Goal: Task Accomplishment & Management: Use online tool/utility

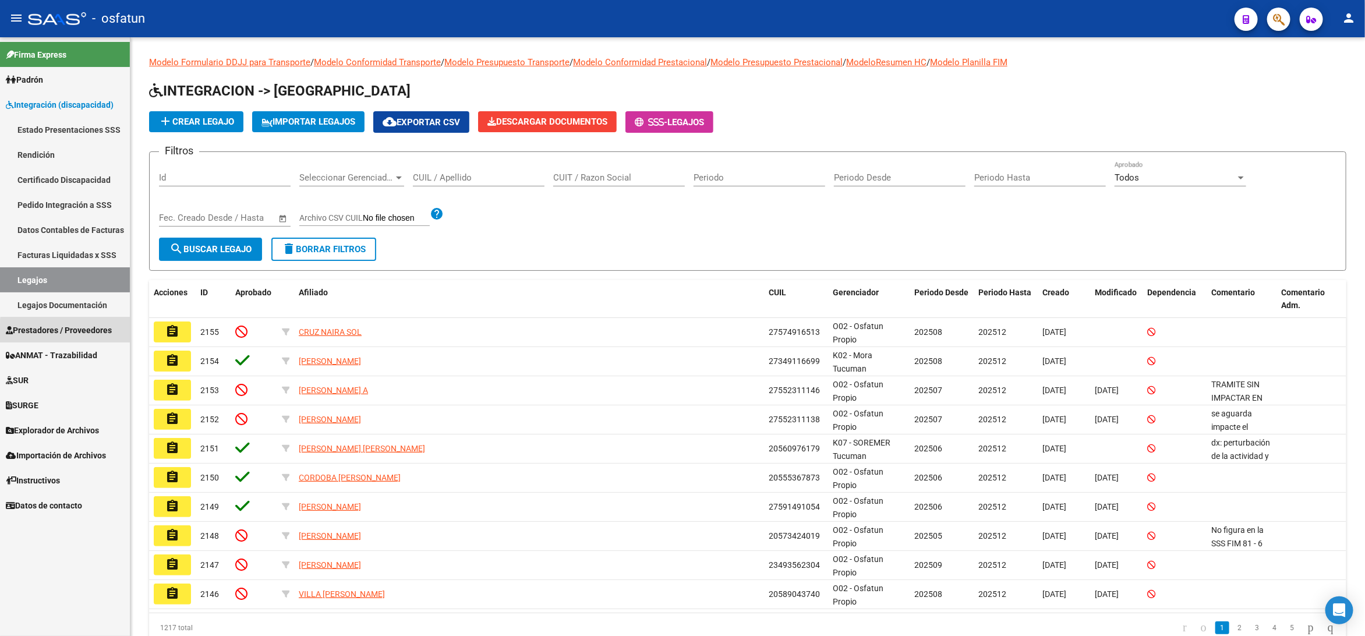
click at [86, 332] on span "Prestadores / Proveedores" at bounding box center [59, 330] width 106 height 13
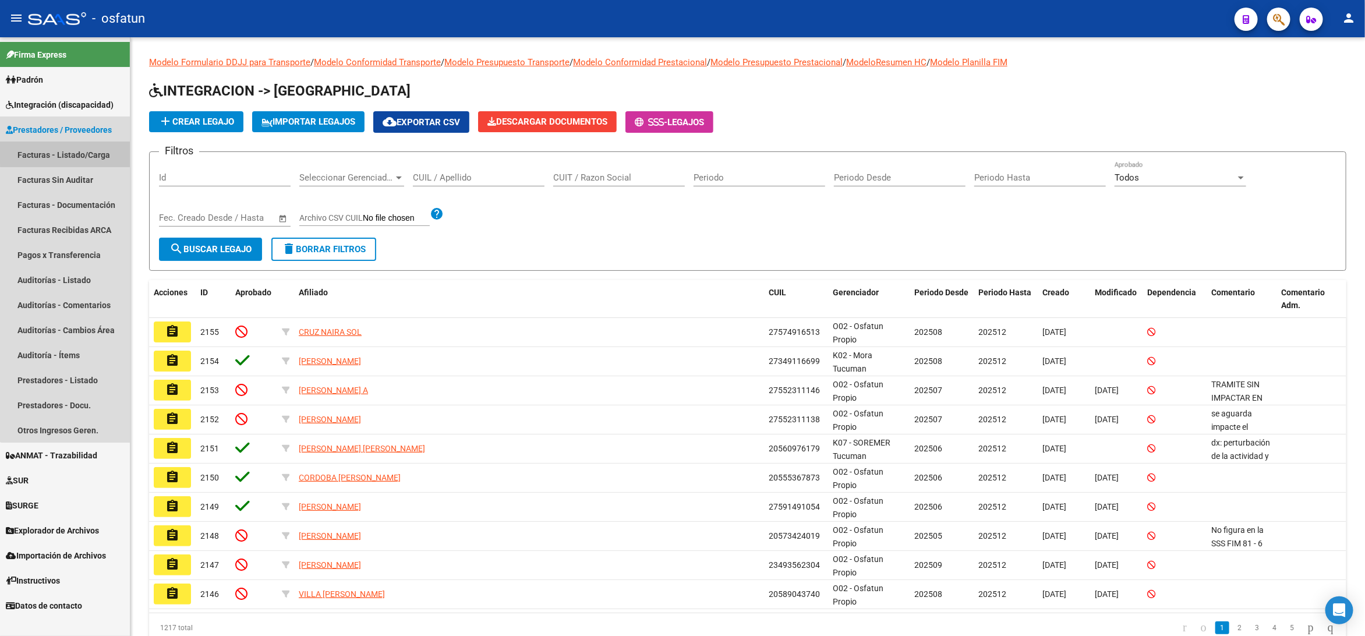
click at [82, 151] on link "Facturas - Listado/Carga" at bounding box center [65, 154] width 130 height 25
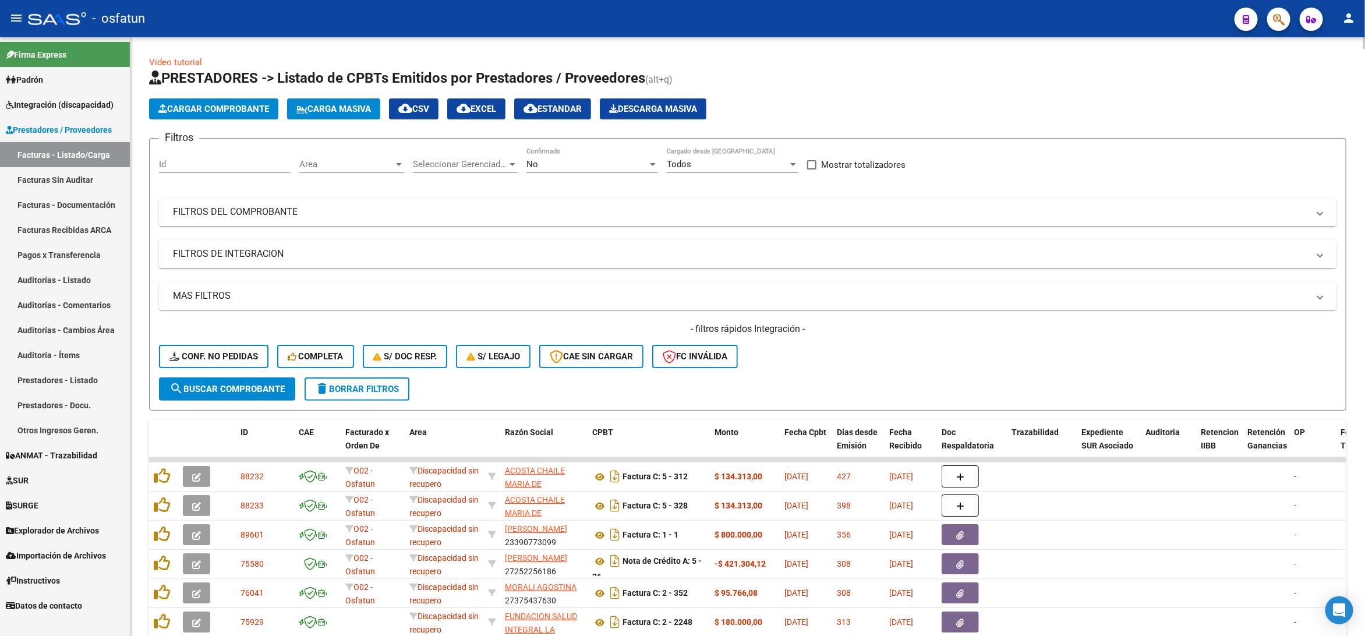
click at [283, 256] on mat-panel-title "FILTROS DE INTEGRACION" at bounding box center [740, 253] width 1135 height 13
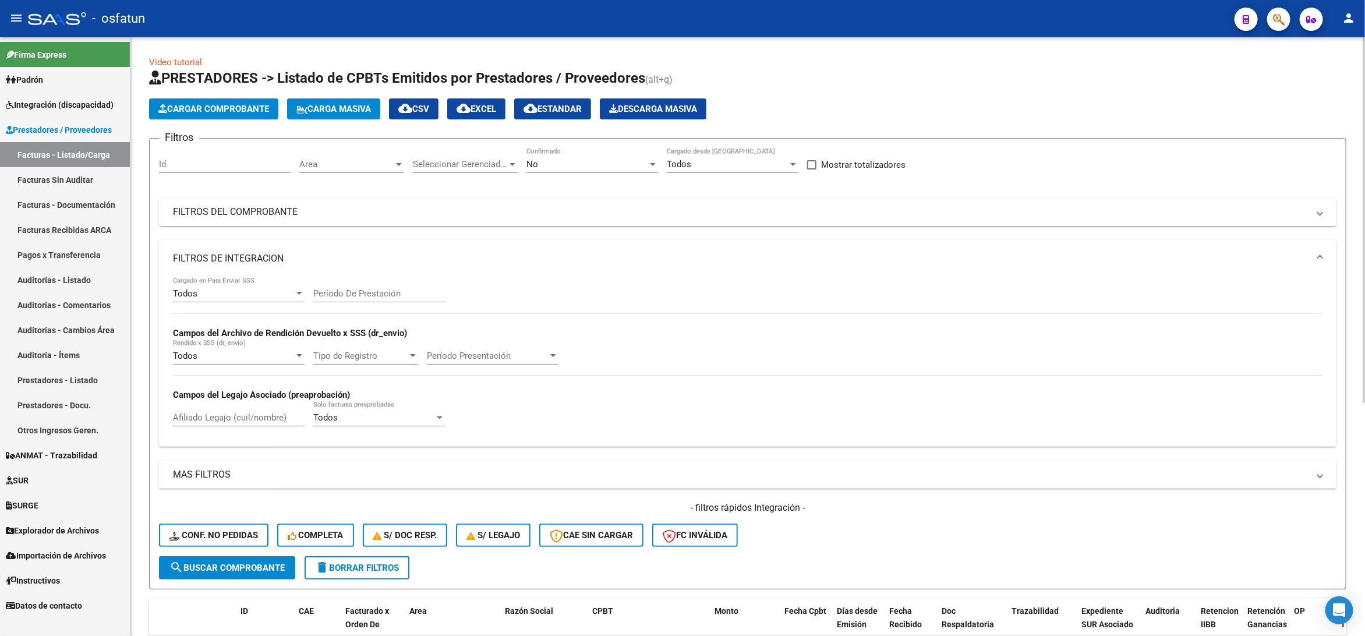
click at [229, 423] on input "Afiliado Legajo (cuil/nombre)" at bounding box center [239, 417] width 132 height 10
paste input "55338019"
type input "55338019"
click at [575, 169] on div "No" at bounding box center [586, 164] width 121 height 10
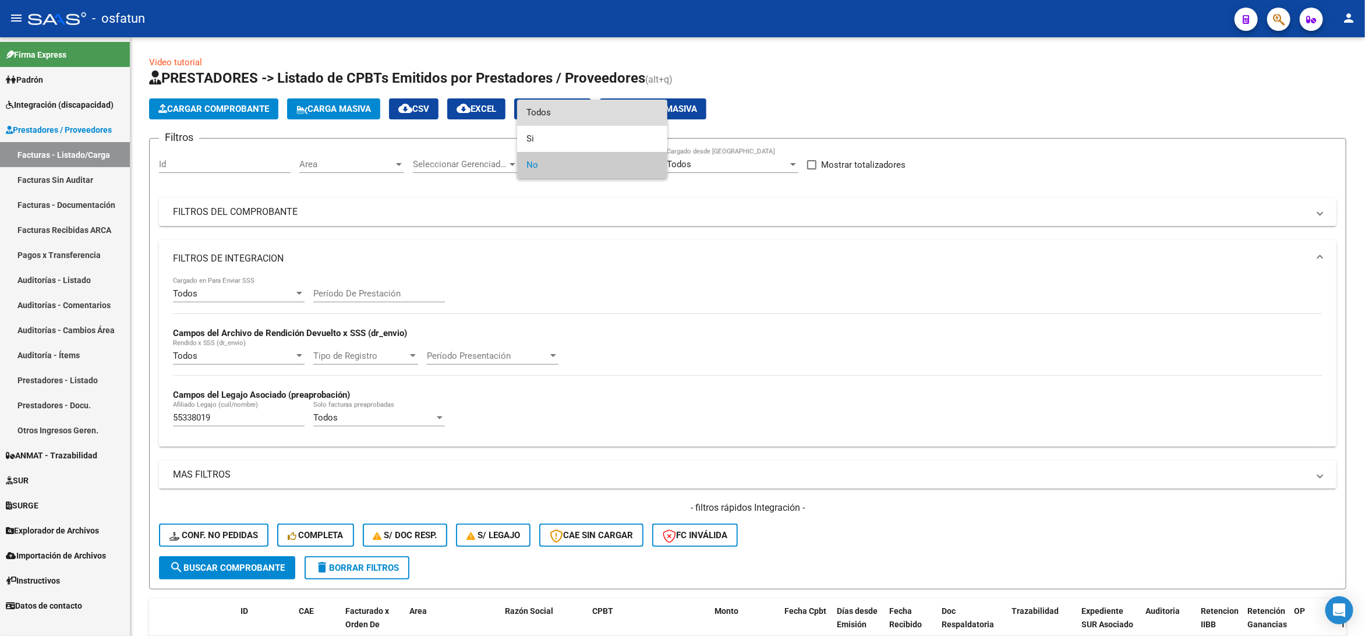
click at [550, 112] on span "Todos" at bounding box center [592, 113] width 132 height 26
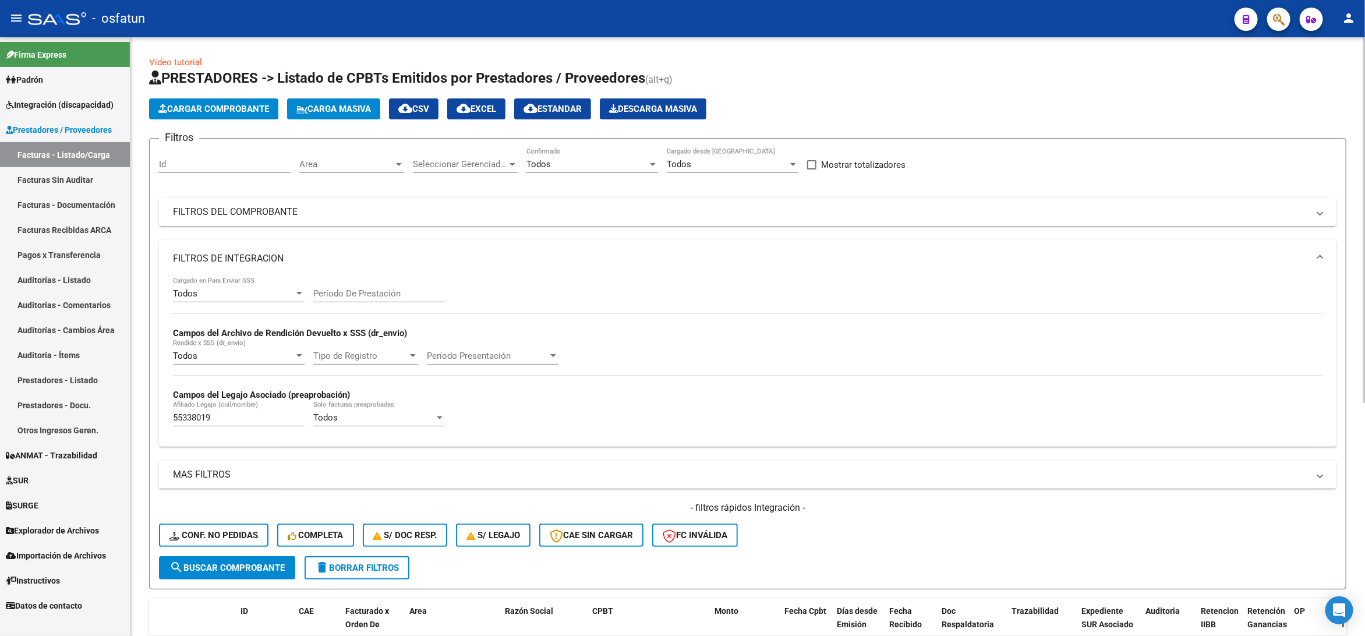
click at [370, 288] on div "Período De Prestación" at bounding box center [379, 289] width 132 height 25
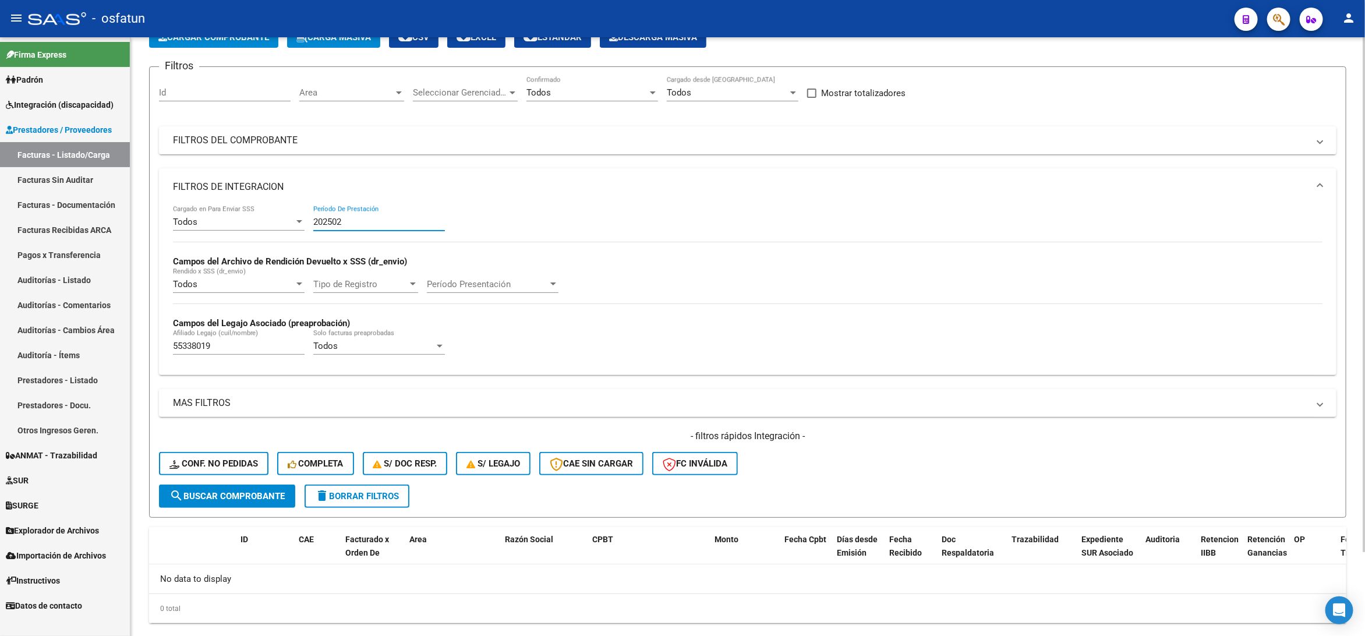
scroll to position [98, 0]
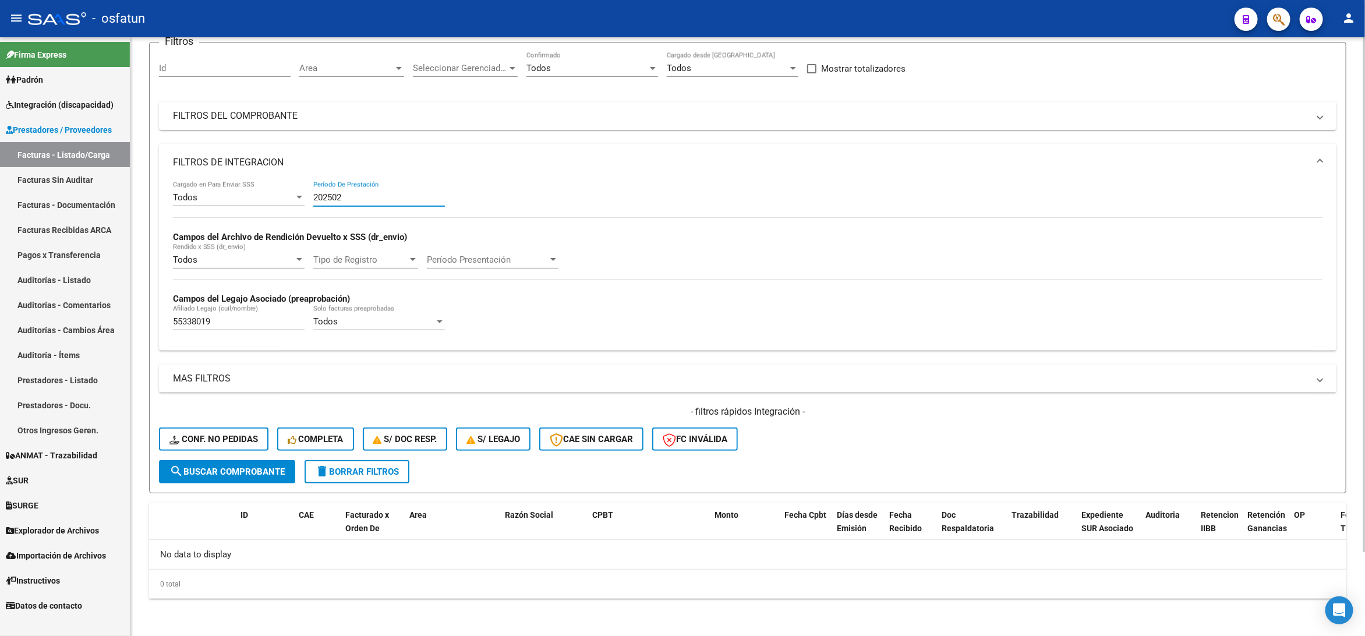
type input "202502"
click at [245, 323] on input "55338019" at bounding box center [239, 321] width 132 height 10
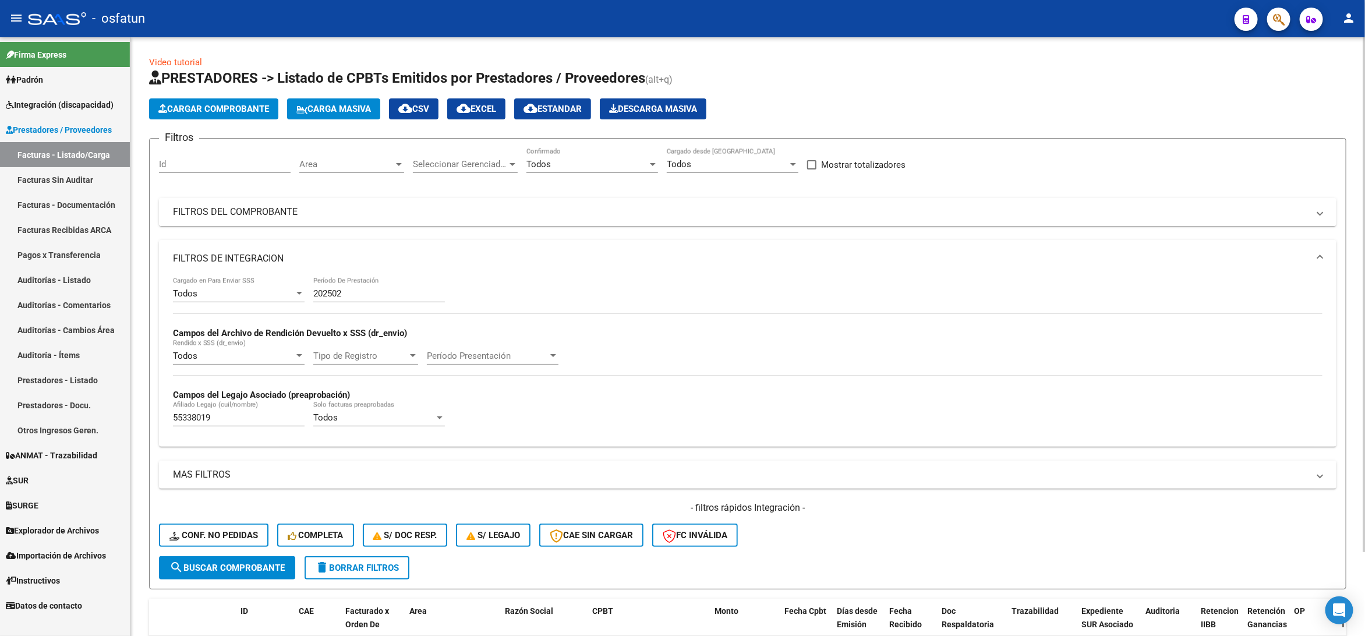
click at [270, 213] on mat-panel-title "FILTROS DEL COMPROBANTE" at bounding box center [740, 212] width 1135 height 13
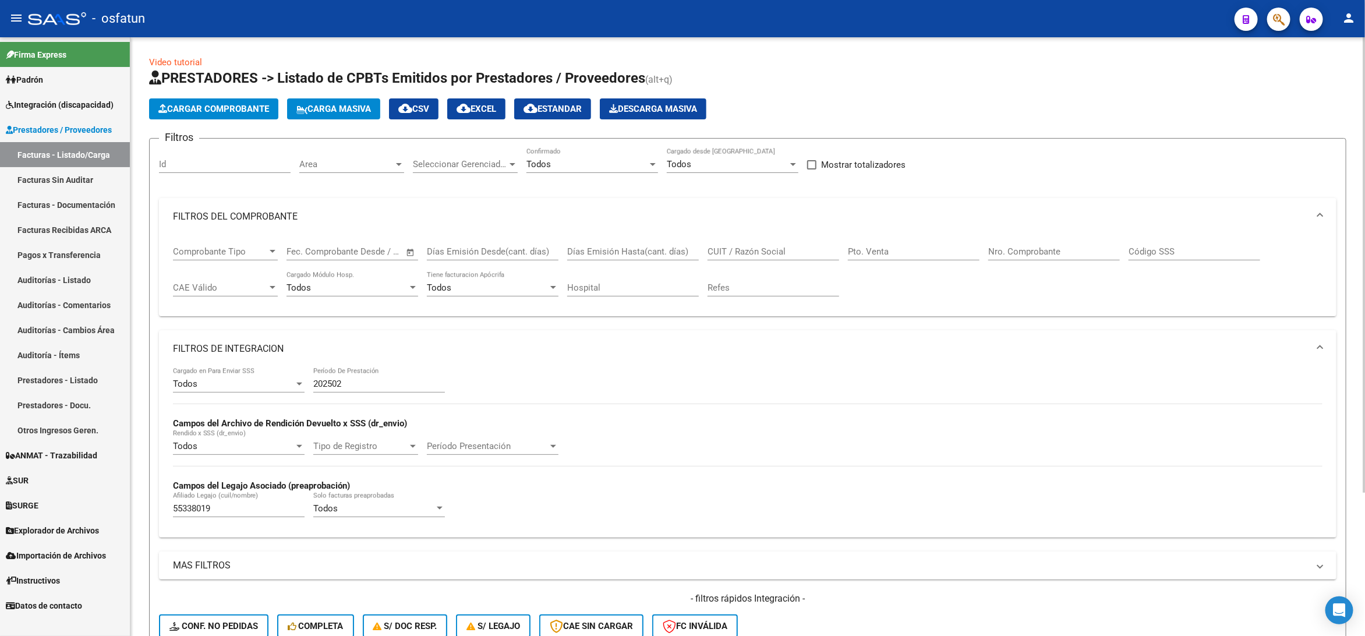
click at [763, 250] on input "CUIT / Razón Social" at bounding box center [773, 251] width 132 height 10
paste input "30715916815"
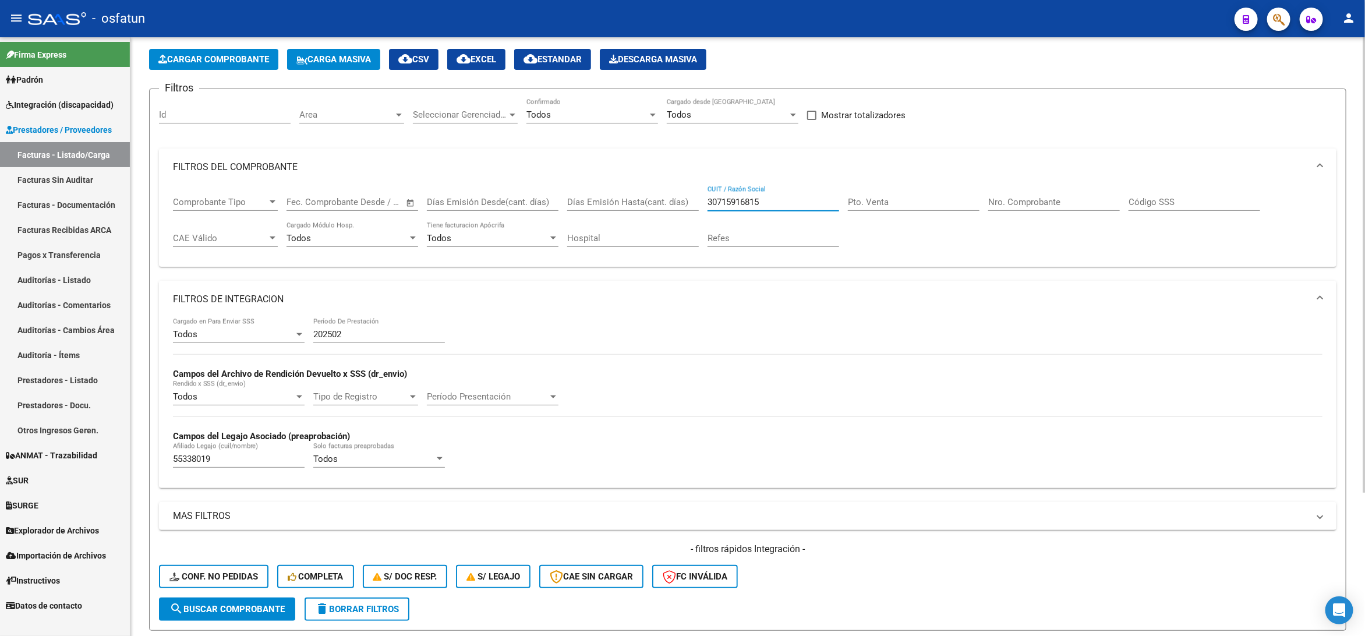
scroll to position [87, 0]
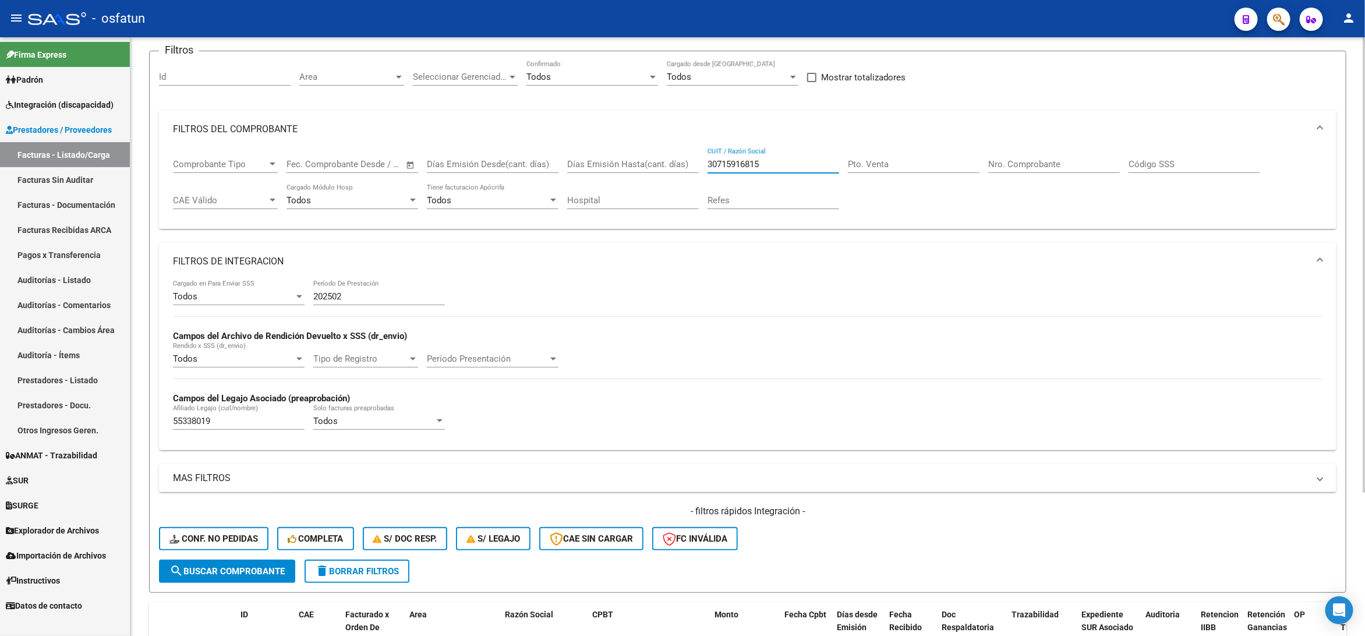
type input "30715916815"
click at [200, 422] on input "55338019" at bounding box center [239, 421] width 132 height 10
click at [217, 575] on span "search Buscar Comprobante" at bounding box center [226, 571] width 115 height 10
click at [228, 571] on span "search Buscar Comprobante" at bounding box center [226, 571] width 115 height 10
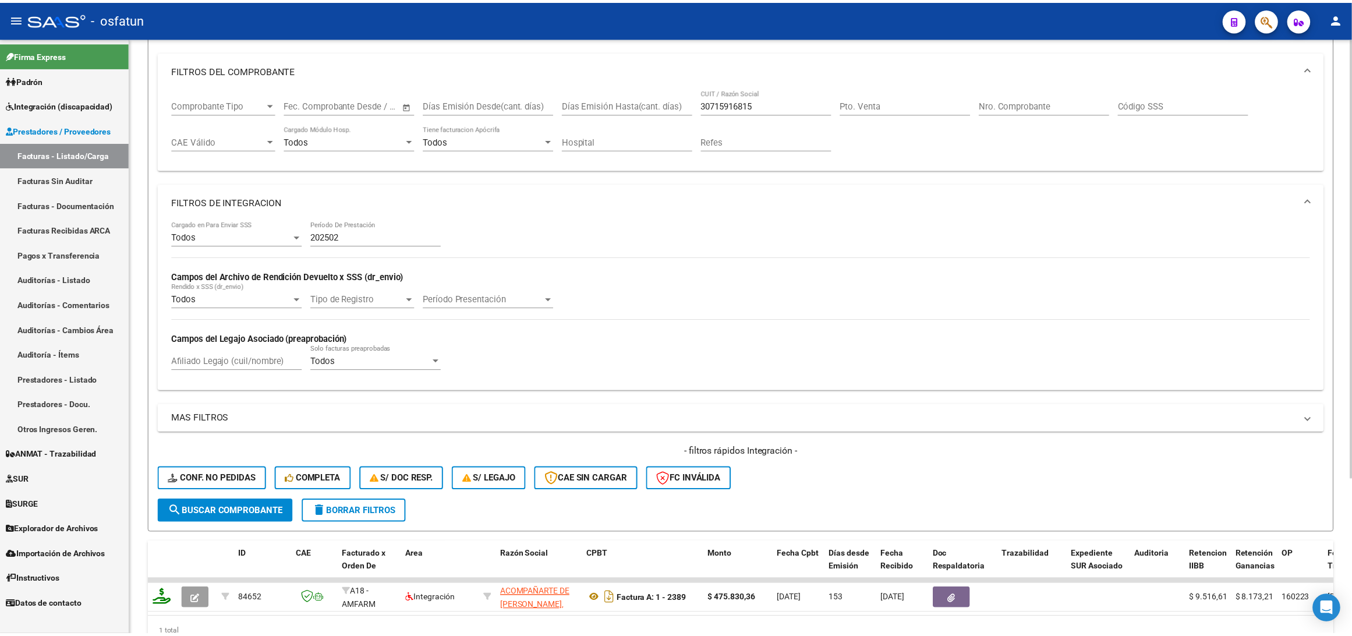
scroll to position [211, 0]
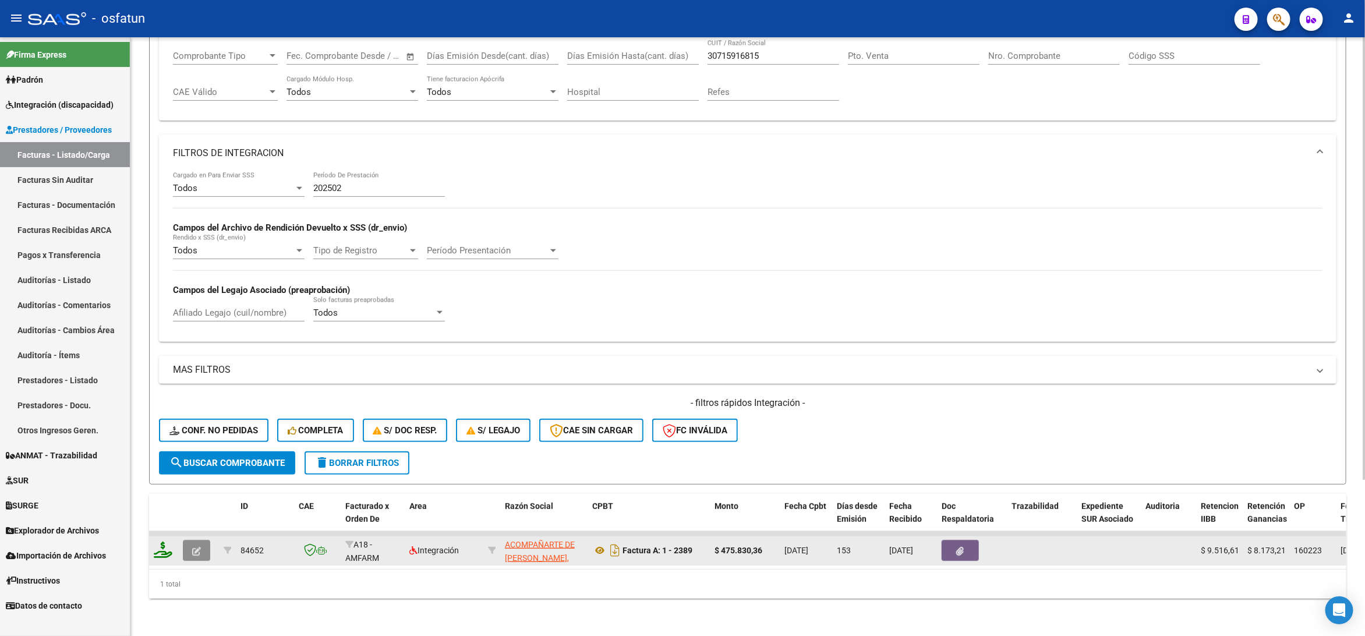
click at [199, 547] on icon "button" at bounding box center [196, 551] width 9 height 9
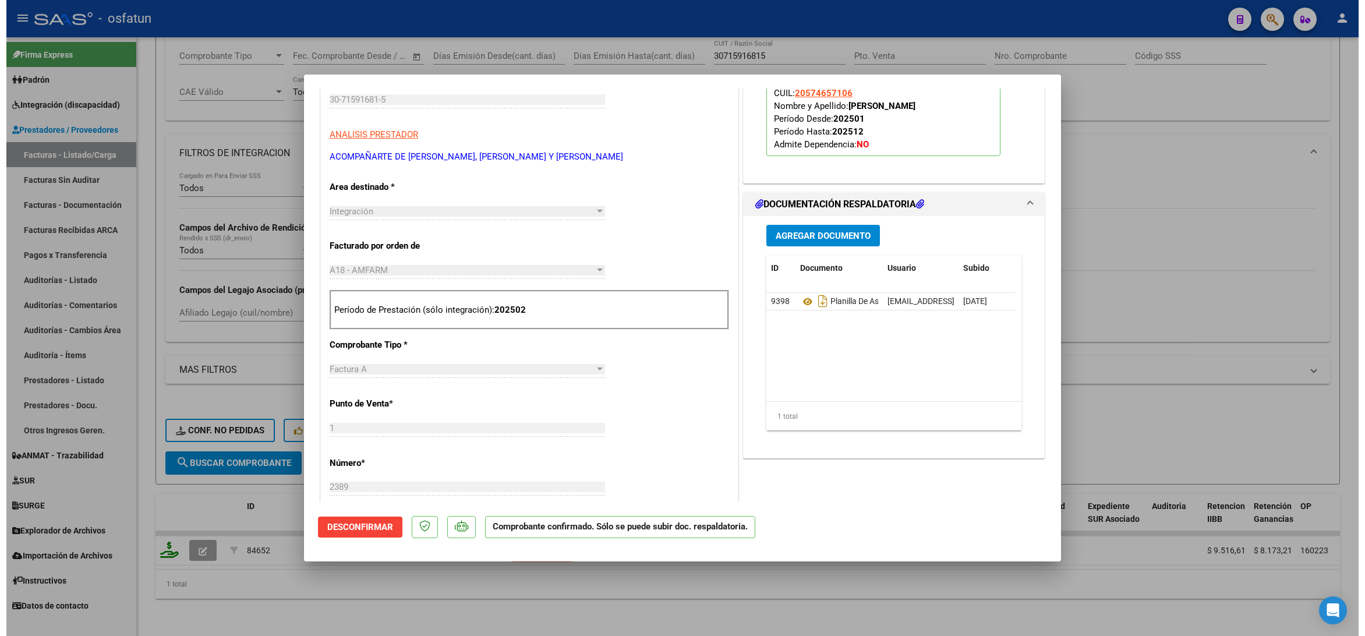
scroll to position [87, 0]
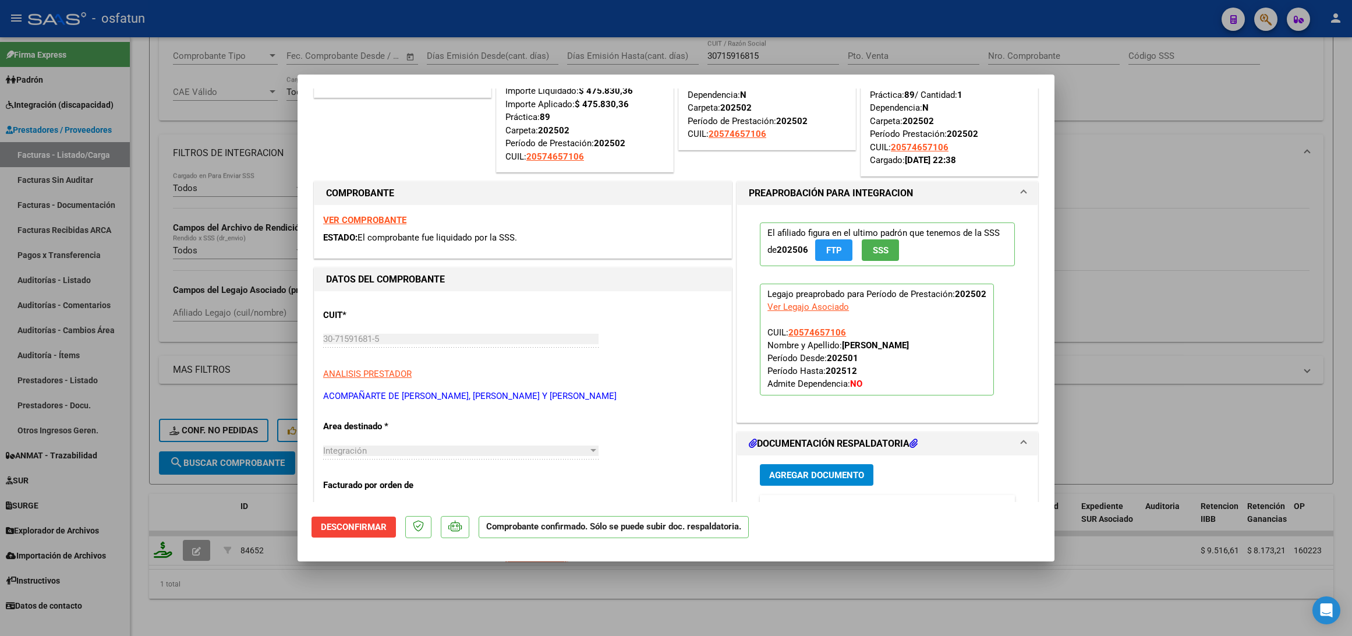
click at [167, 487] on div at bounding box center [676, 318] width 1352 height 636
type input "$ 0,00"
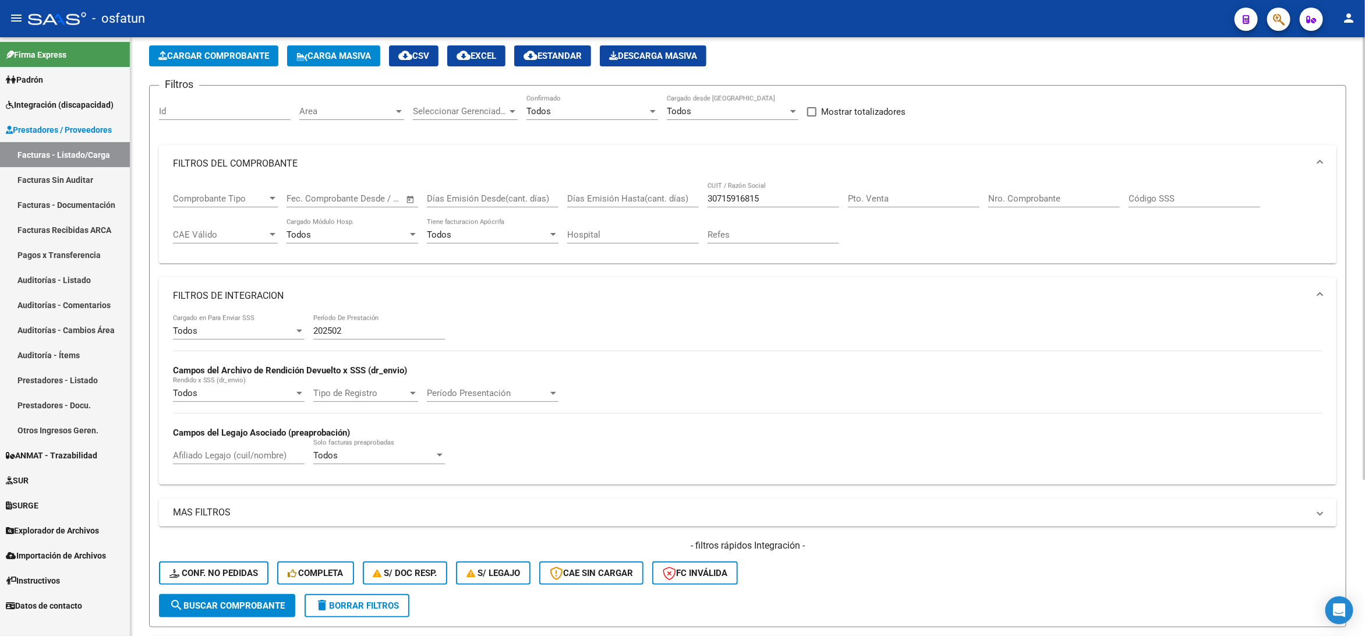
scroll to position [0, 0]
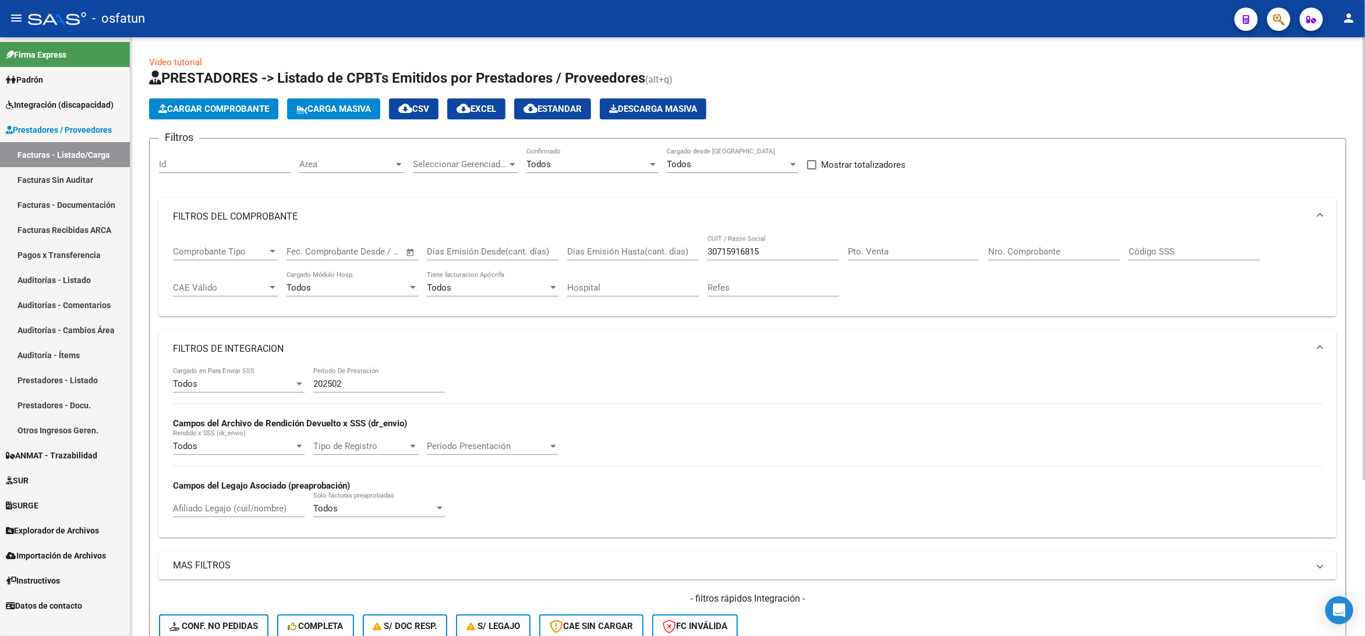
click at [334, 388] on input "202502" at bounding box center [379, 383] width 132 height 10
click at [84, 101] on span "Integración (discapacidad)" at bounding box center [60, 104] width 108 height 13
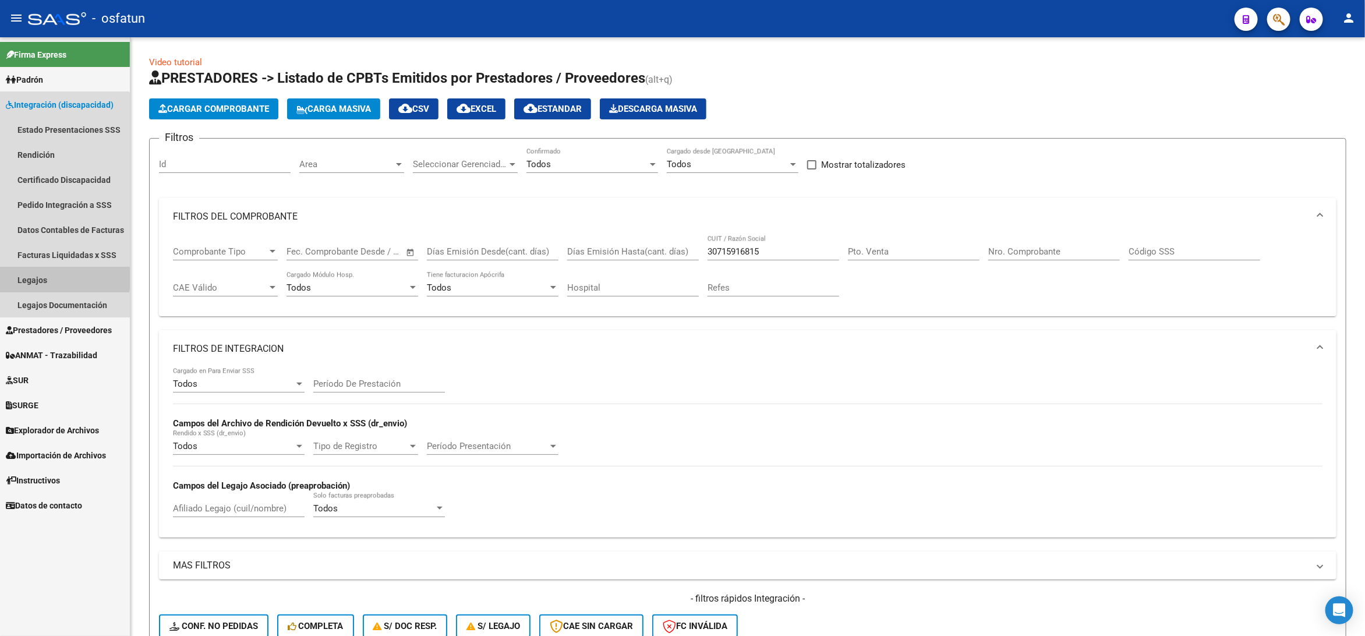
click at [37, 278] on link "Legajos" at bounding box center [65, 279] width 130 height 25
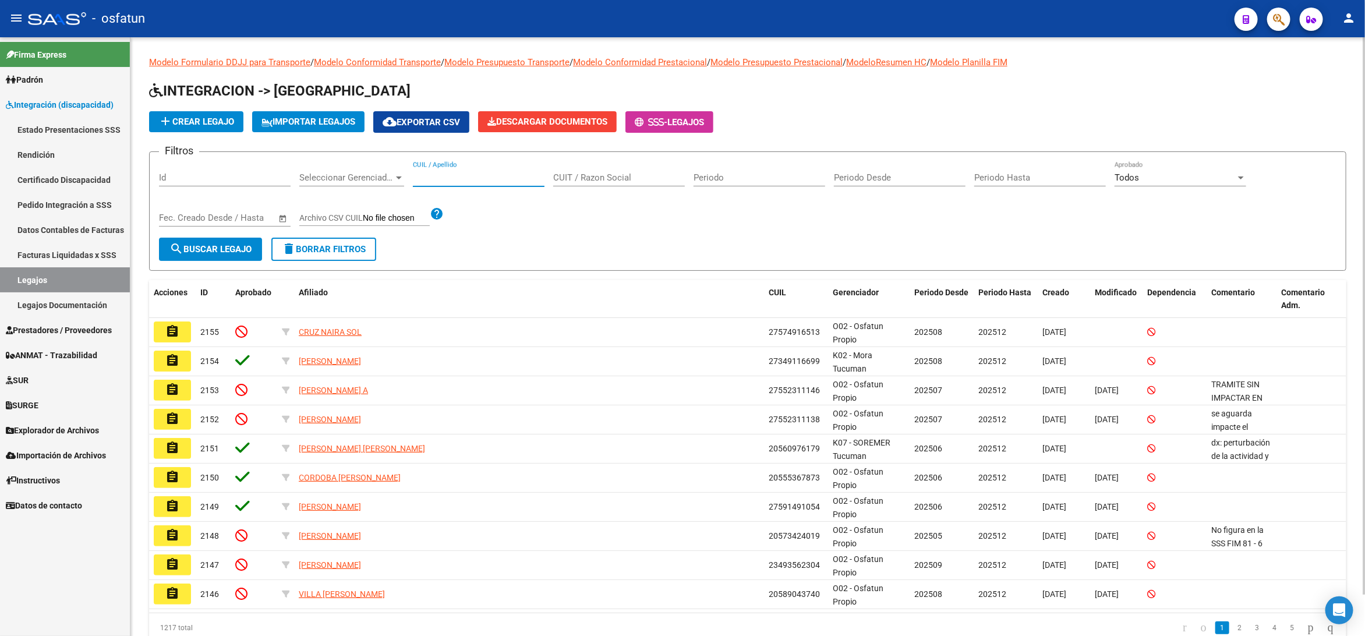
click at [476, 173] on input "CUIL / Apellido" at bounding box center [479, 177] width 132 height 10
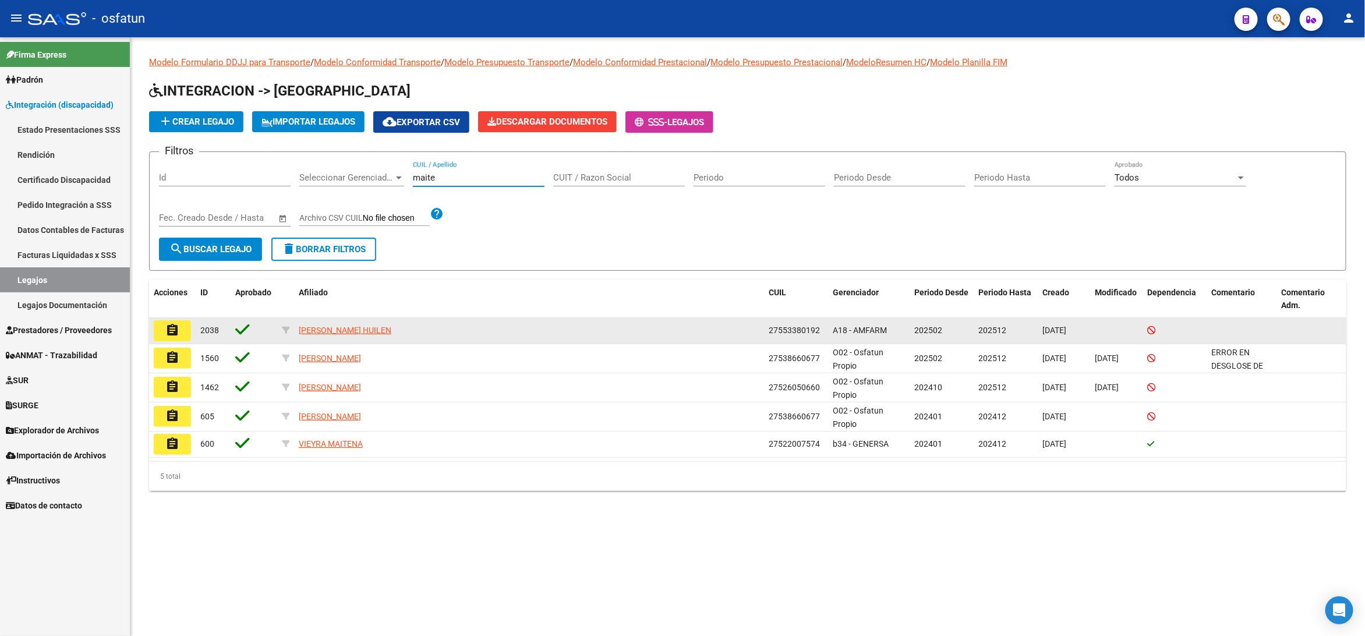
type input "maite"
click at [177, 335] on mat-icon "assignment" at bounding box center [172, 330] width 14 height 14
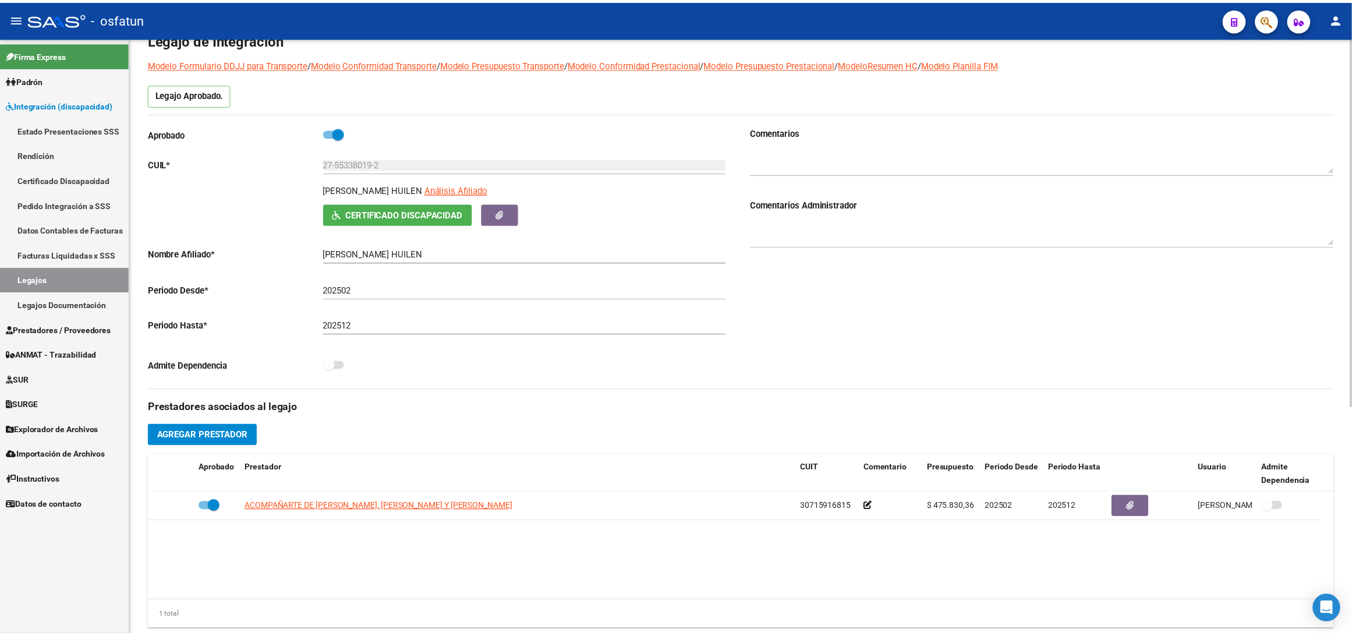
scroll to position [87, 0]
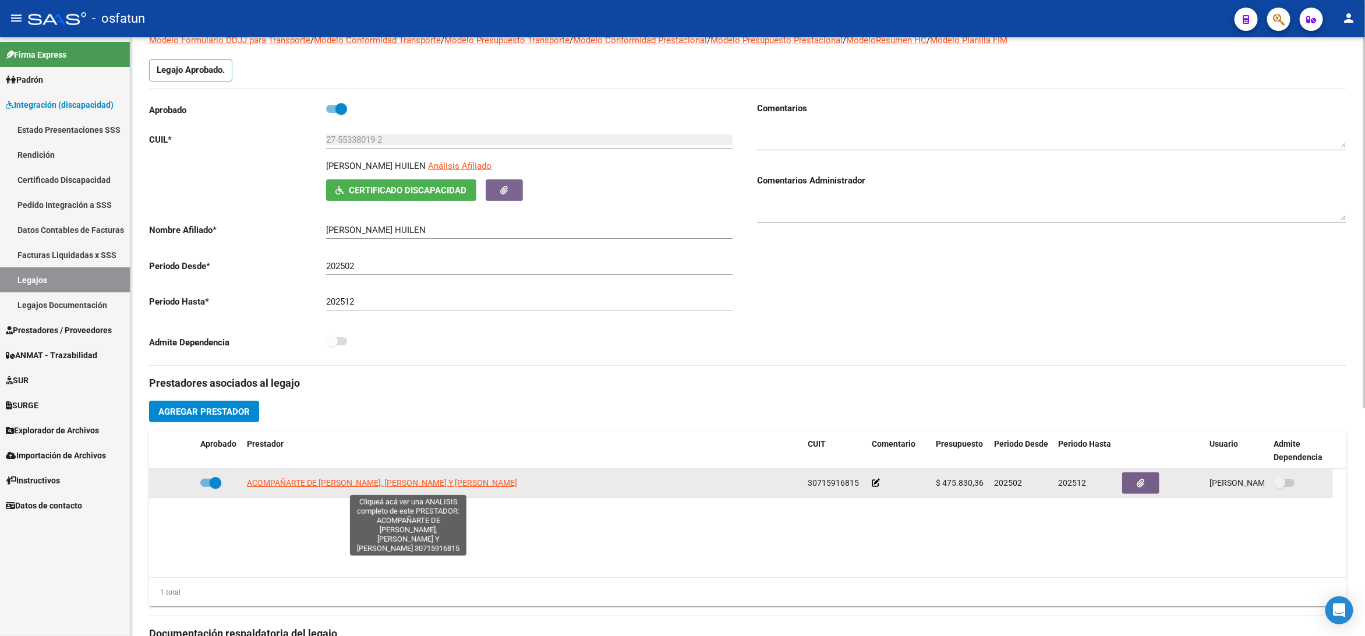
click at [303, 487] on span "ACOMPAÑARTE DE MARIA DEL ROSARIO FAVIER, ROSA M. FIORENZA Y EUGENIA LOPEZ" at bounding box center [382, 482] width 270 height 9
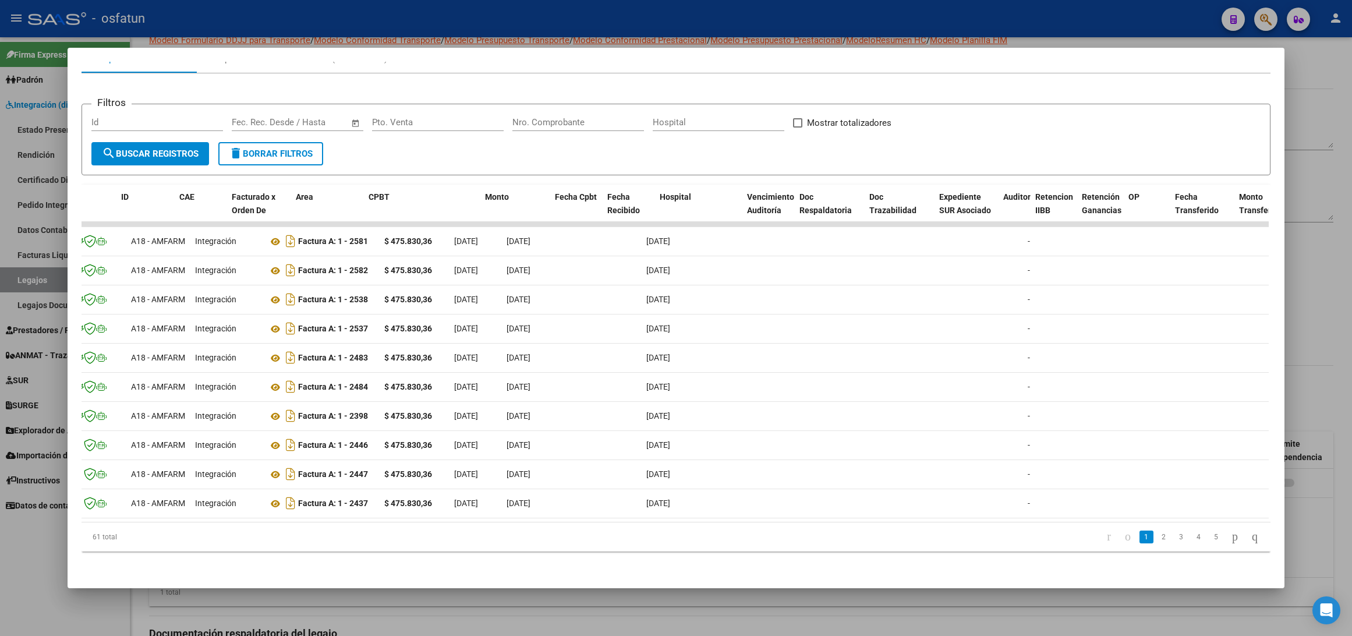
scroll to position [0, 0]
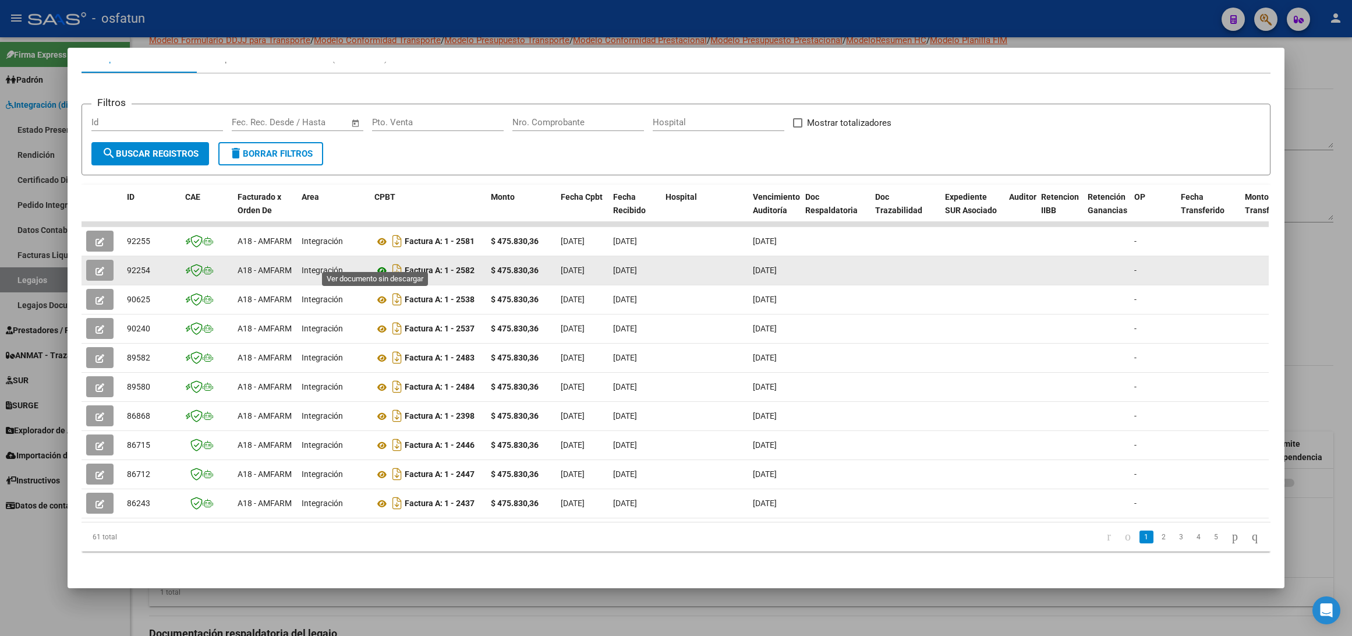
click at [376, 264] on icon at bounding box center [381, 271] width 15 height 14
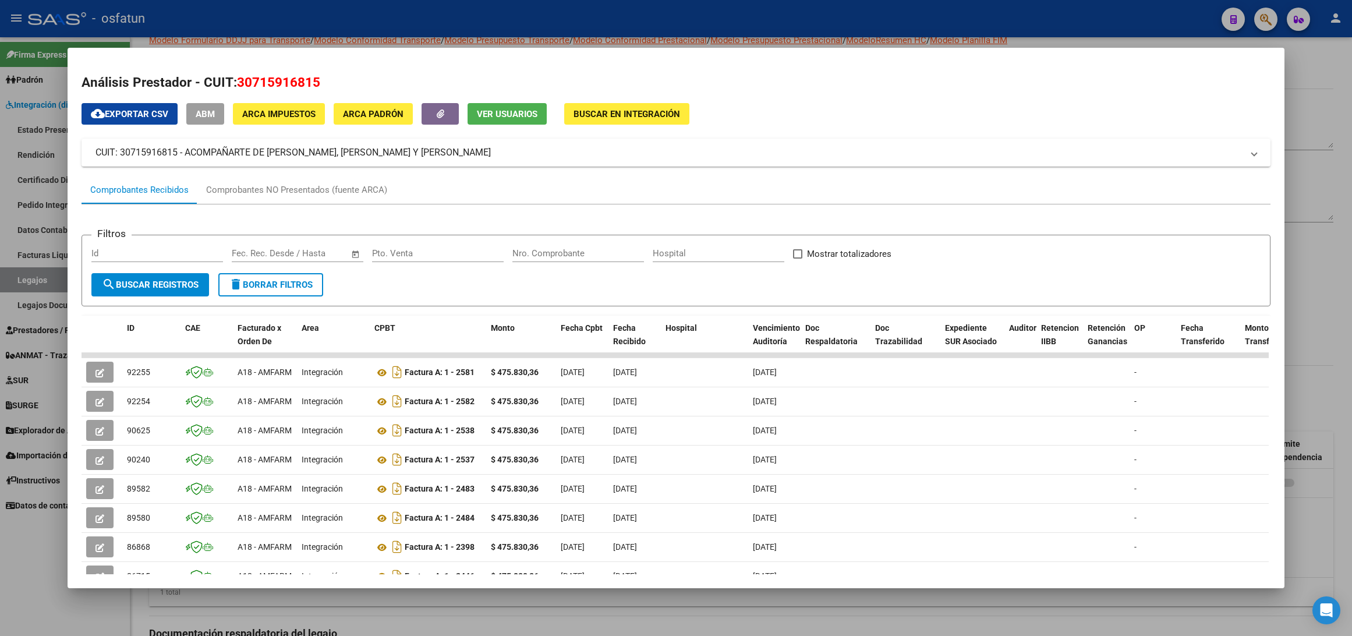
click at [540, 256] on input "Nro. Comprobante" at bounding box center [578, 253] width 132 height 10
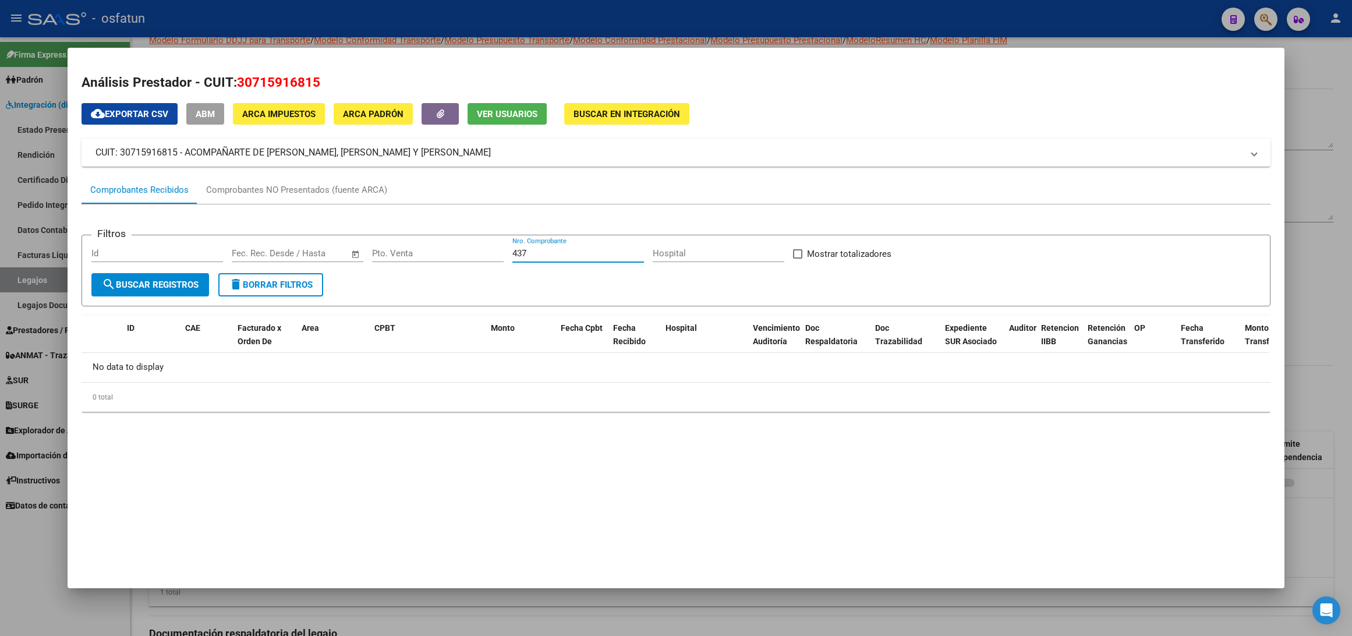
click at [515, 254] on input "437" at bounding box center [578, 253] width 132 height 10
type input "4"
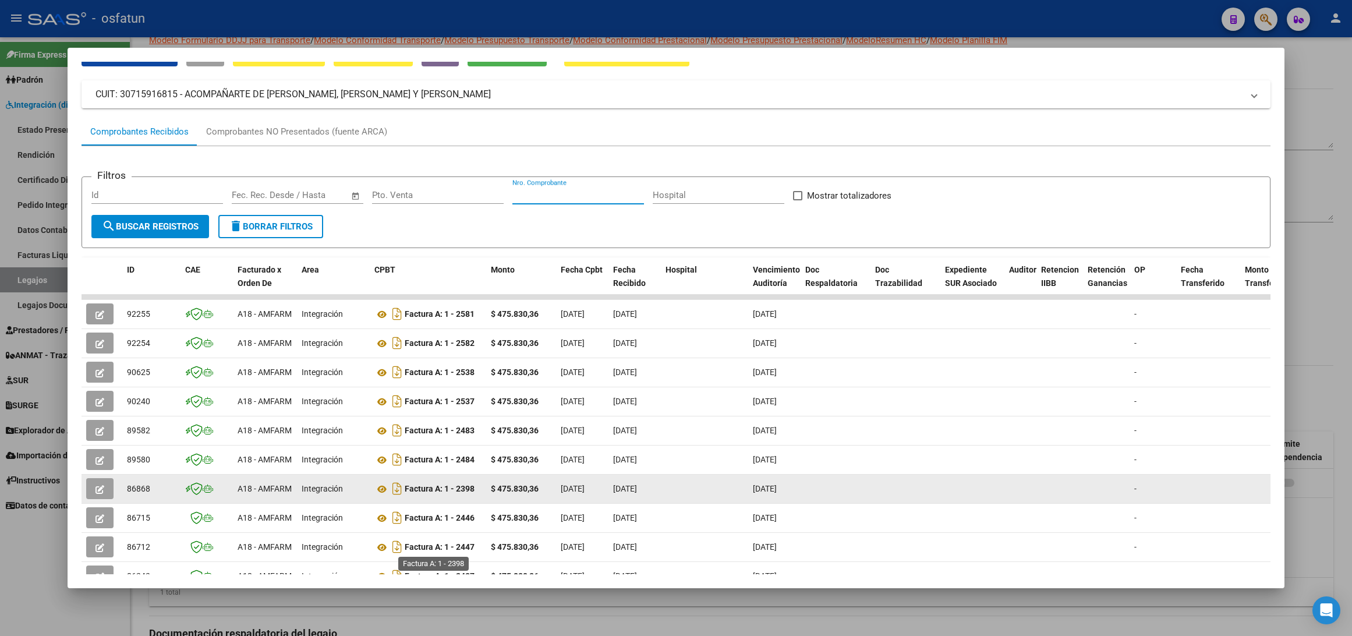
scroll to position [87, 0]
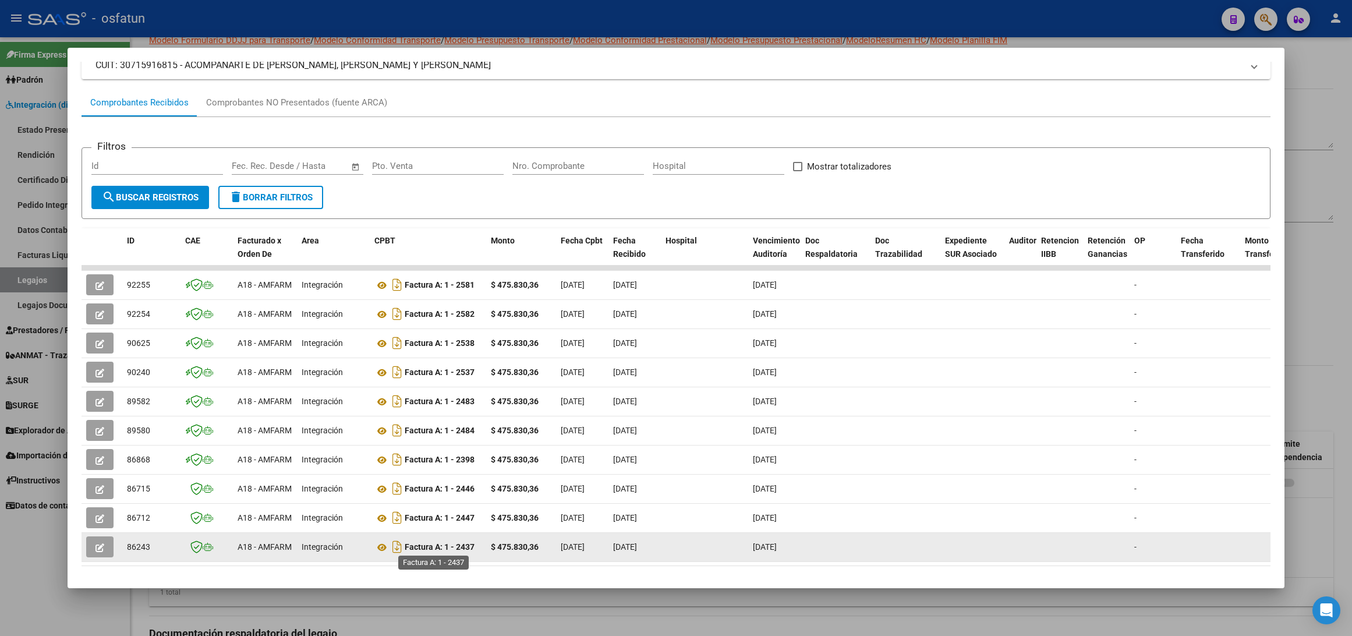
click at [460, 547] on strong "Factura A: 1 - 2437" at bounding box center [440, 547] width 70 height 9
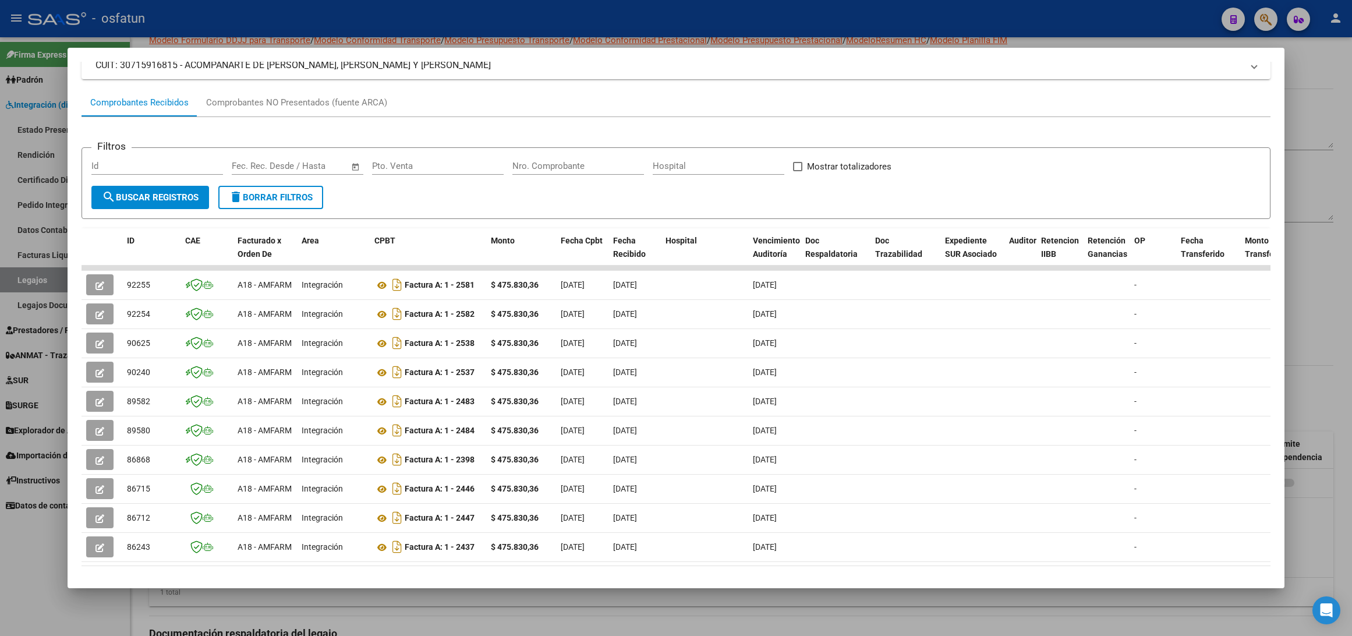
copy strong "2437"
click at [562, 159] on div "Nro. Comprobante" at bounding box center [578, 165] width 132 height 17
paste input "2437"
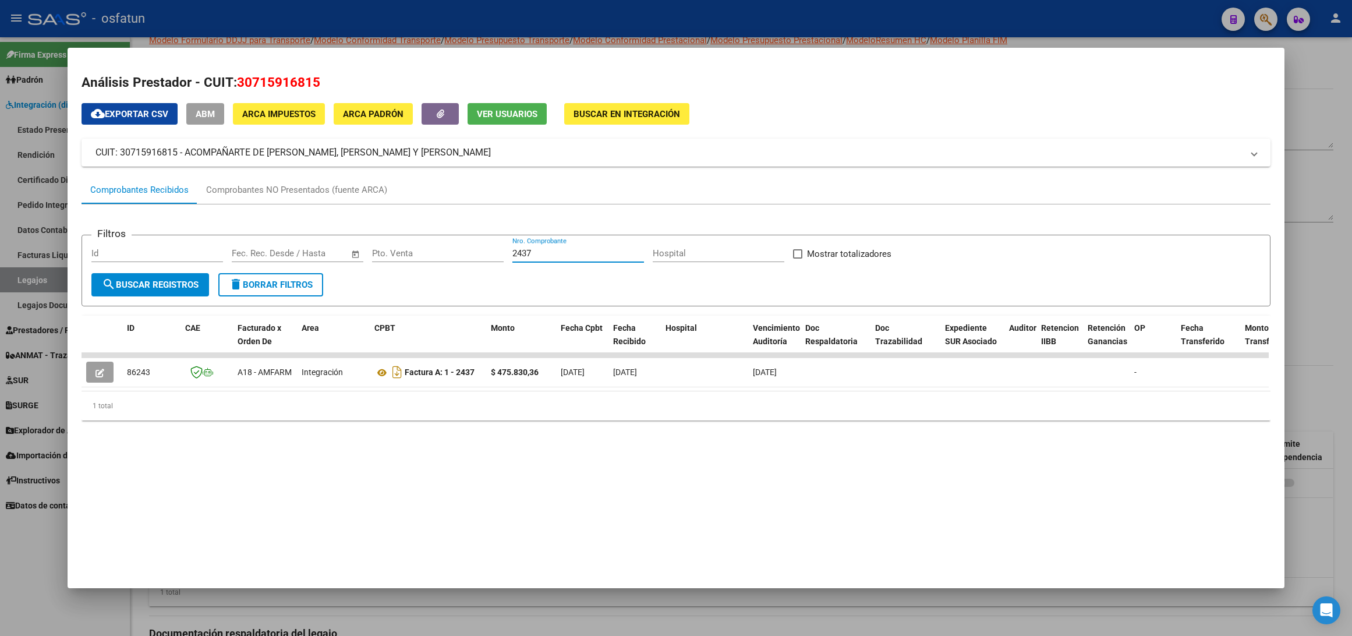
scroll to position [0, 0]
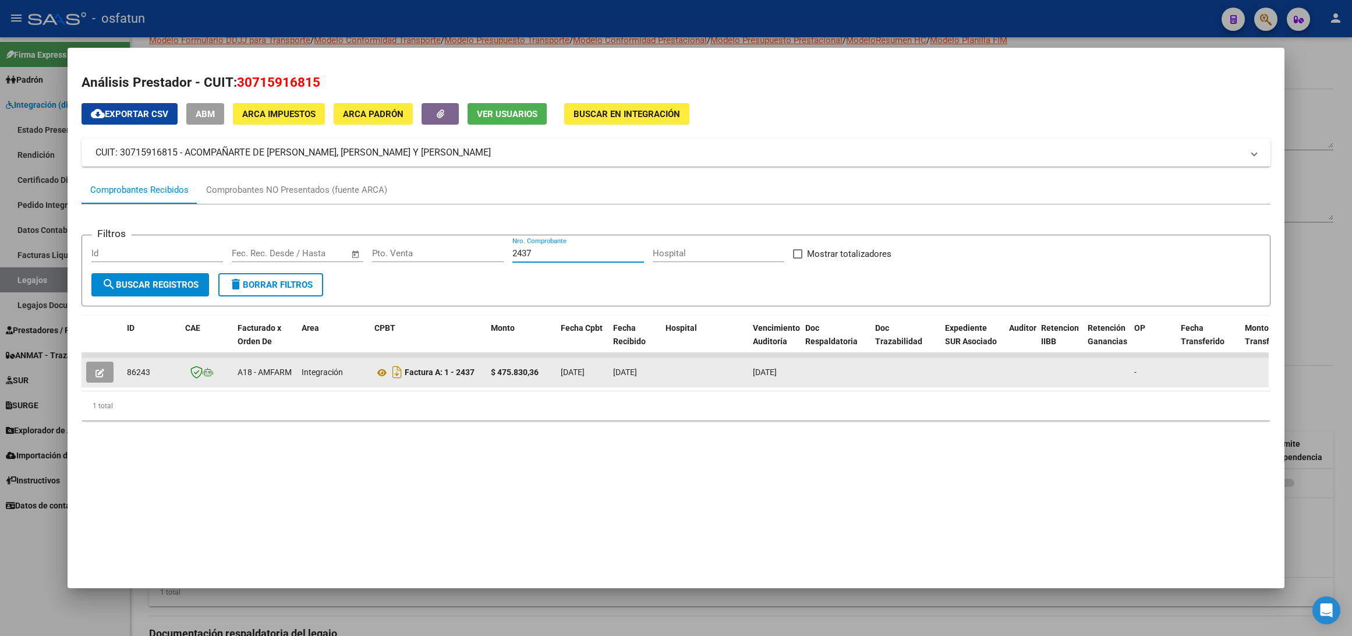
type input "2437"
click at [98, 377] on button "button" at bounding box center [99, 372] width 27 height 21
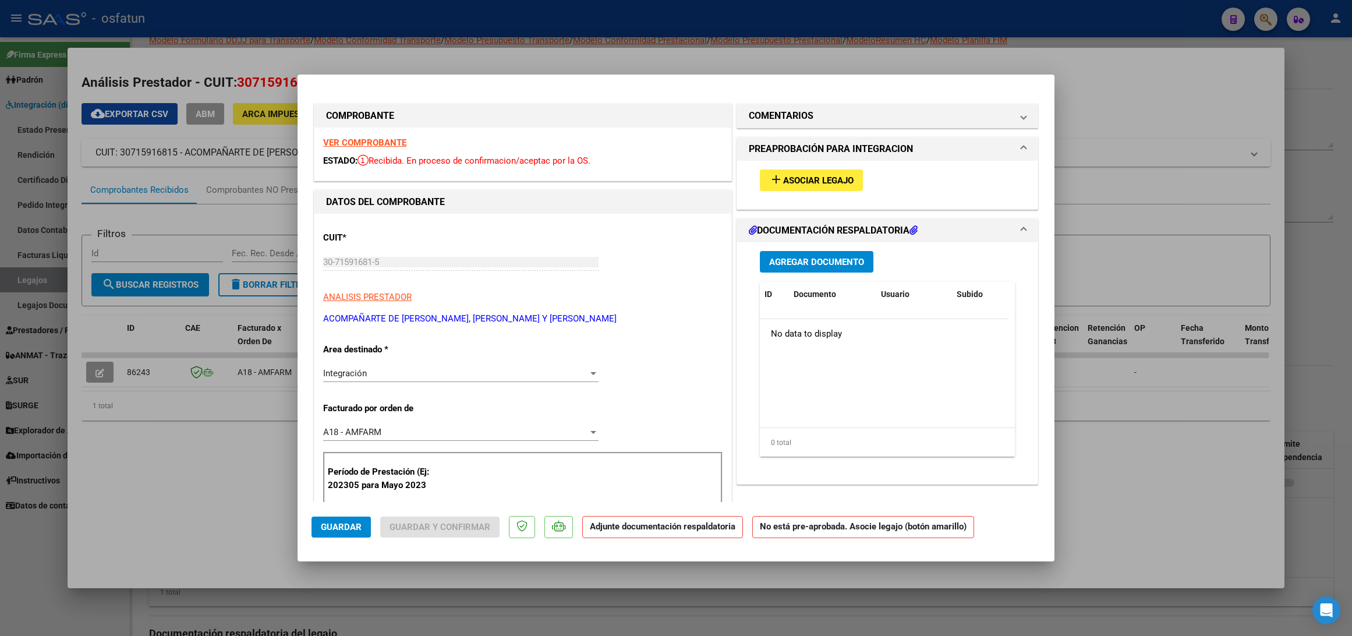
click at [159, 449] on div at bounding box center [676, 318] width 1352 height 636
type input "$ 0,00"
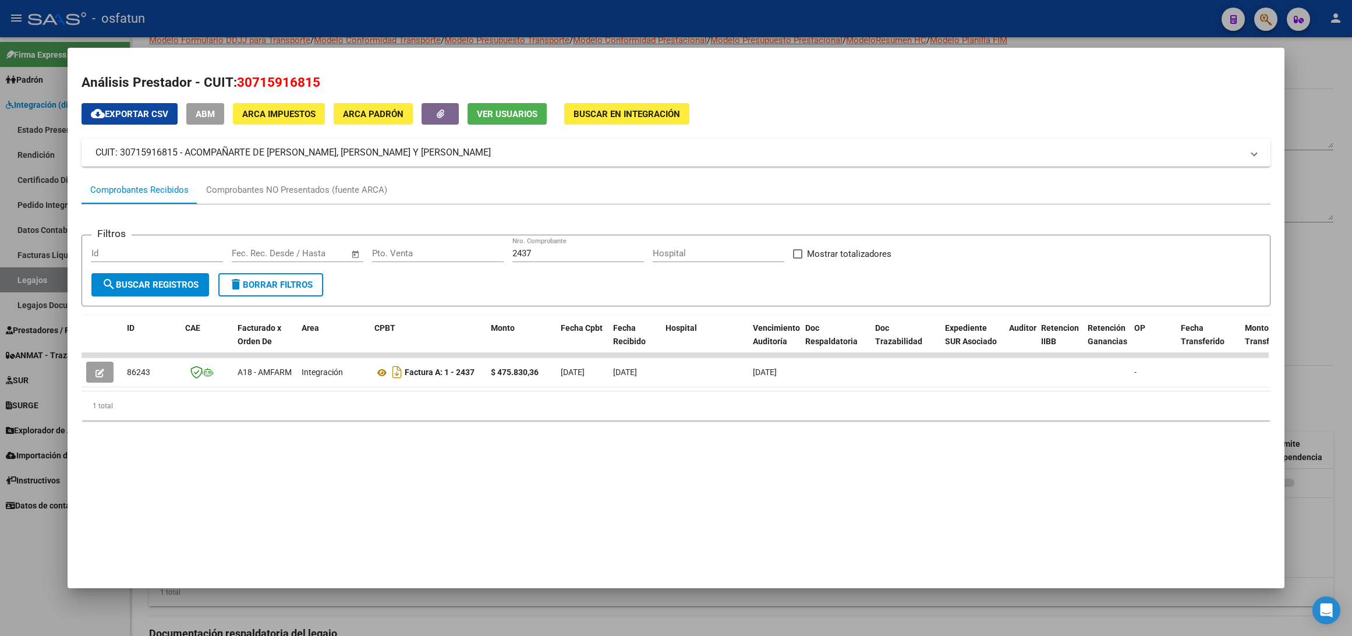
click at [256, 84] on span "30715916815" at bounding box center [278, 82] width 83 height 15
copy span "30715916815"
click at [331, 12] on div at bounding box center [676, 318] width 1352 height 636
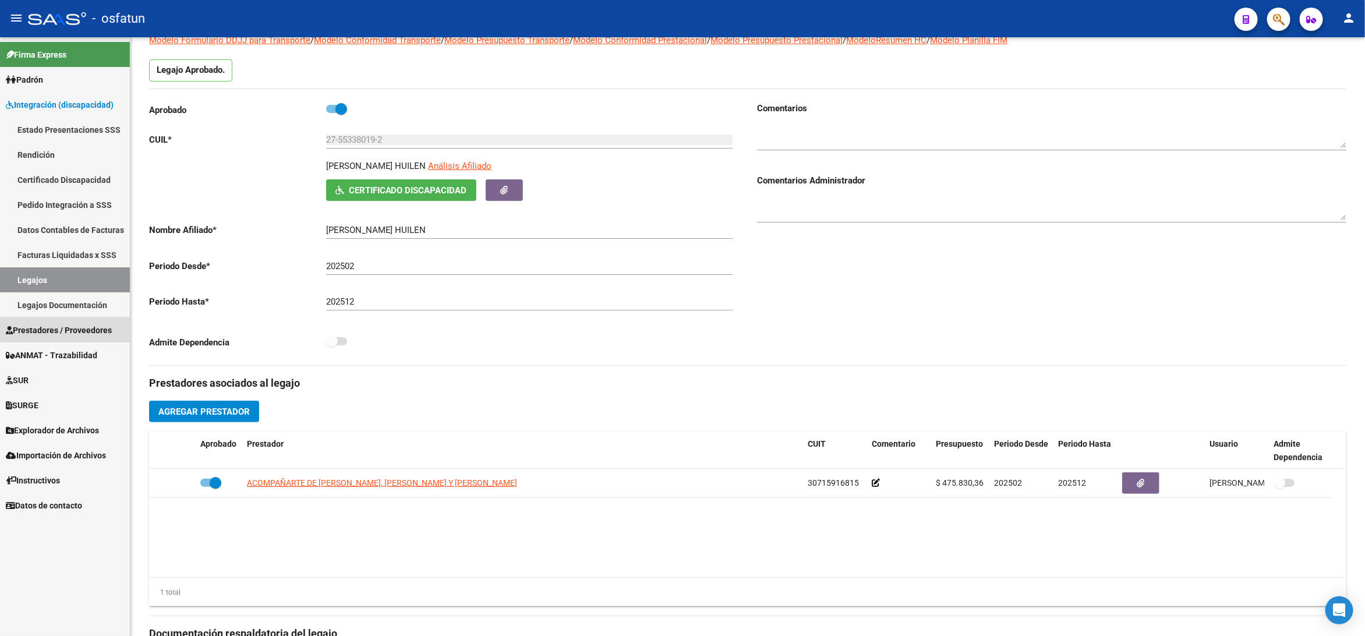
click at [94, 327] on span "Prestadores / Proveedores" at bounding box center [59, 330] width 106 height 13
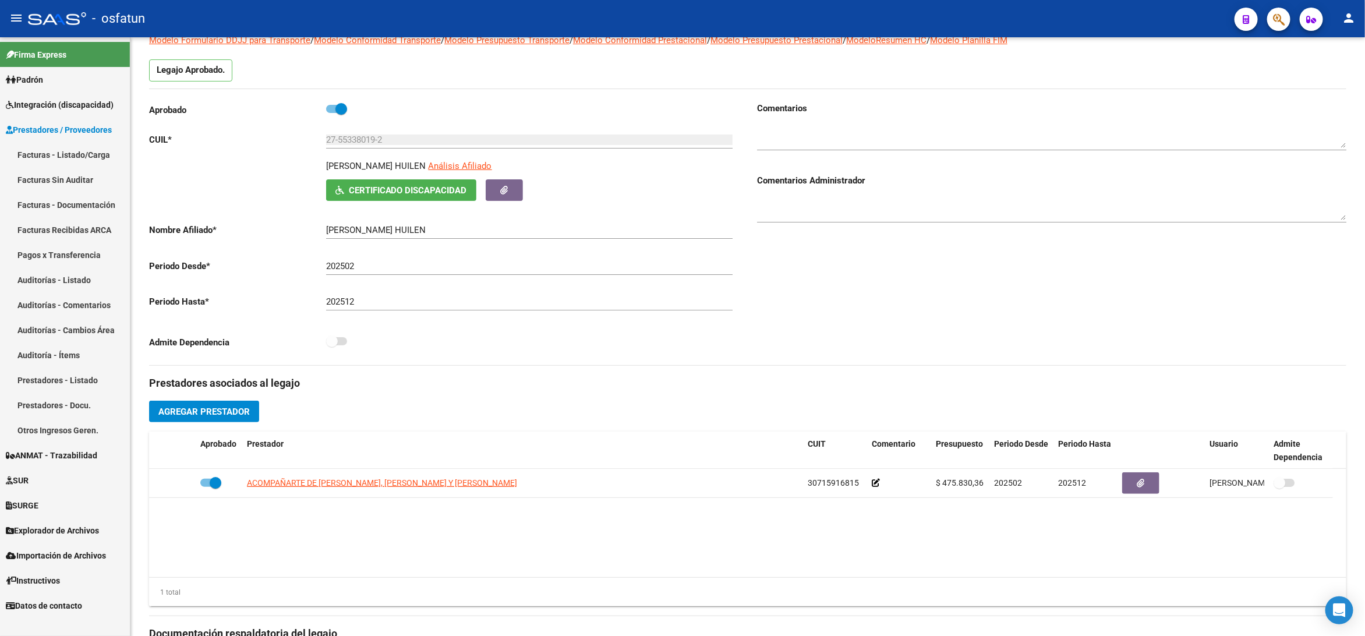
click at [95, 155] on link "Facturas - Listado/Carga" at bounding box center [65, 154] width 130 height 25
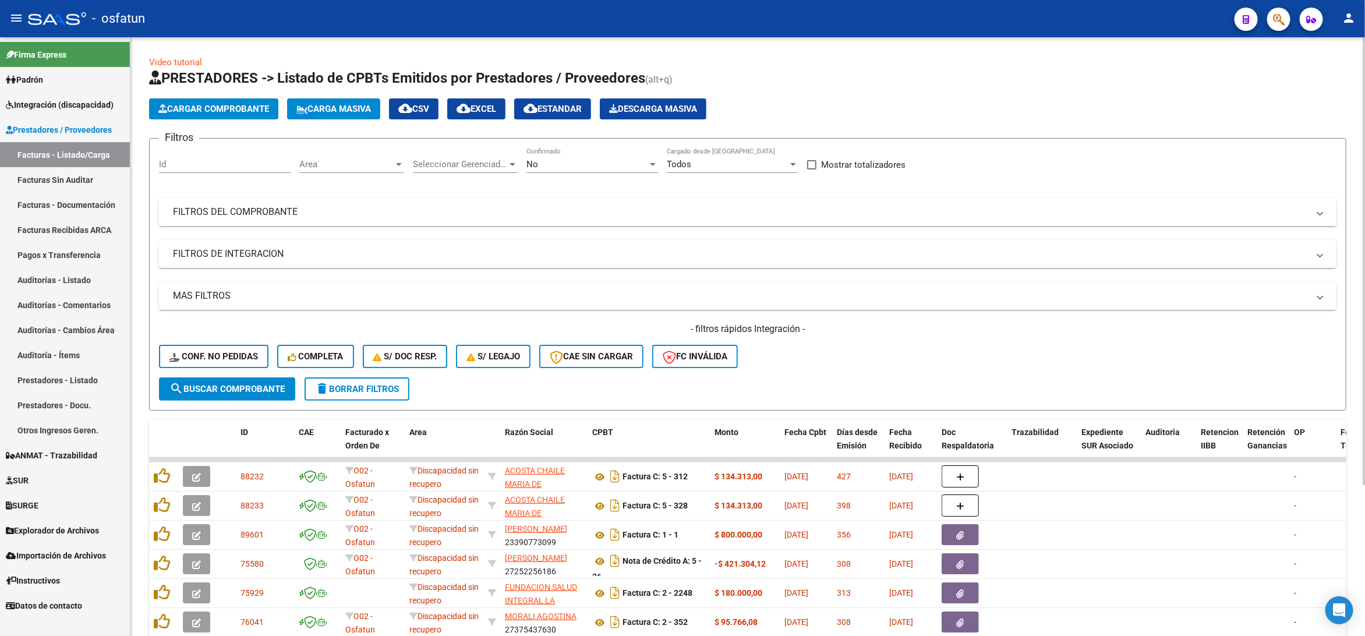
click at [272, 204] on mat-expansion-panel-header "FILTROS DEL COMPROBANTE" at bounding box center [747, 212] width 1177 height 28
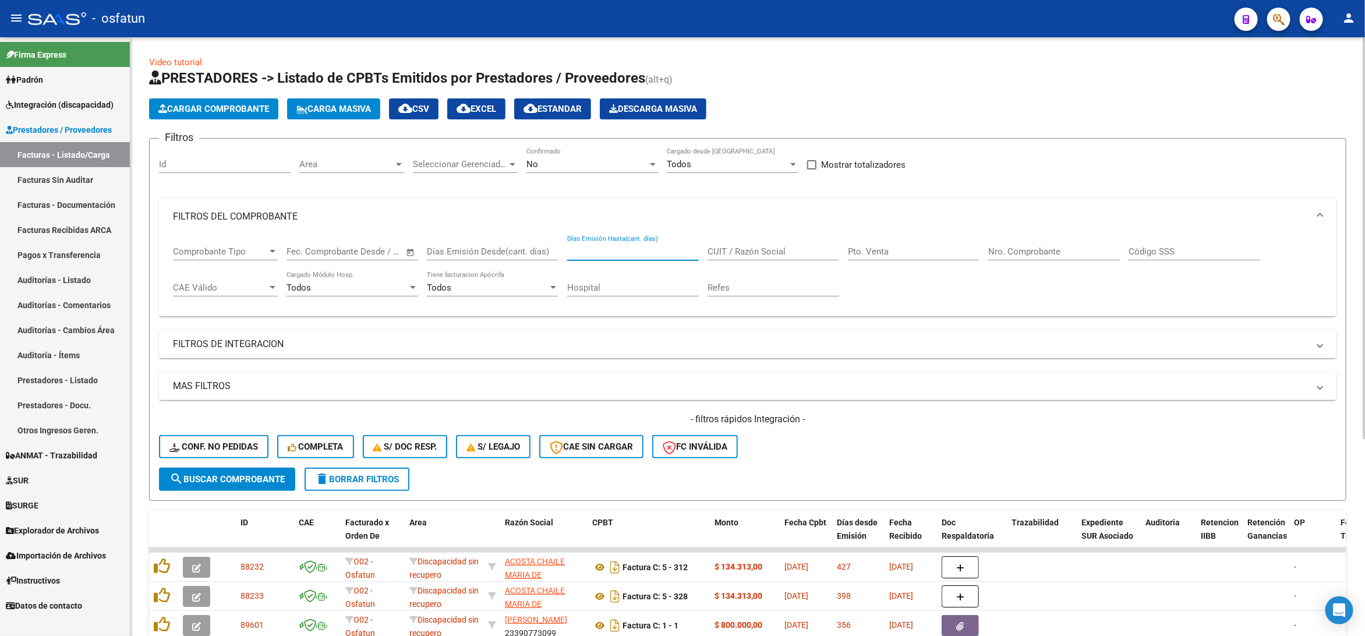
click at [655, 249] on input "Días Emisión Hasta(cant. días)" at bounding box center [633, 251] width 132 height 10
click at [741, 262] on div "CUIT / Razón Social" at bounding box center [773, 253] width 132 height 36
click at [739, 252] on input "CUIT / Razón Social" at bounding box center [773, 251] width 132 height 10
paste input "30715916815"
type input "30715916815"
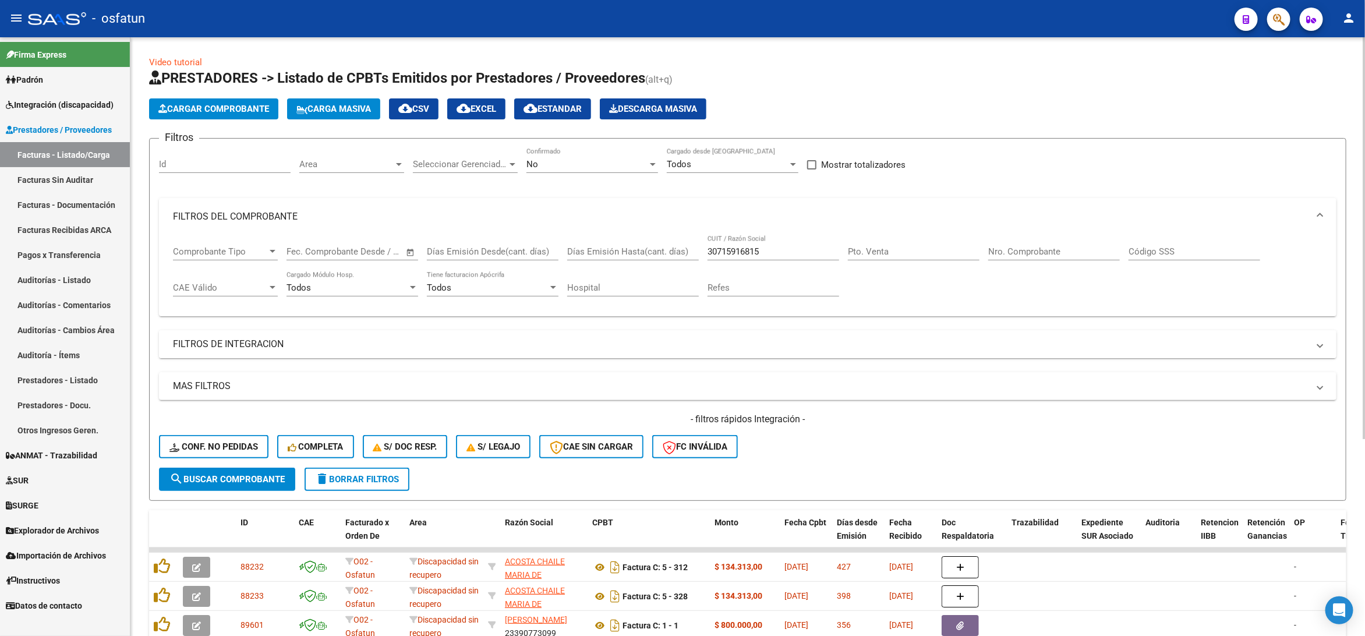
click at [236, 348] on mat-panel-title "FILTROS DE INTEGRACION" at bounding box center [740, 344] width 1135 height 13
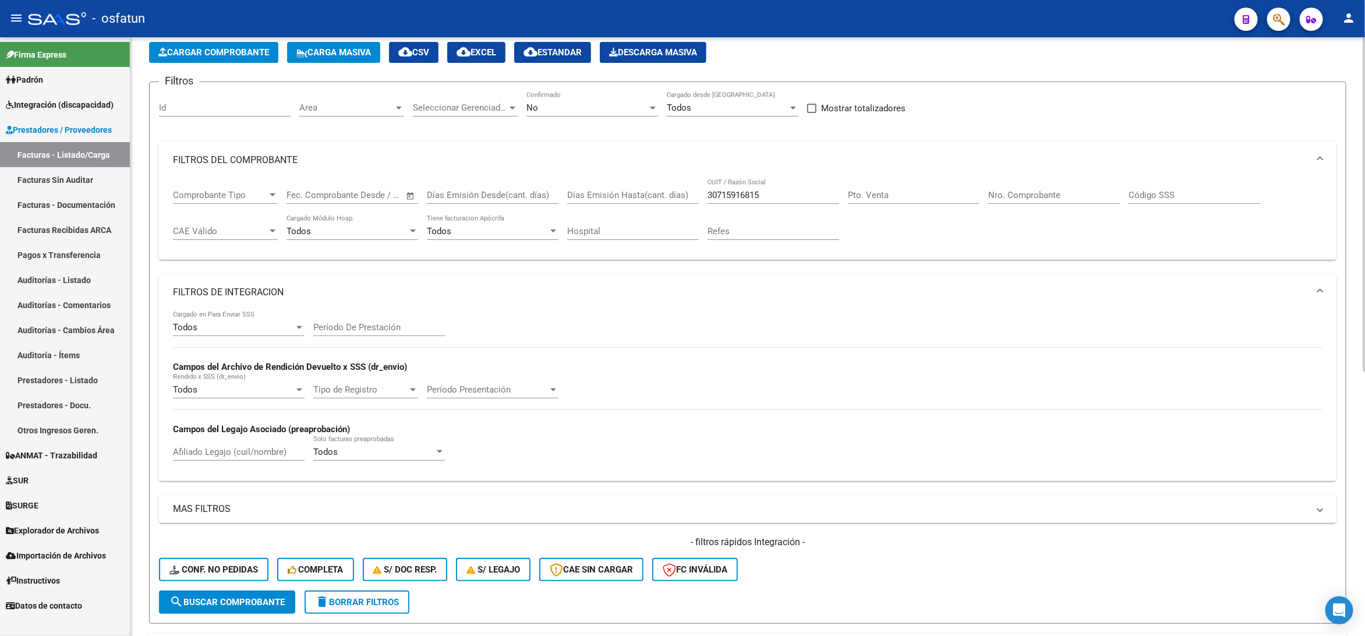
scroll to position [87, 0]
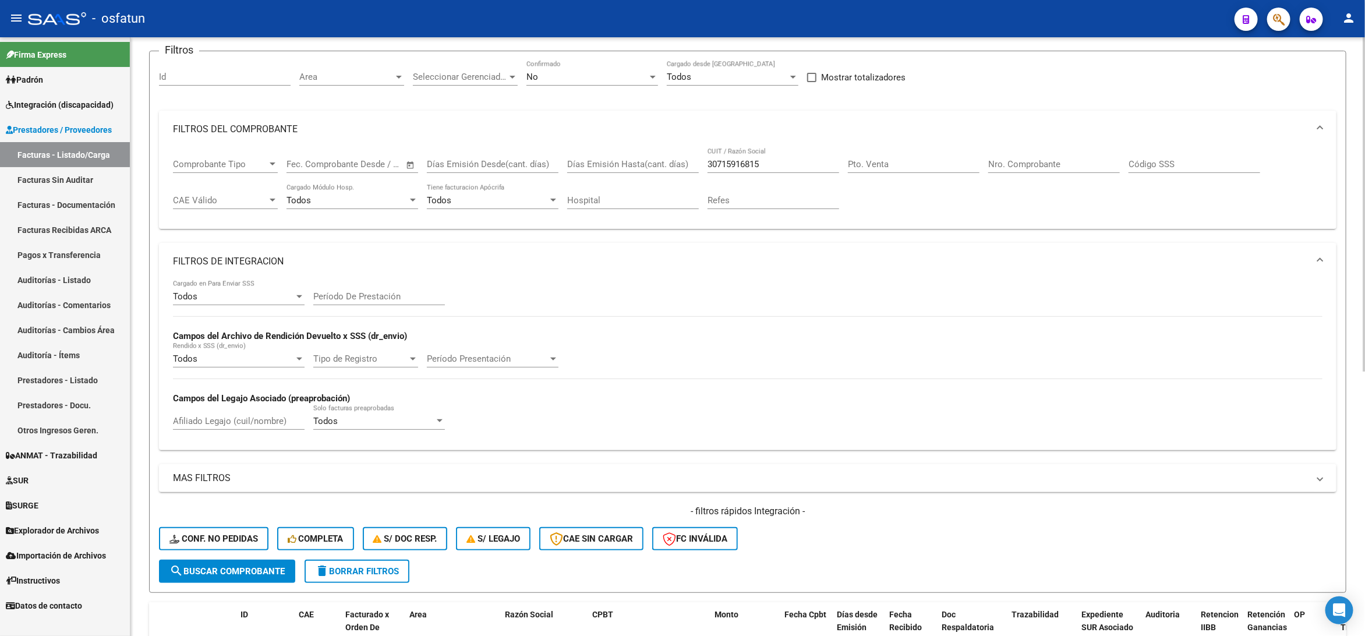
click at [1028, 166] on input "Nro. Comprobante" at bounding box center [1054, 164] width 132 height 10
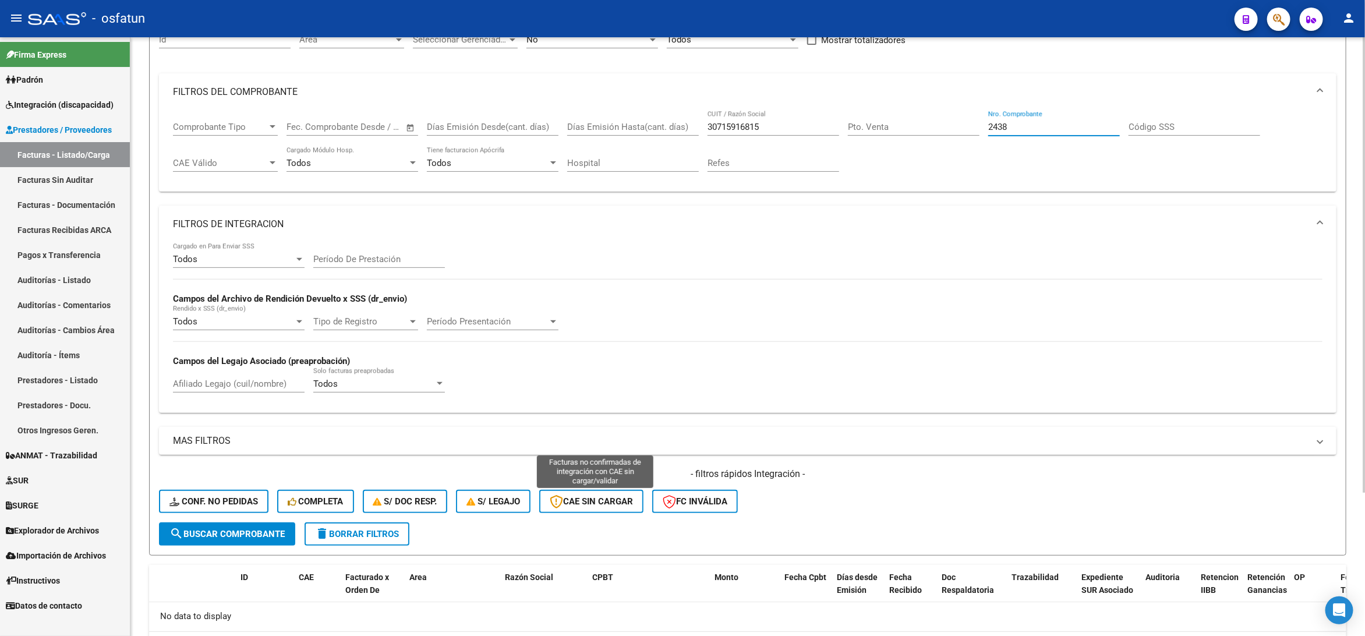
scroll to position [101, 0]
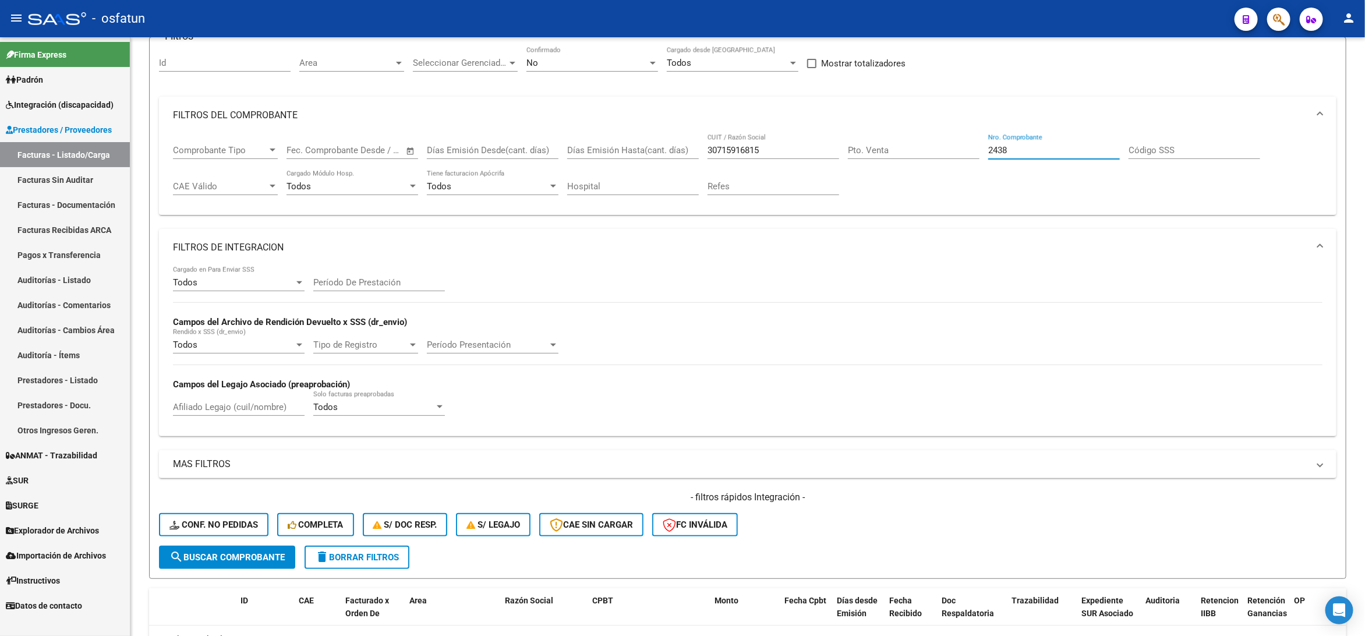
type input "2438"
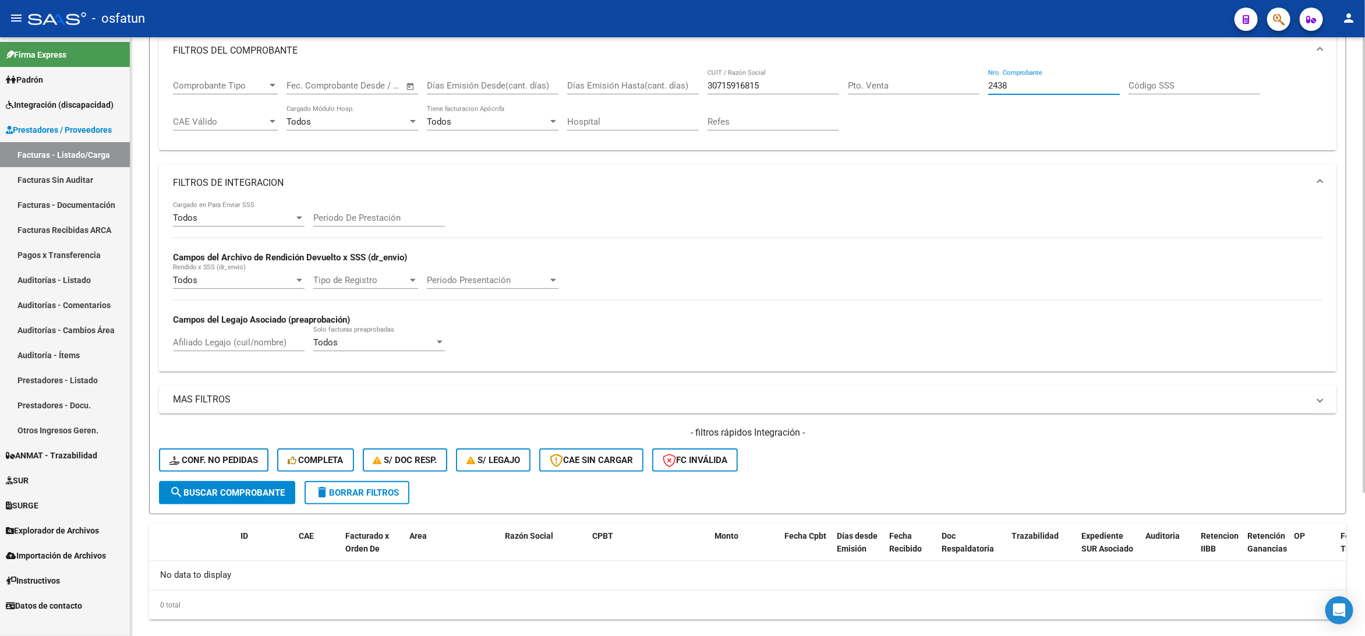
scroll to position [189, 0]
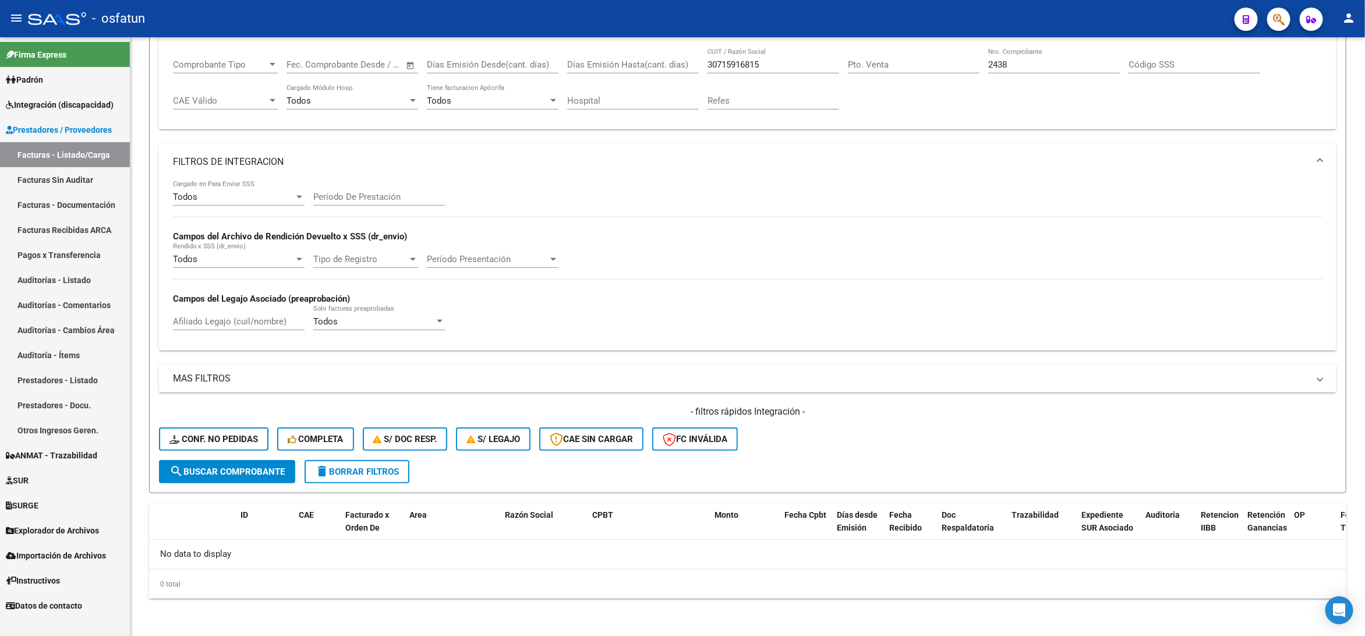
click at [36, 175] on link "Facturas Sin Auditar" at bounding box center [65, 179] width 130 height 25
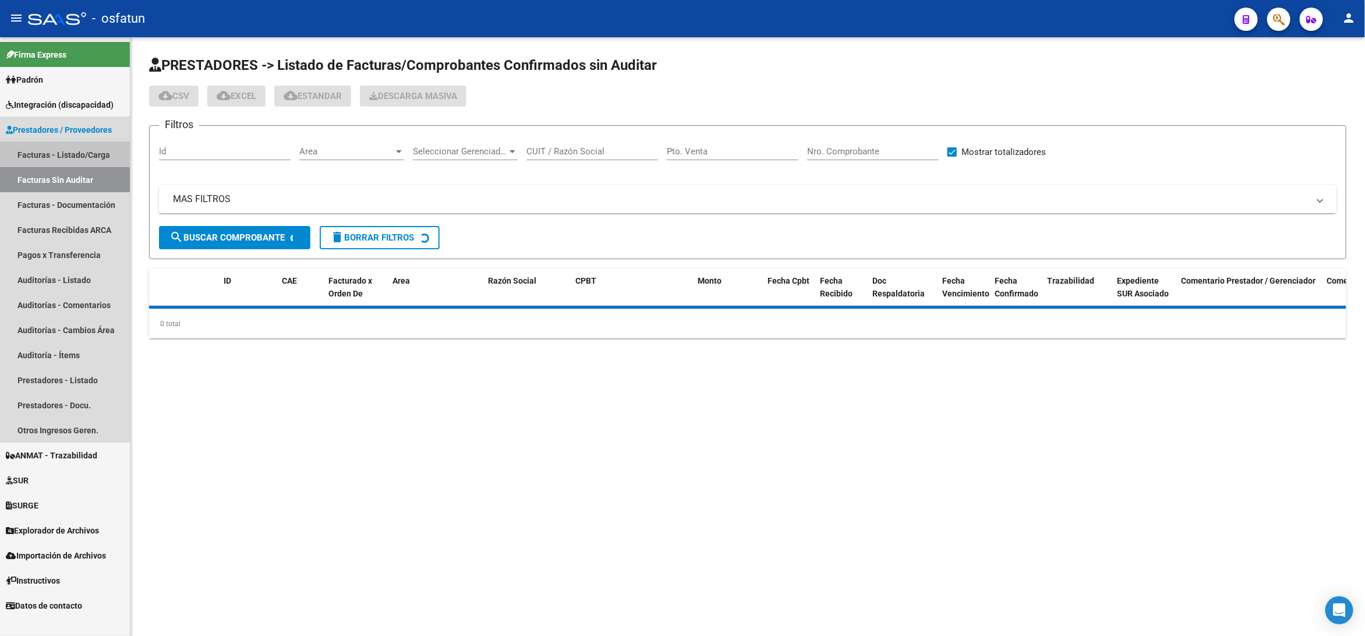
click at [66, 153] on link "Facturas - Listado/Carga" at bounding box center [65, 154] width 130 height 25
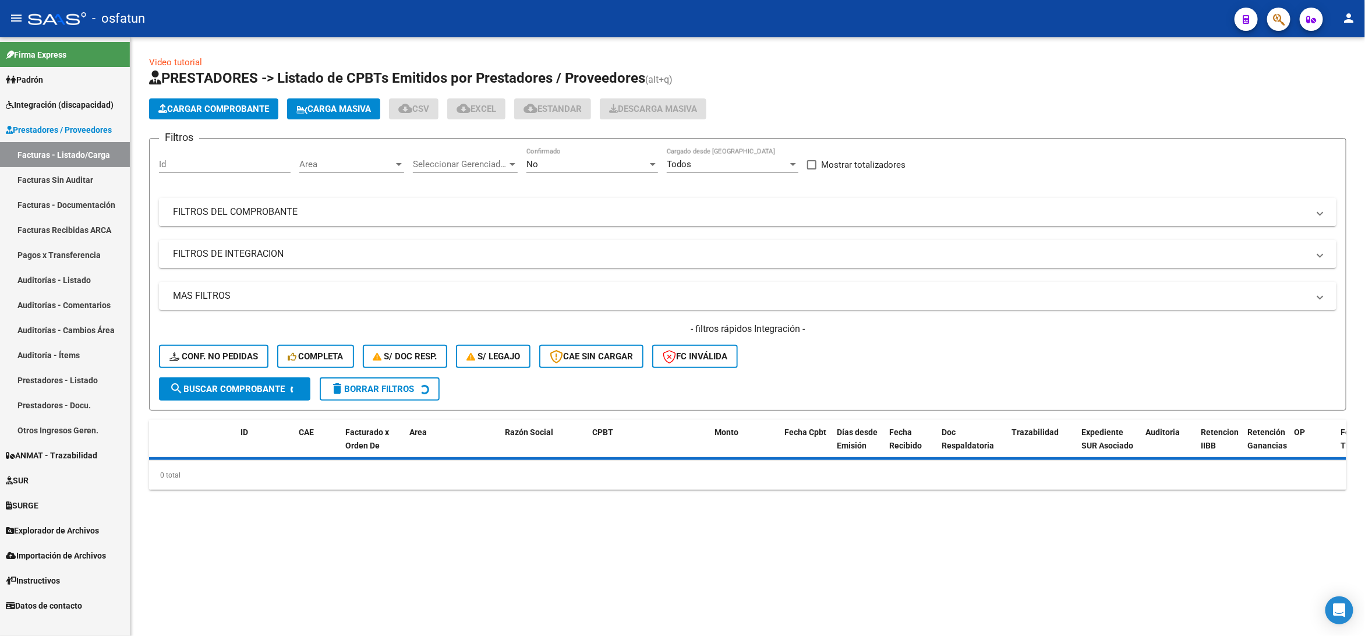
drag, startPoint x: 213, startPoint y: 207, endPoint x: 278, endPoint y: 224, distance: 67.5
click at [213, 207] on mat-panel-title "FILTROS DEL COMPROBANTE" at bounding box center [740, 212] width 1135 height 13
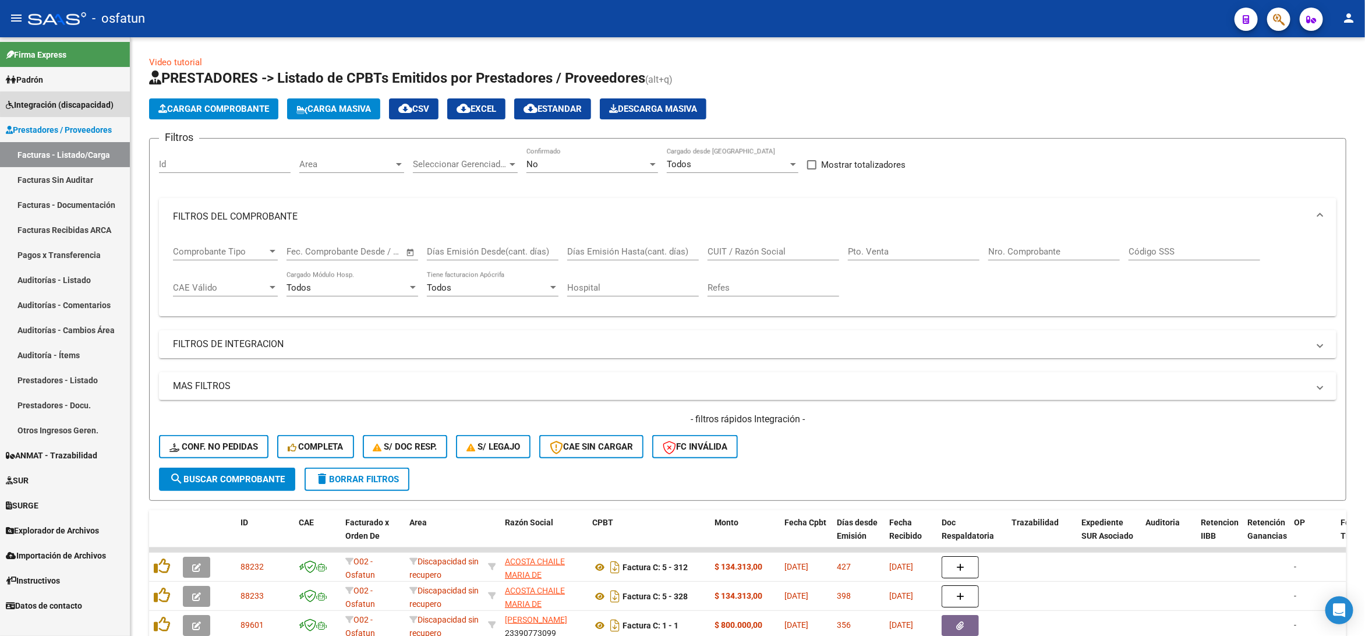
click at [77, 104] on span "Integración (discapacidad)" at bounding box center [60, 104] width 108 height 13
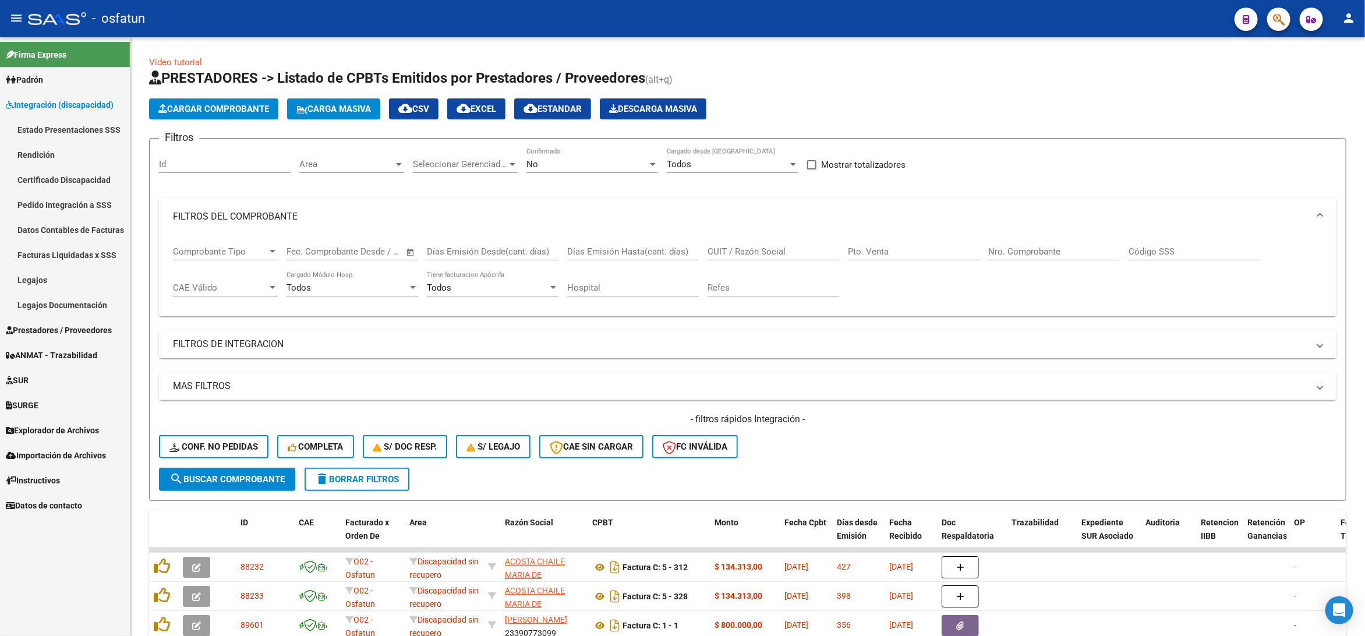
click at [49, 282] on link "Legajos" at bounding box center [65, 279] width 130 height 25
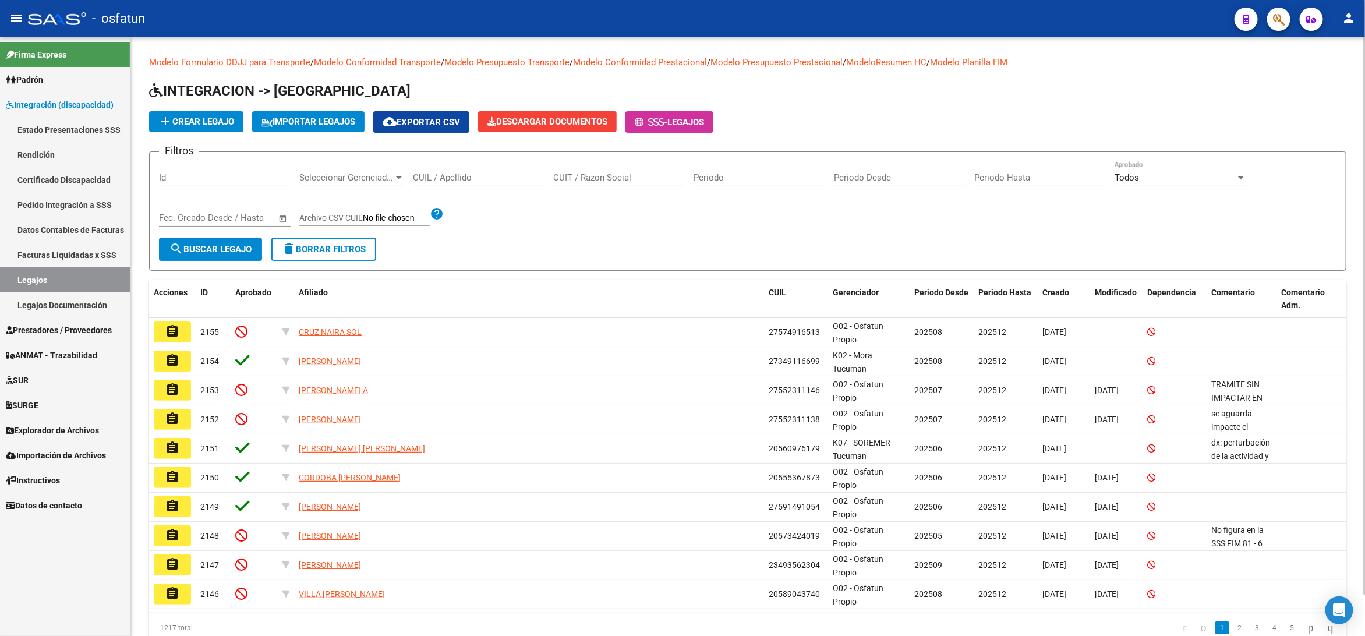
click at [443, 184] on div "CUIL / Apellido" at bounding box center [479, 173] width 132 height 25
paste input "20220751458"
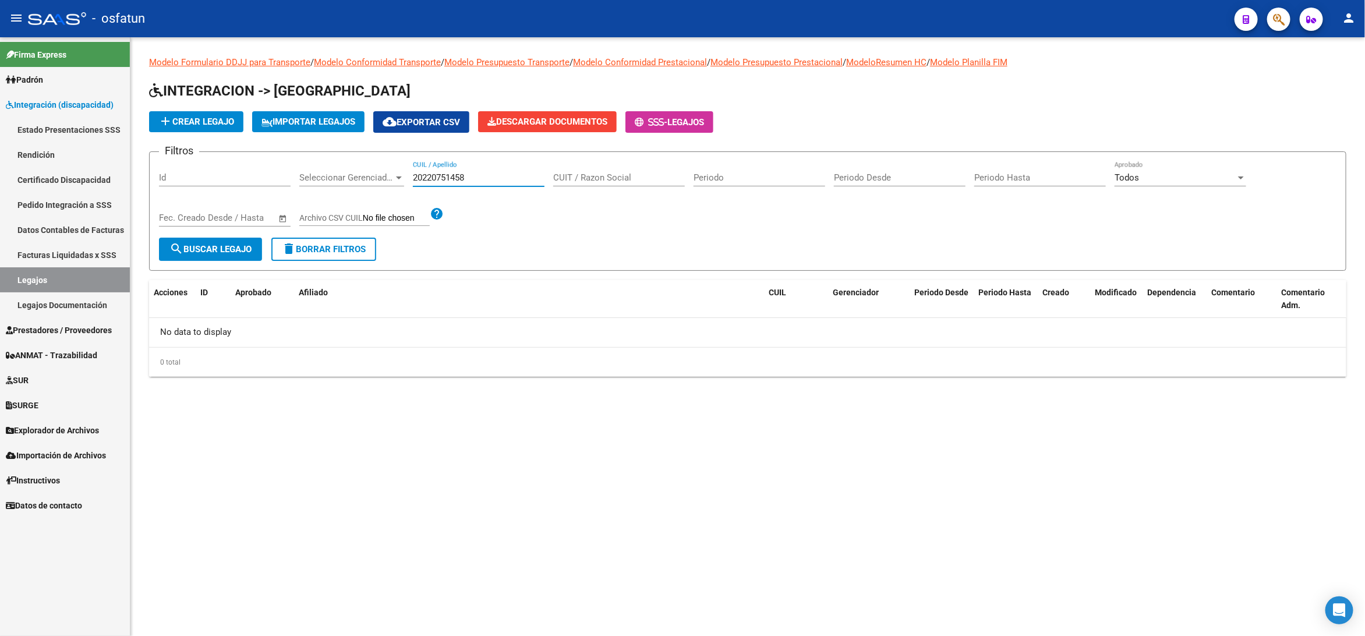
click at [449, 178] on input "20220751458" at bounding box center [479, 177] width 132 height 10
paste input "nanthaveth"
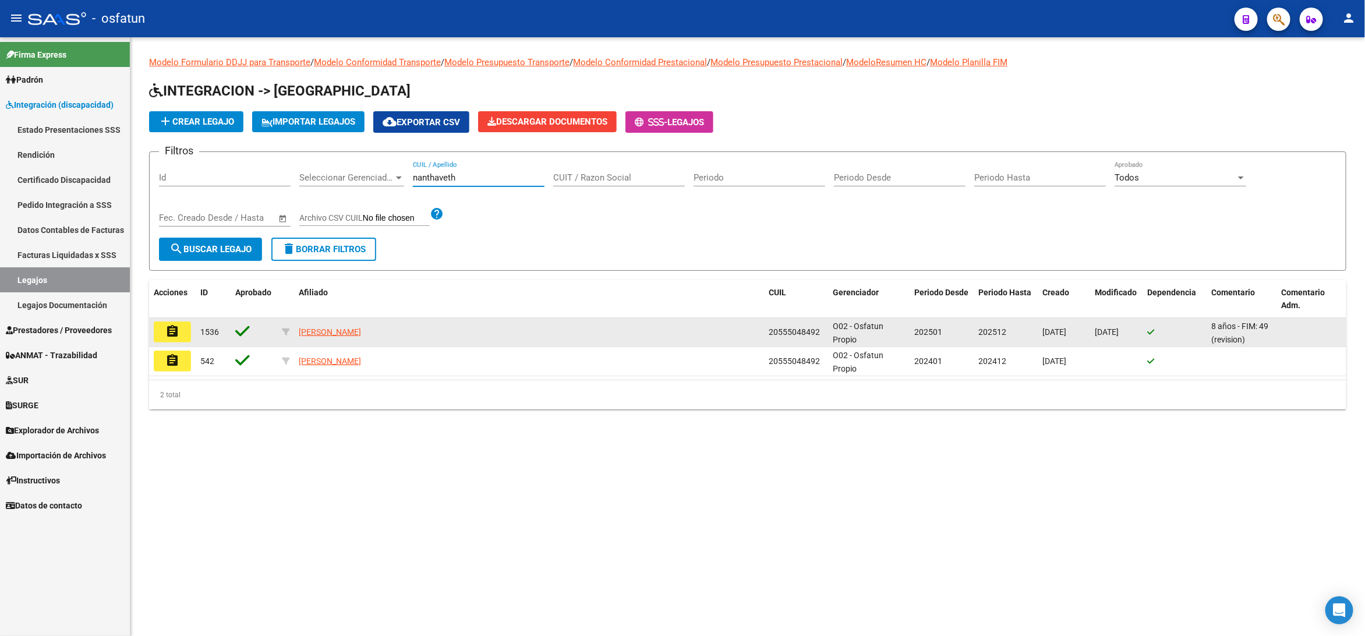
type input "nanthaveth"
click at [182, 332] on button "assignment" at bounding box center [172, 331] width 37 height 21
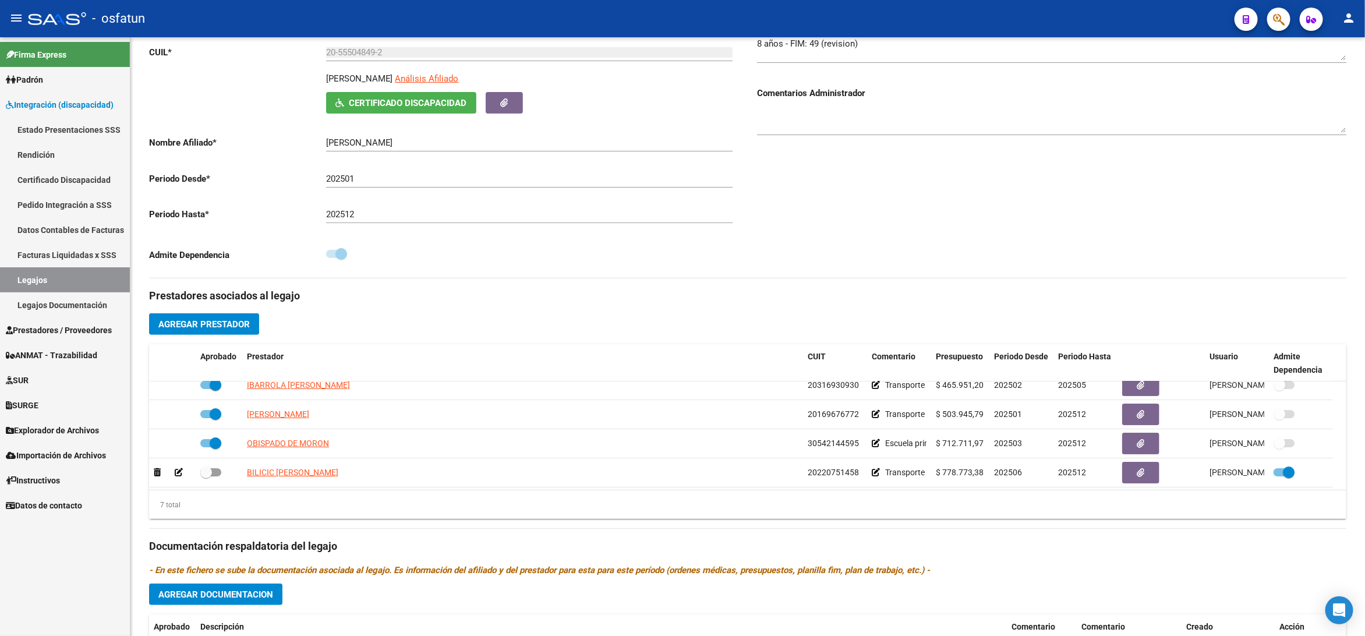
scroll to position [100, 0]
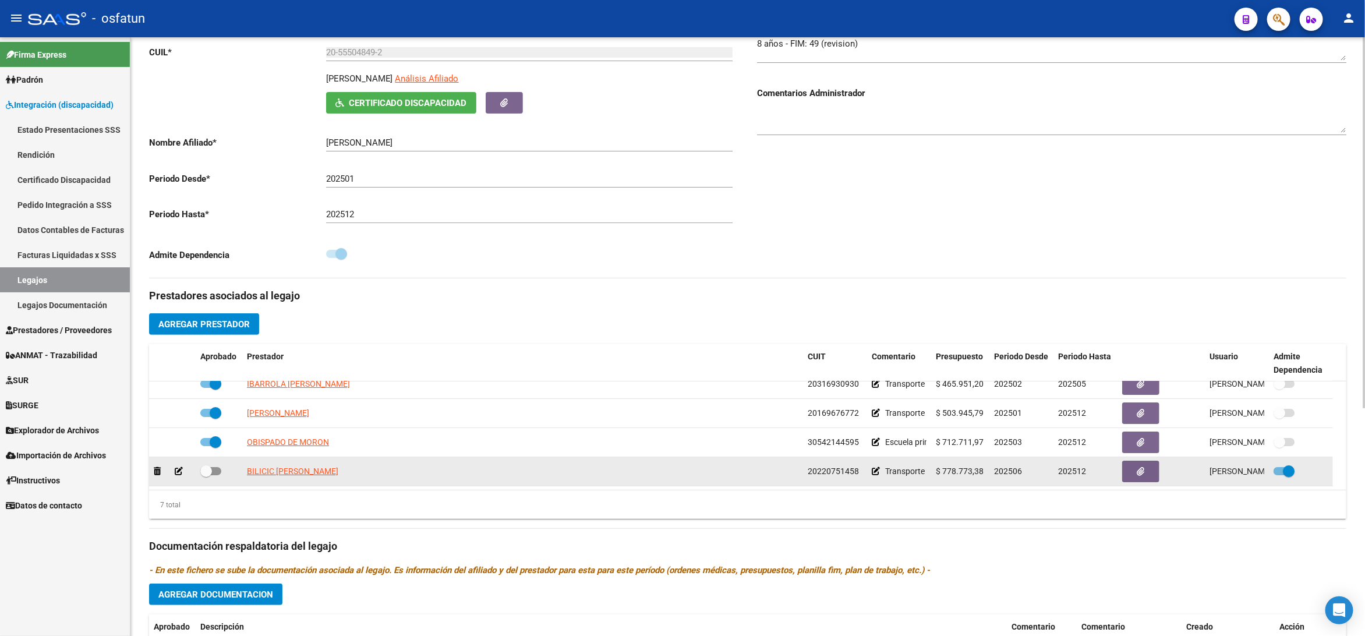
click at [222, 477] on div at bounding box center [218, 471] width 37 height 15
drag, startPoint x: 218, startPoint y: 475, endPoint x: 257, endPoint y: 473, distance: 39.0
click at [218, 474] on span at bounding box center [210, 471] width 21 height 8
click at [206, 475] on input "checkbox" at bounding box center [206, 475] width 1 height 1
checkbox input "true"
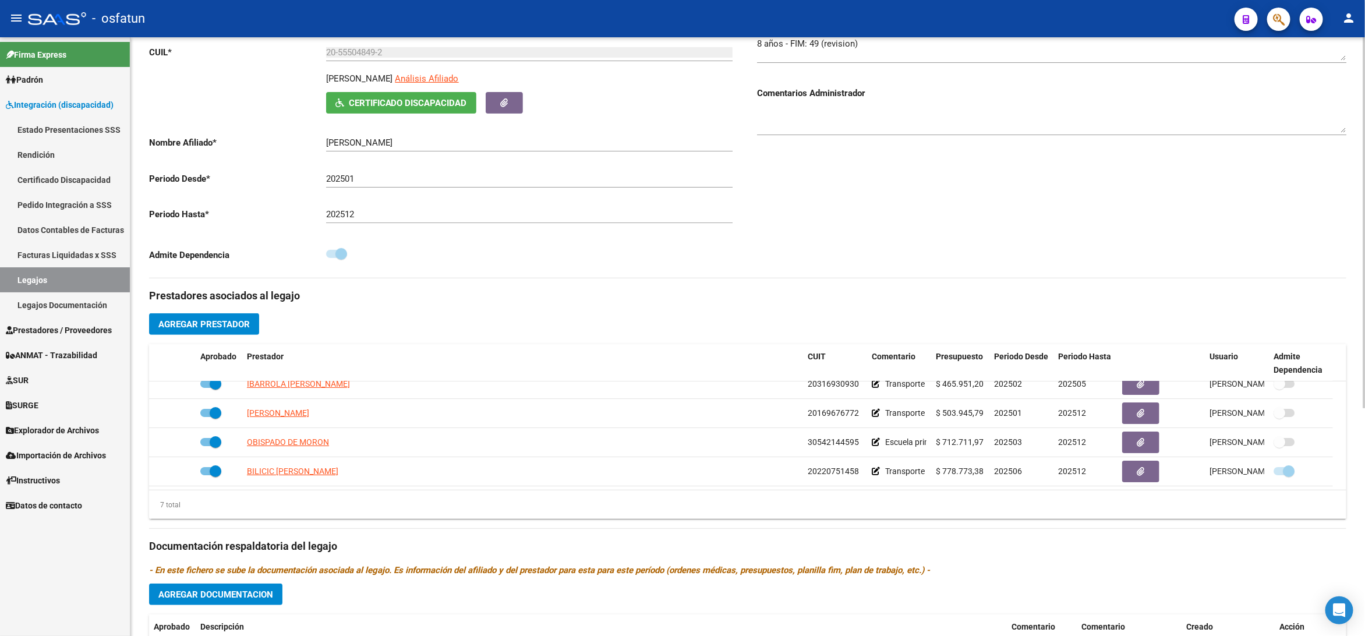
scroll to position [0, 0]
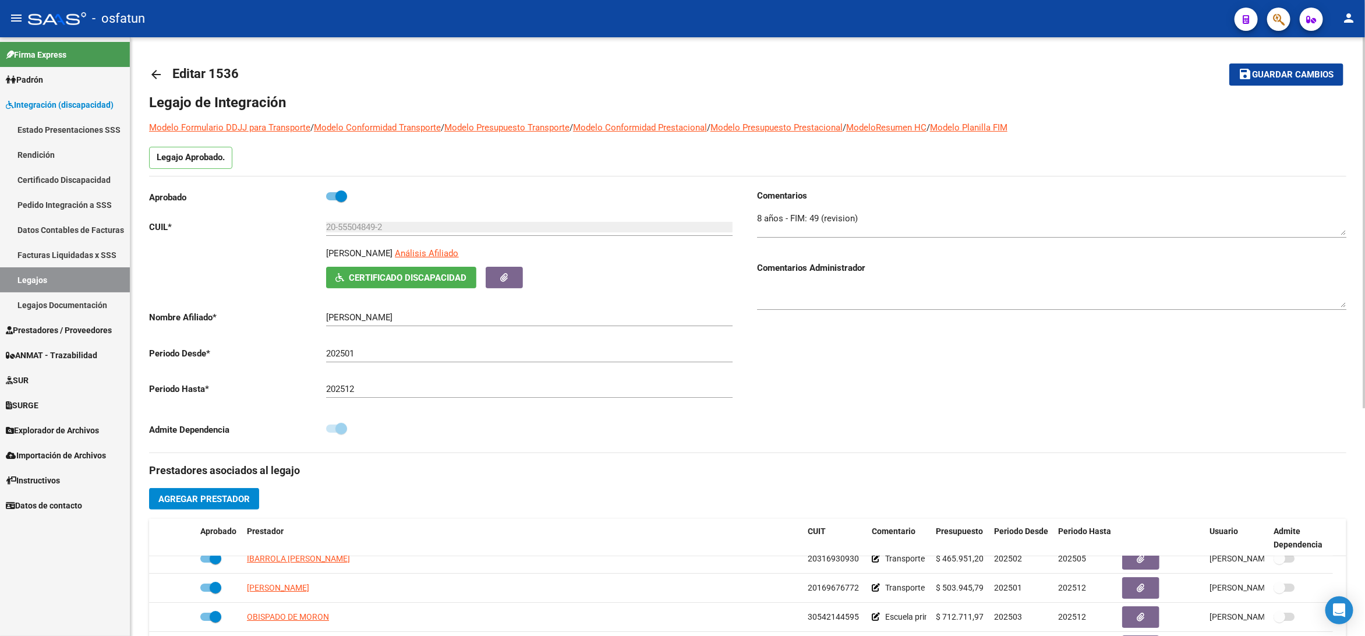
click at [1291, 79] on span "Guardar cambios" at bounding box center [1293, 75] width 82 height 10
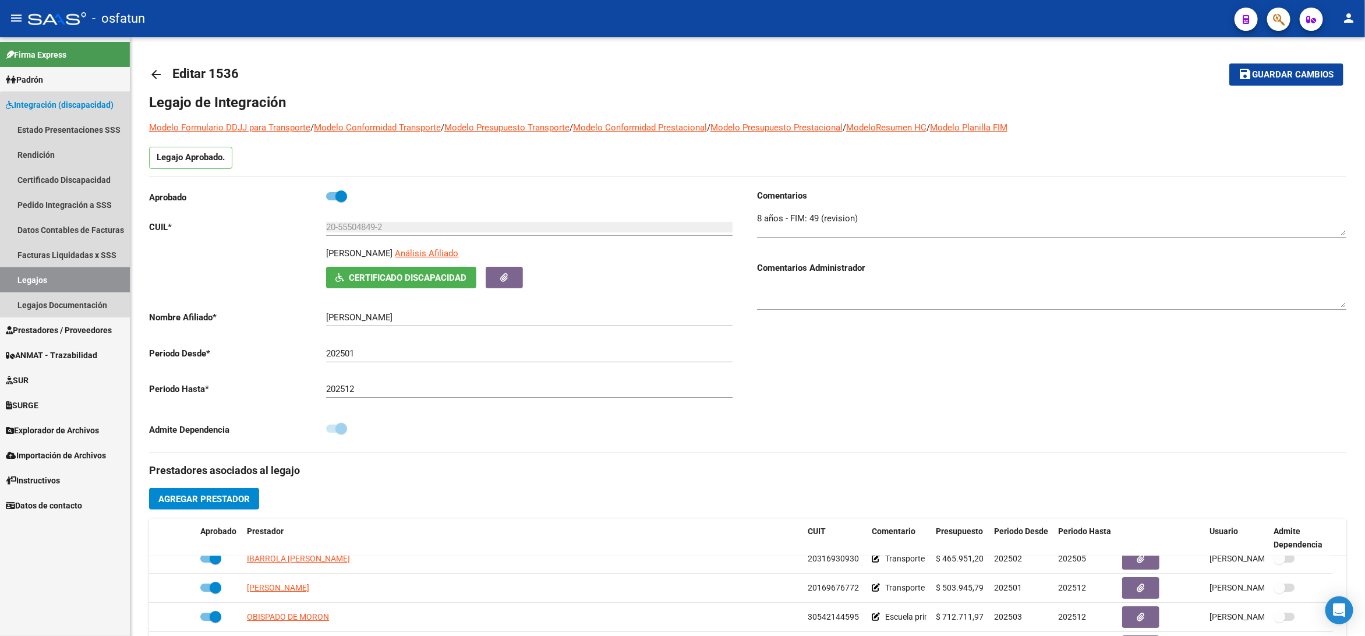
click at [83, 278] on link "Legajos" at bounding box center [65, 279] width 130 height 25
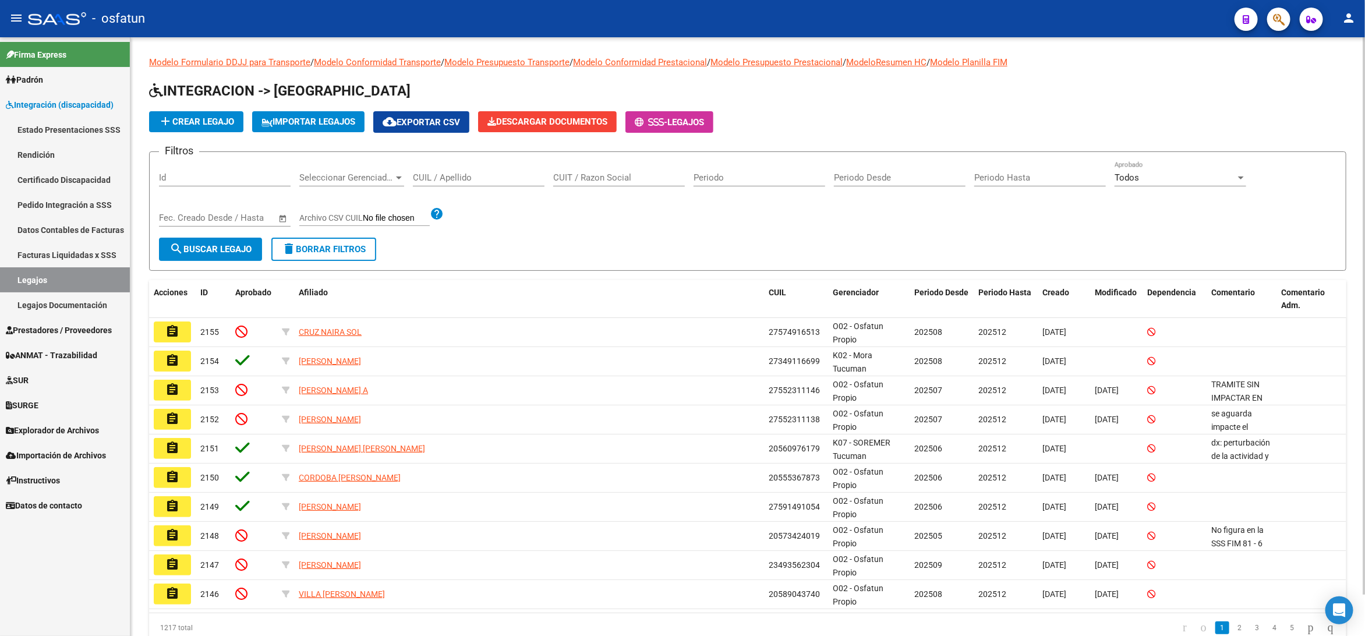
click at [476, 187] on div "CUIL / Apellido" at bounding box center [479, 179] width 132 height 36
click at [490, 175] on input "CUIL / Apellido" at bounding box center [479, 177] width 132 height 10
paste input "20467553136"
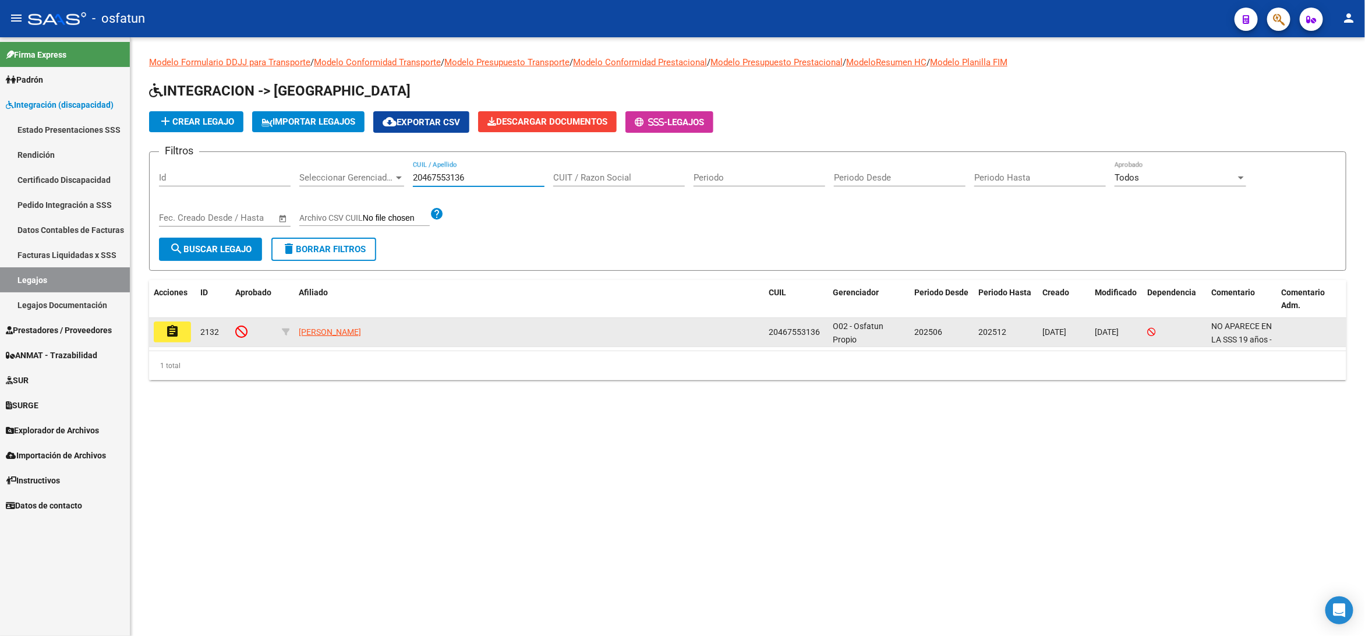
type input "20467553136"
click at [165, 337] on mat-icon "assignment" at bounding box center [172, 331] width 14 height 14
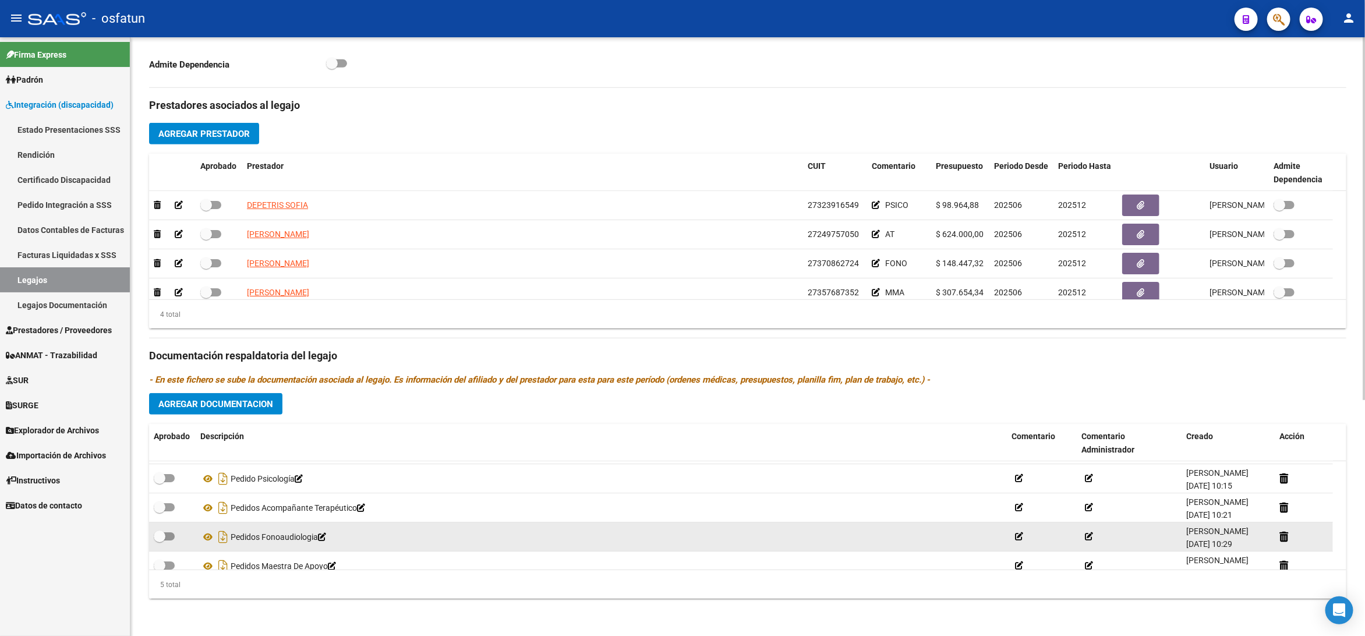
scroll to position [41, 0]
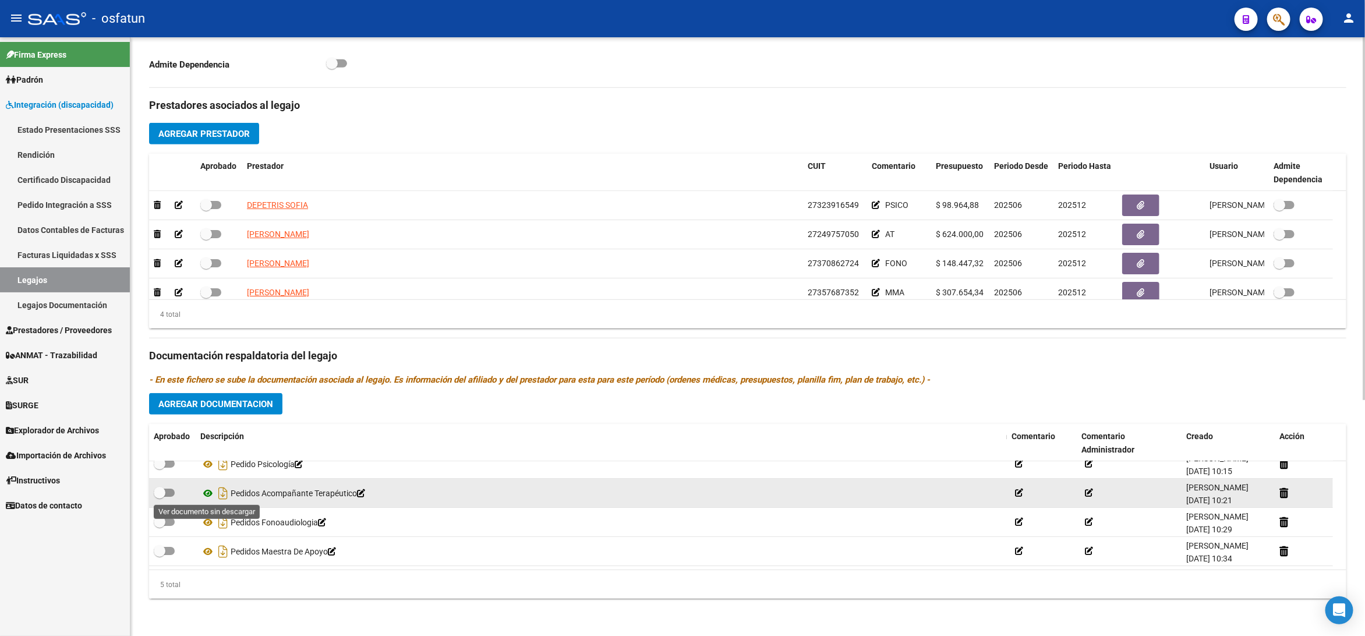
click at [203, 498] on icon at bounding box center [207, 493] width 15 height 14
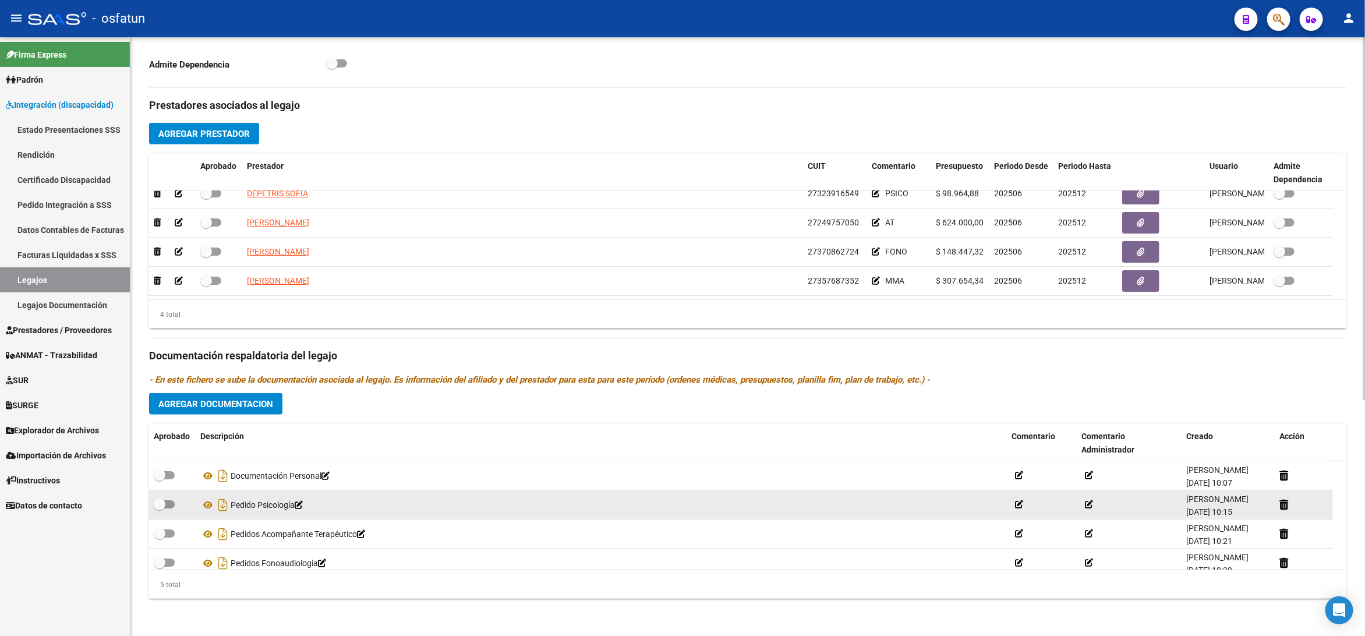
scroll to position [301, 0]
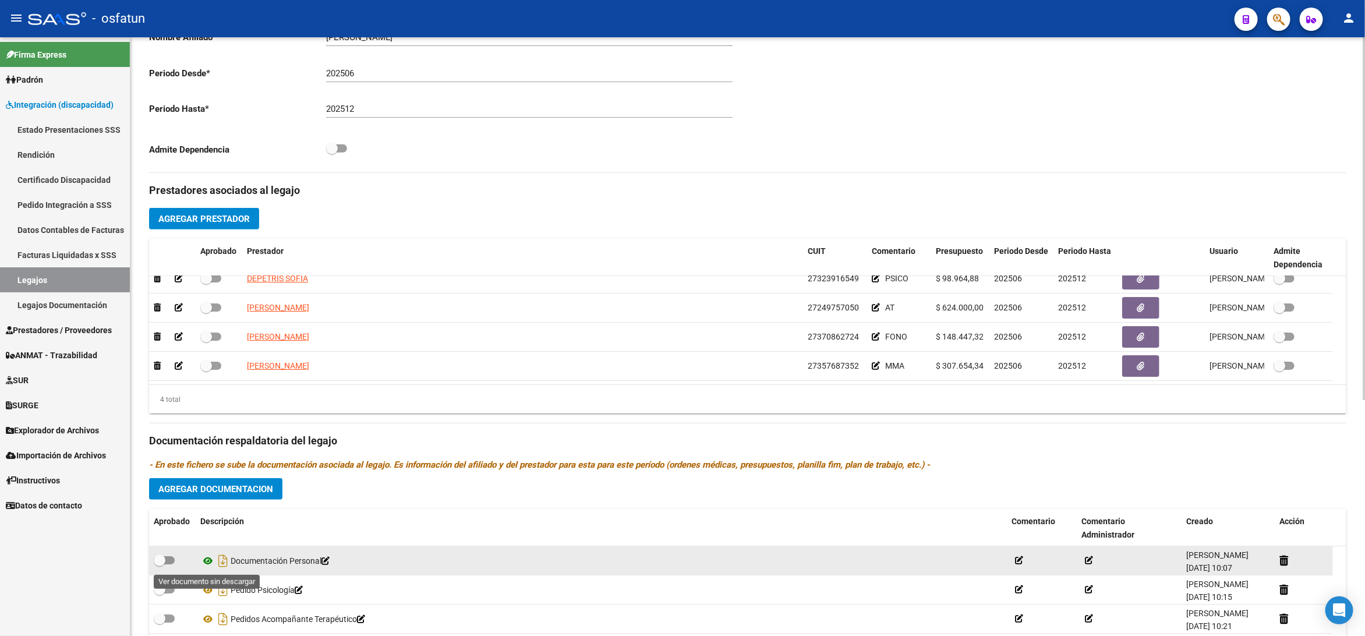
click at [208, 564] on icon at bounding box center [207, 561] width 15 height 14
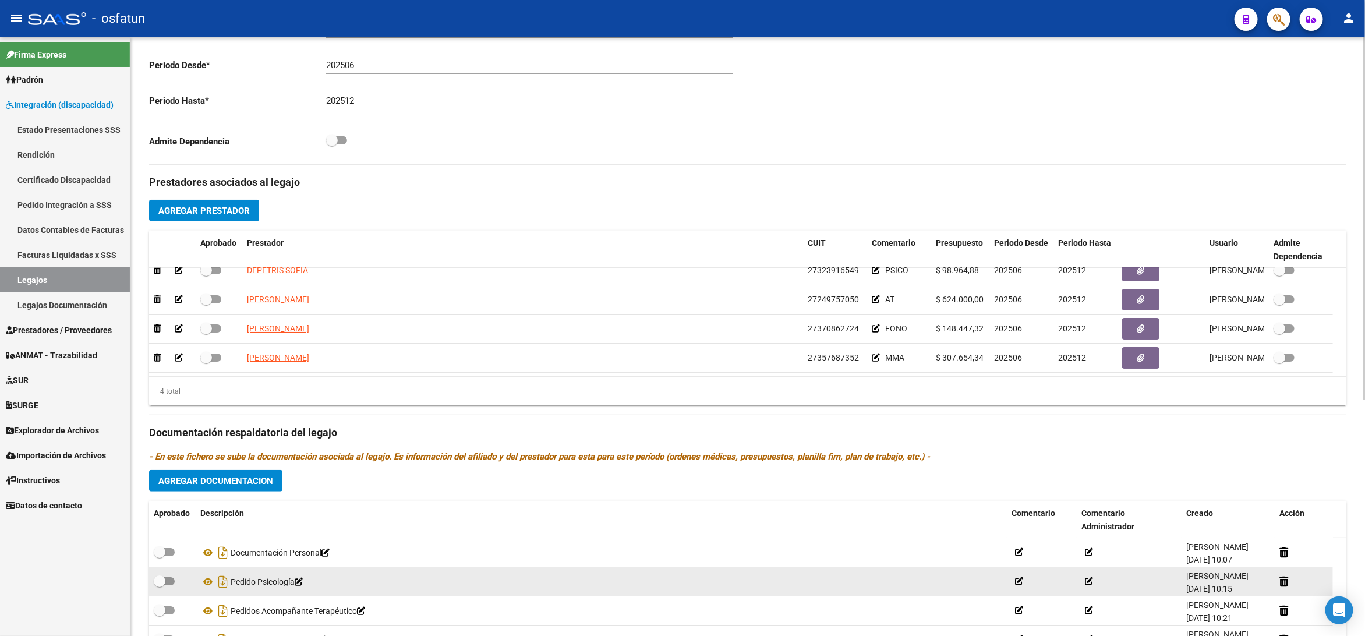
scroll to position [388, 0]
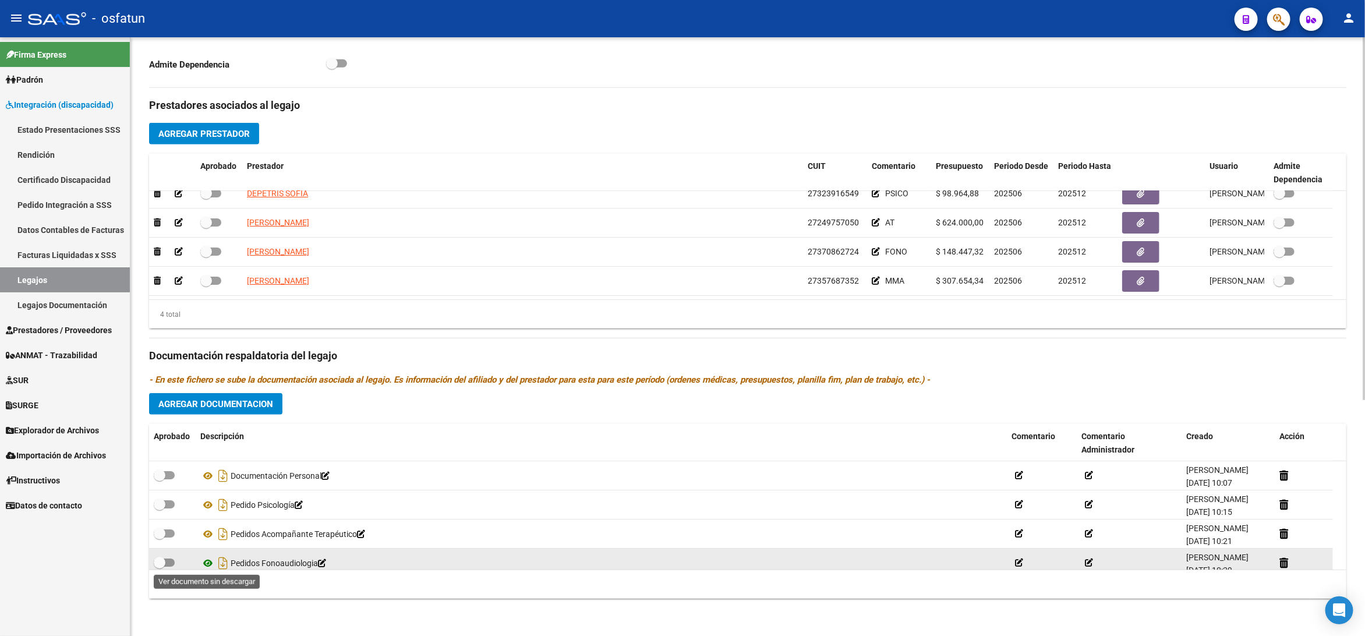
click at [205, 562] on icon at bounding box center [207, 563] width 15 height 14
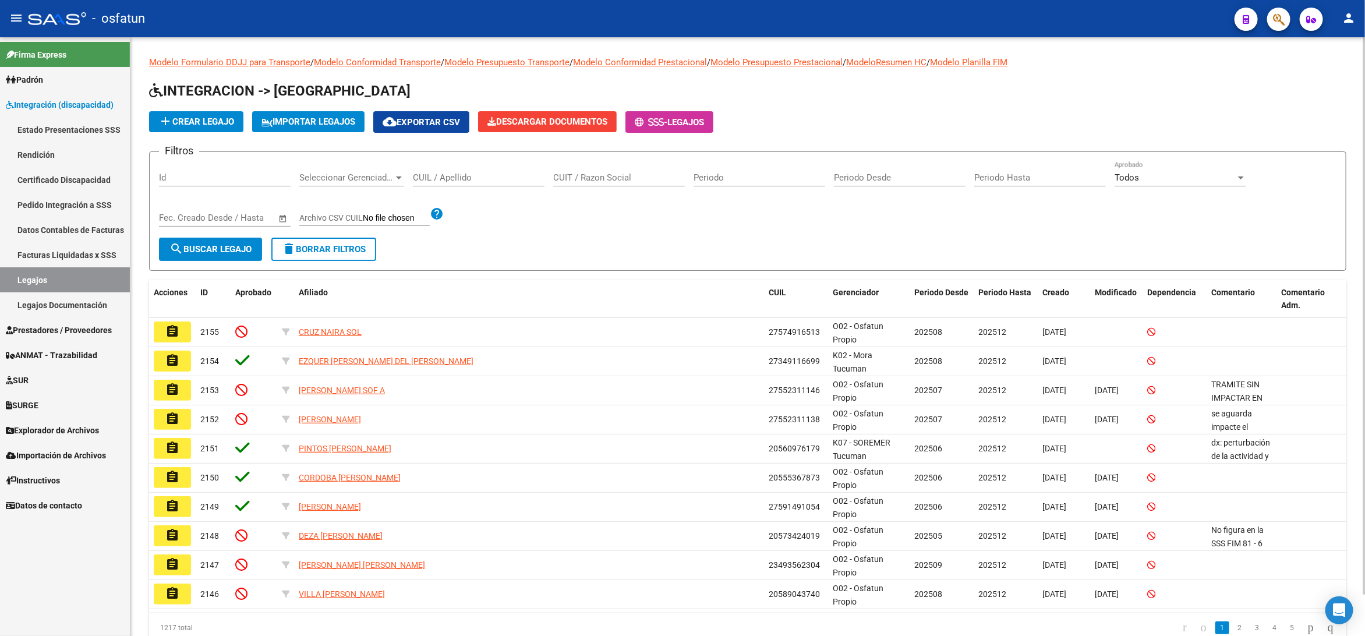
click at [470, 170] on div "CUIL / Apellido" at bounding box center [479, 173] width 132 height 25
paste input "LOBO TORRALVO"
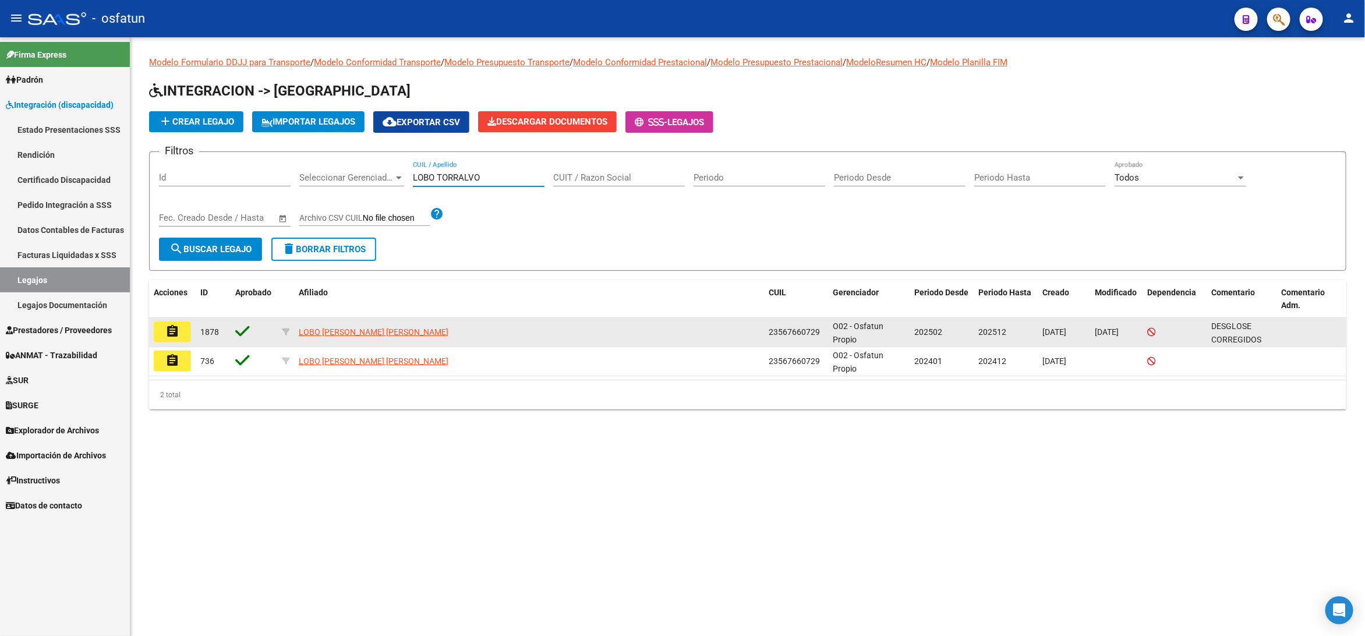
type input "LOBO TORRALVO"
click at [177, 327] on mat-icon "assignment" at bounding box center [172, 331] width 14 height 14
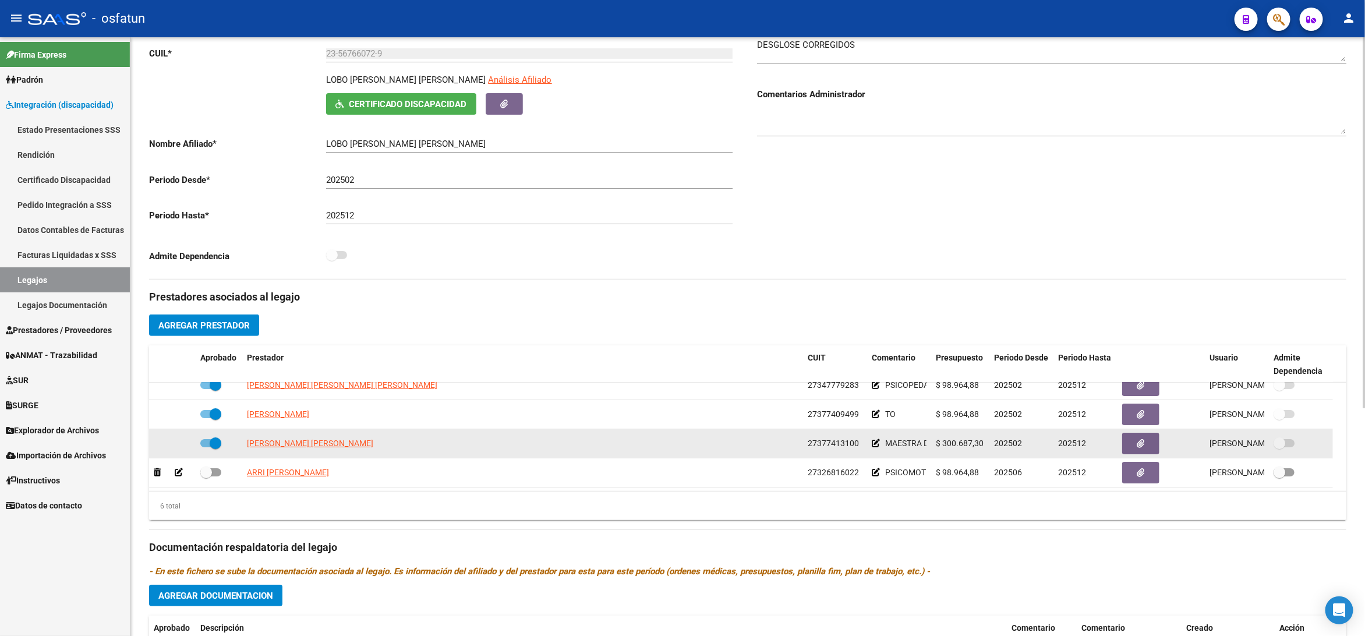
scroll to position [175, 0]
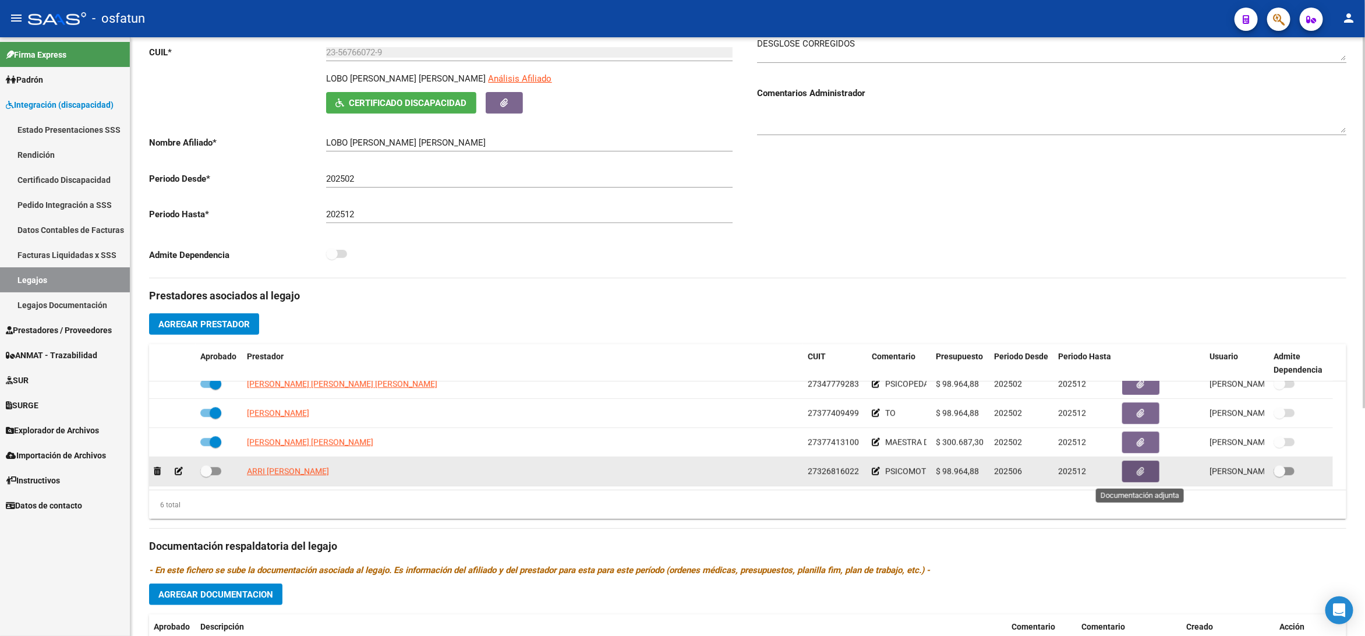
click at [1148, 477] on button "button" at bounding box center [1140, 472] width 37 height 22
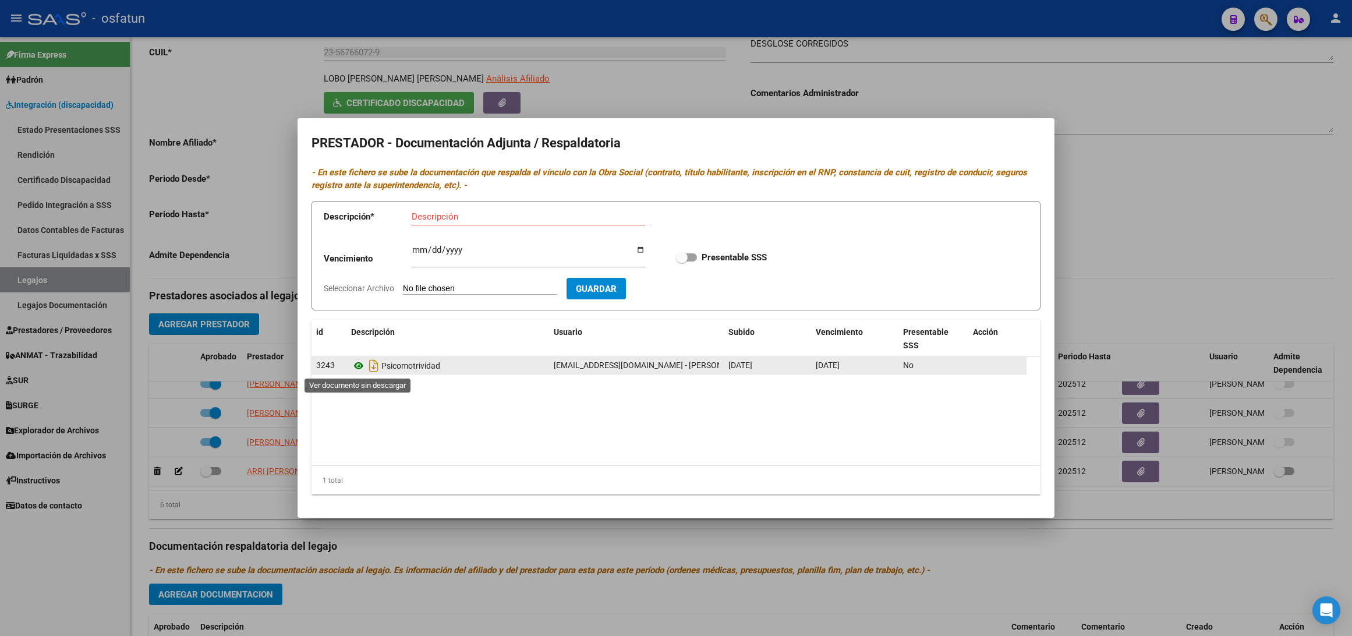
click at [360, 369] on icon at bounding box center [358, 366] width 15 height 14
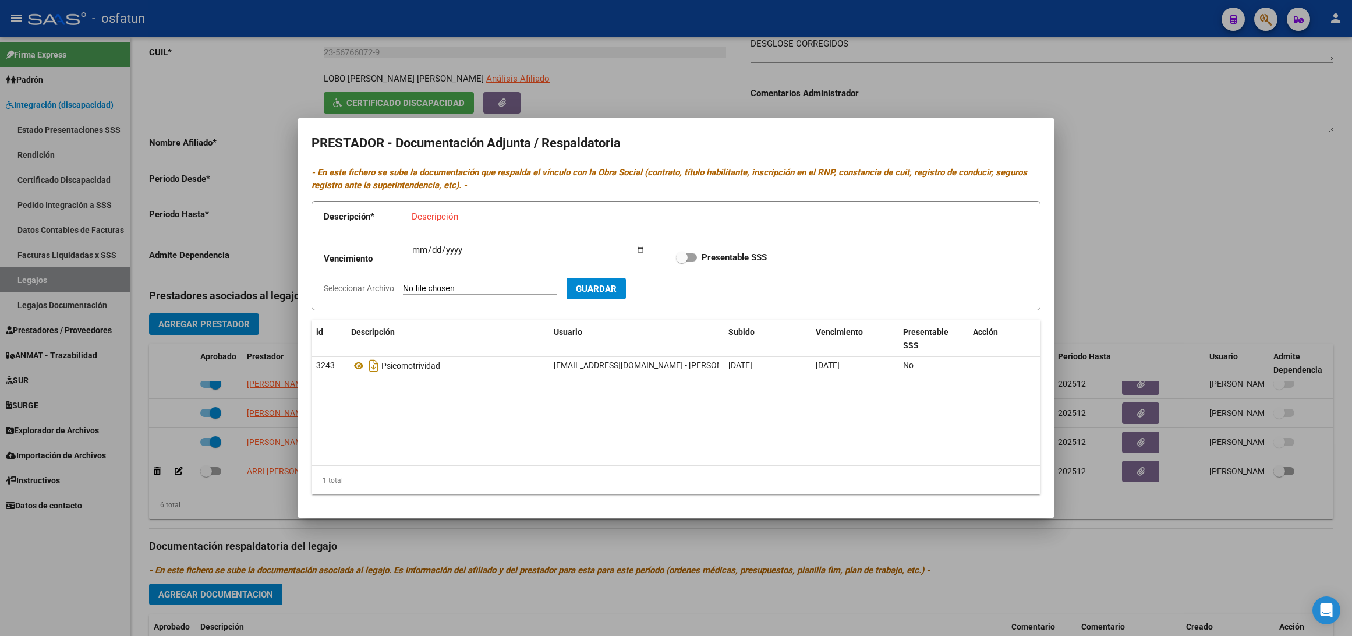
click at [227, 512] on div at bounding box center [676, 318] width 1352 height 636
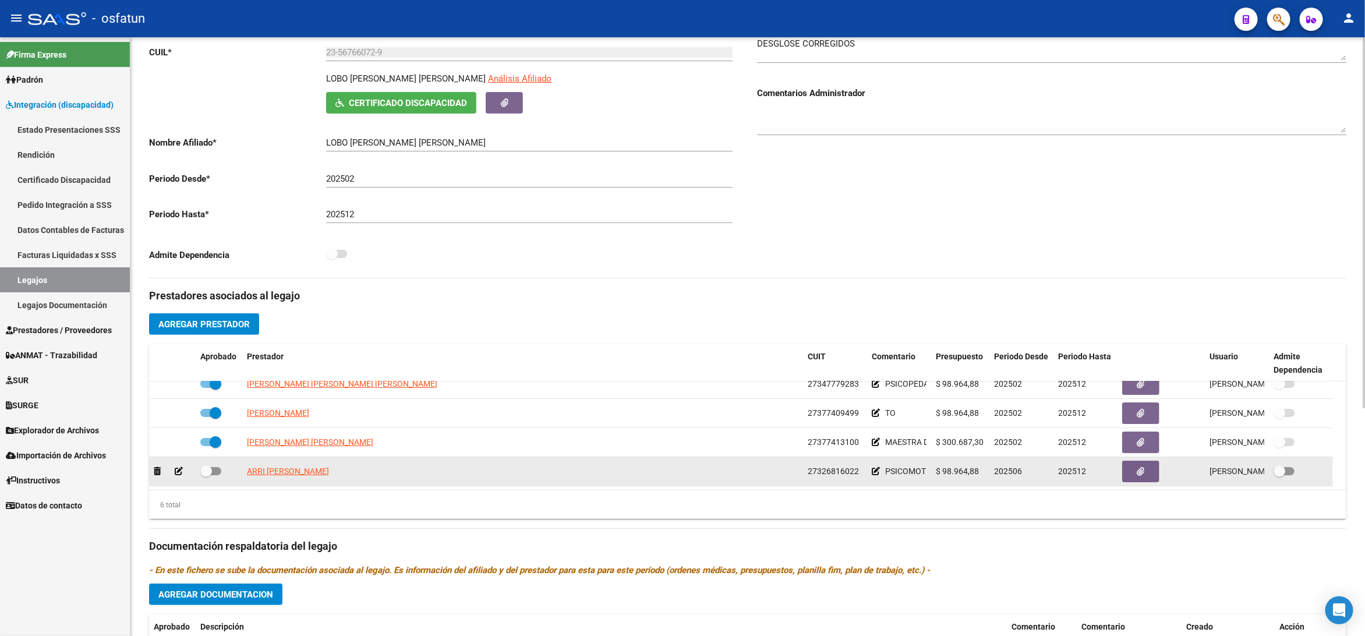
click at [217, 473] on span at bounding box center [210, 471] width 21 height 8
click at [206, 475] on input "checkbox" at bounding box center [206, 475] width 1 height 1
checkbox input "true"
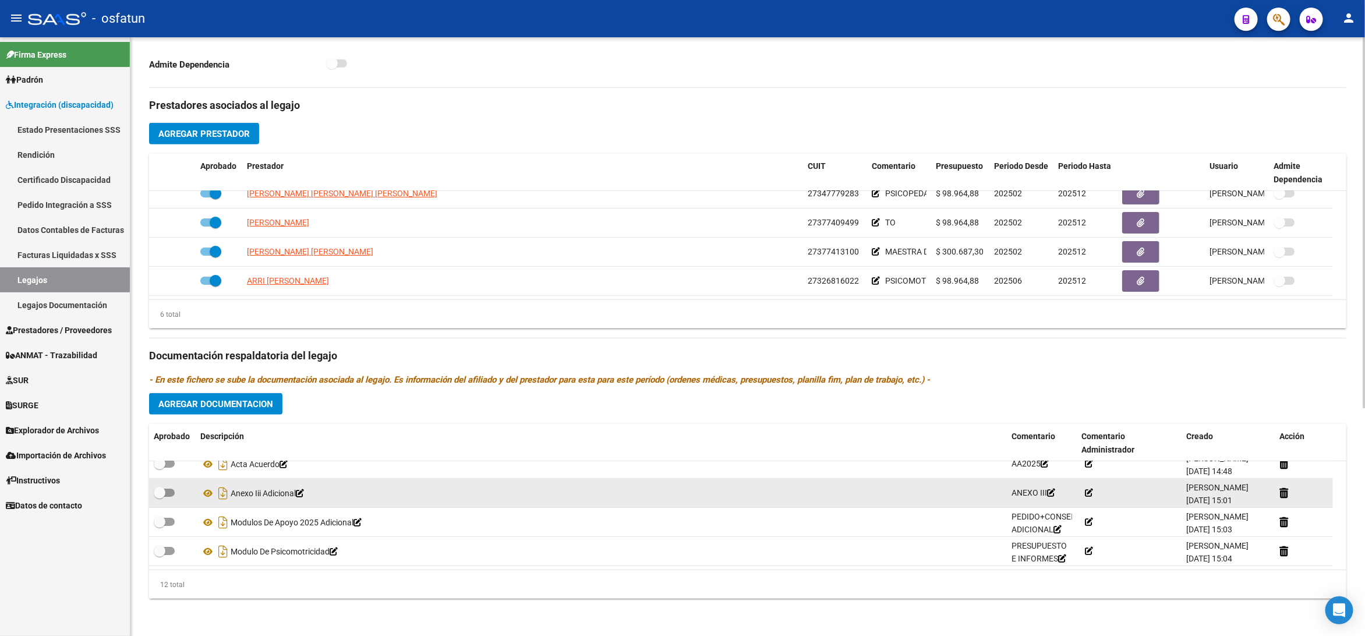
scroll to position [157, 0]
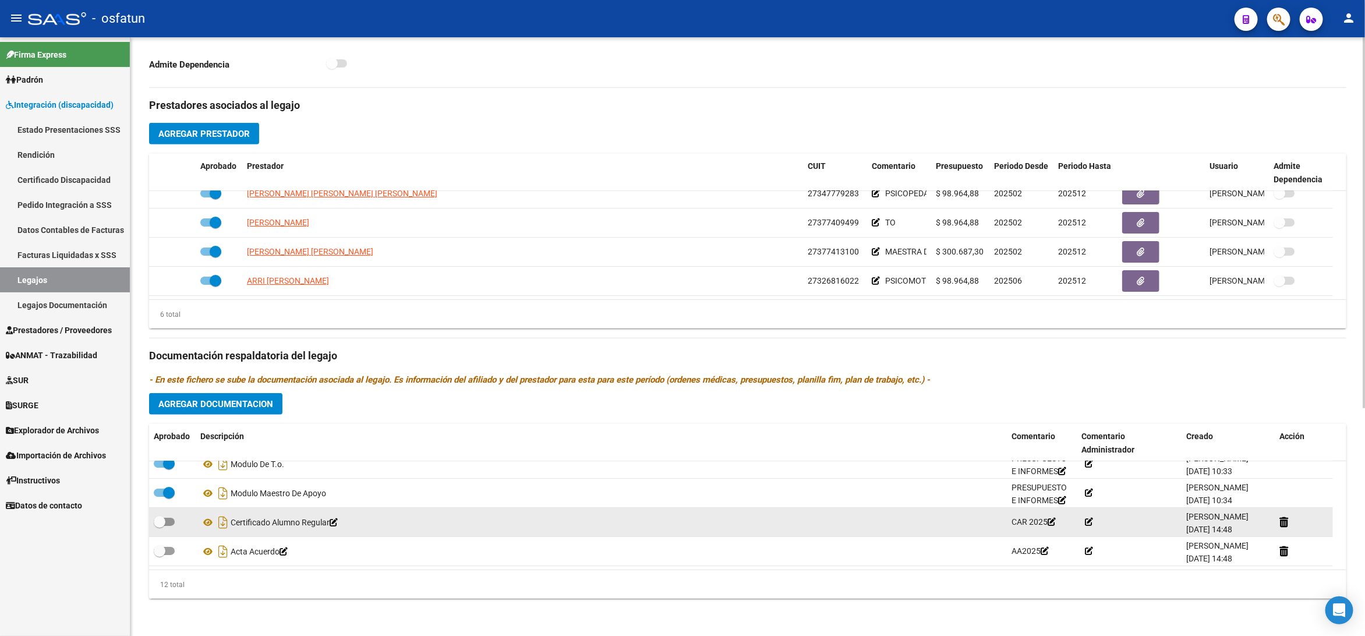
click at [173, 524] on span at bounding box center [164, 522] width 21 height 8
click at [160, 526] on input "checkbox" at bounding box center [159, 526] width 1 height 1
checkbox input "true"
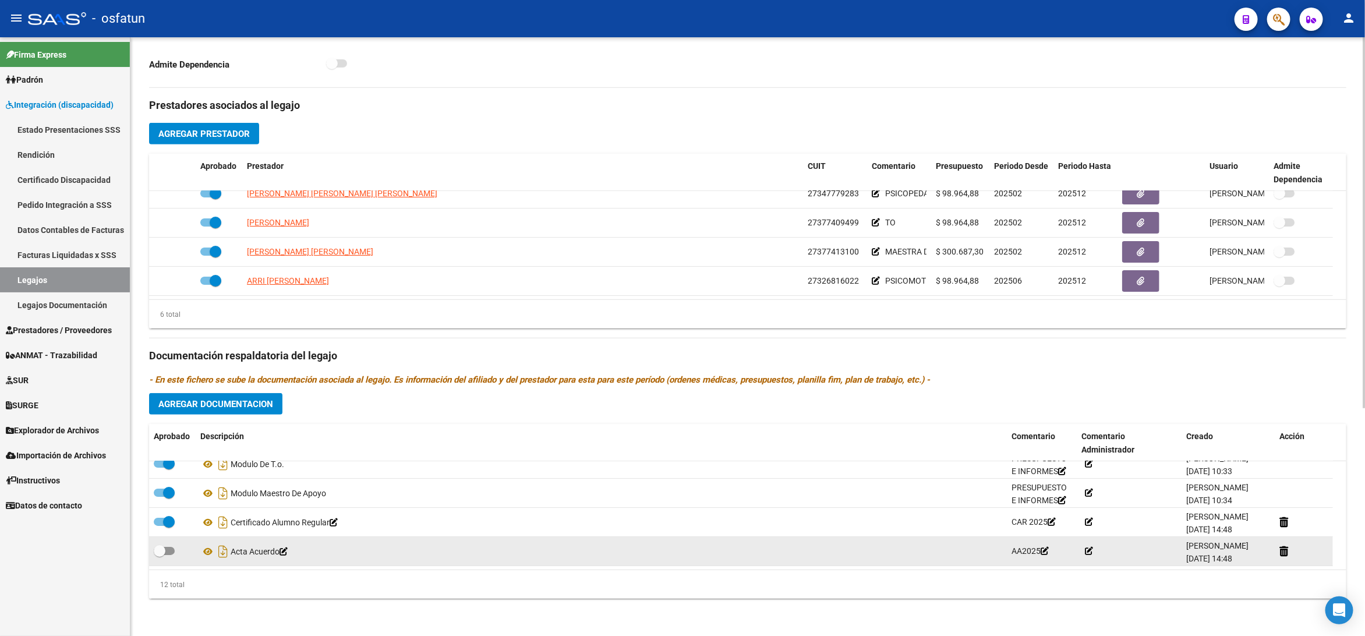
click at [173, 550] on span at bounding box center [164, 551] width 21 height 8
click at [160, 555] on input "checkbox" at bounding box center [159, 555] width 1 height 1
checkbox input "true"
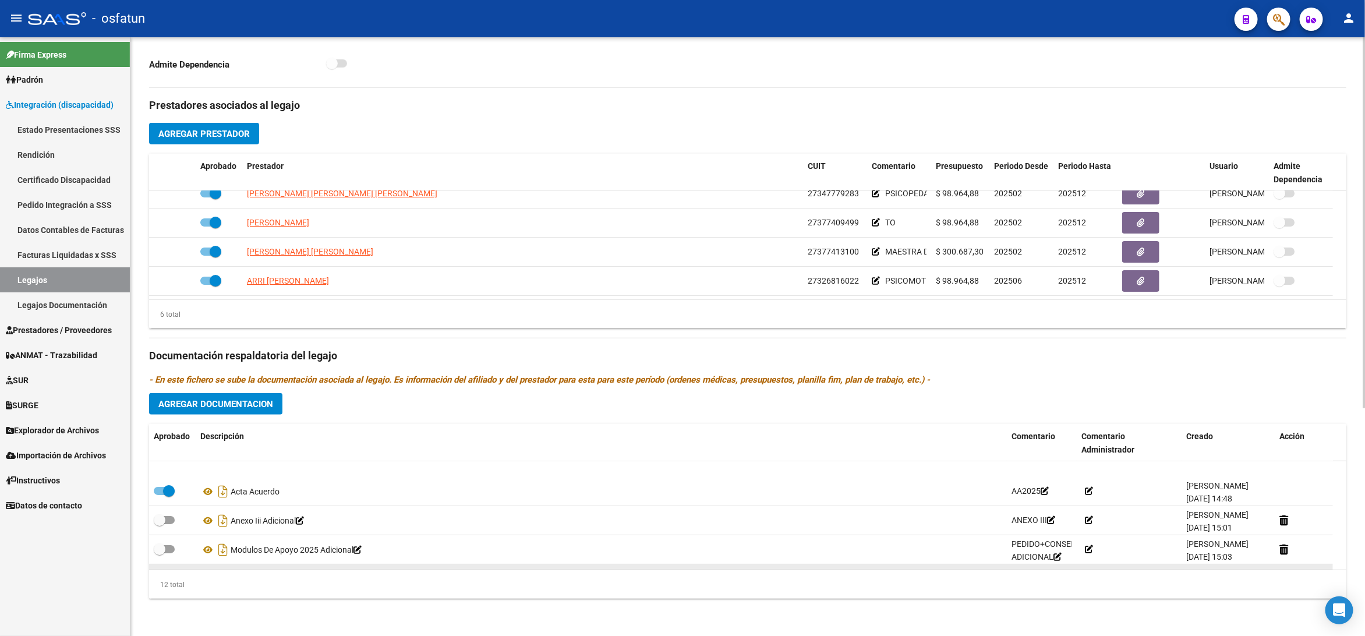
scroll to position [245, 0]
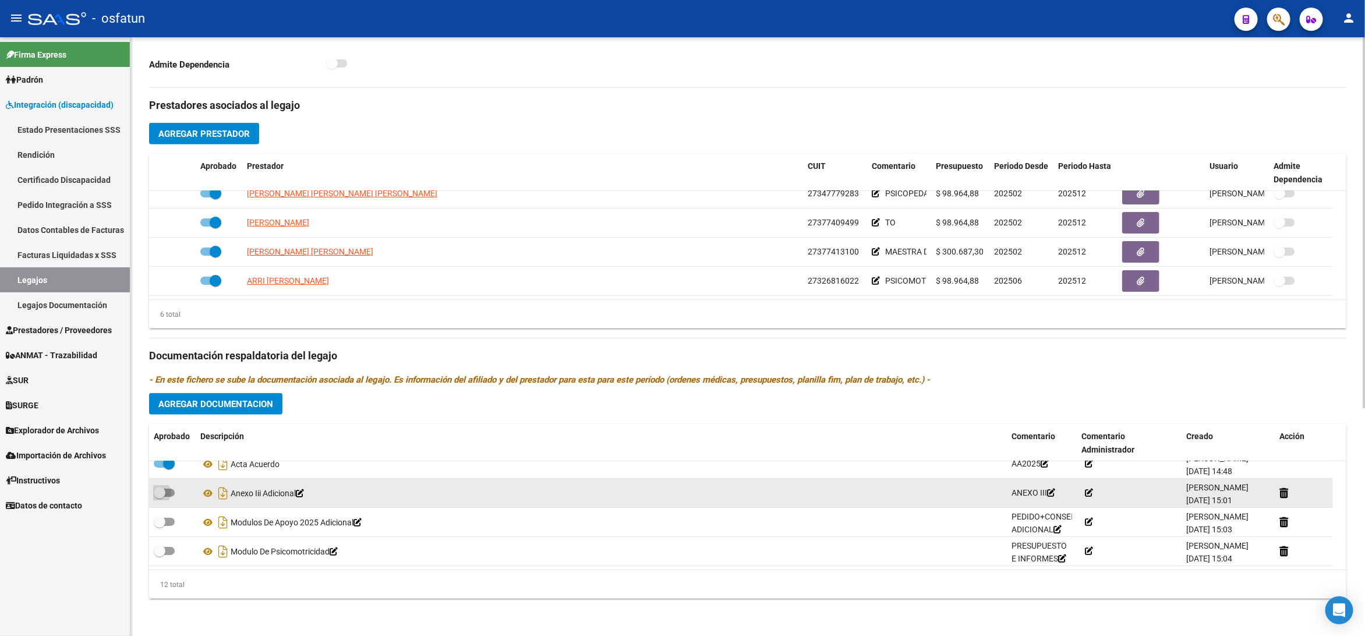
click at [170, 489] on span at bounding box center [164, 493] width 21 height 8
click at [160, 497] on input "checkbox" at bounding box center [159, 497] width 1 height 1
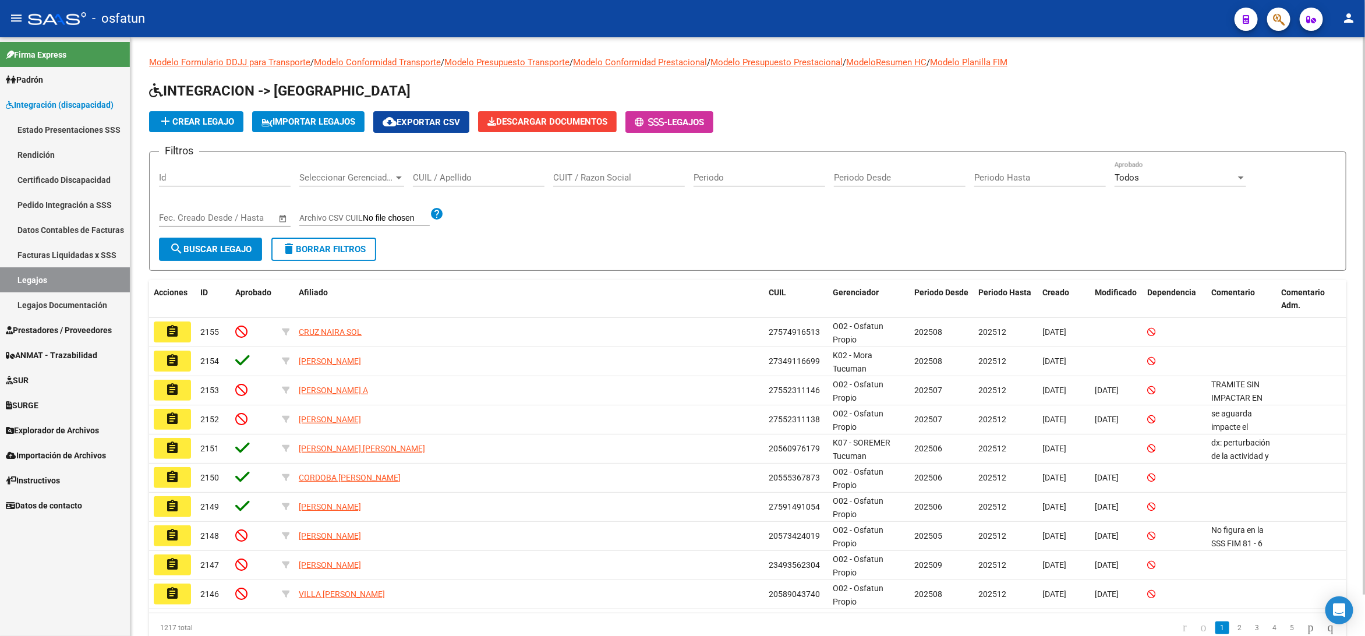
click at [453, 175] on input "CUIL / Apellido" at bounding box center [479, 177] width 132 height 10
paste input "57099845"
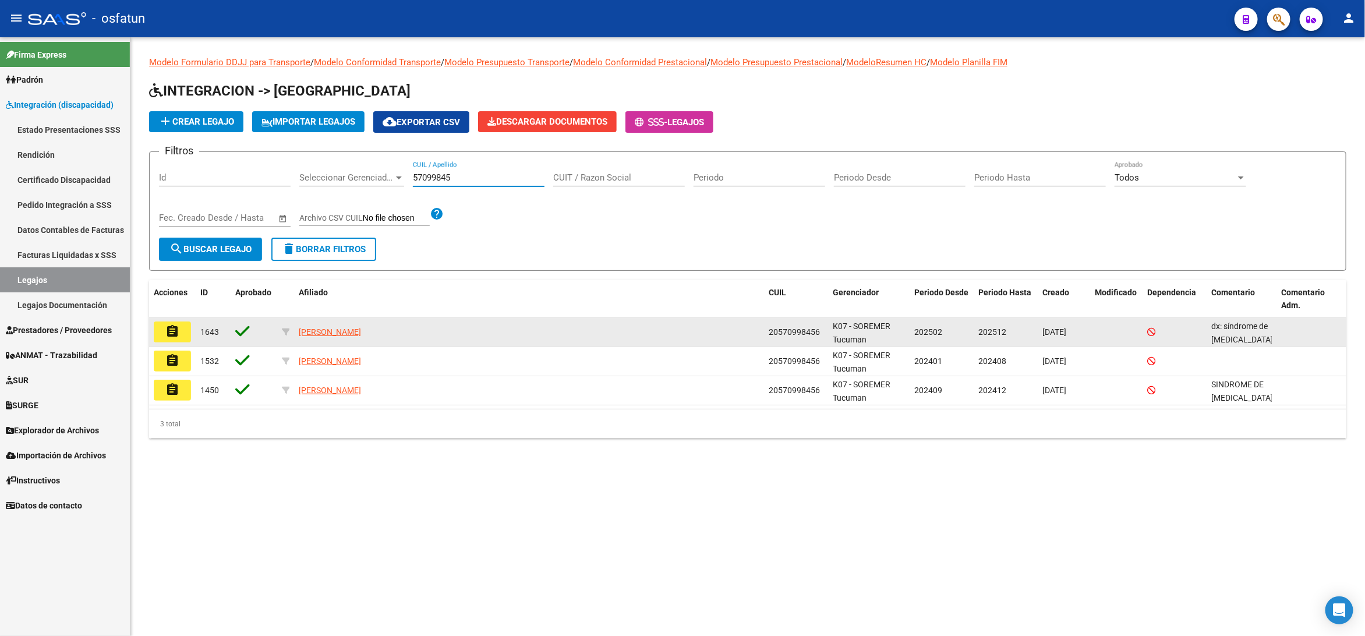
type input "57099845"
click at [205, 332] on span "1643" at bounding box center [209, 331] width 19 height 9
click at [179, 334] on button "assignment" at bounding box center [172, 331] width 37 height 21
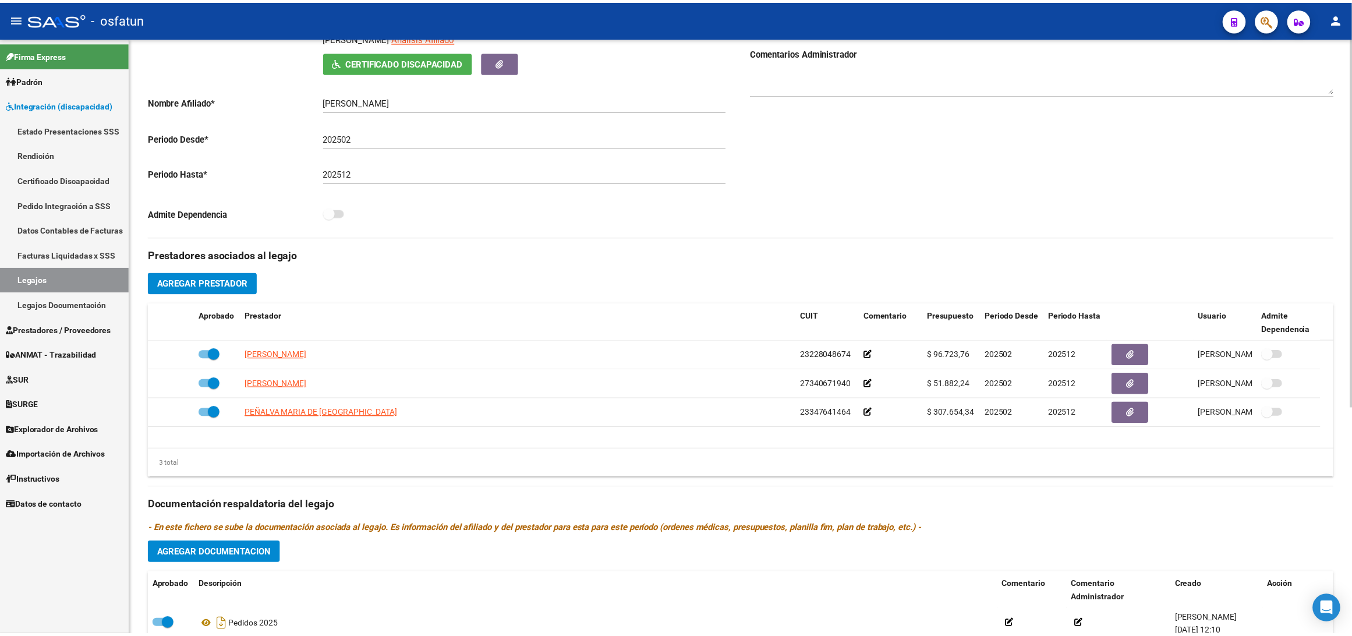
scroll to position [349, 0]
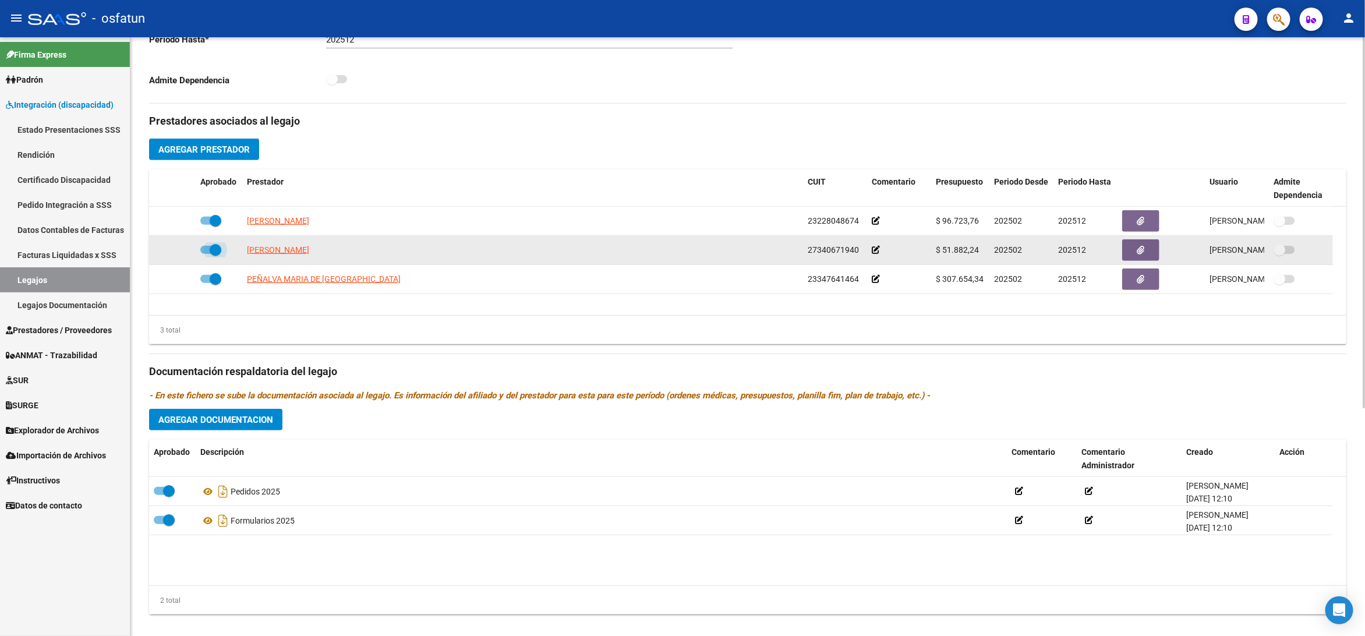
click at [206, 250] on span at bounding box center [210, 250] width 21 height 8
click at [206, 254] on input "checkbox" at bounding box center [206, 254] width 1 height 1
checkbox input "false"
click at [177, 254] on icon at bounding box center [179, 250] width 8 height 8
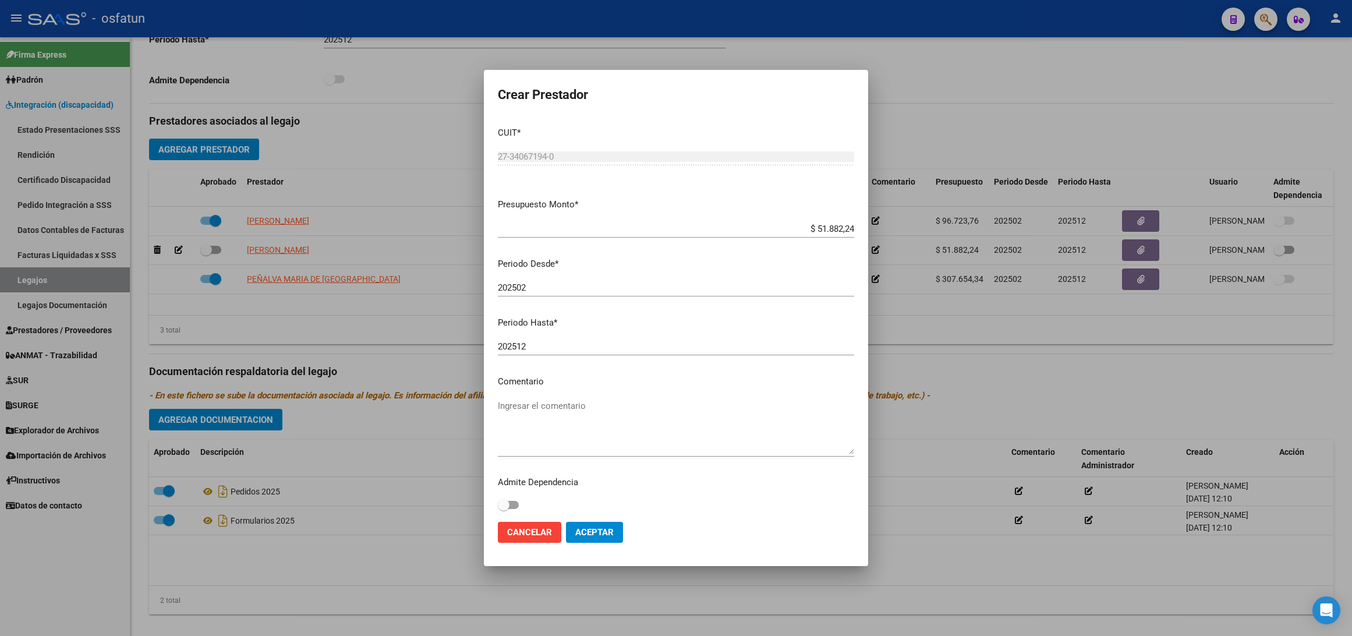
click at [536, 341] on div "202512 Ingresar el periodo" at bounding box center [676, 346] width 356 height 17
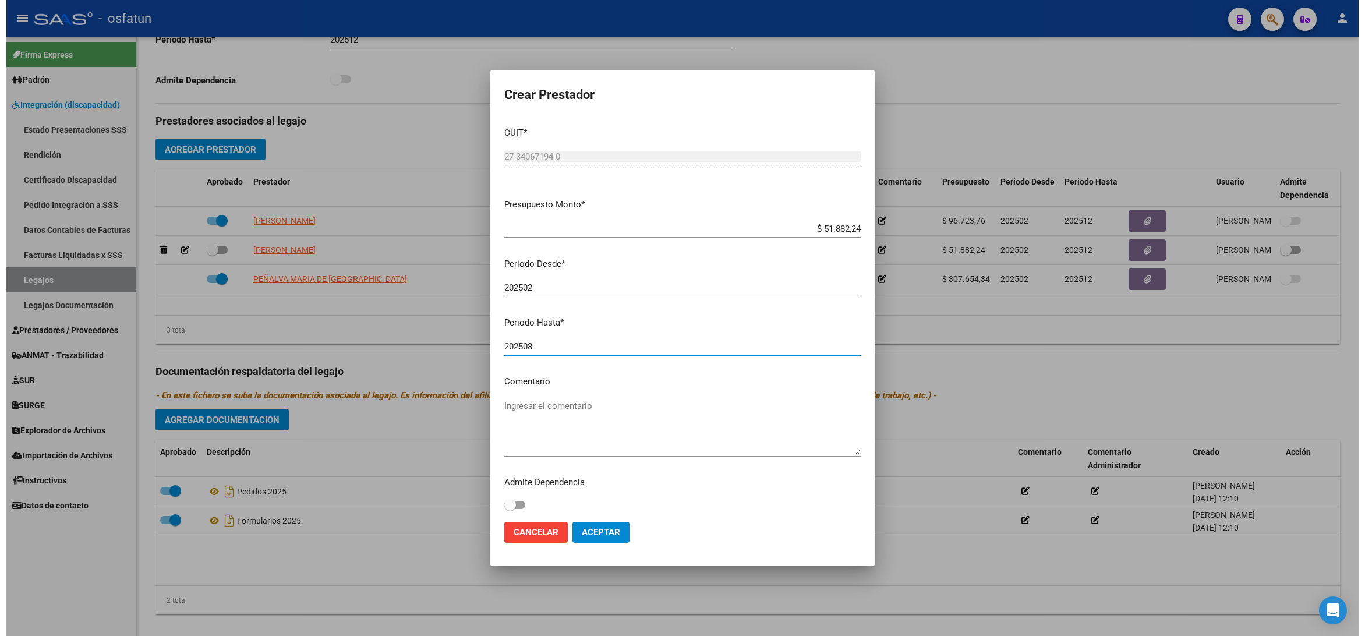
scroll to position [3, 0]
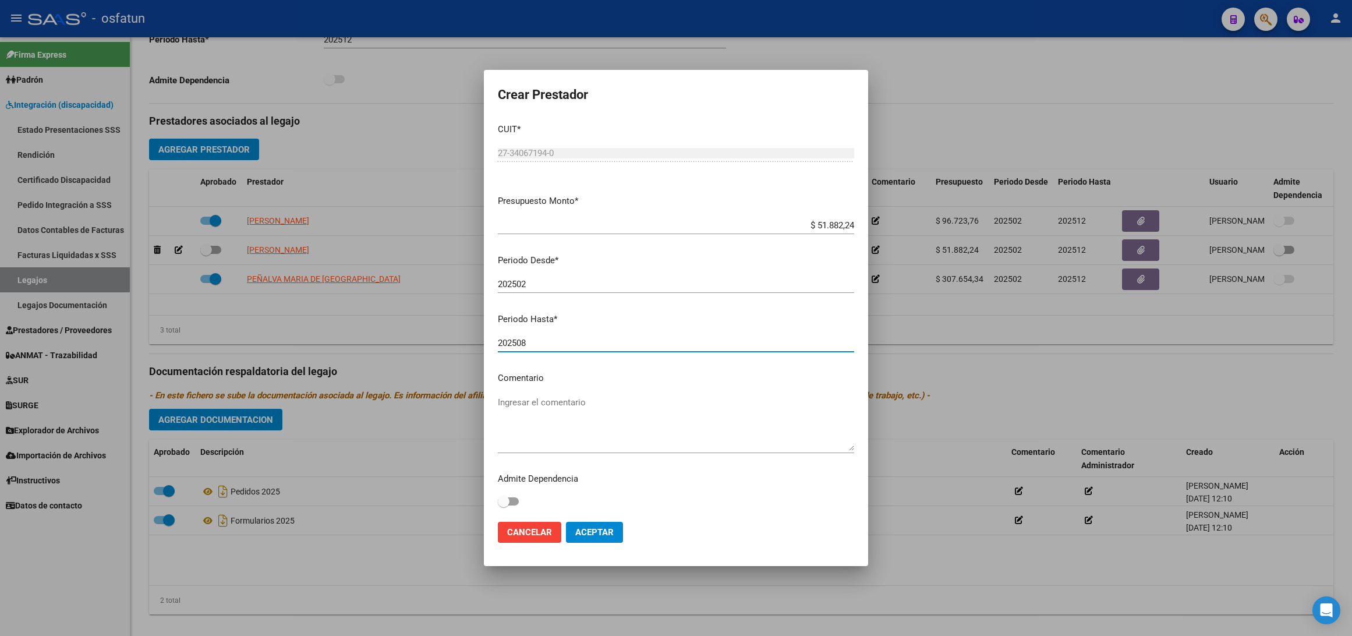
type input "202508"
click at [610, 522] on button "Aceptar" at bounding box center [594, 532] width 57 height 21
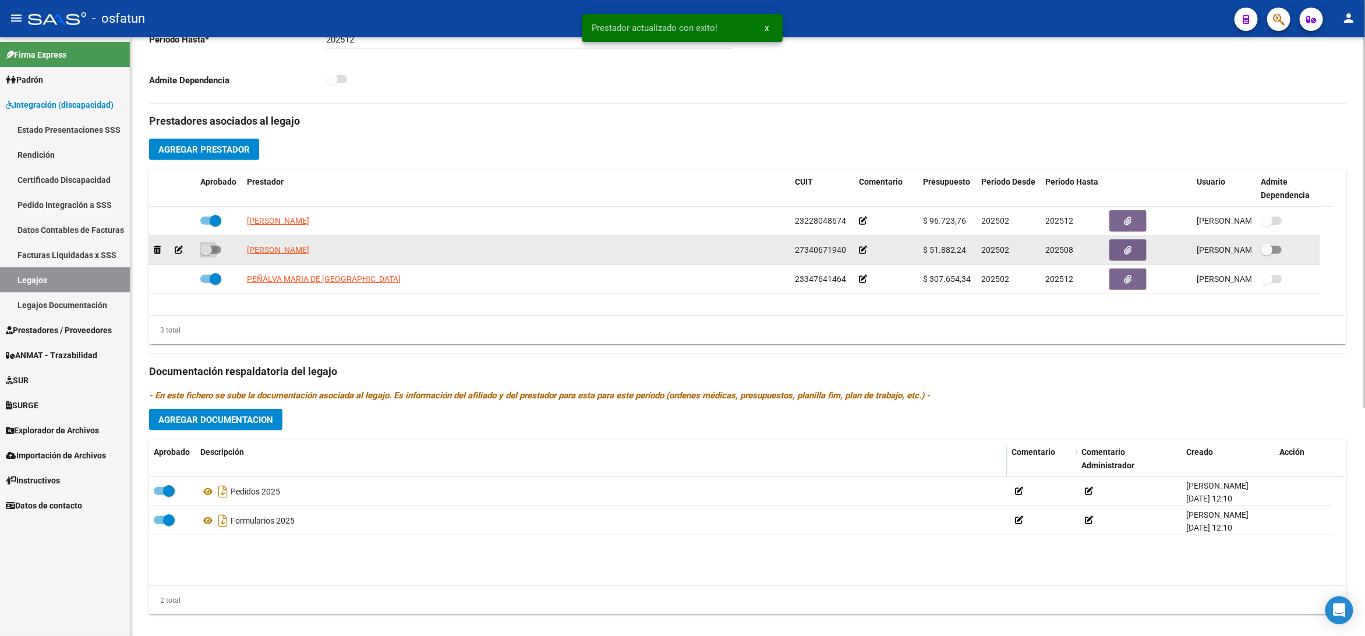
click at [217, 252] on span at bounding box center [210, 250] width 21 height 8
click at [206, 254] on input "checkbox" at bounding box center [206, 254] width 1 height 1
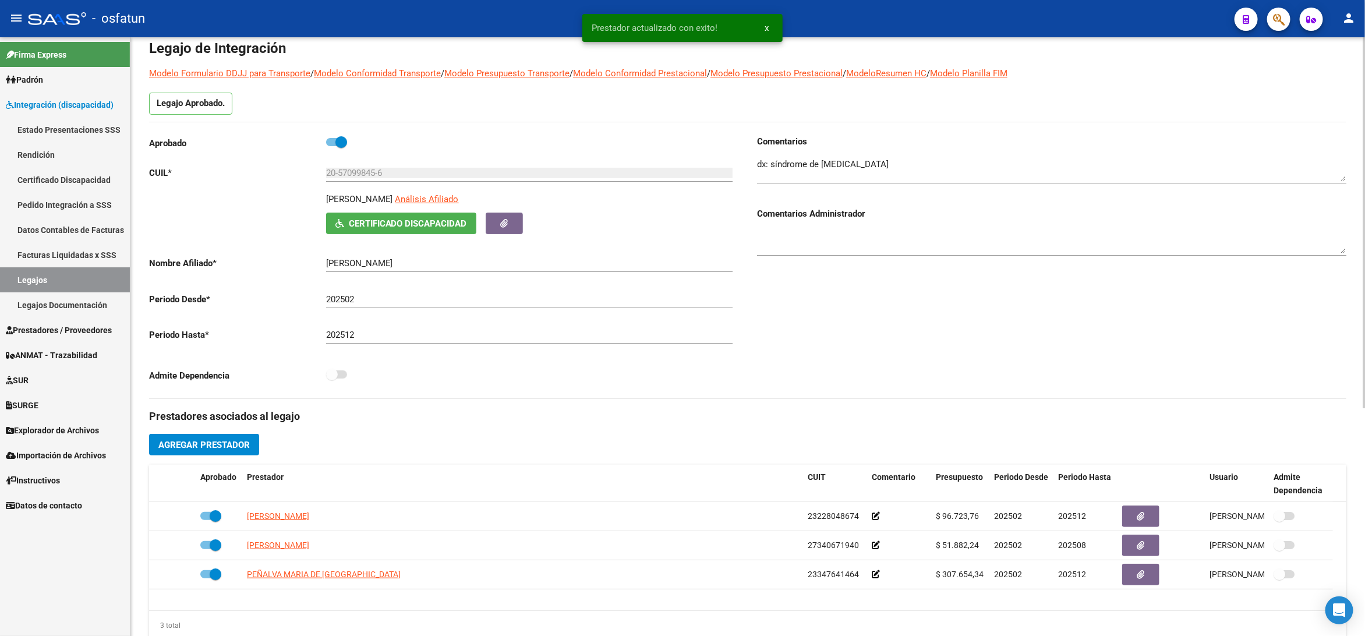
scroll to position [0, 0]
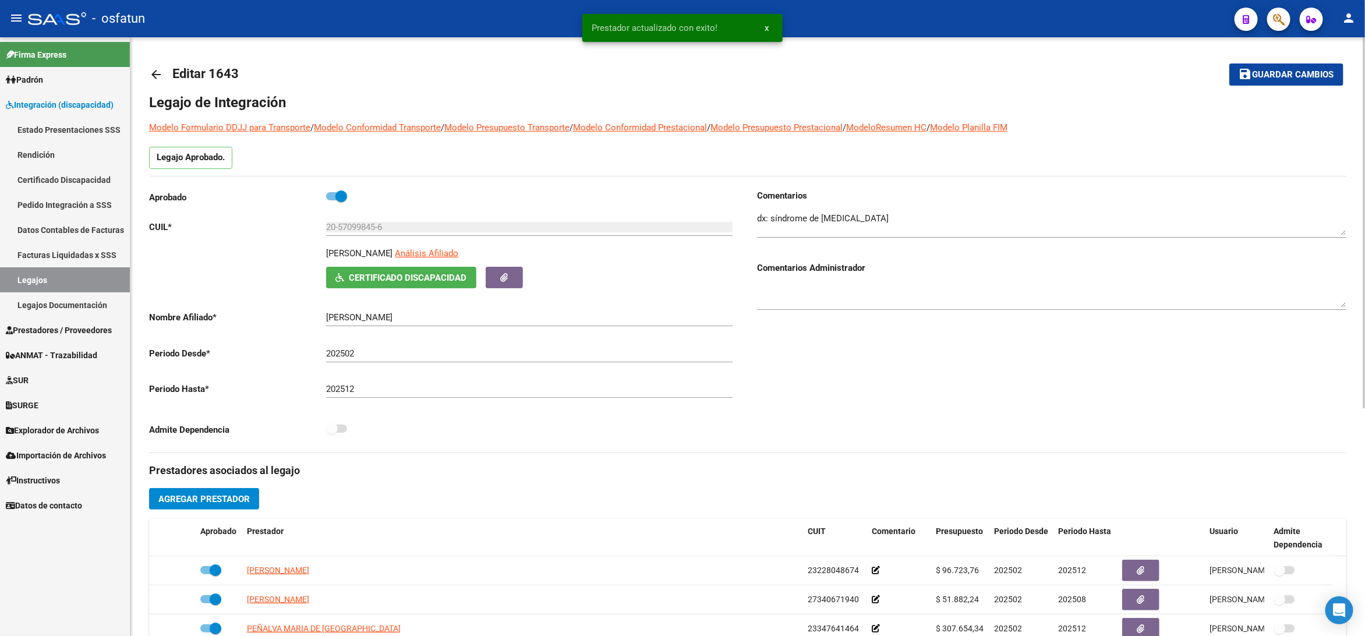
click at [1312, 88] on mat-toolbar-row "save Guardar cambios" at bounding box center [1219, 74] width 247 height 37
click at [1291, 74] on span "Guardar cambios" at bounding box center [1293, 75] width 82 height 10
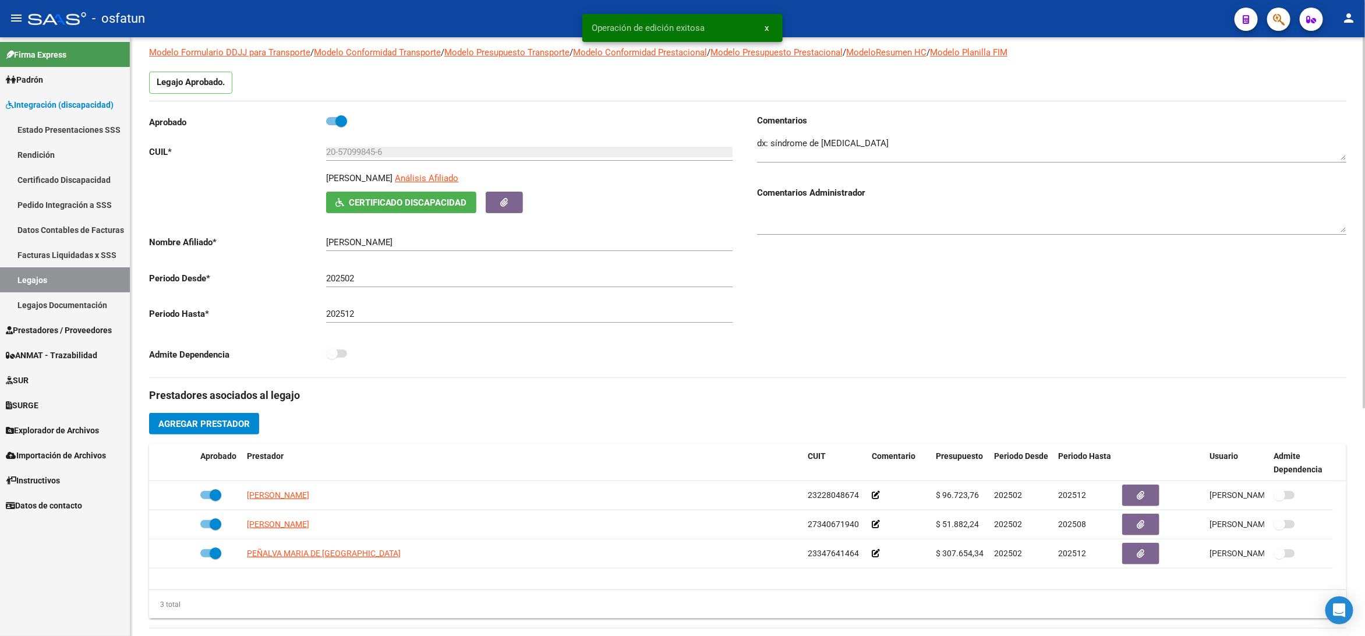
scroll to position [175, 0]
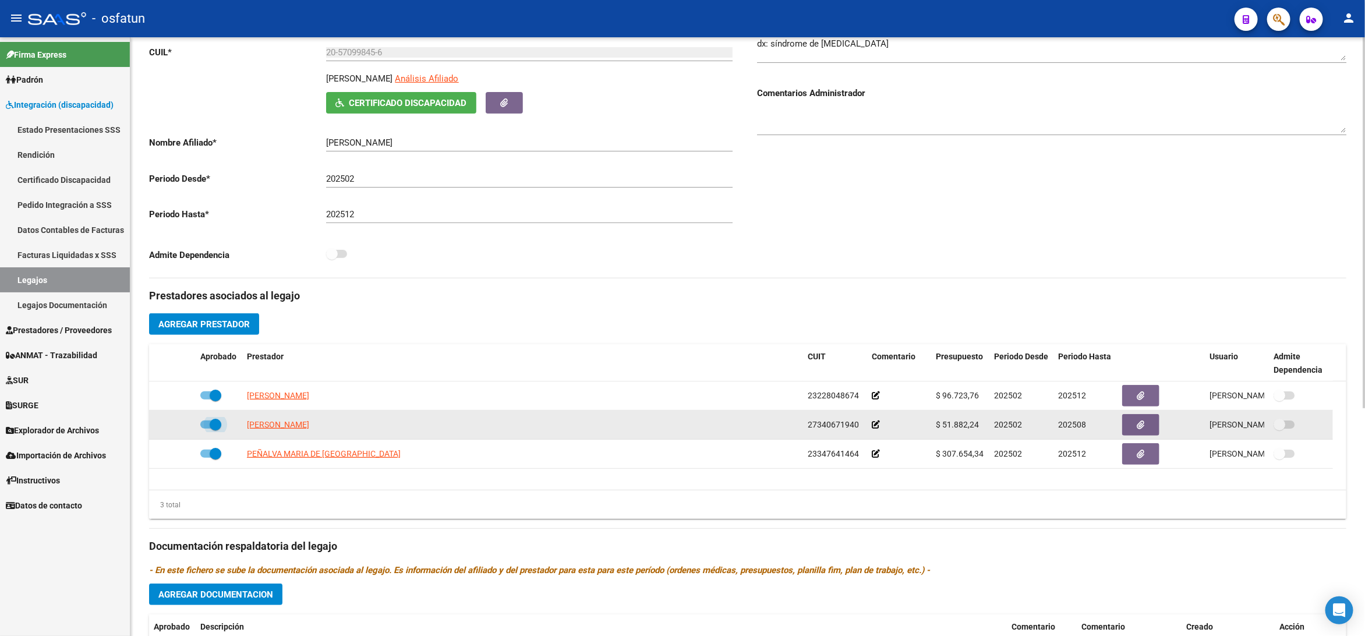
click at [201, 429] on label at bounding box center [210, 424] width 21 height 14
click at [206, 429] on input "checkbox" at bounding box center [206, 429] width 1 height 1
checkbox input "false"
click at [177, 426] on icon at bounding box center [179, 424] width 8 height 8
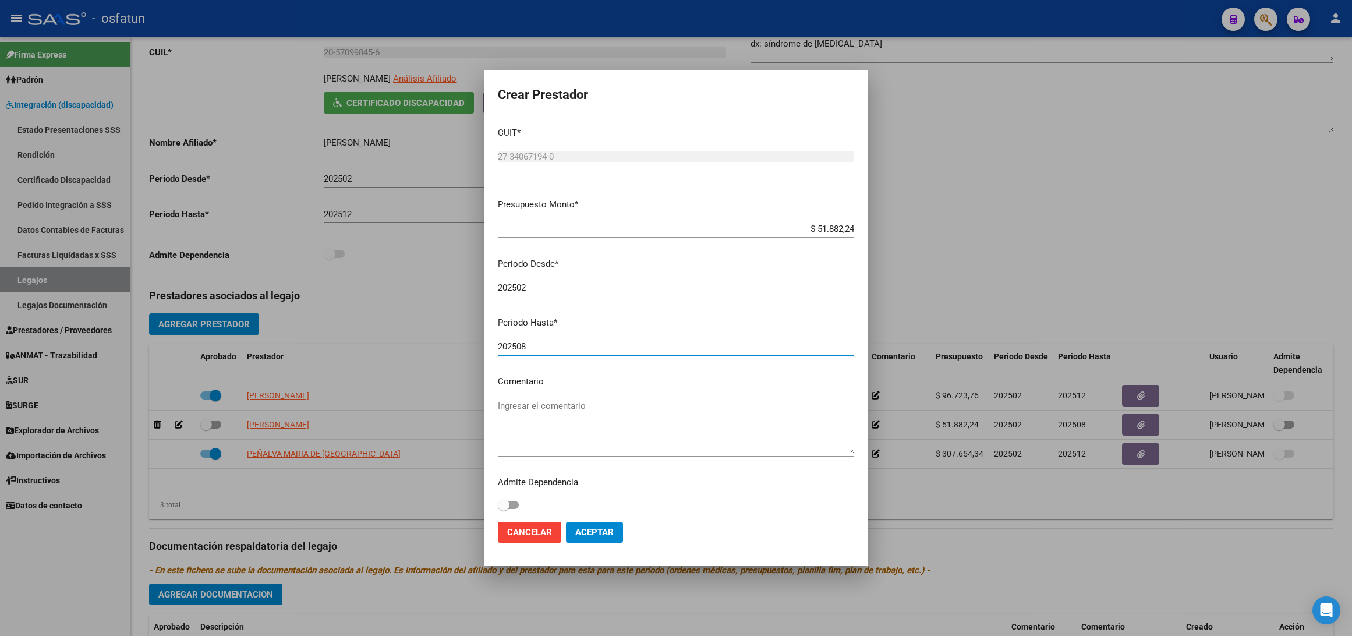
click at [544, 343] on input "202508" at bounding box center [676, 346] width 356 height 10
type input "202507"
click at [598, 530] on span "Aceptar" at bounding box center [594, 532] width 38 height 10
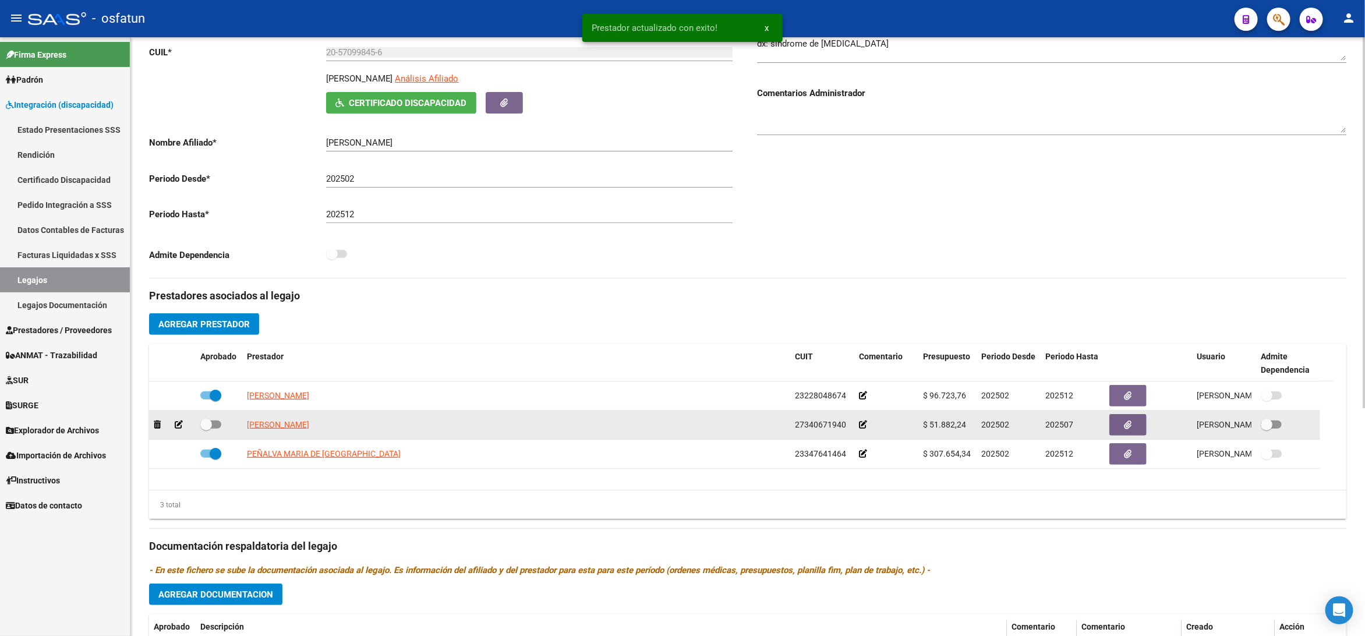
click at [217, 429] on span at bounding box center [210, 424] width 21 height 8
click at [206, 429] on input "checkbox" at bounding box center [206, 429] width 1 height 1
checkbox input "true"
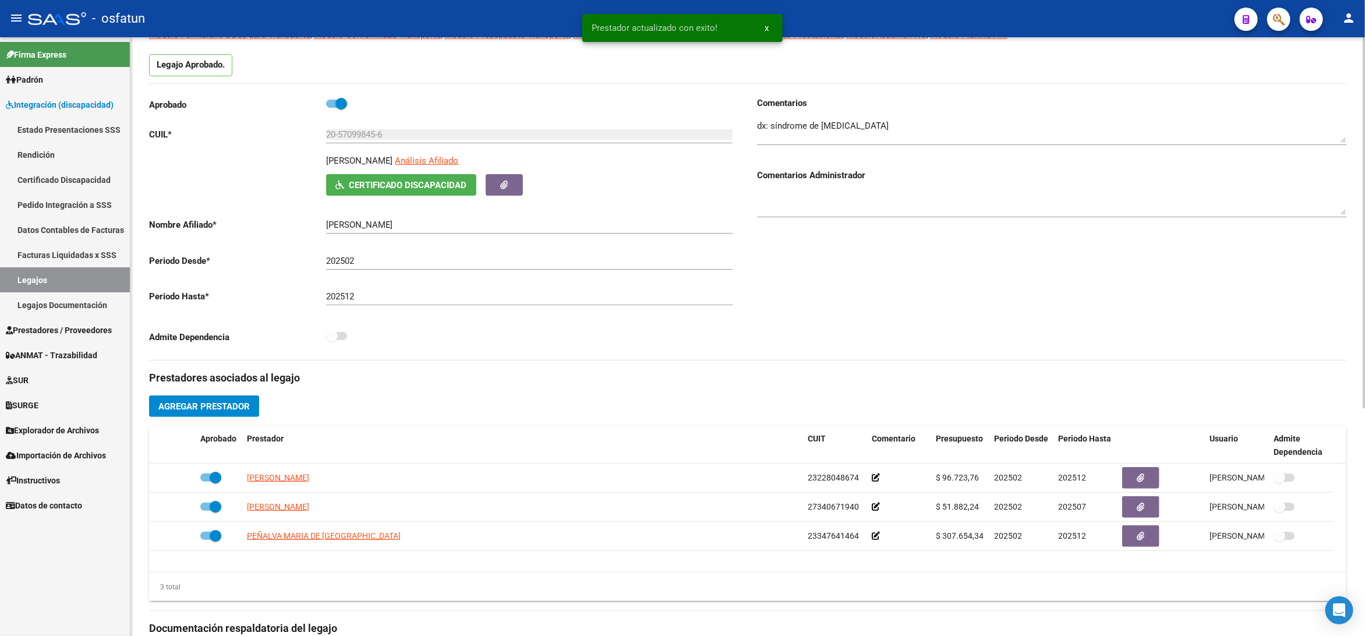
scroll to position [0, 0]
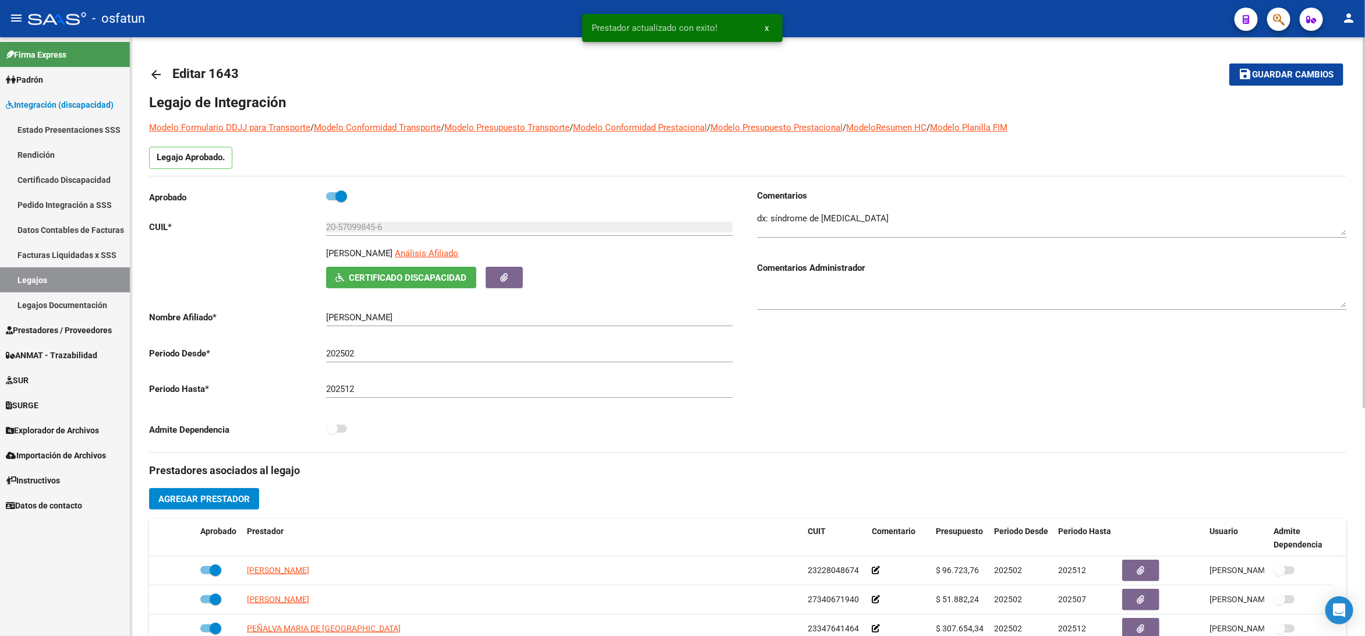
click at [1272, 67] on button "save Guardar cambios" at bounding box center [1286, 74] width 114 height 22
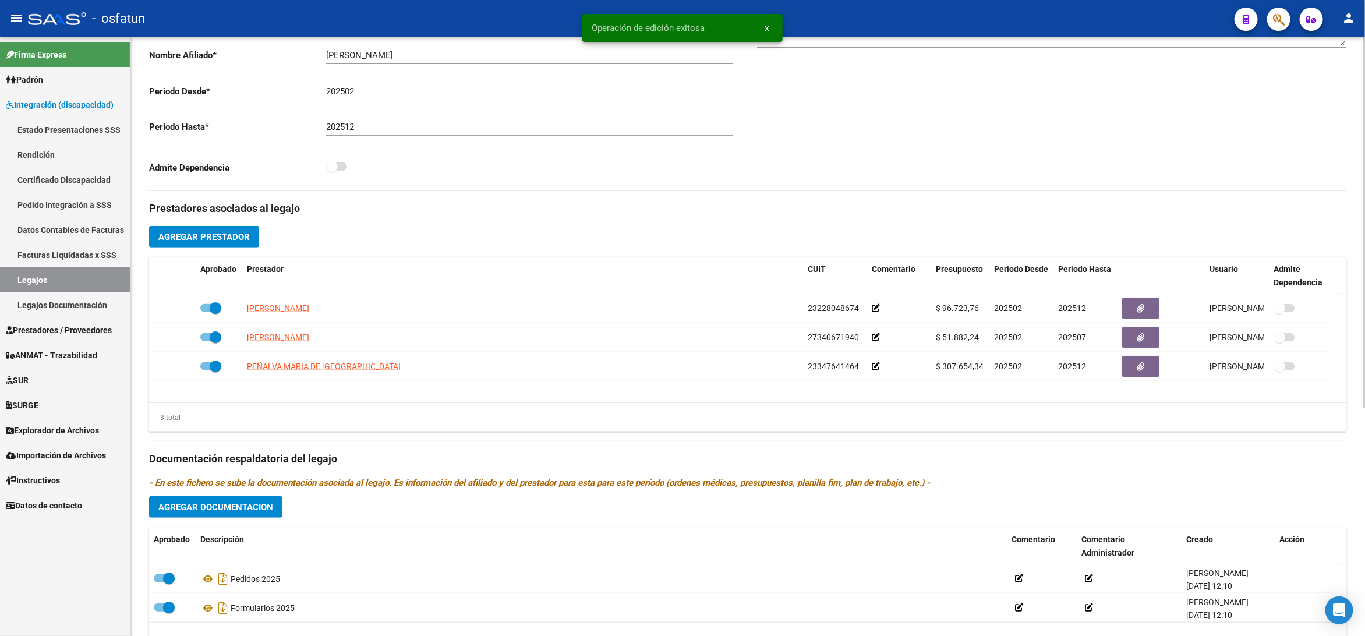
scroll to position [175, 0]
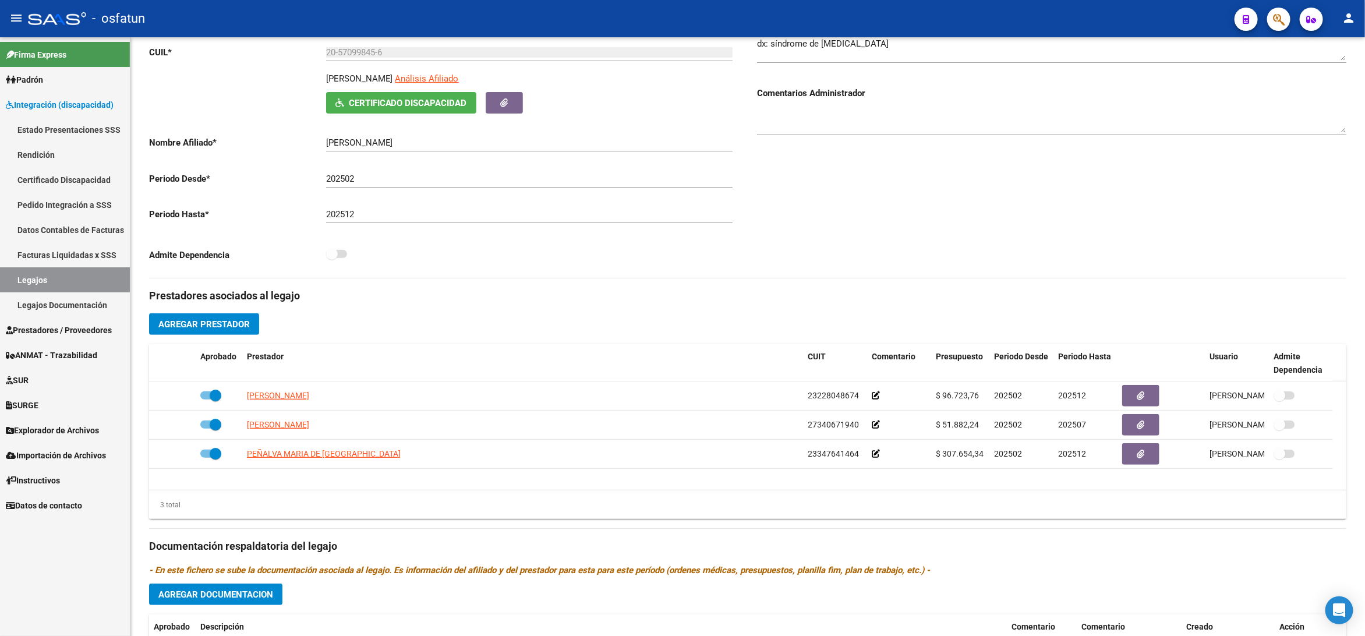
click at [47, 285] on link "Legajos" at bounding box center [65, 279] width 130 height 25
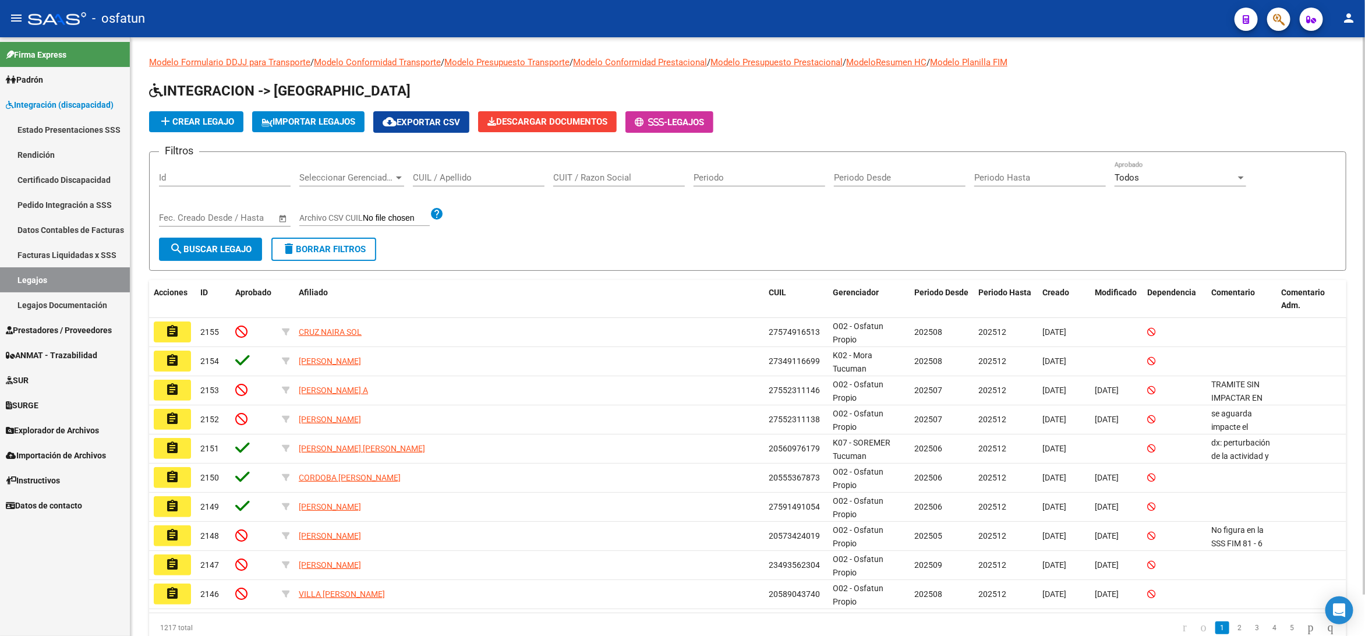
click at [512, 185] on div "CUIL / Apellido" at bounding box center [479, 173] width 132 height 25
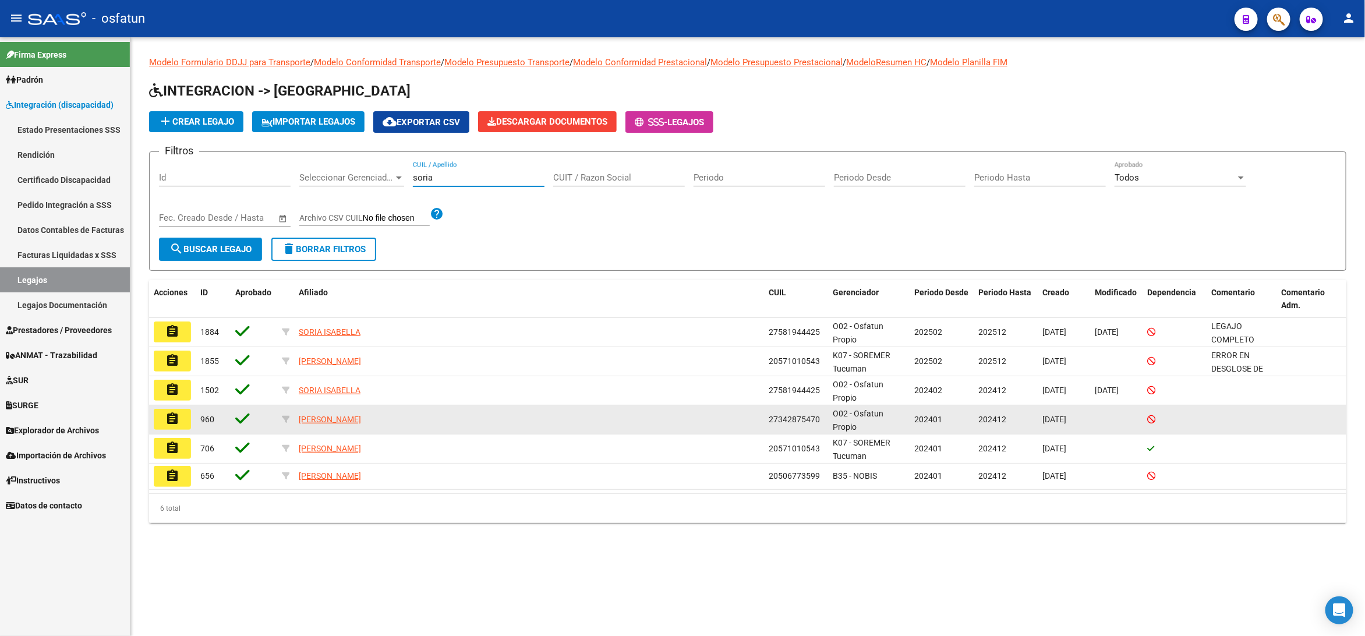
type input "soria"
click at [180, 418] on button "assignment" at bounding box center [172, 419] width 37 height 21
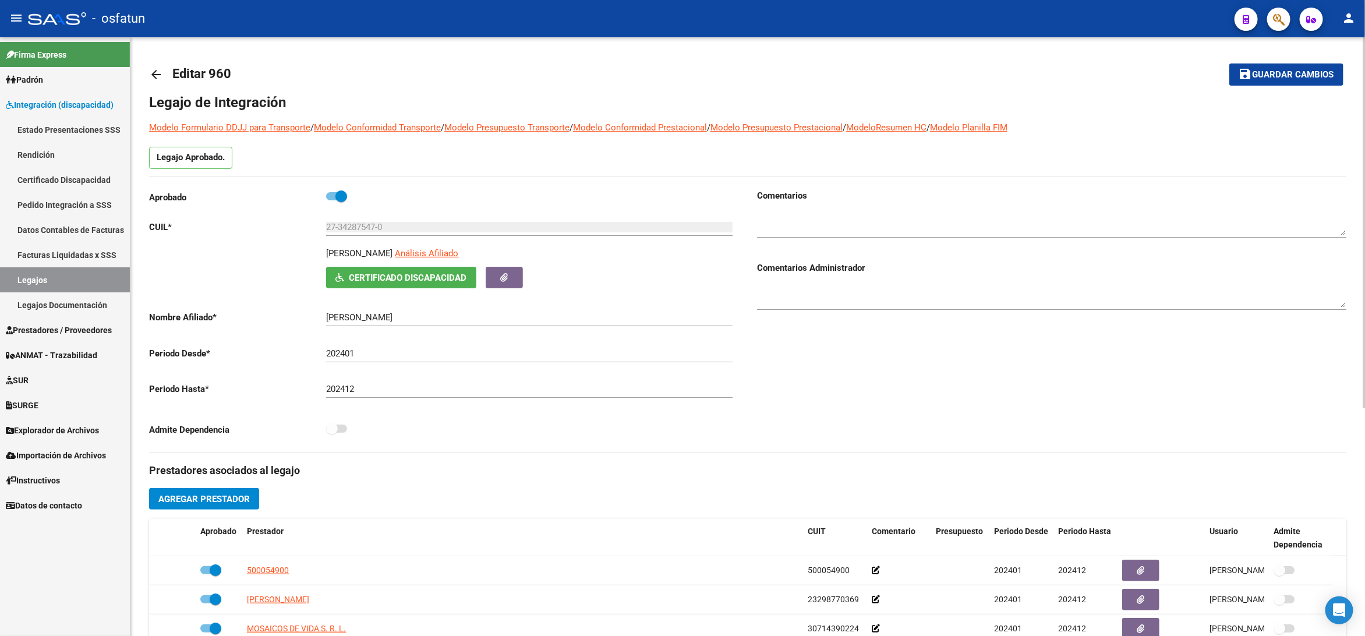
type input "SORIA CYNTHIA NOEMI"
click at [362, 231] on input "27-34287547-0" at bounding box center [529, 227] width 406 height 10
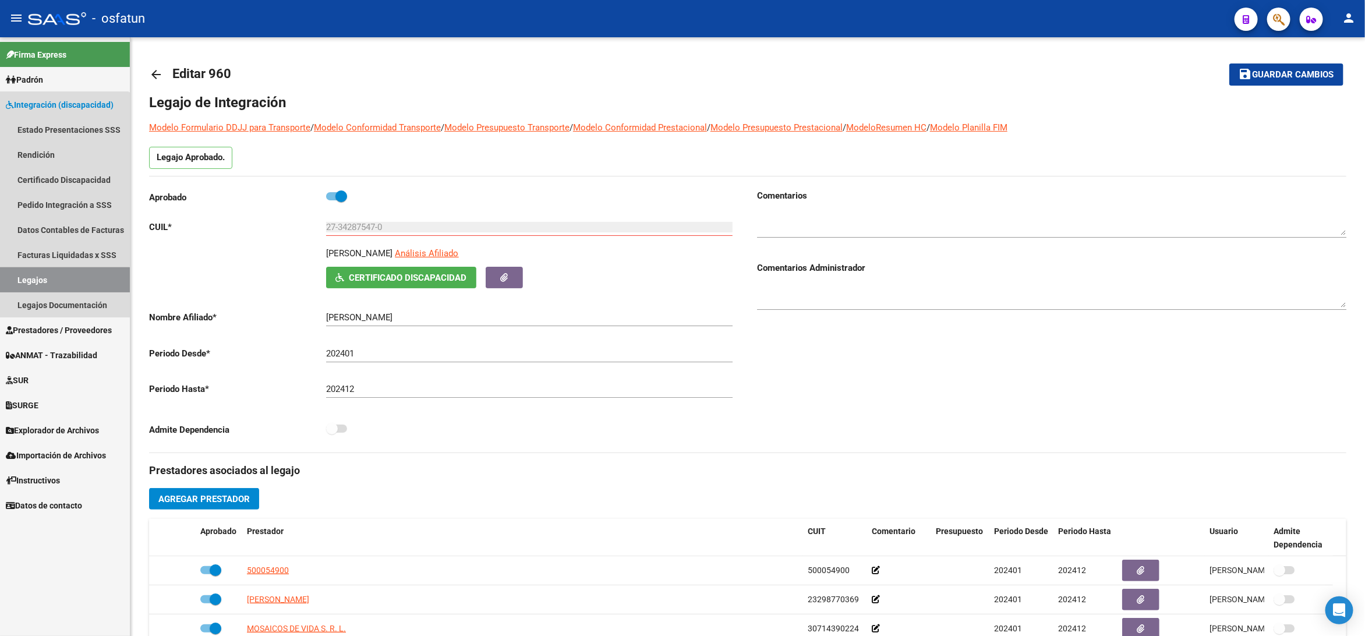
click at [19, 280] on link "Legajos" at bounding box center [65, 279] width 130 height 25
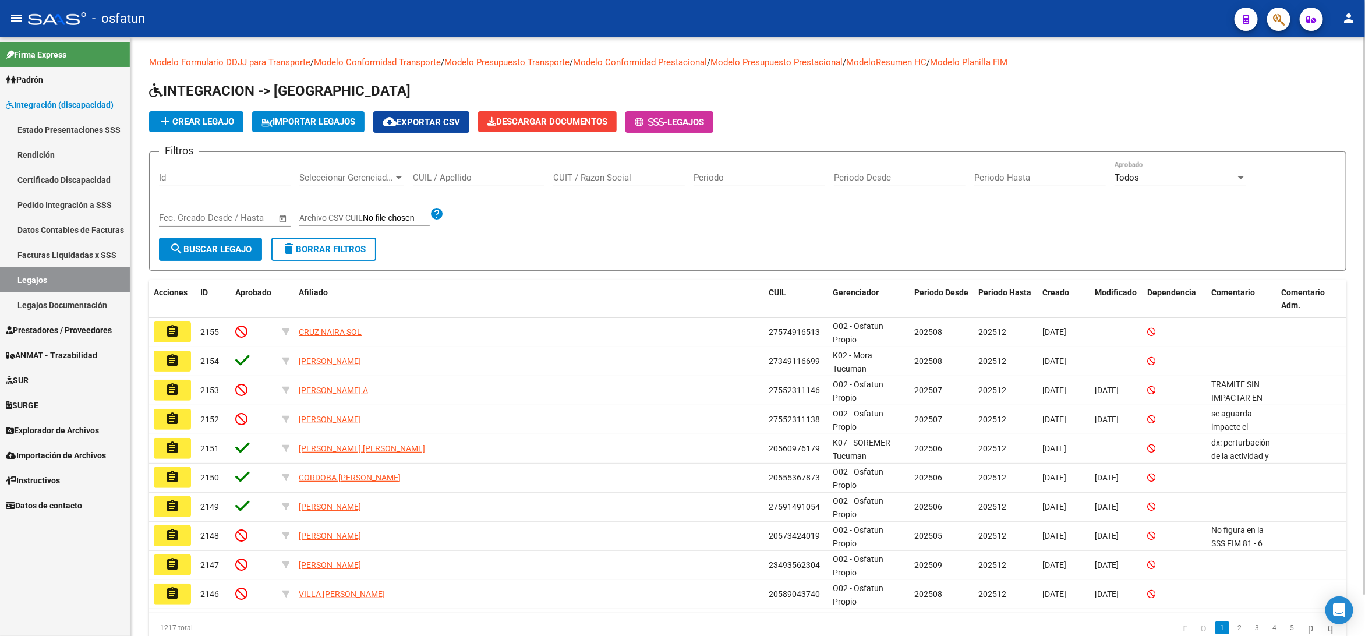
click at [444, 178] on input "CUIL / Apellido" at bounding box center [479, 177] width 132 height 10
paste input "27-34287547-0"
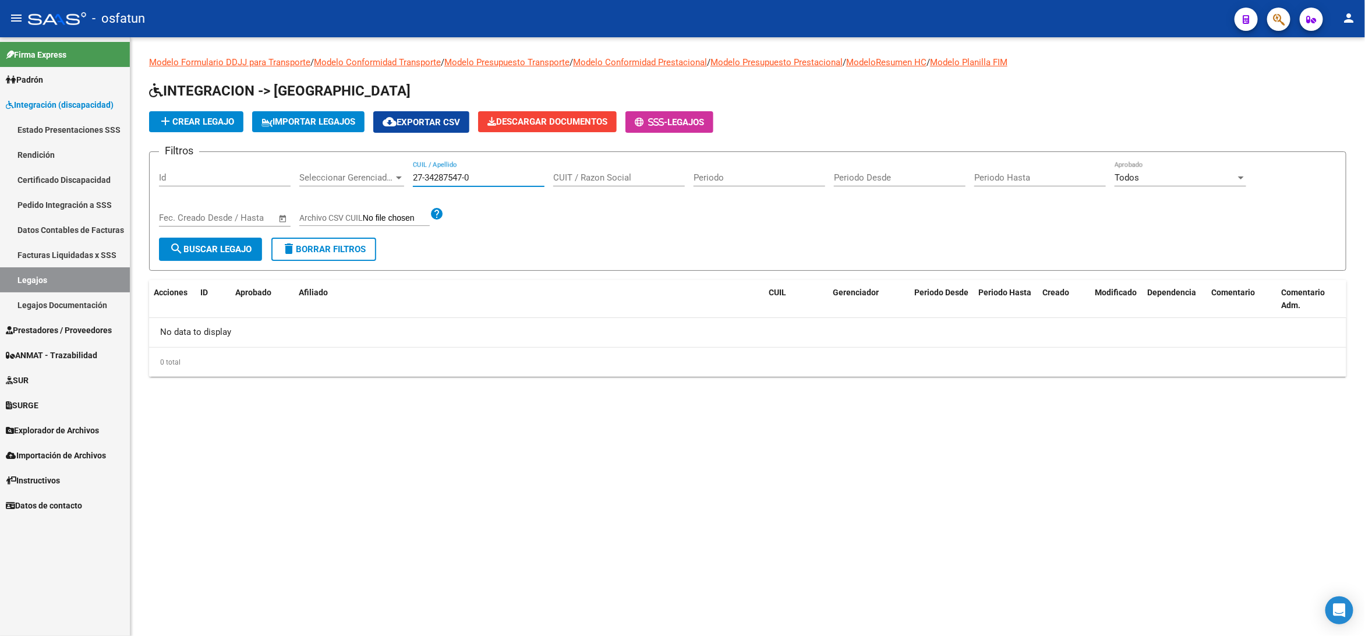
drag, startPoint x: 423, startPoint y: 179, endPoint x: 350, endPoint y: 180, distance: 72.8
click at [350, 180] on div "Filtros Id Seleccionar Gerenciador Seleccionar Gerenciador 27-34287547-0 CUIL /…" at bounding box center [747, 199] width 1177 height 76
click at [493, 175] on input "-34287547-0" at bounding box center [479, 177] width 132 height 10
click at [420, 173] on input "-34287547" at bounding box center [479, 177] width 132 height 10
click at [414, 175] on input "-34287547" at bounding box center [479, 177] width 132 height 10
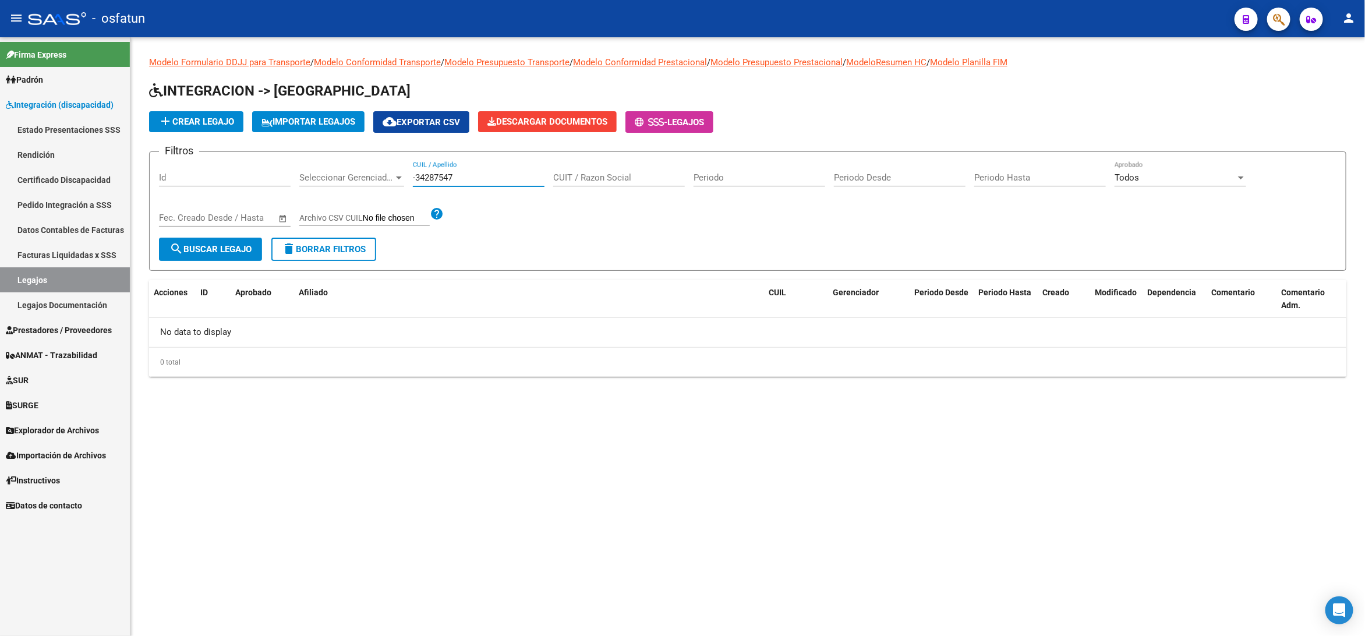
click at [415, 177] on input "-34287547" at bounding box center [479, 177] width 132 height 10
type input "34287547"
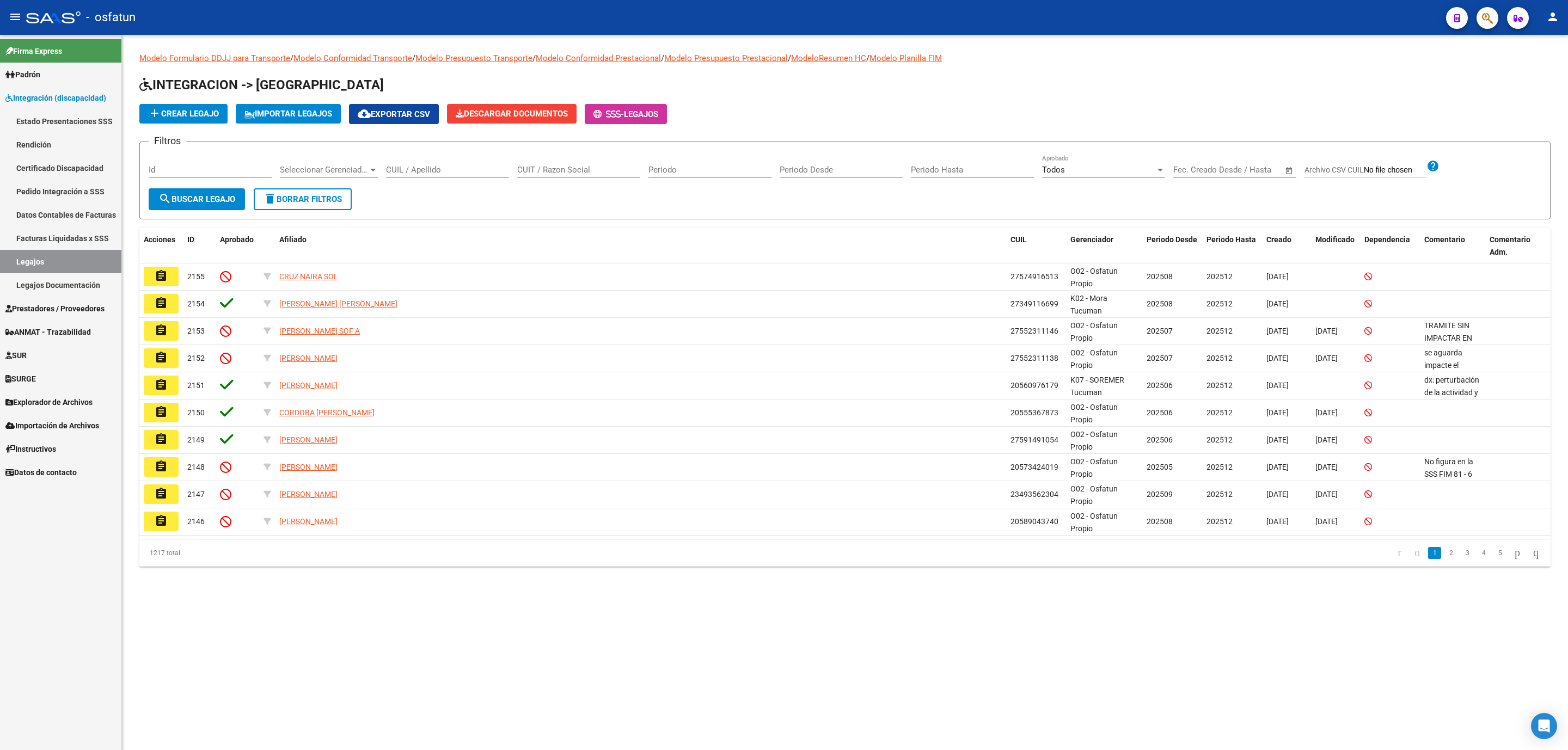
click at [96, 310] on span "Prestadores / Proveedores" at bounding box center [55, 309] width 99 height 12
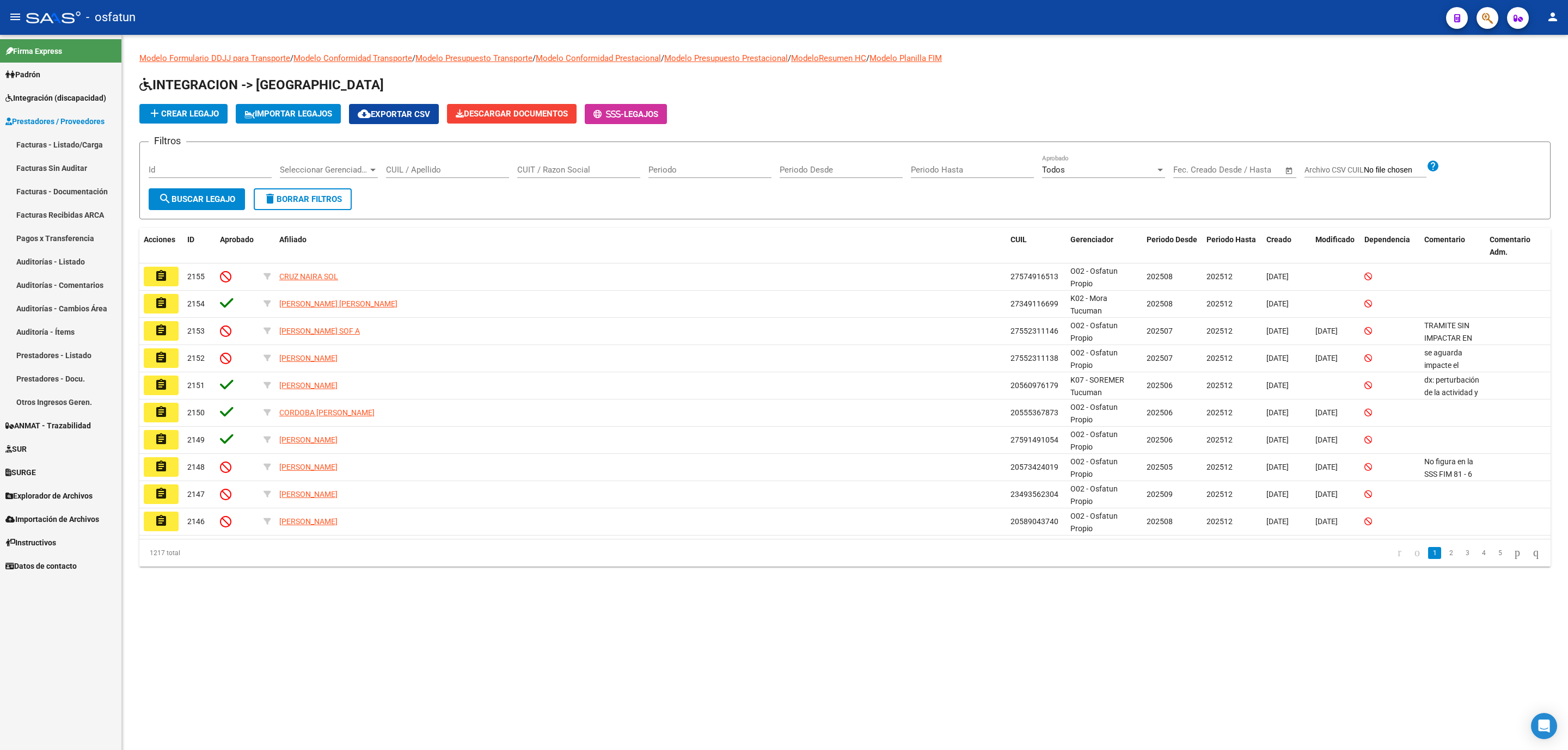
click at [75, 146] on link "Facturas - Listado/Carga" at bounding box center [61, 144] width 122 height 23
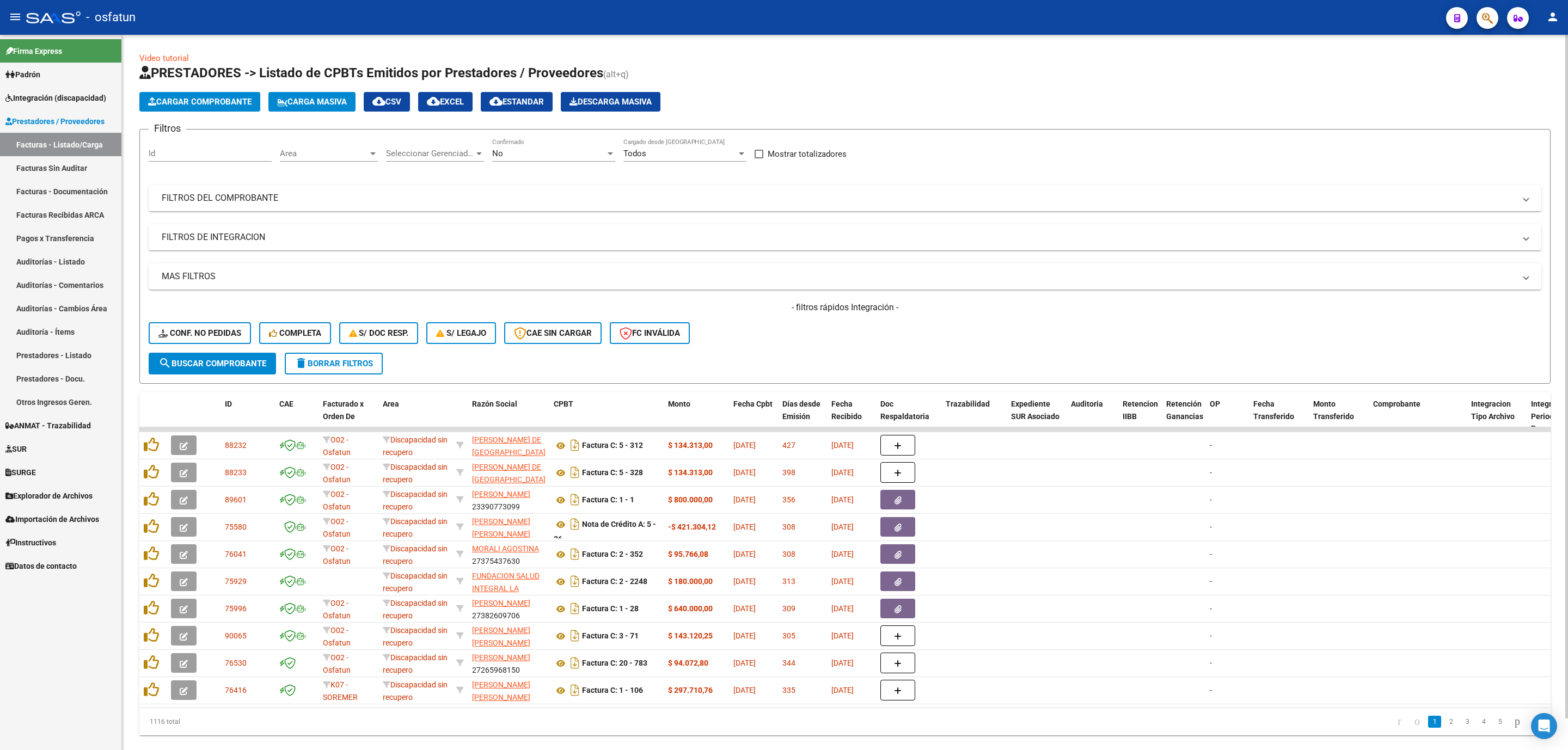
click at [242, 183] on div "Filtros Id Area Area Seleccionar Gerenciador Seleccionar Gerenciador No Confirm…" at bounding box center [844, 245] width 1392 height 214
click at [262, 196] on mat-panel-title "FILTROS DEL COMPROBANTE" at bounding box center [838, 198] width 1353 height 12
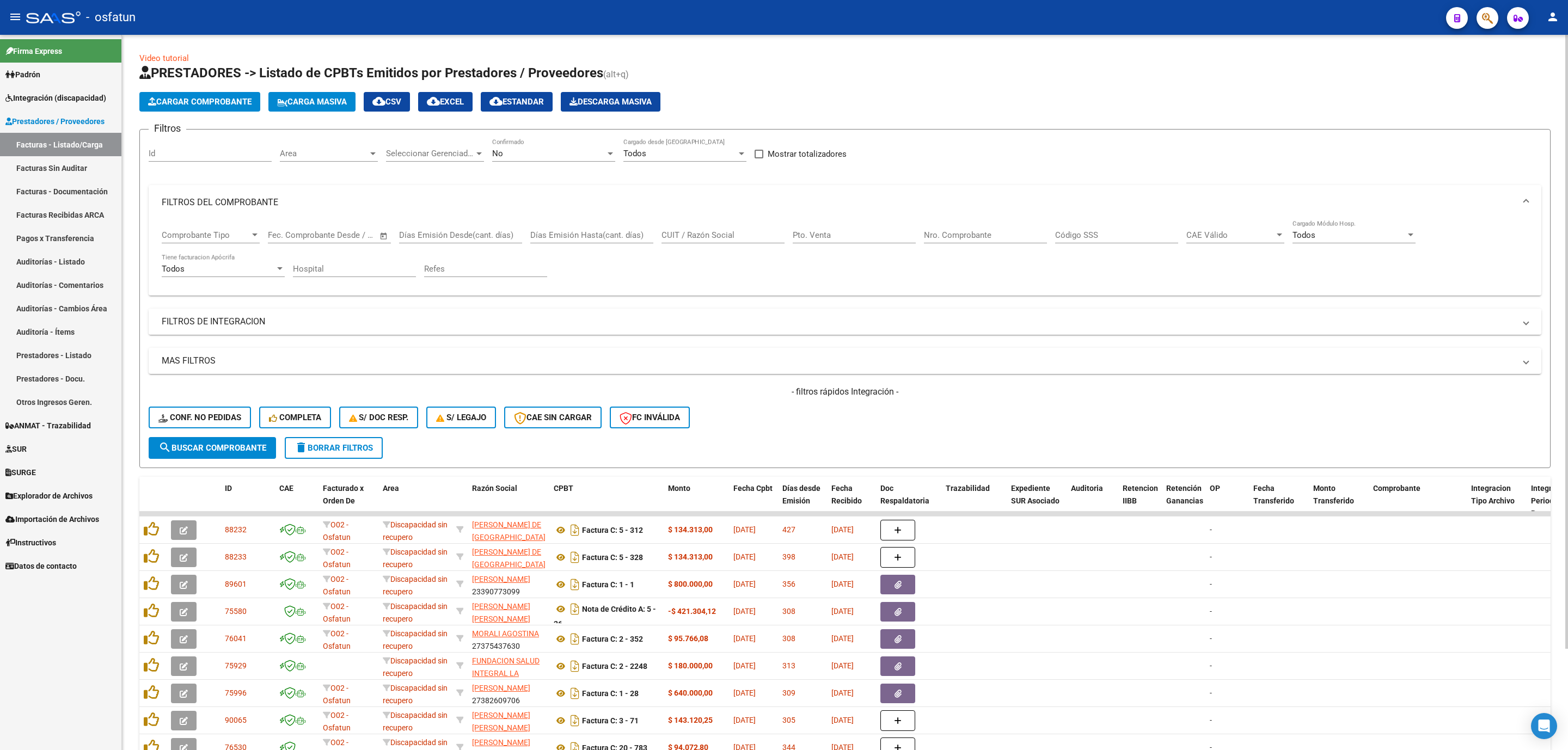
click at [236, 321] on mat-panel-title "FILTROS DE INTEGRACION" at bounding box center [838, 322] width 1353 height 12
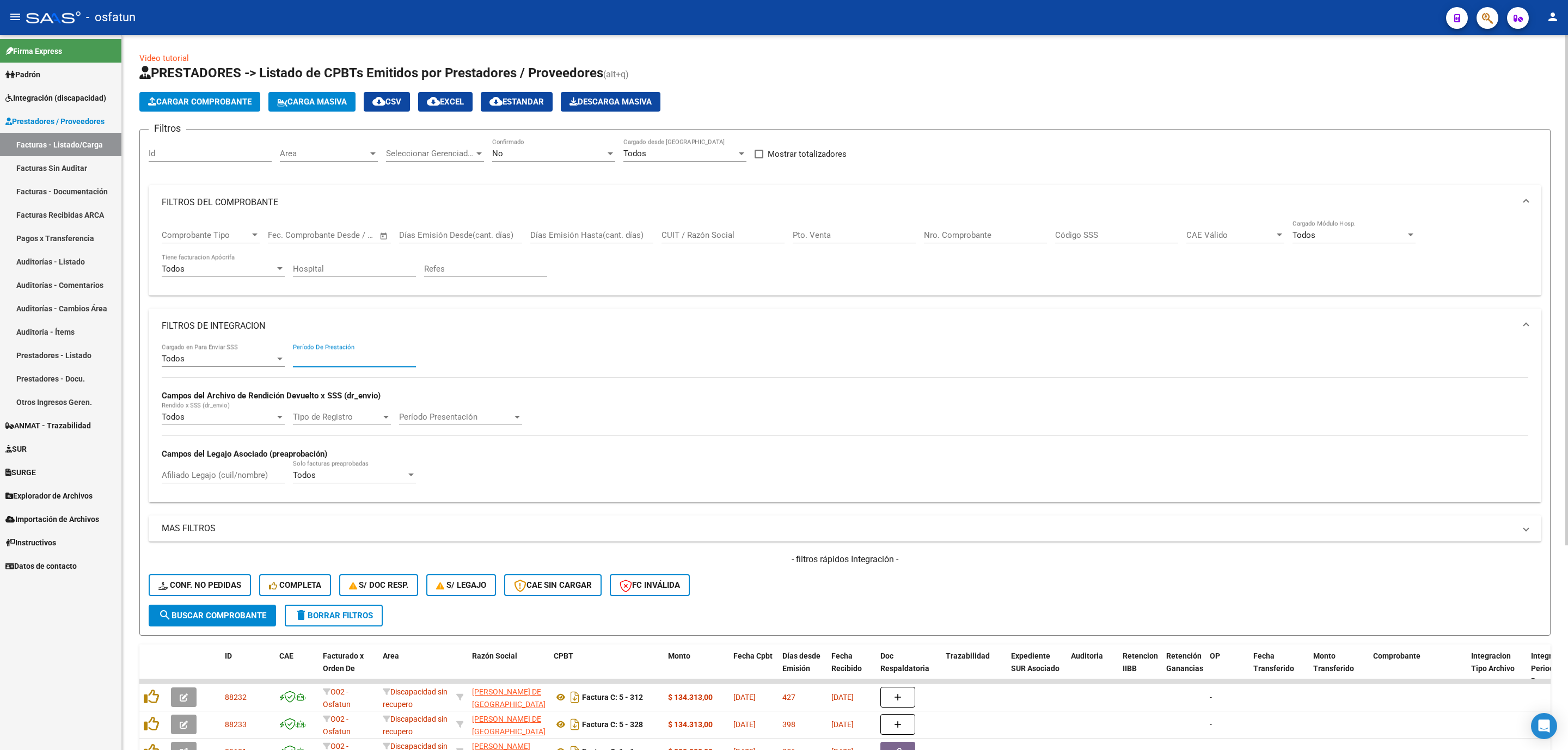
click at [329, 358] on input "Período De Prestación" at bounding box center [354, 358] width 123 height 9
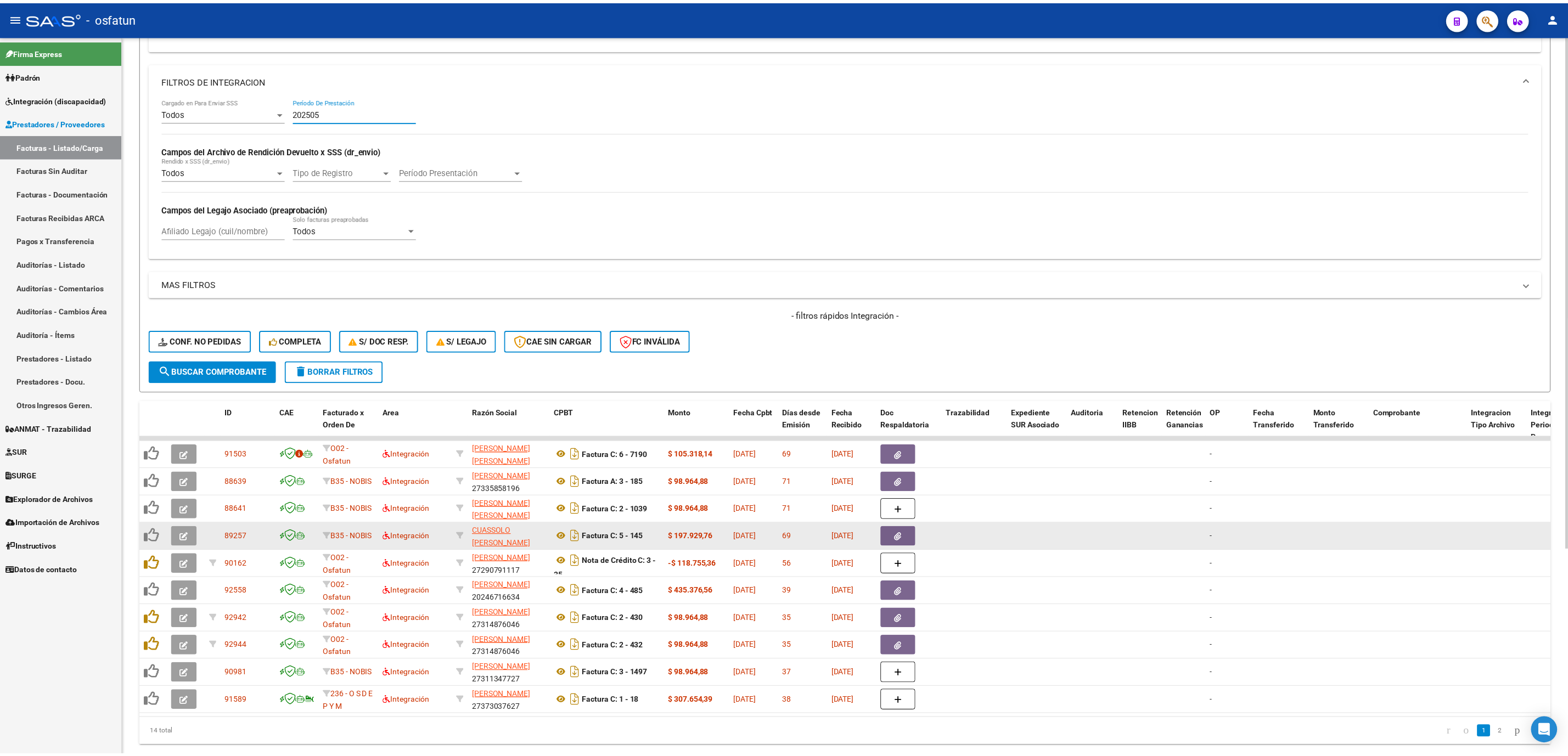
scroll to position [262, 0]
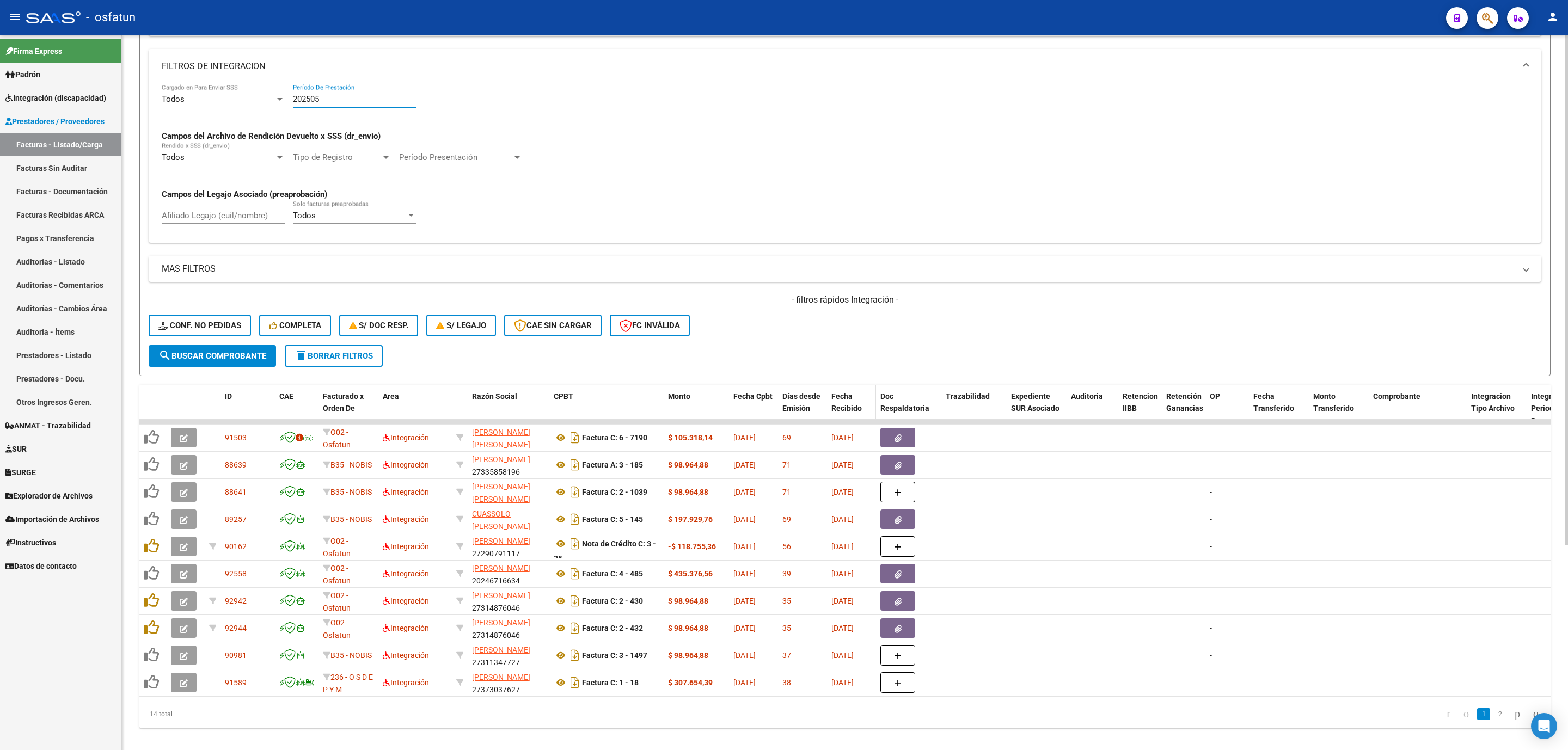
type input "202505"
click at [837, 402] on span "Fecha Recibido" at bounding box center [846, 402] width 31 height 22
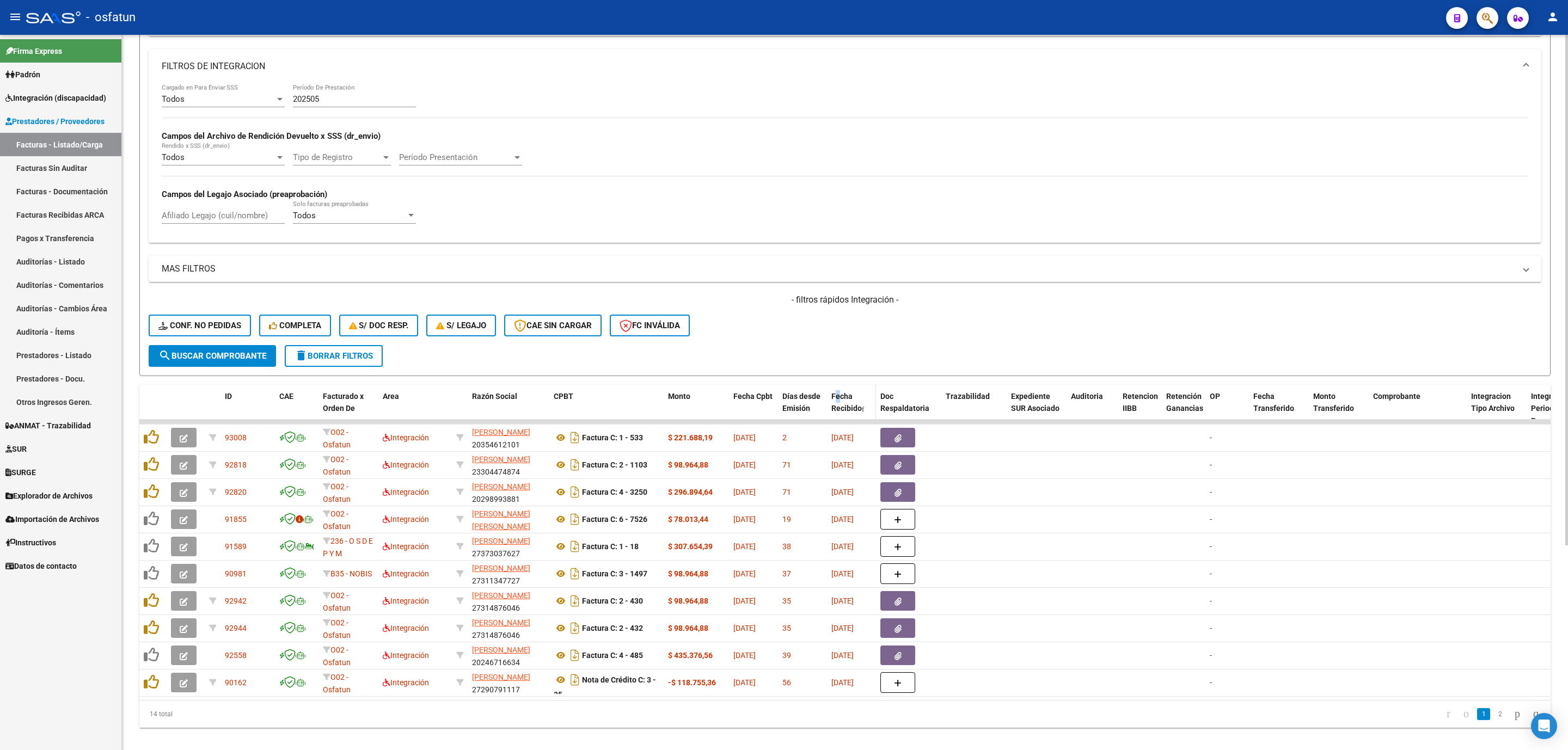
click at [838, 402] on span "Fecha Recibido" at bounding box center [846, 402] width 31 height 22
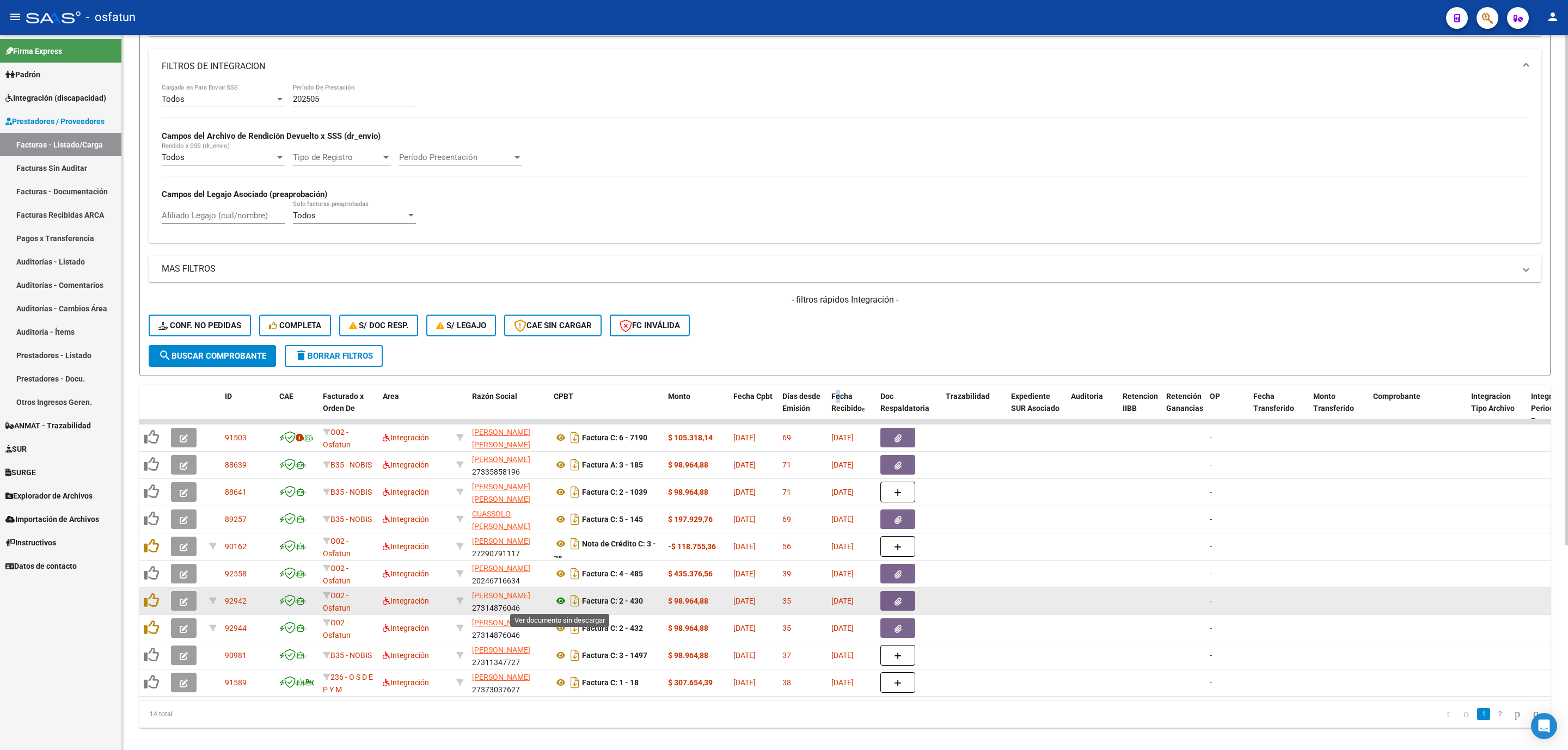
click at [557, 607] on icon at bounding box center [560, 601] width 14 height 13
click at [175, 610] on button "button" at bounding box center [183, 600] width 25 height 20
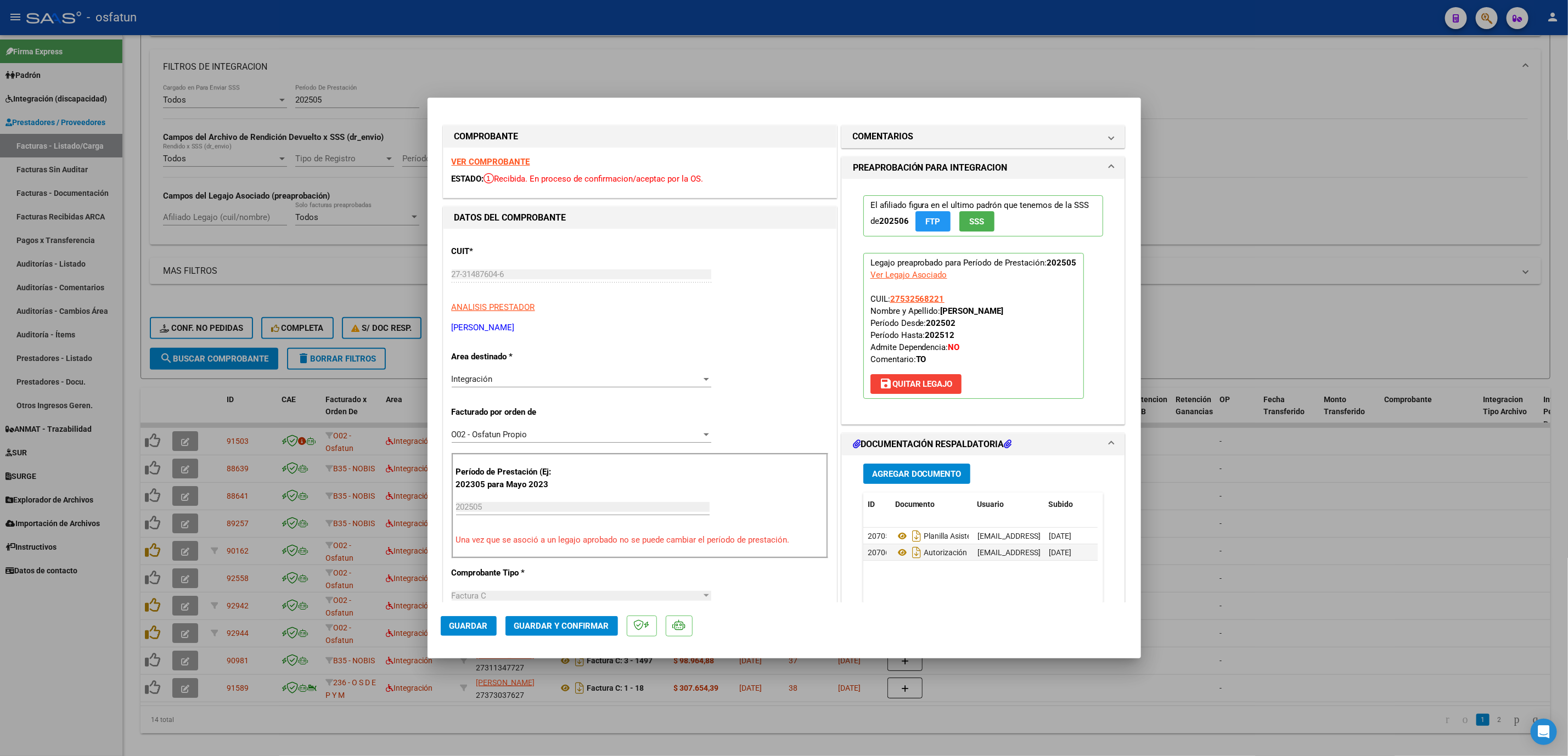
click at [588, 636] on mat-dialog-actions "Guardar Guardar y Confirmar" at bounding box center [784, 624] width 687 height 43
click at [556, 635] on button "Guardar y Confirmar" at bounding box center [561, 626] width 112 height 20
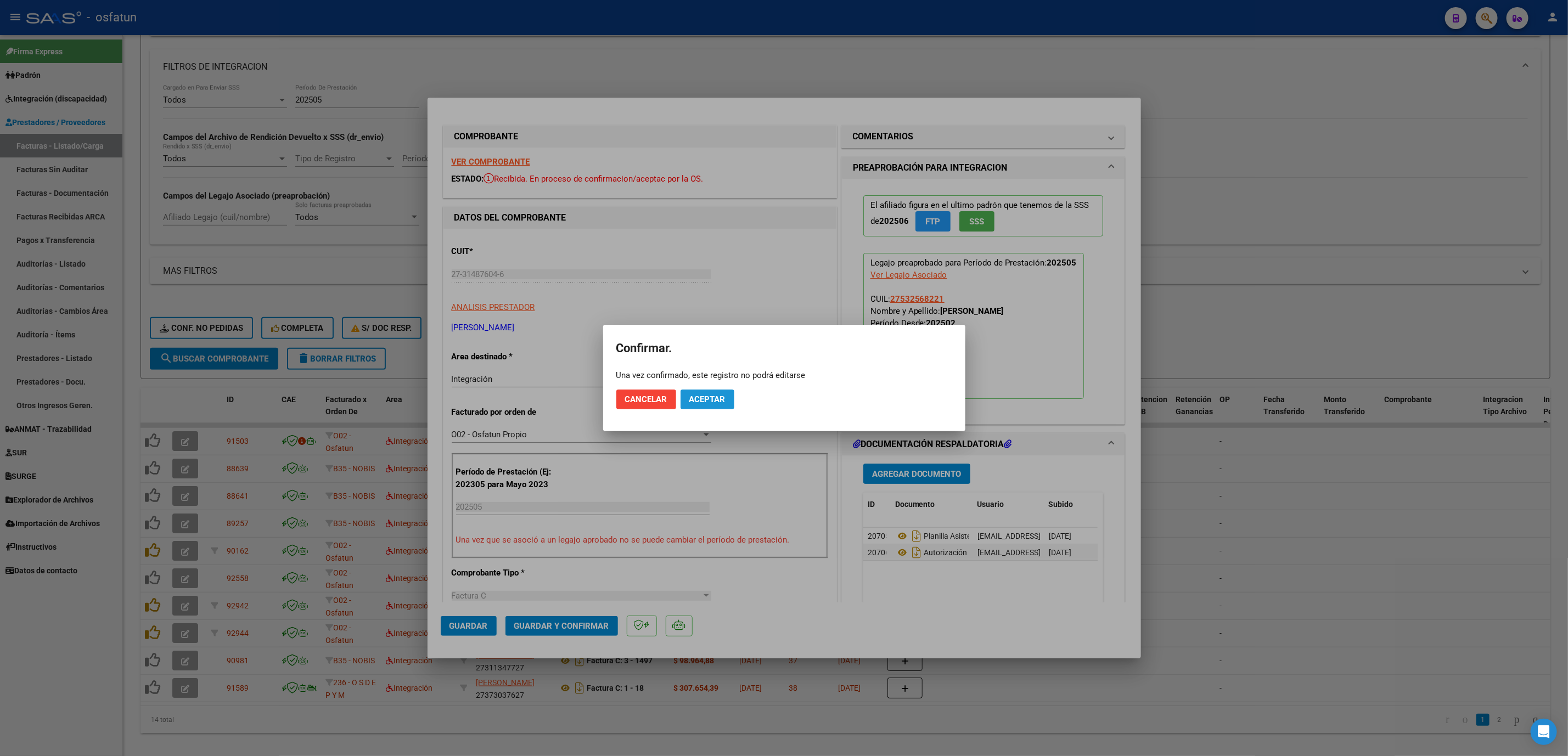
click at [712, 403] on span "Aceptar" at bounding box center [707, 400] width 36 height 9
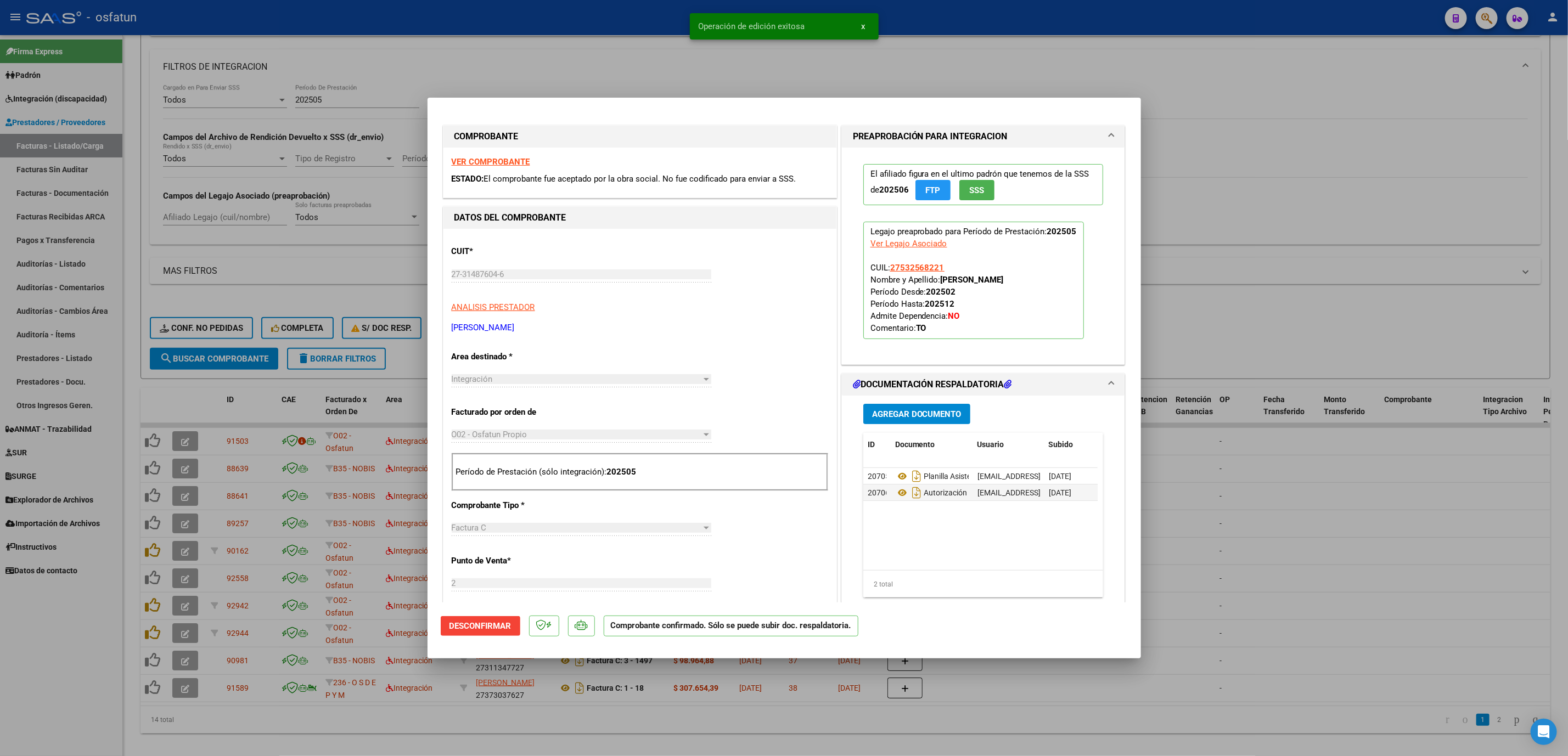
click at [1199, 462] on div at bounding box center [784, 378] width 1568 height 756
type input "$ 0,00"
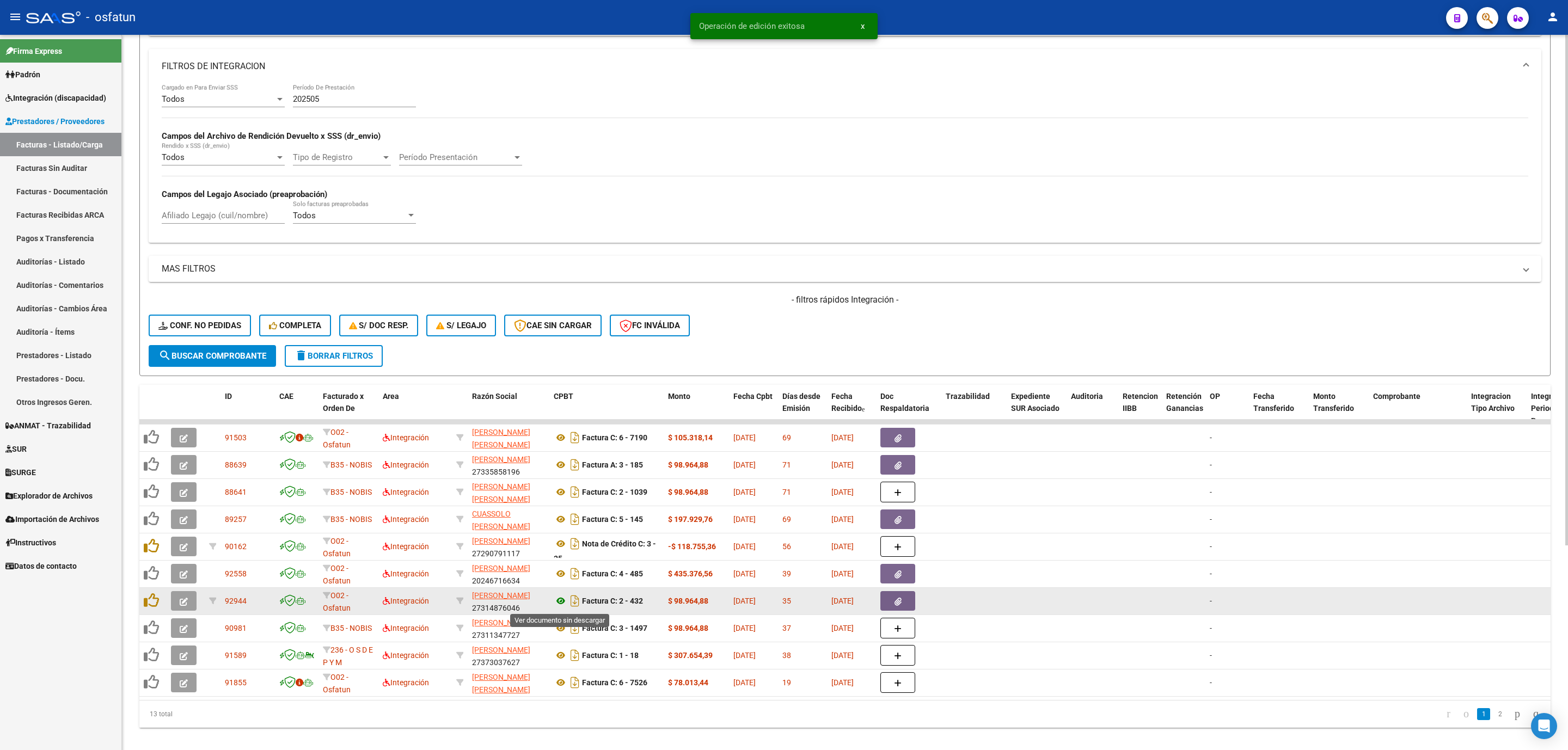
click at [562, 604] on icon at bounding box center [560, 601] width 14 height 13
click at [184, 600] on icon "button" at bounding box center [183, 601] width 8 height 8
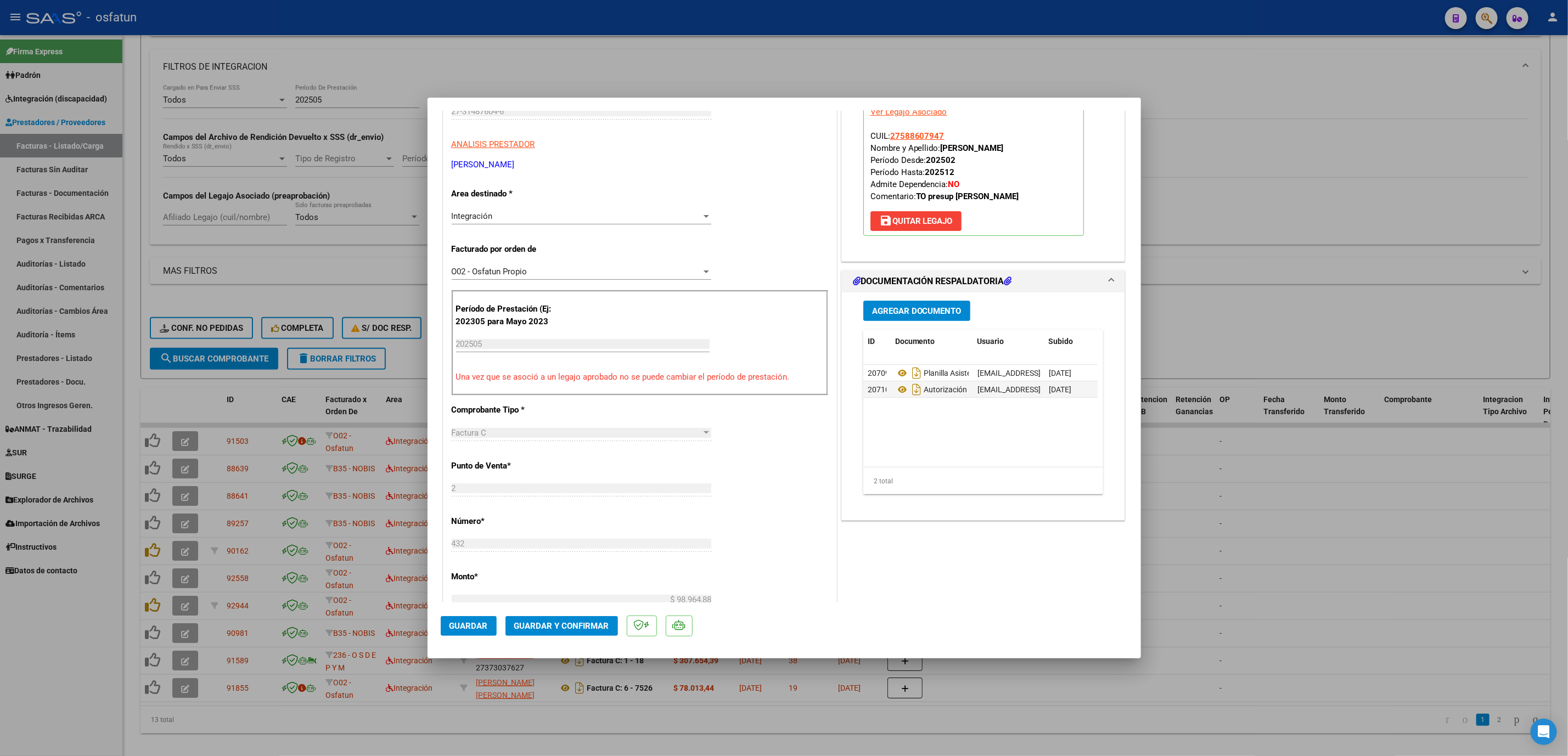
scroll to position [165, 0]
click at [578, 637] on mat-dialog-actions "Guardar Guardar y Confirmar" at bounding box center [784, 624] width 687 height 43
click at [590, 629] on span "Guardar y Confirmar" at bounding box center [562, 626] width 95 height 9
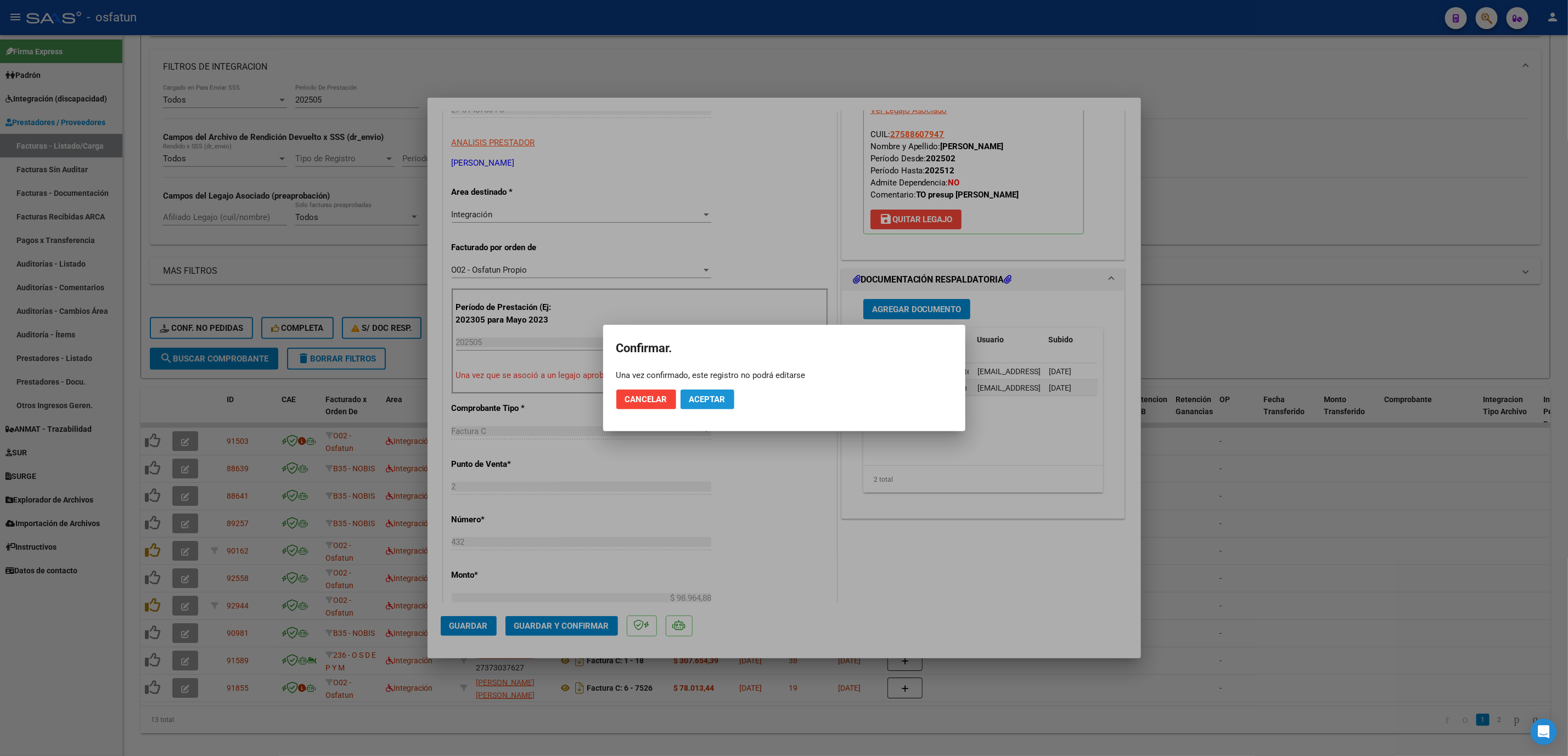
click at [708, 405] on button "Aceptar" at bounding box center [707, 399] width 54 height 20
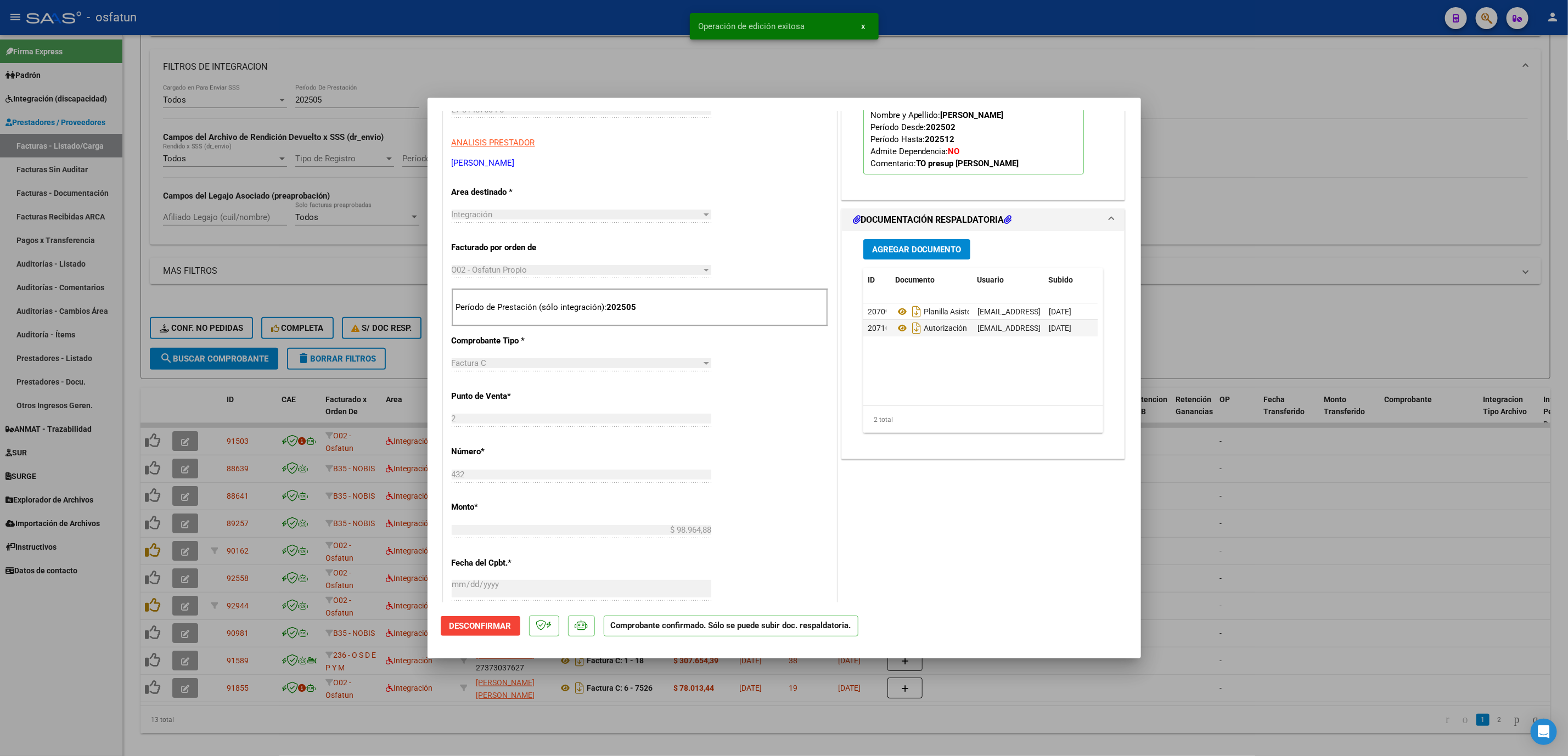
click at [1382, 610] on div at bounding box center [784, 378] width 1568 height 756
type input "$ 0,00"
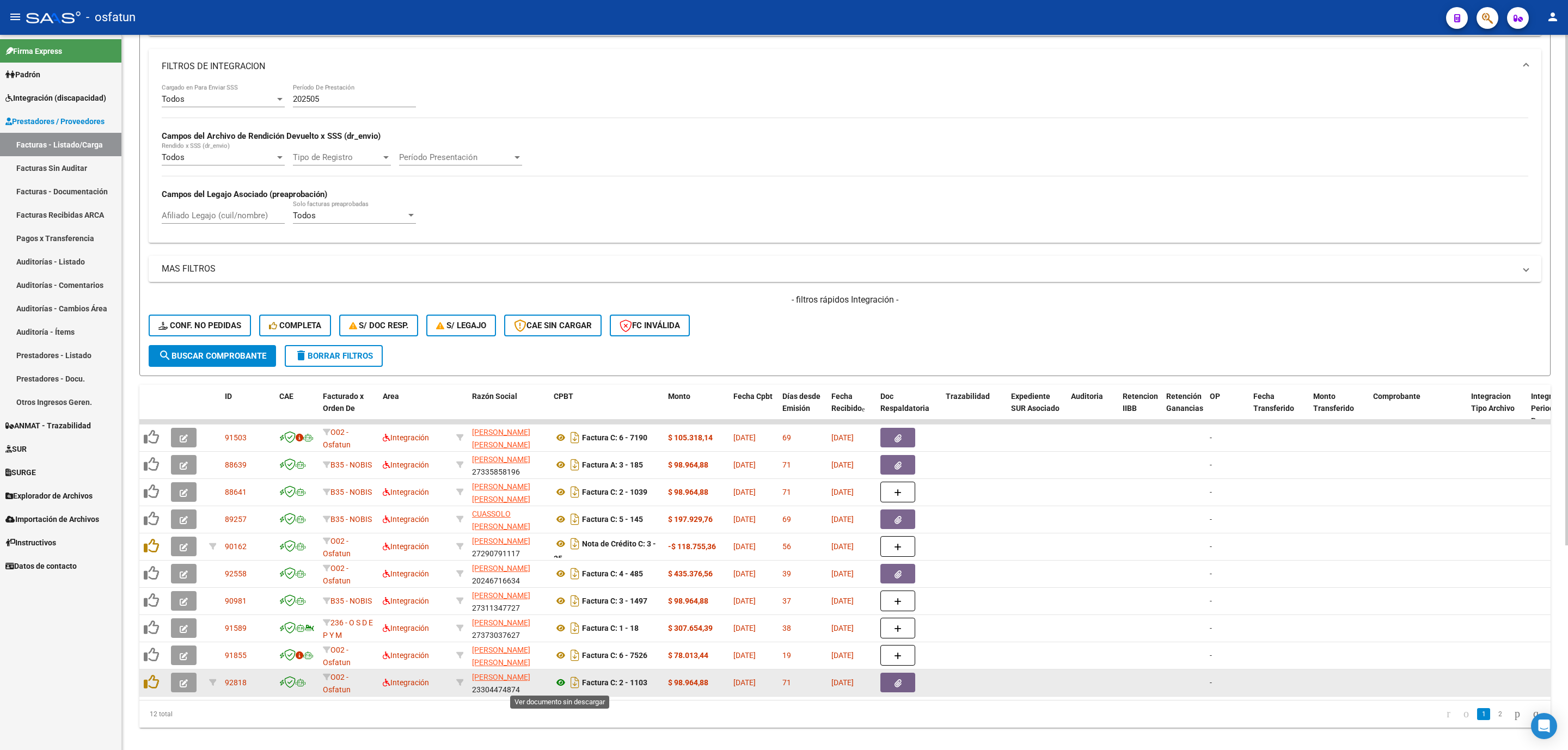
click at [557, 686] on icon at bounding box center [560, 683] width 14 height 13
click at [171, 682] on button "button" at bounding box center [183, 683] width 25 height 20
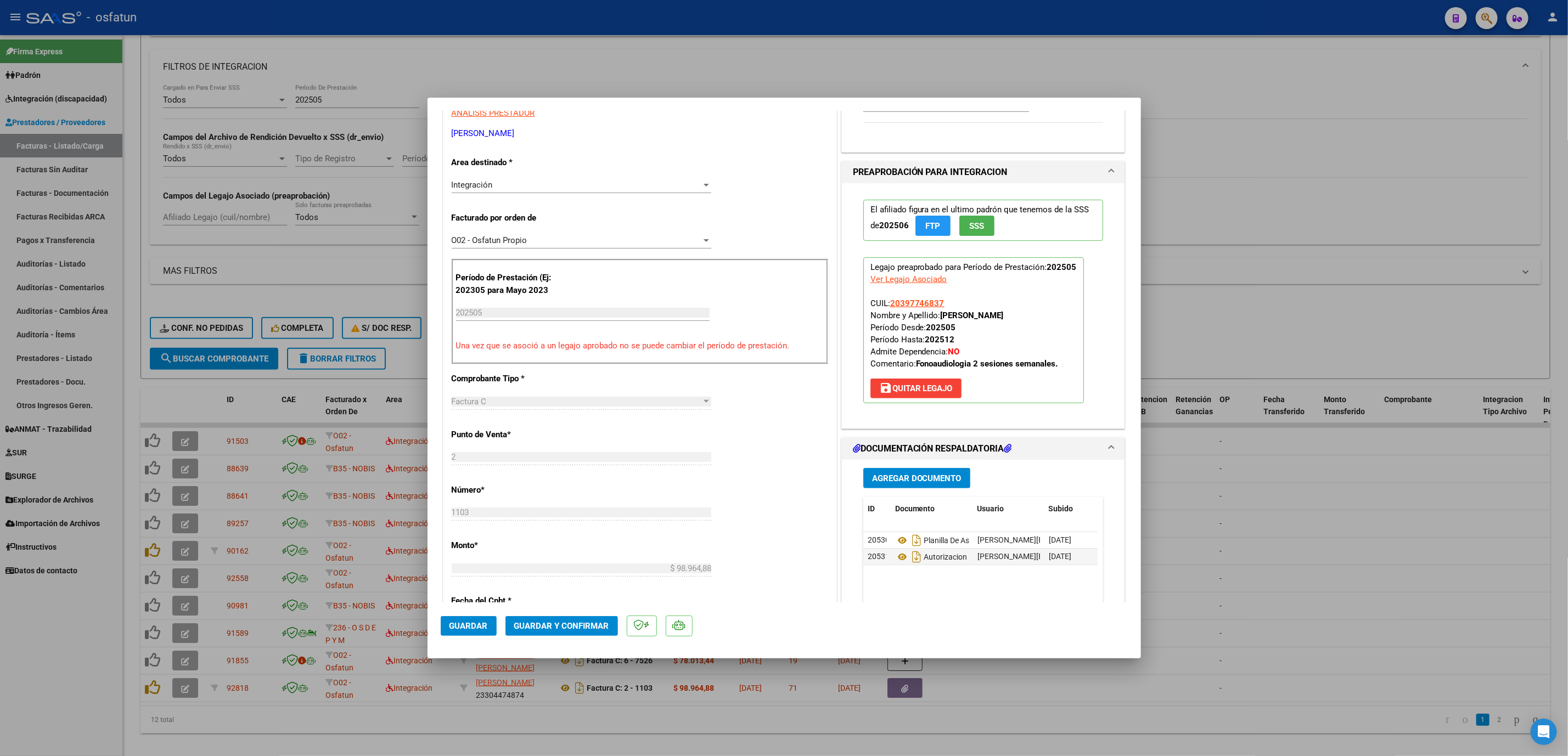
scroll to position [329, 0]
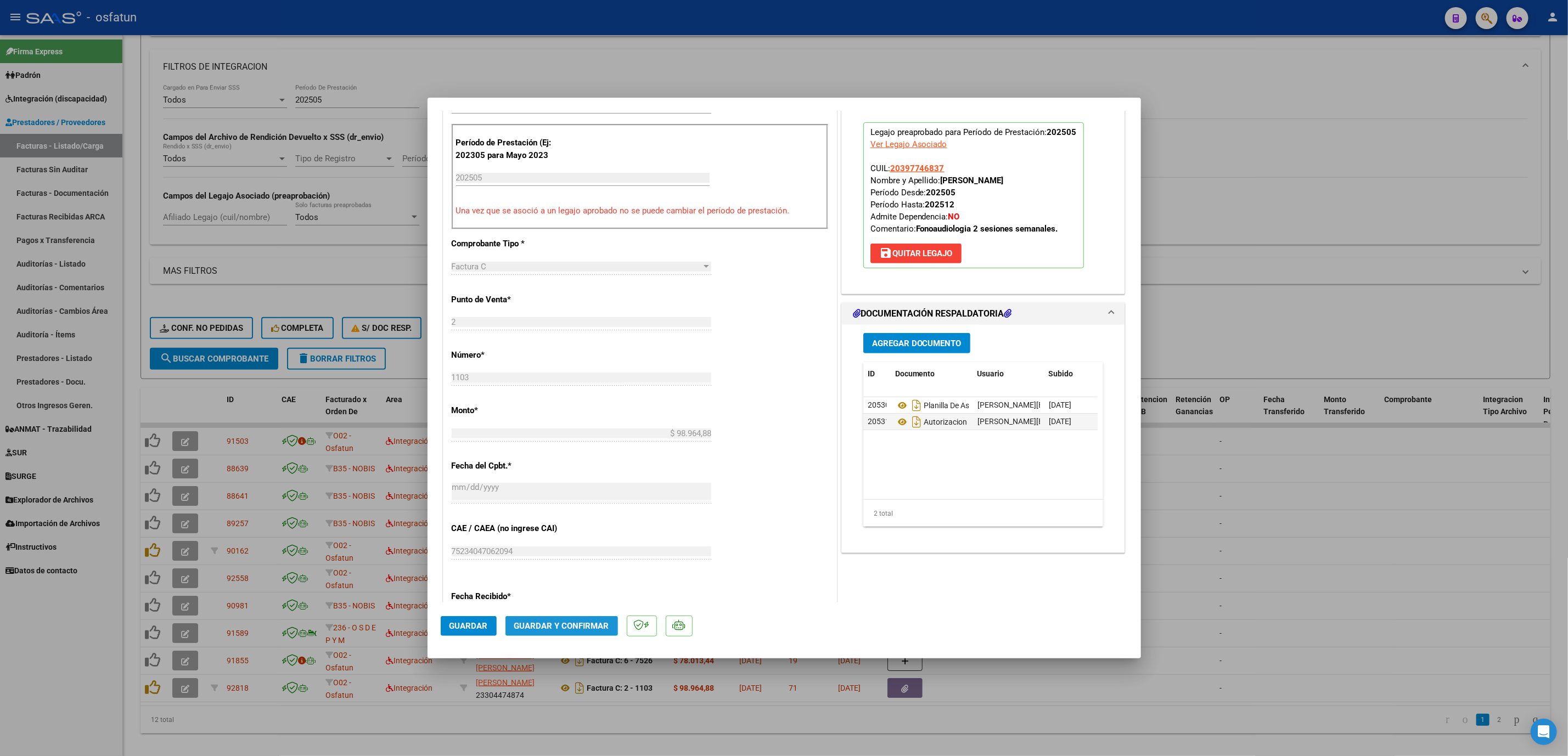
click at [573, 621] on span "Guardar y Confirmar" at bounding box center [562, 626] width 95 height 9
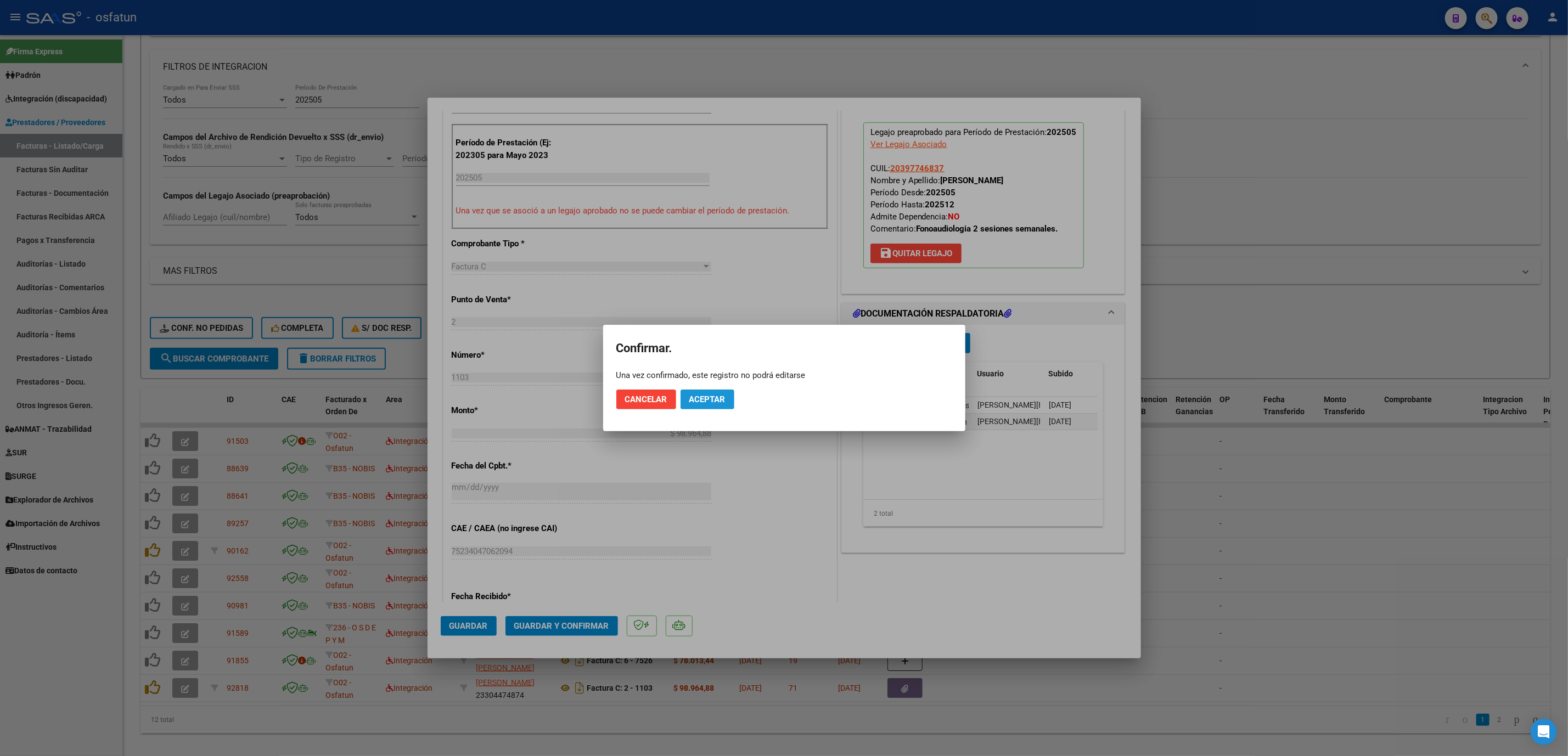
click at [703, 389] on button "Aceptar" at bounding box center [707, 399] width 54 height 20
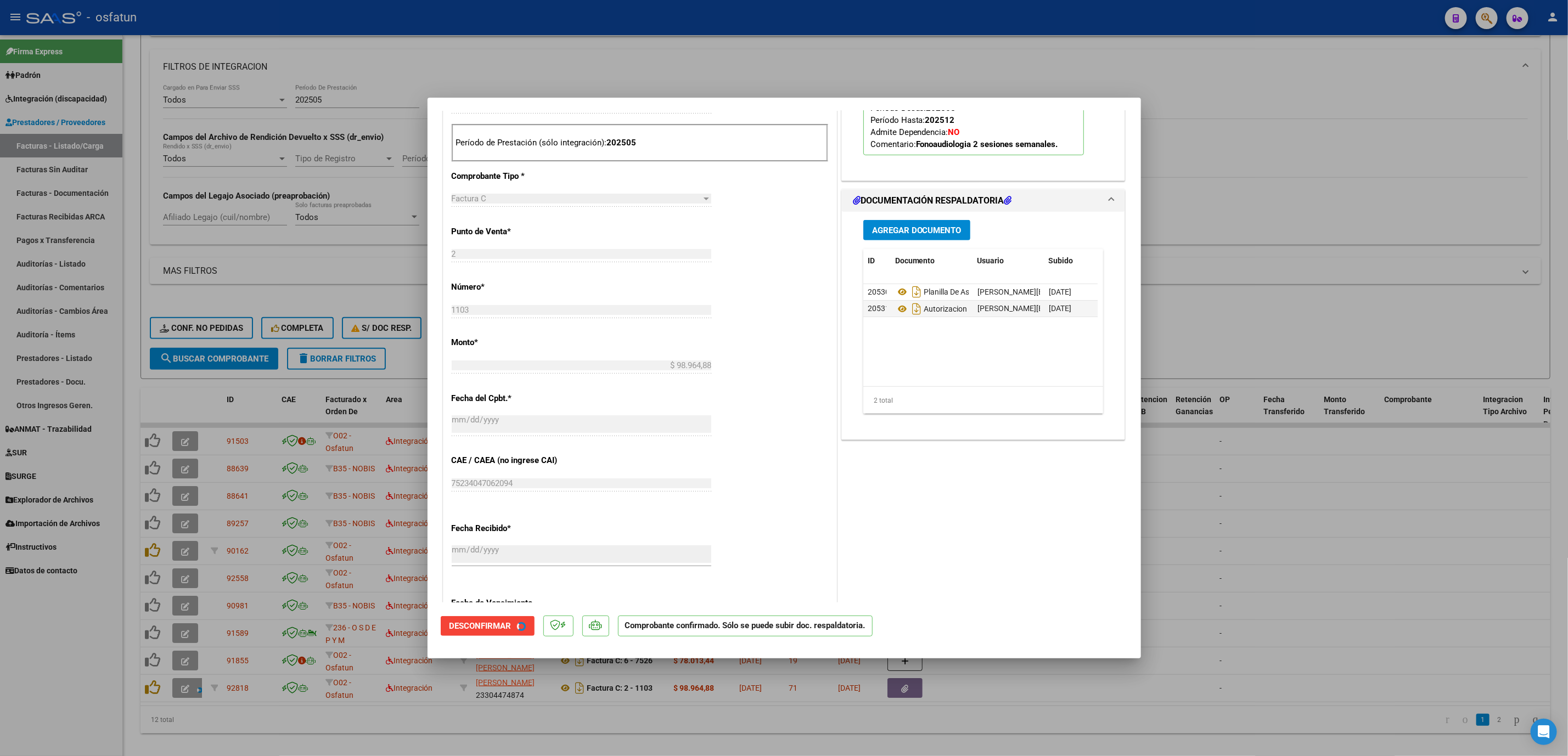
scroll to position [261, 0]
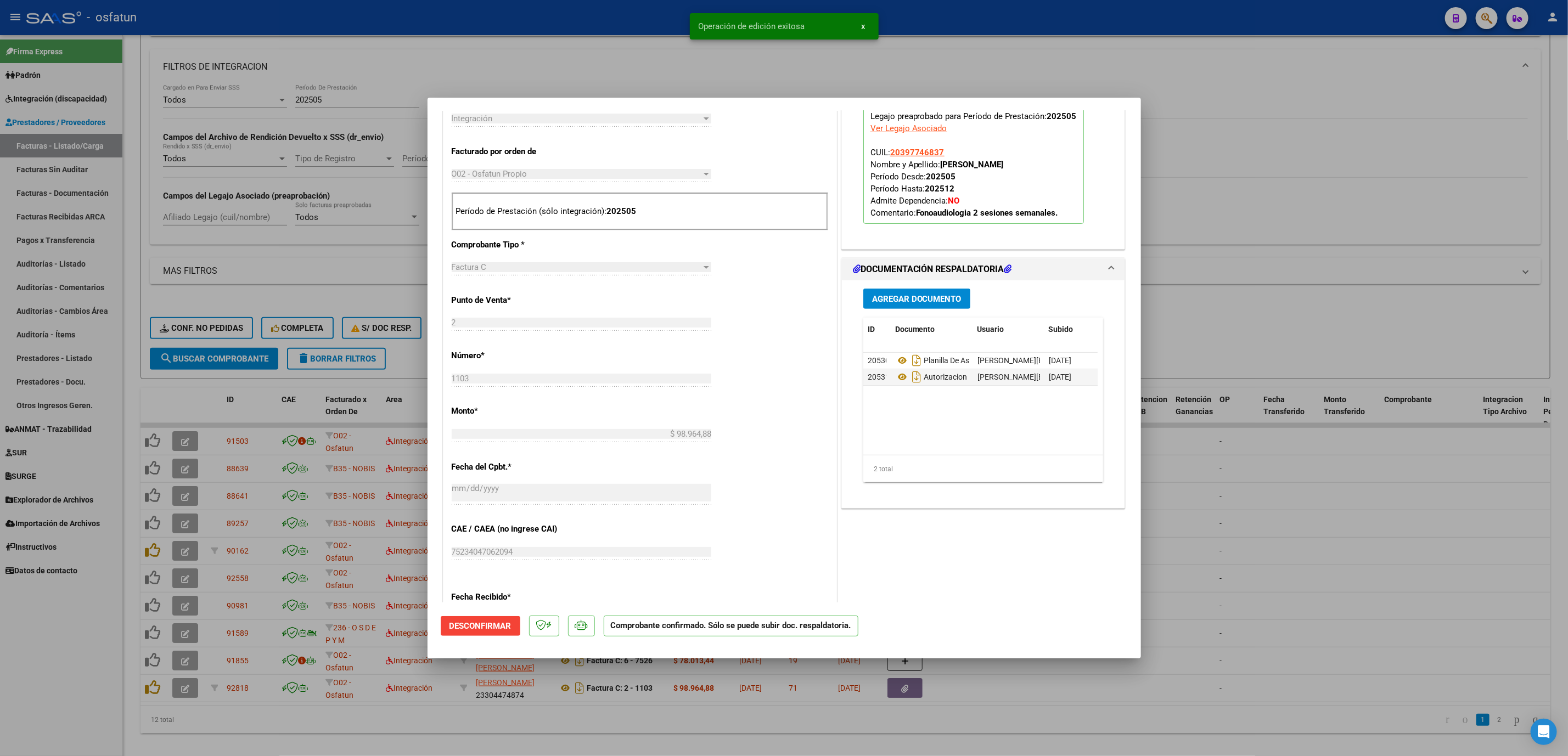
click at [1255, 532] on div at bounding box center [784, 378] width 1568 height 756
type input "$ 0,00"
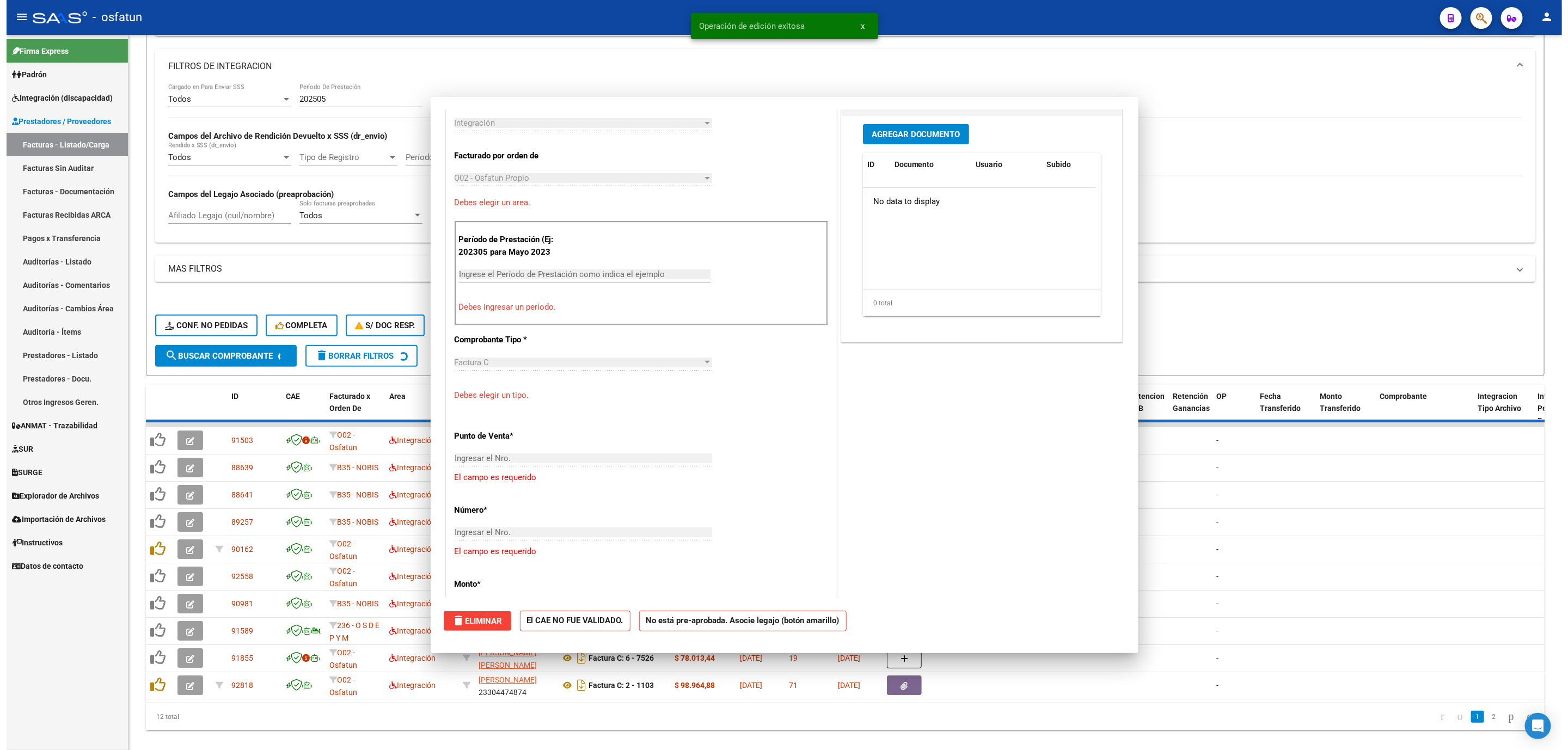
scroll to position [461, 0]
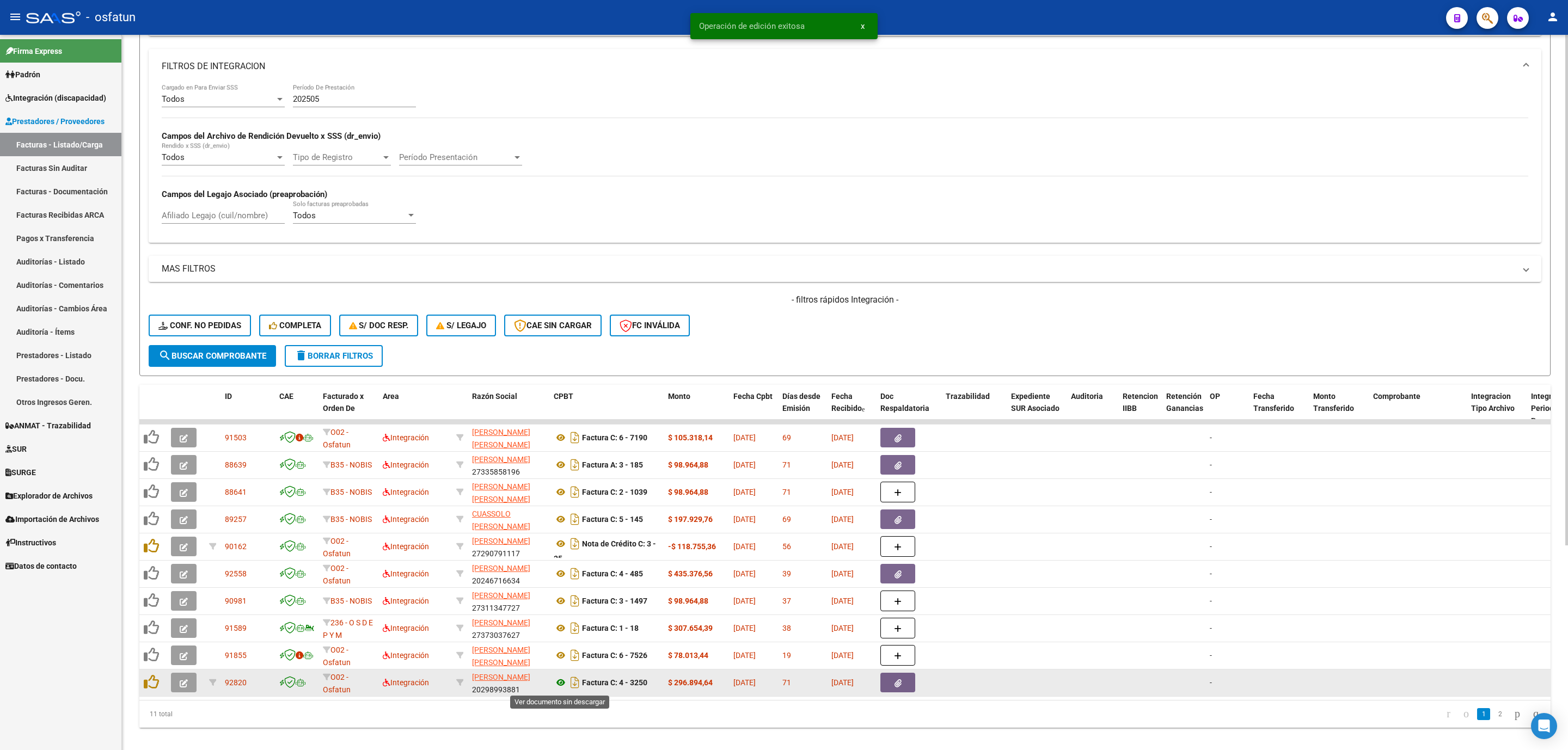
click at [562, 686] on icon at bounding box center [560, 683] width 14 height 13
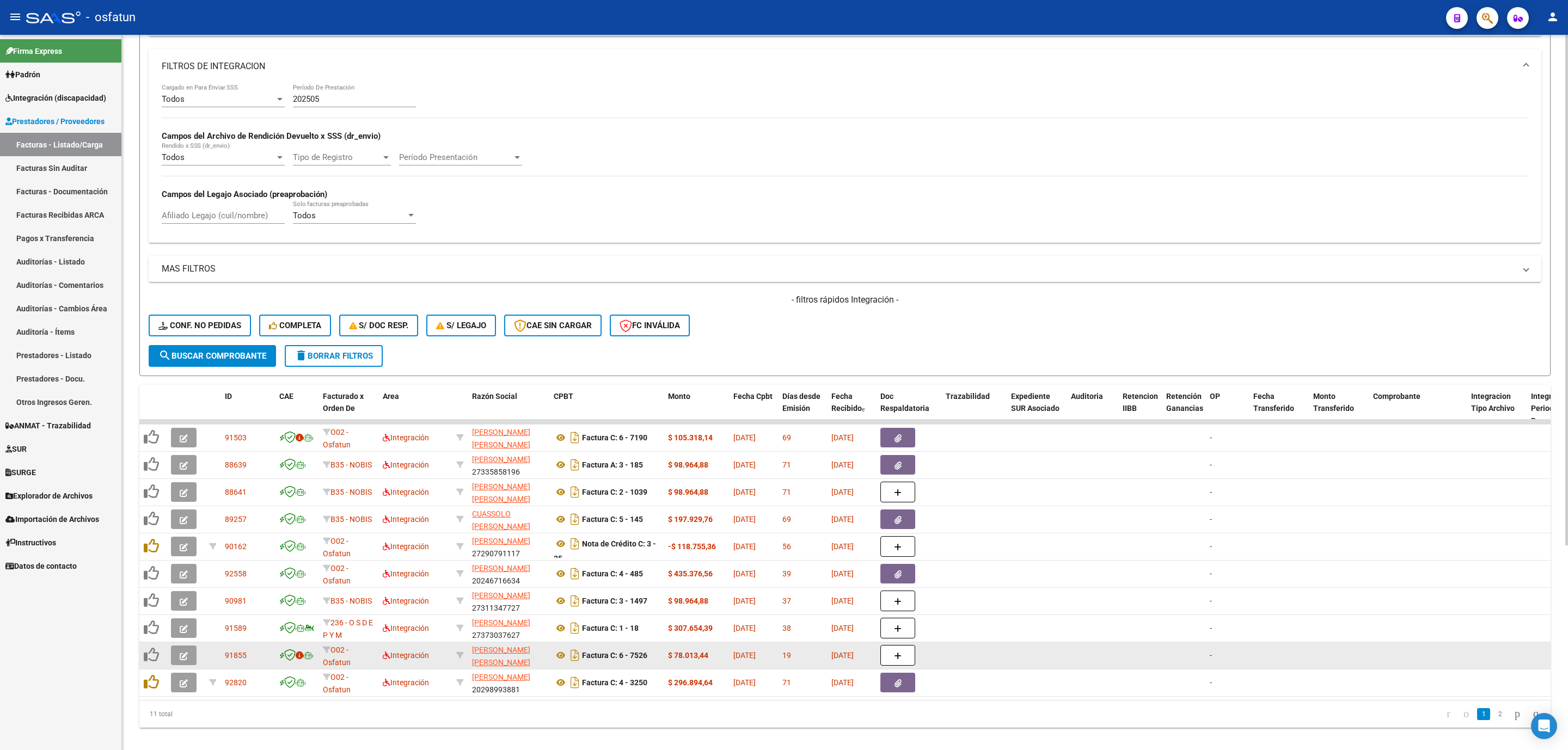
scroll to position [286, 0]
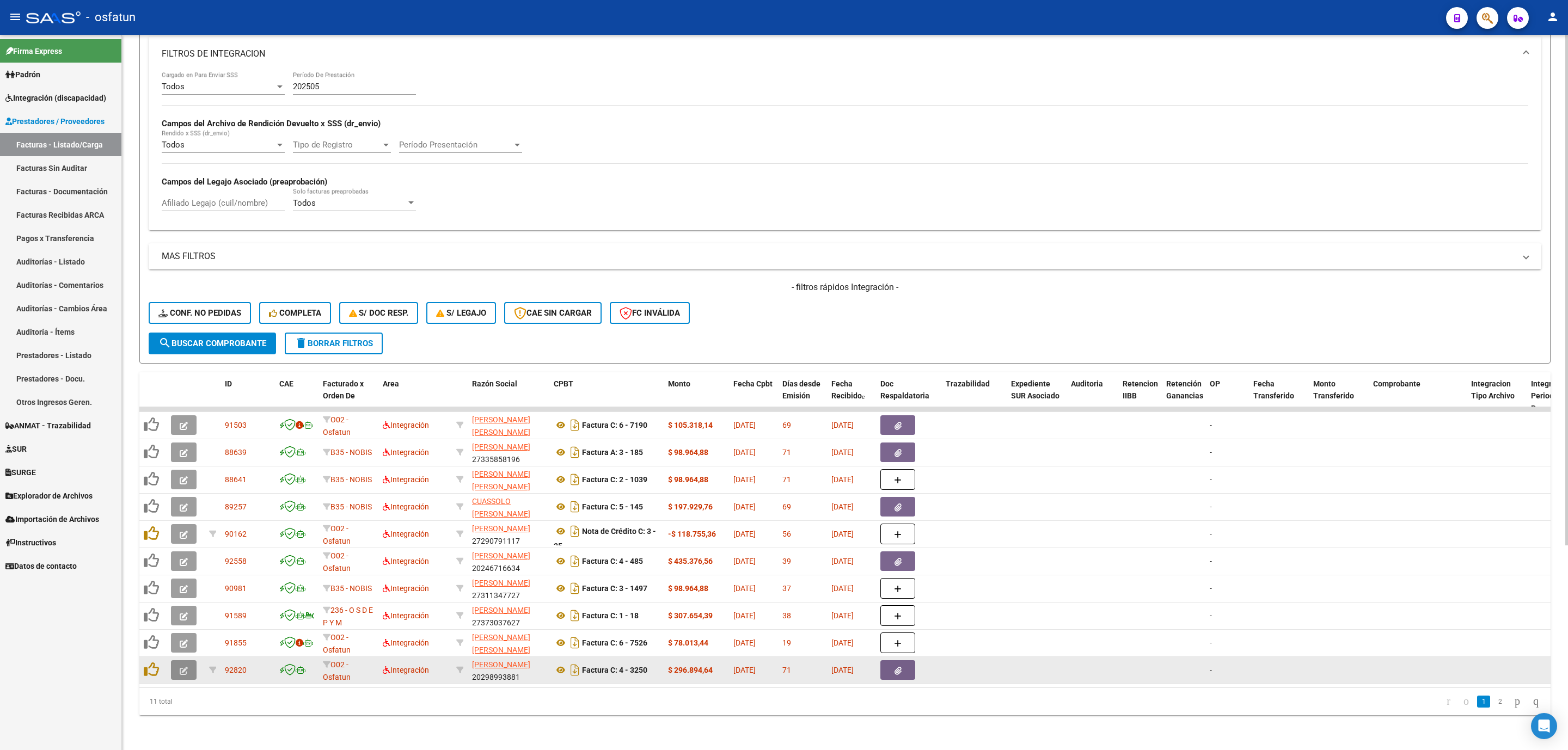
click at [184, 666] on span "button" at bounding box center [183, 671] width 8 height 9
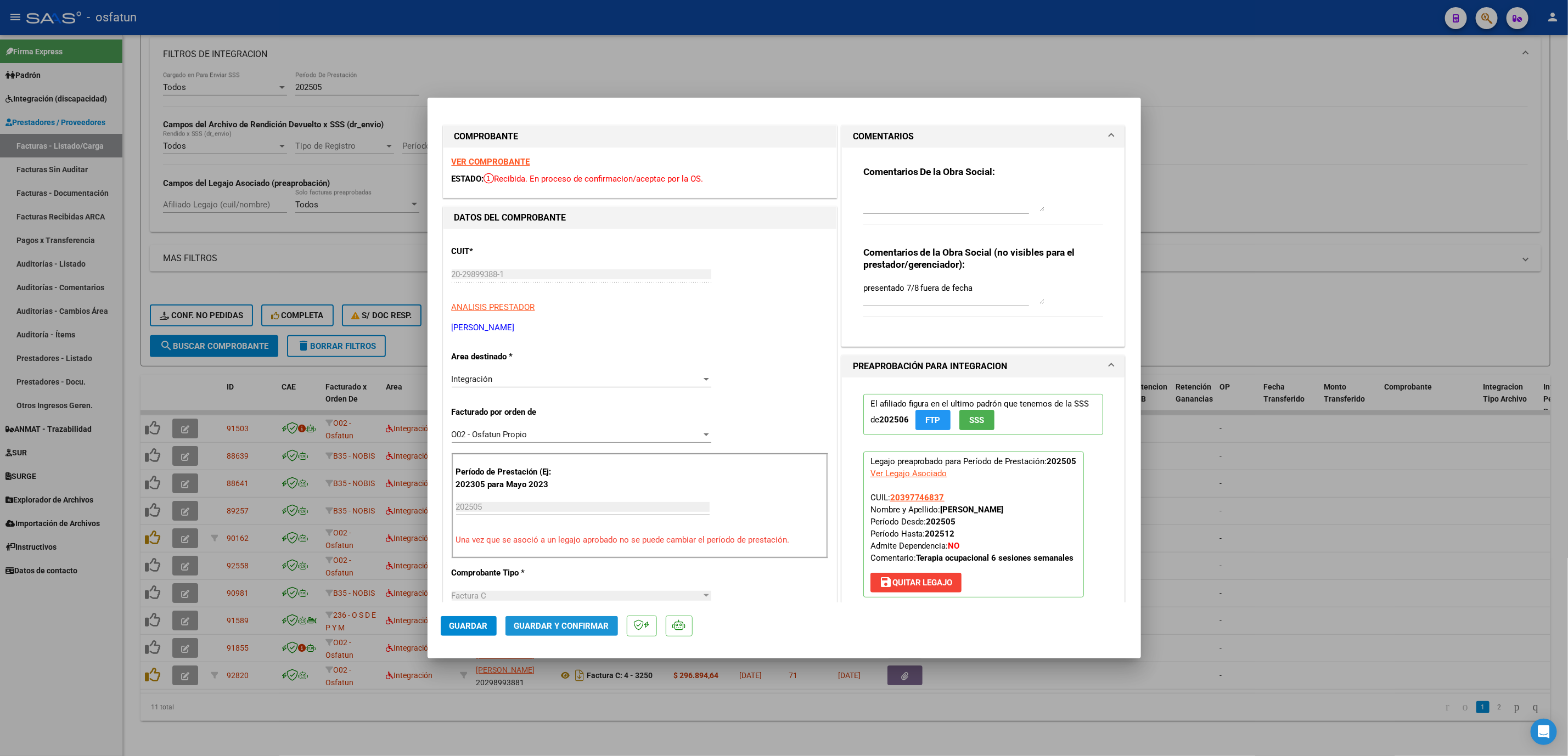
click at [595, 632] on button "Guardar y Confirmar" at bounding box center [561, 626] width 112 height 20
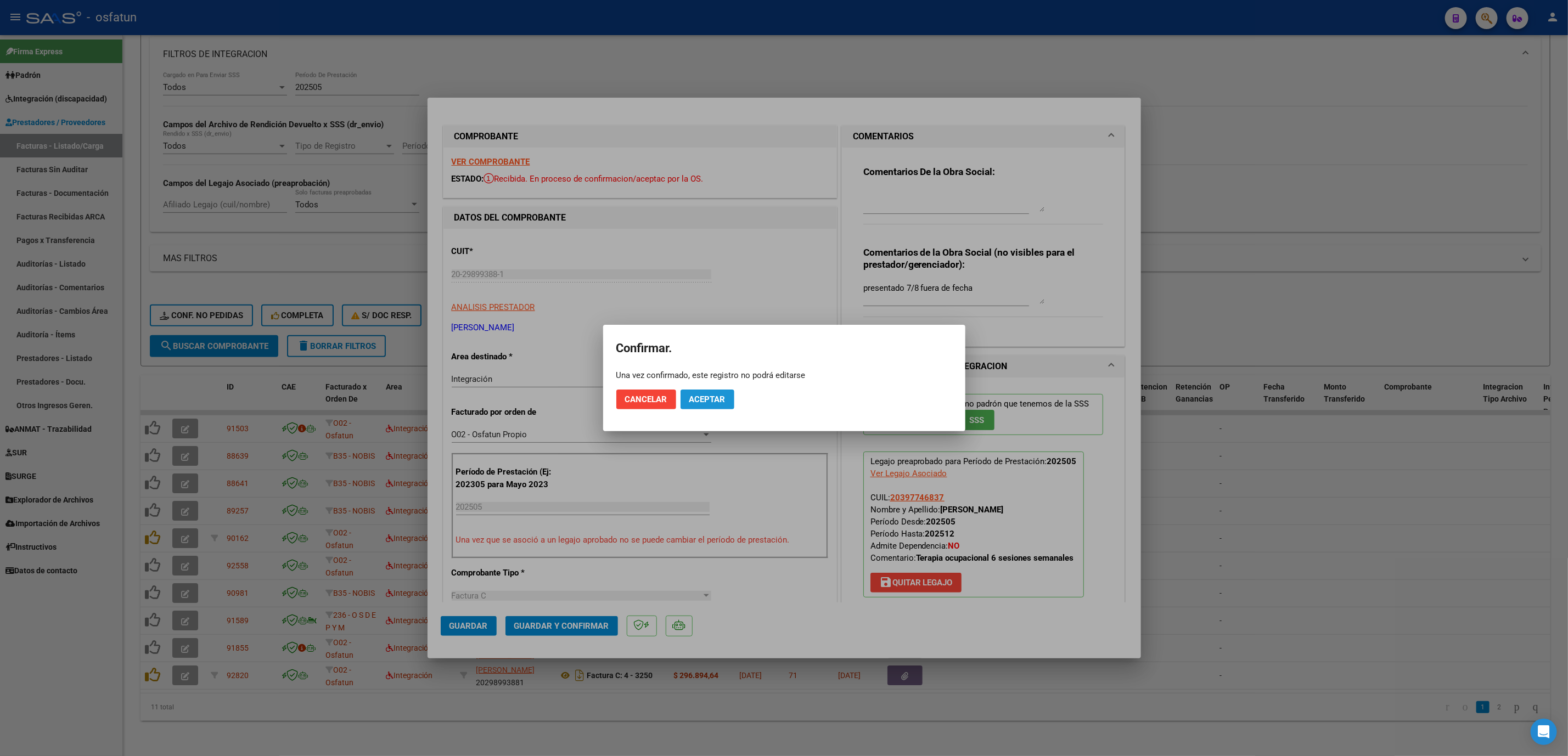
click at [700, 392] on button "Aceptar" at bounding box center [707, 399] width 54 height 20
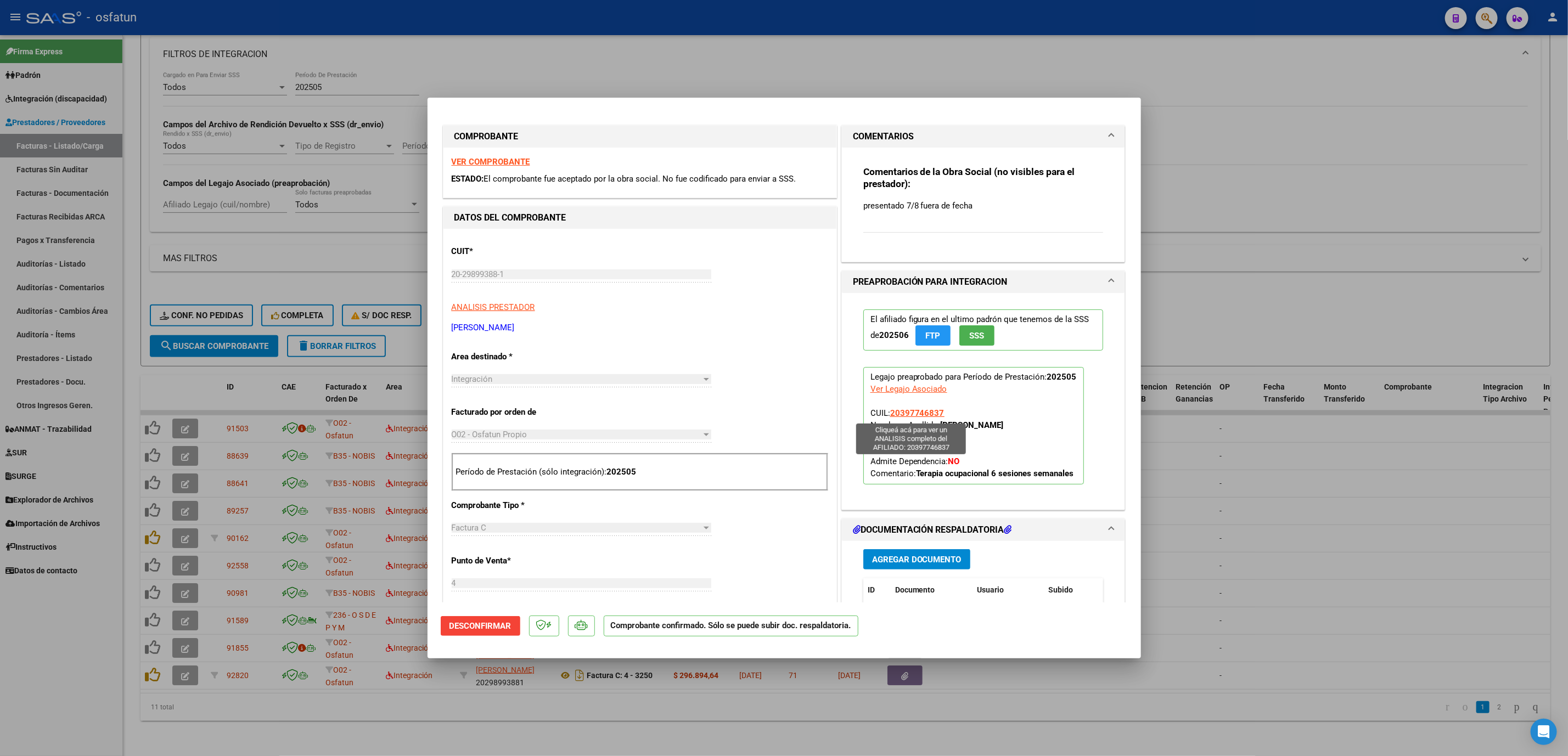
drag, startPoint x: 944, startPoint y: 413, endPoint x: 886, endPoint y: 413, distance: 58.0
click at [886, 413] on p "Legajo preaprobado para Período de Prestación: 202505 Ver Legajo Asociado CUIL:…" at bounding box center [974, 426] width 221 height 118
copy span "20397746837"
click at [1241, 494] on div at bounding box center [784, 378] width 1568 height 756
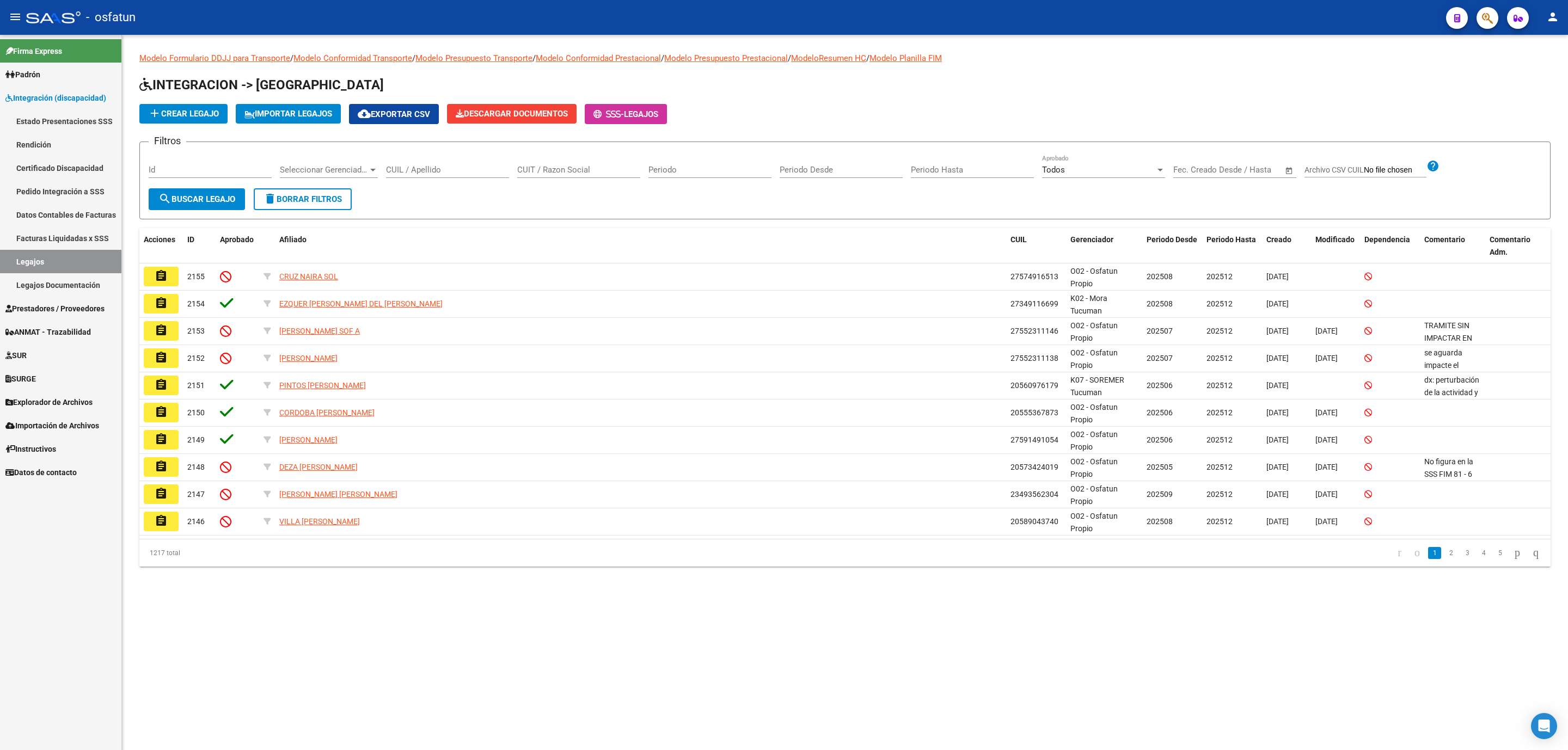
click at [461, 170] on input "CUIL / Apellido" at bounding box center [448, 169] width 123 height 9
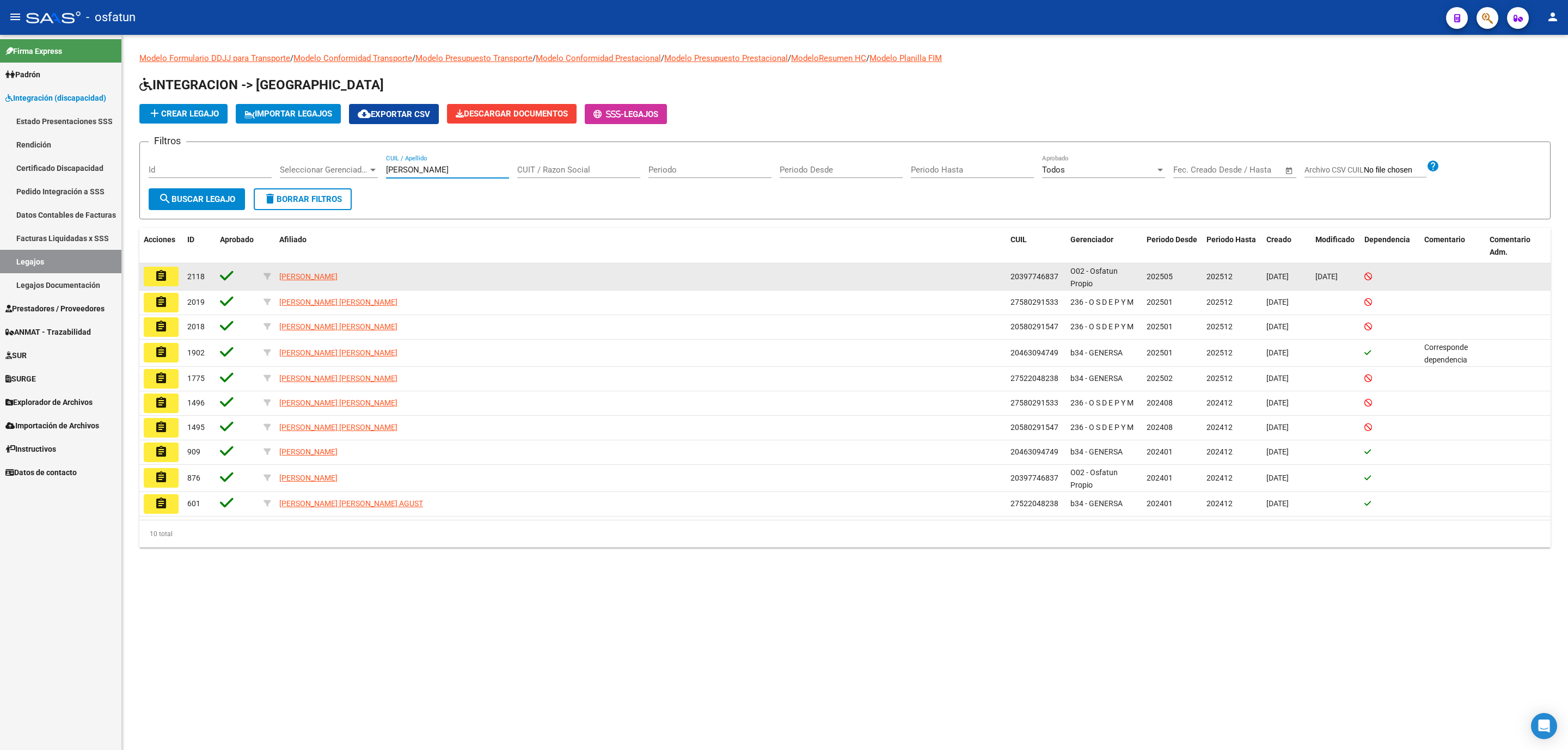
type input "[PERSON_NAME]"
click at [156, 278] on mat-icon "assignment" at bounding box center [161, 276] width 13 height 13
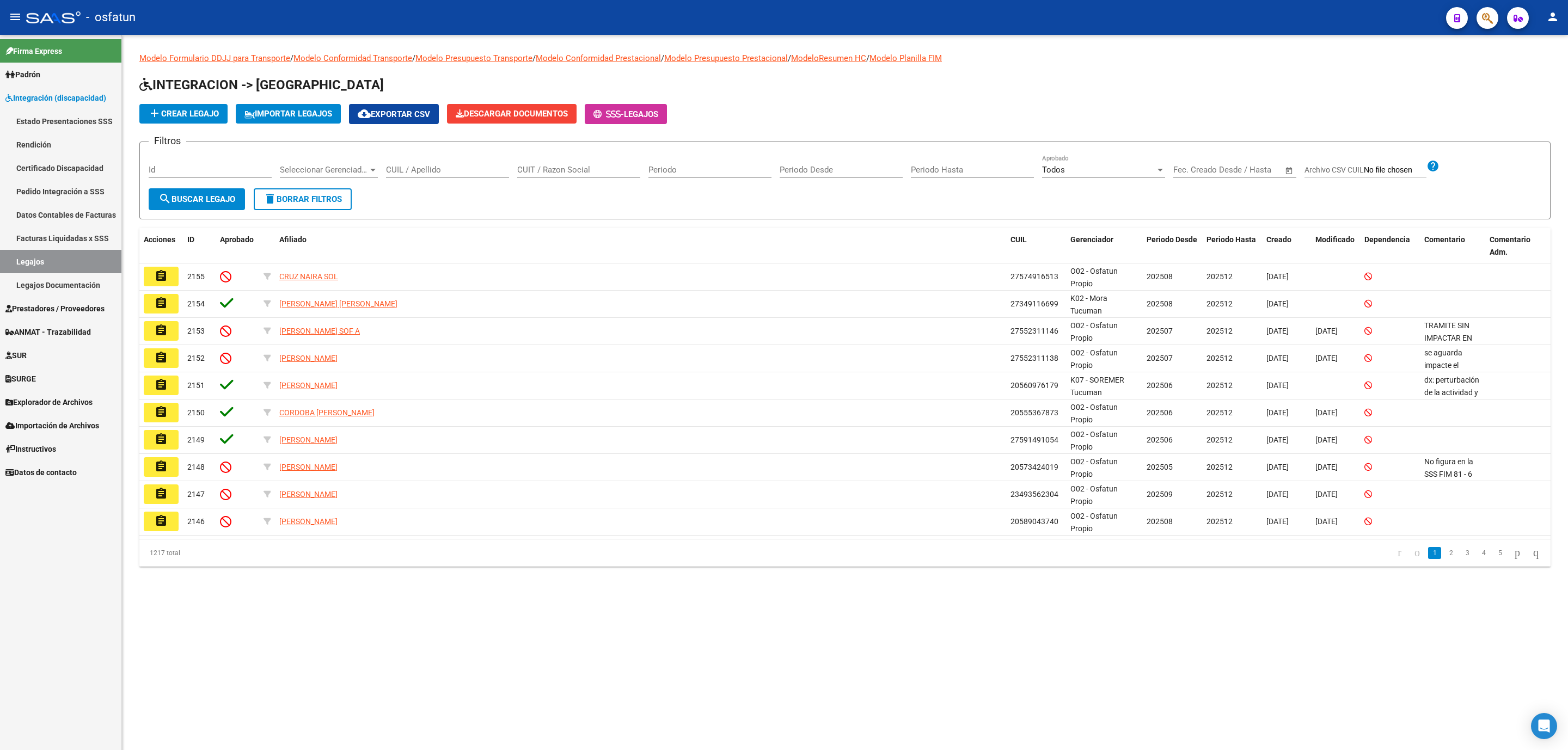
click at [83, 306] on span "Prestadores / Proveedores" at bounding box center [55, 309] width 99 height 12
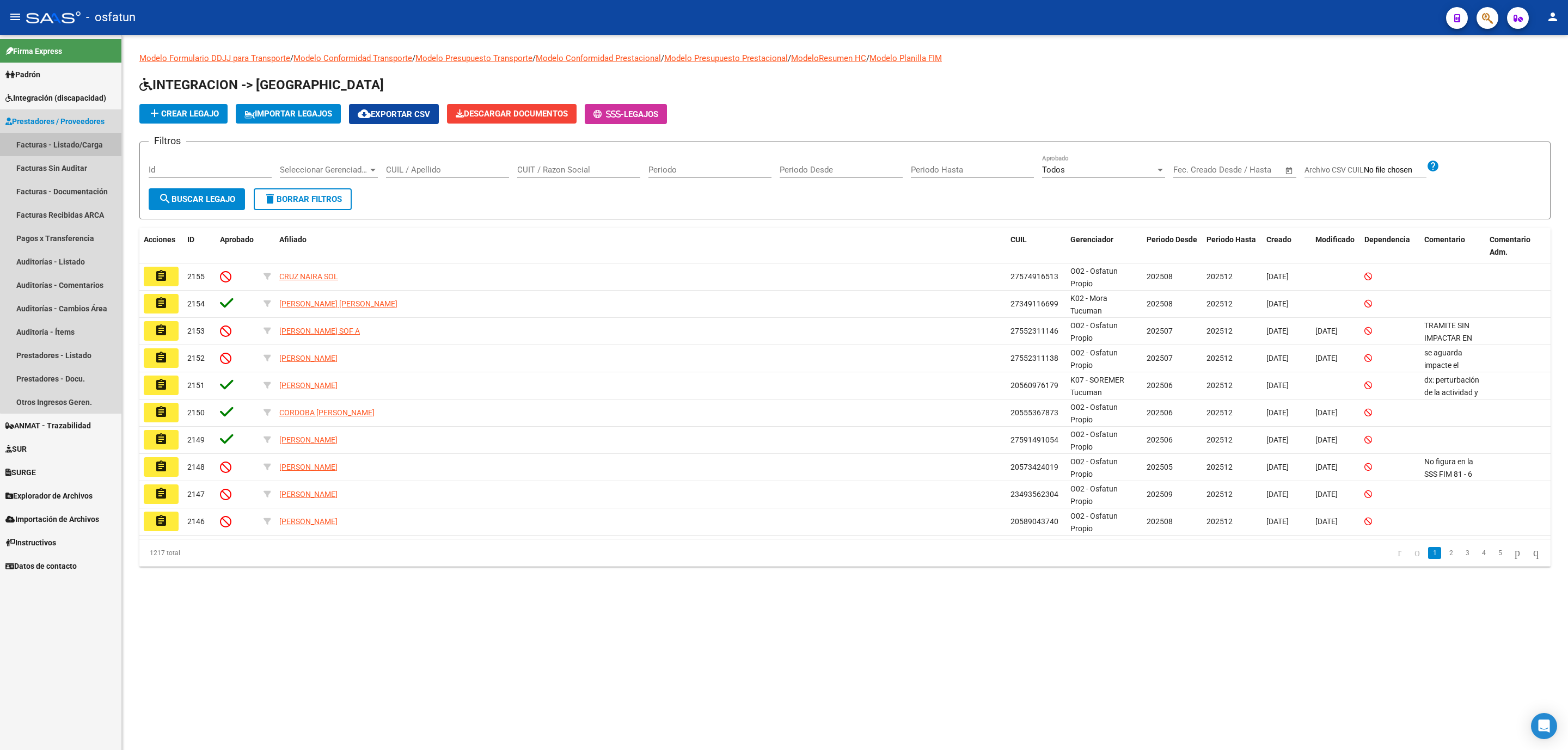
click at [92, 137] on link "Facturas - Listado/Carga" at bounding box center [61, 144] width 122 height 23
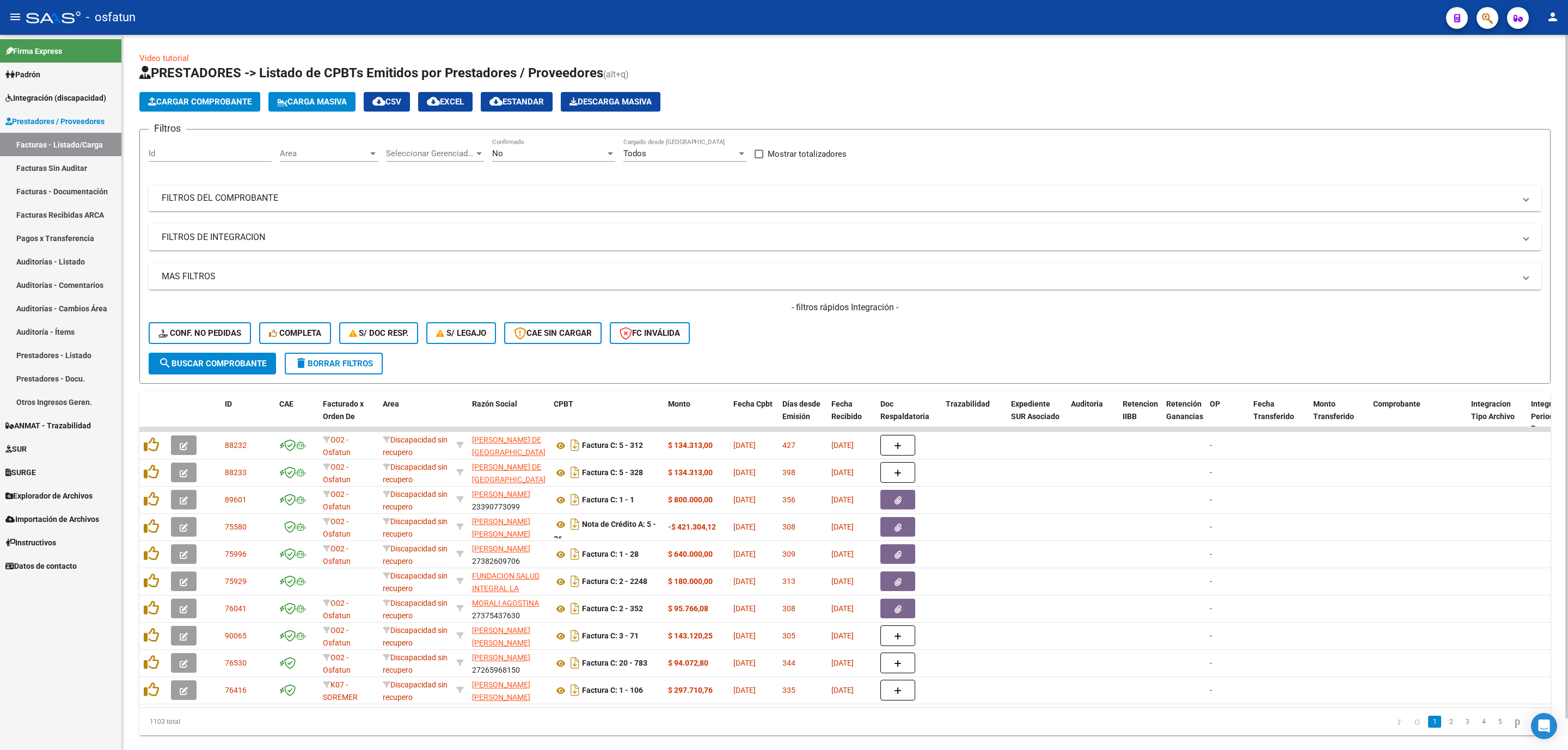
click at [261, 190] on mat-expansion-panel-header "FILTROS DEL COMPROBANTE" at bounding box center [844, 198] width 1392 height 26
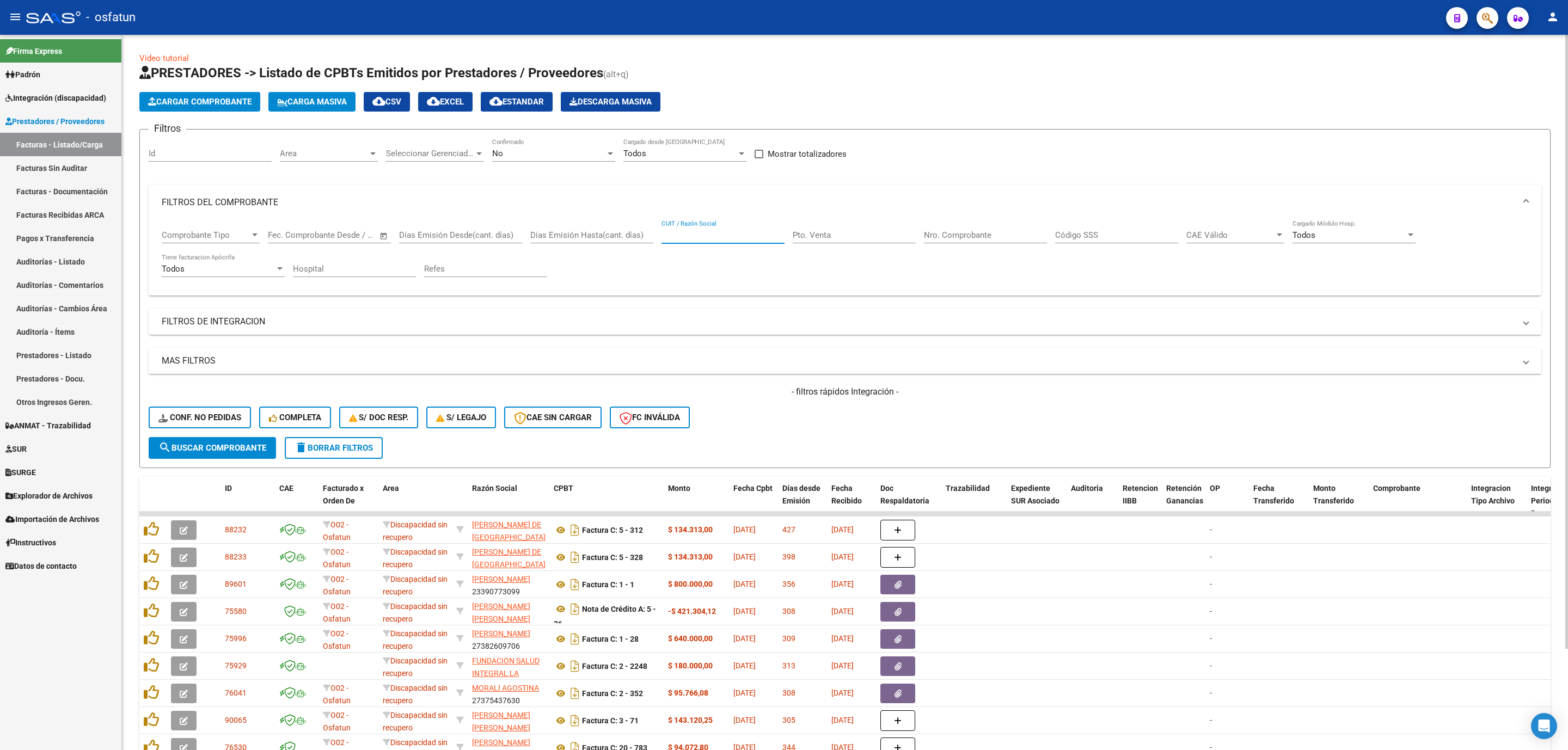
click at [709, 238] on input "CUIT / Razón Social" at bounding box center [723, 235] width 123 height 9
click at [224, 310] on mat-expansion-panel-header "FILTROS DE INTEGRACION" at bounding box center [844, 322] width 1392 height 26
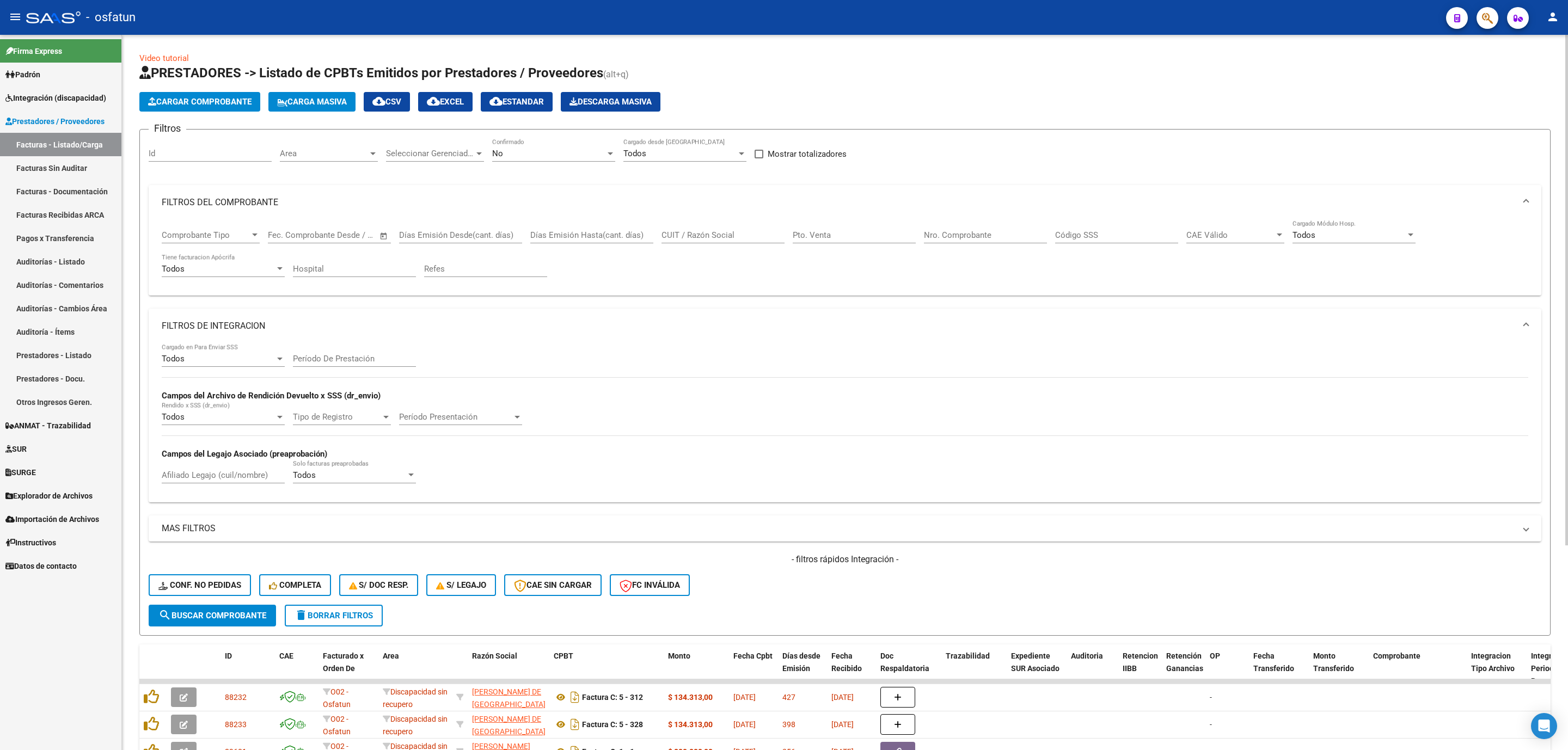
click at [320, 362] on input "Período De Prestación" at bounding box center [354, 358] width 123 height 9
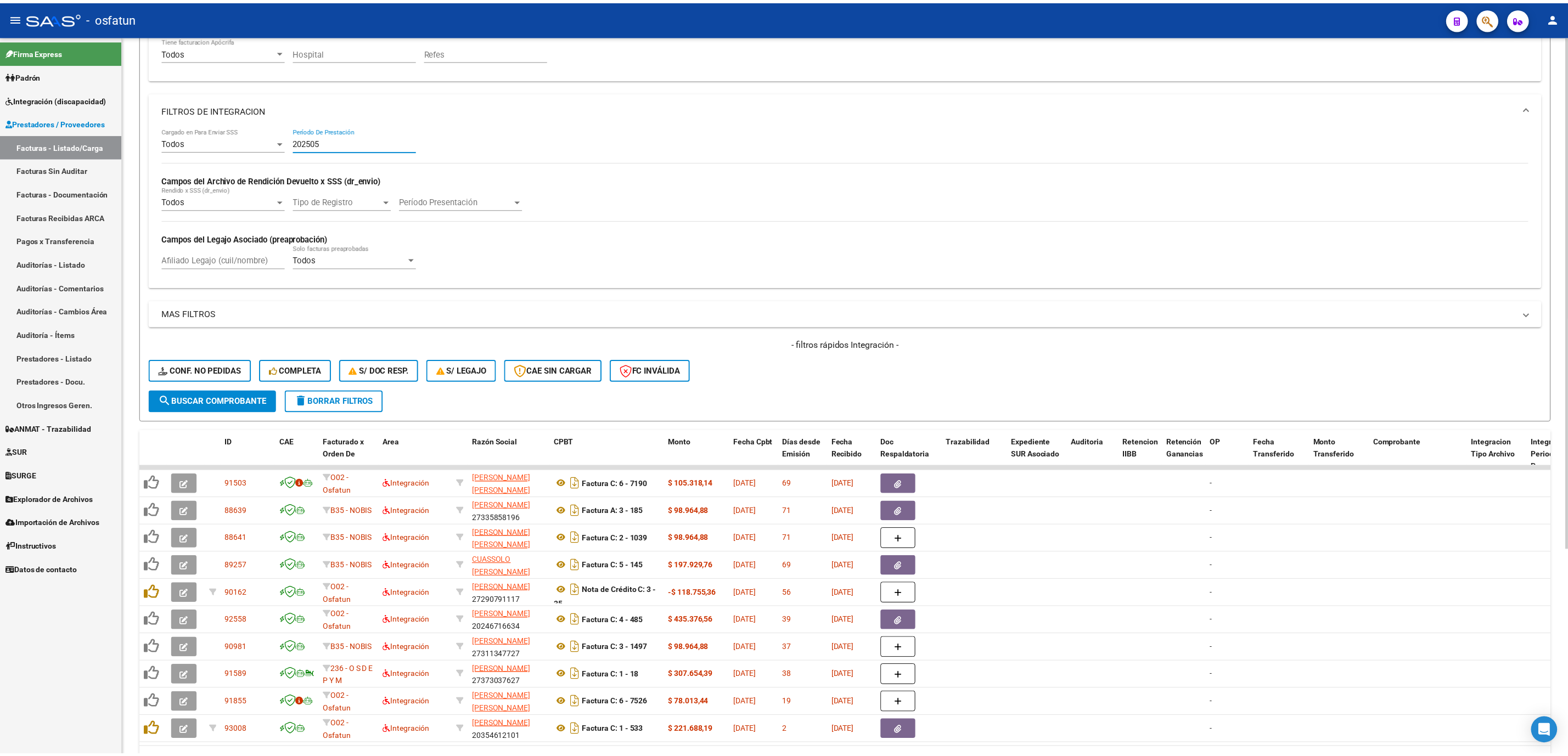
scroll to position [288, 0]
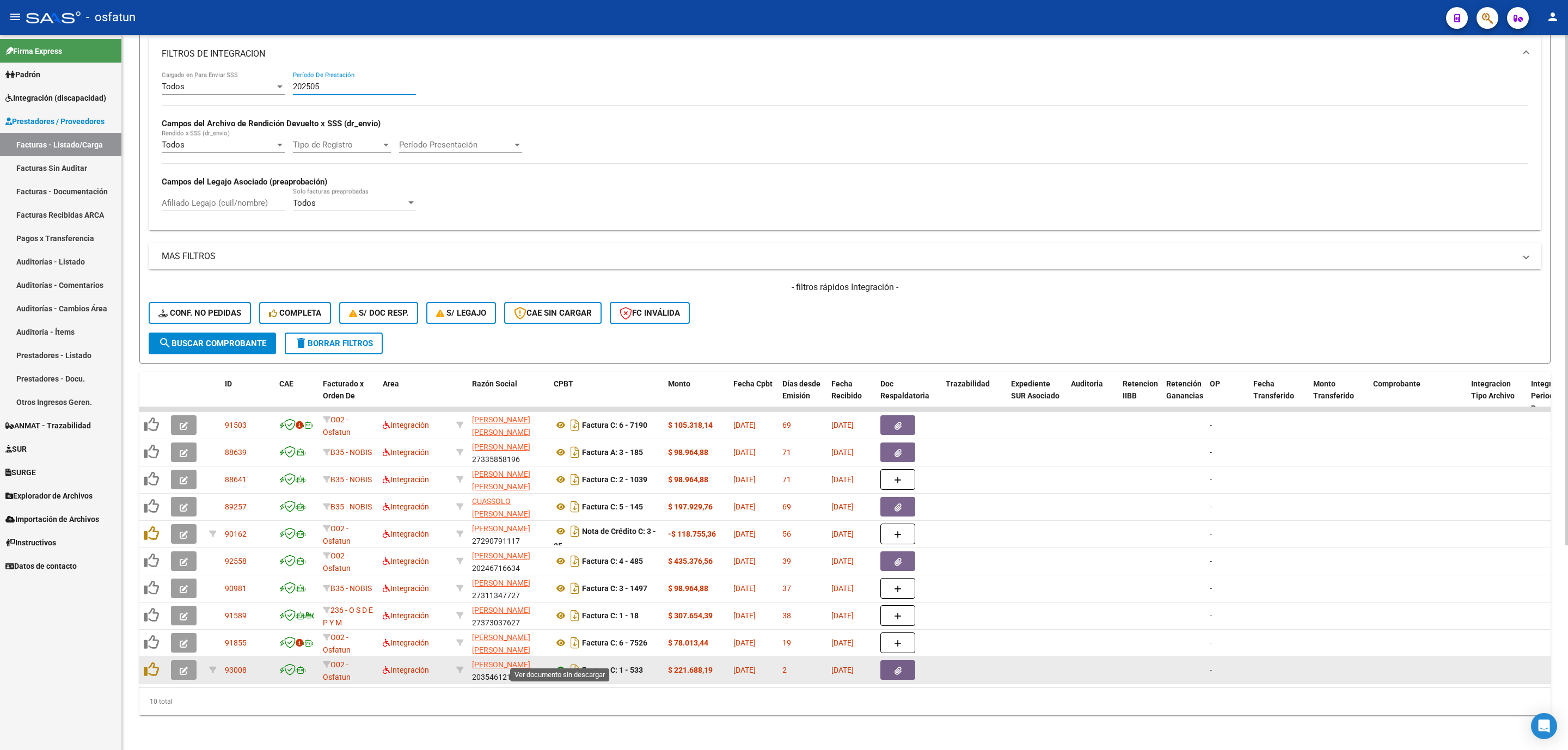
type input "202505"
click at [557, 664] on icon at bounding box center [560, 671] width 14 height 13
click at [166, 657] on datatable-body-cell at bounding box center [185, 671] width 38 height 27
click at [185, 667] on icon "button" at bounding box center [183, 671] width 8 height 8
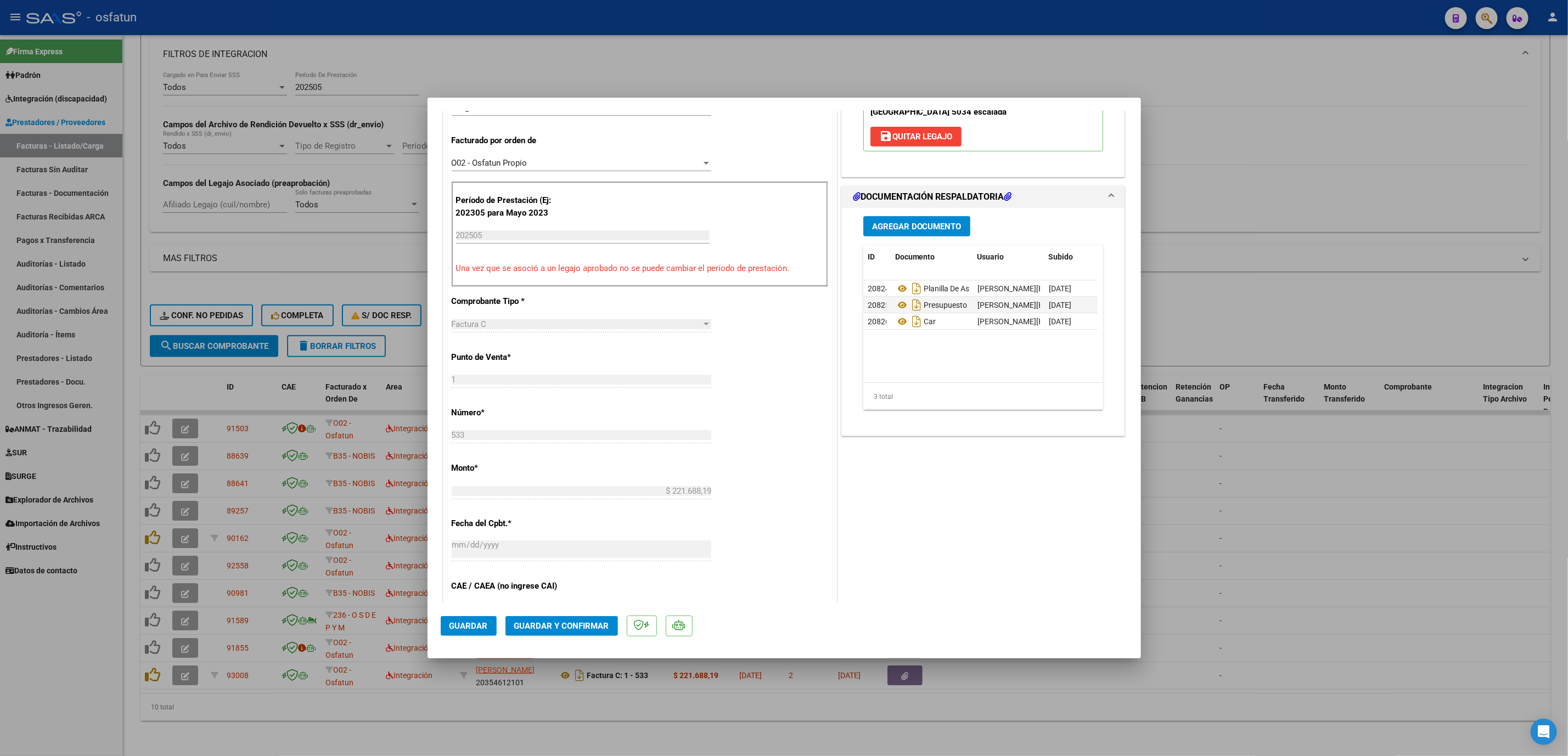
scroll to position [329, 0]
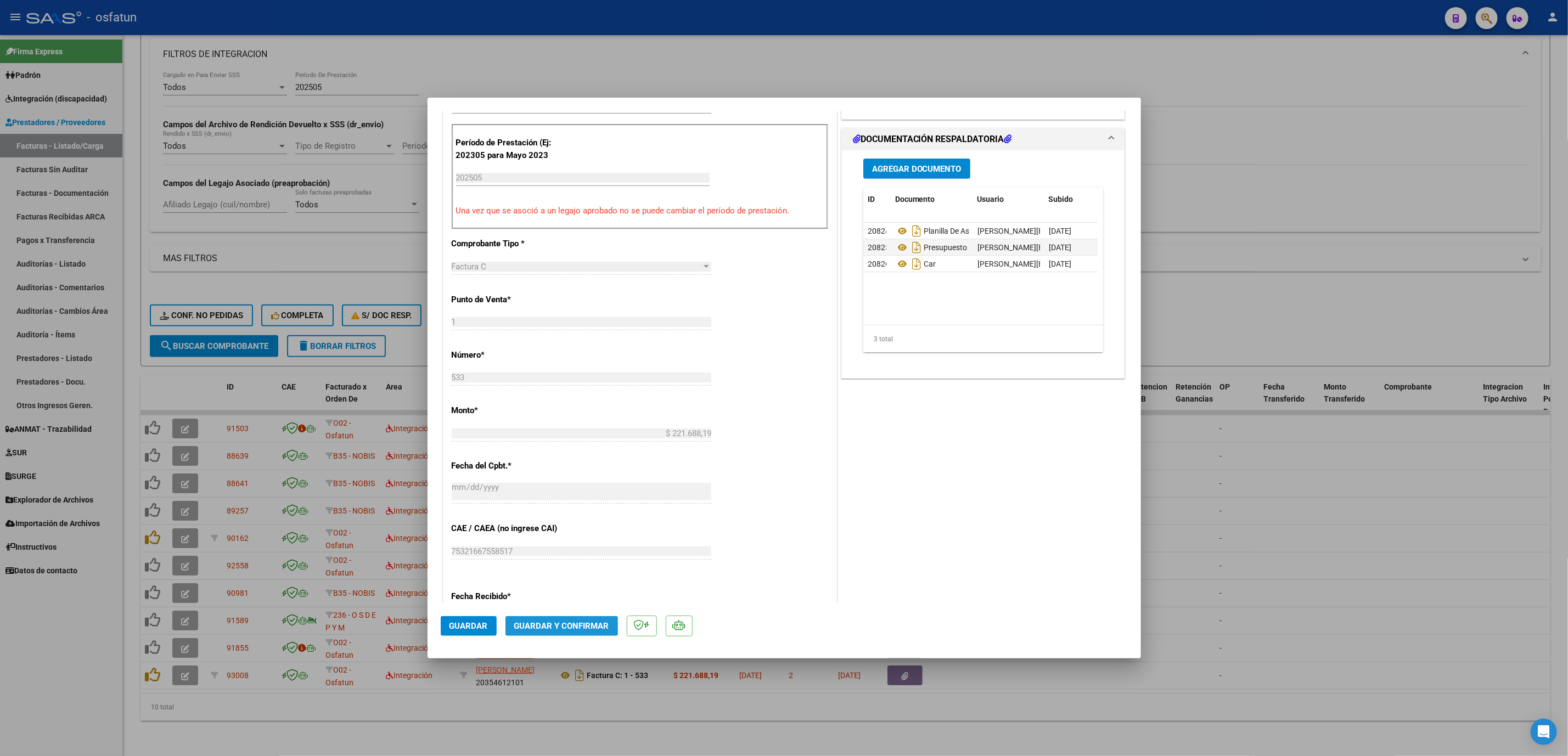
click at [534, 621] on span "Guardar y Confirmar" at bounding box center [562, 626] width 95 height 9
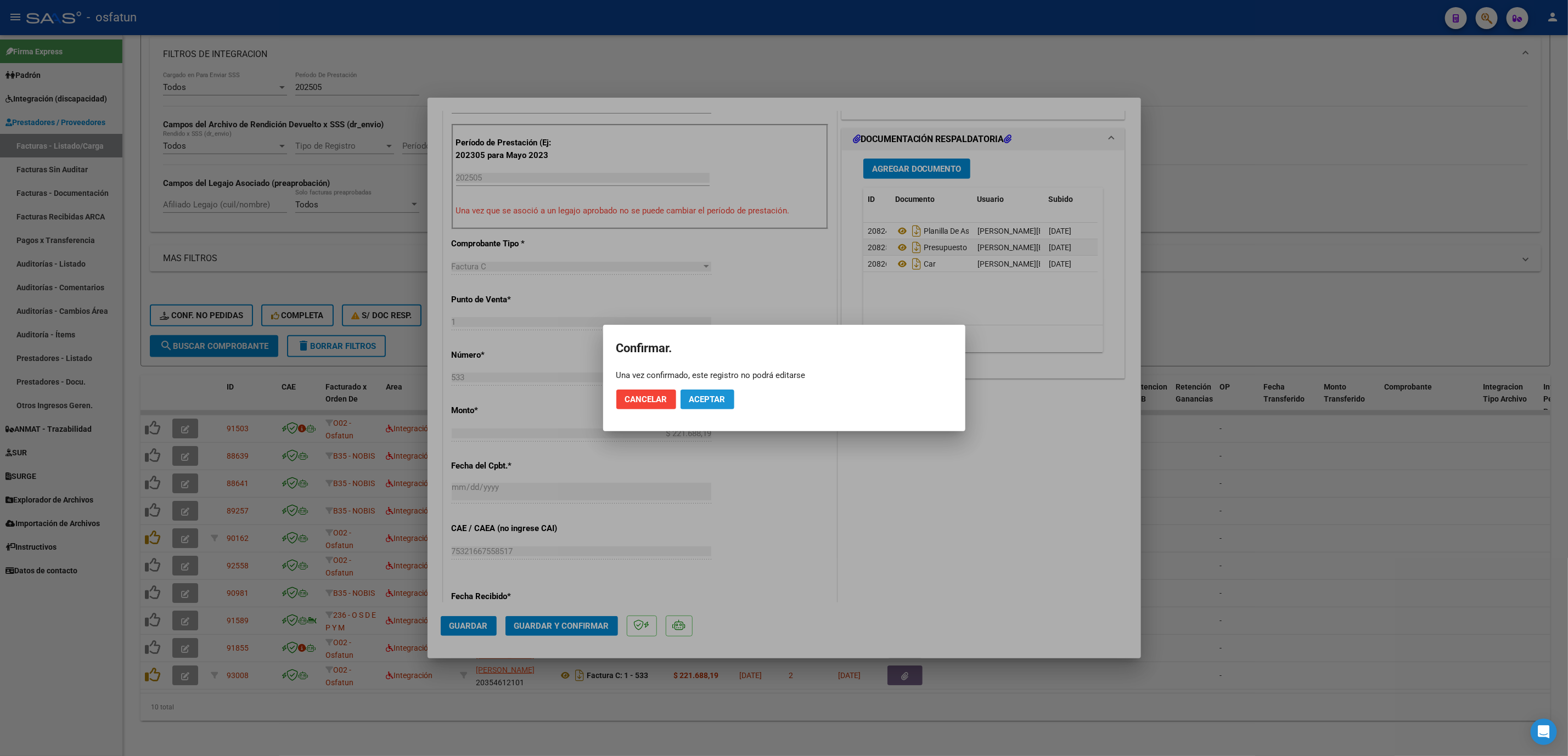
click at [714, 400] on span "Aceptar" at bounding box center [707, 400] width 36 height 9
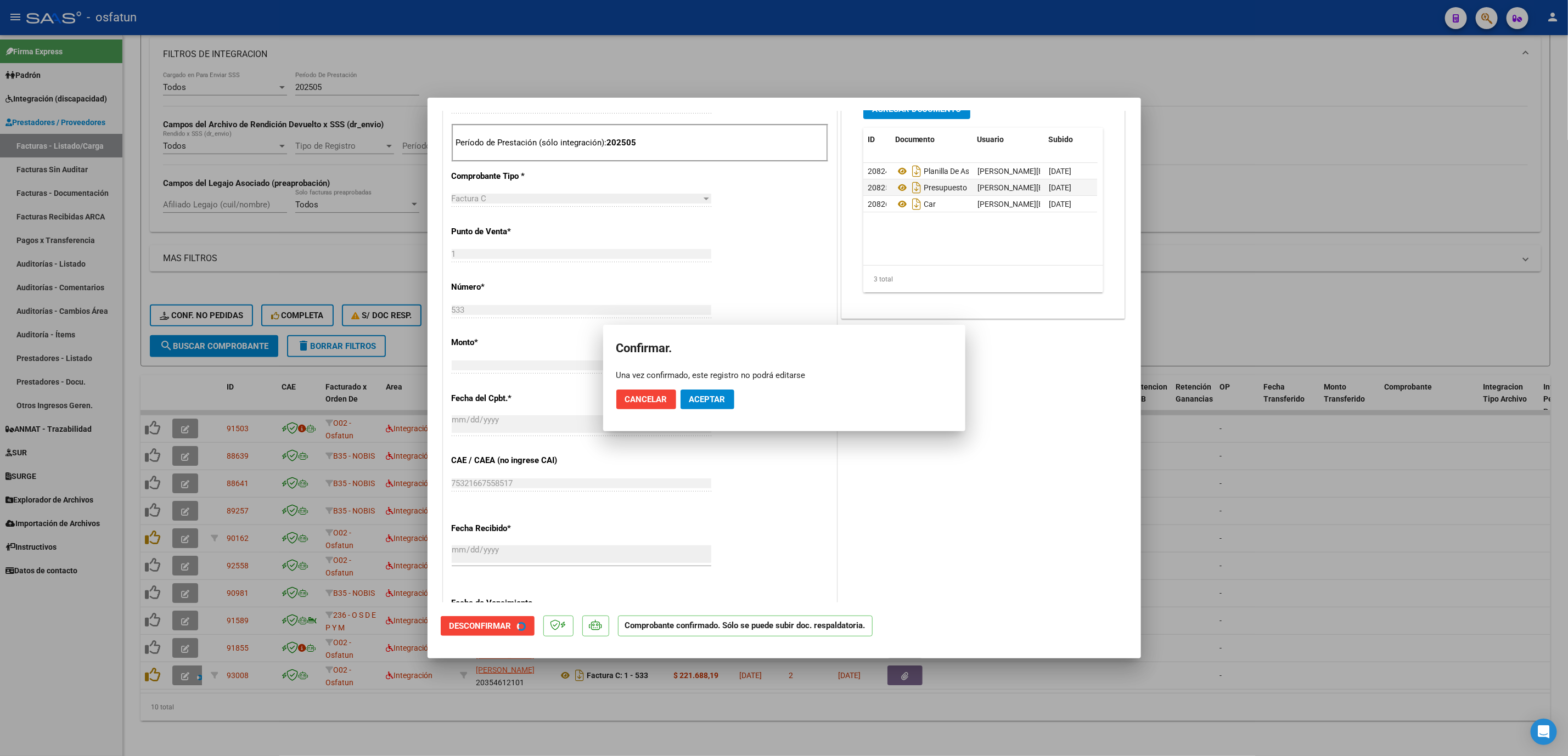
scroll to position [261, 0]
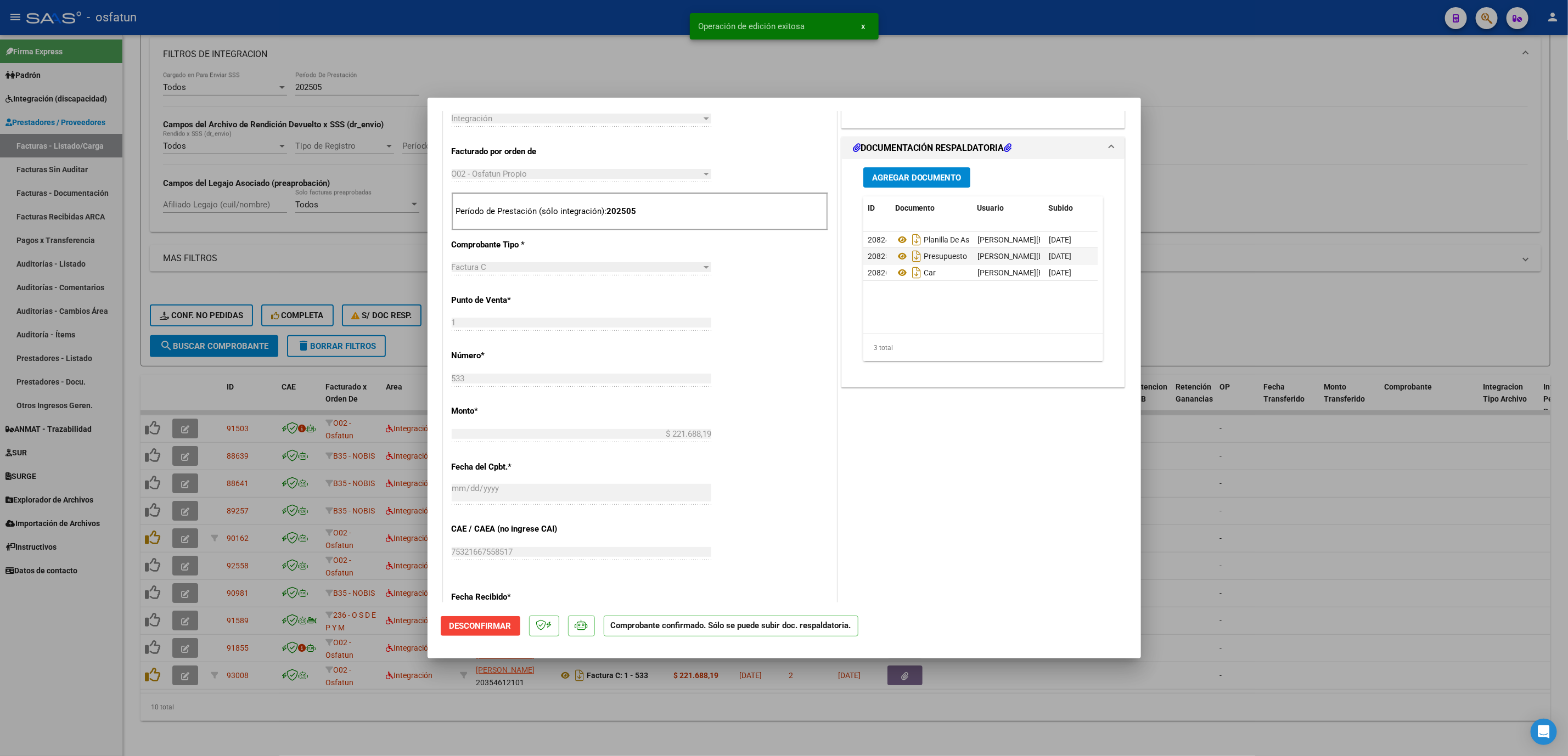
click at [1107, 651] on mat-dialog-container "COMPROBANTE VER COMPROBANTE ESTADO: El comprobante fue aceptado por la obra soc…" at bounding box center [784, 378] width 714 height 561
click at [785, 719] on div at bounding box center [784, 378] width 1568 height 756
type input "$ 0,00"
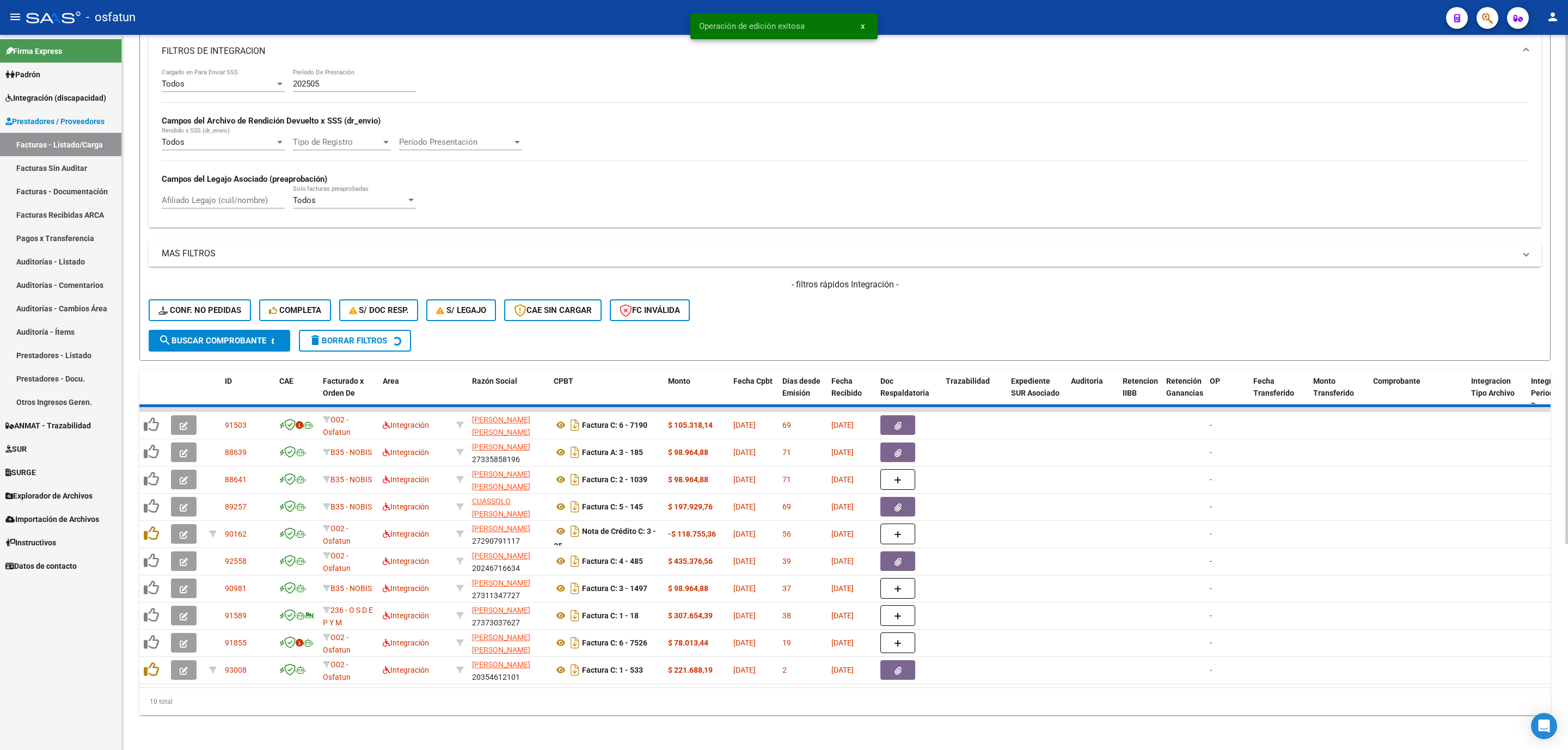
scroll to position [260, 0]
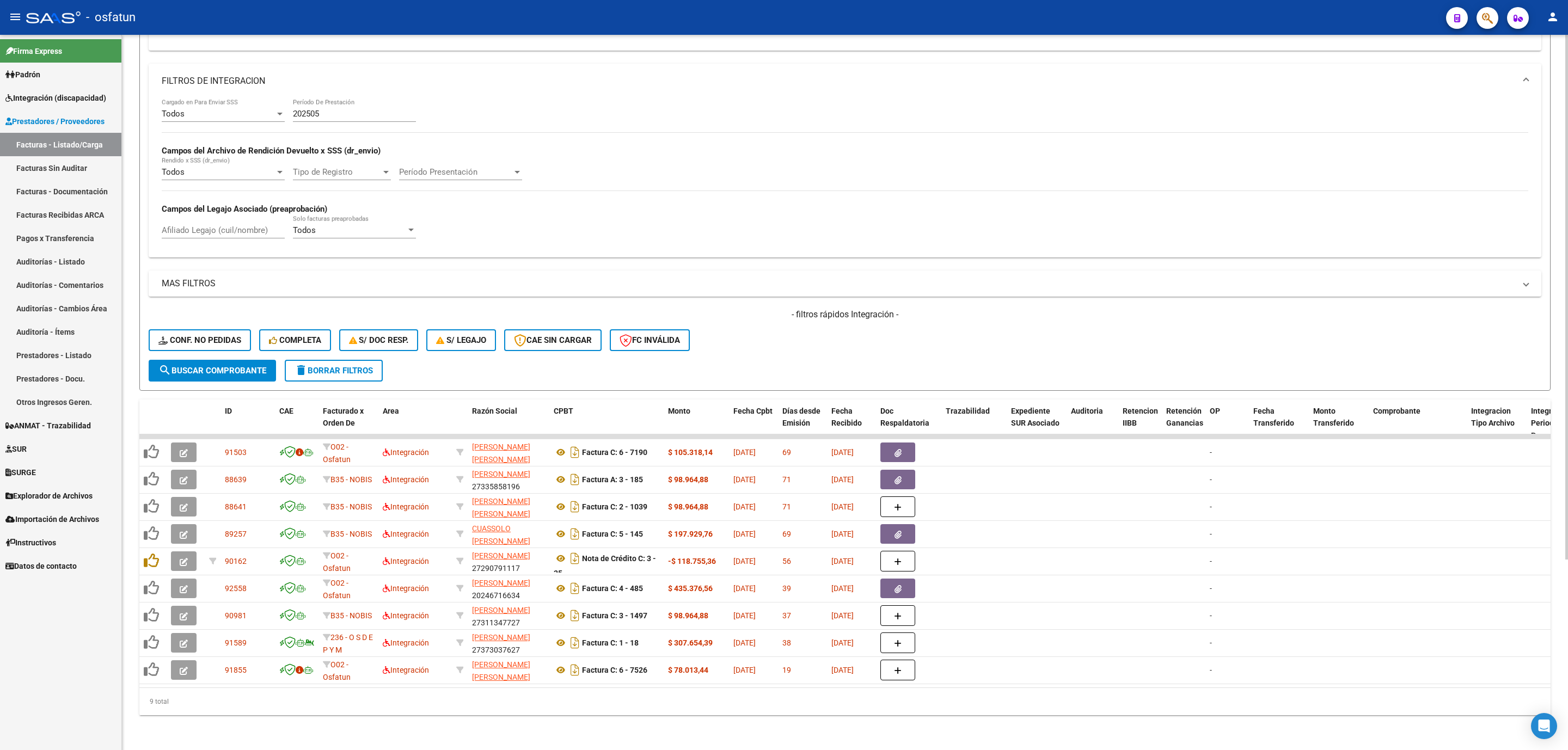
click at [332, 98] on div "202505 Período De Prestación" at bounding box center [354, 109] width 123 height 23
click at [338, 108] on input "202505" at bounding box center [354, 113] width 123 height 9
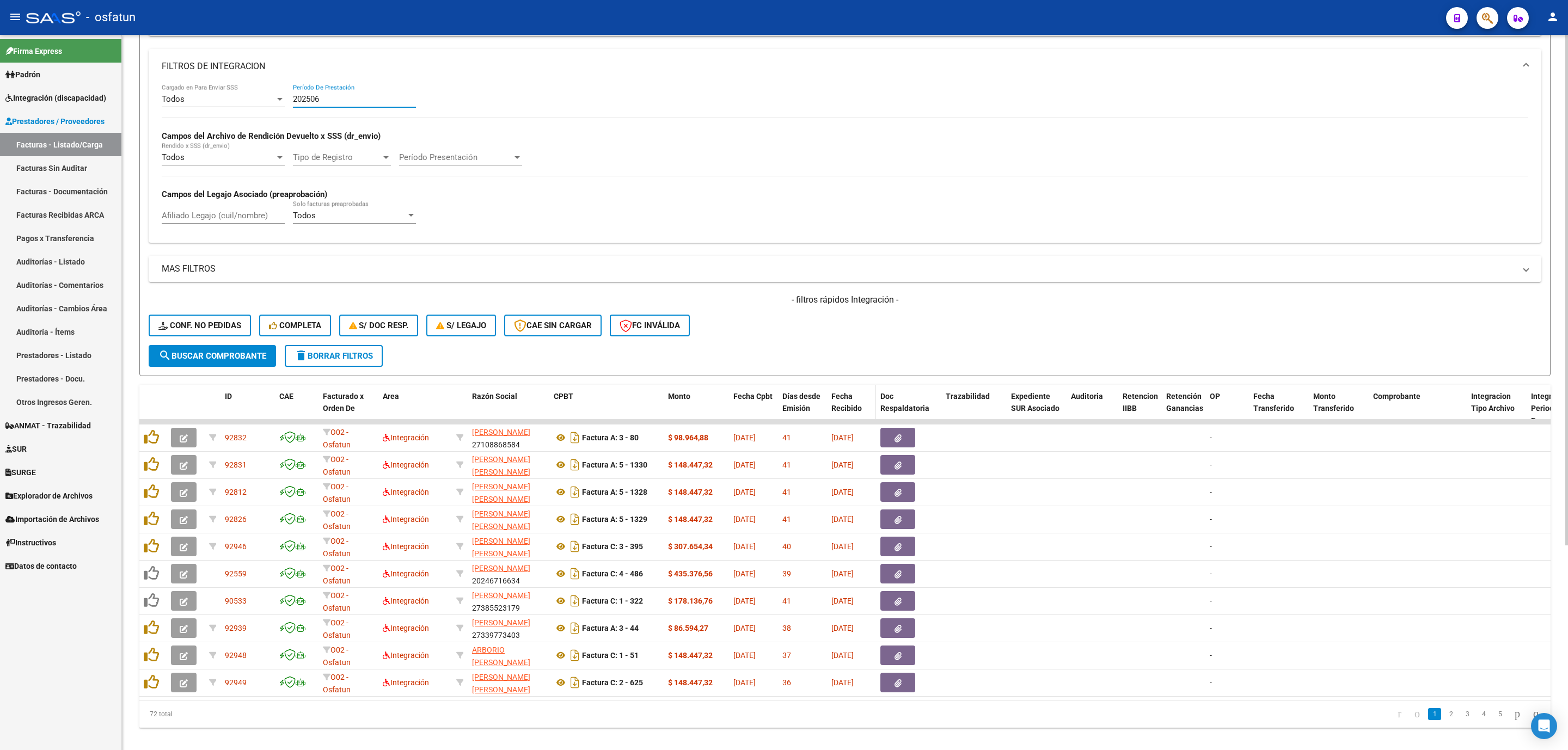
type input "202506"
click at [848, 402] on span "Fecha Recibido" at bounding box center [846, 402] width 31 height 22
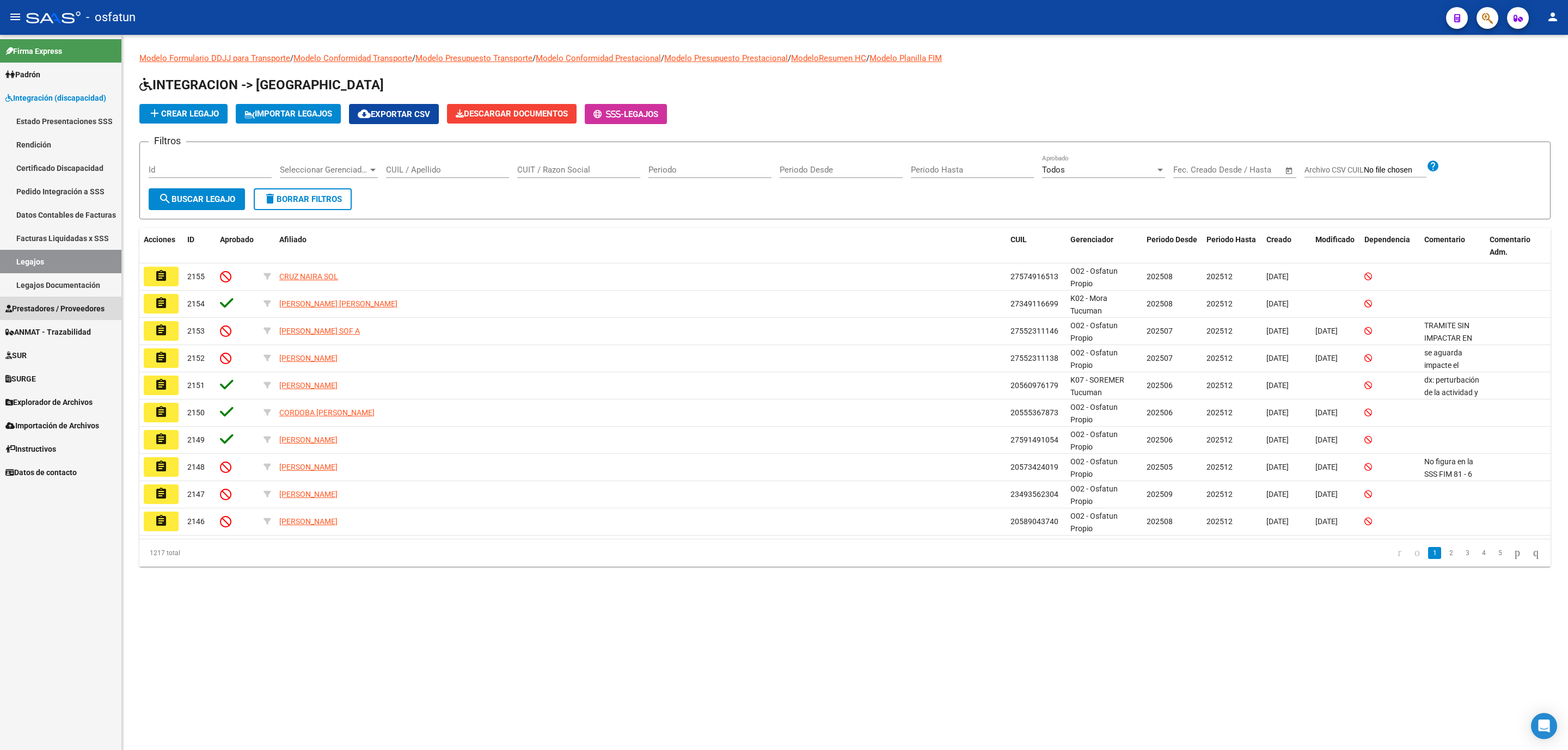
click at [76, 306] on span "Prestadores / Proveedores" at bounding box center [55, 309] width 99 height 12
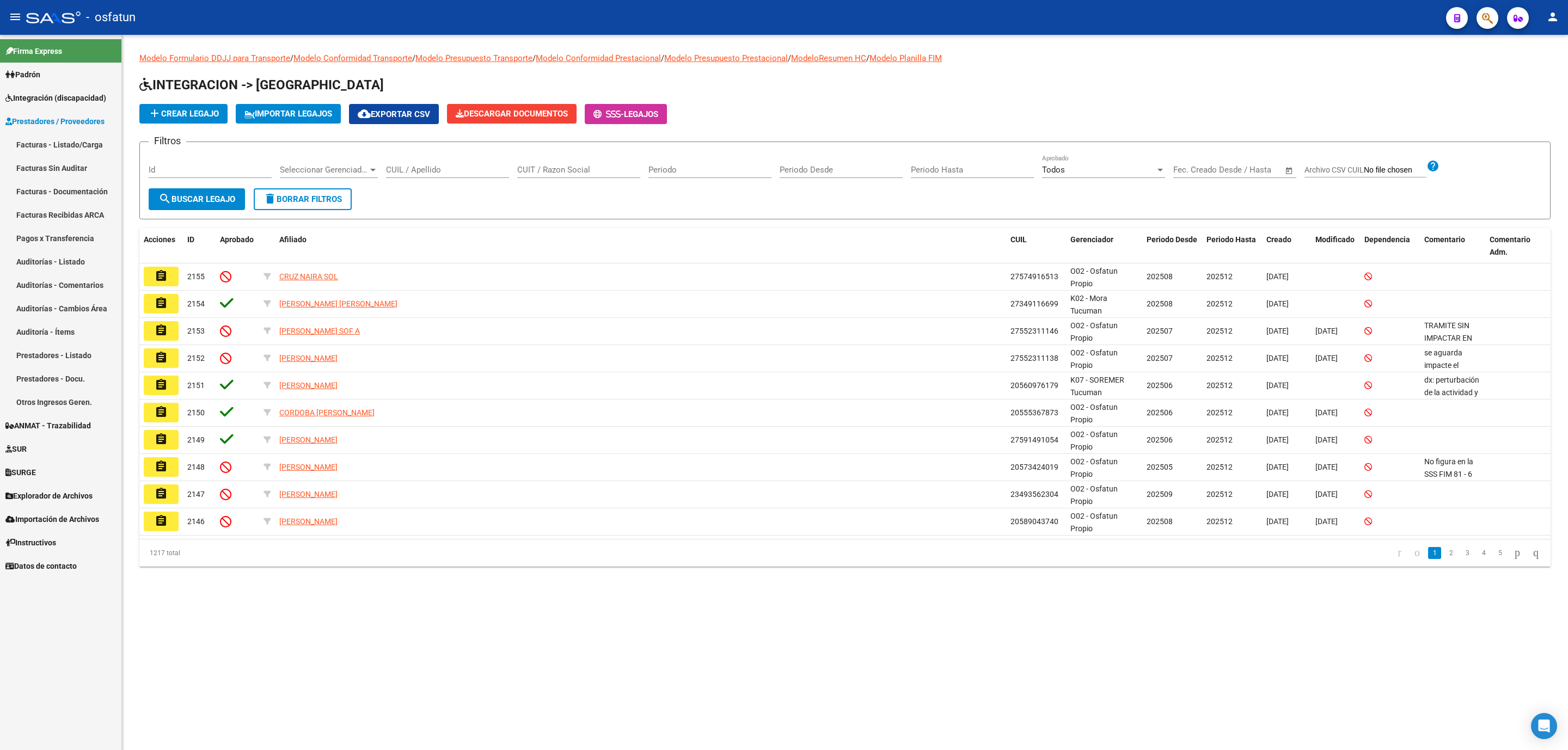
click at [65, 139] on link "Facturas - Listado/Carga" at bounding box center [61, 144] width 122 height 23
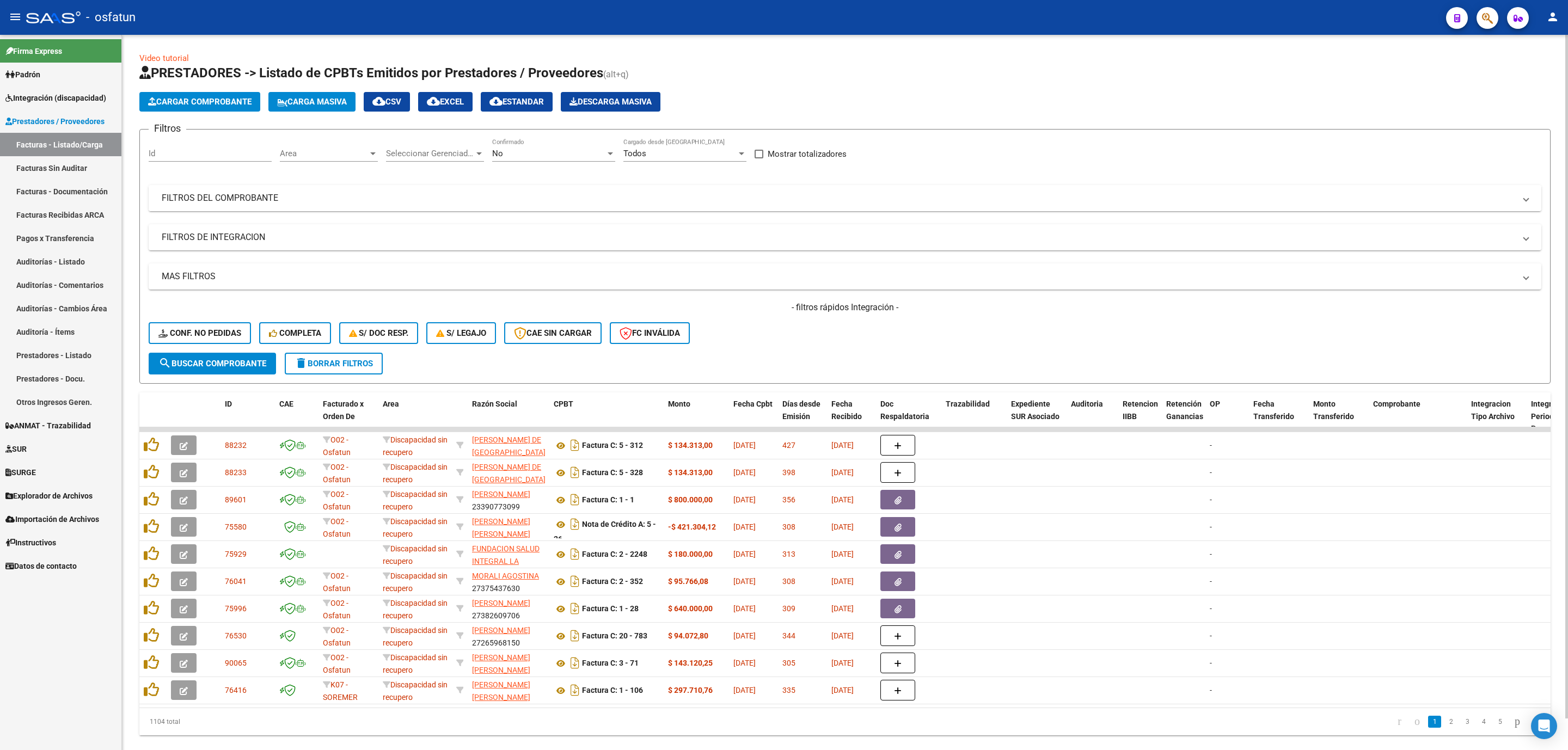
click at [258, 192] on mat-expansion-panel-header "FILTROS DEL COMPROBANTE" at bounding box center [844, 198] width 1392 height 26
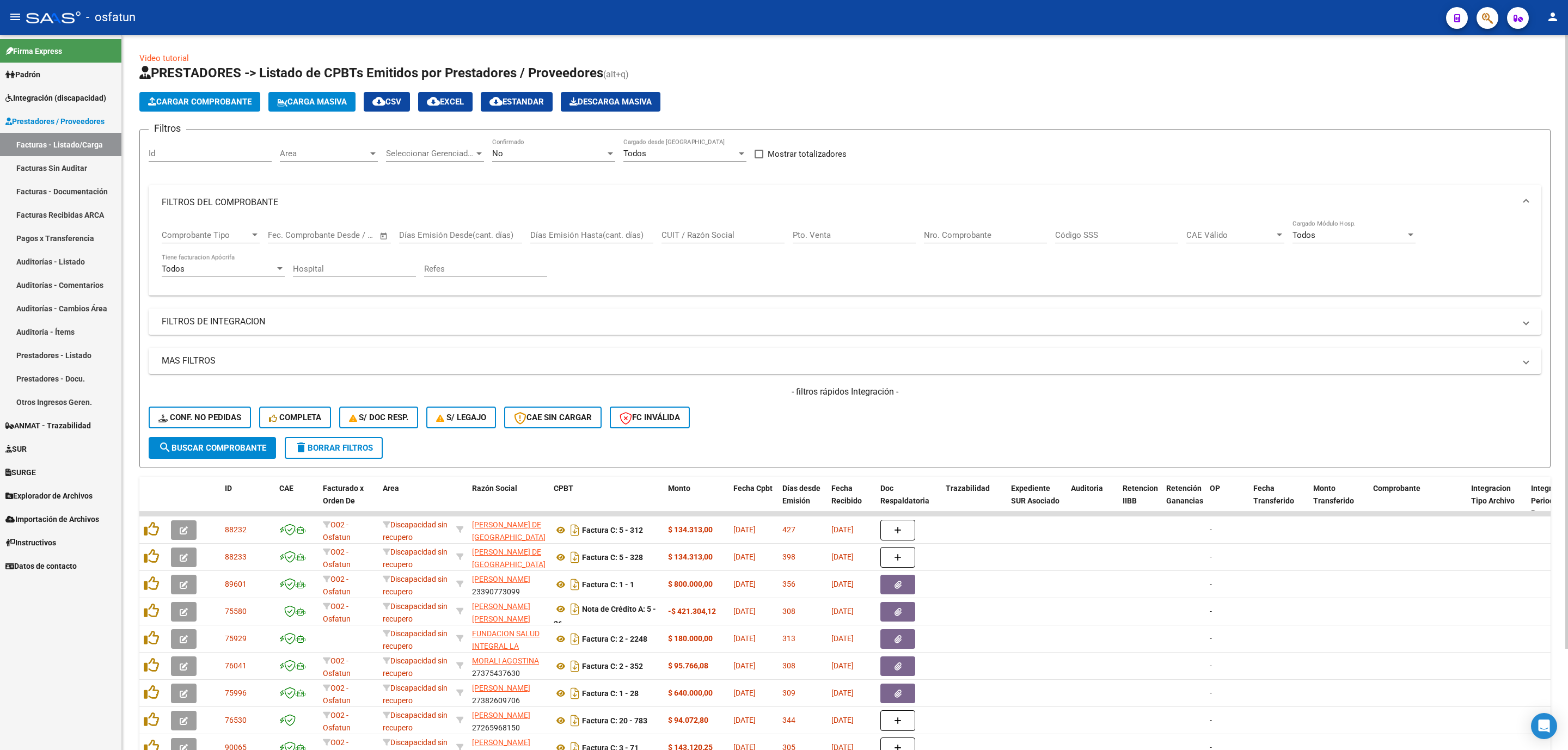
click at [253, 328] on mat-panel-title "FILTROS DE INTEGRACION" at bounding box center [838, 322] width 1353 height 12
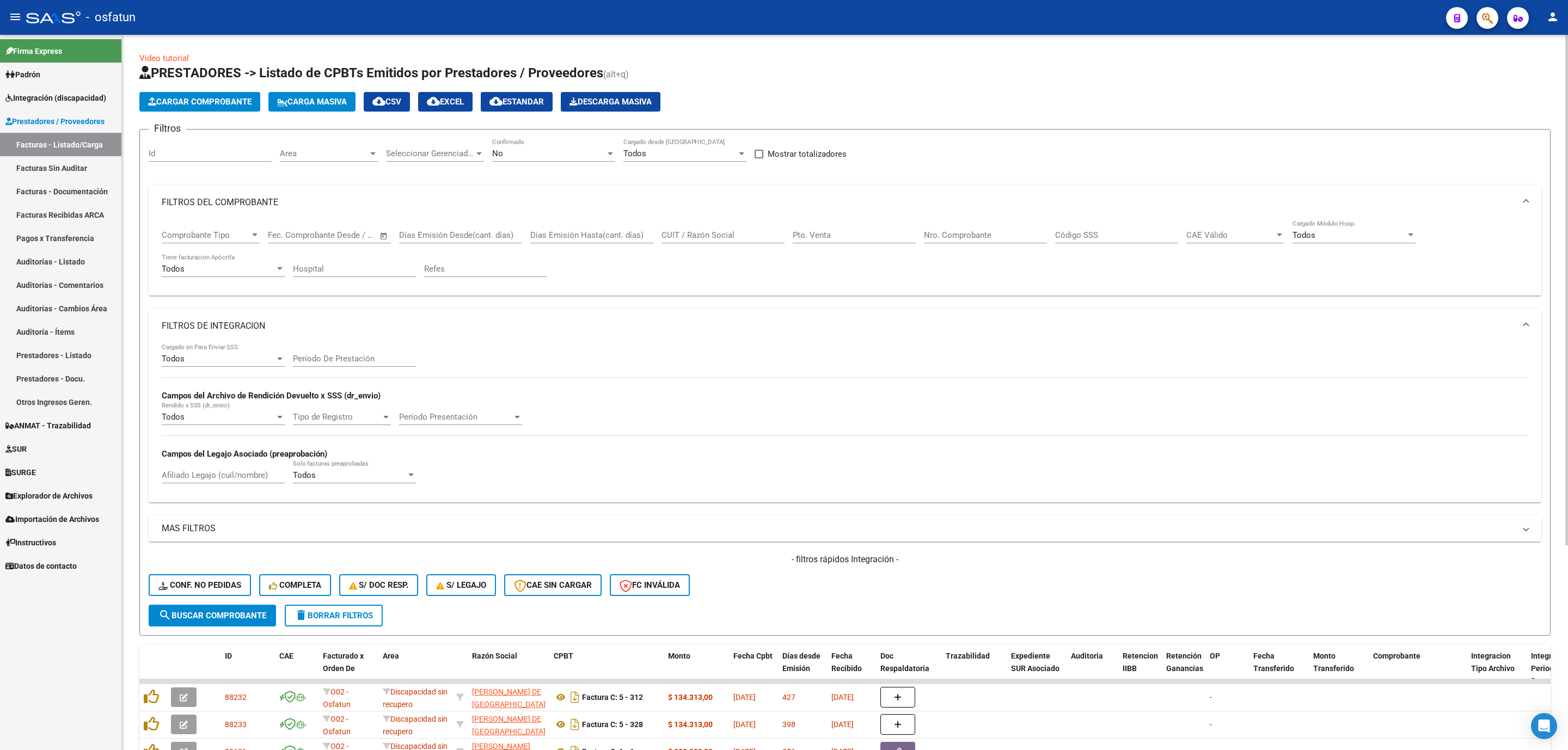
click at [313, 353] on div "Período De Prestación" at bounding box center [354, 354] width 123 height 23
type input "202506"
click at [316, 155] on span "Area" at bounding box center [324, 153] width 88 height 9
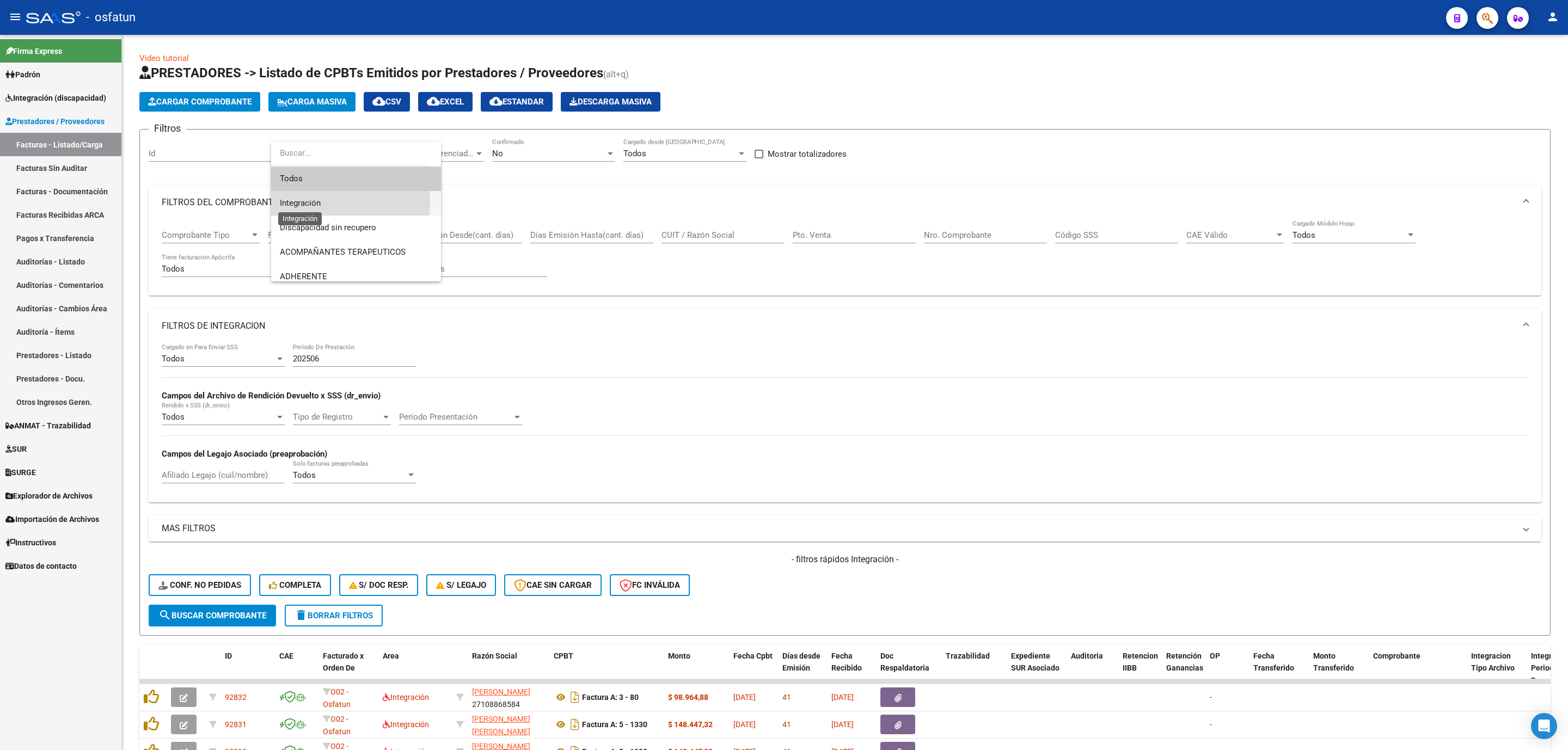
click at [321, 201] on span "Integración" at bounding box center [300, 203] width 41 height 9
click at [227, 620] on span "search Buscar Comprobante" at bounding box center [211, 615] width 108 height 9
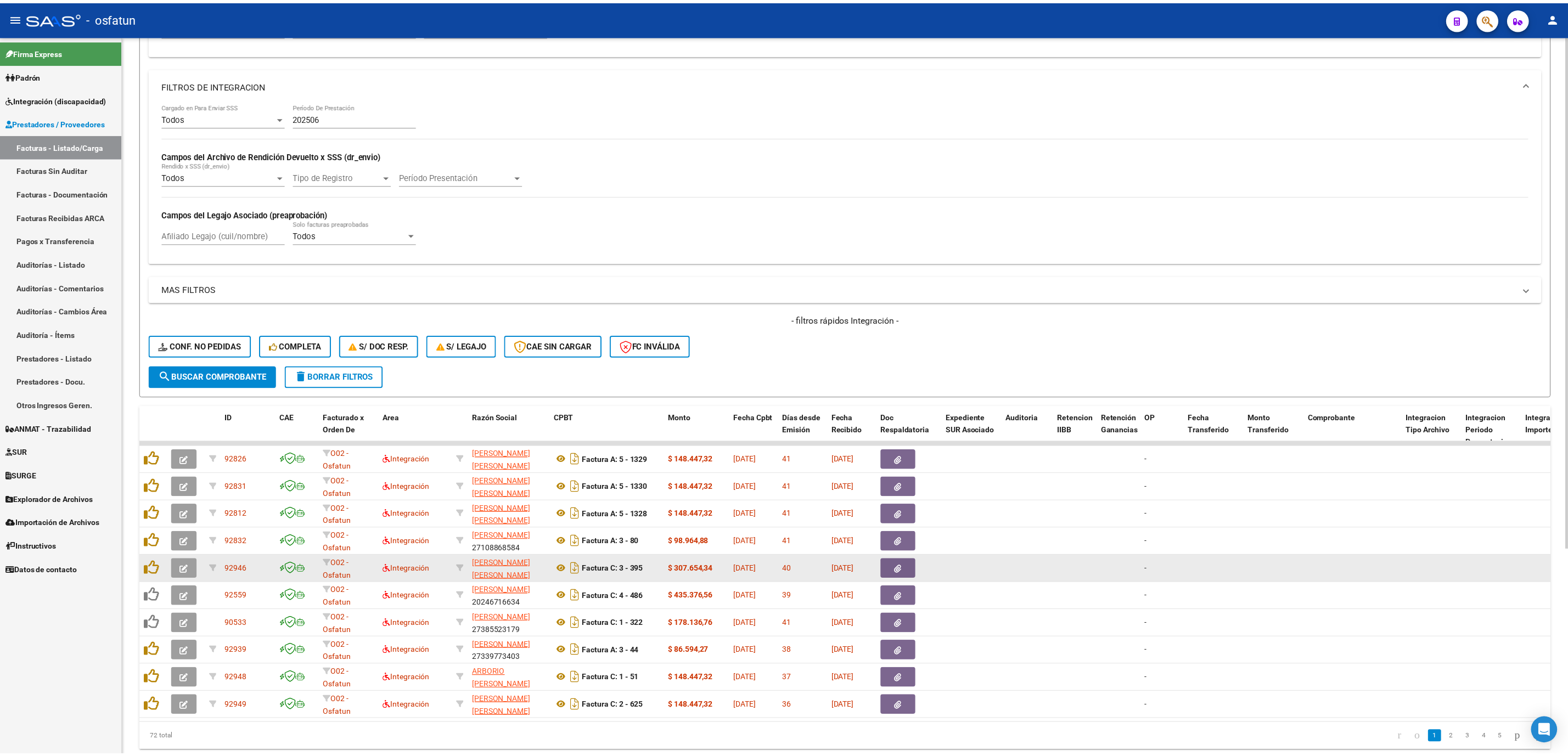
scroll to position [247, 0]
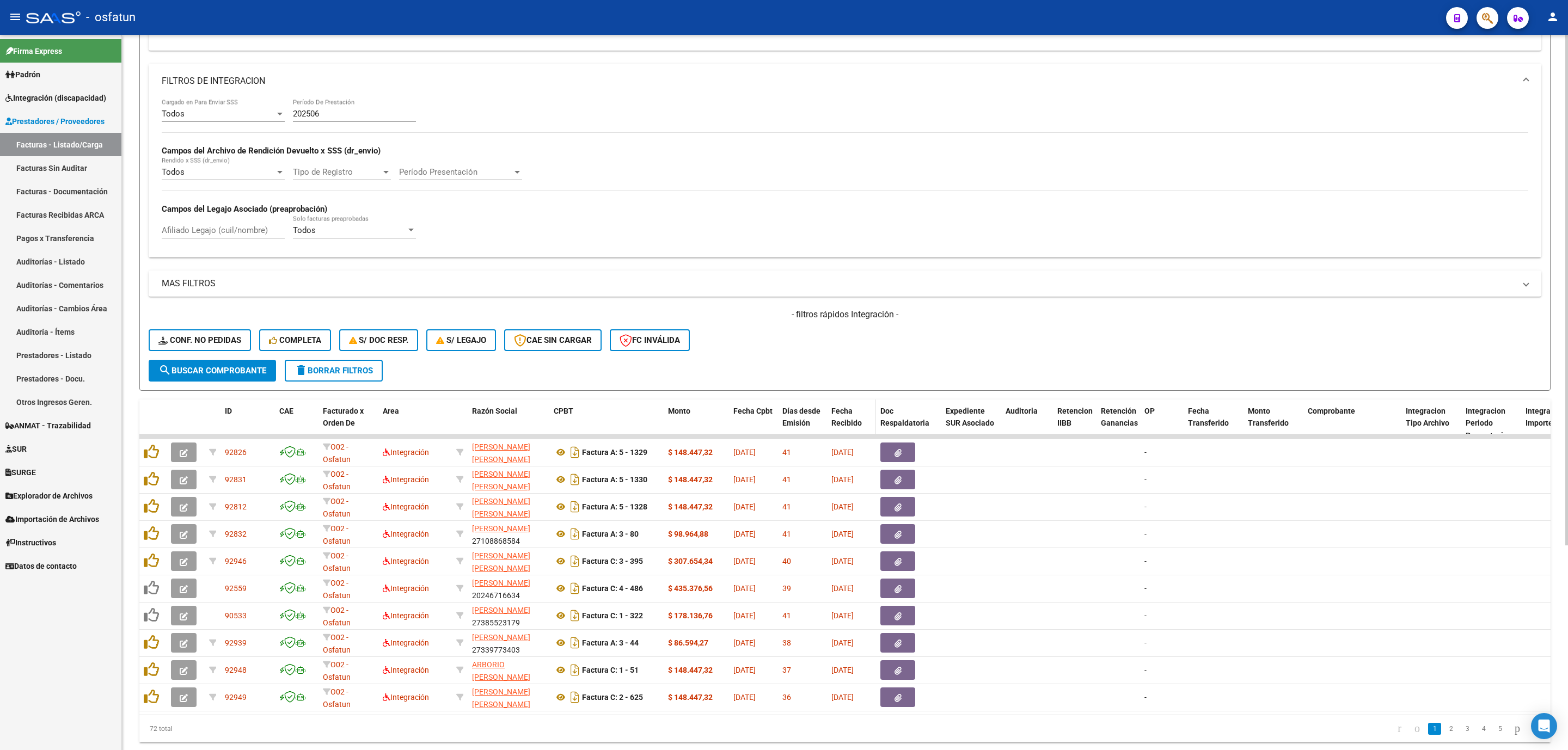
click at [848, 420] on div "Fecha Recibido" at bounding box center [851, 417] width 40 height 25
click at [839, 415] on span "Fecha Recibido" at bounding box center [846, 417] width 31 height 22
click at [835, 415] on span "Fecha Recibido" at bounding box center [846, 417] width 31 height 22
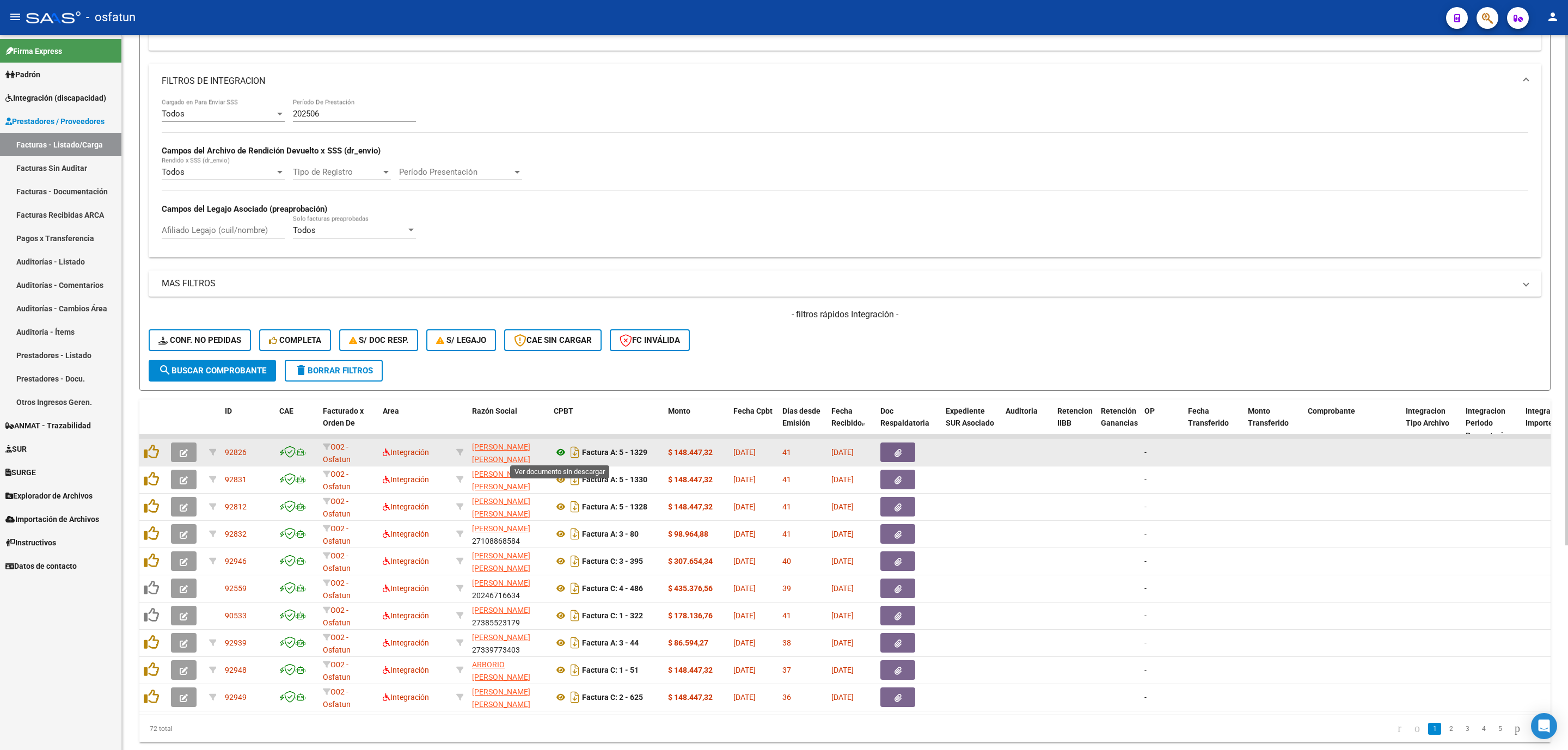
click at [559, 456] on icon at bounding box center [560, 453] width 14 height 13
click at [186, 452] on icon "button" at bounding box center [183, 453] width 8 height 8
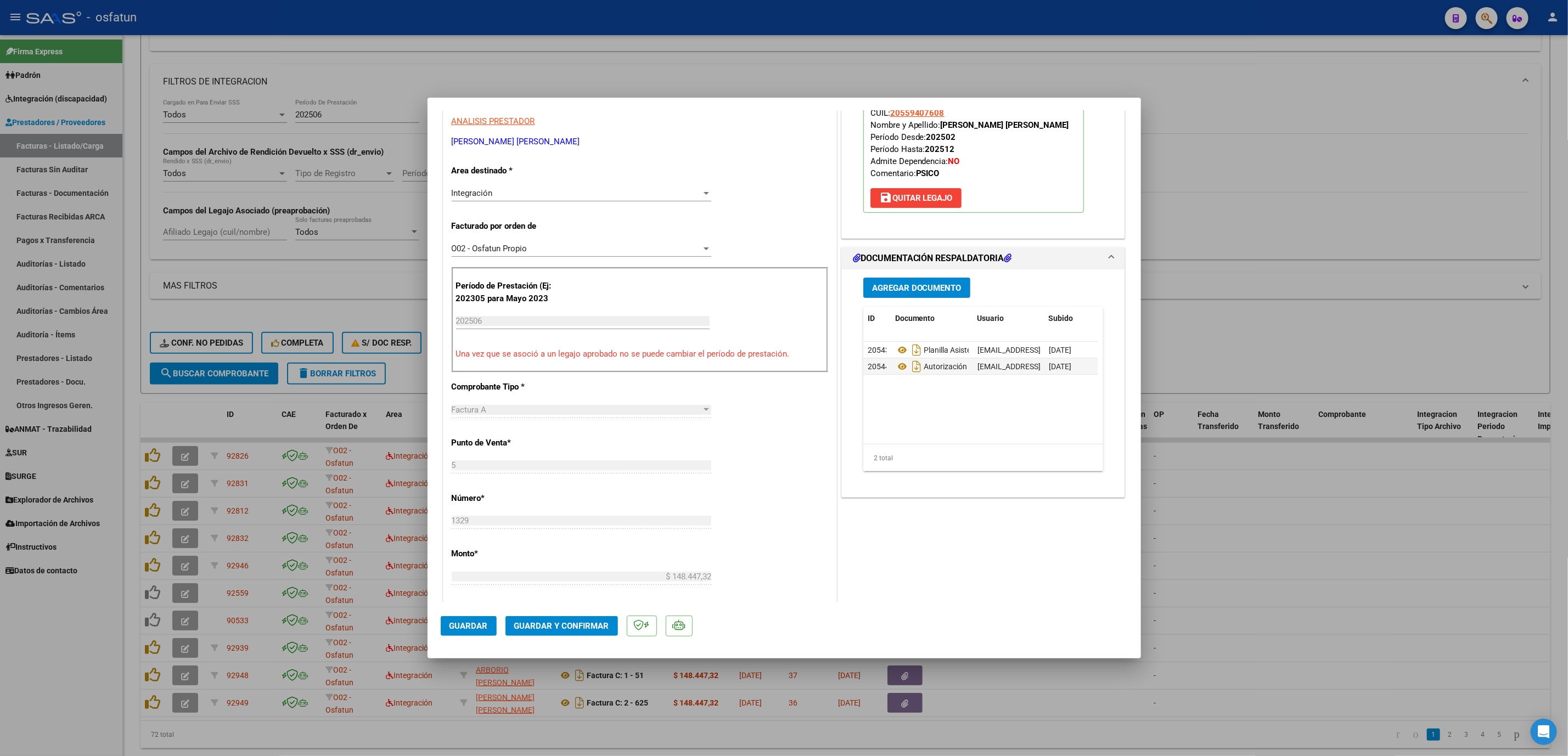
scroll to position [165, 0]
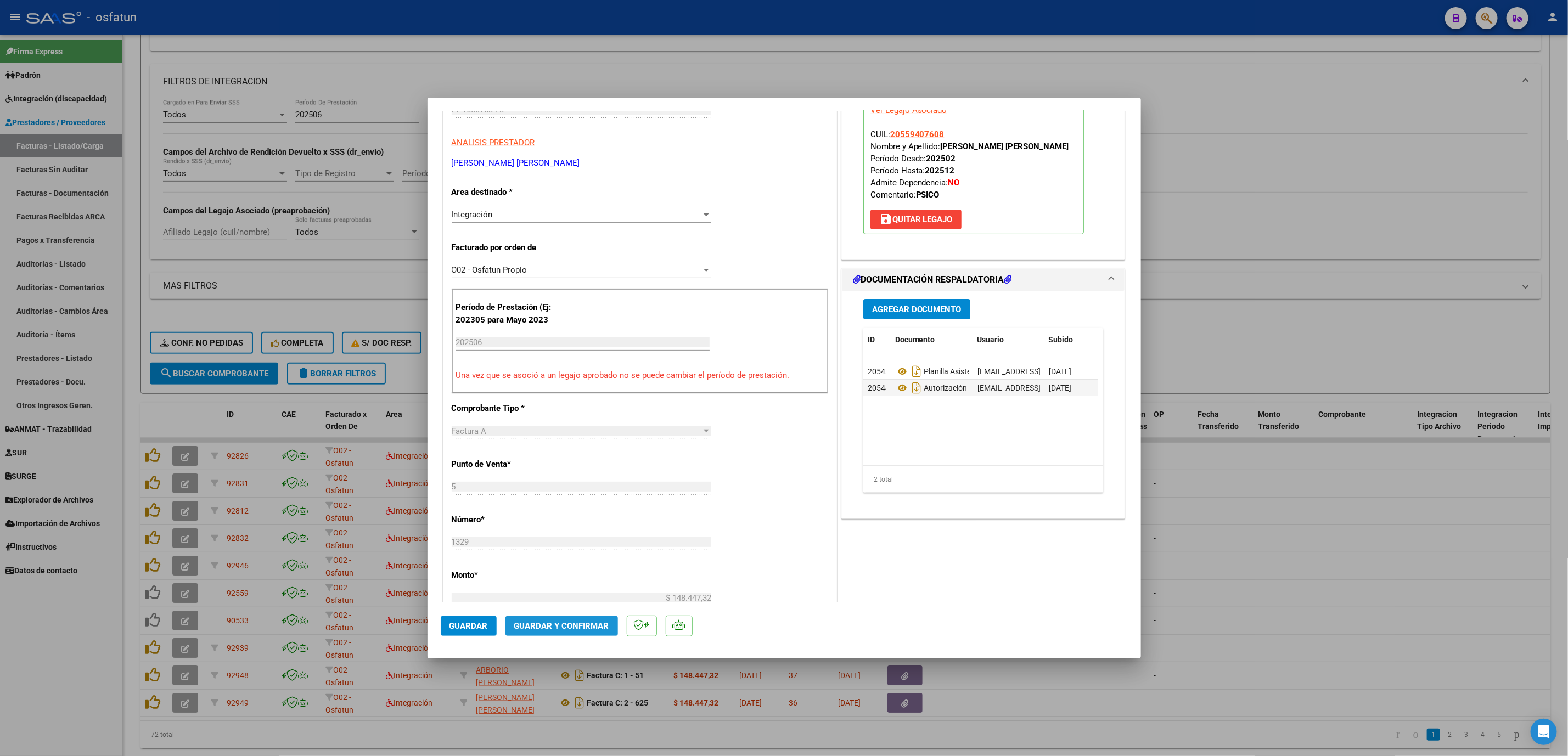
click at [578, 619] on button "Guardar y Confirmar" at bounding box center [561, 626] width 112 height 20
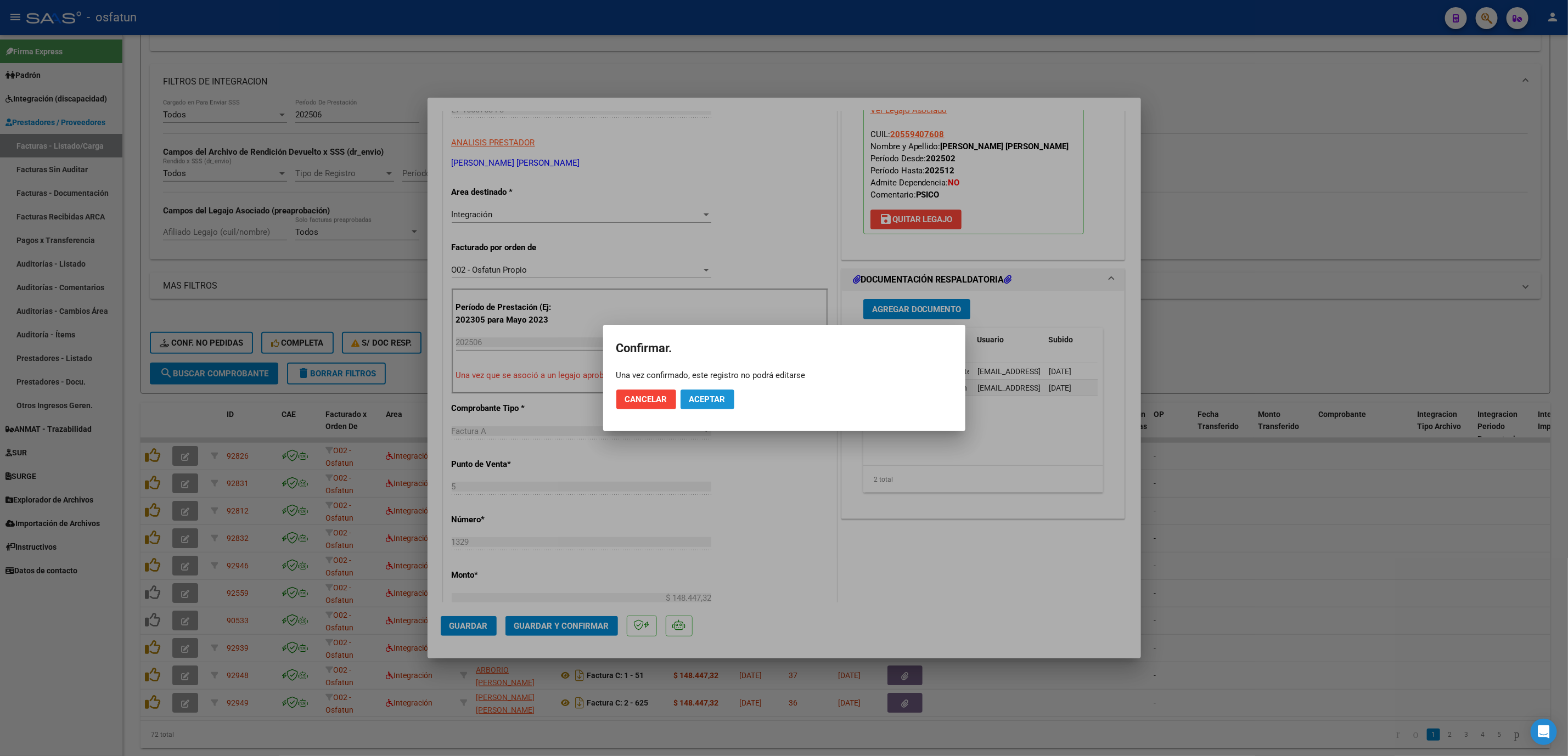
click at [723, 399] on span "Aceptar" at bounding box center [707, 400] width 36 height 9
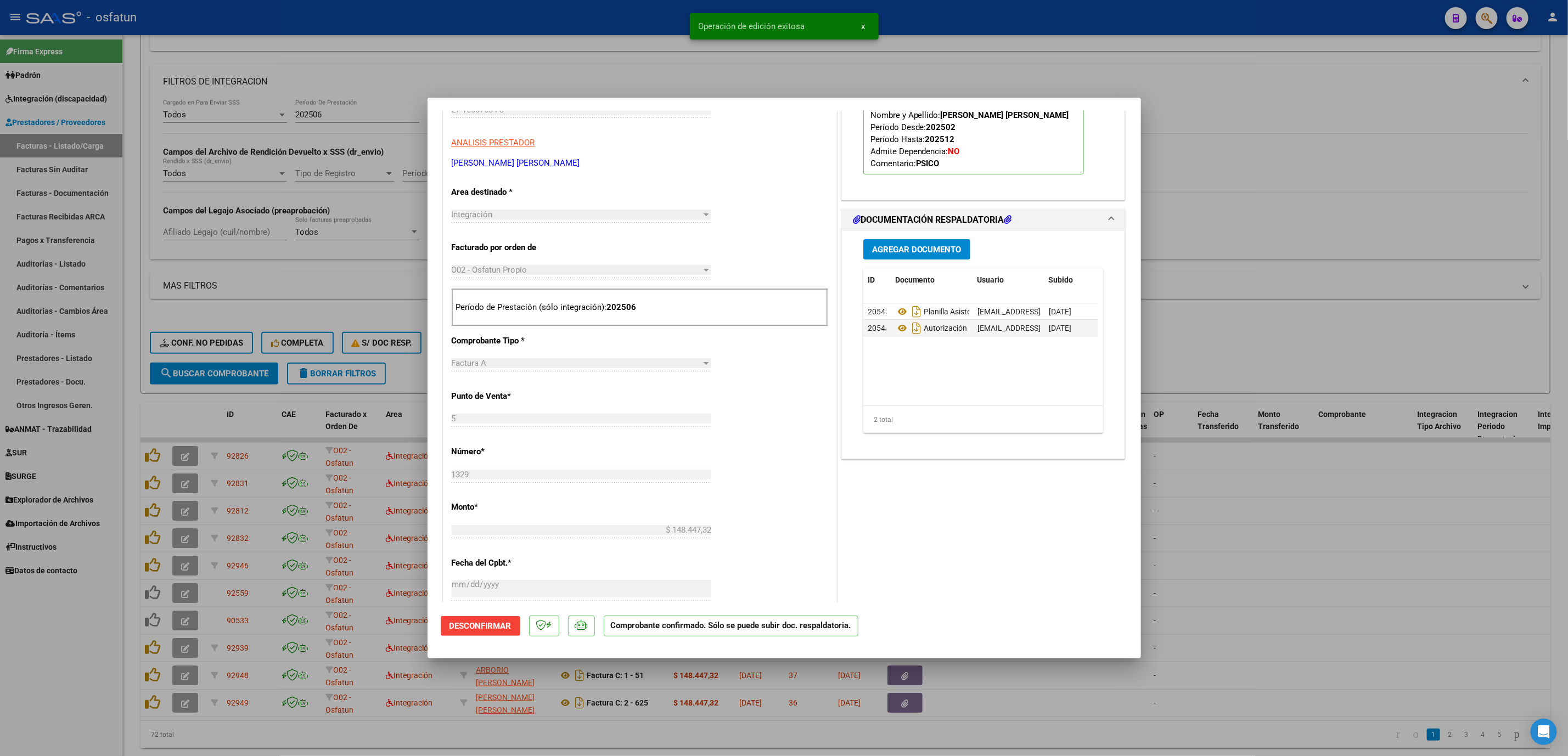
click at [604, 59] on div at bounding box center [784, 378] width 1568 height 756
type input "$ 0,00"
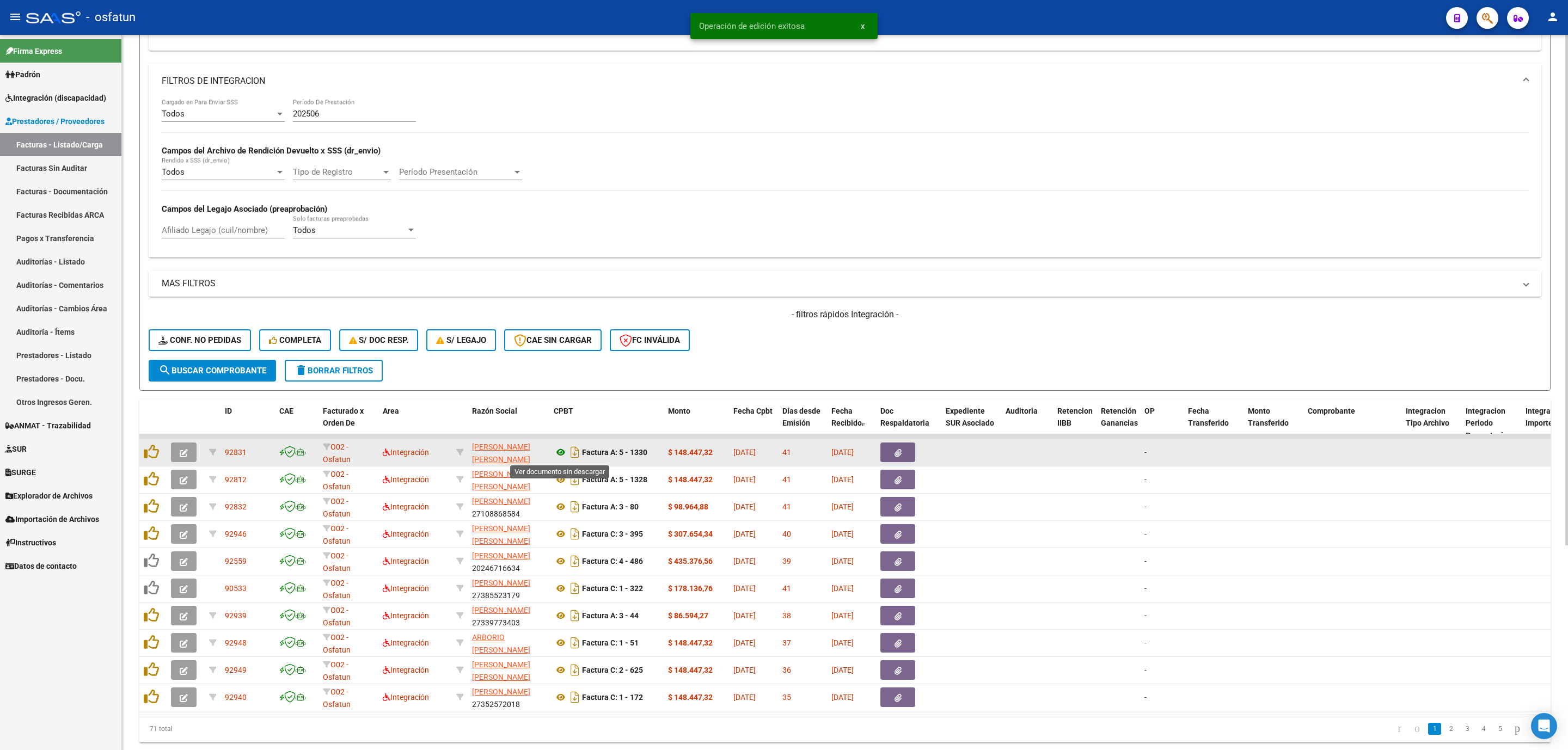
click at [558, 454] on icon at bounding box center [560, 453] width 14 height 13
click at [183, 454] on icon "button" at bounding box center [183, 453] width 8 height 8
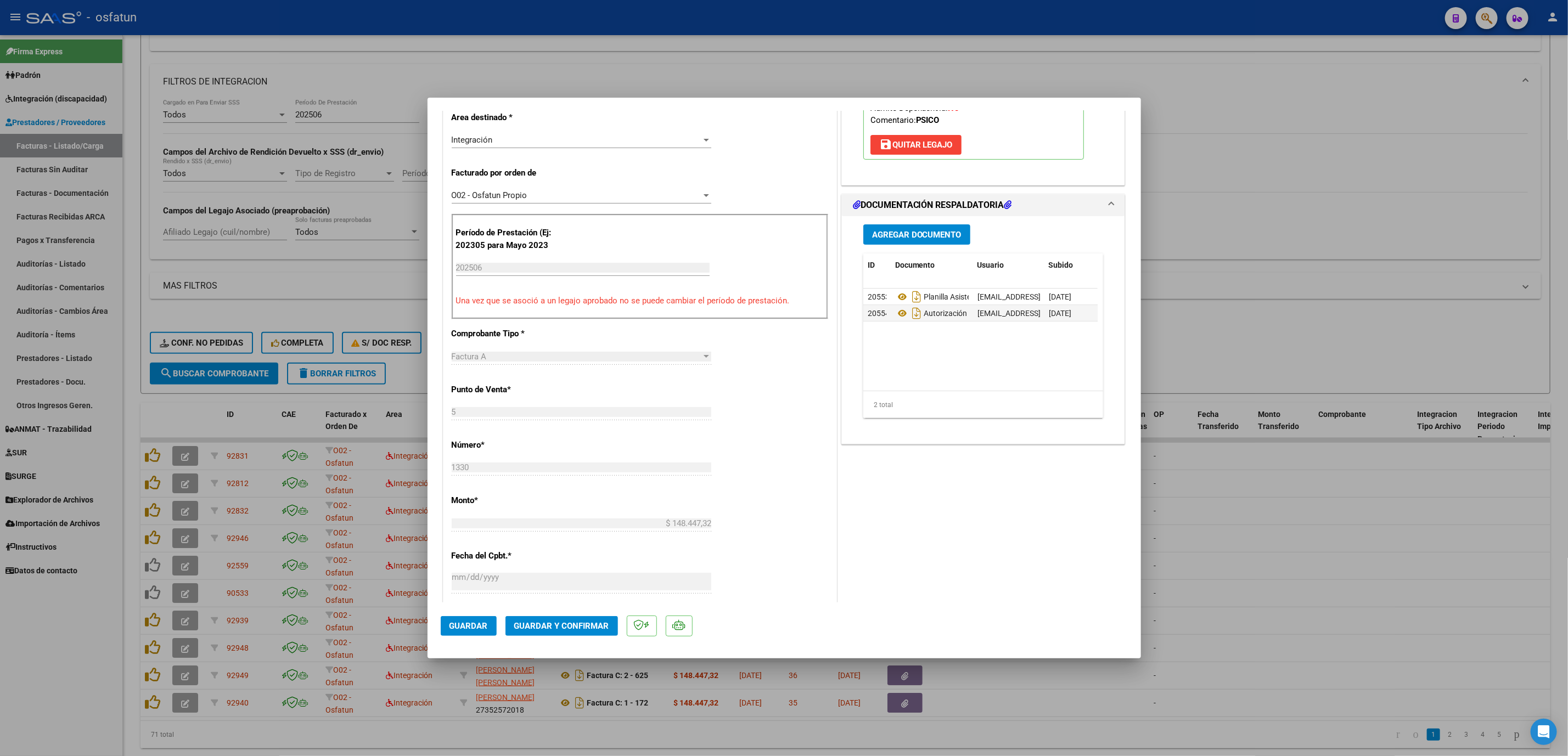
scroll to position [247, 0]
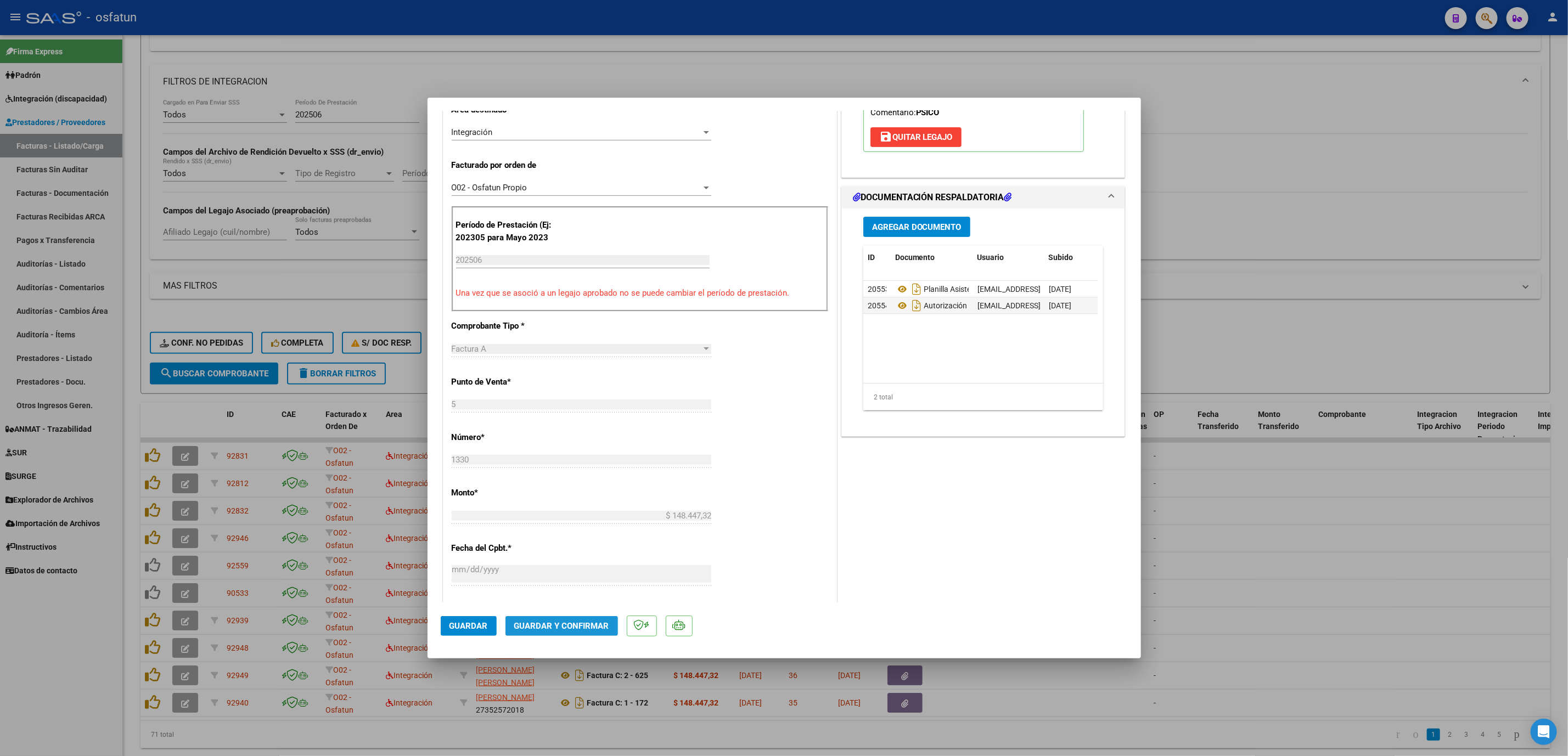
click at [586, 625] on span "Guardar y Confirmar" at bounding box center [562, 626] width 95 height 9
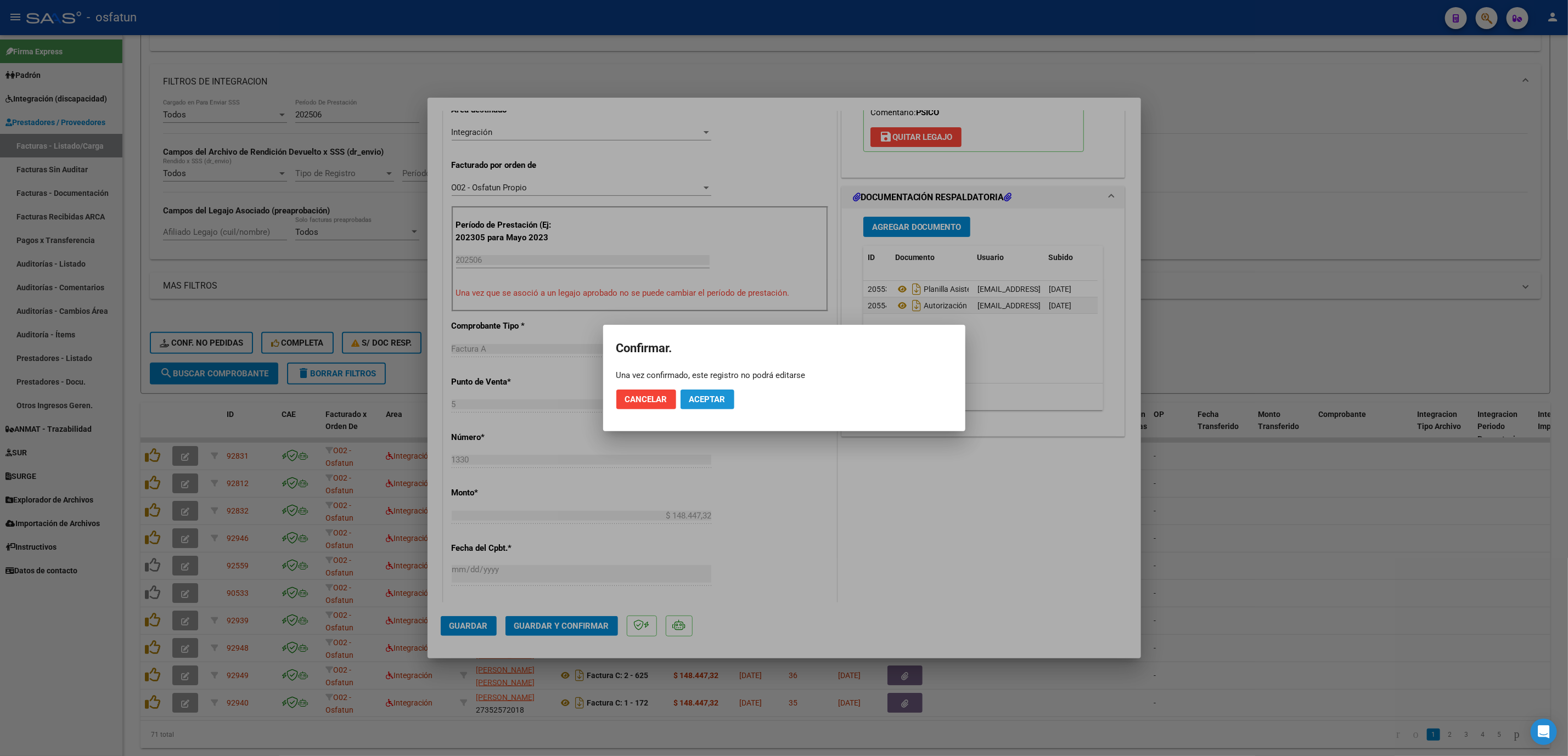
click at [708, 403] on span "Aceptar" at bounding box center [707, 400] width 36 height 9
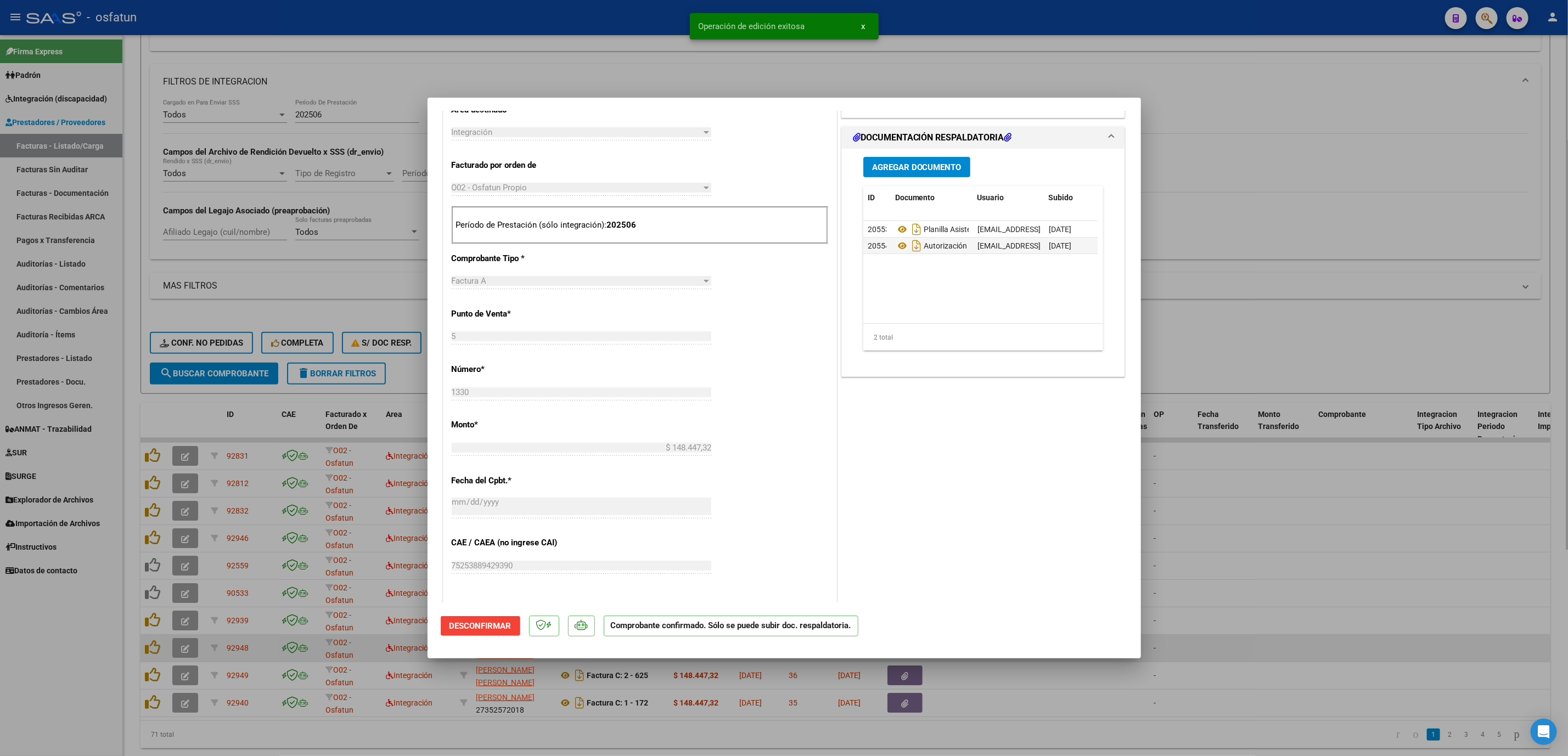
drag, startPoint x: 1239, startPoint y: 686, endPoint x: 1180, endPoint y: 647, distance: 70.7
click at [1219, 668] on div at bounding box center [784, 378] width 1568 height 756
type input "$ 0,00"
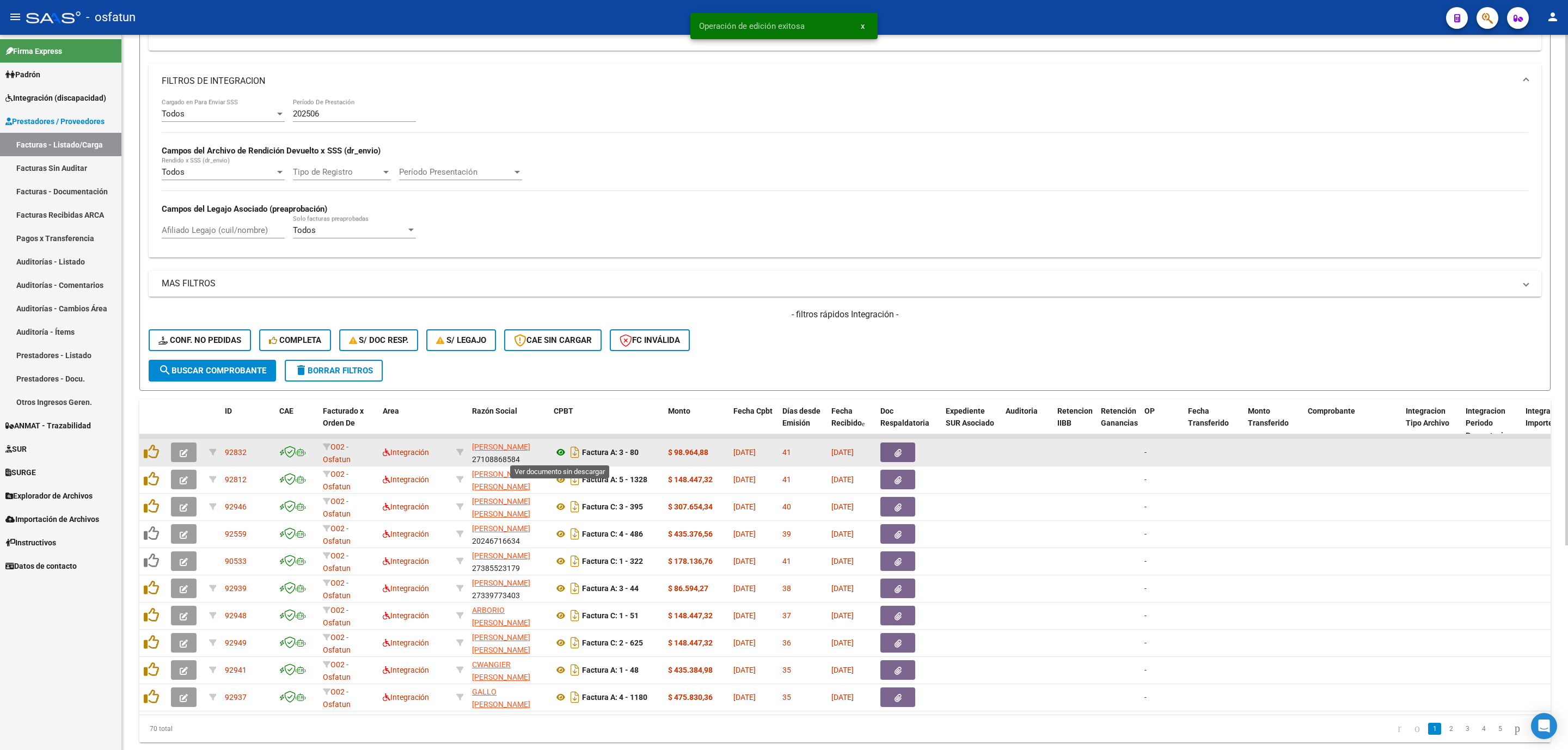
click at [561, 453] on icon at bounding box center [560, 453] width 14 height 13
click at [181, 457] on icon "button" at bounding box center [183, 453] width 8 height 8
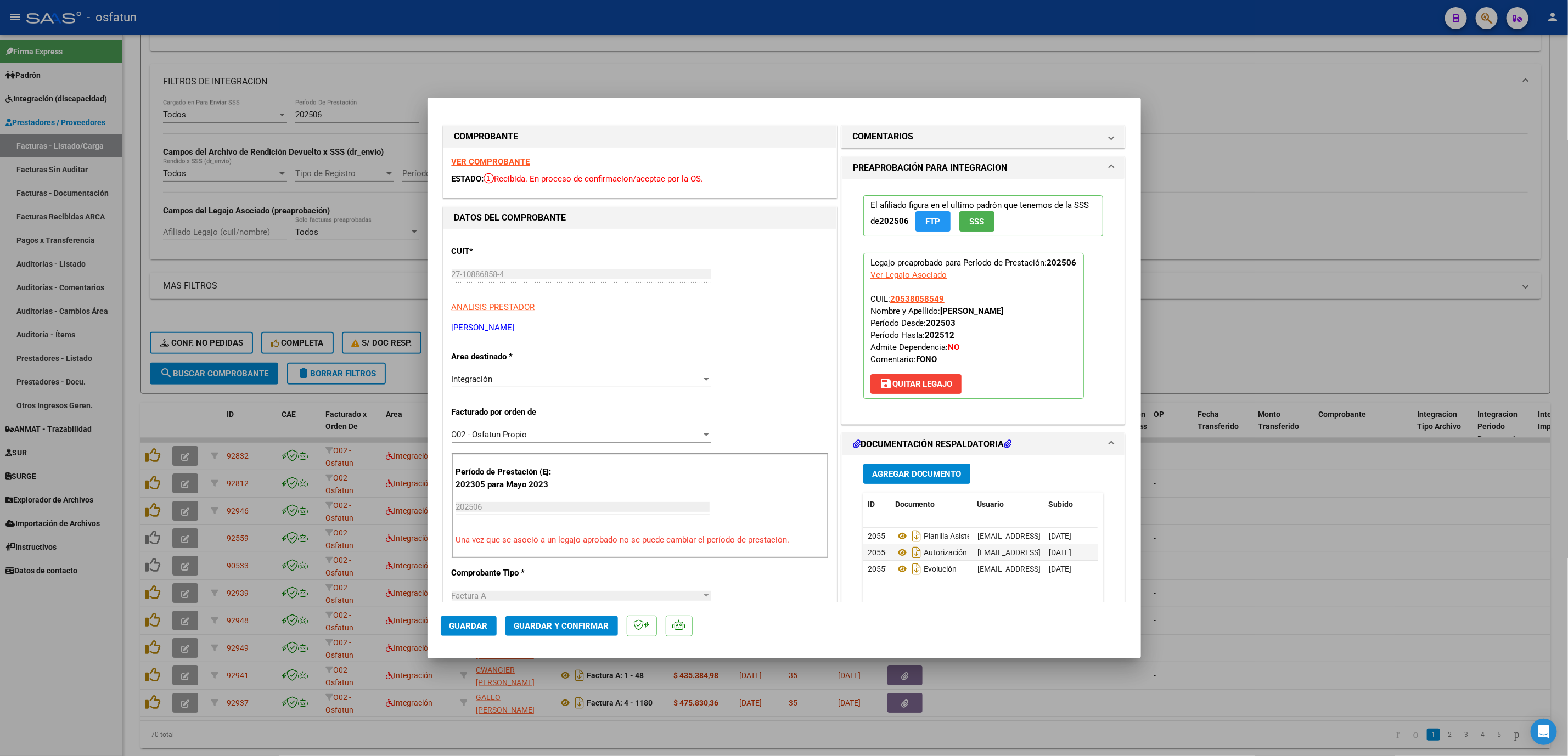
click at [559, 615] on mat-dialog-actions "Guardar Guardar y Confirmar" at bounding box center [784, 624] width 687 height 43
click at [562, 617] on button "Guardar y Confirmar" at bounding box center [561, 626] width 112 height 20
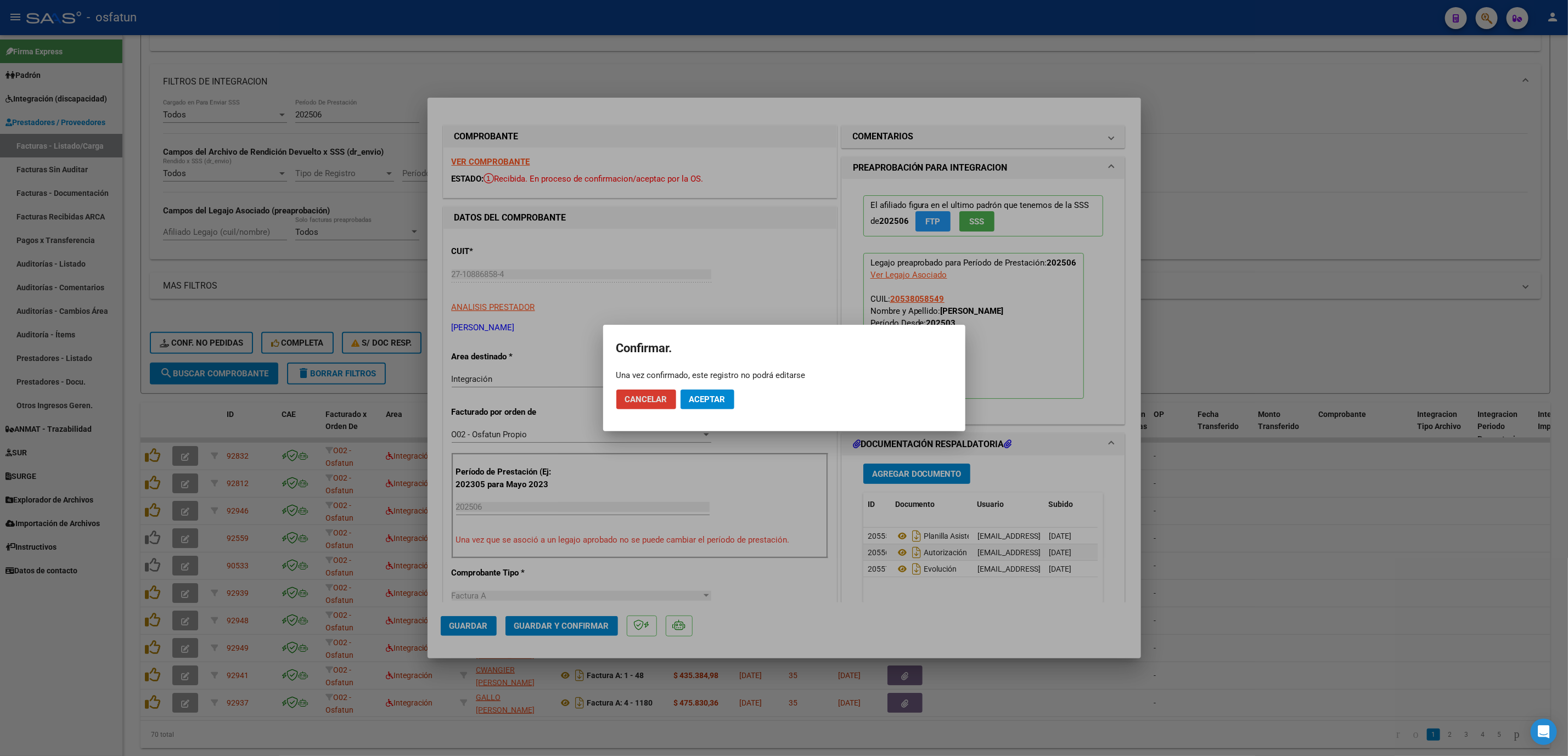
click at [706, 402] on span "Aceptar" at bounding box center [707, 400] width 36 height 9
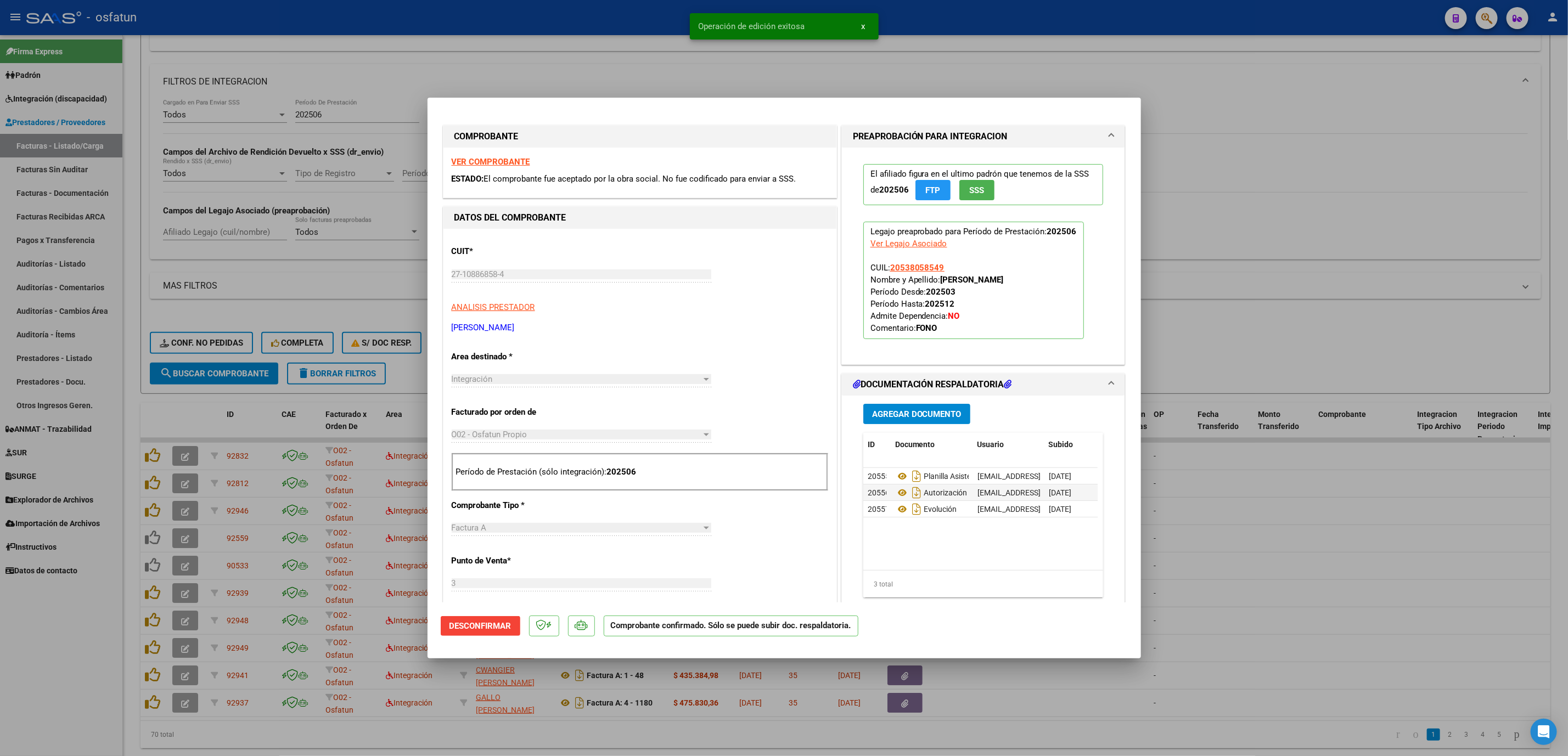
click at [1323, 266] on div at bounding box center [784, 378] width 1568 height 756
type input "$ 0,00"
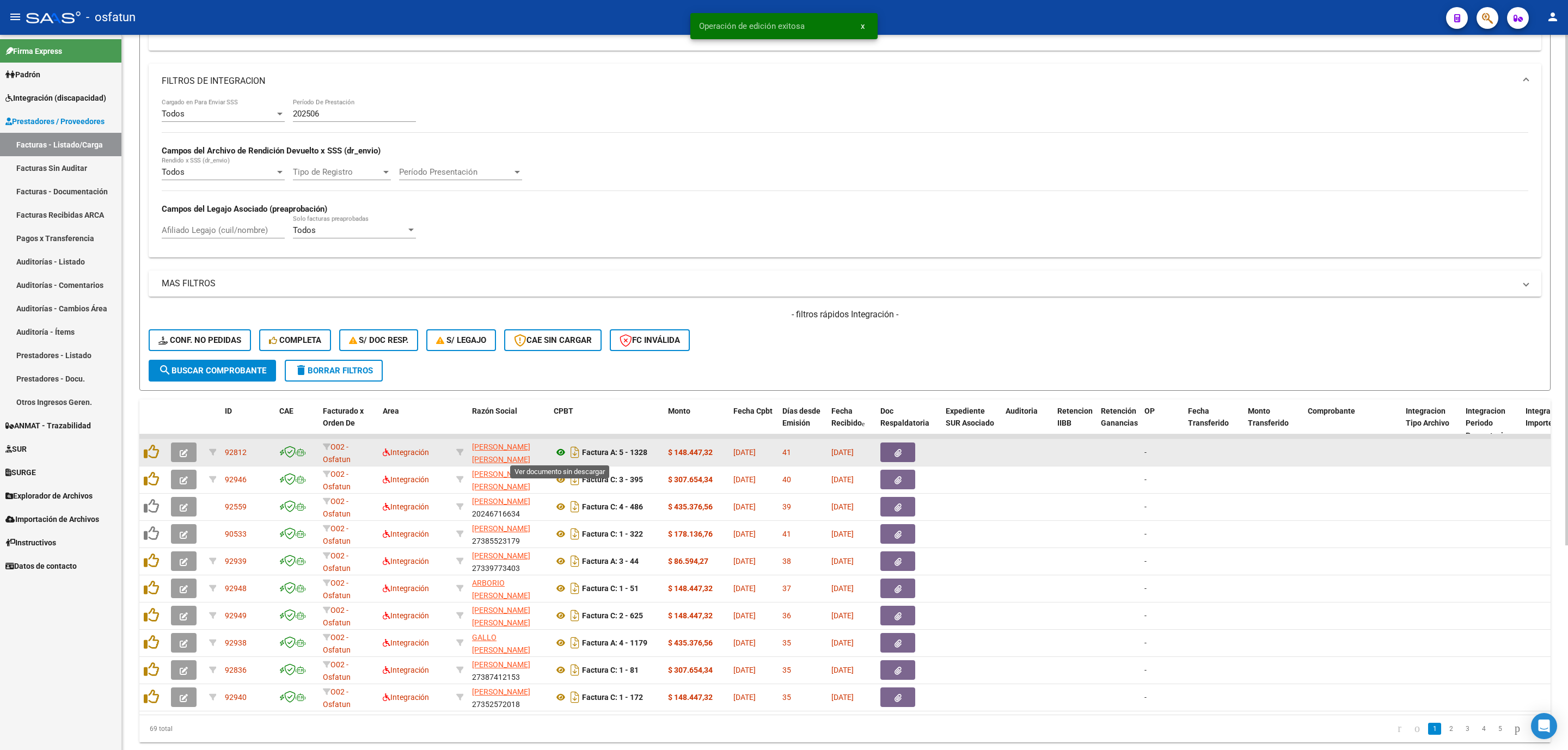
click at [565, 451] on icon at bounding box center [560, 453] width 14 height 13
click at [183, 448] on span "button" at bounding box center [183, 453] width 8 height 9
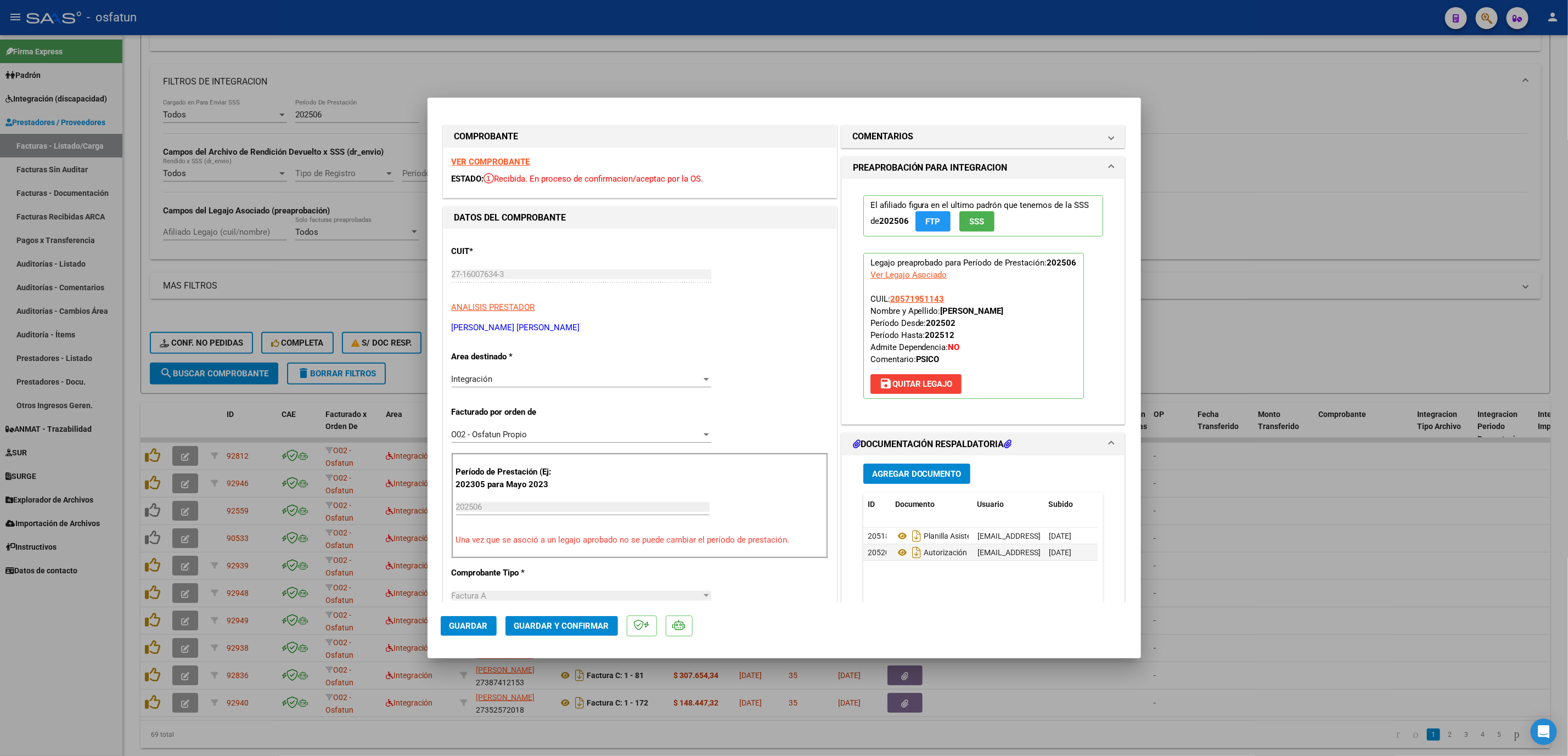
scroll to position [329, 0]
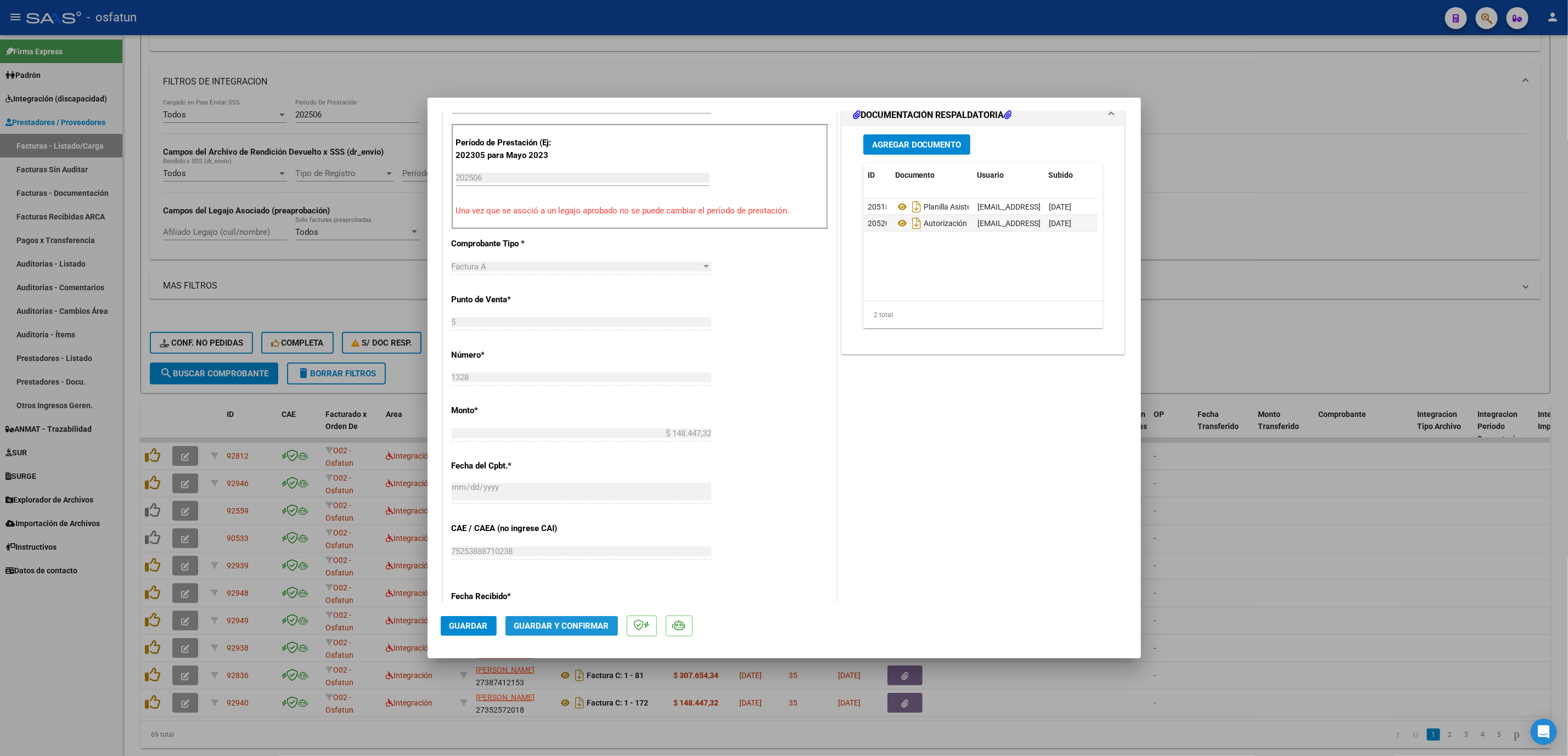
click at [556, 628] on span "Guardar y Confirmar" at bounding box center [562, 626] width 95 height 9
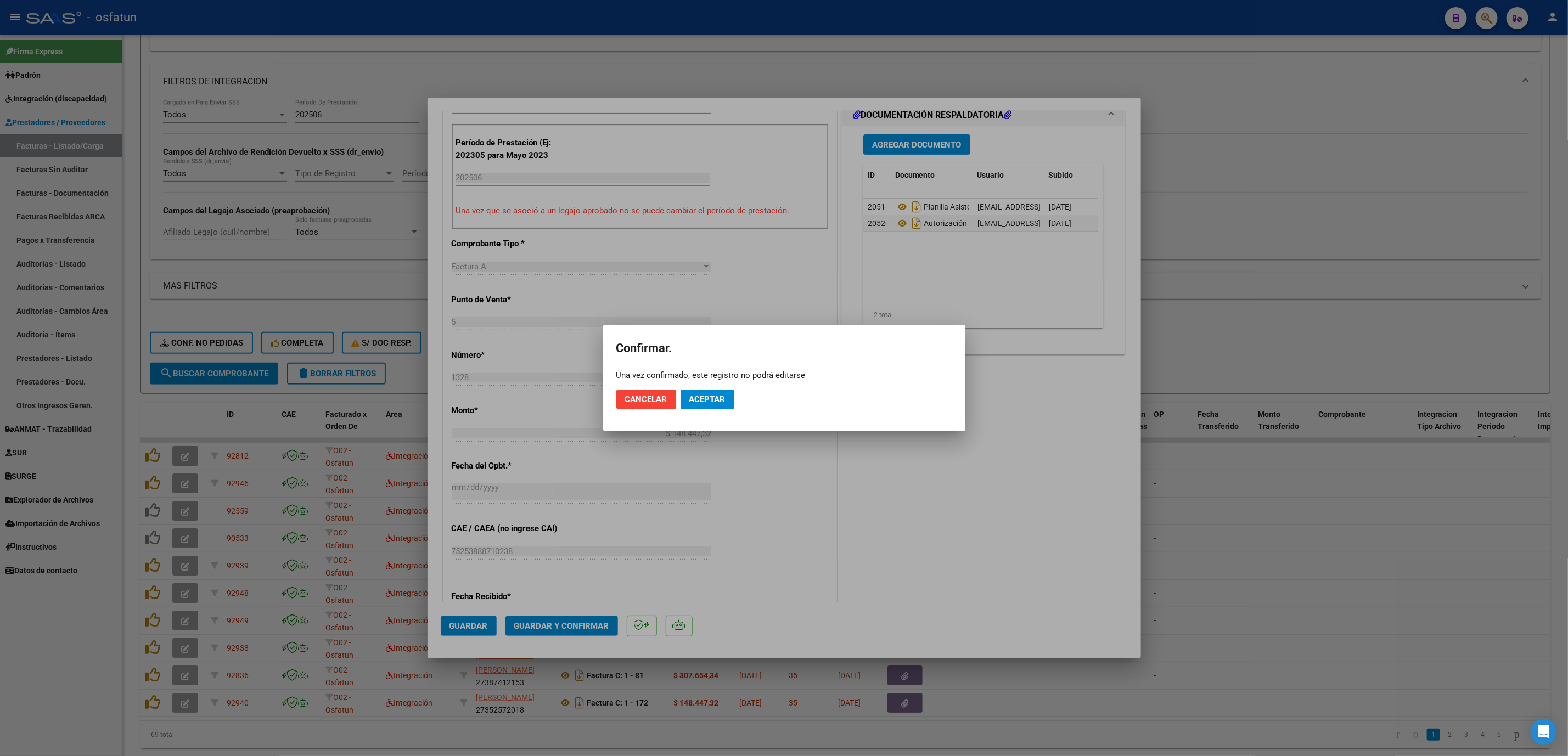
click at [679, 400] on mat-dialog-actions "Cancelar Aceptar" at bounding box center [784, 400] width 336 height 38
click at [697, 406] on button "Aceptar" at bounding box center [707, 399] width 54 height 20
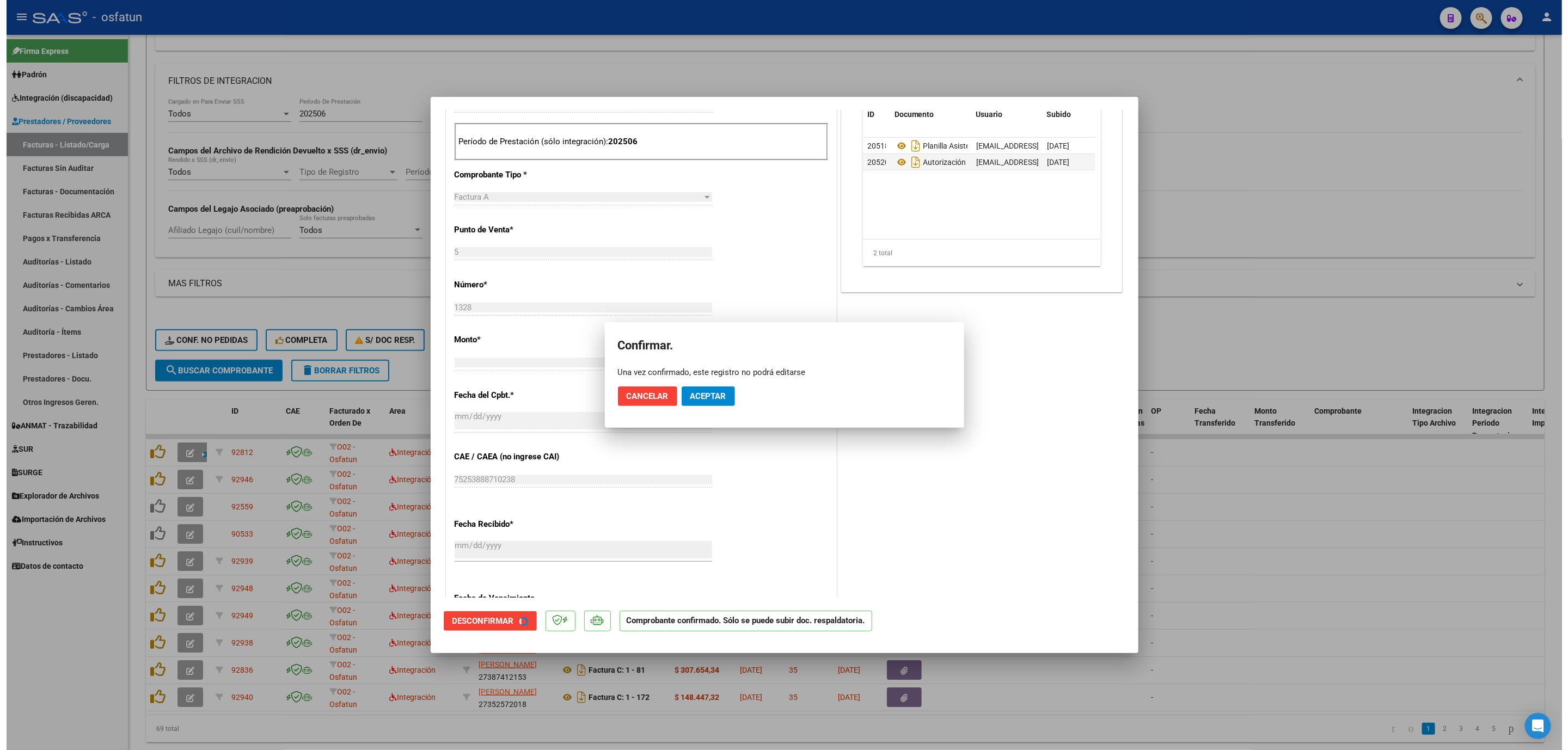
scroll to position [259, 0]
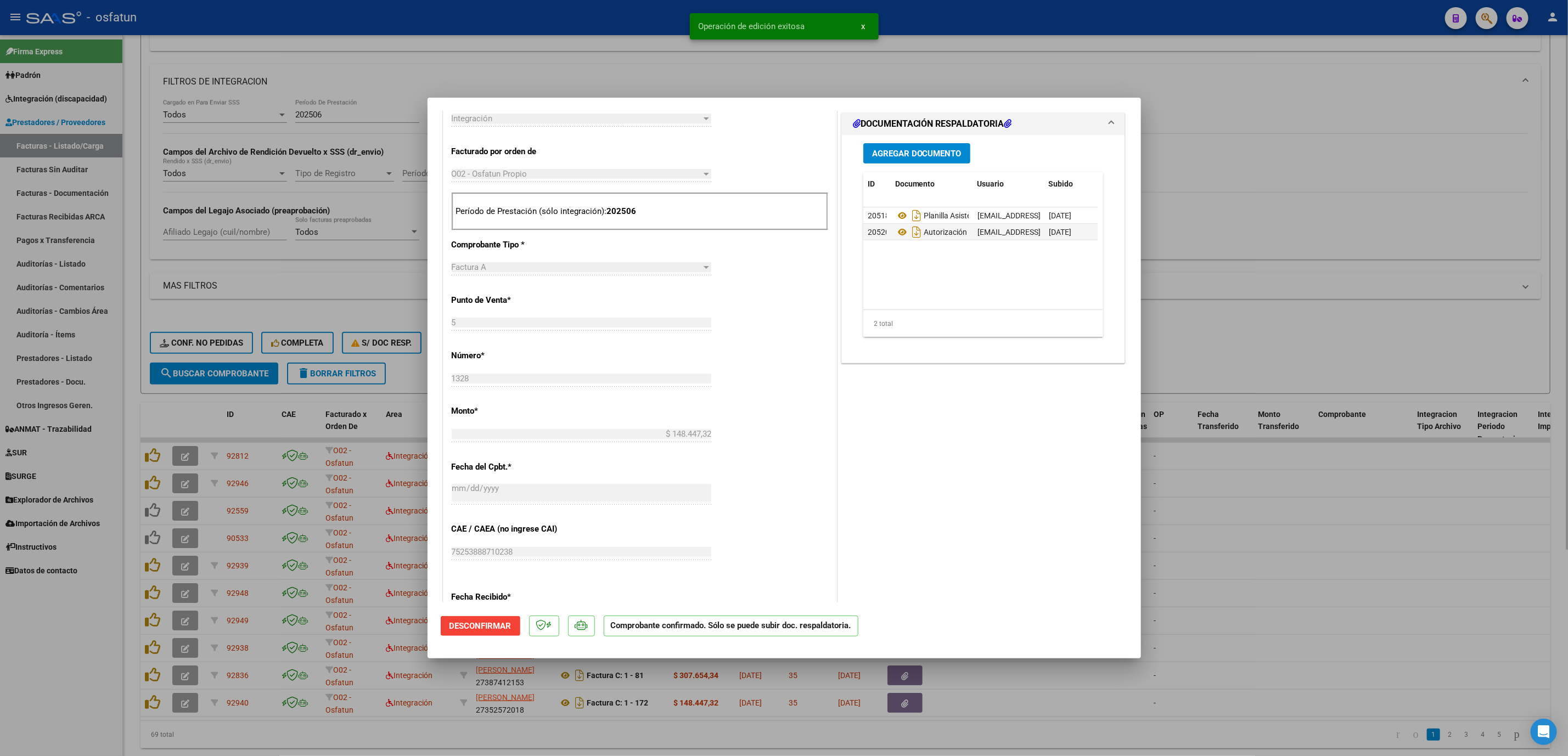
drag, startPoint x: 1327, startPoint y: 283, endPoint x: 1269, endPoint y: 299, distance: 60.2
click at [1323, 286] on div at bounding box center [784, 378] width 1568 height 756
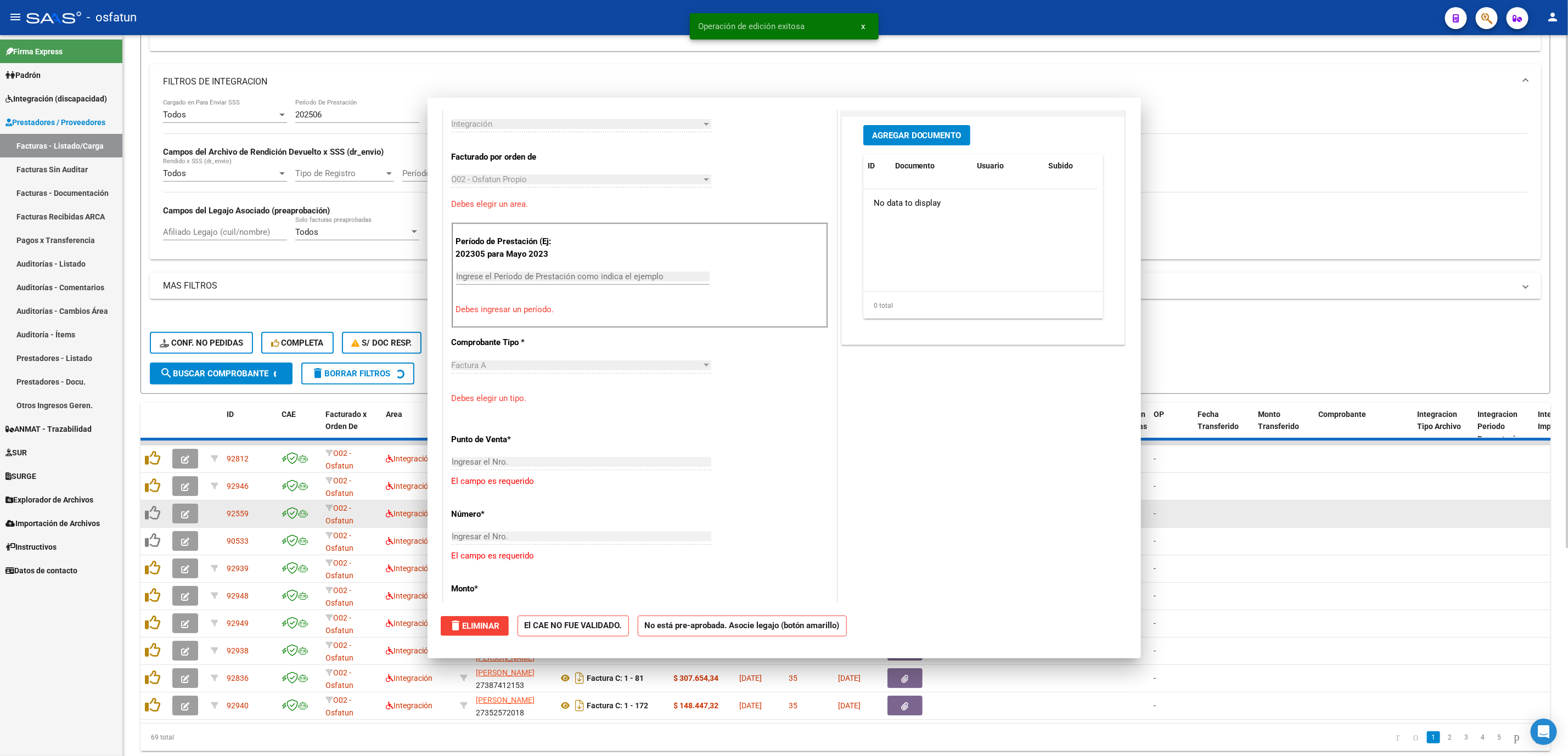
scroll to position [0, 0]
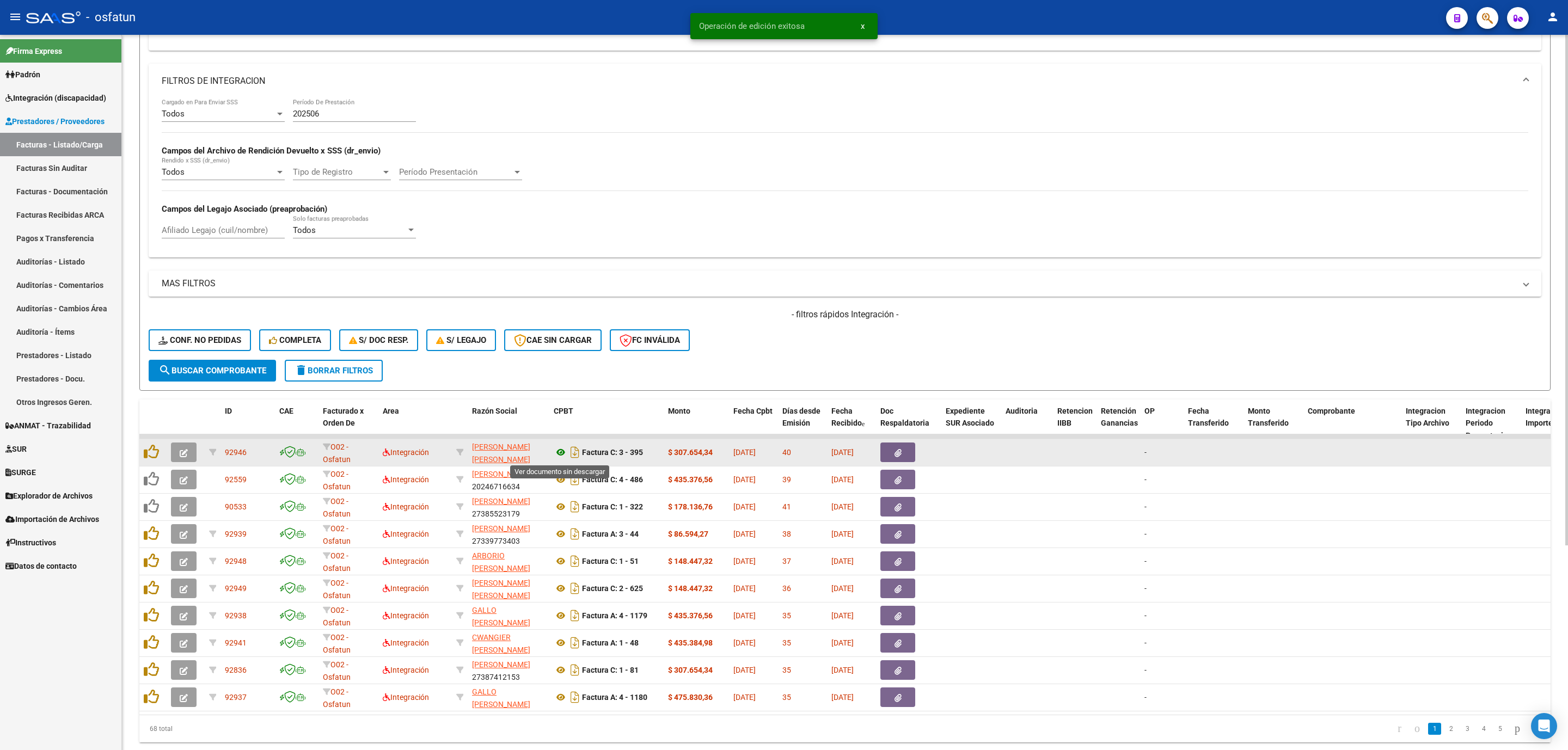
click at [559, 455] on icon at bounding box center [560, 453] width 14 height 13
click at [183, 453] on icon "button" at bounding box center [183, 453] width 8 height 8
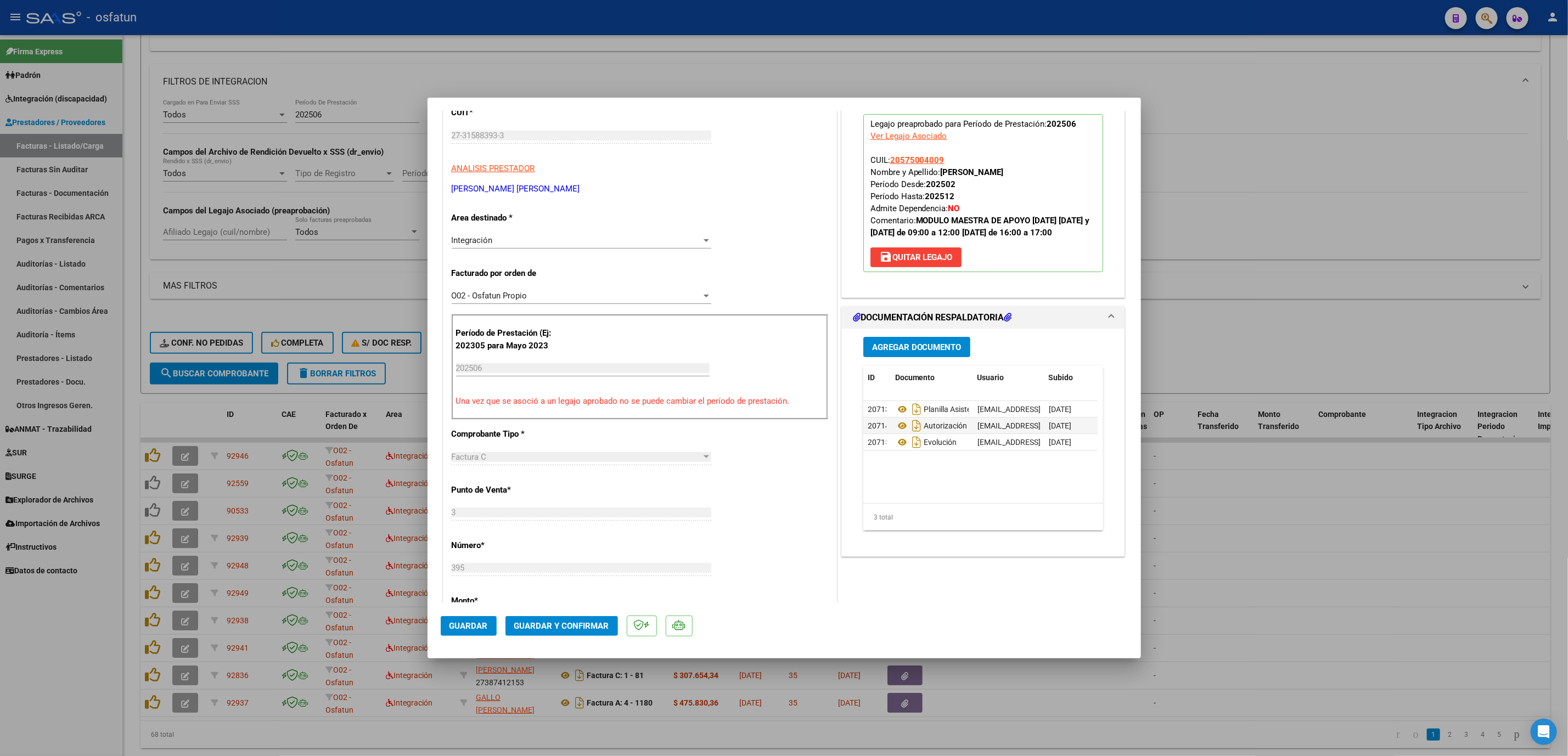
scroll to position [165, 0]
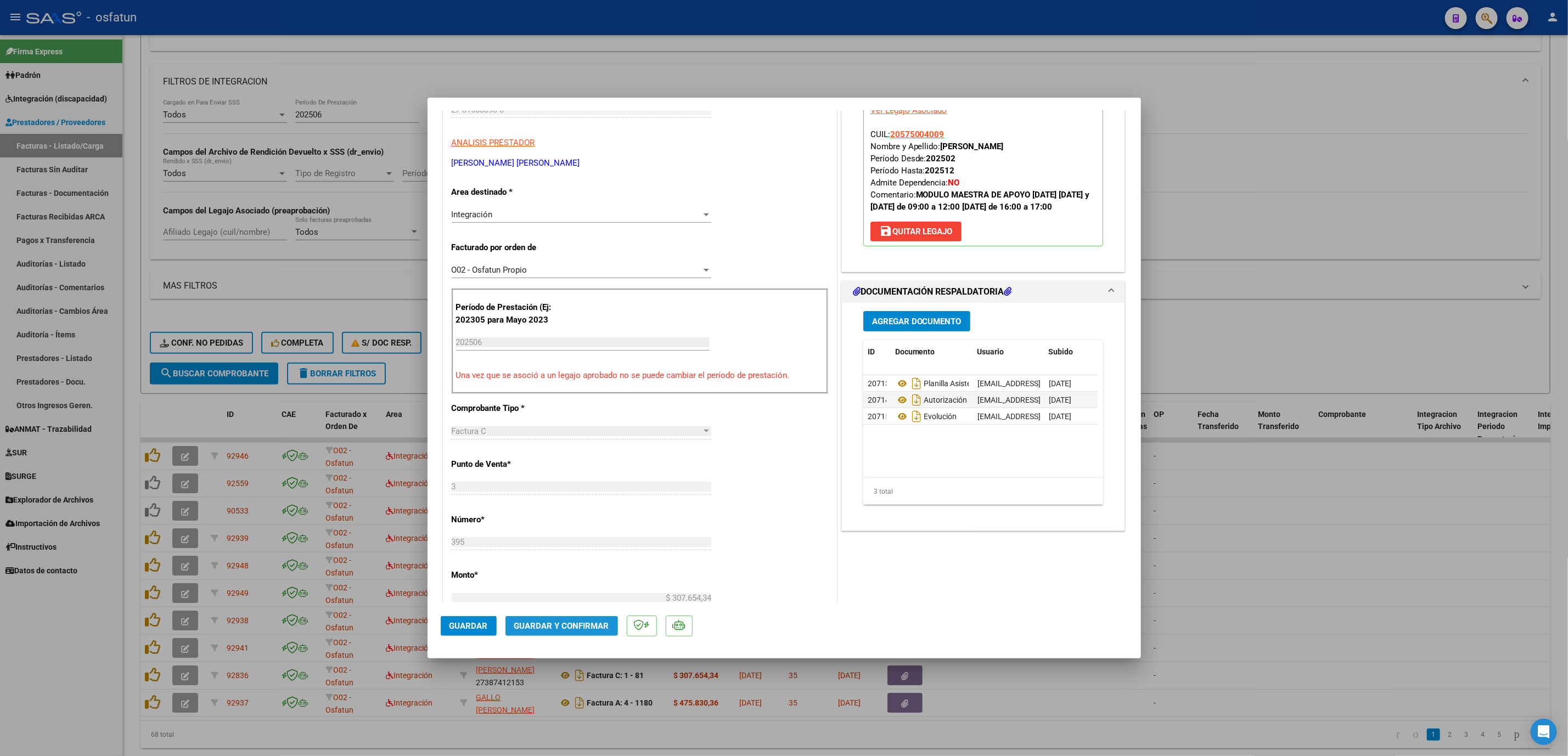
click at [570, 618] on button "Guardar y Confirmar" at bounding box center [561, 626] width 112 height 20
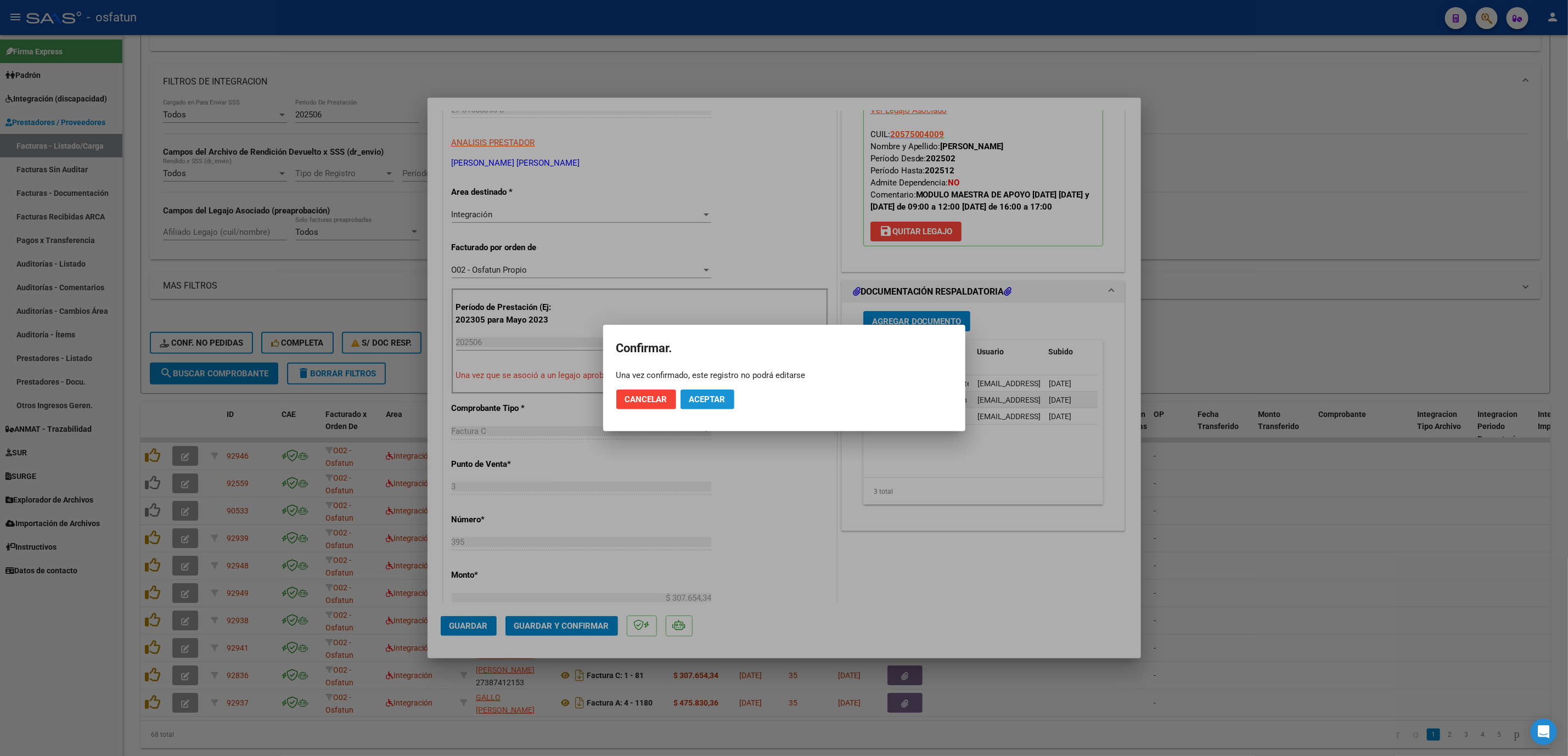
click at [701, 392] on button "Aceptar" at bounding box center [707, 399] width 54 height 20
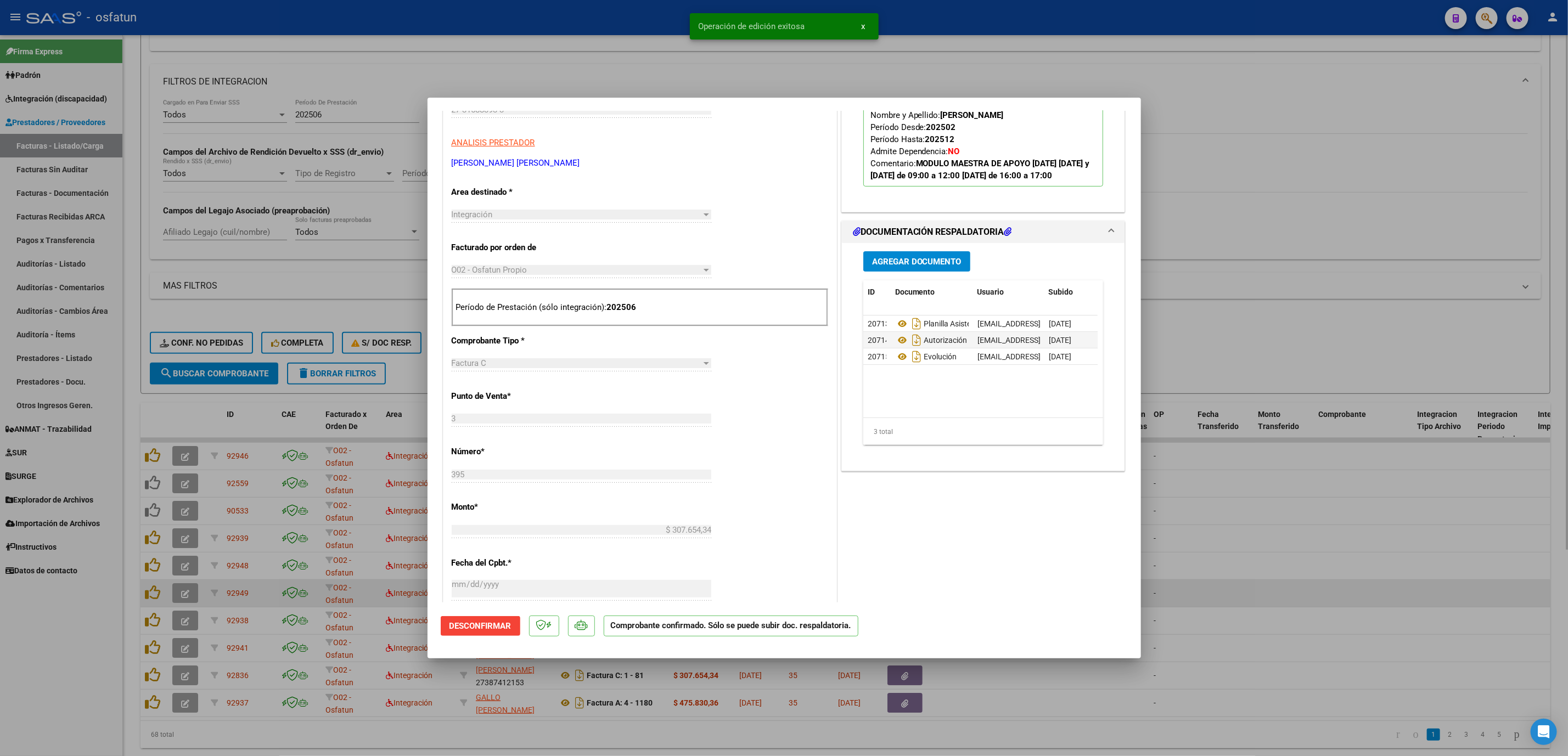
drag, startPoint x: 1467, startPoint y: 585, endPoint x: 1438, endPoint y: 593, distance: 30.1
click at [1450, 595] on div at bounding box center [784, 378] width 1568 height 756
type input "$ 0,00"
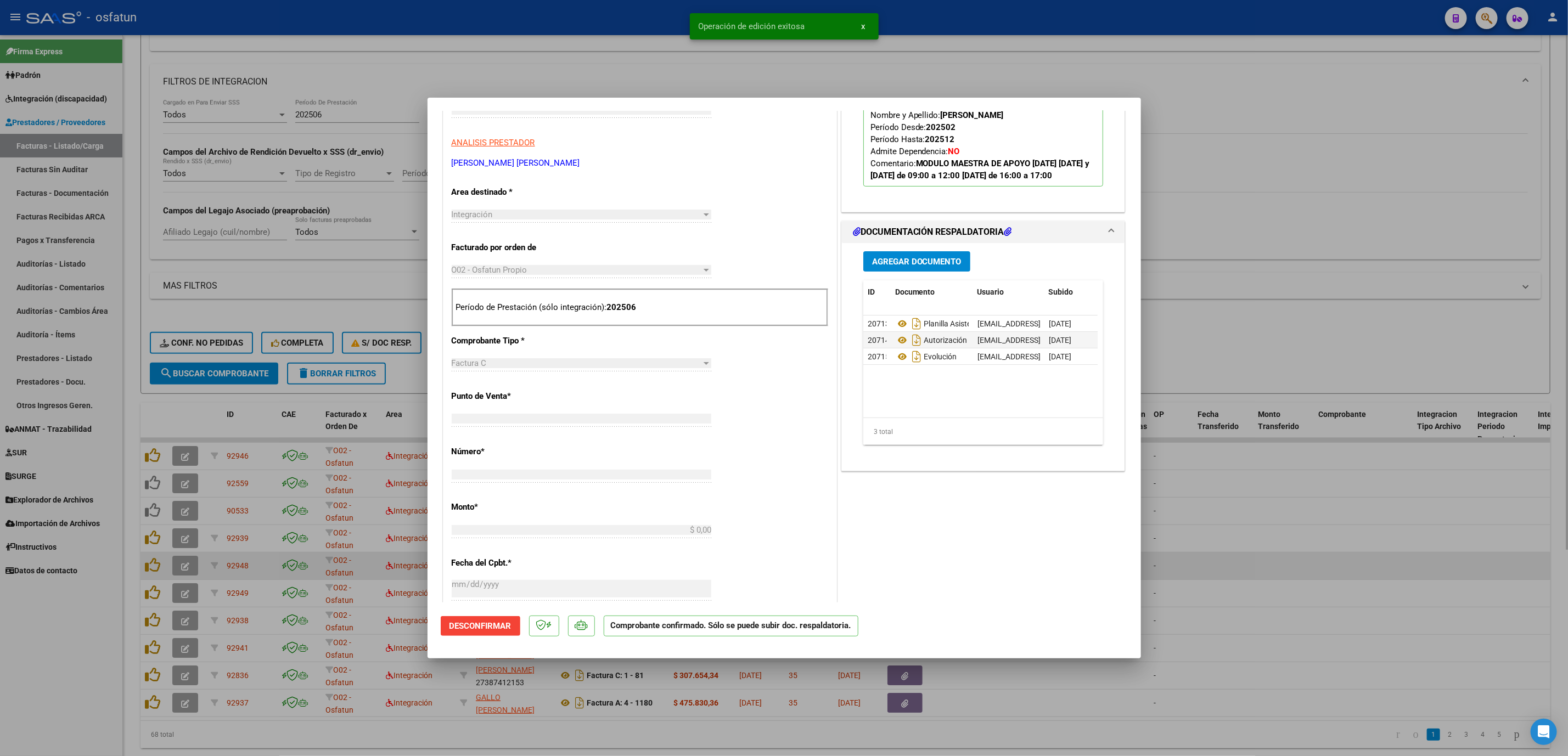
scroll to position [183, 0]
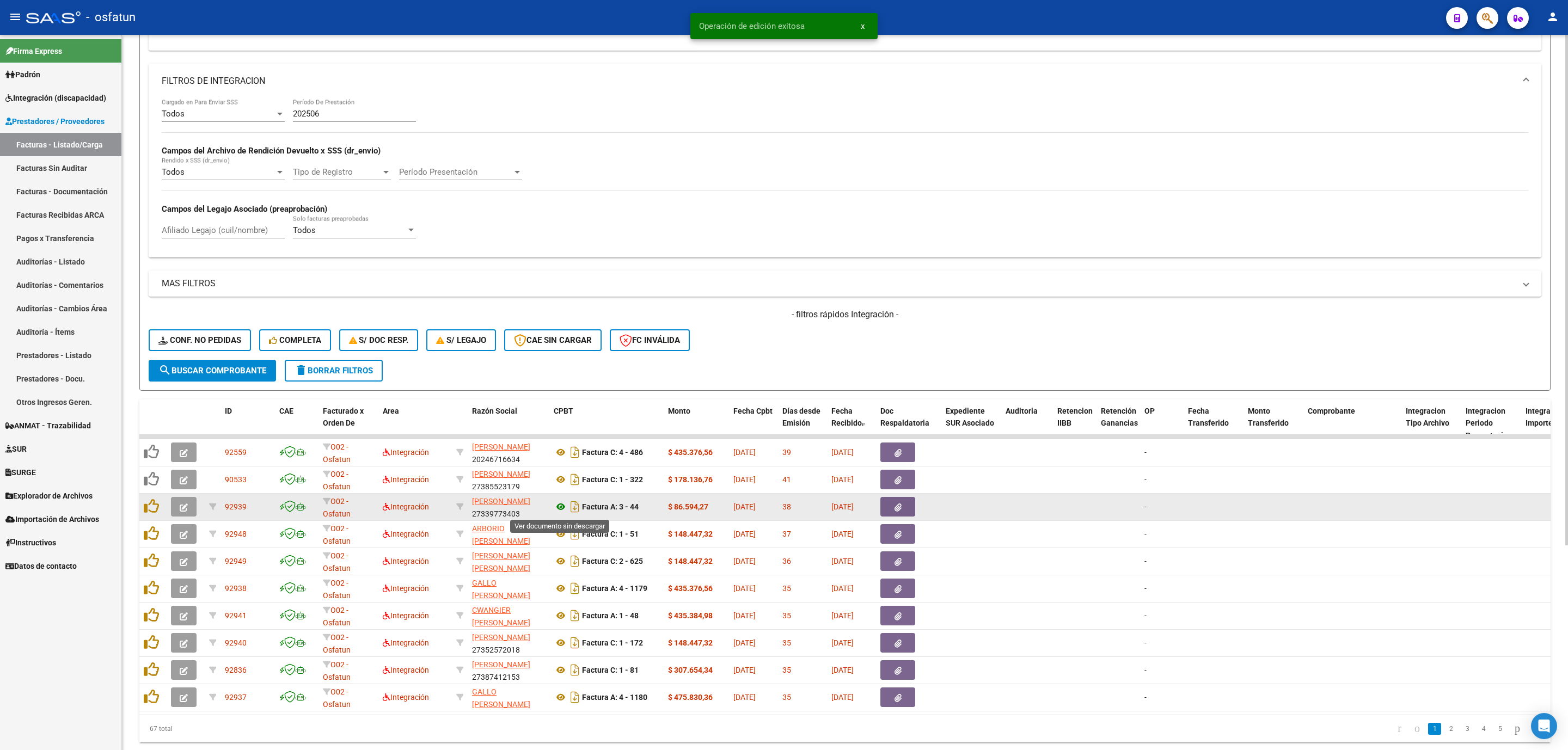
click at [558, 512] on icon at bounding box center [560, 507] width 14 height 13
click at [183, 508] on icon "button" at bounding box center [183, 508] width 8 height 8
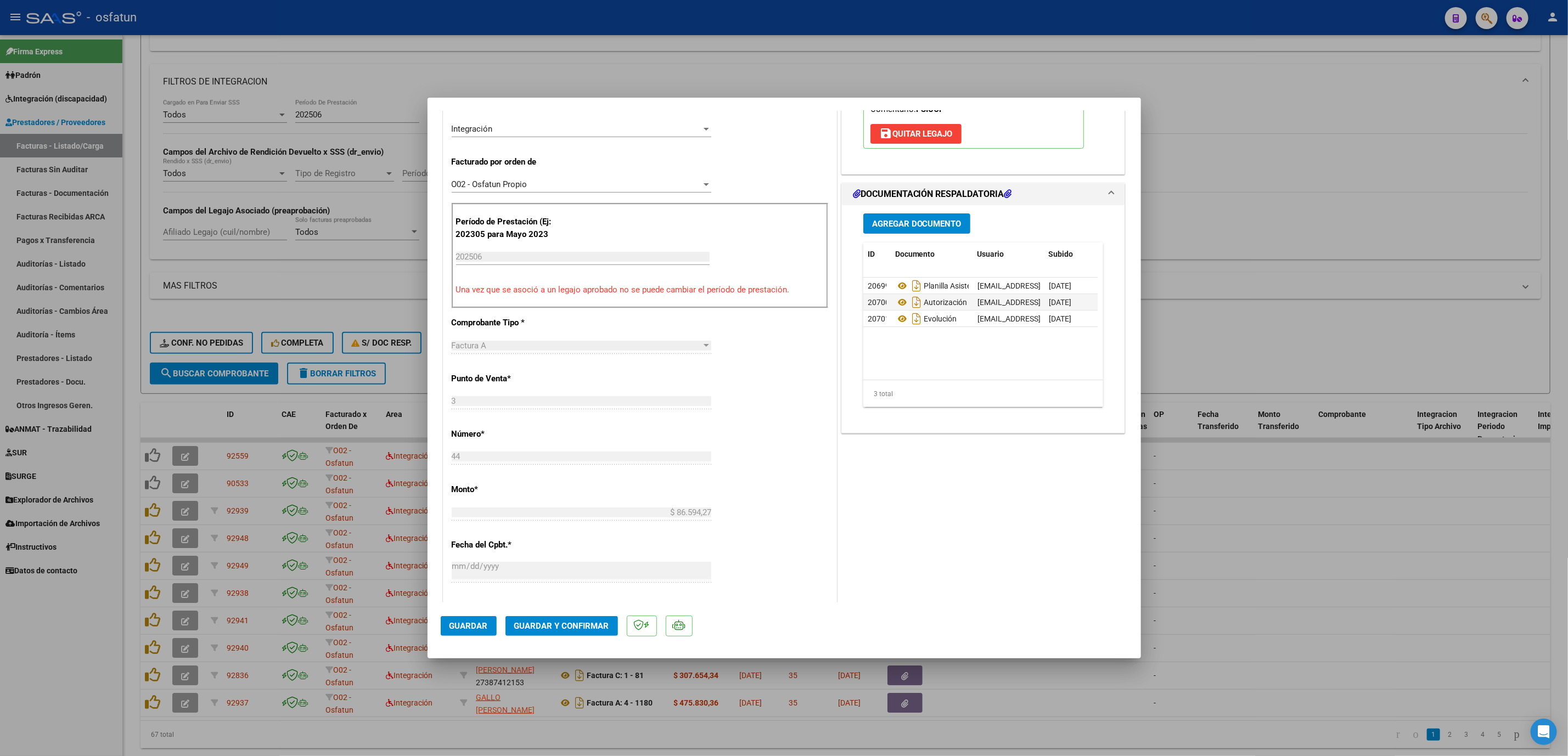
scroll to position [329, 0]
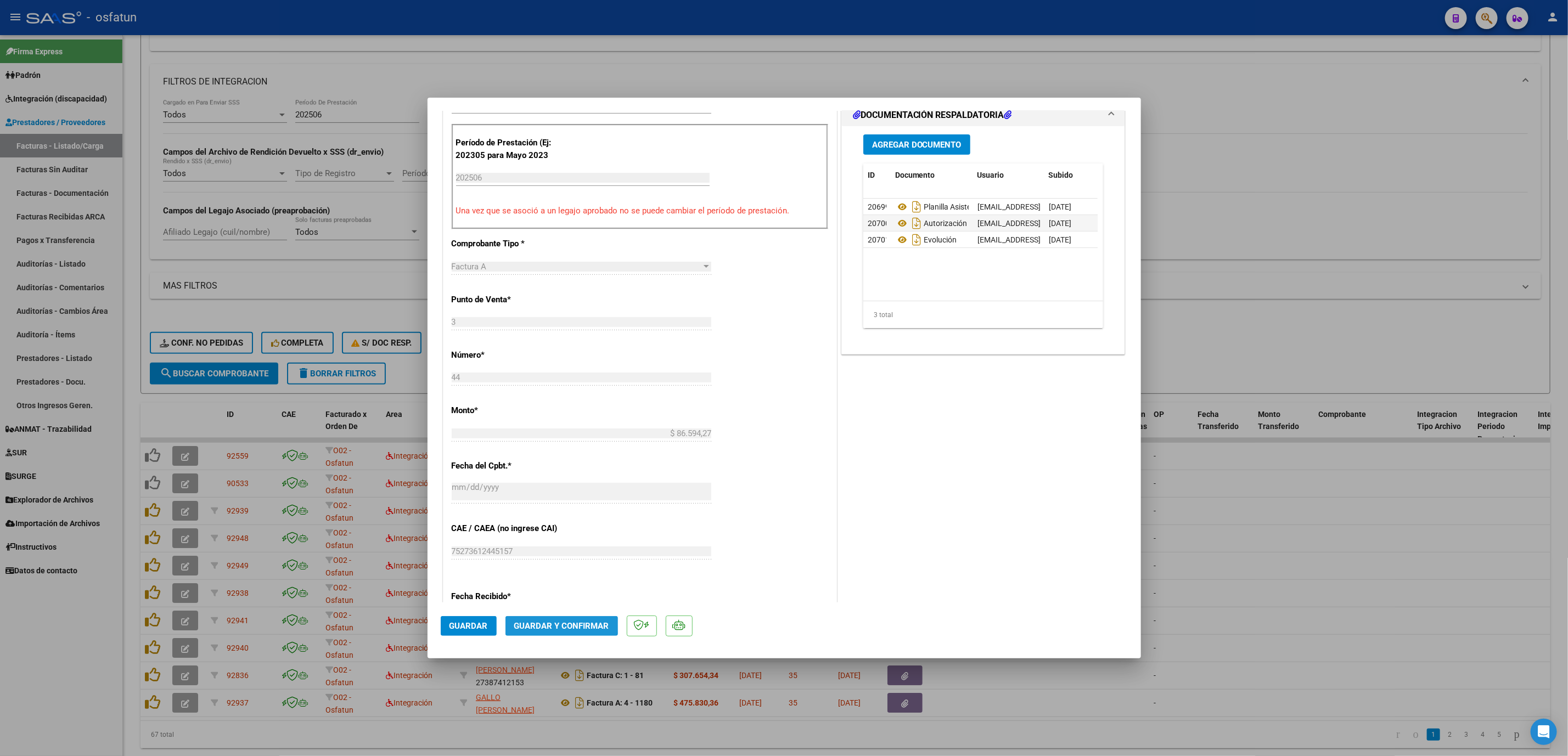
click at [555, 625] on span "Guardar y Confirmar" at bounding box center [562, 626] width 95 height 9
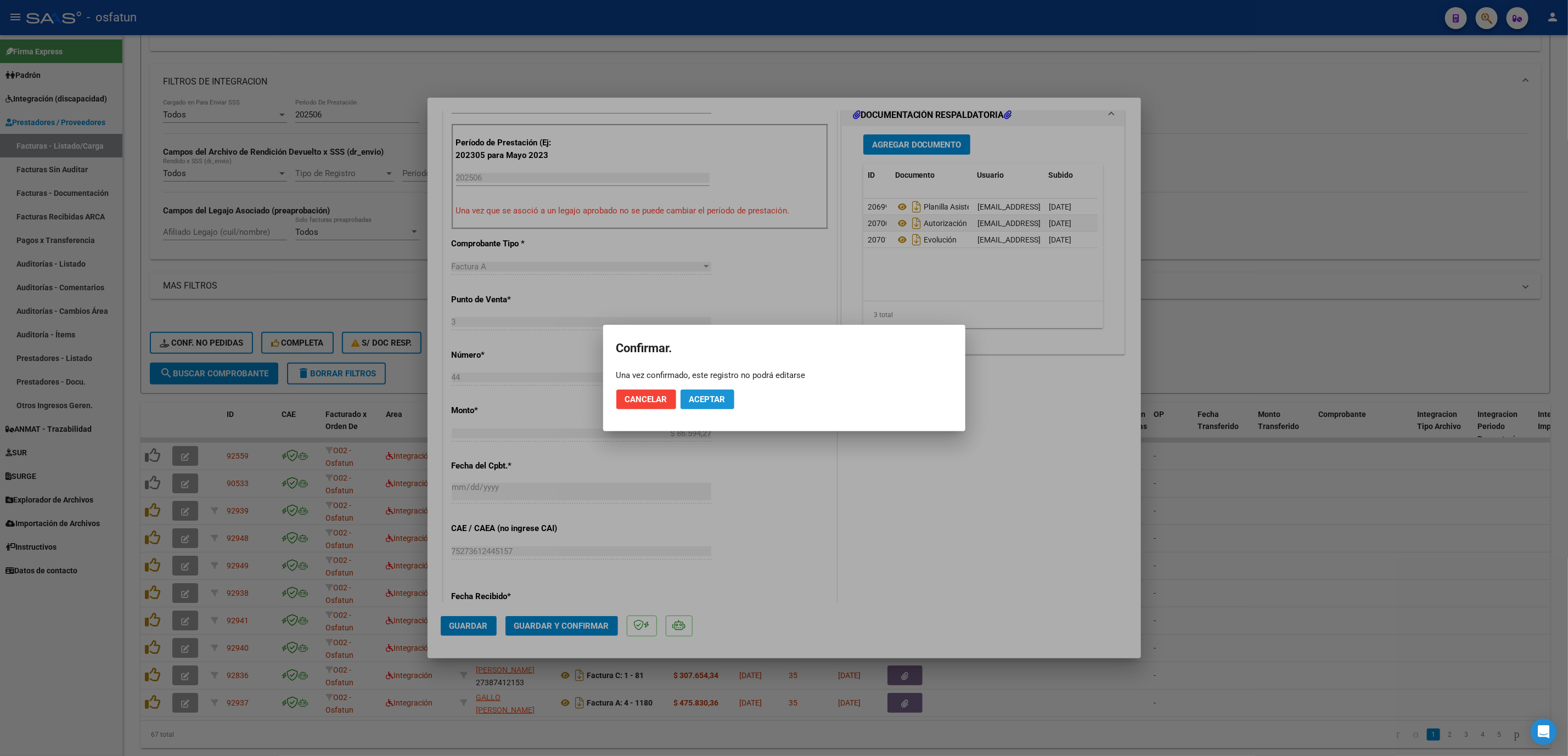
click at [718, 399] on span "Aceptar" at bounding box center [707, 400] width 36 height 9
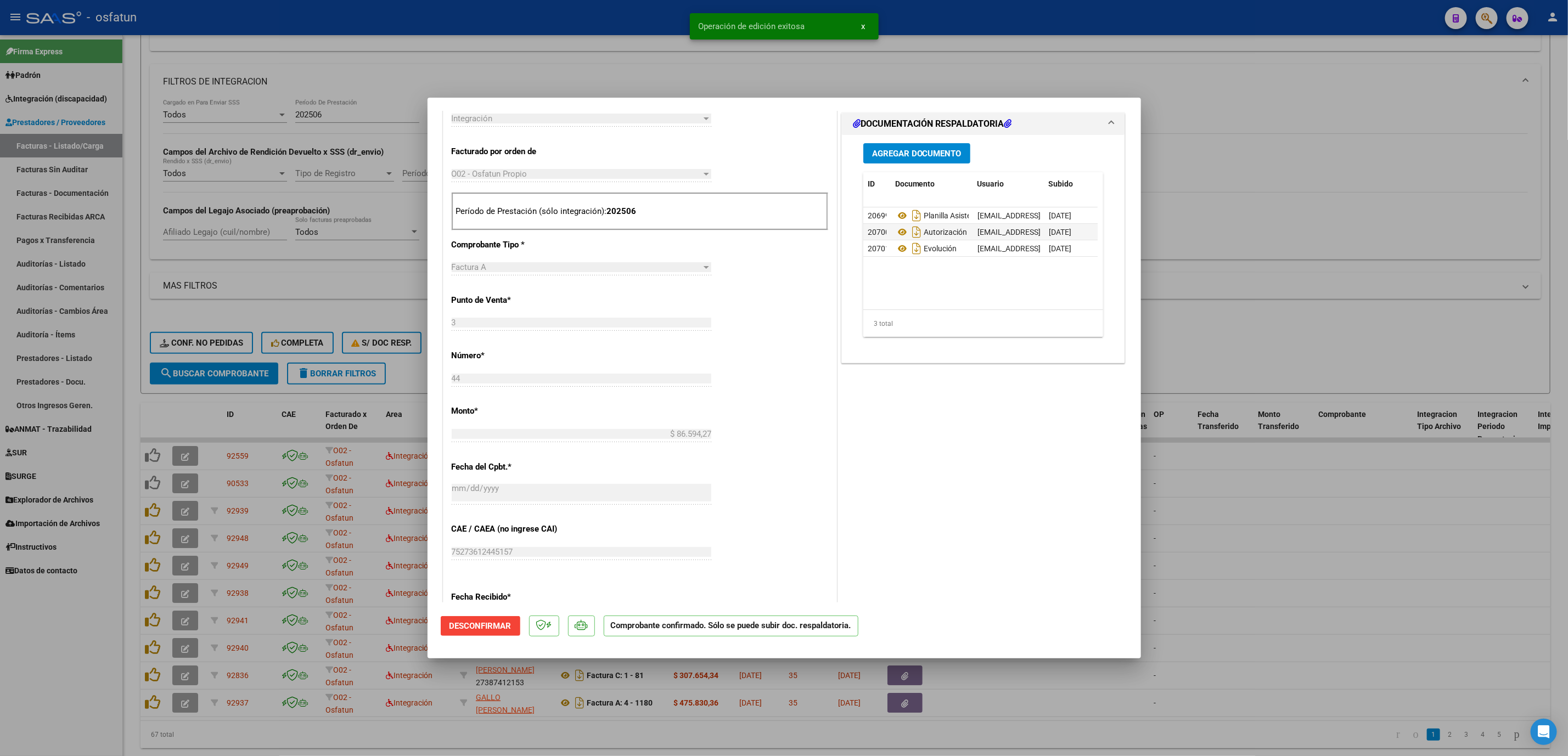
click at [1329, 541] on div at bounding box center [784, 378] width 1568 height 756
type input "$ 0,00"
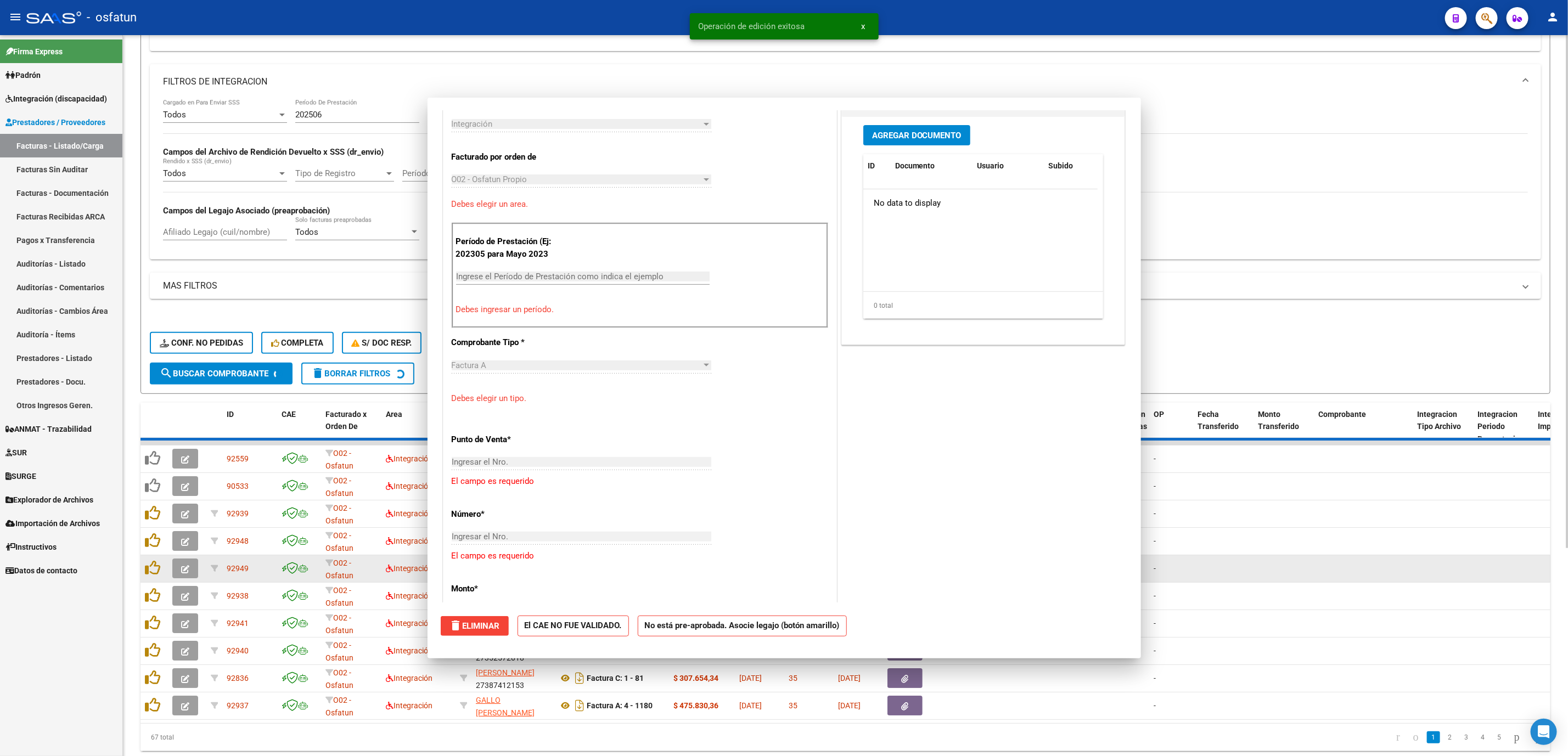
scroll to position [465, 0]
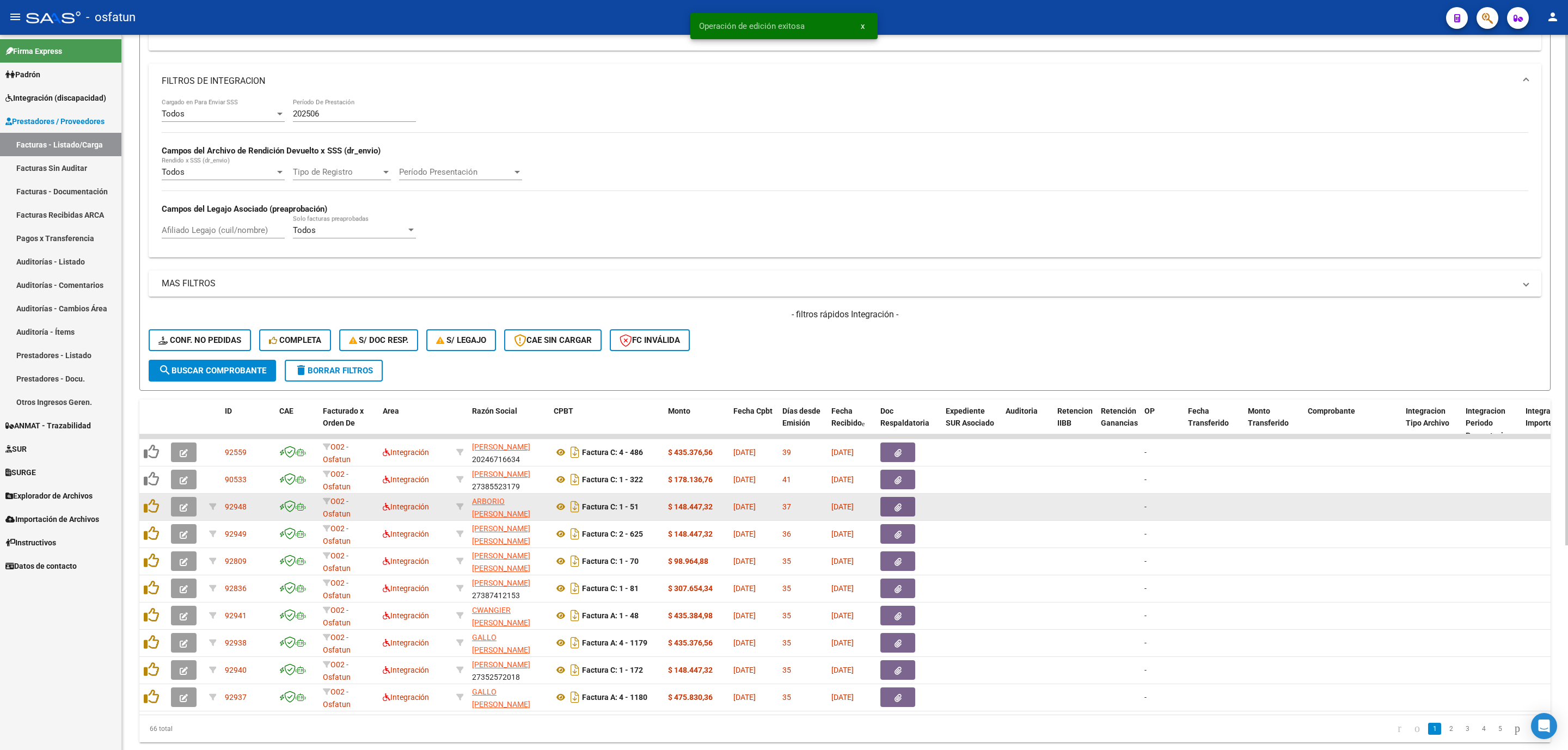
click at [560, 515] on div "Factura C: 1 - 51" at bounding box center [606, 507] width 106 height 18
click at [555, 510] on icon at bounding box center [560, 507] width 14 height 13
click at [188, 512] on button "button" at bounding box center [183, 507] width 25 height 20
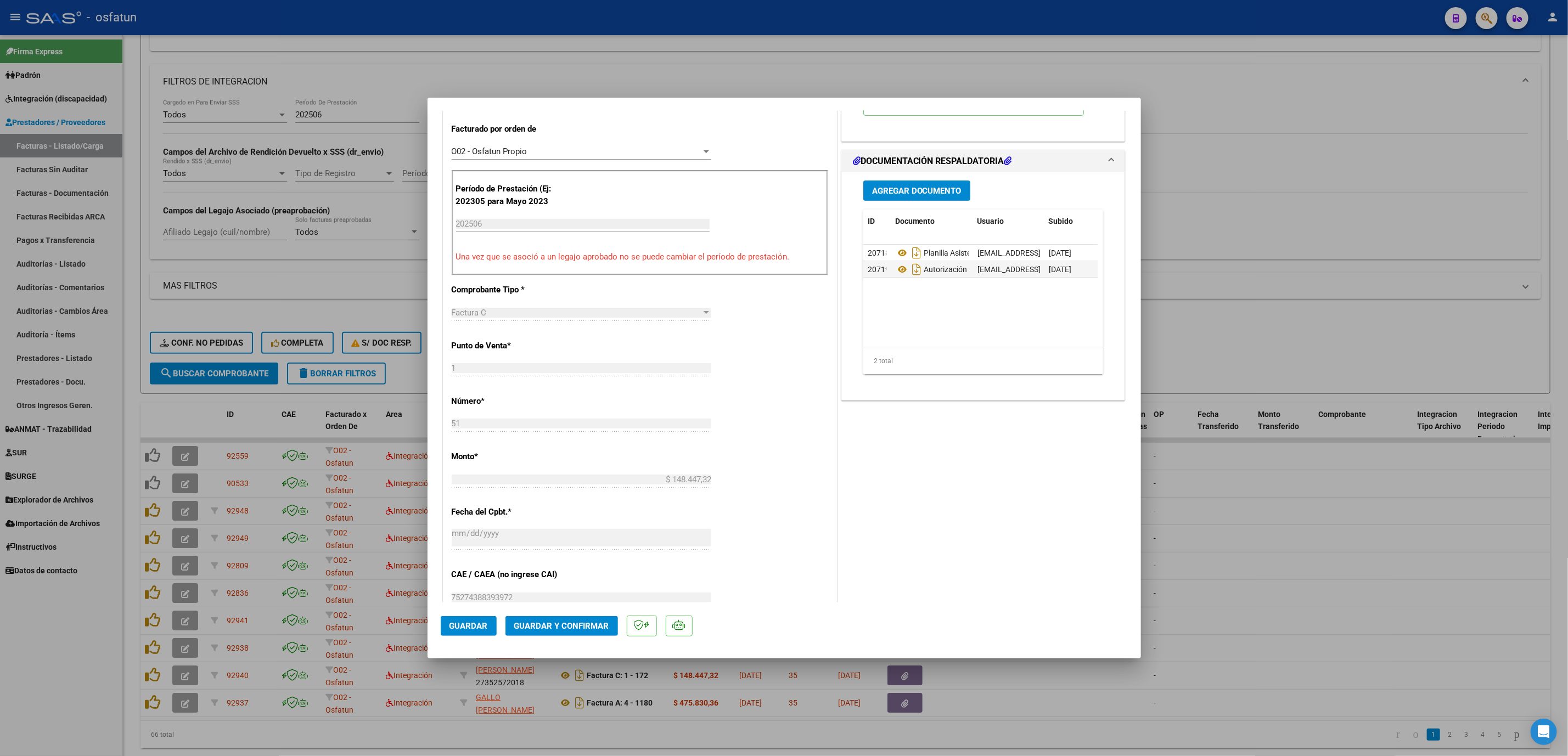
scroll to position [329, 0]
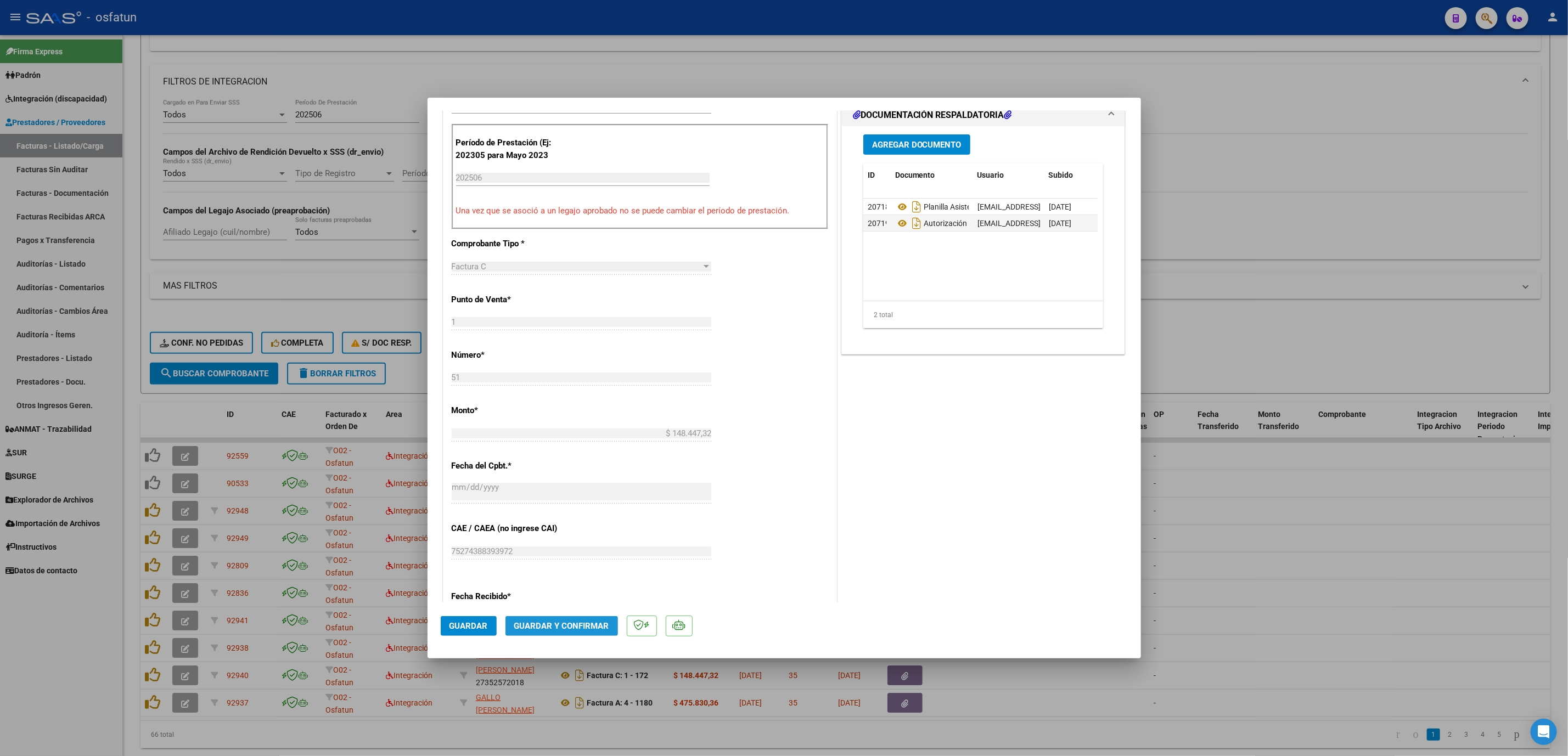
click at [595, 628] on span "Guardar y Confirmar" at bounding box center [562, 626] width 95 height 9
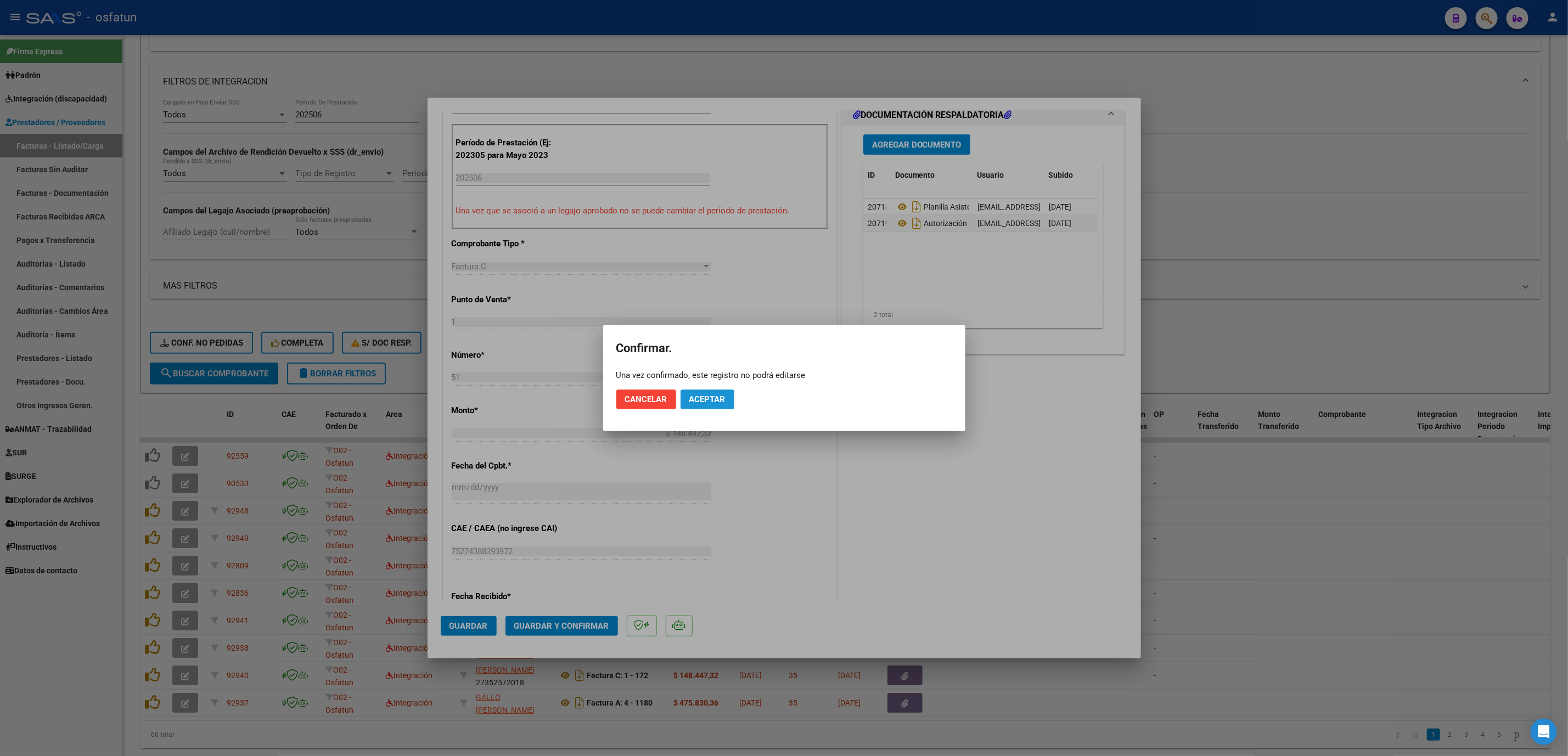
click at [710, 390] on button "Aceptar" at bounding box center [707, 399] width 54 height 20
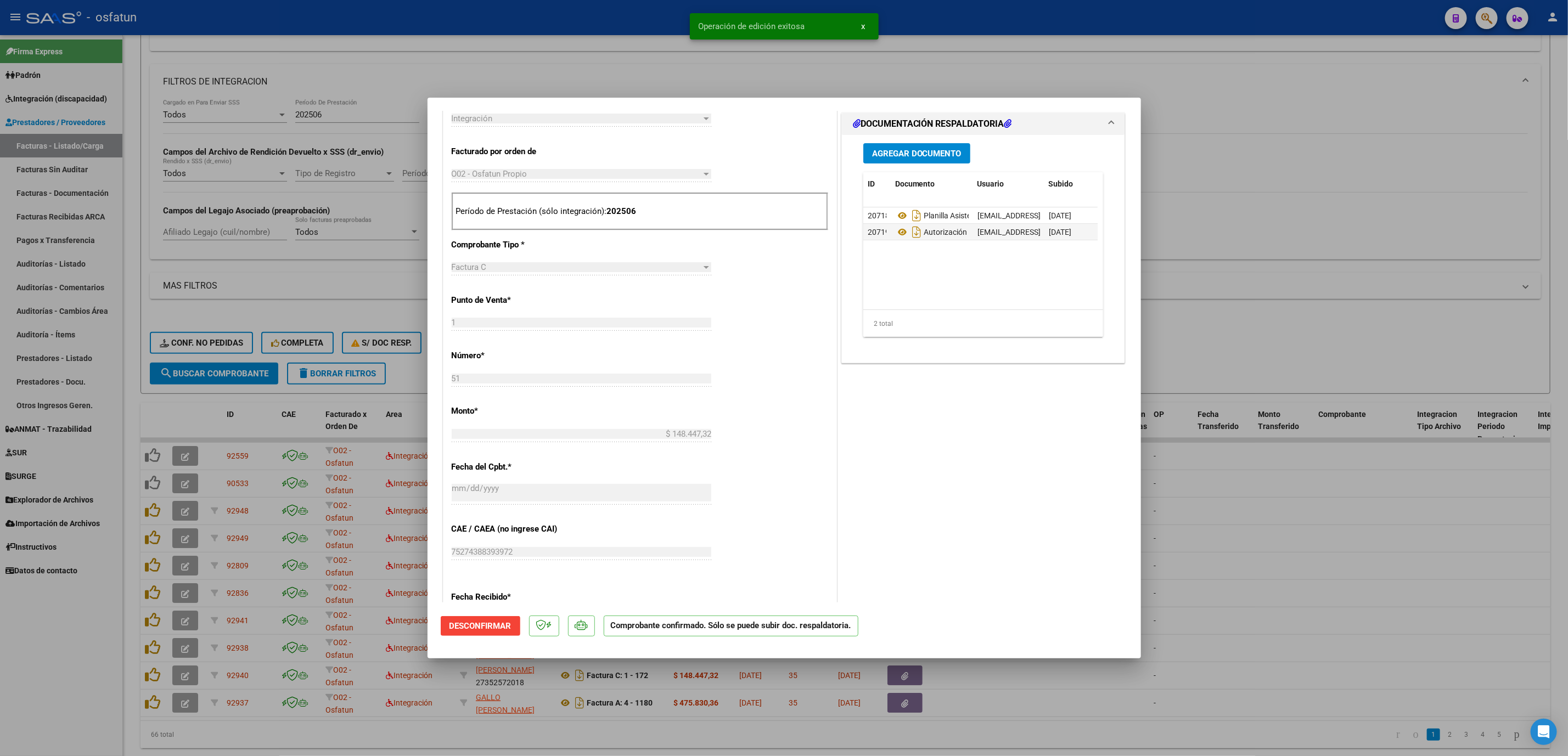
click at [1287, 613] on div at bounding box center [784, 378] width 1568 height 756
type input "$ 0,00"
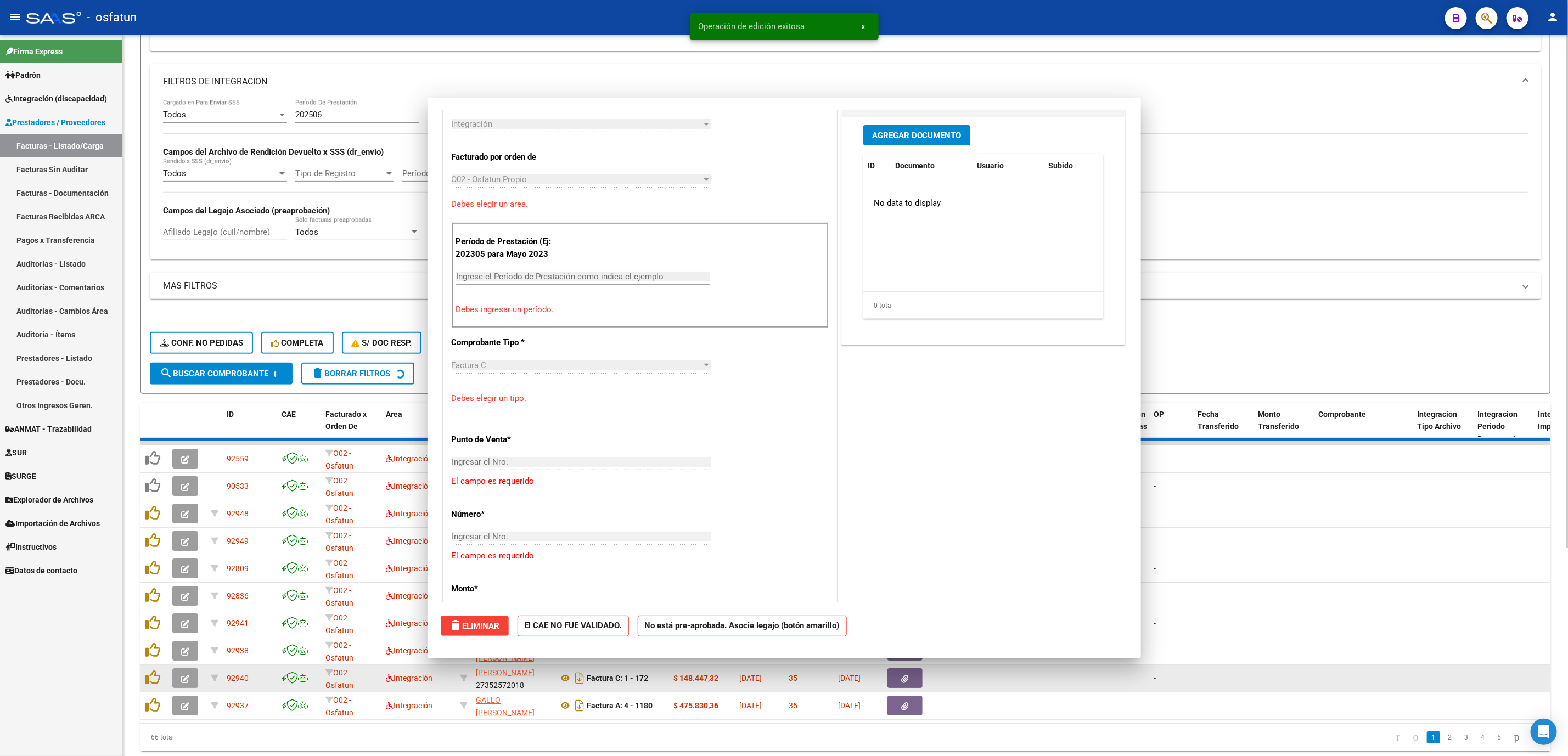
scroll to position [465, 0]
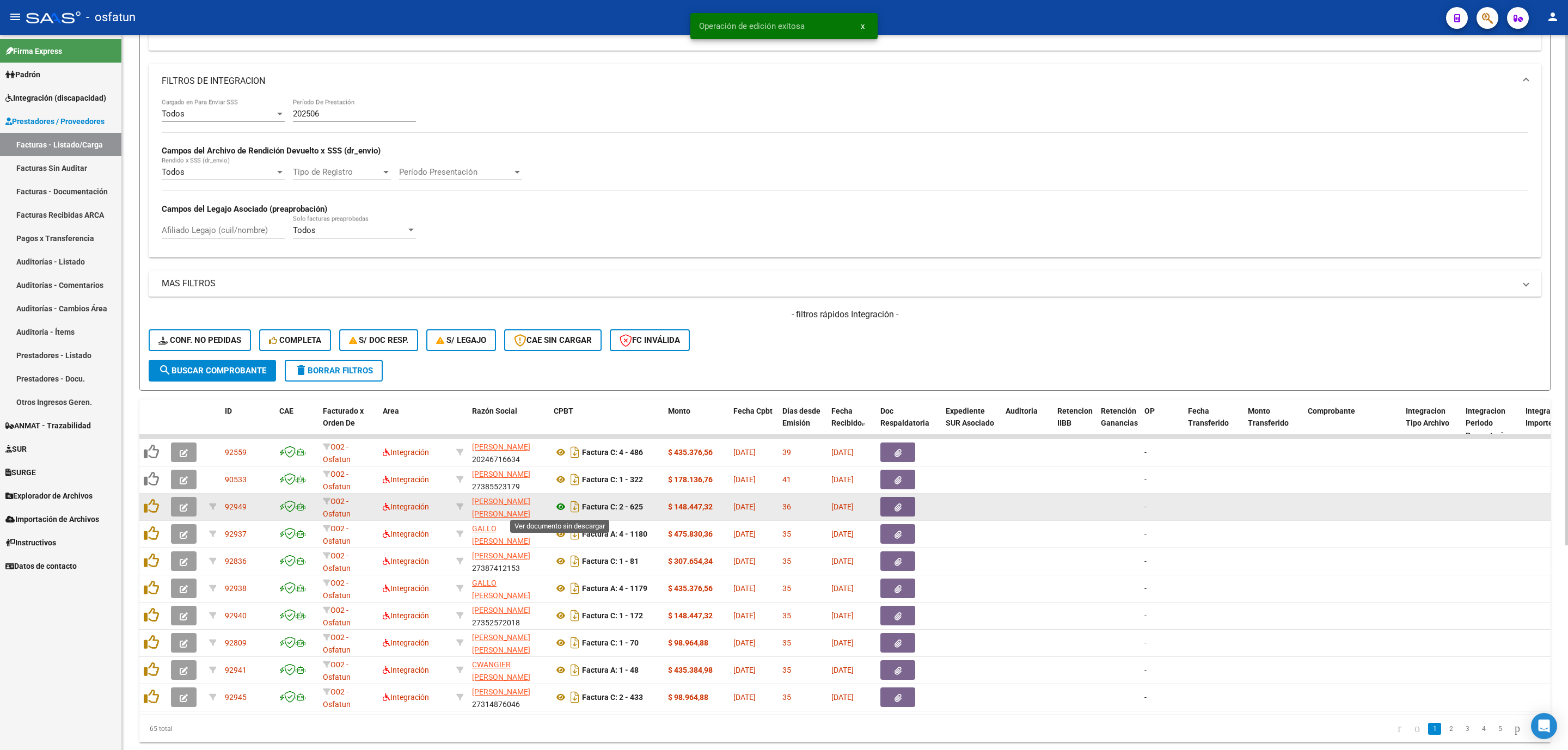
click at [559, 512] on icon at bounding box center [560, 507] width 14 height 13
click at [196, 505] on app-create-edit-comprobante-modal at bounding box center [183, 506] width 25 height 8
click at [183, 511] on icon "button" at bounding box center [183, 508] width 8 height 8
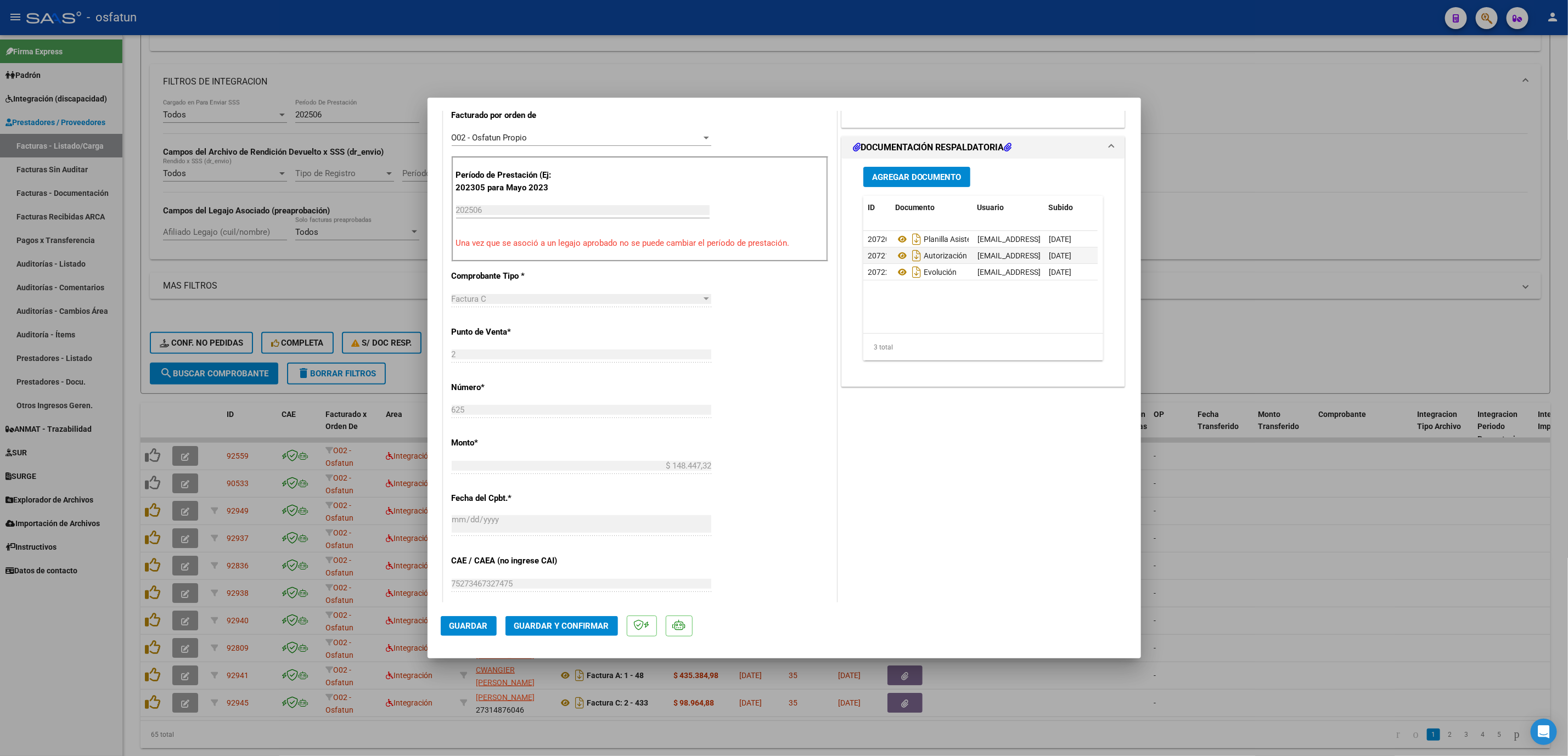
scroll to position [329, 0]
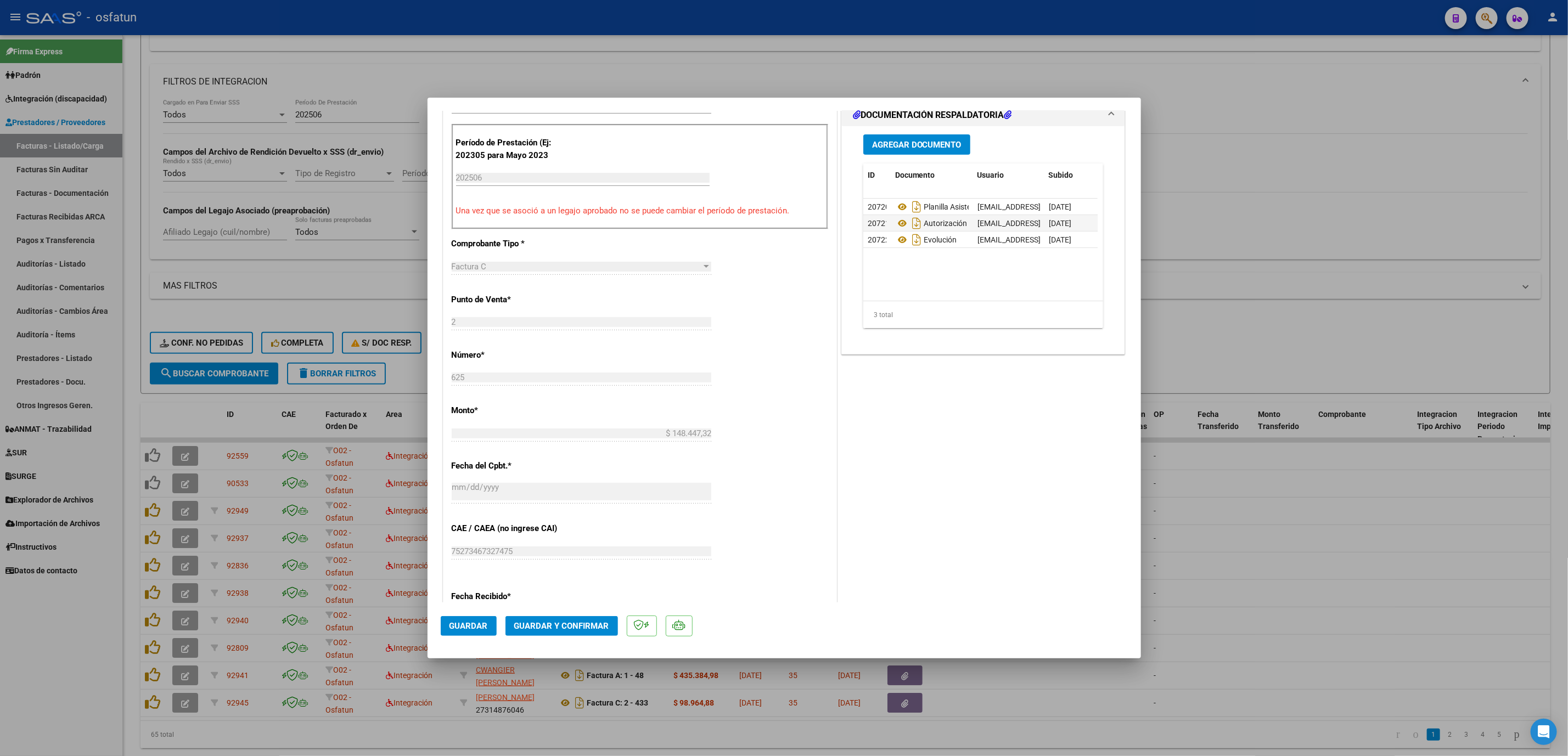
click at [593, 615] on mat-dialog-actions "Guardar Guardar y Confirmar" at bounding box center [784, 624] width 687 height 43
click at [595, 623] on span "Guardar y Confirmar" at bounding box center [562, 626] width 95 height 9
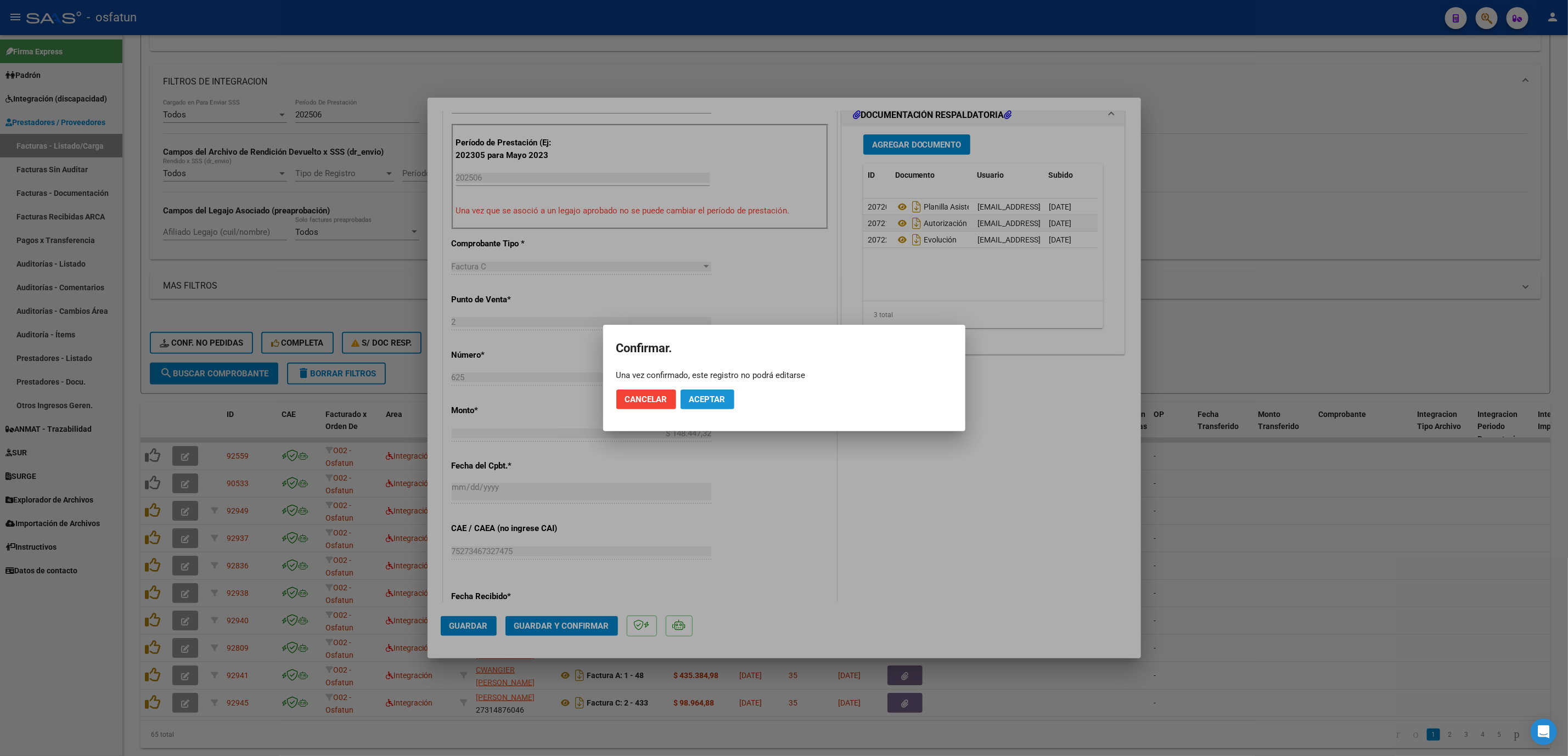
click at [723, 401] on span "Aceptar" at bounding box center [707, 400] width 36 height 9
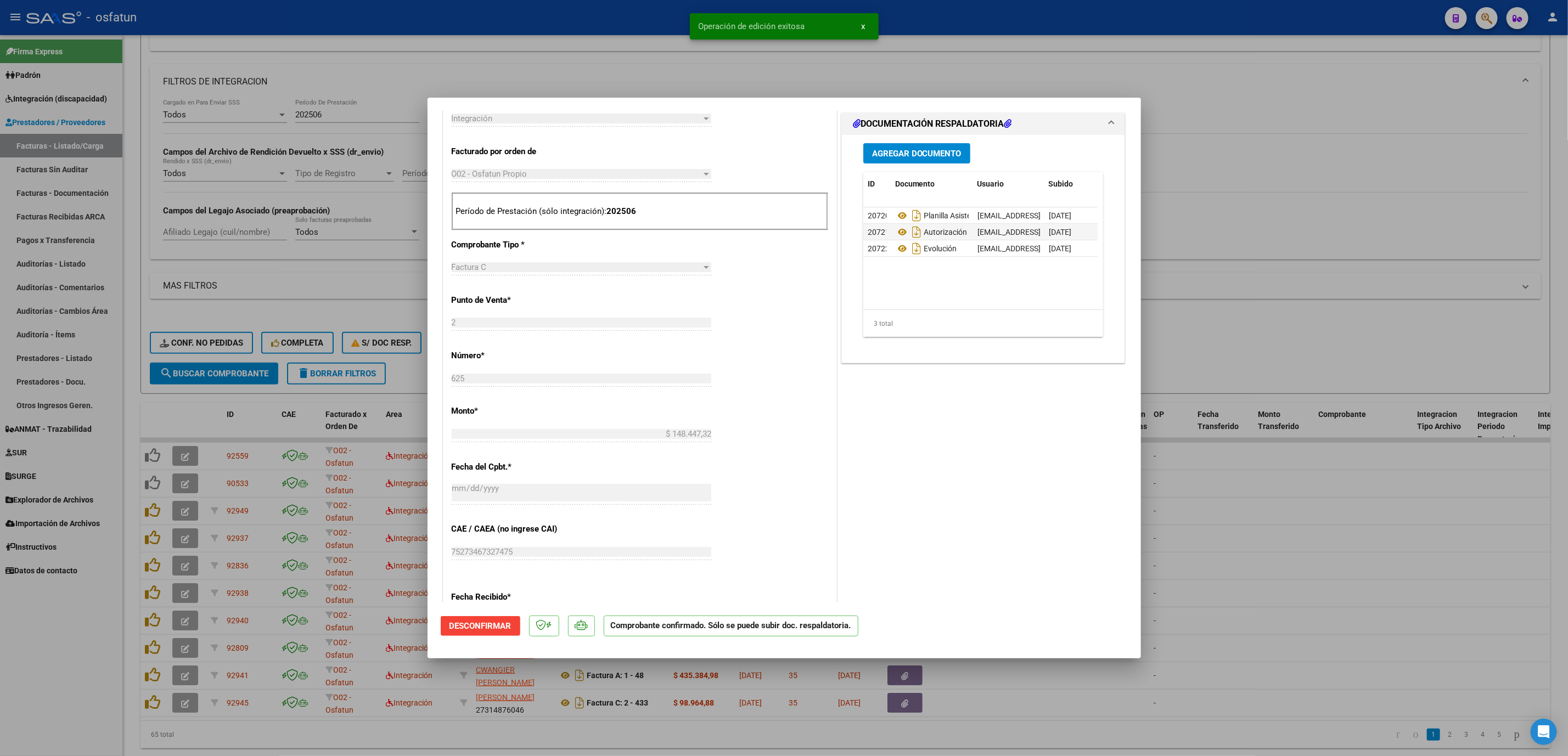
click at [1441, 461] on div at bounding box center [784, 378] width 1568 height 756
type input "$ 0,00"
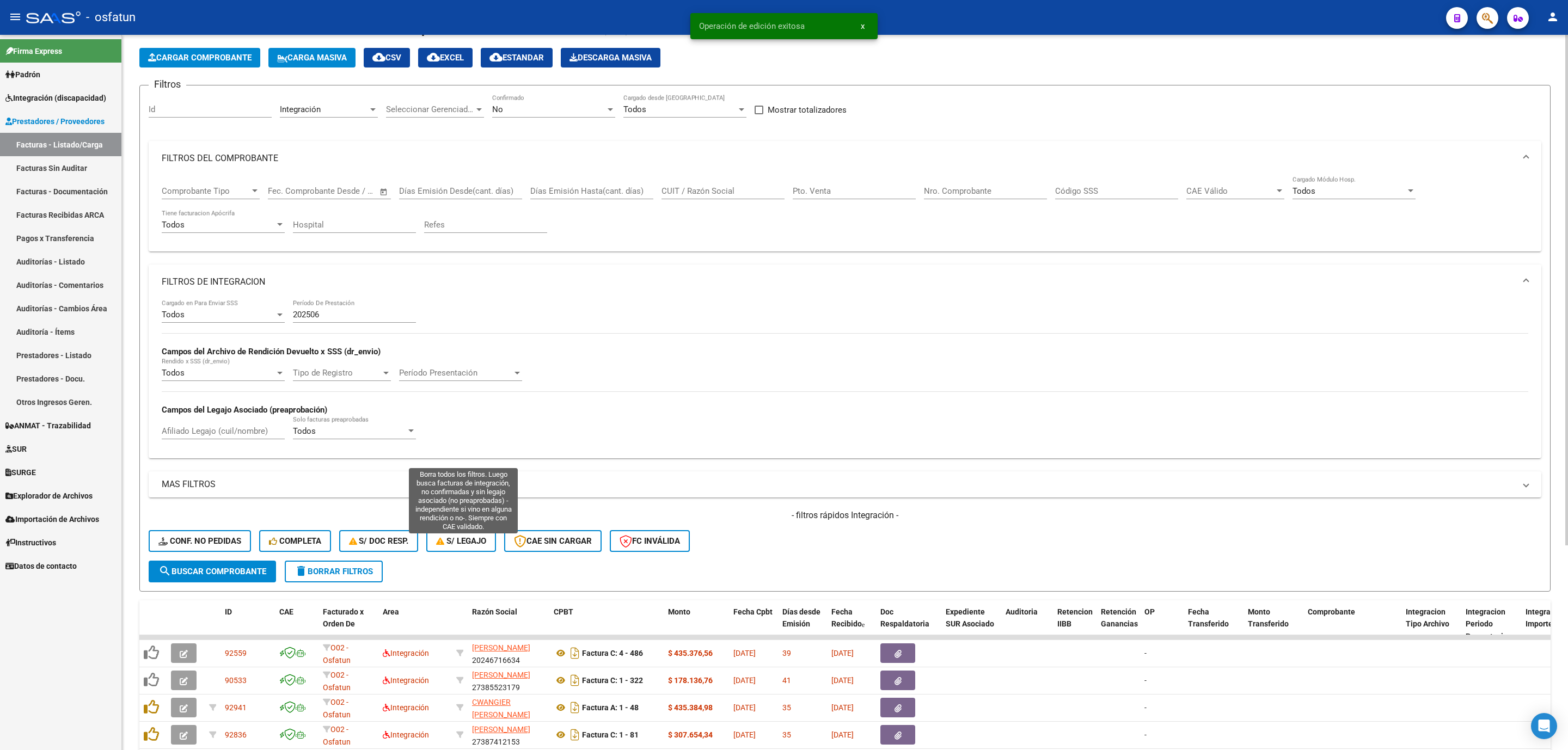
scroll to position [41, 0]
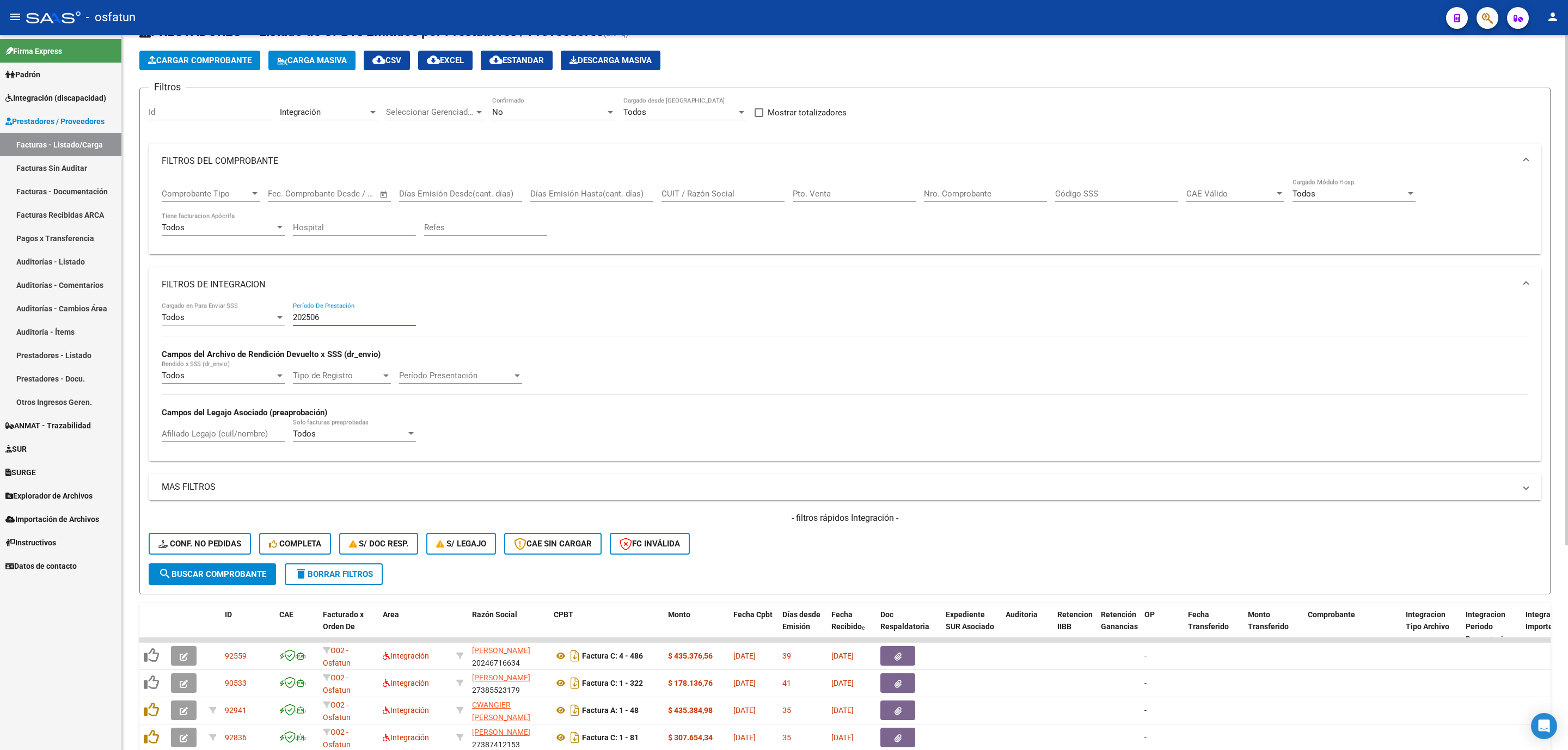
click at [352, 319] on input "202506" at bounding box center [354, 317] width 123 height 9
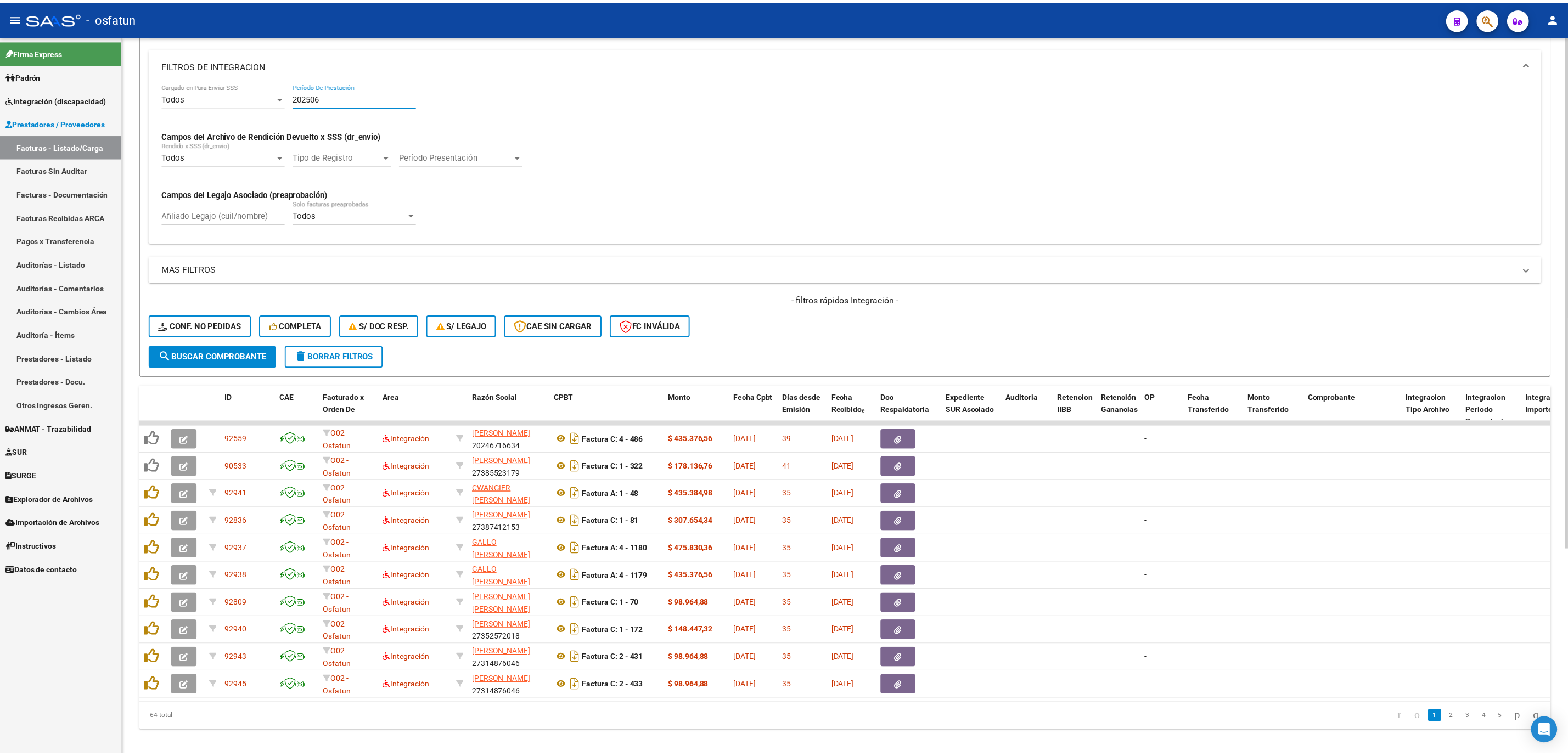
scroll to position [288, 0]
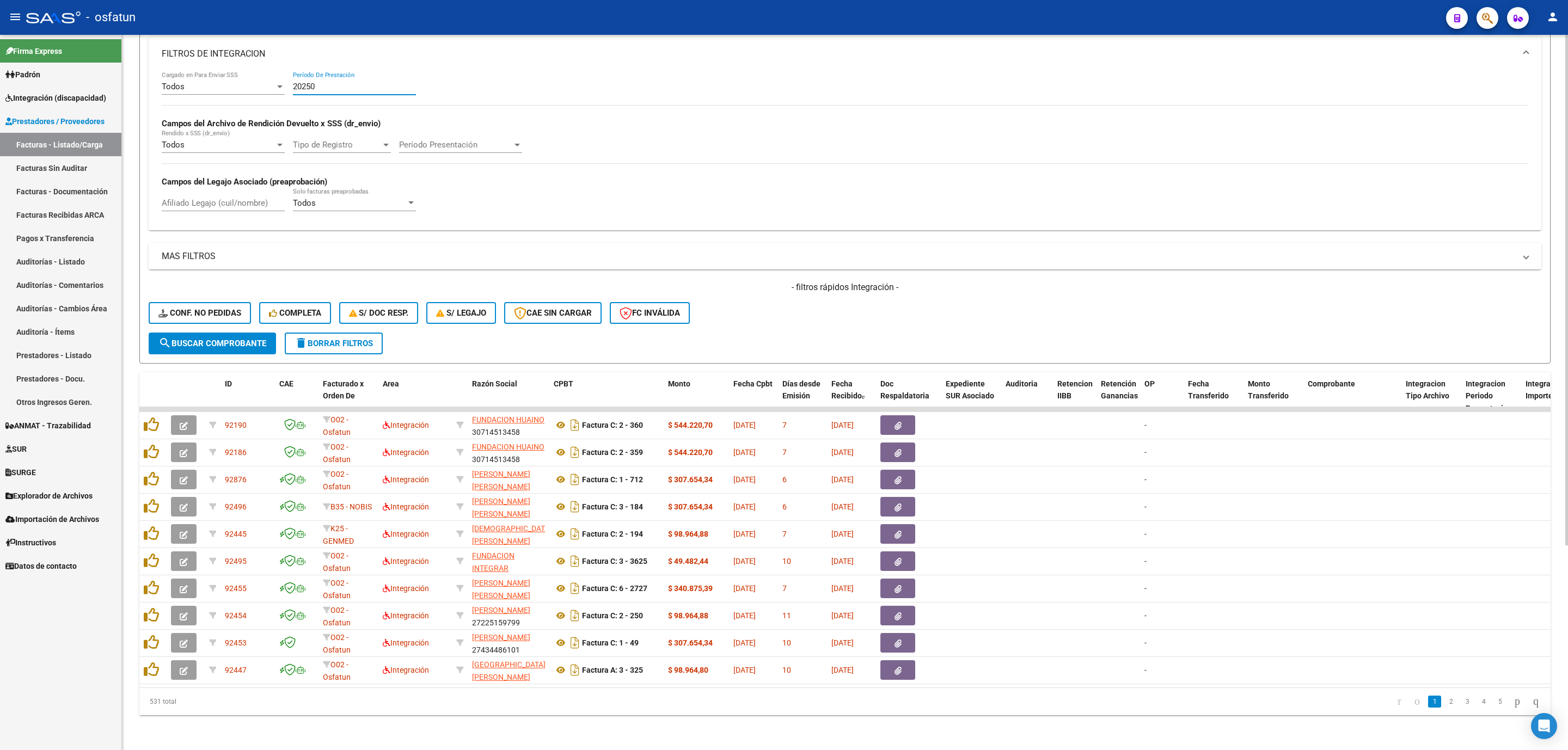
type input "202506"
click at [852, 378] on div "Fecha Recibido" at bounding box center [851, 390] width 40 height 25
click at [842, 380] on span "Fecha Recibido" at bounding box center [846, 390] width 31 height 22
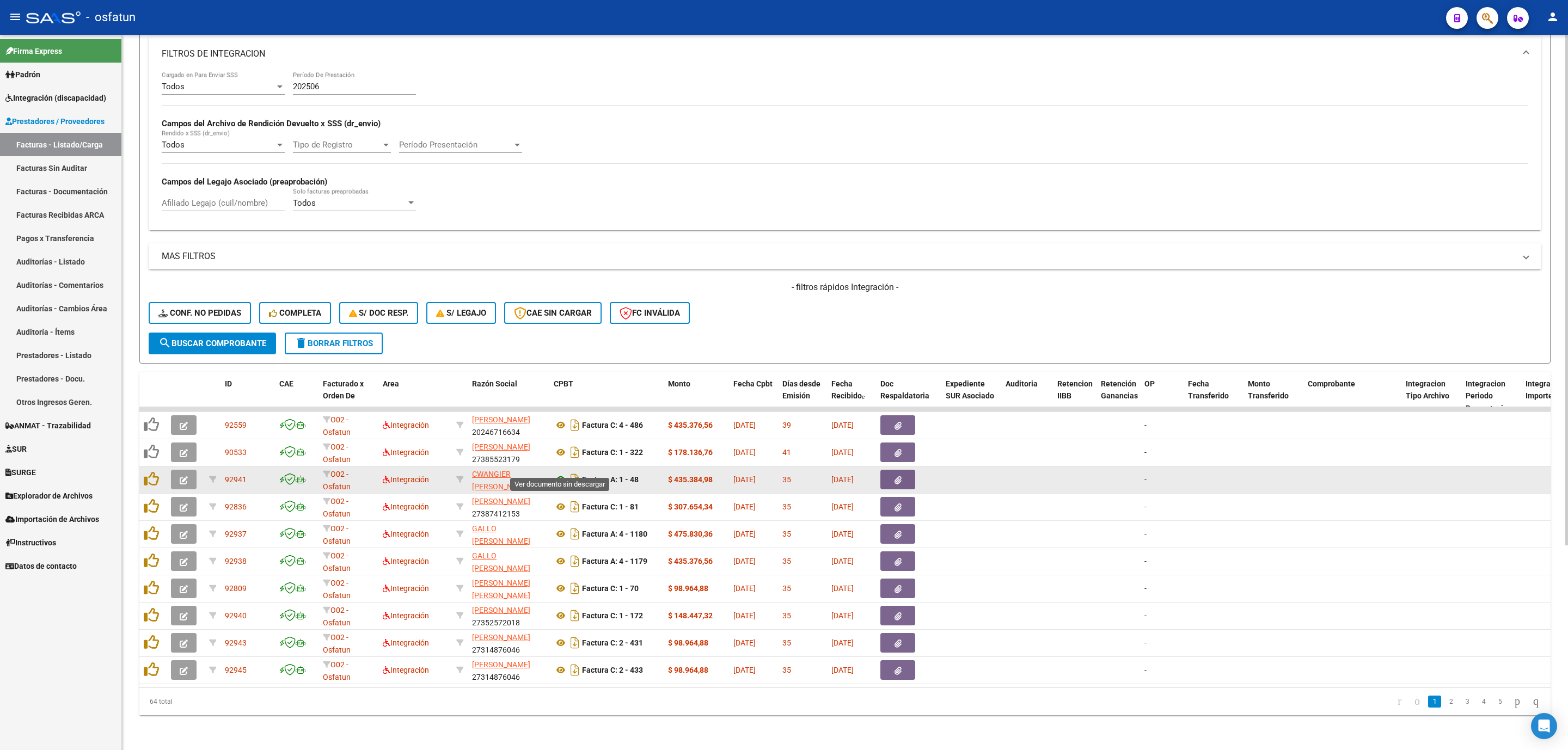
click at [561, 473] on icon at bounding box center [560, 480] width 14 height 13
click at [188, 471] on button "button" at bounding box center [183, 479] width 25 height 20
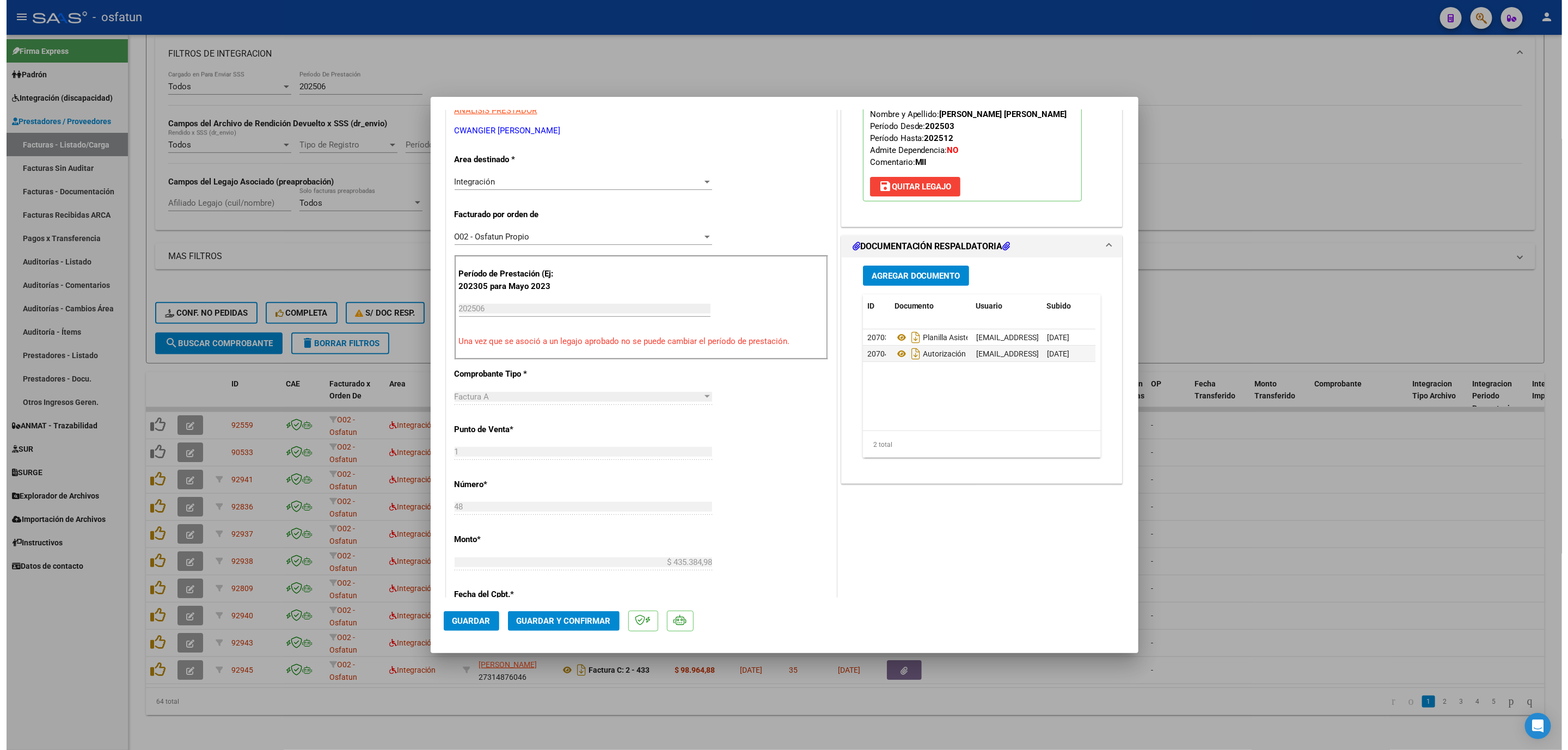
scroll to position [245, 0]
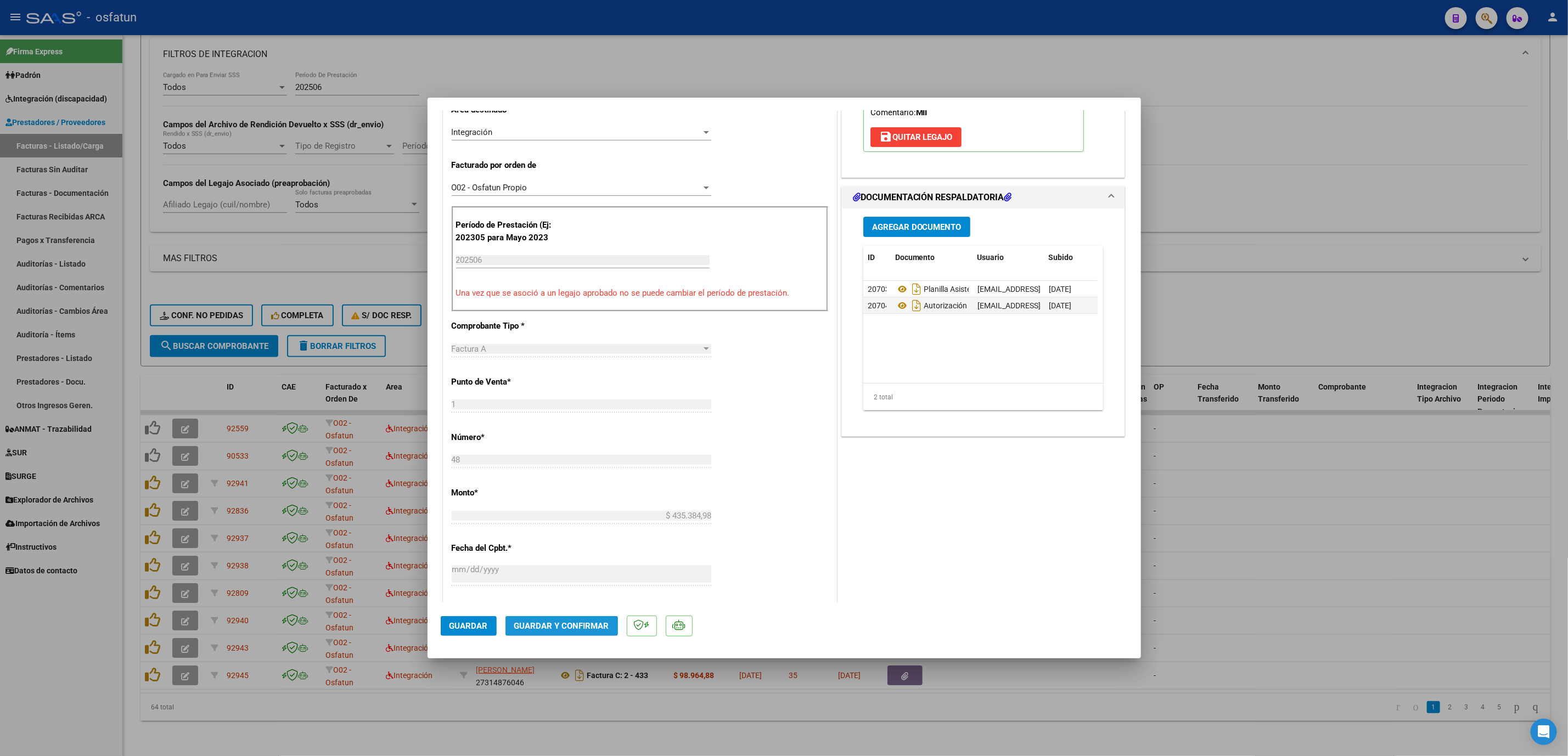
click at [516, 628] on span "Guardar y Confirmar" at bounding box center [562, 626] width 95 height 9
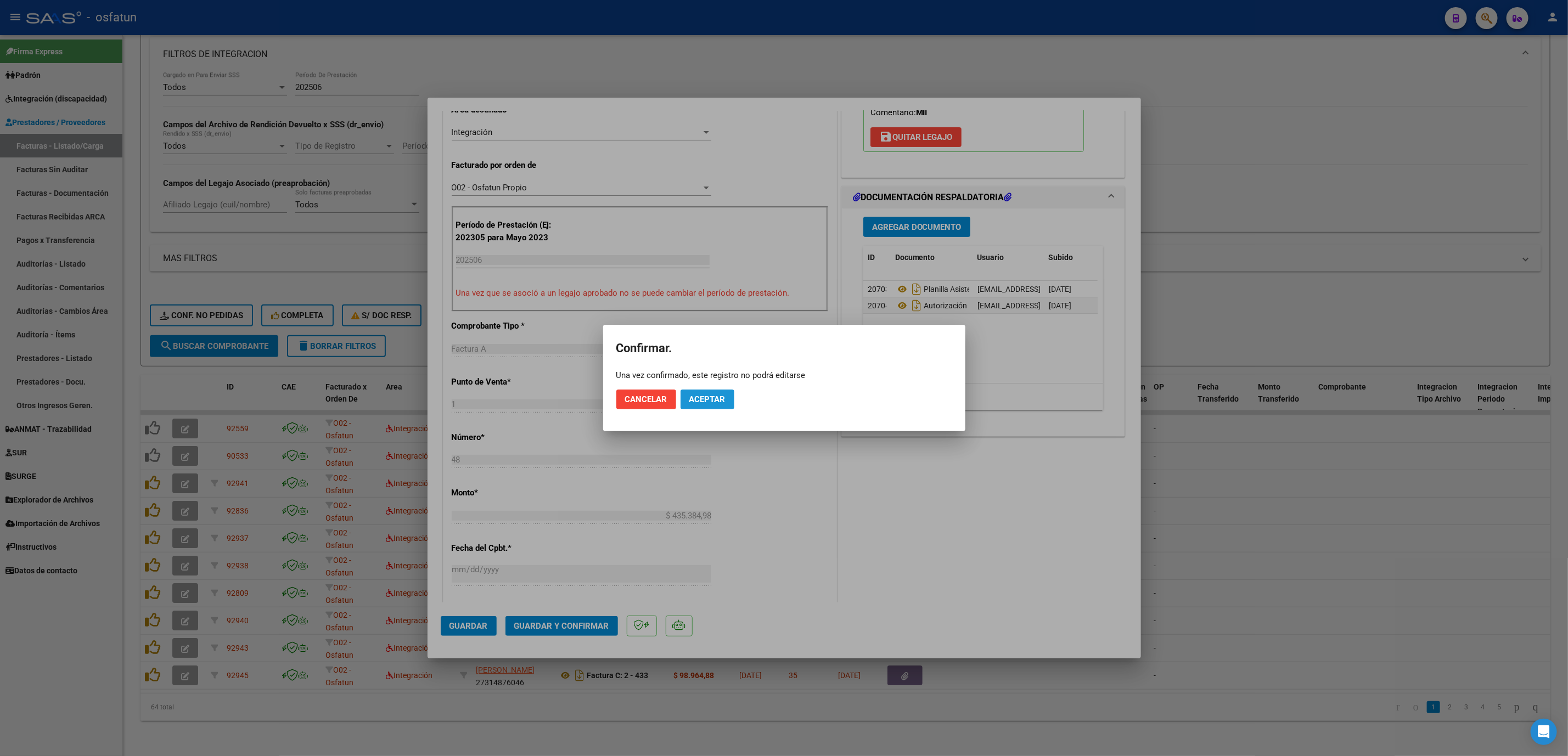
click at [716, 399] on span "Aceptar" at bounding box center [707, 400] width 36 height 9
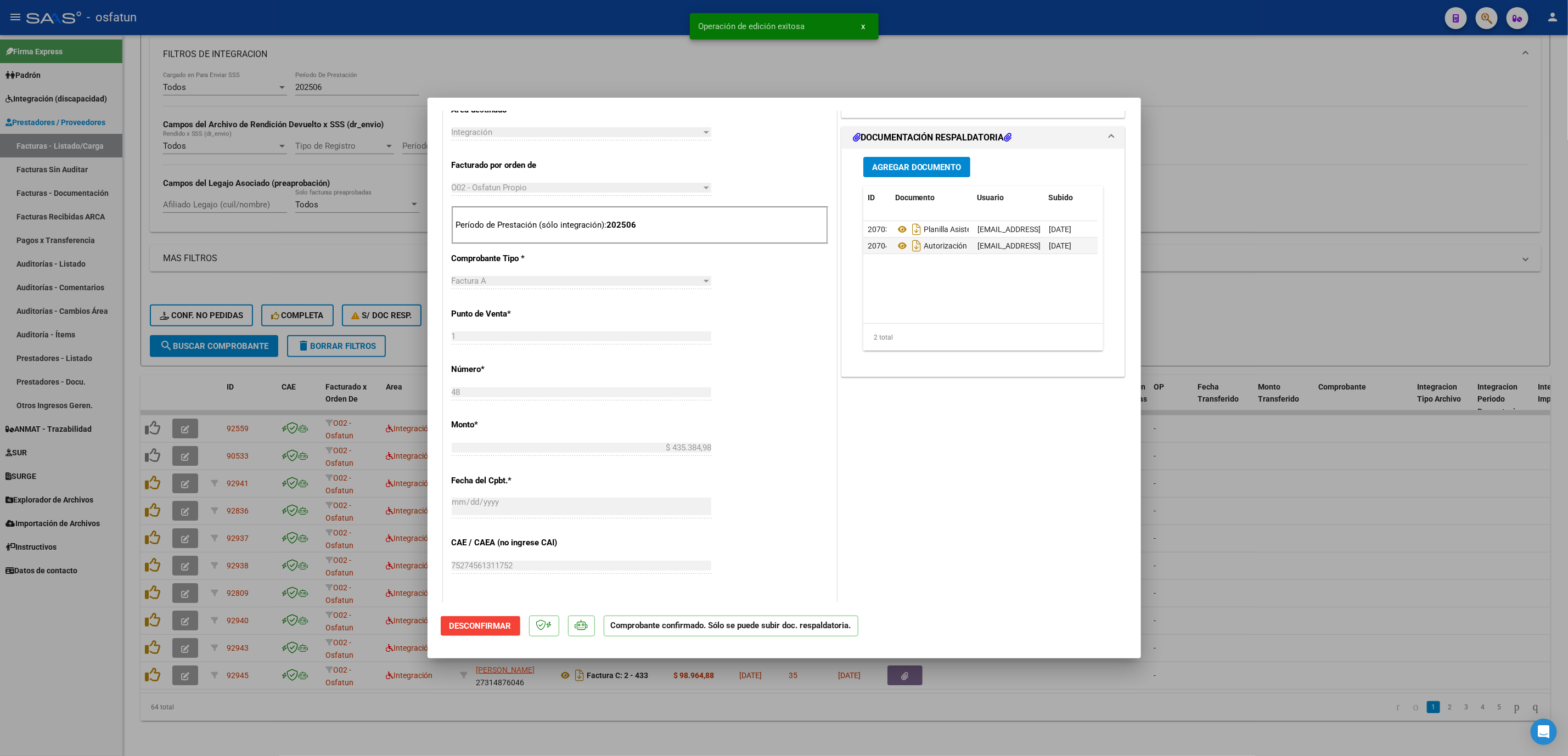
click at [308, 72] on div at bounding box center [784, 378] width 1568 height 756
type input "$ 0,00"
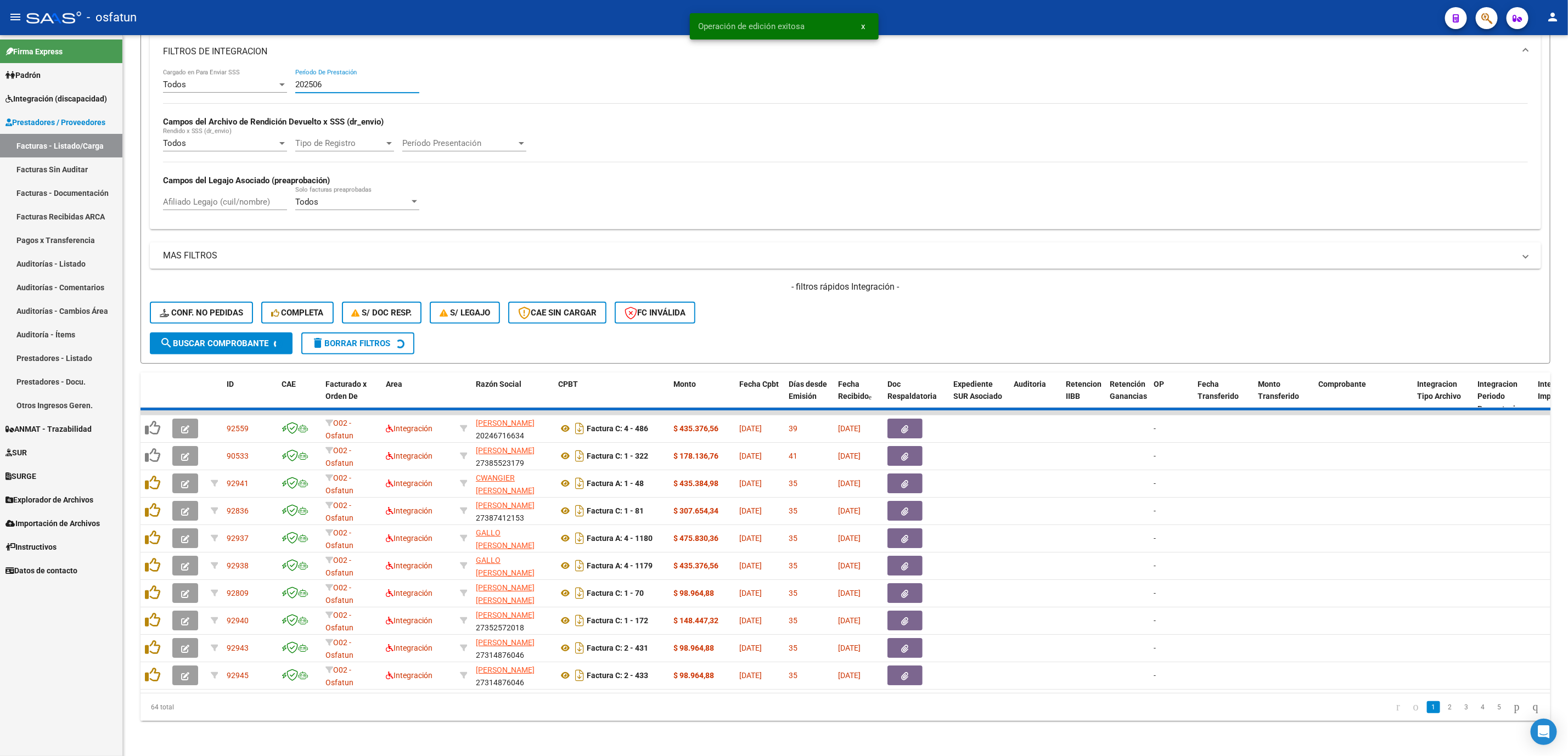
click at [308, 79] on input "202506" at bounding box center [357, 84] width 124 height 9
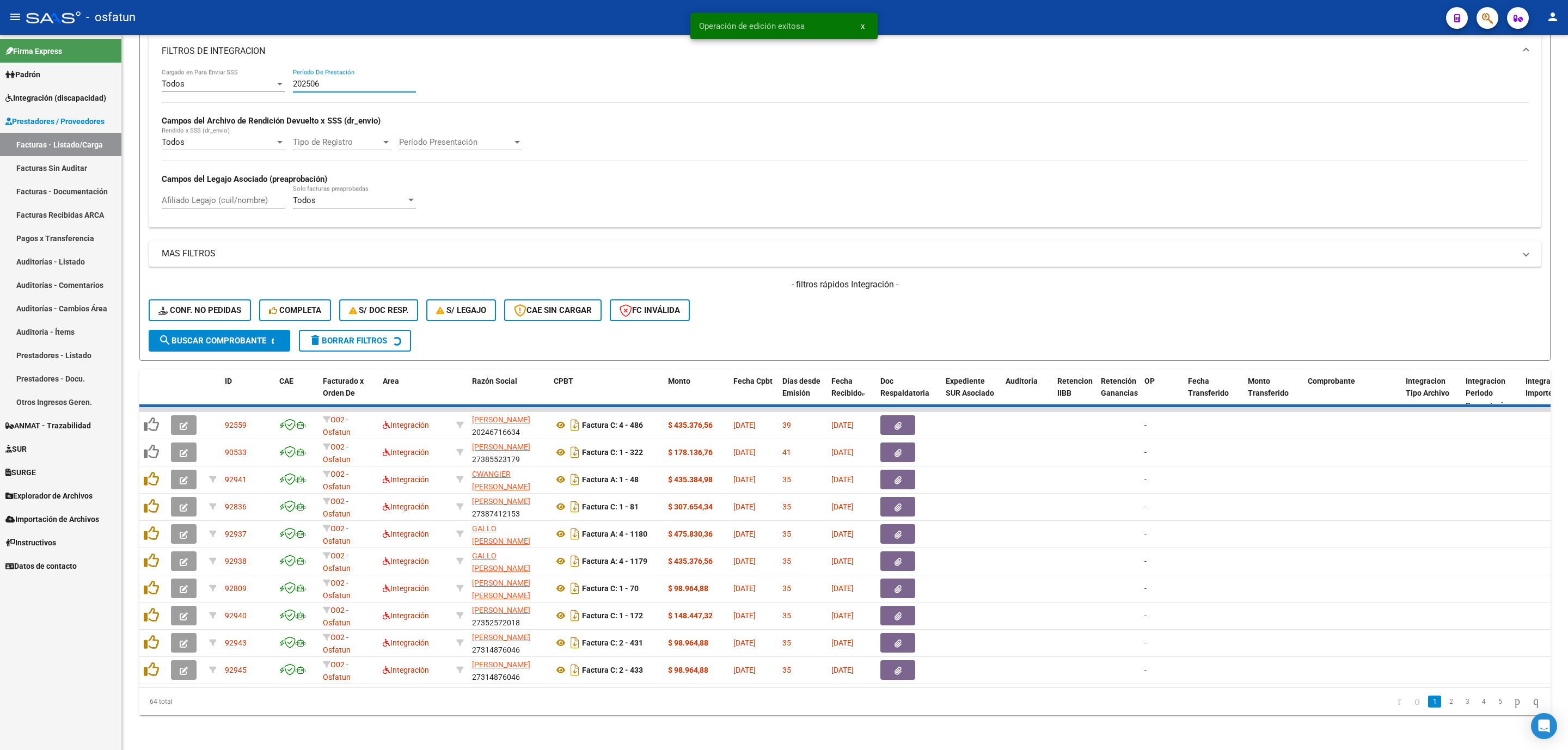
click at [306, 79] on input "202506" at bounding box center [354, 83] width 123 height 9
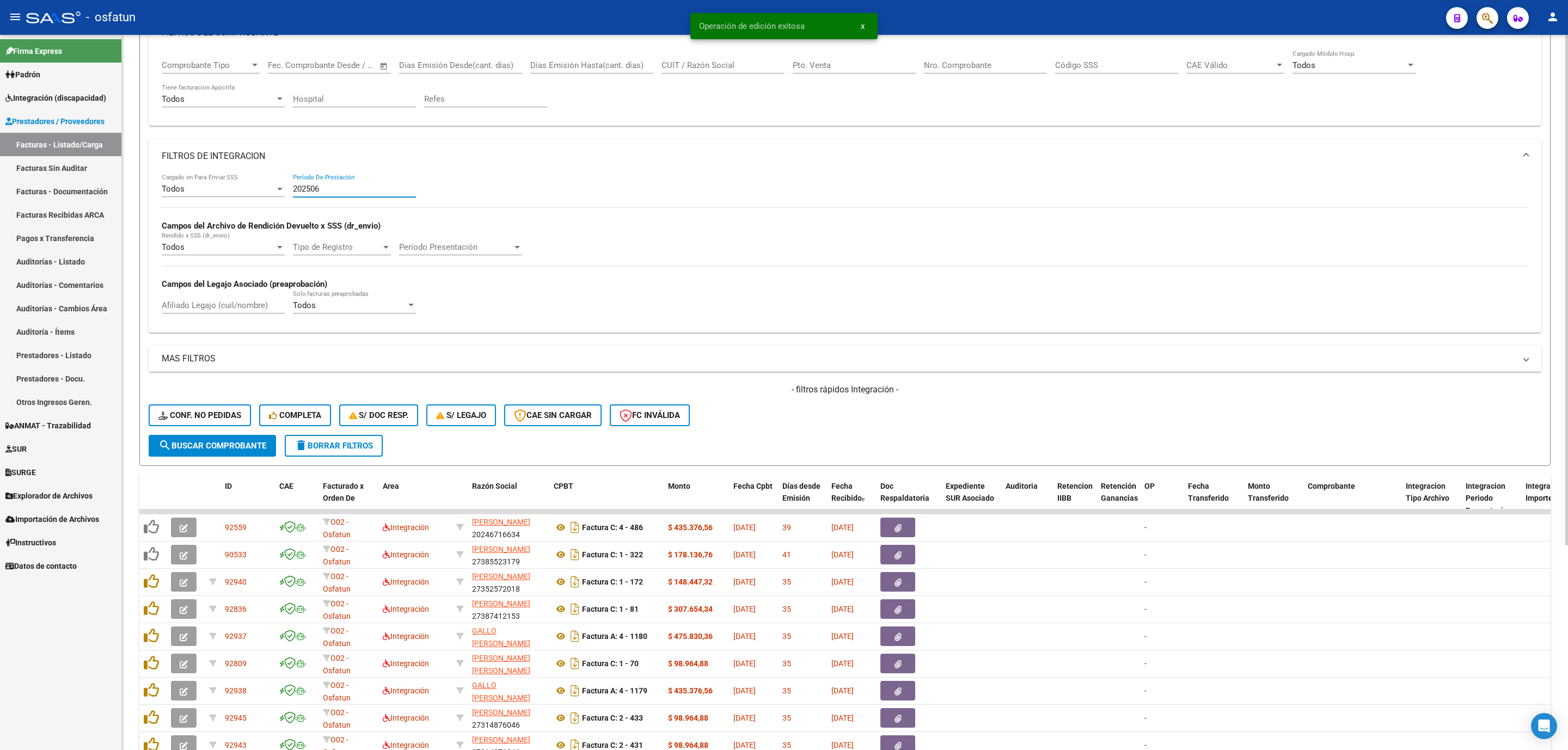
scroll to position [0, 0]
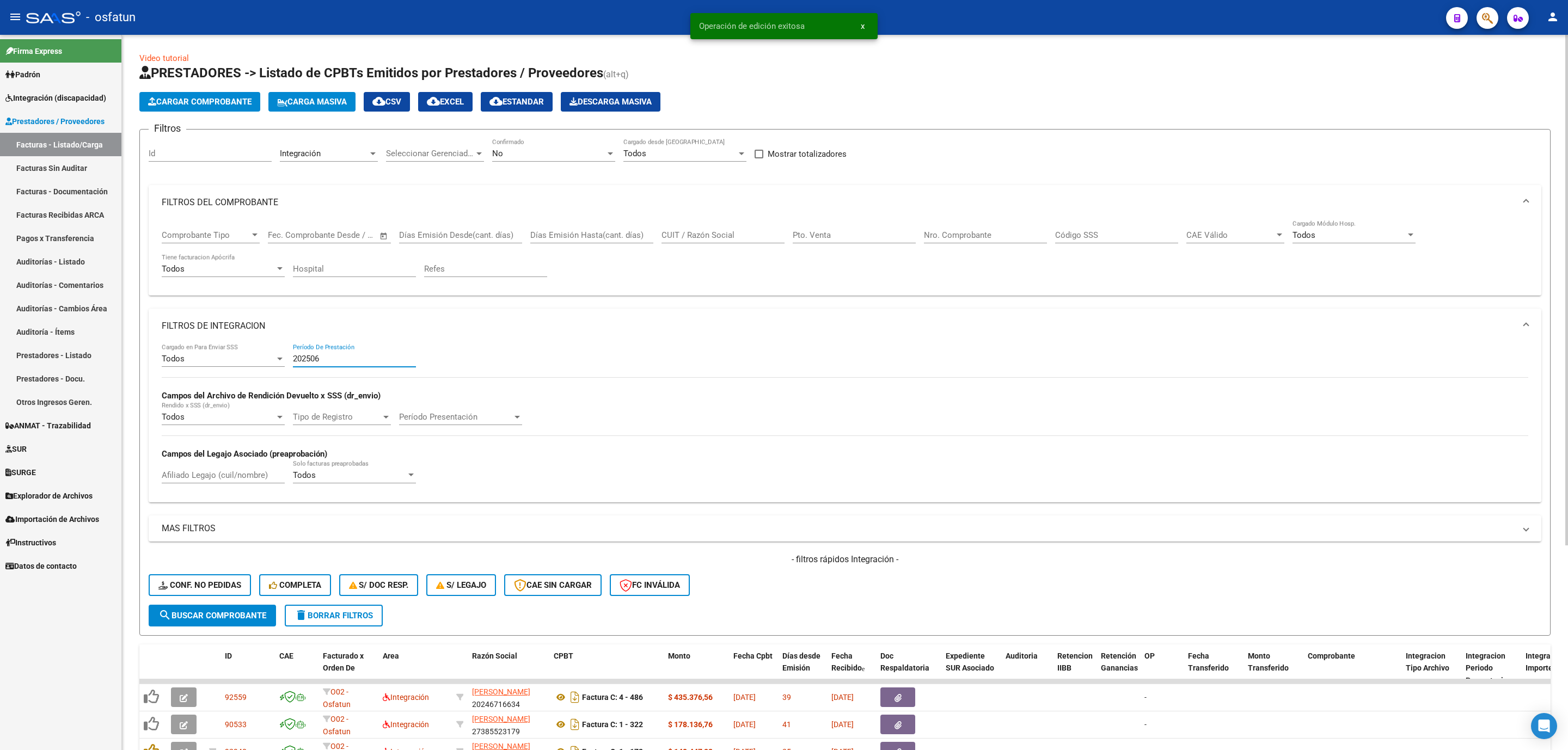
click at [555, 151] on div "No" at bounding box center [548, 153] width 113 height 9
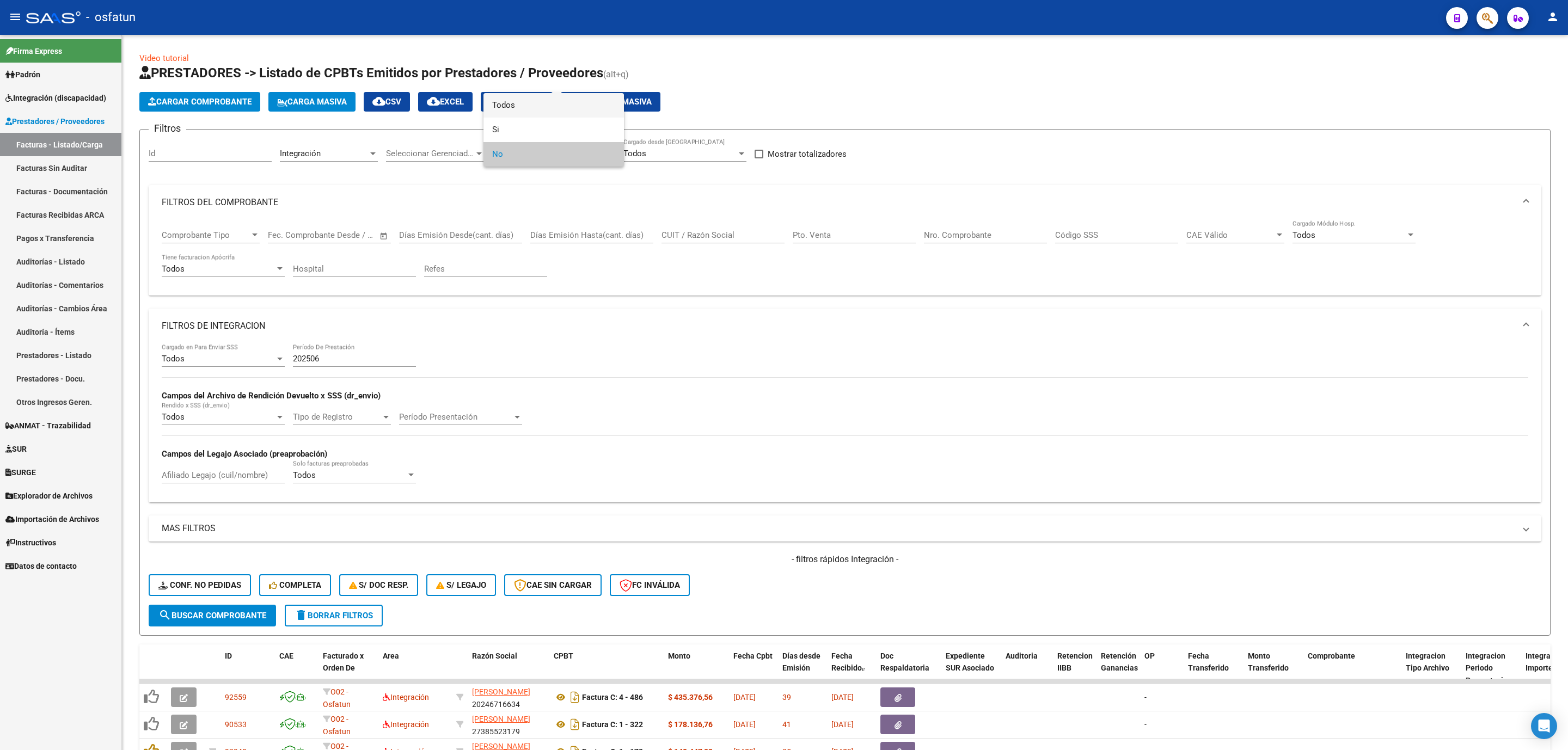
click at [535, 110] on span "Todos" at bounding box center [554, 106] width 123 height 24
click at [733, 238] on input "CUIT / Razón Social" at bounding box center [723, 235] width 123 height 9
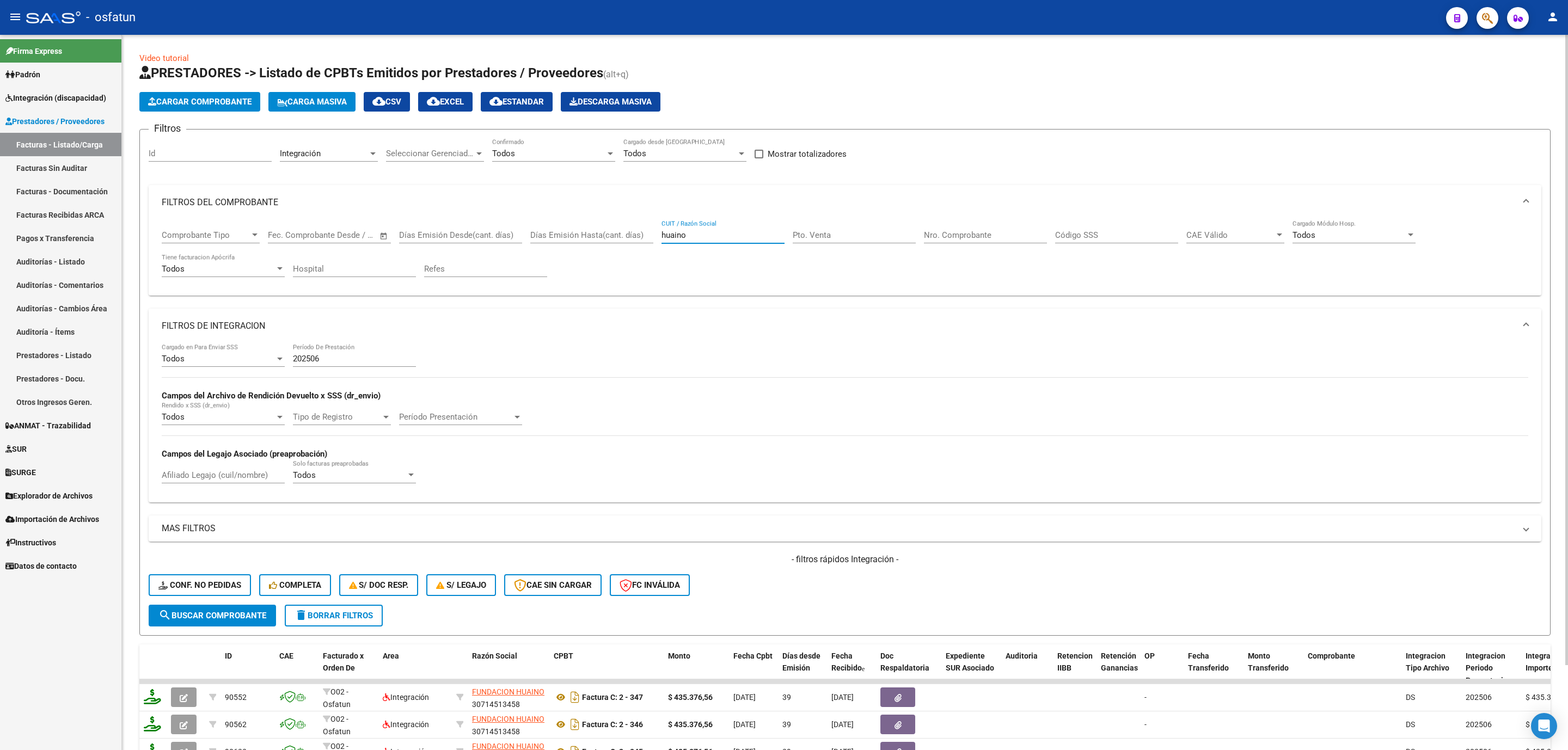
type input "huaino"
click at [324, 358] on input "202506" at bounding box center [354, 358] width 123 height 9
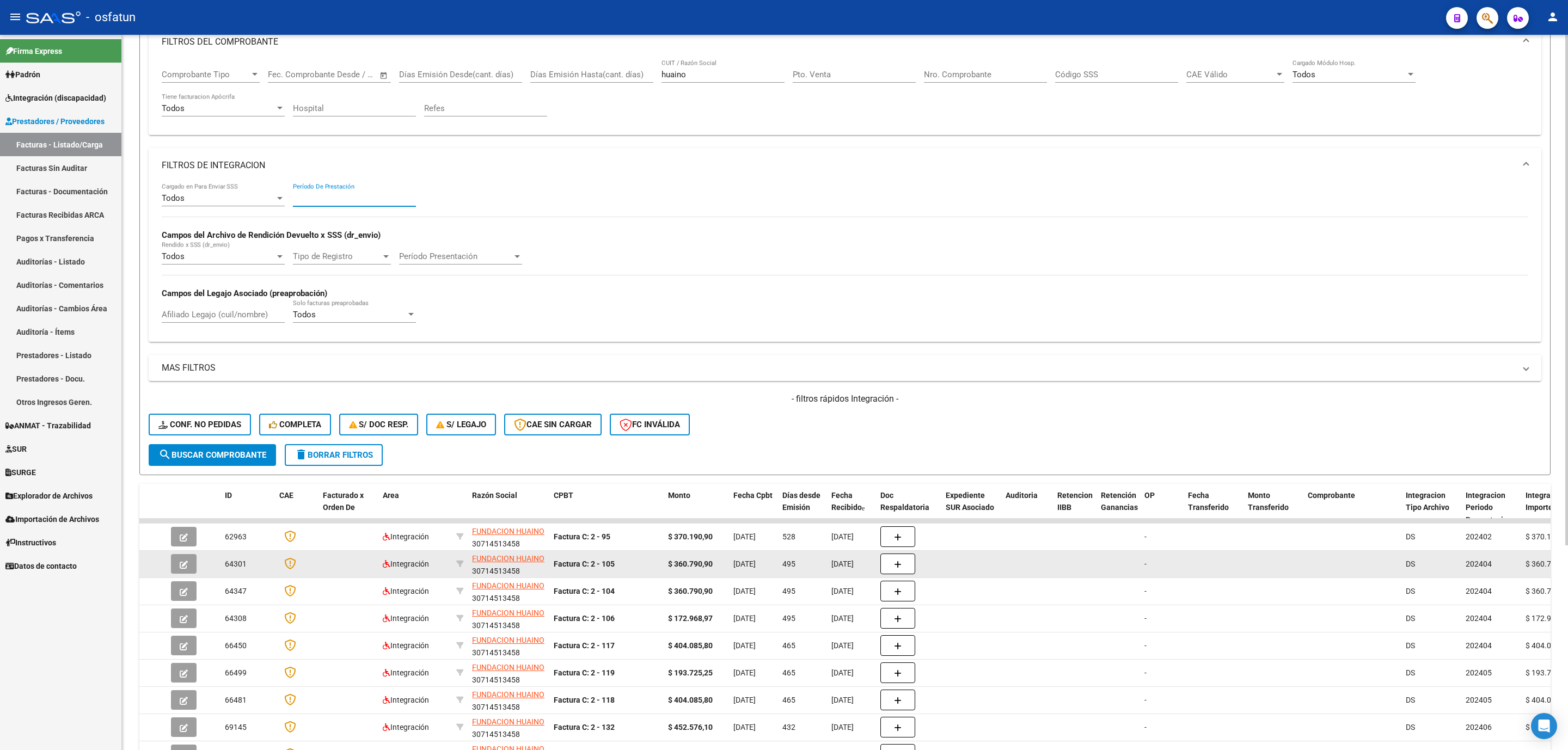
scroll to position [164, 0]
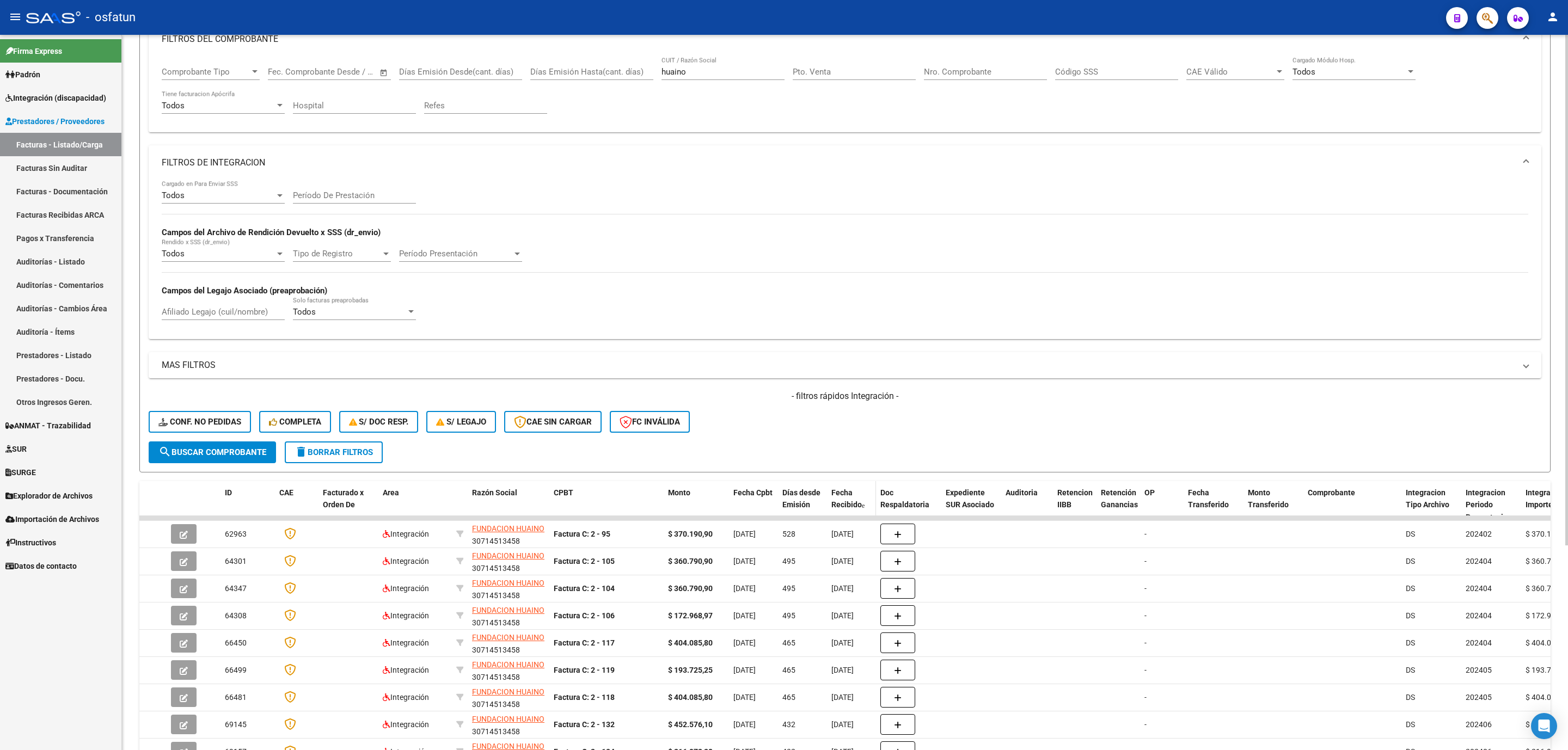
click at [848, 498] on span "Fecha Recibido" at bounding box center [846, 498] width 31 height 22
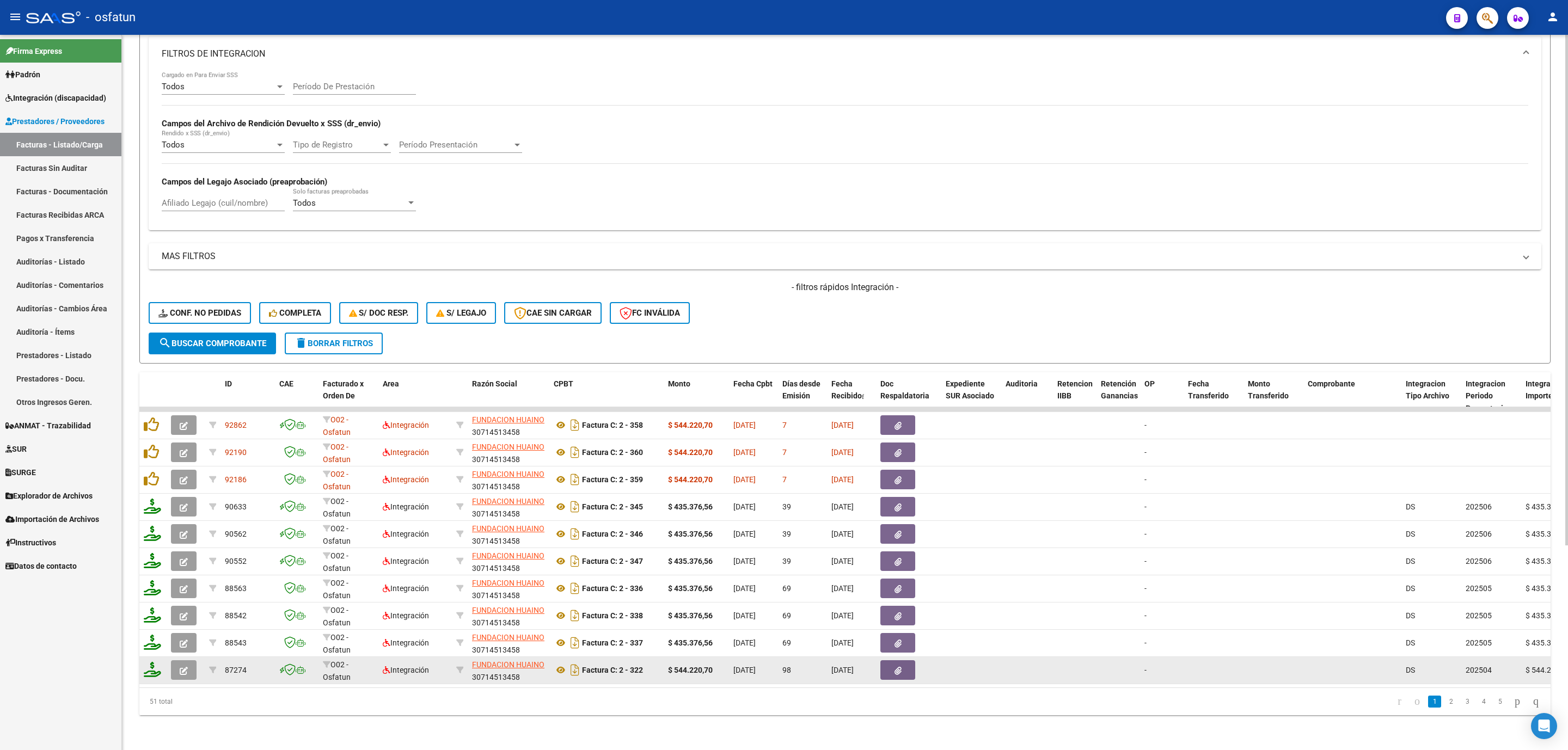
scroll to position [286, 0]
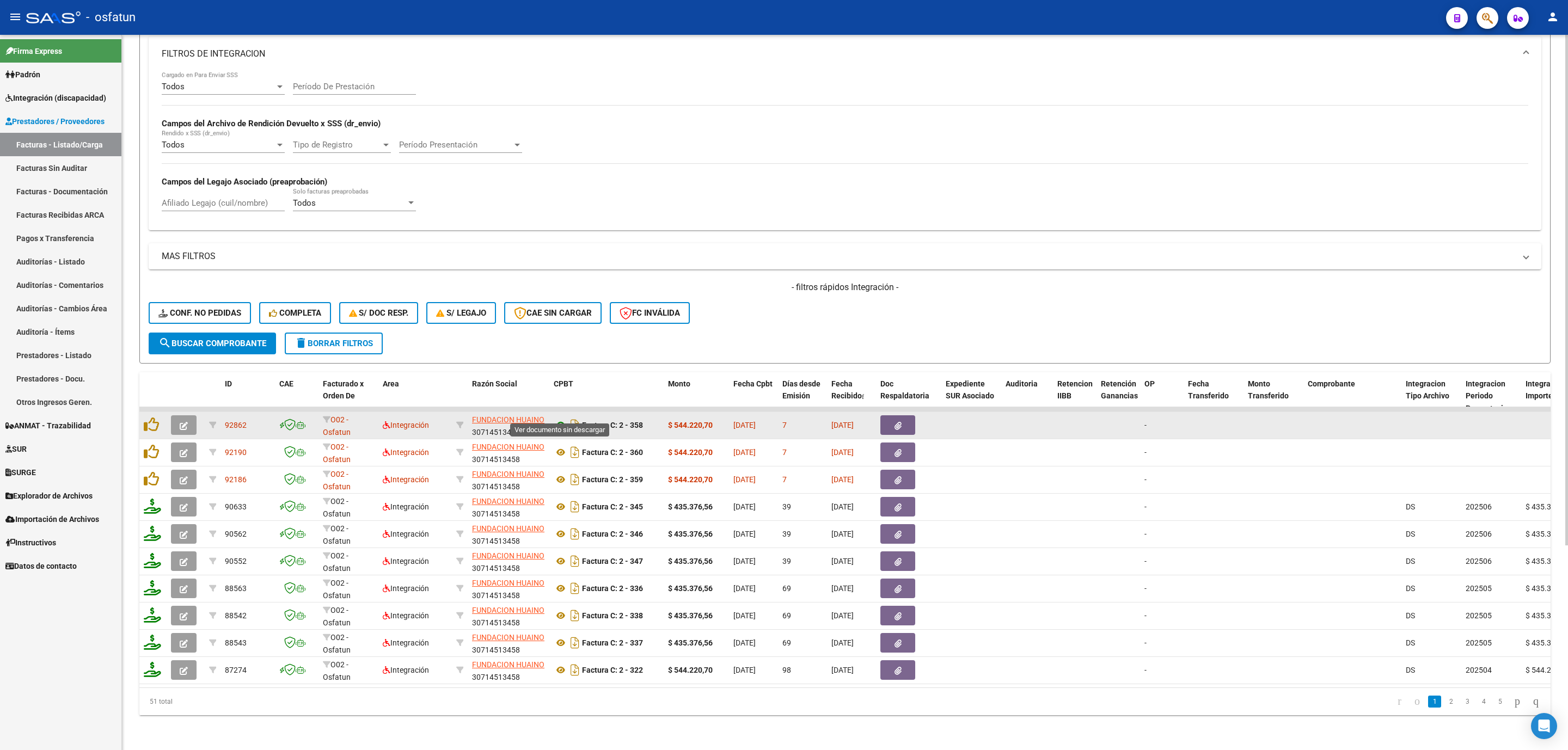
click at [562, 419] on icon at bounding box center [560, 425] width 14 height 13
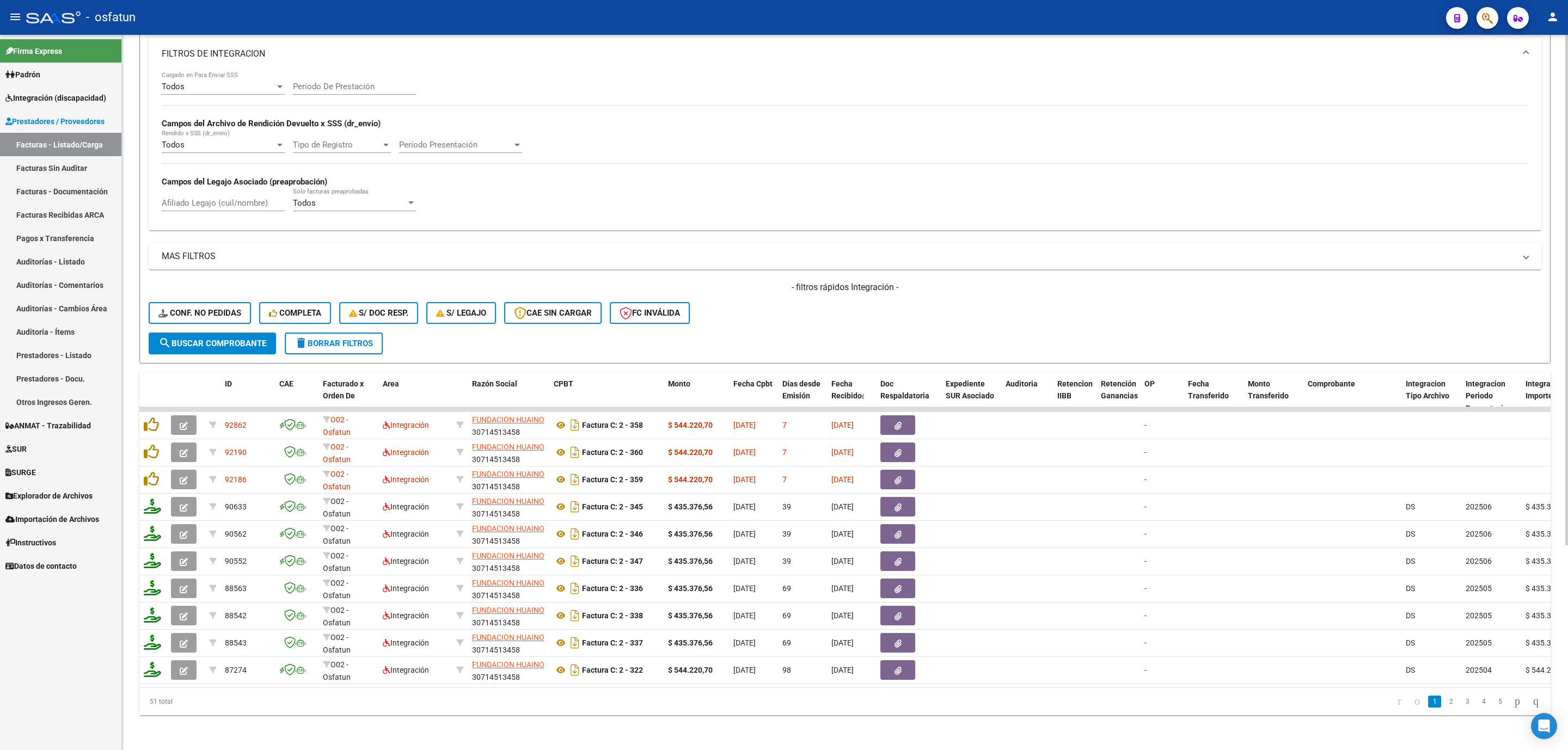
scroll to position [205, 0]
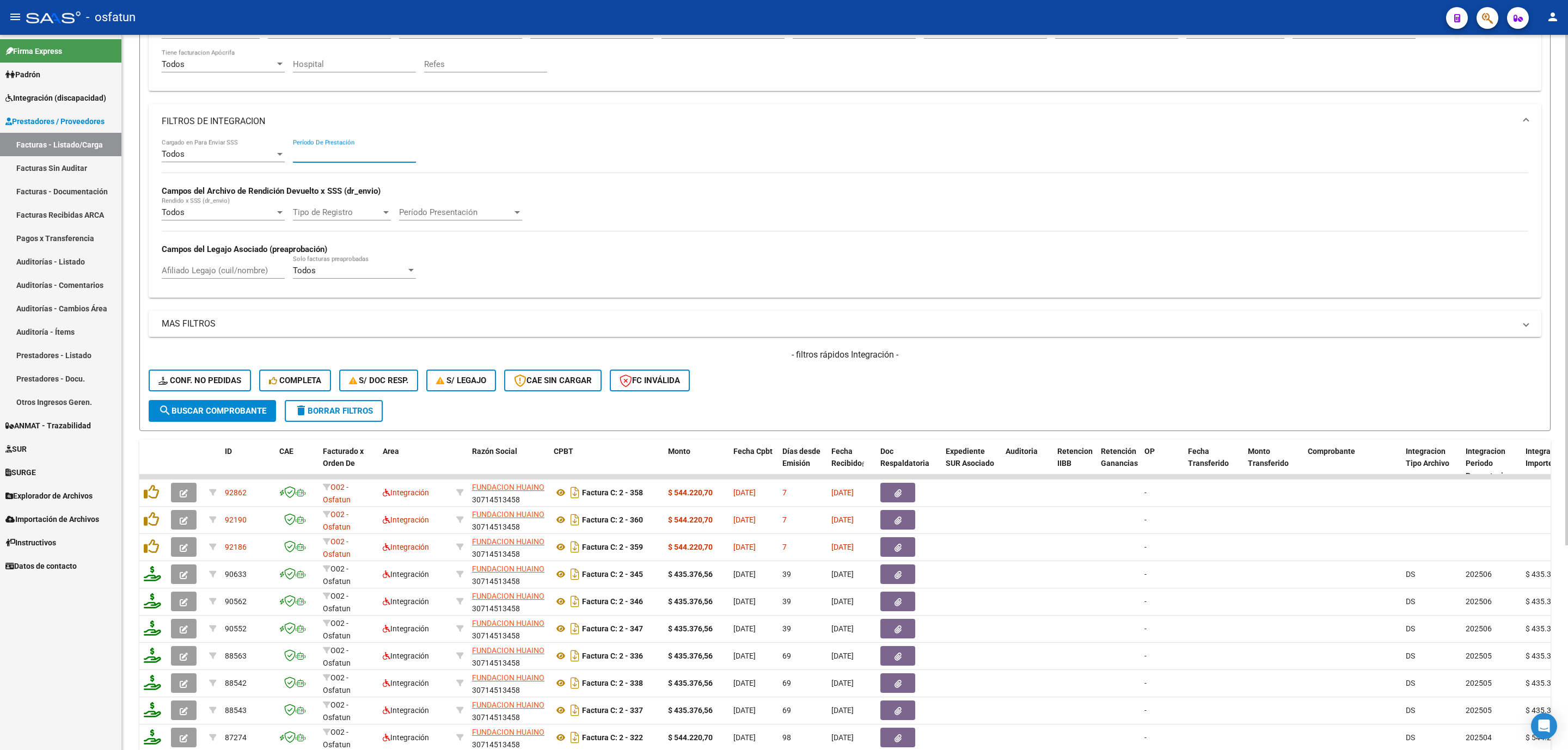
click at [319, 151] on input "Período De Prestación" at bounding box center [354, 154] width 123 height 9
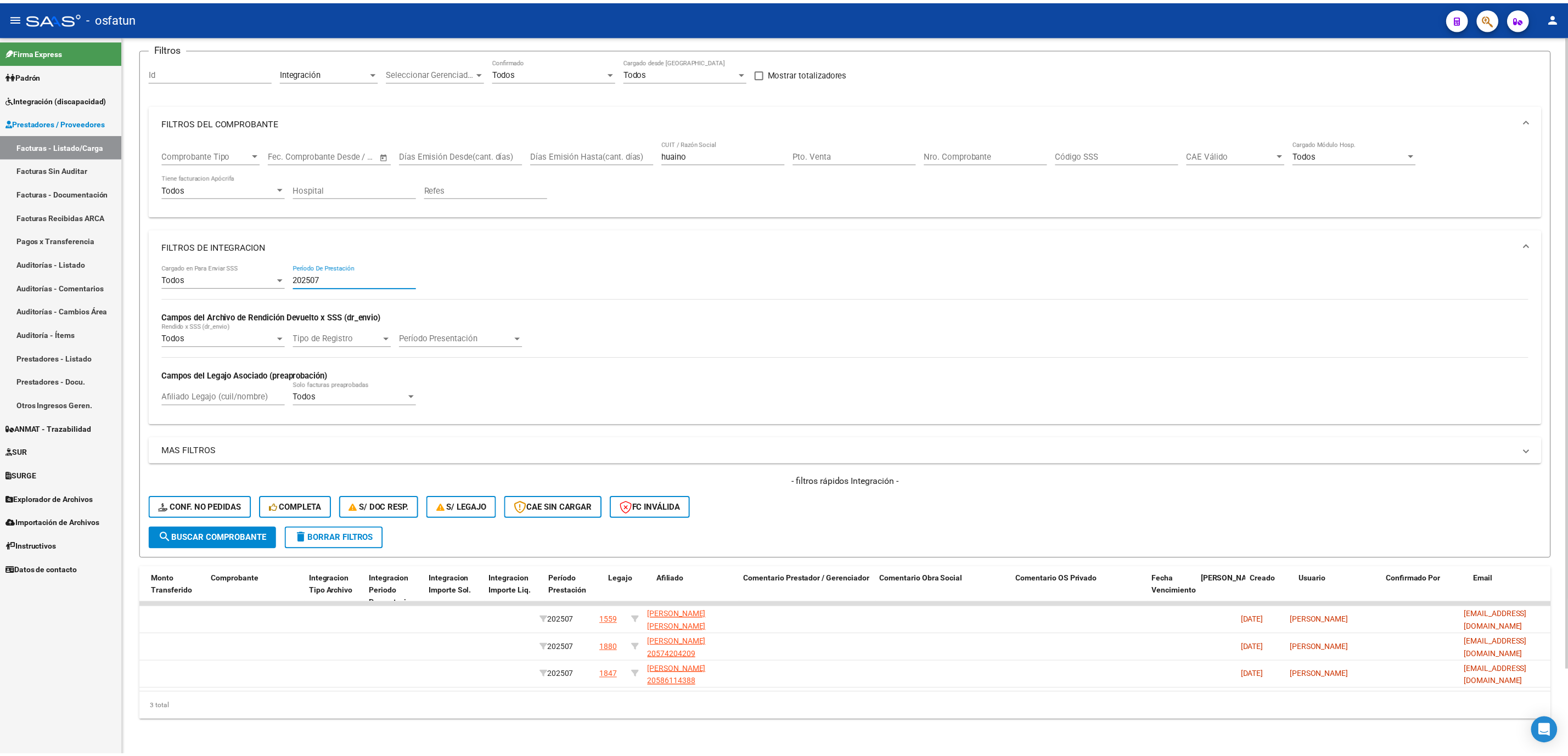
scroll to position [0, 0]
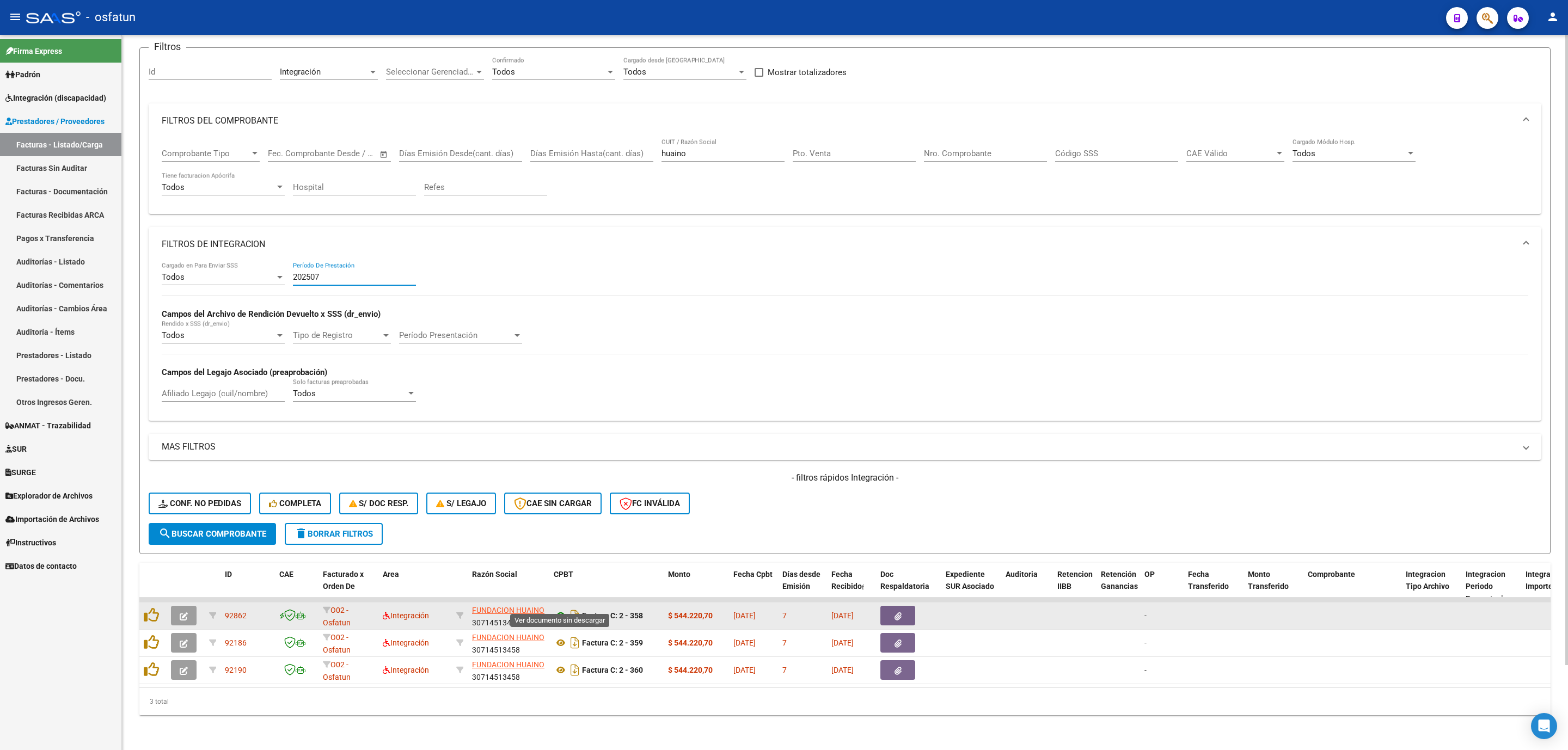
type input "202507"
click at [558, 610] on icon at bounding box center [560, 616] width 14 height 13
click at [186, 613] on icon "button" at bounding box center [183, 616] width 8 height 8
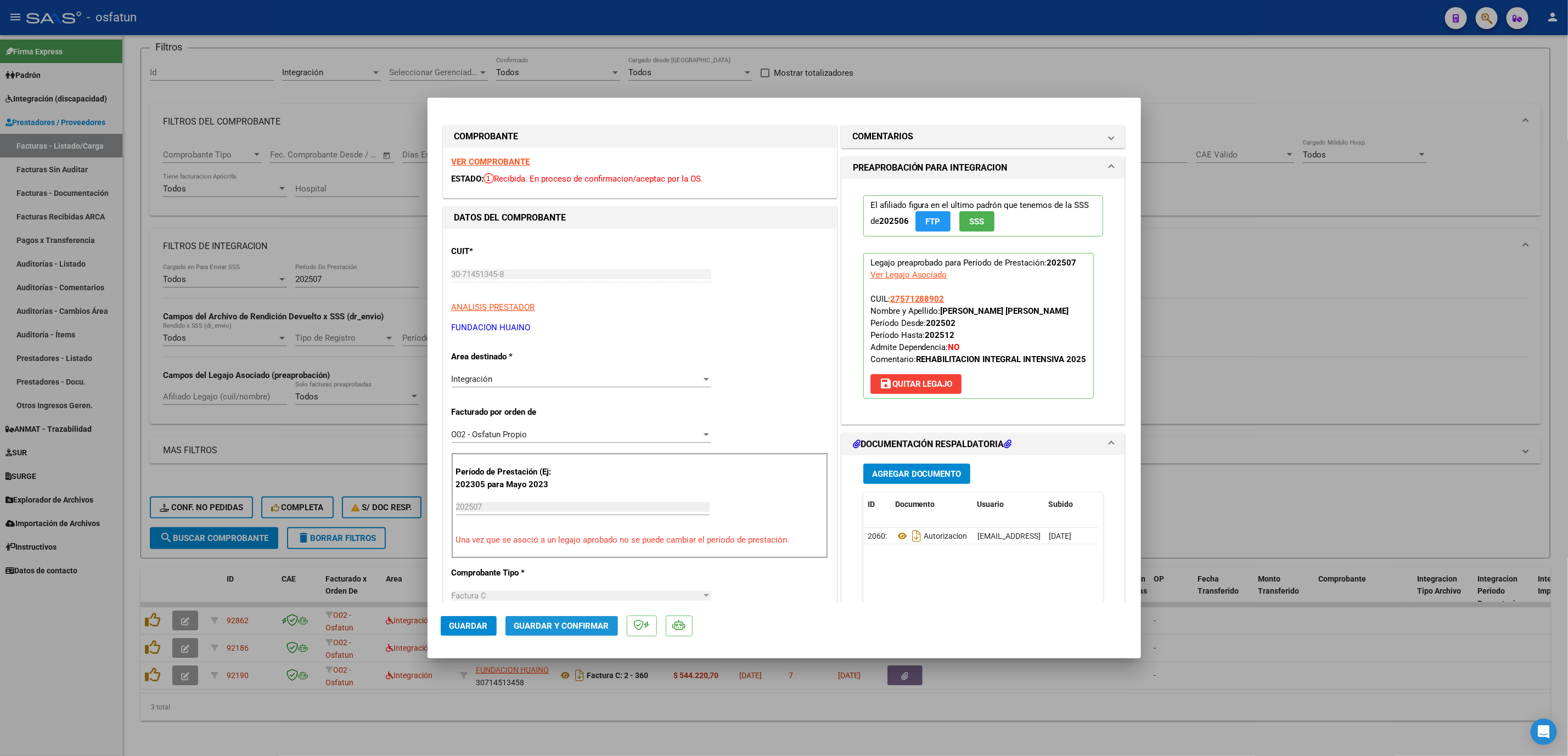
click at [569, 633] on button "Guardar y Confirmar" at bounding box center [561, 626] width 112 height 20
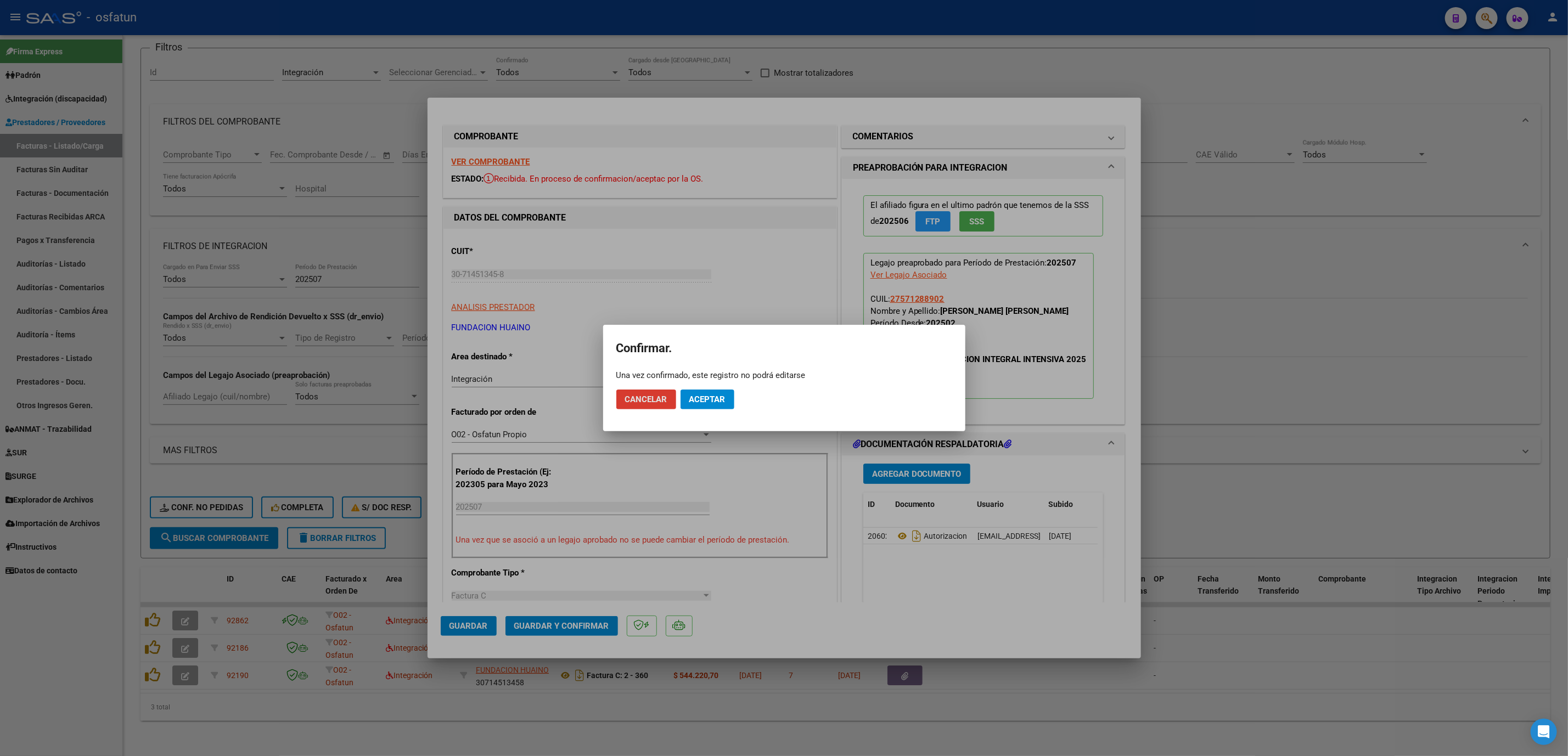
drag, startPoint x: 716, startPoint y: 401, endPoint x: 666, endPoint y: 401, distance: 50.0
click at [713, 401] on span "Aceptar" at bounding box center [707, 400] width 36 height 9
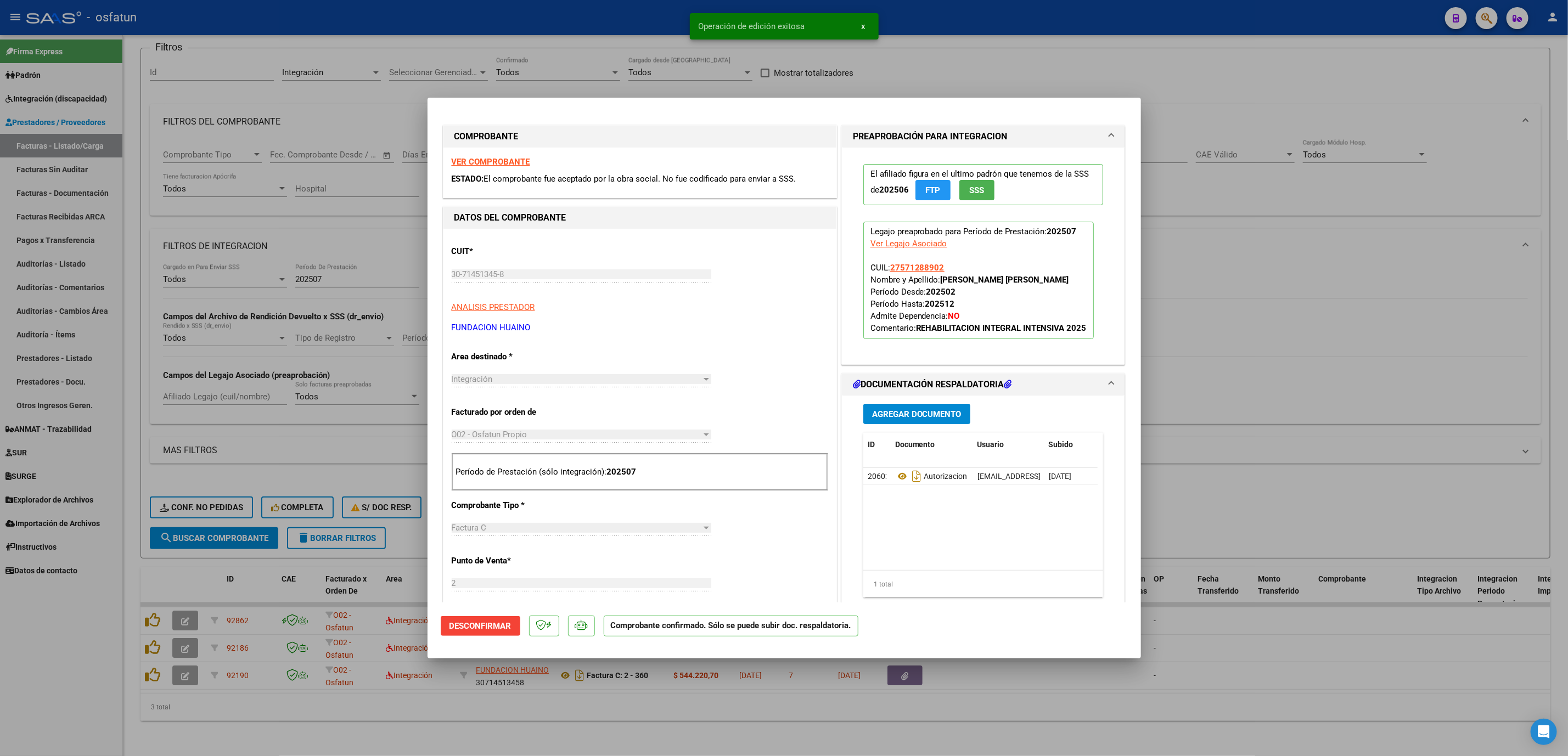
click at [188, 633] on div at bounding box center [784, 378] width 1568 height 756
type input "$ 0,00"
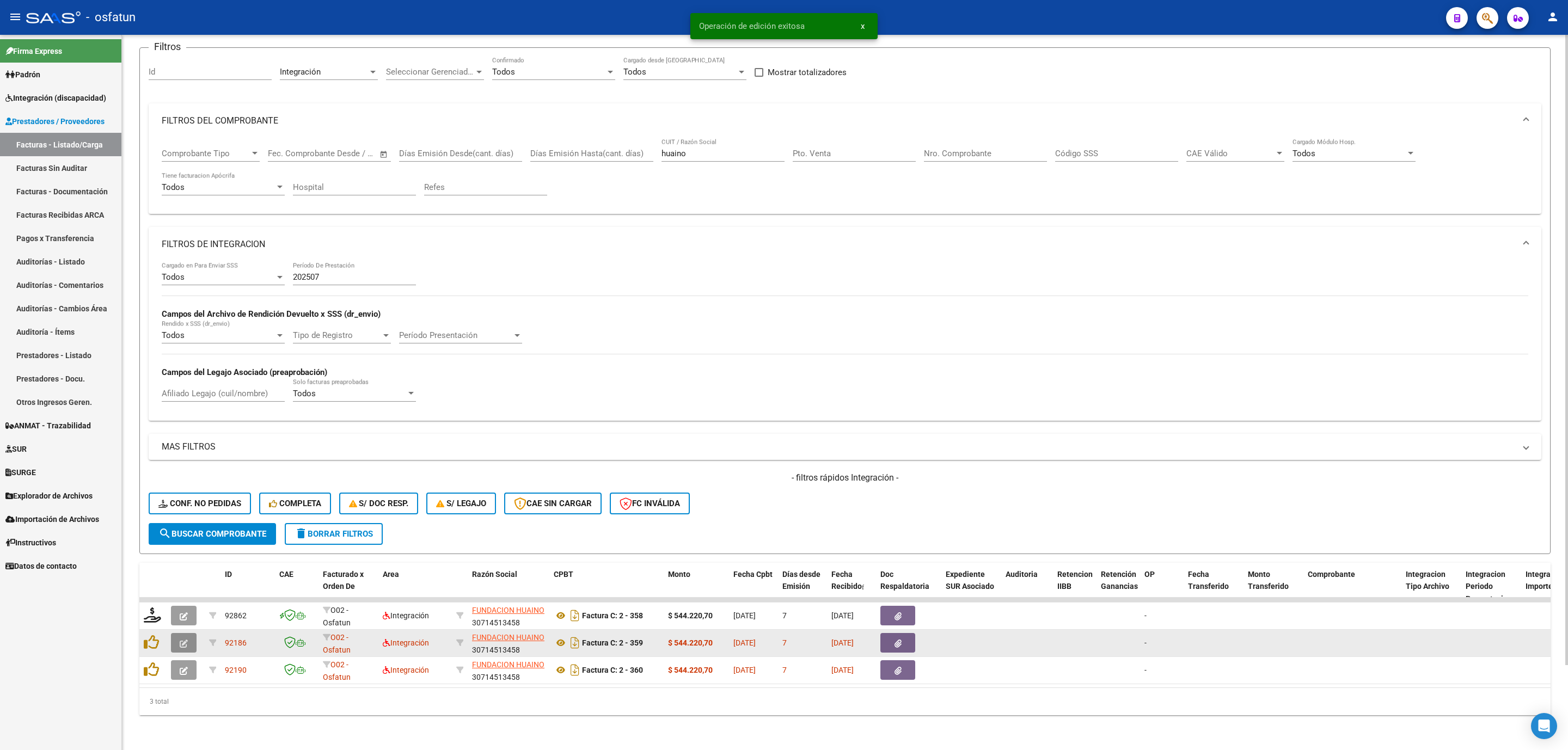
click at [186, 640] on icon "button" at bounding box center [183, 643] width 8 height 8
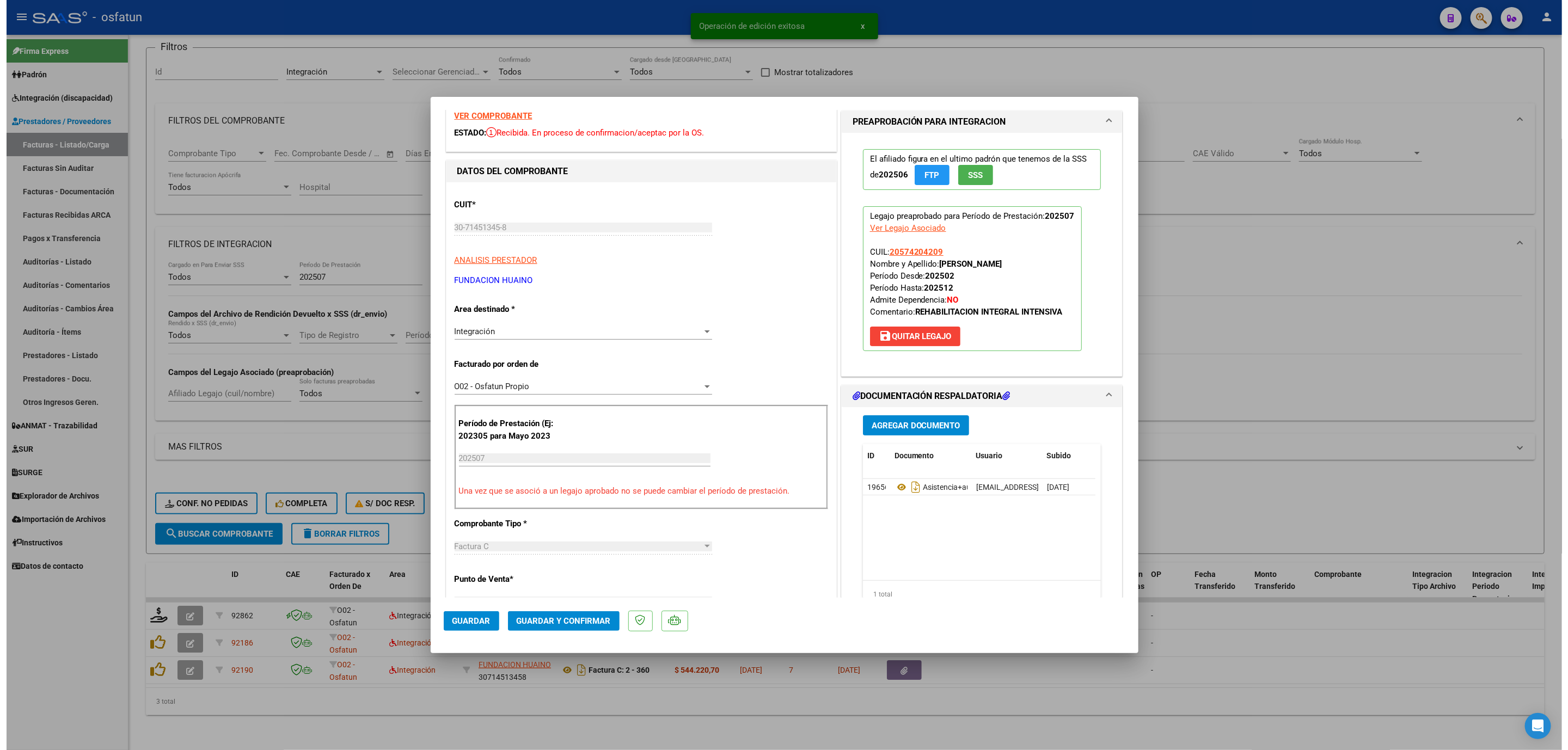
scroll to position [81, 0]
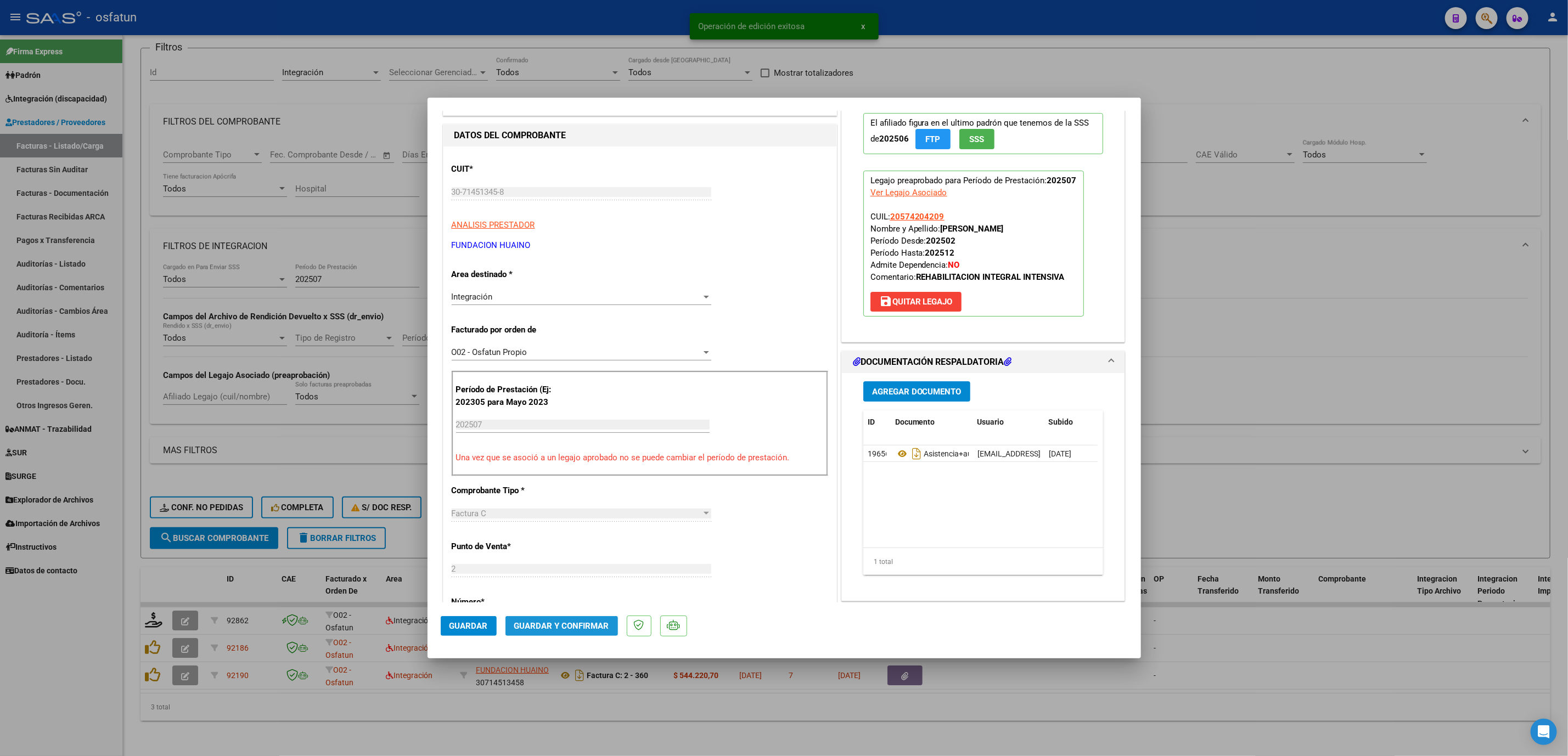
click at [573, 623] on span "Guardar y Confirmar" at bounding box center [562, 626] width 95 height 9
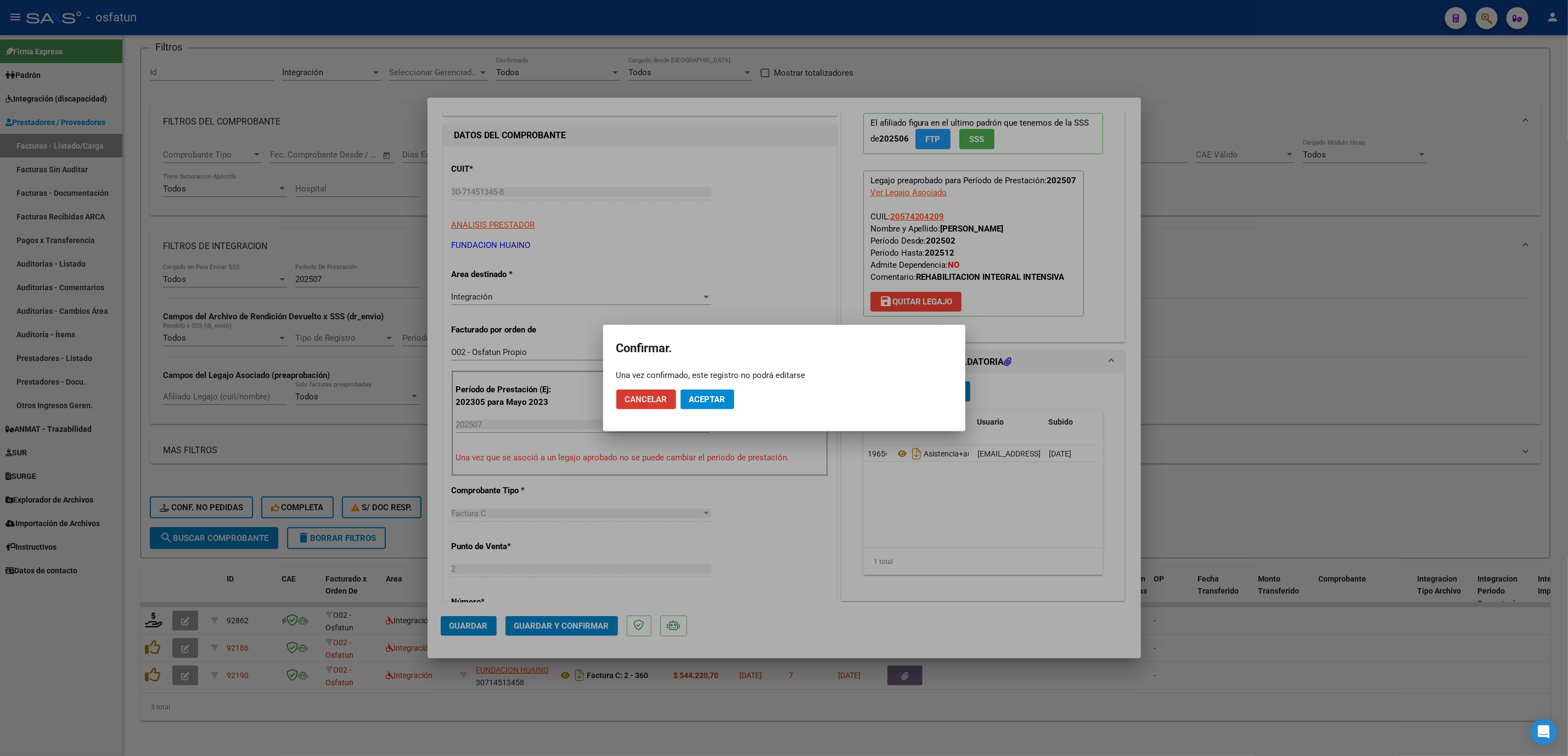
drag, startPoint x: 732, startPoint y: 400, endPoint x: 725, endPoint y: 400, distance: 7.0
click at [727, 400] on button "Aceptar" at bounding box center [707, 399] width 54 height 20
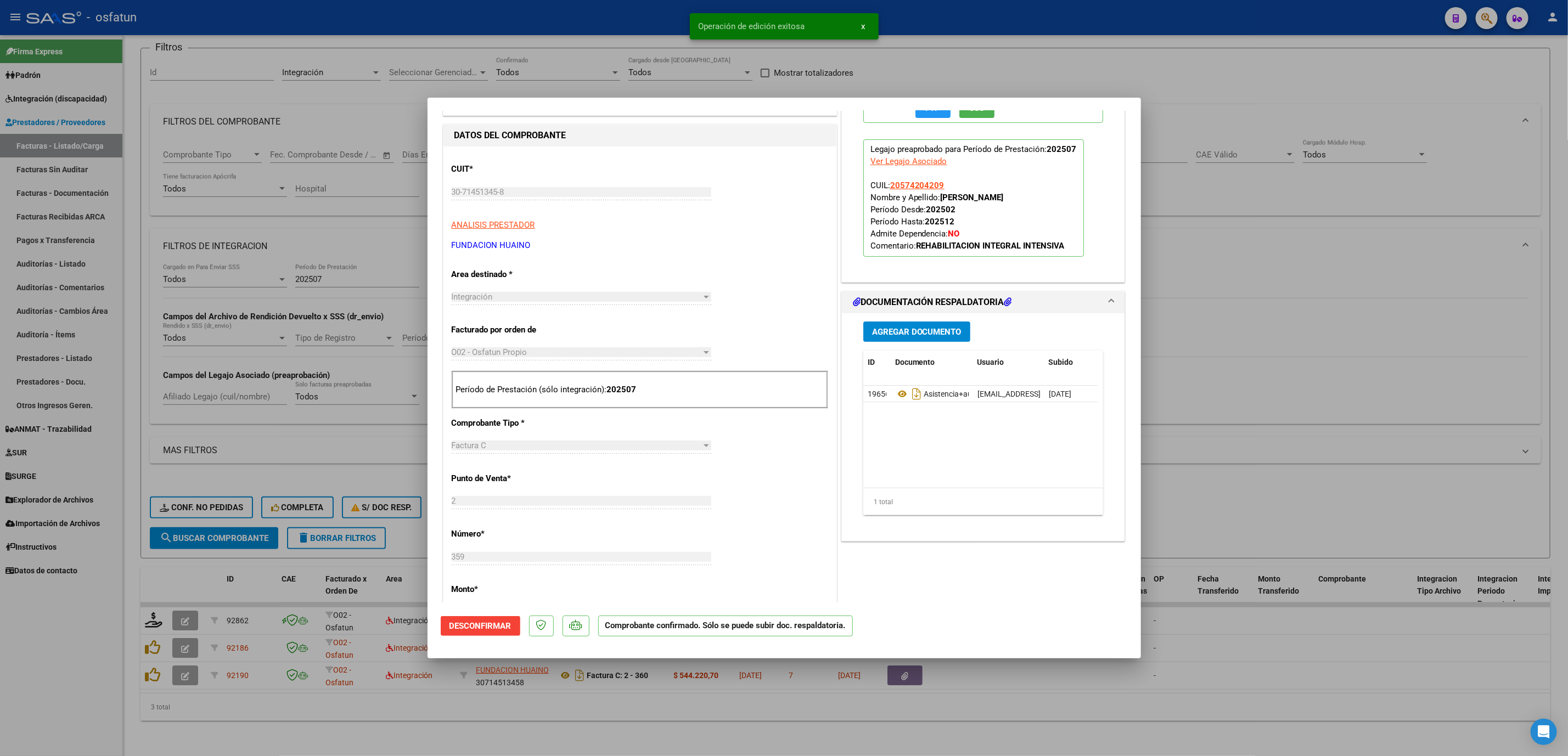
click at [1252, 422] on div at bounding box center [784, 378] width 1568 height 756
type input "$ 0,00"
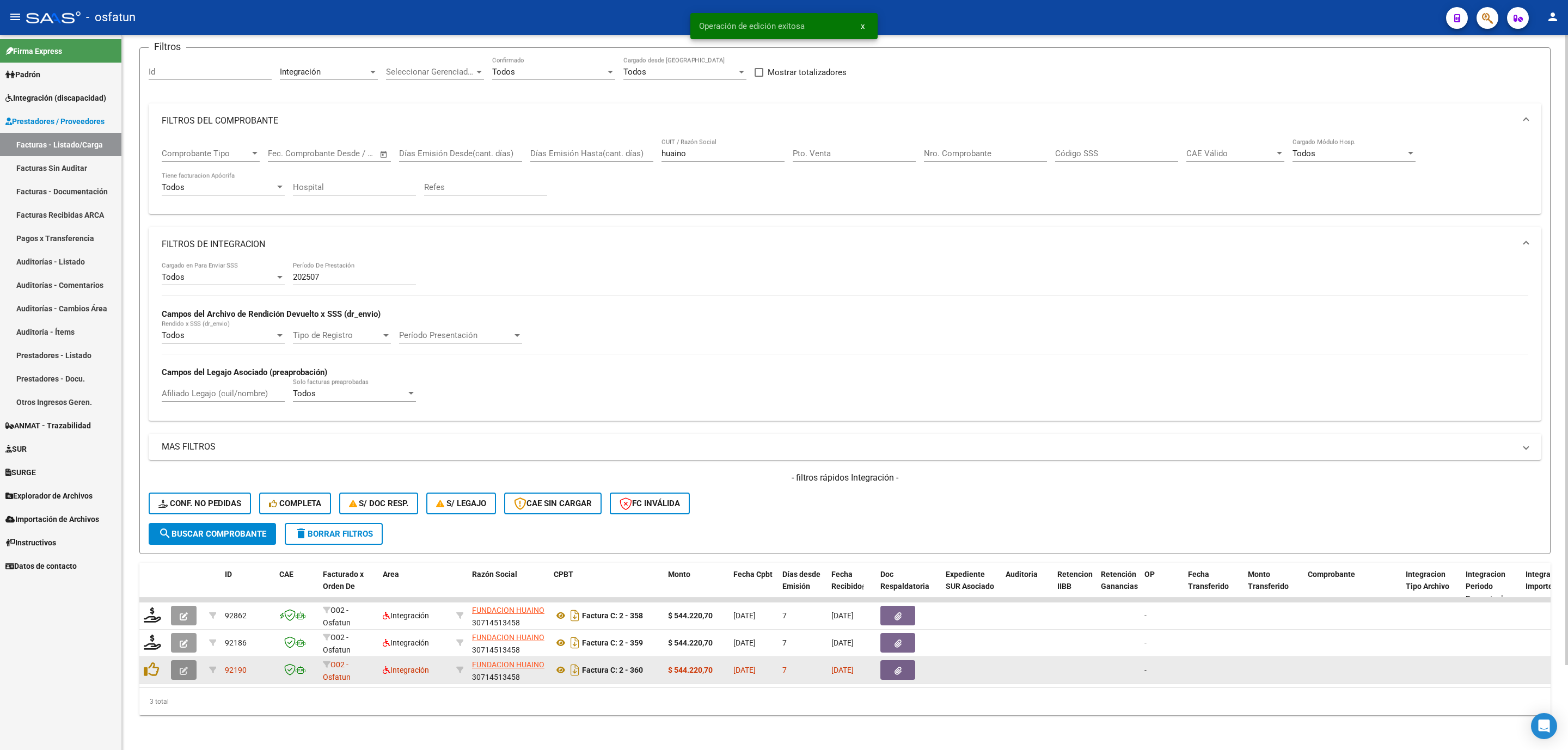
click at [177, 660] on button "button" at bounding box center [183, 670] width 25 height 20
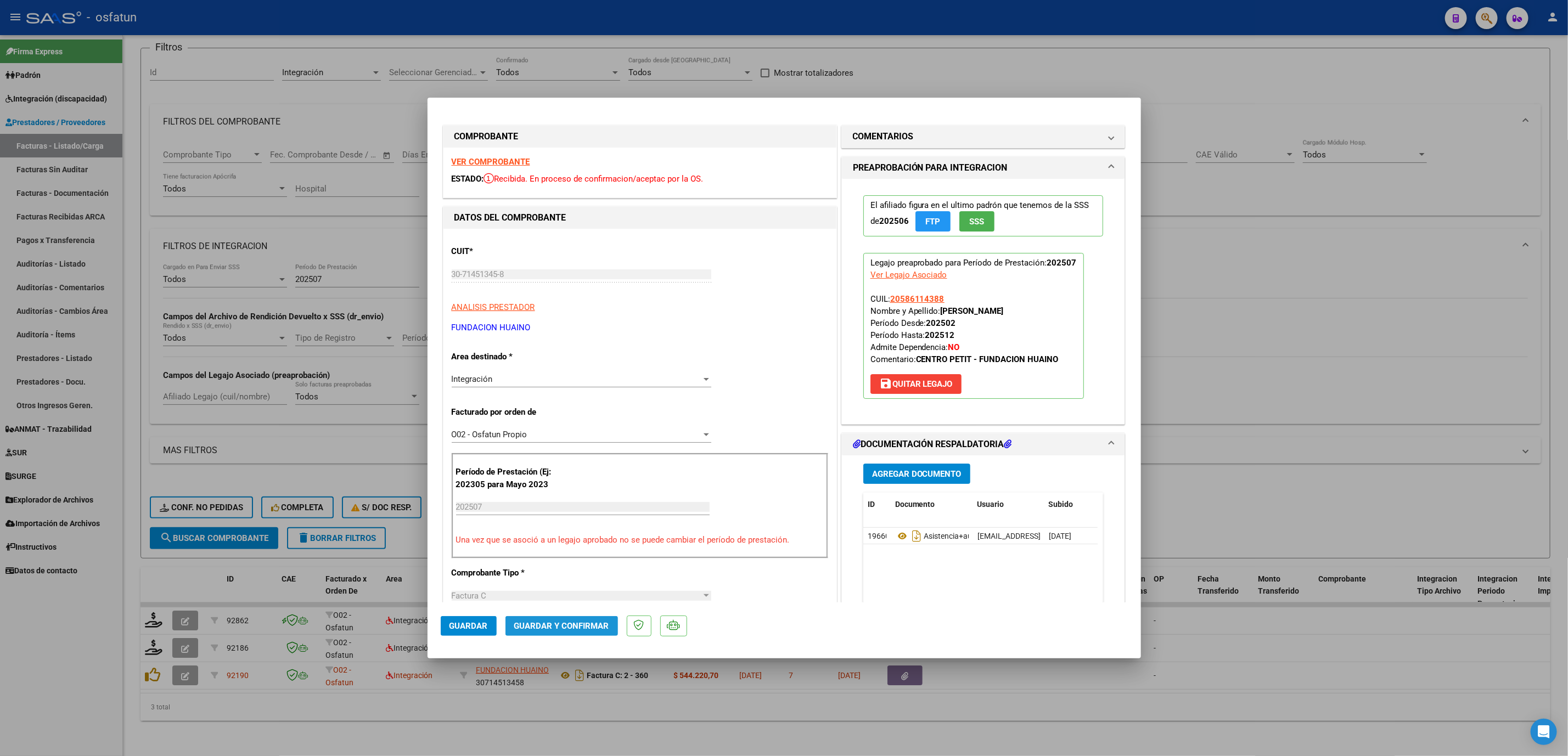
click at [576, 632] on button "Guardar y Confirmar" at bounding box center [561, 626] width 112 height 20
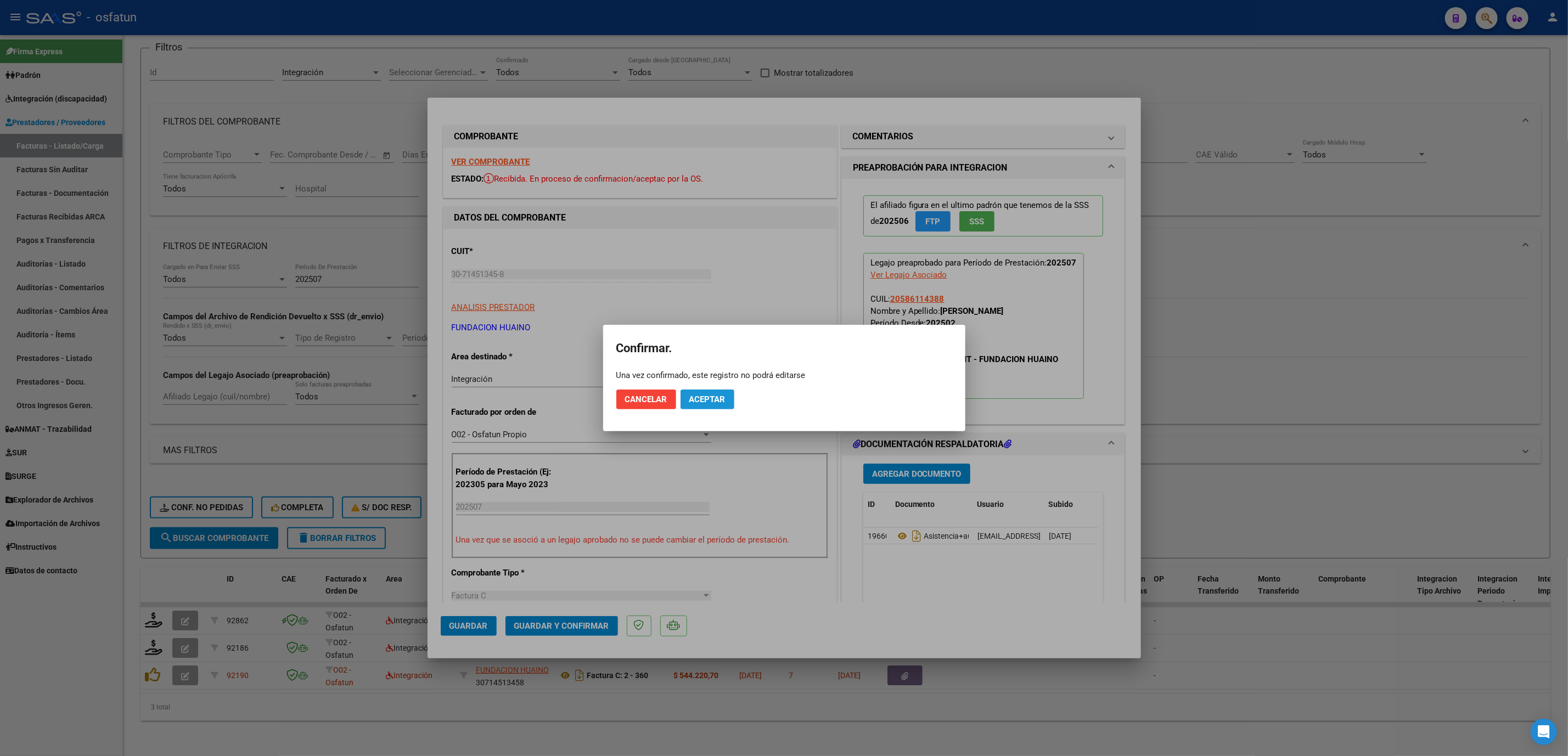
click at [705, 399] on span "Aceptar" at bounding box center [707, 400] width 36 height 9
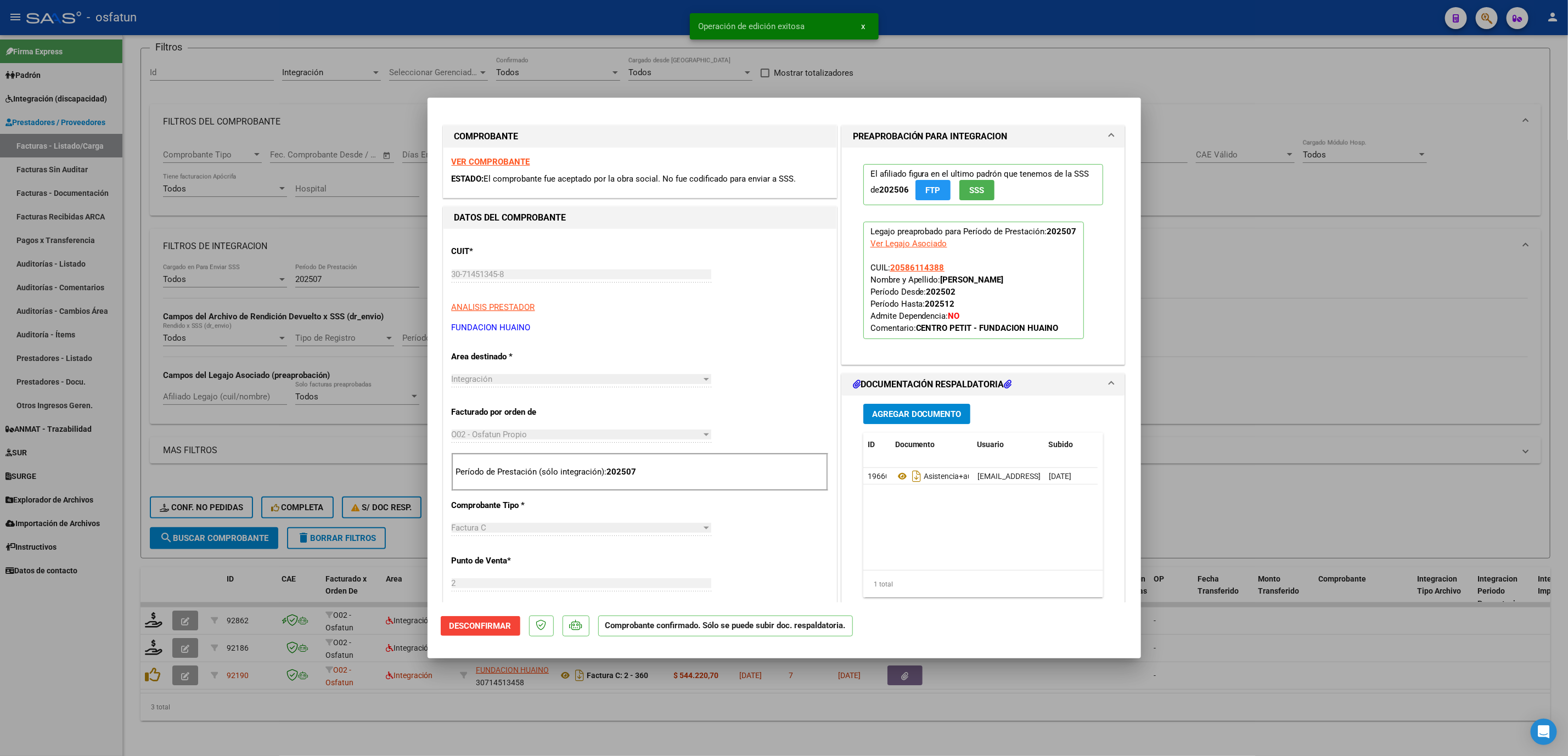
click at [1246, 355] on div at bounding box center [784, 378] width 1568 height 756
type input "$ 0,00"
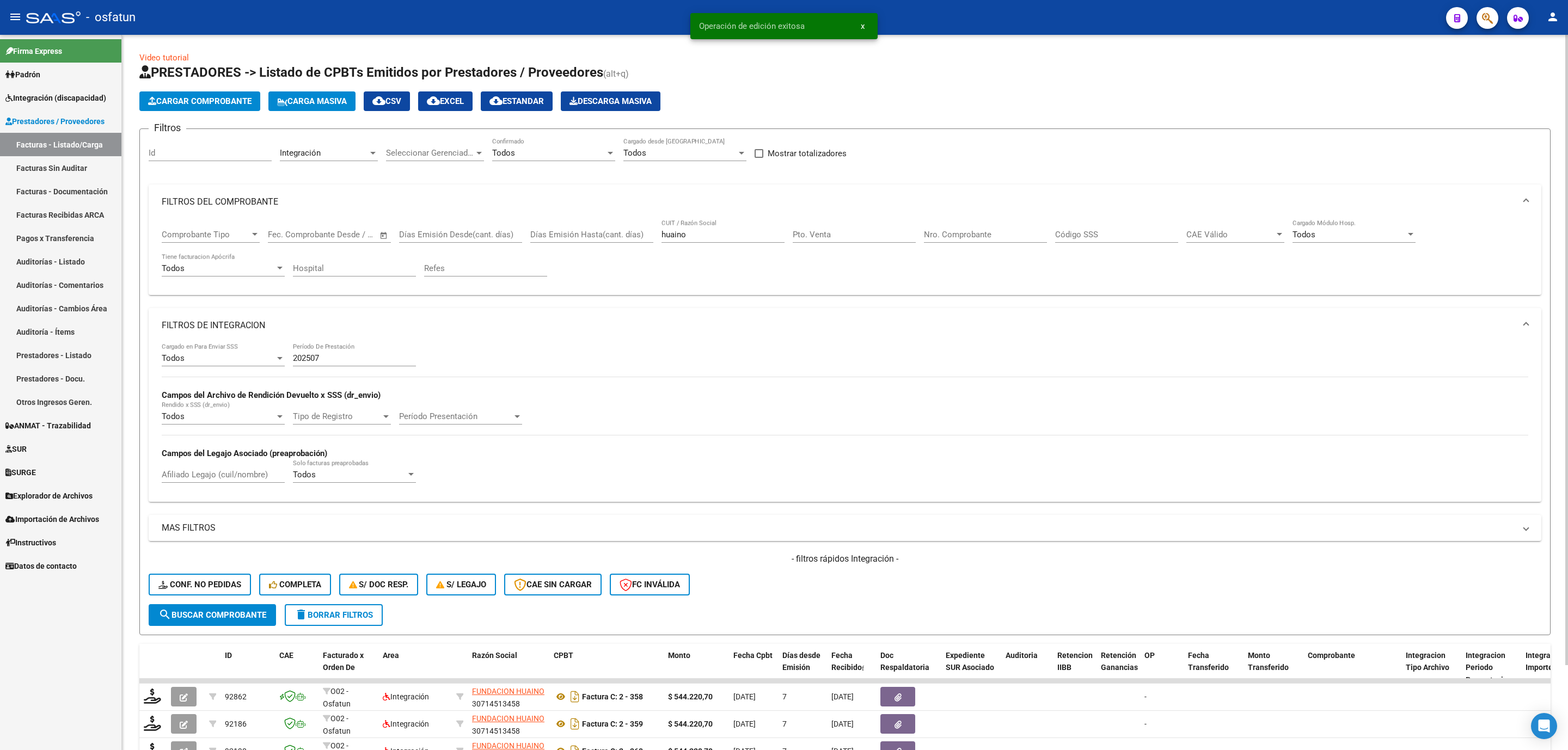
scroll to position [0, 0]
click at [694, 236] on input "huaino" at bounding box center [723, 235] width 123 height 9
click at [535, 142] on div "Todos Confirmado" at bounding box center [554, 150] width 123 height 23
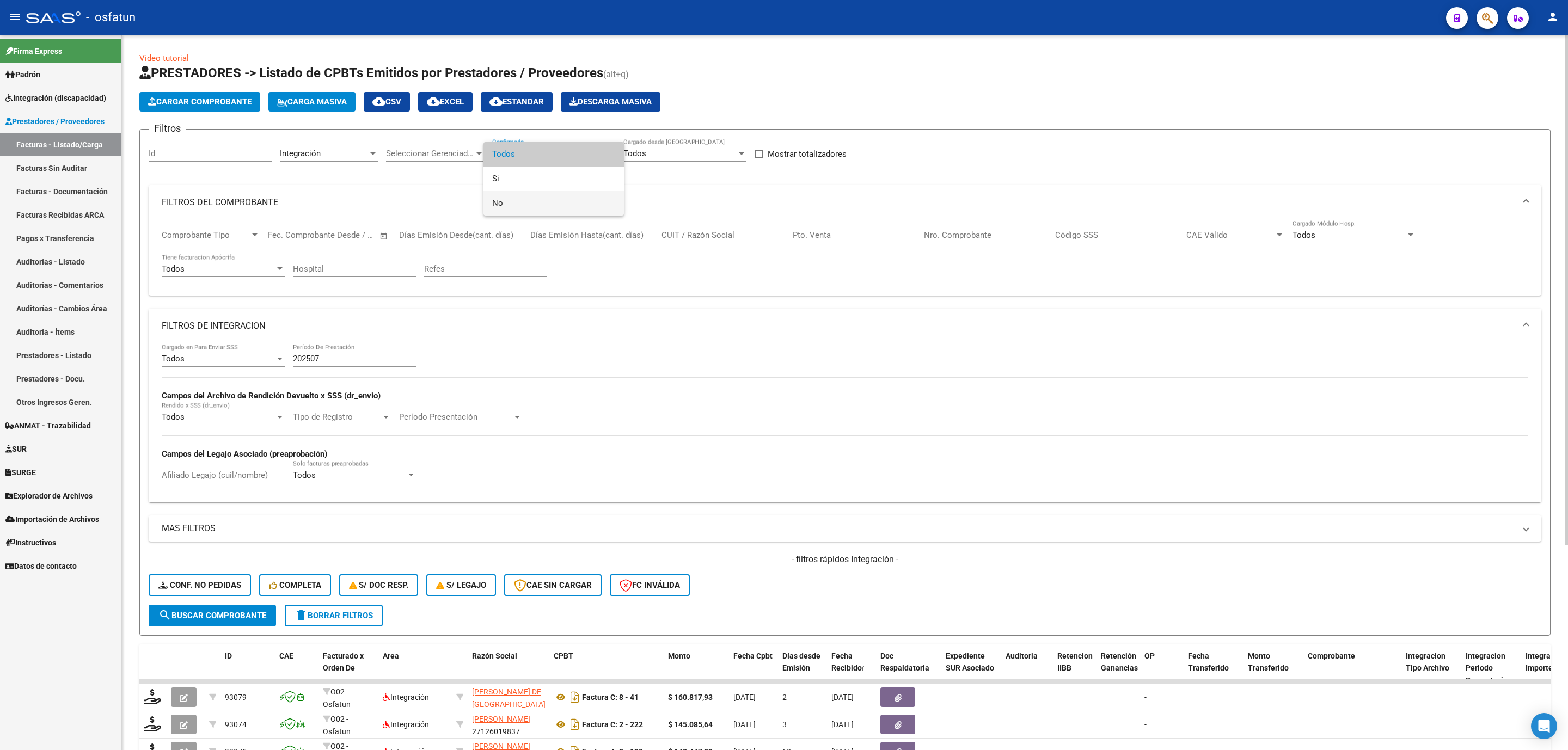
drag, startPoint x: 523, startPoint y: 199, endPoint x: 528, endPoint y: 204, distance: 7.1
click at [528, 204] on span "No" at bounding box center [554, 203] width 123 height 24
click at [528, 204] on mat-panel-title "FILTROS DEL COMPROBANTE" at bounding box center [838, 202] width 1353 height 12
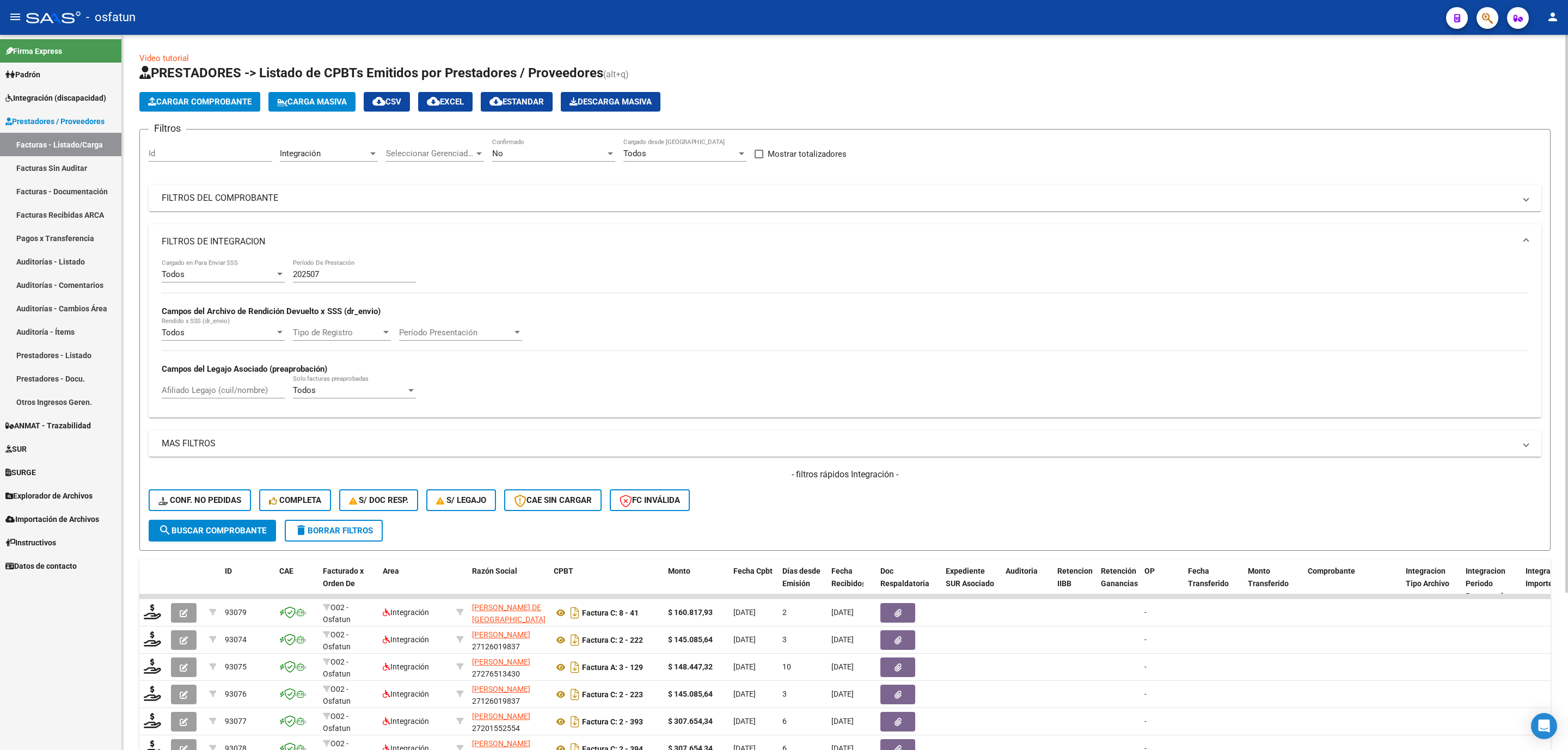
click at [307, 275] on input "202507" at bounding box center [354, 274] width 123 height 9
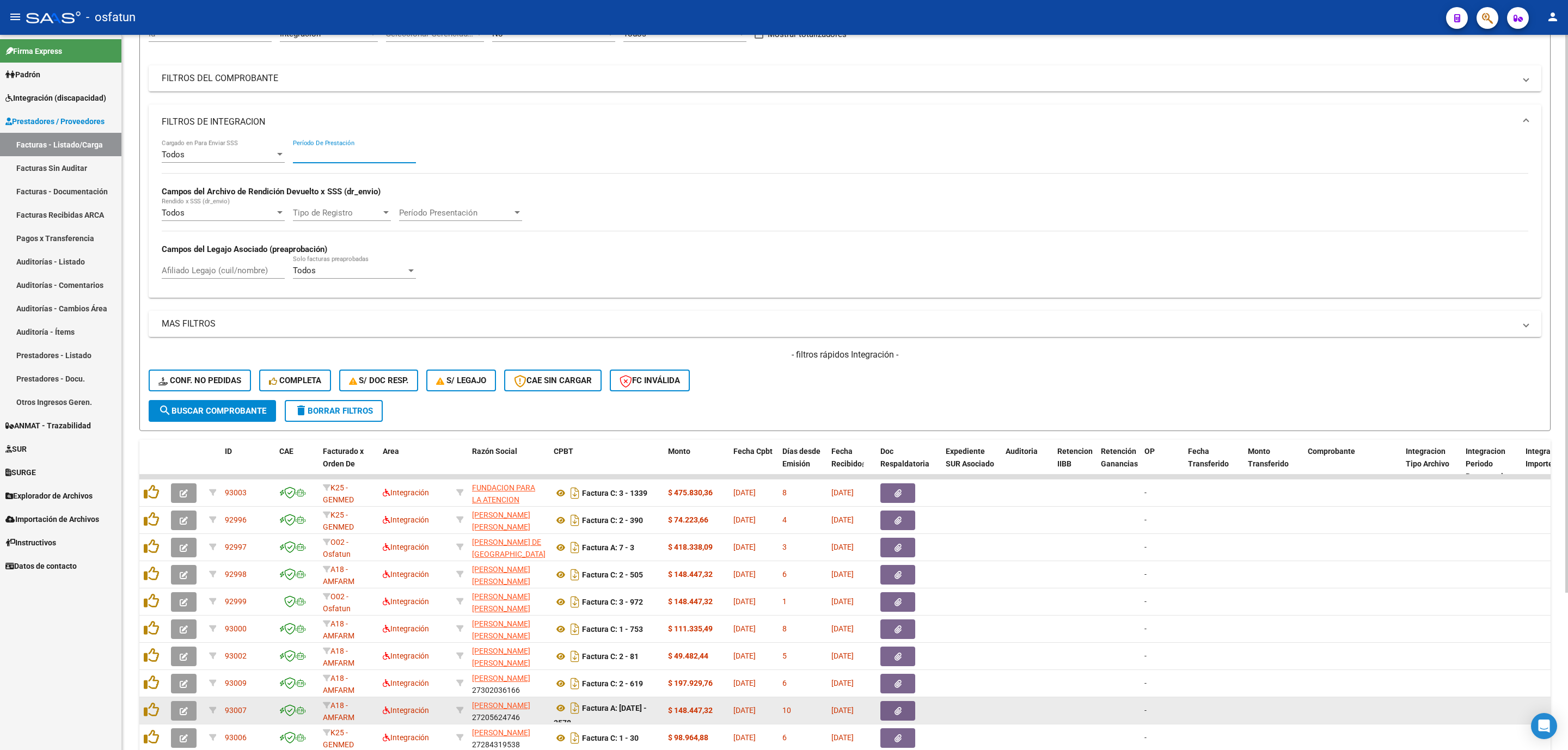
scroll to position [38, 0]
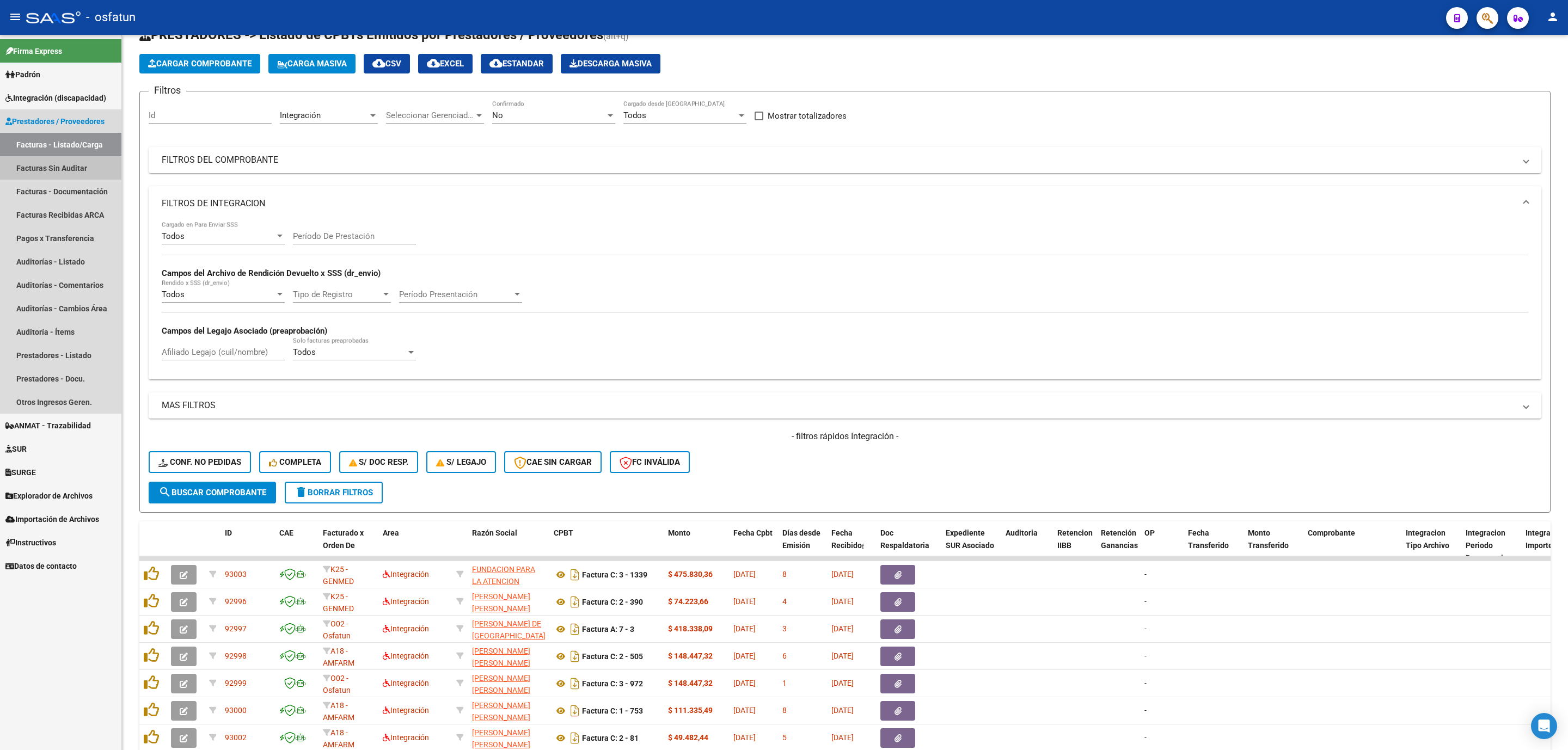
click at [100, 160] on link "Facturas Sin Auditar" at bounding box center [61, 167] width 122 height 23
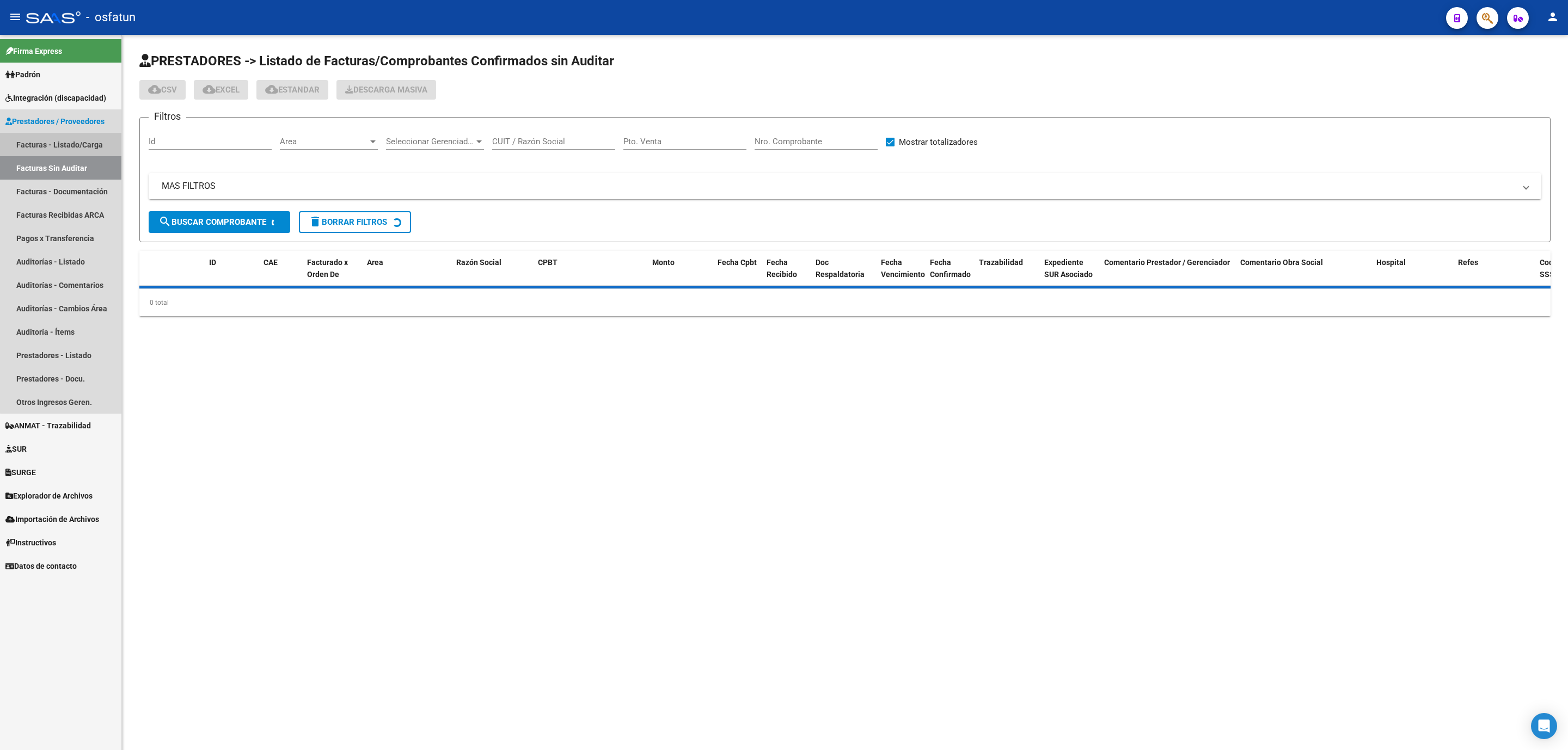
click at [89, 145] on link "Facturas - Listado/Carga" at bounding box center [61, 144] width 122 height 23
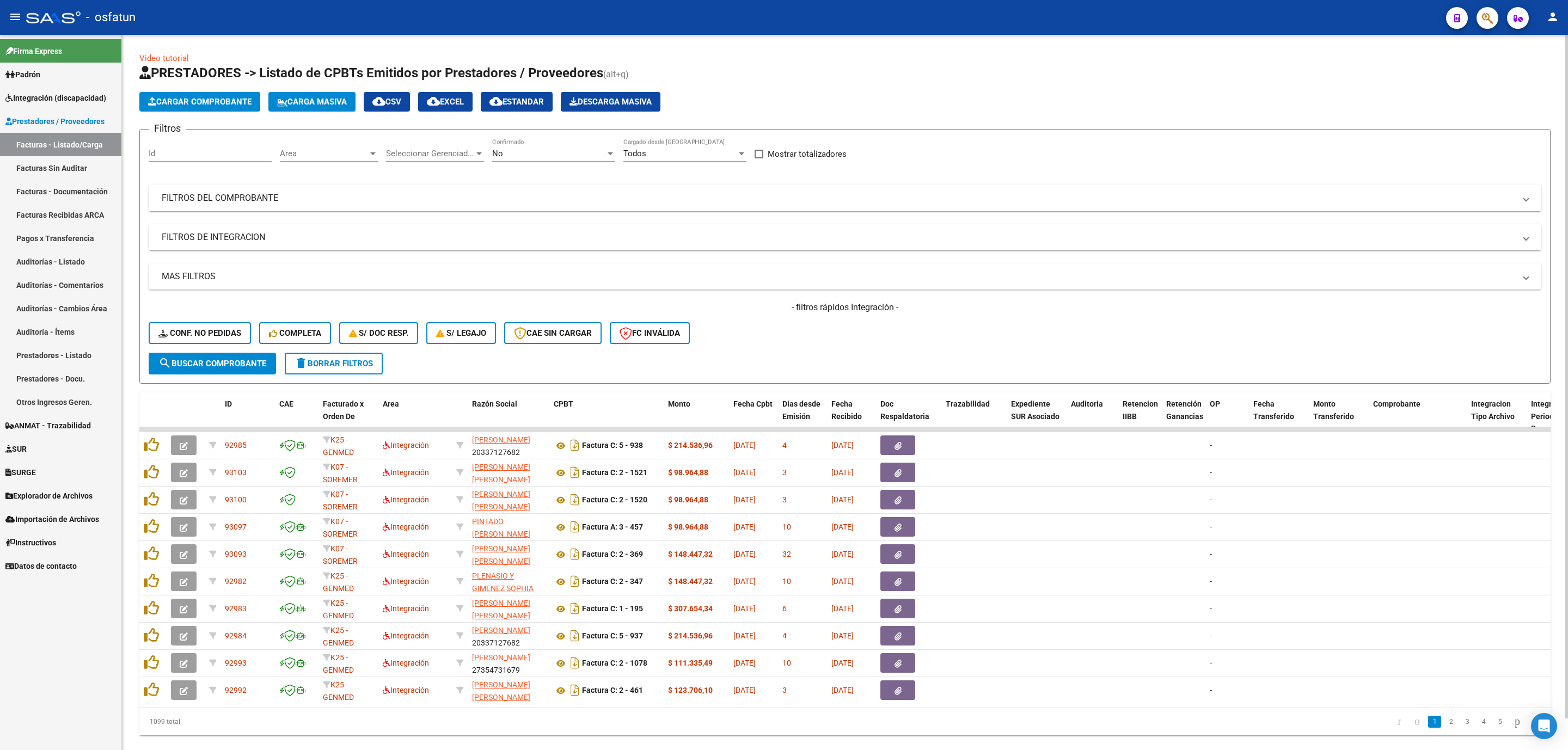
click at [279, 232] on mat-expansion-panel-header "FILTROS DE INTEGRACION" at bounding box center [844, 238] width 1392 height 26
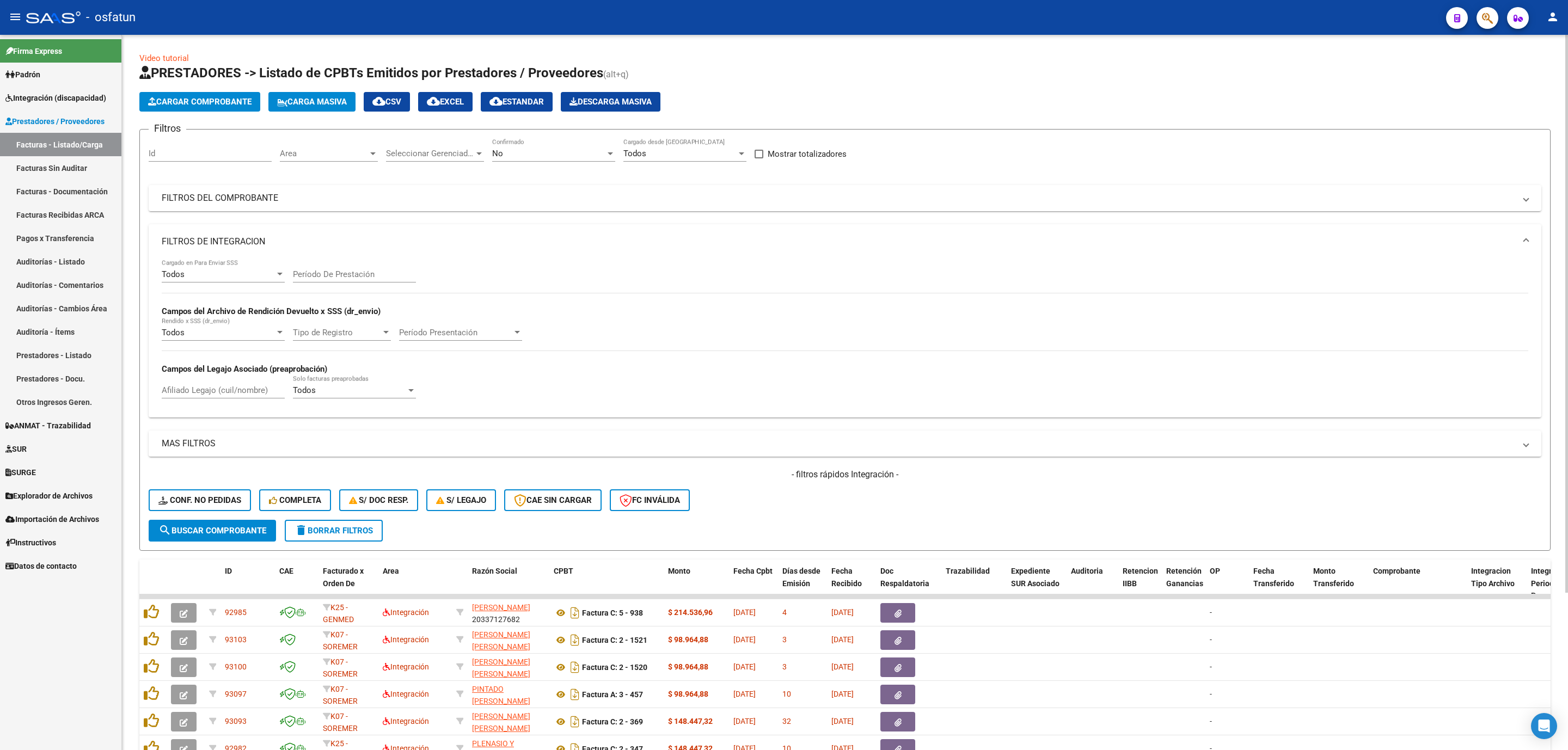
click at [347, 277] on input "Período De Prestación" at bounding box center [354, 274] width 123 height 9
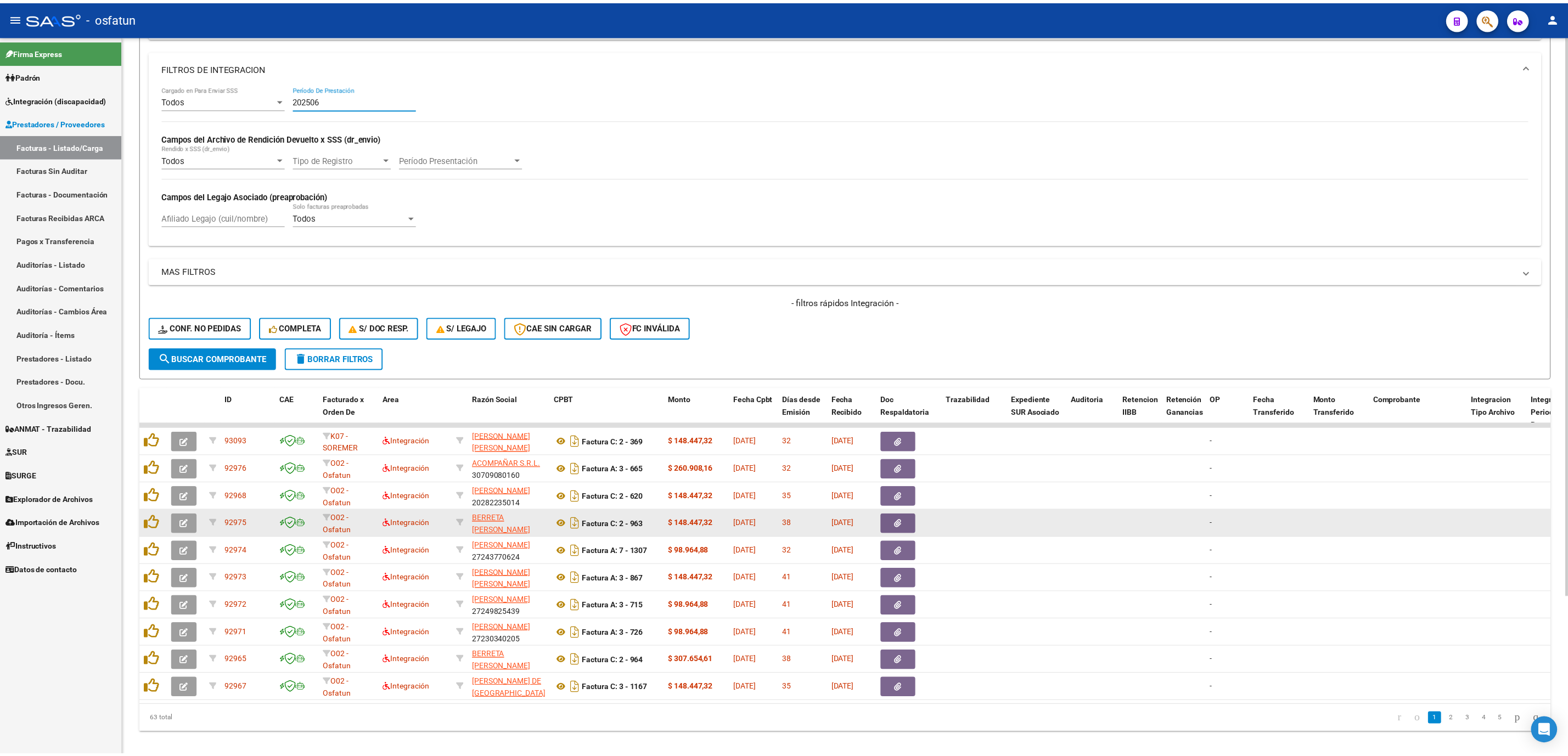
scroll to position [203, 0]
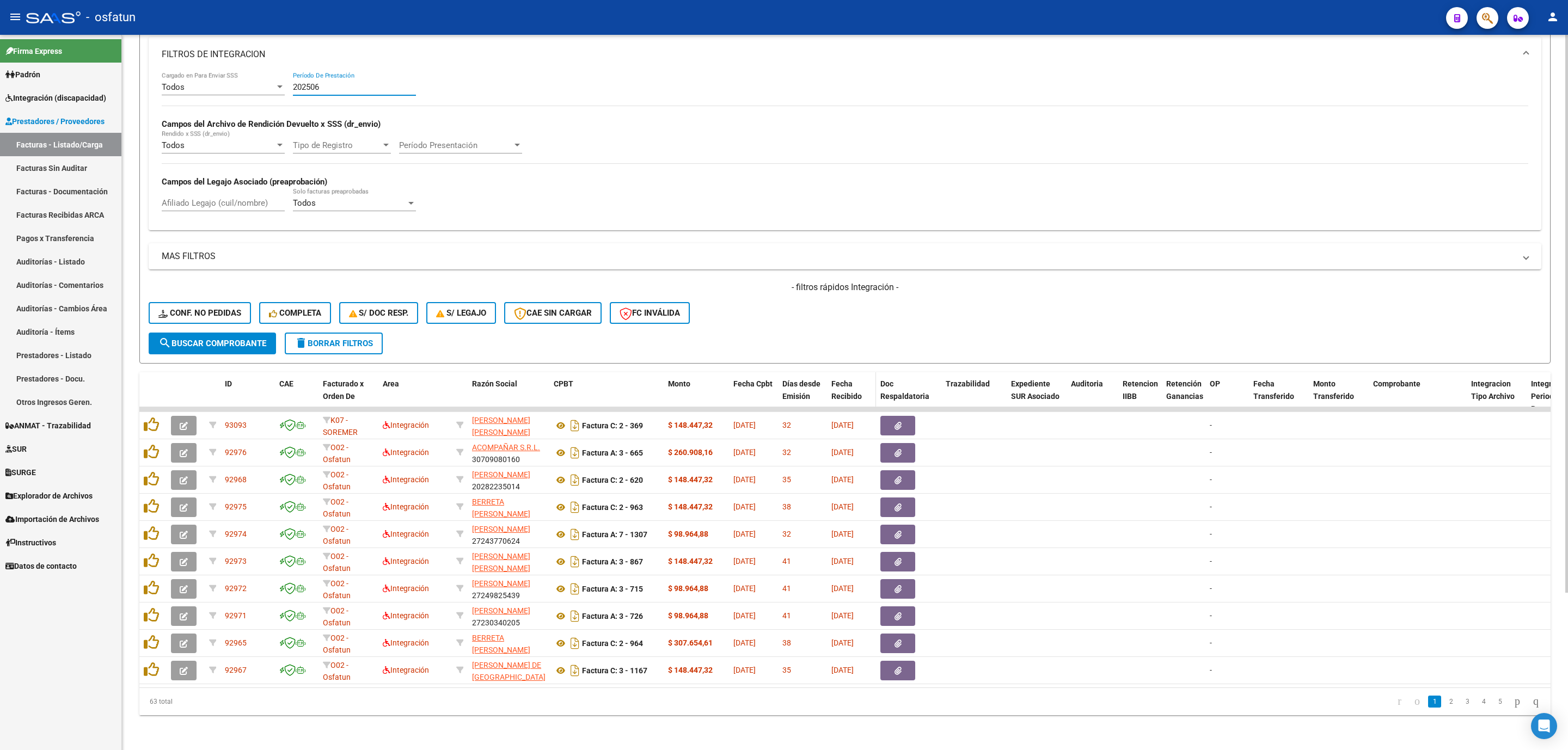
type input "202506"
click at [851, 380] on span "Fecha Recibido" at bounding box center [846, 390] width 31 height 22
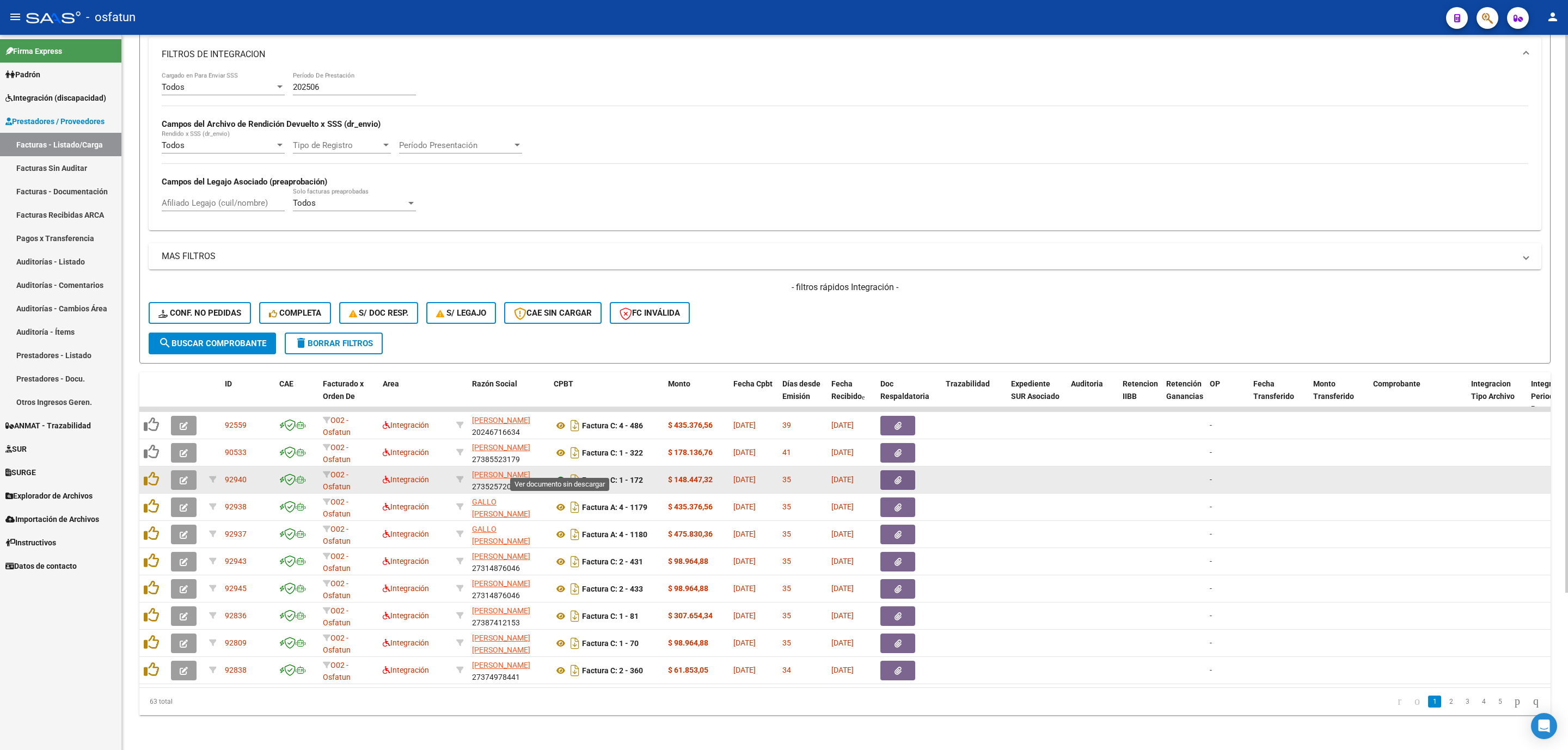
click at [557, 474] on icon at bounding box center [560, 481] width 14 height 13
click at [184, 476] on icon "button" at bounding box center [183, 480] width 8 height 8
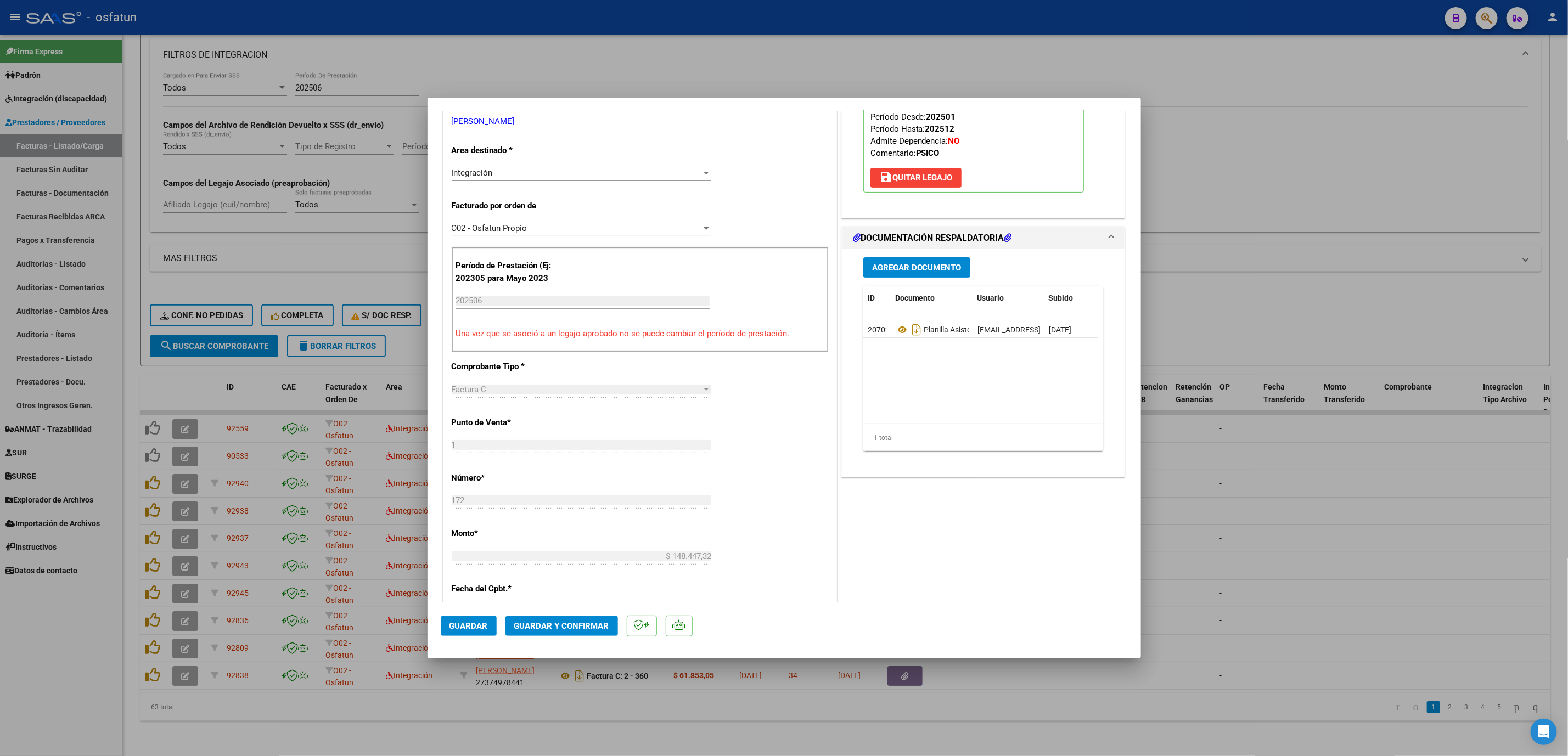
scroll to position [247, 0]
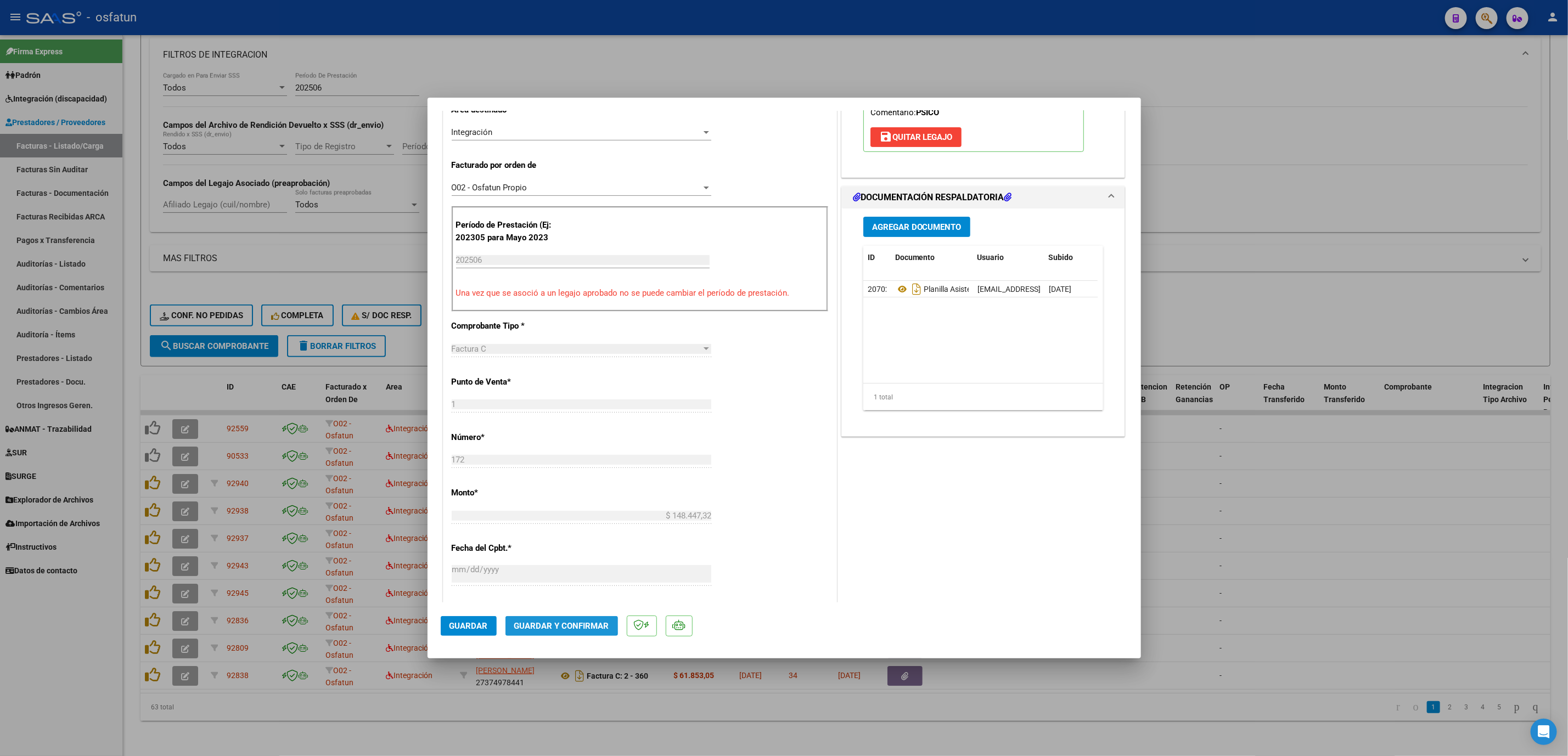
click at [558, 625] on span "Guardar y Confirmar" at bounding box center [562, 626] width 95 height 9
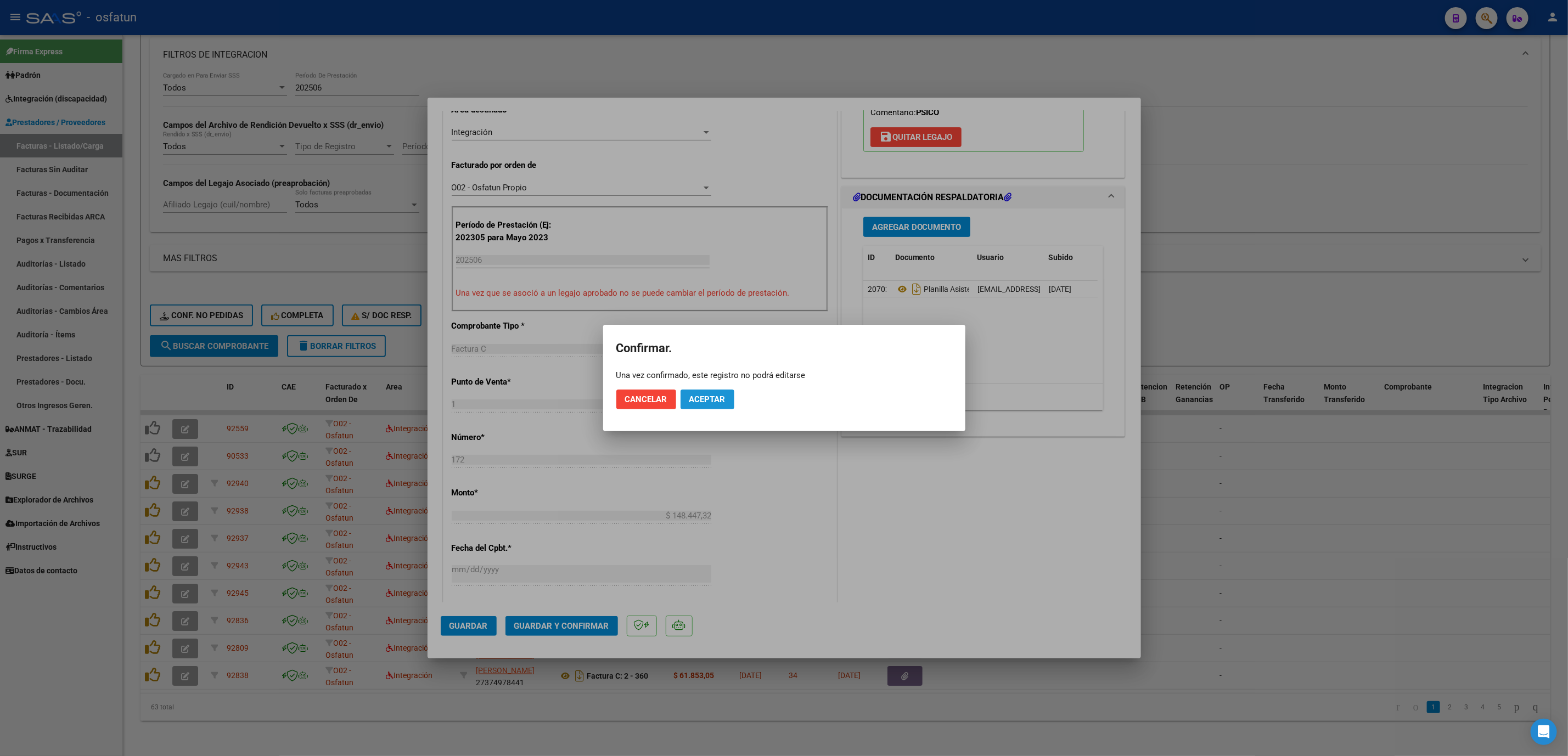
click at [717, 402] on span "Aceptar" at bounding box center [707, 400] width 36 height 9
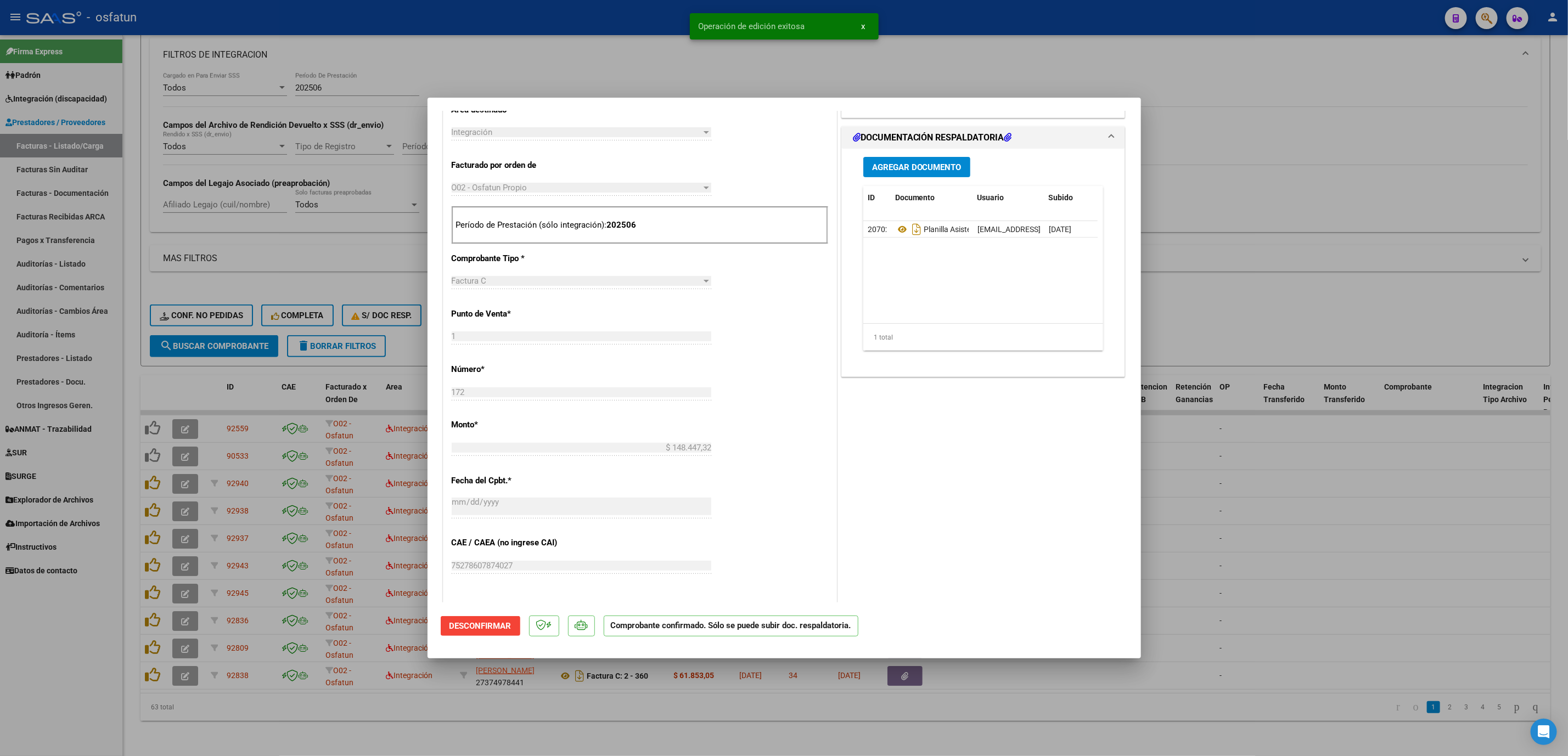
click at [1347, 488] on div at bounding box center [784, 378] width 1568 height 756
type input "$ 0,00"
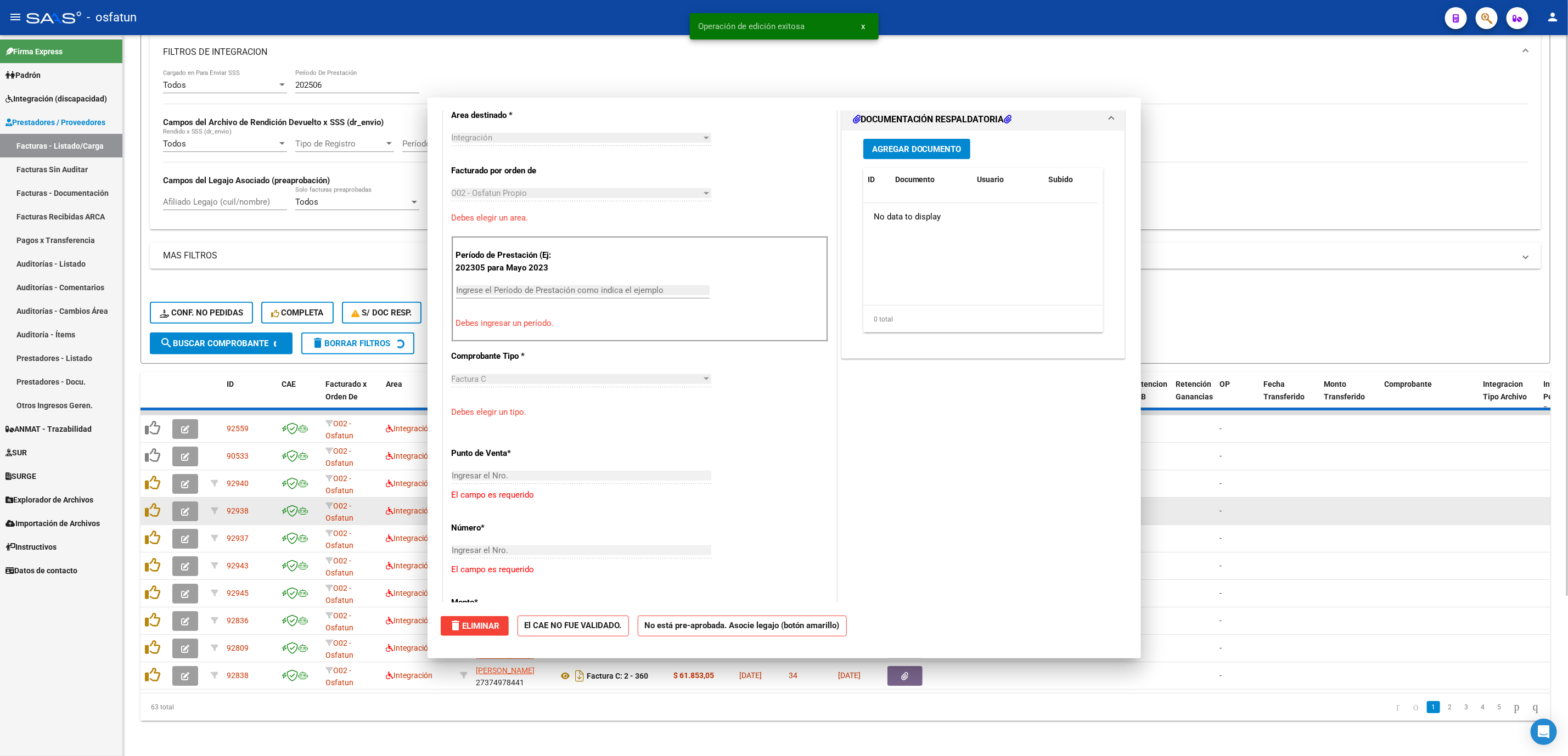
scroll to position [266, 0]
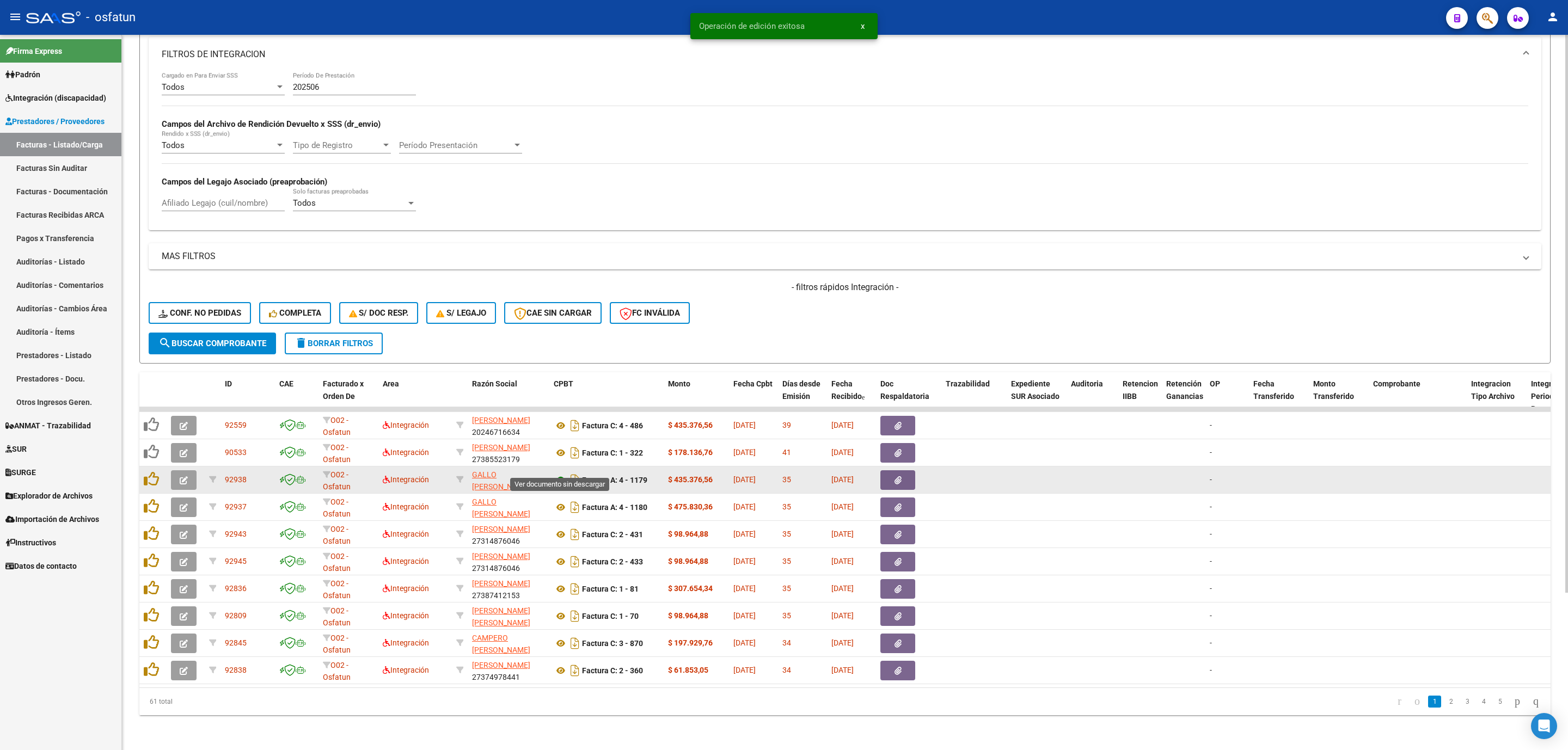
click at [557, 474] on icon at bounding box center [560, 481] width 14 height 13
click at [174, 470] on button "button" at bounding box center [183, 480] width 25 height 20
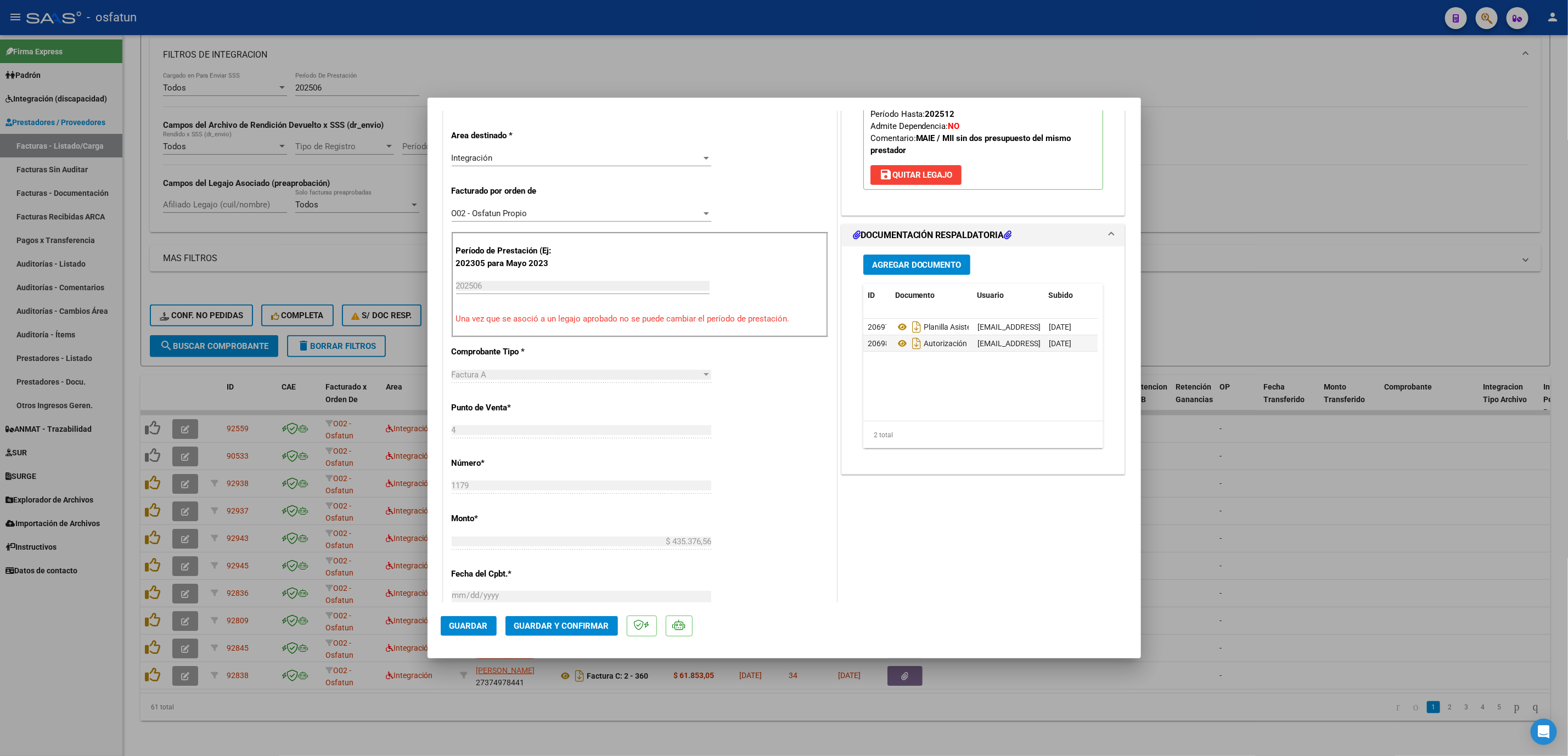
scroll to position [329, 0]
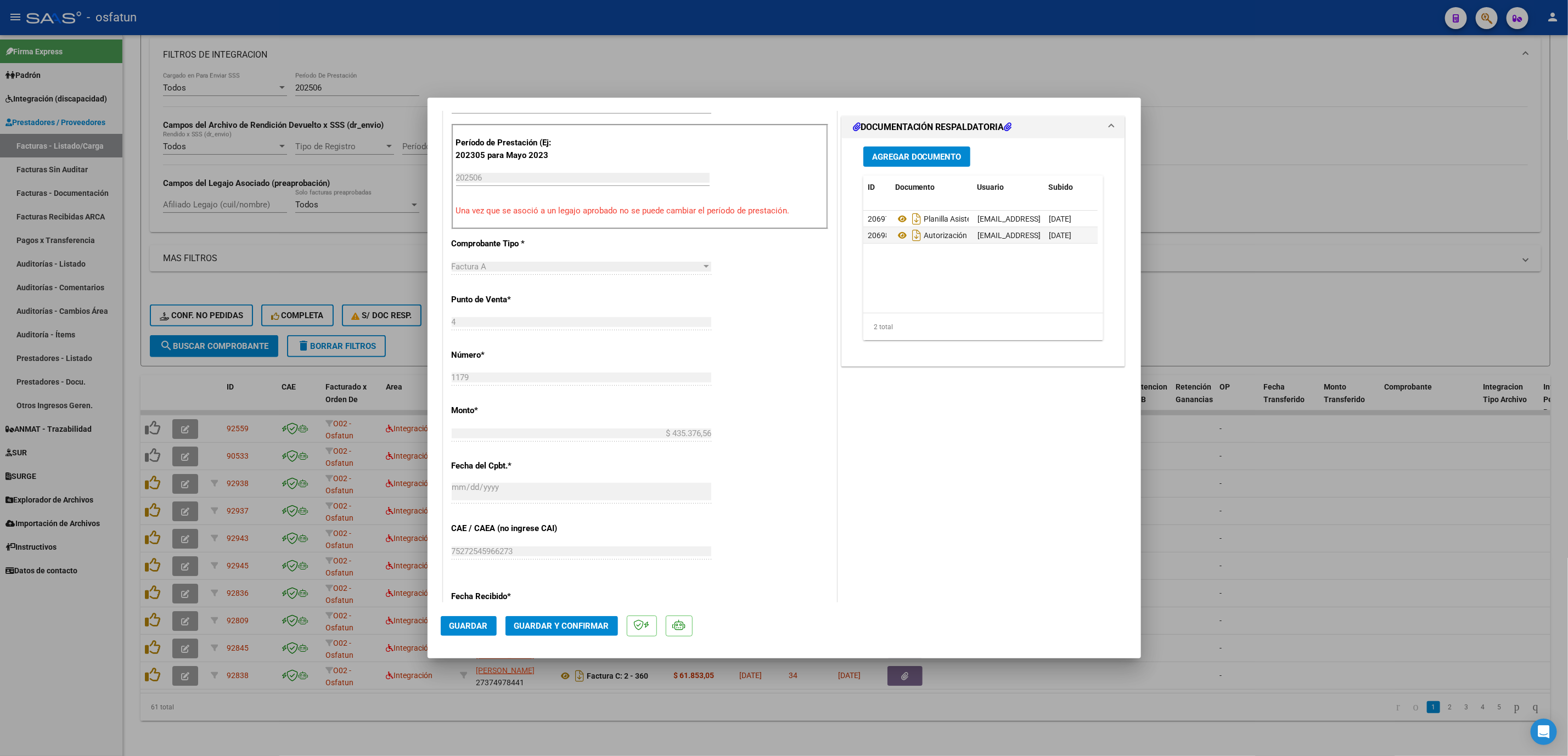
click at [571, 623] on span "Guardar y Confirmar" at bounding box center [562, 626] width 95 height 9
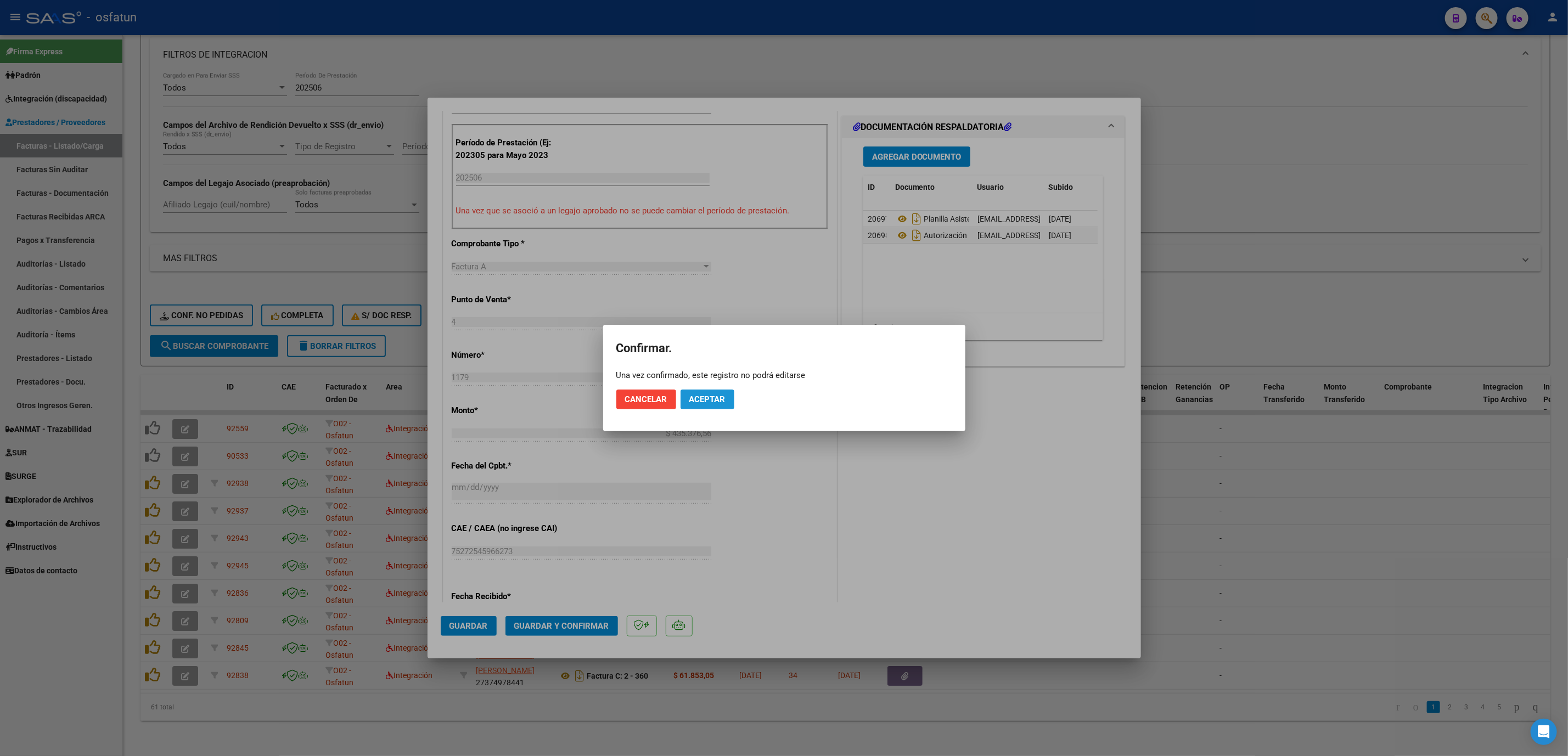
click at [693, 402] on span "Aceptar" at bounding box center [707, 400] width 36 height 9
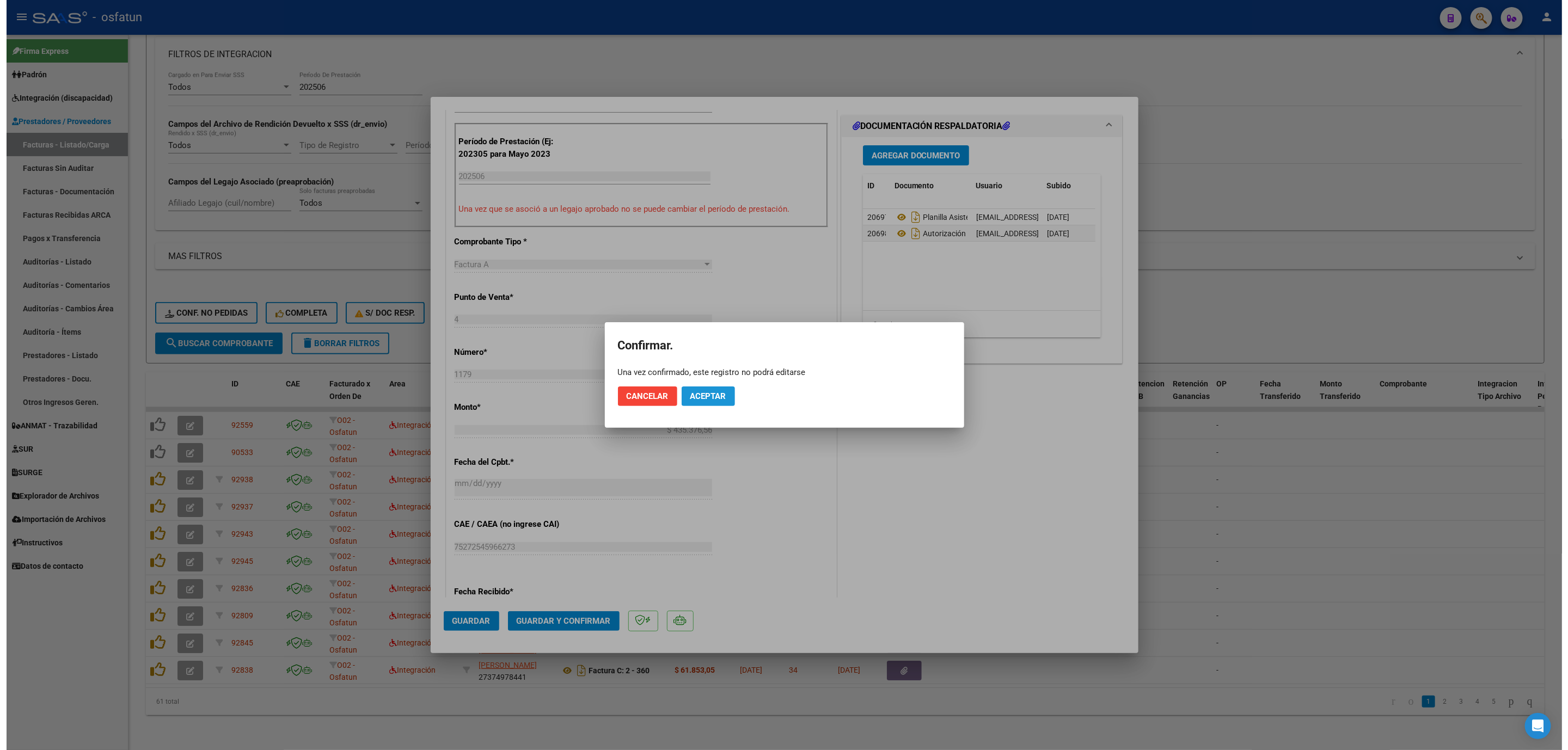
scroll to position [259, 0]
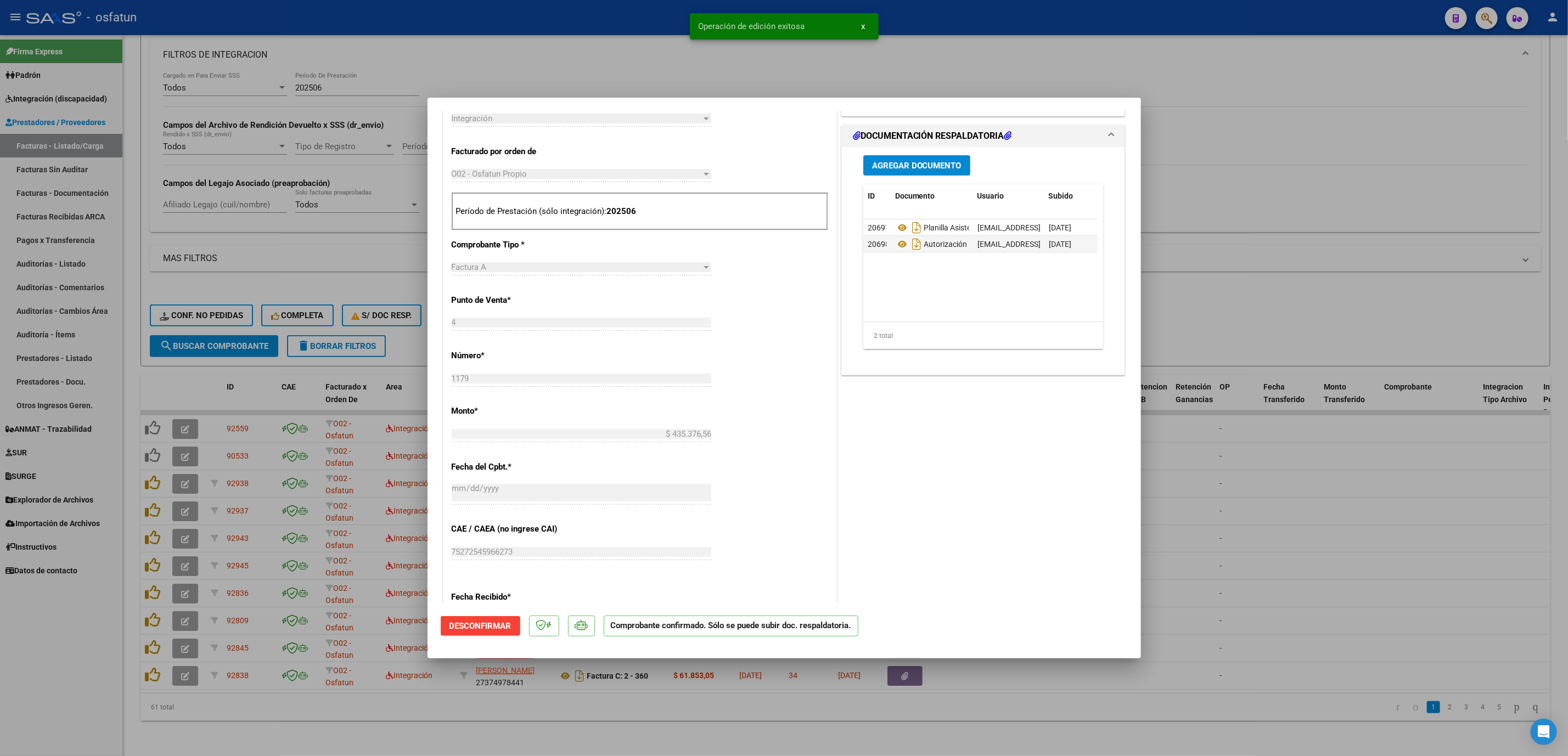
click at [1174, 392] on div at bounding box center [784, 378] width 1568 height 756
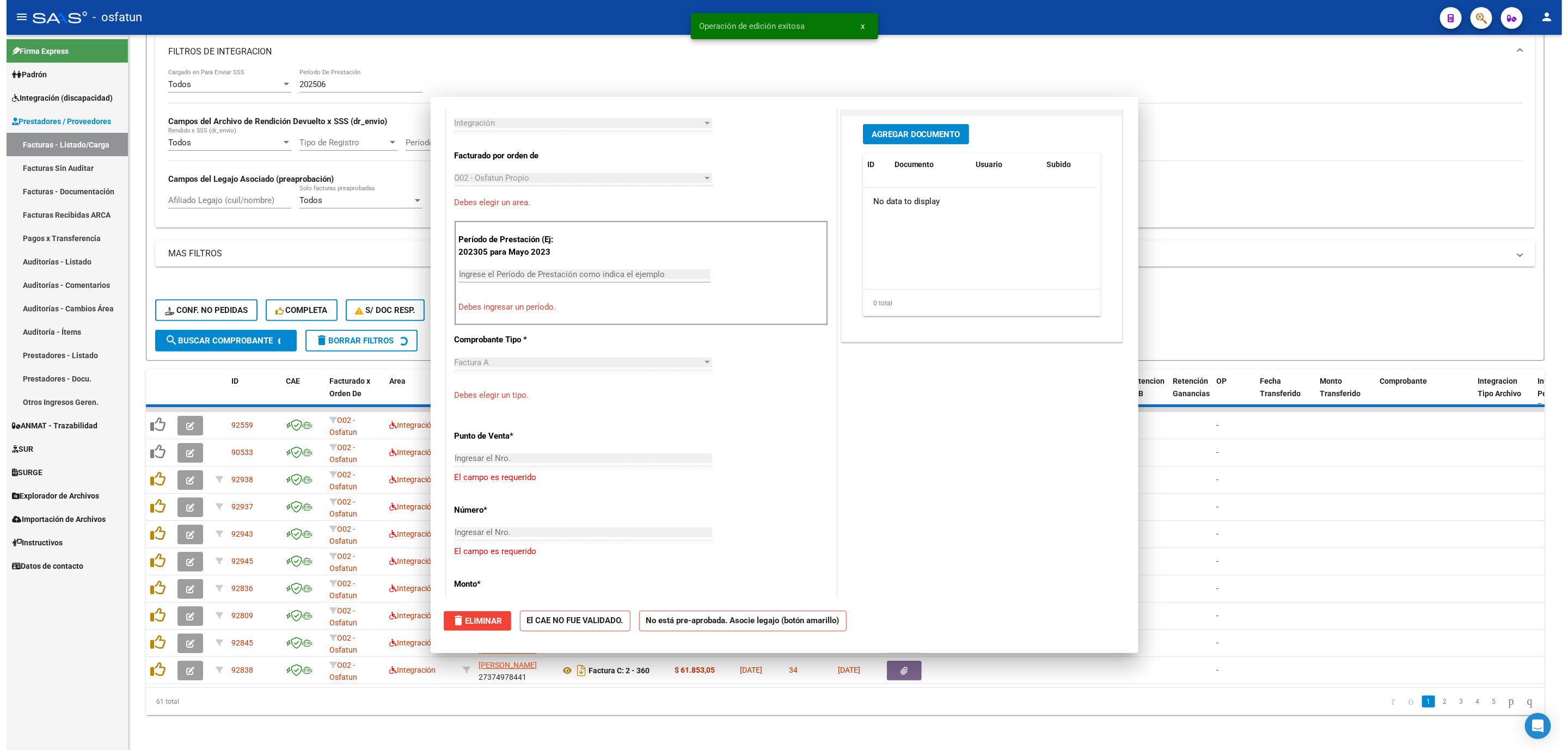
scroll to position [0, 0]
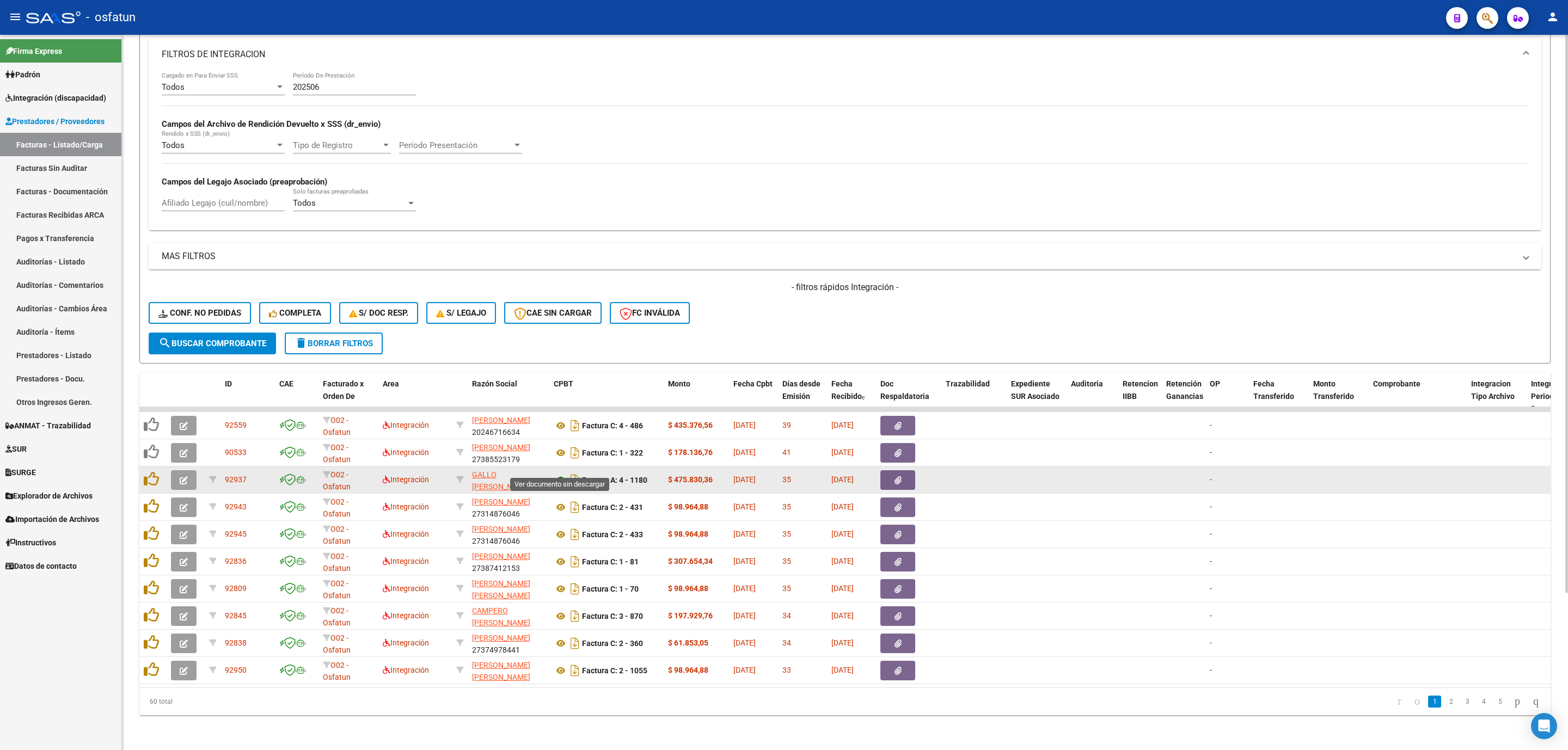
click at [560, 474] on icon at bounding box center [560, 481] width 14 height 13
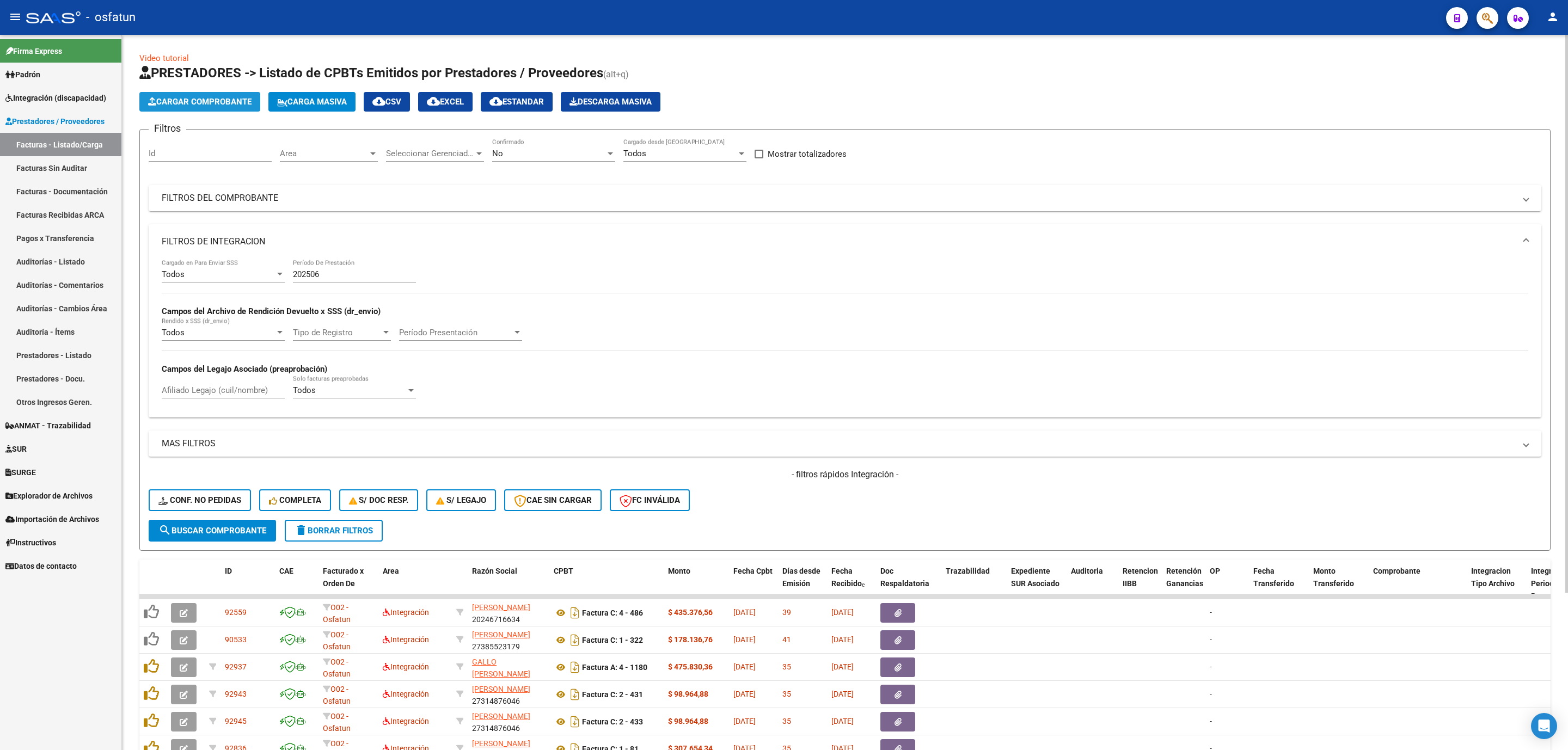
click at [214, 102] on span "Cargar Comprobante" at bounding box center [199, 102] width 104 height 9
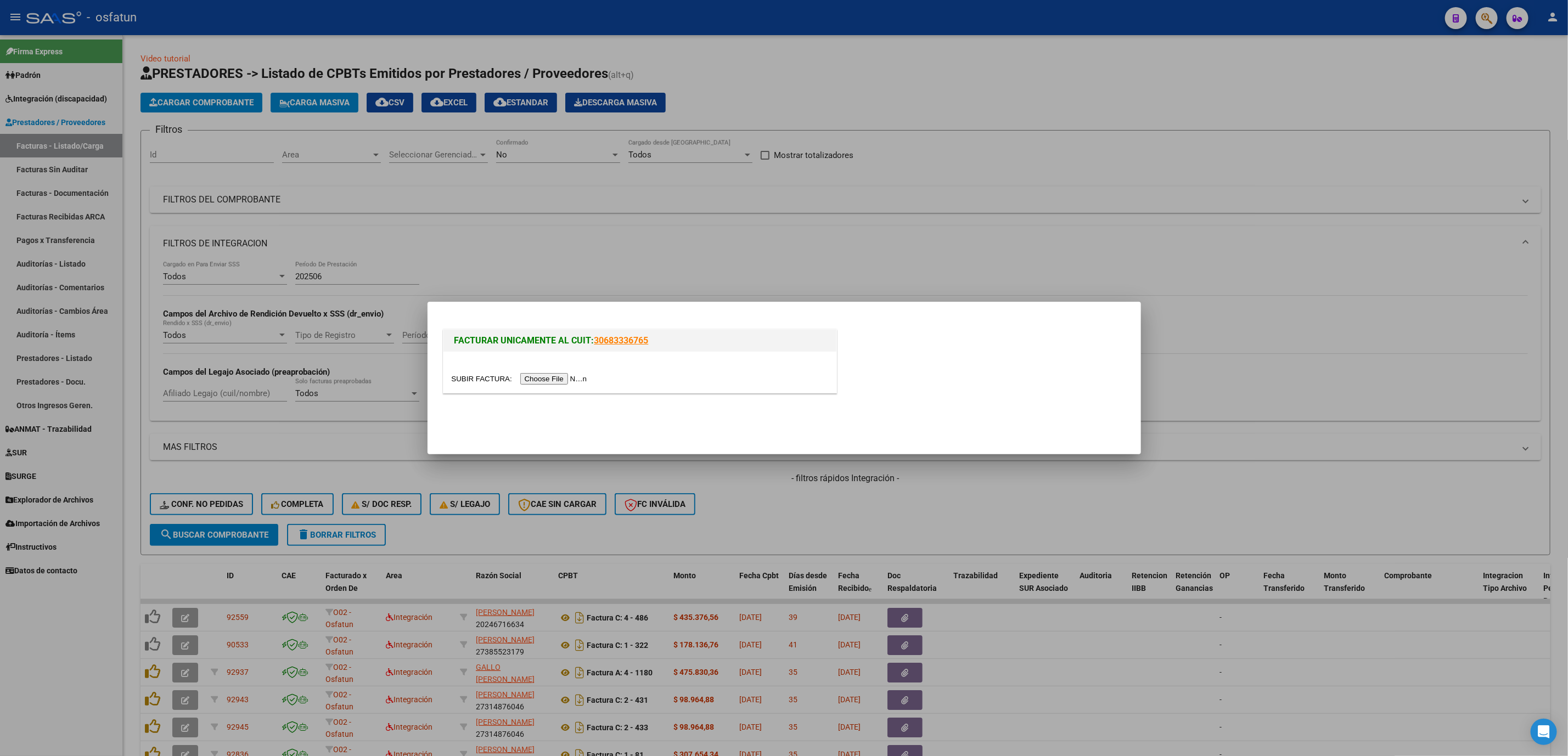
click at [476, 268] on div at bounding box center [784, 378] width 1568 height 756
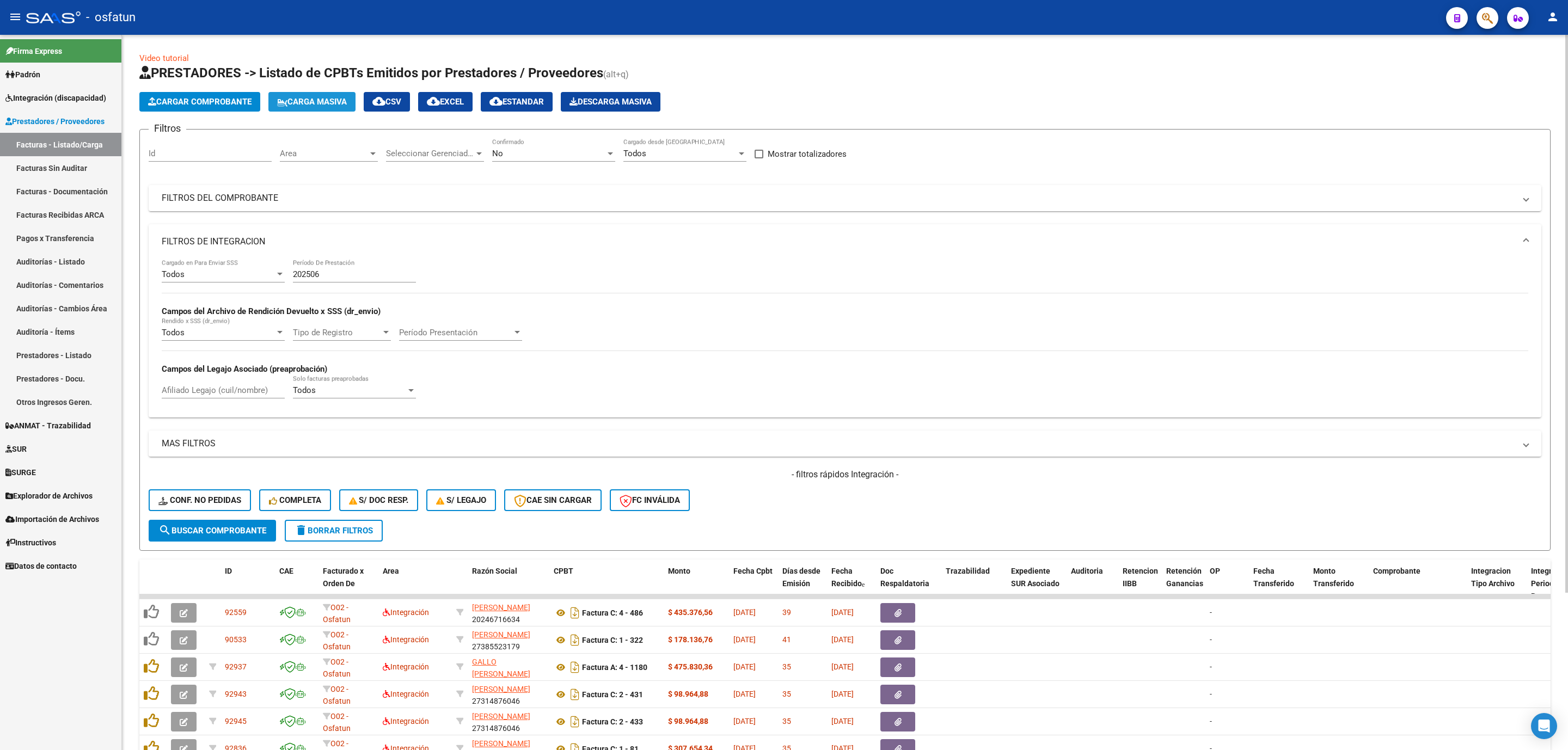
click at [355, 105] on button "Carga Masiva" at bounding box center [311, 101] width 87 height 20
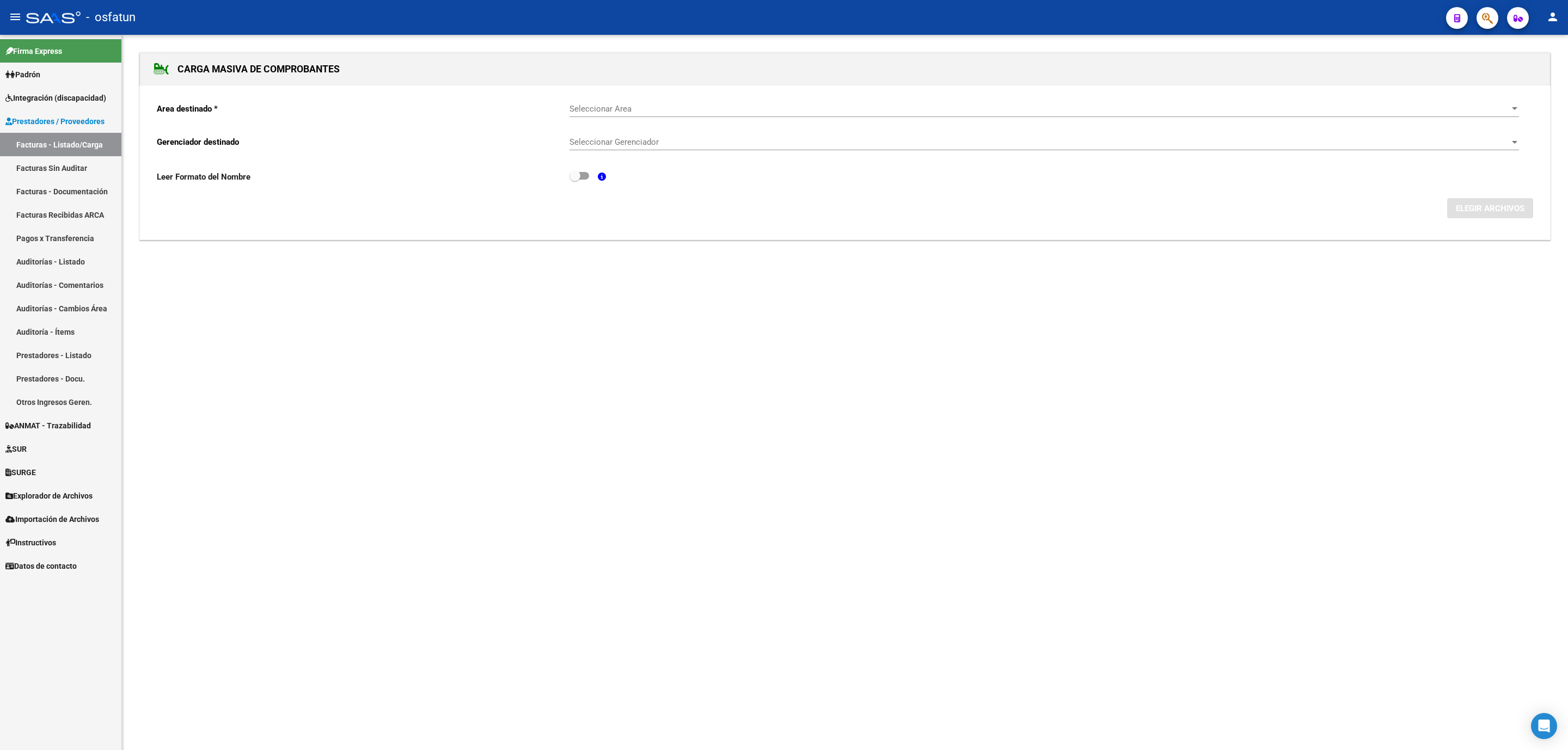
click at [645, 109] on span "Seleccionar Area" at bounding box center [1039, 108] width 940 height 9
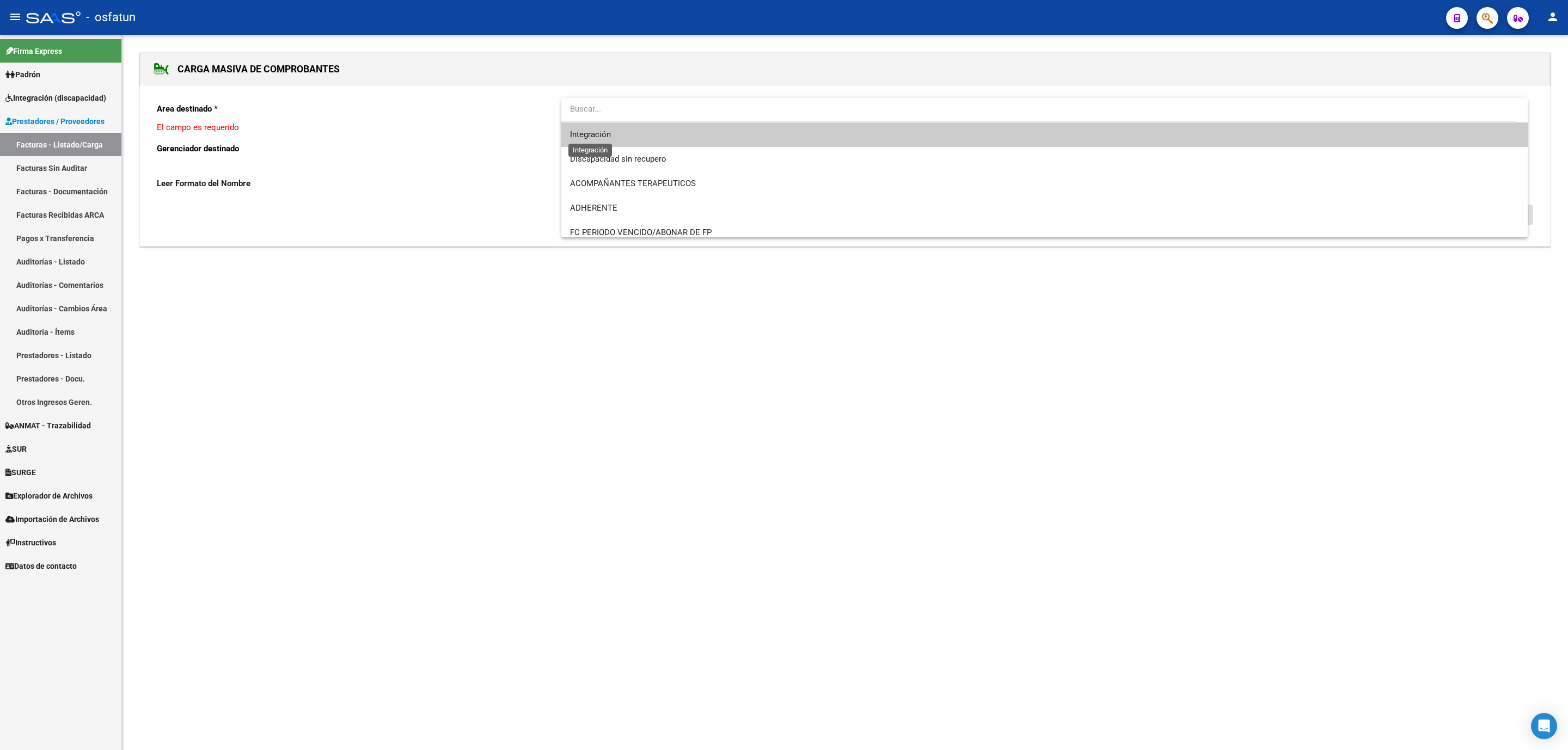
click at [583, 132] on span "Integración" at bounding box center [591, 135] width 41 height 9
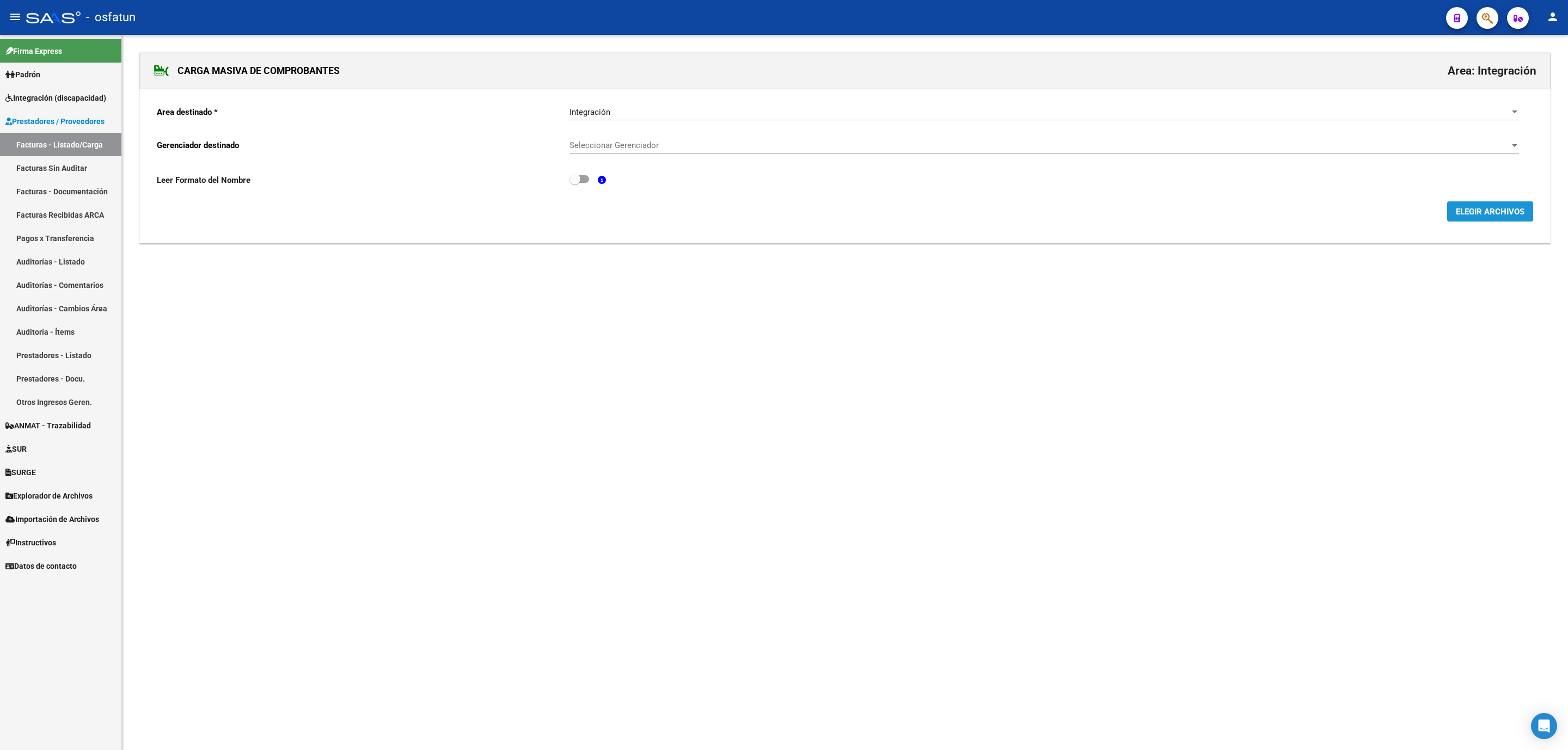
click at [1491, 213] on span "ELEGIR ARCHIVOS" at bounding box center [1489, 211] width 68 height 9
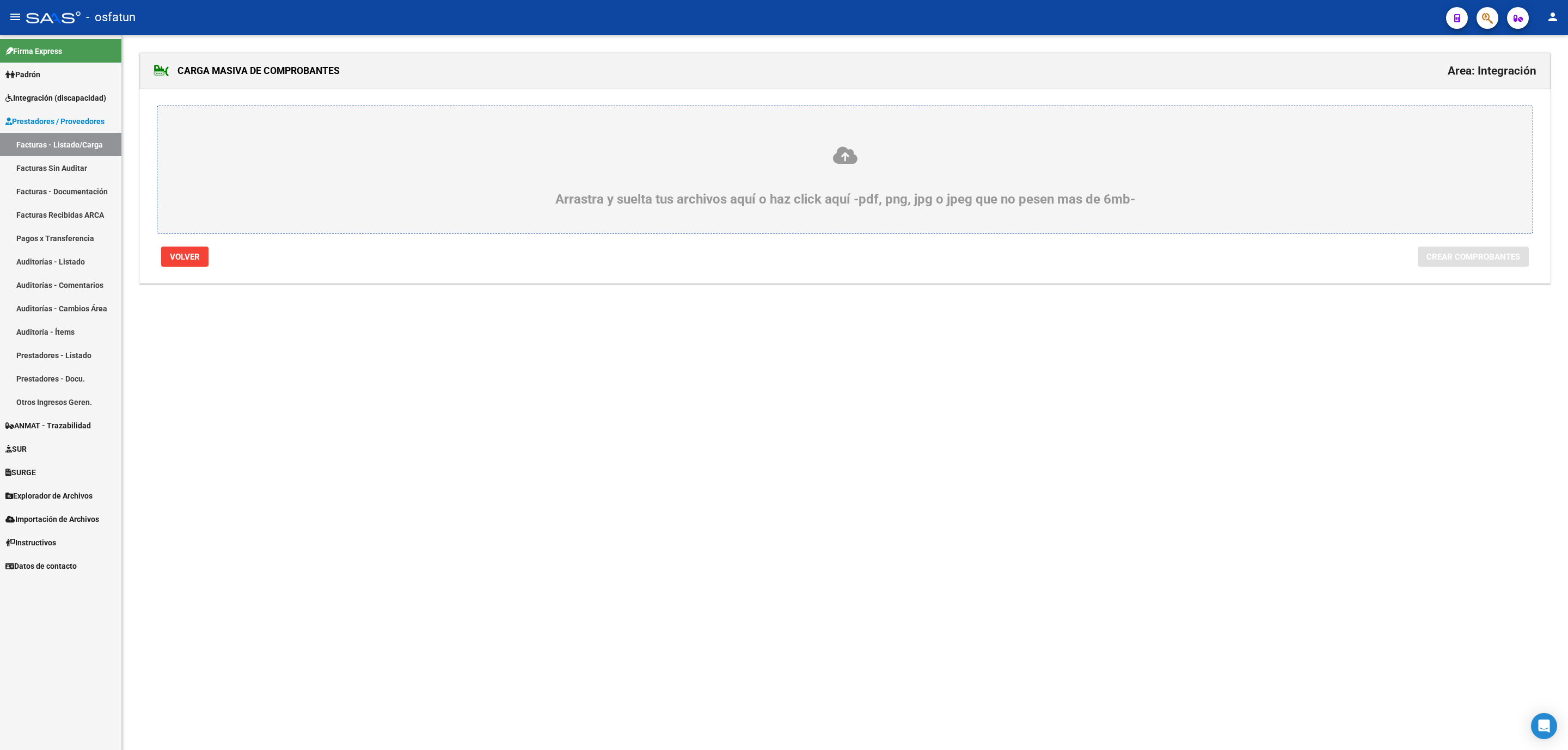
click at [597, 122] on div "Arrastra y suelta tus archivos aquí o haz click aquí -pdf, png, jpg o jpeg que …" at bounding box center [845, 169] width 1376 height 128
click at [855, 157] on icon at bounding box center [844, 155] width 1323 height 21
click at [0, 0] on input "Arrastra y suelta tus archivos aquí o haz click aquí -pdf, png, jpg o jpeg que …" at bounding box center [0, 0] width 0 height 0
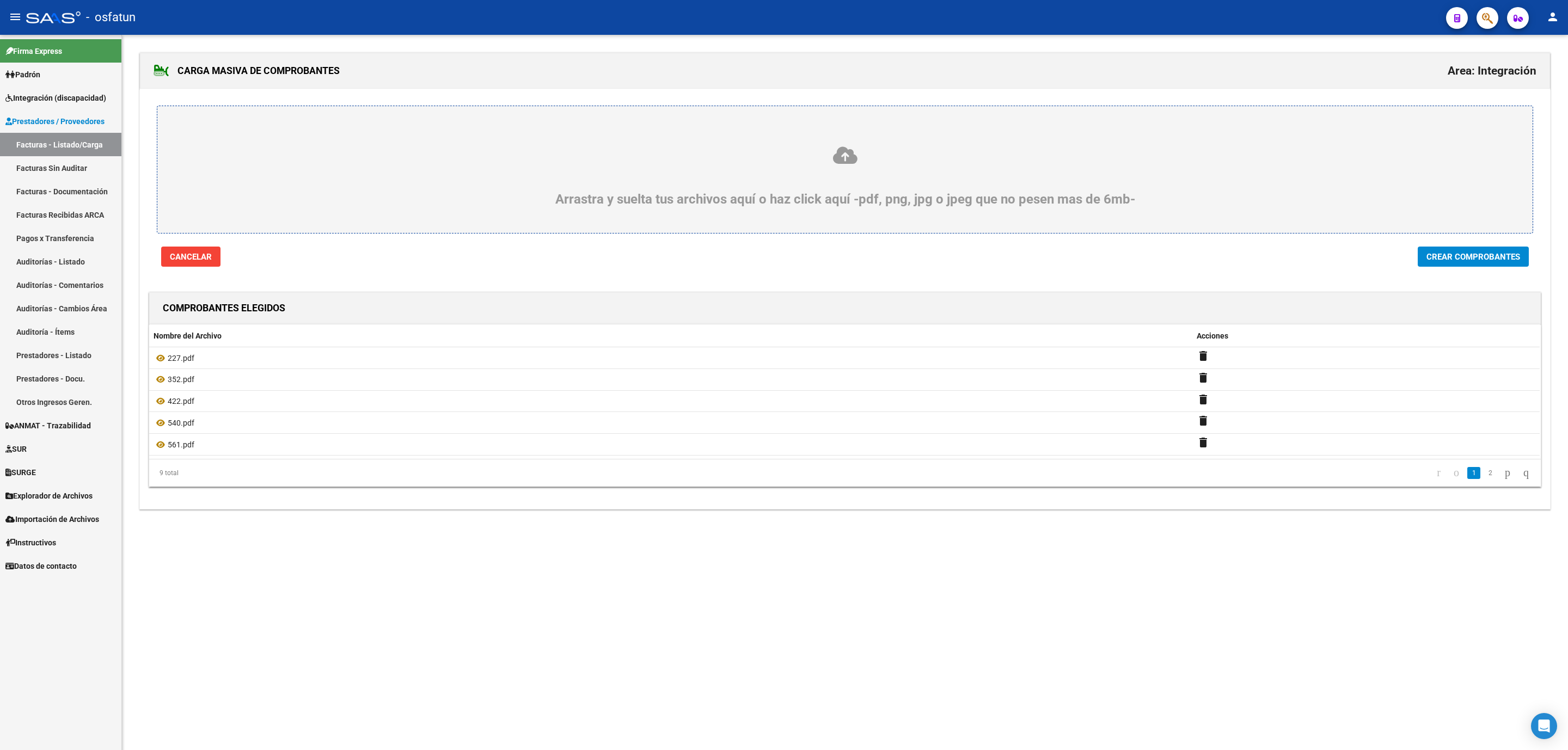
click at [1454, 256] on span "Crear Comprobantes" at bounding box center [1473, 257] width 94 height 9
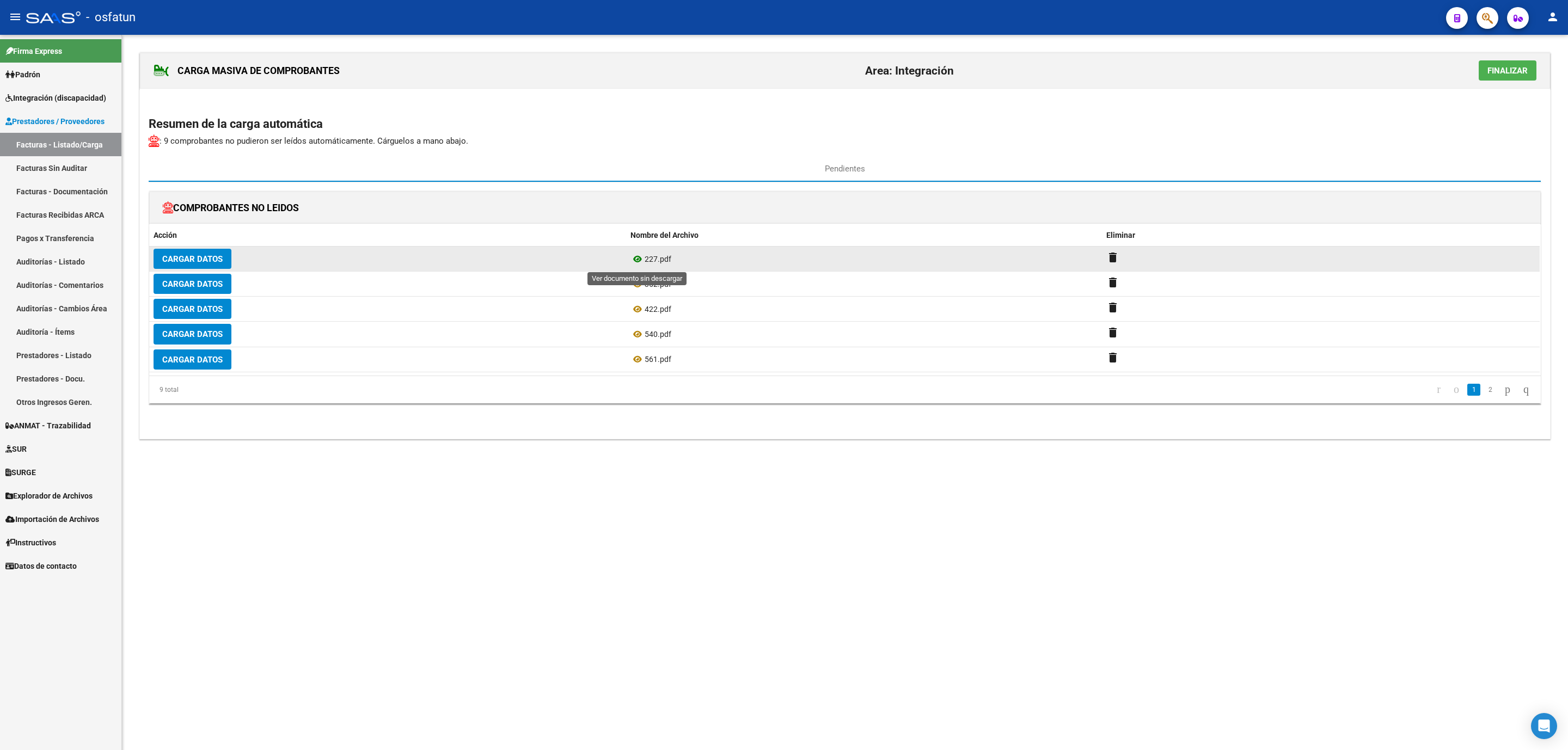
click at [634, 258] on icon at bounding box center [637, 259] width 14 height 13
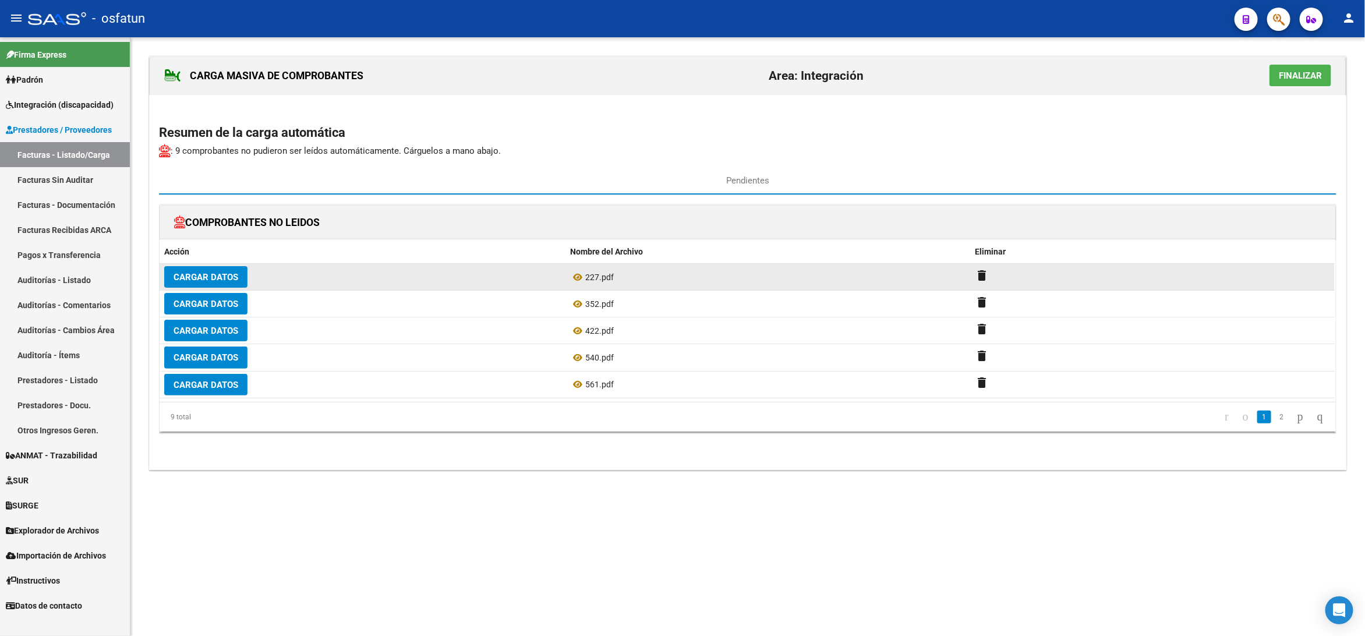
click at [215, 278] on span "Cargar Datos" at bounding box center [206, 277] width 65 height 10
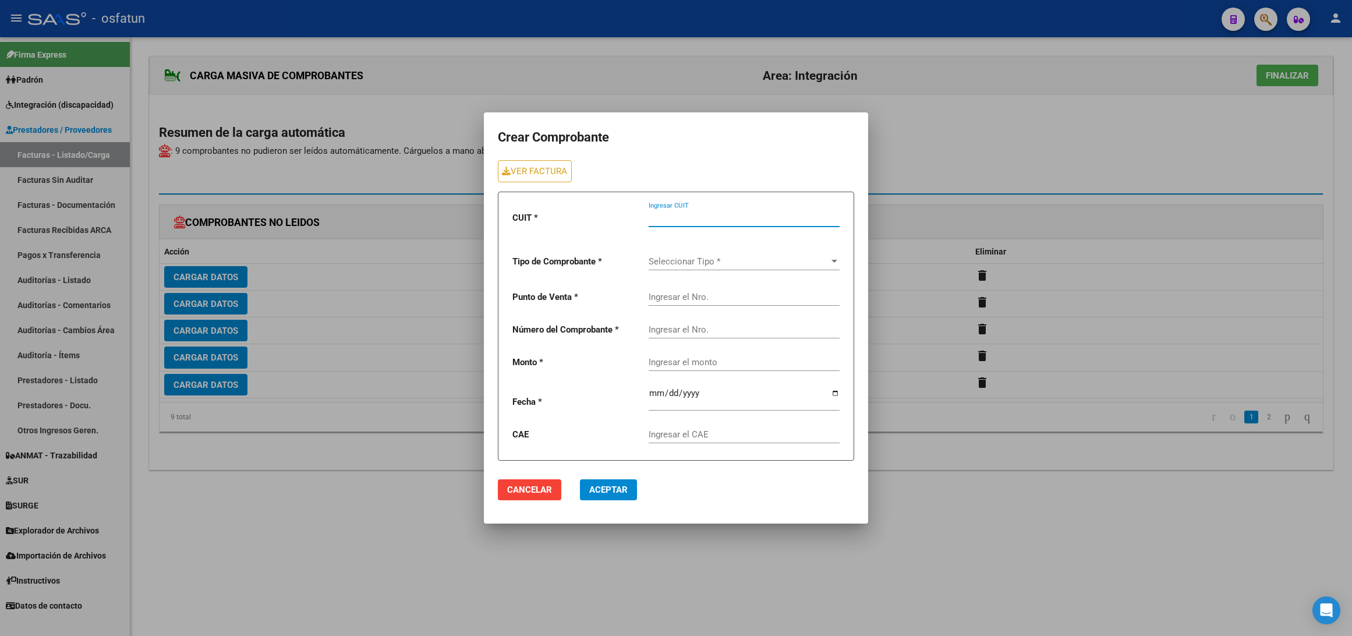
click at [671, 215] on input "Ingresar CUIT" at bounding box center [744, 218] width 191 height 10
paste input "27-23942515-7"
type input "27-23942515-7"
click at [725, 299] on input "Ingresar el Nro." at bounding box center [744, 297] width 191 height 10
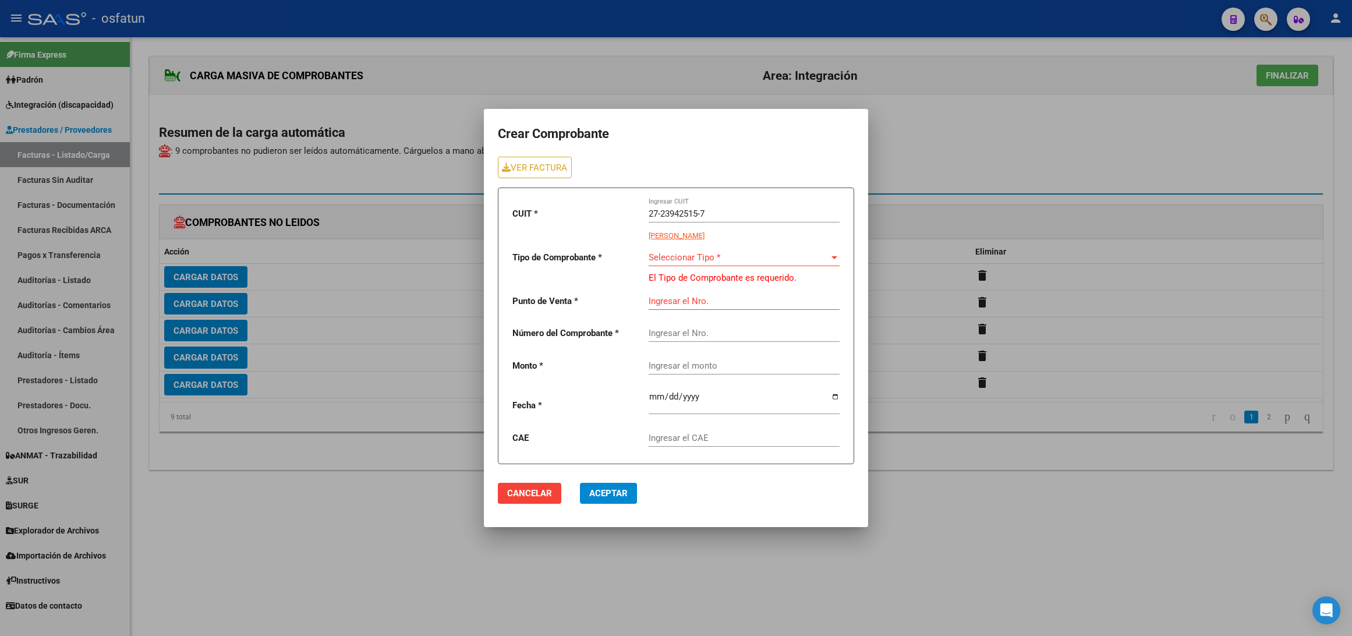
click at [739, 241] on div "Seleccionar Tipo * Seleccionar Tipo *" at bounding box center [744, 253] width 191 height 25
click at [711, 334] on span "Factura C" at bounding box center [744, 336] width 190 height 26
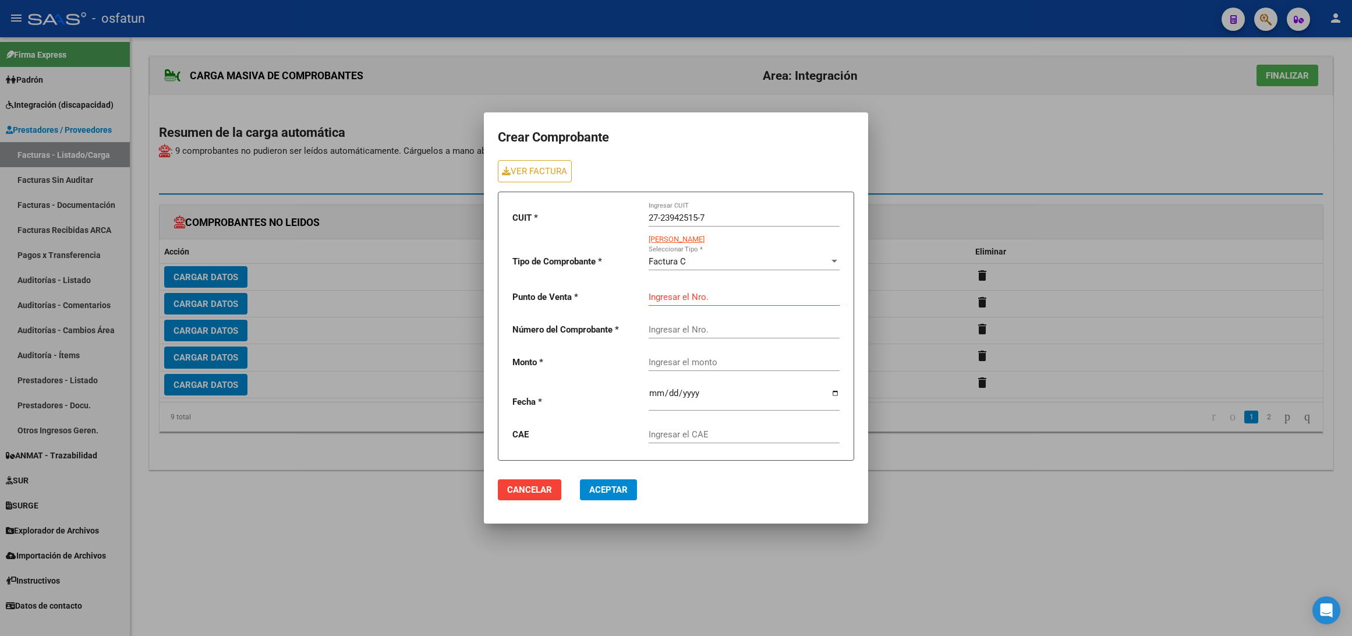
drag, startPoint x: 702, startPoint y: 306, endPoint x: 702, endPoint y: 289, distance: 16.9
click at [702, 304] on div "Ingresar el Nro." at bounding box center [744, 293] width 191 height 25
click at [702, 289] on div "Ingresar el Nro." at bounding box center [744, 293] width 191 height 25
type input "3"
type input "227"
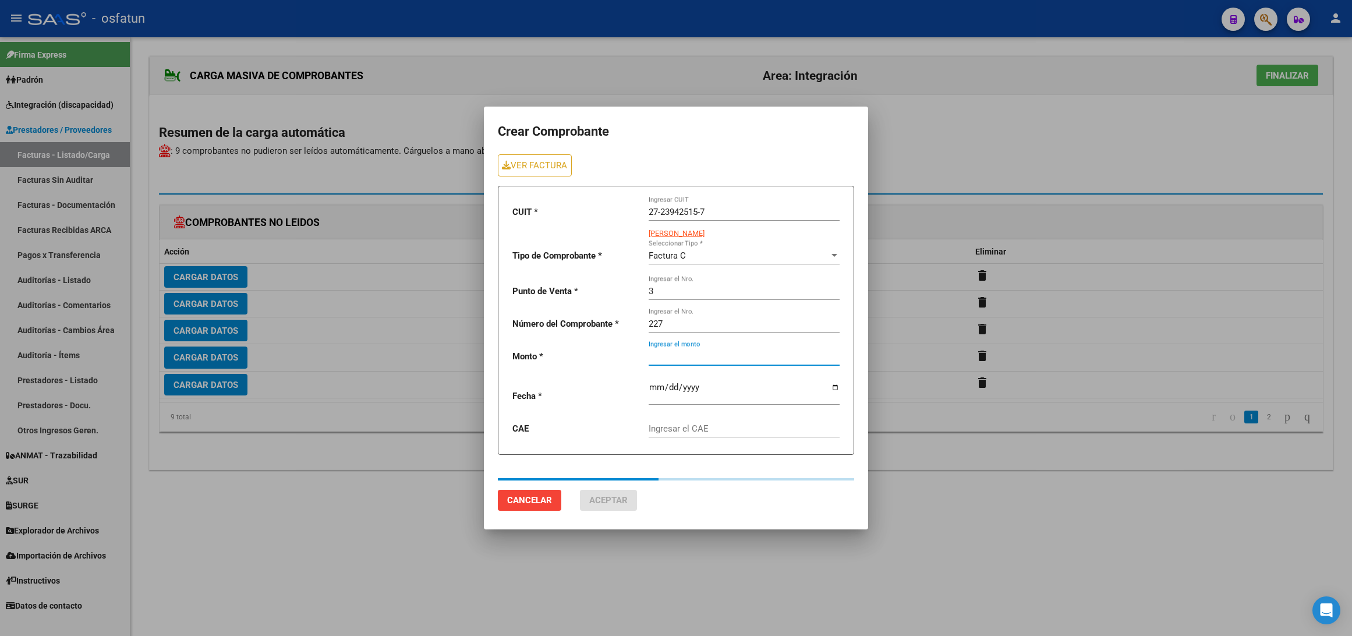
type input "148447.32"
type input "[DATE]"
type input "75327199796341"
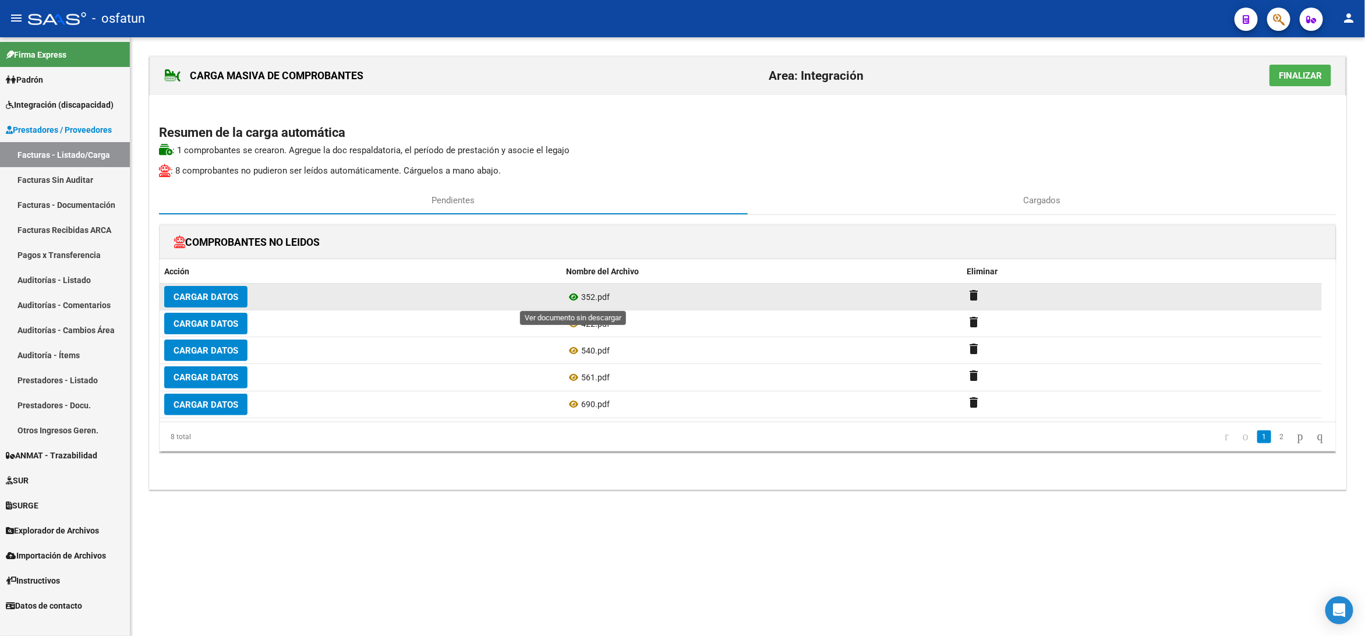
click at [571, 299] on icon at bounding box center [573, 297] width 15 height 14
click at [238, 289] on button "Cargar Datos" at bounding box center [205, 297] width 83 height 22
click at [210, 301] on span "Cargar Datos" at bounding box center [206, 297] width 65 height 10
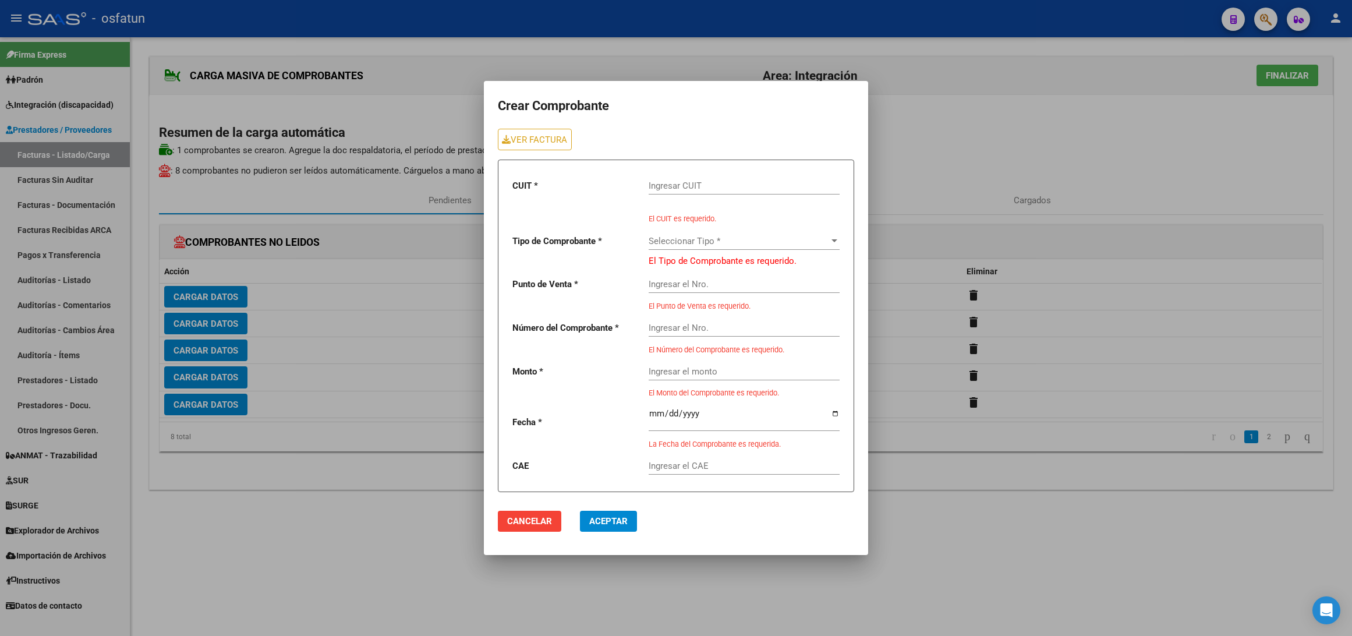
click at [697, 189] on input "Ingresar CUIT" at bounding box center [744, 185] width 191 height 10
paste input "27-35914725-8"
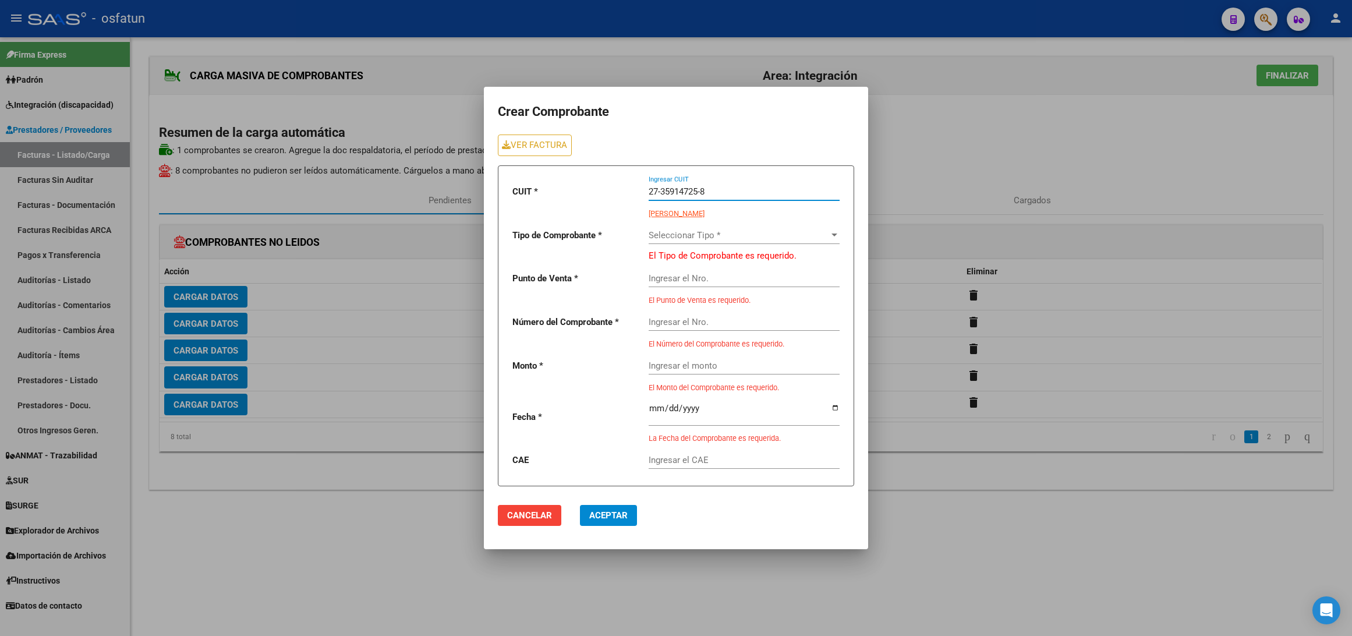
type input "27-35914725-8"
click at [720, 233] on span "Seleccionar Tipo *" at bounding box center [739, 235] width 180 height 10
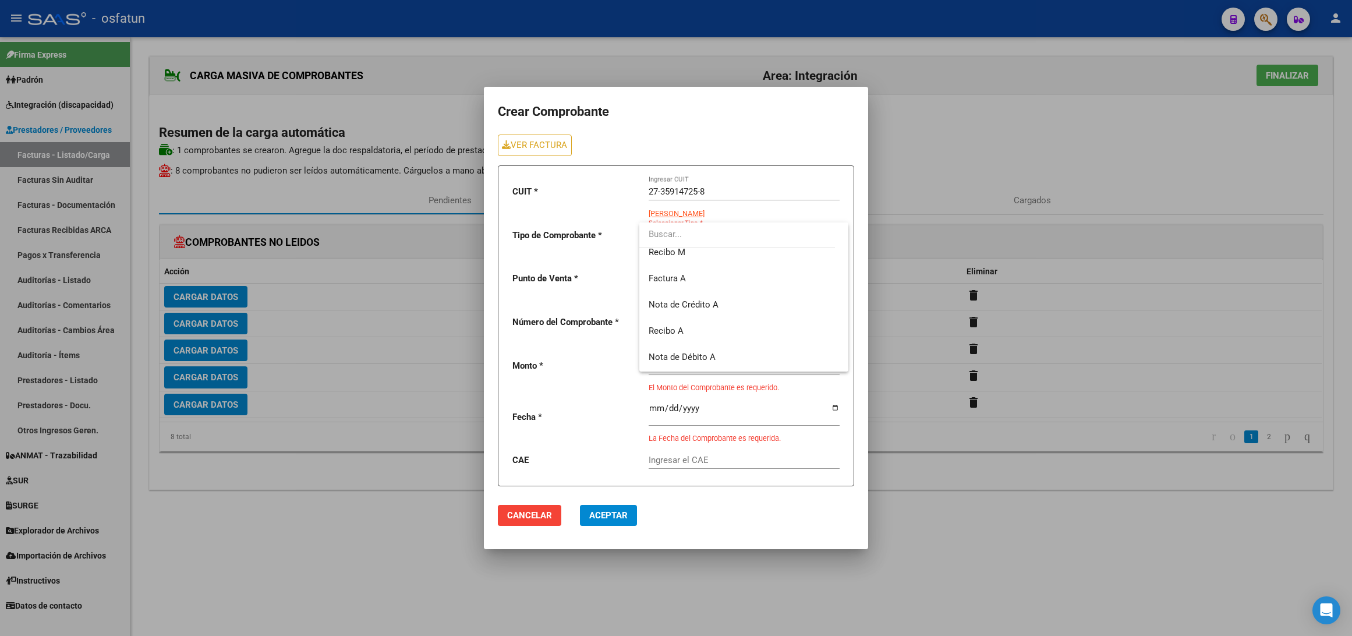
scroll to position [261, 0]
click at [673, 292] on span "Factura A" at bounding box center [667, 289] width 37 height 10
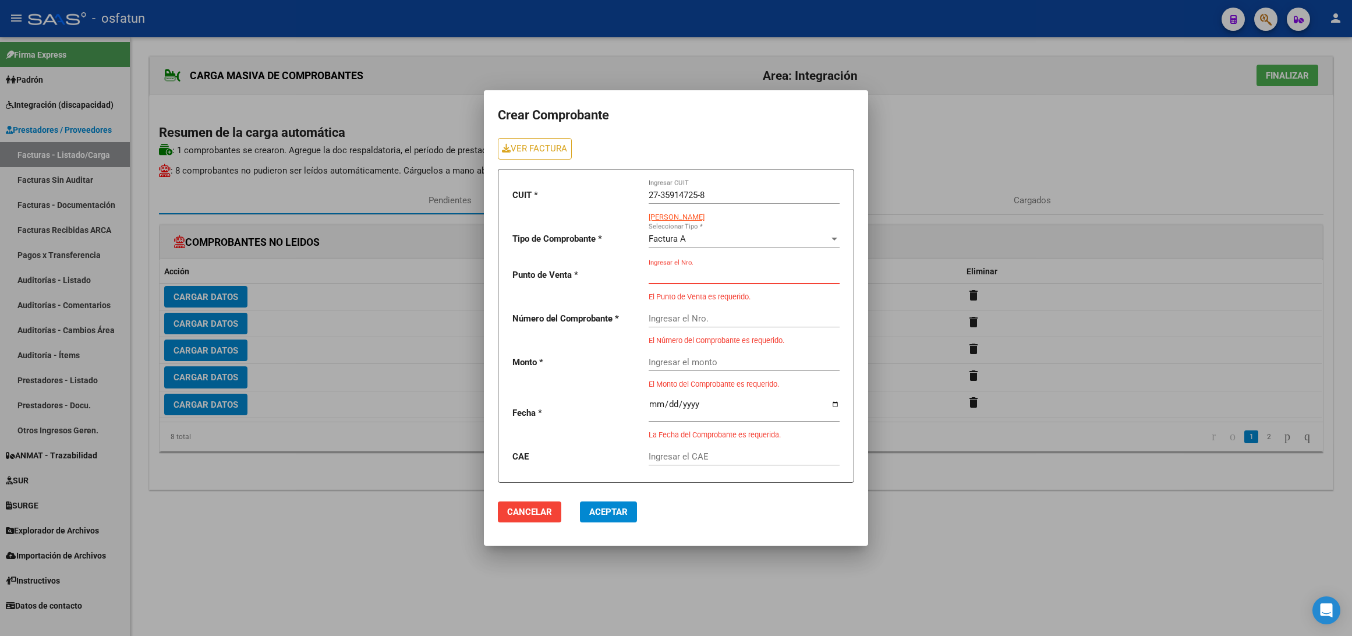
click at [684, 271] on input "Ingresar el Nro." at bounding box center [744, 275] width 191 height 10
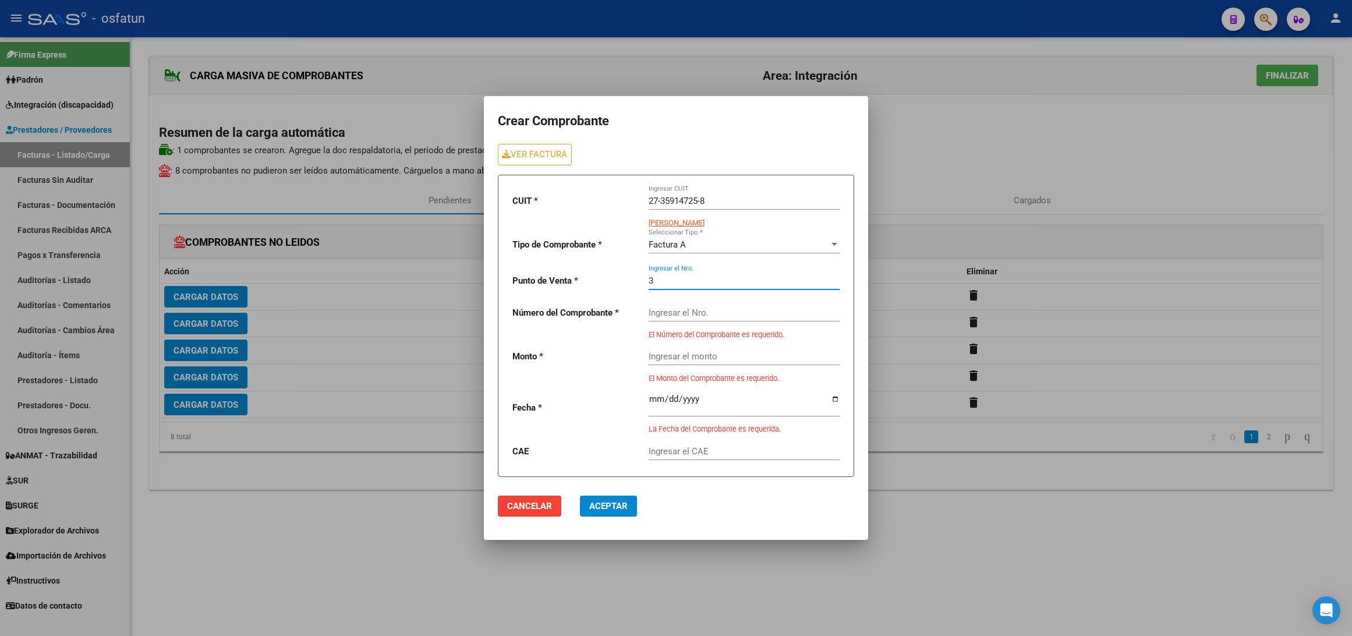
type input "3"
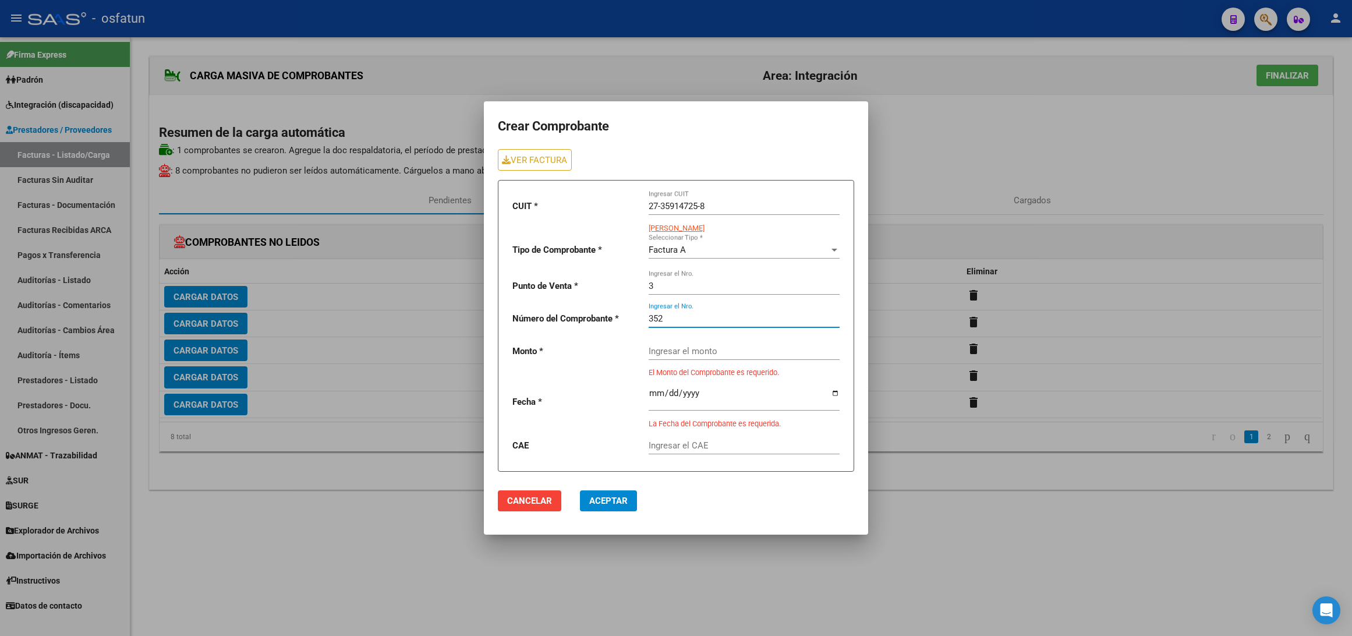
type input "352"
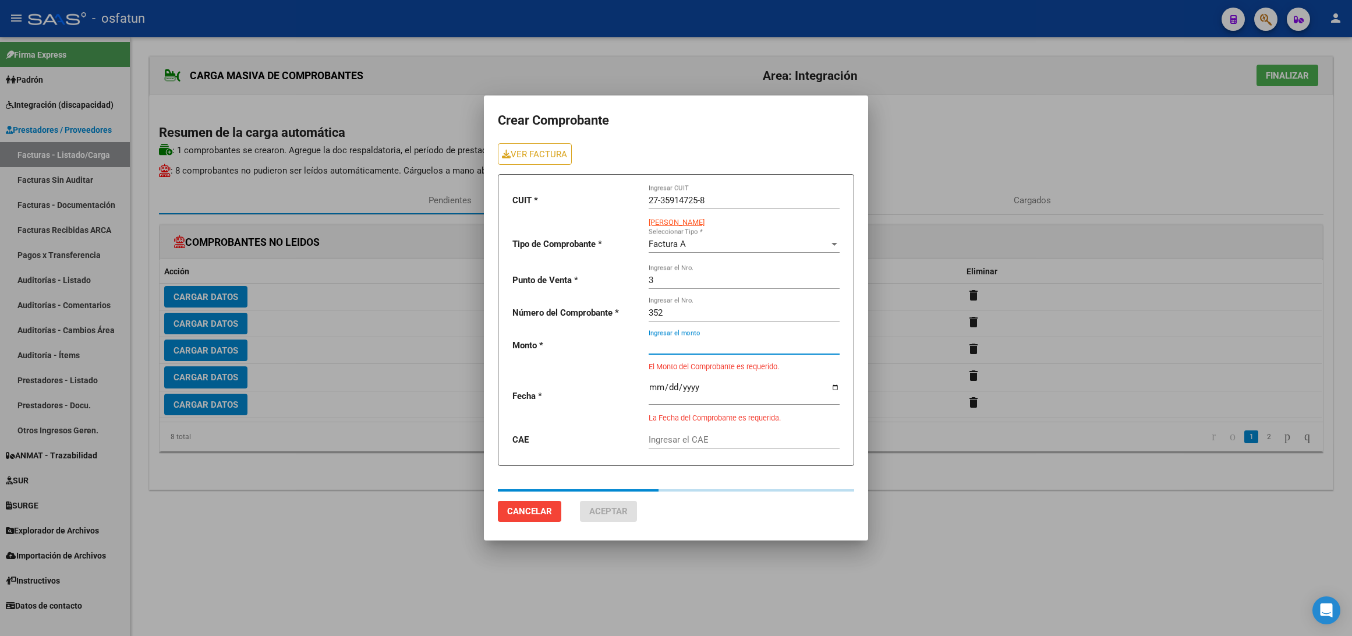
type input "111335.49"
type input "[DATE]"
type input "75318142234506"
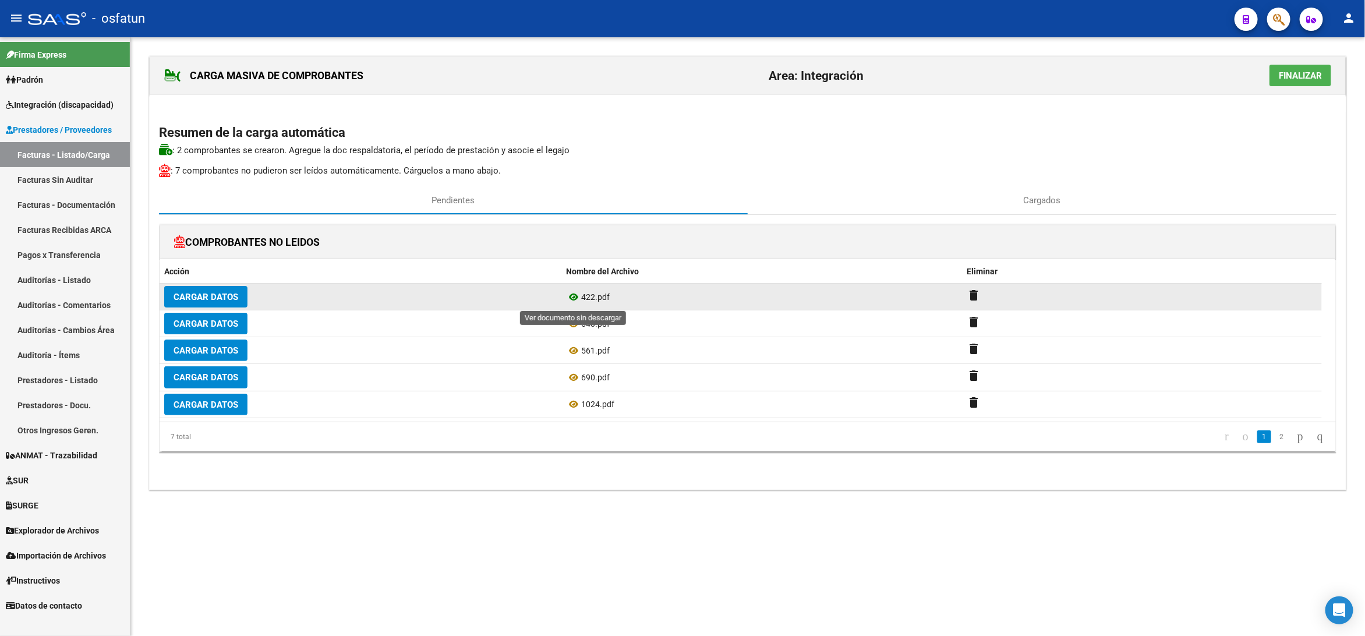
click at [576, 299] on icon at bounding box center [573, 297] width 15 height 14
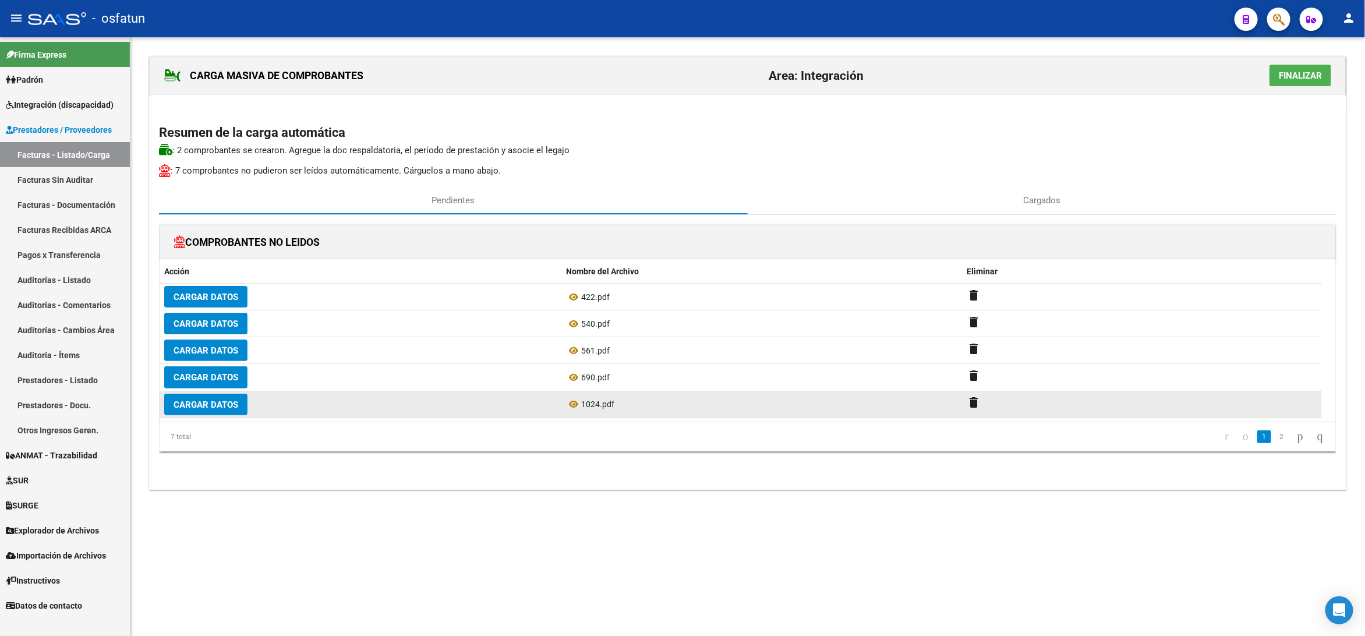
click at [407, 397] on div "Cargar Datos" at bounding box center [360, 405] width 392 height 22
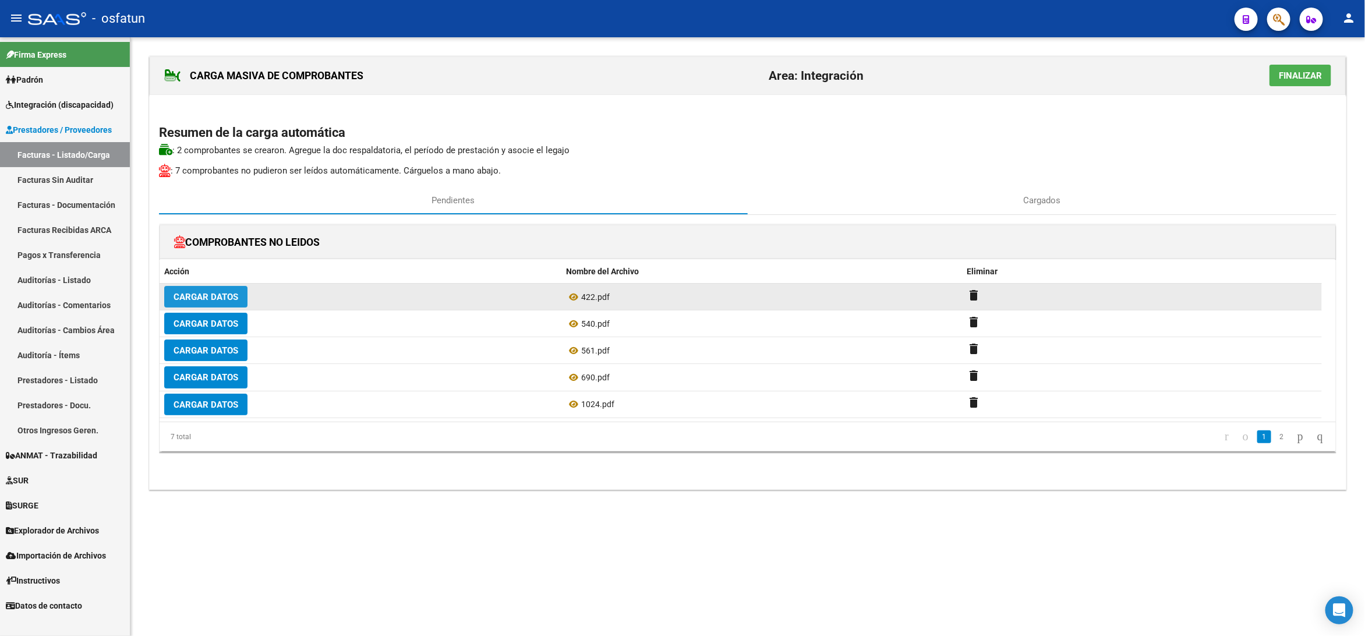
click at [226, 296] on span "Cargar Datos" at bounding box center [206, 297] width 65 height 10
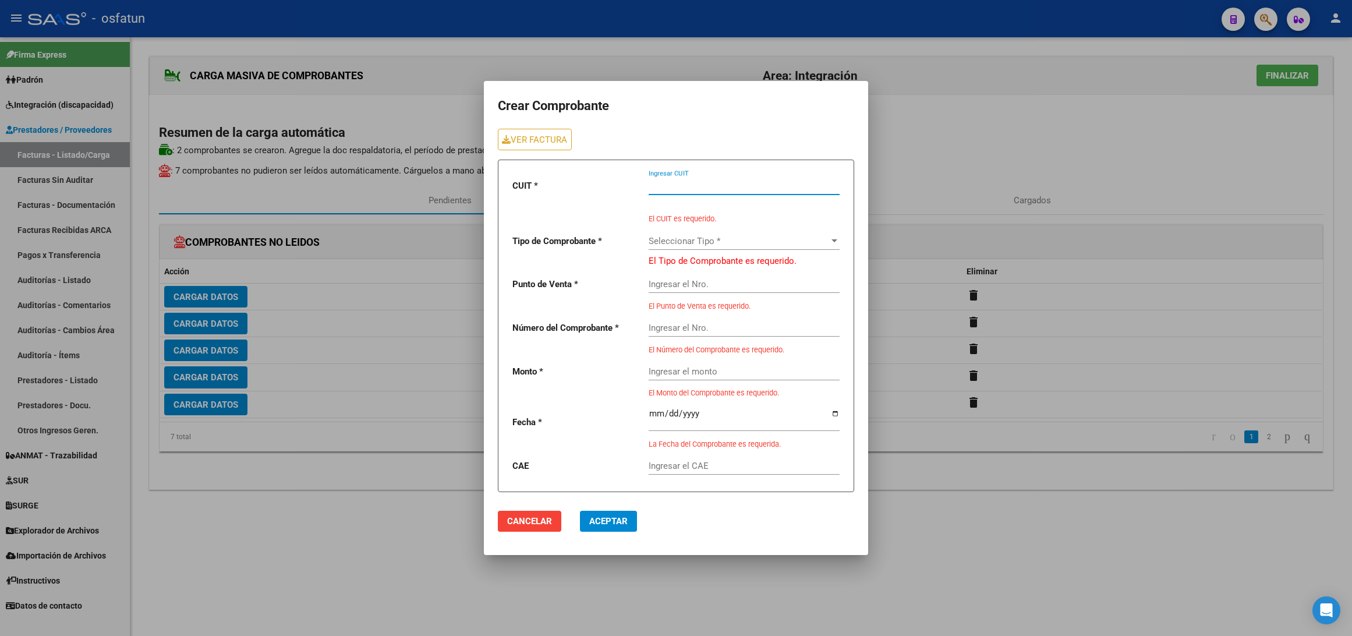
click at [683, 184] on input "Ingresar CUIT" at bounding box center [744, 185] width 191 height 10
paste input "27-28673342-0"
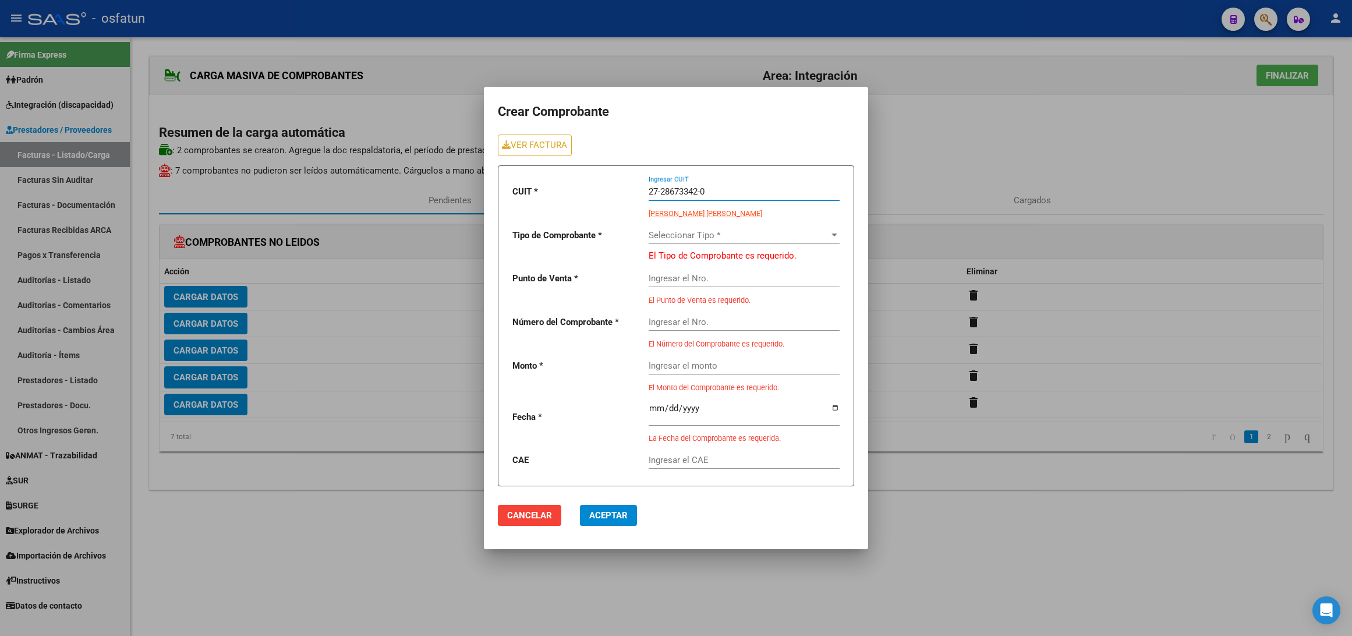
type input "27-28673342-0"
click at [687, 250] on div "Seleccionar Tipo * Seleccionar Tipo *" at bounding box center [744, 237] width 191 height 36
click at [691, 238] on span "Seleccionar Tipo *" at bounding box center [739, 235] width 180 height 10
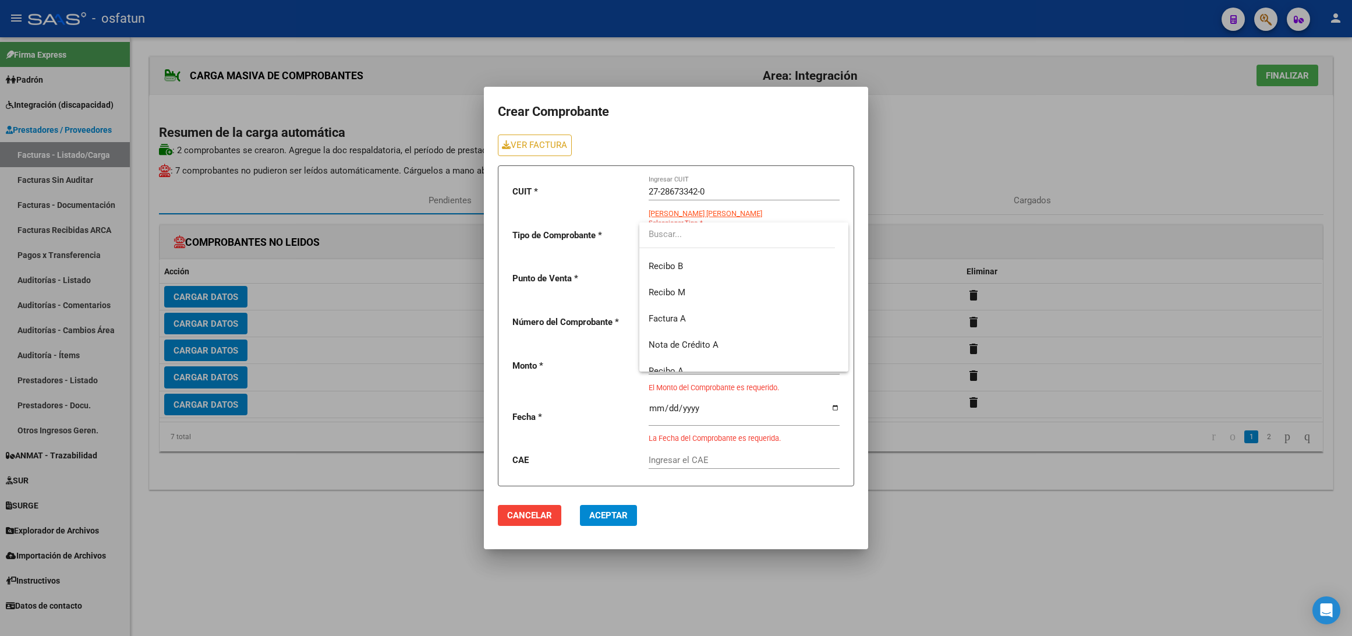
scroll to position [262, 0]
click at [691, 288] on span "Factura A" at bounding box center [744, 288] width 190 height 26
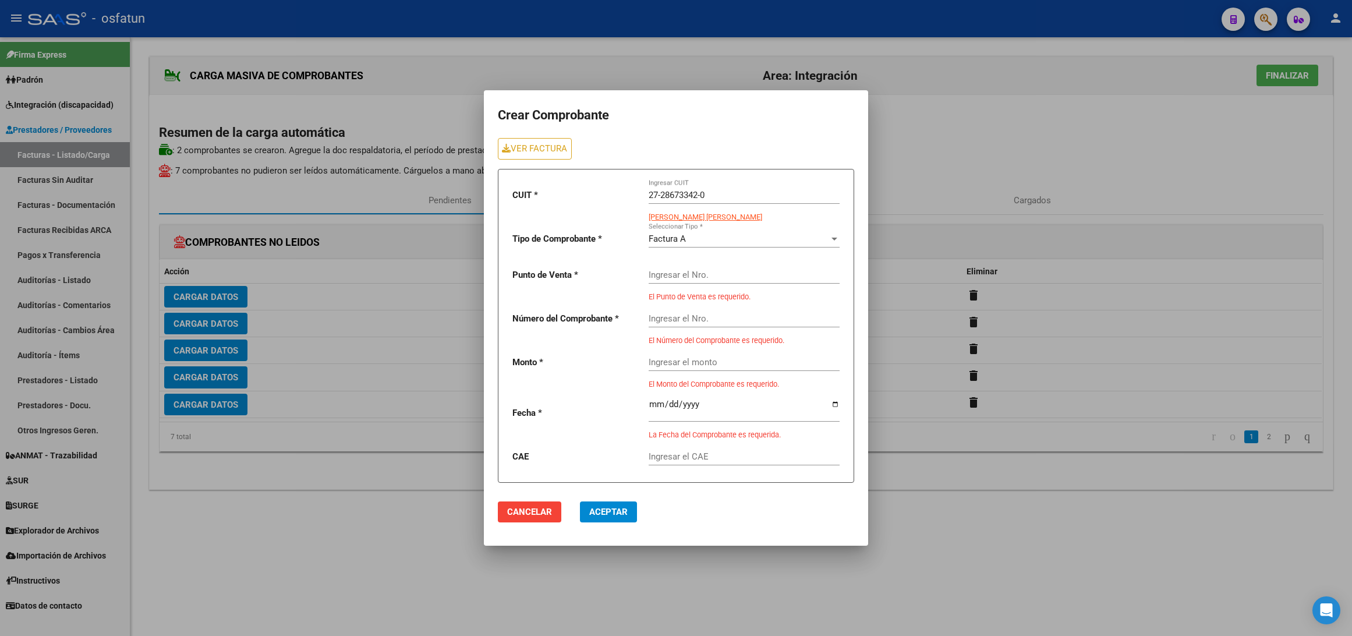
click at [677, 283] on div "Ingresar el Nro." at bounding box center [744, 271] width 191 height 25
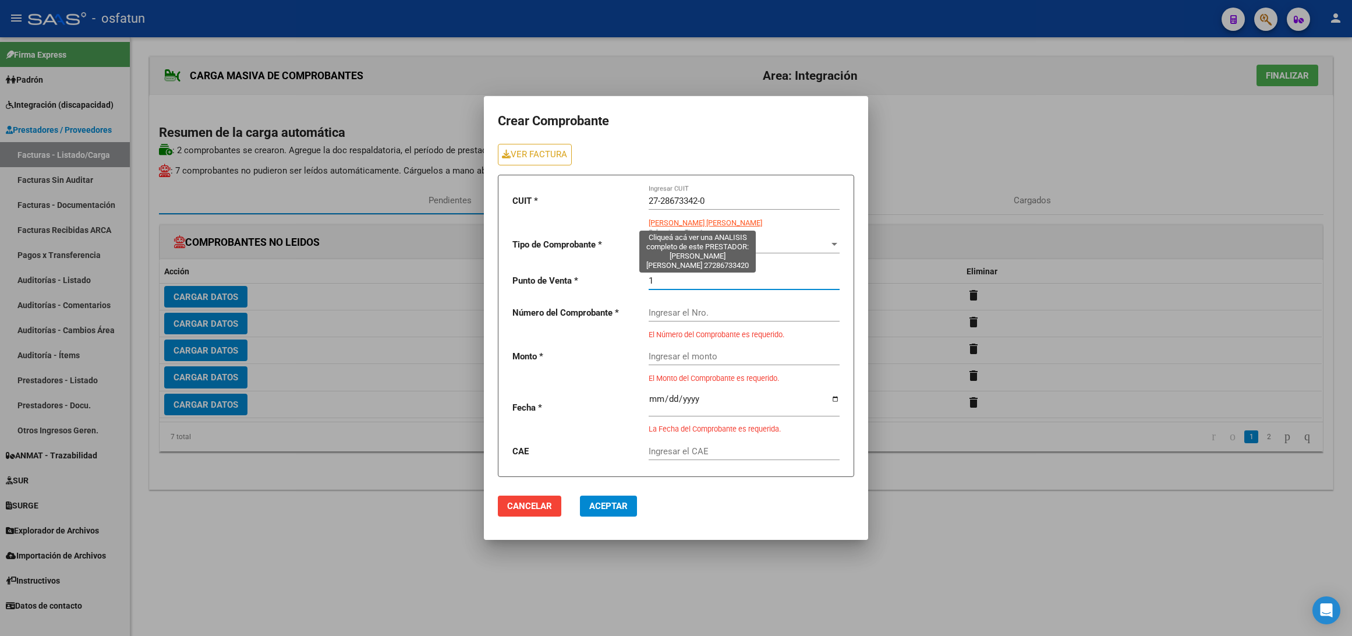
type input "1"
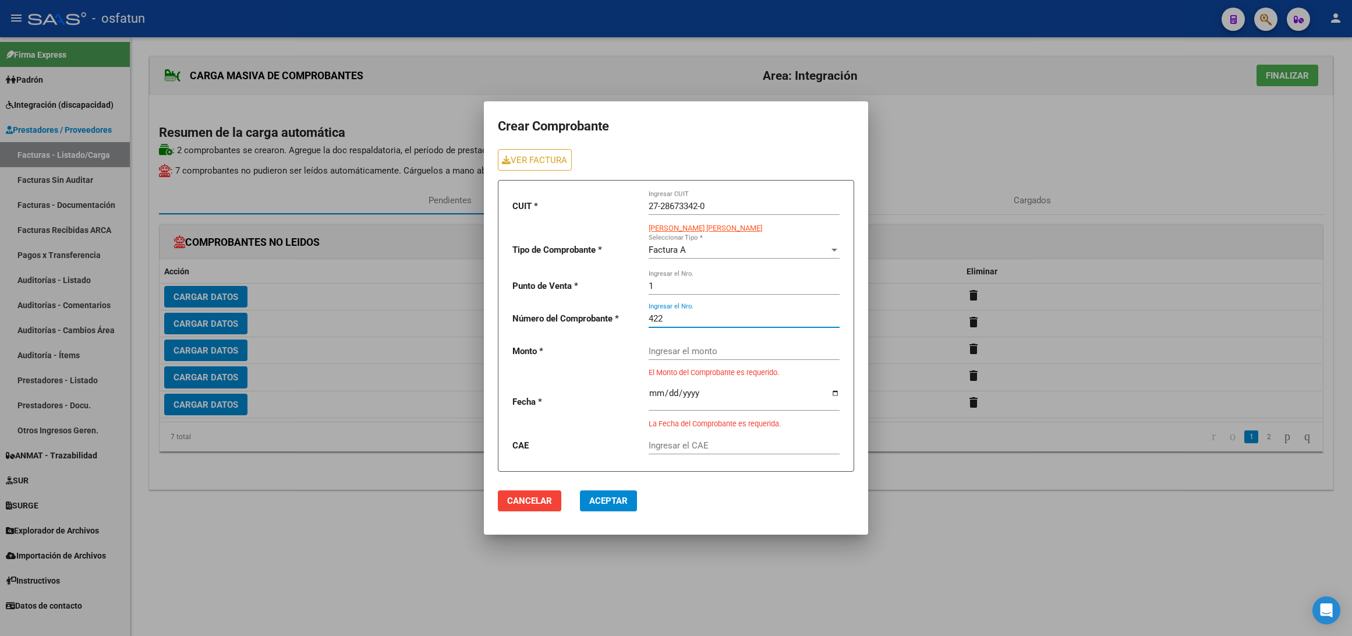
type input "422"
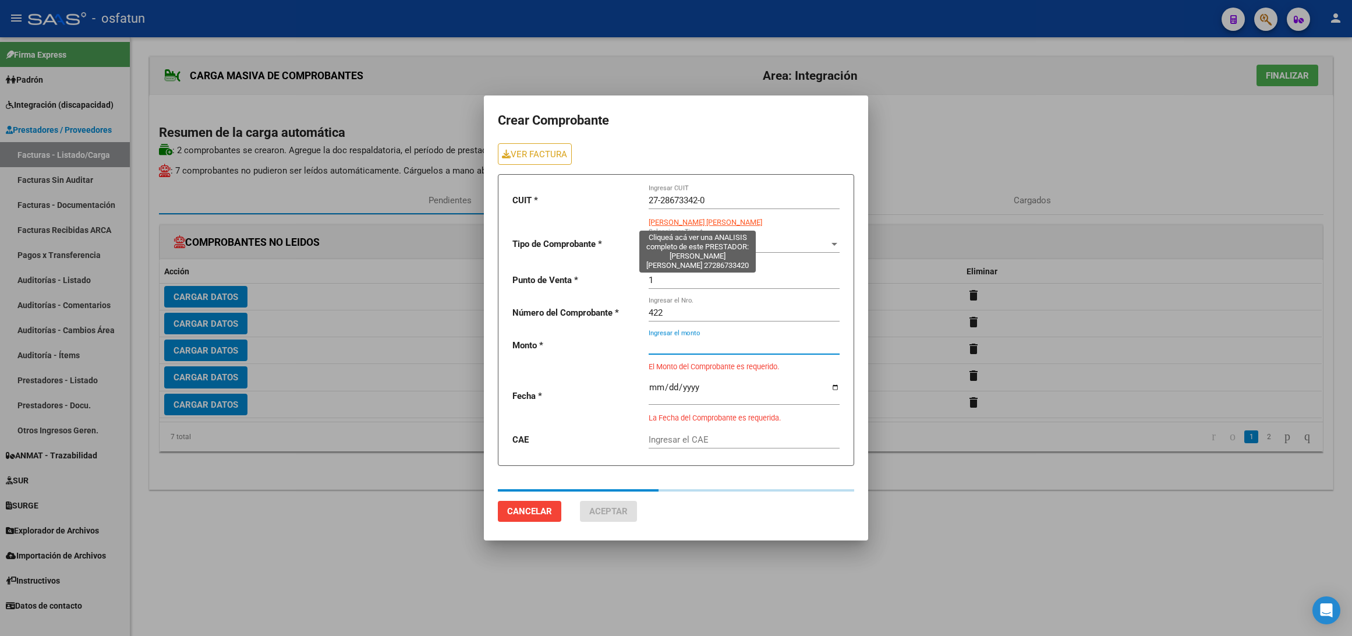
type input "98964.88"
type input "[DATE]"
type input "75310481387155"
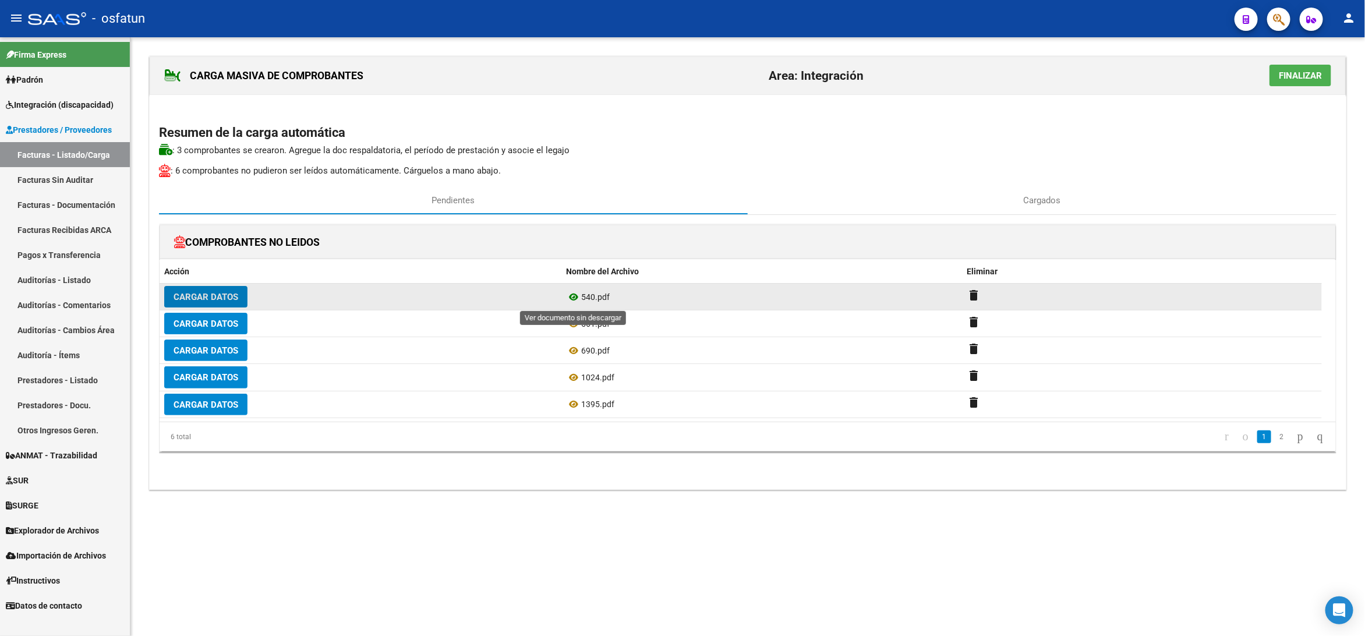
click at [572, 299] on icon at bounding box center [573, 297] width 15 height 14
click at [224, 301] on span "Cargar Datos" at bounding box center [206, 297] width 65 height 10
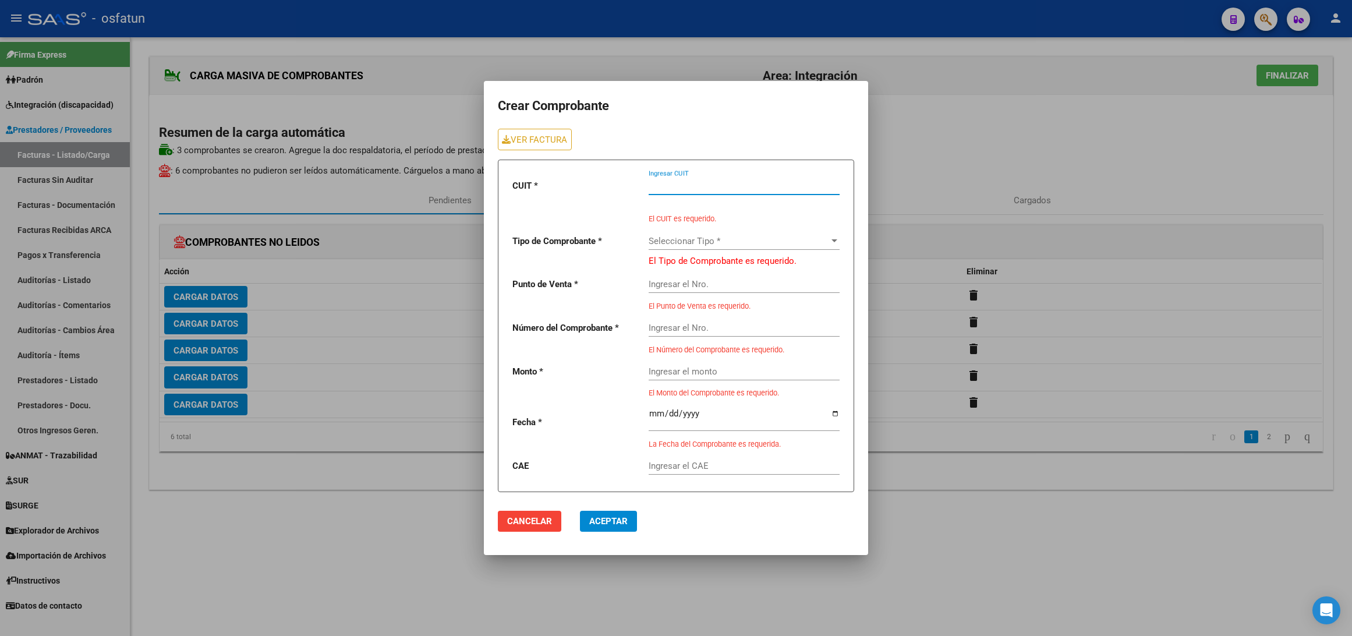
click at [689, 184] on input "Ingresar CUIT" at bounding box center [744, 185] width 191 height 10
paste input "27-28992188-0"
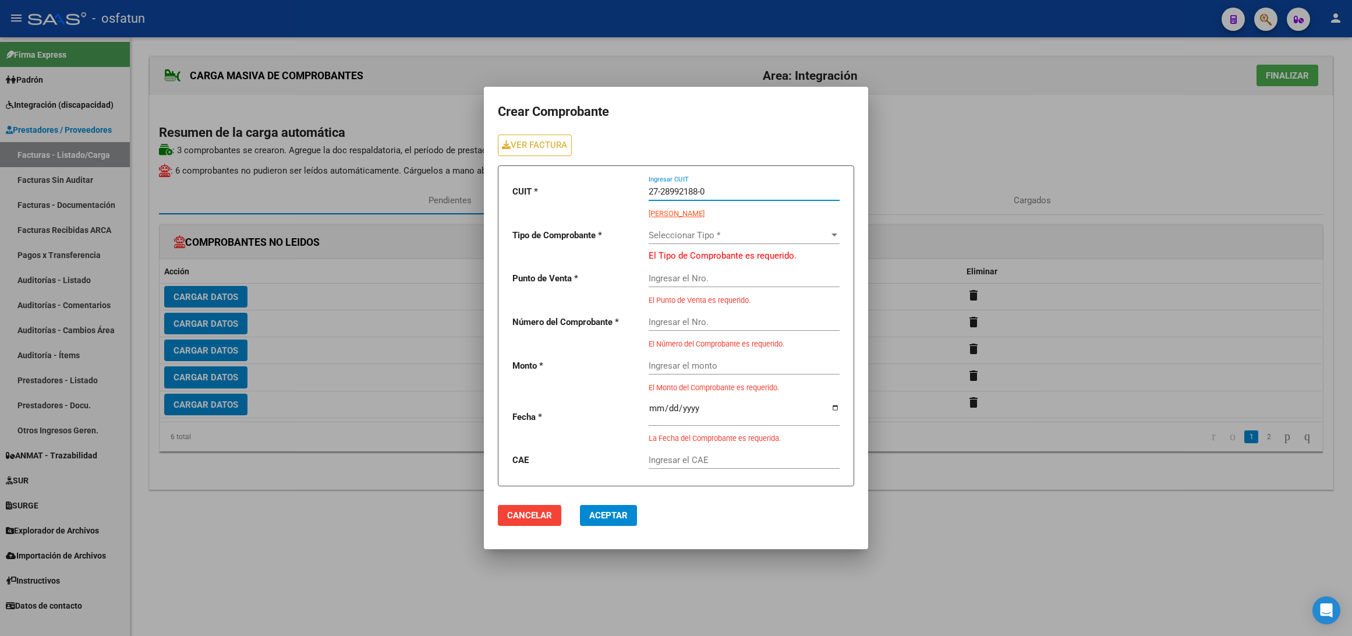
type input "27-28992188-0"
click at [705, 240] on span "Seleccionar Tipo *" at bounding box center [739, 235] width 180 height 10
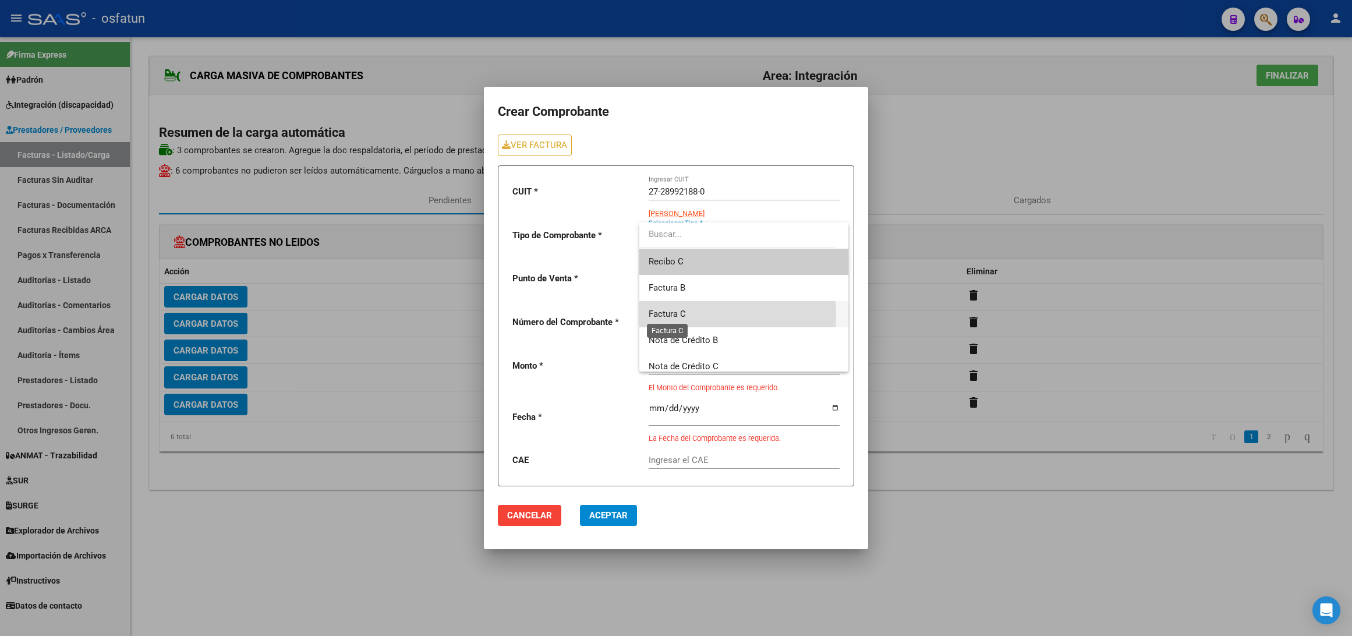
click at [685, 315] on span "Factura C" at bounding box center [667, 314] width 37 height 10
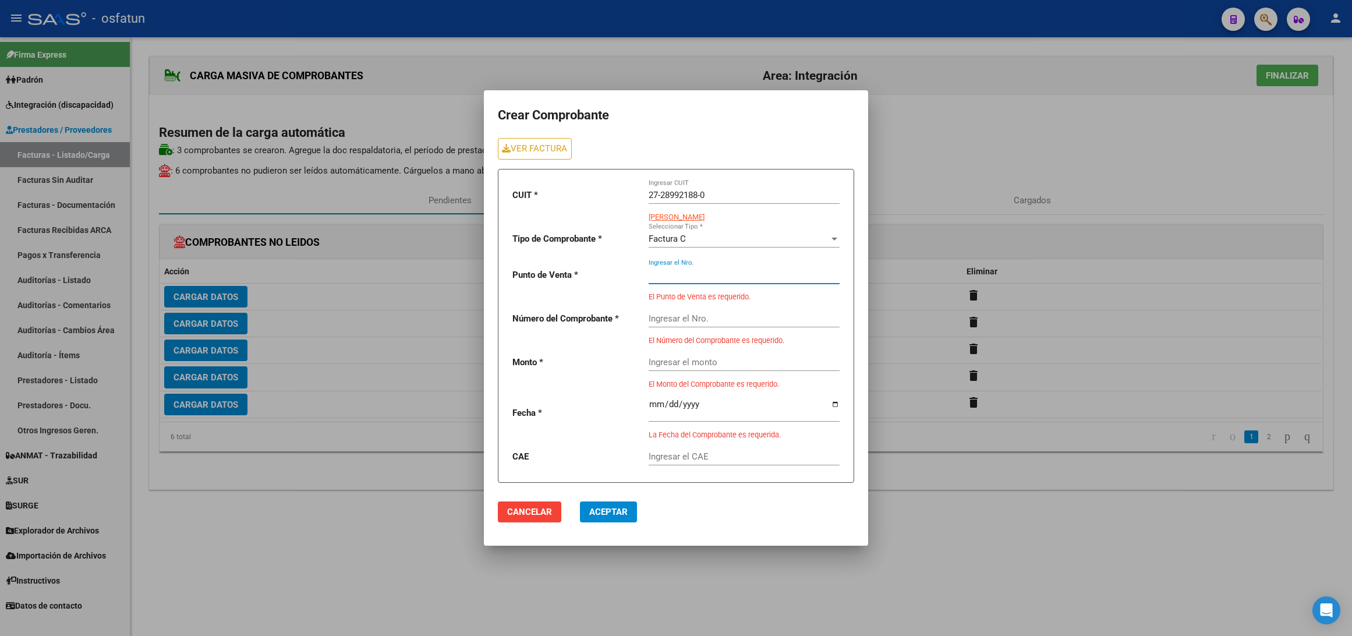
click at [718, 273] on input "Ingresar el Nro." at bounding box center [744, 275] width 191 height 10
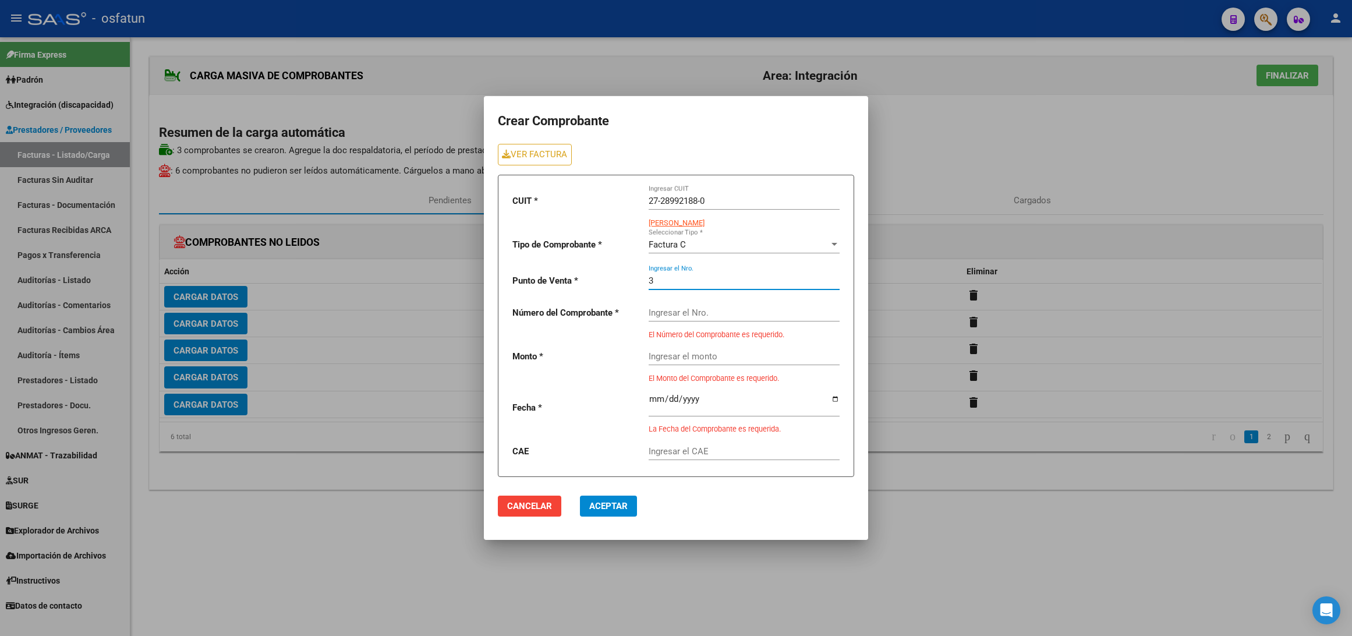
type input "3"
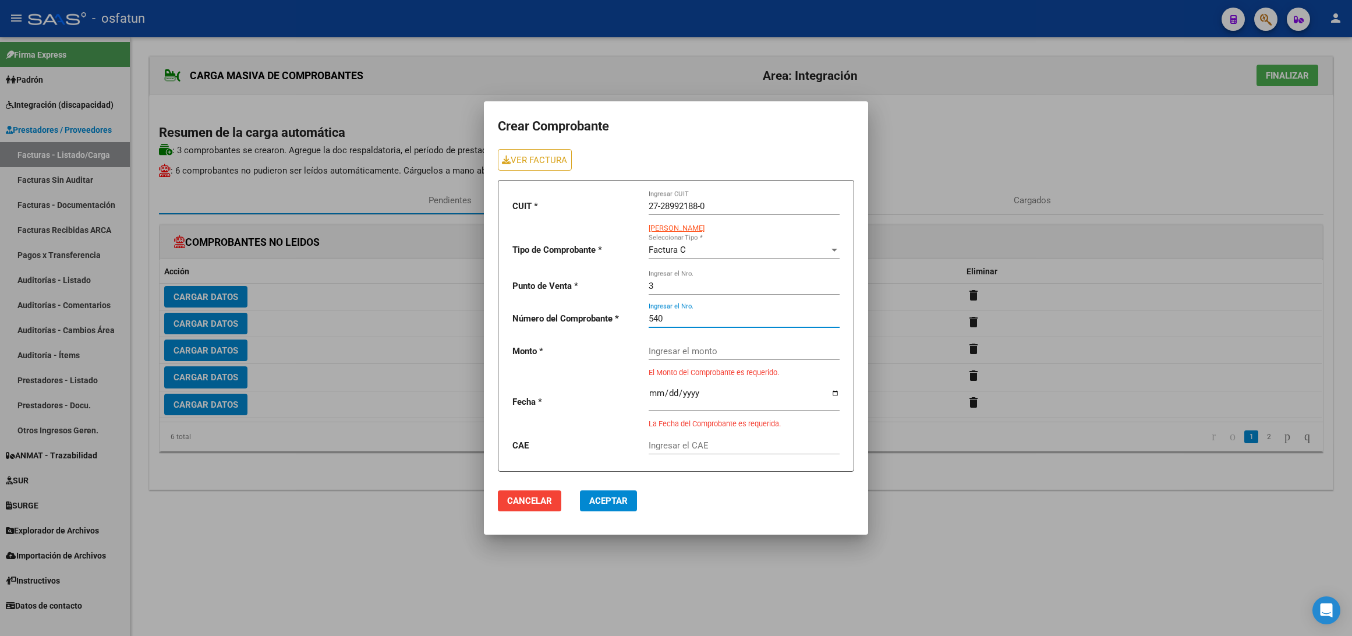
type input "540"
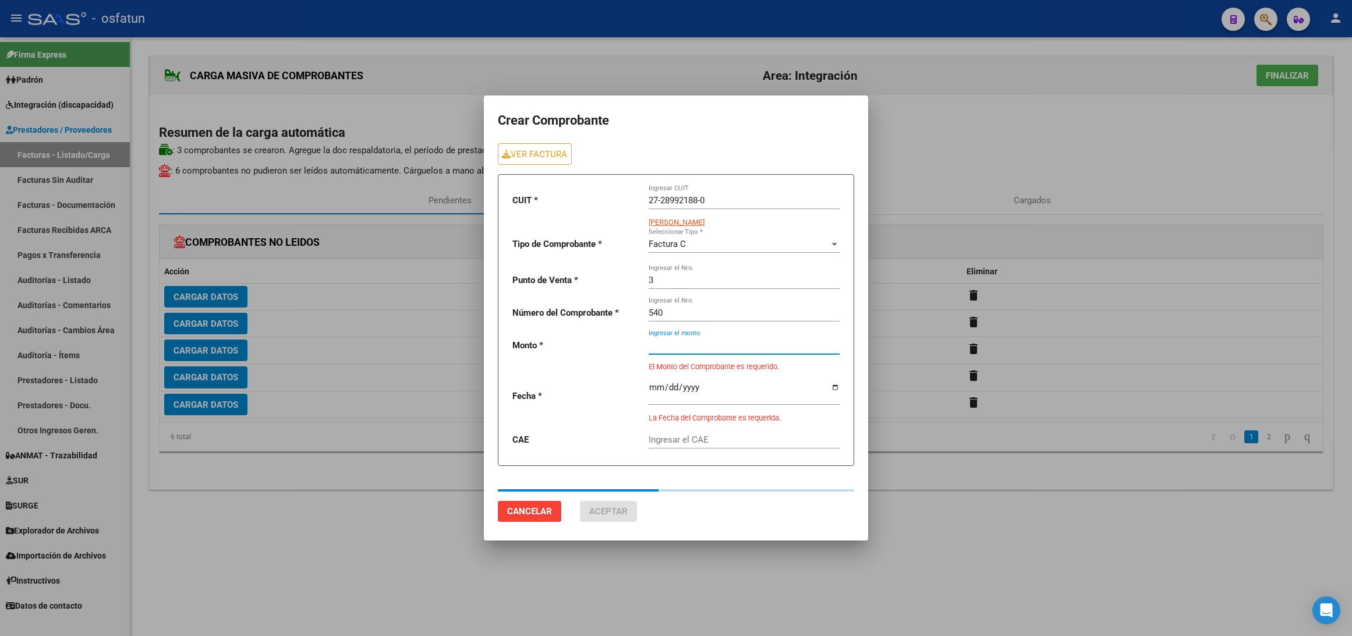
type input "148447.32"
type input "[DATE]"
type input "75320196853140"
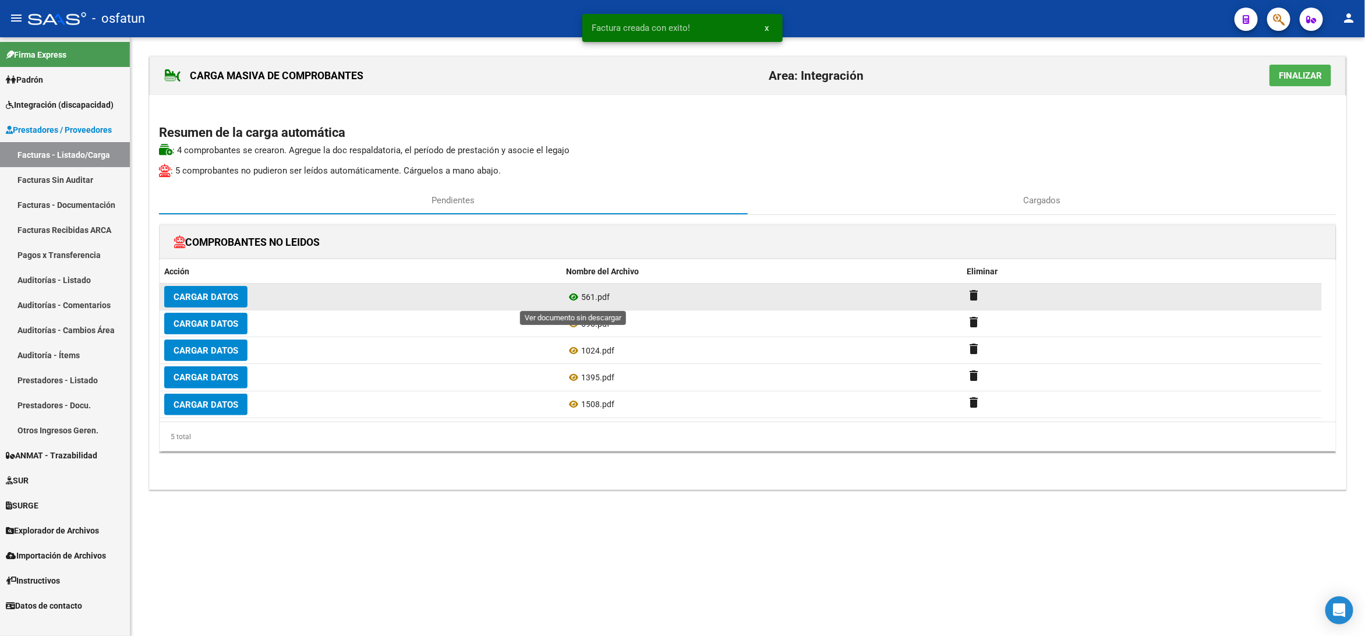
click at [572, 298] on icon at bounding box center [573, 297] width 15 height 14
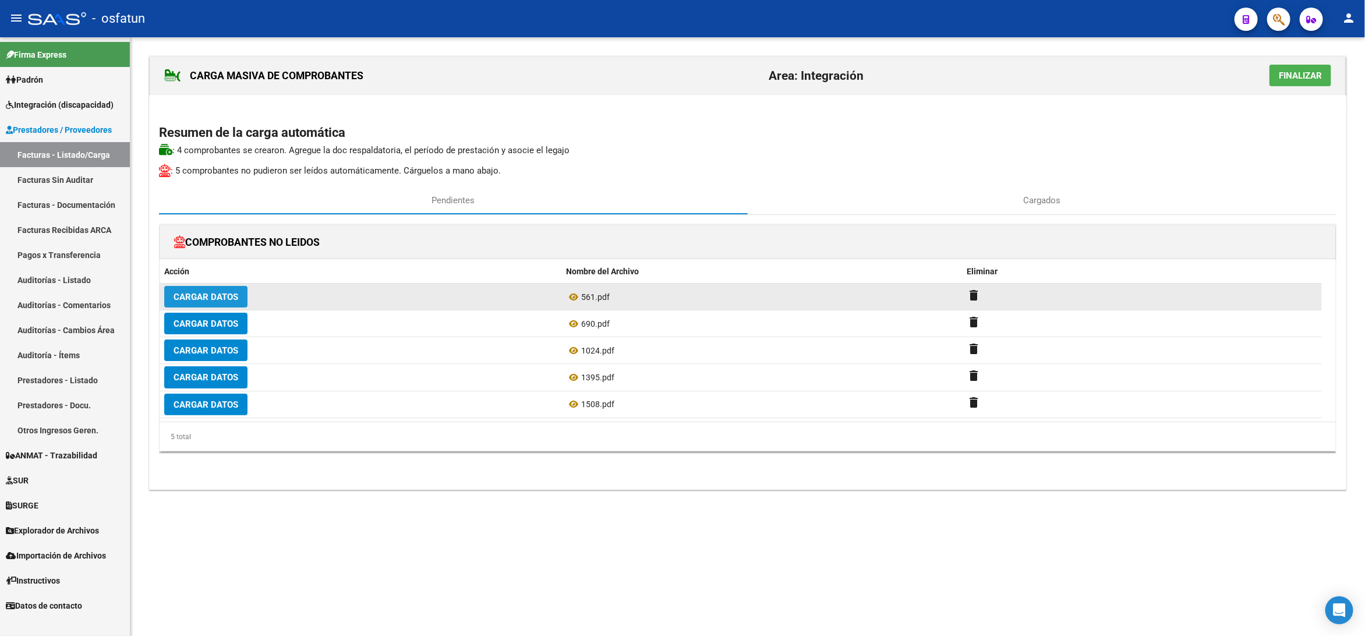
click at [224, 305] on button "Cargar Datos" at bounding box center [205, 297] width 83 height 22
click at [233, 296] on span "Cargar Datos" at bounding box center [206, 297] width 65 height 10
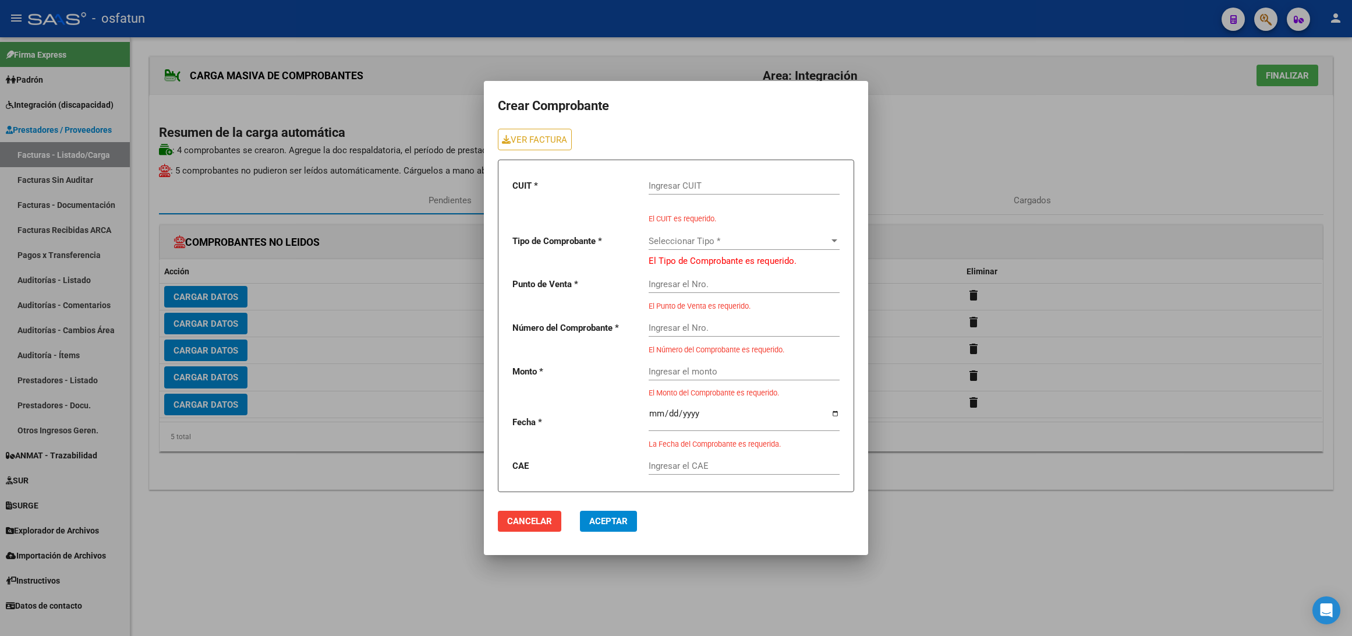
click at [709, 182] on input "Ingresar CUIT" at bounding box center [744, 185] width 191 height 10
paste input "27-25415032-6"
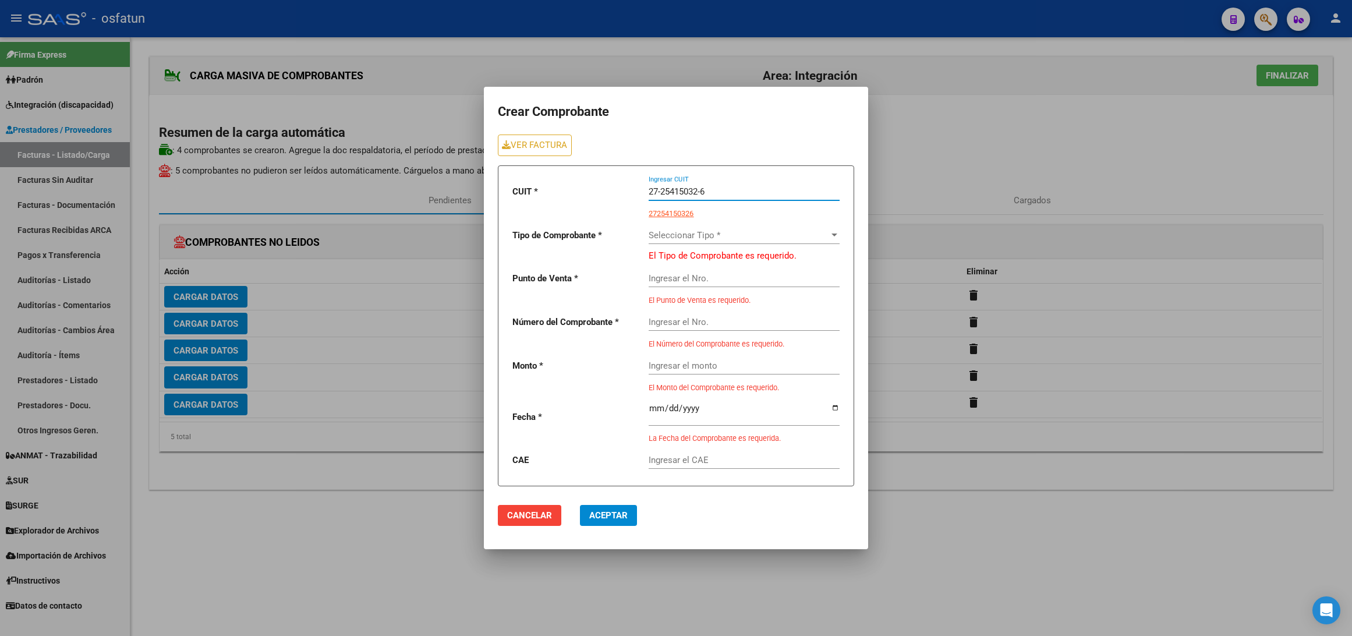
type input "27-25415032-6"
click at [707, 238] on span "Seleccionar Tipo *" at bounding box center [739, 235] width 180 height 10
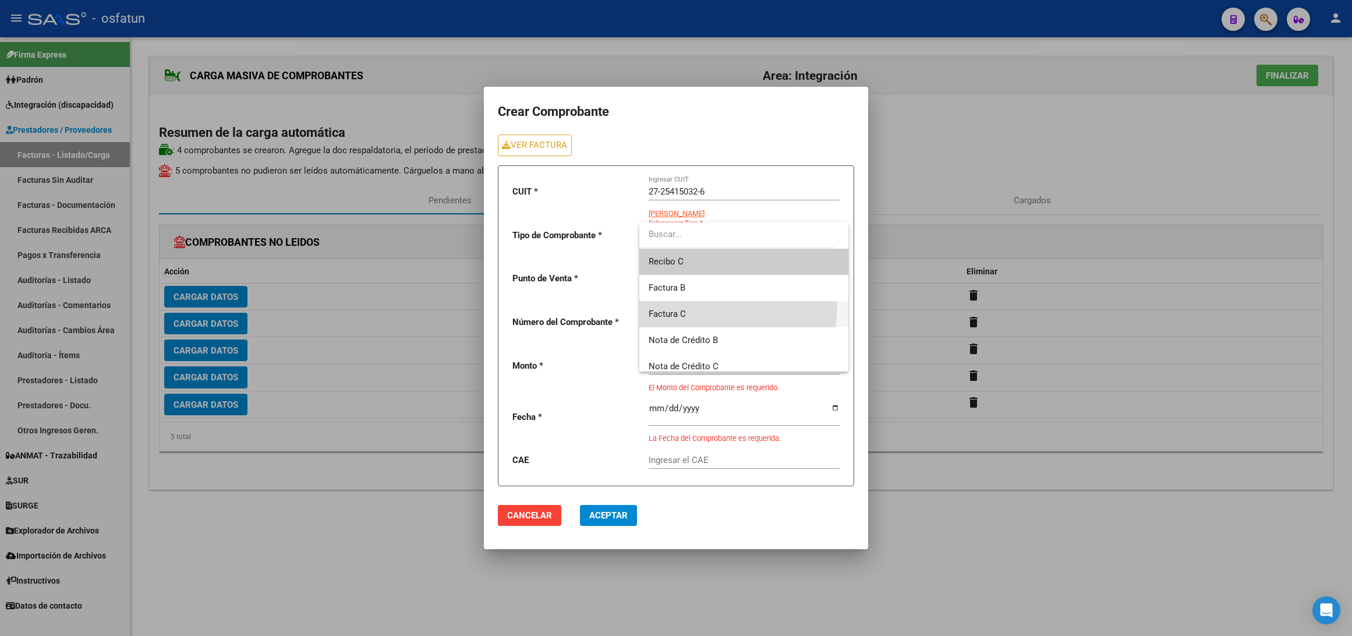
click at [689, 305] on span "Factura C" at bounding box center [744, 314] width 190 height 26
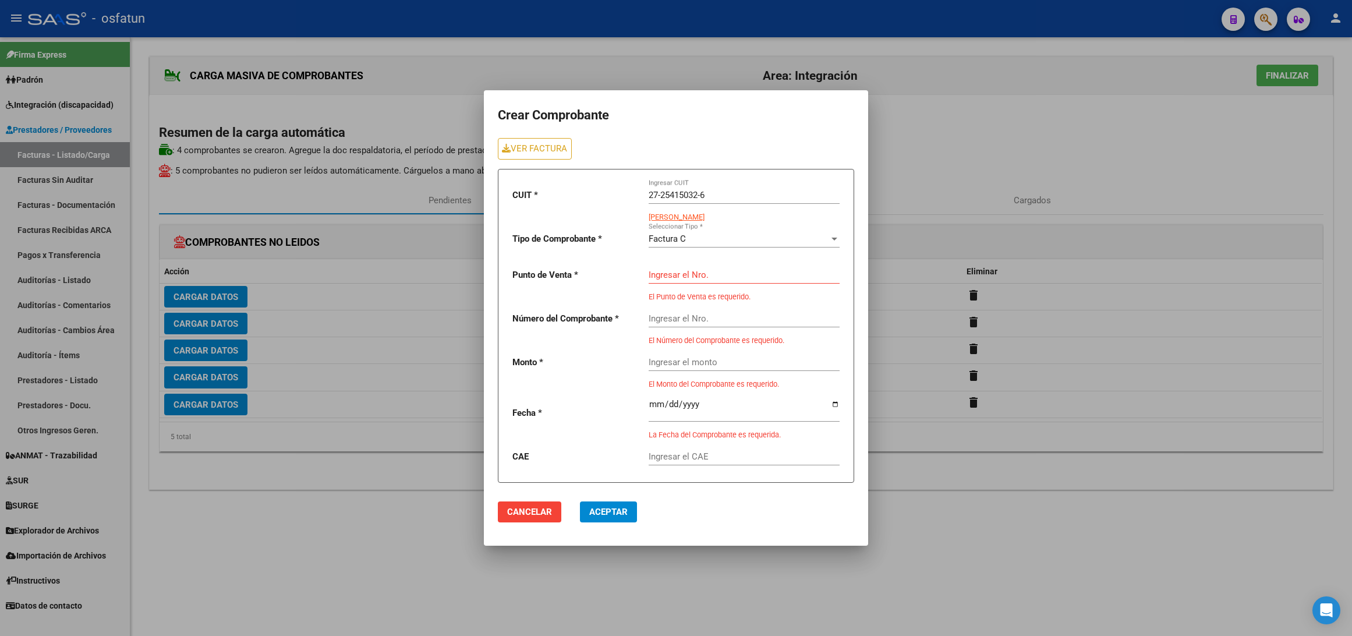
click at [662, 267] on div "Ingresar el Nro." at bounding box center [744, 271] width 191 height 25
click at [662, 271] on input "Ingresar el Nro." at bounding box center [744, 275] width 191 height 10
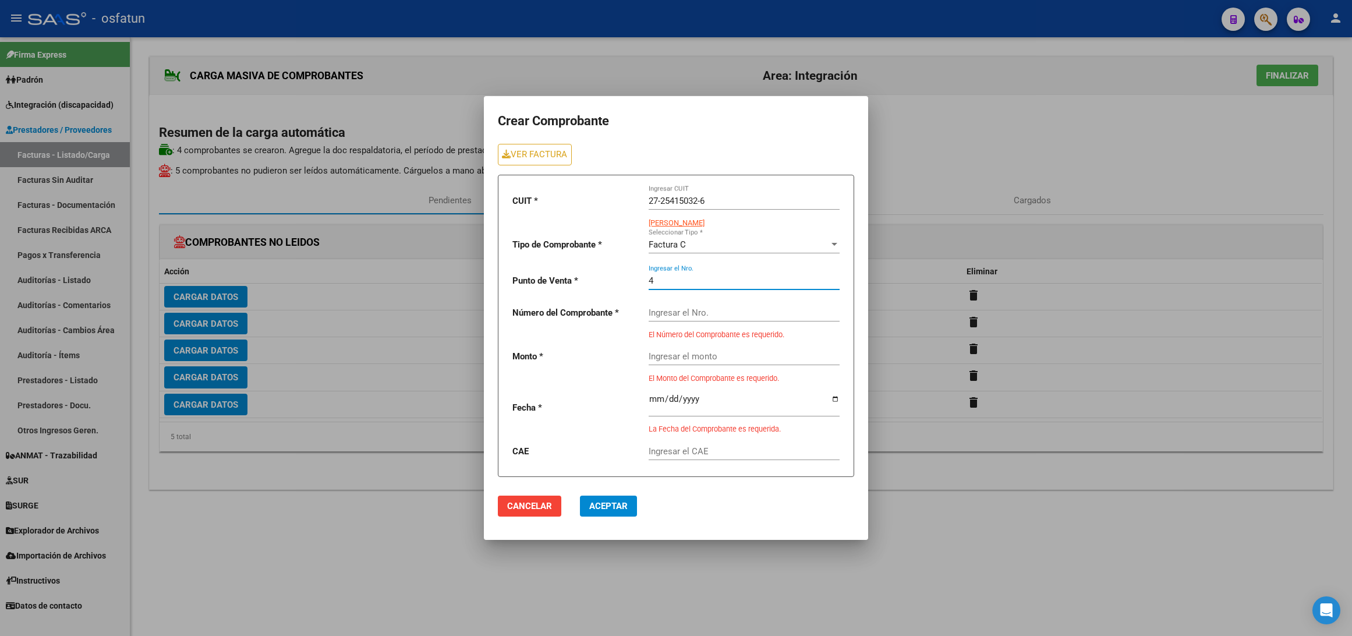
type input "4"
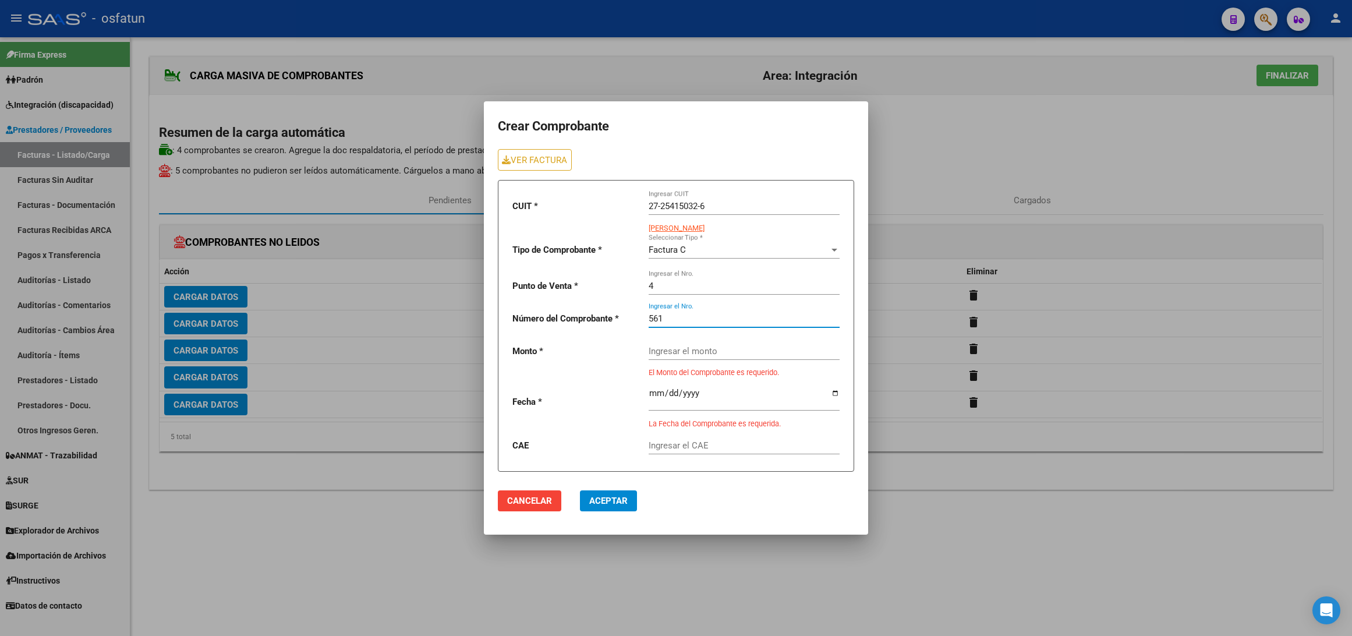
type input "561"
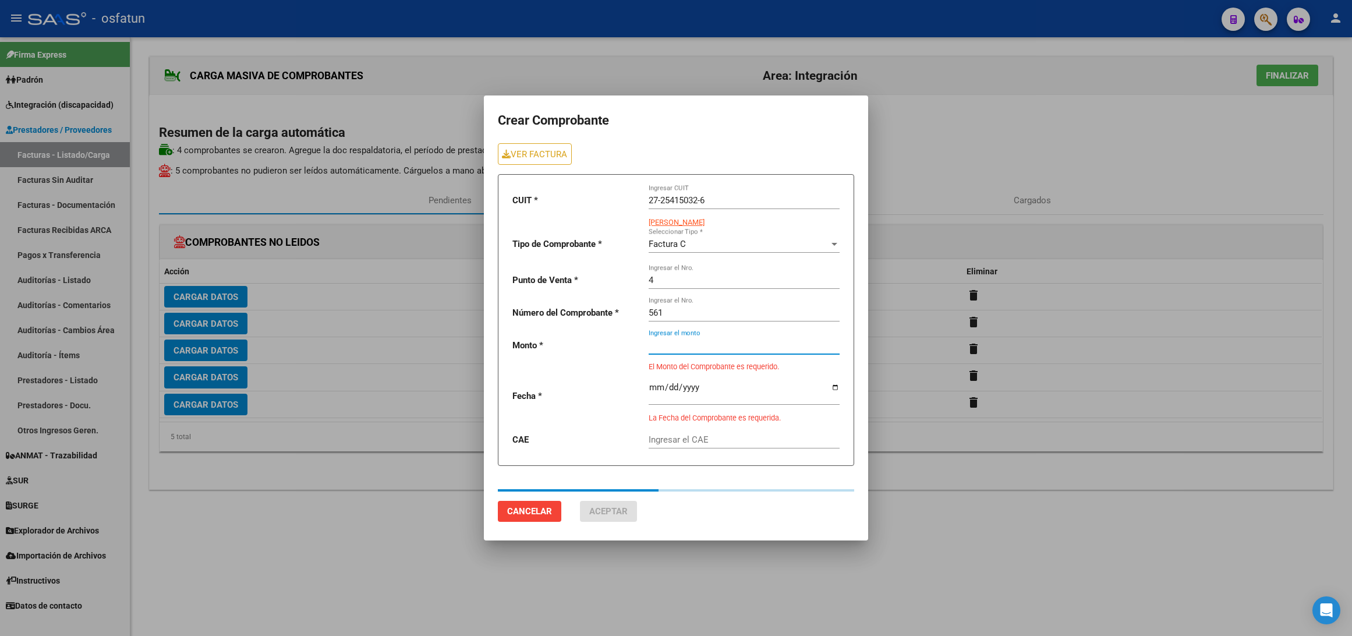
type input "98964.88"
type input "[DATE]"
type input "75326191389758"
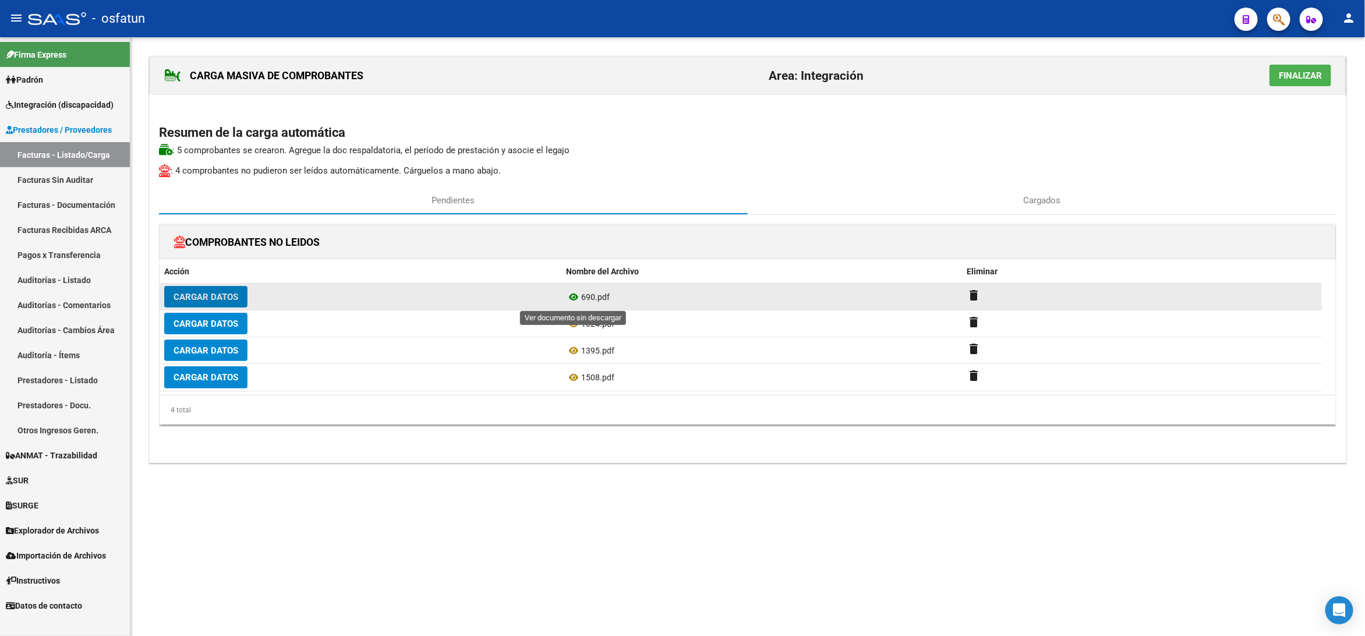
click at [570, 302] on icon at bounding box center [573, 297] width 15 height 14
click at [210, 292] on button "Cargar Datos" at bounding box center [205, 297] width 83 height 22
click at [227, 306] on button "Cargar Datos" at bounding box center [205, 297] width 83 height 22
click at [217, 298] on span "Cargar Datos" at bounding box center [206, 297] width 65 height 10
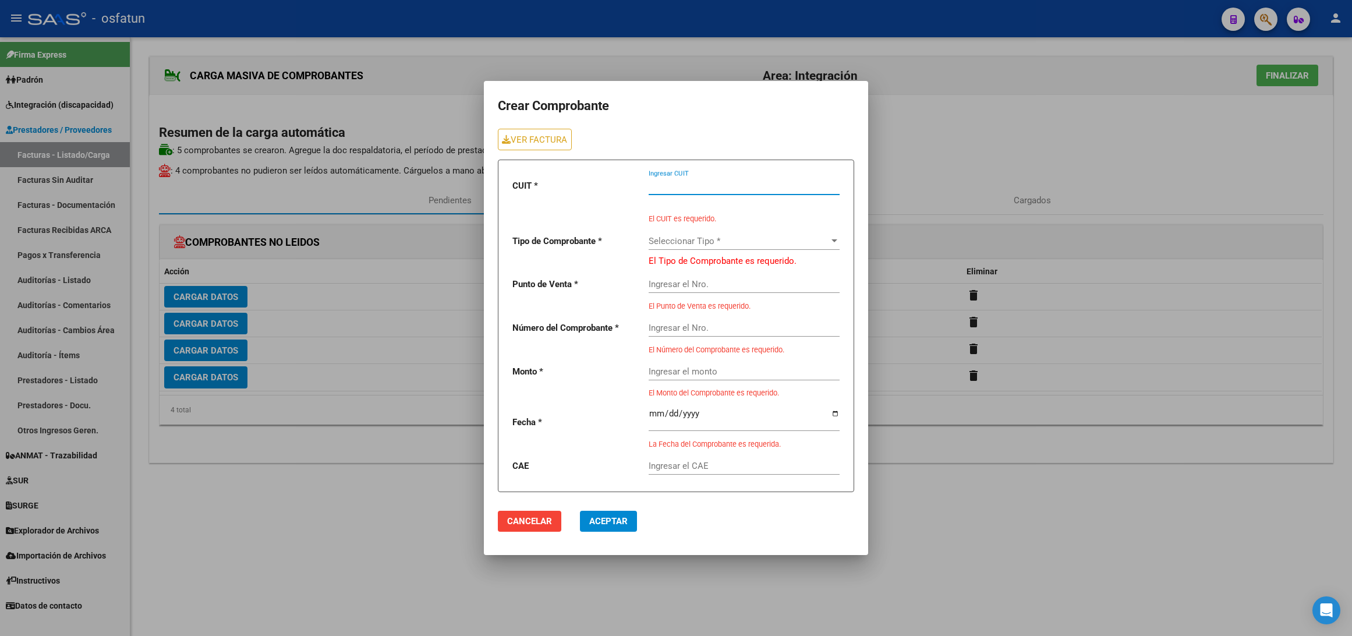
click at [699, 187] on input "Ingresar CUIT" at bounding box center [744, 185] width 191 height 10
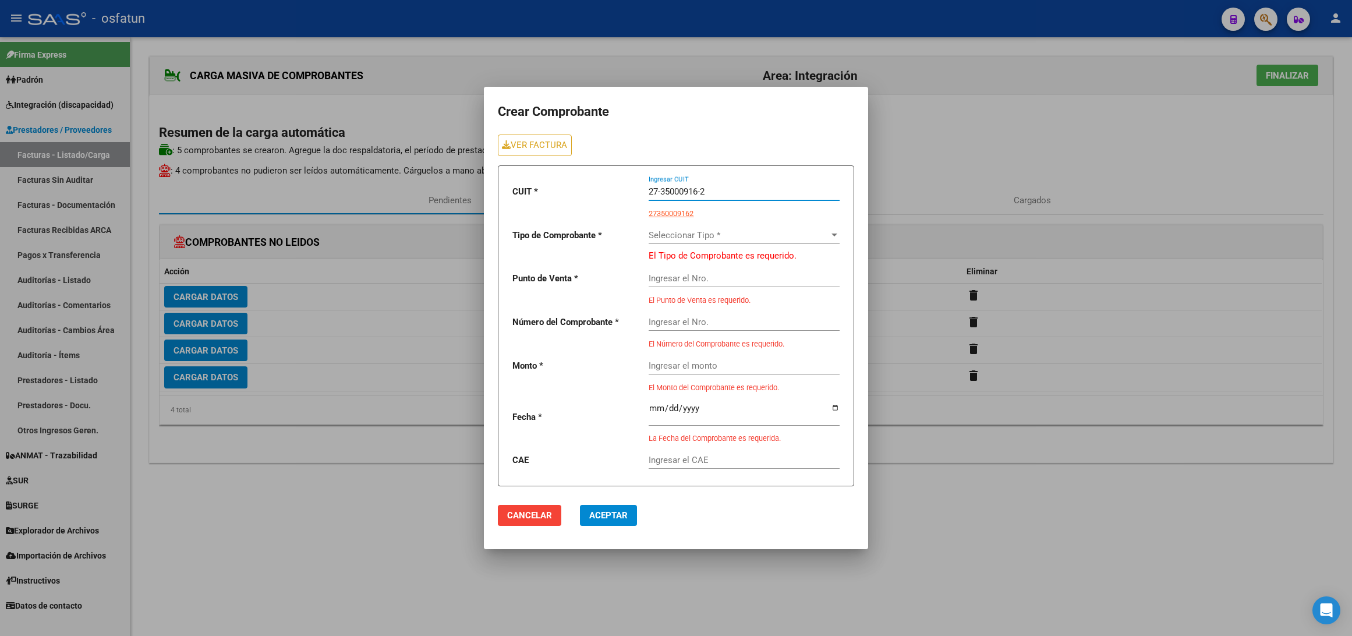
type input "27-35000916-2"
click at [696, 247] on div "Seleccionar Tipo * Seleccionar Tipo *" at bounding box center [744, 237] width 191 height 36
click at [695, 231] on span "Seleccionar Tipo *" at bounding box center [739, 235] width 180 height 10
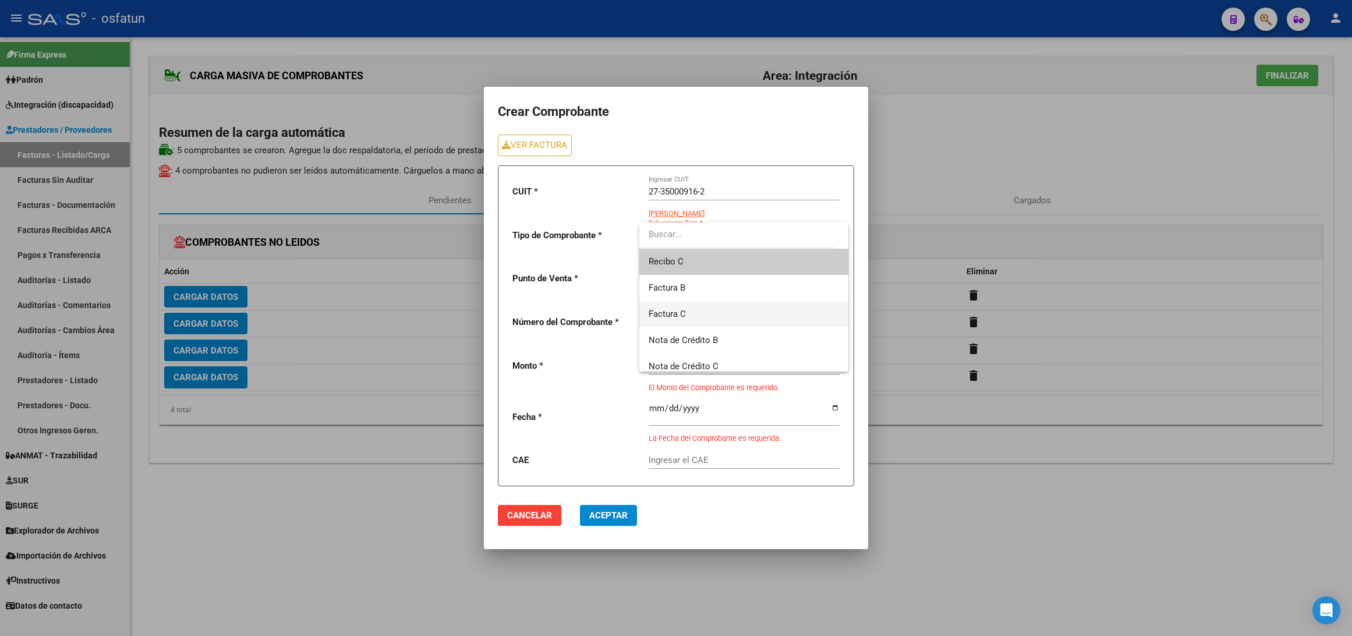
click at [725, 311] on span "Factura C" at bounding box center [744, 314] width 190 height 26
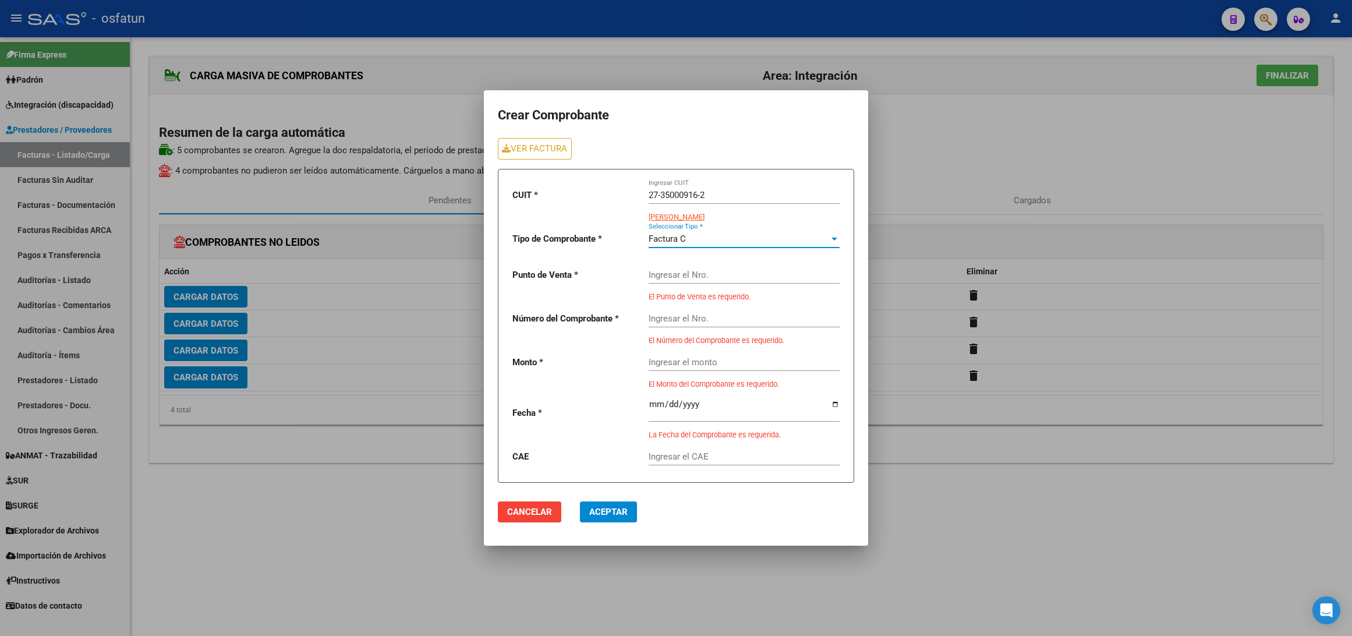
click at [684, 278] on input "Ingresar el Nro." at bounding box center [744, 275] width 191 height 10
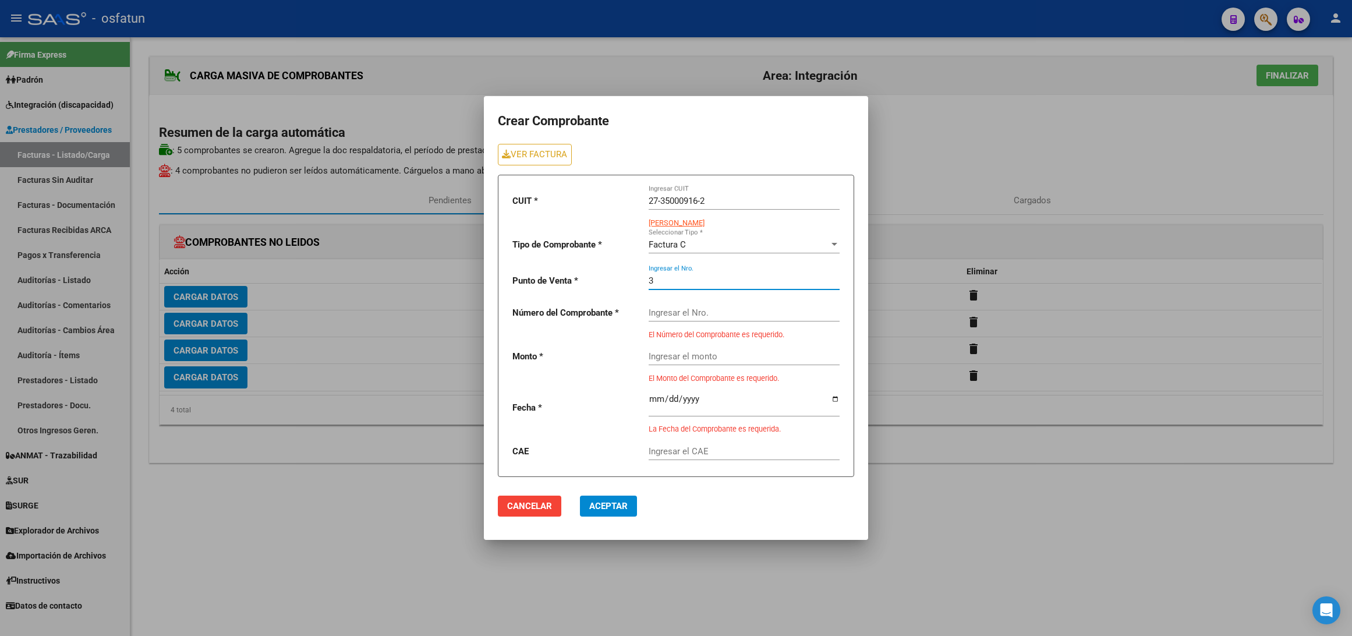
type input "3"
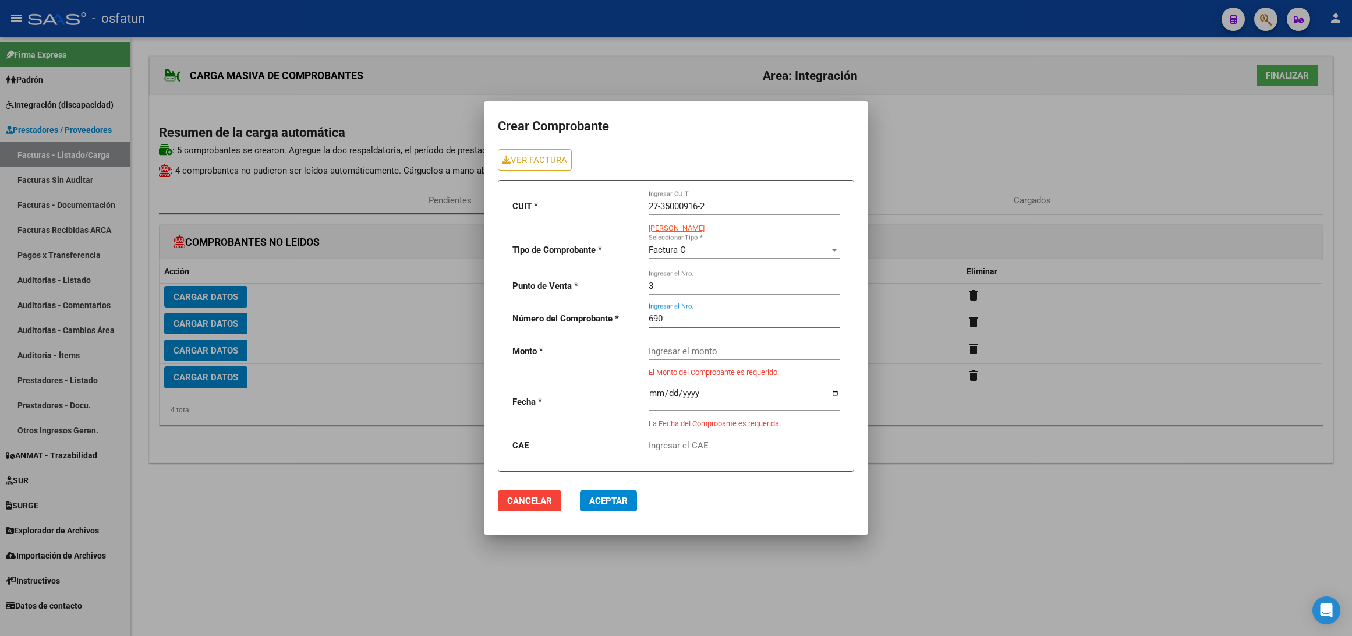
type input "690"
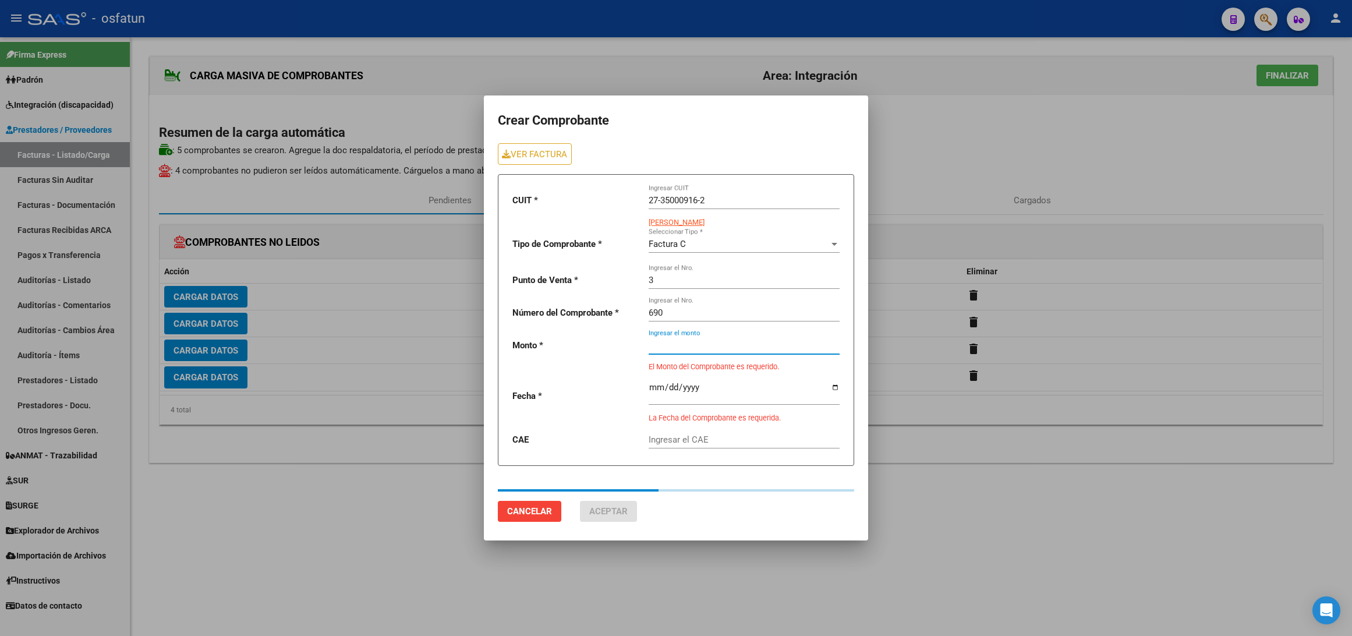
type input "358861.83"
type input "2025-07-31"
type input "75322747819661"
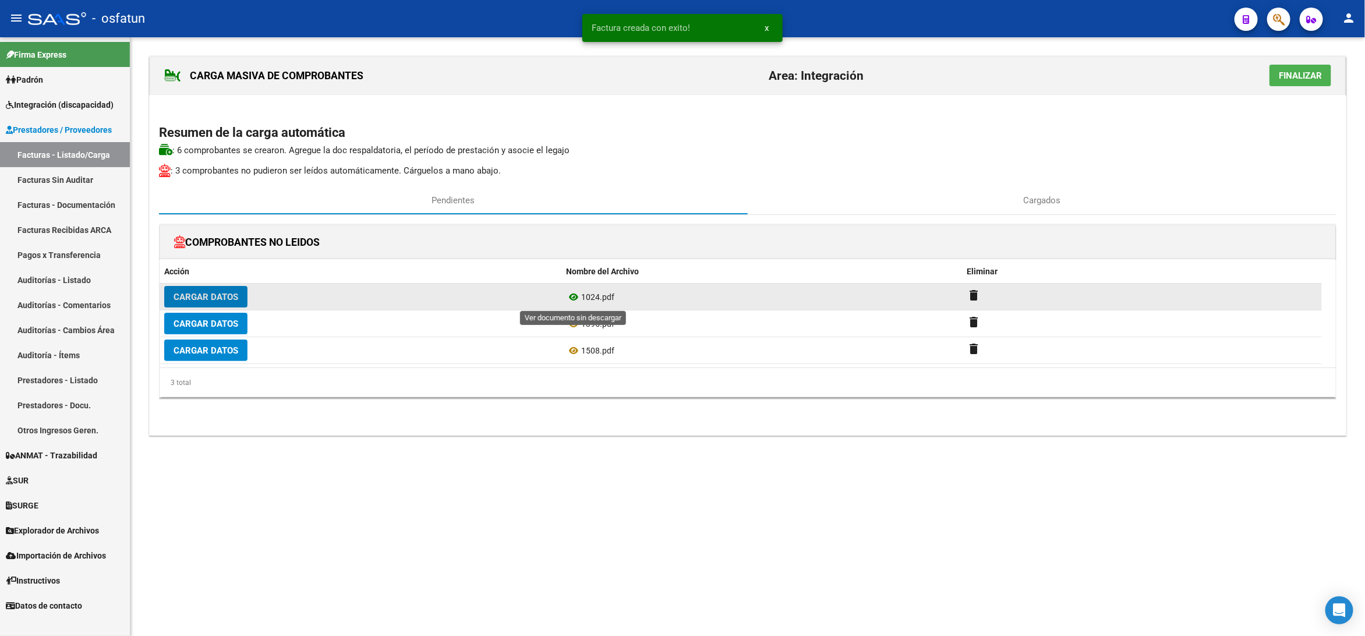
click at [570, 301] on icon at bounding box center [573, 297] width 15 height 14
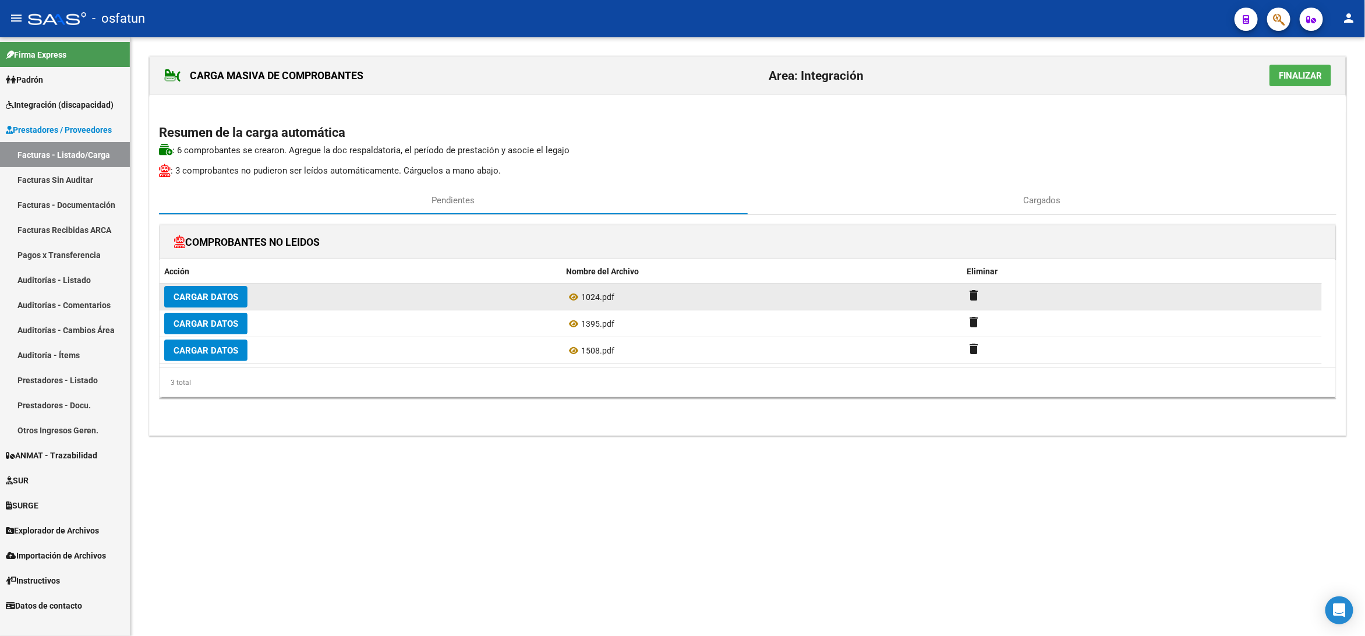
click at [217, 302] on span "Cargar Datos" at bounding box center [206, 297] width 65 height 10
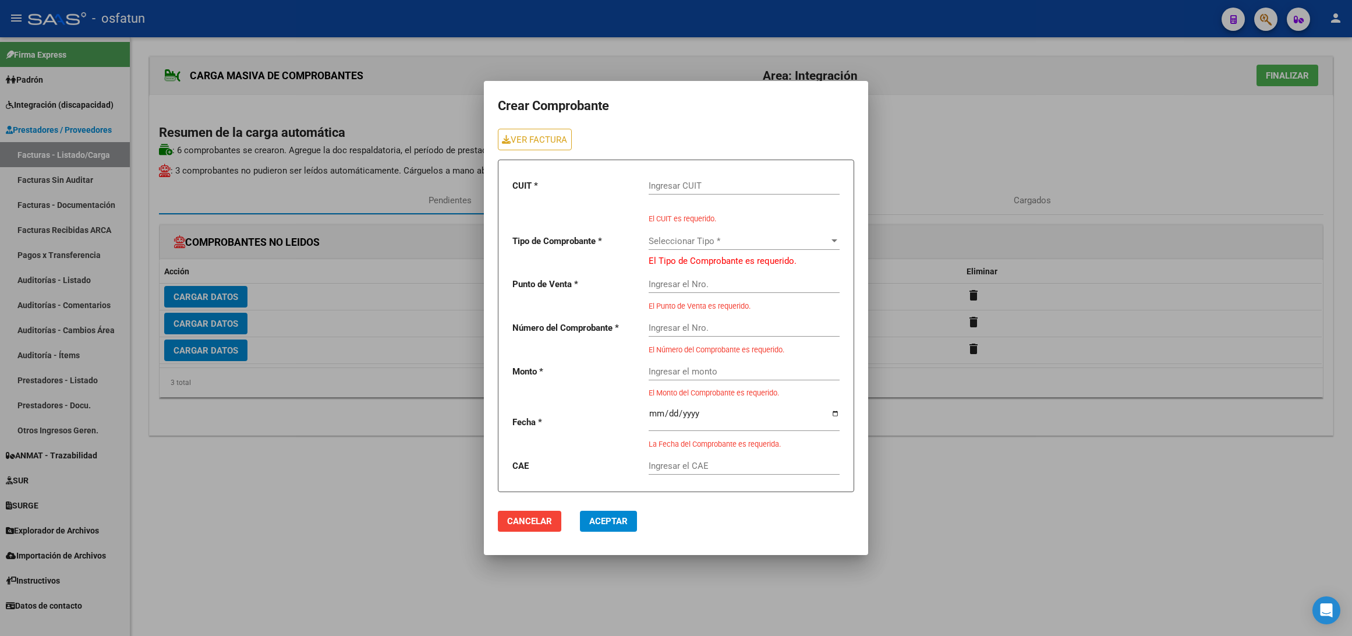
click at [701, 184] on input "Ingresar CUIT" at bounding box center [744, 185] width 191 height 10
paste input "20-38544148-8"
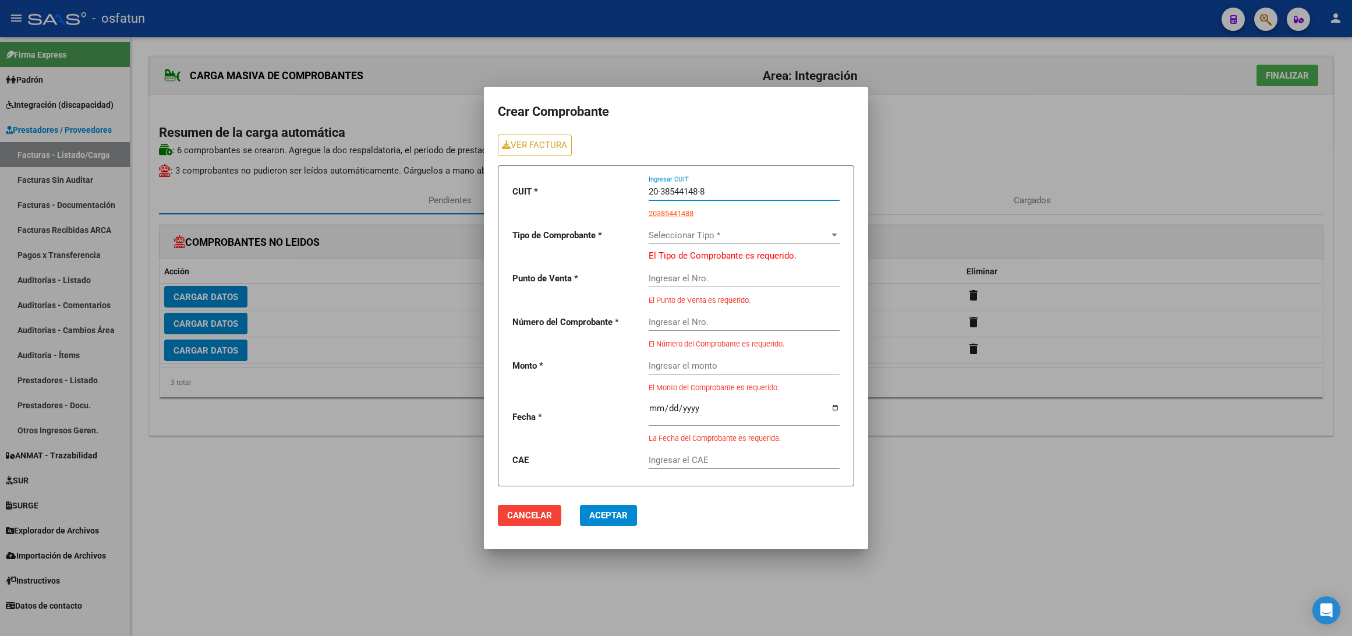
type input "20-38544148-8"
click at [685, 229] on div "Seleccionar Tipo * Seleccionar Tipo *" at bounding box center [744, 231] width 191 height 25
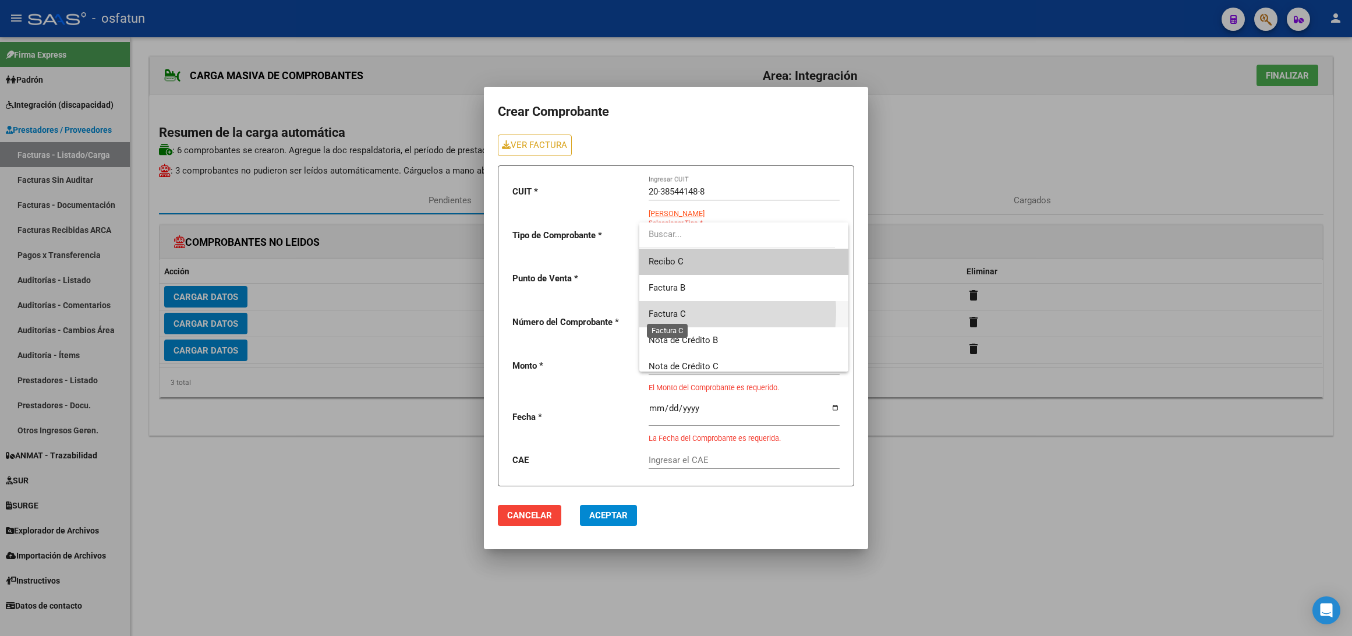
click at [681, 312] on span "Factura C" at bounding box center [667, 314] width 37 height 10
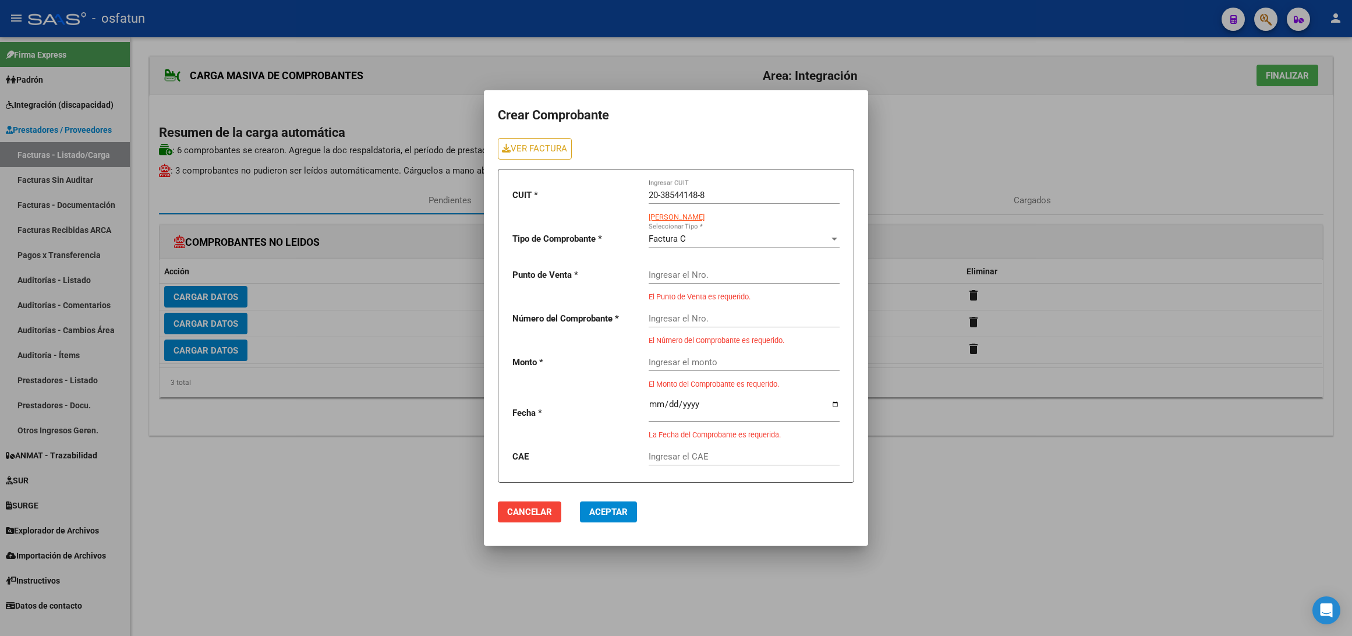
click at [678, 281] on div "Ingresar el Nro." at bounding box center [744, 271] width 191 height 25
click at [678, 278] on input "Ingresar el Nro." at bounding box center [744, 275] width 191 height 10
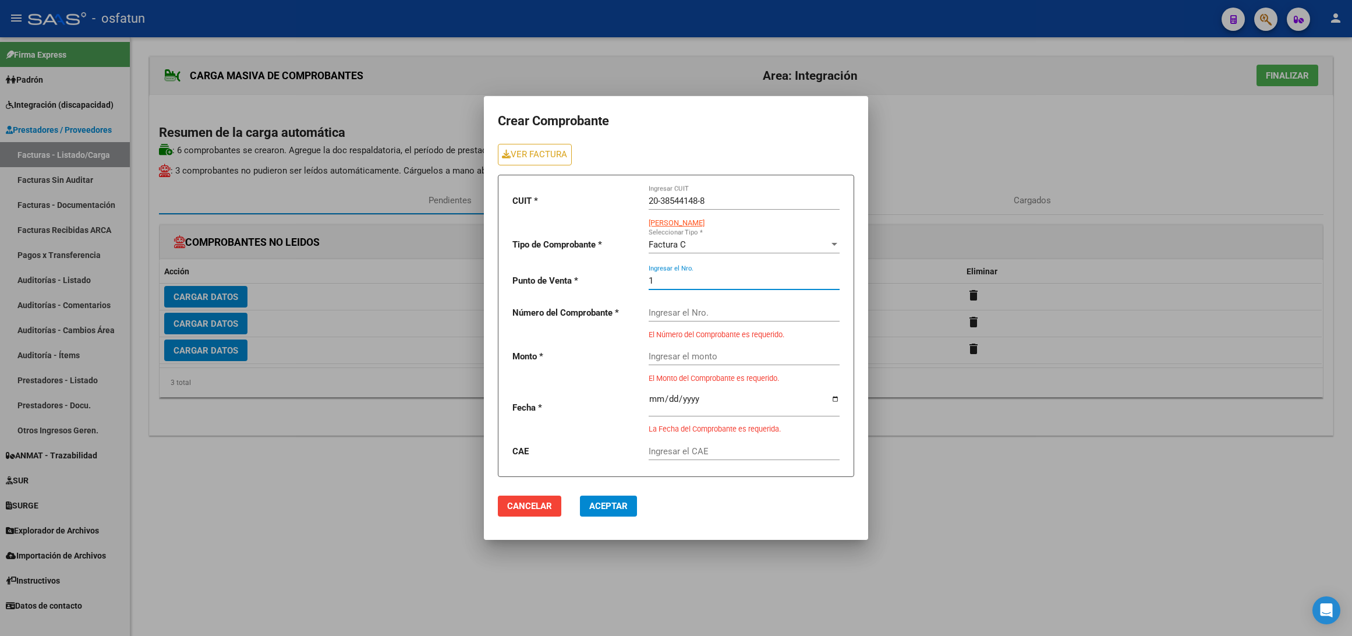
type input "1"
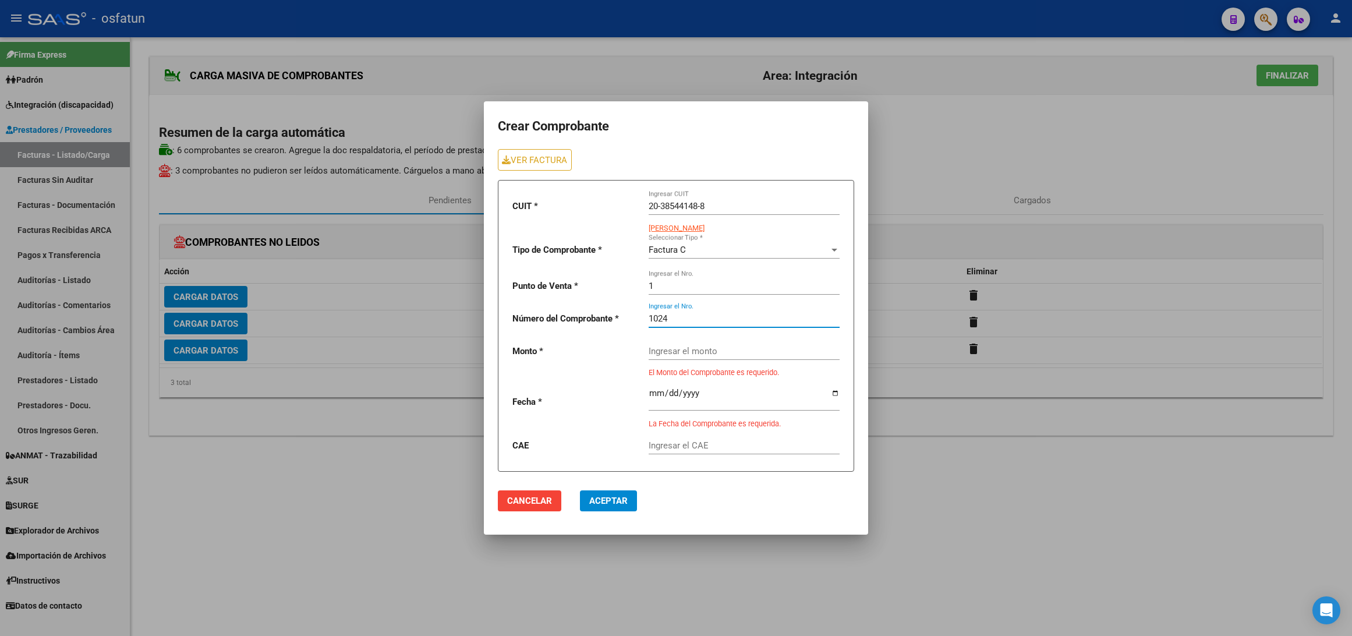
type input "1024"
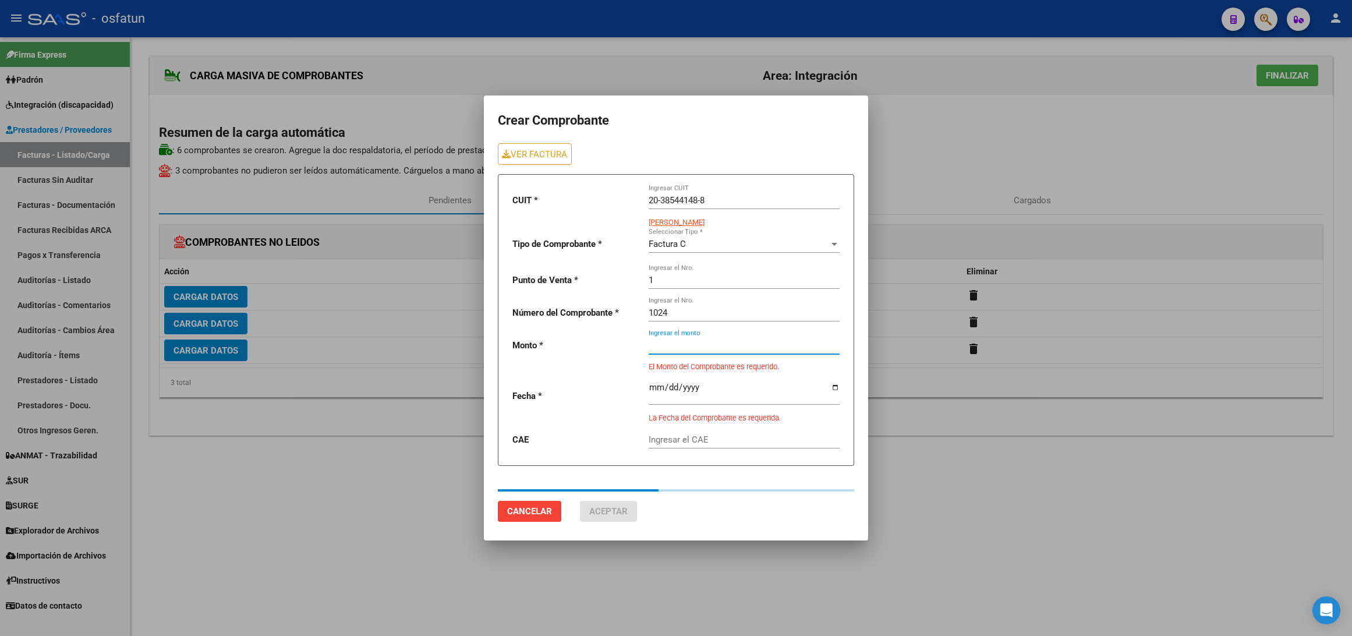
type input "98964.88"
type input "[DATE]"
type input "75318016782020"
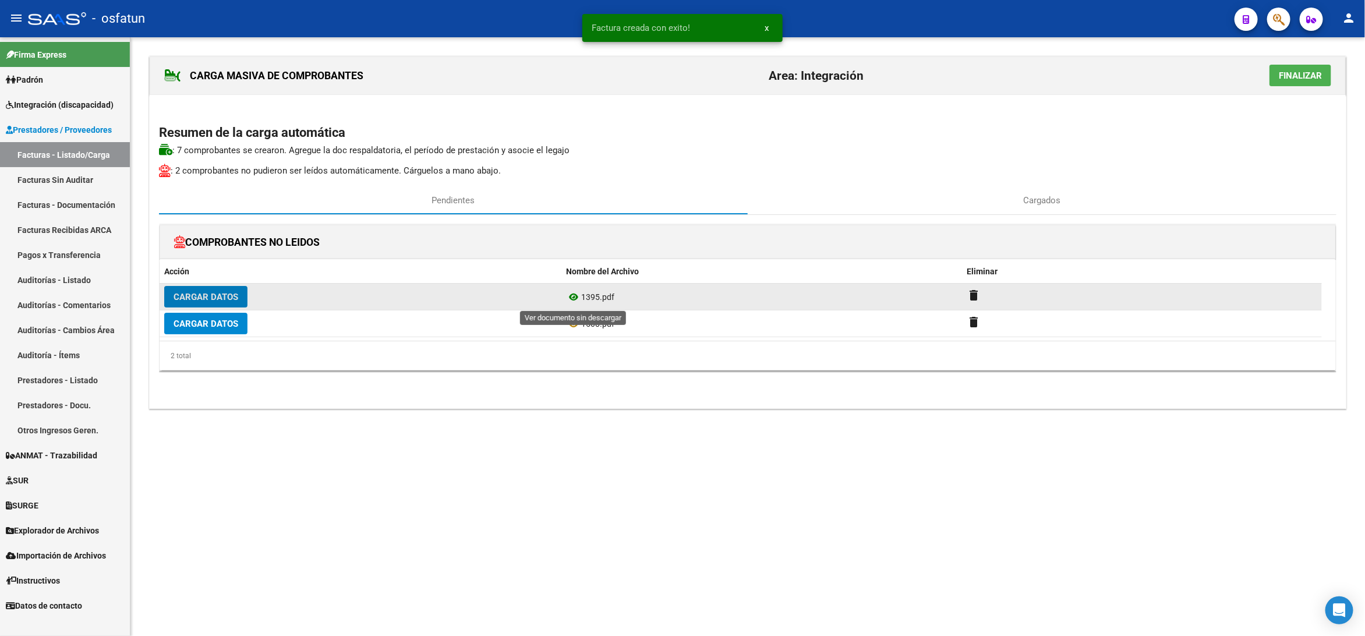
click at [571, 300] on icon at bounding box center [573, 297] width 15 height 14
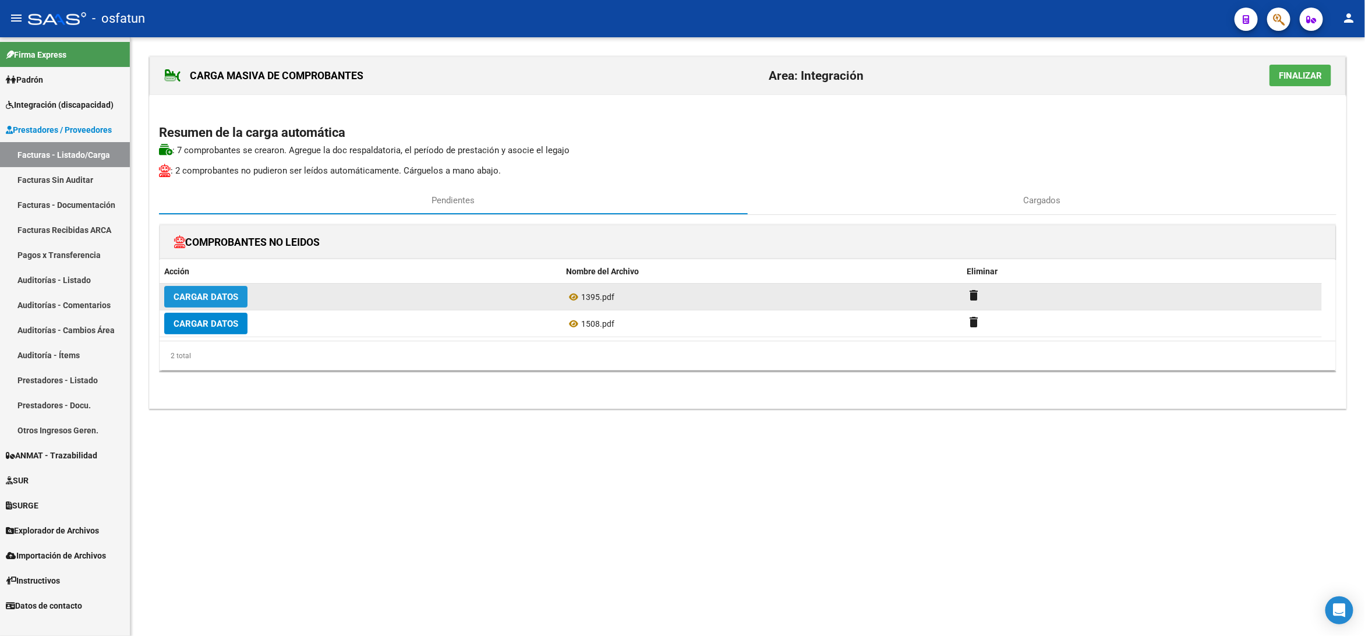
click at [241, 299] on button "Cargar Datos" at bounding box center [205, 297] width 83 height 22
click at [203, 300] on span "Cargar Datos" at bounding box center [206, 297] width 65 height 10
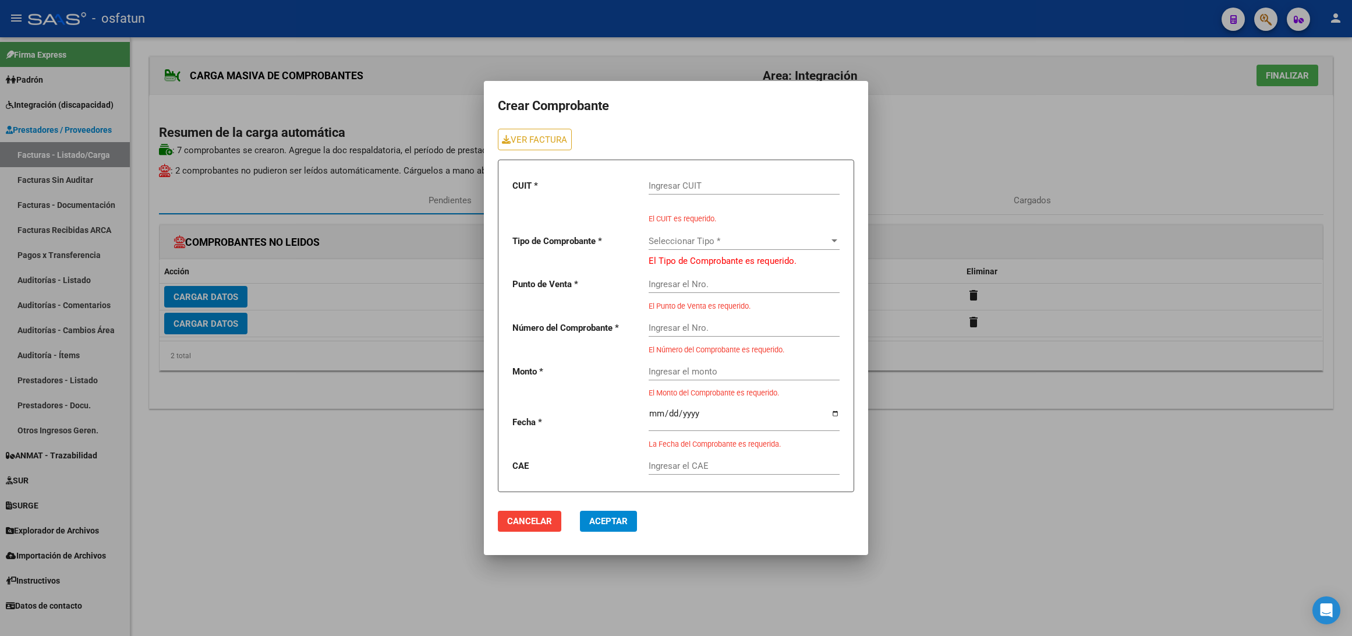
click at [704, 174] on div "Ingresar CUIT" at bounding box center [744, 181] width 191 height 25
click at [706, 178] on div "Ingresar CUIT" at bounding box center [744, 181] width 191 height 25
paste input "27-20385250-4"
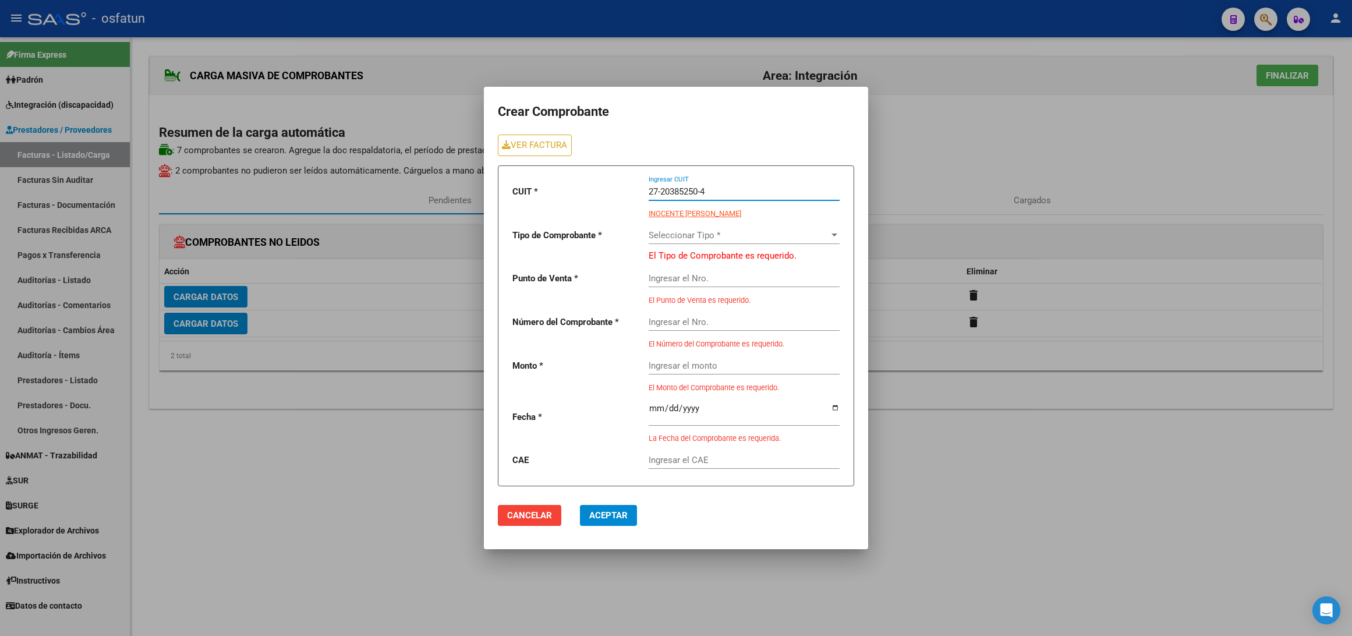
type input "27-20385250-4"
click at [679, 236] on span "Seleccionar Tipo *" at bounding box center [739, 235] width 180 height 10
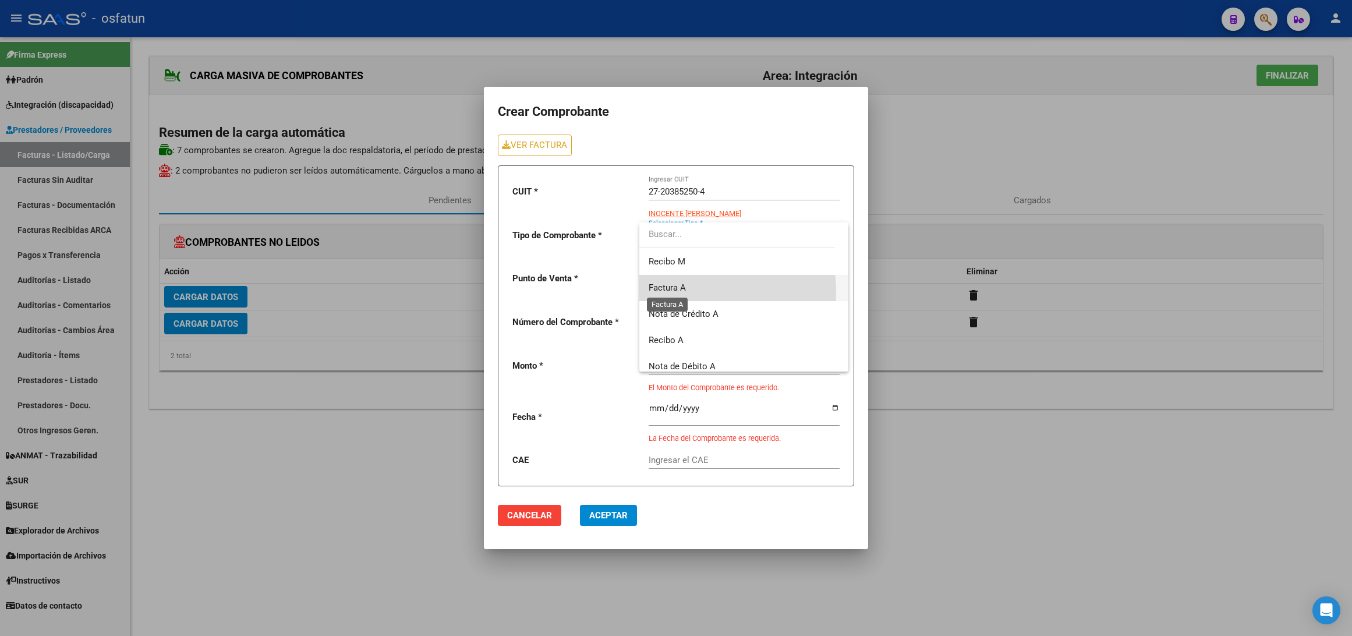
click at [671, 292] on span "Factura A" at bounding box center [667, 287] width 37 height 10
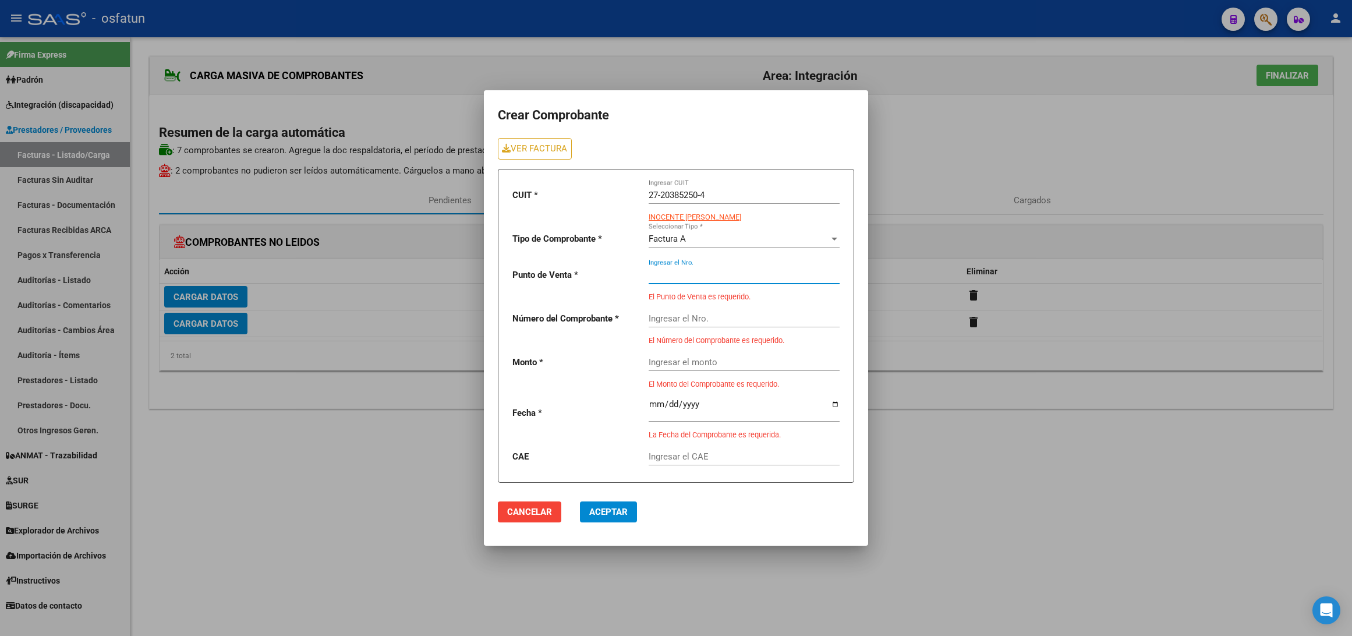
click at [673, 279] on input "Ingresar el Nro." at bounding box center [744, 275] width 191 height 10
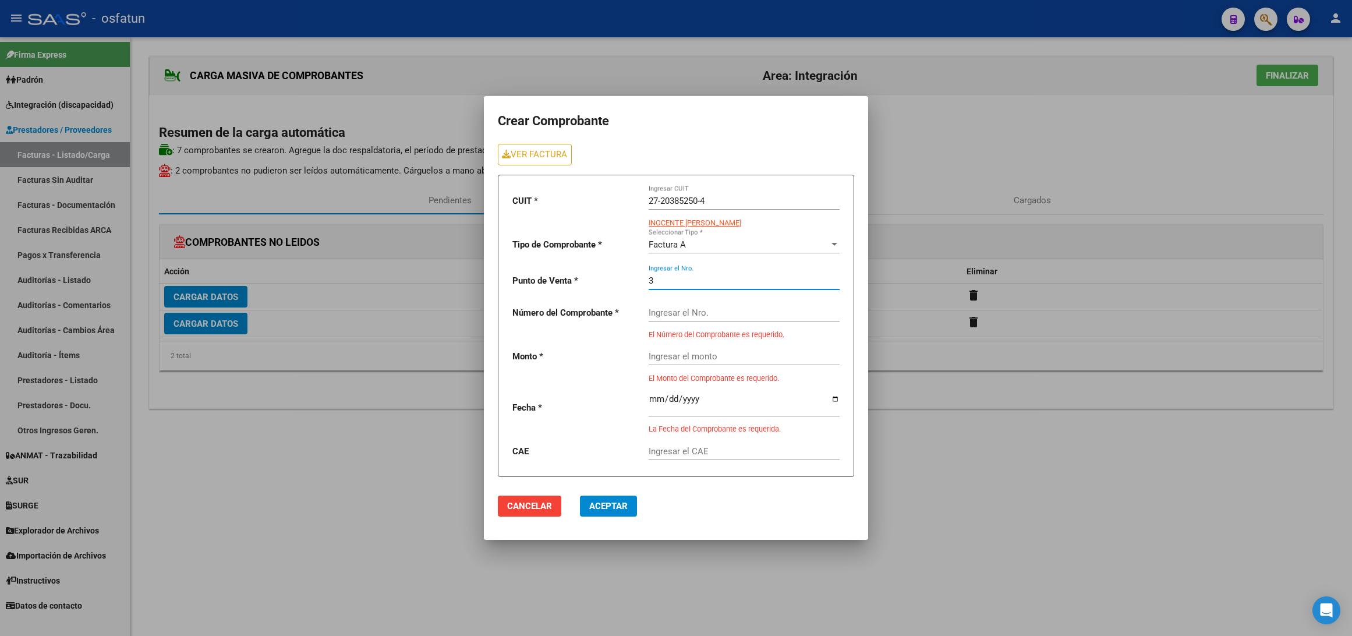
type input "3"
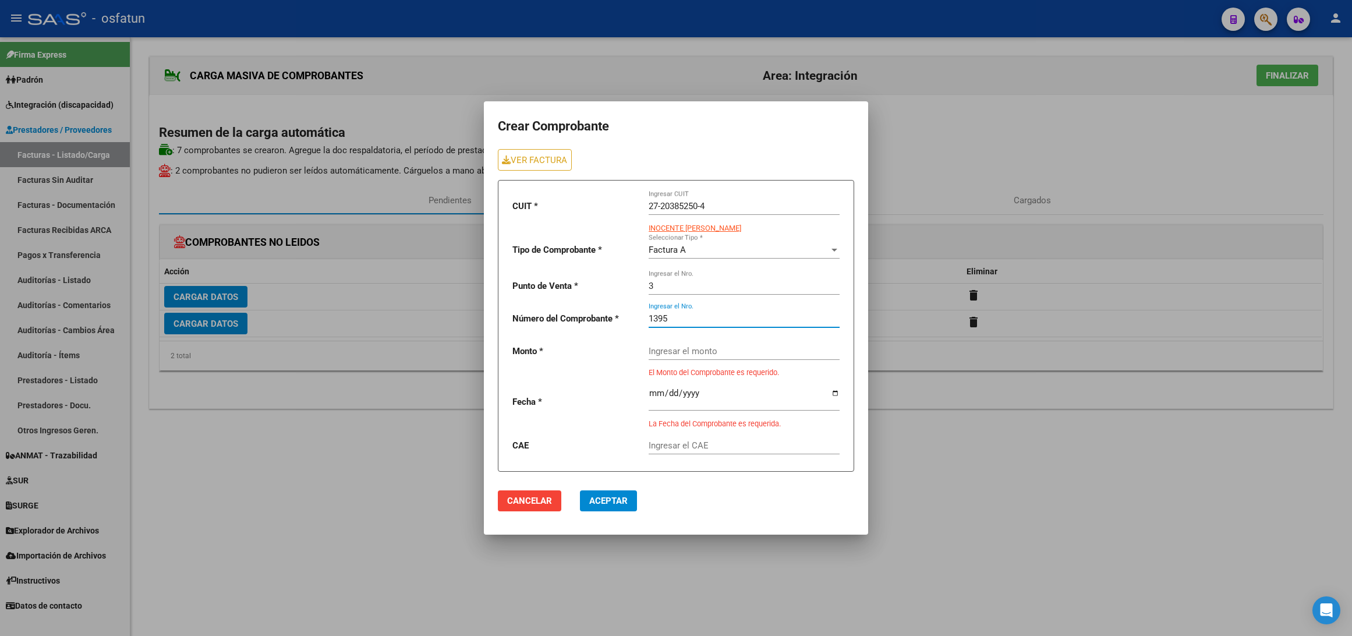
type input "1395"
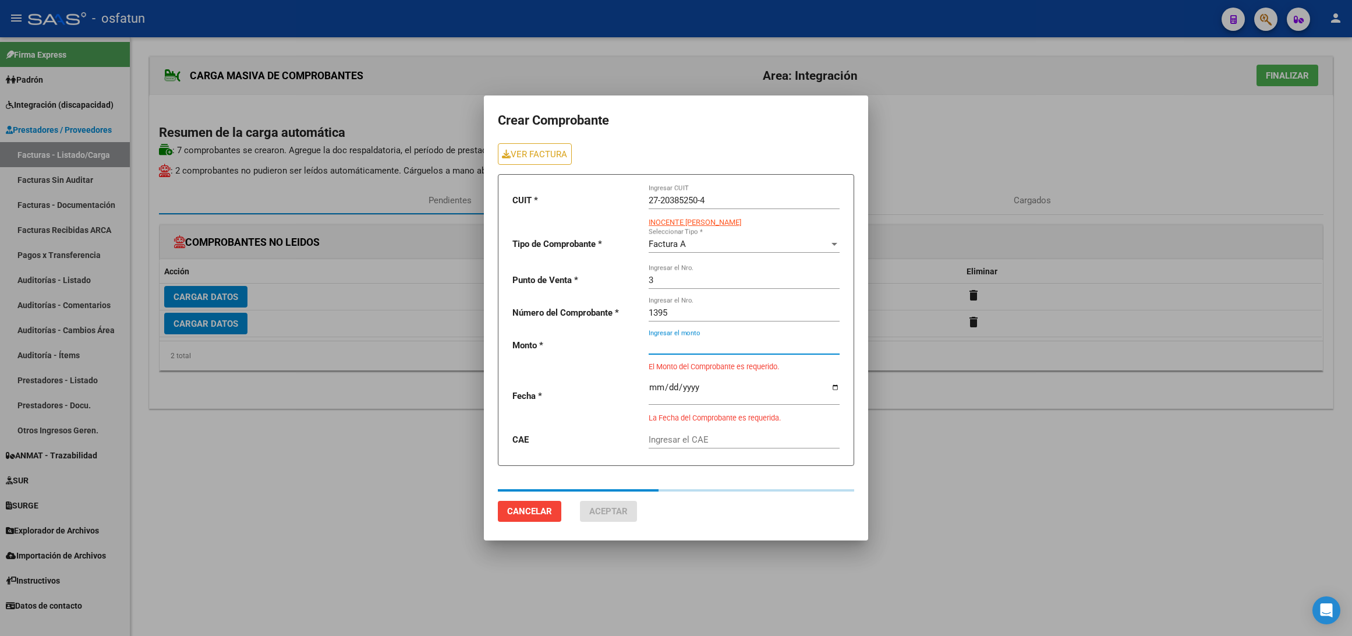
type input "98964.88"
type input "[DATE]"
type input "75314557331821"
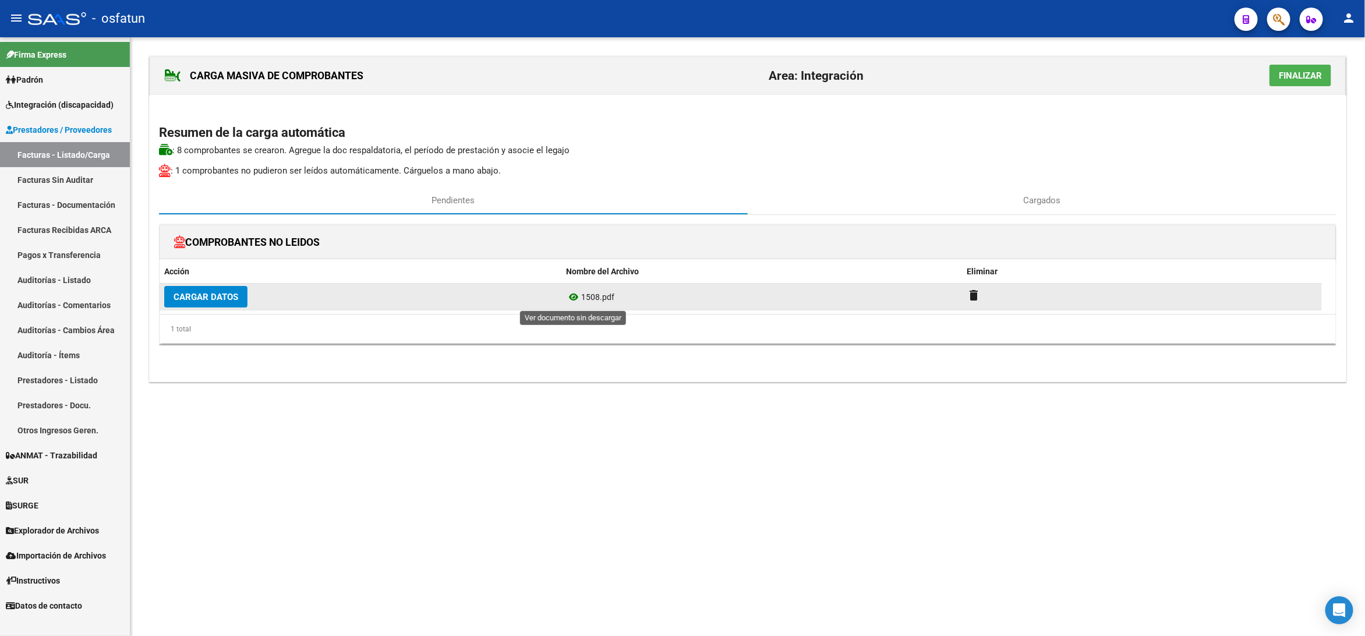
click at [570, 303] on icon at bounding box center [573, 297] width 15 height 14
click at [234, 299] on span "Cargar Datos" at bounding box center [206, 297] width 65 height 10
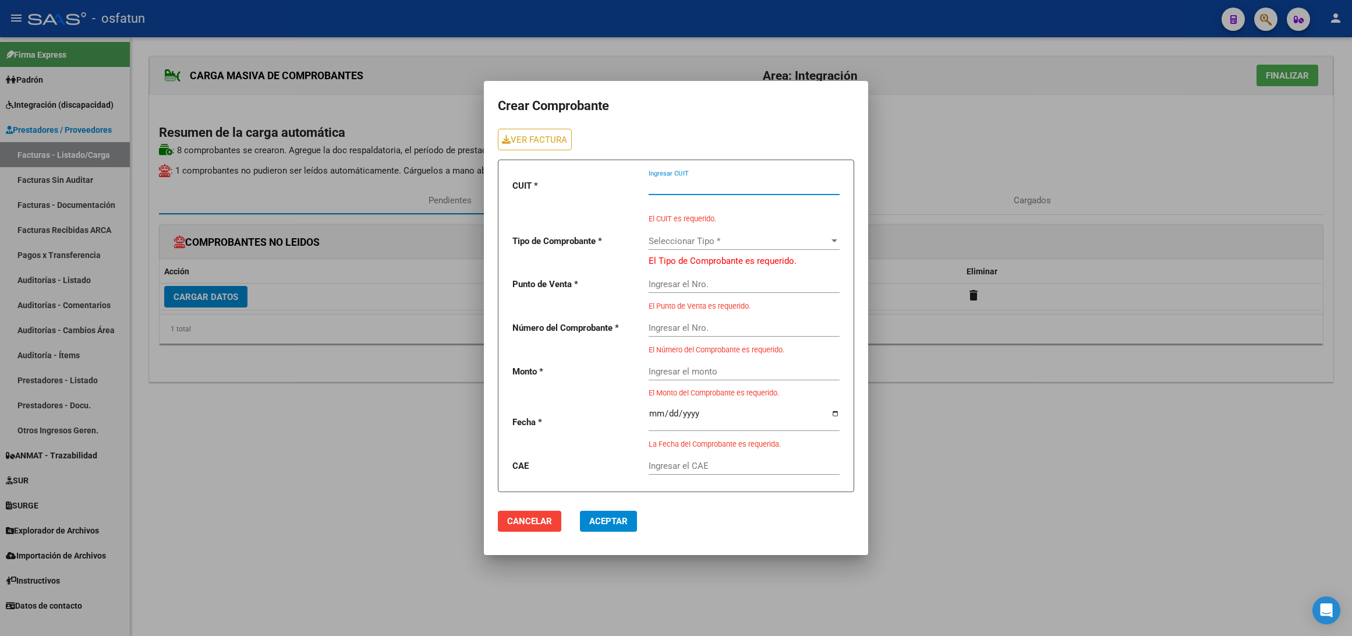
click at [698, 182] on input "Ingresar CUIT" at bounding box center [744, 185] width 191 height 10
paste input "27-31609681-1"
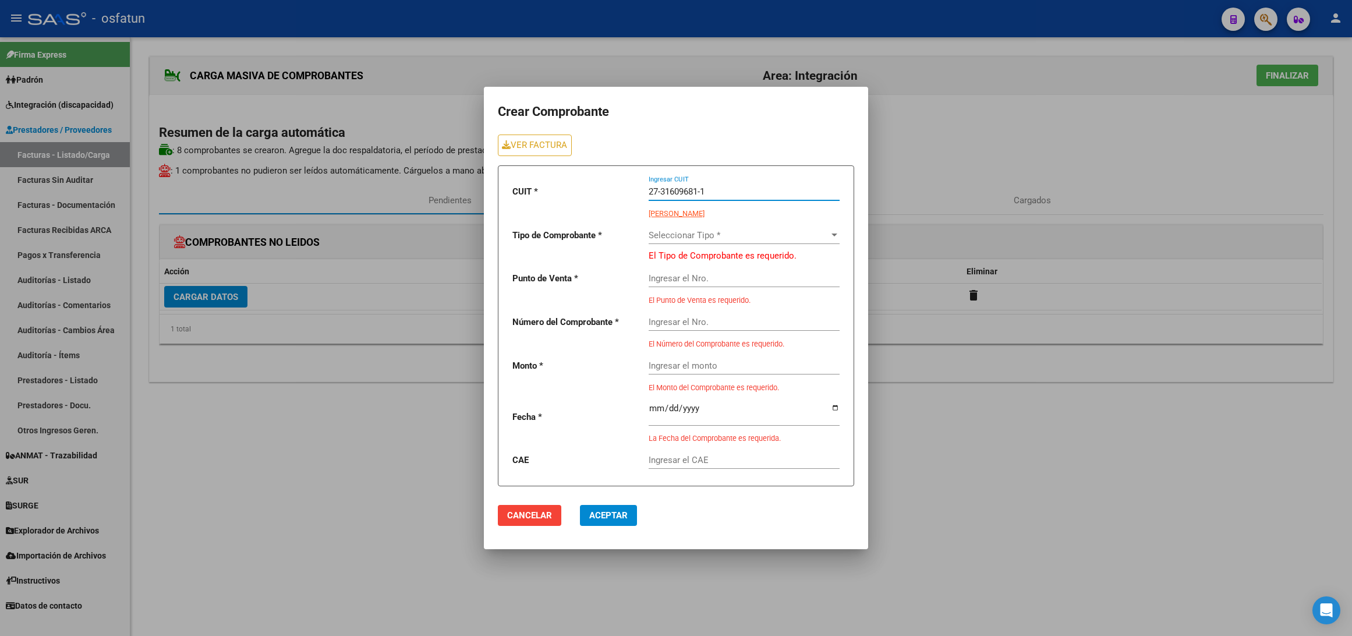
type input "27-31609681-1"
click at [712, 239] on span "Seleccionar Tipo *" at bounding box center [739, 235] width 180 height 10
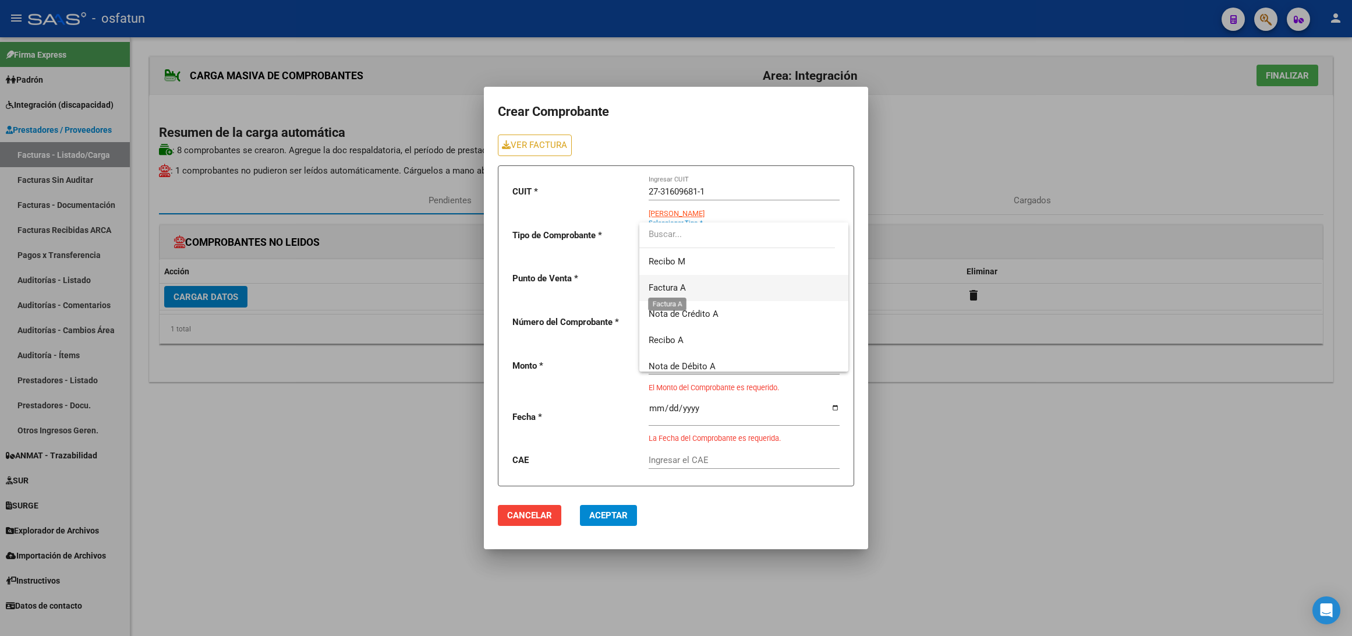
click at [681, 289] on span "Factura A" at bounding box center [667, 287] width 37 height 10
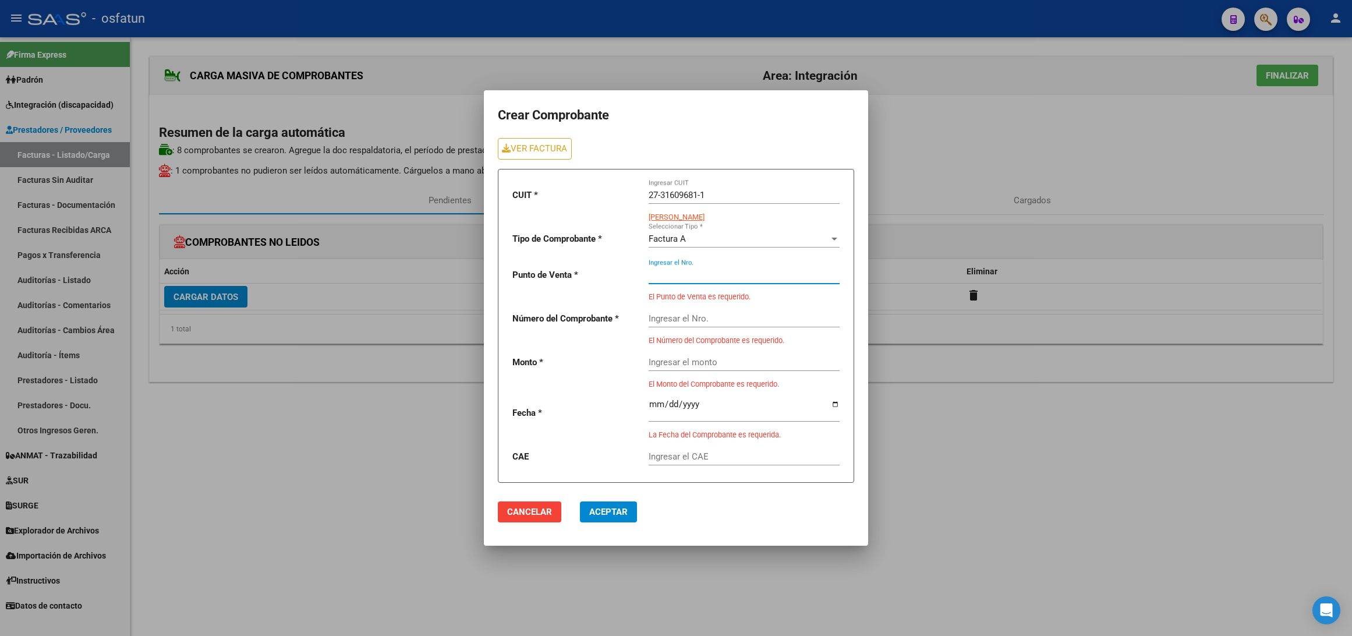
click at [678, 271] on input "Ingresar el Nro." at bounding box center [744, 275] width 191 height 10
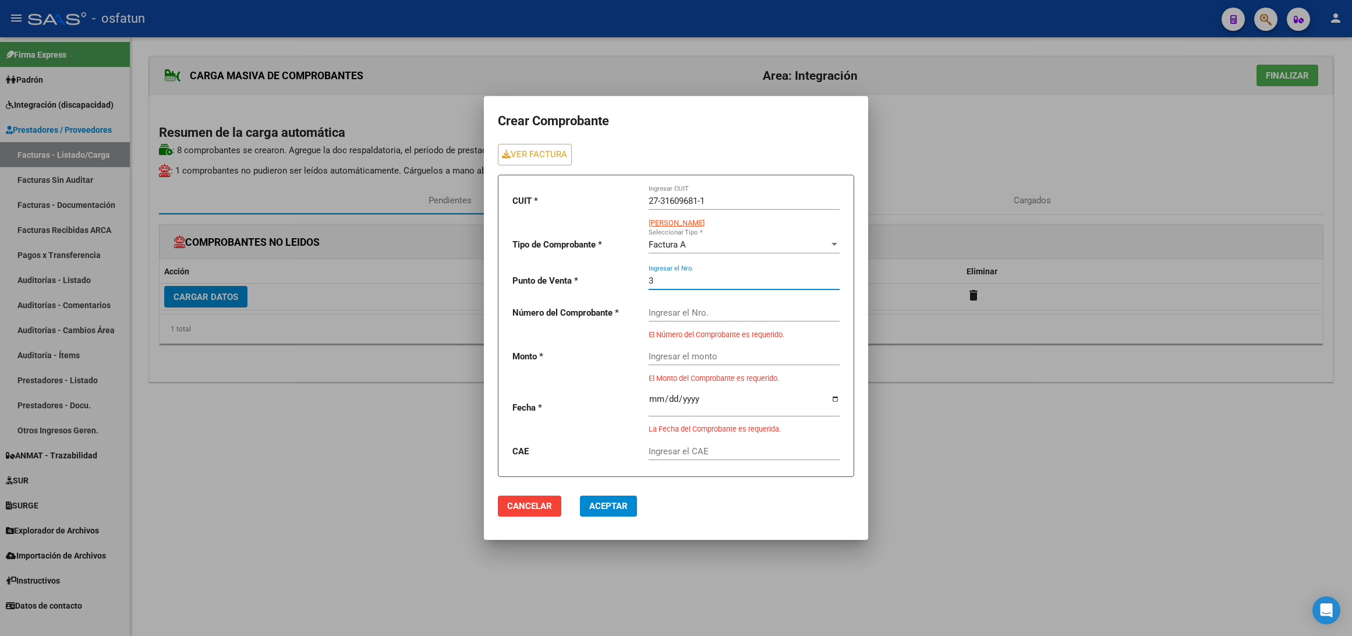
type input "3"
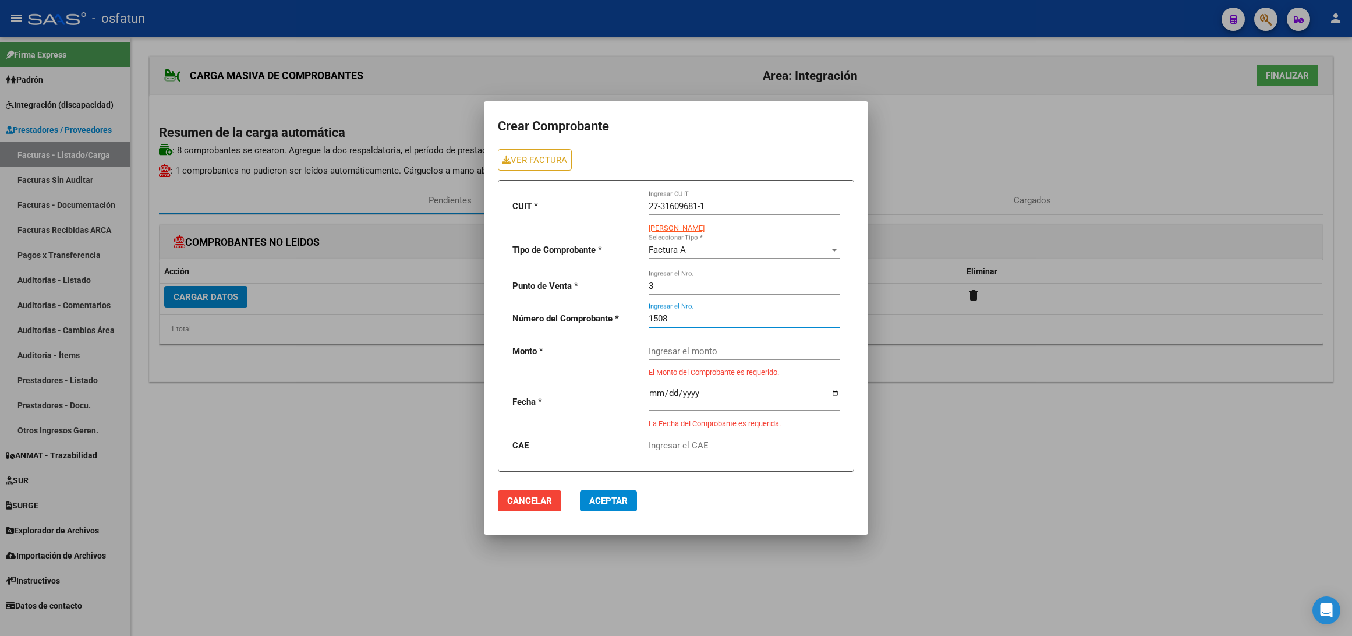
type input "1508"
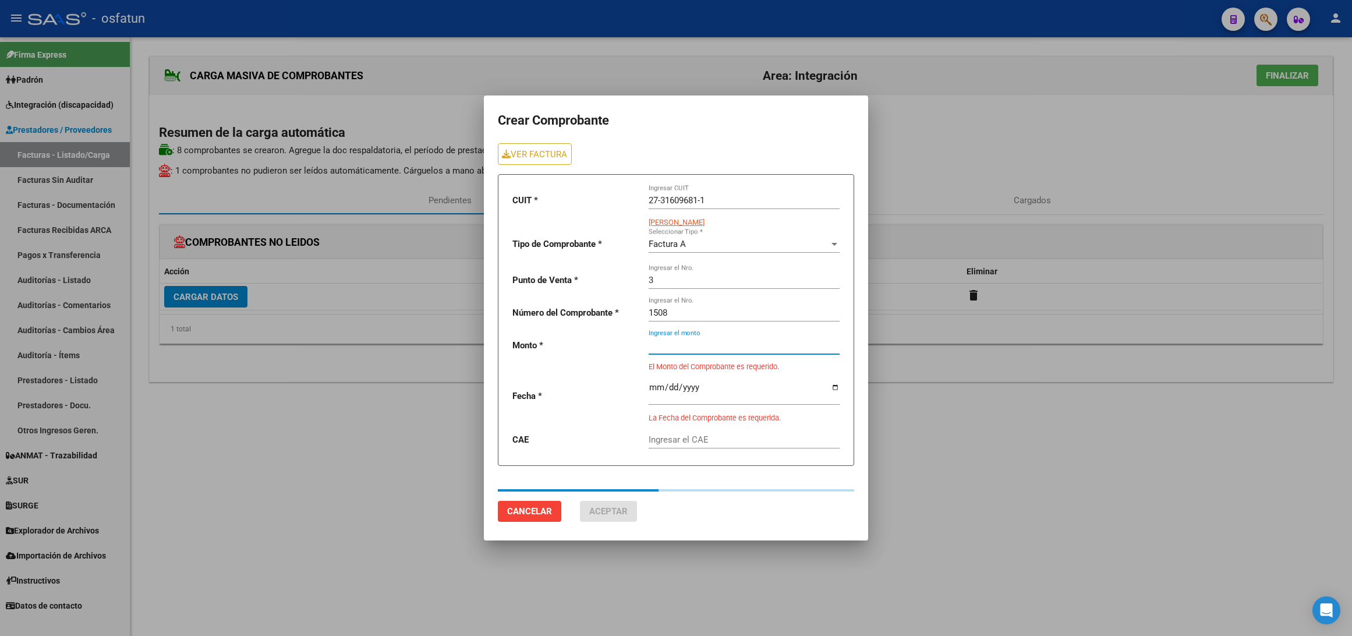
type input "98964.88"
type input "[DATE]"
type input "75311628490818"
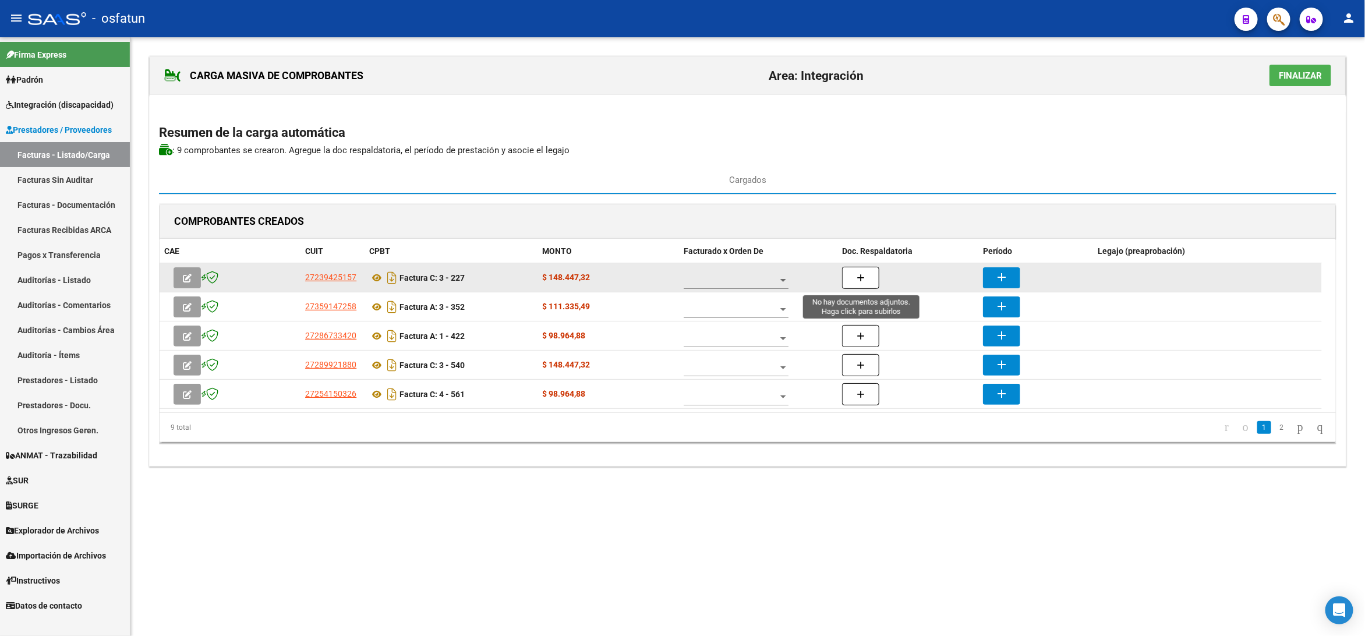
click at [863, 277] on icon "button" at bounding box center [860, 278] width 8 height 9
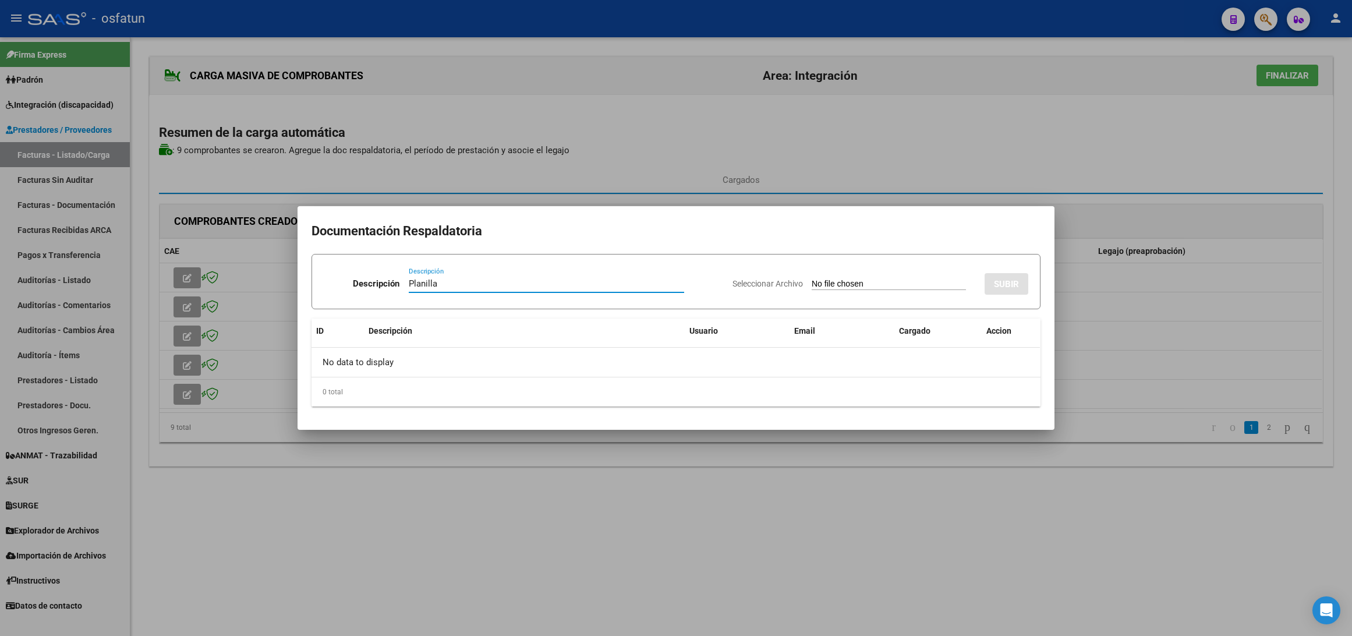
type input "Planilla"
click at [420, 292] on div "Planilla Descripción" at bounding box center [546, 283] width 275 height 17
click at [418, 284] on input "Planilla" at bounding box center [546, 283] width 275 height 10
click at [826, 285] on input "Seleccionar Archivo" at bounding box center [889, 284] width 154 height 11
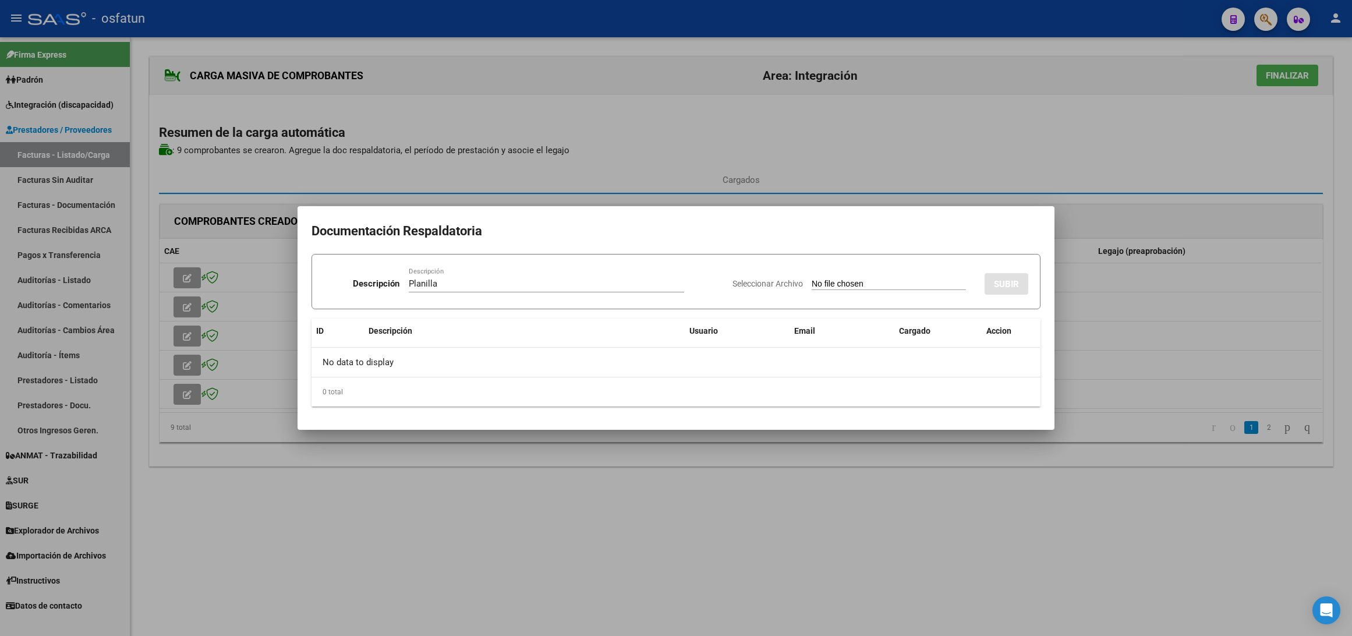
type input "C:\fakepath\227 plani.pdf"
click at [1022, 283] on button "SUBIR" at bounding box center [1007, 284] width 44 height 22
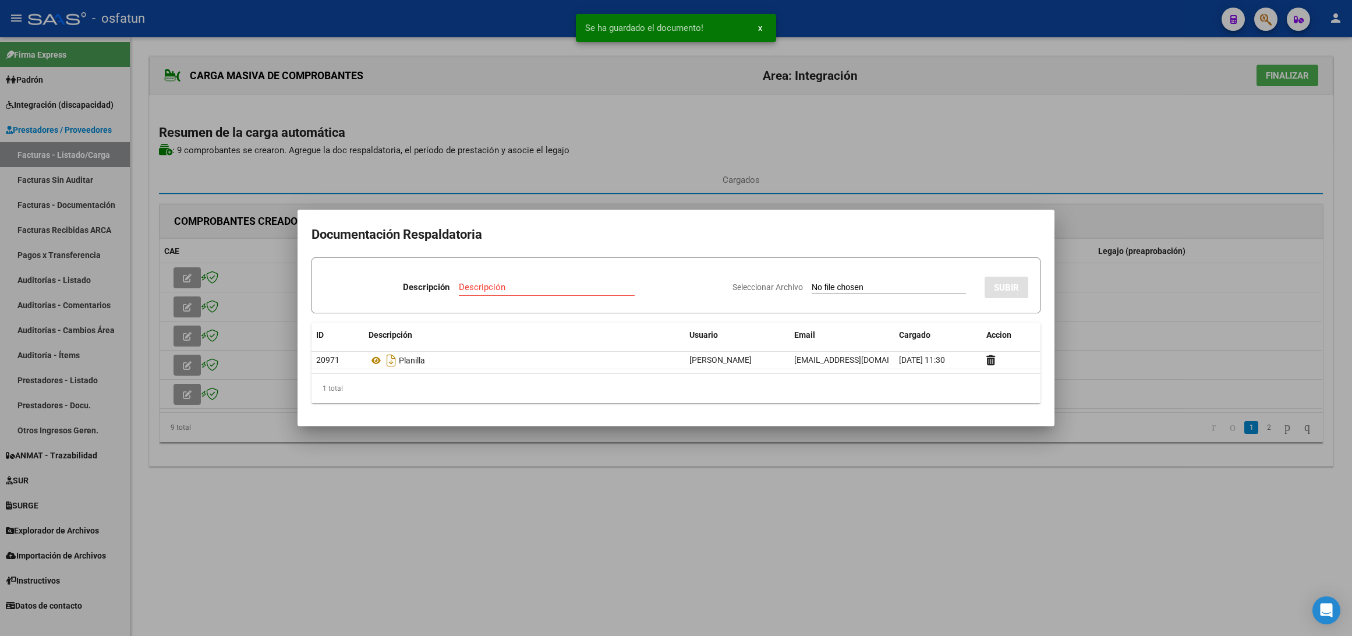
click at [1141, 298] on div at bounding box center [676, 318] width 1352 height 636
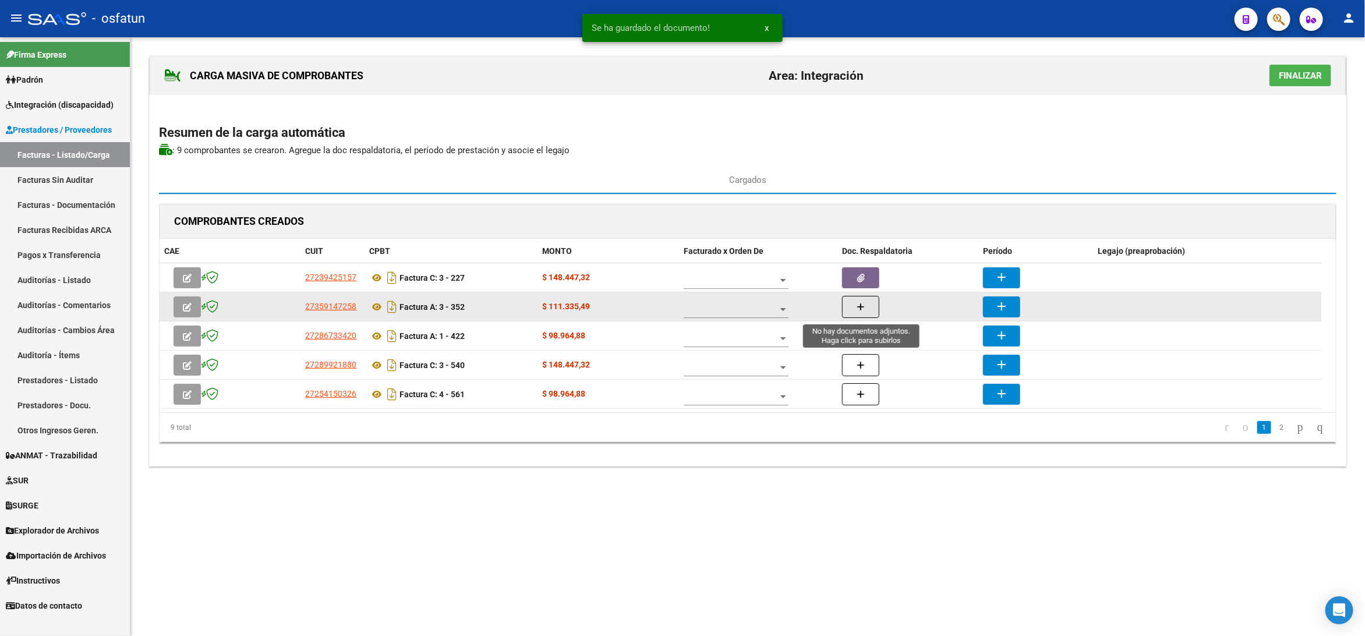
click at [863, 312] on icon "button" at bounding box center [860, 307] width 8 height 9
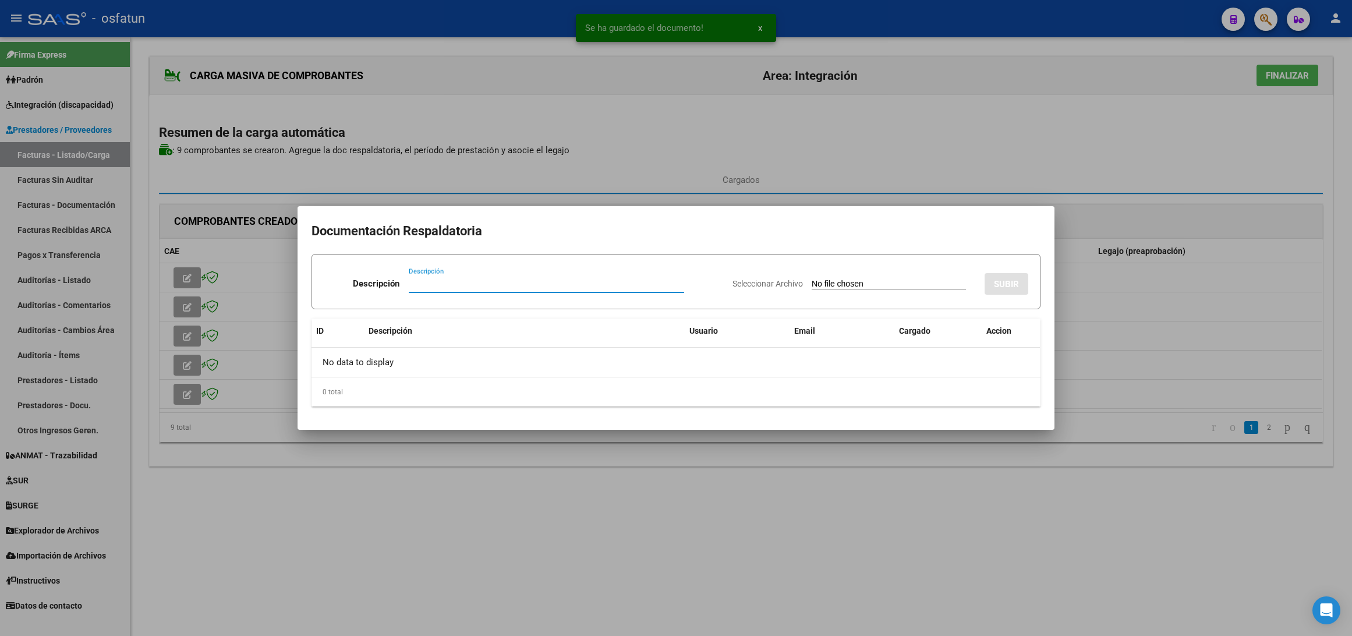
paste input "Planilla"
type input "Planilla"
click at [914, 286] on input "Seleccionar Archivo" at bounding box center [889, 284] width 154 height 11
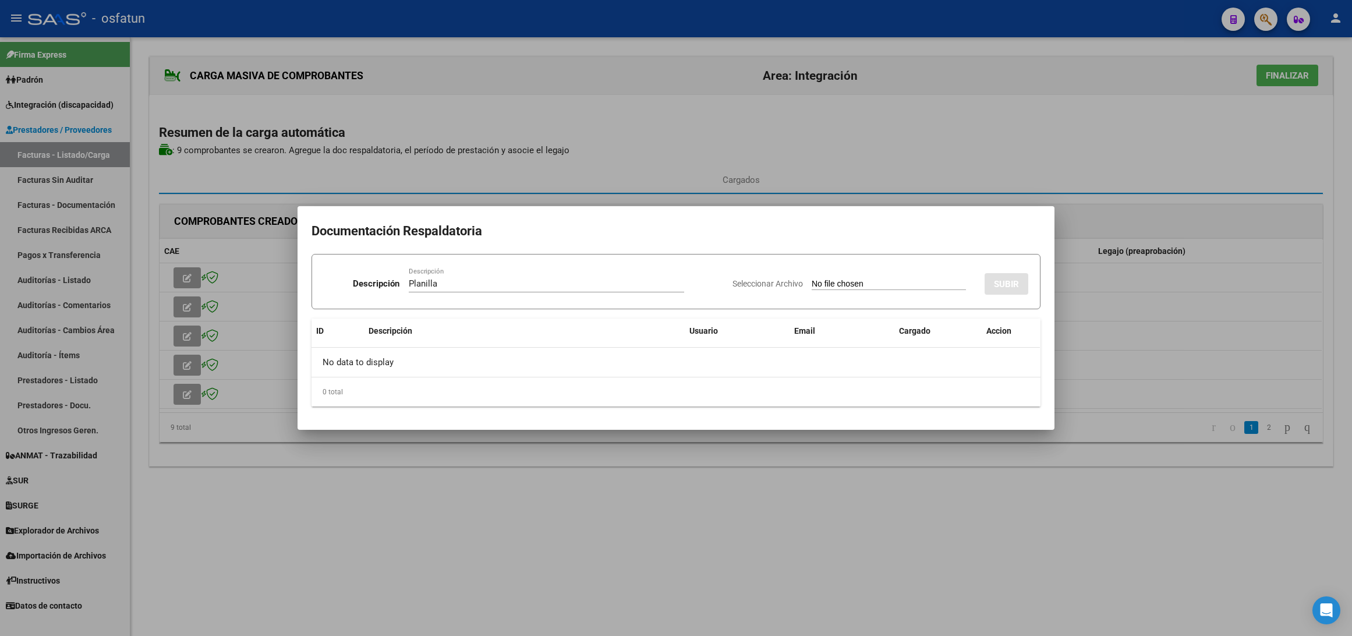
type input "C:\fakepath\352 plani.pdf"
click at [1017, 284] on span "SUBIR" at bounding box center [1006, 284] width 25 height 10
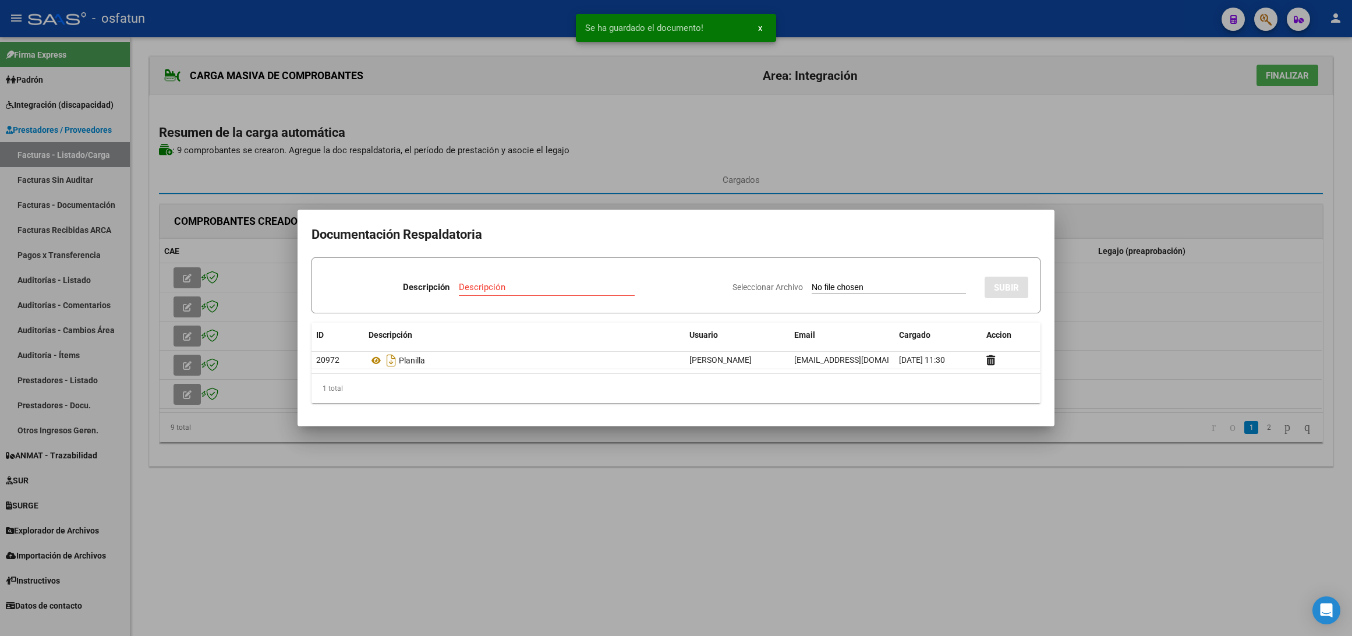
click at [1213, 304] on div at bounding box center [676, 318] width 1352 height 636
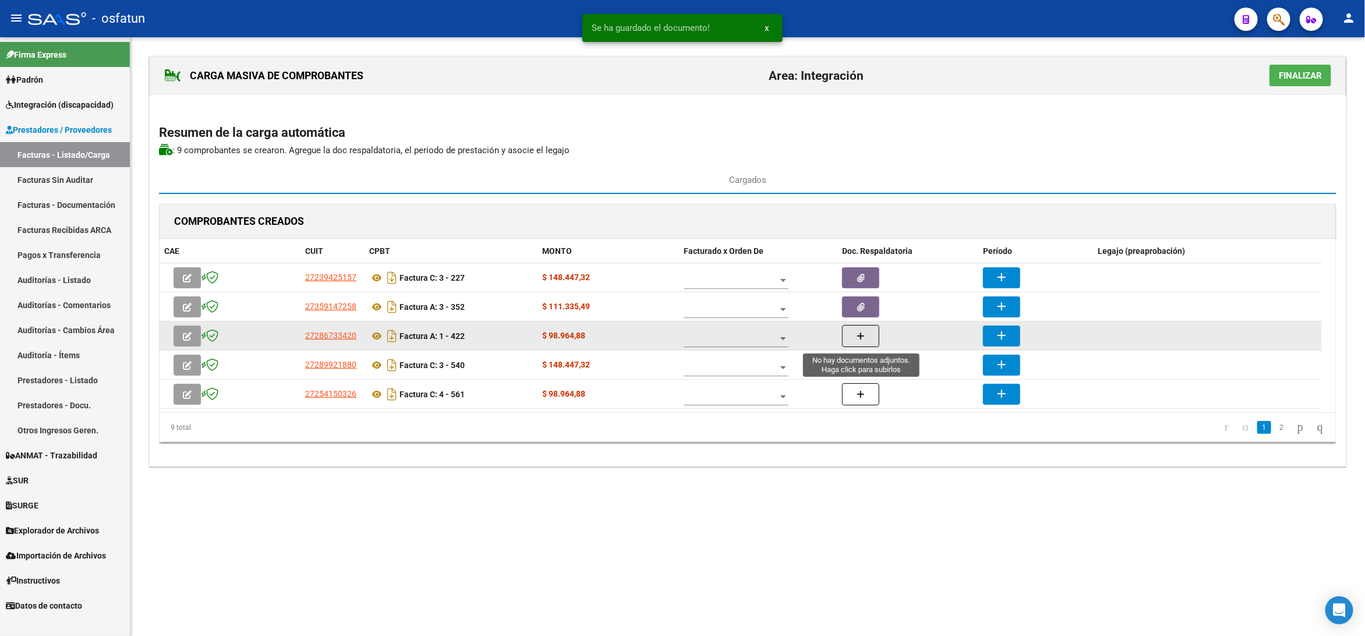
click at [870, 334] on button "button" at bounding box center [860, 336] width 37 height 22
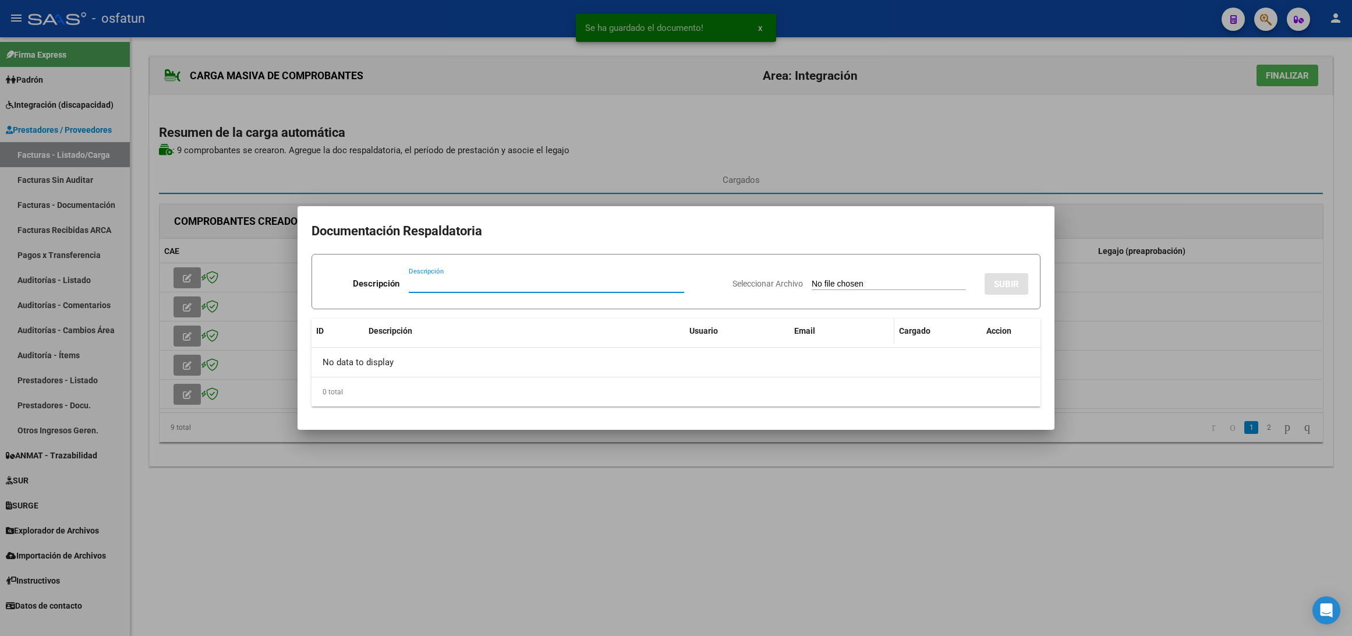
paste input "Planilla"
type input "Planilla"
click at [895, 288] on input "Seleccionar Archivo" at bounding box center [889, 284] width 154 height 11
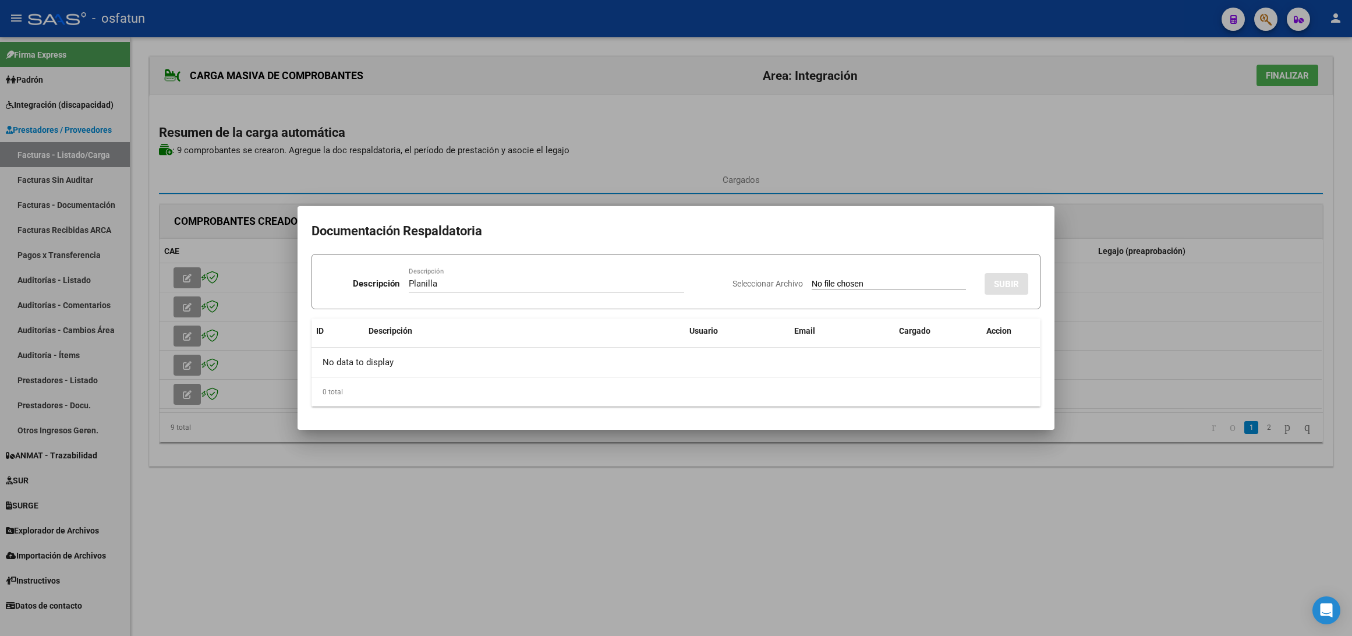
type input "C:\fakepath\422 plani.pdf"
click at [1010, 279] on span "SUBIR" at bounding box center [1006, 284] width 25 height 10
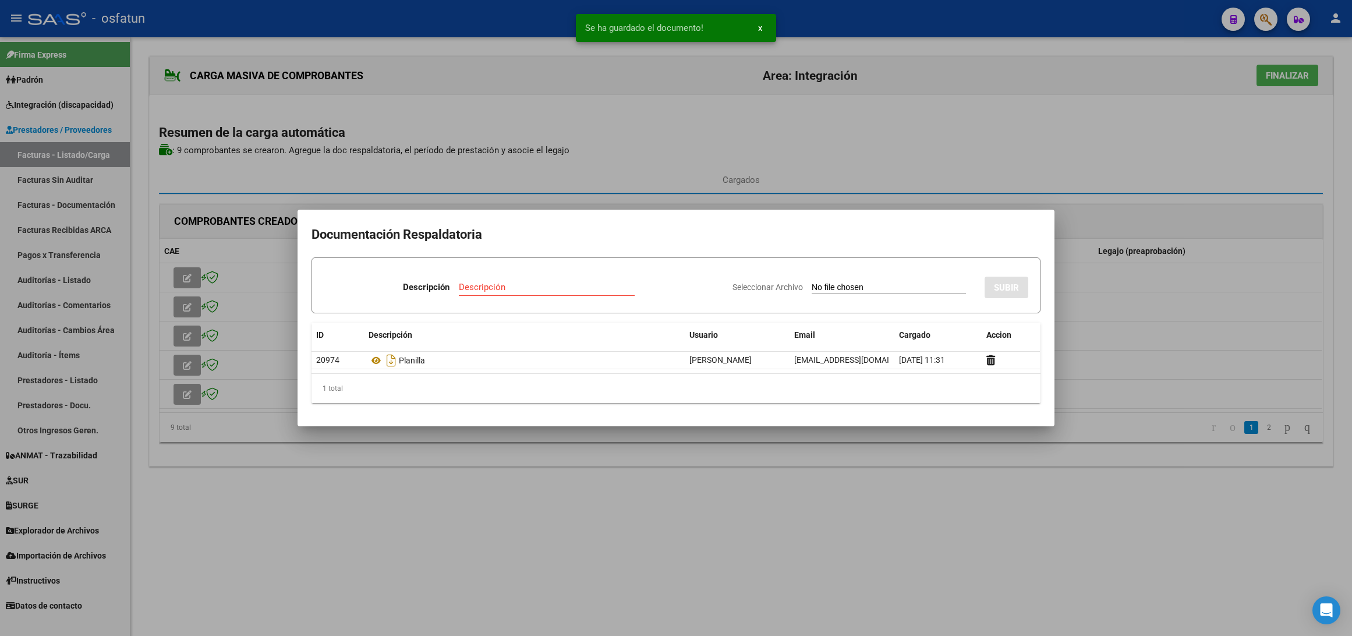
click at [1226, 351] on div at bounding box center [676, 318] width 1352 height 636
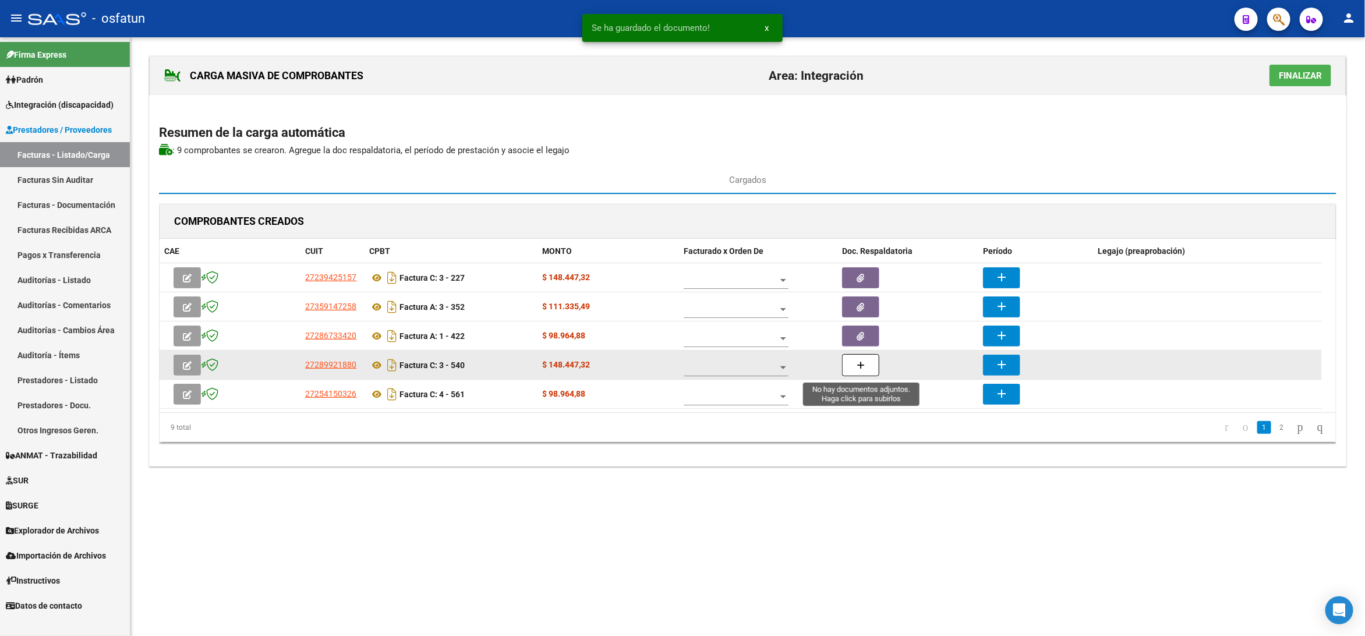
click at [868, 372] on button "button" at bounding box center [860, 365] width 37 height 22
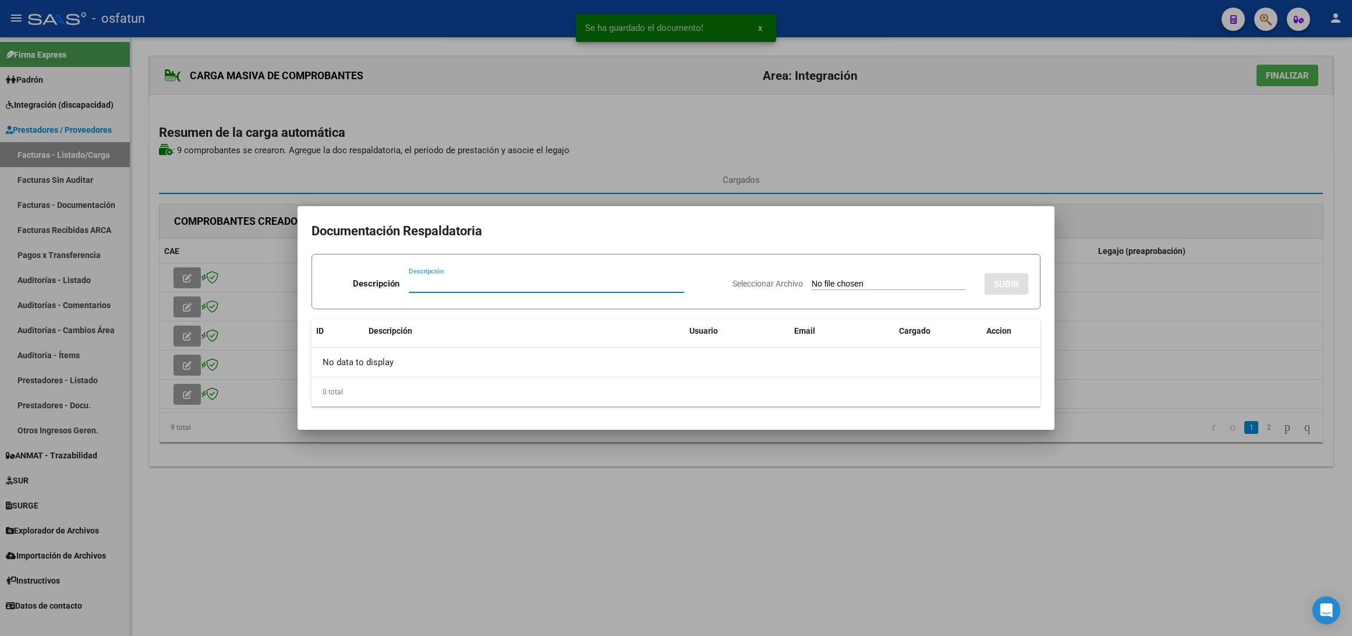
paste input "Planilla"
type input "Planilla"
click at [856, 282] on input "Seleccionar Archivo" at bounding box center [889, 284] width 154 height 11
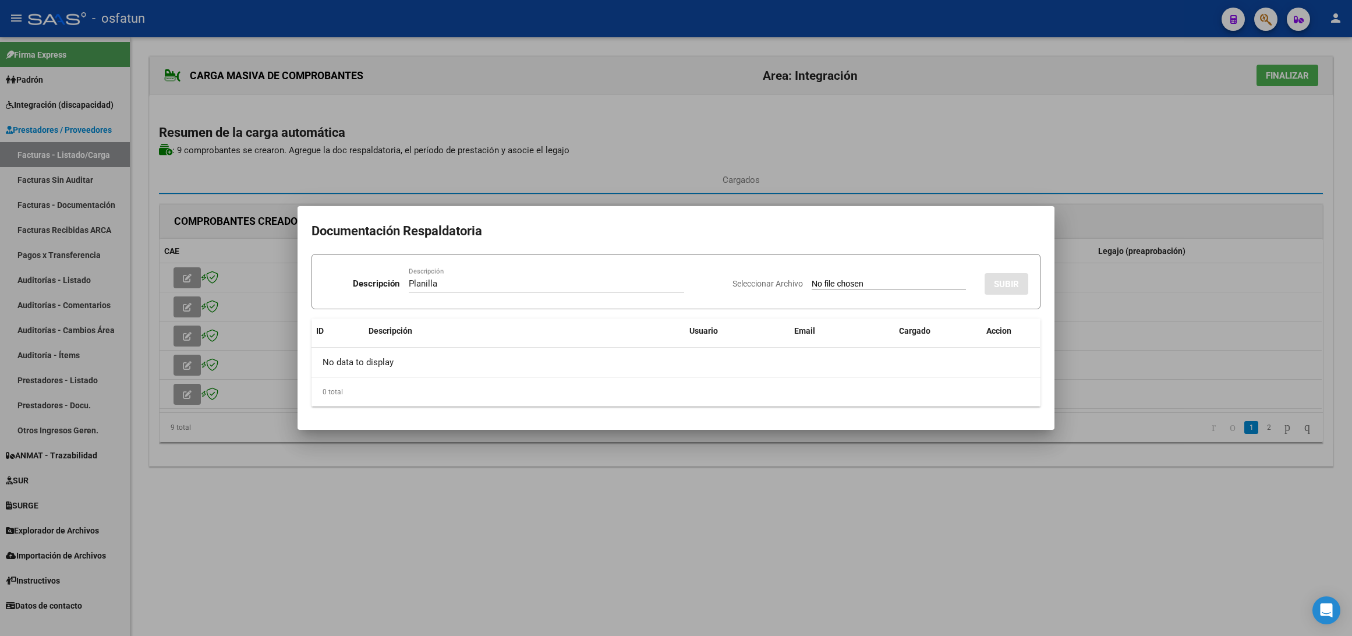
type input "C:\fakepath\540 plani.pdf"
click at [1015, 285] on span "SUBIR" at bounding box center [1006, 284] width 25 height 10
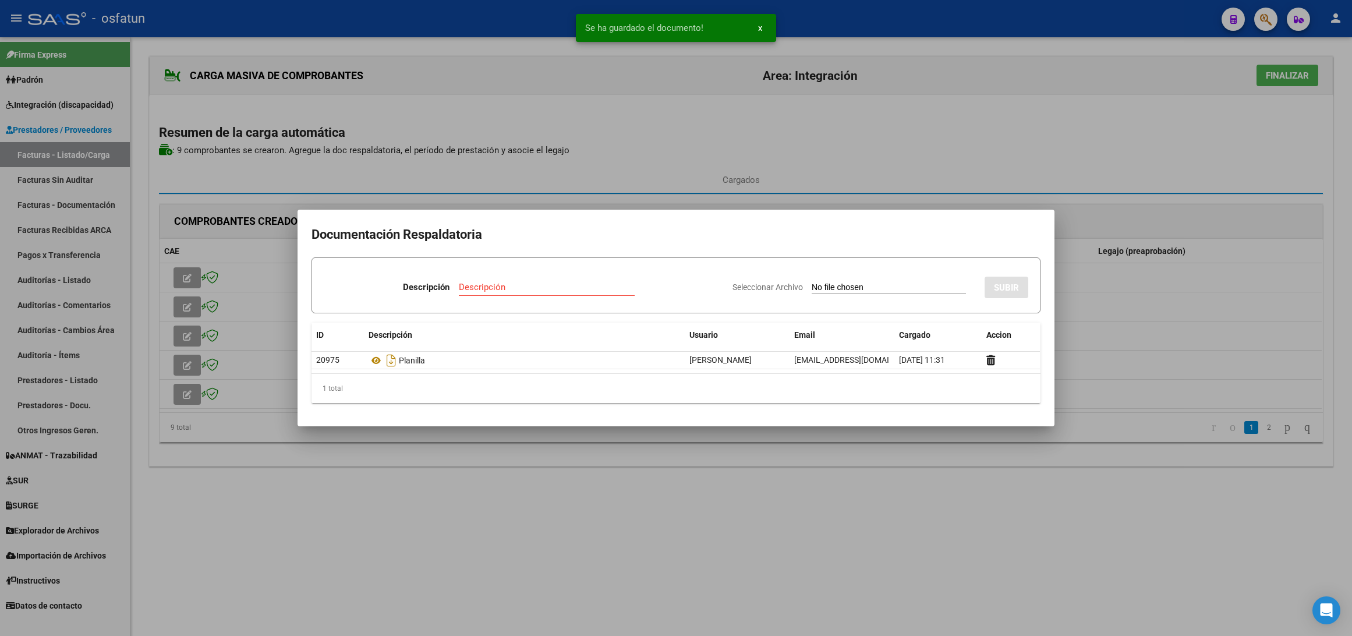
click at [1202, 336] on div at bounding box center [676, 318] width 1352 height 636
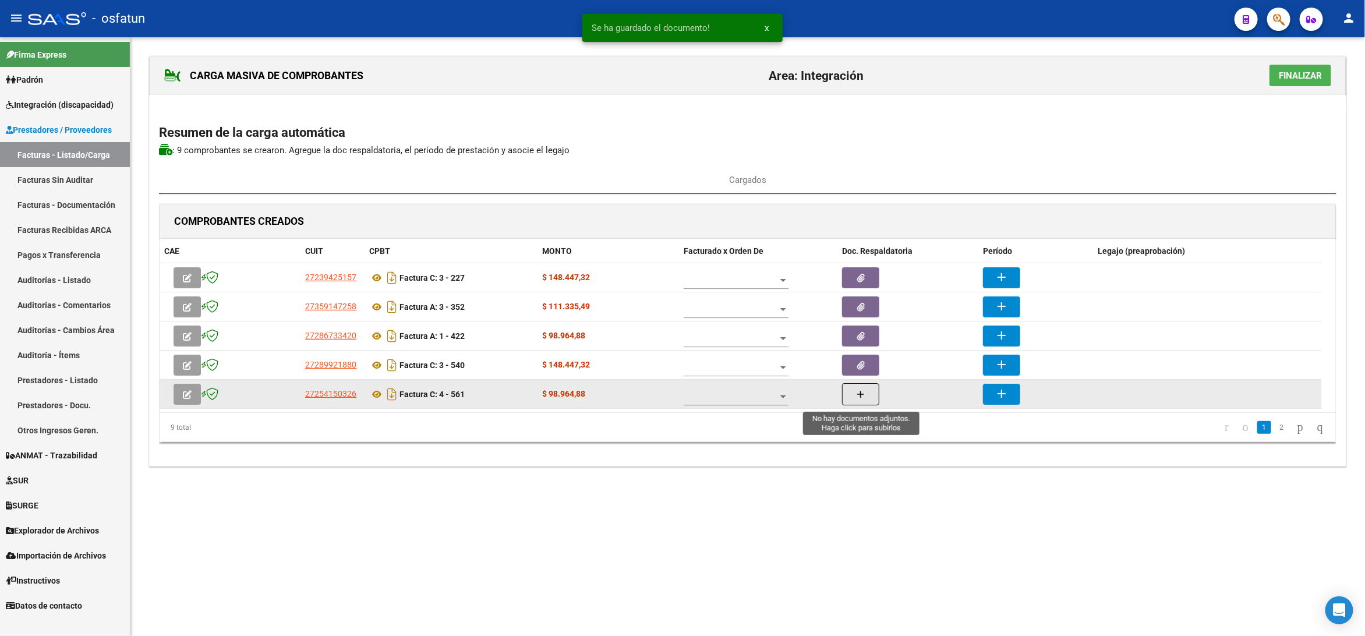
click at [858, 402] on button "button" at bounding box center [860, 394] width 37 height 22
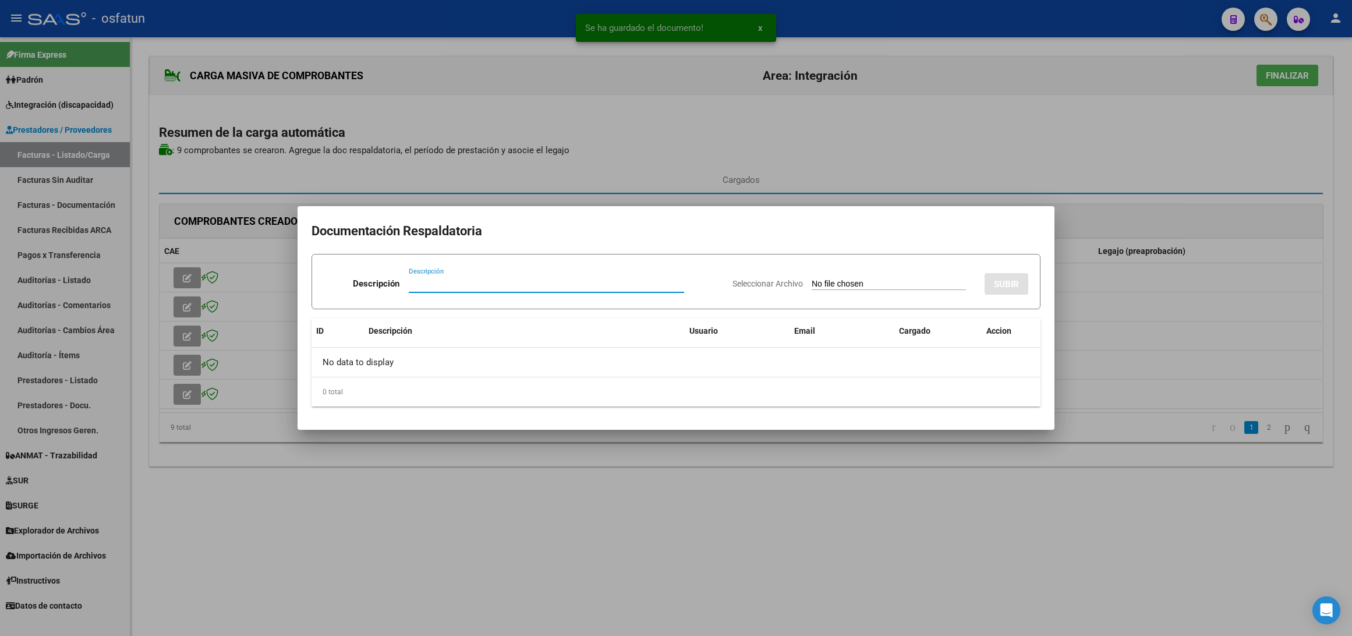
click at [763, 133] on div at bounding box center [676, 318] width 1352 height 636
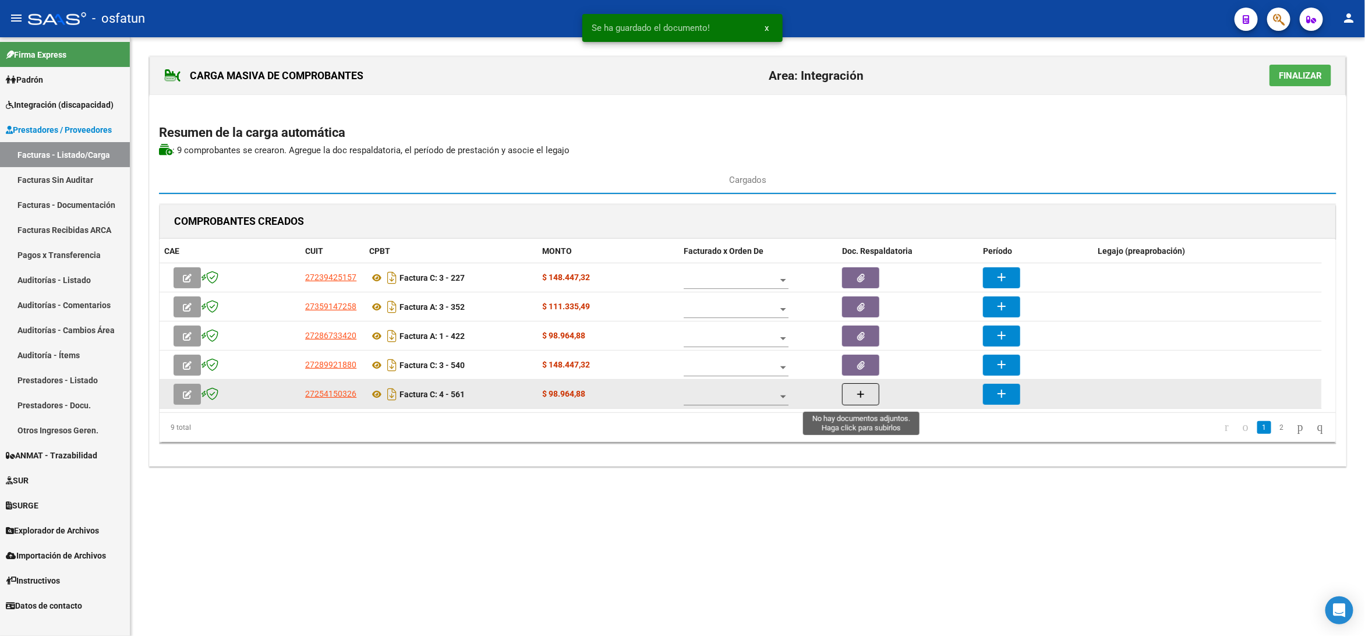
click at [877, 395] on button "button" at bounding box center [860, 394] width 37 height 22
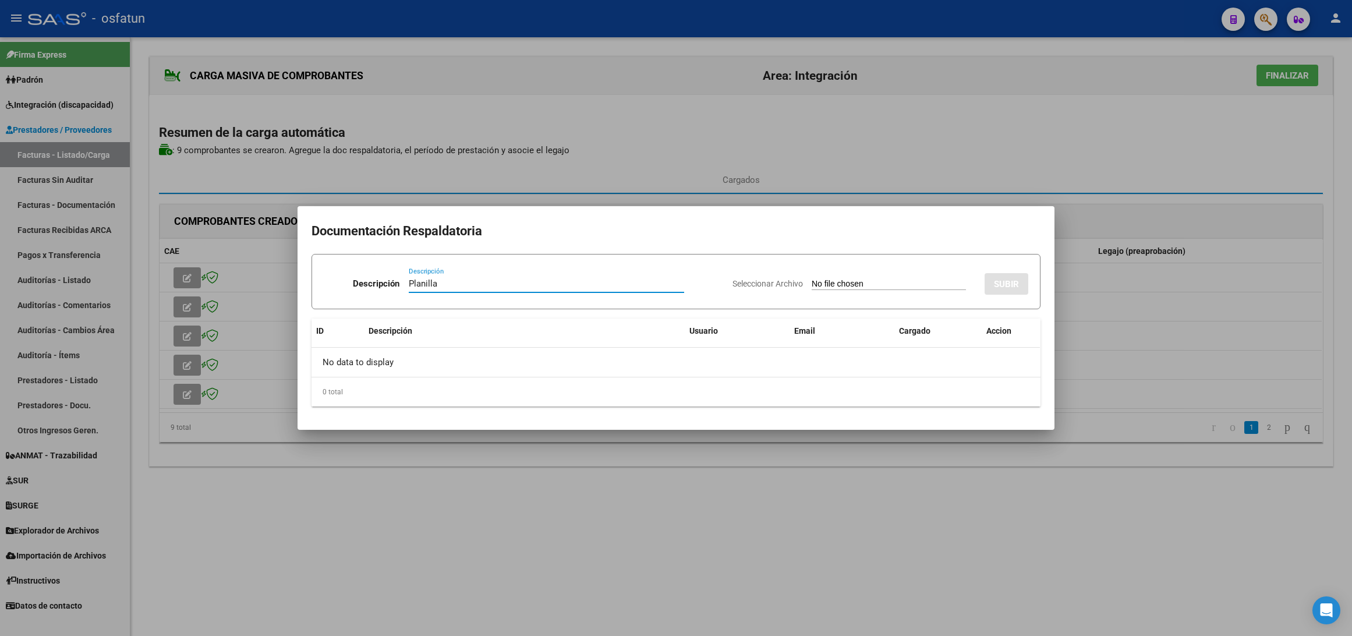
type input "Planilla"
click at [833, 285] on input "Seleccionar Archivo" at bounding box center [889, 284] width 154 height 11
type input "C:\fakepath\561 plani.pdf"
click at [1120, 312] on div at bounding box center [676, 318] width 1352 height 636
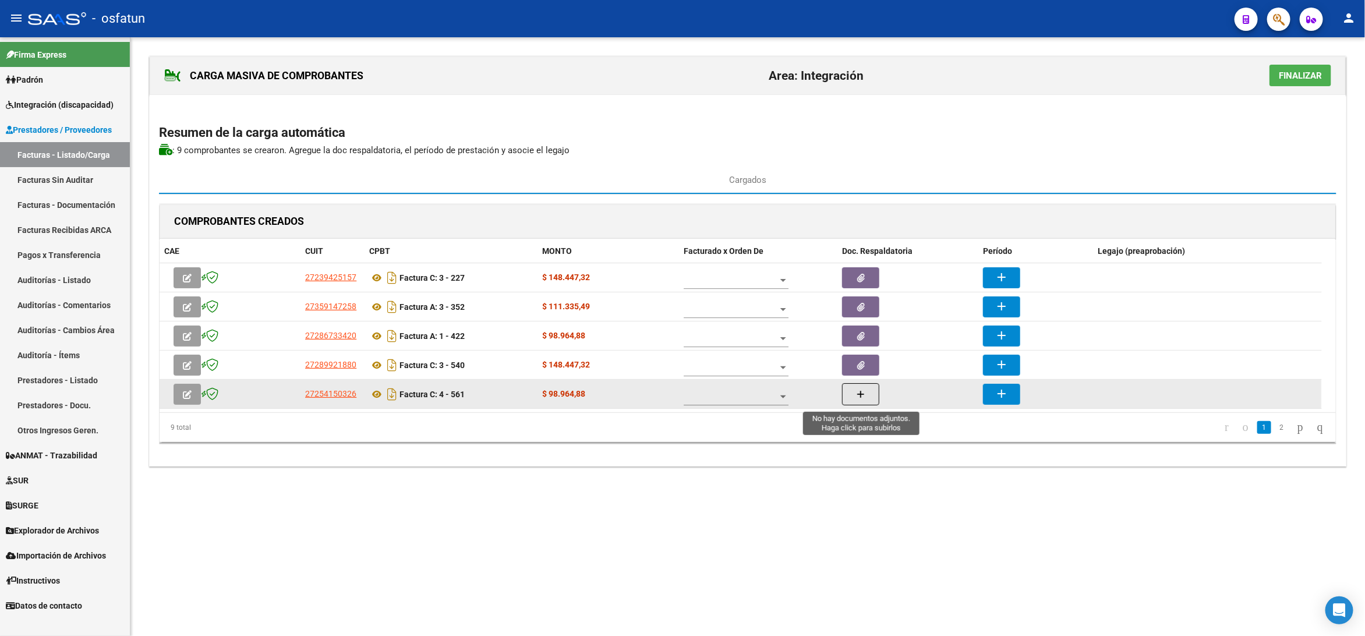
click at [848, 397] on button "button" at bounding box center [860, 394] width 37 height 22
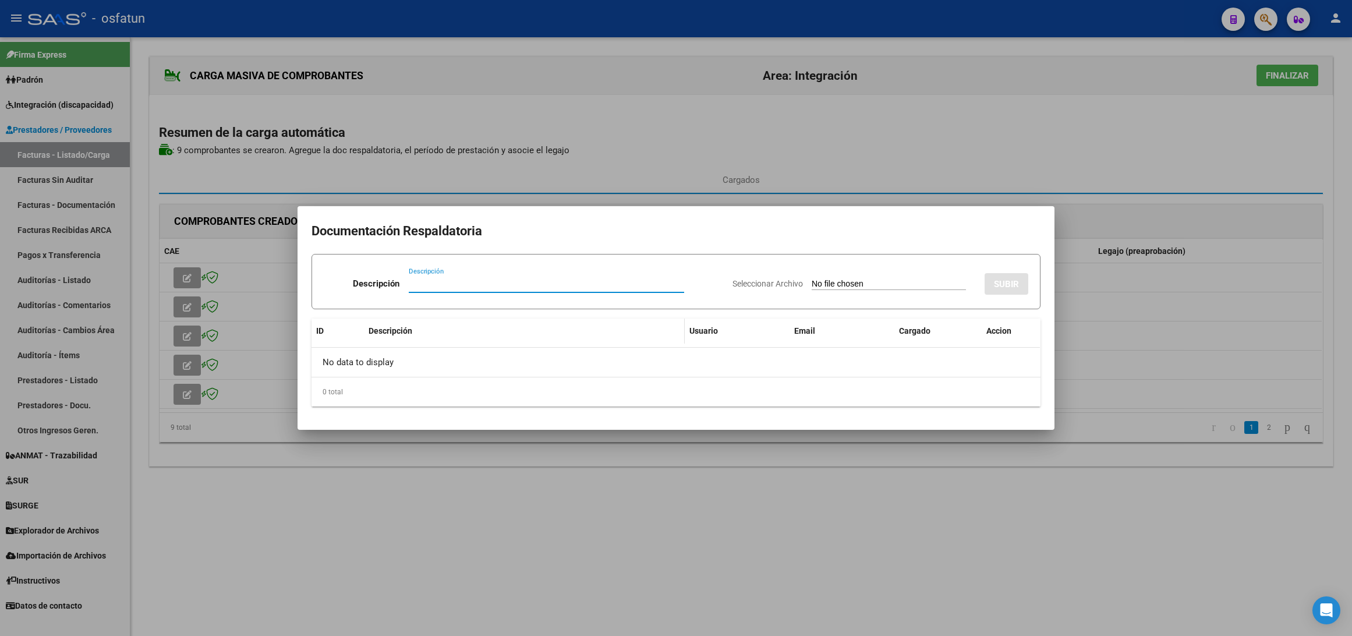
paste input "Planilla"
type input "Planilla"
click at [842, 281] on input "Seleccionar Archivo" at bounding box center [889, 284] width 154 height 11
type input "C:\fakepath\561 plani.pdf"
click at [1001, 285] on span "SUBIR" at bounding box center [1006, 284] width 25 height 10
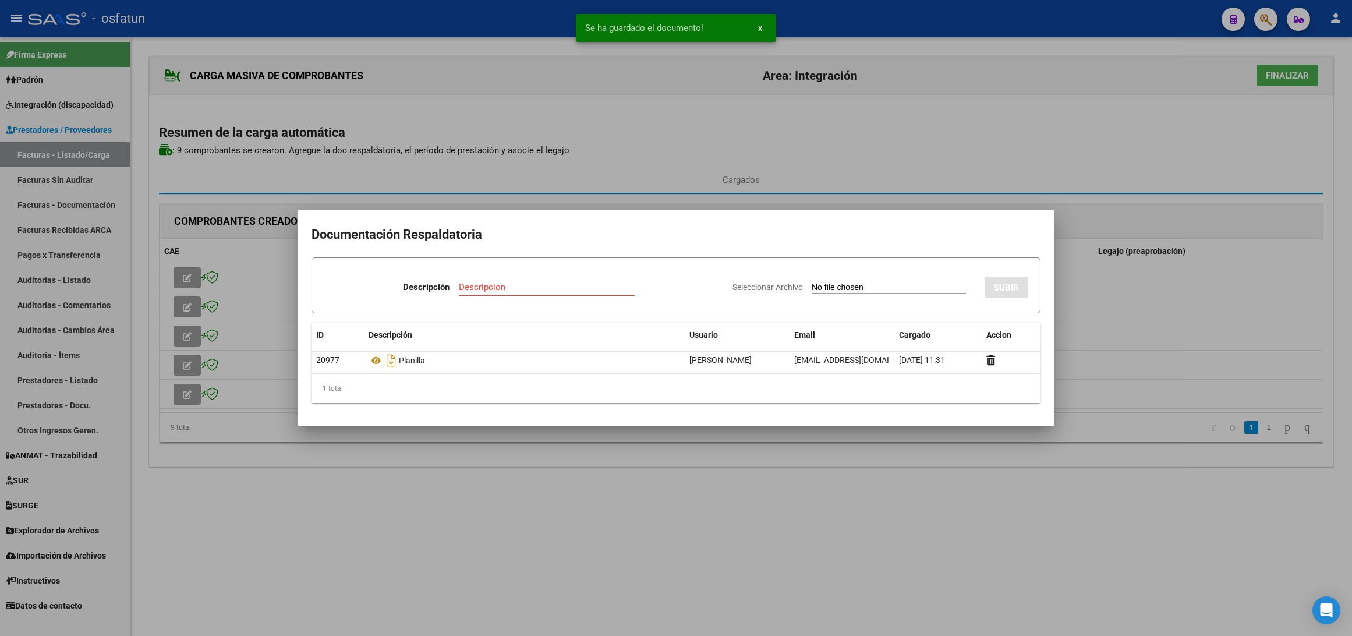
click at [1237, 309] on div at bounding box center [676, 318] width 1352 height 636
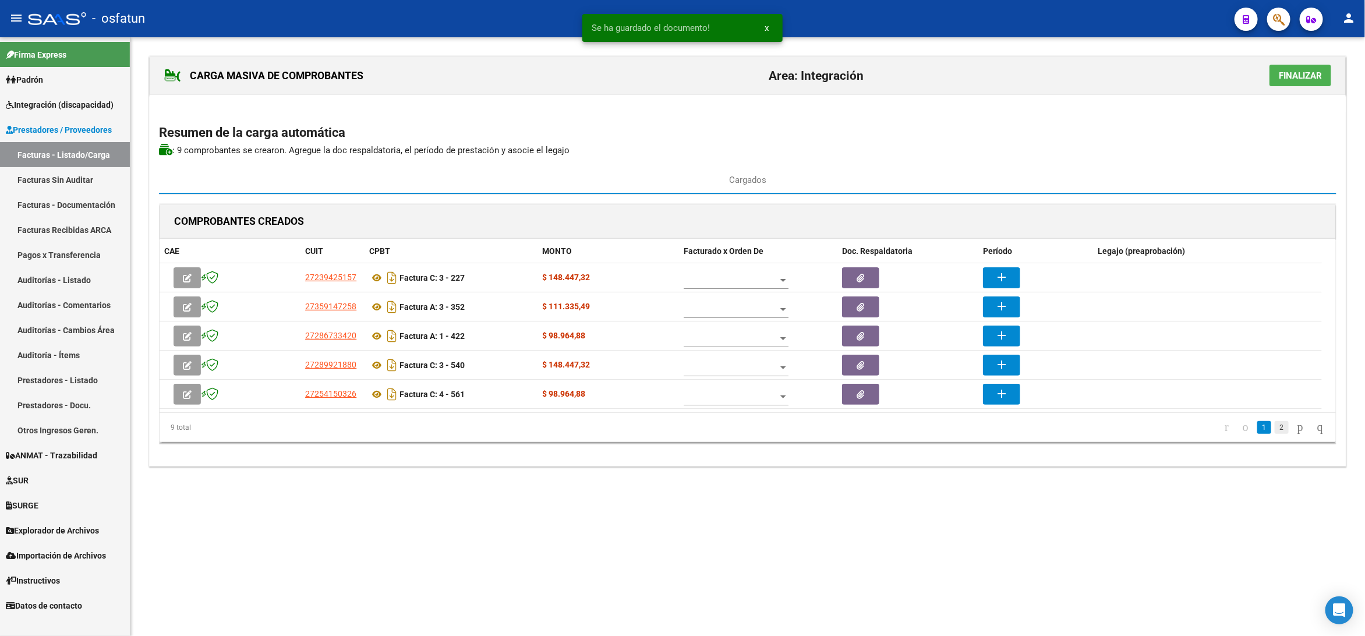
click at [1275, 427] on link "2" at bounding box center [1282, 427] width 14 height 13
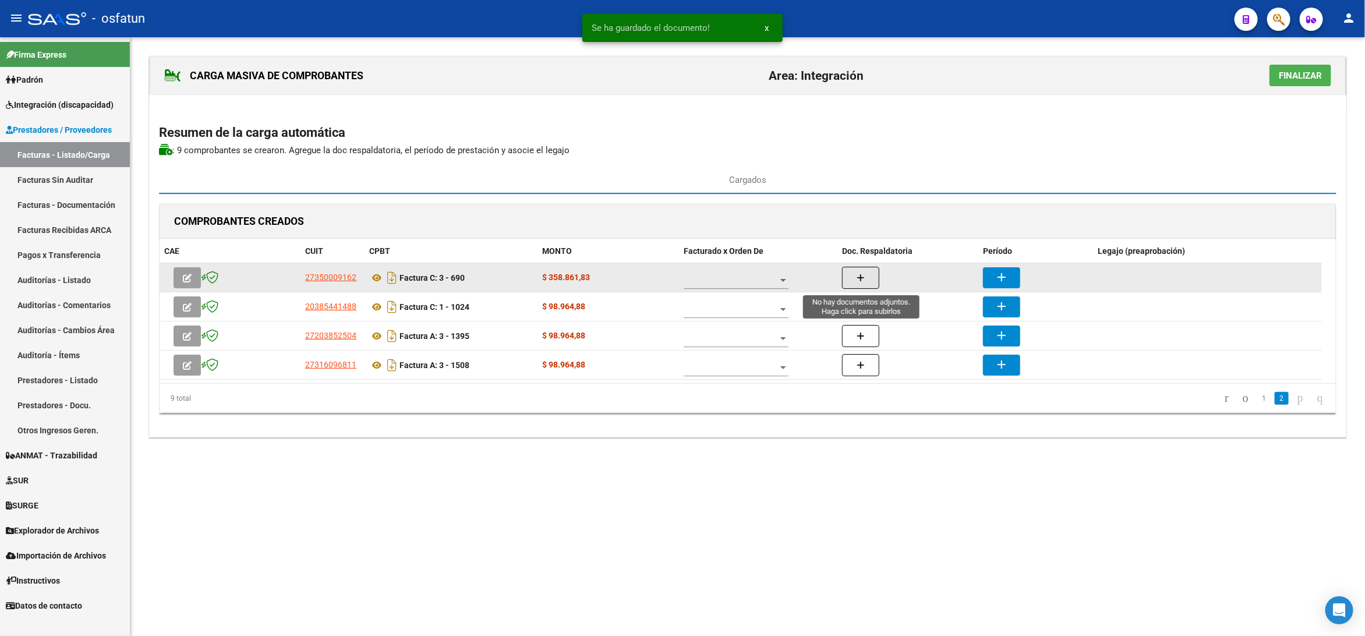
click at [860, 276] on icon "button" at bounding box center [860, 278] width 8 height 9
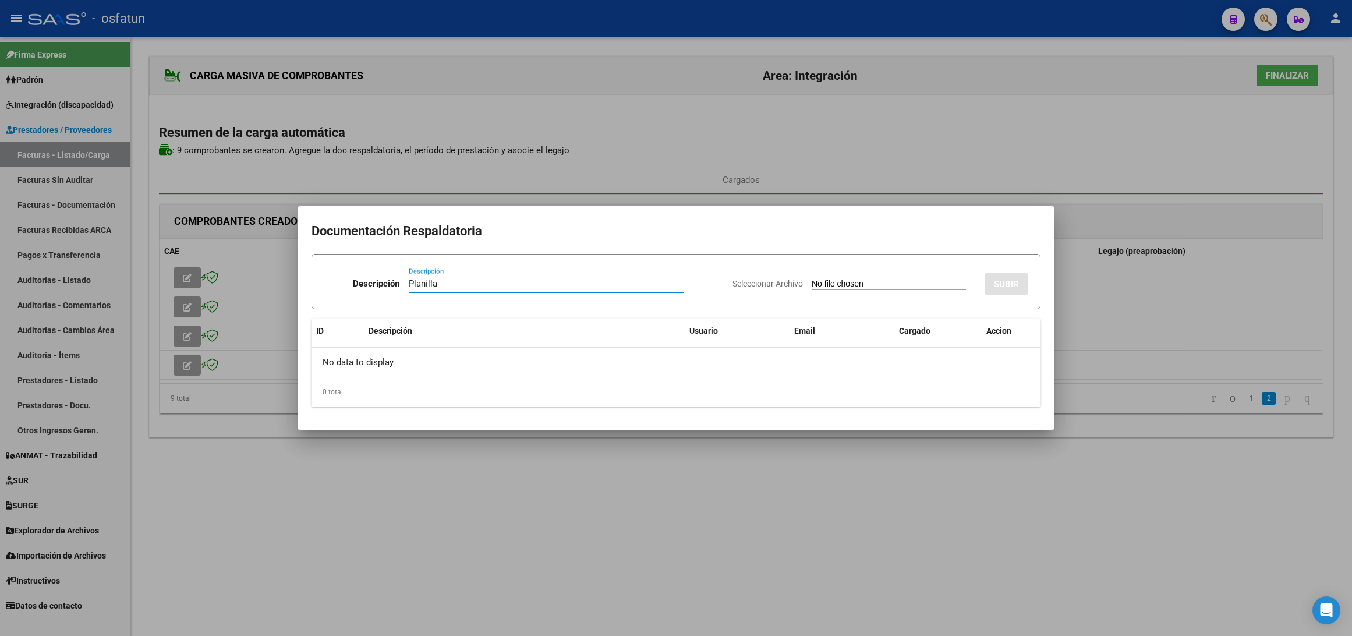
type input "Planilla"
click at [883, 282] on input "Seleccionar Archivo" at bounding box center [889, 284] width 154 height 11
type input "C:\fakepath\690 plani.pdf"
click at [1022, 281] on button "SUBIR" at bounding box center [1007, 284] width 44 height 22
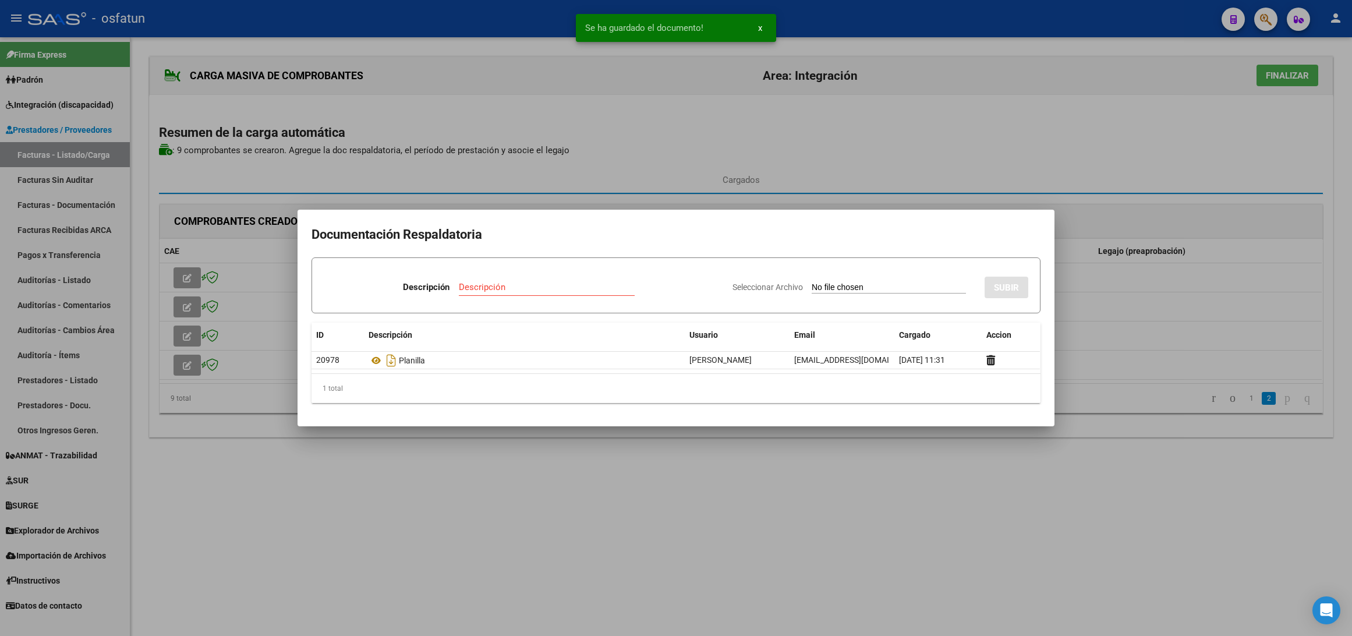
click at [1125, 296] on div at bounding box center [676, 318] width 1352 height 636
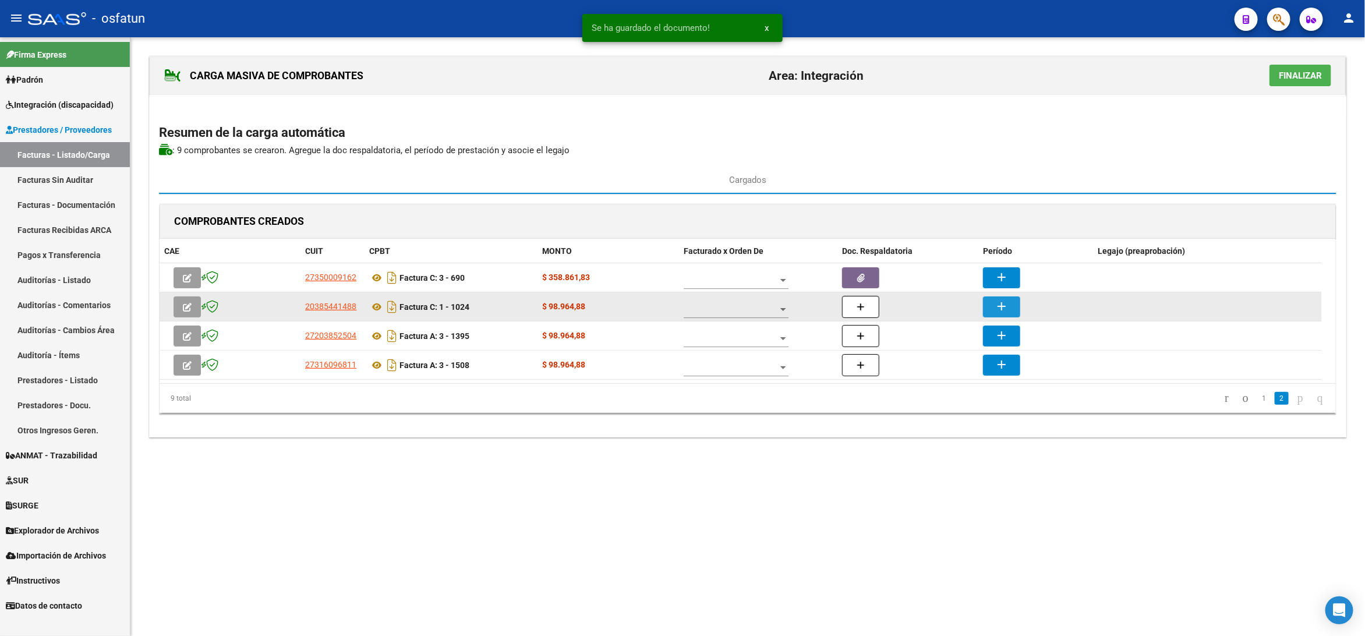
click at [1001, 310] on mat-icon "add" at bounding box center [1001, 306] width 14 height 14
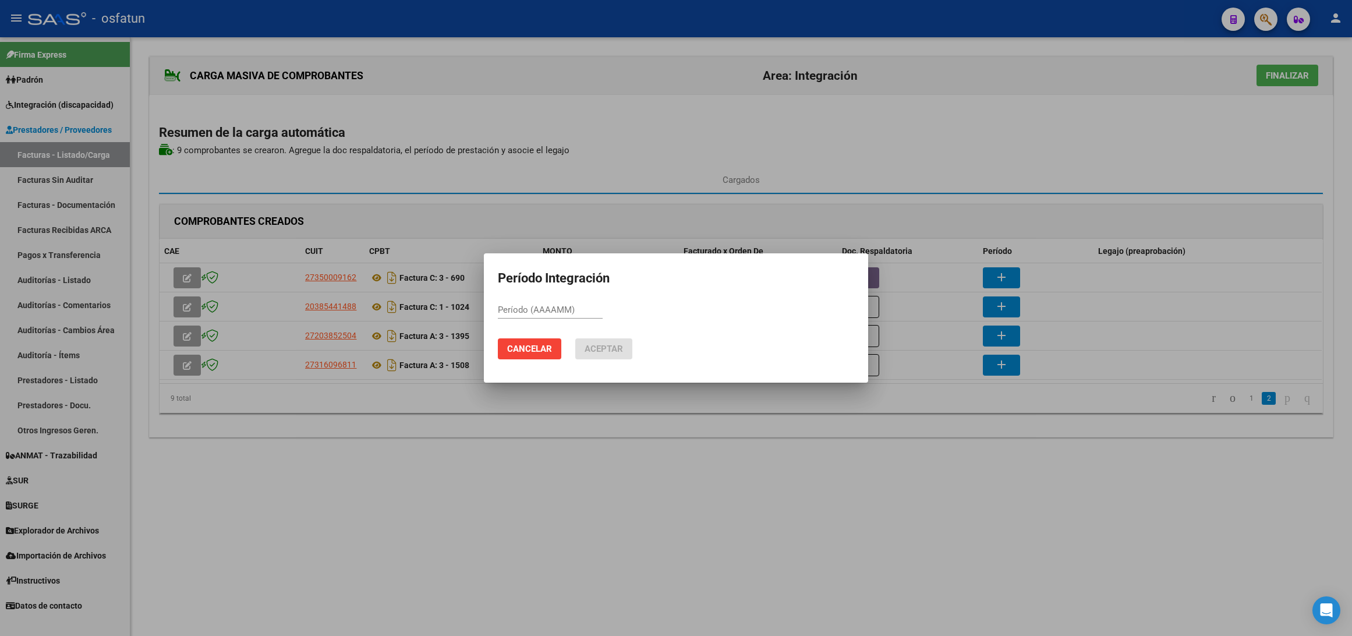
click at [1033, 303] on div at bounding box center [676, 318] width 1352 height 636
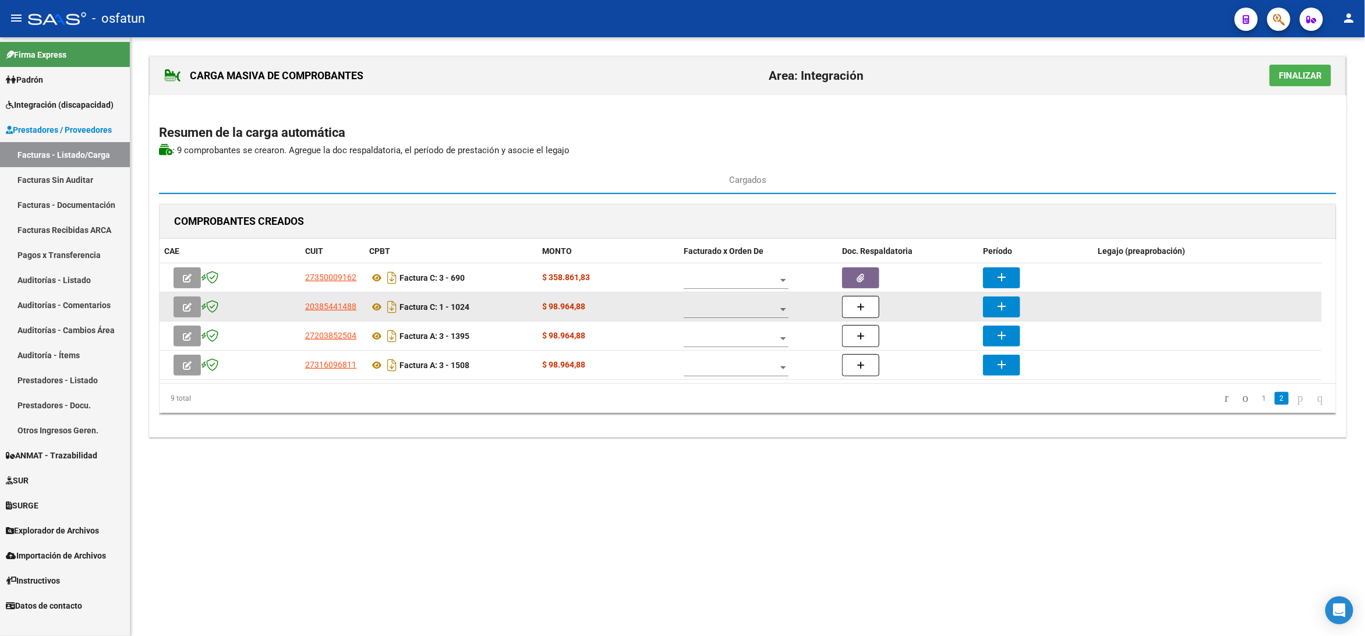
drag, startPoint x: 997, startPoint y: 313, endPoint x: 874, endPoint y: 318, distance: 123.5
click at [879, 324] on datatable-scroller "27350009162 Factura C: 3 - 690 $ 358.861,83 add 20385441488 Factura C: 1 - 1024…" at bounding box center [741, 321] width 1162 height 116
click at [861, 306] on icon "button" at bounding box center [860, 307] width 8 height 9
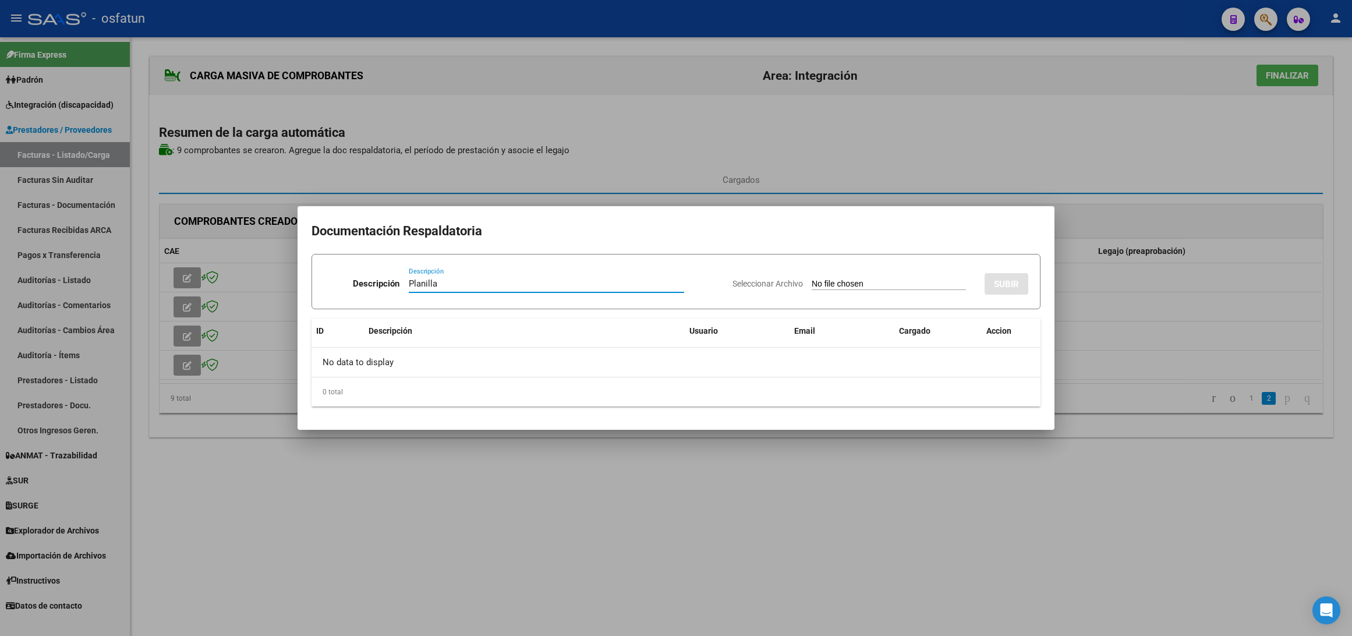
type input "Planilla"
click at [893, 279] on input "Seleccionar Archivo" at bounding box center [889, 284] width 154 height 11
type input "C:\fakepath\1024 plani.pdf"
click at [1004, 287] on span "SUBIR" at bounding box center [1006, 284] width 25 height 10
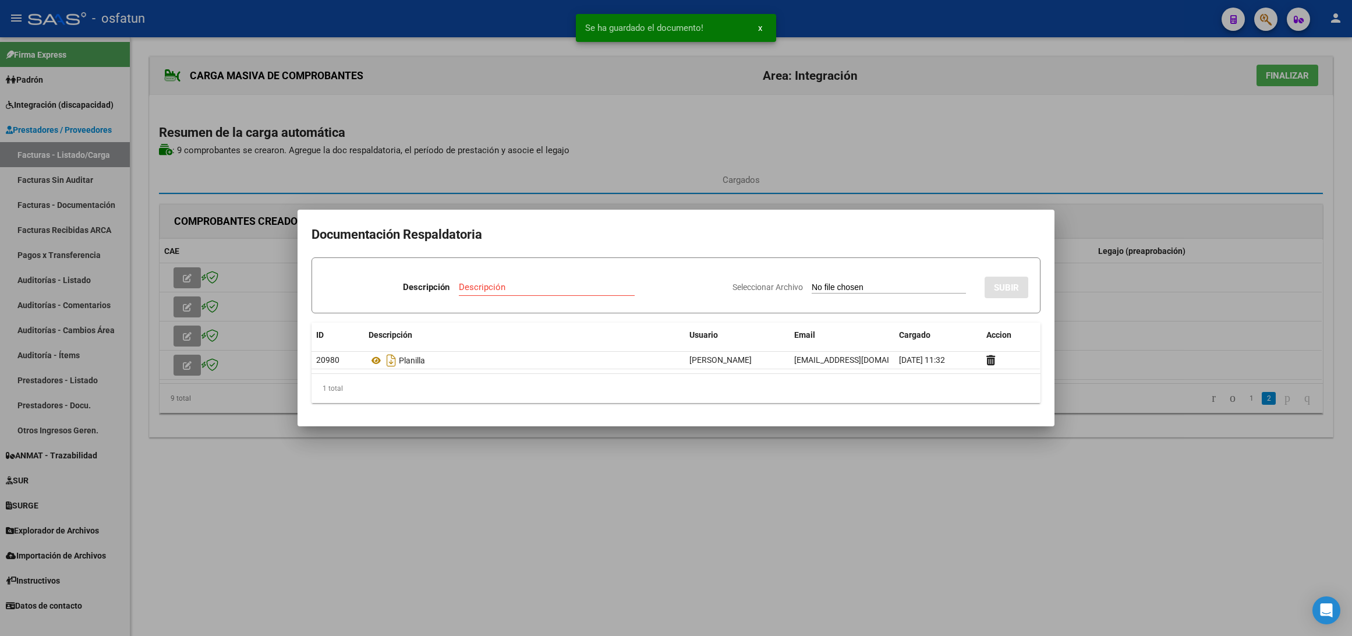
click at [1187, 289] on div at bounding box center [676, 318] width 1352 height 636
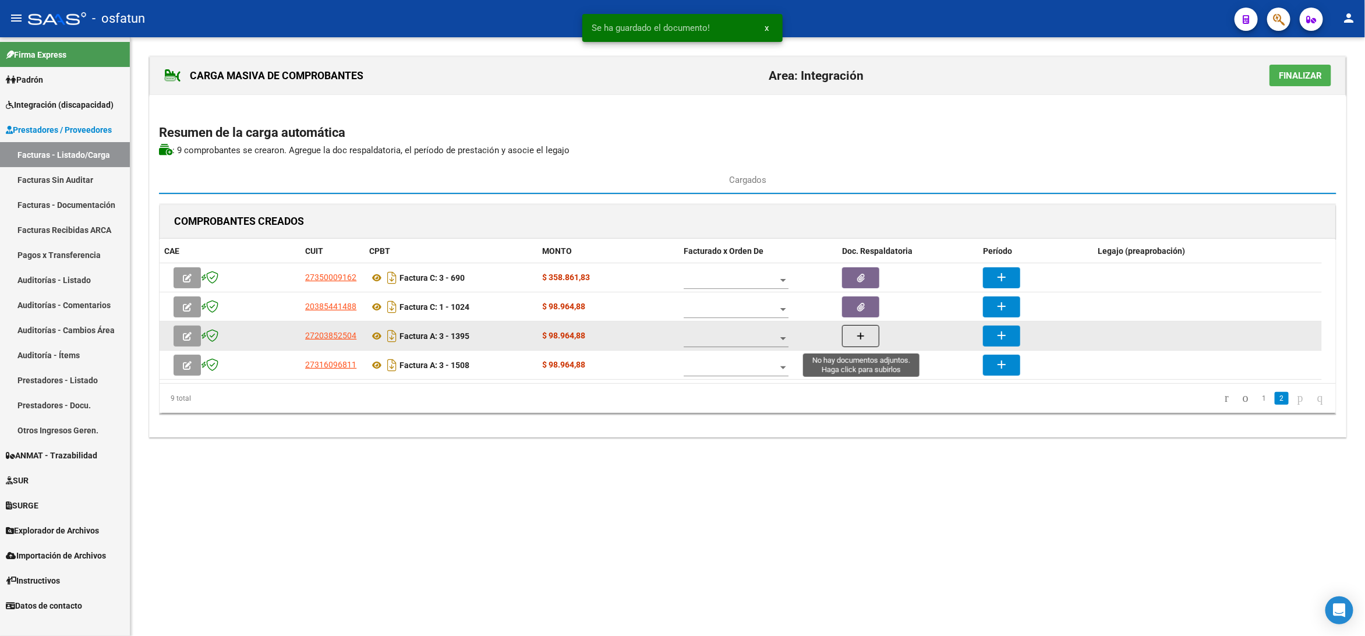
click at [858, 341] on icon "button" at bounding box center [860, 336] width 8 height 9
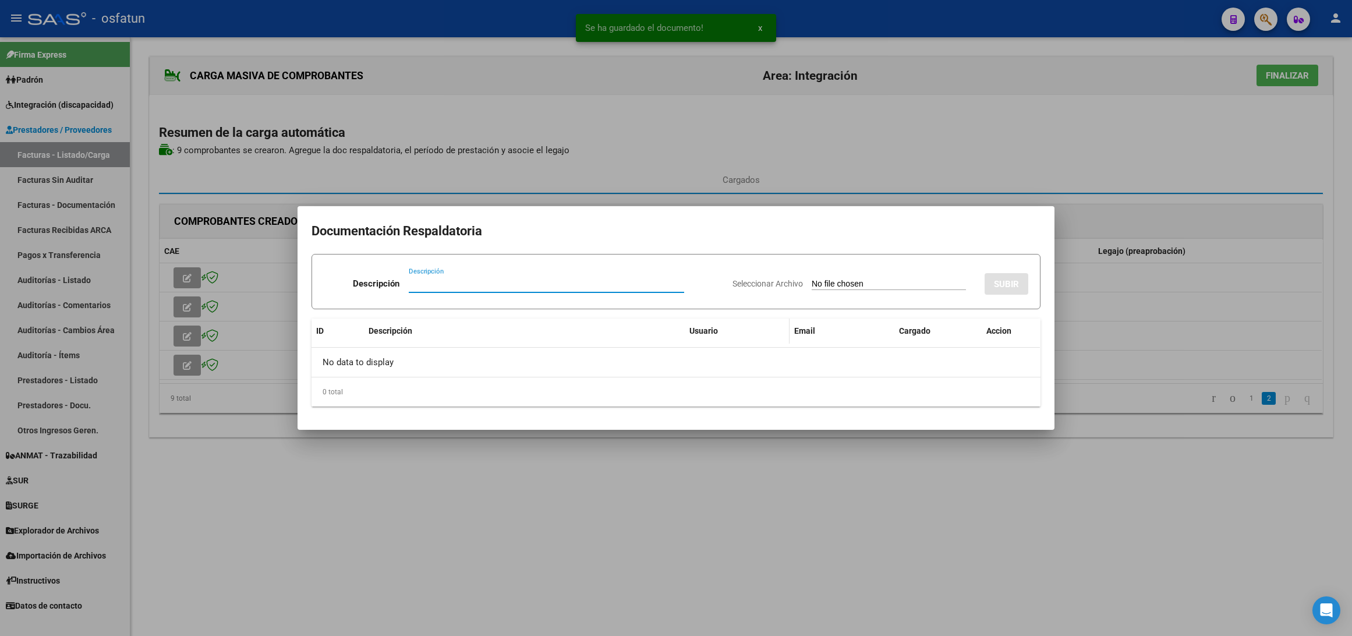
paste input "Planilla"
type input "Planilla"
click at [865, 281] on input "Seleccionar Archivo" at bounding box center [889, 284] width 154 height 11
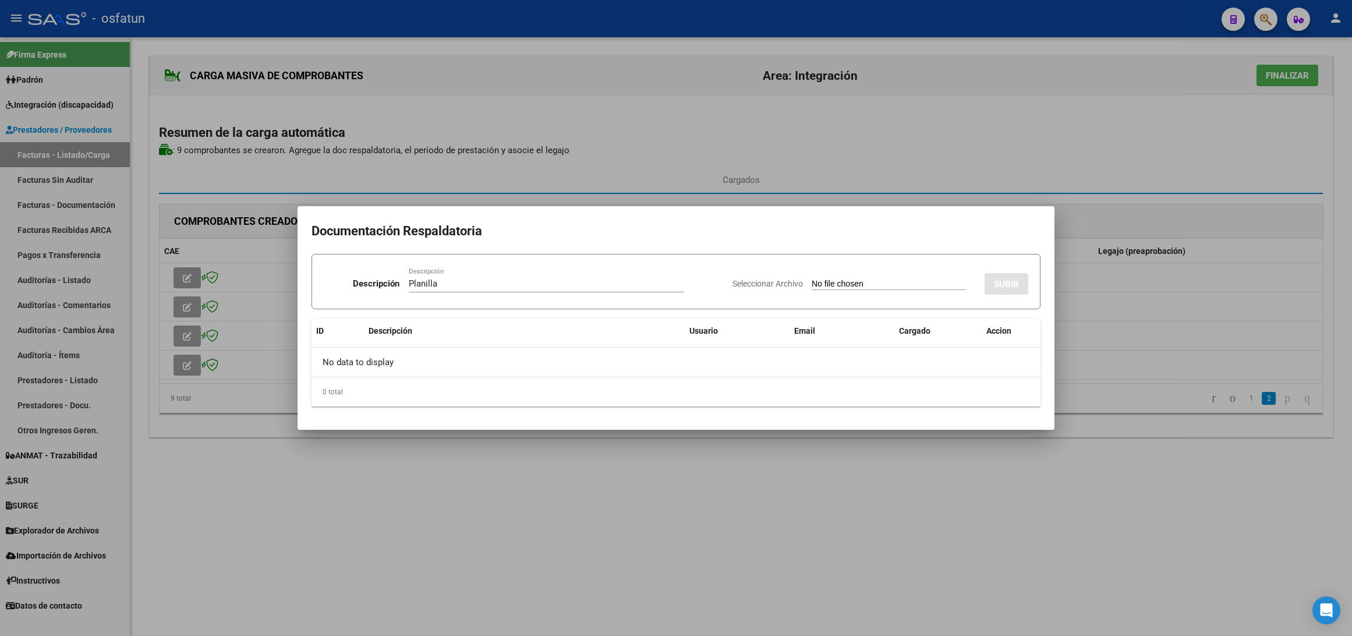
type input "C:\fakepath\1395 plani.pdf"
click at [1008, 283] on span "SUBIR" at bounding box center [1006, 284] width 25 height 10
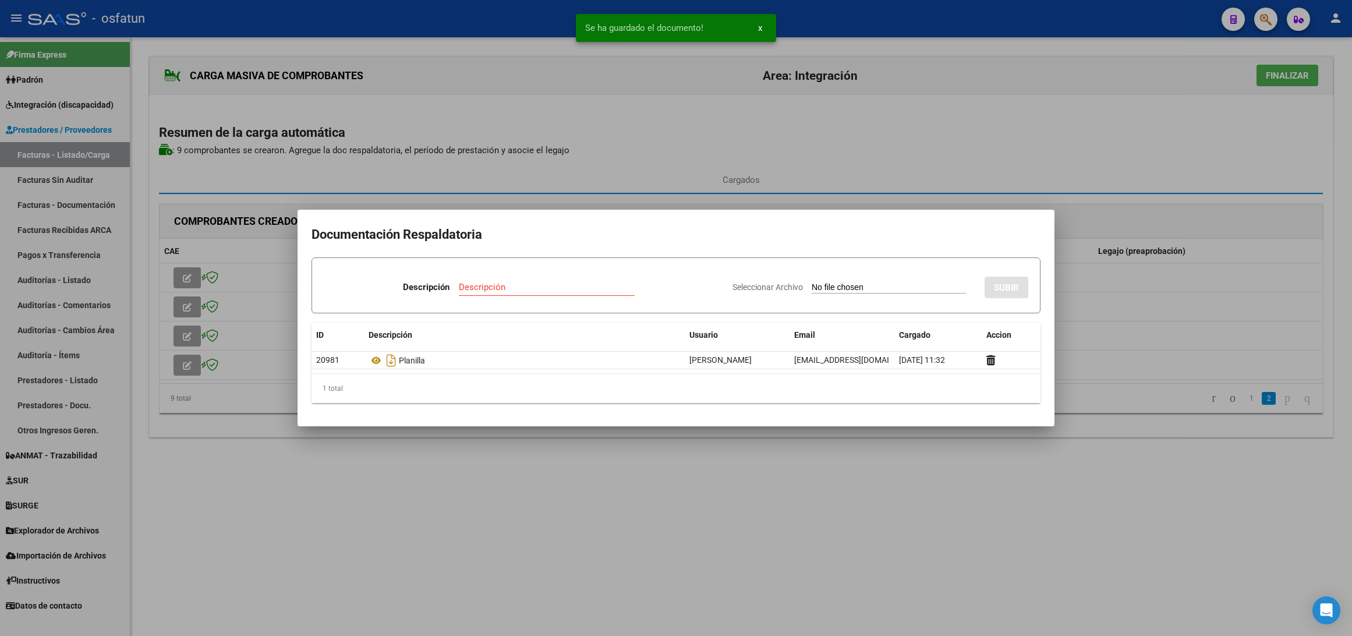
click at [1217, 278] on div at bounding box center [676, 318] width 1352 height 636
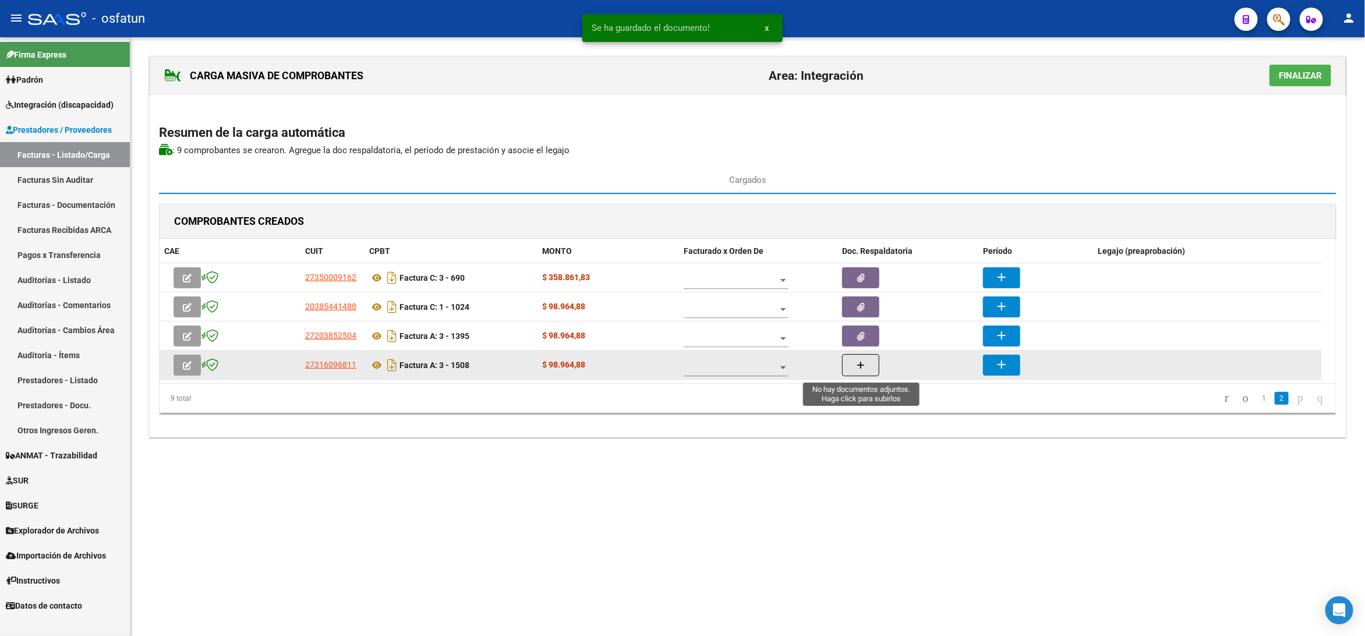
click at [860, 369] on icon "button" at bounding box center [860, 365] width 8 height 9
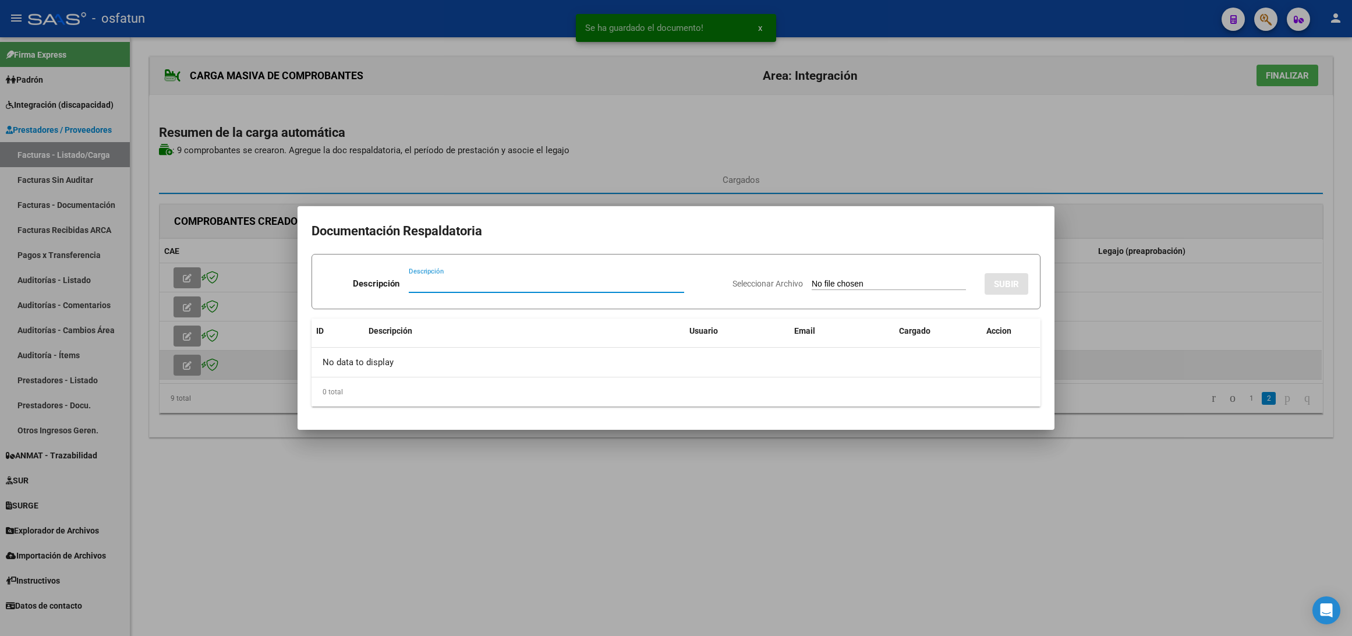
paste input "Planilla"
type input "Planilla"
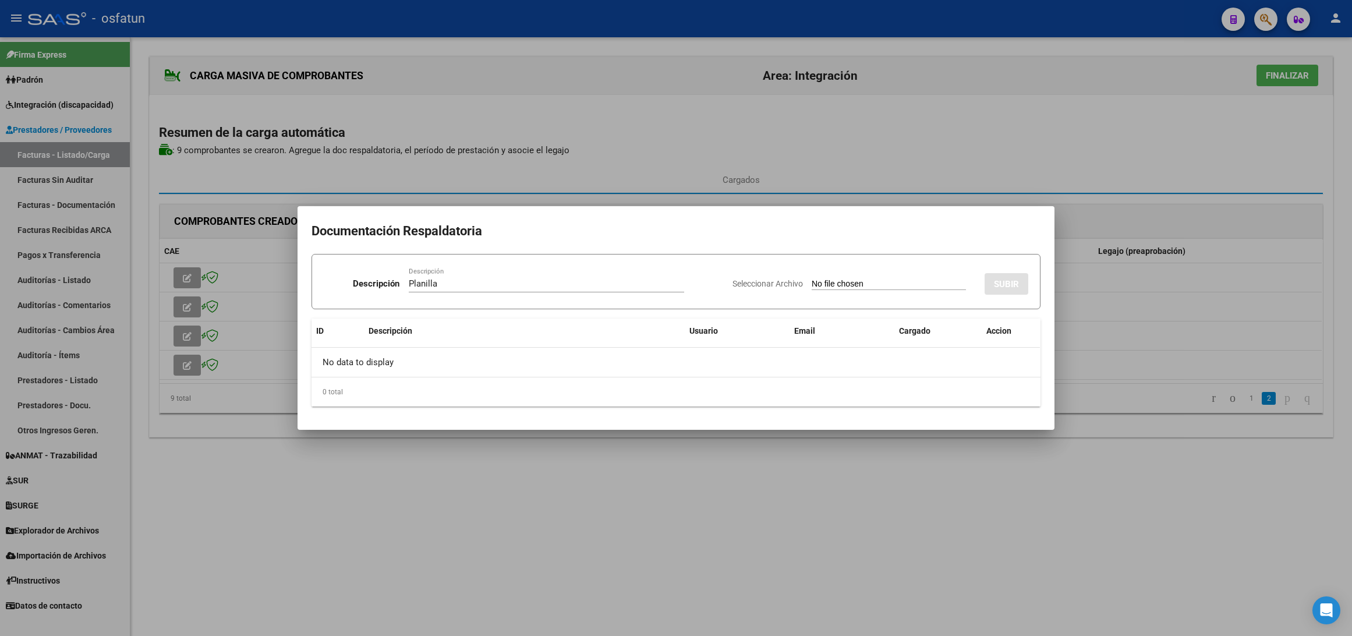
click at [858, 285] on input "Seleccionar Archivo" at bounding box center [889, 284] width 154 height 11
type input "C:\fakepath\1508 plani.pdf"
click at [1010, 284] on span "SUBIR" at bounding box center [1006, 284] width 25 height 10
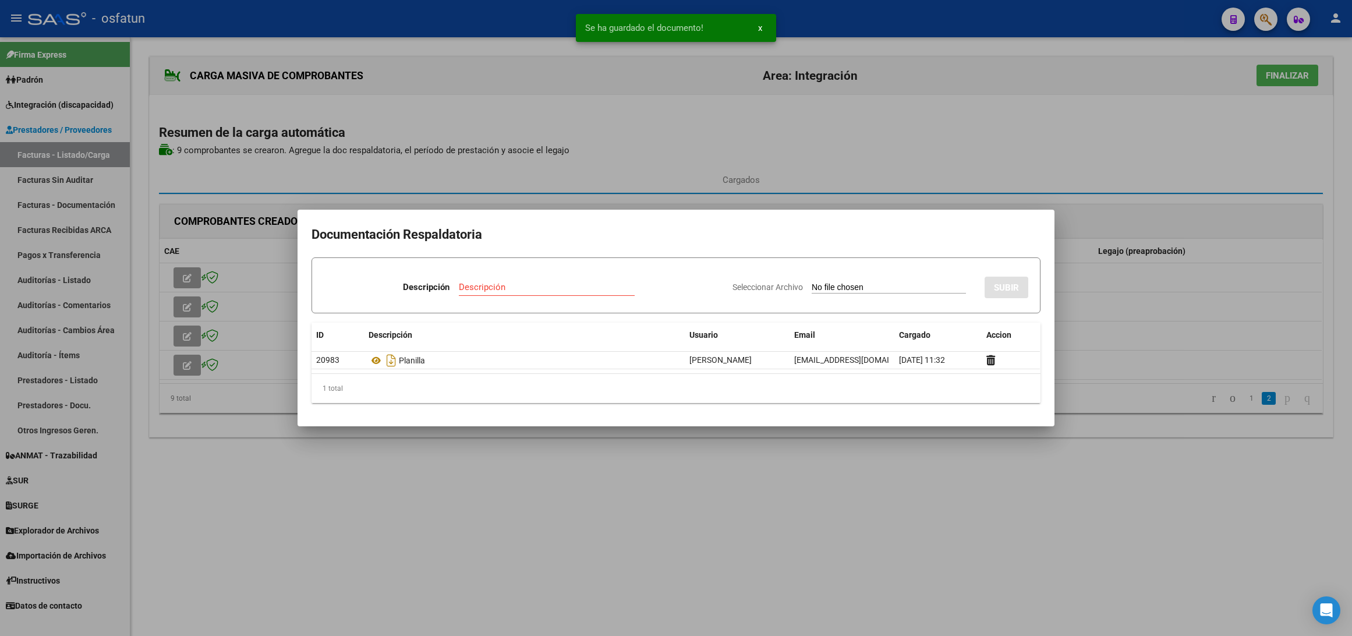
click at [1225, 236] on div at bounding box center [676, 318] width 1352 height 636
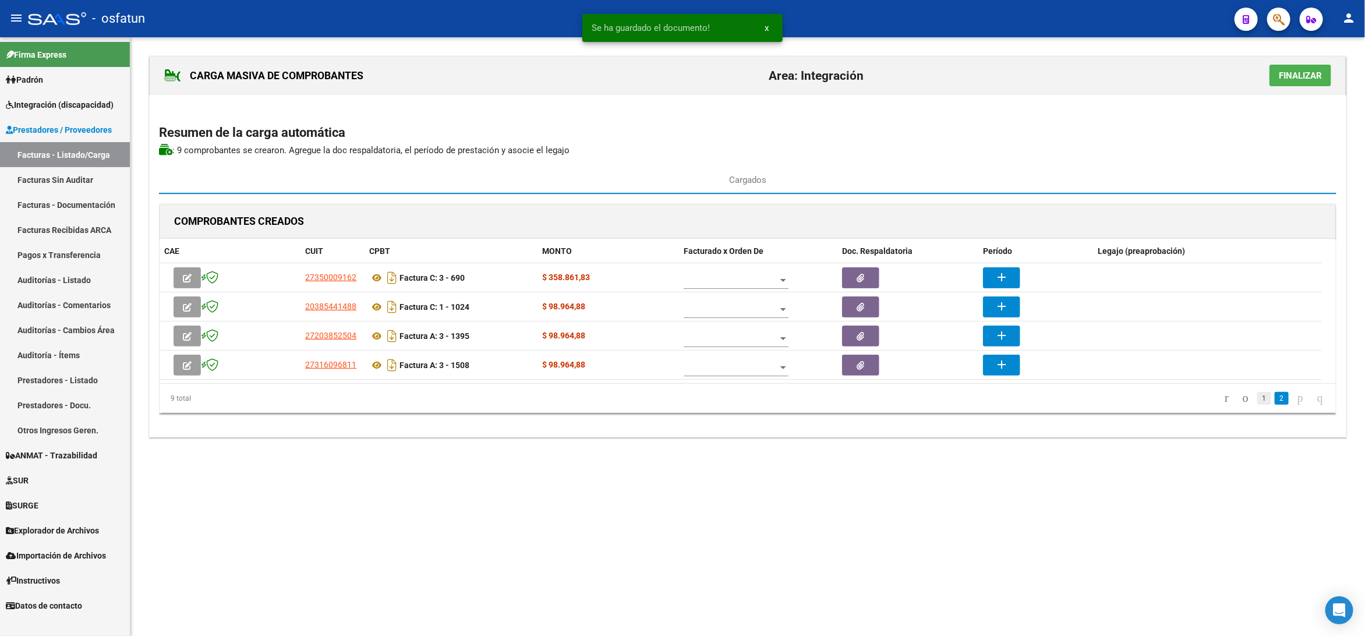
click at [1257, 402] on link "1" at bounding box center [1264, 398] width 14 height 13
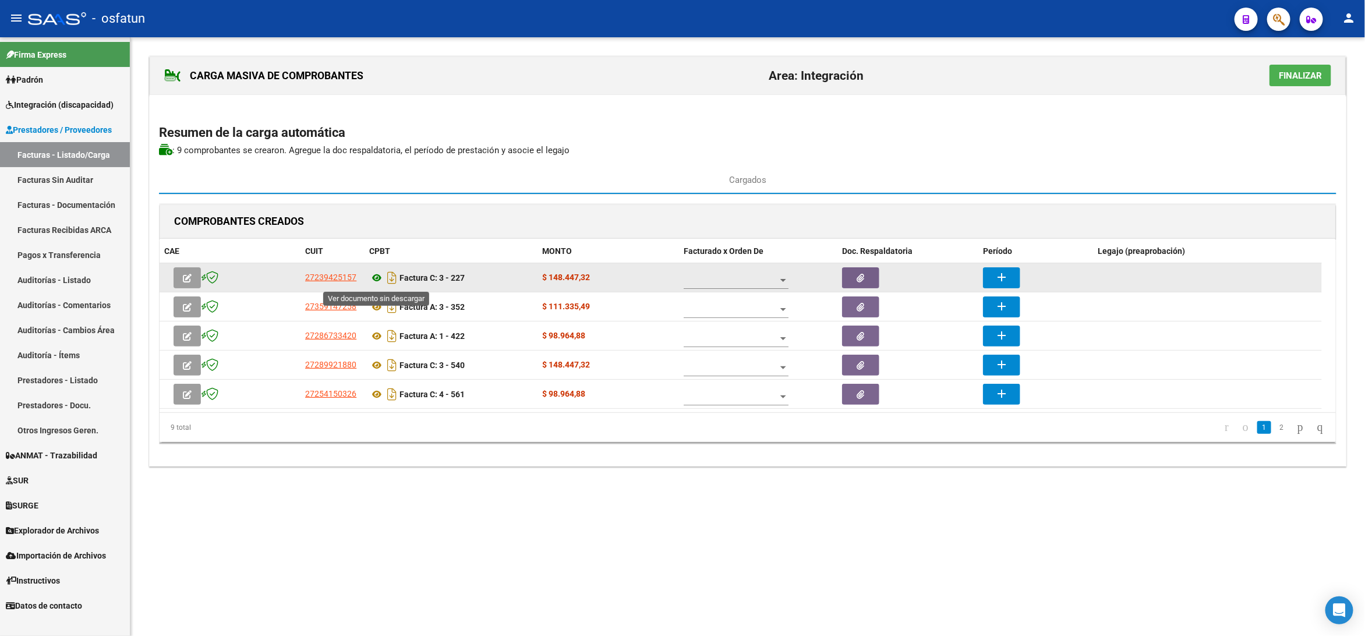
click at [379, 278] on icon at bounding box center [376, 278] width 15 height 14
click at [1004, 271] on mat-icon "add" at bounding box center [1001, 277] width 14 height 14
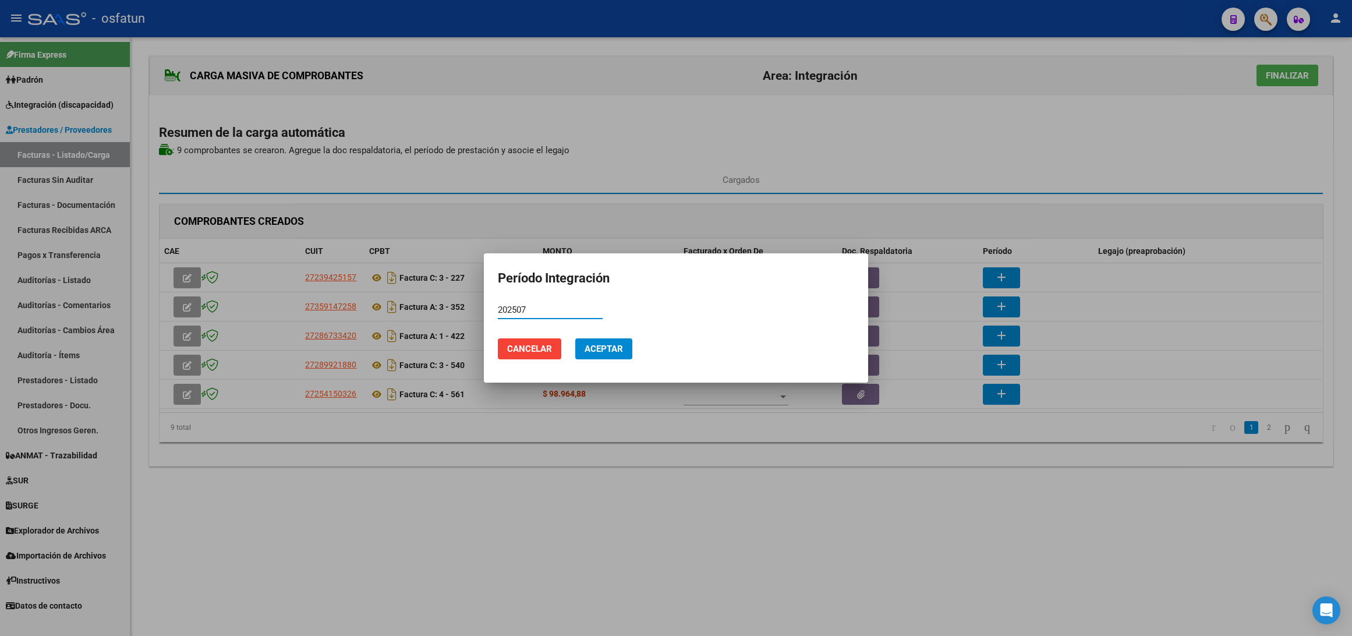
type input "202507"
click at [625, 352] on button "Aceptar" at bounding box center [603, 348] width 57 height 21
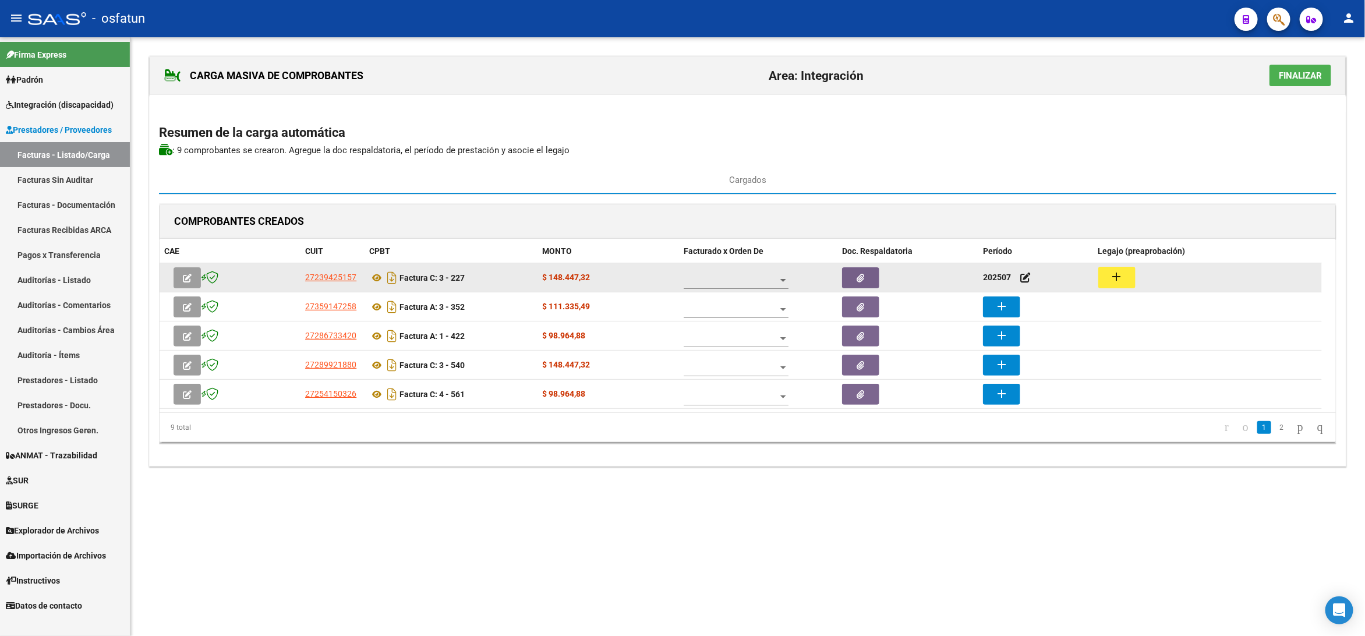
click at [1117, 277] on mat-icon "add" at bounding box center [1117, 277] width 14 height 14
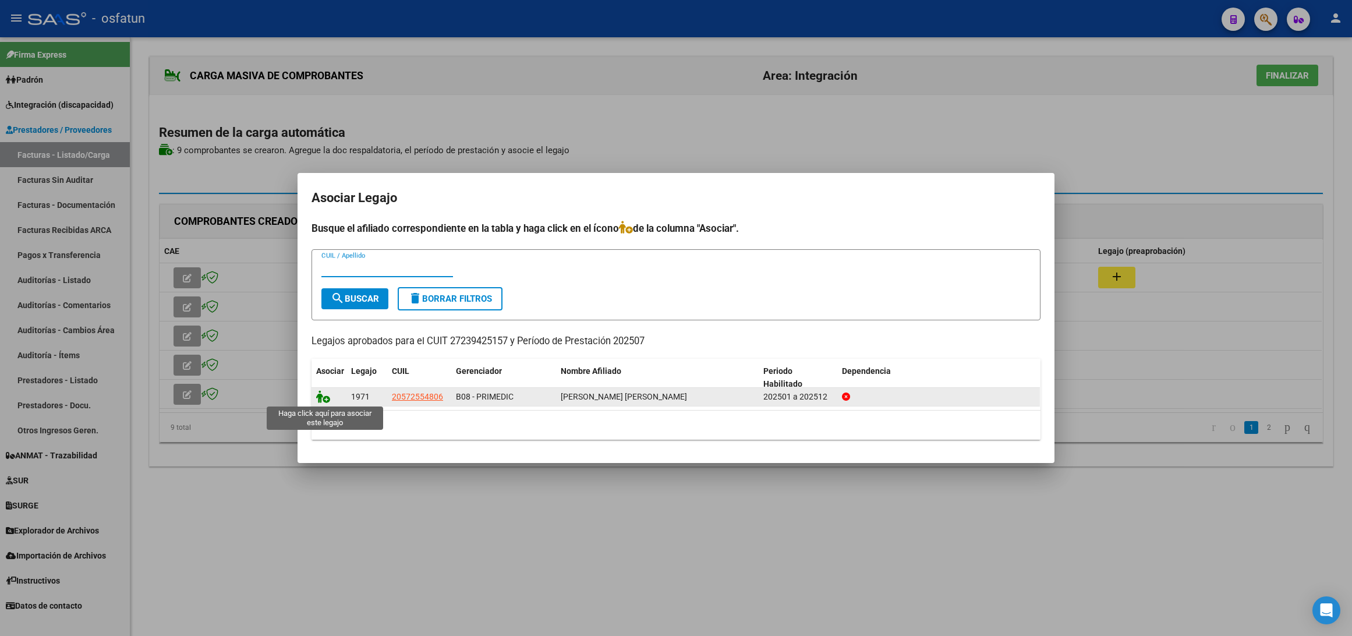
click at [325, 397] on icon at bounding box center [323, 396] width 14 height 13
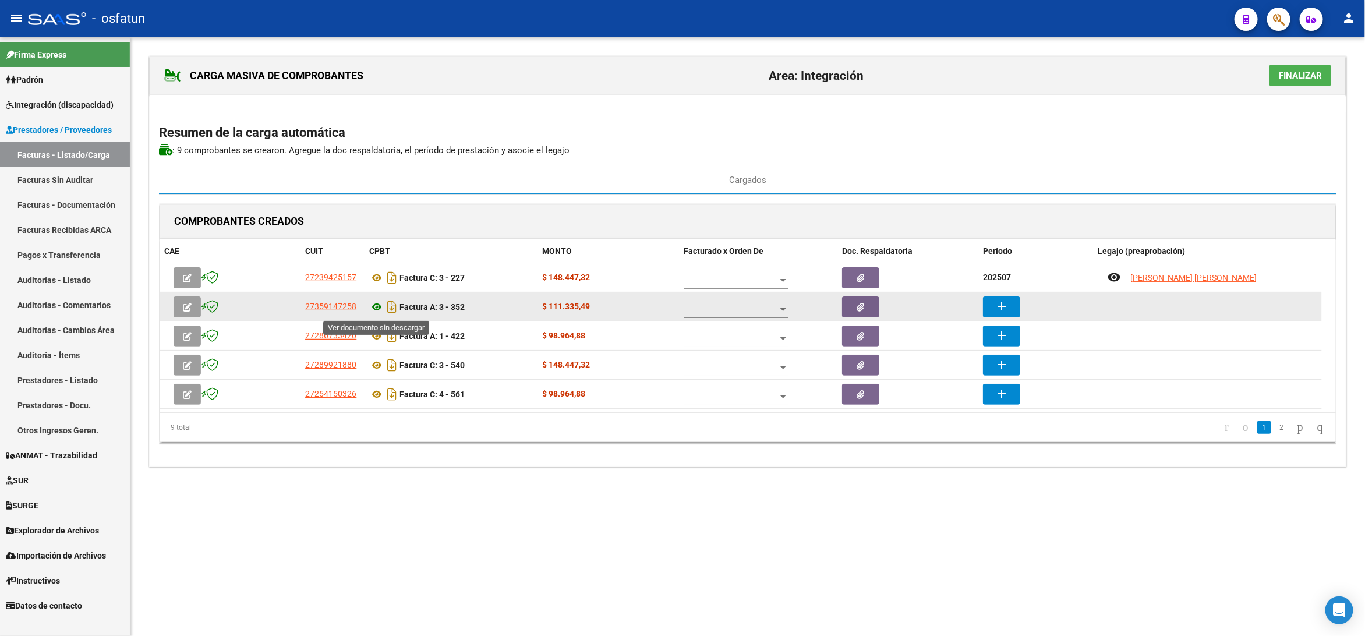
click at [373, 309] on icon at bounding box center [376, 307] width 15 height 14
click at [992, 306] on button "add" at bounding box center [1001, 306] width 37 height 21
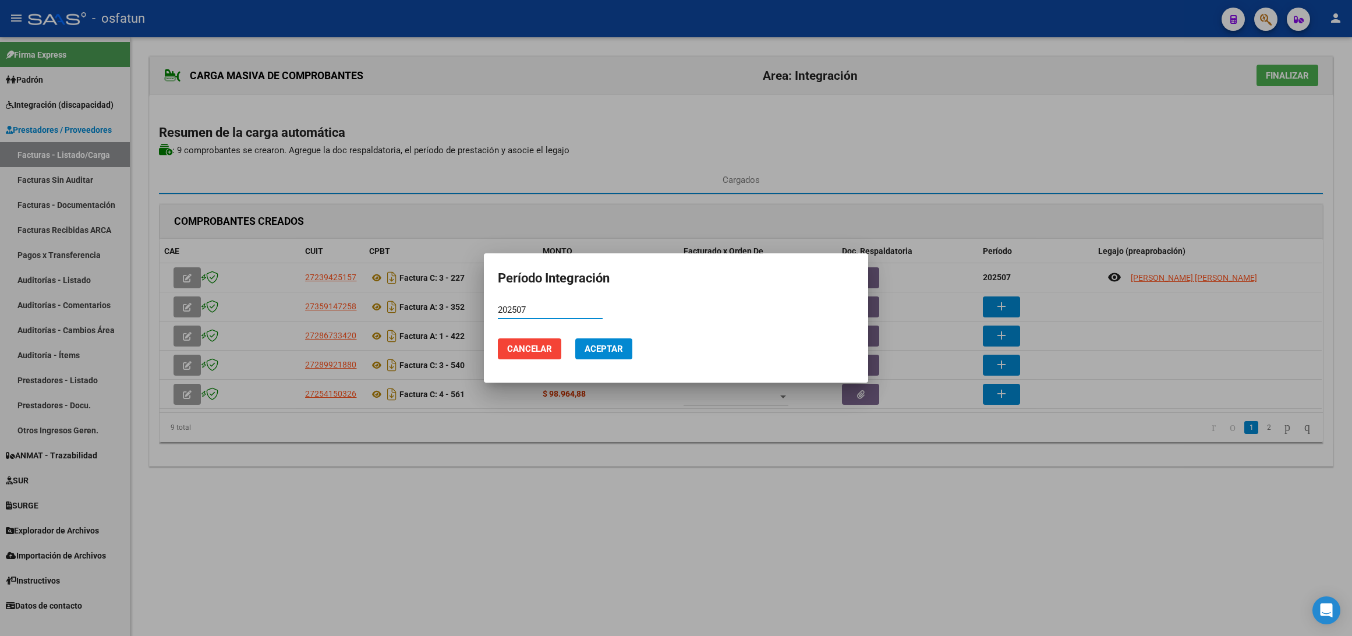
type input "202507"
click at [613, 341] on button "Aceptar" at bounding box center [603, 348] width 57 height 21
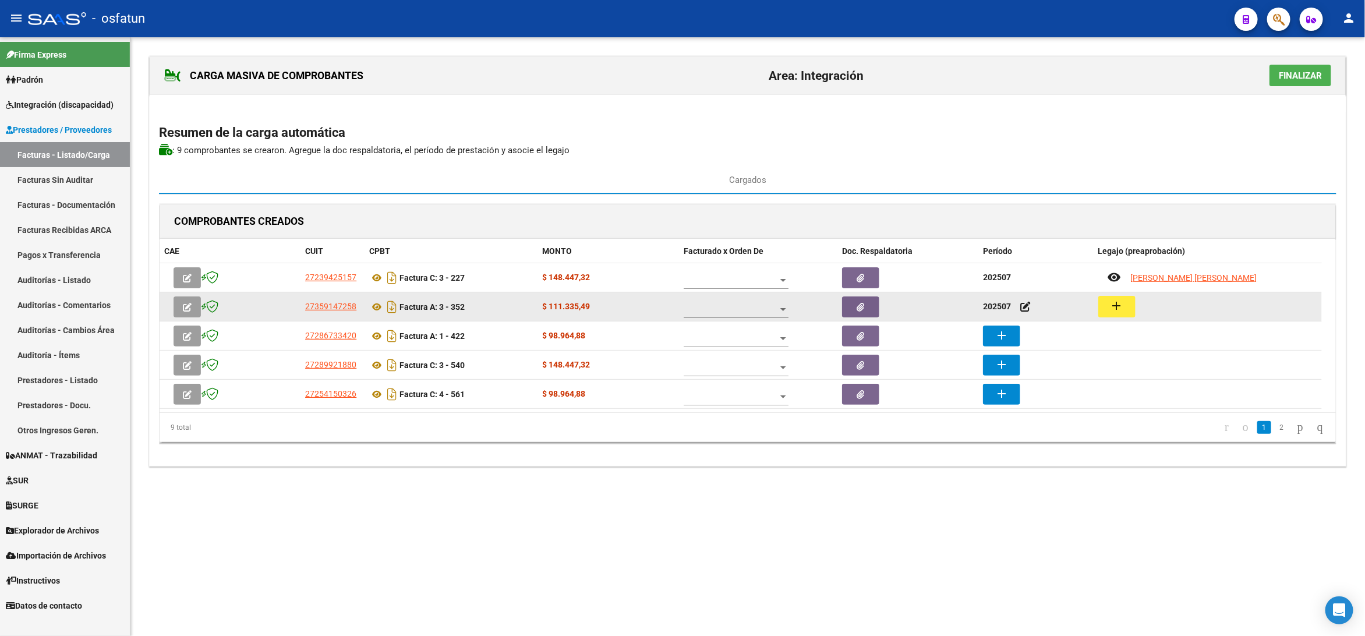
click at [1132, 306] on button "add" at bounding box center [1116, 307] width 37 height 22
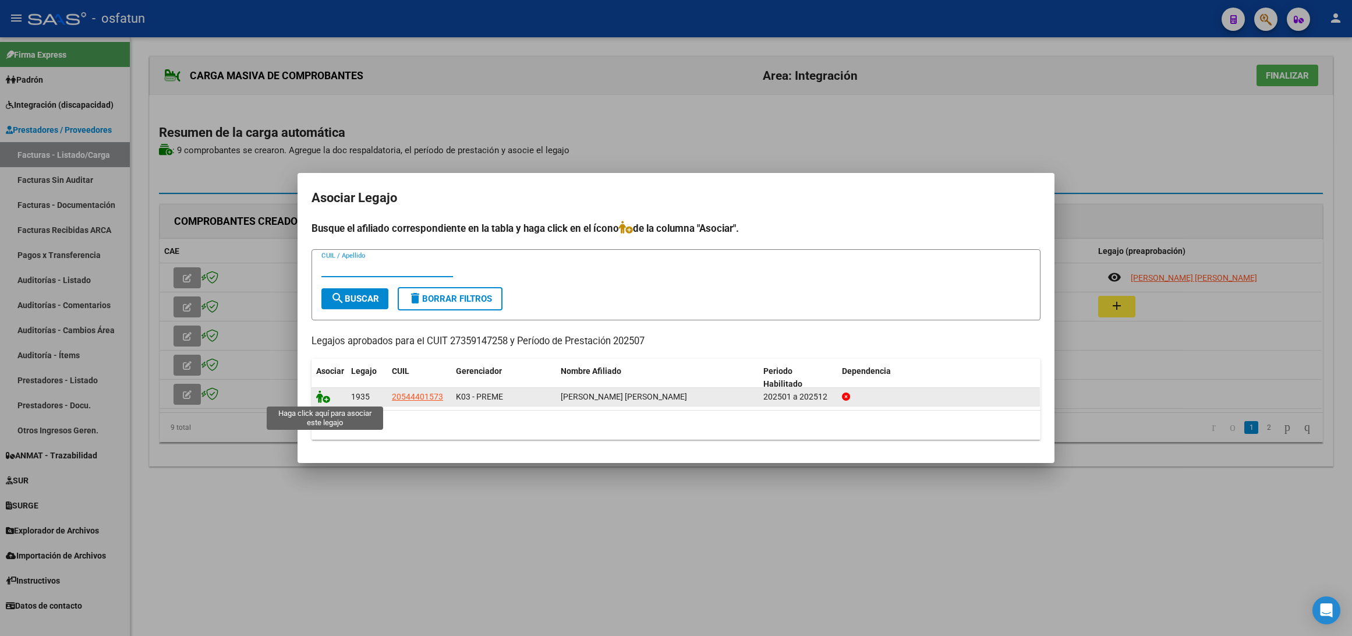
click at [322, 398] on icon at bounding box center [323, 396] width 14 height 13
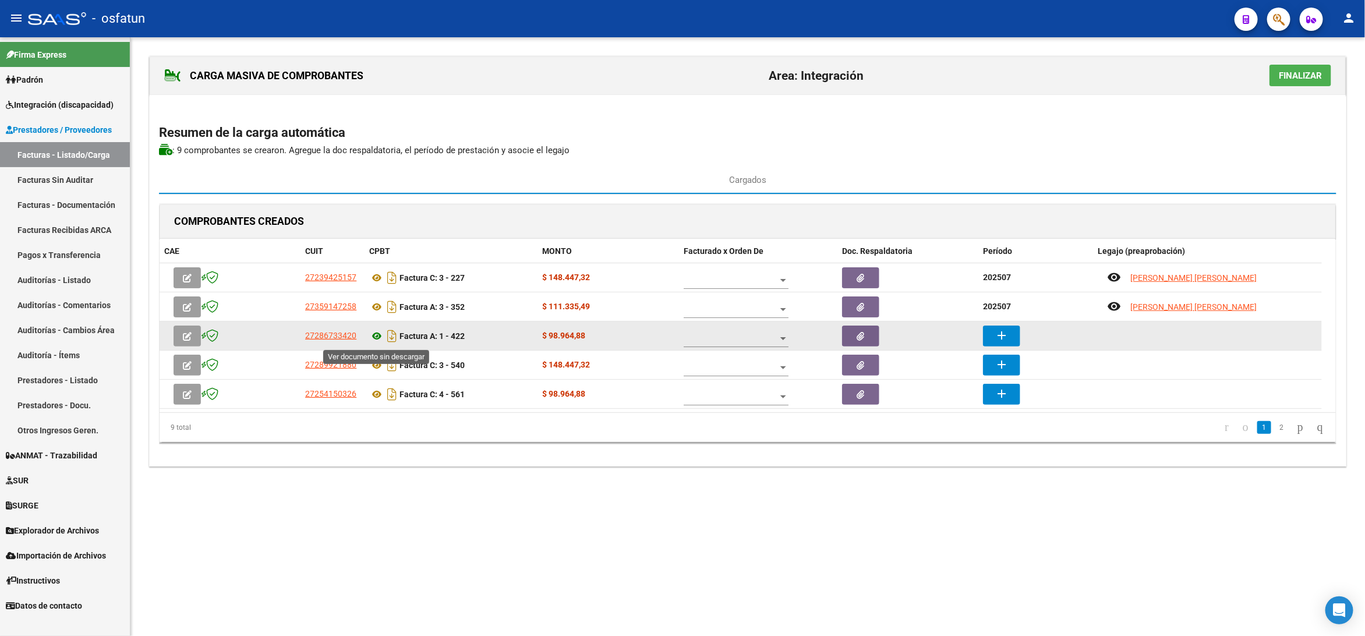
click at [379, 339] on icon at bounding box center [376, 336] width 15 height 14
click at [1000, 335] on mat-icon "add" at bounding box center [1001, 335] width 14 height 14
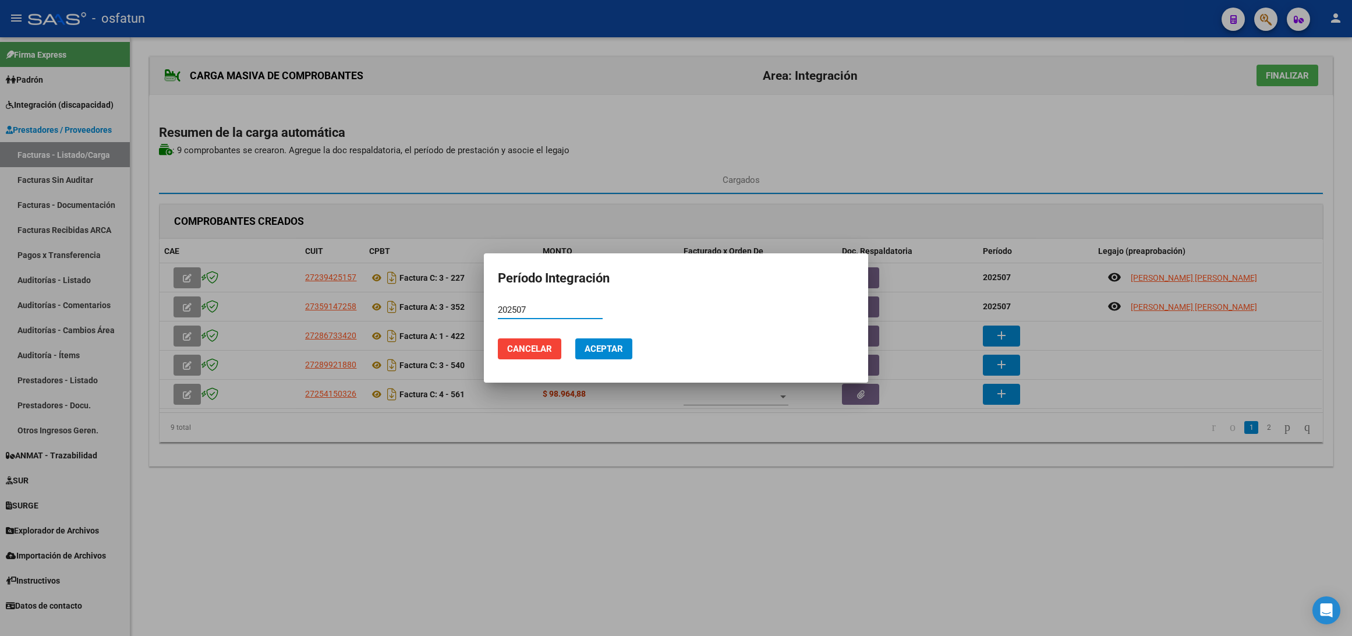
type input "202507"
drag, startPoint x: 627, startPoint y: 343, endPoint x: 684, endPoint y: 352, distance: 57.1
click at [626, 344] on button "Aceptar" at bounding box center [603, 348] width 57 height 21
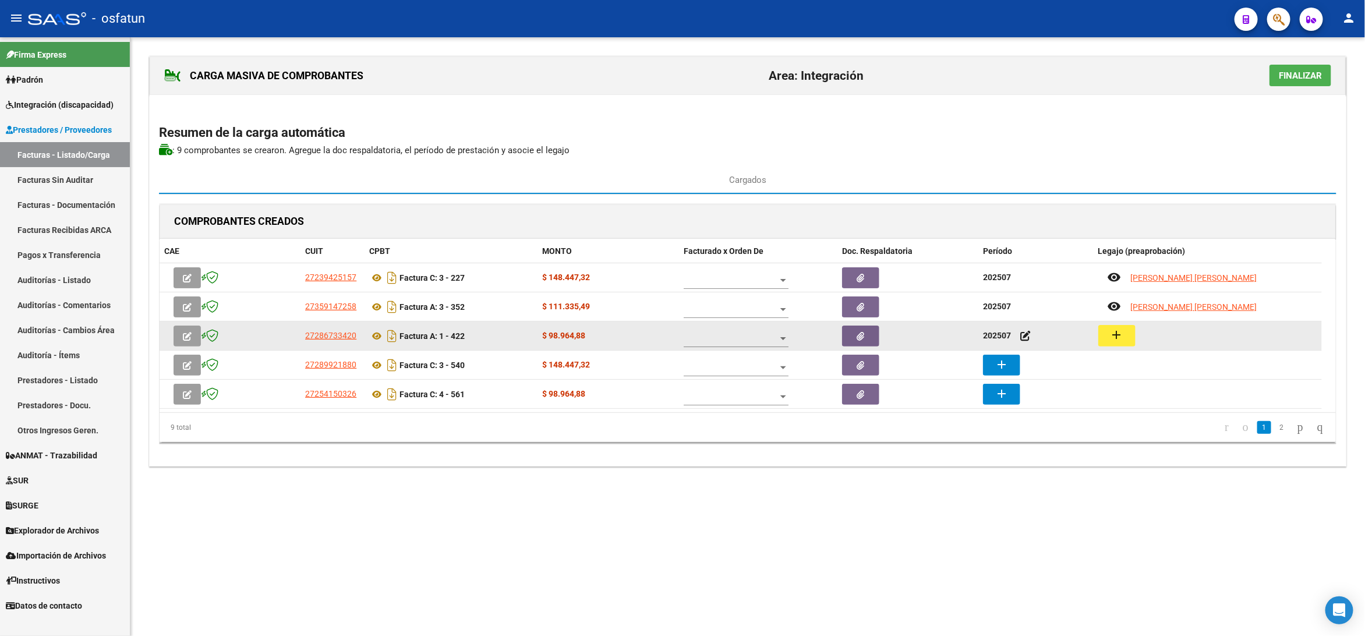
click at [1125, 342] on button "add" at bounding box center [1116, 336] width 37 height 22
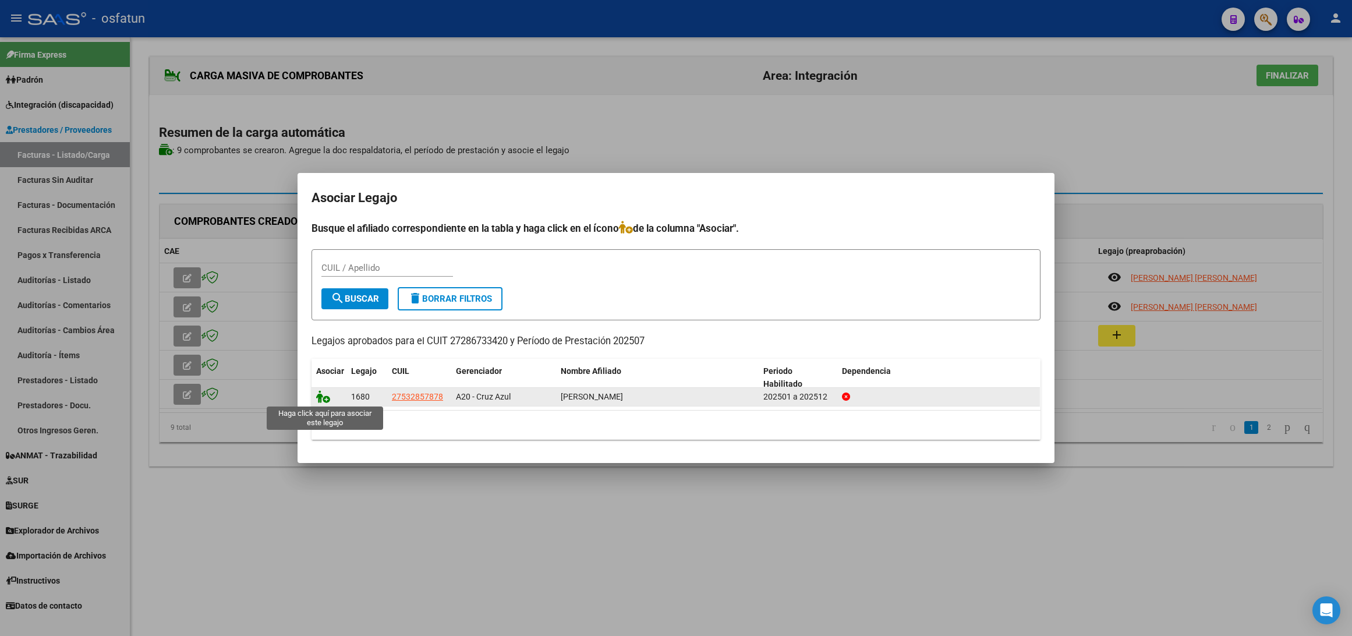
click at [322, 395] on icon at bounding box center [323, 396] width 14 height 13
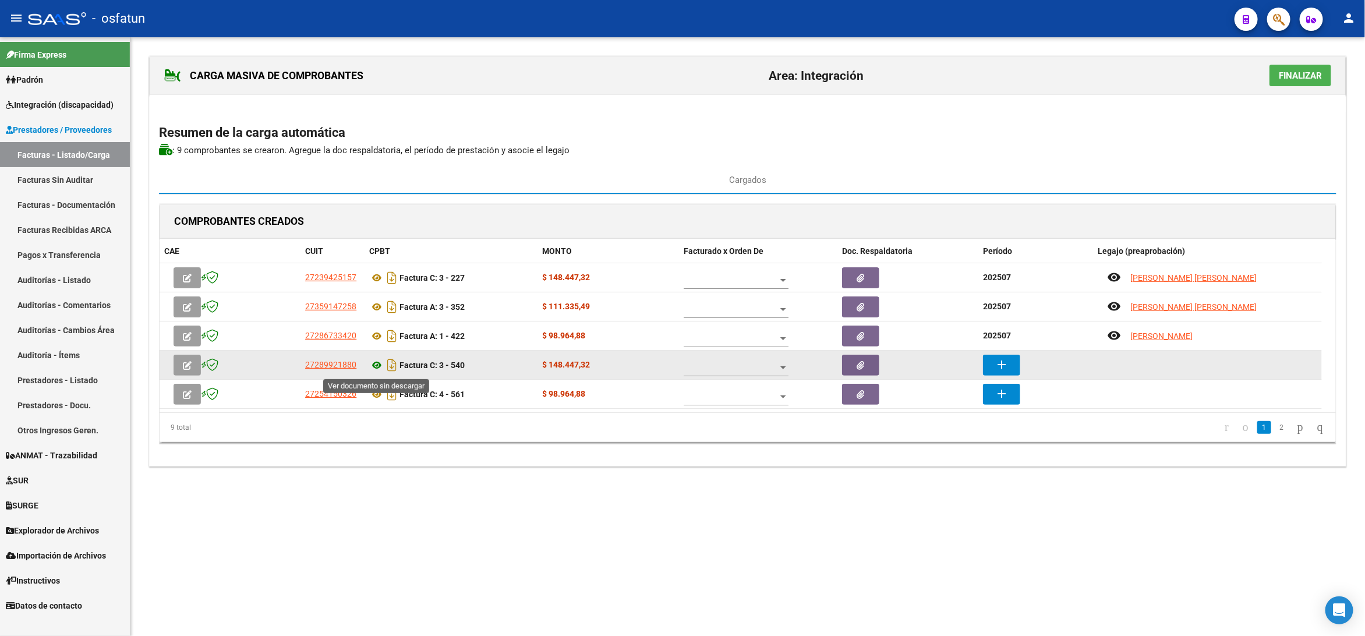
click at [373, 367] on icon at bounding box center [376, 365] width 15 height 14
click at [1008, 358] on button "add" at bounding box center [1001, 365] width 37 height 21
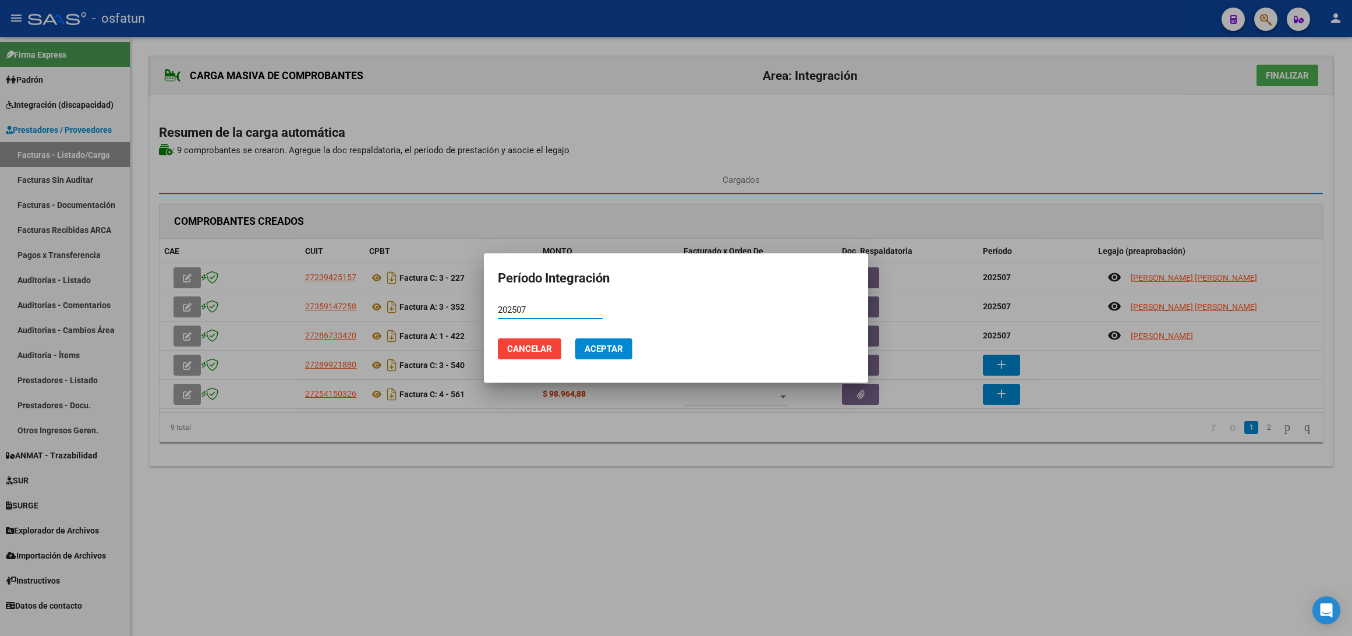
type input "202507"
click at [606, 348] on span "Aceptar" at bounding box center [604, 349] width 38 height 10
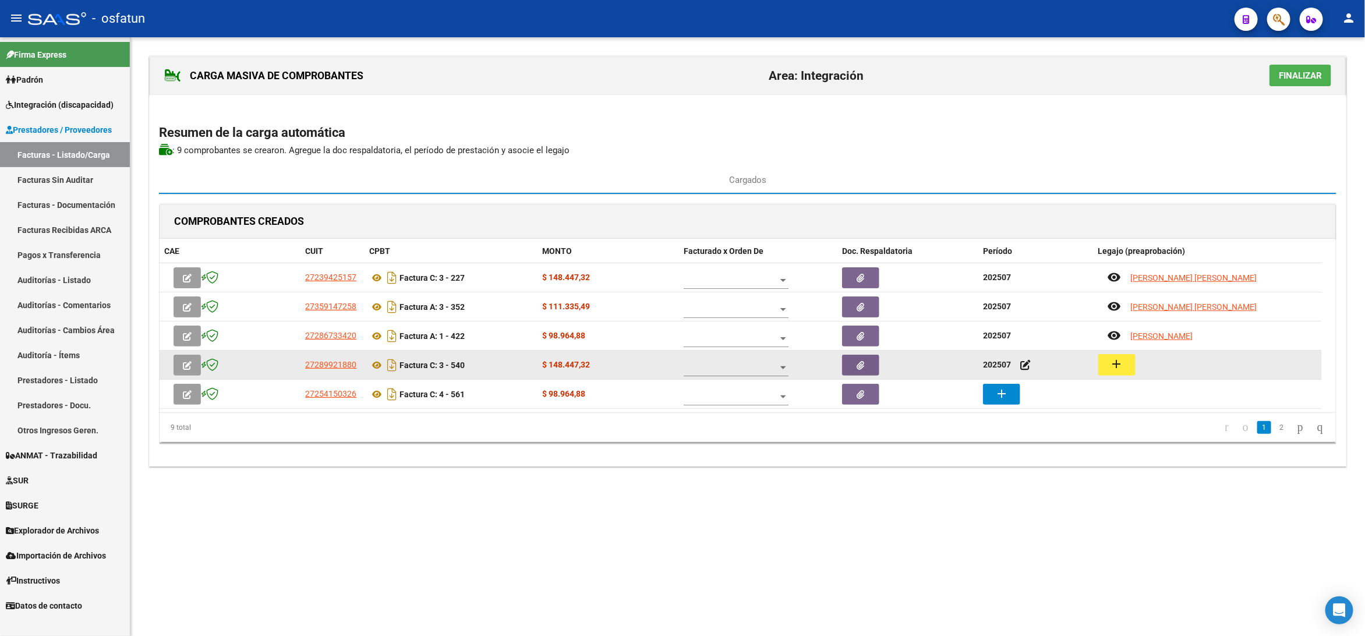
click at [1113, 363] on mat-icon "add" at bounding box center [1117, 364] width 14 height 14
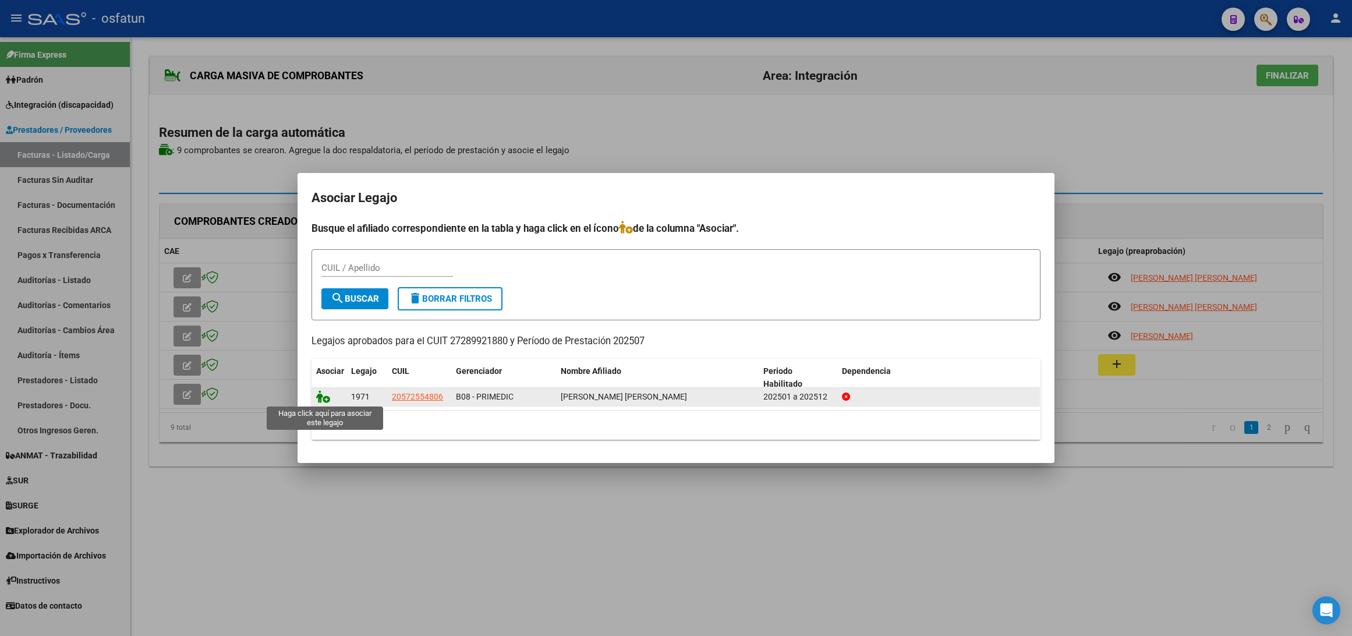
click at [324, 400] on icon at bounding box center [323, 396] width 14 height 13
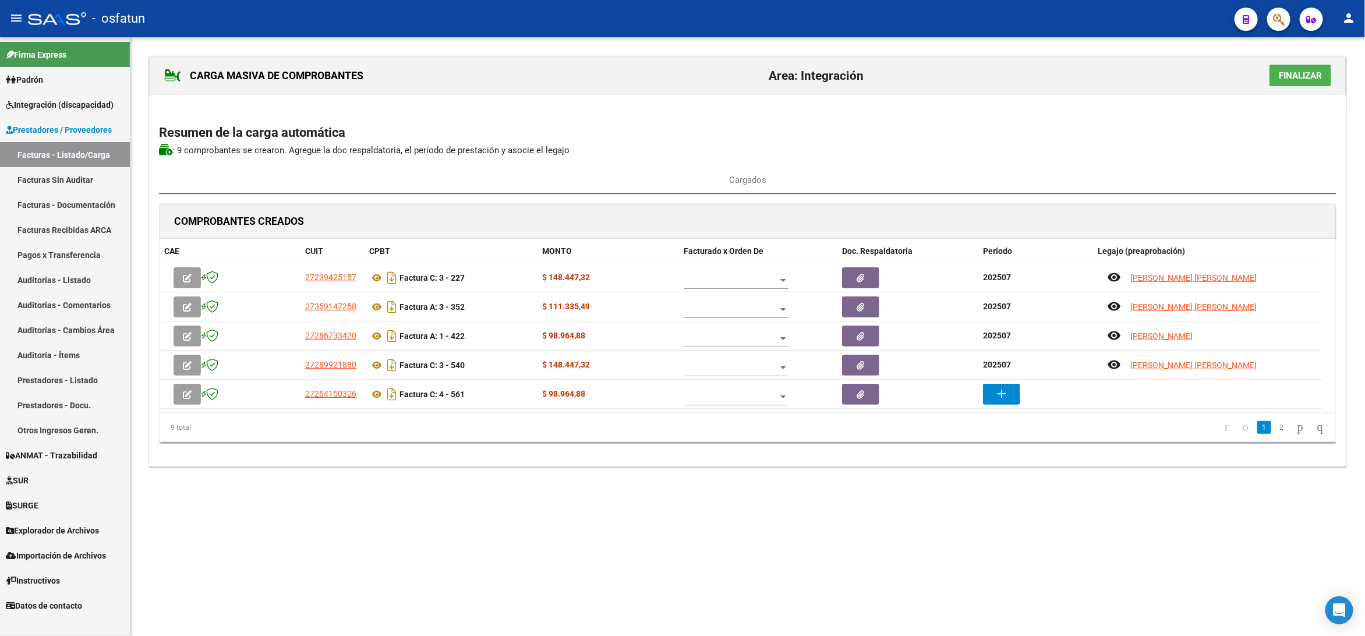
click at [862, 139] on h2 "Resumen de la carga automática" at bounding box center [747, 133] width 1177 height 22
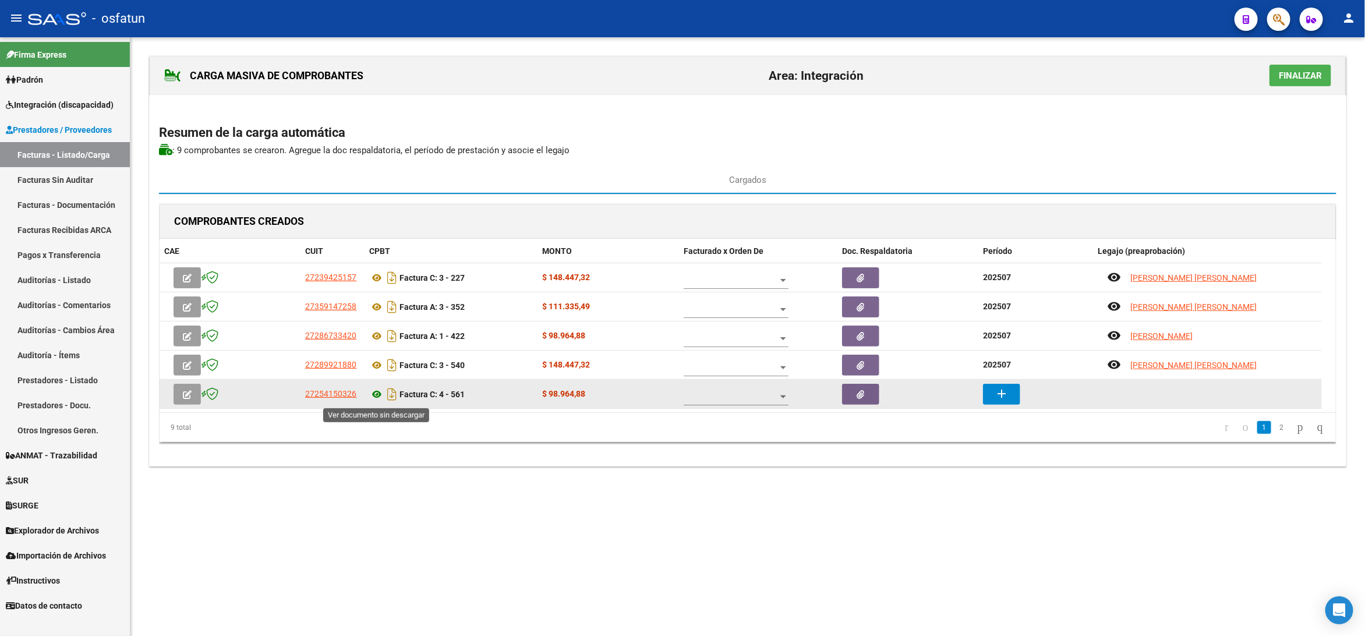
click at [380, 400] on icon at bounding box center [376, 394] width 15 height 14
click at [1010, 405] on button "add" at bounding box center [1001, 394] width 37 height 21
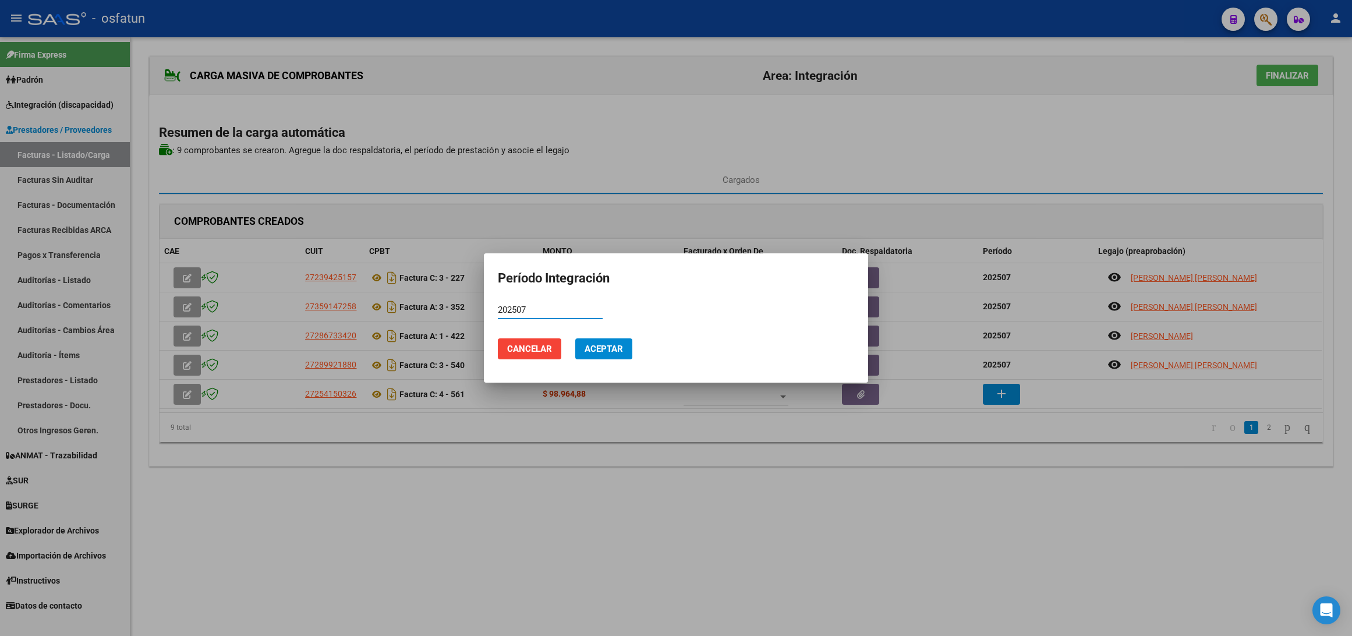
type input "202507"
click at [592, 341] on button "Aceptar" at bounding box center [603, 348] width 57 height 21
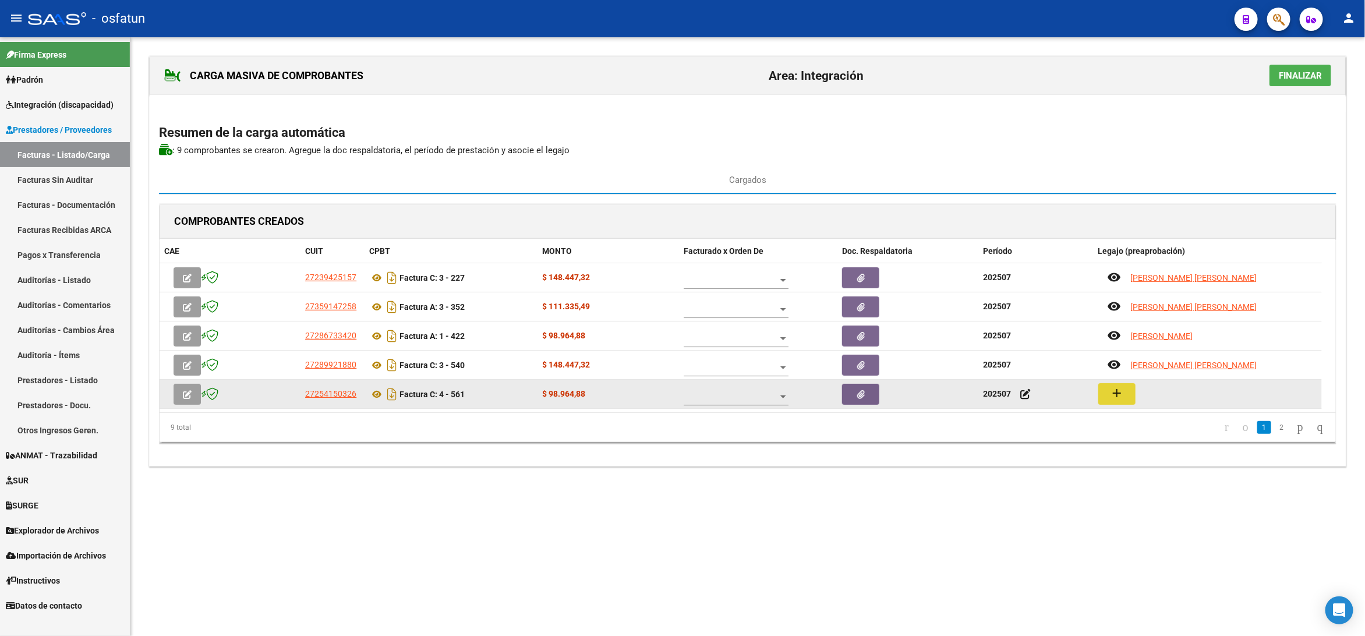
click at [1106, 399] on button "add" at bounding box center [1116, 394] width 37 height 22
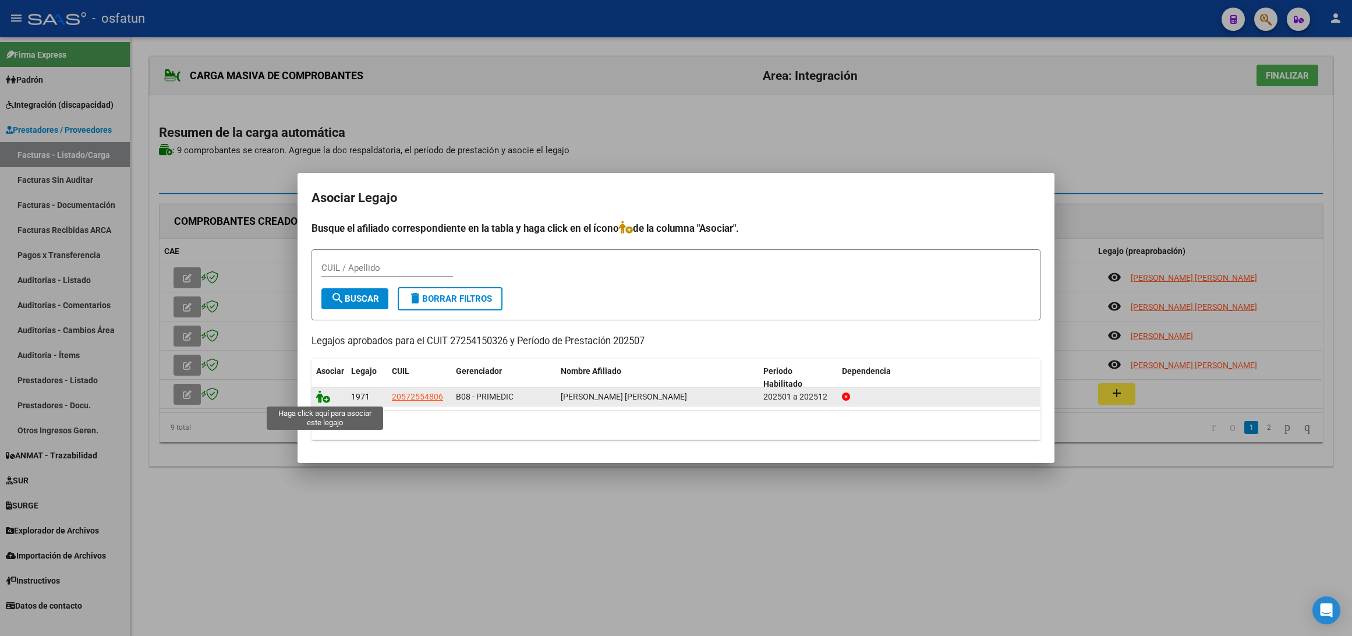
click at [325, 402] on icon at bounding box center [323, 396] width 14 height 13
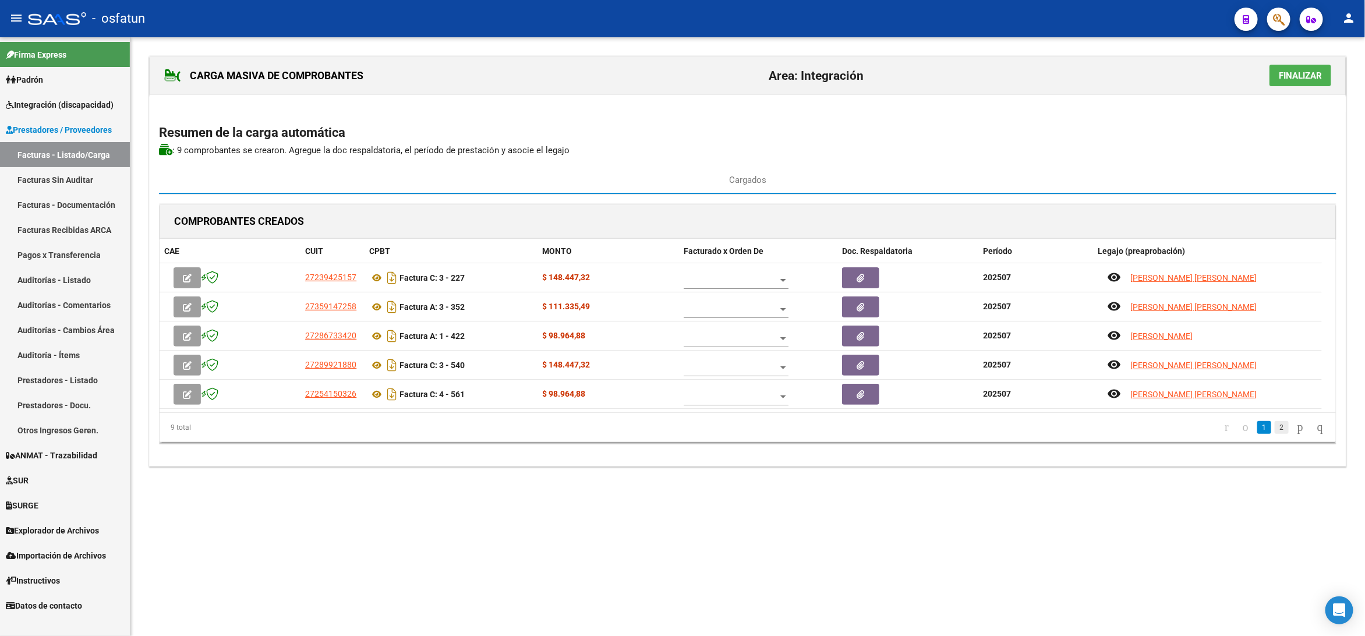
click at [1275, 434] on link "2" at bounding box center [1282, 427] width 14 height 13
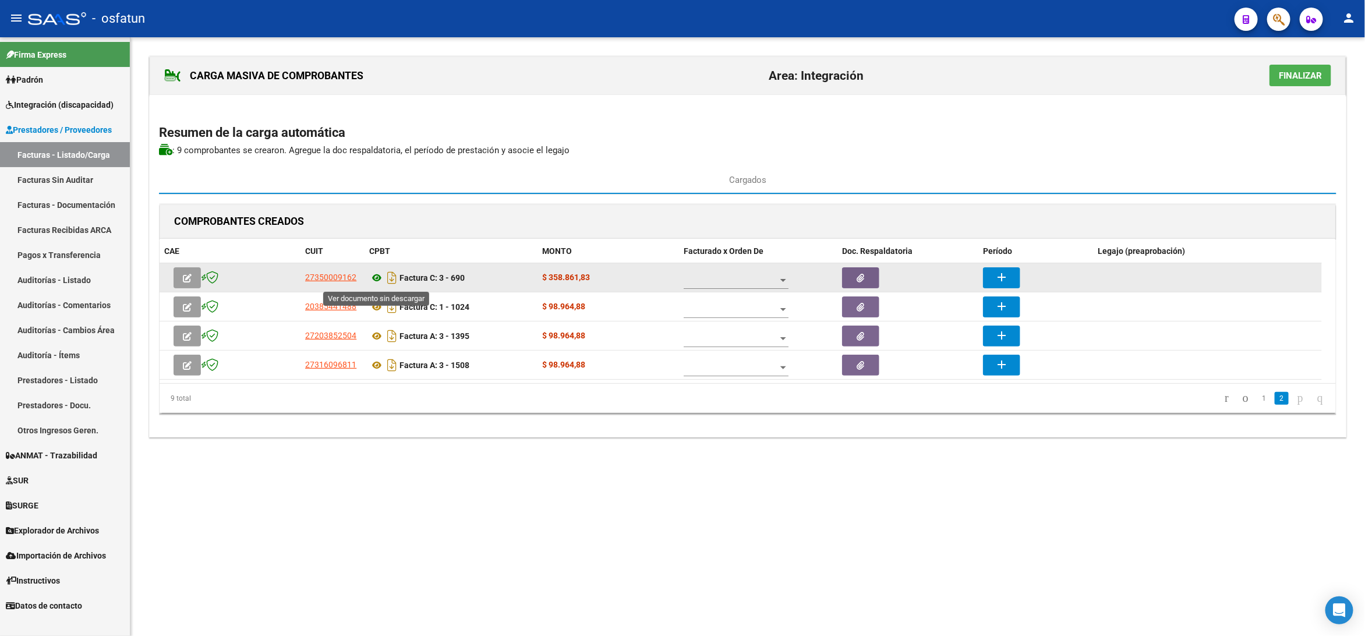
click at [376, 275] on icon at bounding box center [376, 278] width 15 height 14
click at [1003, 268] on datatable-body-cell "add" at bounding box center [1035, 277] width 115 height 29
click at [1003, 272] on mat-icon "add" at bounding box center [1001, 277] width 14 height 14
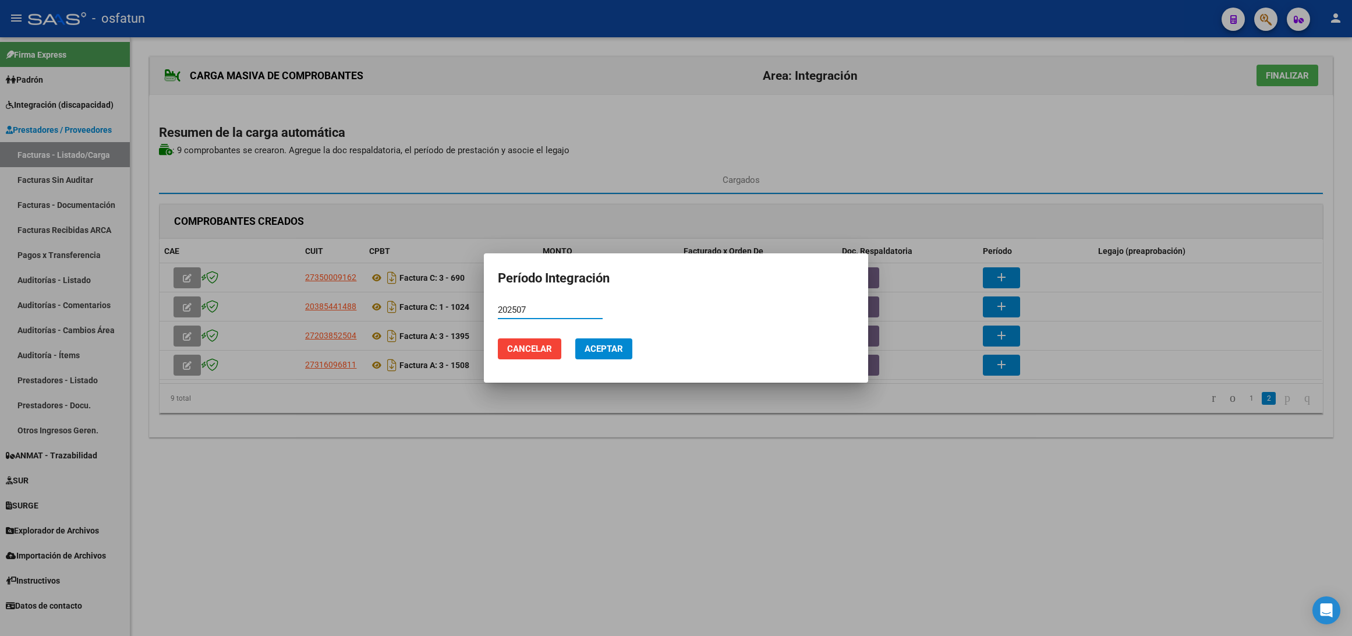
type input "202507"
click at [611, 339] on button "Aceptar" at bounding box center [603, 348] width 57 height 21
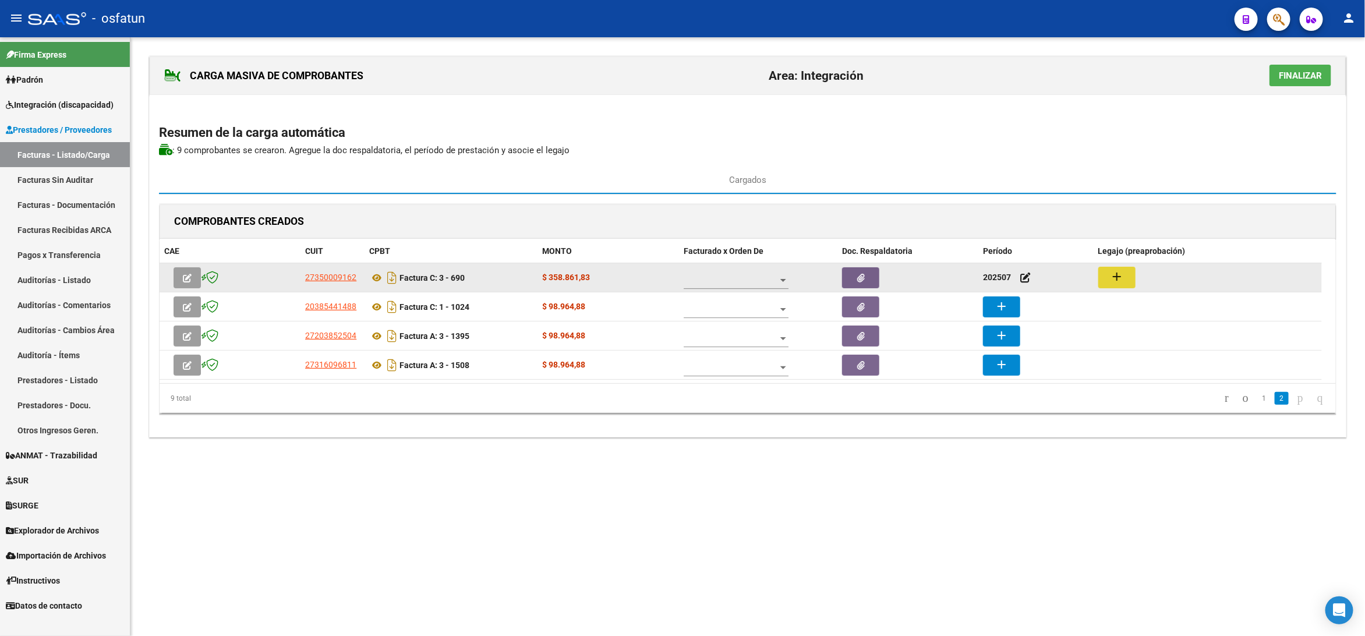
click at [1127, 280] on button "add" at bounding box center [1116, 278] width 37 height 22
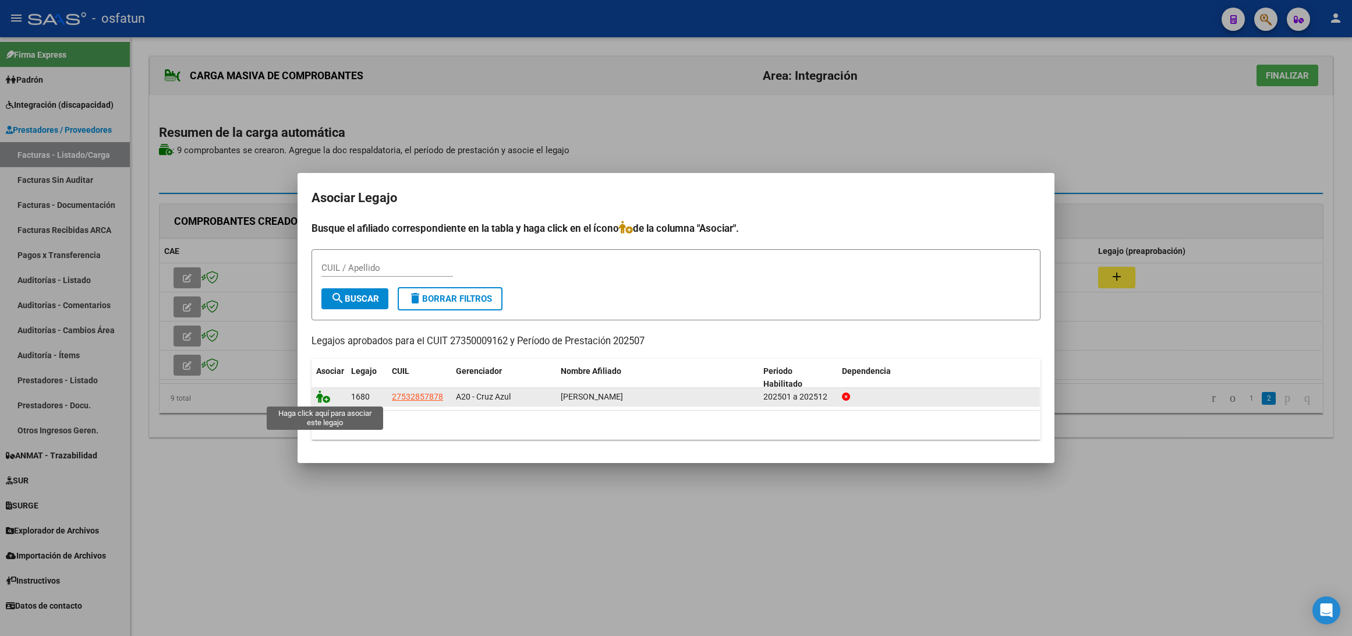
click at [316, 401] on icon at bounding box center [323, 396] width 14 height 13
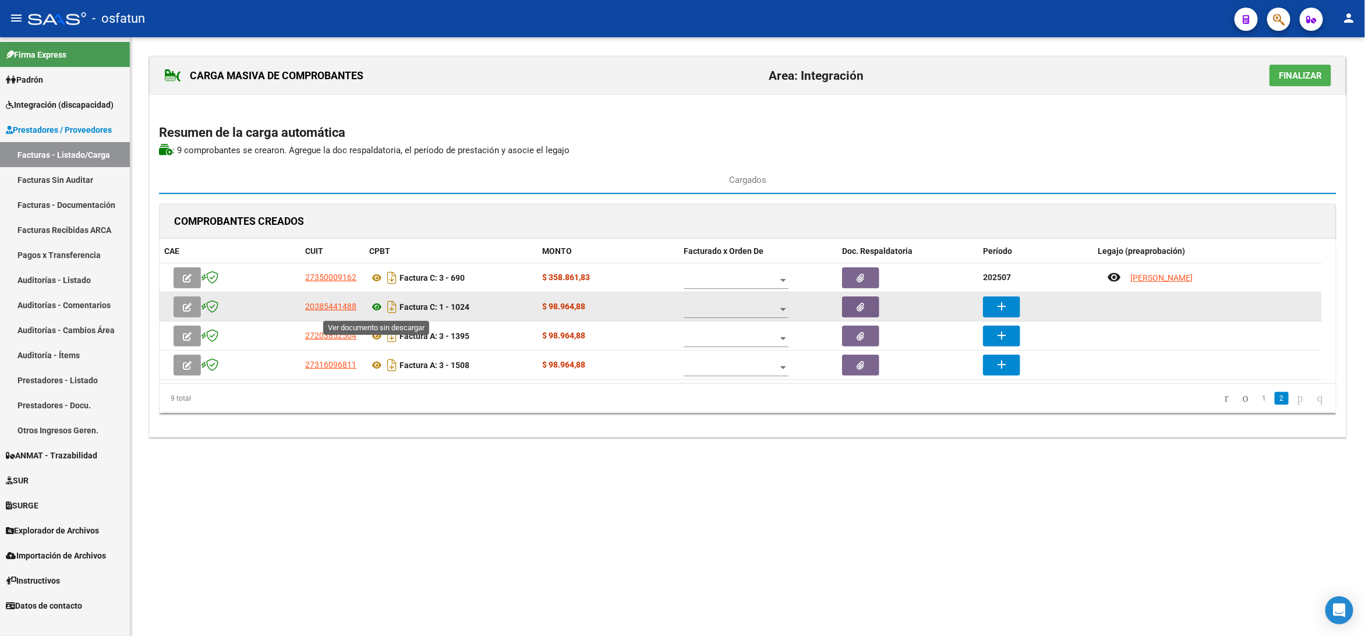
click at [374, 307] on icon at bounding box center [376, 307] width 15 height 14
click at [989, 310] on button "add" at bounding box center [1001, 306] width 37 height 21
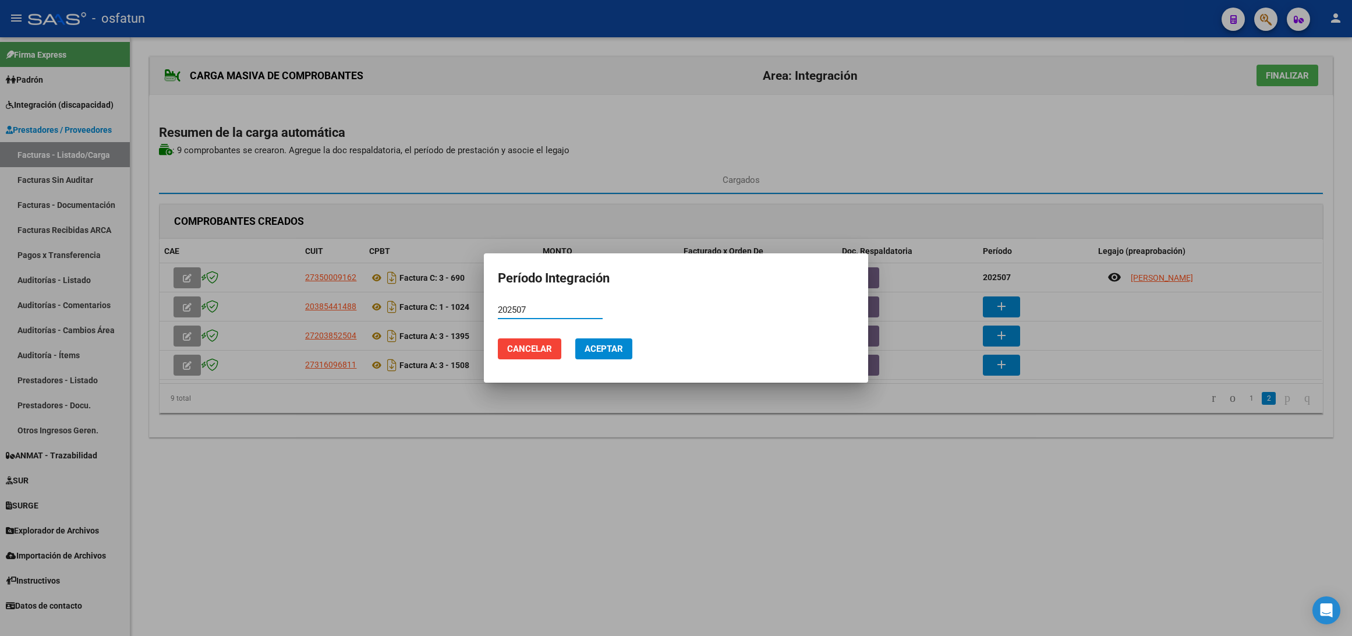
type input "202507"
click at [597, 346] on span "Aceptar" at bounding box center [604, 349] width 38 height 10
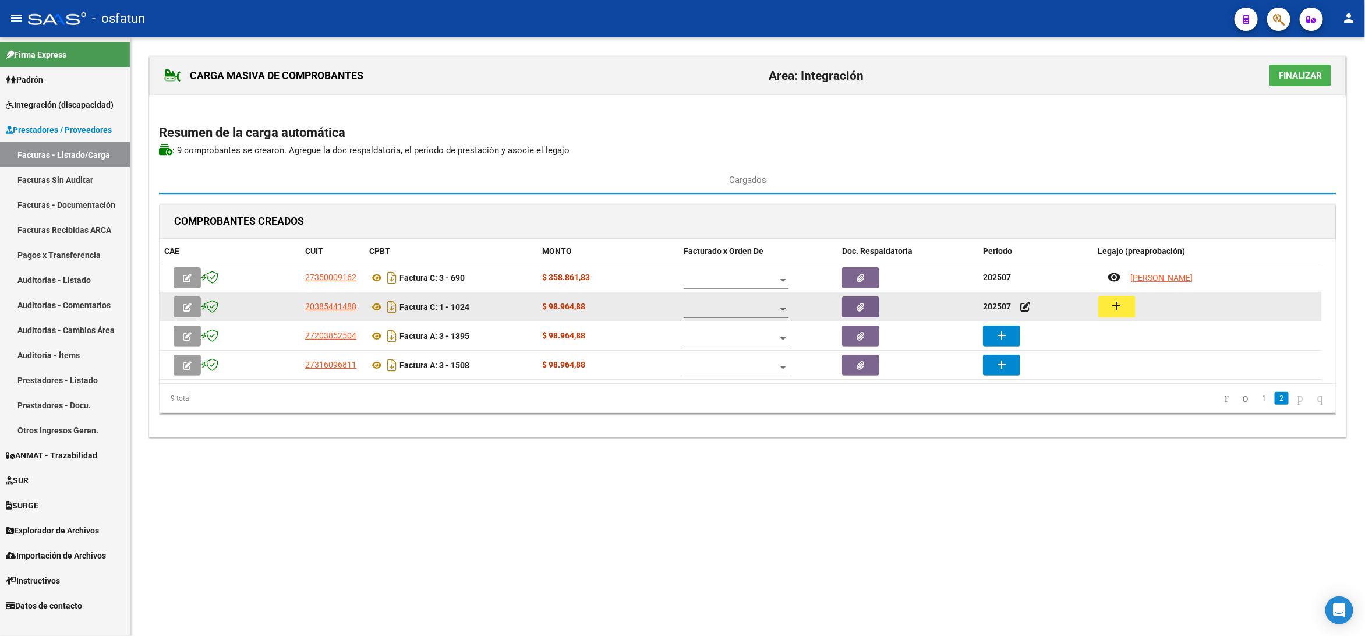
click at [1127, 314] on button "add" at bounding box center [1116, 307] width 37 height 22
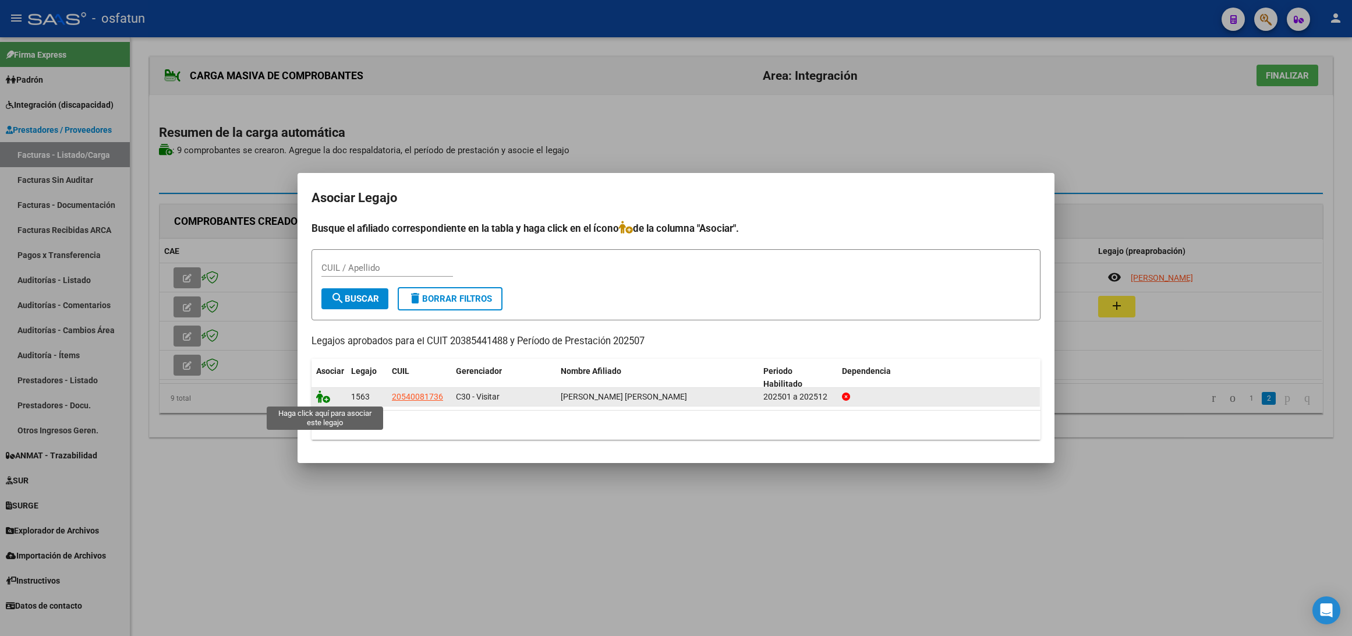
click at [320, 393] on icon at bounding box center [323, 396] width 14 height 13
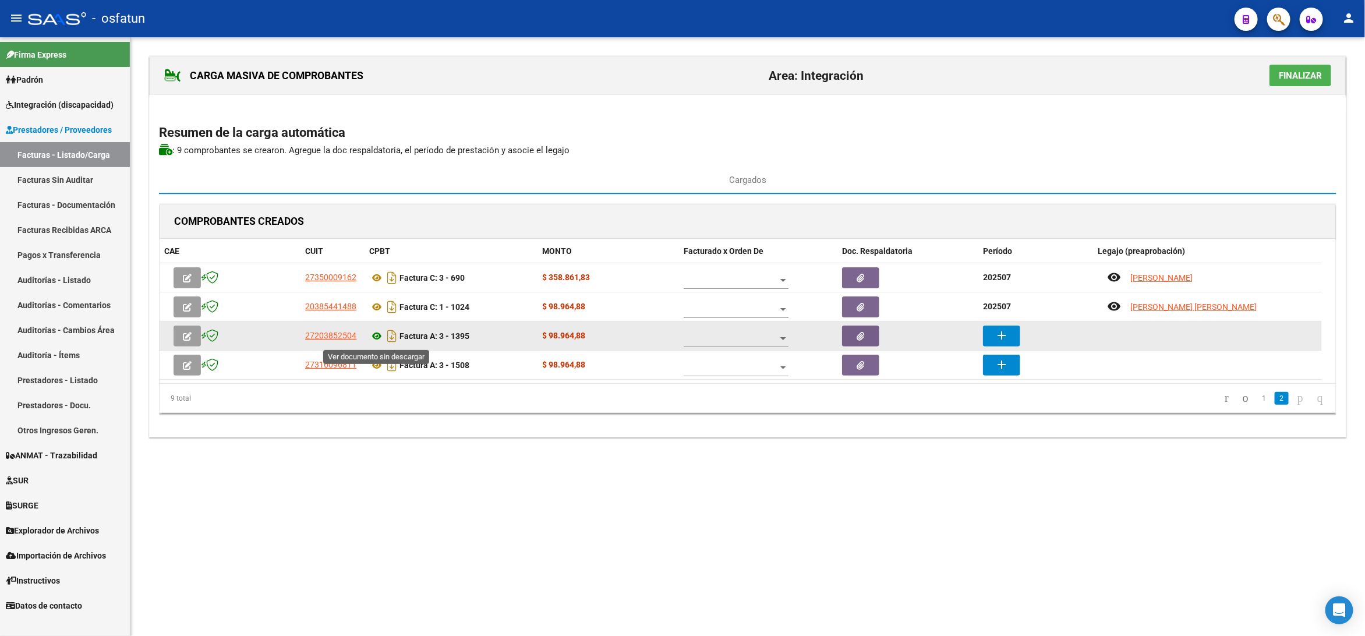
click at [379, 337] on icon at bounding box center [376, 336] width 15 height 14
click at [1005, 332] on mat-icon "add" at bounding box center [1001, 335] width 14 height 14
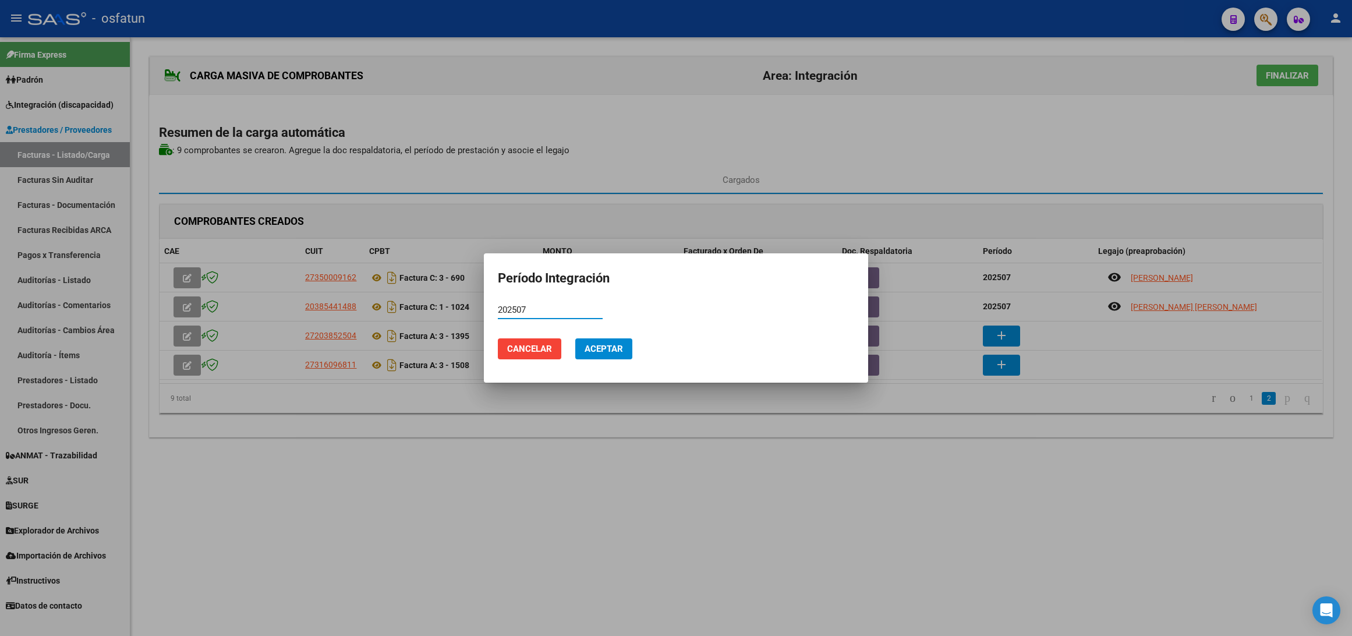
click at [610, 351] on span "Aceptar" at bounding box center [604, 349] width 38 height 10
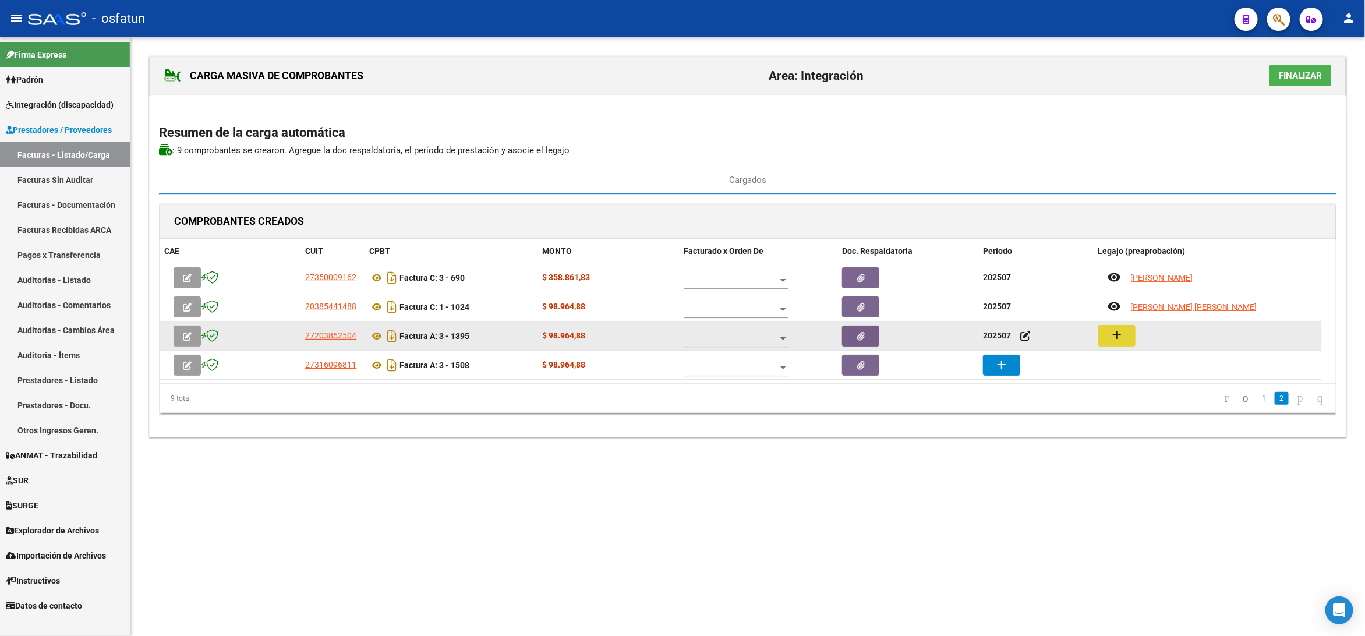
click at [1115, 335] on mat-icon "add" at bounding box center [1117, 335] width 14 height 14
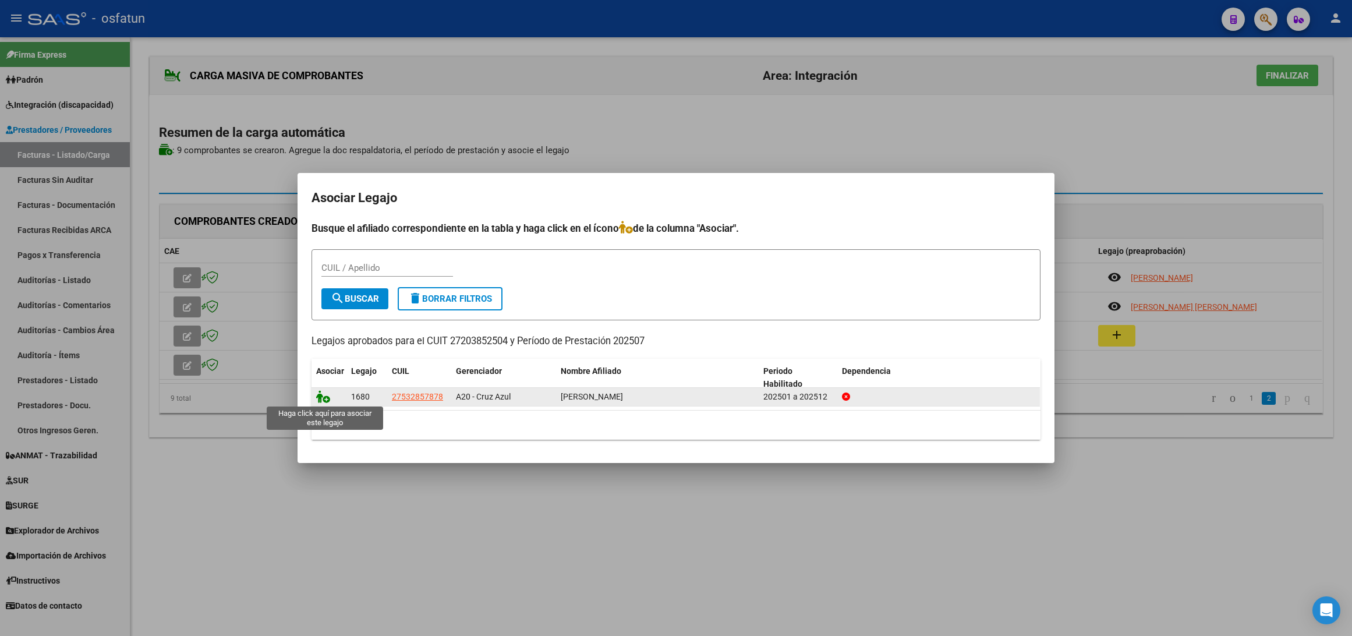
click at [324, 398] on icon at bounding box center [323, 396] width 14 height 13
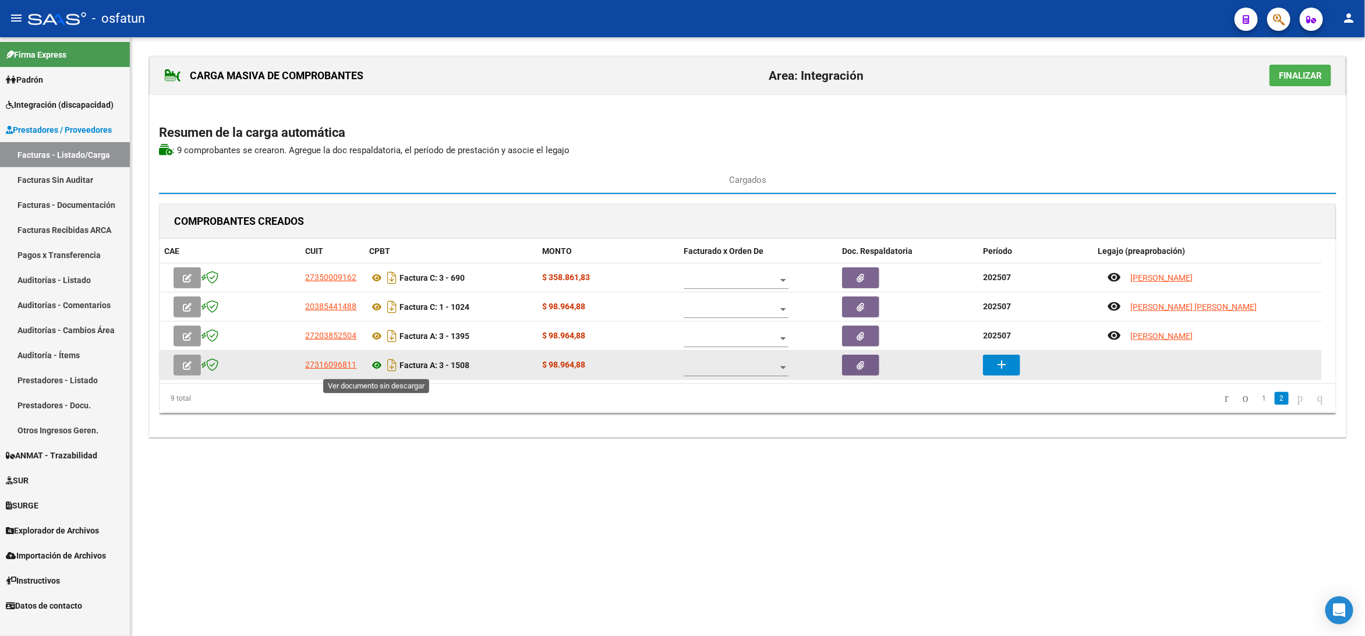
click at [376, 371] on icon at bounding box center [376, 365] width 15 height 14
click at [996, 366] on mat-icon "add" at bounding box center [1001, 365] width 14 height 14
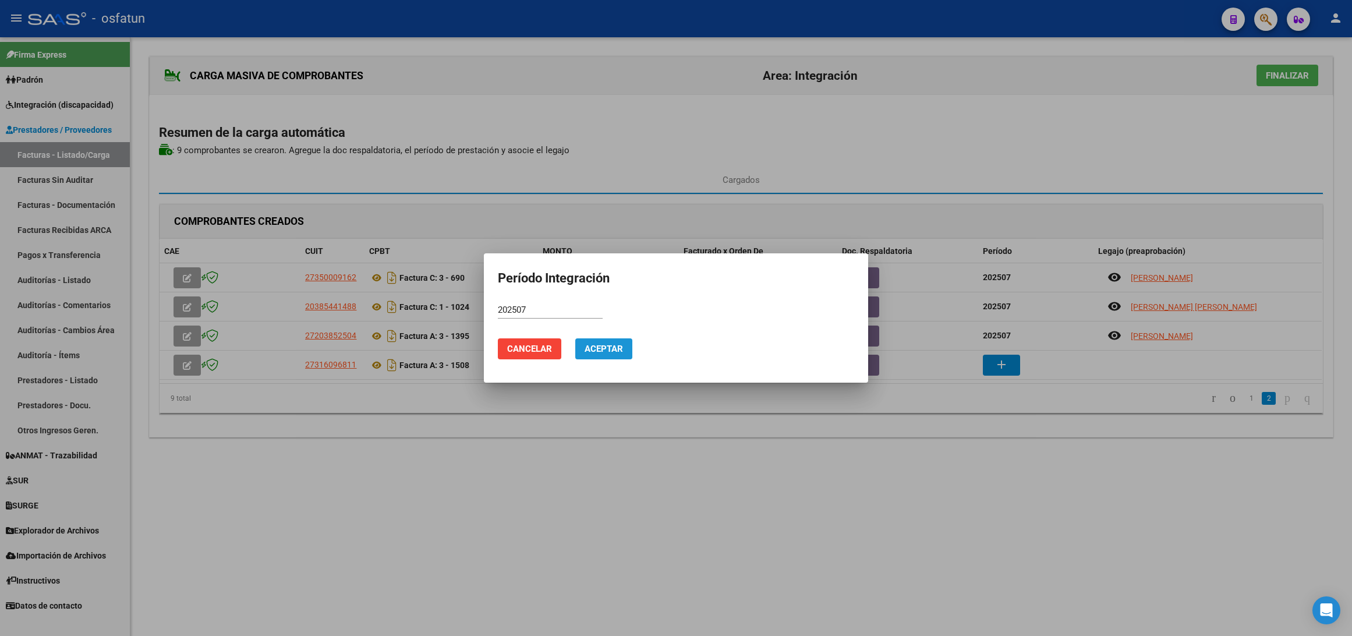
click at [610, 350] on span "Aceptar" at bounding box center [604, 349] width 38 height 10
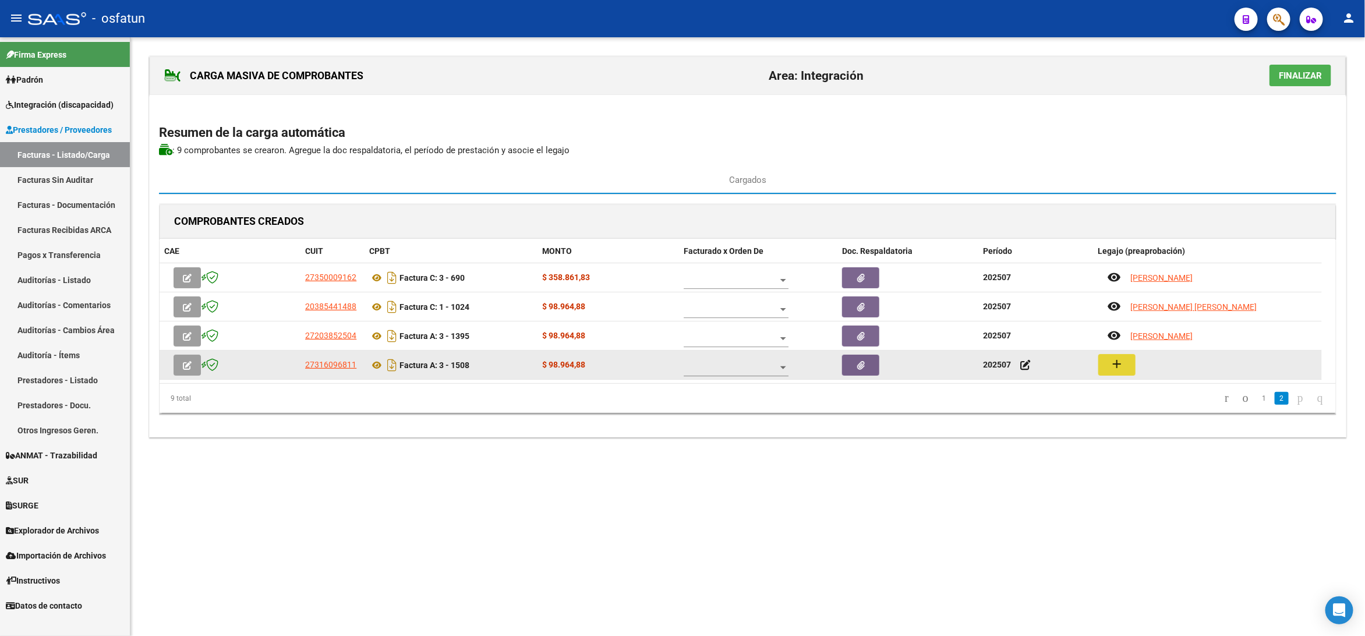
click at [1112, 371] on mat-icon "add" at bounding box center [1117, 364] width 14 height 14
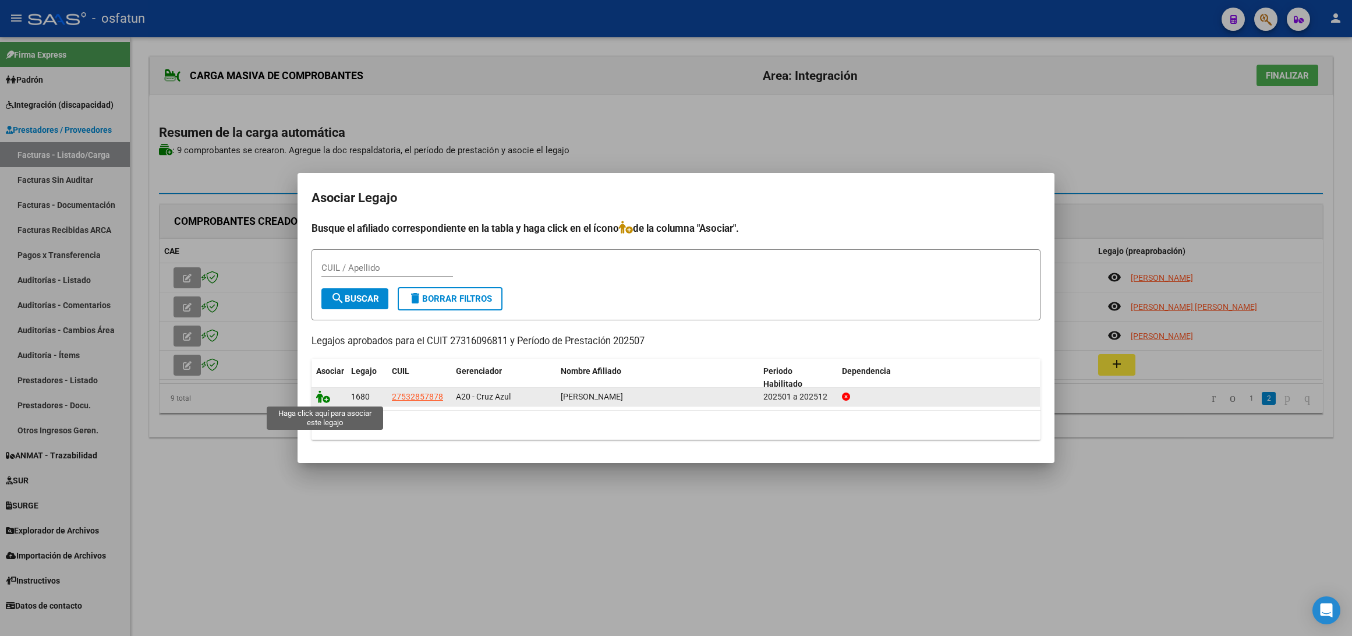
click at [320, 395] on icon at bounding box center [323, 396] width 14 height 13
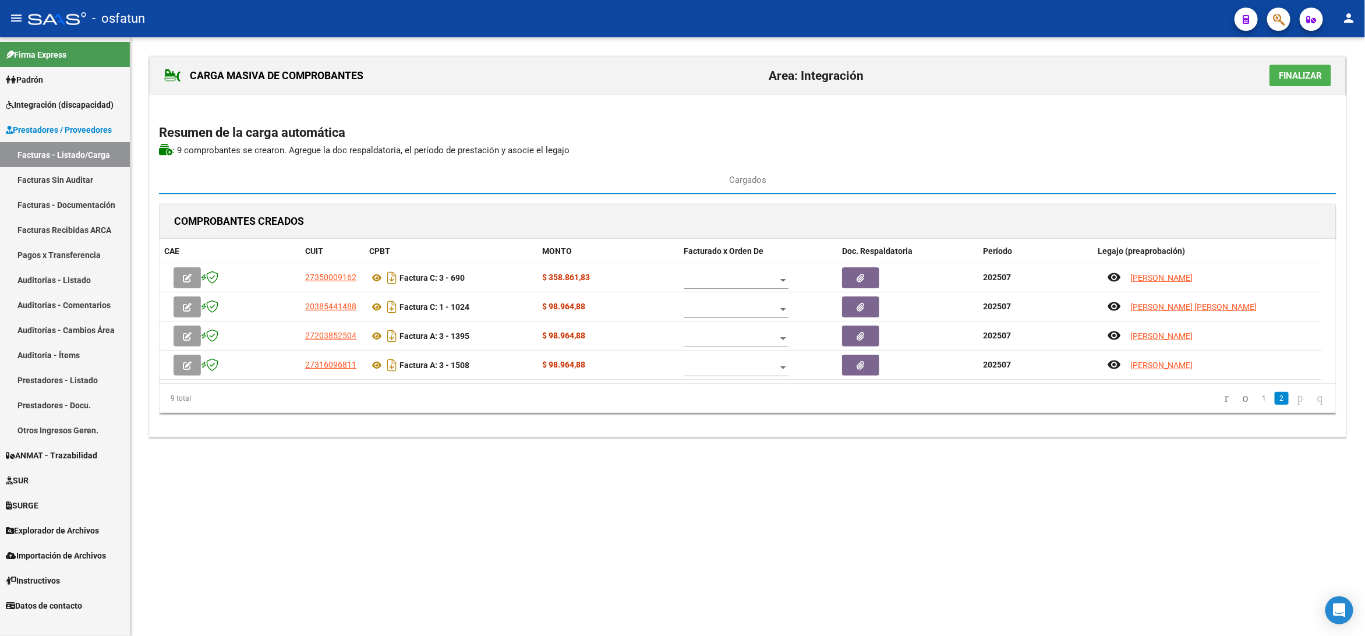
click at [1104, 126] on h2 "Resumen de la carga automática" at bounding box center [747, 133] width 1177 height 22
drag, startPoint x: 1295, startPoint y: 66, endPoint x: 1288, endPoint y: 70, distance: 7.8
click at [1293, 66] on button "Finalizar" at bounding box center [1300, 76] width 62 height 22
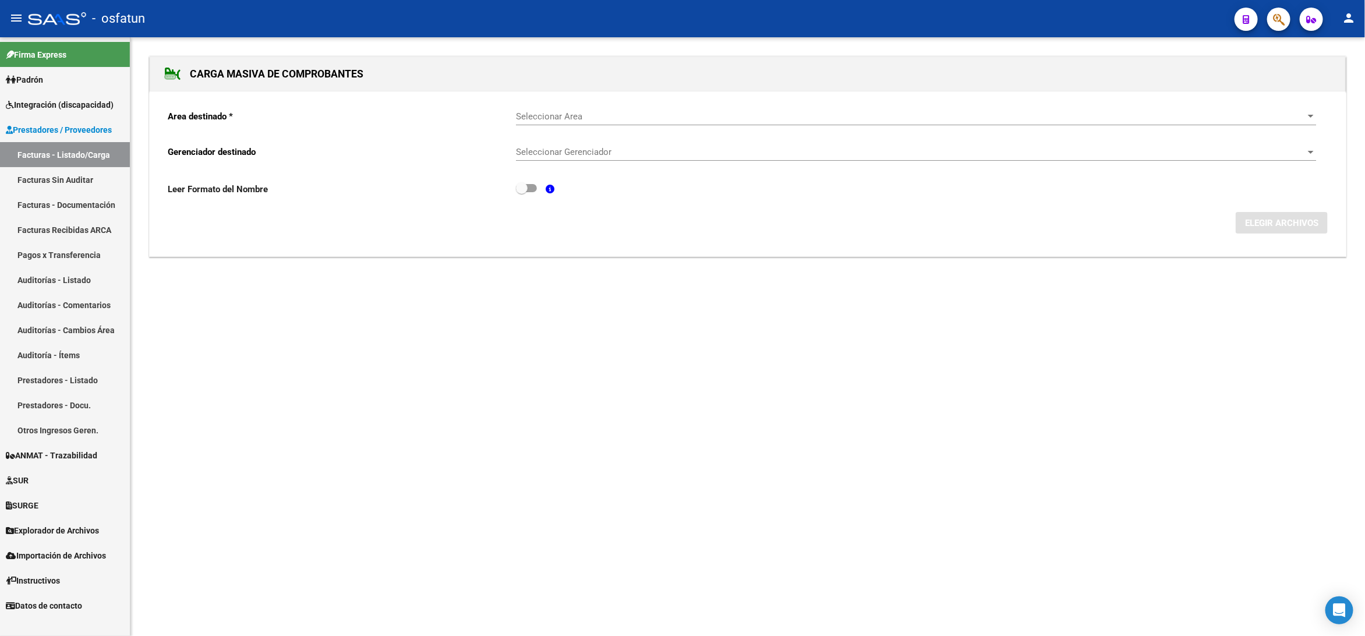
click at [52, 131] on span "Prestadores / Proveedores" at bounding box center [59, 129] width 106 height 13
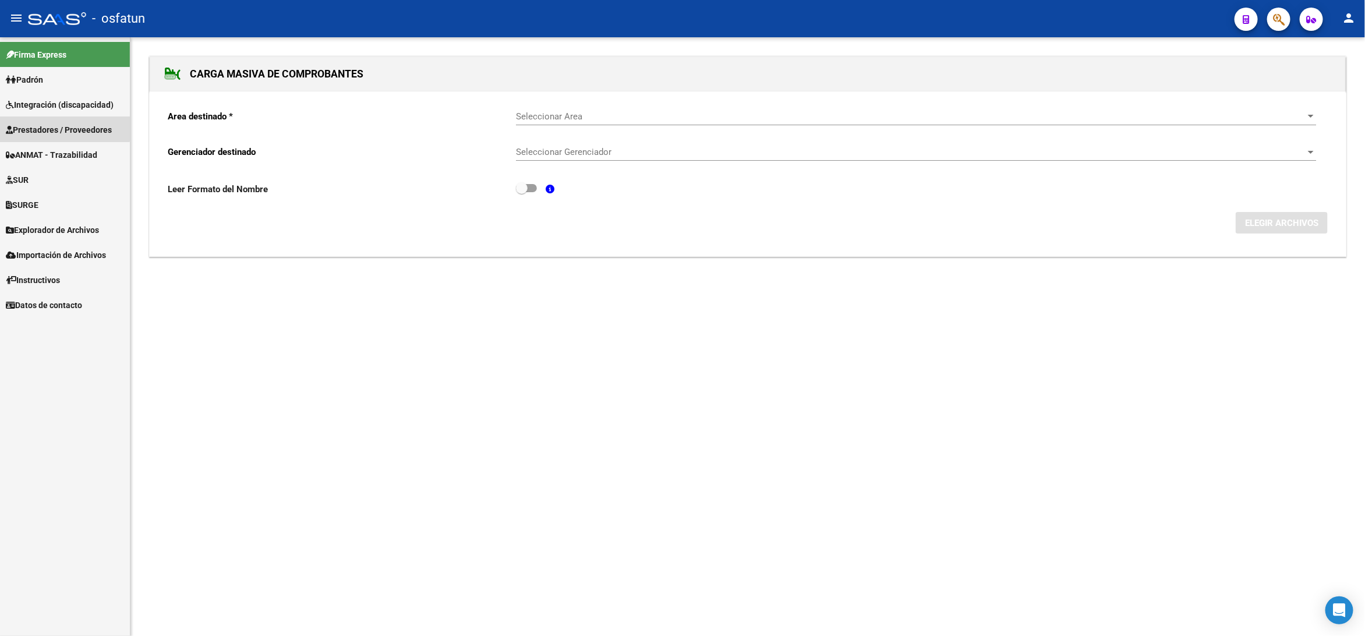
click at [58, 123] on span "Prestadores / Proveedores" at bounding box center [59, 129] width 106 height 13
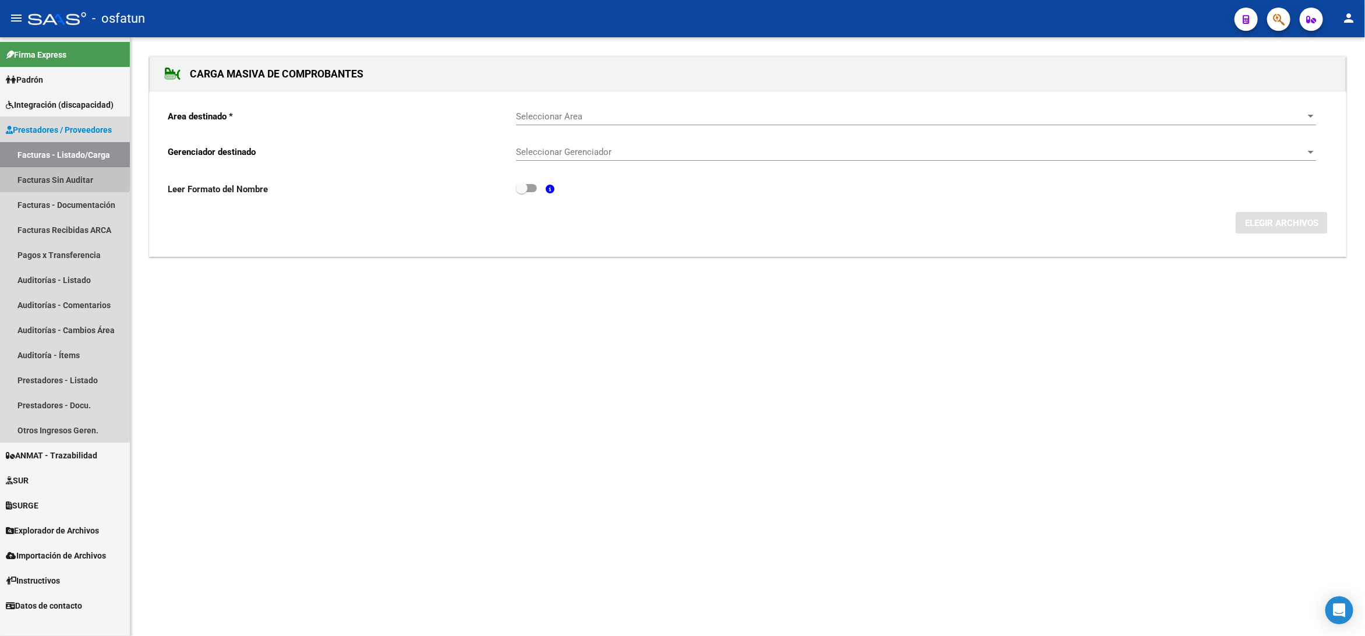
click at [55, 174] on link "Facturas Sin Auditar" at bounding box center [65, 179] width 130 height 25
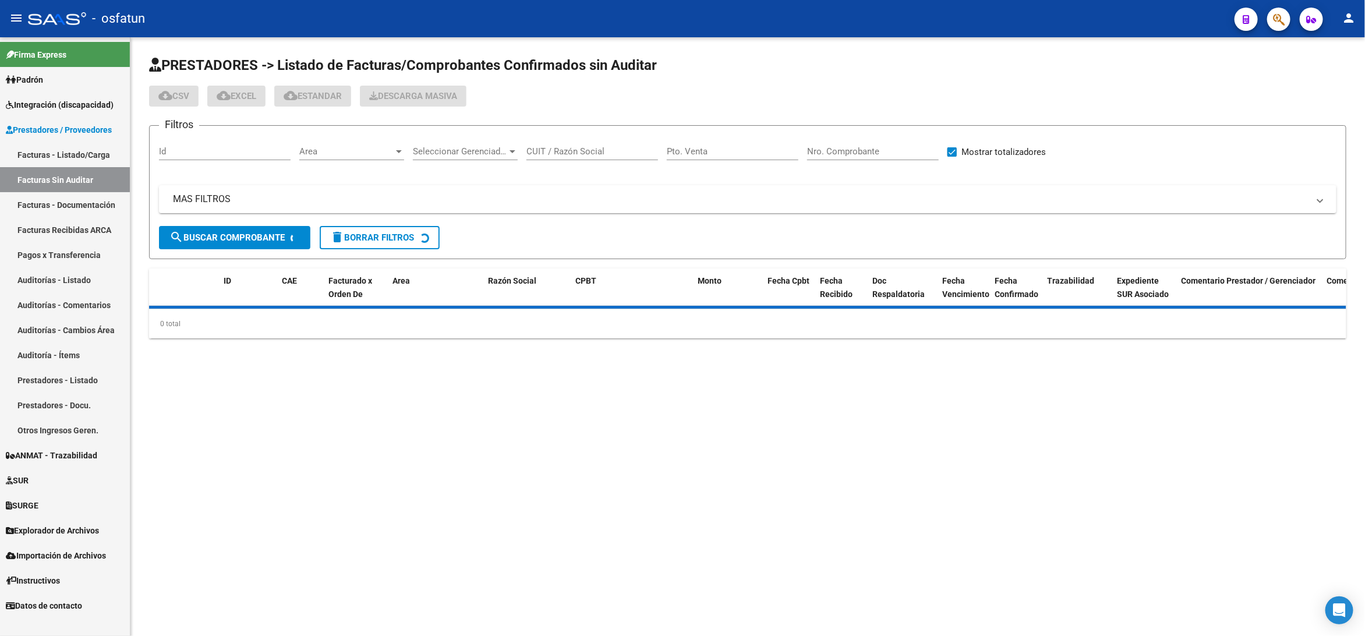
click at [93, 152] on link "Facturas - Listado/Carga" at bounding box center [65, 154] width 130 height 25
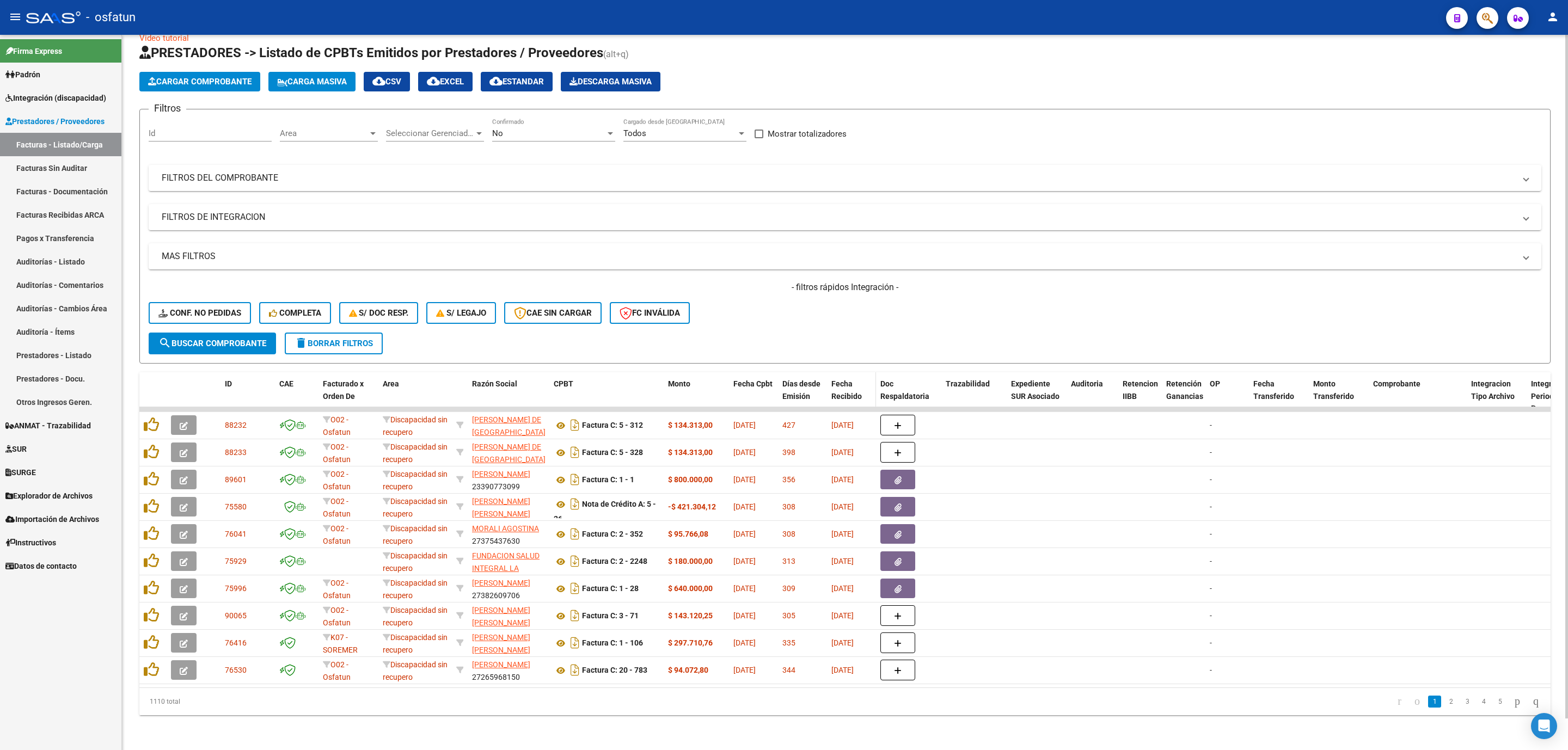
click at [855, 378] on div "Fecha Recibido" at bounding box center [851, 390] width 40 height 25
click at [842, 380] on span "Fecha Recibido" at bounding box center [846, 390] width 31 height 22
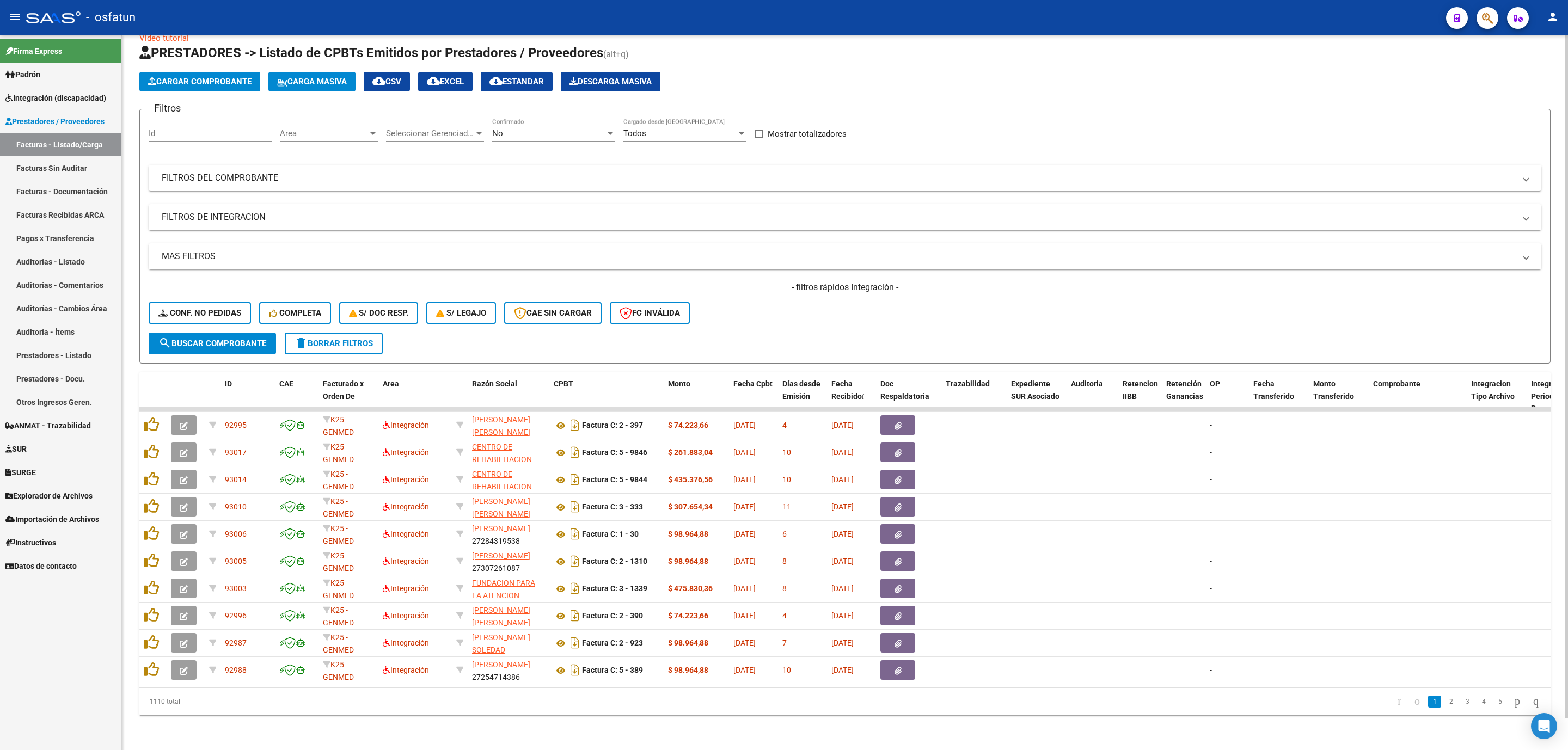
scroll to position [0, 1395]
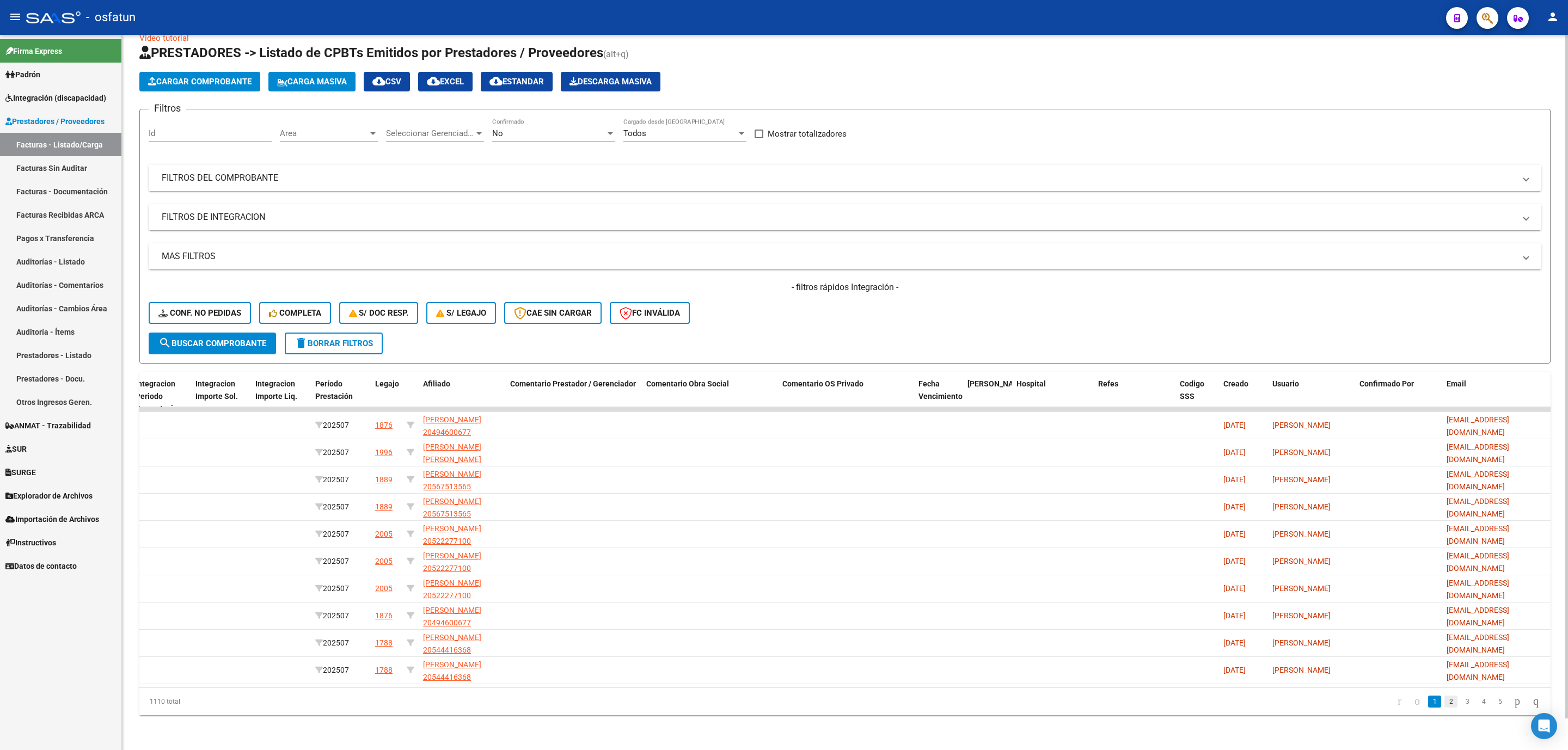
click at [1446, 704] on link "2" at bounding box center [1451, 701] width 13 height 12
click at [1460, 700] on link "3" at bounding box center [1467, 701] width 13 height 12
click at [1477, 703] on link "4" at bounding box center [1484, 701] width 13 height 12
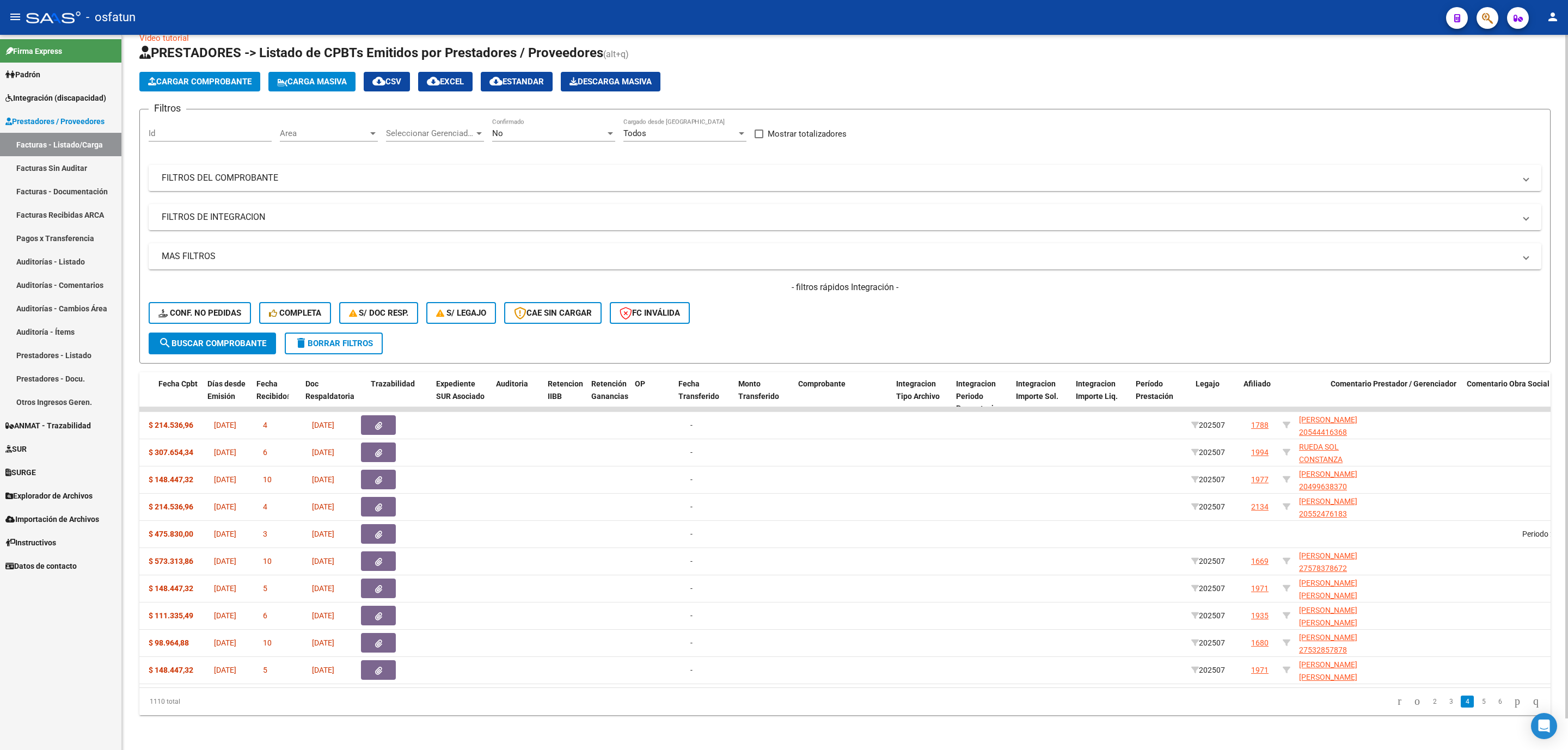
scroll to position [0, 614]
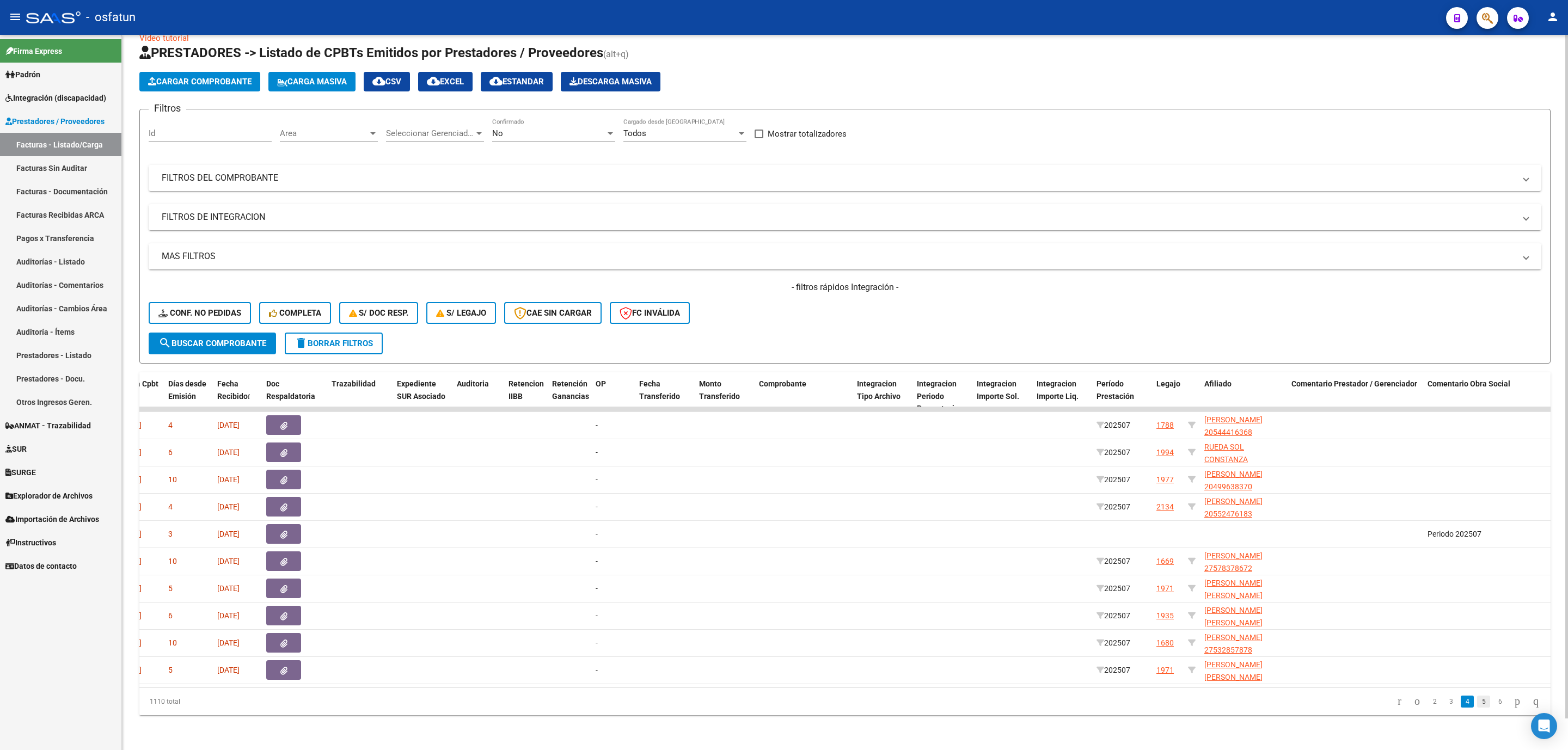
click at [1477, 703] on link "5" at bounding box center [1484, 701] width 13 height 12
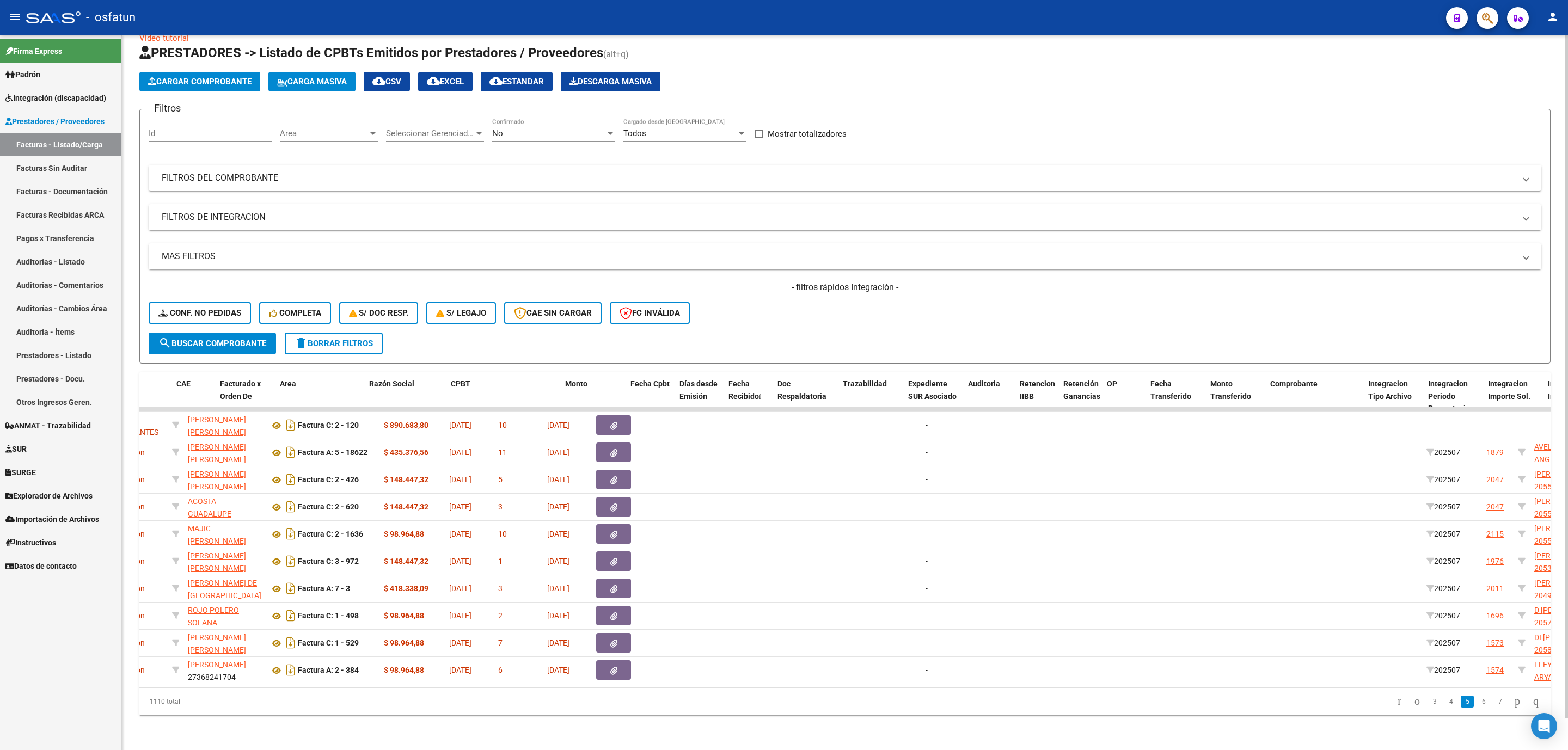
scroll to position [0, 0]
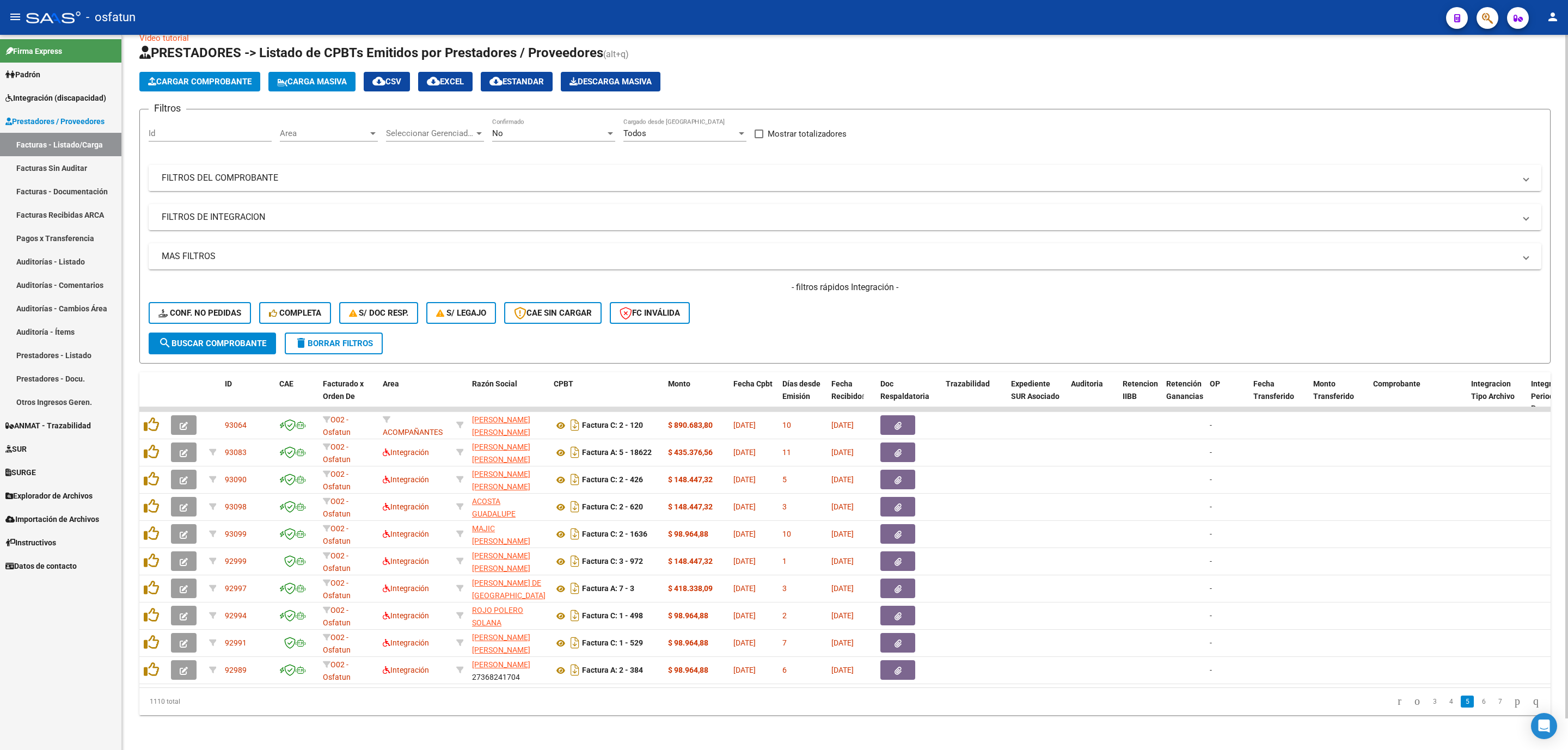
click at [239, 172] on mat-panel-title "FILTROS DEL COMPROBANTE" at bounding box center [838, 178] width 1353 height 12
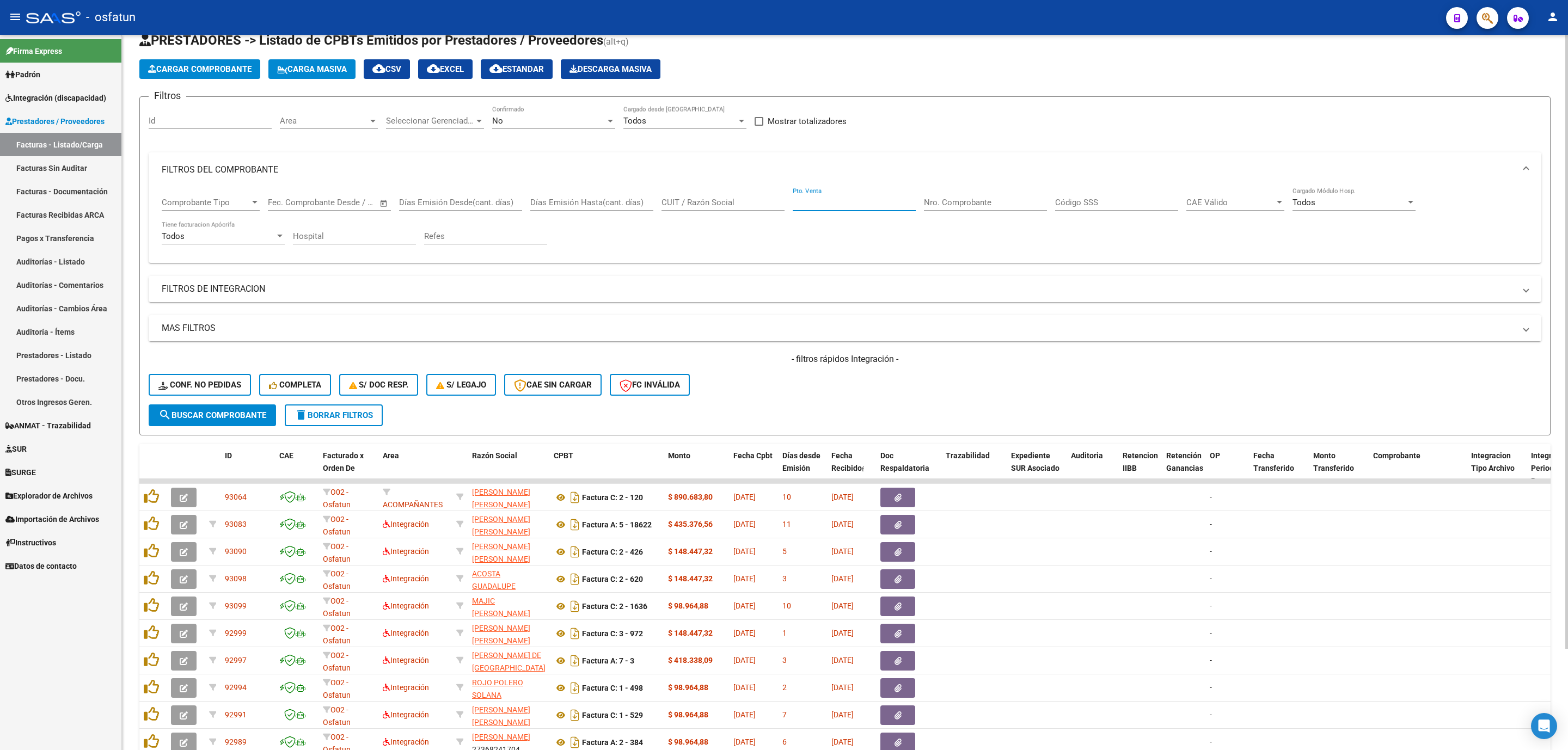
click at [869, 201] on input "Pto. Venta" at bounding box center [855, 202] width 123 height 9
click at [958, 208] on input "Nro. Comprobante" at bounding box center [985, 202] width 123 height 9
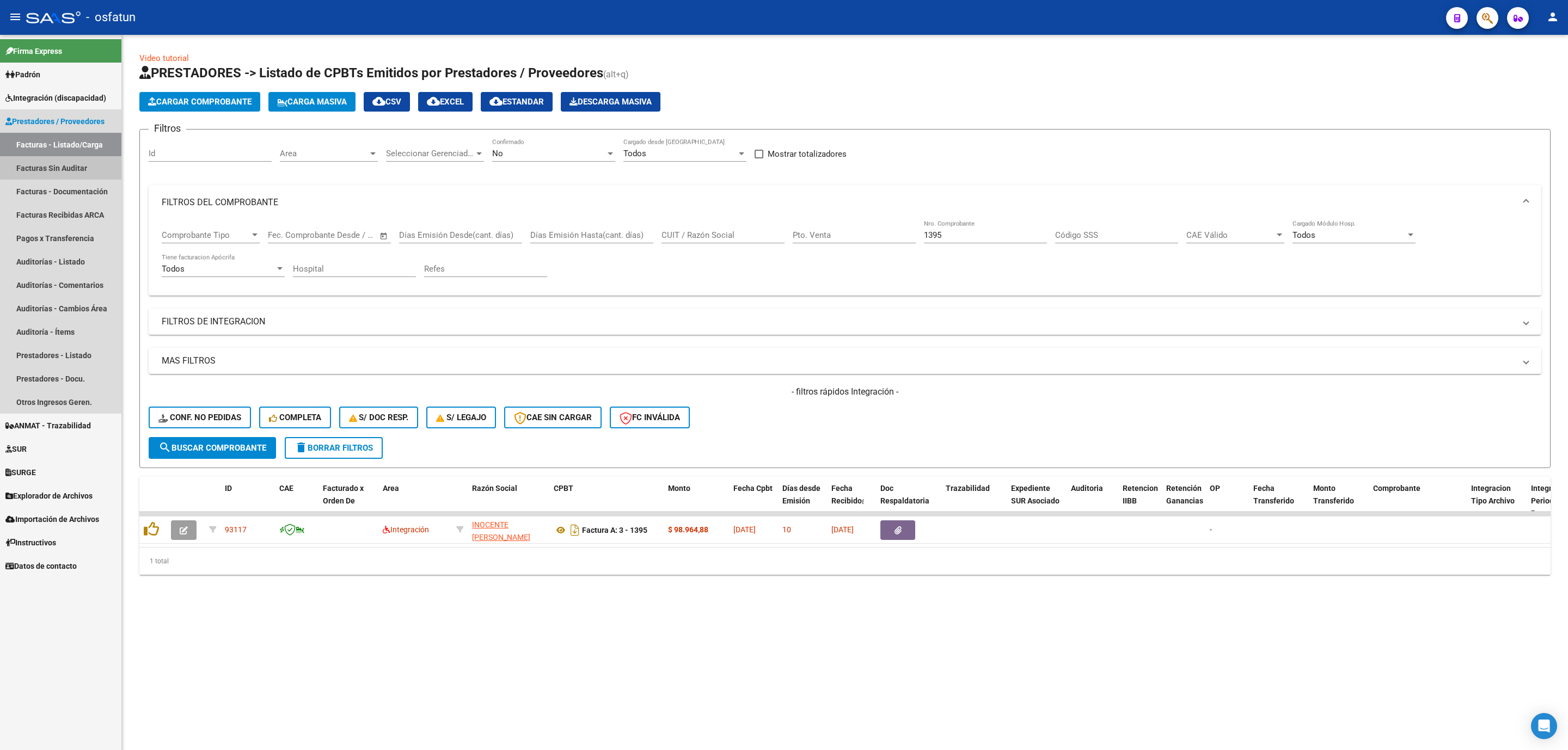
click at [59, 168] on link "Facturas Sin Auditar" at bounding box center [61, 167] width 122 height 23
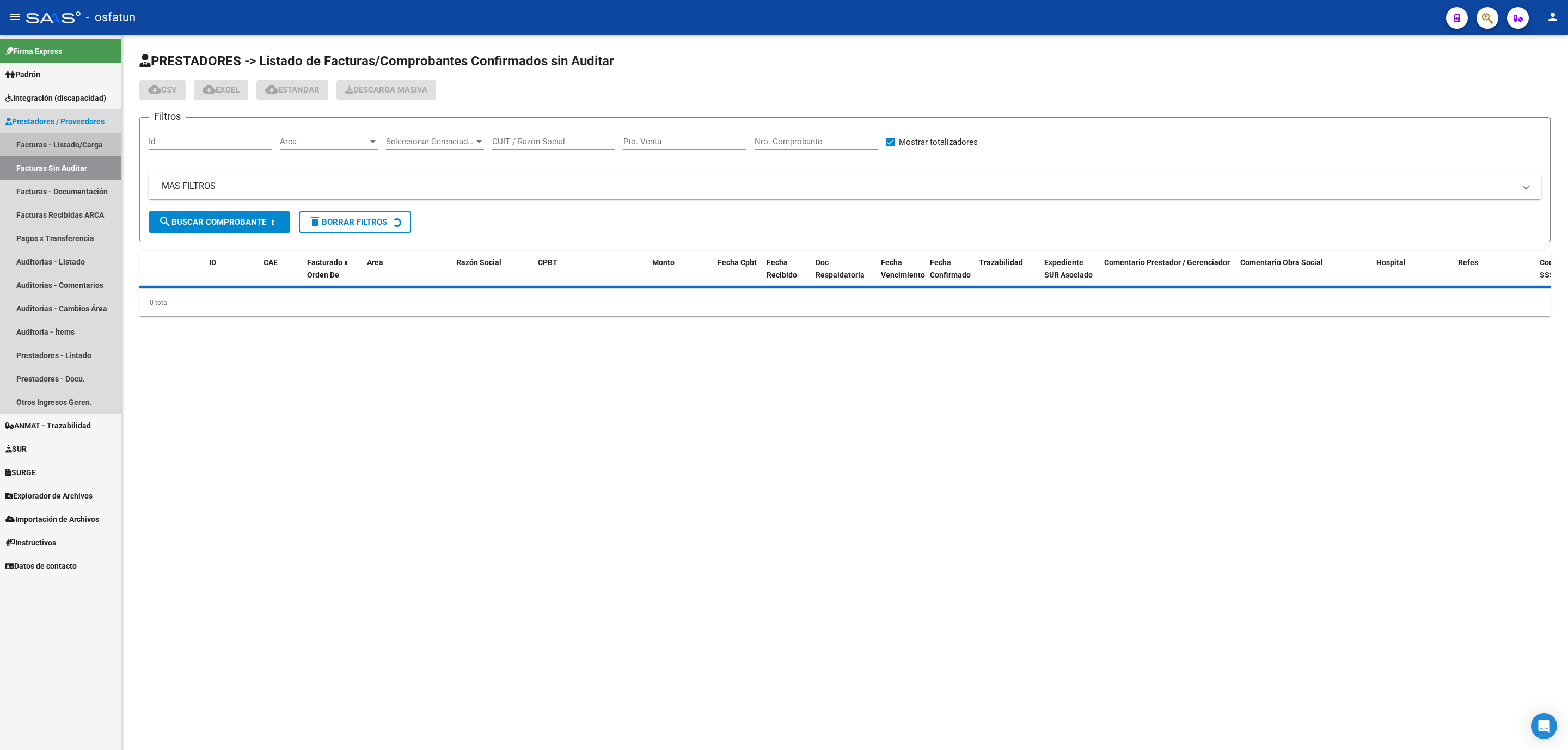
click at [64, 151] on link "Facturas - Listado/Carga" at bounding box center [61, 144] width 122 height 23
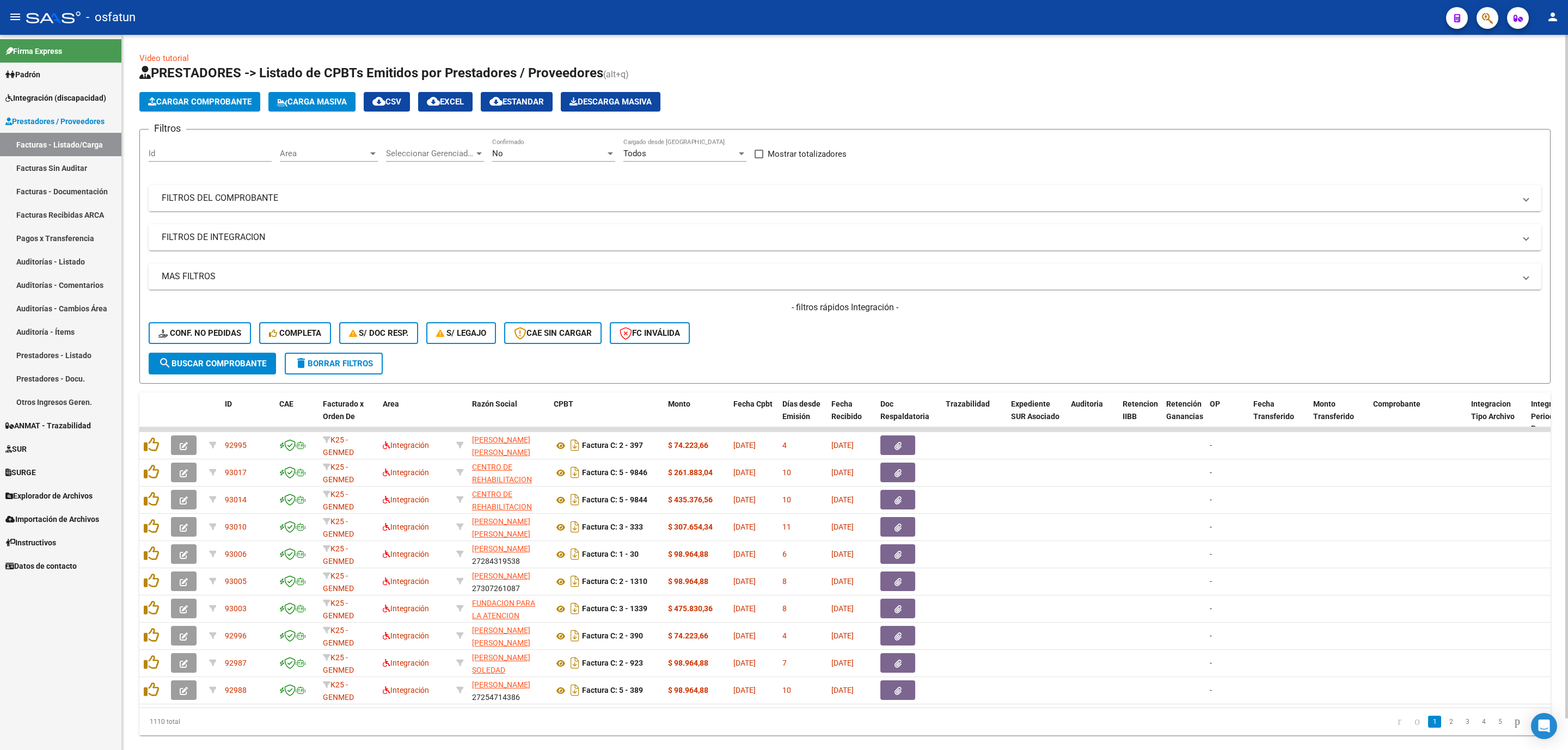
click at [221, 191] on mat-expansion-panel-header "FILTROS DEL COMPROBANTE" at bounding box center [844, 198] width 1392 height 26
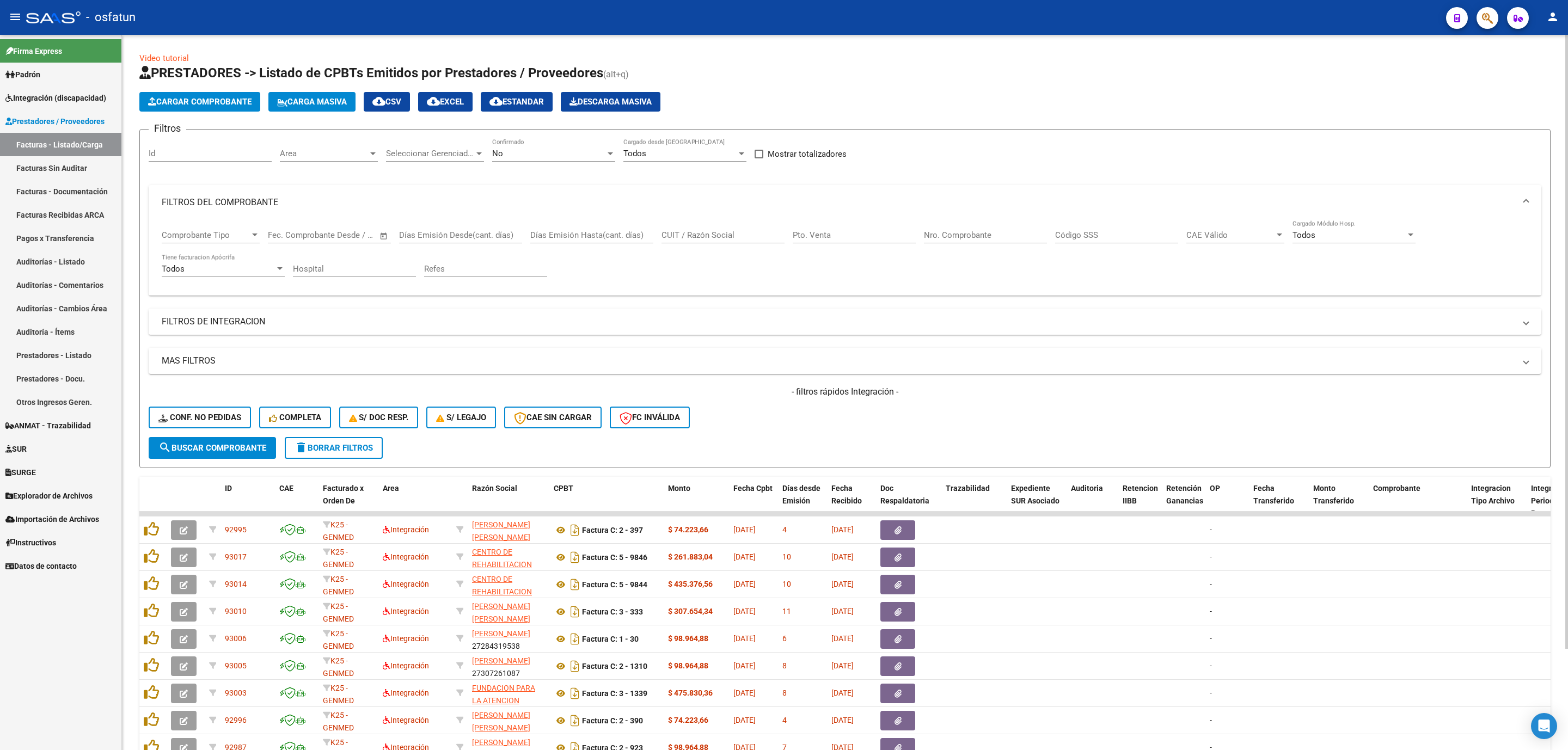
click at [258, 310] on mat-expansion-panel-header "FILTROS DE INTEGRACION" at bounding box center [844, 322] width 1392 height 26
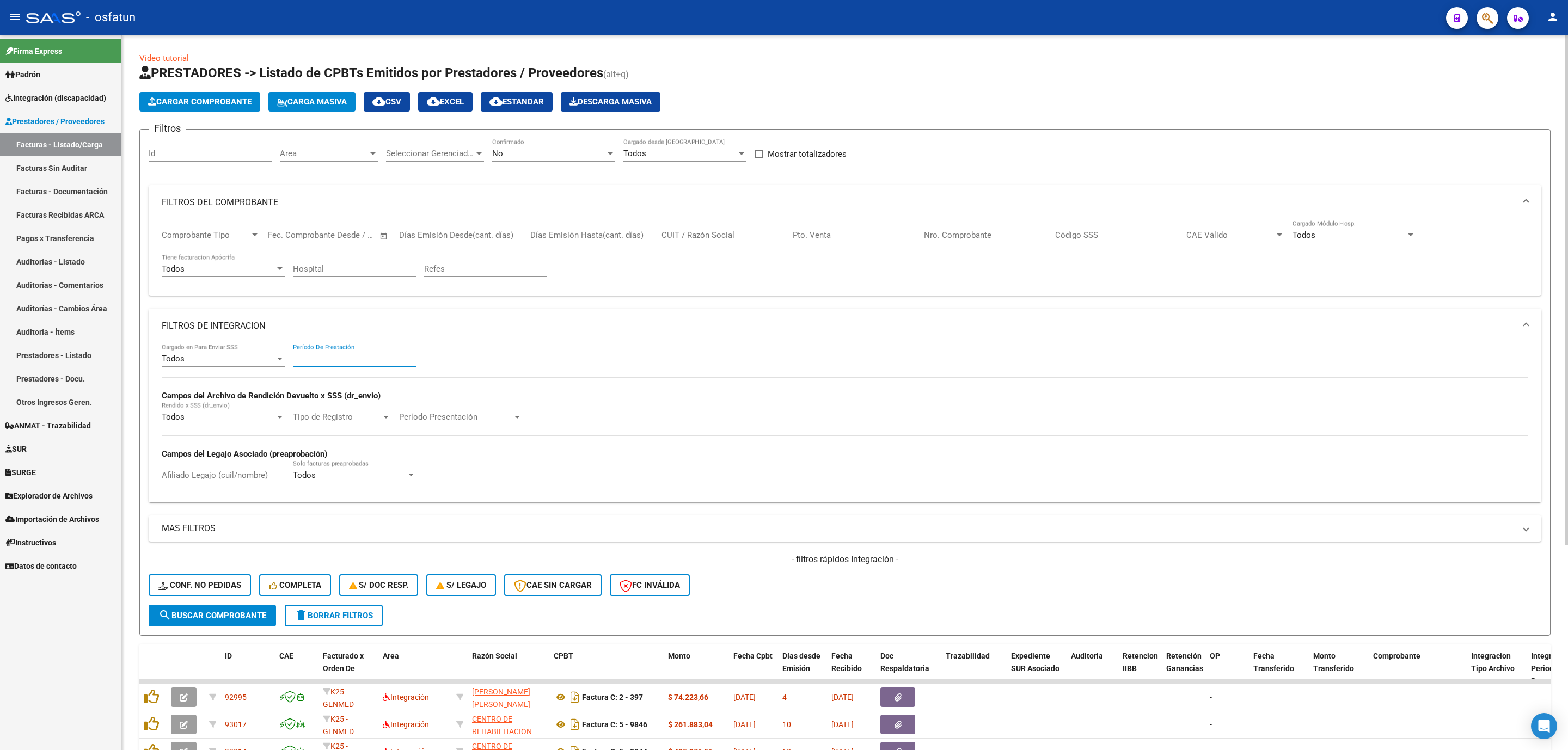
click at [386, 364] on input "Período De Prestación" at bounding box center [354, 358] width 123 height 9
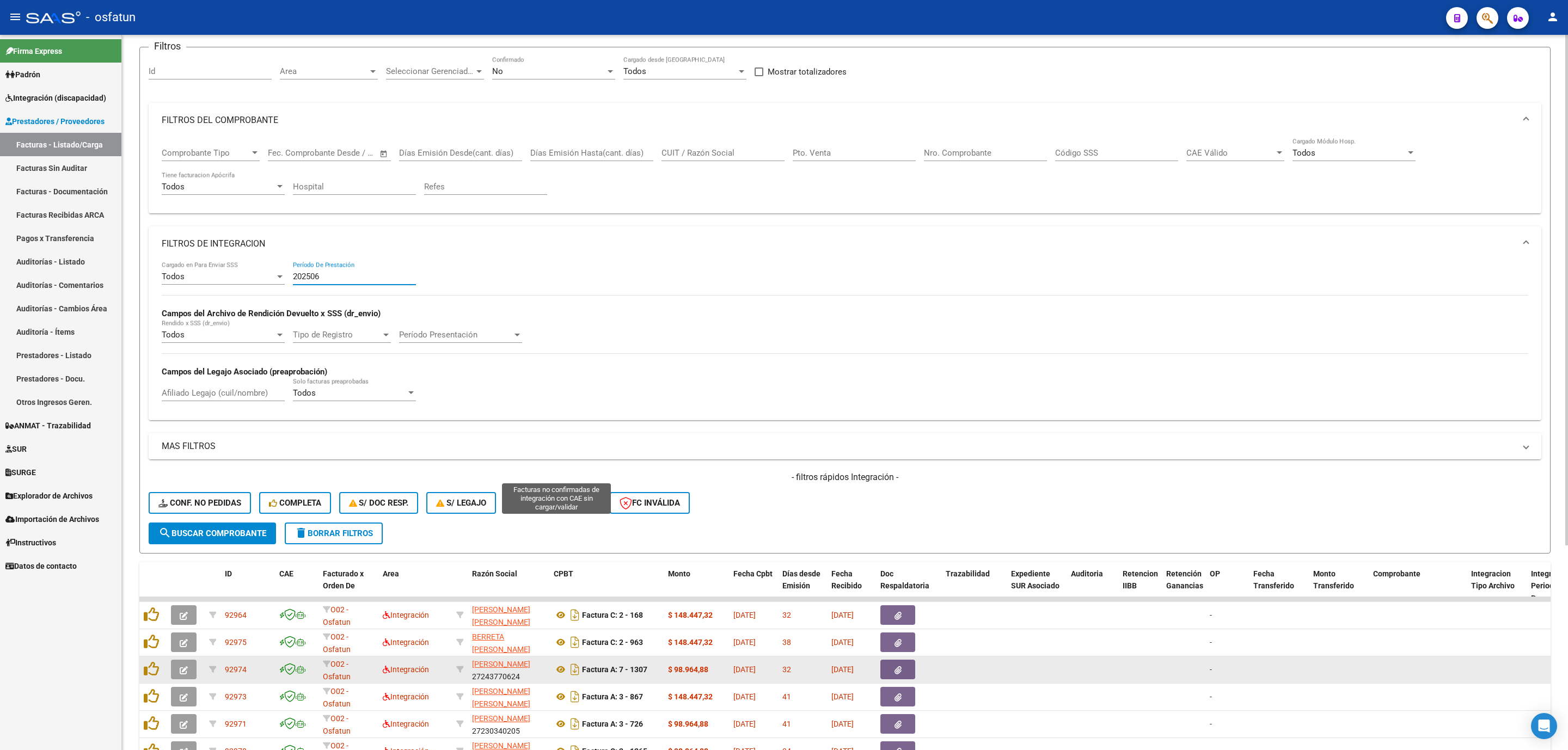
scroll to position [286, 0]
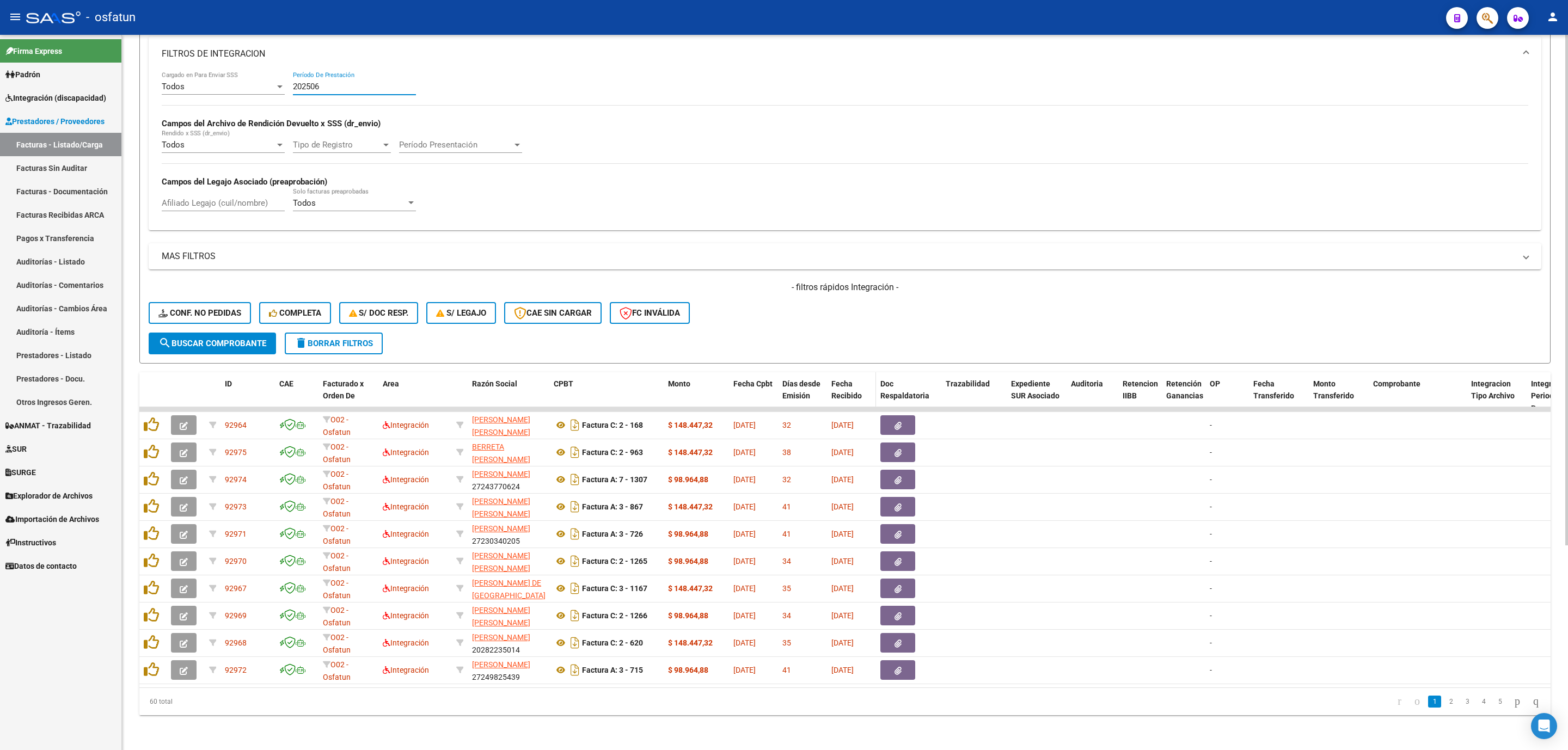
click at [845, 380] on span "Fecha Recibido" at bounding box center [846, 390] width 31 height 22
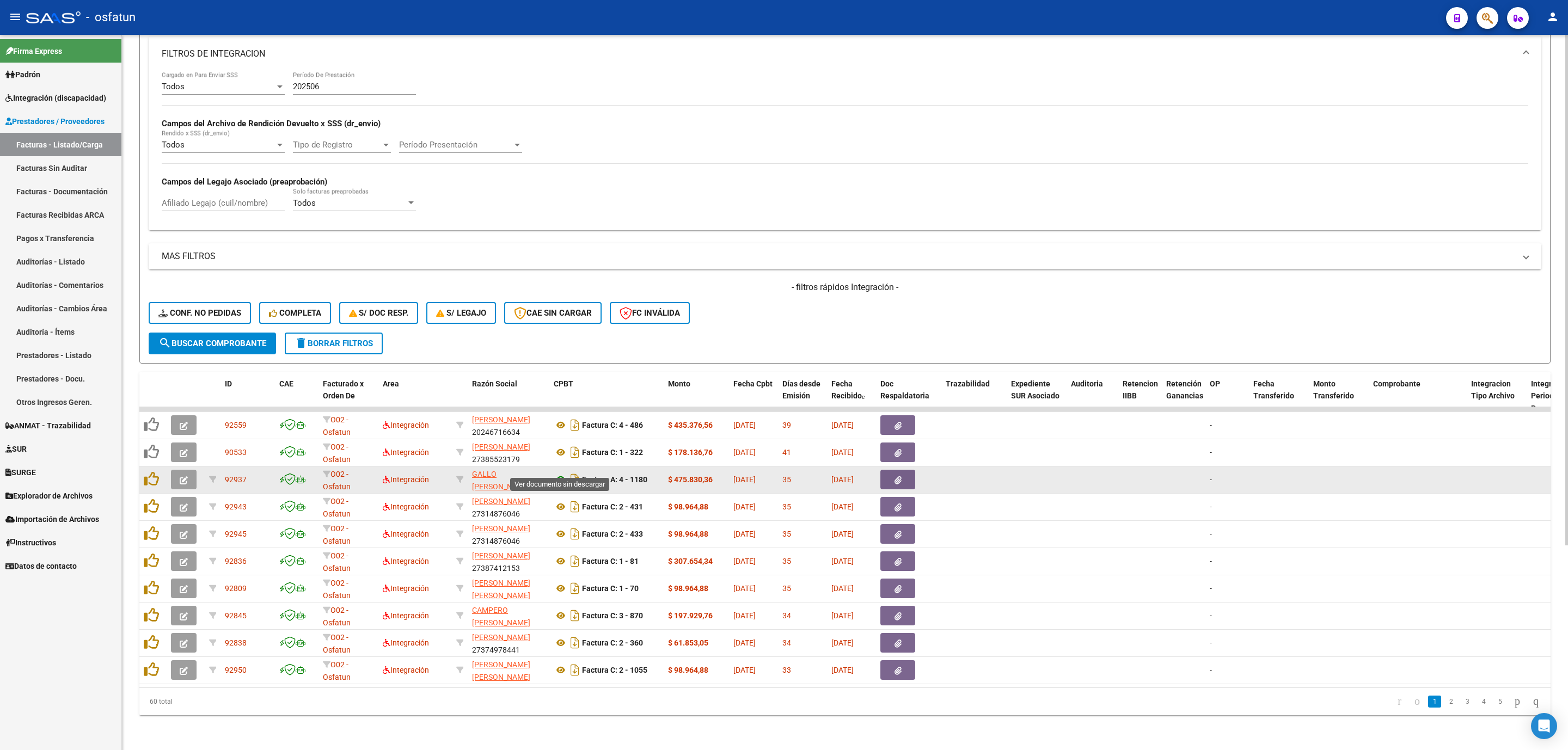
click at [555, 473] on icon at bounding box center [560, 480] width 14 height 13
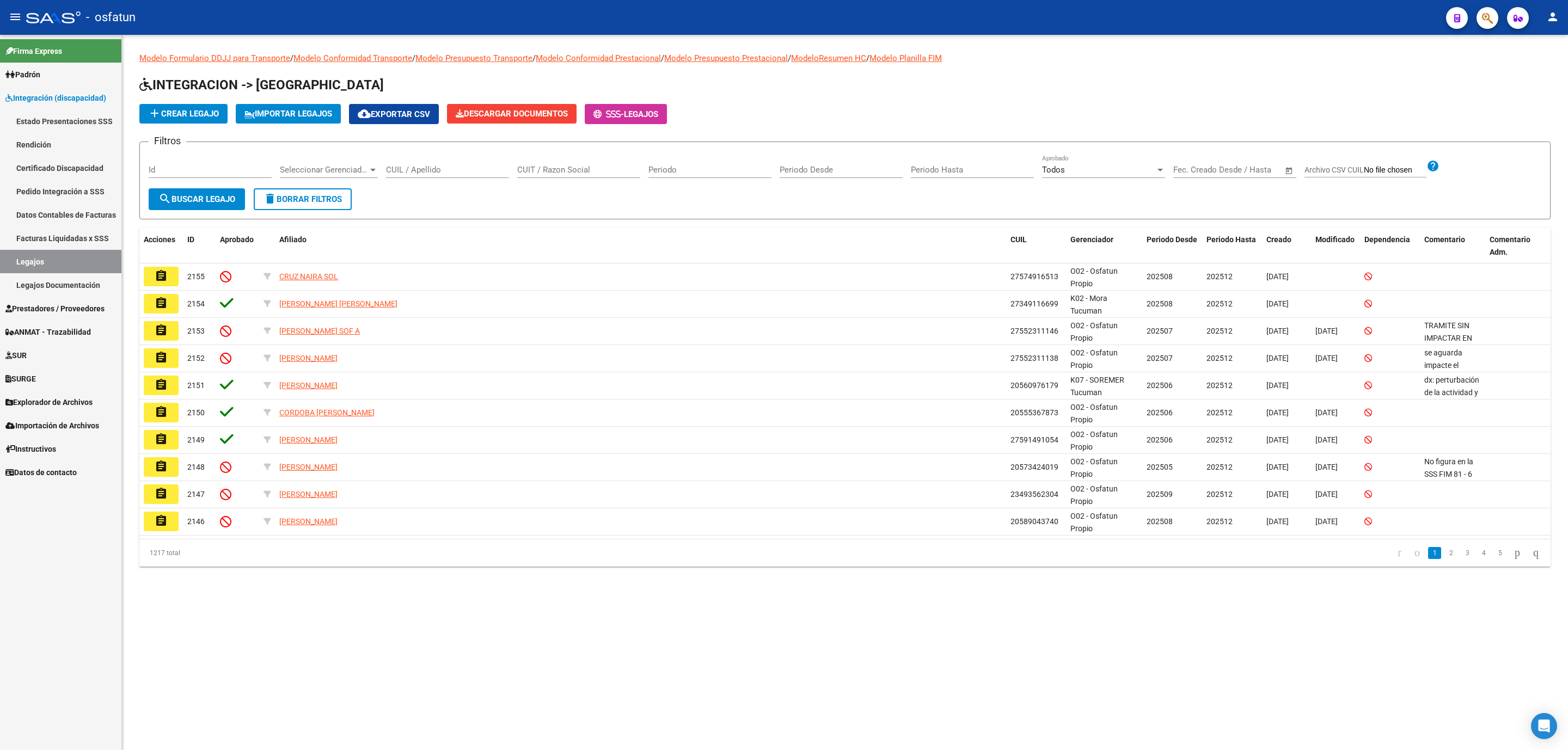
click at [50, 306] on span "Prestadores / Proveedores" at bounding box center [55, 309] width 99 height 12
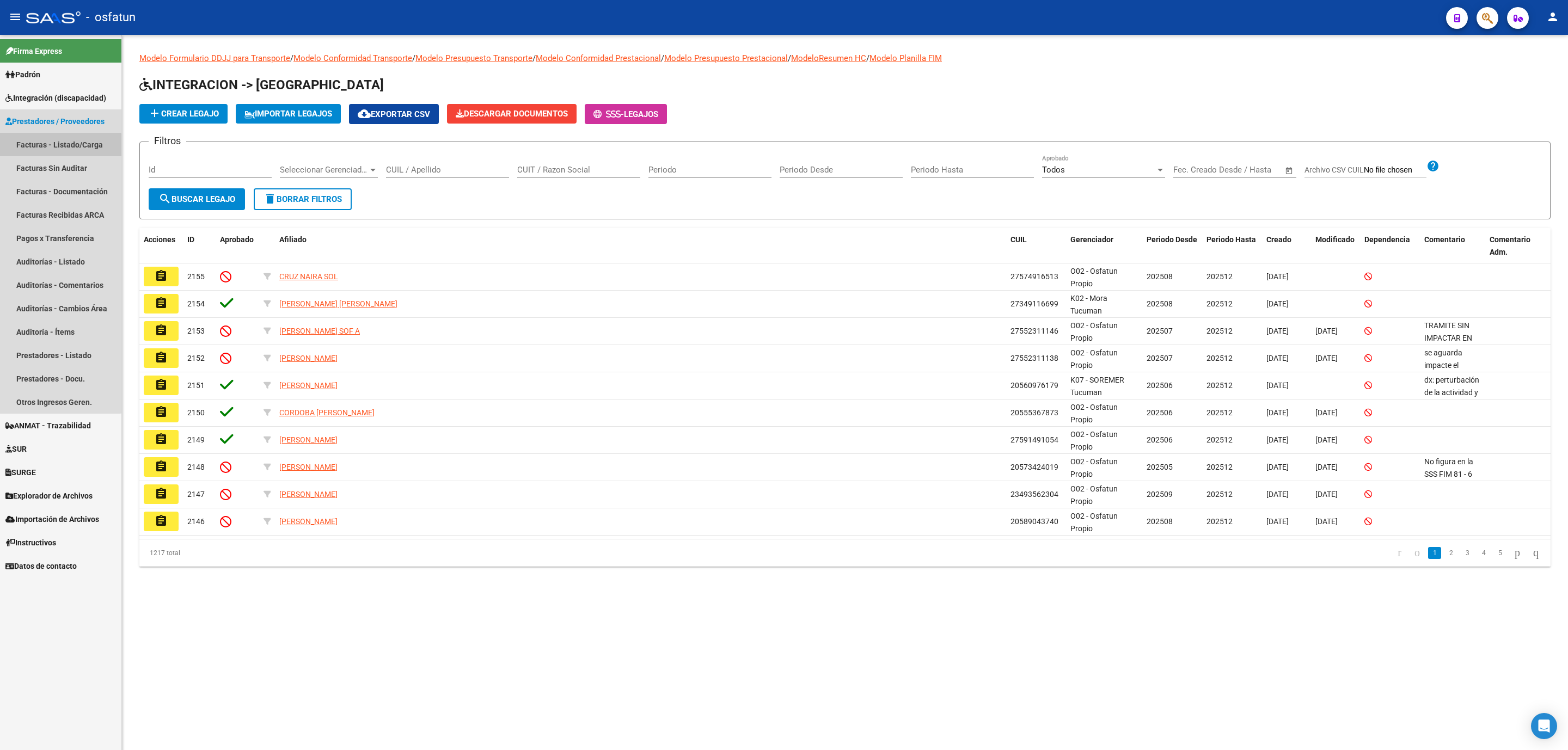
click at [59, 154] on link "Facturas - Listado/Carga" at bounding box center [61, 144] width 122 height 23
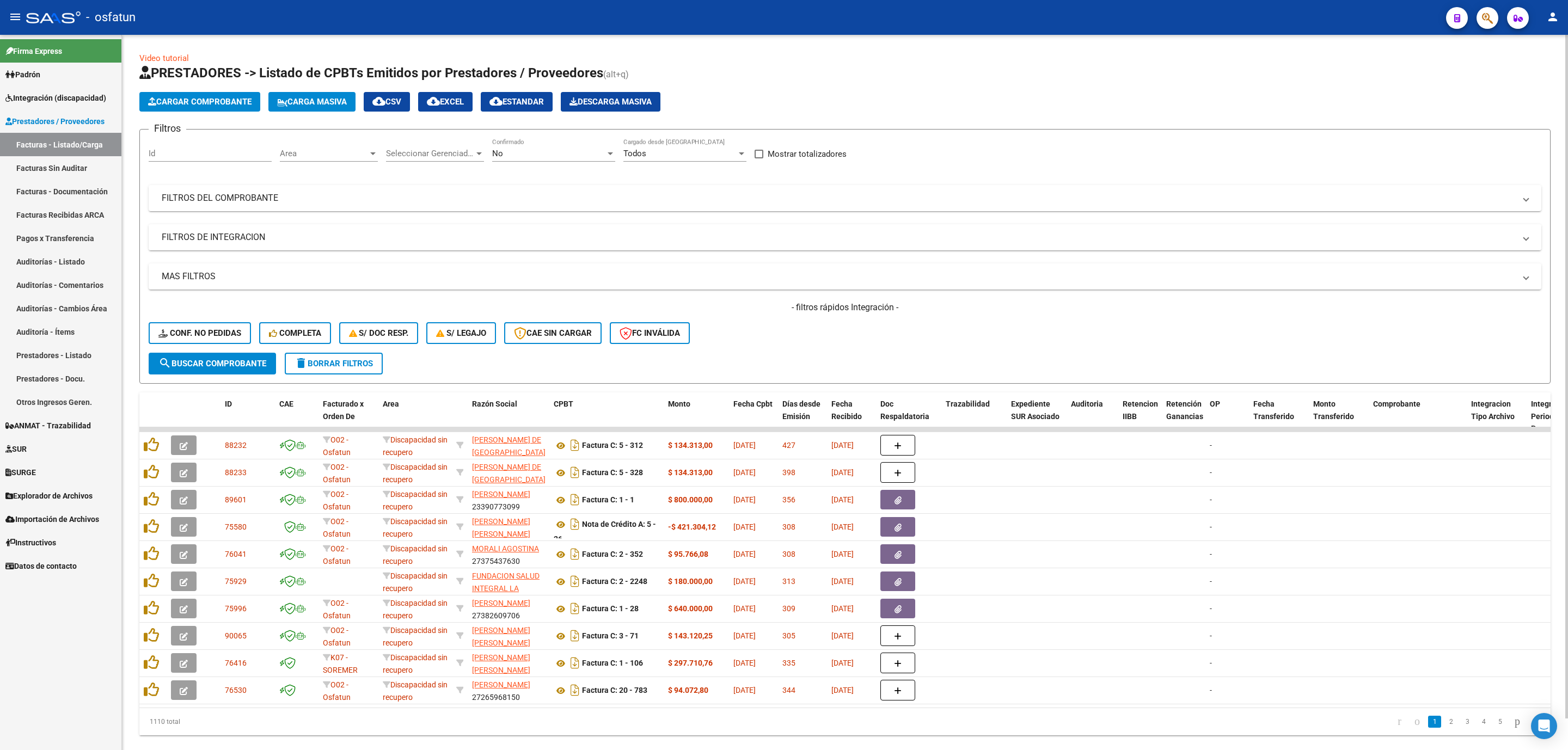
click at [273, 234] on mat-panel-title "FILTROS DE INTEGRACION" at bounding box center [838, 237] width 1353 height 12
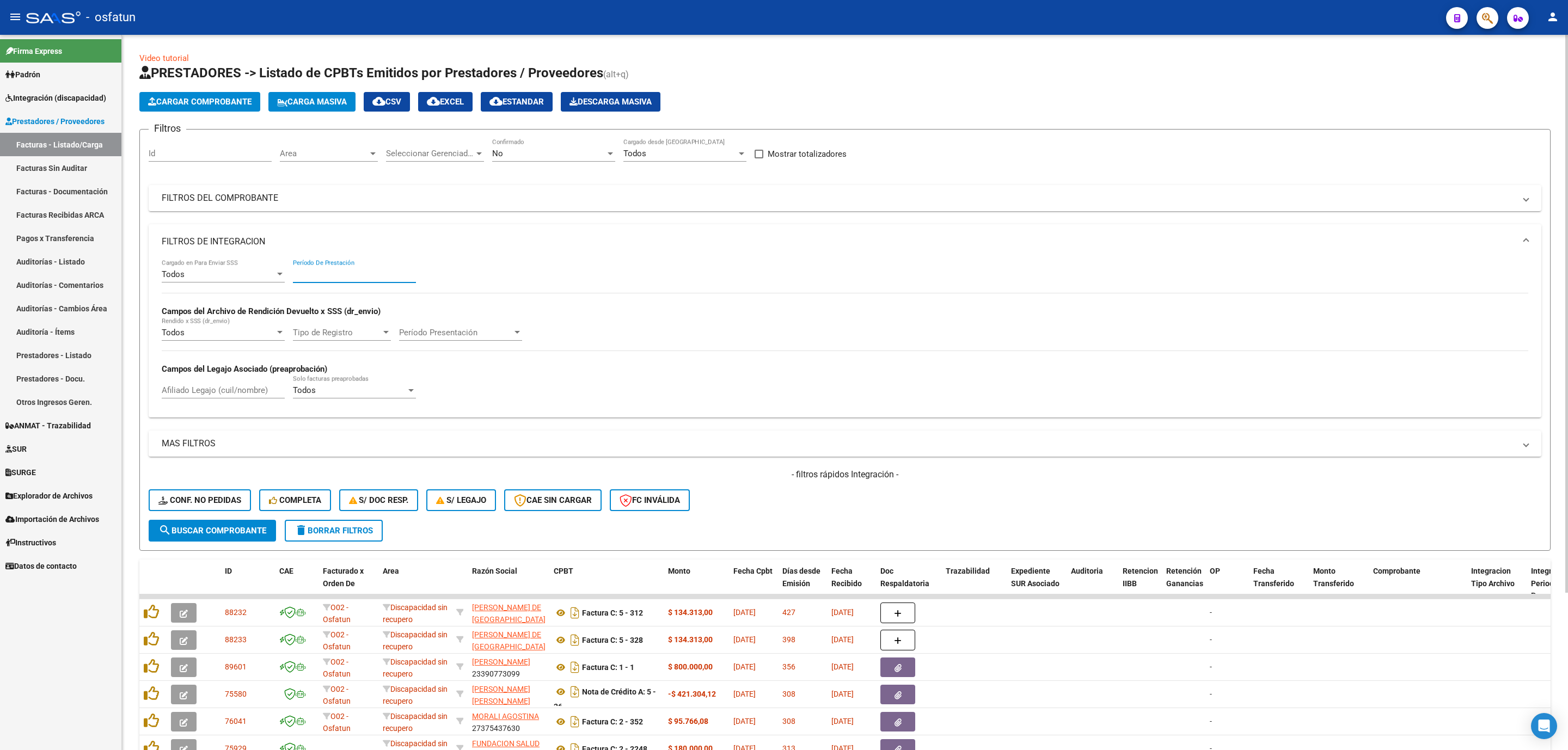
click at [330, 280] on input "Período De Prestación" at bounding box center [354, 274] width 123 height 9
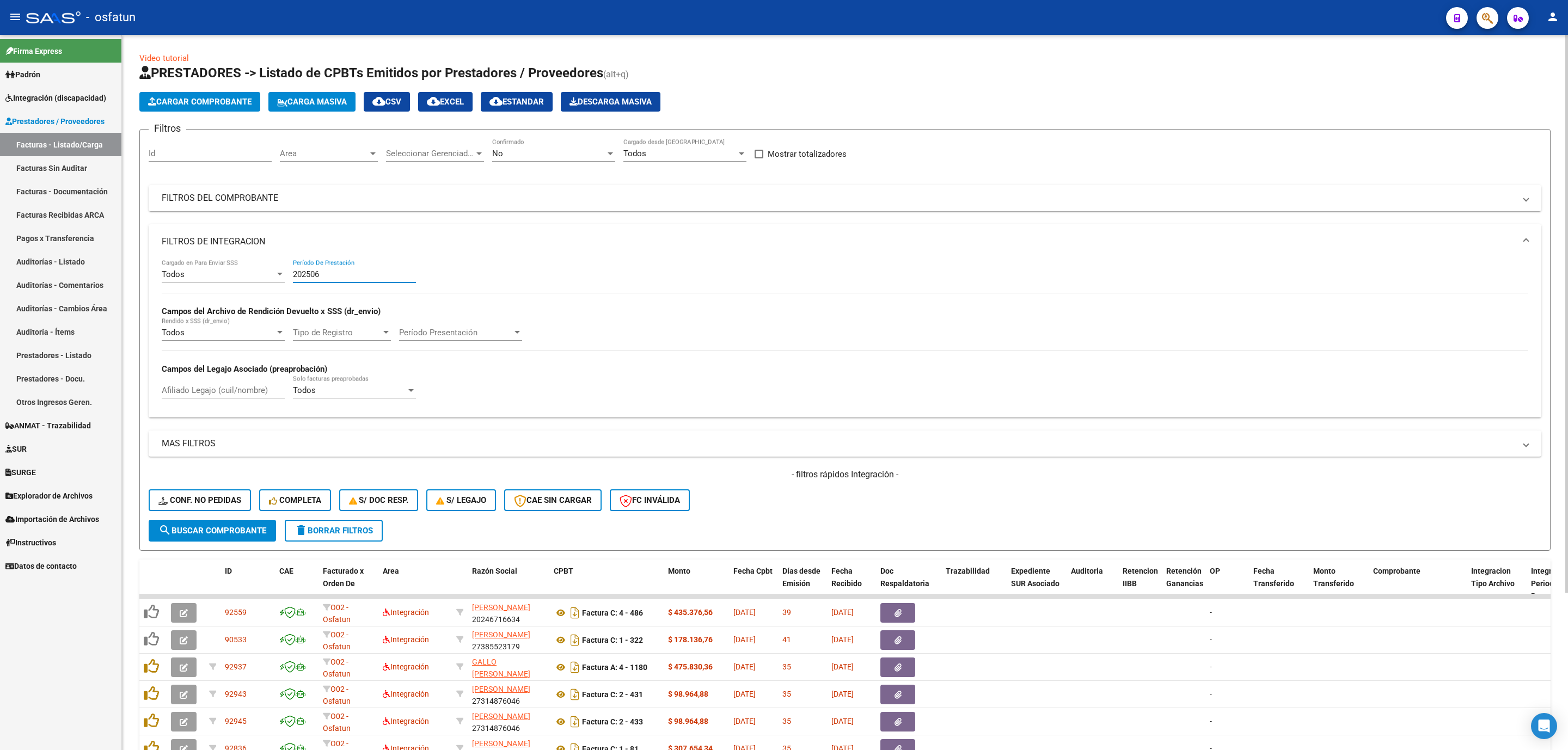
type input "202506"
click at [328, 153] on span "Area" at bounding box center [324, 153] width 88 height 9
click at [330, 204] on span "Integración" at bounding box center [355, 203] width 152 height 24
click at [243, 532] on span "search Buscar Comprobante" at bounding box center [211, 530] width 108 height 9
click at [853, 582] on span "Fecha Recibido" at bounding box center [846, 577] width 31 height 22
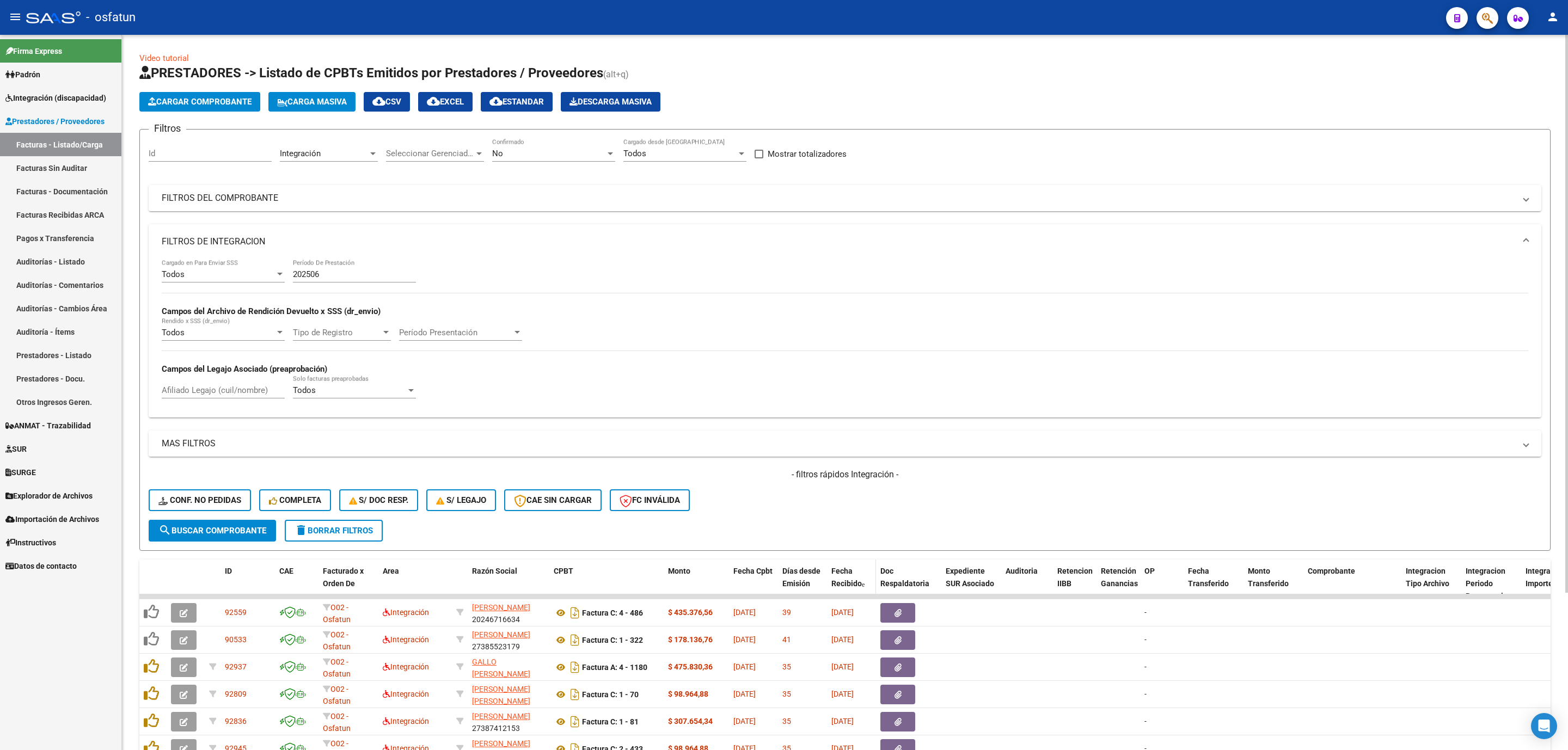
click at [853, 582] on span "Fecha Recibido" at bounding box center [846, 577] width 31 height 22
click at [846, 570] on span "Fecha Recibido" at bounding box center [846, 577] width 31 height 22
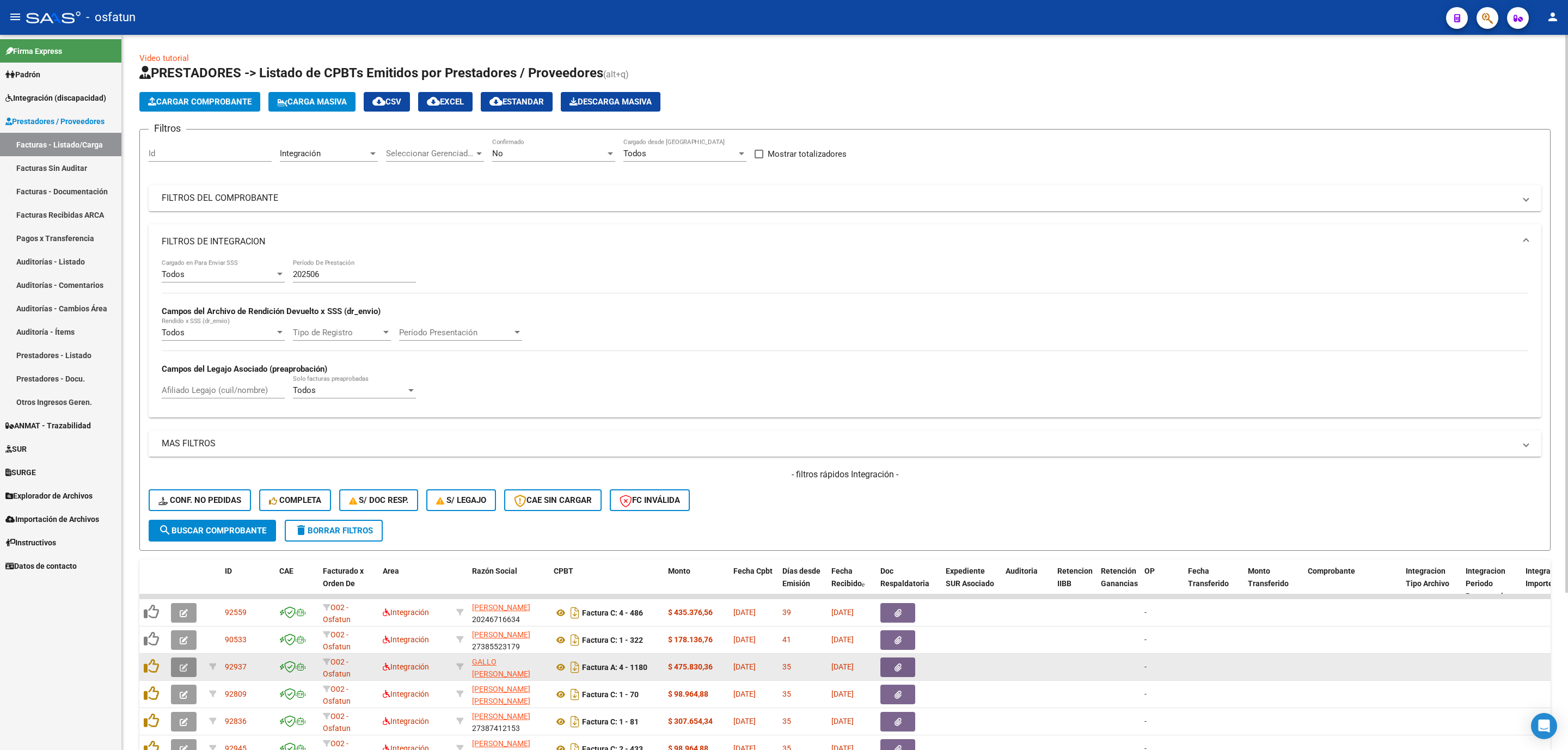
click at [174, 670] on button "button" at bounding box center [183, 667] width 25 height 20
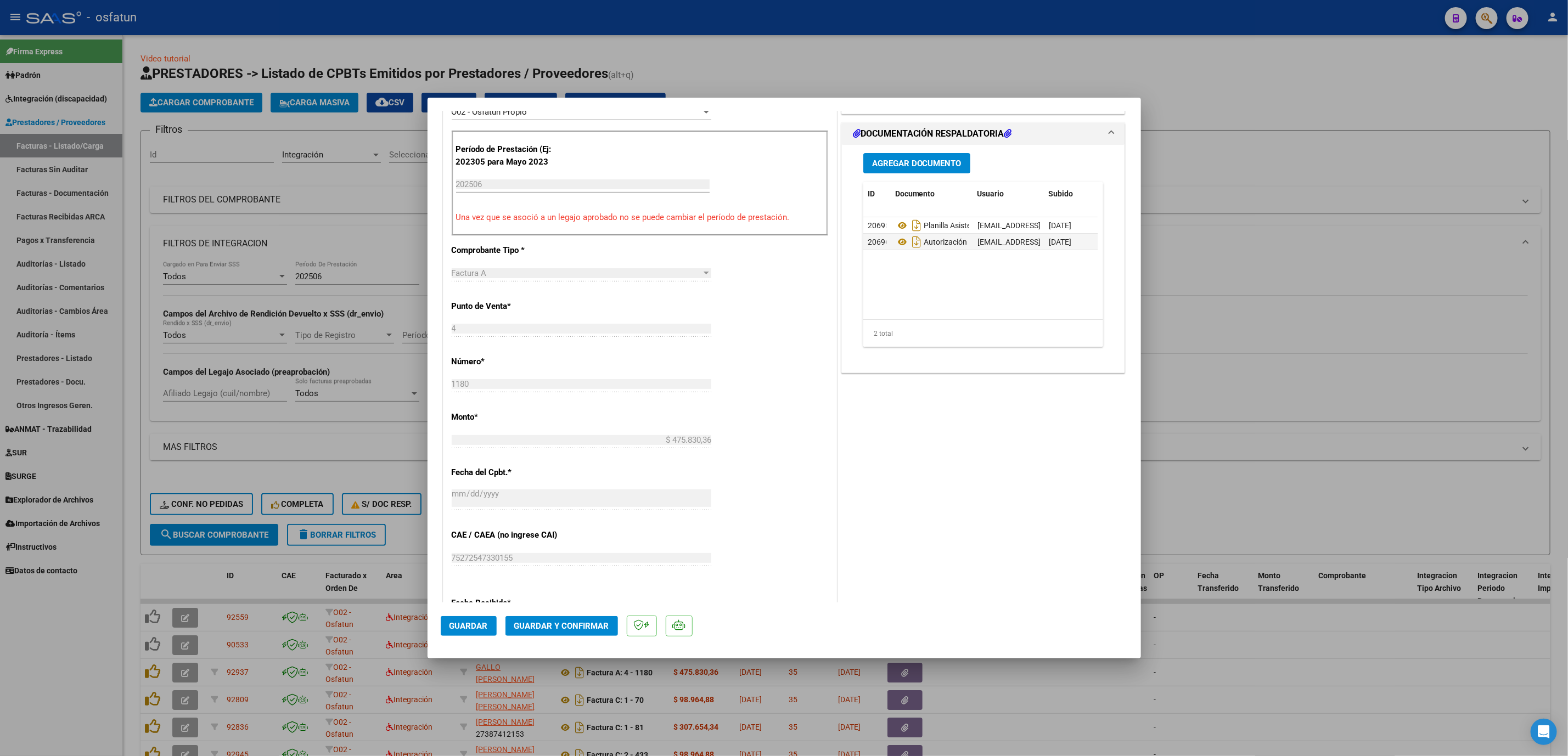
scroll to position [329, 0]
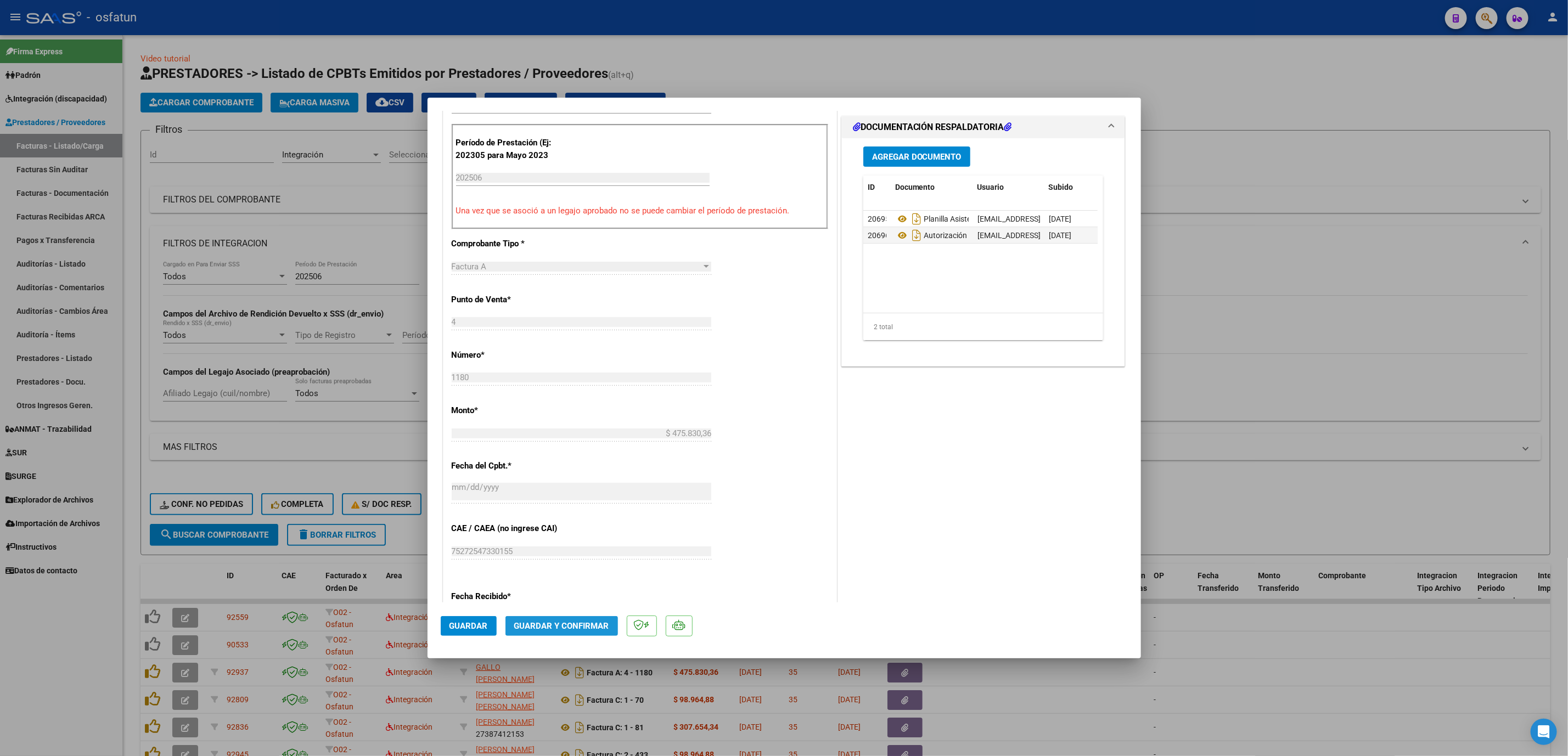
click at [569, 624] on span "Guardar y Confirmar" at bounding box center [562, 626] width 95 height 9
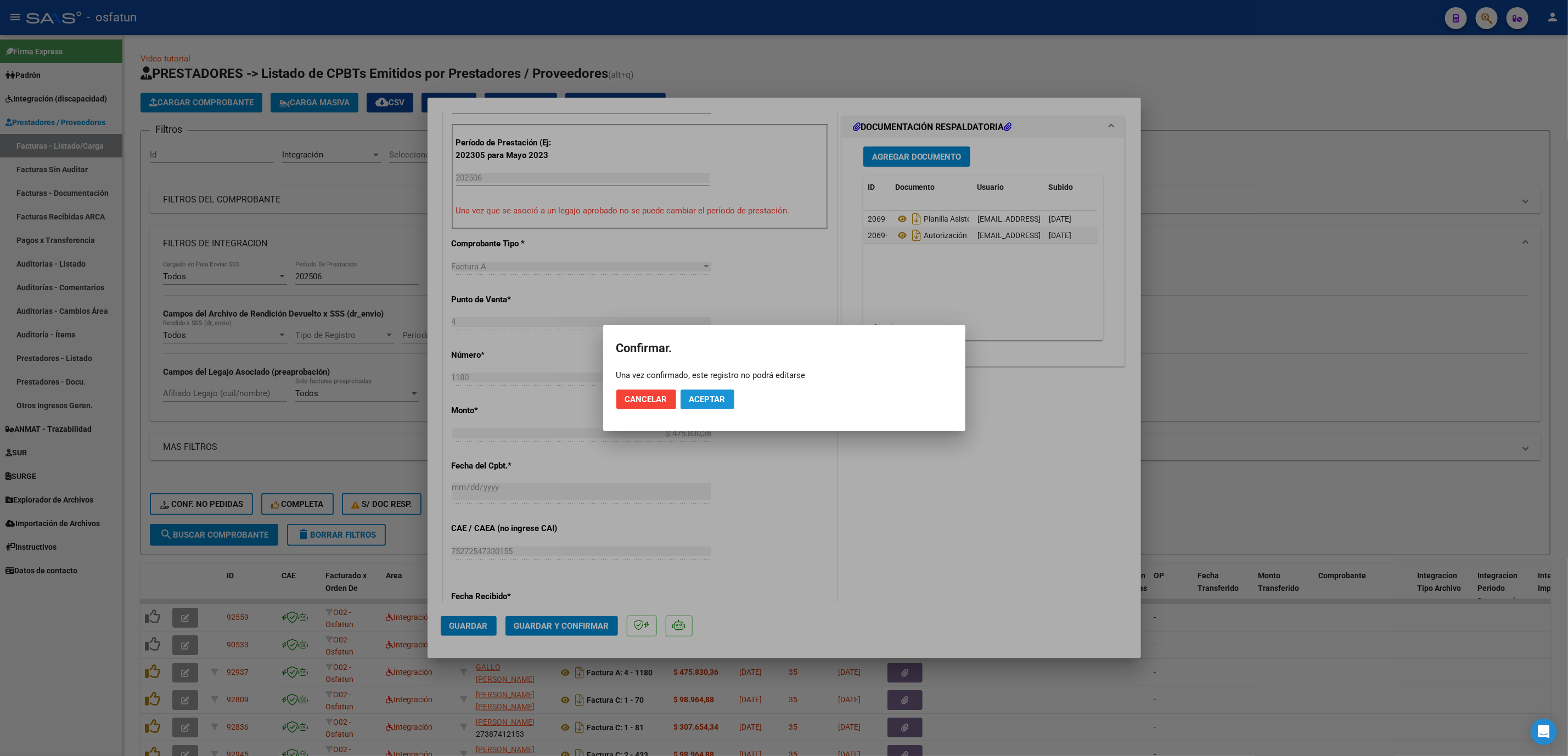
click at [714, 389] on button "Aceptar" at bounding box center [707, 399] width 54 height 20
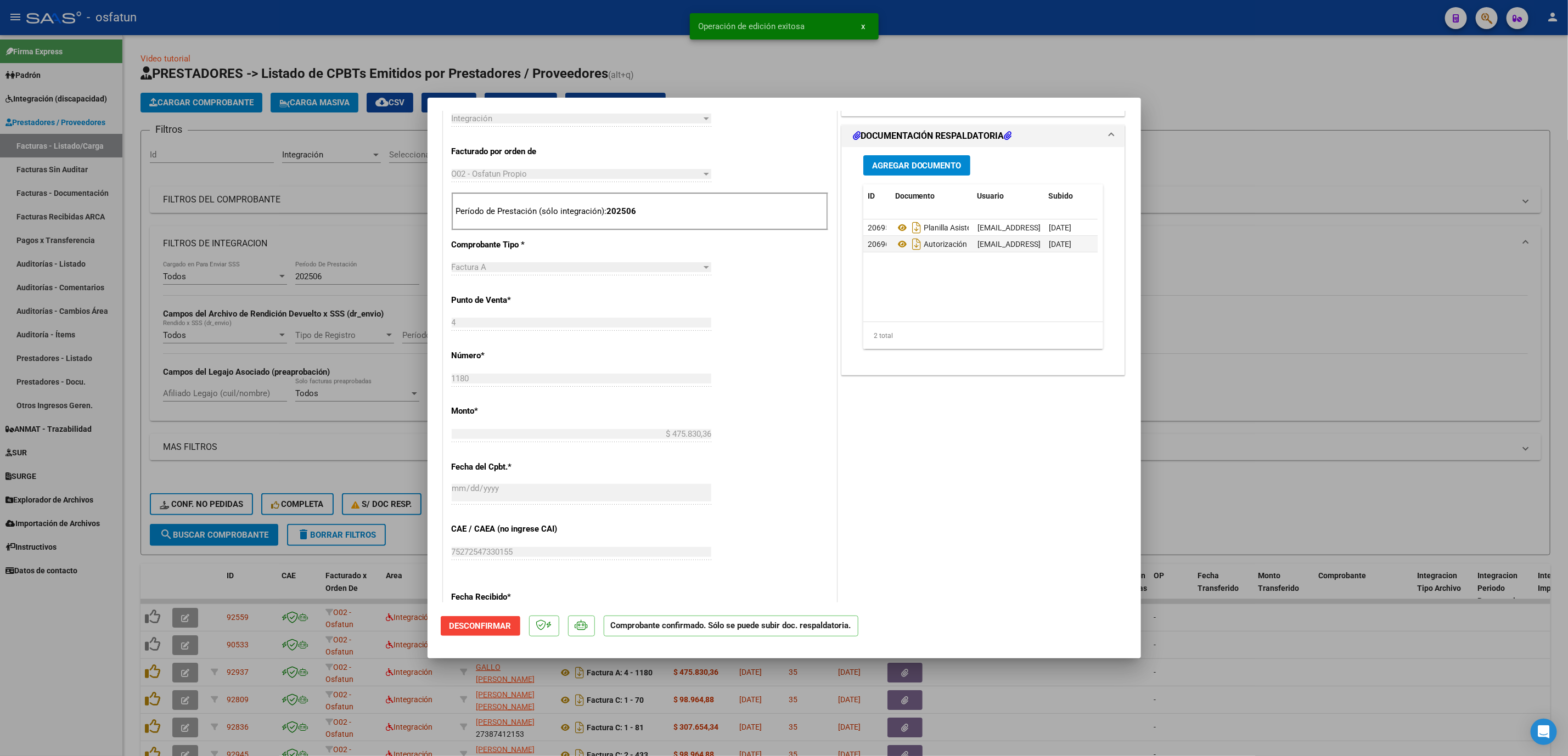
click at [1303, 382] on div at bounding box center [784, 378] width 1568 height 756
type input "$ 0,00"
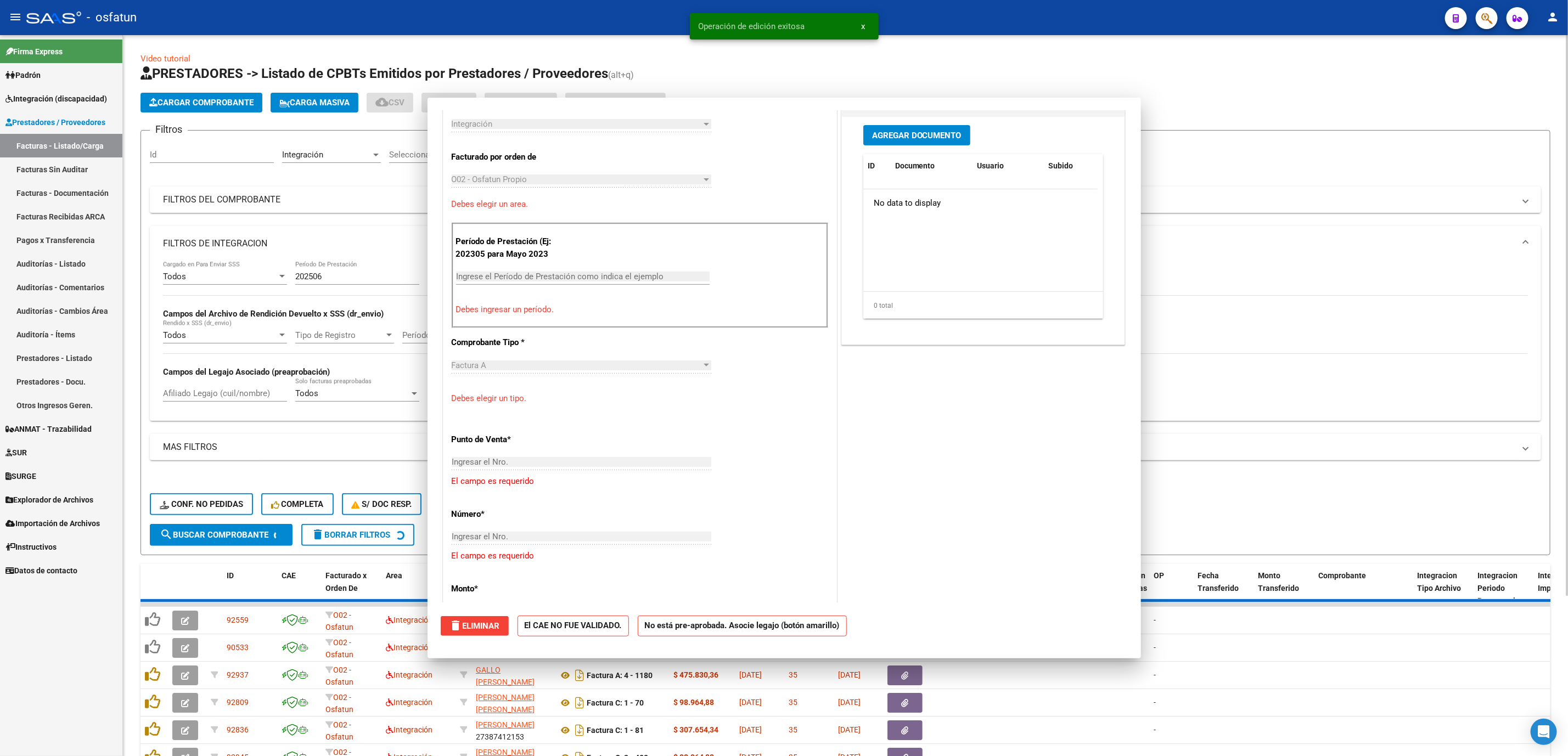
scroll to position [465, 0]
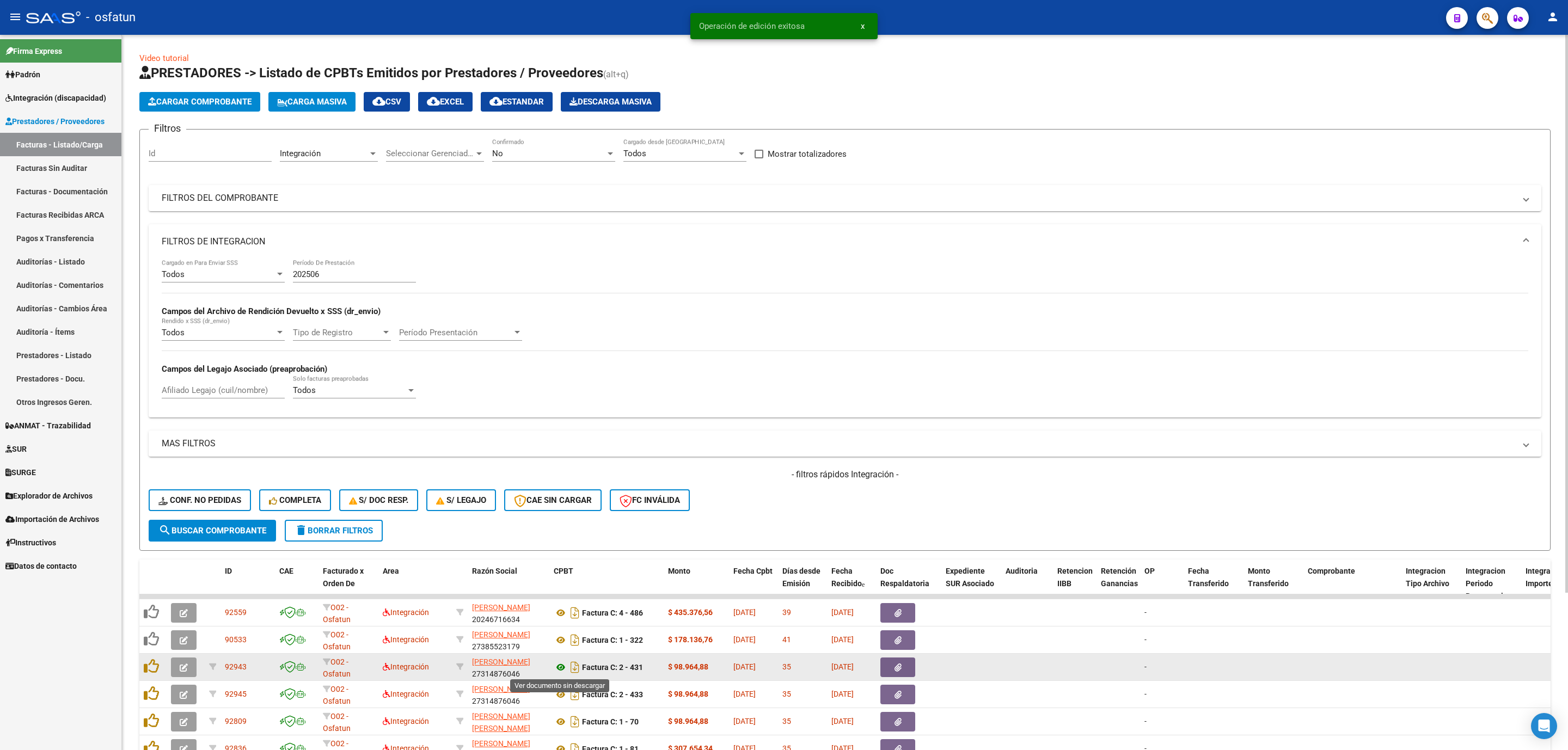
click at [559, 668] on icon at bounding box center [560, 668] width 14 height 13
click at [185, 674] on button "button" at bounding box center [183, 667] width 25 height 20
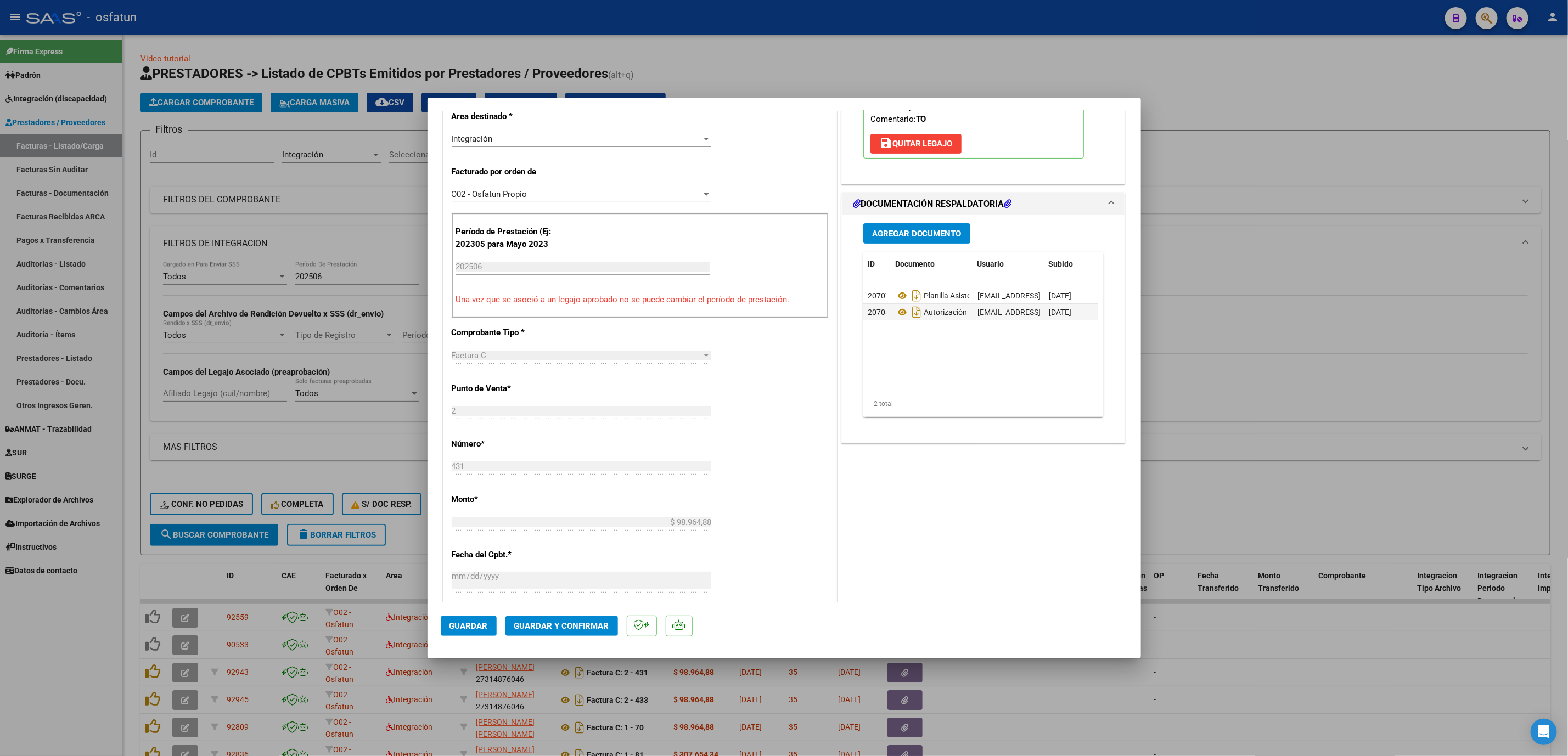
scroll to position [247, 0]
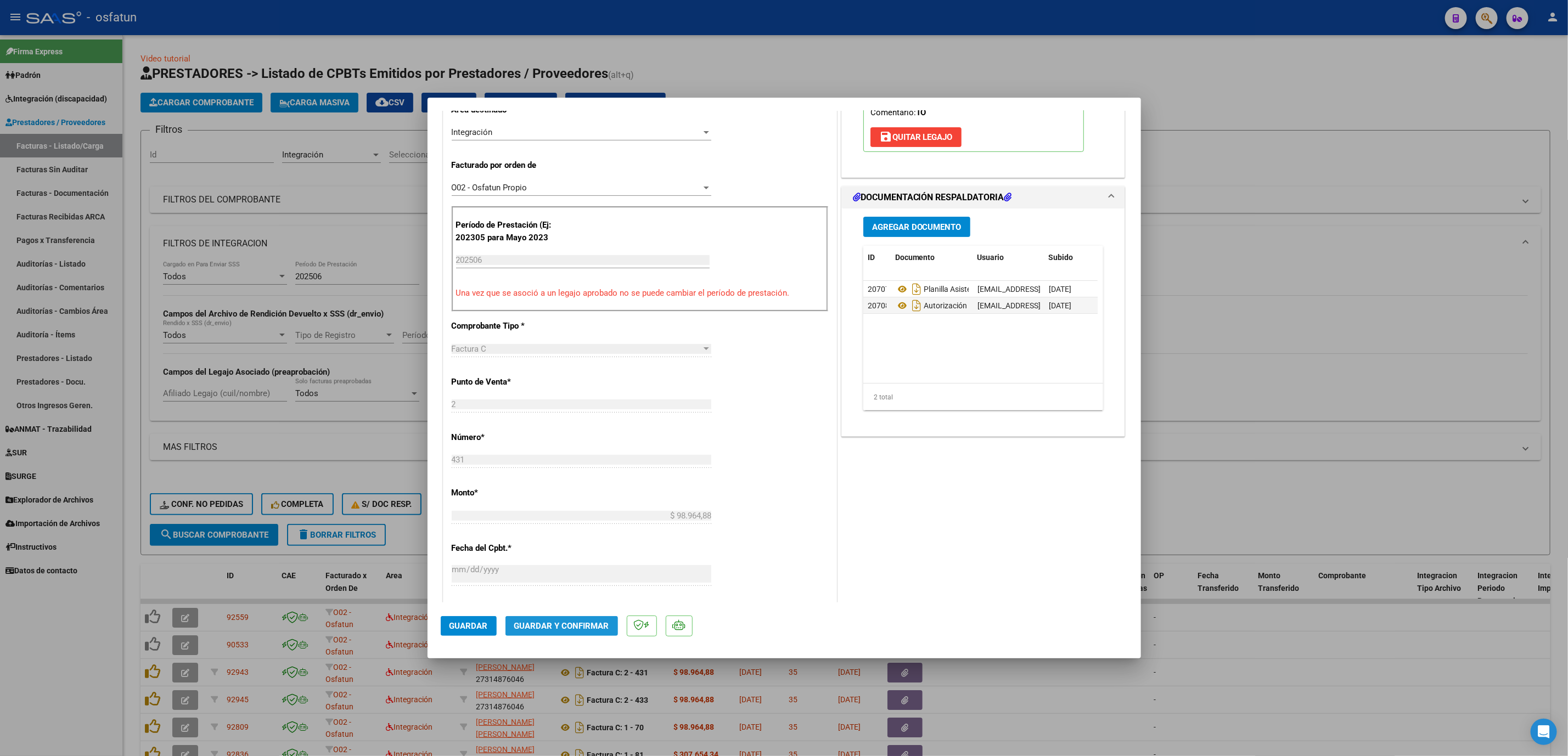
click at [567, 626] on span "Guardar y Confirmar" at bounding box center [562, 626] width 95 height 9
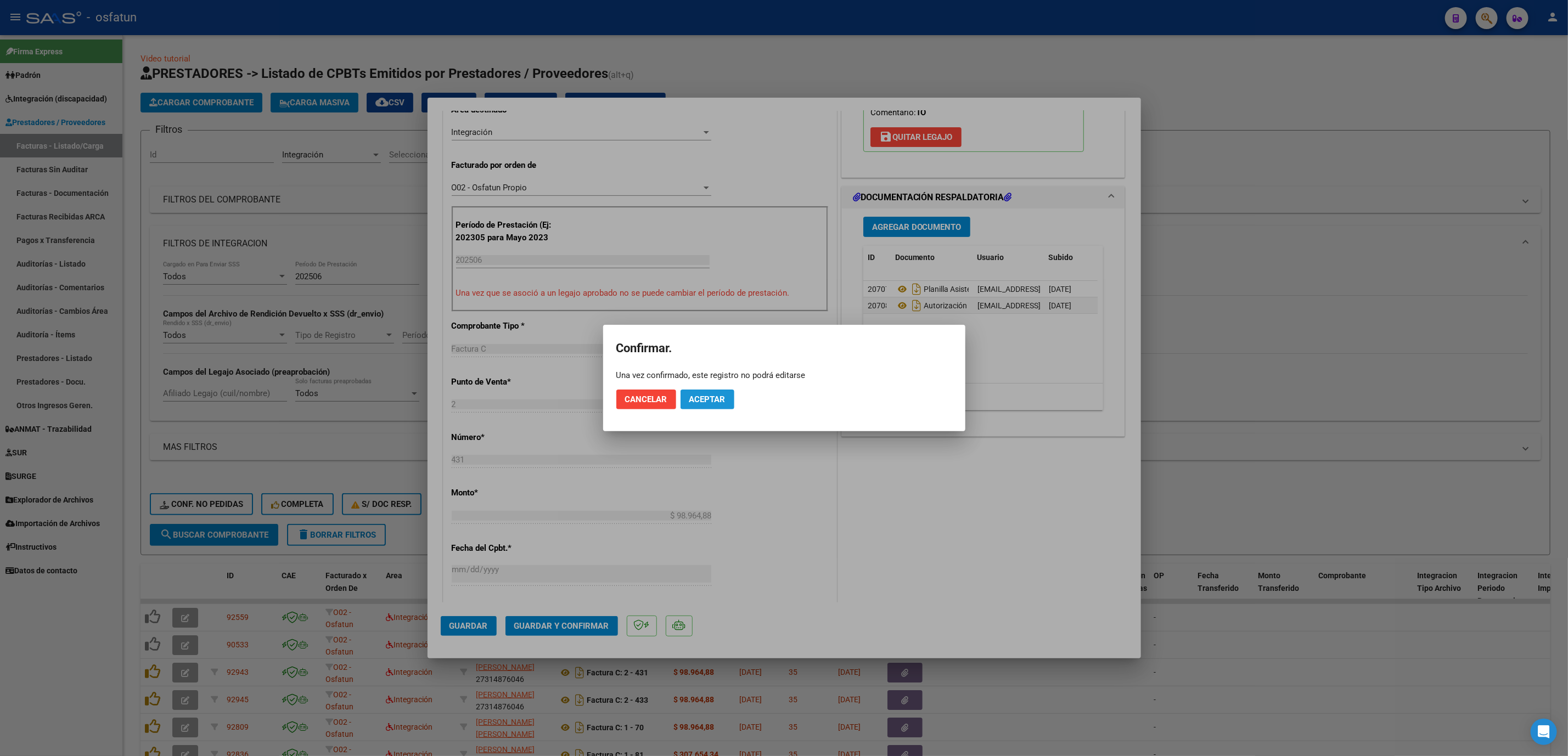
click at [713, 399] on span "Aceptar" at bounding box center [707, 400] width 36 height 9
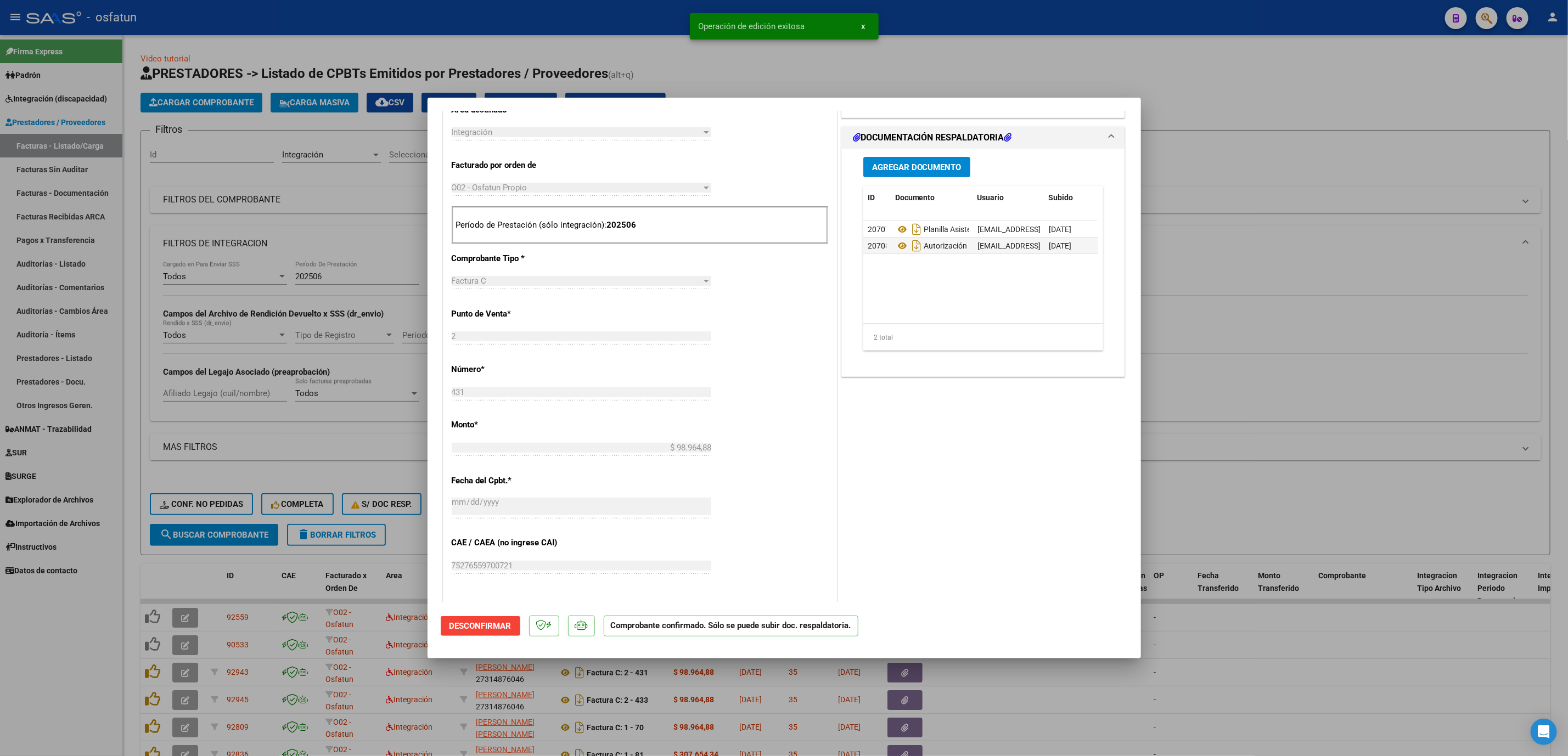
click at [1378, 341] on div at bounding box center [784, 378] width 1568 height 756
type input "$ 0,00"
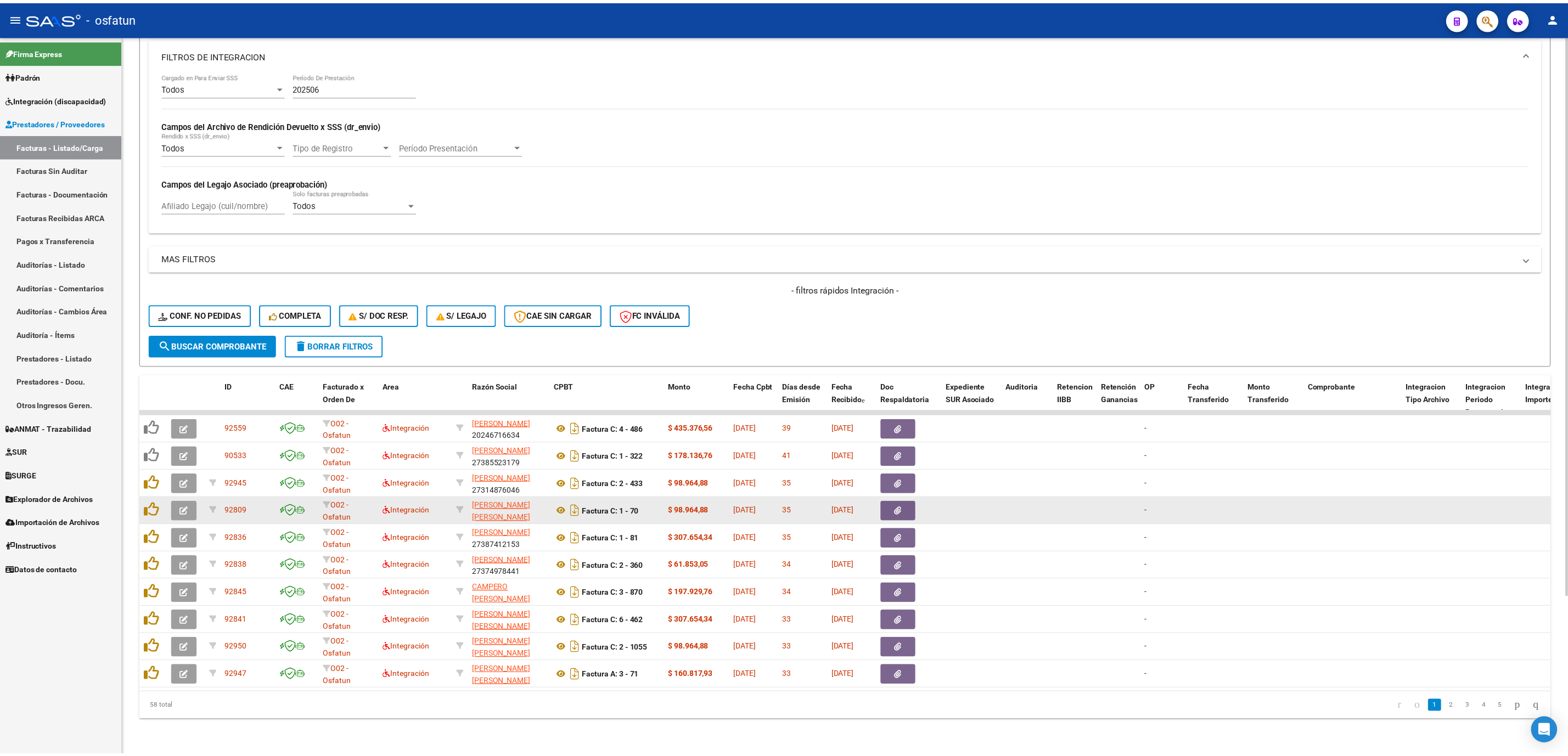
scroll to position [203, 0]
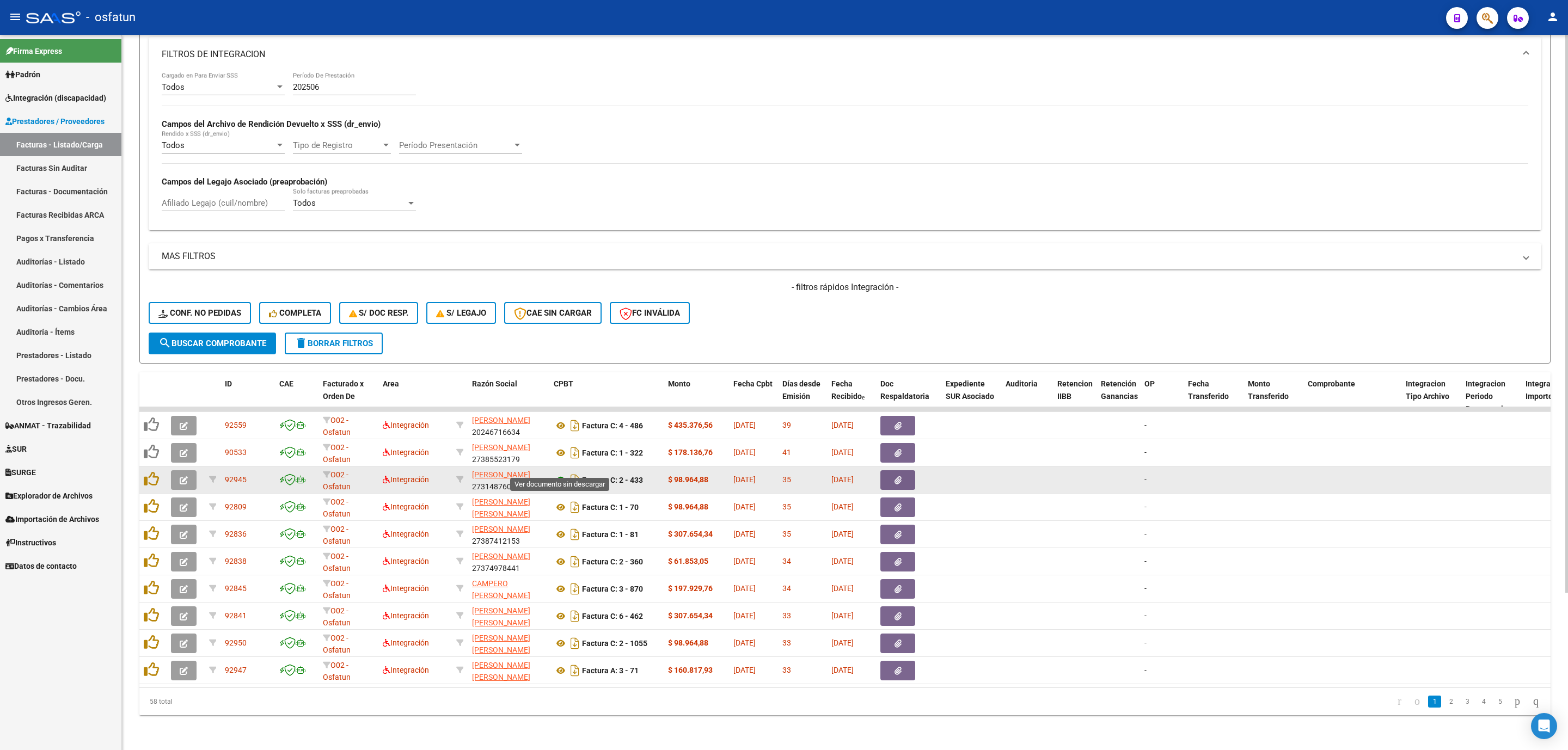
click at [558, 474] on icon at bounding box center [560, 481] width 14 height 13
click at [188, 470] on button "button" at bounding box center [183, 480] width 25 height 20
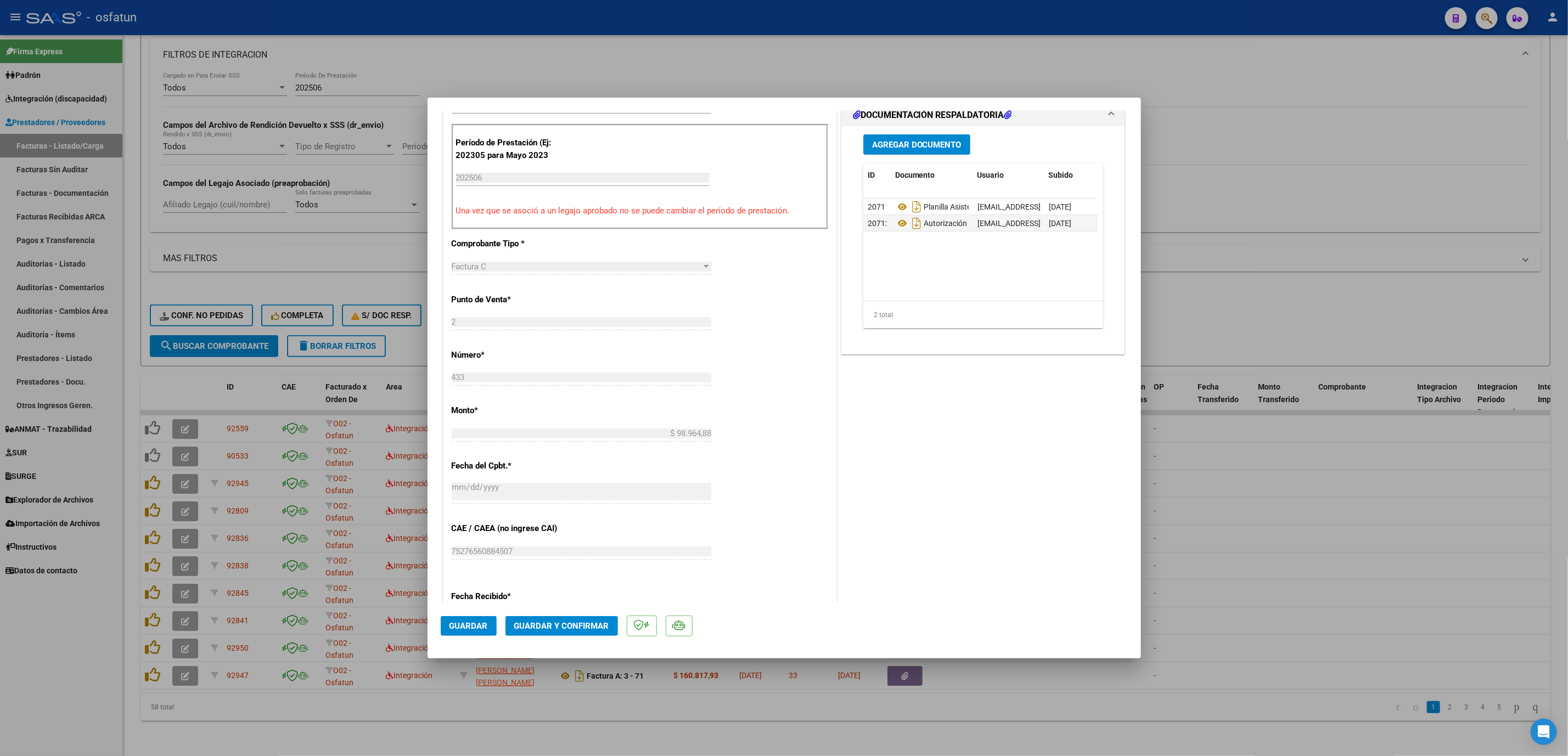
scroll to position [0, 0]
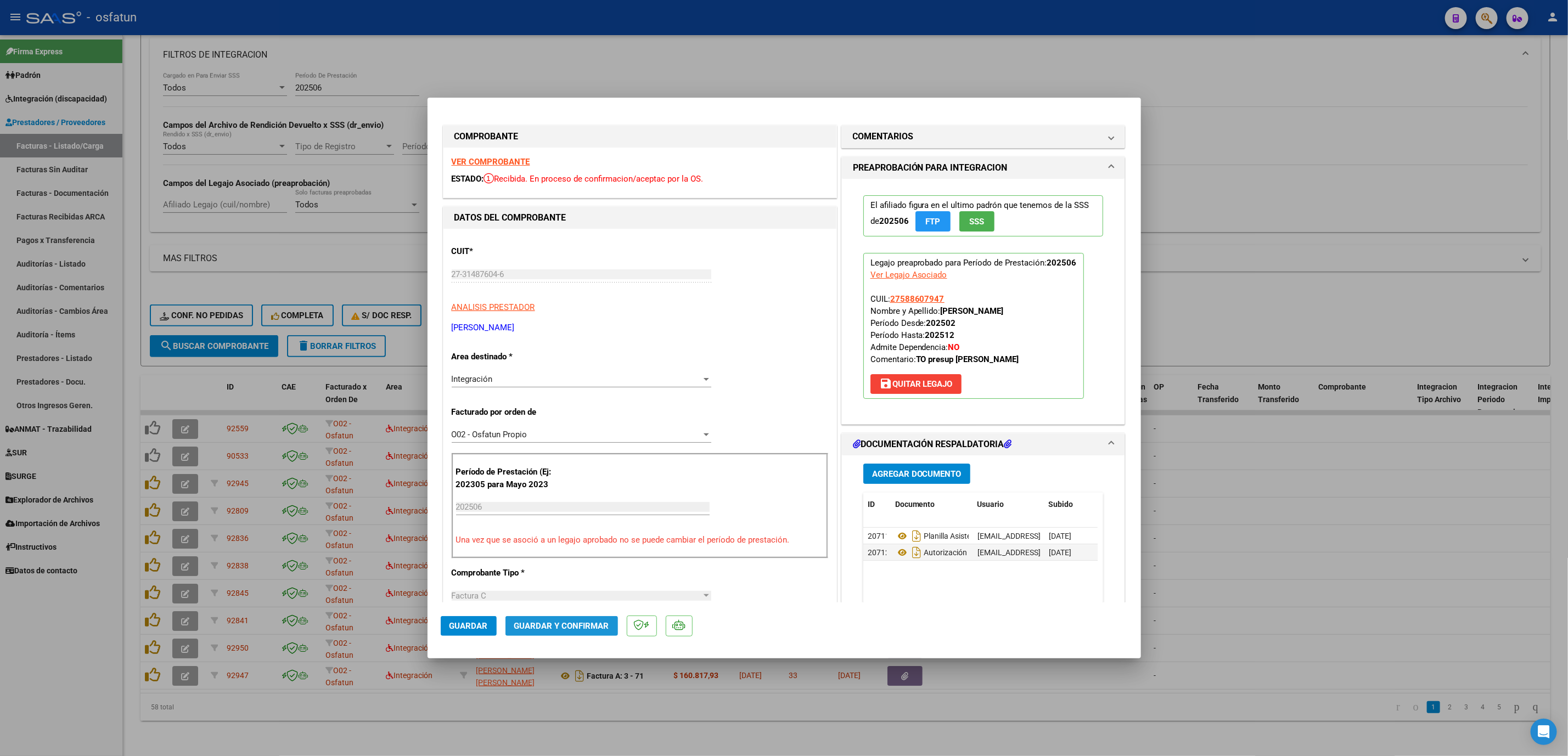
click at [569, 630] on span "Guardar y Confirmar" at bounding box center [562, 626] width 95 height 9
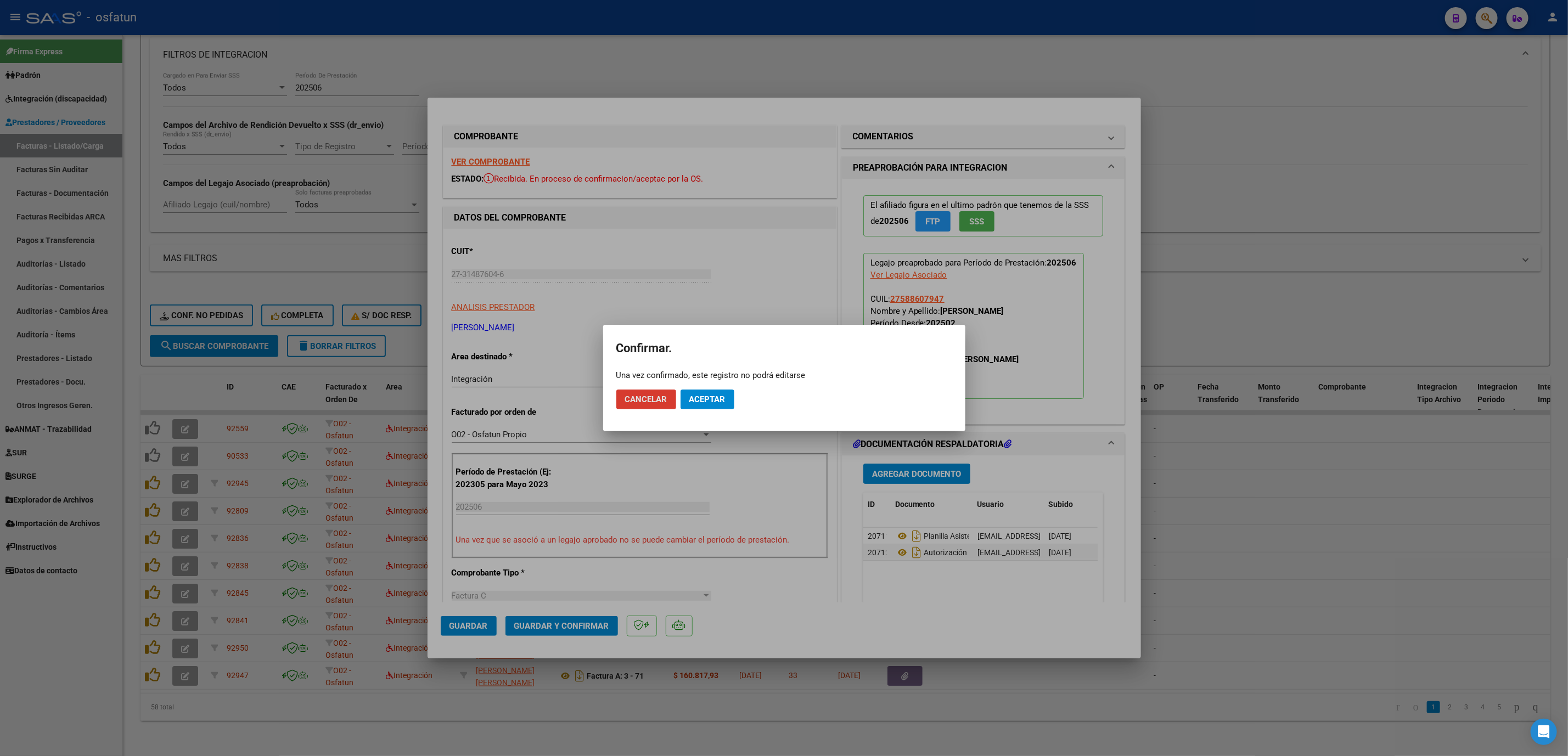
click at [717, 390] on button "Aceptar" at bounding box center [707, 399] width 54 height 20
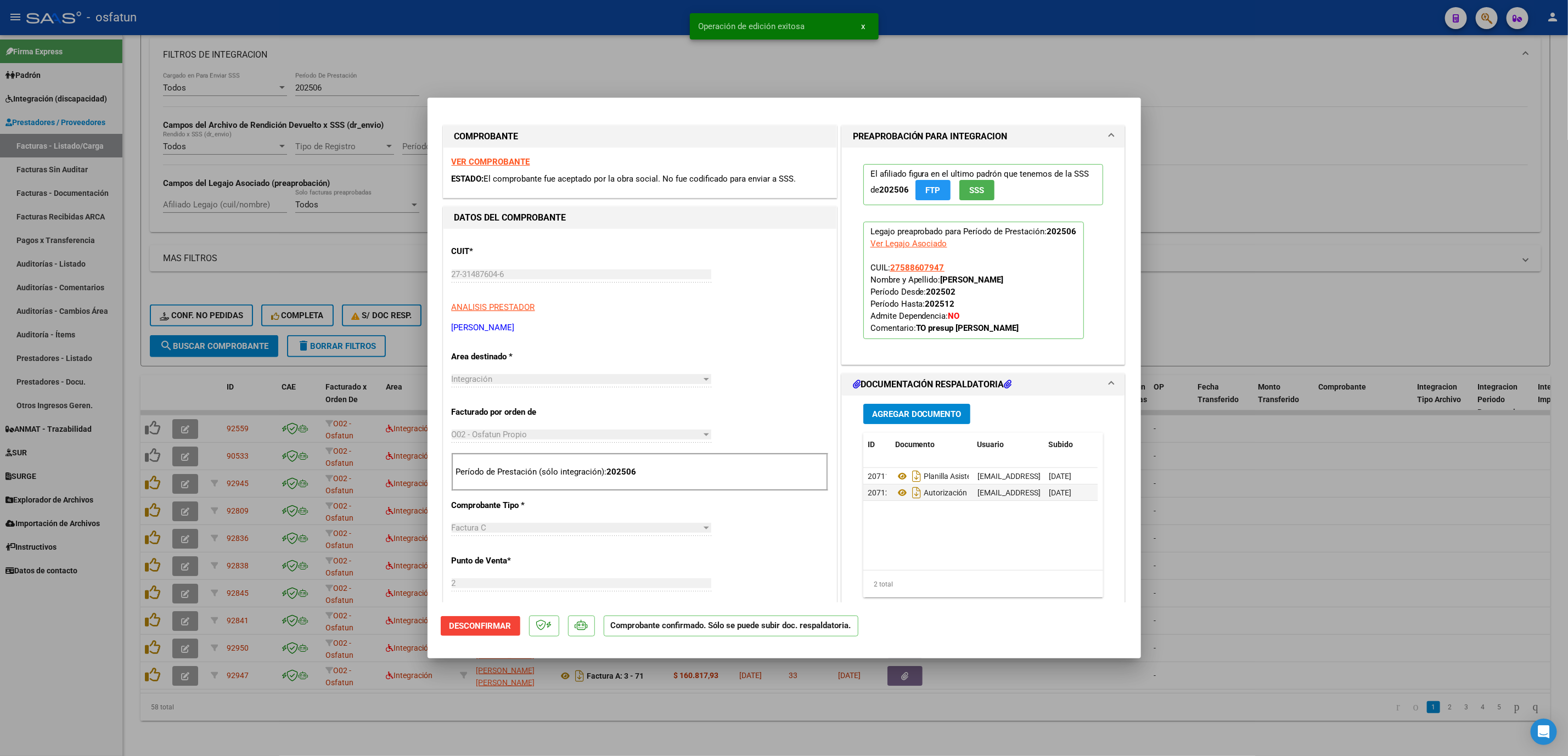
click at [1377, 593] on div at bounding box center [784, 378] width 1568 height 756
type input "$ 0,00"
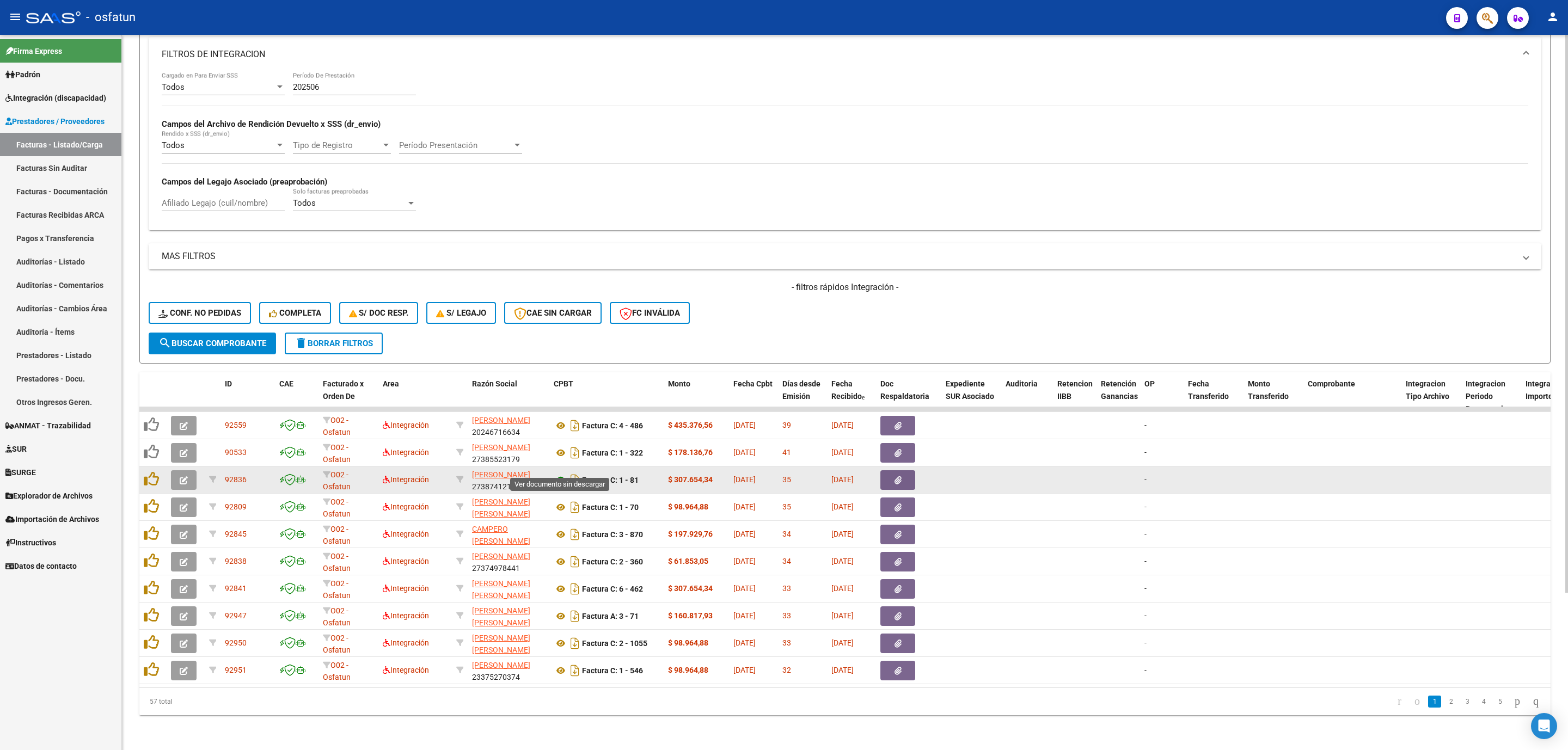
click at [559, 474] on icon at bounding box center [560, 481] width 14 height 13
click at [191, 470] on button "button" at bounding box center [183, 480] width 25 height 20
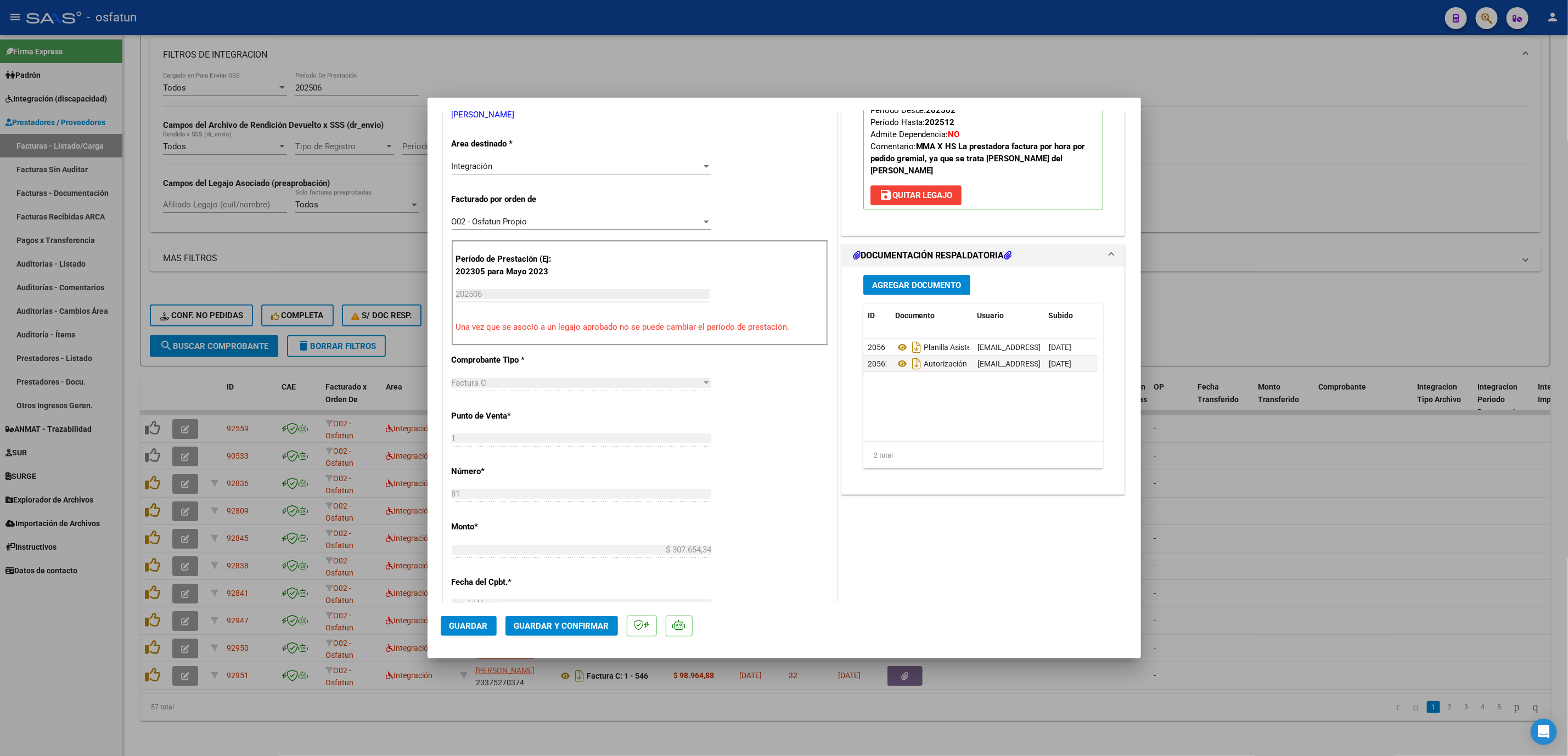
scroll to position [329, 0]
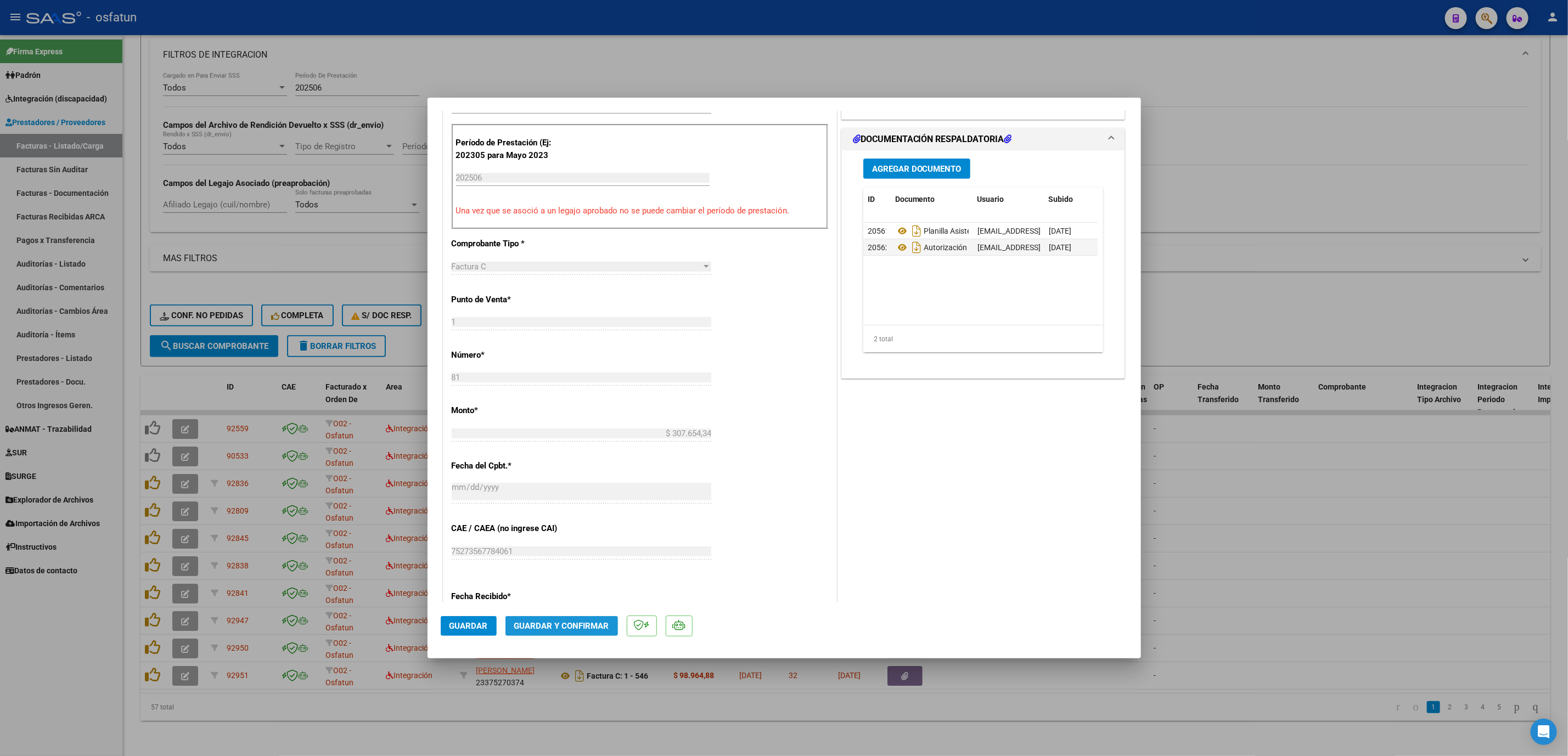
click at [583, 628] on span "Guardar y Confirmar" at bounding box center [562, 626] width 95 height 9
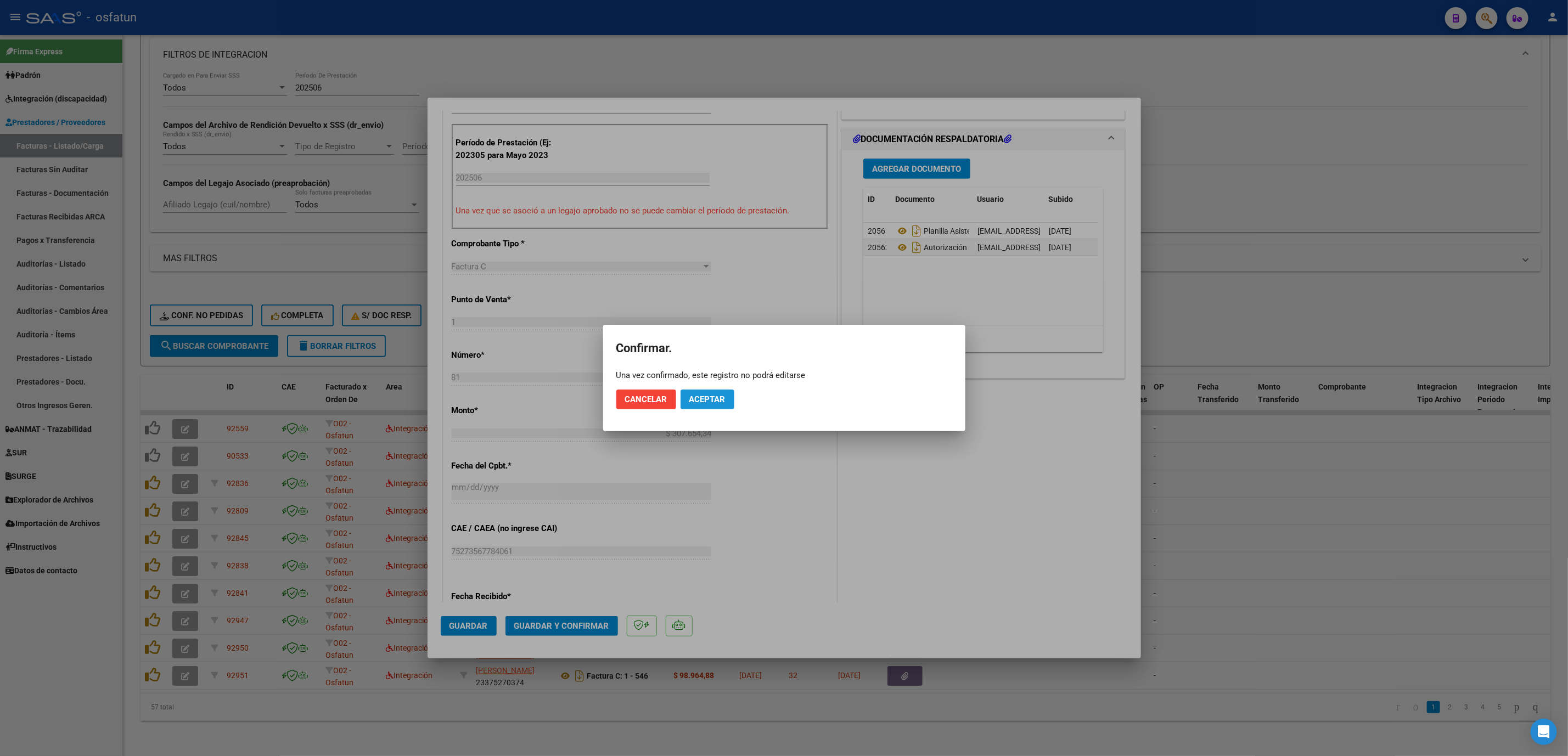
click at [720, 399] on span "Aceptar" at bounding box center [707, 400] width 36 height 9
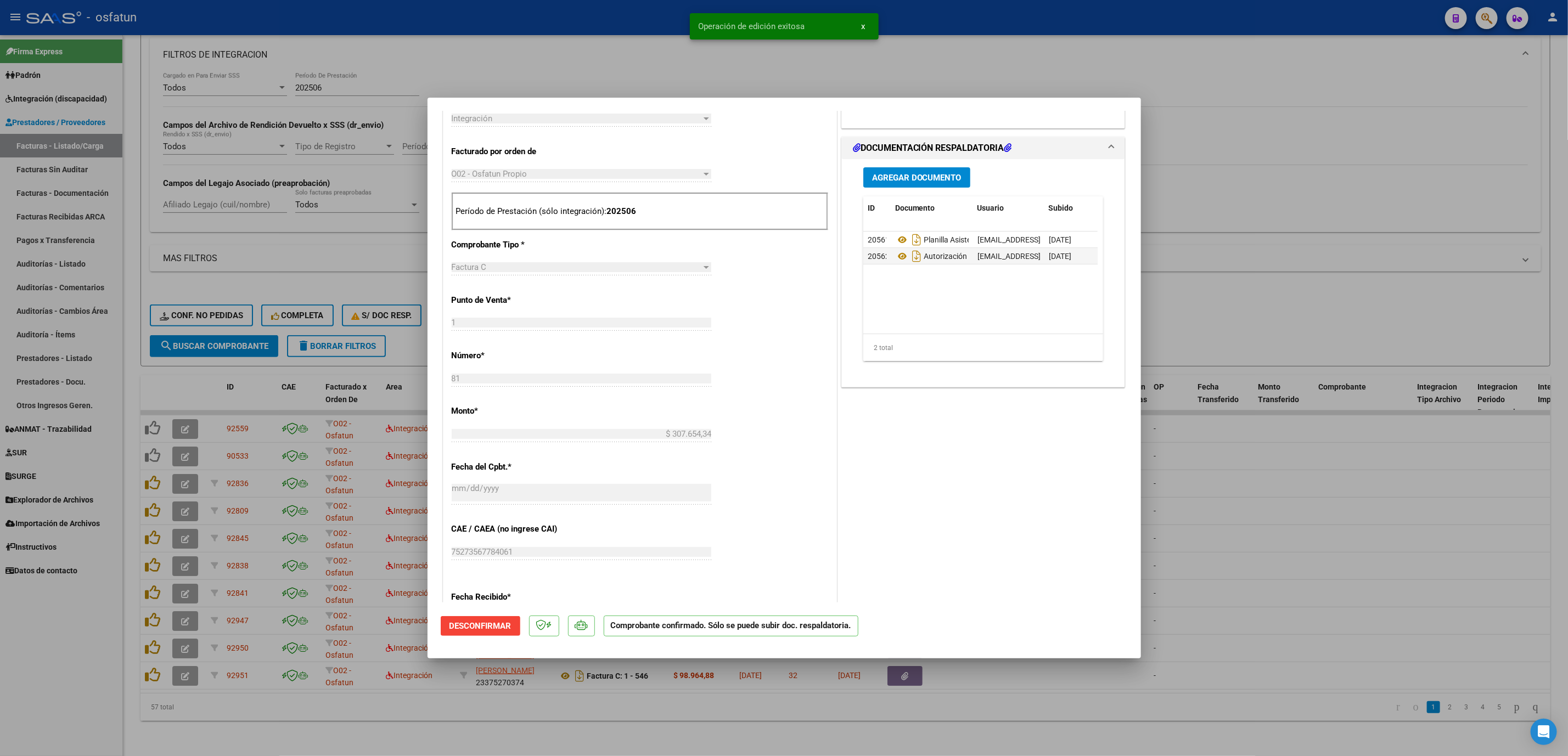
click at [1346, 482] on div at bounding box center [784, 378] width 1568 height 756
type input "$ 0,00"
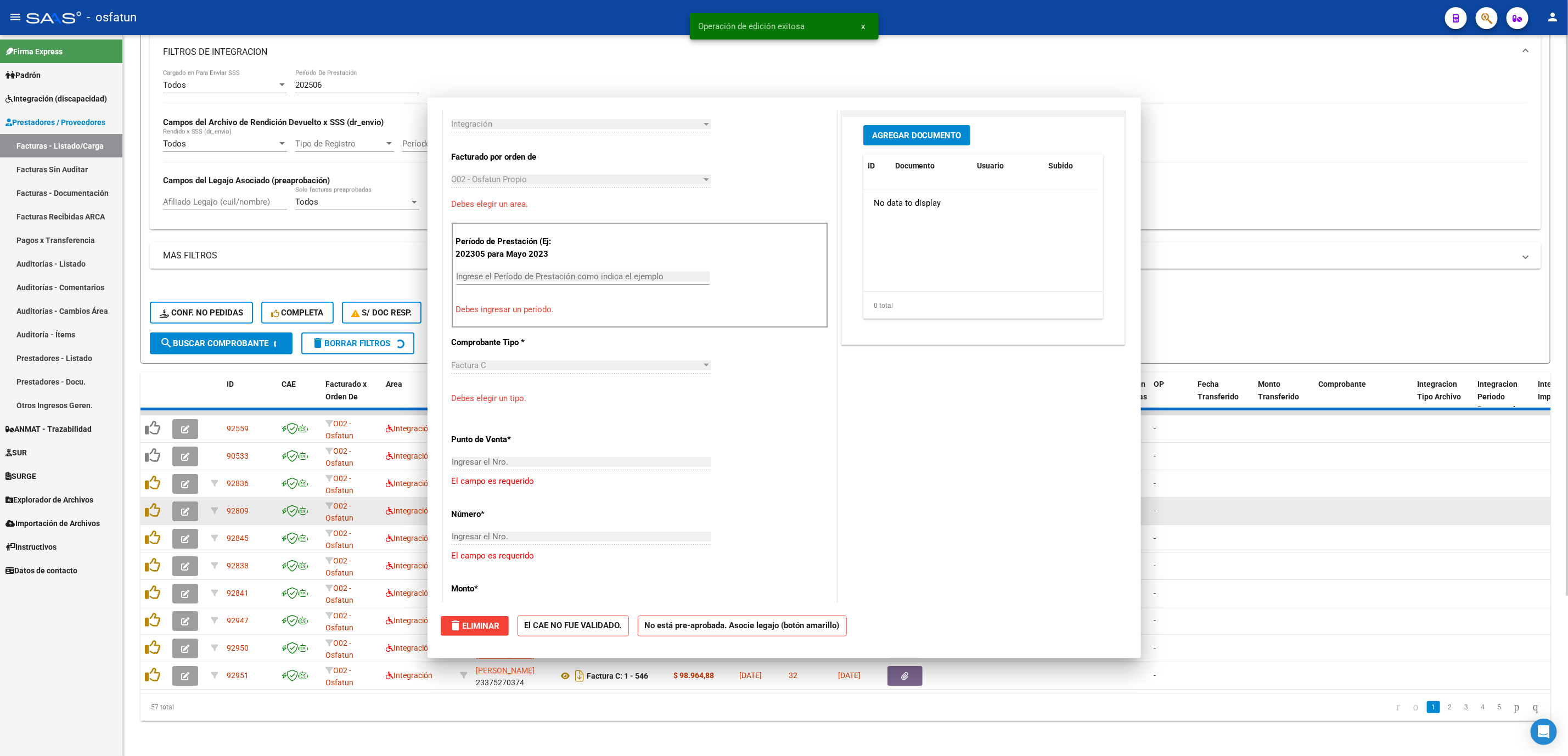
scroll to position [465, 0]
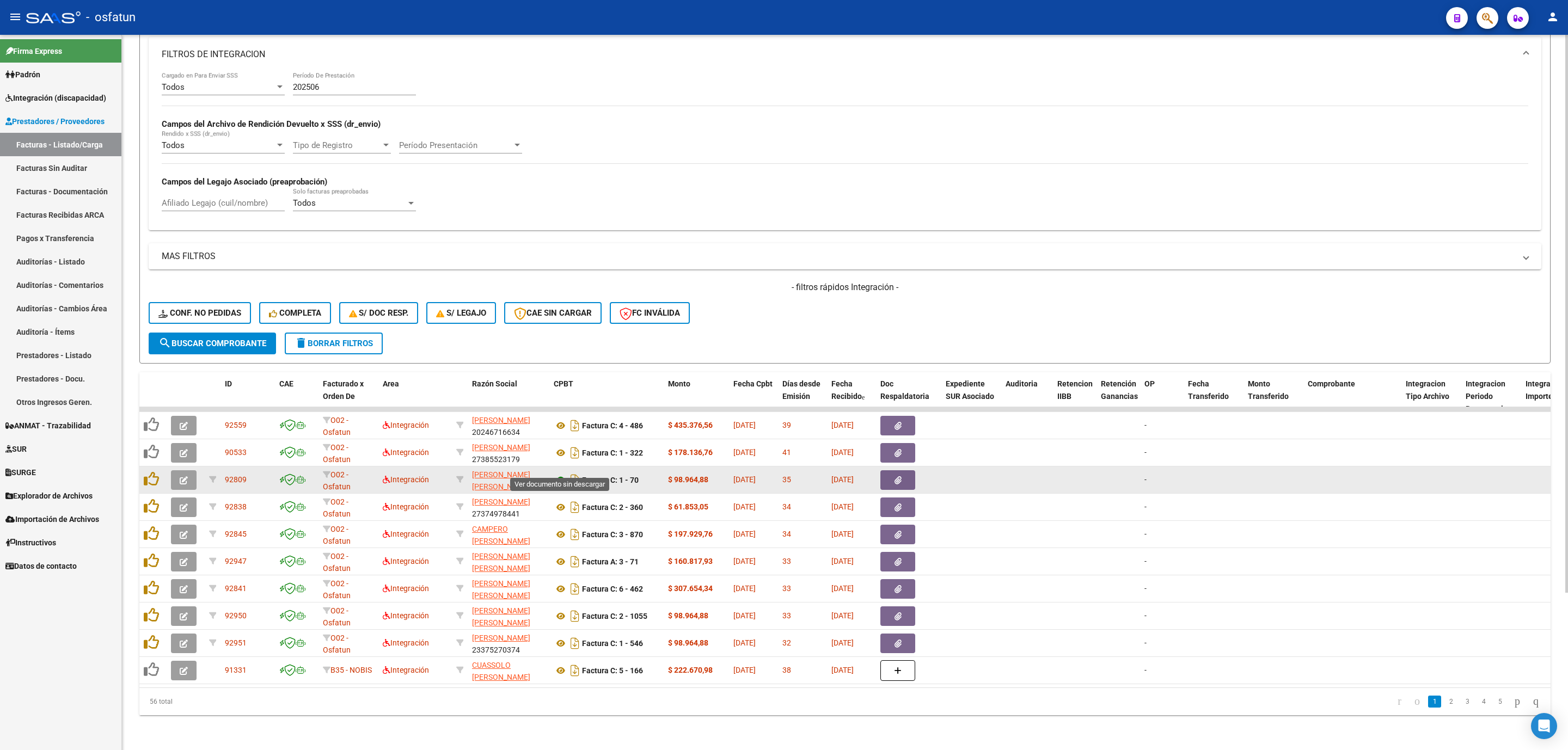
click at [561, 474] on icon at bounding box center [560, 481] width 14 height 13
click at [190, 470] on button "button" at bounding box center [183, 480] width 25 height 20
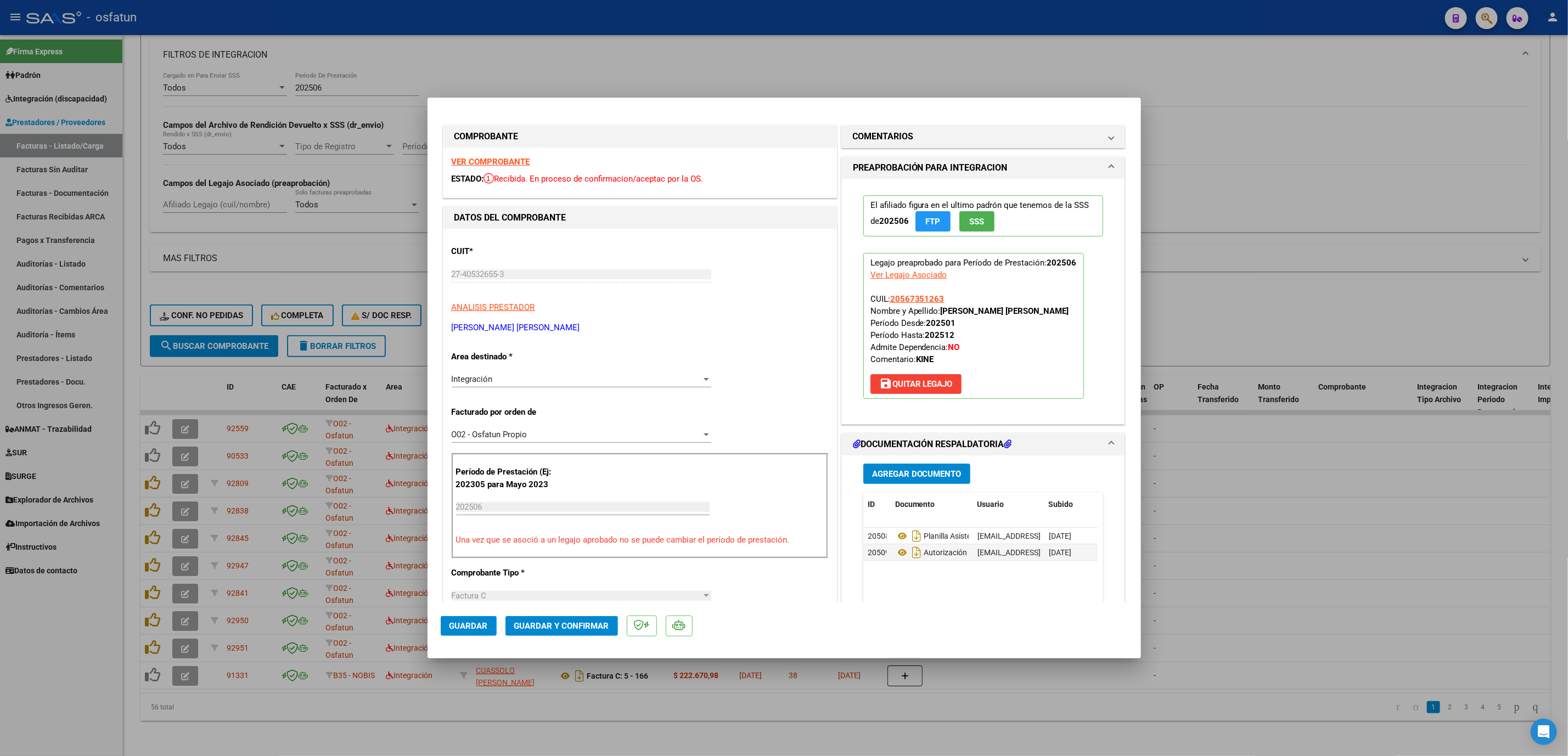
click at [573, 634] on button "Guardar y Confirmar" at bounding box center [561, 626] width 112 height 20
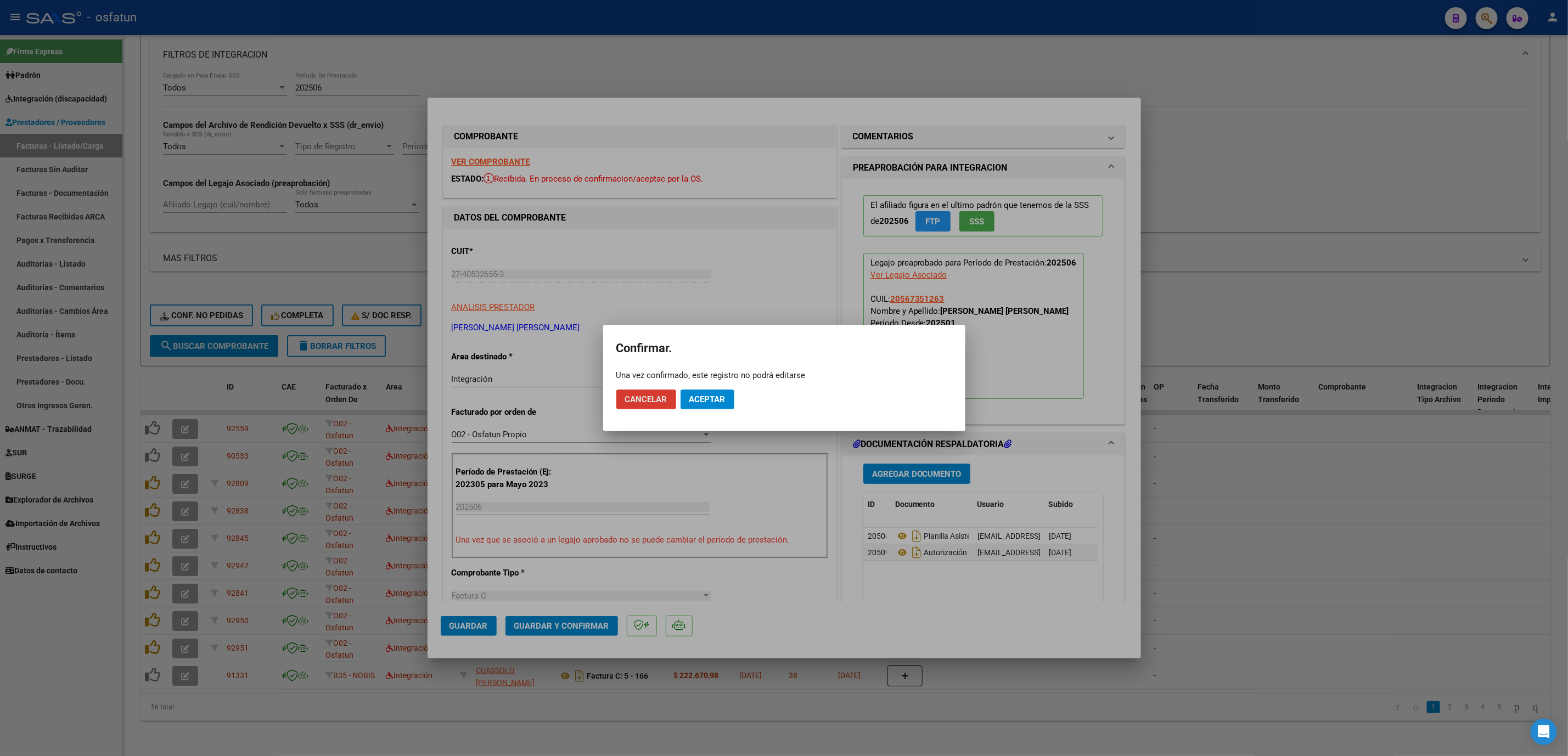
drag, startPoint x: 714, startPoint y: 411, endPoint x: 710, endPoint y: 416, distance: 6.4
click at [712, 414] on mat-dialog-actions "Cancelar Aceptar" at bounding box center [784, 400] width 336 height 38
click at [715, 402] on span "Aceptar" at bounding box center [707, 400] width 36 height 9
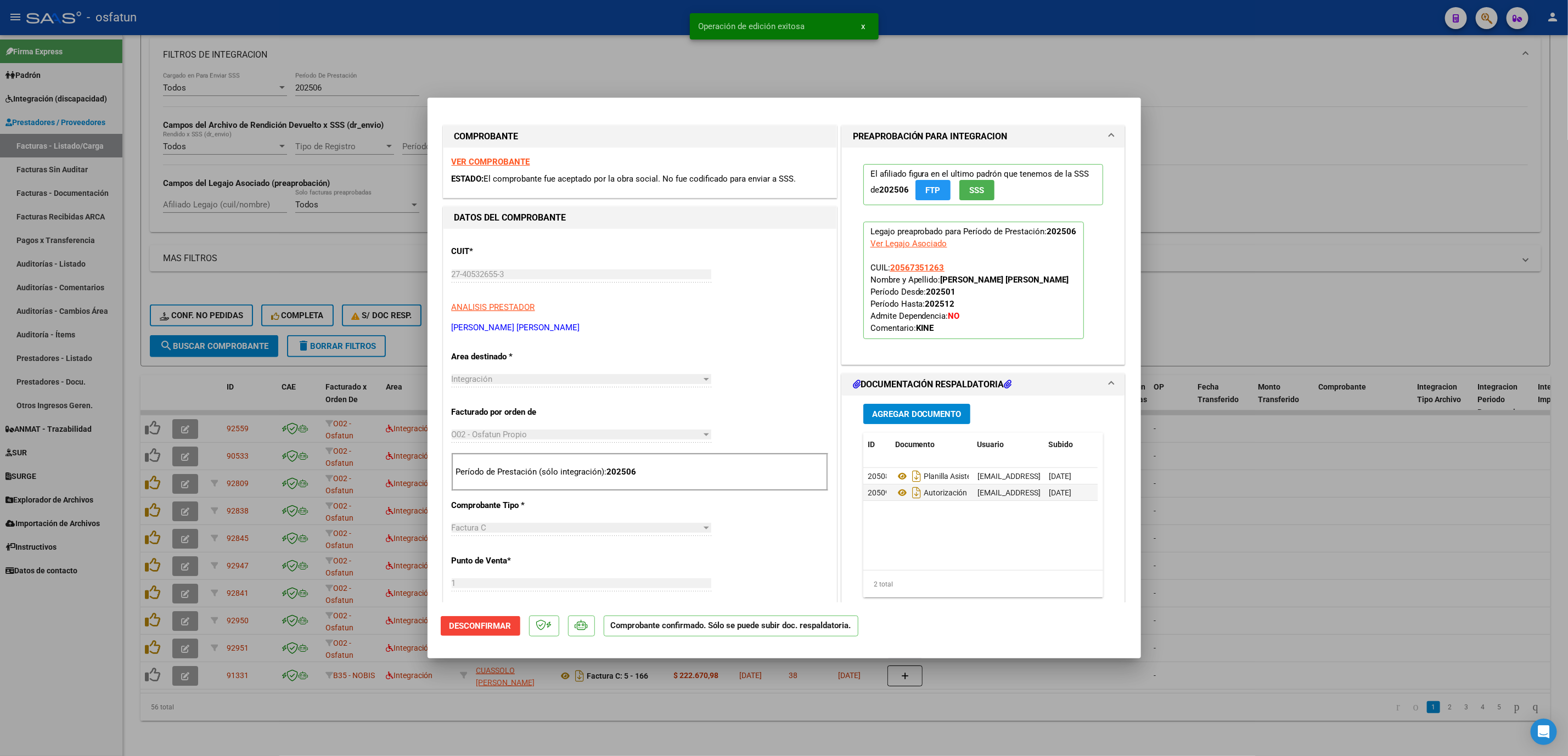
click at [1352, 562] on div at bounding box center [784, 378] width 1568 height 756
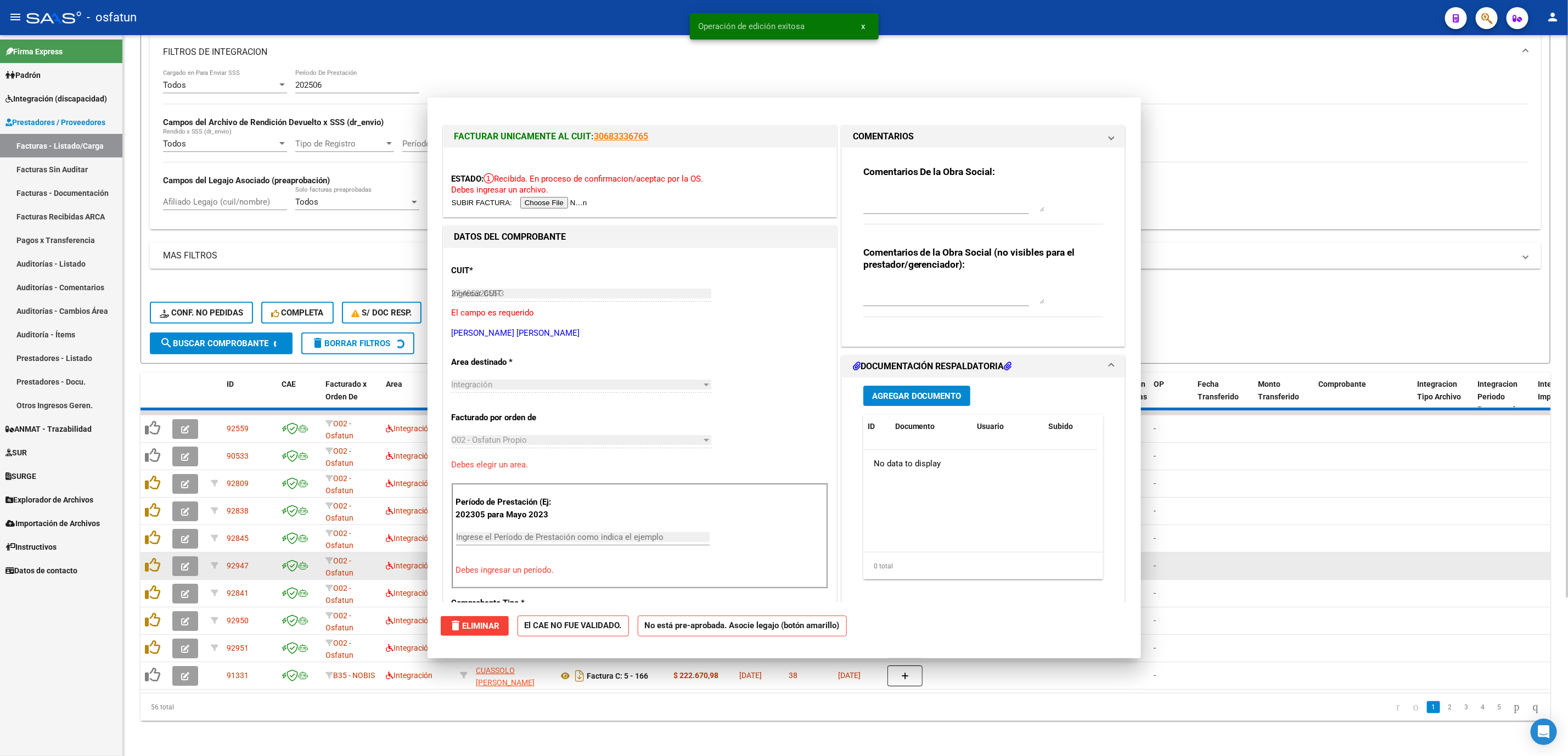
type input "$ 0,00"
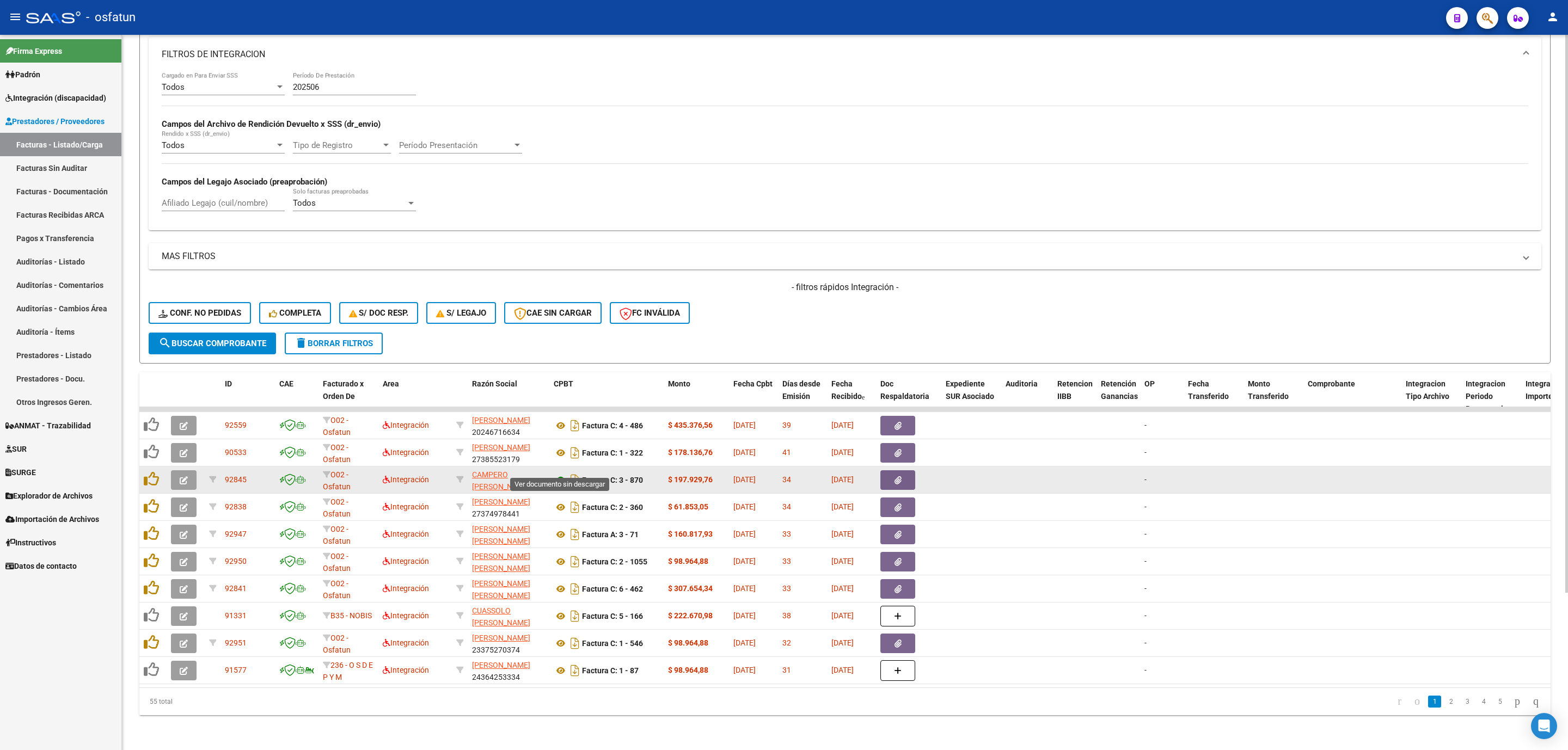
click at [564, 474] on icon at bounding box center [560, 481] width 14 height 13
click at [180, 476] on icon "button" at bounding box center [183, 480] width 8 height 8
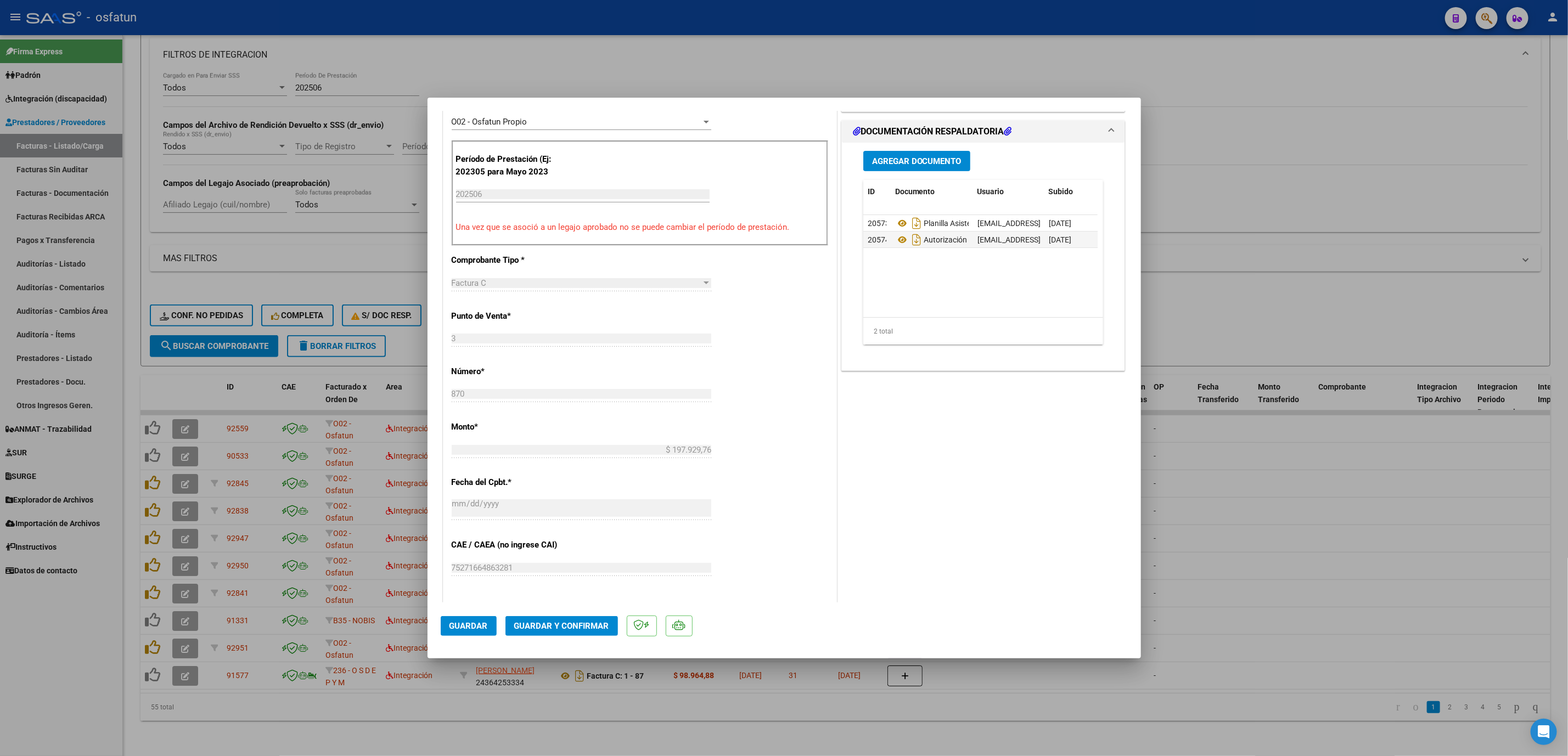
scroll to position [329, 0]
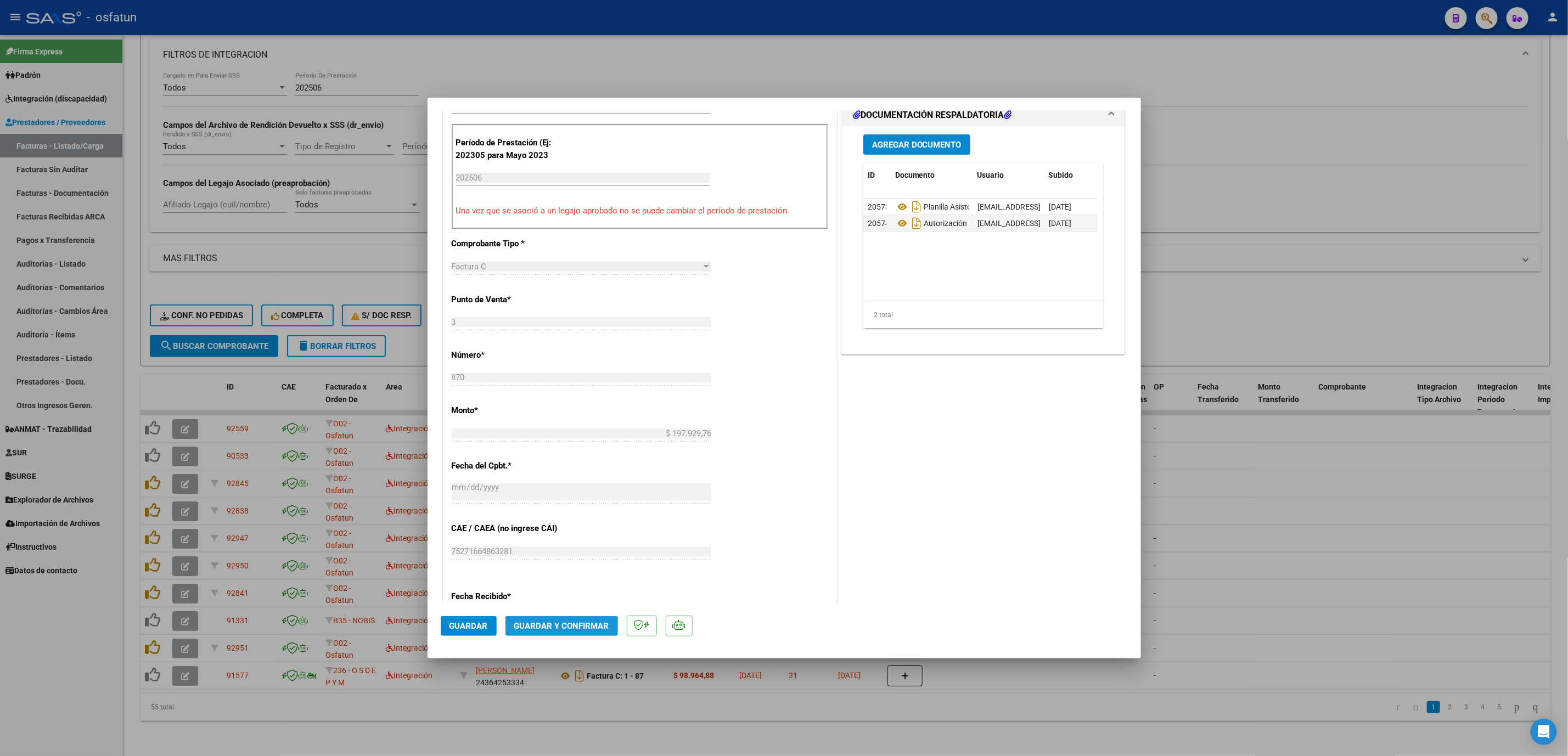
click at [602, 623] on span "Guardar y Confirmar" at bounding box center [562, 626] width 95 height 9
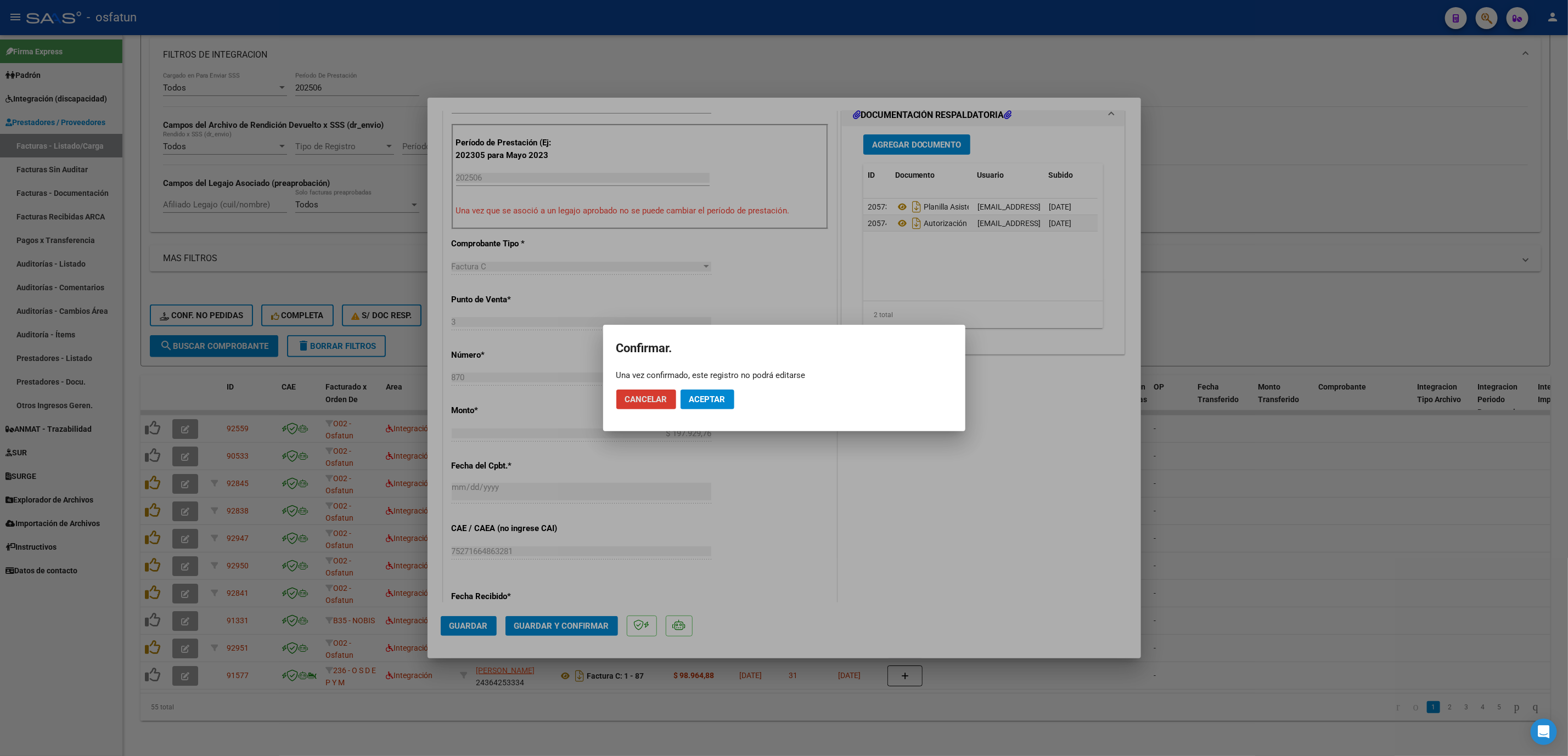
drag, startPoint x: 713, startPoint y: 379, endPoint x: 714, endPoint y: 396, distance: 17.0
click at [713, 384] on app-popup "Confirmar. Una vez confirmado, este registro no podrá editarse Cancelar Aceptar" at bounding box center [784, 378] width 336 height 80
click at [716, 399] on span "Aceptar" at bounding box center [707, 400] width 36 height 9
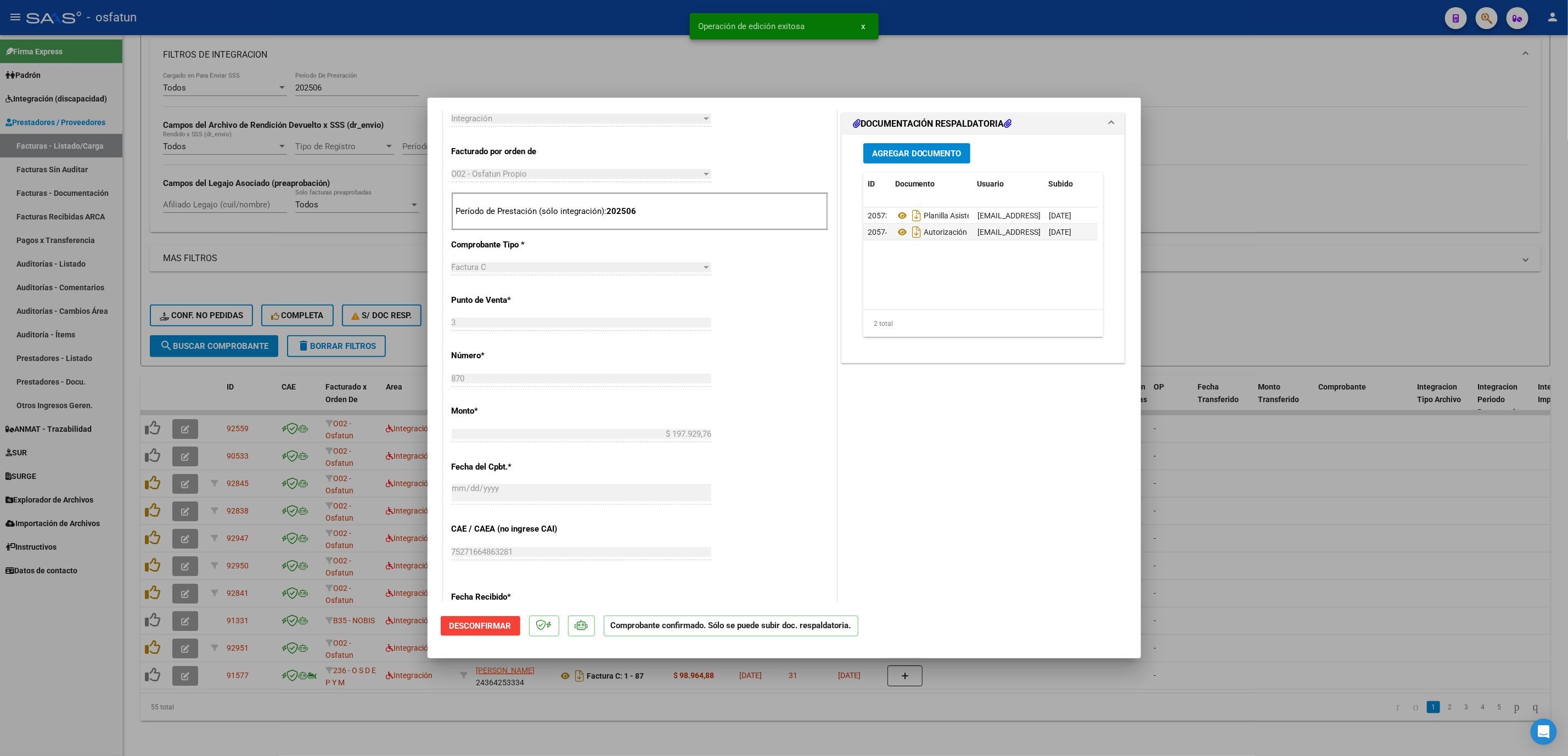
scroll to position [266, 0]
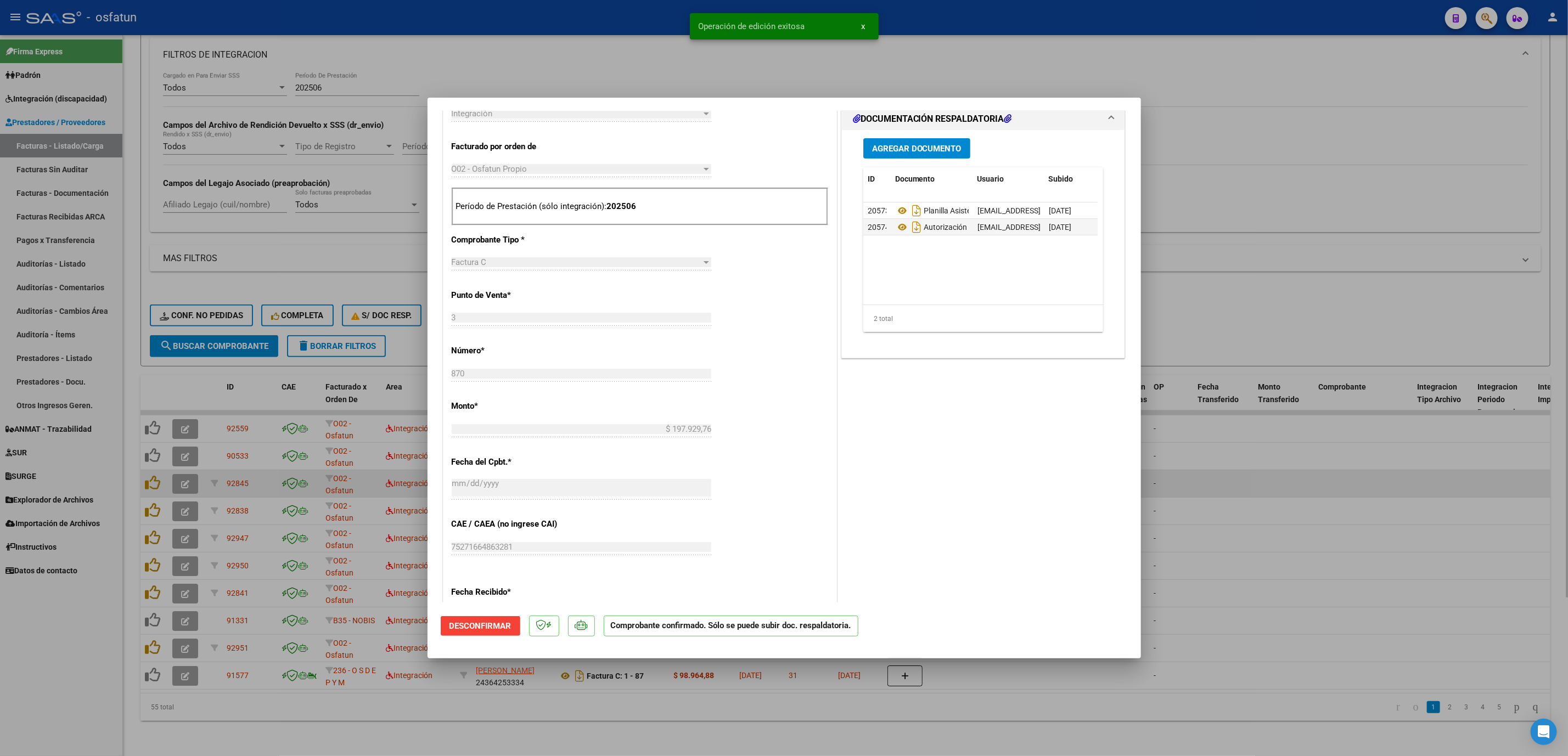
drag, startPoint x: 1297, startPoint y: 465, endPoint x: 1280, endPoint y: 475, distance: 19.7
click at [1296, 467] on div at bounding box center [784, 378] width 1568 height 756
type input "$ 0,00"
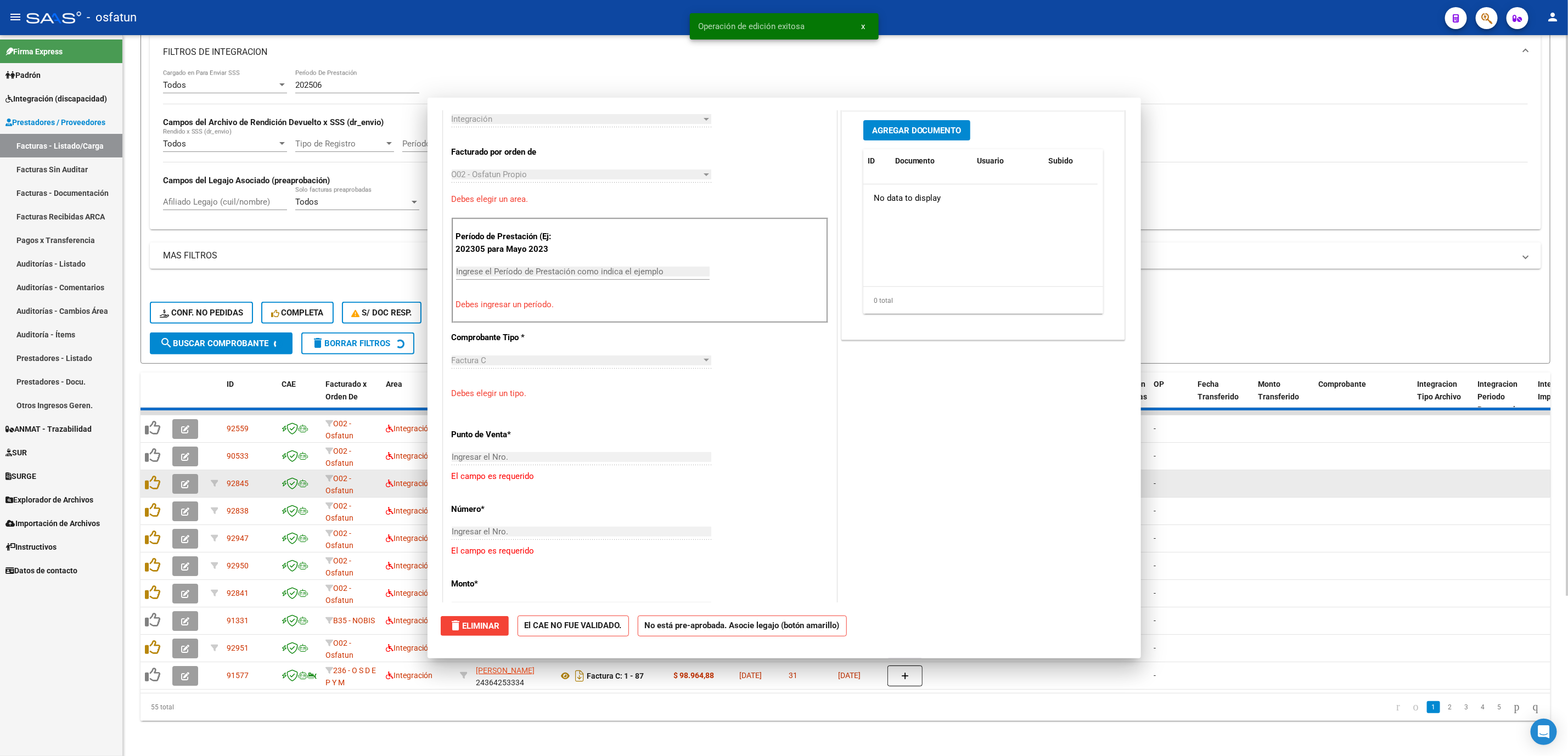
scroll to position [403, 0]
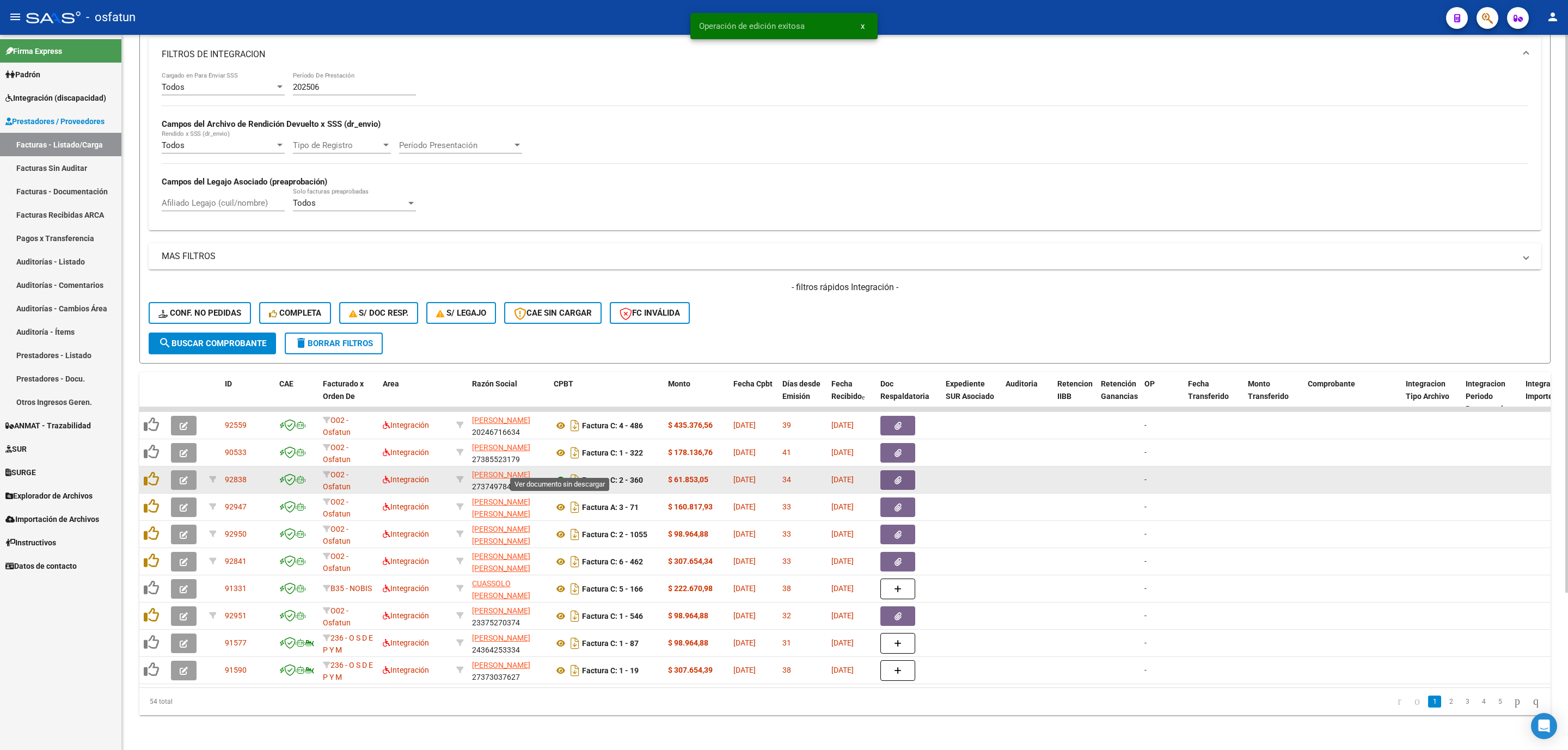
click at [555, 474] on icon at bounding box center [560, 481] width 14 height 13
click at [185, 476] on icon "button" at bounding box center [183, 480] width 8 height 8
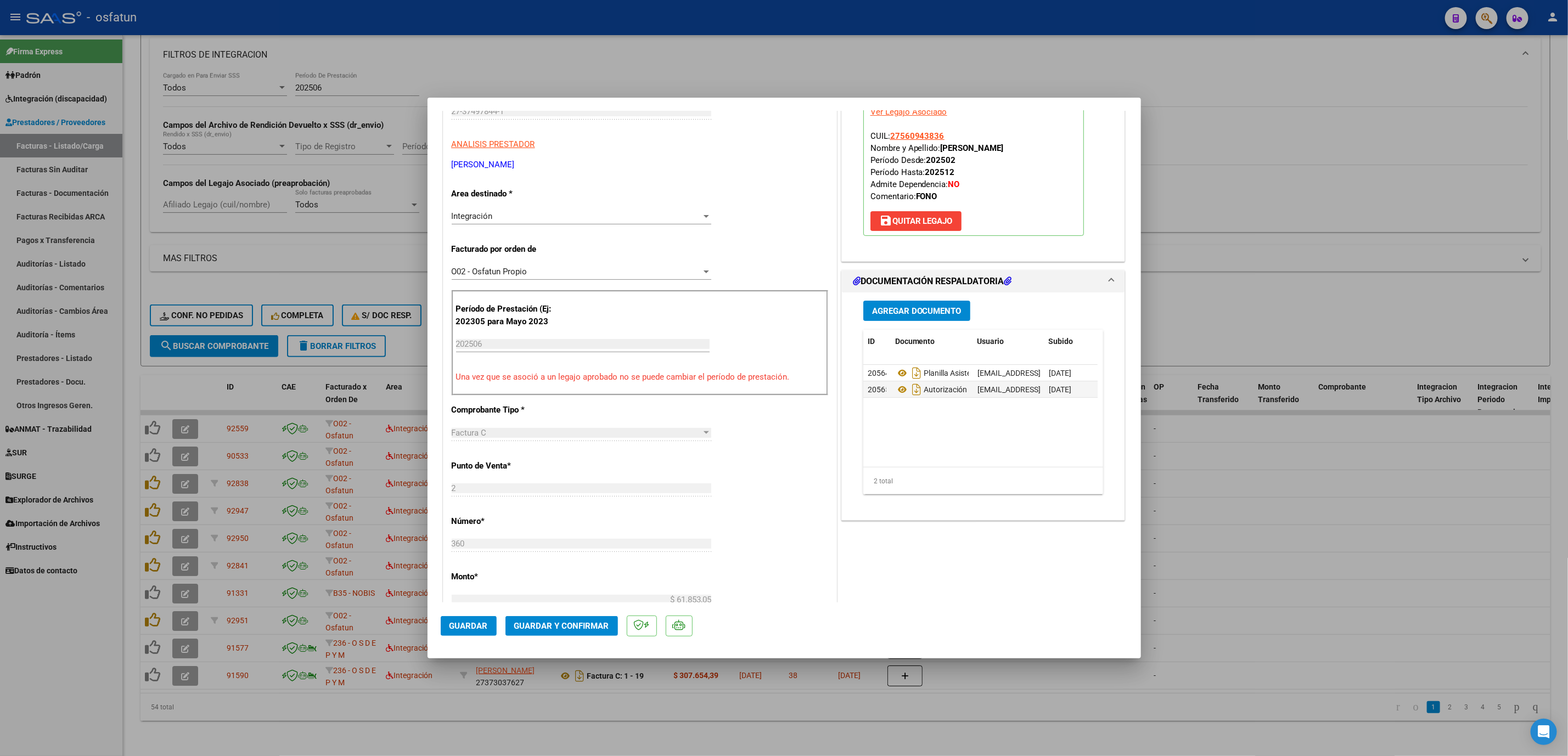
scroll to position [165, 0]
click at [579, 625] on span "Guardar y Confirmar" at bounding box center [562, 626] width 95 height 9
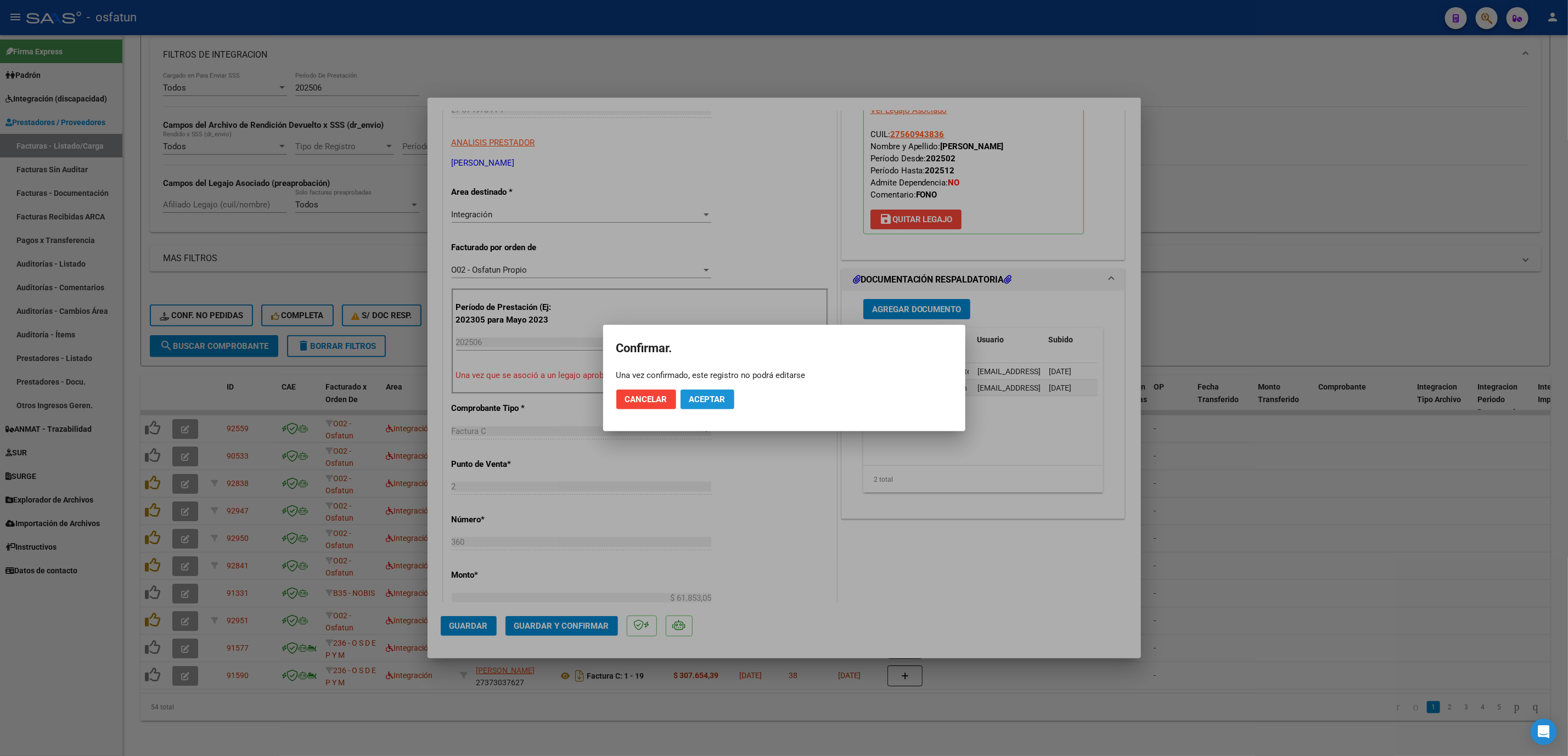
click at [723, 403] on span "Aceptar" at bounding box center [707, 400] width 36 height 9
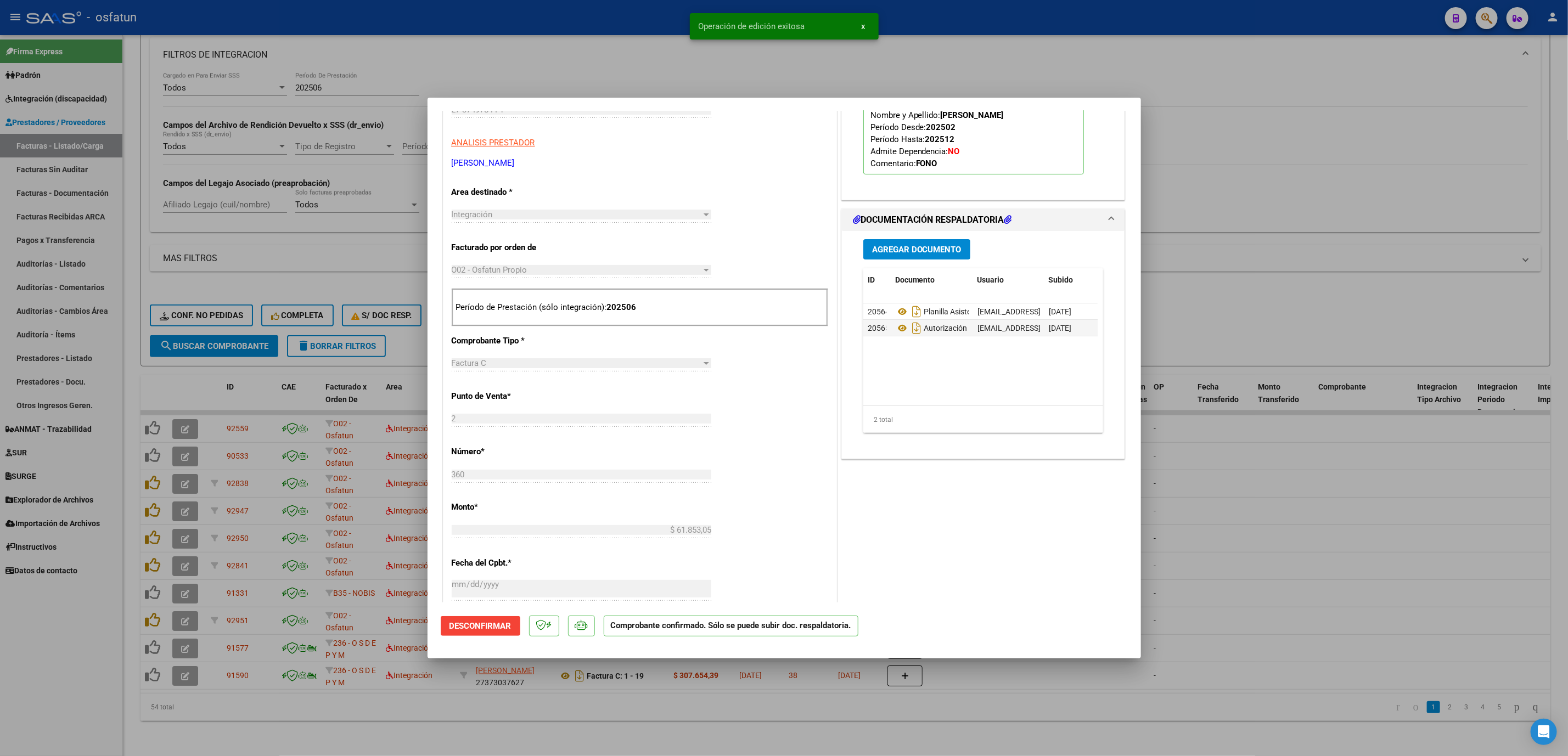
click at [1307, 463] on div at bounding box center [784, 378] width 1568 height 756
type input "$ 0,00"
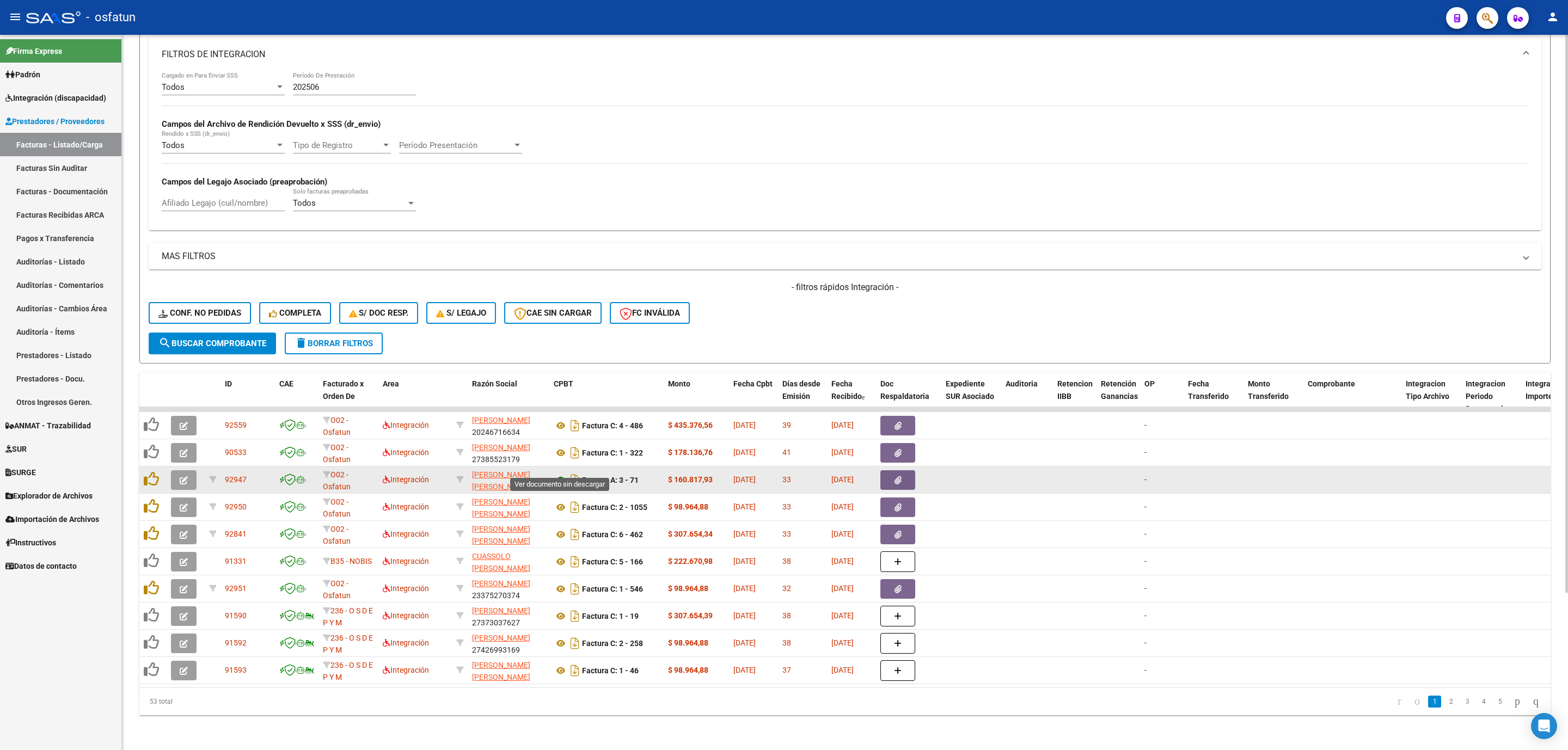
click at [562, 474] on icon at bounding box center [560, 481] width 14 height 13
click at [183, 476] on icon "button" at bounding box center [183, 480] width 8 height 8
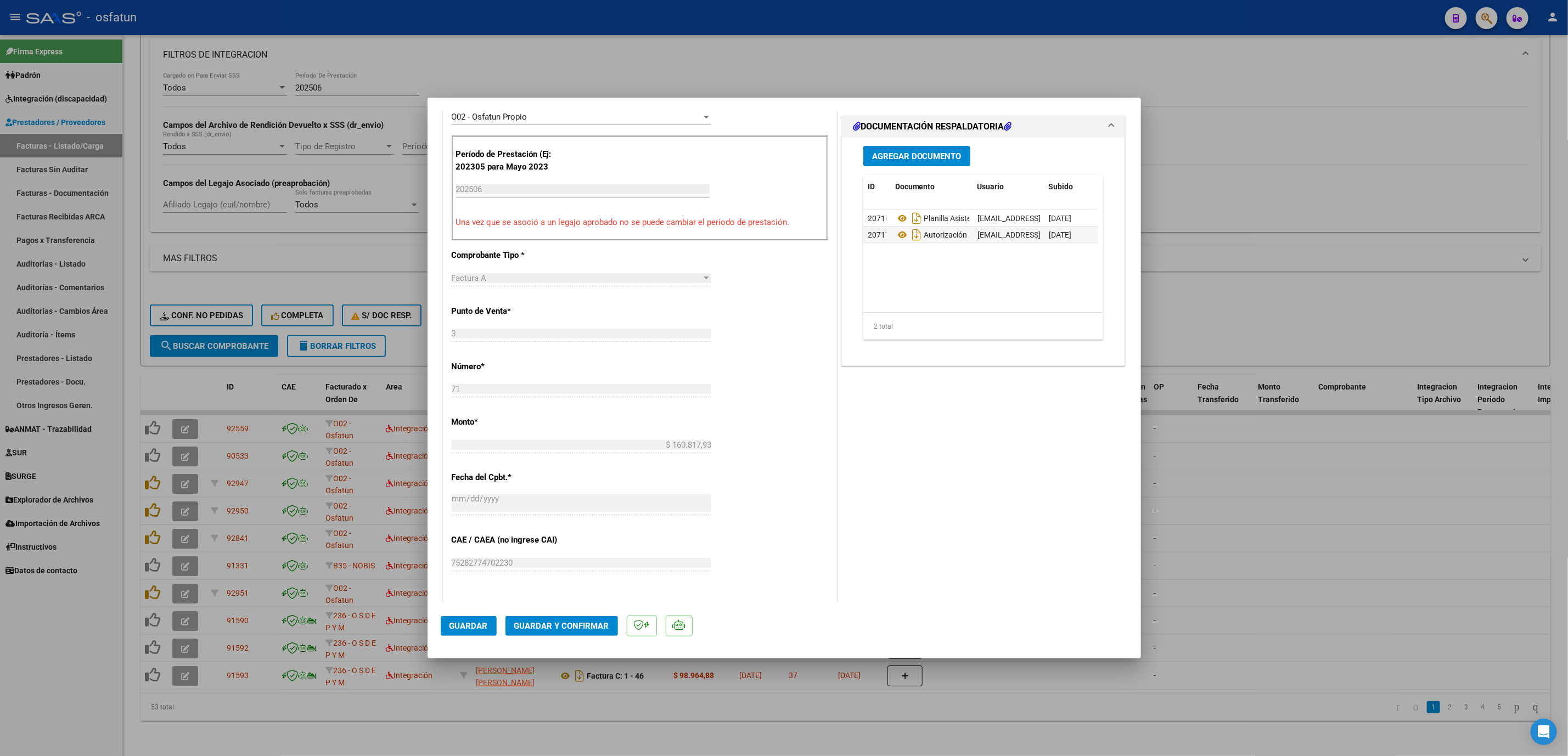
scroll to position [329, 0]
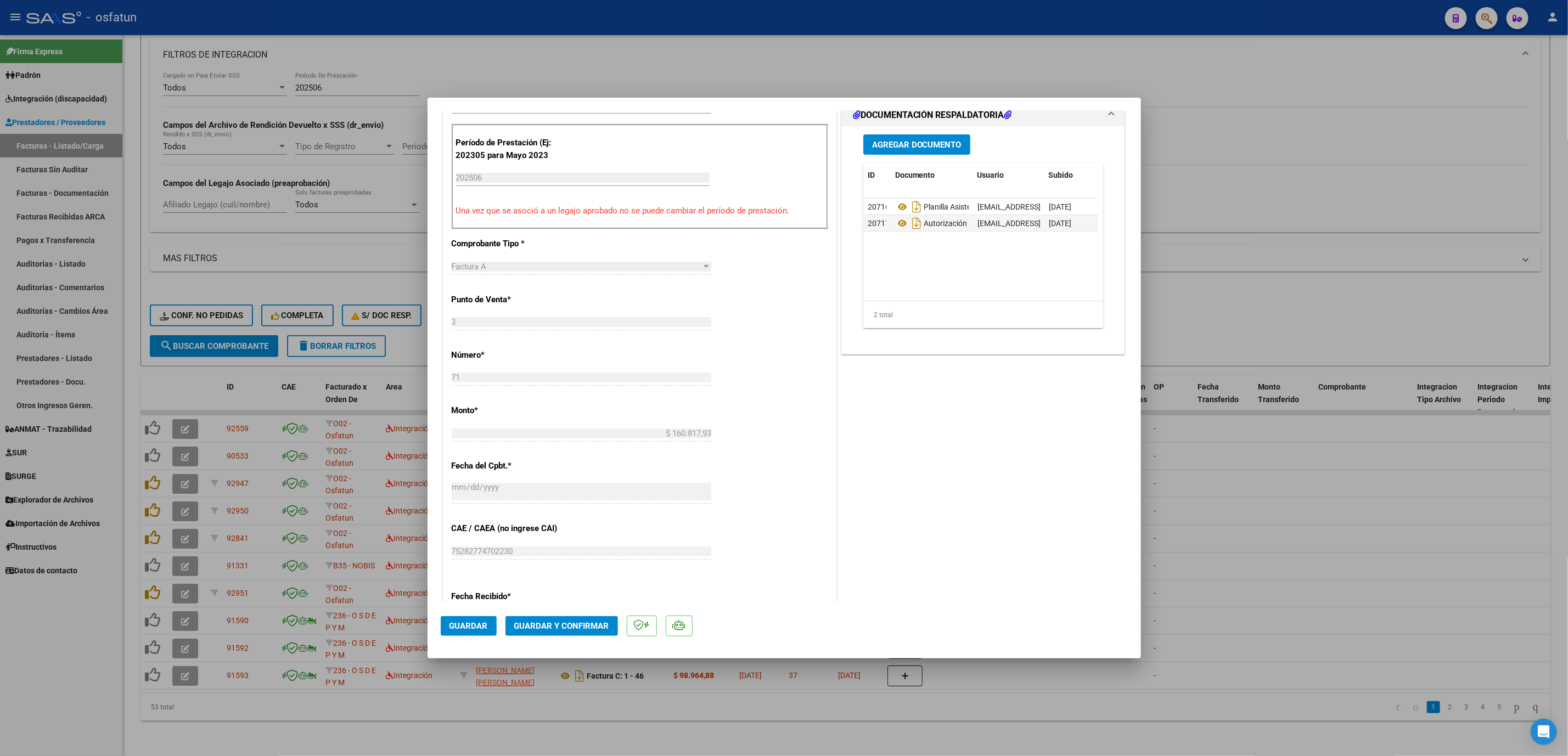
click at [600, 621] on span "Guardar y Confirmar" at bounding box center [562, 626] width 95 height 9
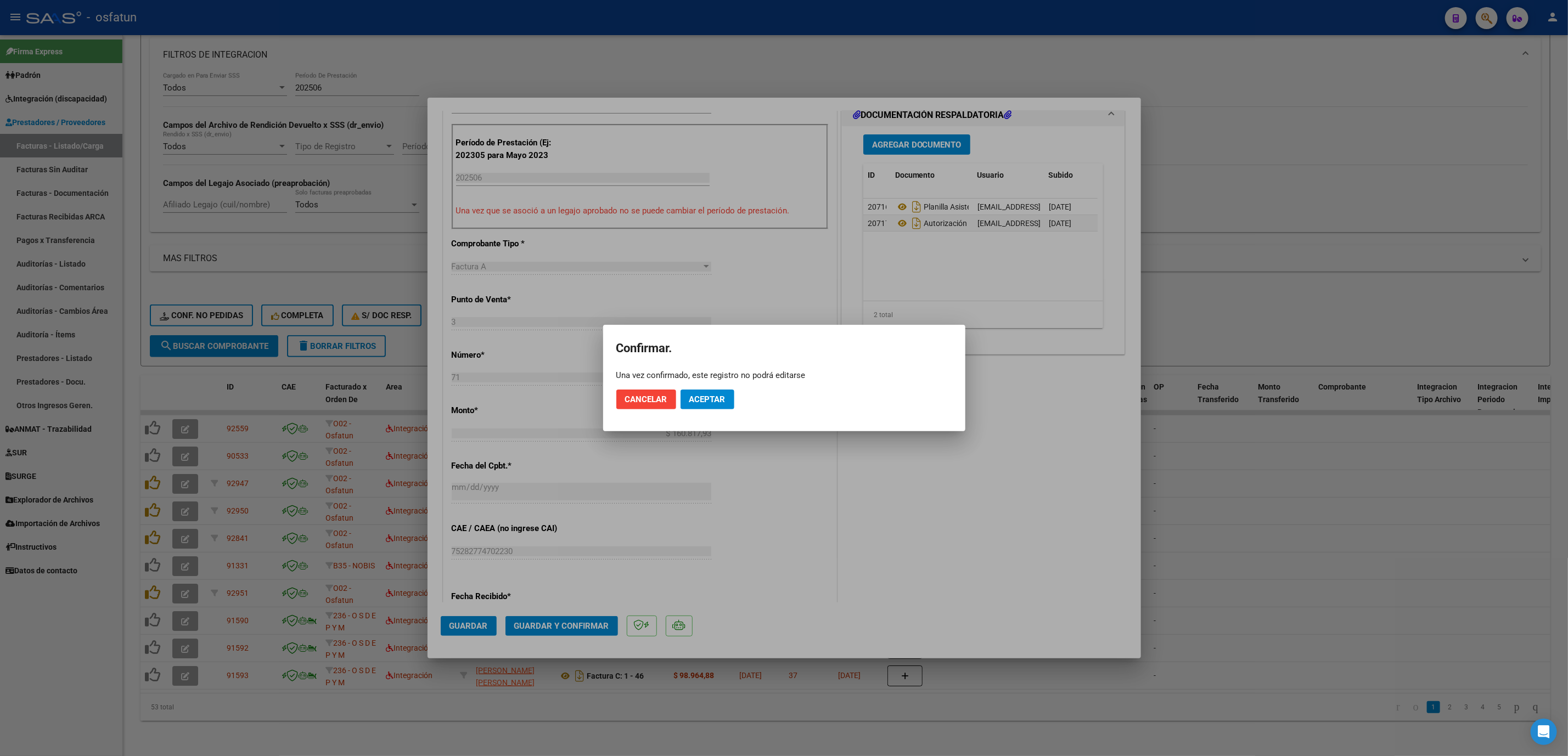
click at [715, 411] on mat-dialog-actions "Cancelar Aceptar" at bounding box center [784, 400] width 336 height 38
click at [710, 399] on span "Aceptar" at bounding box center [707, 400] width 36 height 9
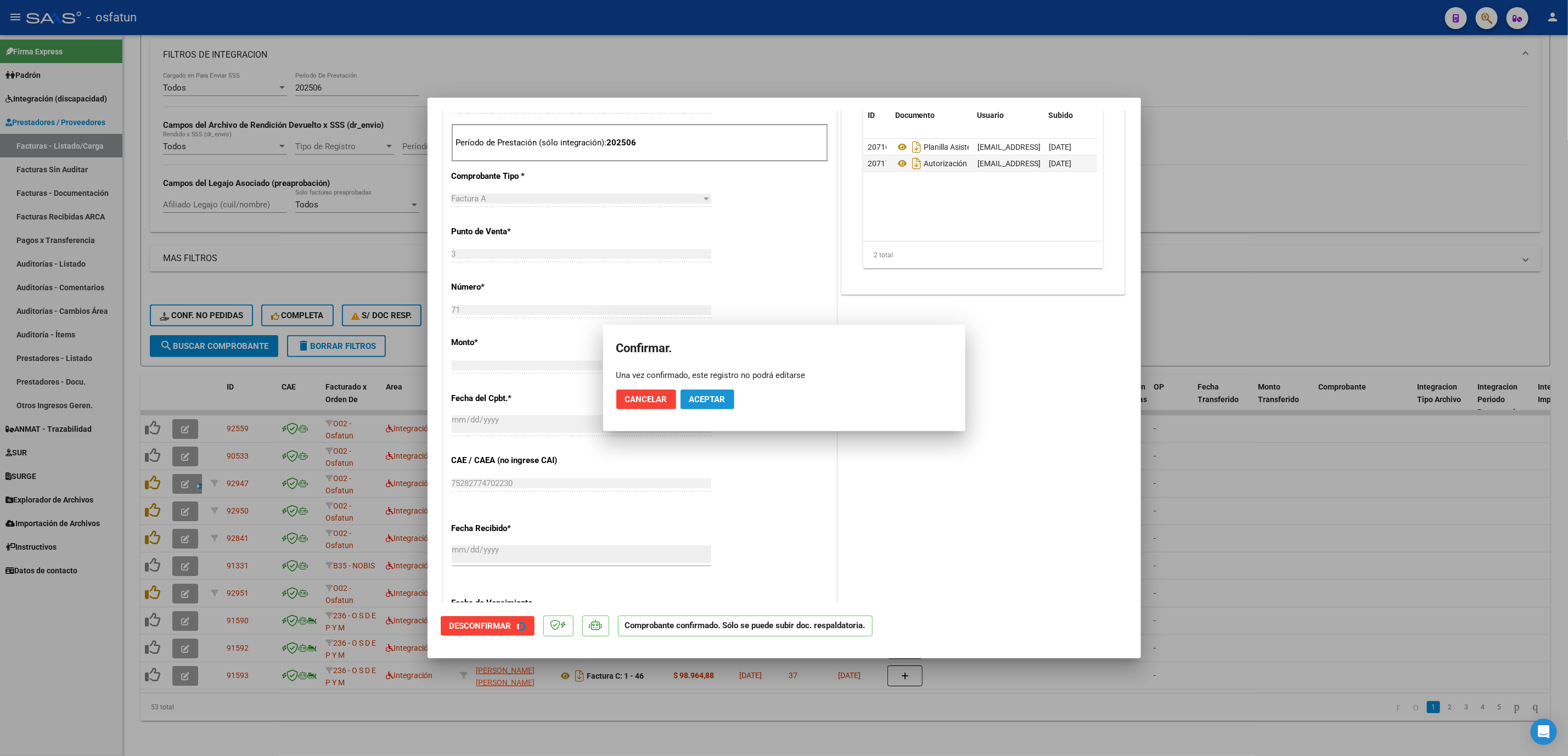
scroll to position [261, 0]
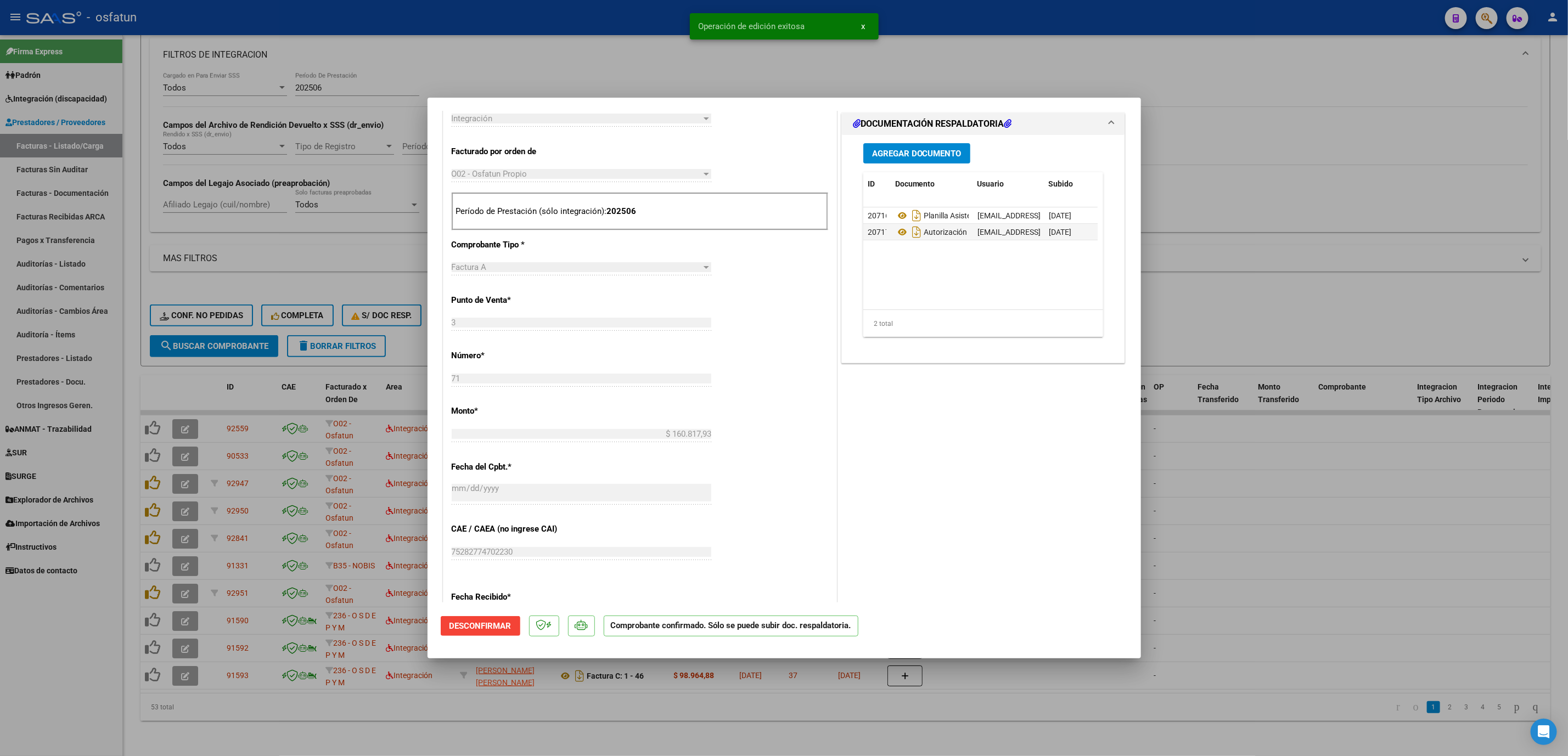
click at [1222, 456] on div at bounding box center [784, 378] width 1568 height 756
type input "$ 0,00"
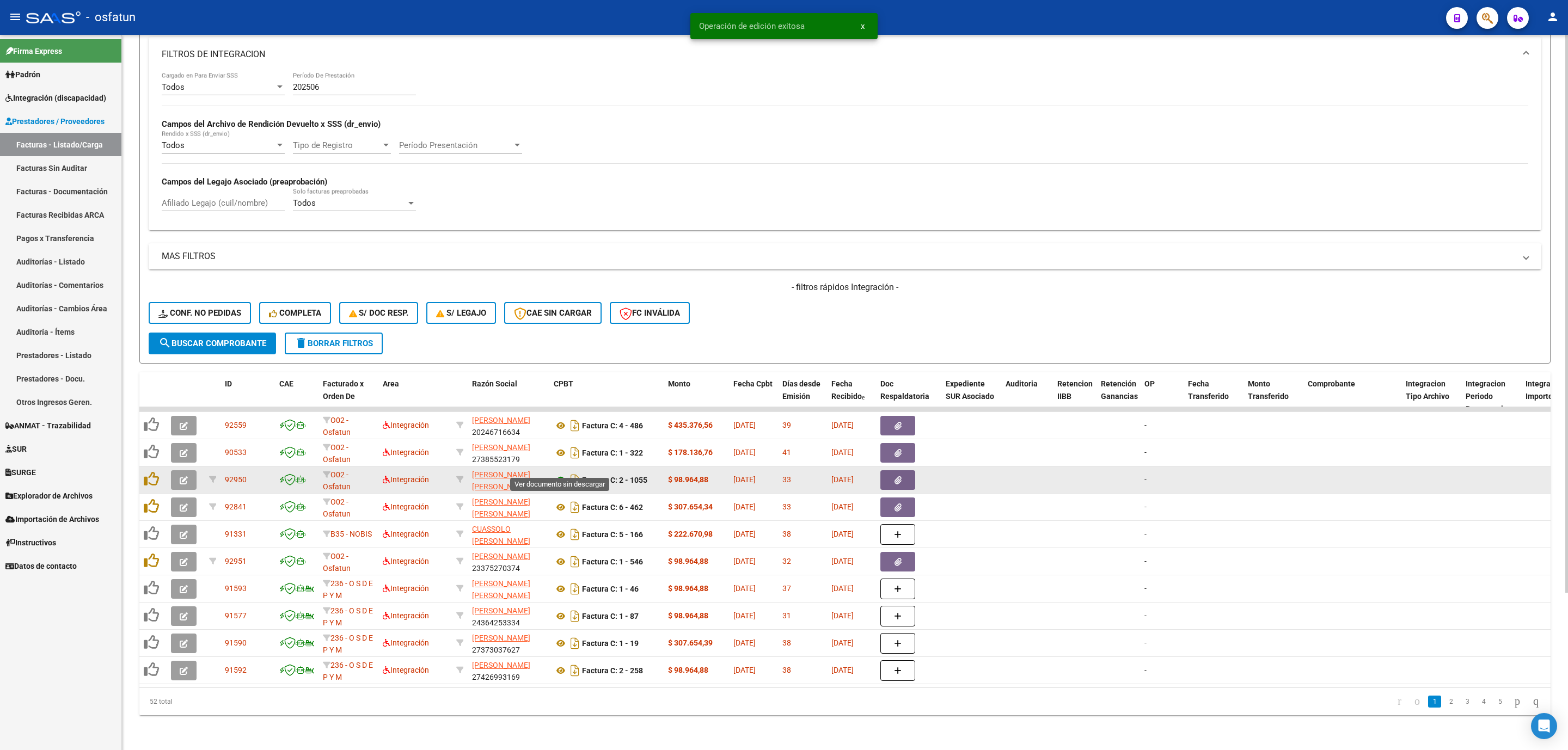
click at [560, 474] on icon at bounding box center [560, 481] width 14 height 13
click at [180, 476] on icon "button" at bounding box center [183, 480] width 8 height 8
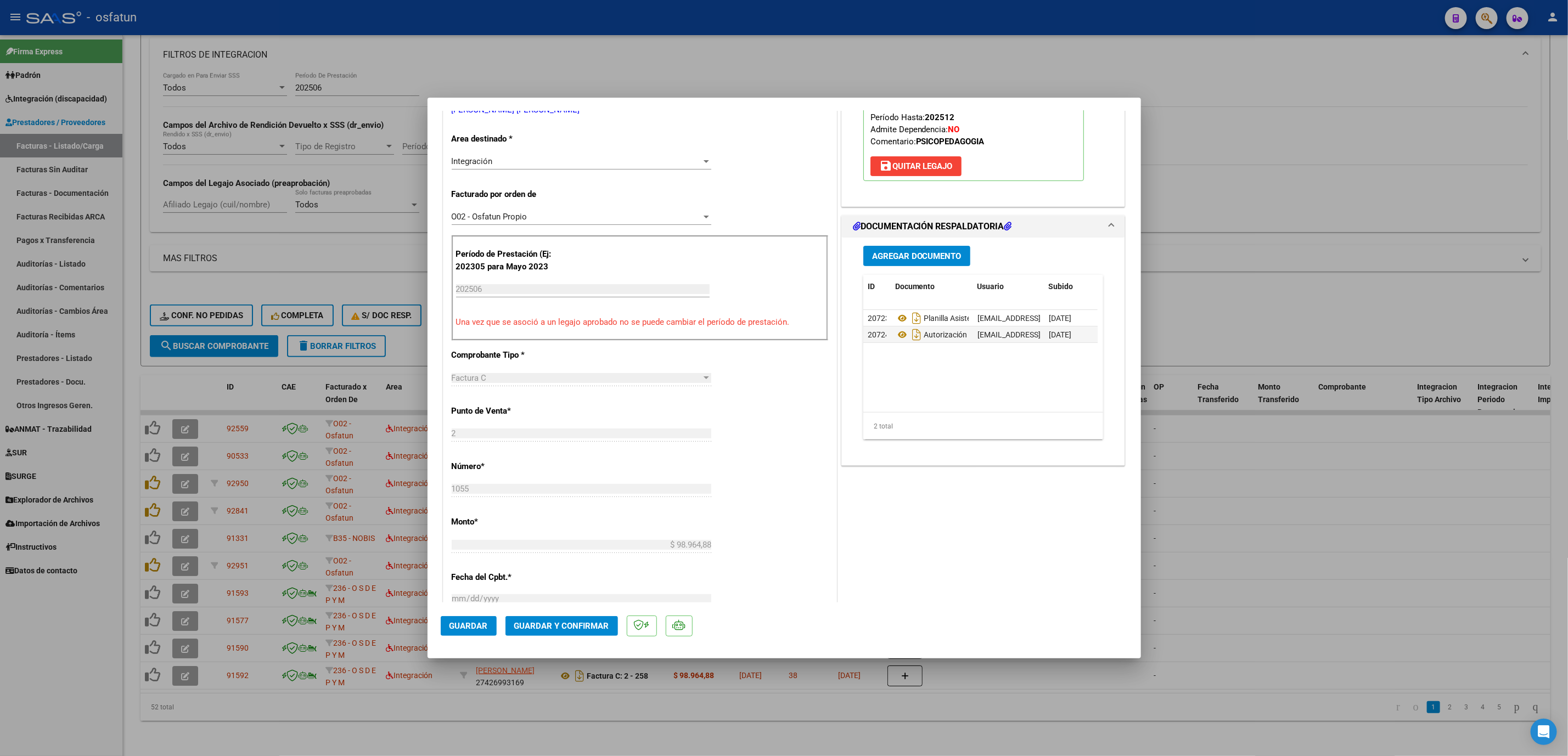
scroll to position [247, 0]
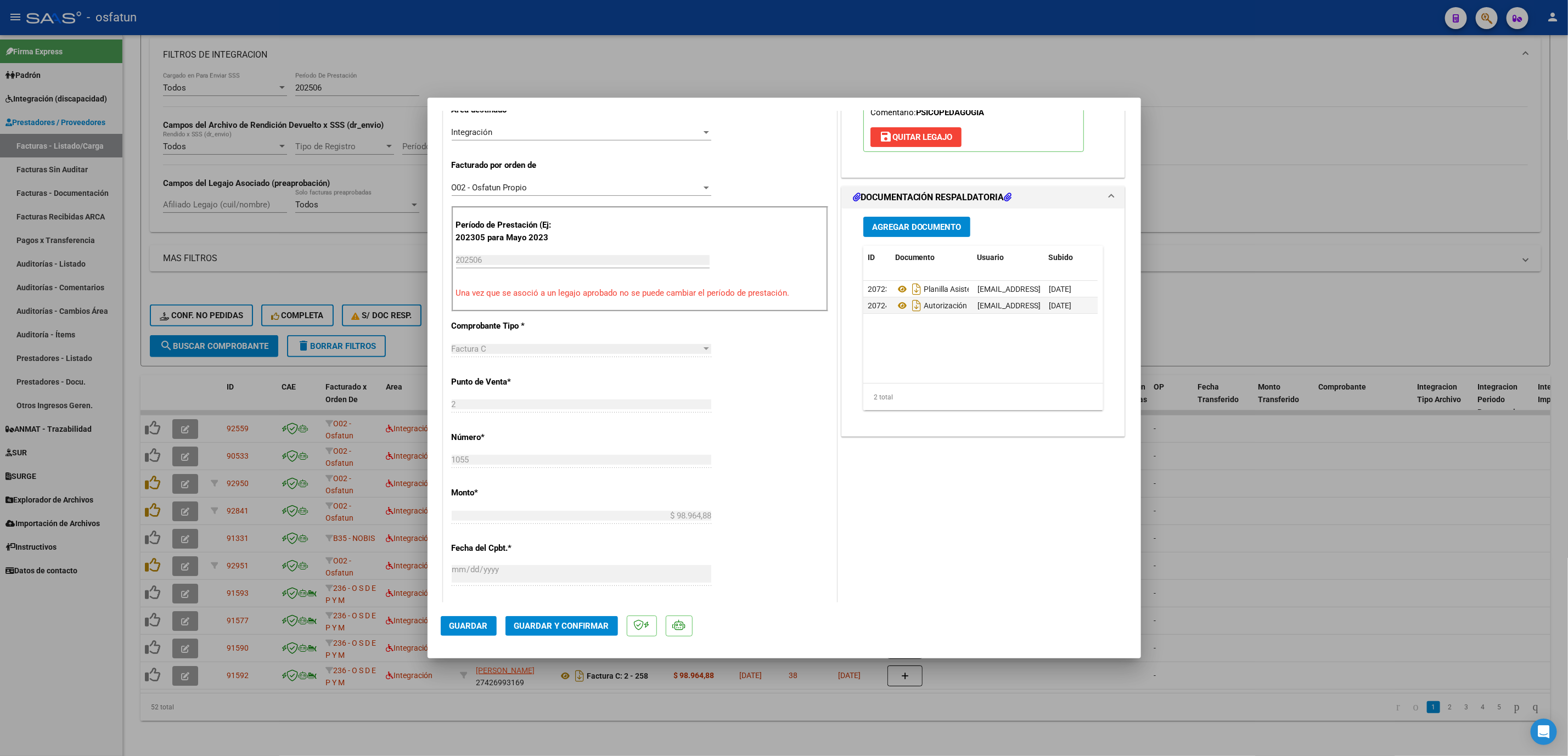
click at [572, 628] on span "Guardar y Confirmar" at bounding box center [562, 626] width 95 height 9
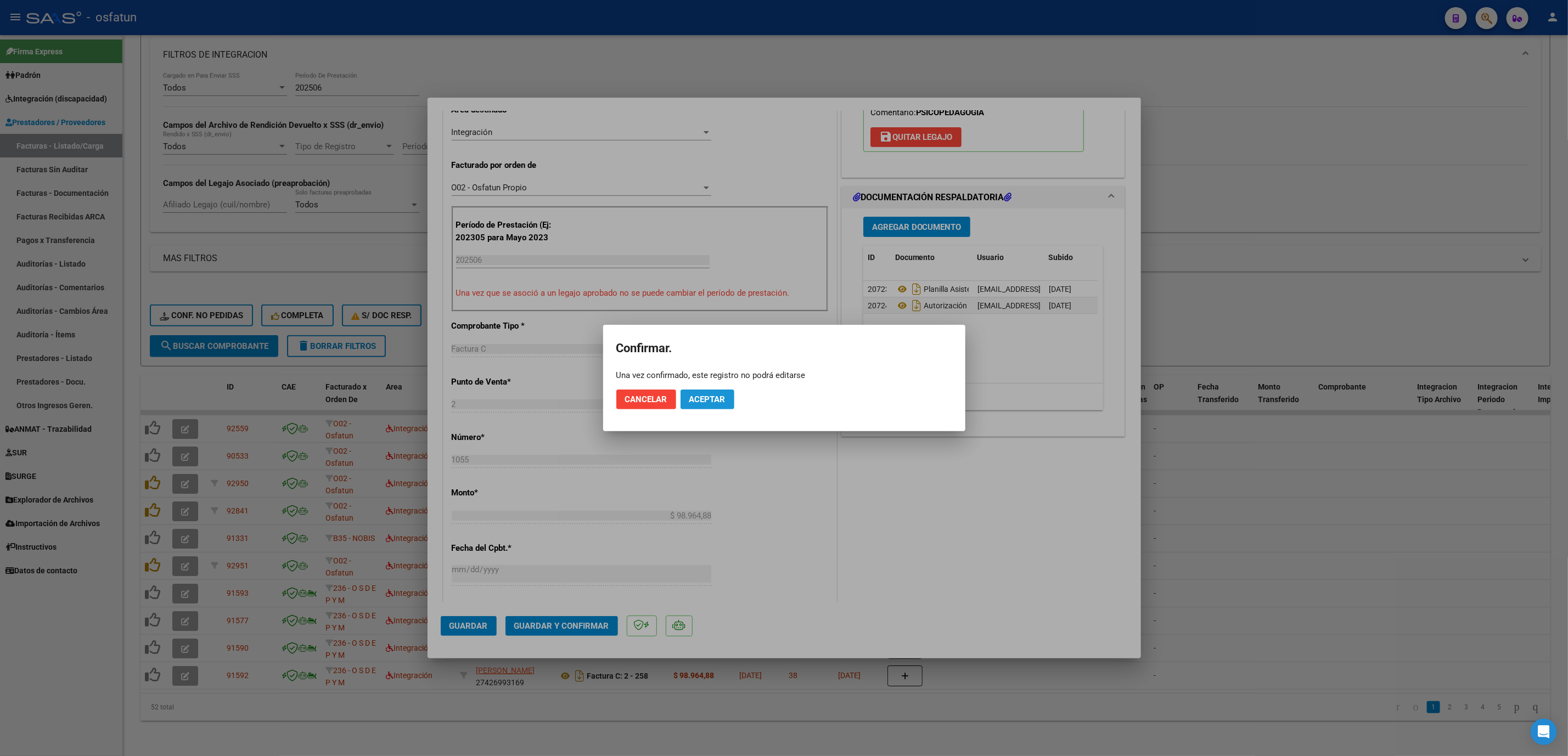
click at [695, 392] on button "Aceptar" at bounding box center [707, 399] width 54 height 20
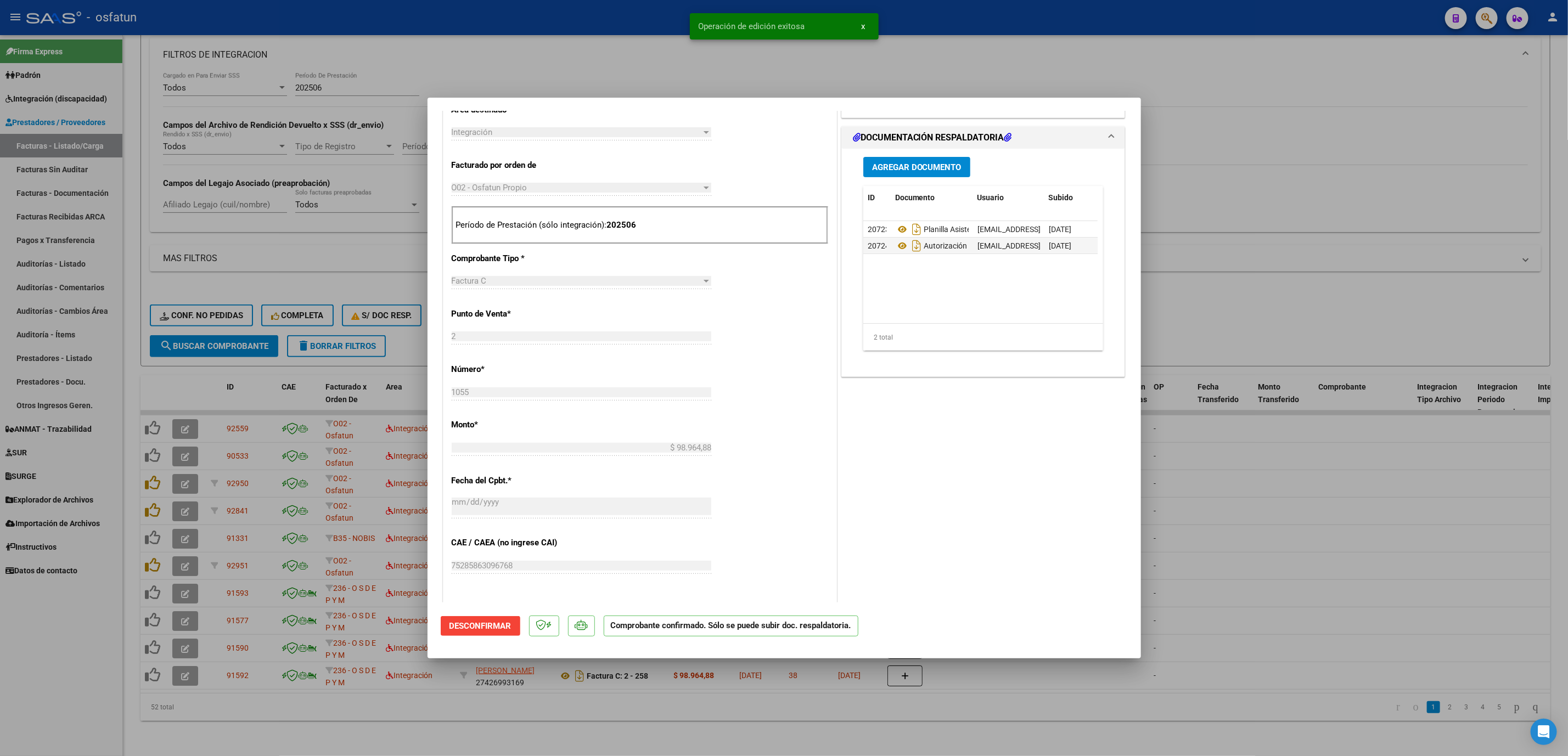
click at [1276, 495] on div at bounding box center [784, 378] width 1568 height 756
type input "$ 0,00"
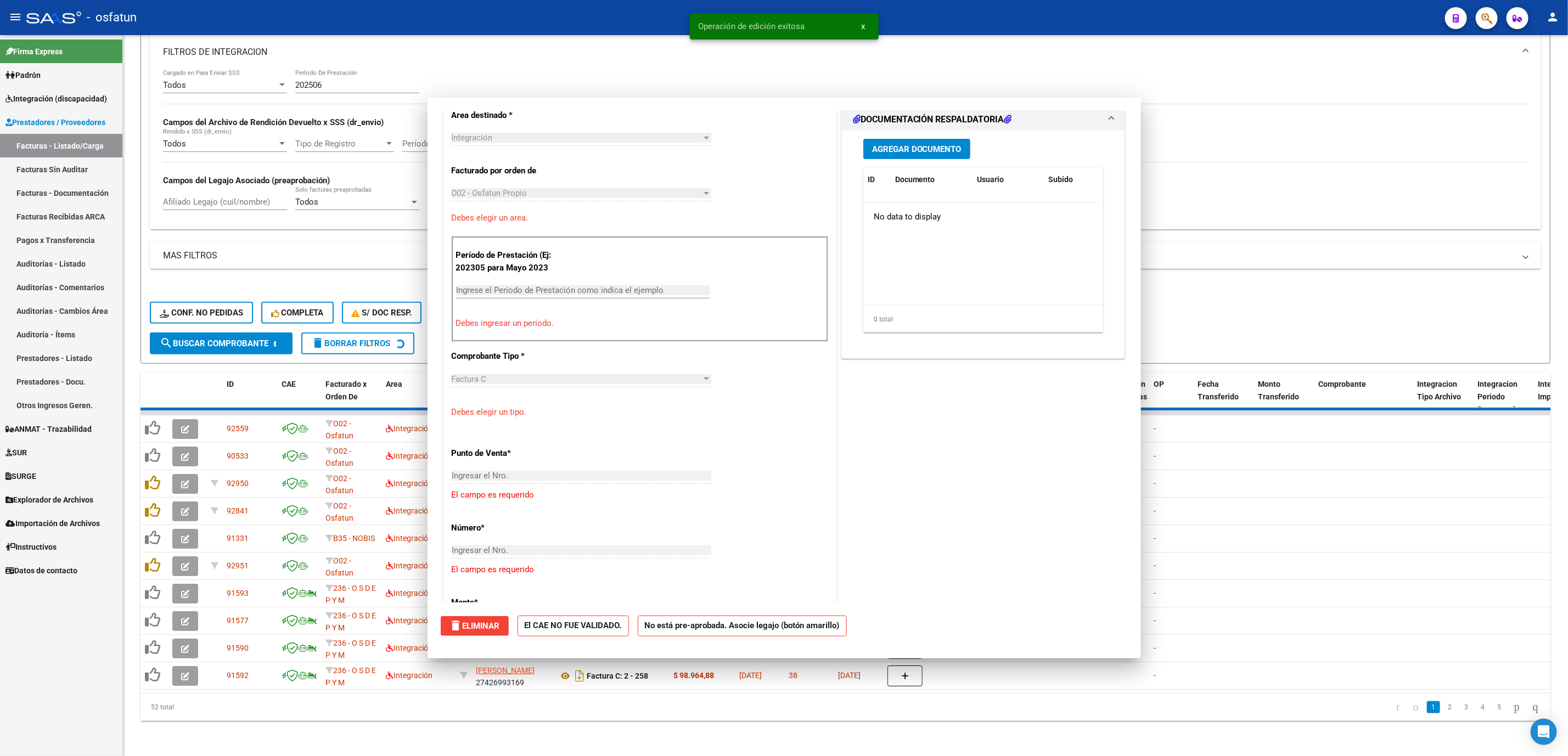
scroll to position [266, 0]
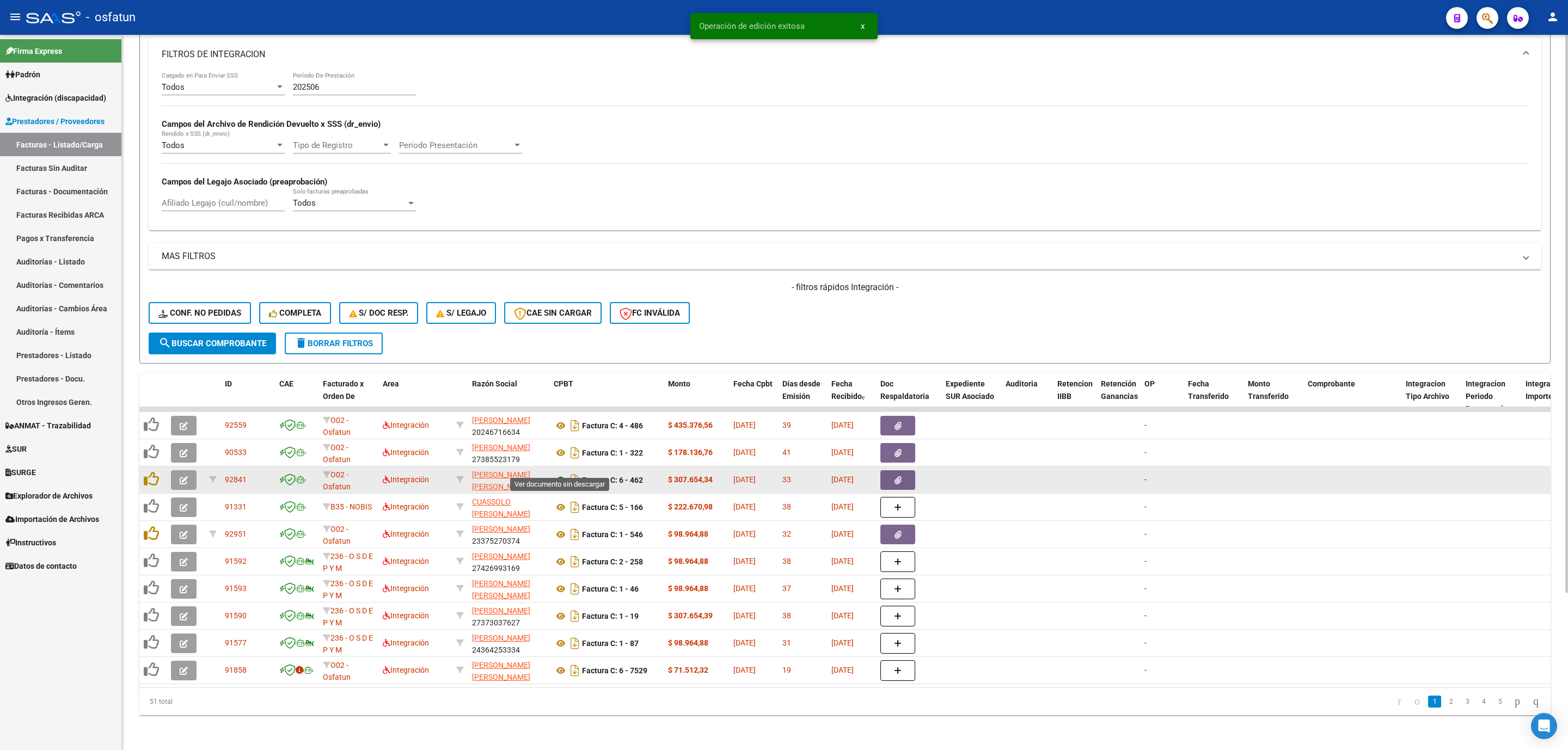
click at [559, 474] on icon at bounding box center [560, 481] width 14 height 13
click at [180, 476] on icon "button" at bounding box center [183, 480] width 8 height 8
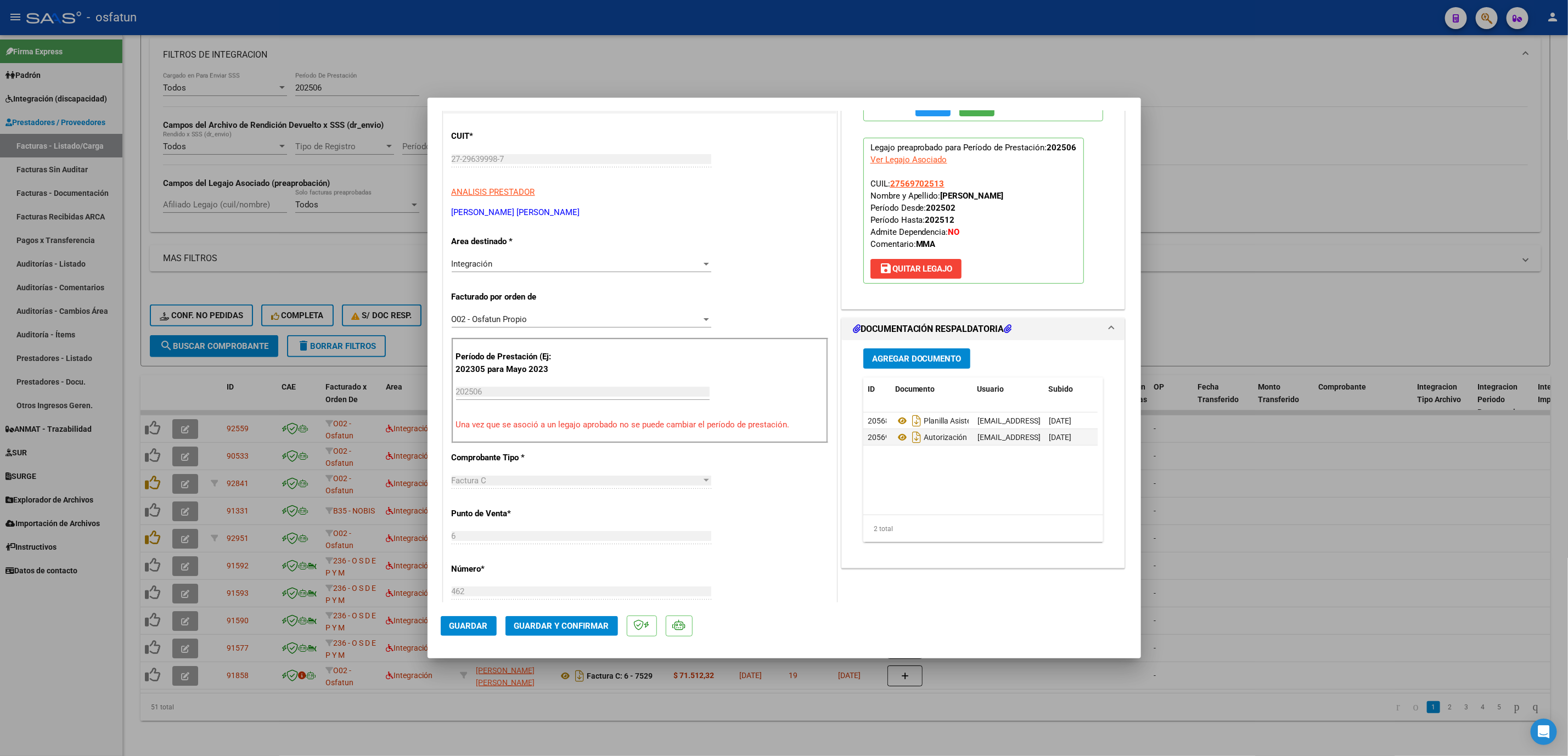
scroll to position [247, 0]
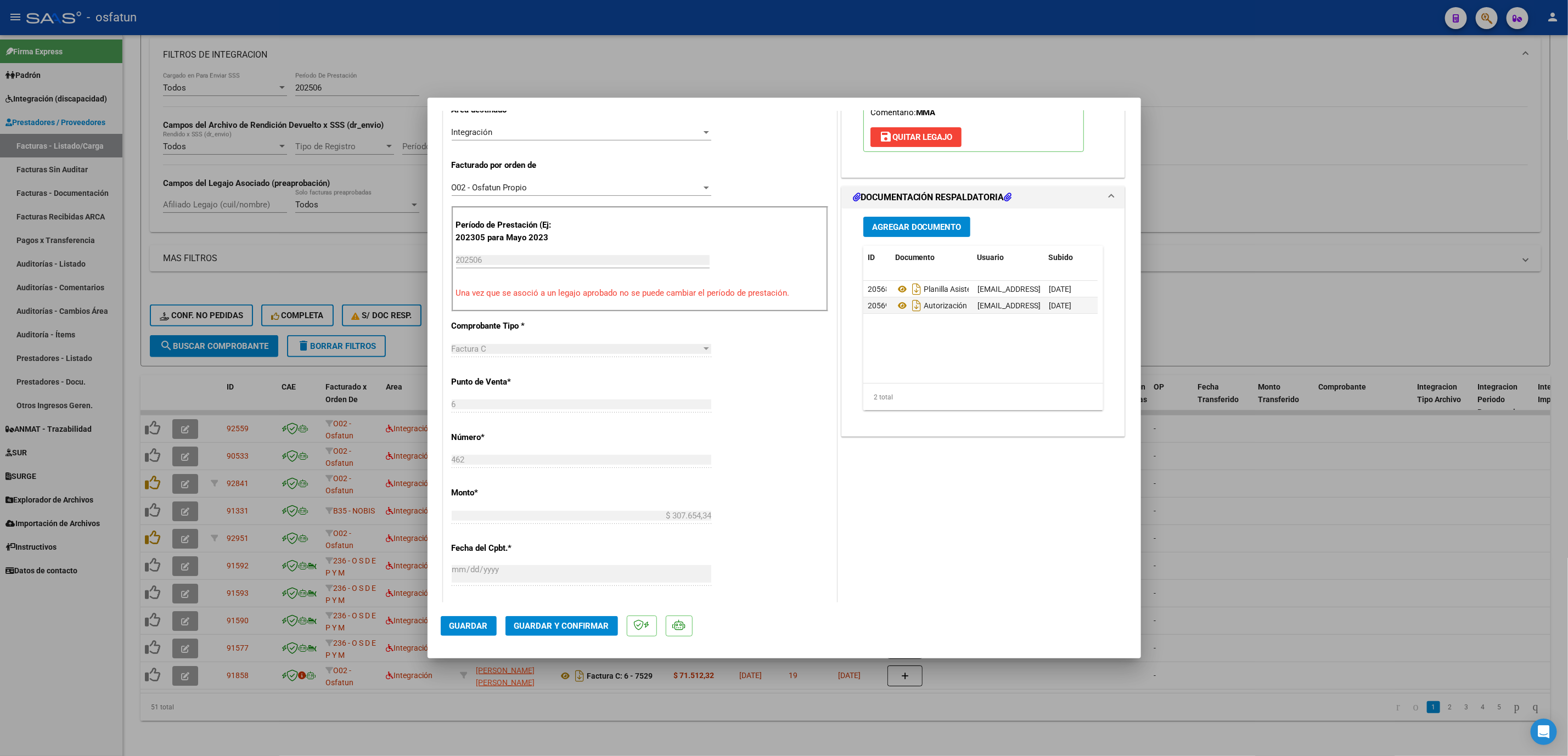
click at [573, 622] on span "Guardar y Confirmar" at bounding box center [562, 626] width 95 height 9
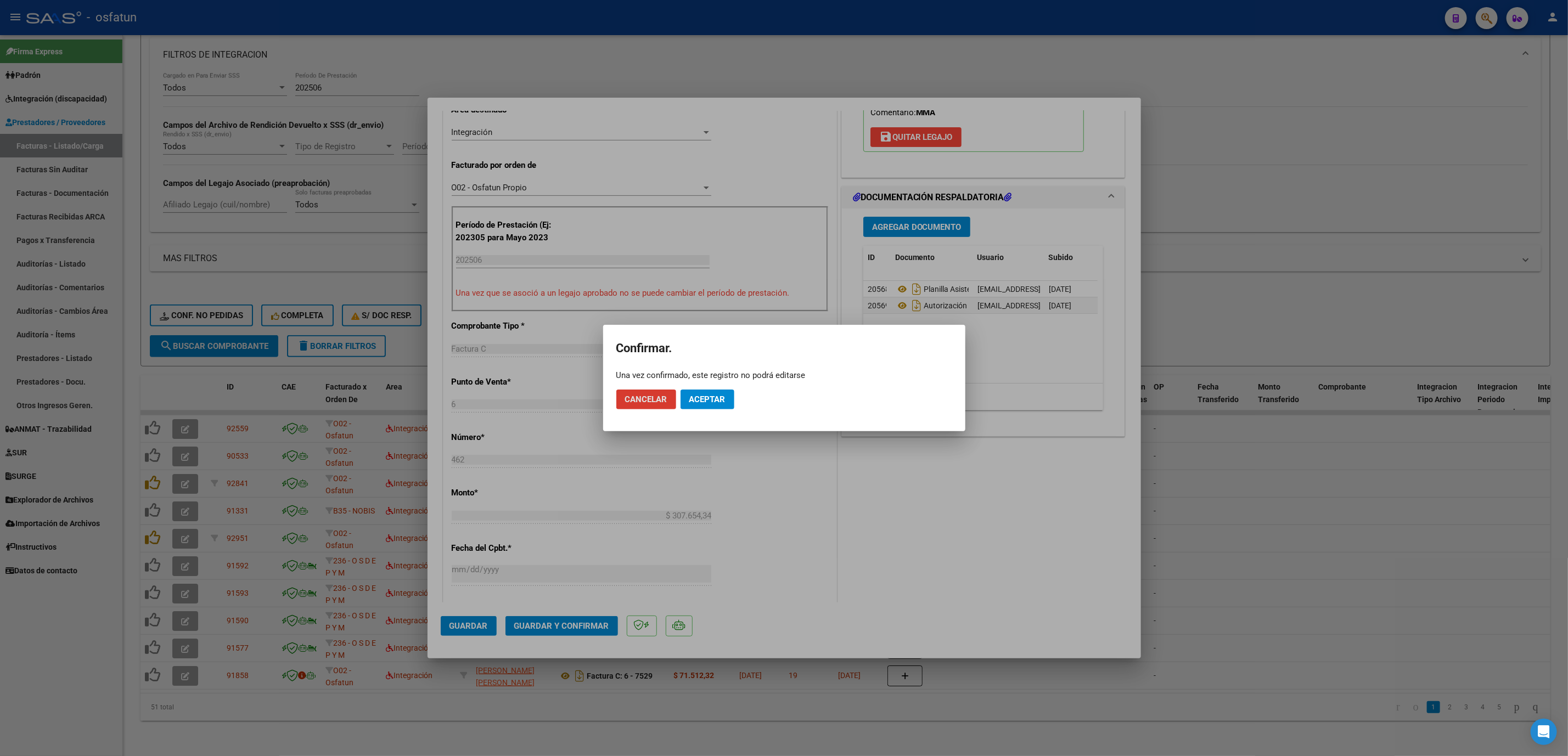
click at [708, 390] on button "Aceptar" at bounding box center [707, 399] width 54 height 20
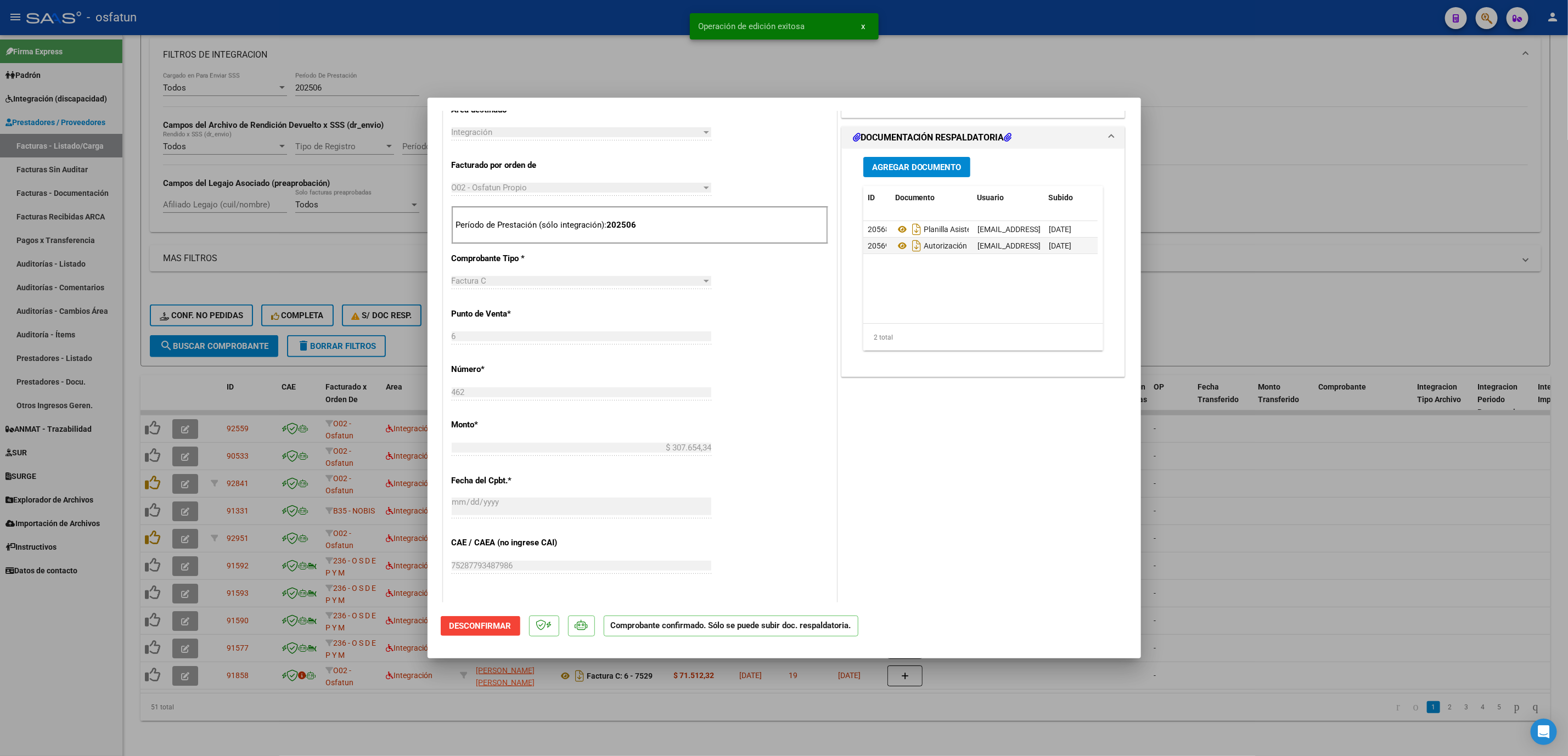
click at [1279, 529] on div at bounding box center [784, 378] width 1568 height 756
type input "$ 0,00"
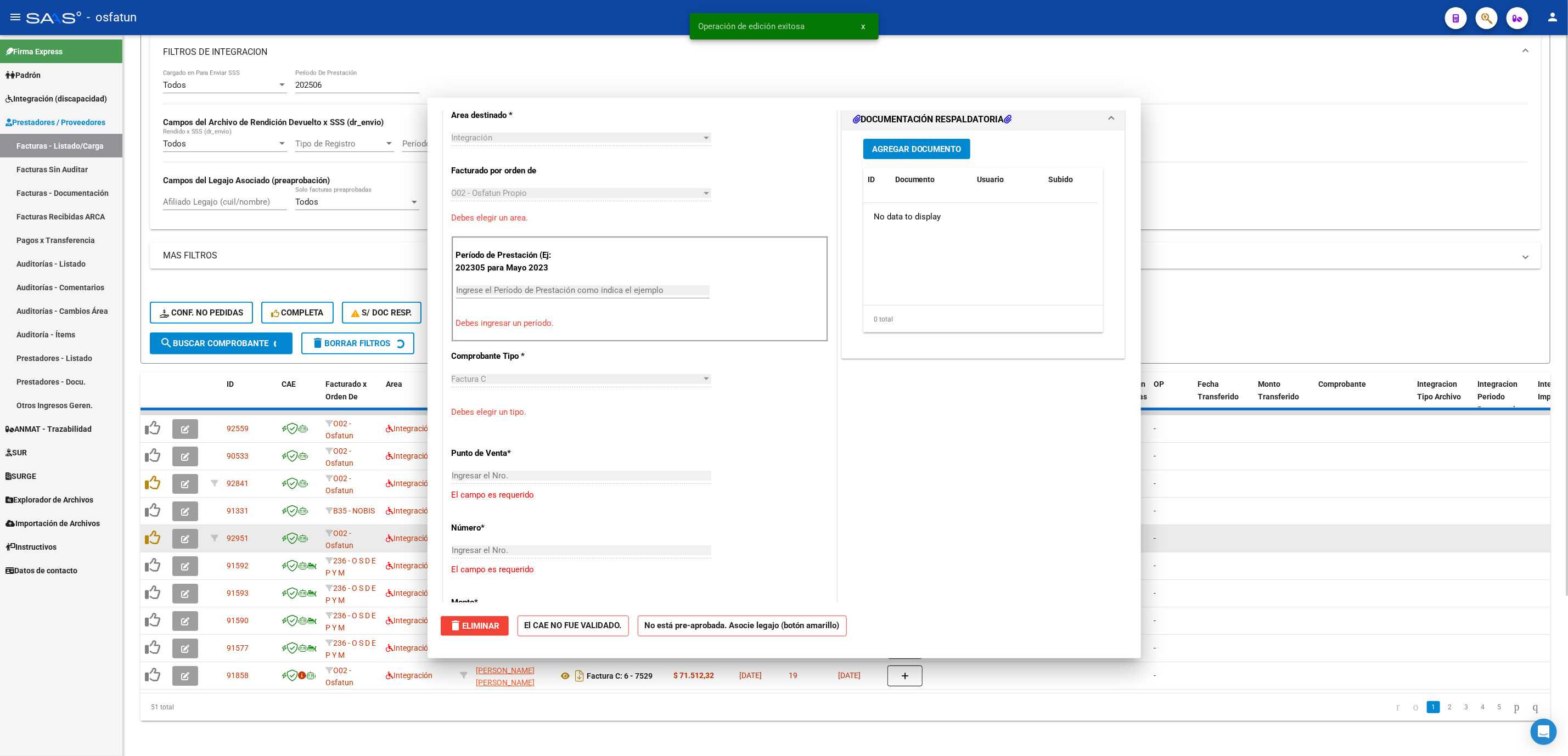
scroll to position [266, 0]
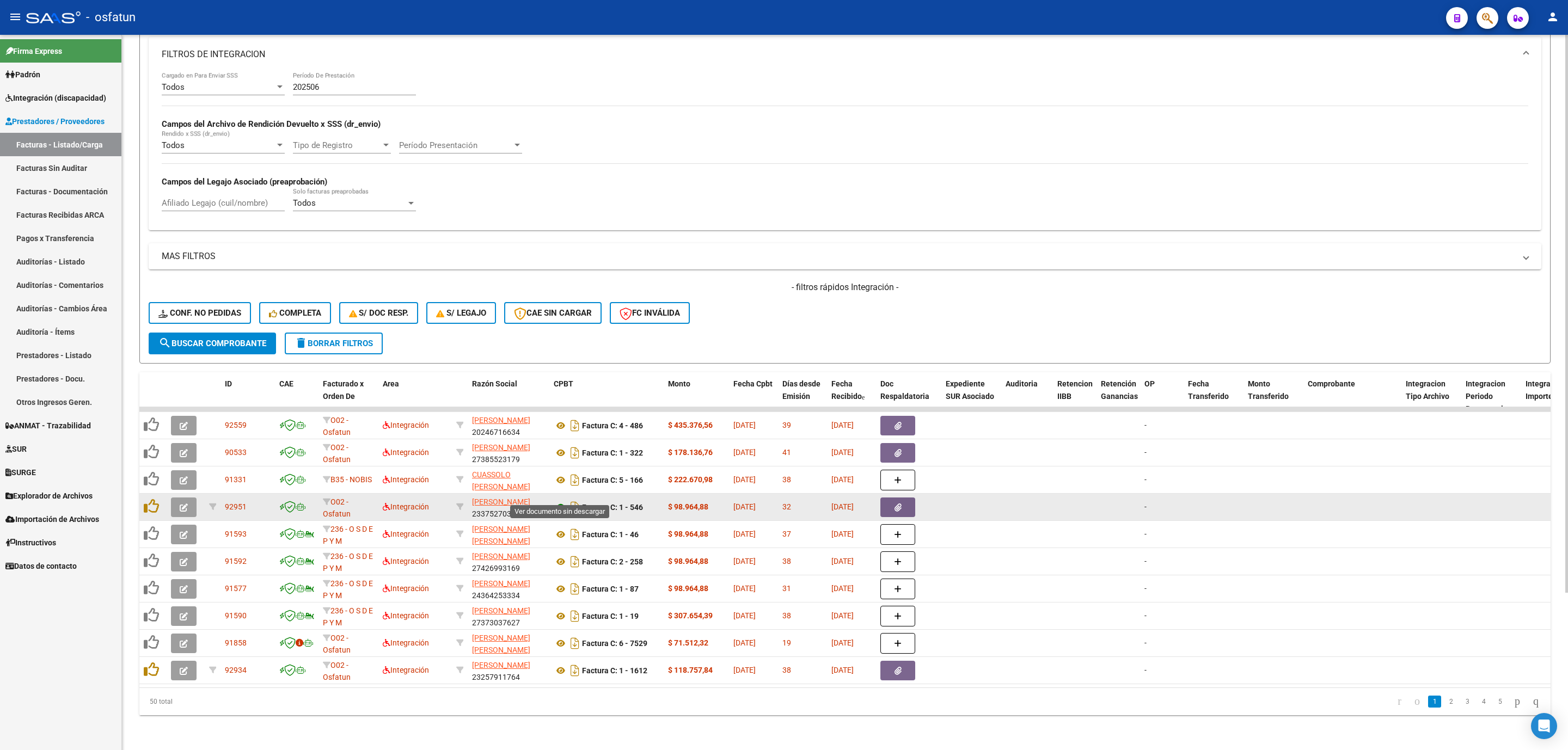
click at [554, 501] on icon at bounding box center [560, 508] width 14 height 13
click at [184, 498] on button "button" at bounding box center [183, 507] width 25 height 20
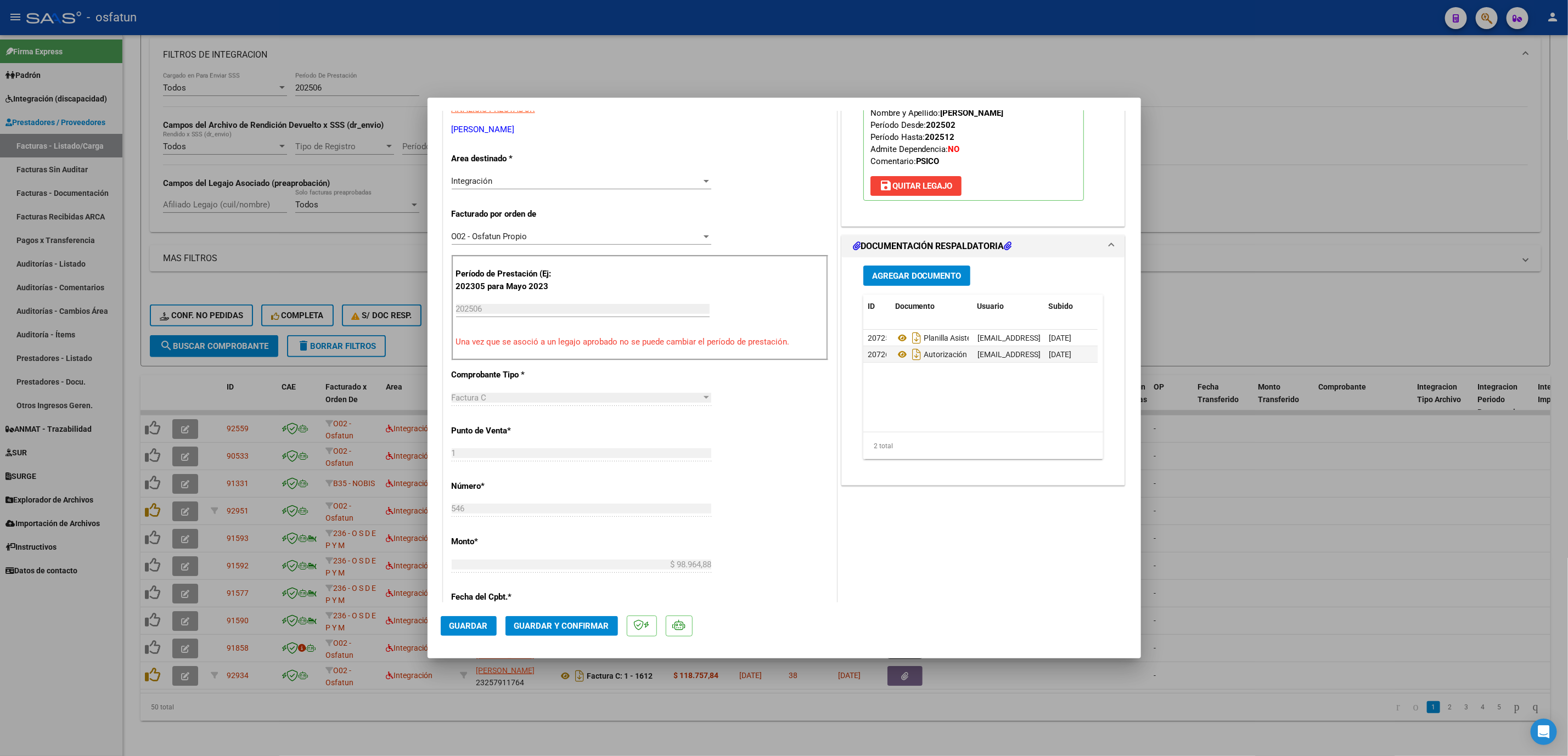
scroll to position [247, 0]
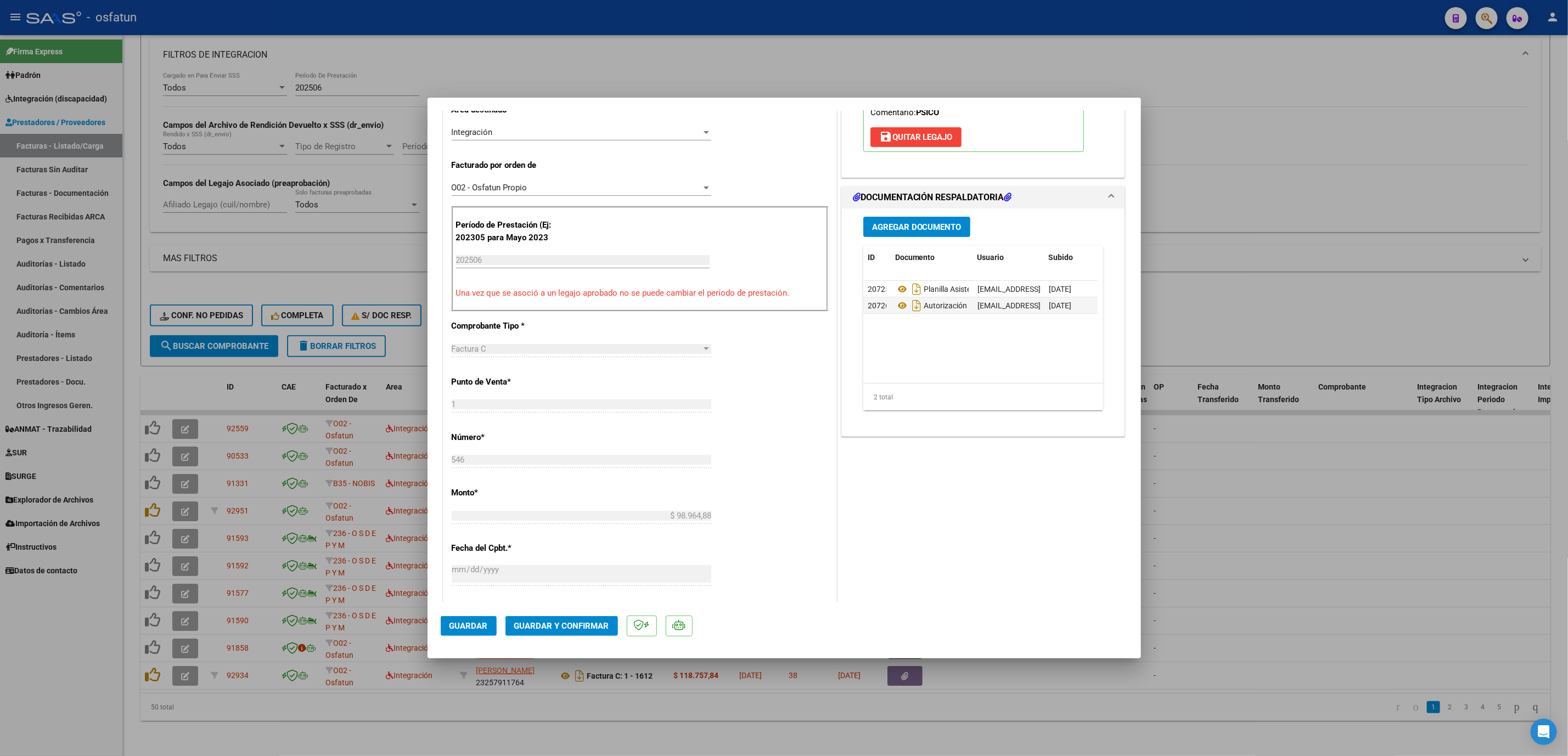
click at [553, 634] on button "Guardar y Confirmar" at bounding box center [561, 626] width 112 height 20
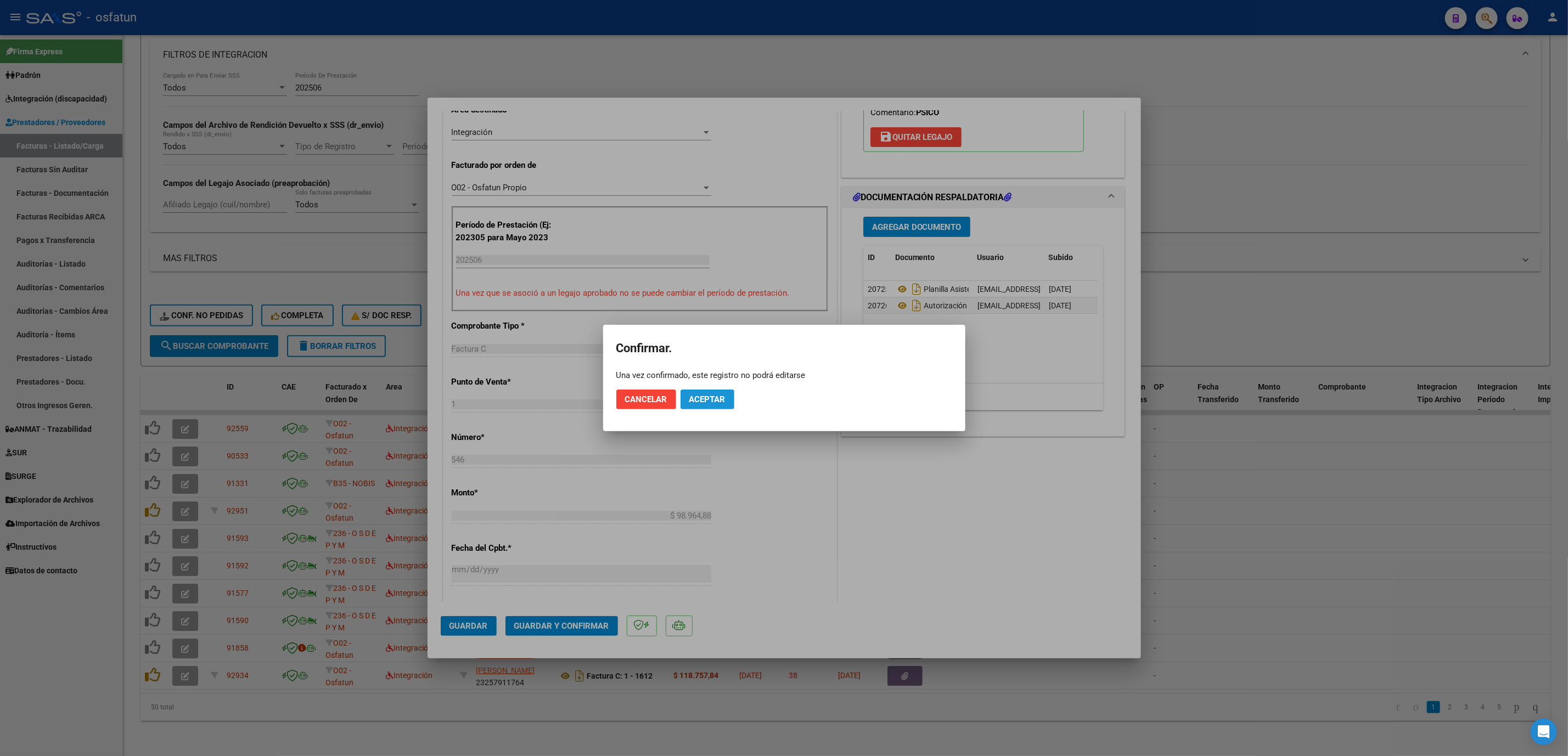
click at [706, 389] on button "Aceptar" at bounding box center [707, 399] width 54 height 20
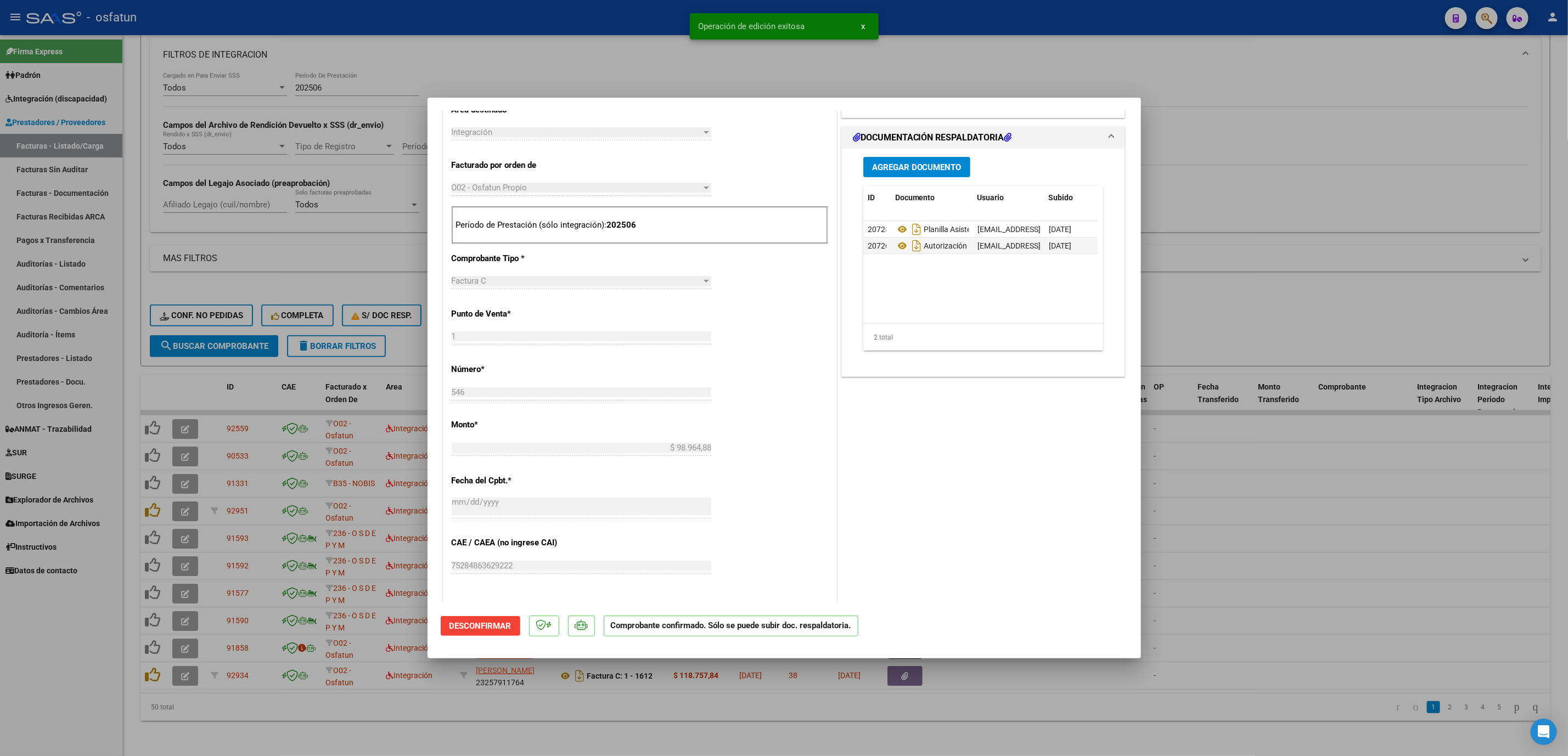
click at [1446, 522] on div at bounding box center [784, 378] width 1568 height 756
type input "$ 0,00"
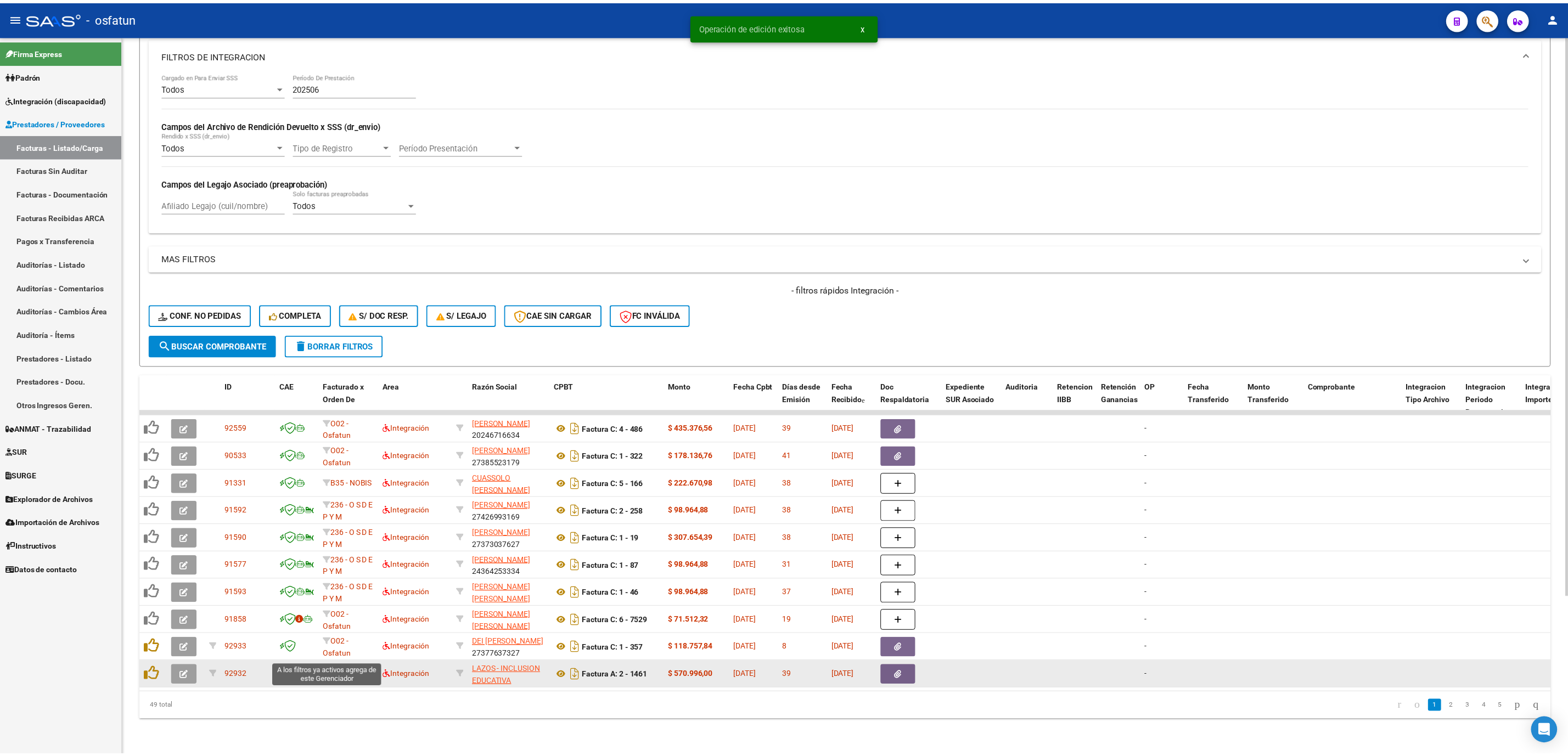
scroll to position [2, 0]
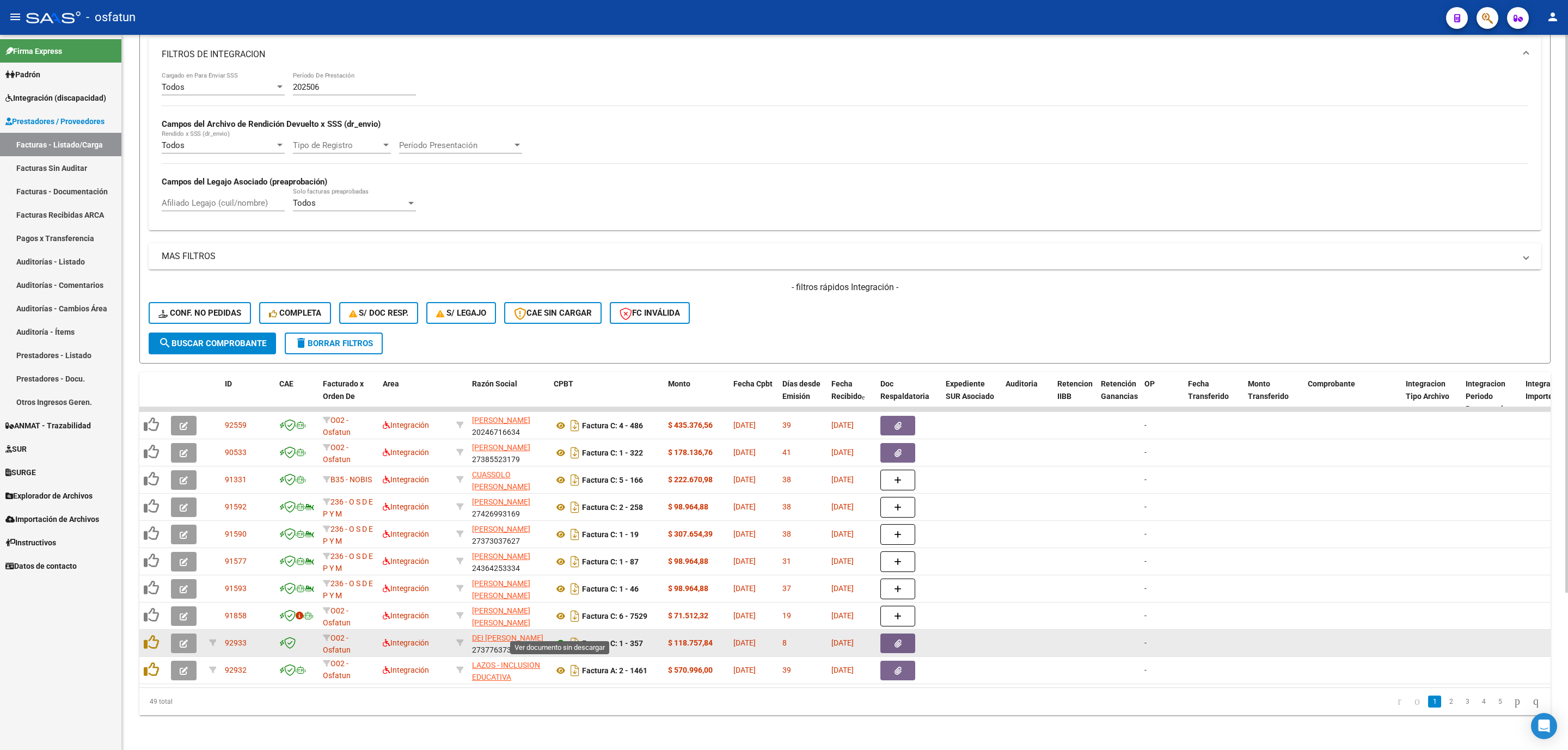
click at [560, 637] on icon at bounding box center [560, 643] width 14 height 13
click at [185, 635] on button "button" at bounding box center [183, 643] width 25 height 20
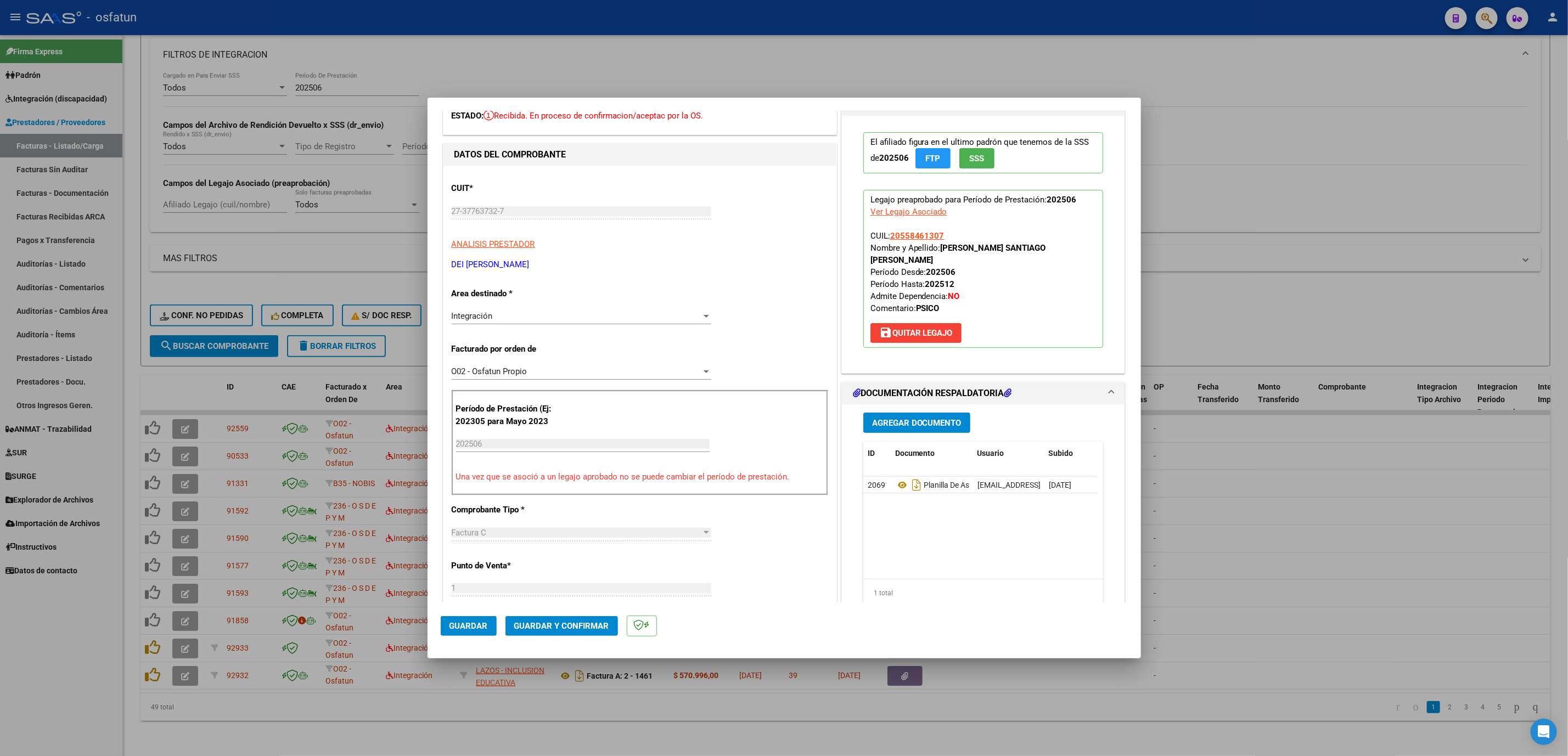
scroll to position [82, 0]
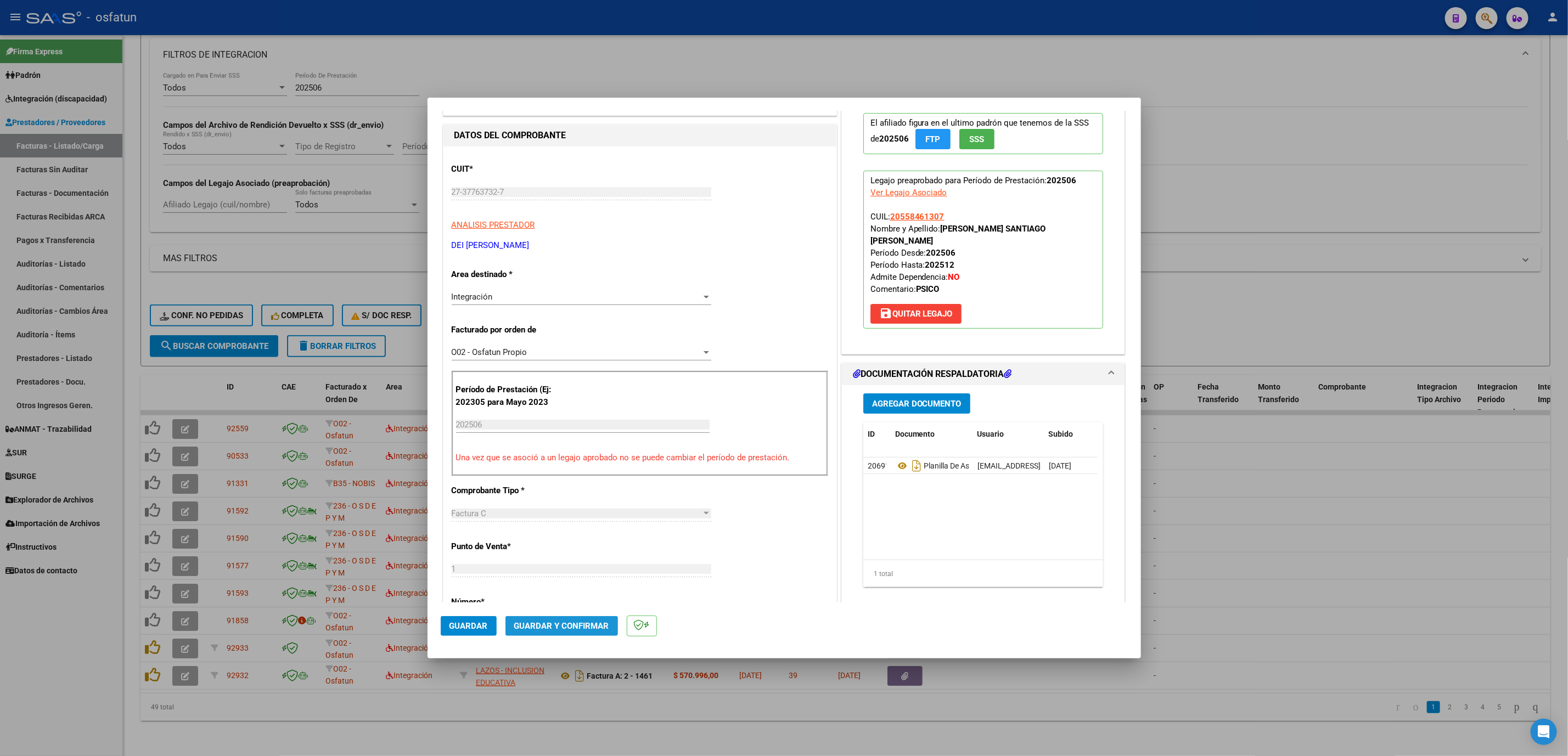
click at [573, 618] on button "Guardar y Confirmar" at bounding box center [561, 626] width 112 height 20
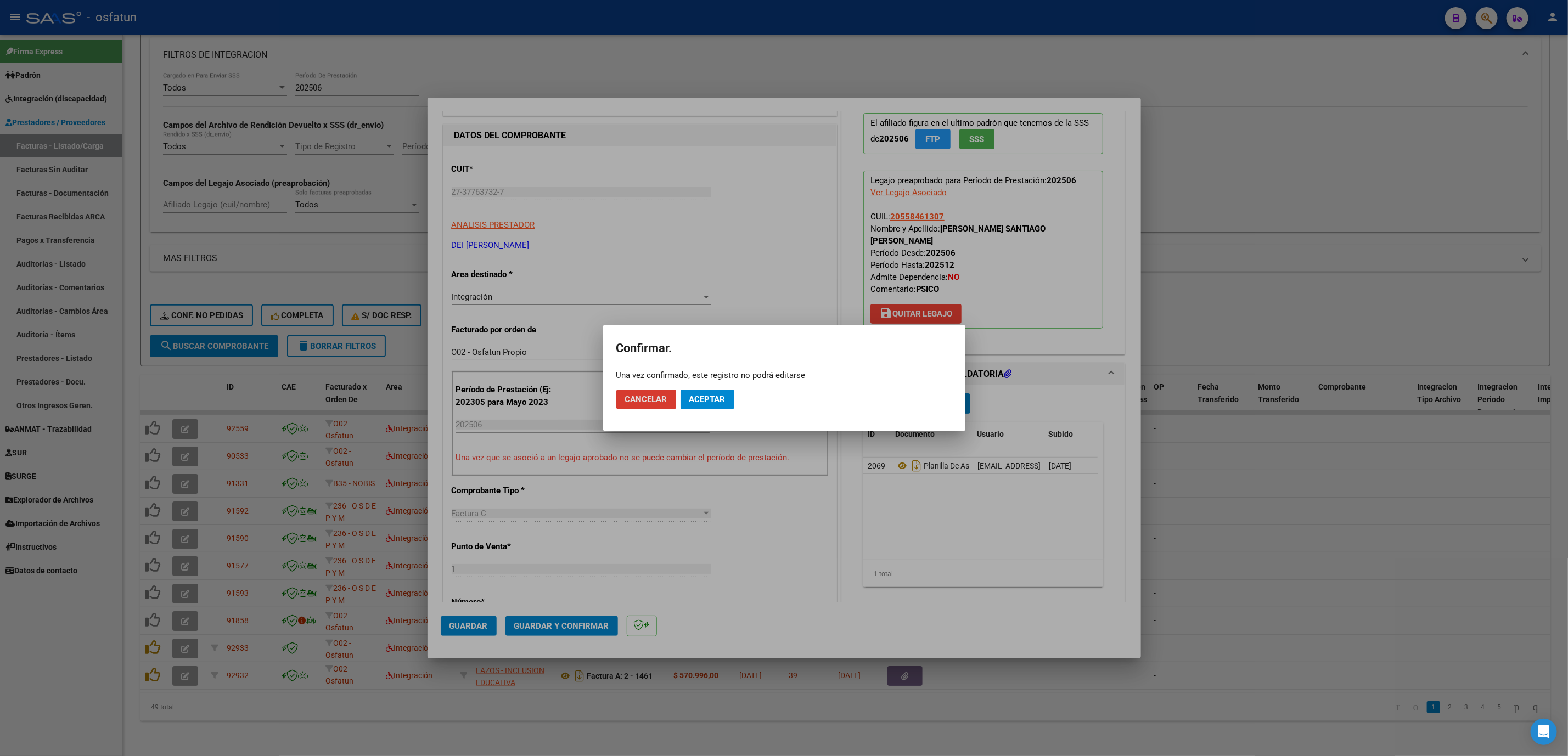
click at [719, 399] on span "Aceptar" at bounding box center [707, 400] width 36 height 9
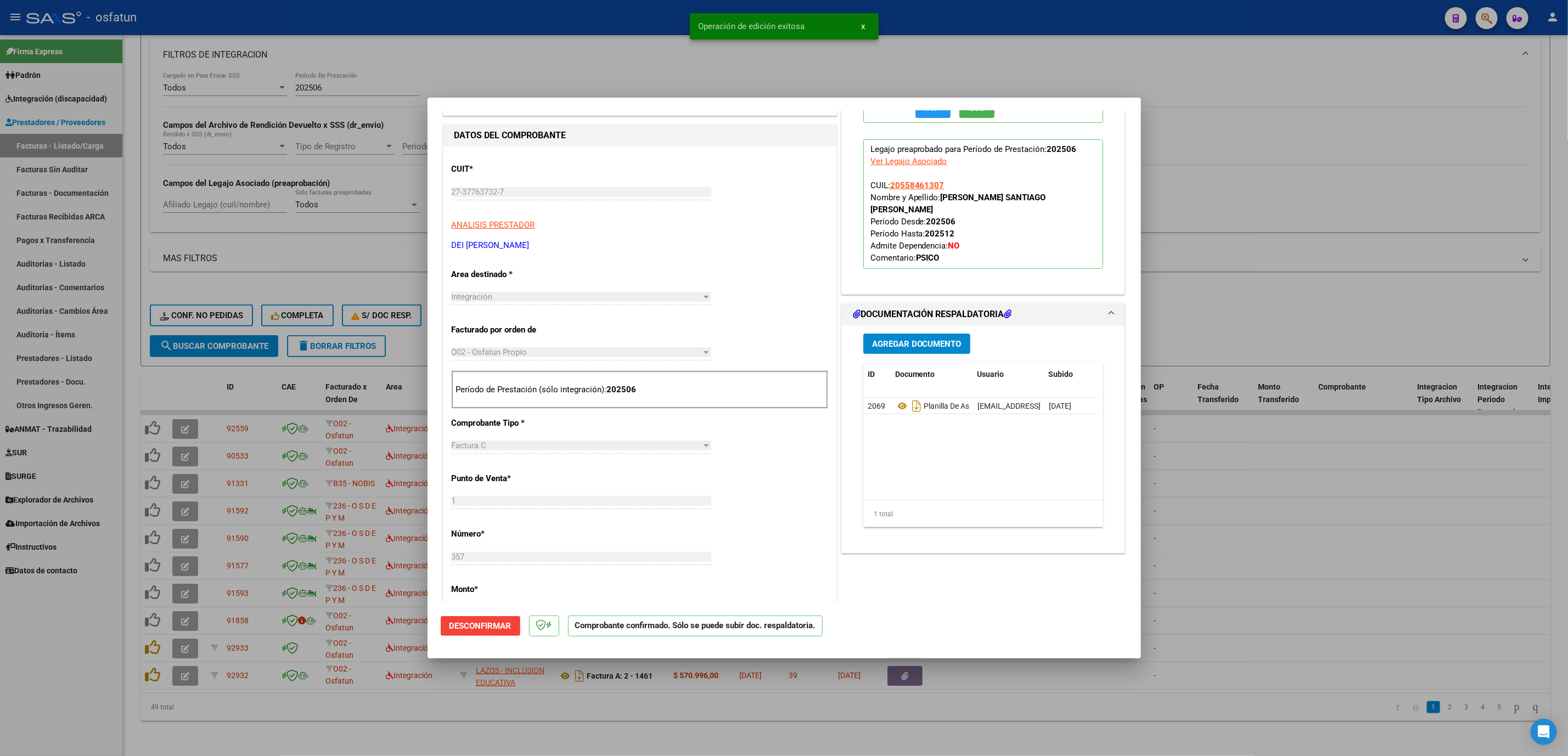
click at [99, 681] on div at bounding box center [784, 378] width 1568 height 756
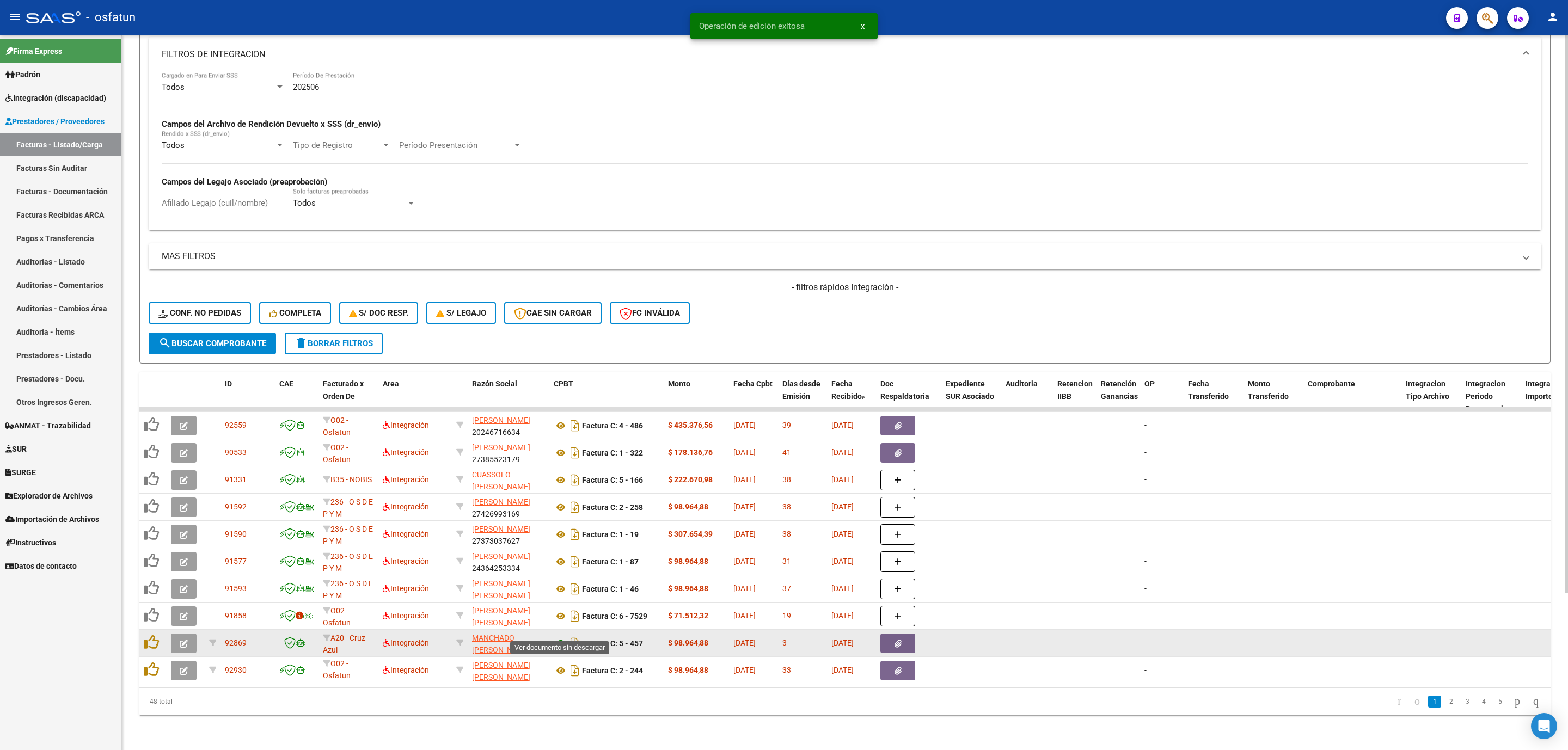
click at [557, 637] on icon at bounding box center [560, 643] width 14 height 13
click at [183, 638] on button "button" at bounding box center [183, 643] width 25 height 20
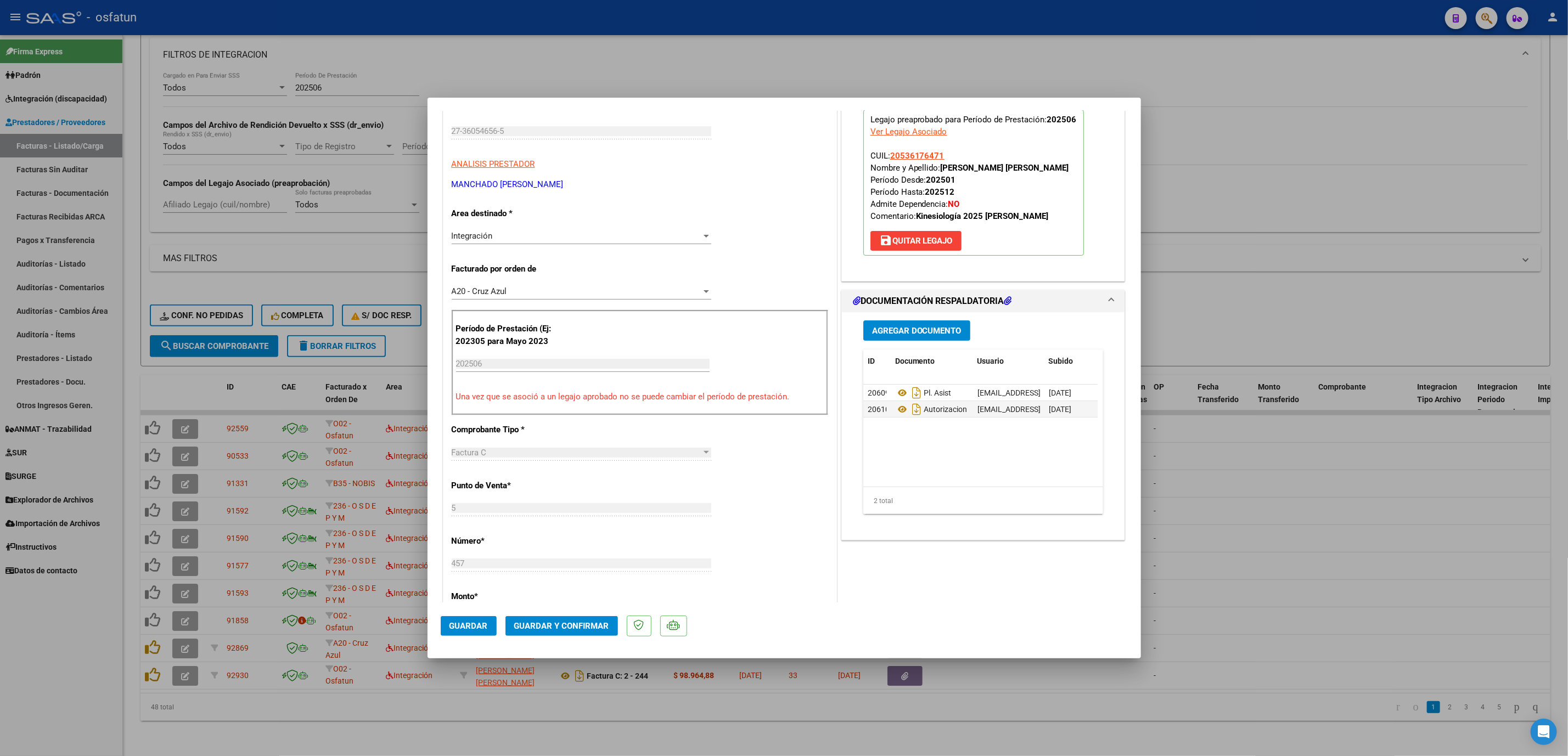
scroll to position [165, 0]
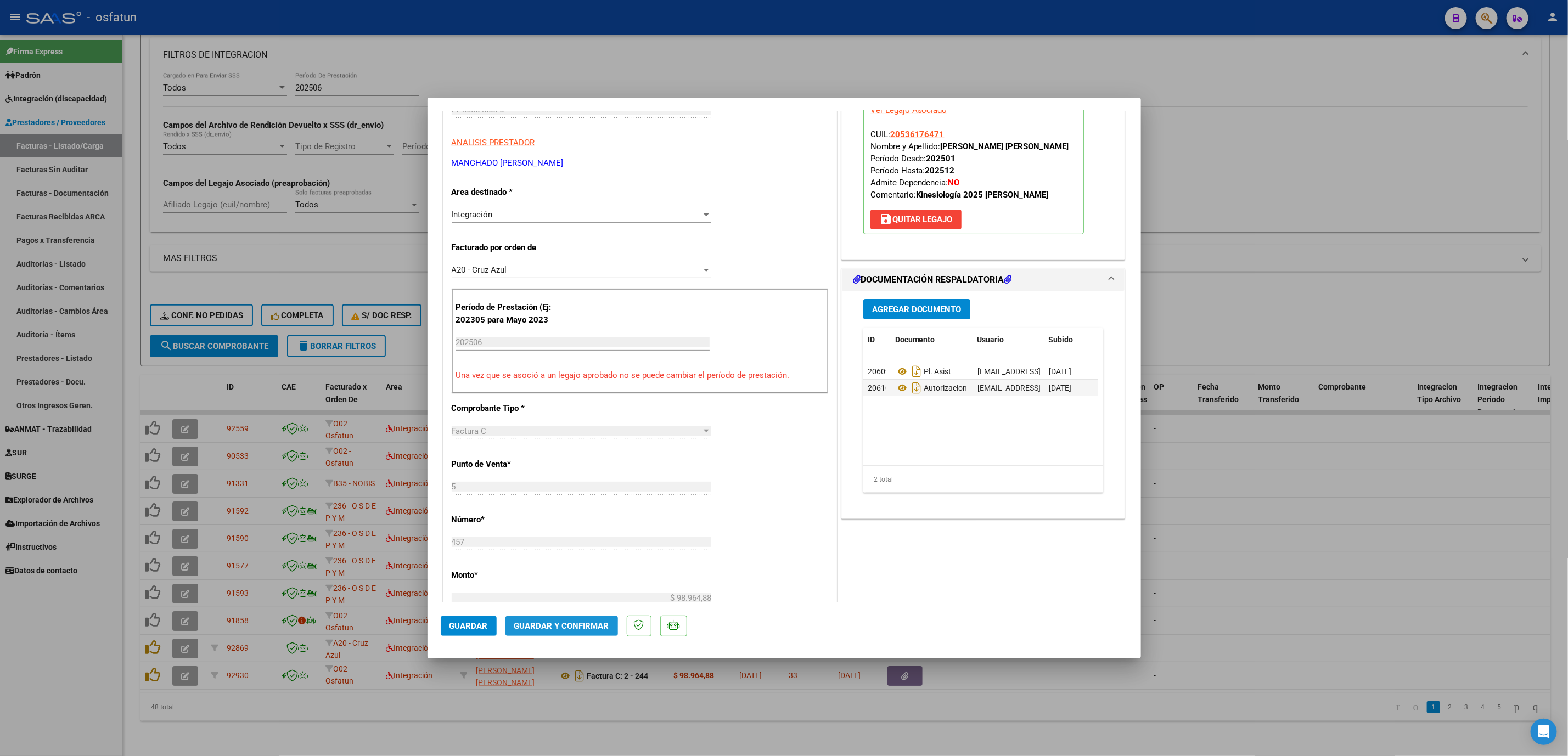
click at [545, 630] on span "Guardar y Confirmar" at bounding box center [562, 626] width 95 height 9
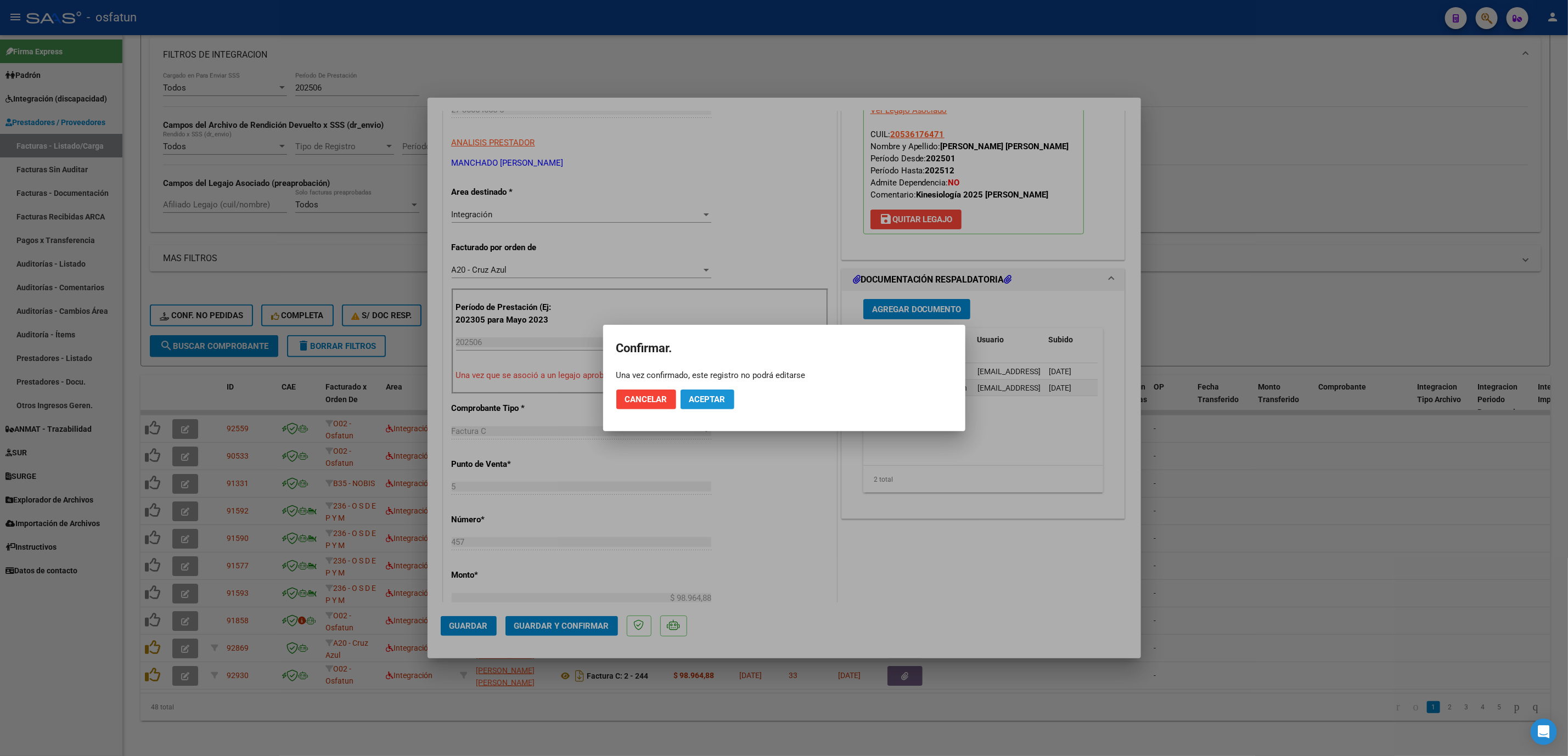
click at [703, 396] on span "Aceptar" at bounding box center [707, 400] width 36 height 9
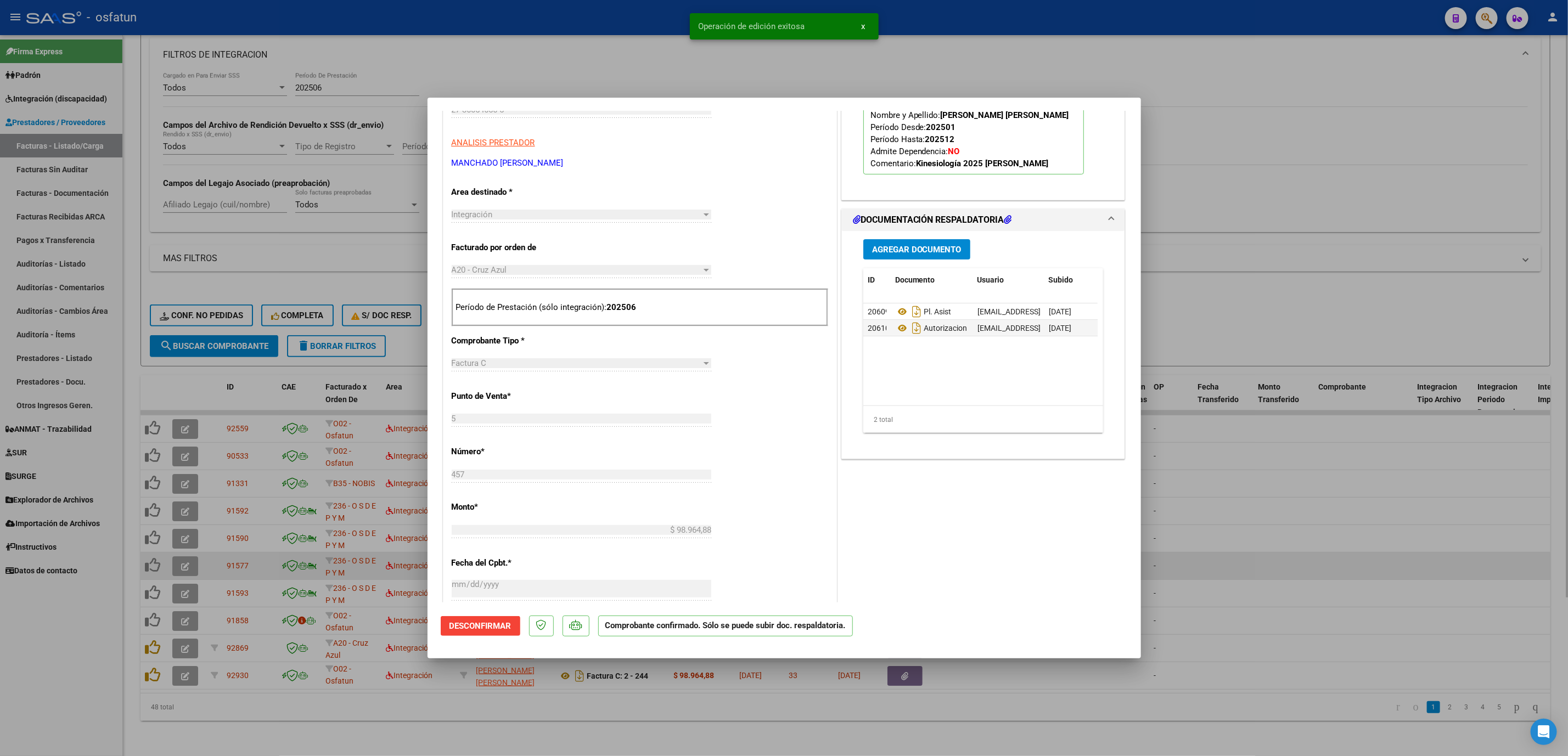
click at [1246, 541] on div at bounding box center [784, 378] width 1568 height 756
type input "$ 0,00"
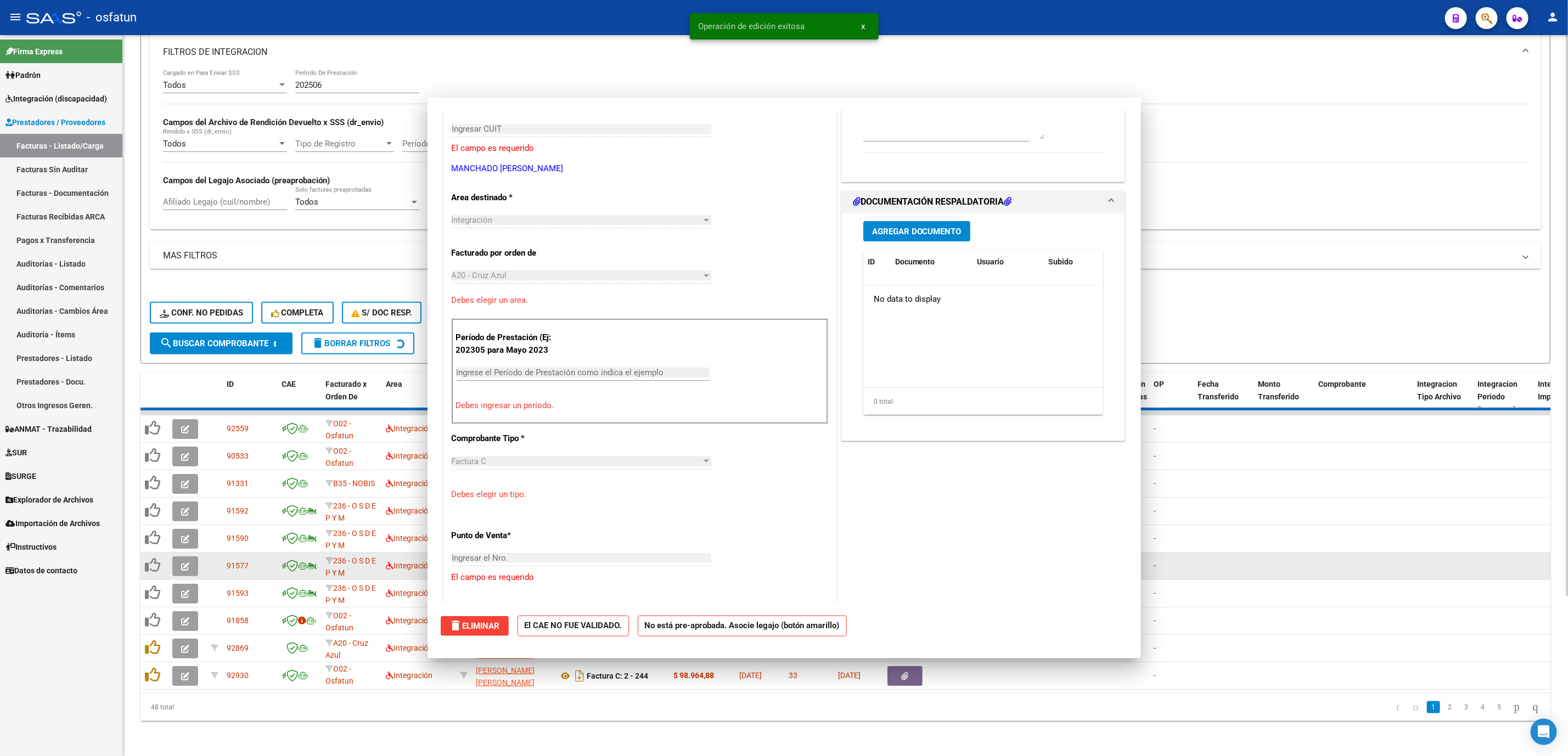
scroll to position [183, 0]
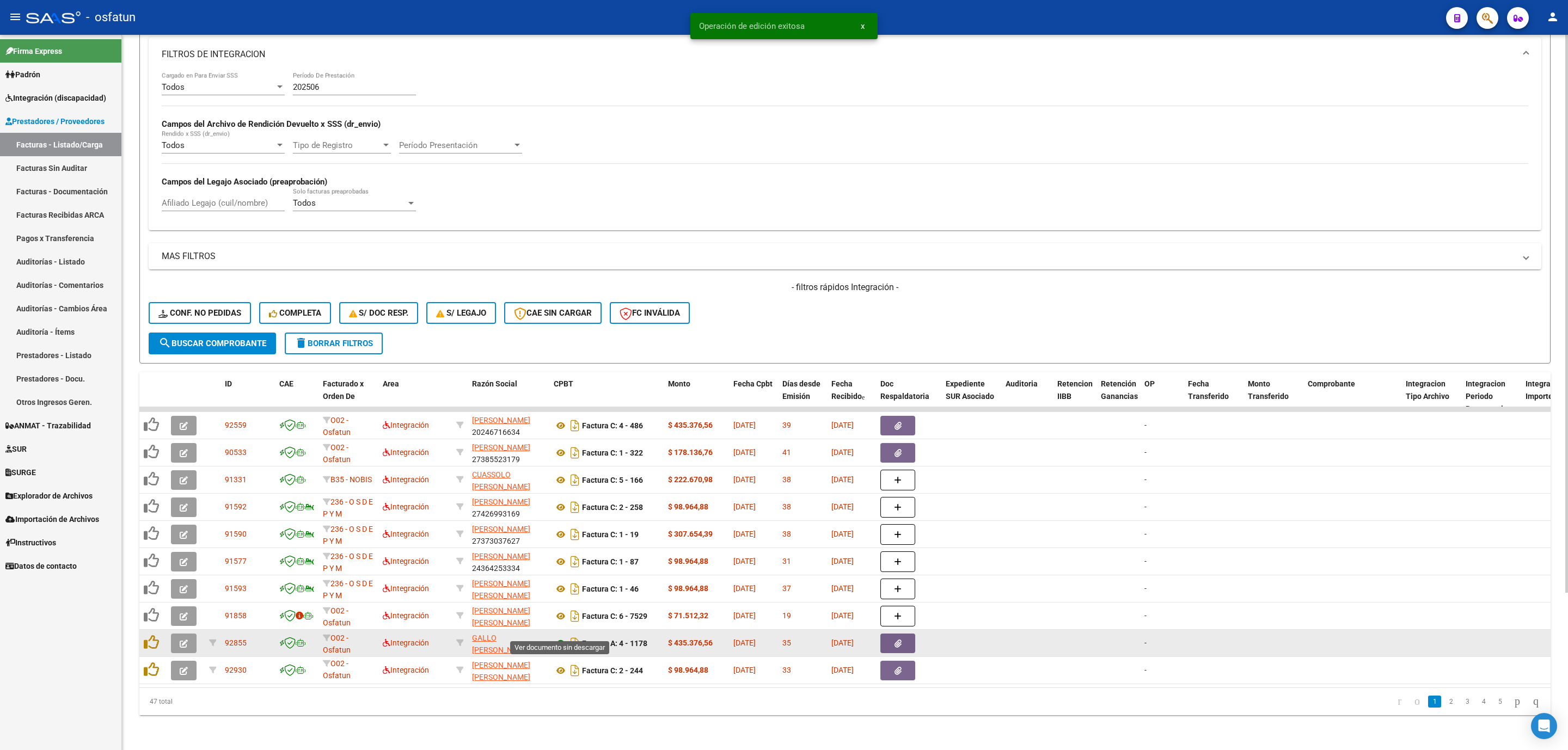
click at [557, 637] on icon at bounding box center [560, 643] width 14 height 13
click at [185, 640] on icon "button" at bounding box center [183, 643] width 8 height 8
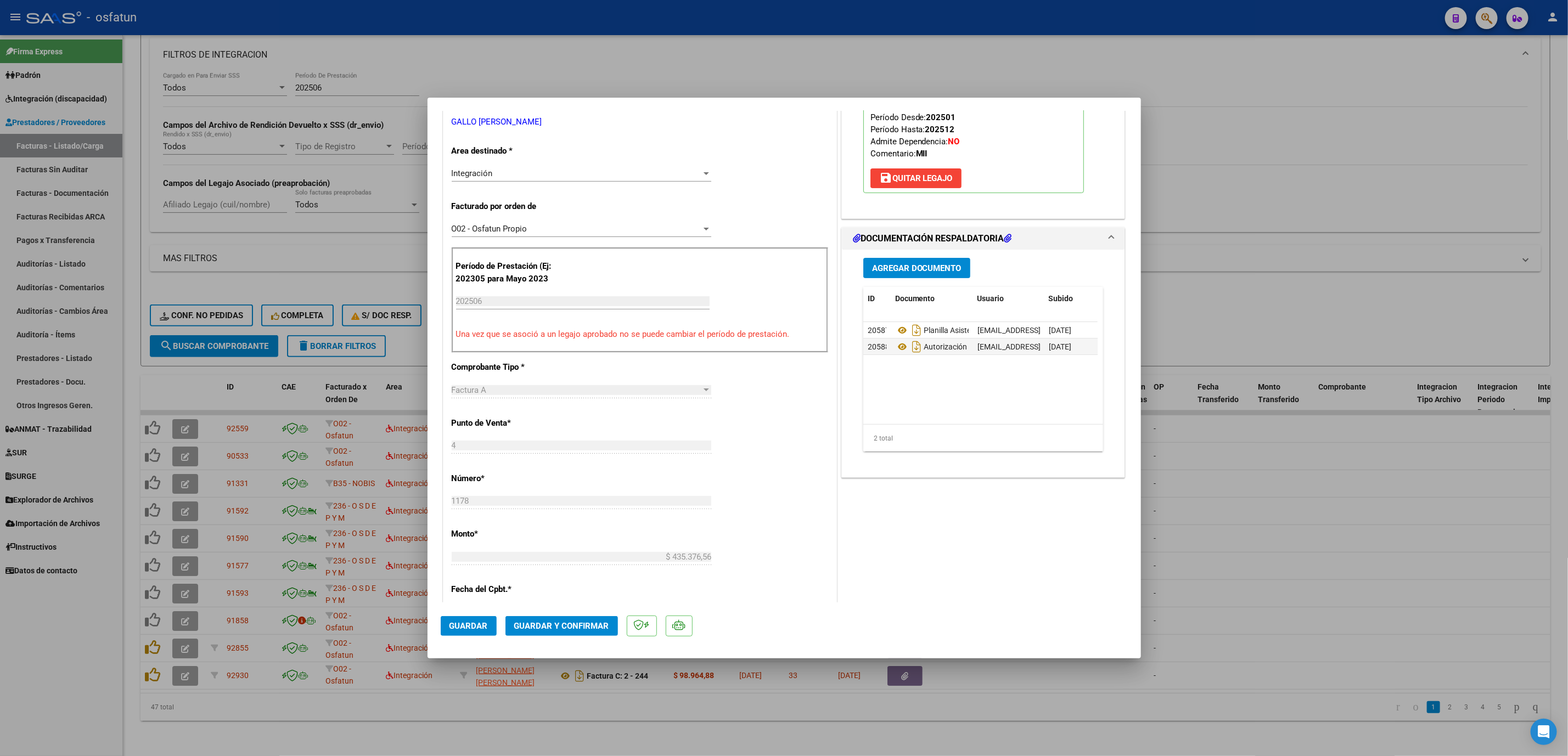
scroll to position [247, 0]
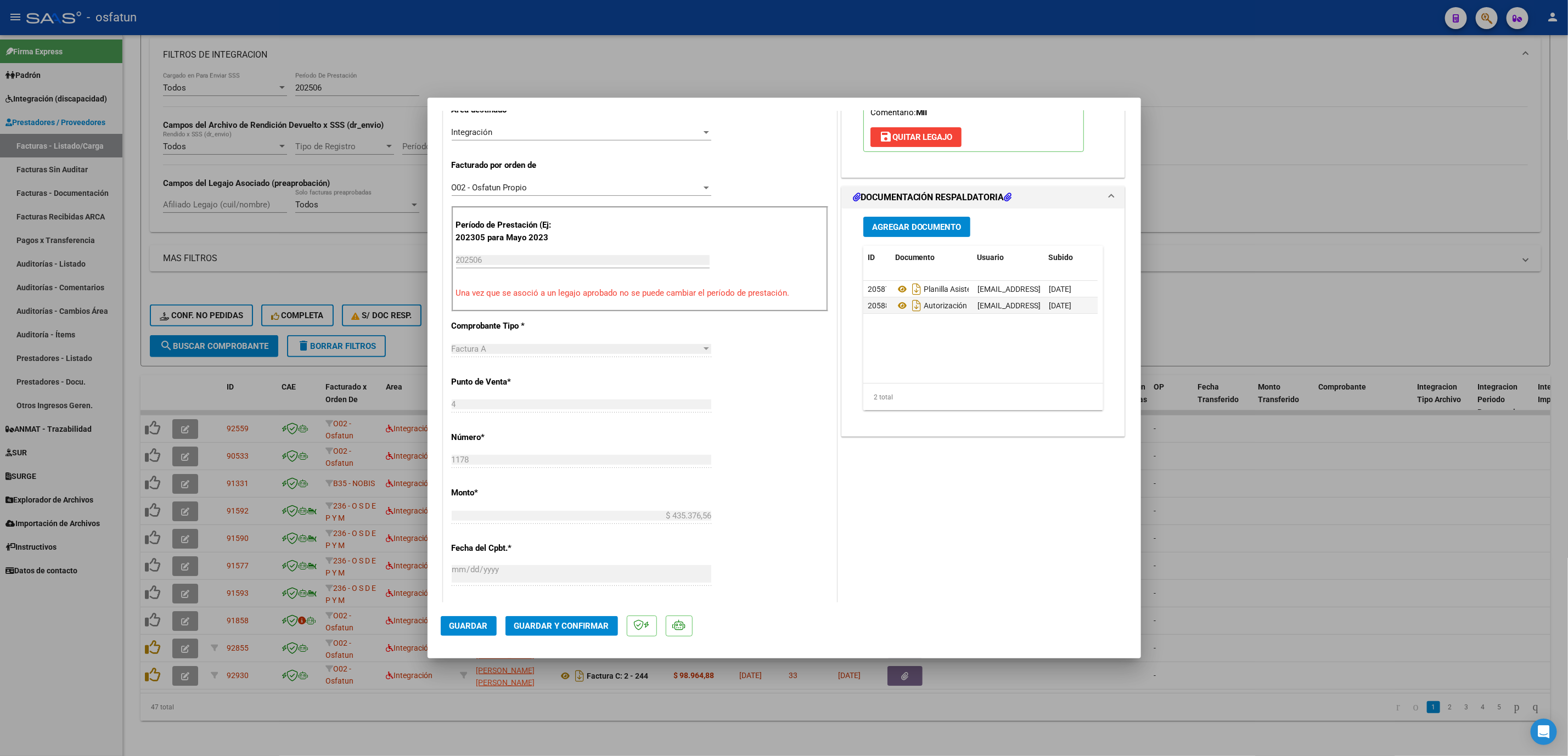
click at [582, 637] on mat-dialog-actions "Guardar Guardar y Confirmar" at bounding box center [784, 624] width 687 height 43
click at [582, 626] on span "Guardar y Confirmar" at bounding box center [562, 626] width 95 height 9
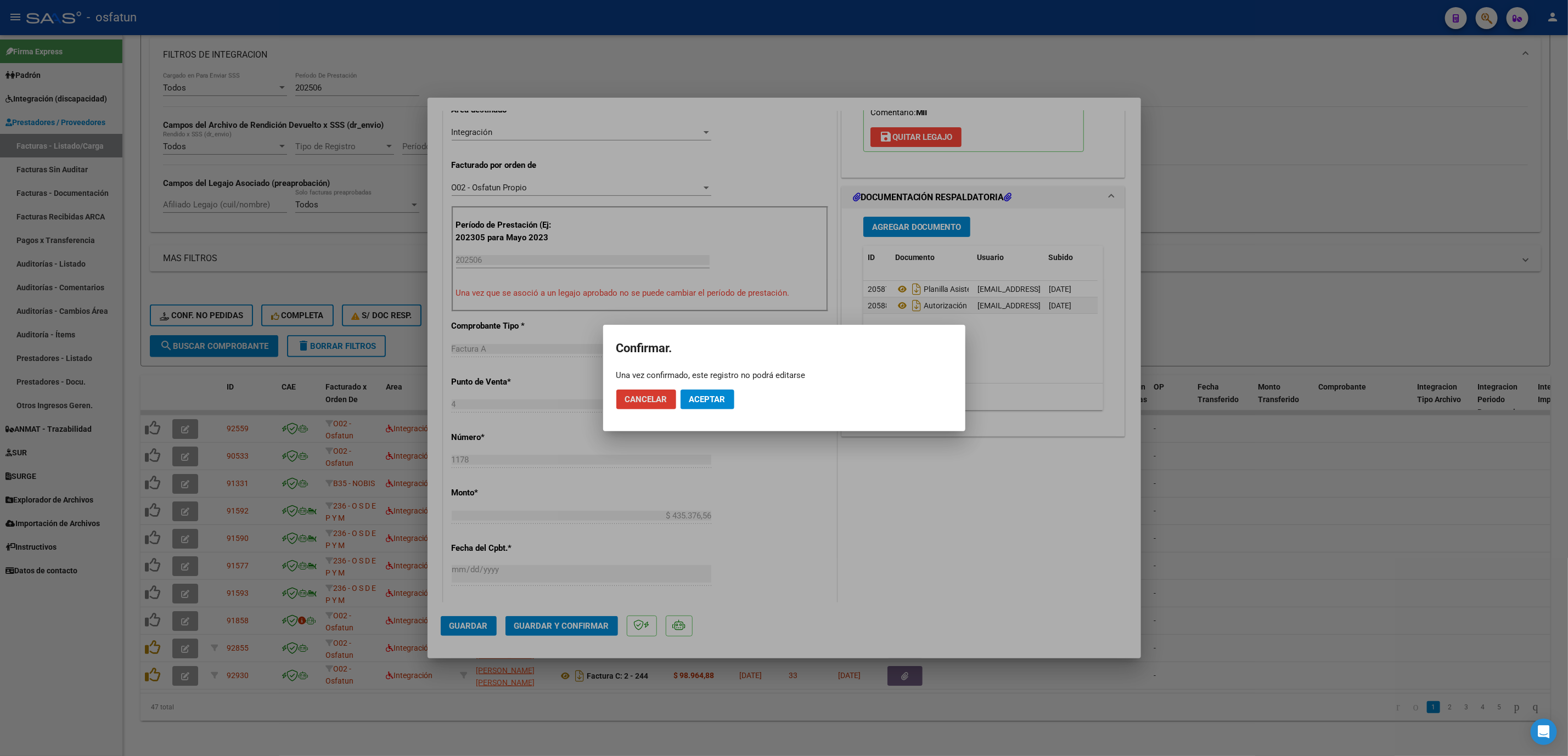
click at [707, 399] on span "Aceptar" at bounding box center [707, 400] width 36 height 9
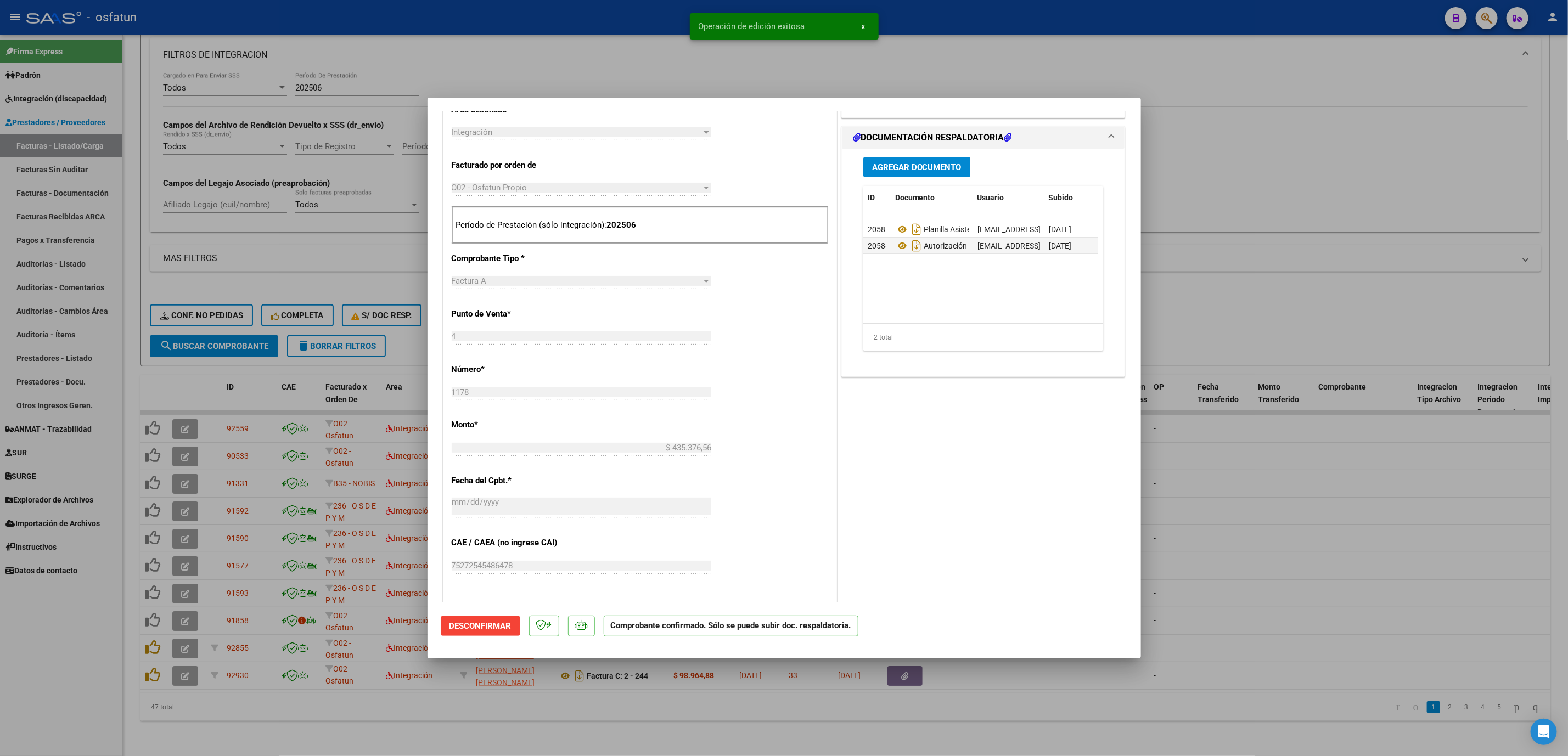
click at [1153, 512] on div at bounding box center [784, 378] width 1568 height 756
type input "$ 0,00"
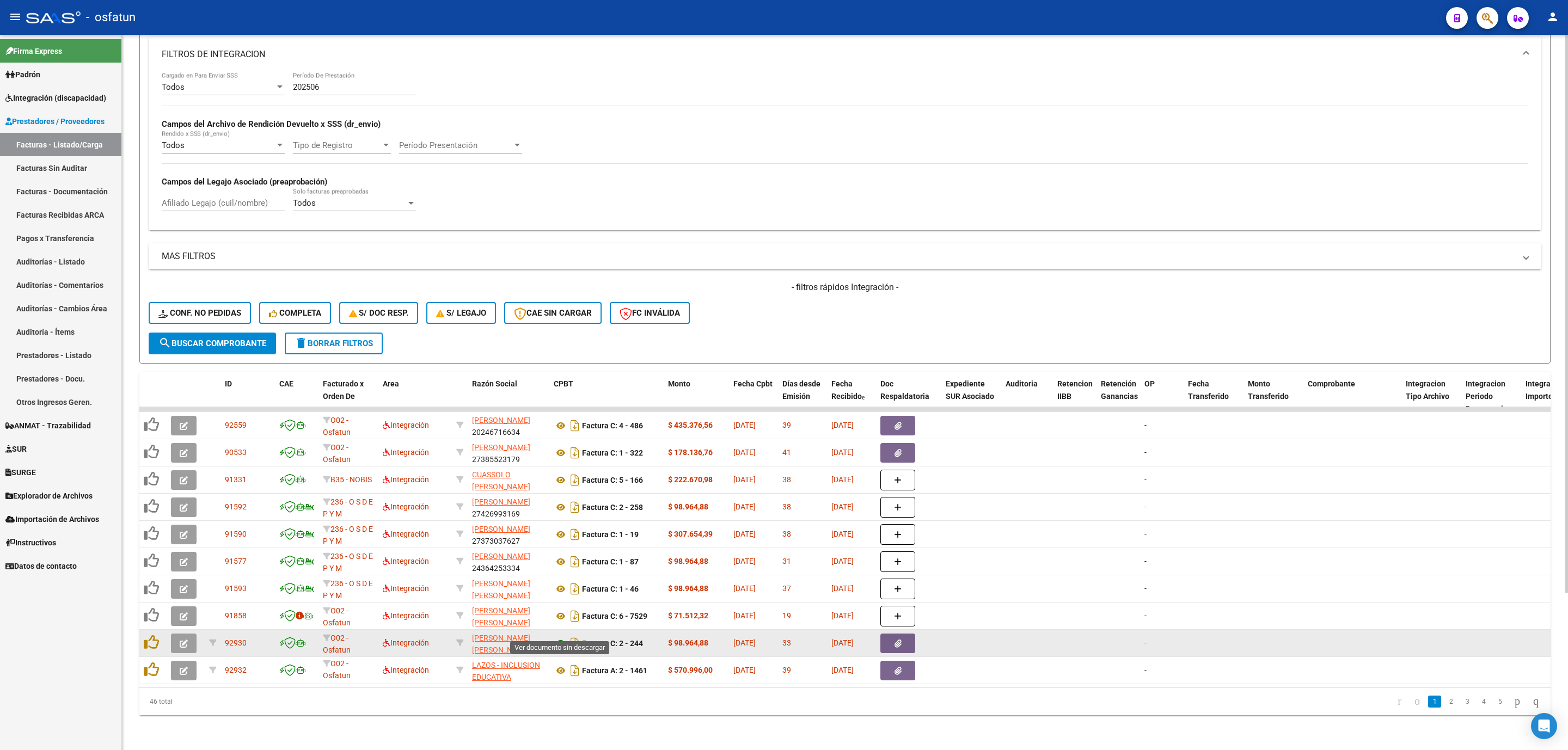
click at [557, 637] on icon at bounding box center [560, 643] width 14 height 13
click at [187, 639] on span "button" at bounding box center [183, 643] width 8 height 9
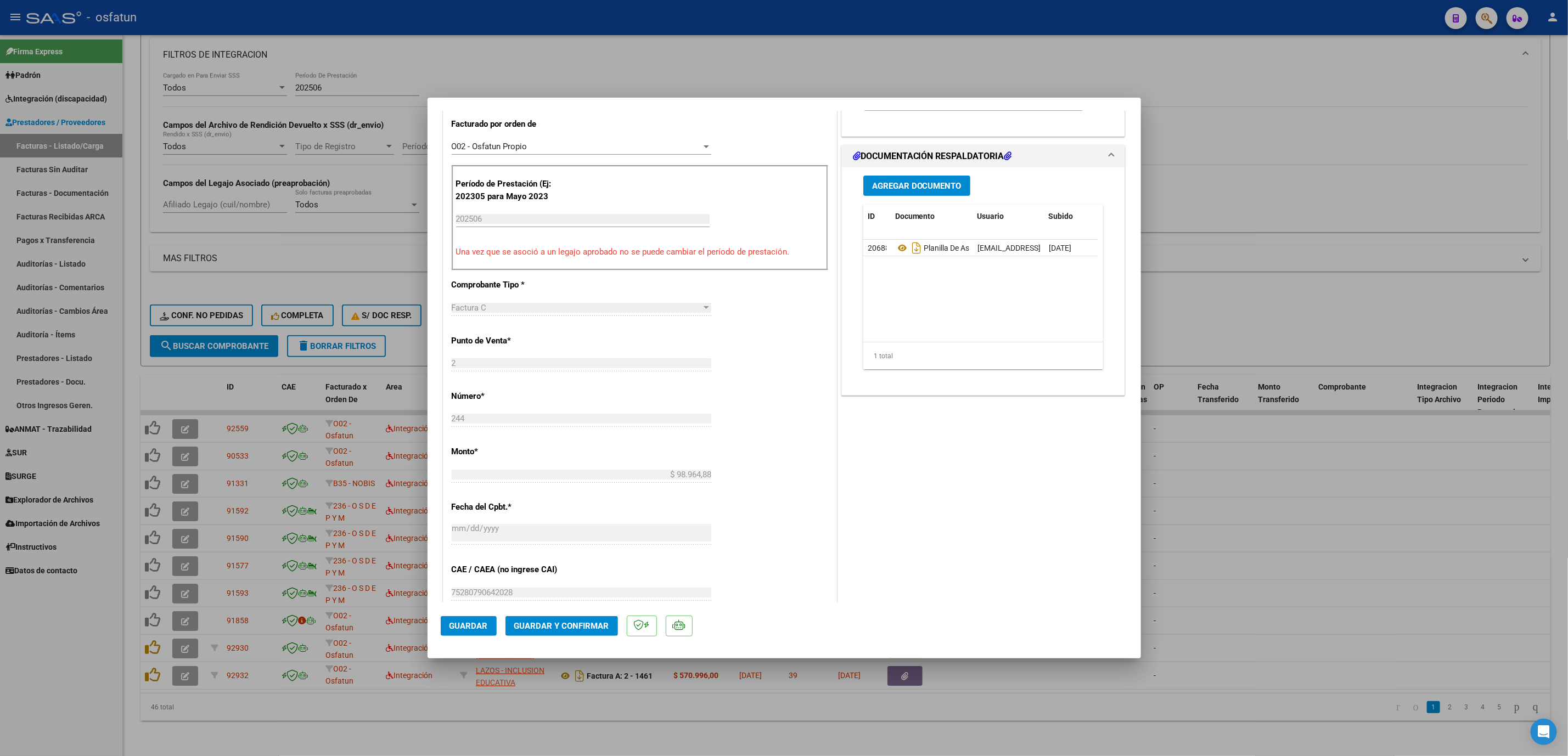
scroll to position [329, 0]
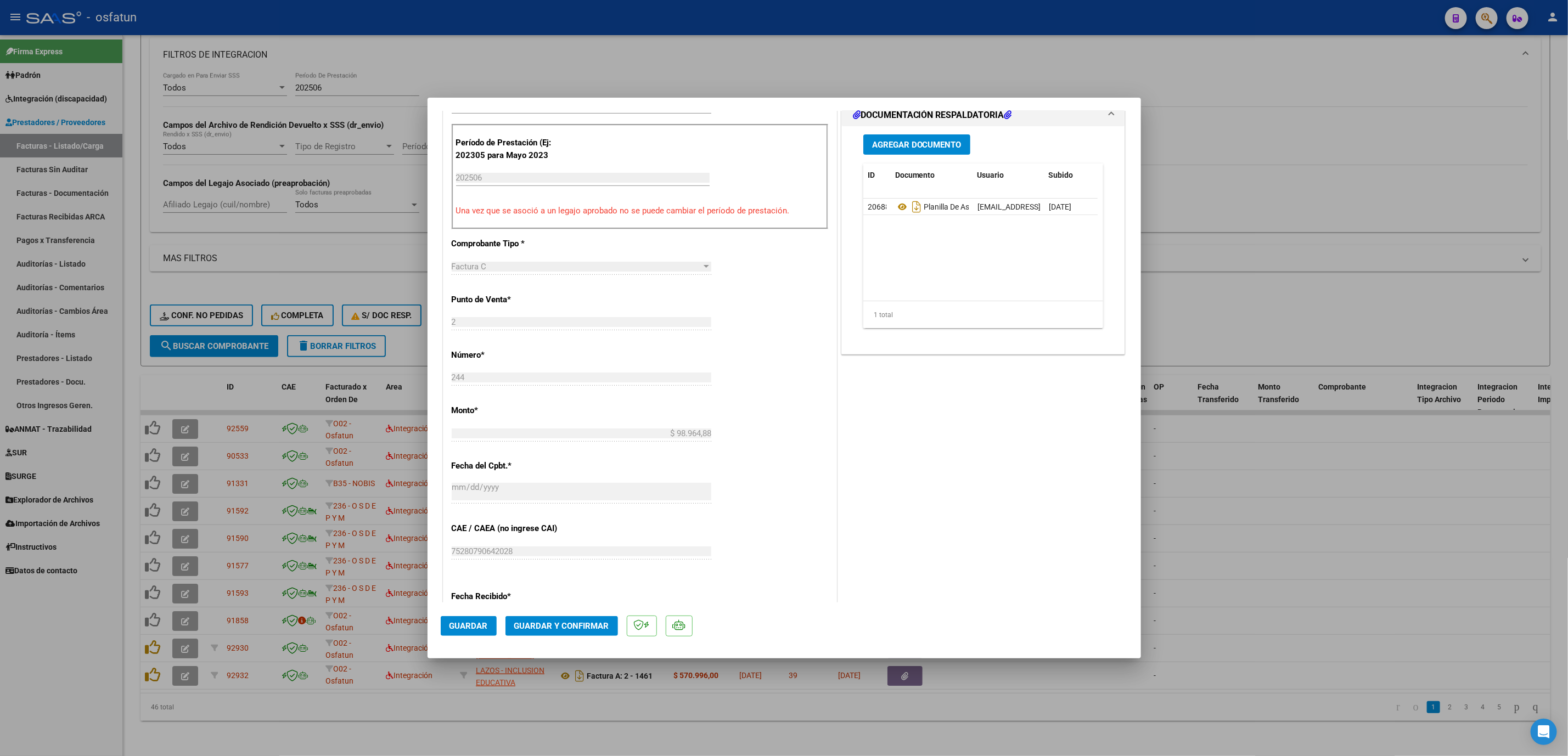
click at [550, 639] on mat-dialog-actions "Guardar Guardar y Confirmar" at bounding box center [784, 624] width 687 height 43
click at [555, 633] on button "Guardar y Confirmar" at bounding box center [561, 626] width 112 height 20
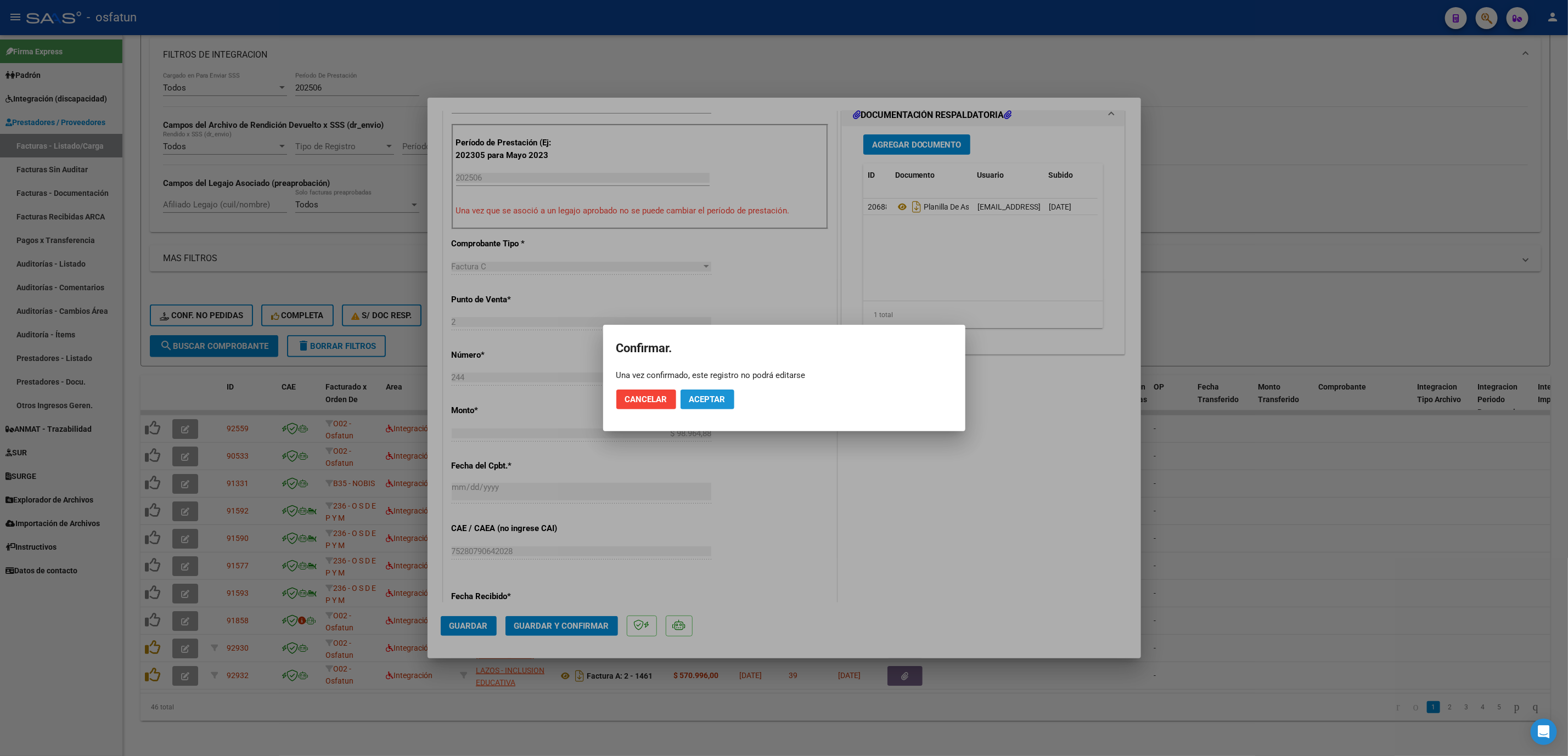
click at [694, 399] on span "Aceptar" at bounding box center [707, 400] width 36 height 9
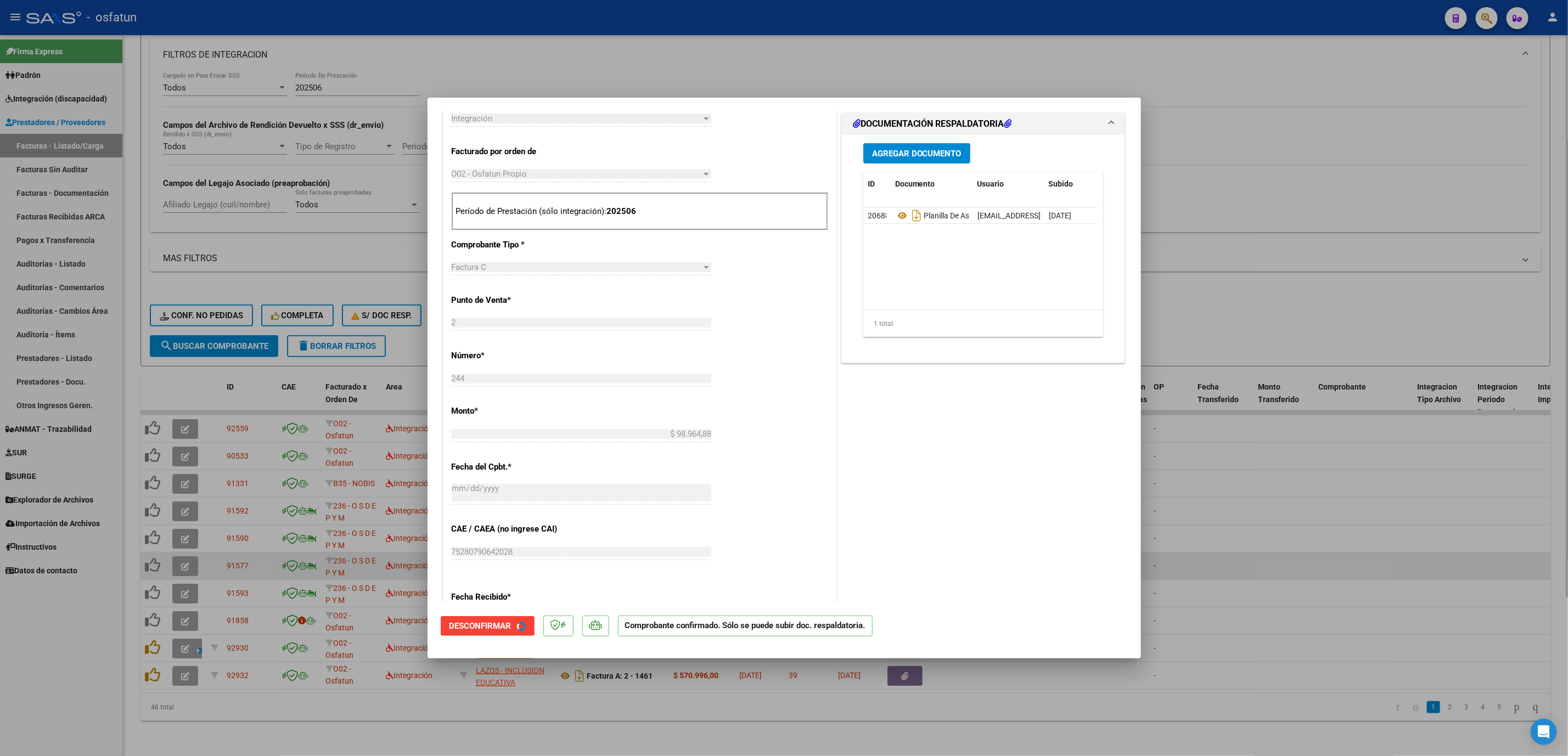
drag, startPoint x: 1240, startPoint y: 537, endPoint x: 1224, endPoint y: 556, distance: 24.8
click at [1232, 545] on div at bounding box center [784, 378] width 1568 height 756
type input "$ 0,00"
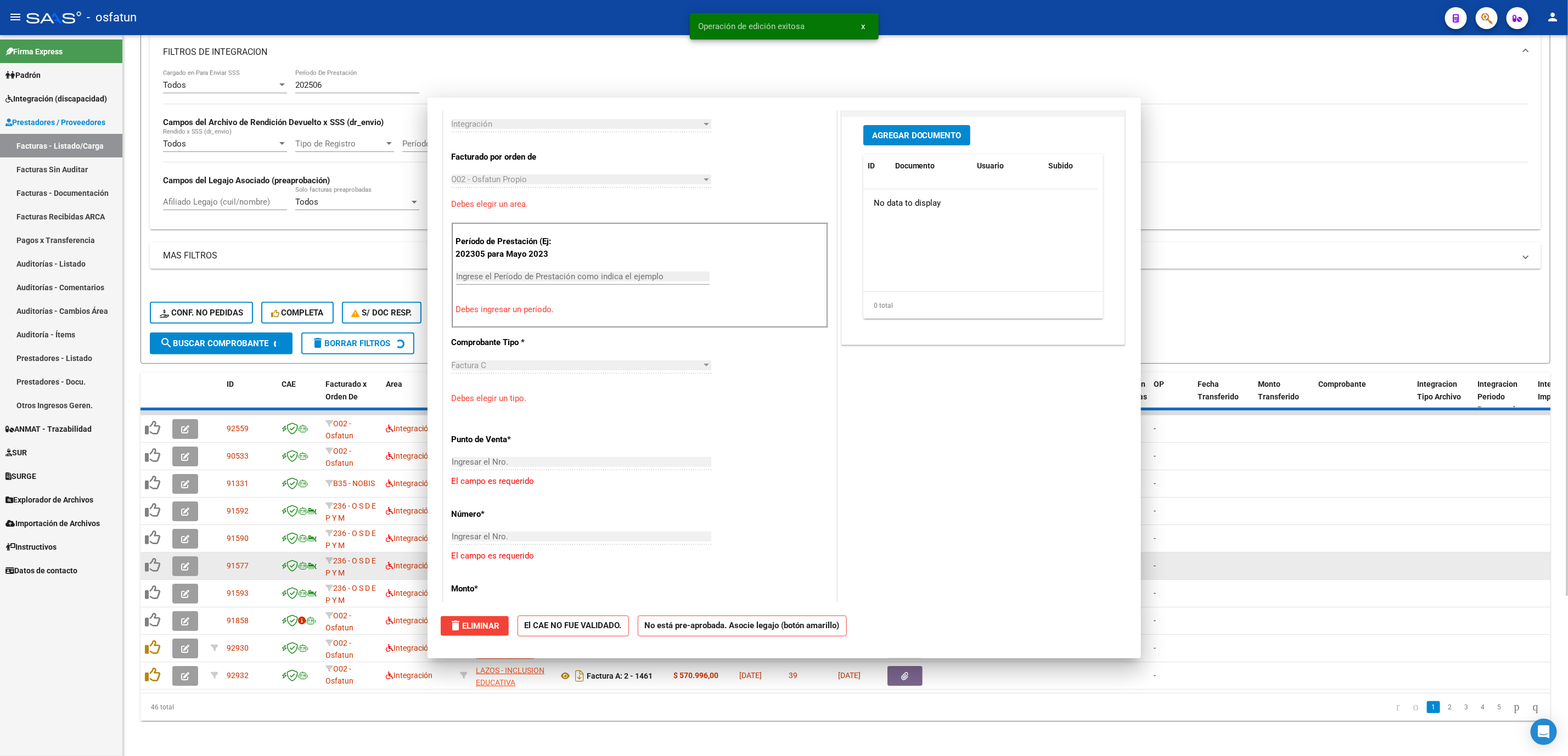
scroll to position [465, 0]
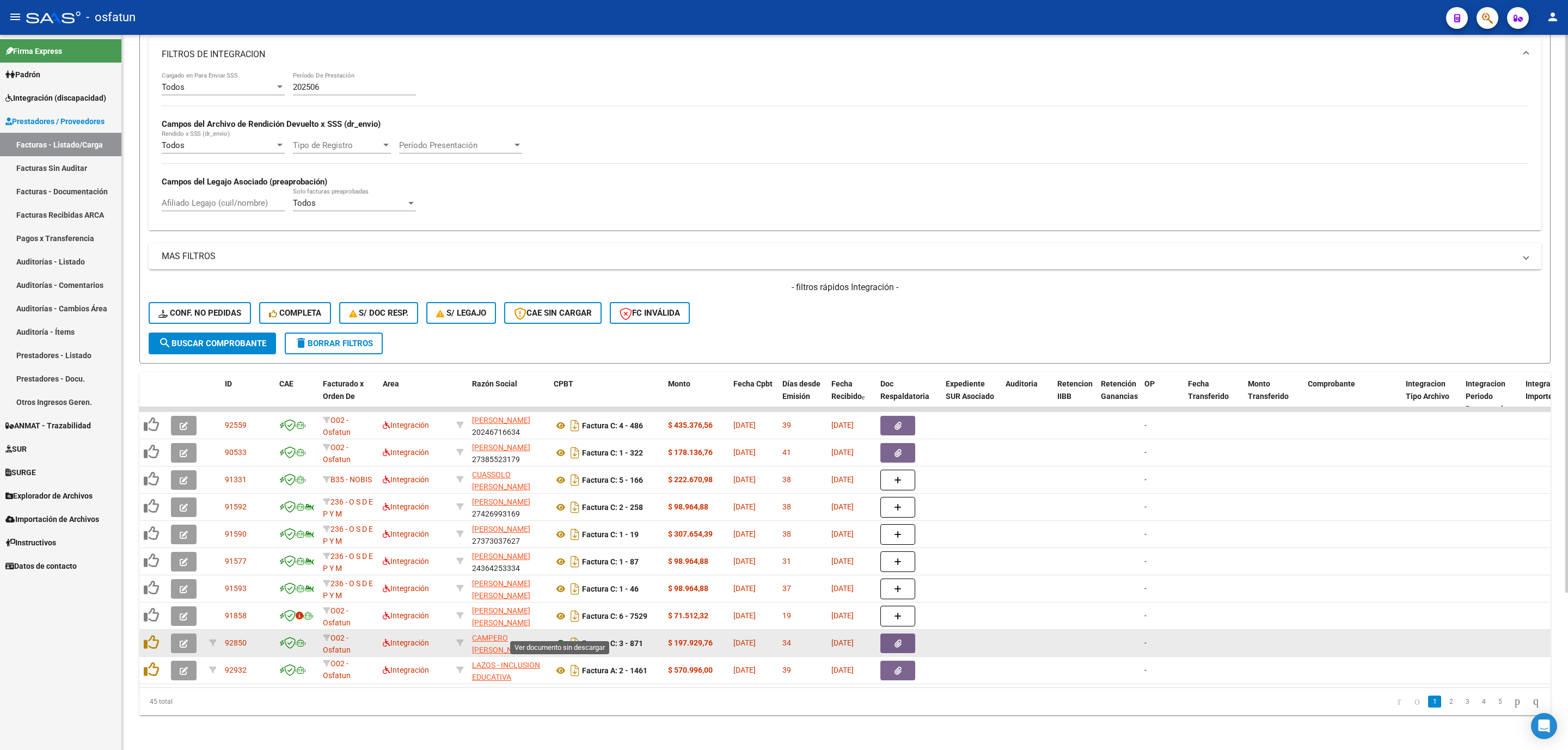
click at [562, 637] on icon at bounding box center [560, 643] width 14 height 13
click at [172, 634] on button "button" at bounding box center [183, 643] width 25 height 20
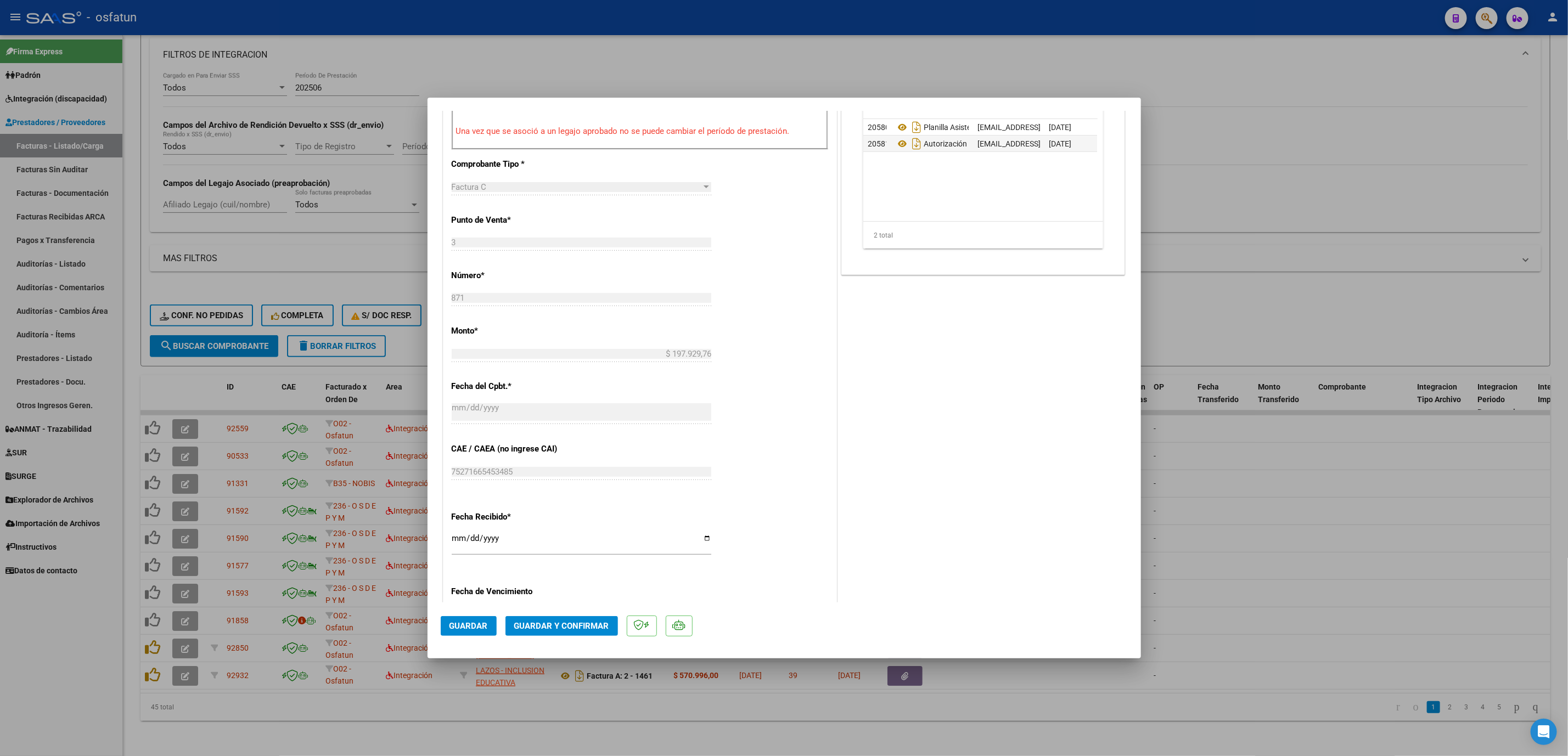
scroll to position [412, 0]
drag, startPoint x: 580, startPoint y: 644, endPoint x: 586, endPoint y: 635, distance: 10.8
click at [582, 644] on mat-dialog-actions "Guardar Guardar y Confirmar" at bounding box center [784, 624] width 687 height 43
click at [586, 635] on button "Guardar y Confirmar" at bounding box center [561, 626] width 112 height 20
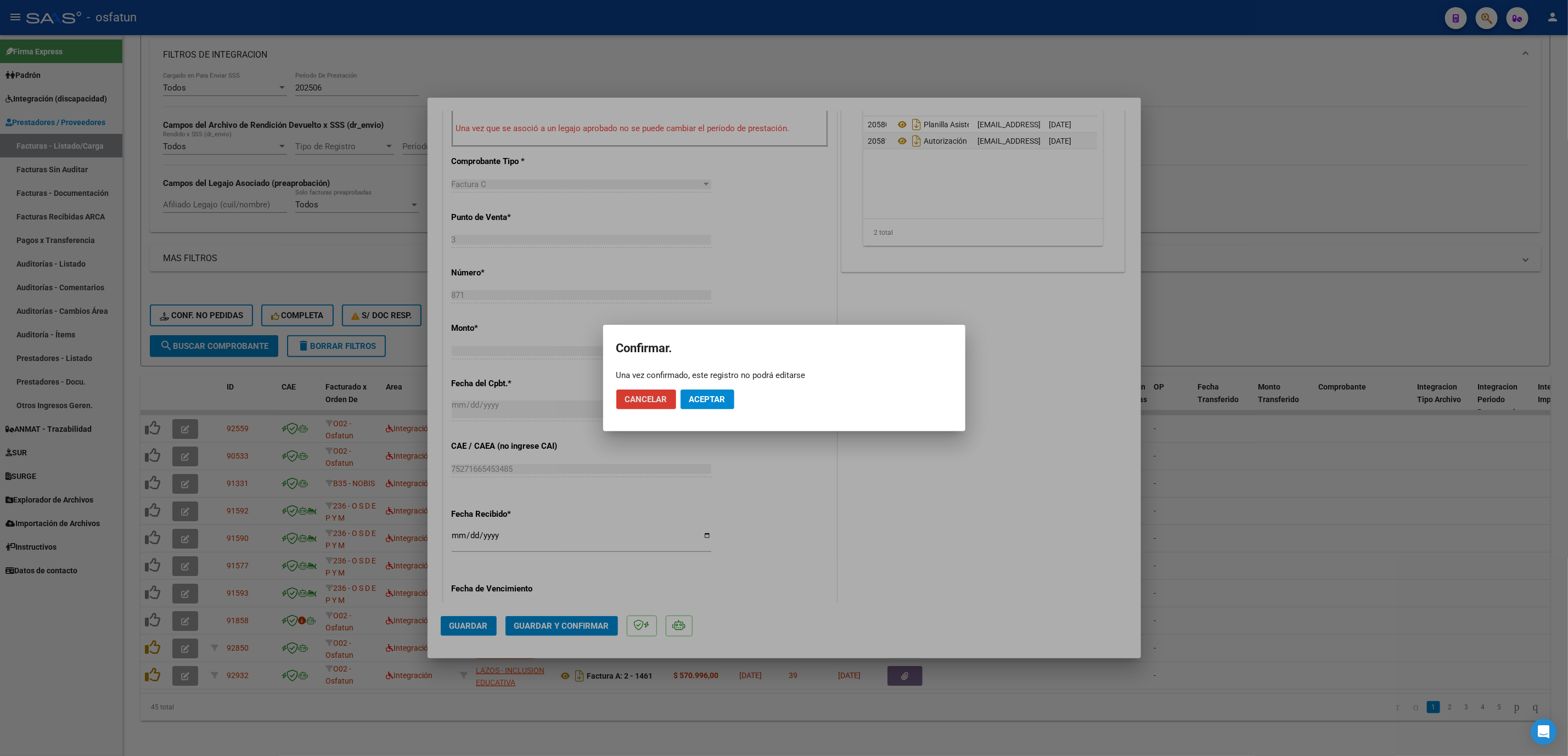
click at [723, 403] on span "Aceptar" at bounding box center [707, 400] width 36 height 9
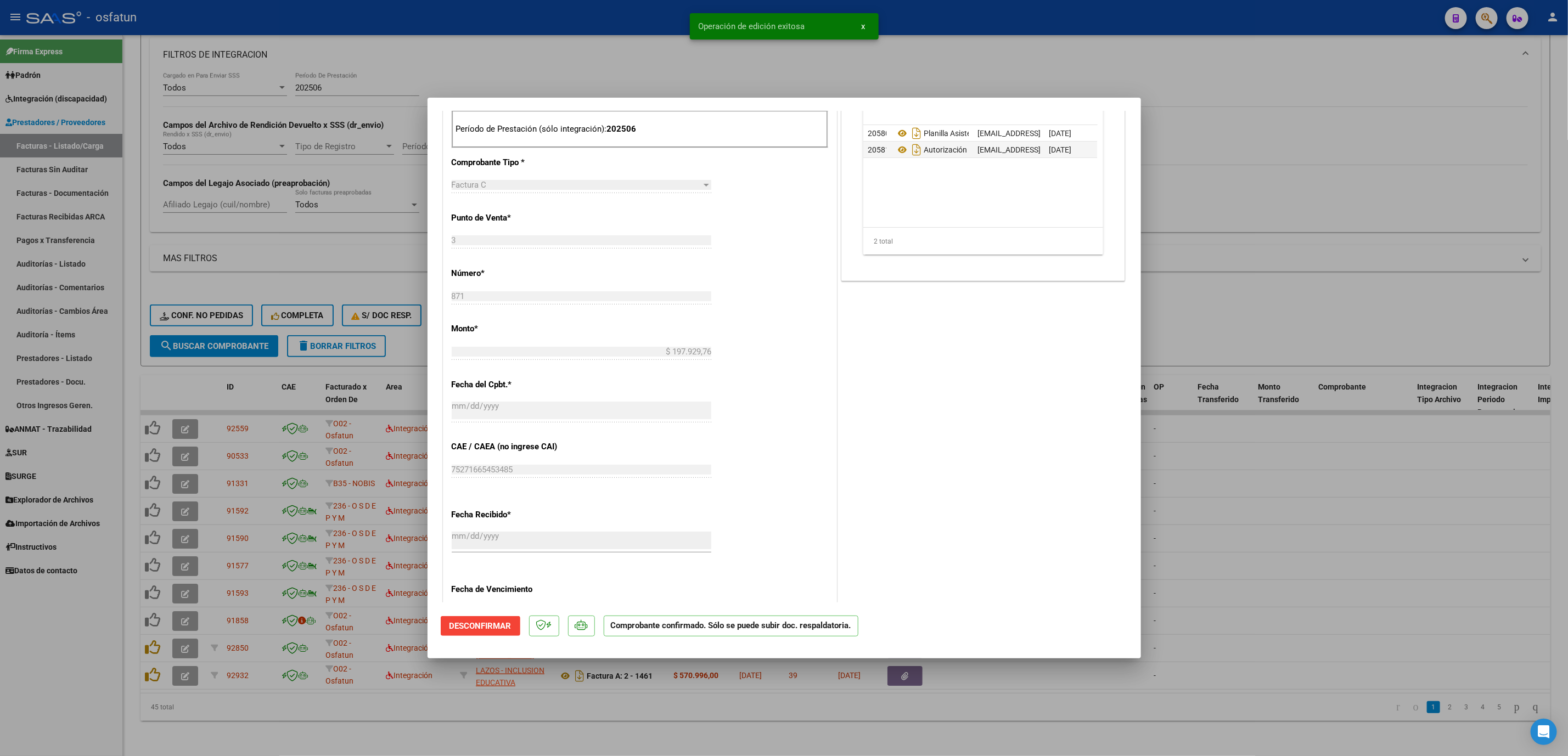
click at [1341, 469] on div at bounding box center [784, 378] width 1568 height 756
type input "$ 0,00"
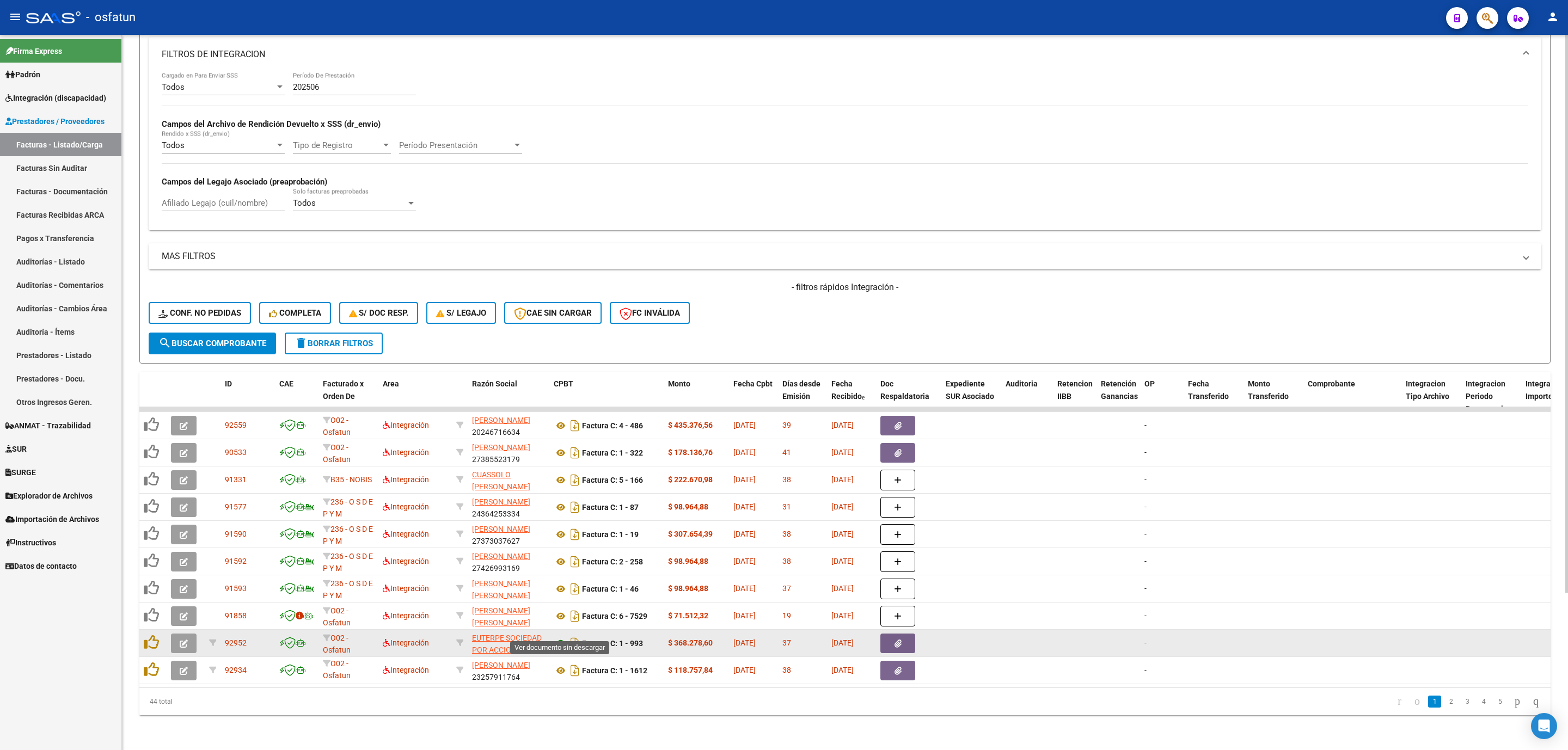
click at [561, 637] on icon at bounding box center [560, 643] width 14 height 13
click at [181, 640] on icon "button" at bounding box center [183, 643] width 8 height 8
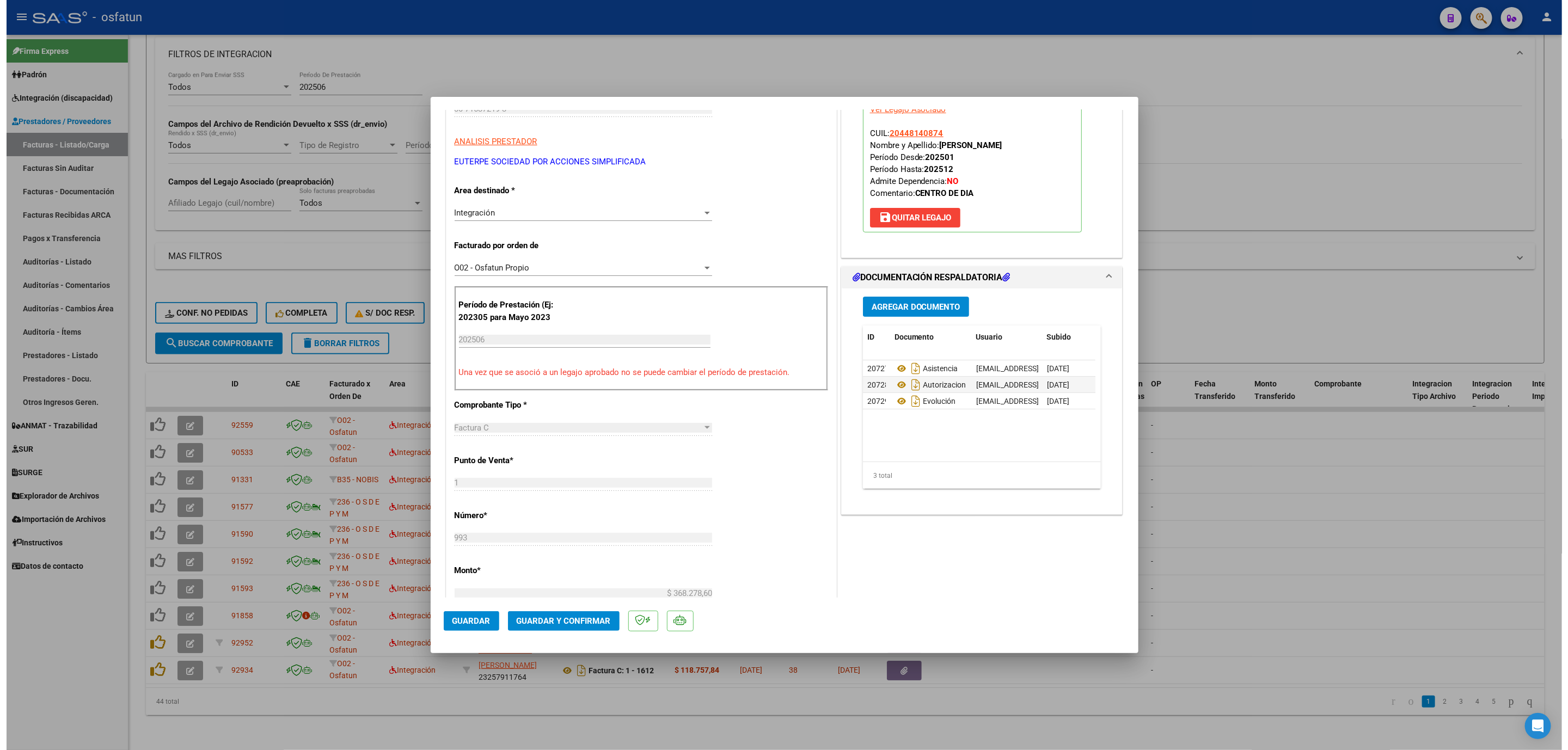
scroll to position [245, 0]
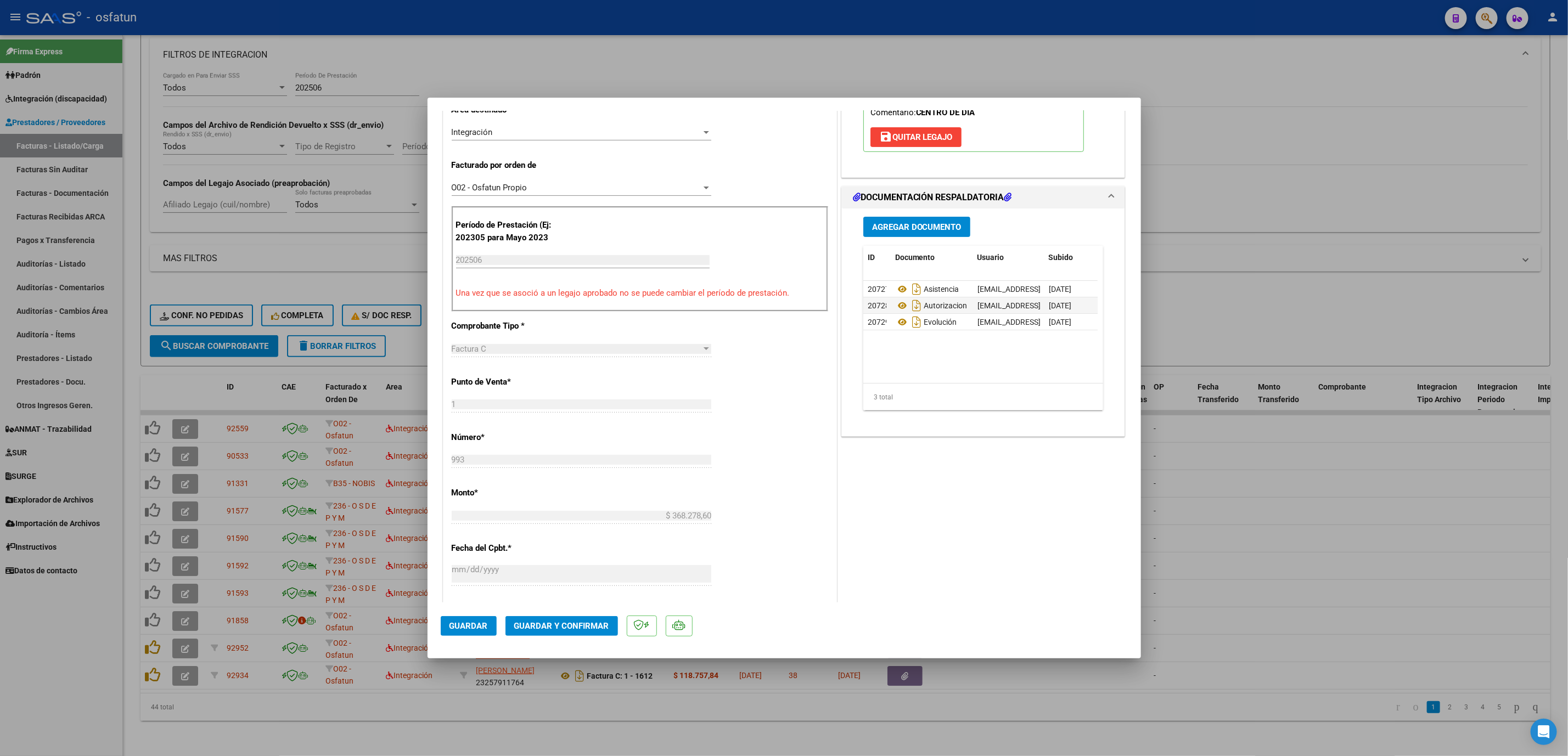
click at [567, 634] on button "Guardar y Confirmar" at bounding box center [561, 626] width 112 height 20
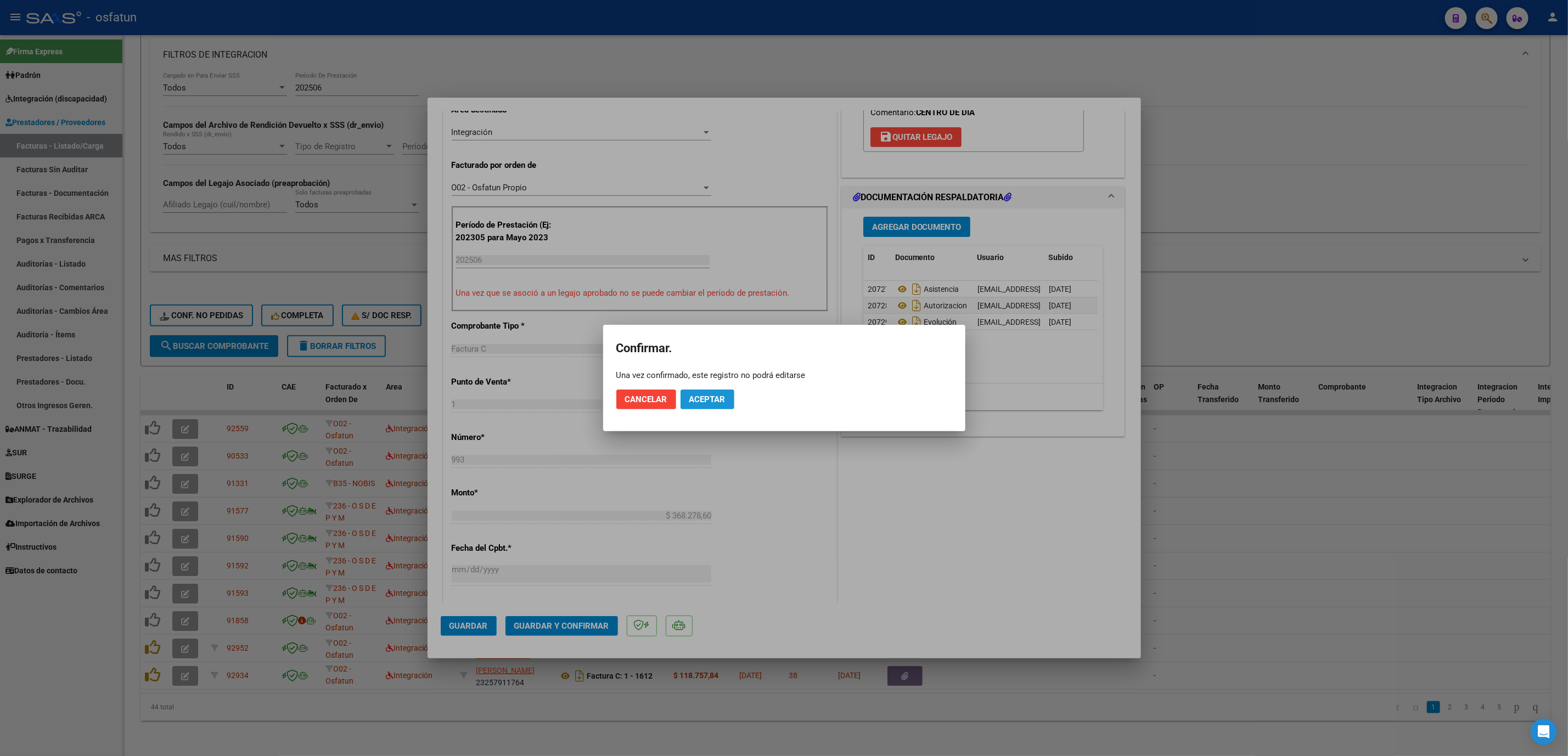
click at [723, 408] on button "Aceptar" at bounding box center [707, 399] width 54 height 20
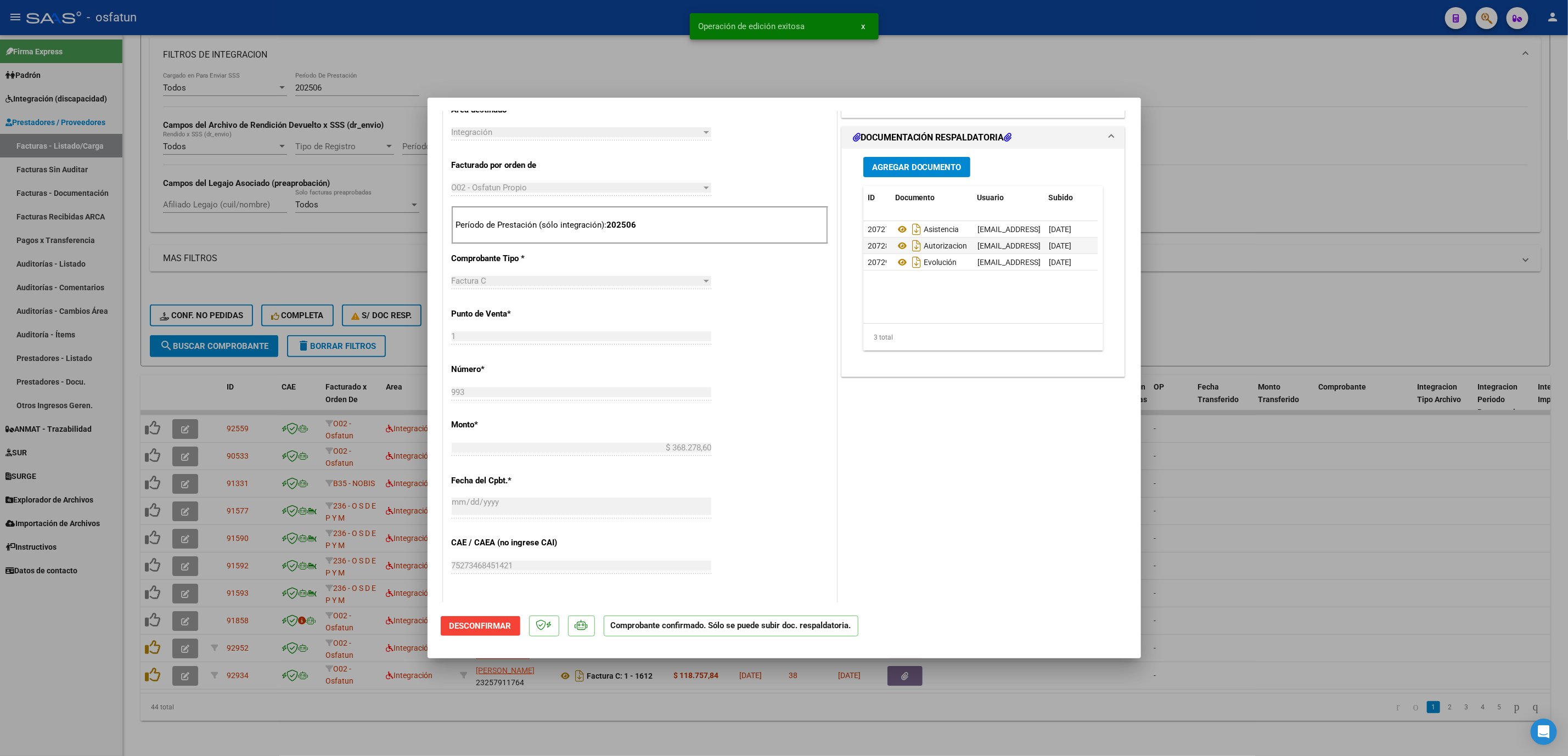
click at [1447, 483] on div at bounding box center [784, 378] width 1568 height 756
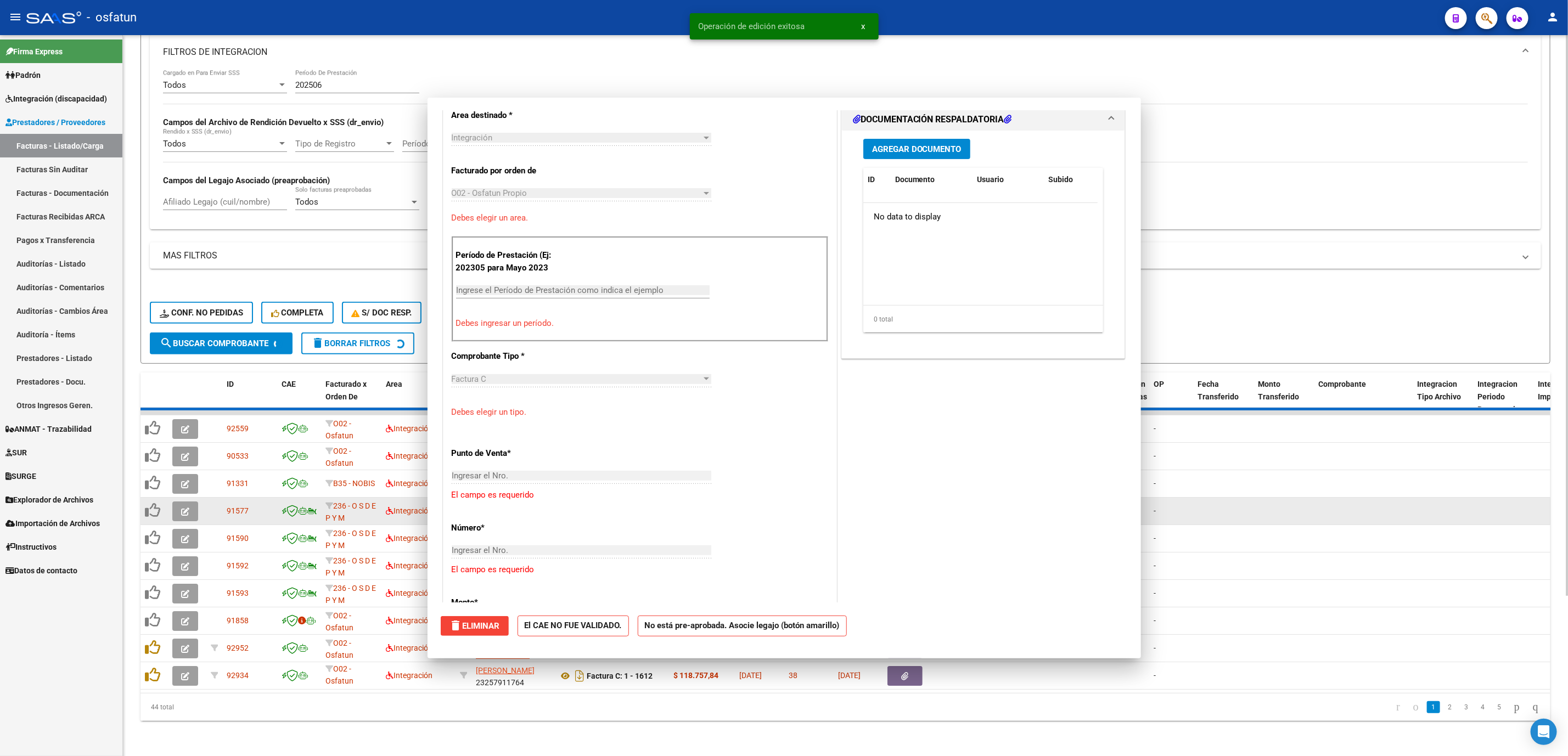
scroll to position [0, 0]
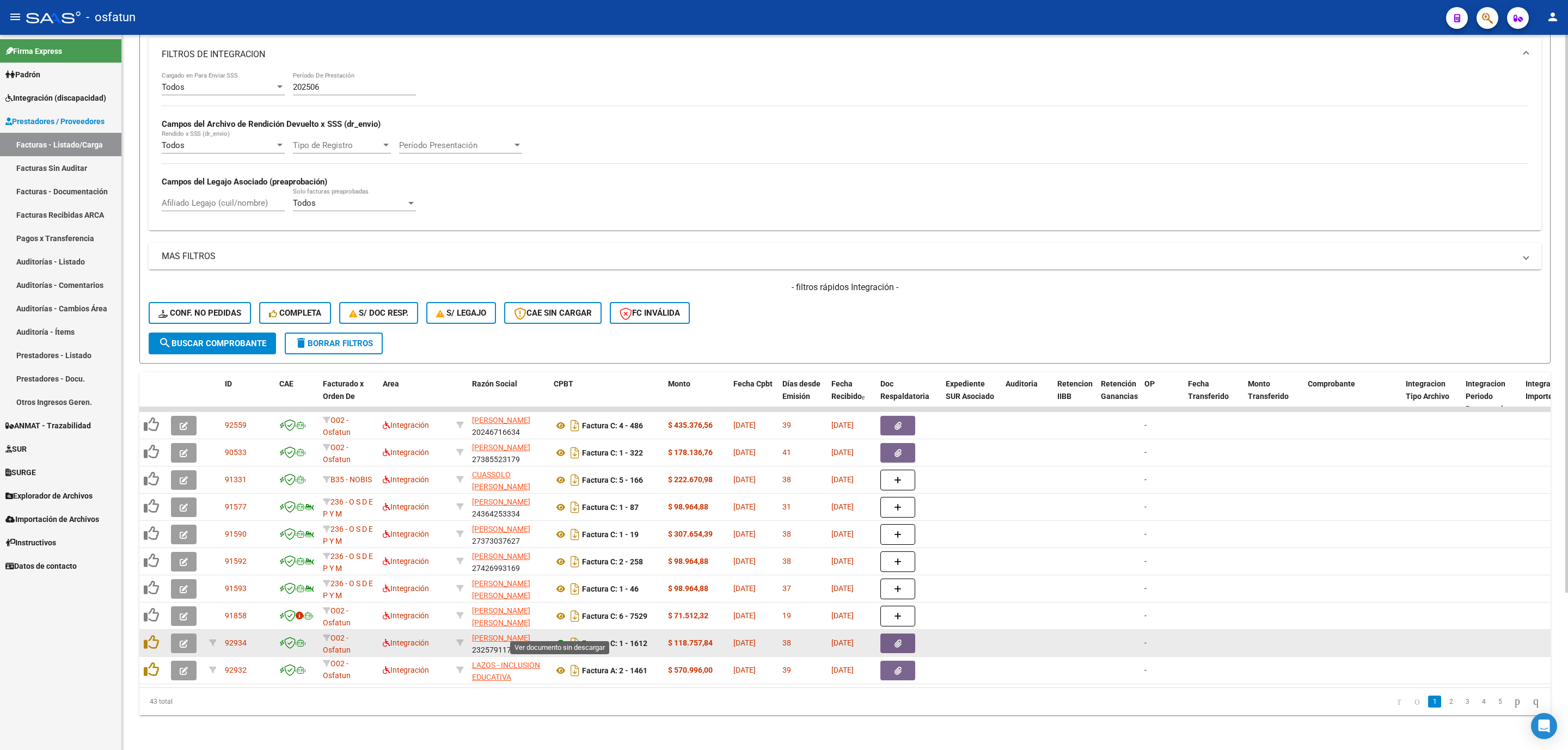
click at [560, 637] on icon at bounding box center [560, 643] width 14 height 13
click at [174, 635] on button "button" at bounding box center [183, 643] width 25 height 20
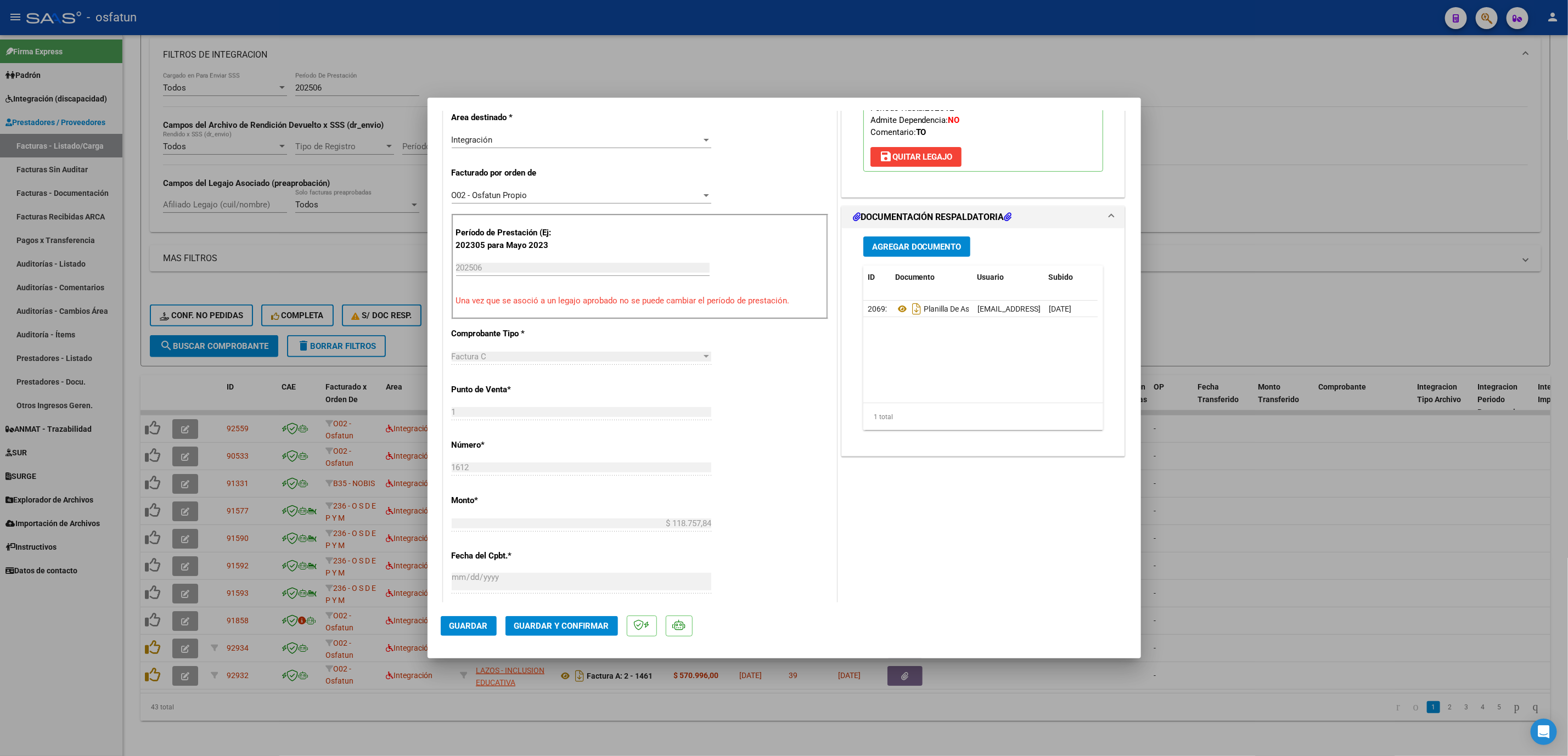
scroll to position [247, 0]
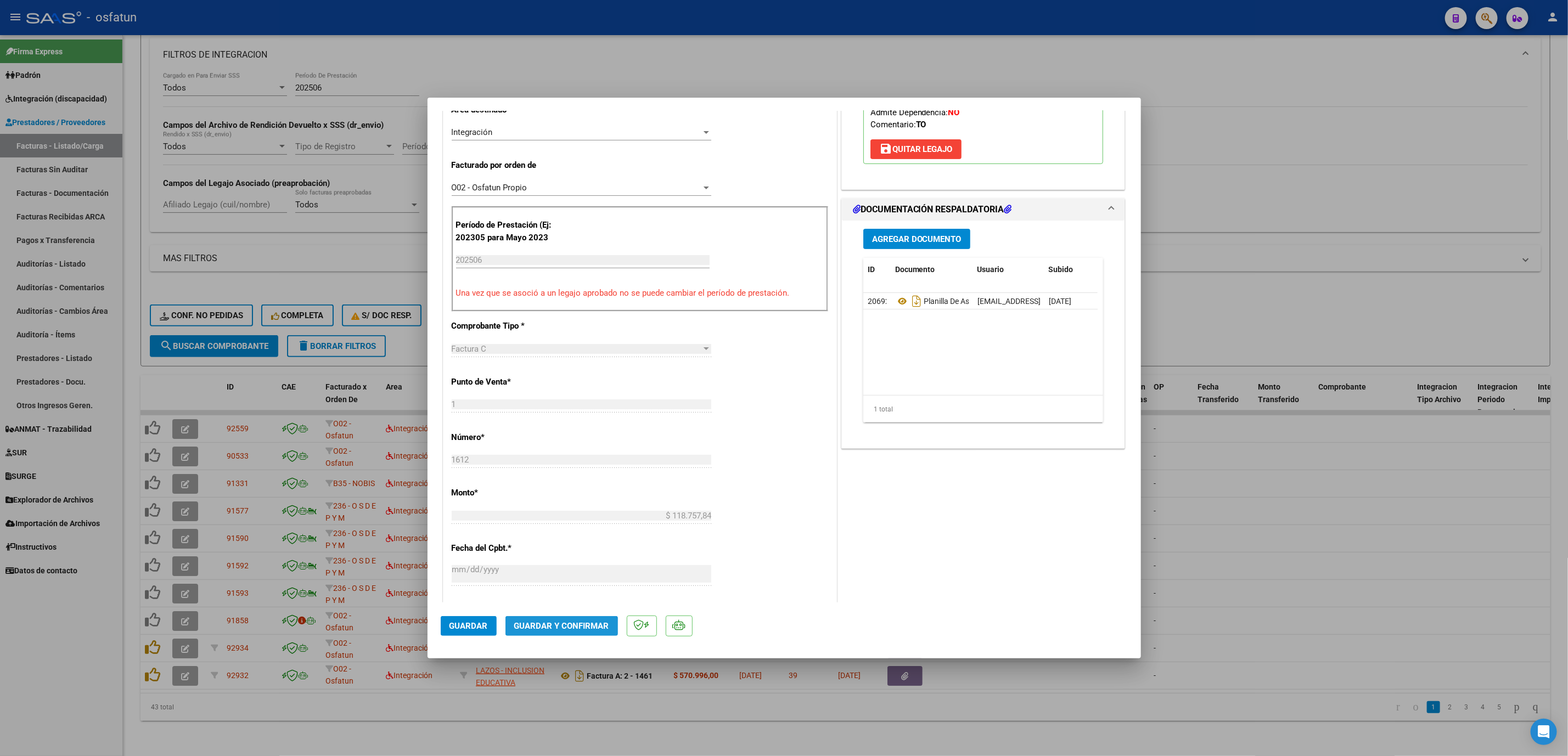
click at [555, 628] on span "Guardar y Confirmar" at bounding box center [562, 626] width 95 height 9
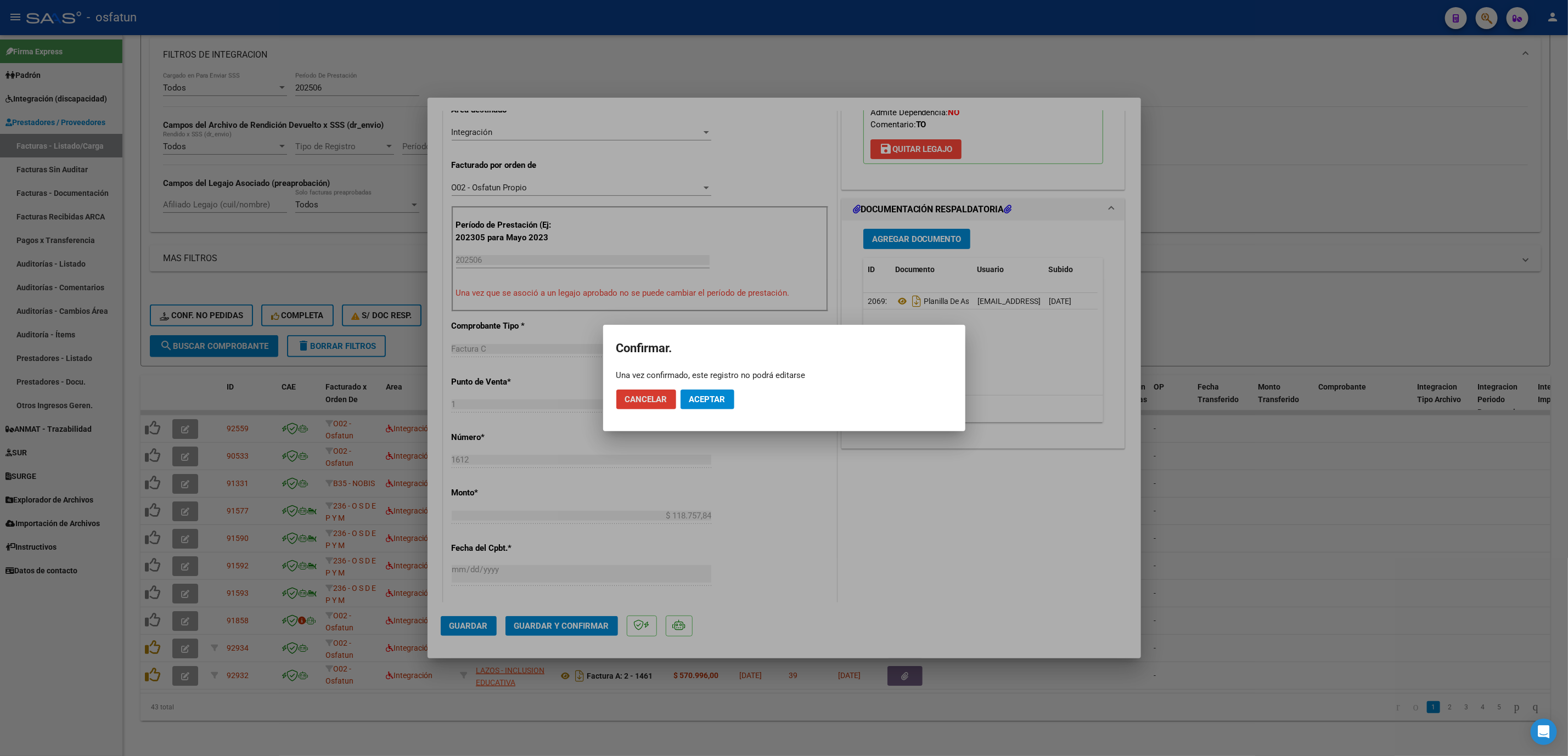
click at [723, 397] on span "Aceptar" at bounding box center [707, 400] width 36 height 9
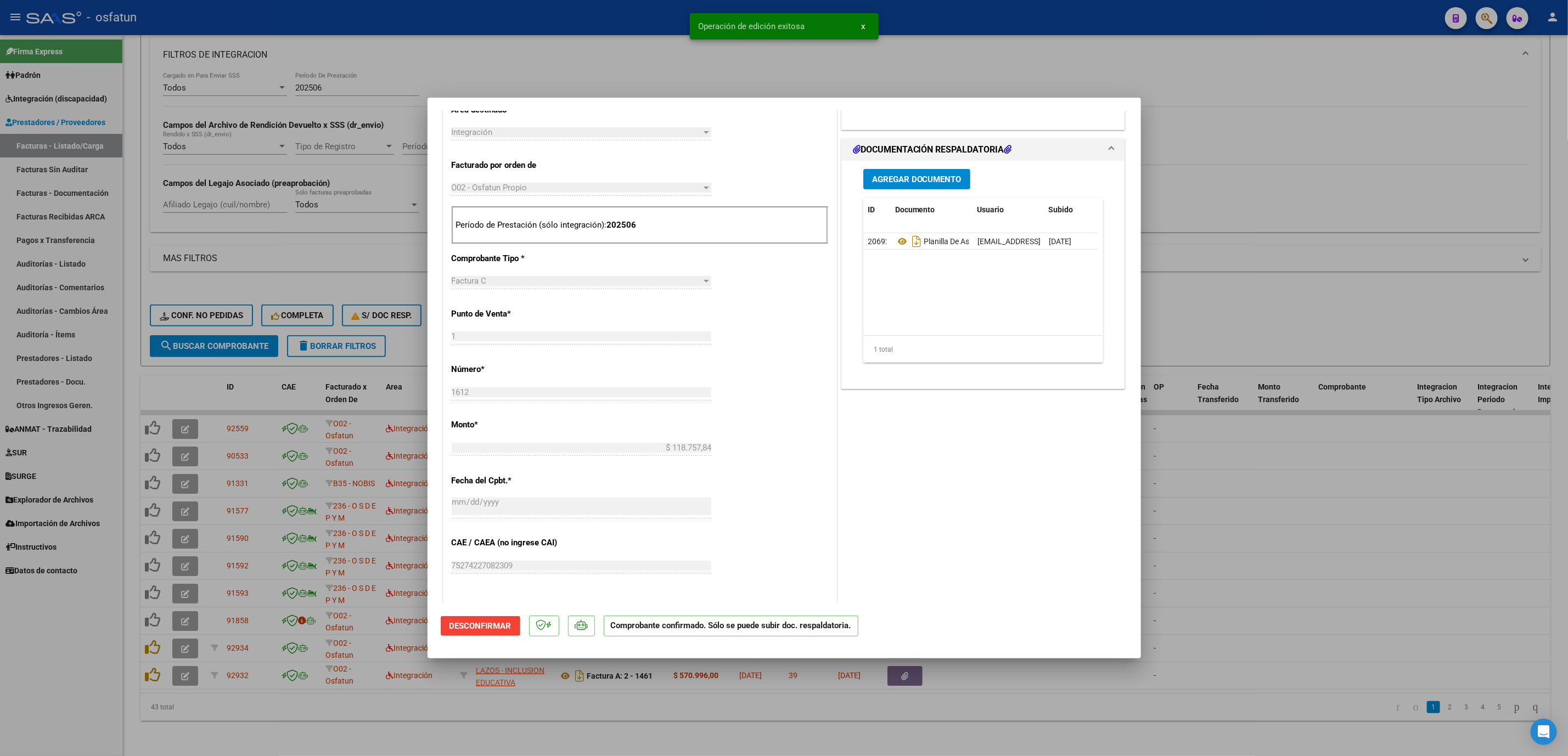
click at [1309, 530] on div at bounding box center [784, 378] width 1568 height 756
type input "$ 0,00"
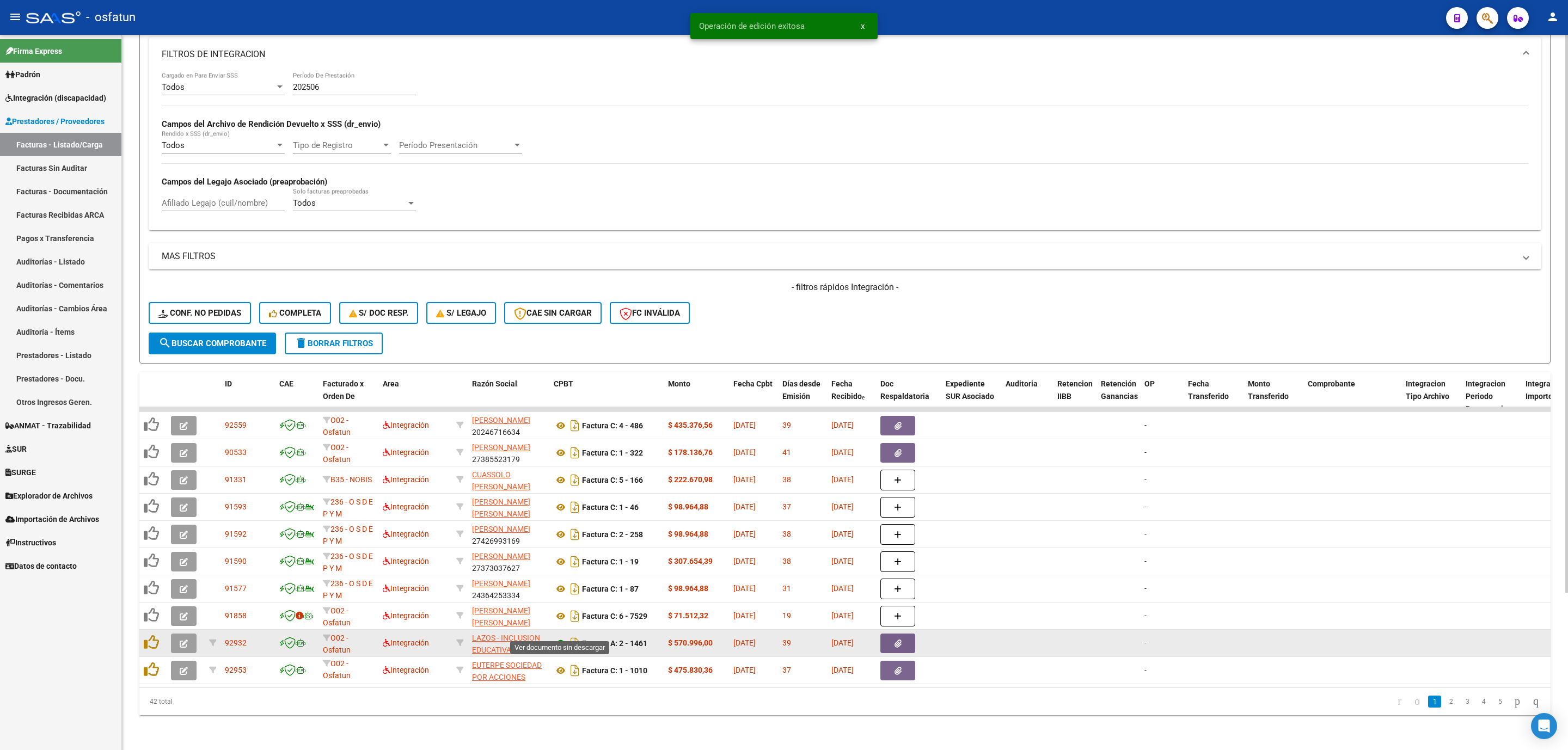
click at [560, 637] on icon at bounding box center [560, 643] width 14 height 13
click at [184, 639] on span "button" at bounding box center [183, 643] width 8 height 9
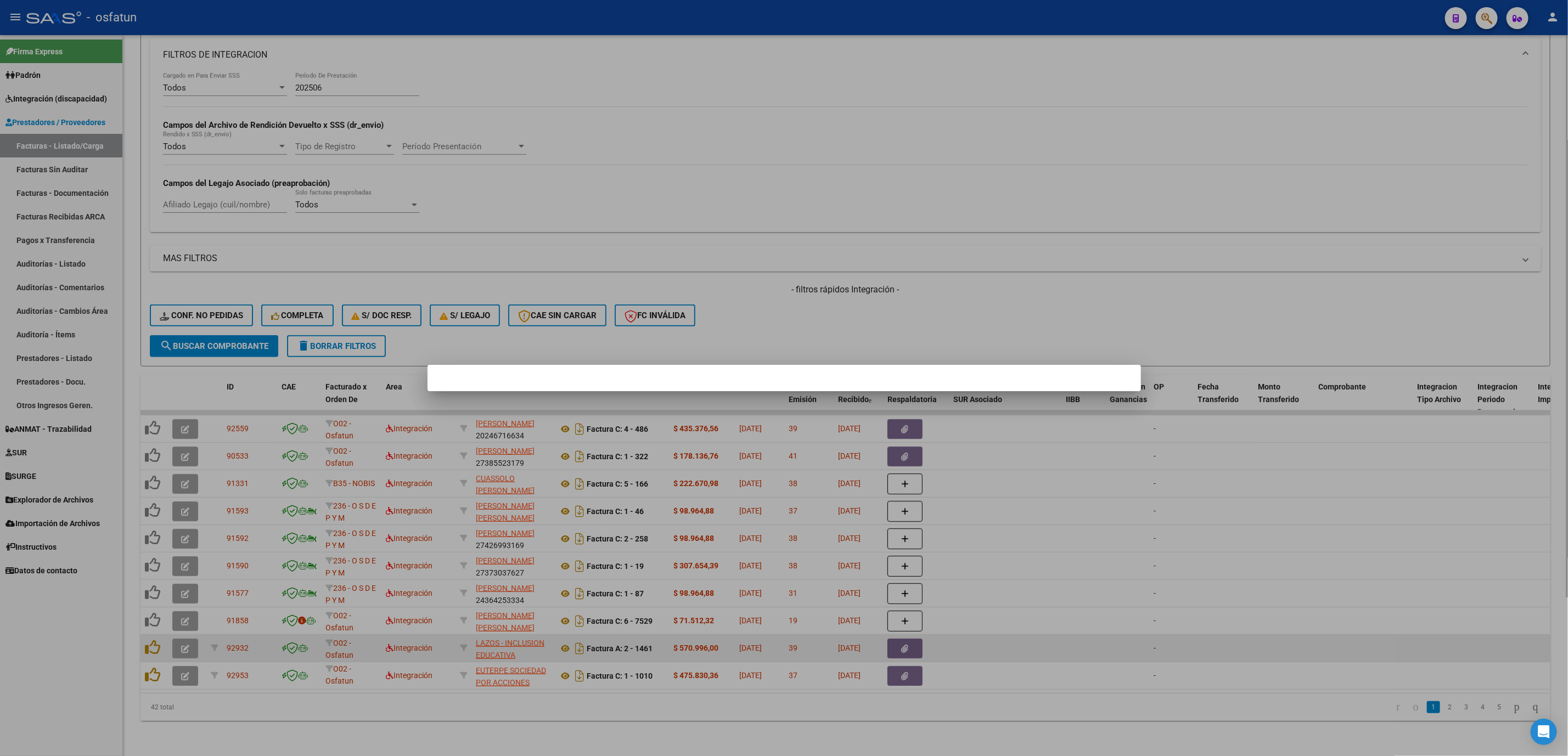
click at [186, 633] on div at bounding box center [784, 378] width 1568 height 756
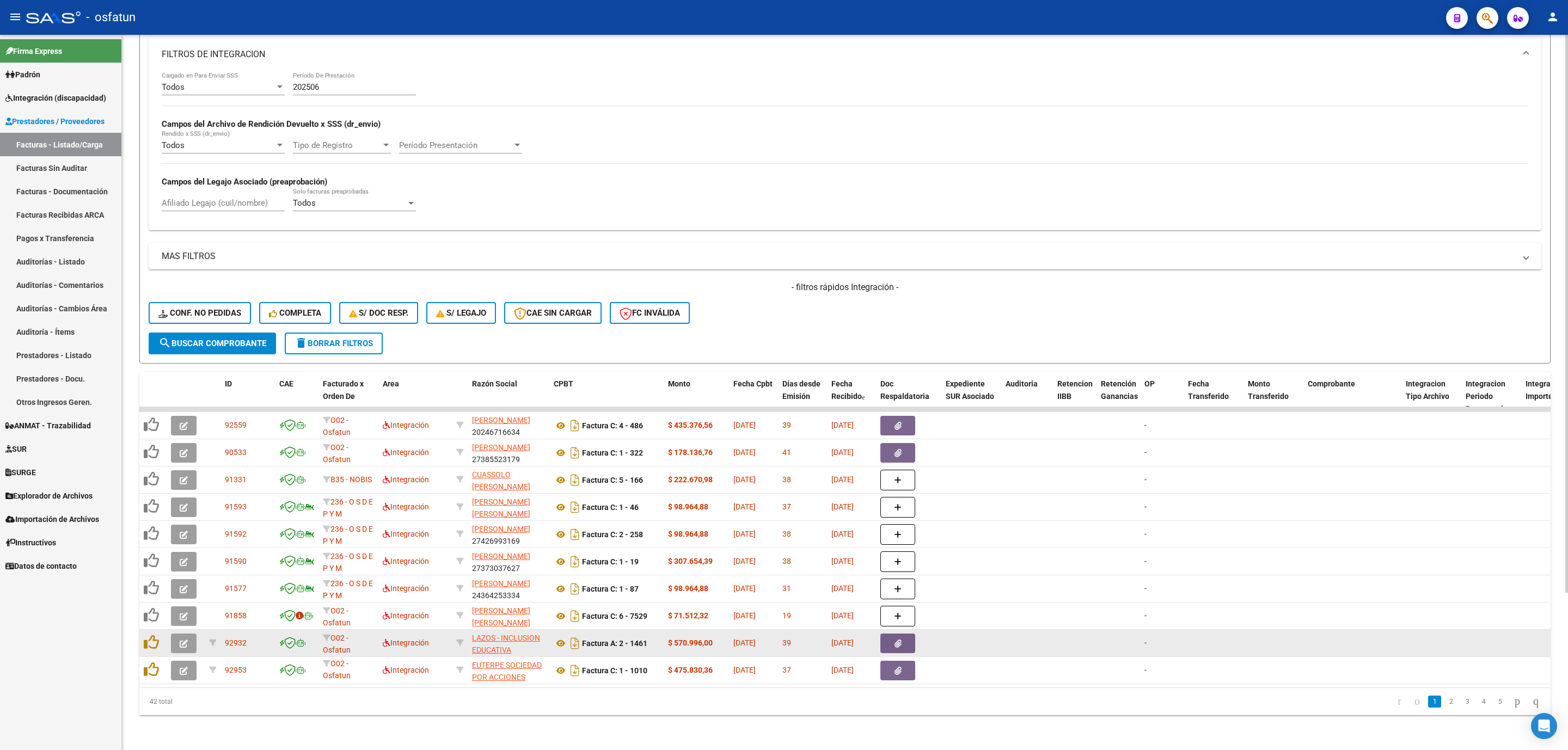
click at [186, 639] on span "button" at bounding box center [183, 643] width 8 height 9
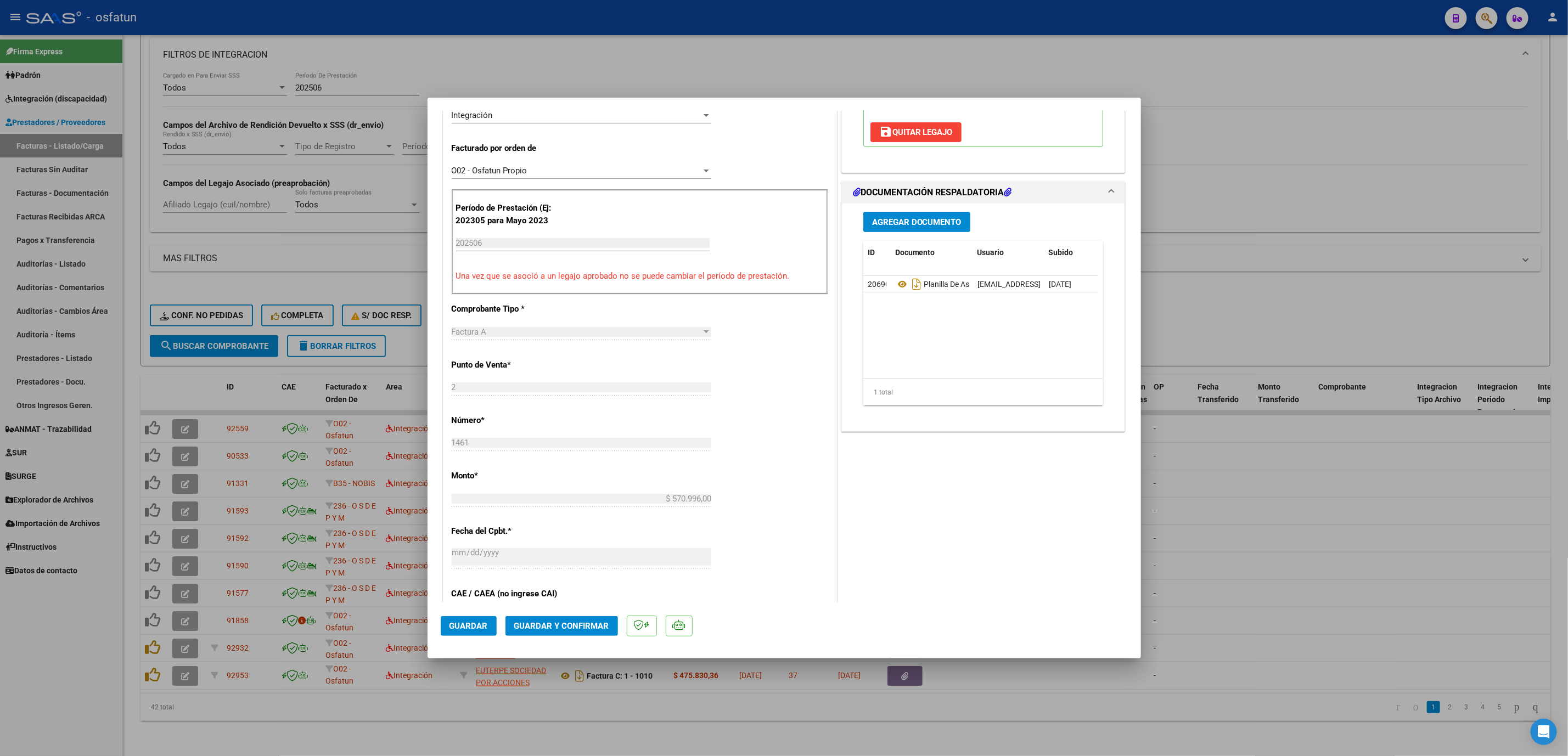
scroll to position [329, 0]
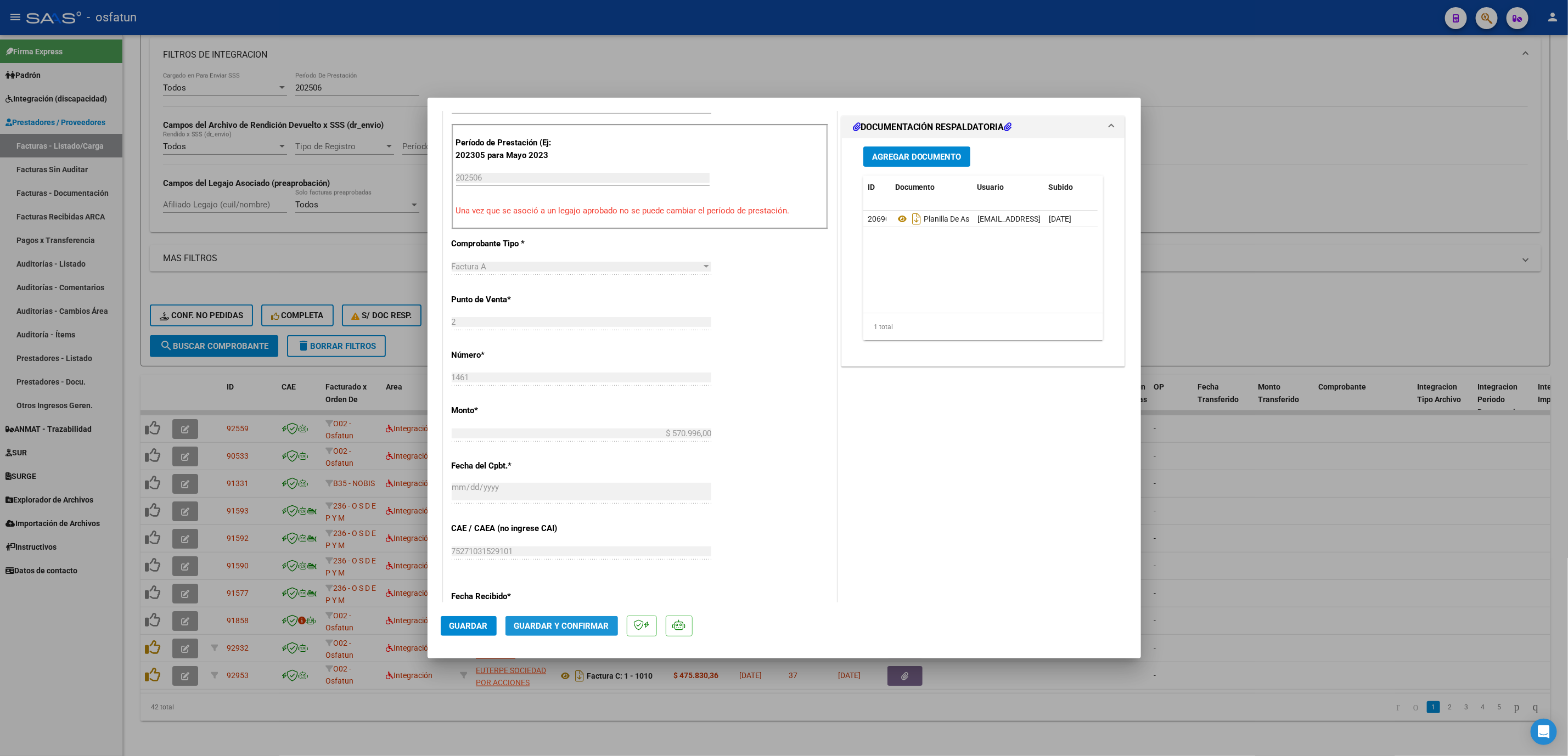
click at [553, 625] on span "Guardar y Confirmar" at bounding box center [562, 626] width 95 height 9
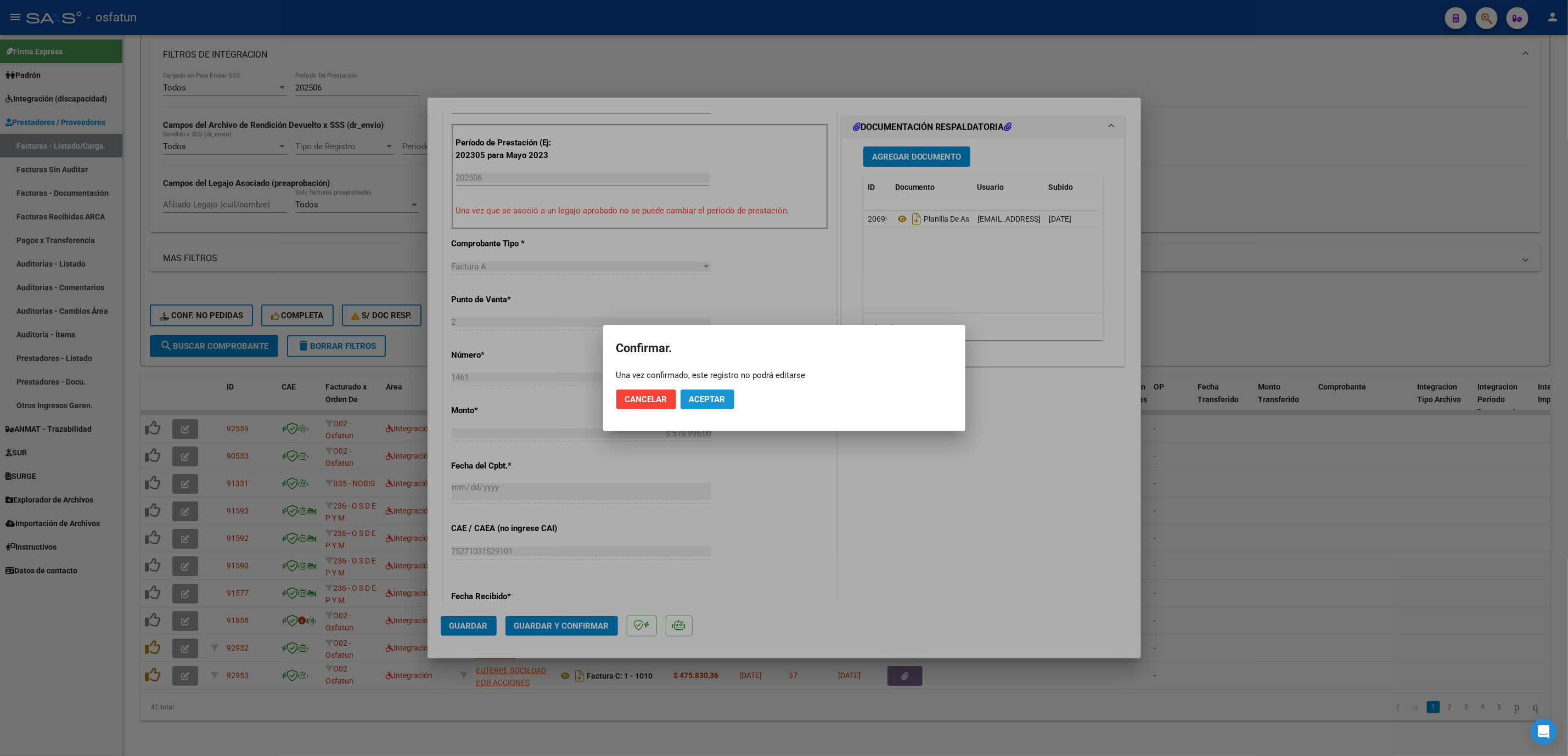
click at [710, 399] on span "Aceptar" at bounding box center [707, 400] width 36 height 9
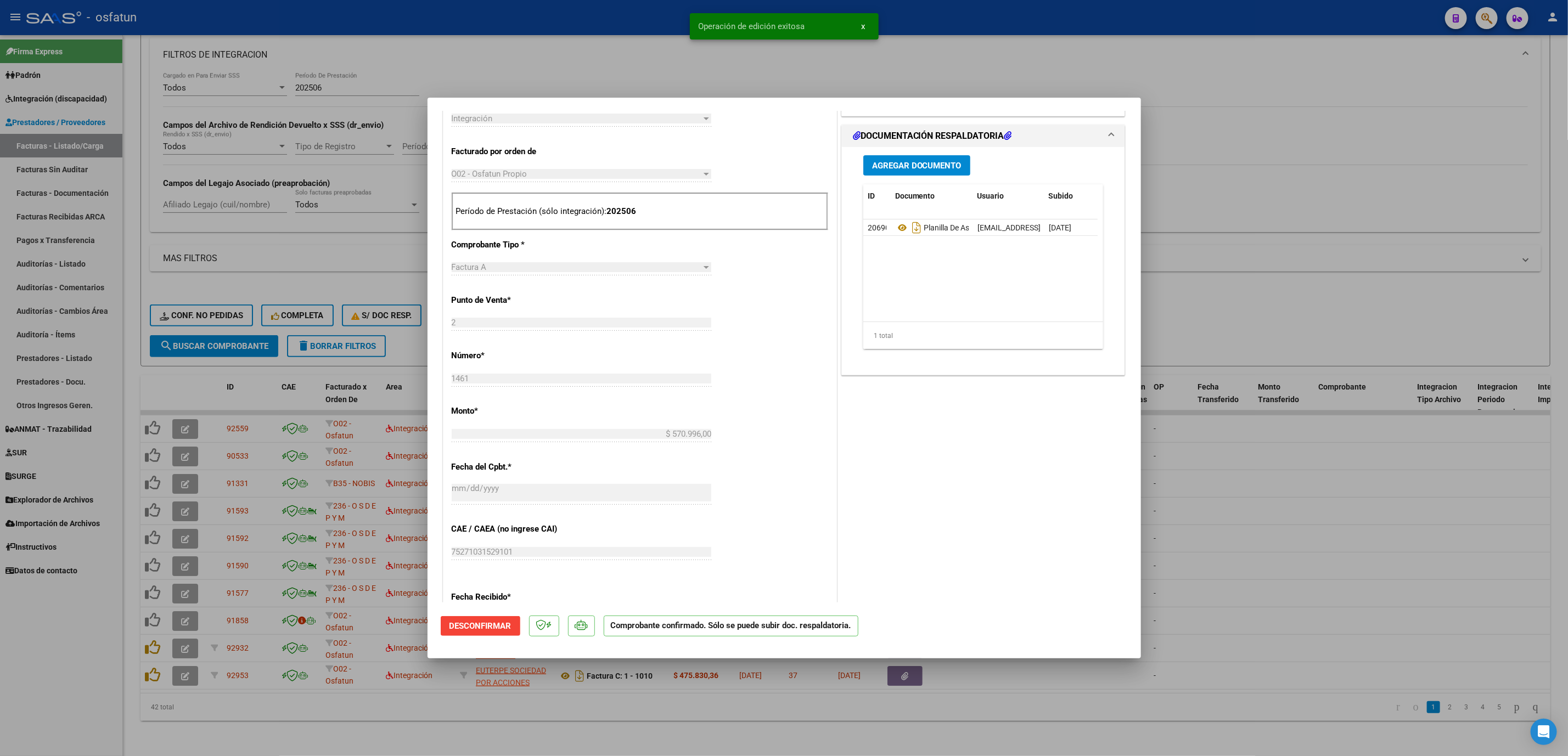
click at [1316, 568] on div at bounding box center [784, 378] width 1568 height 756
type input "$ 0,00"
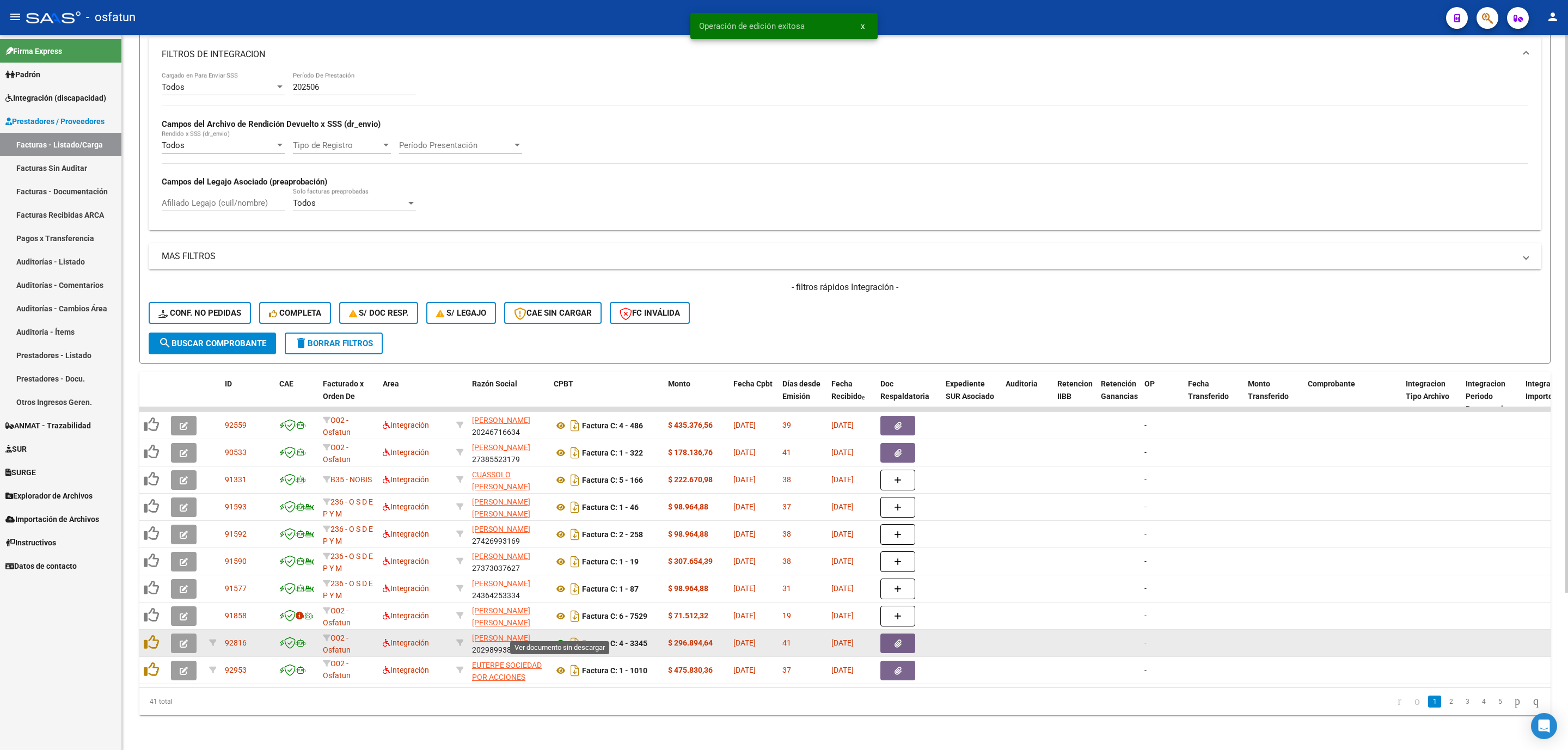
click at [562, 637] on icon at bounding box center [560, 643] width 14 height 13
click at [183, 636] on button "button" at bounding box center [183, 643] width 25 height 20
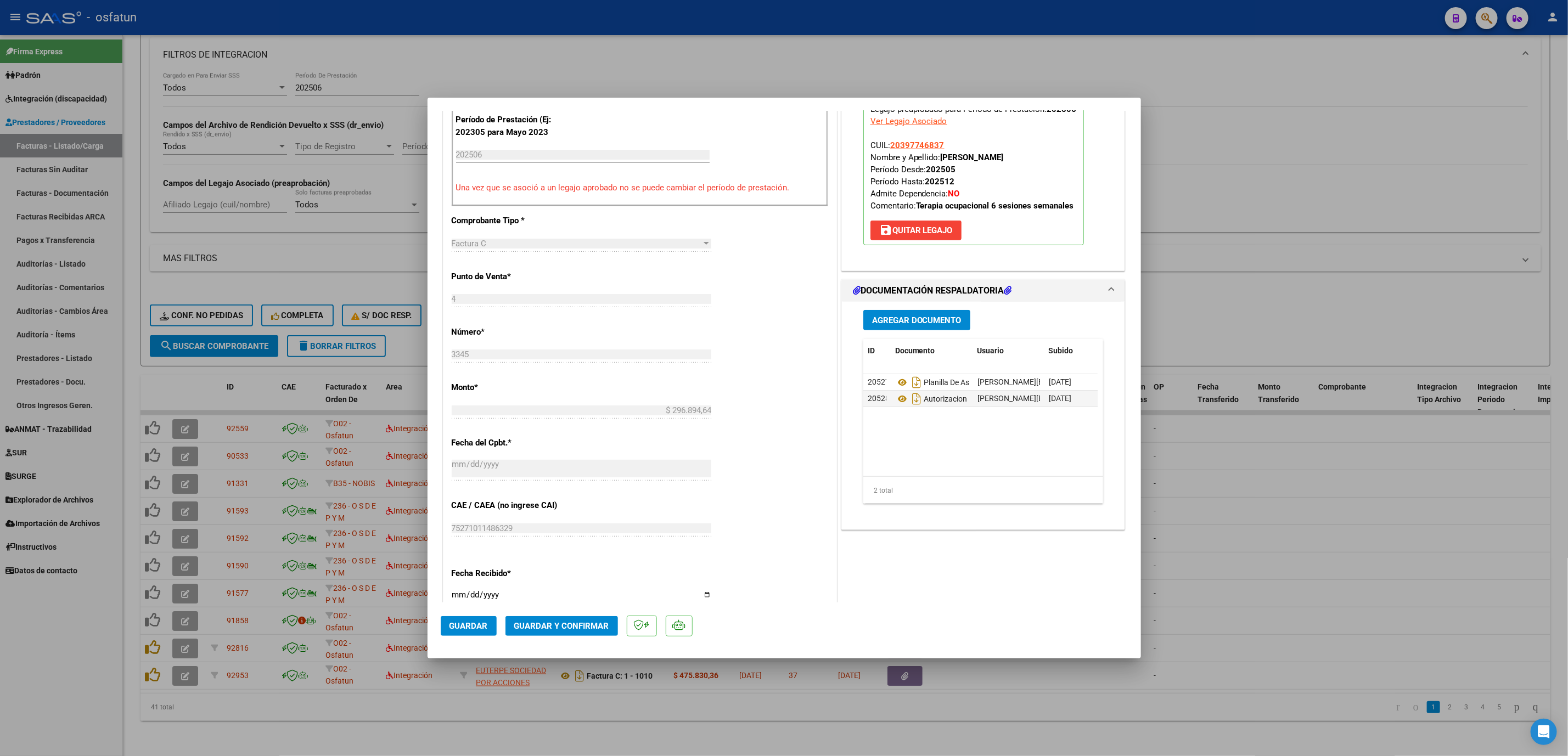
scroll to position [412, 0]
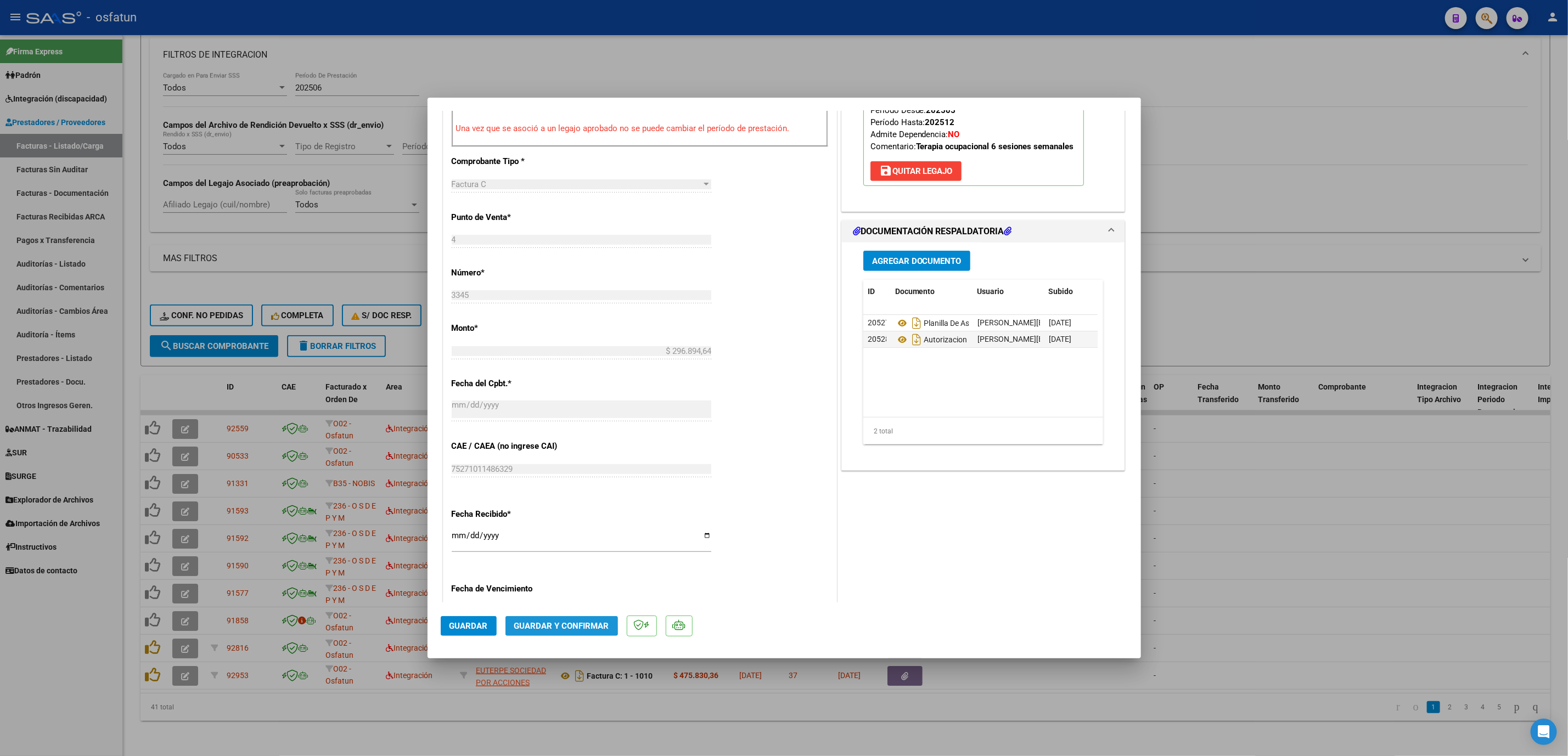
click at [538, 624] on span "Guardar y Confirmar" at bounding box center [562, 626] width 95 height 9
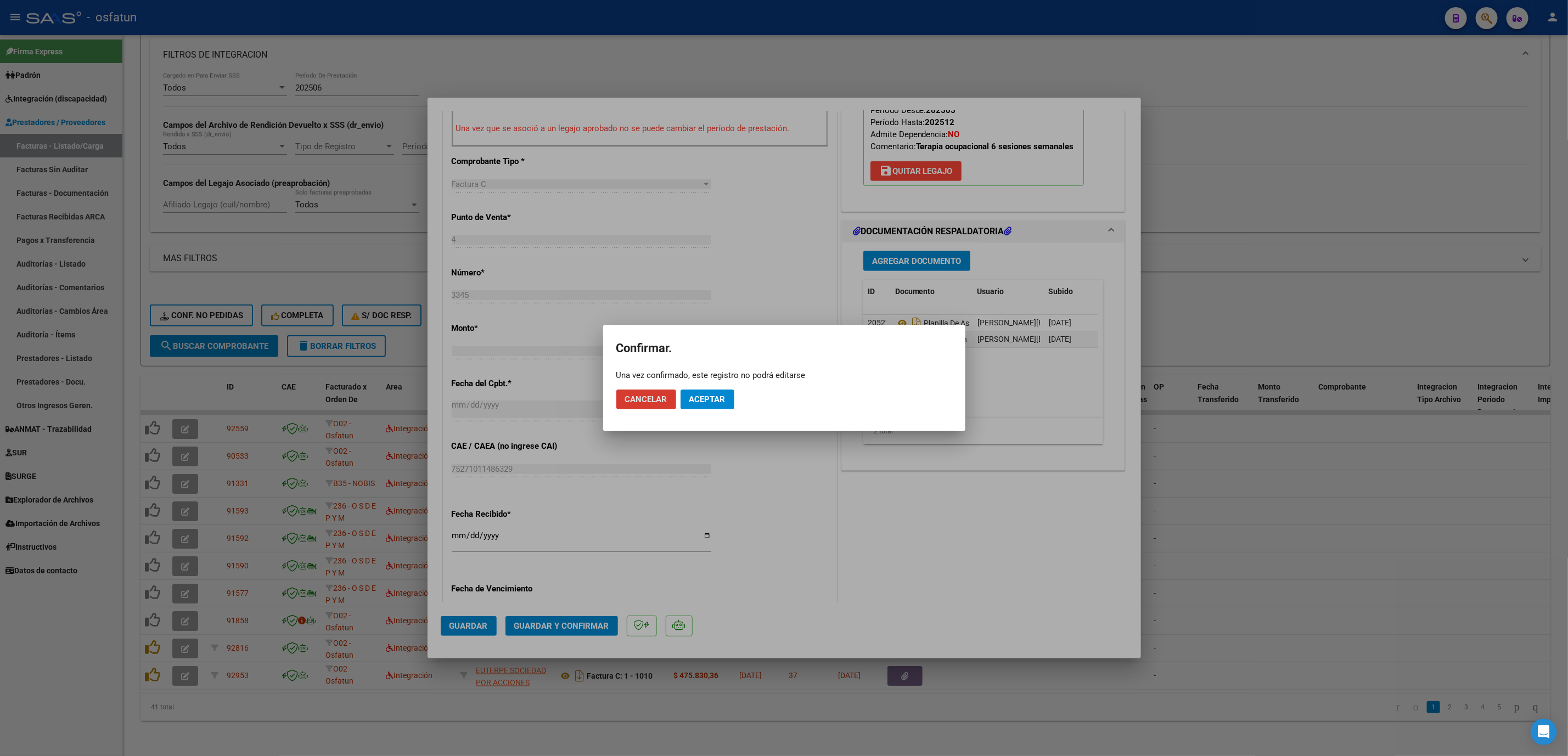
drag, startPoint x: 712, startPoint y: 397, endPoint x: 853, endPoint y: 436, distance: 146.3
click at [710, 399] on span "Aceptar" at bounding box center [707, 400] width 36 height 9
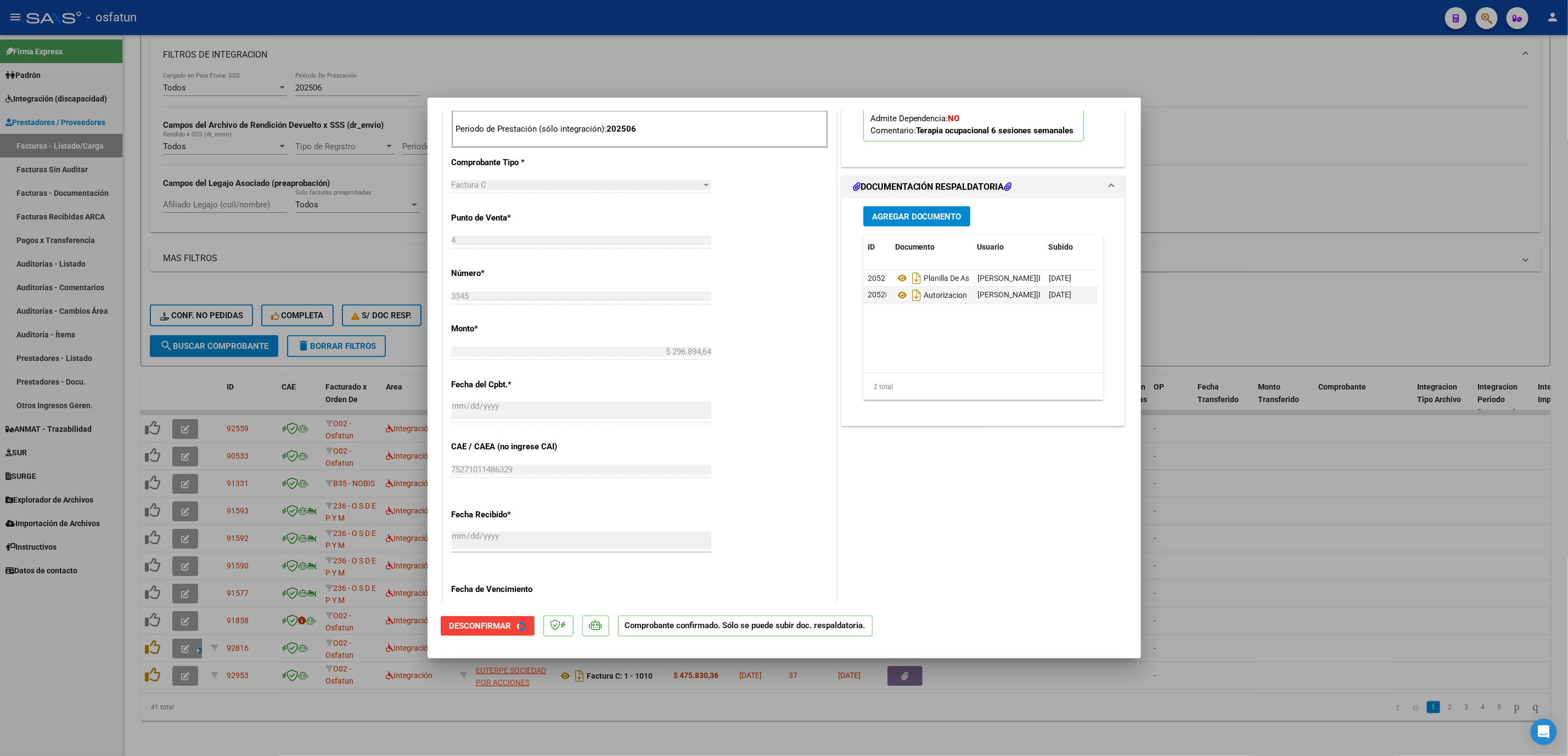
click at [1336, 588] on div at bounding box center [784, 378] width 1568 height 756
type input "$ 0,00"
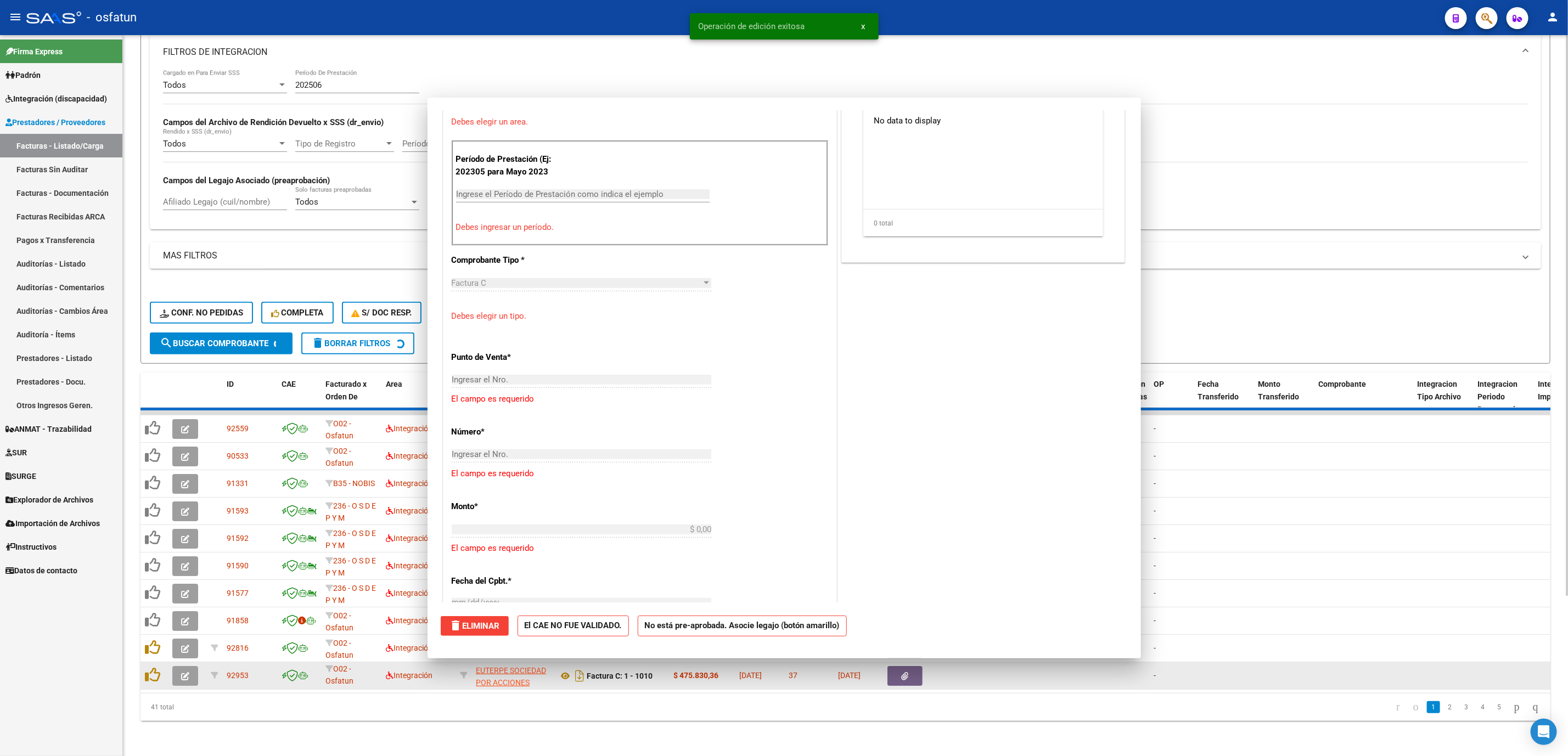
scroll to position [548, 0]
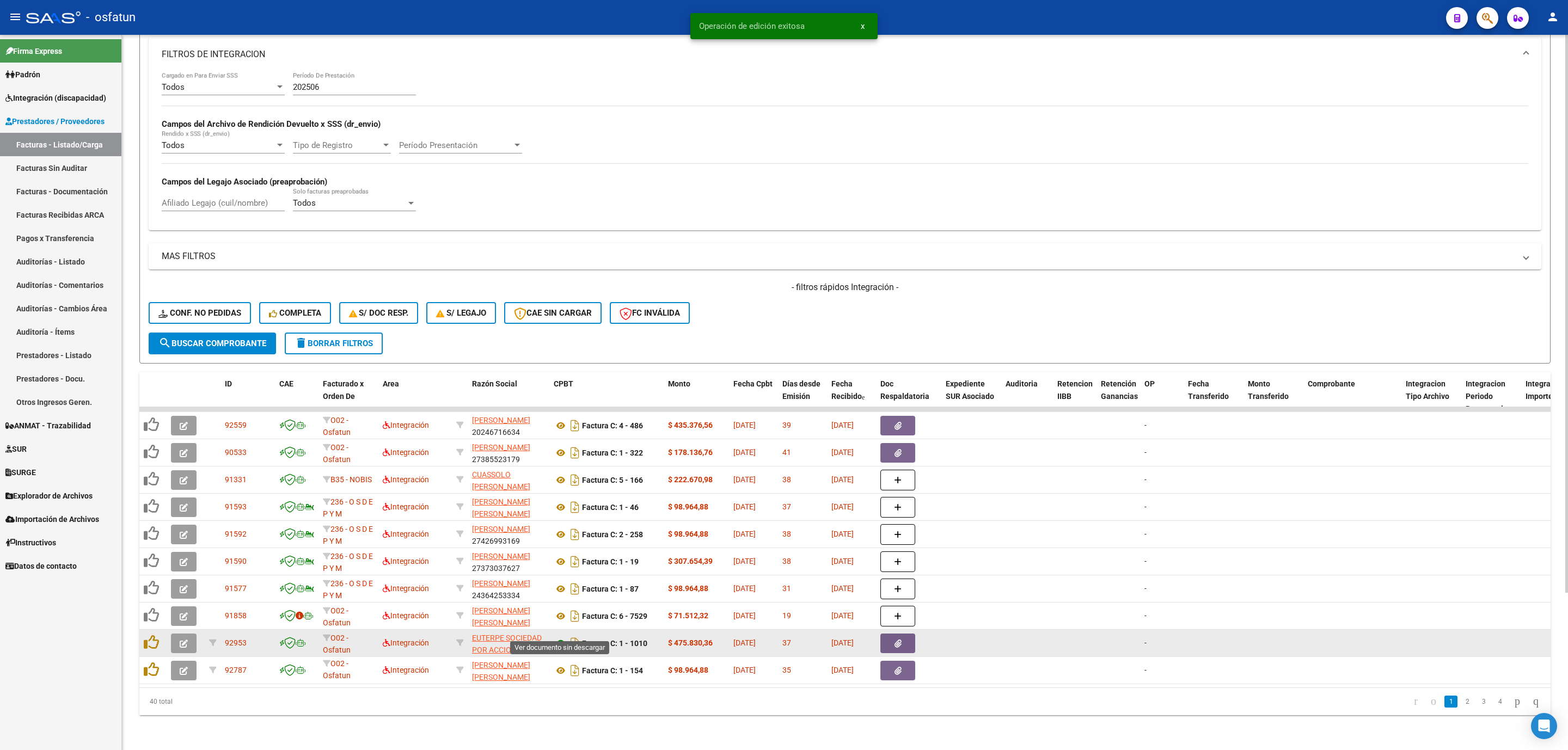
click at [557, 637] on icon at bounding box center [560, 643] width 14 height 13
click at [186, 640] on icon "button" at bounding box center [183, 643] width 8 height 8
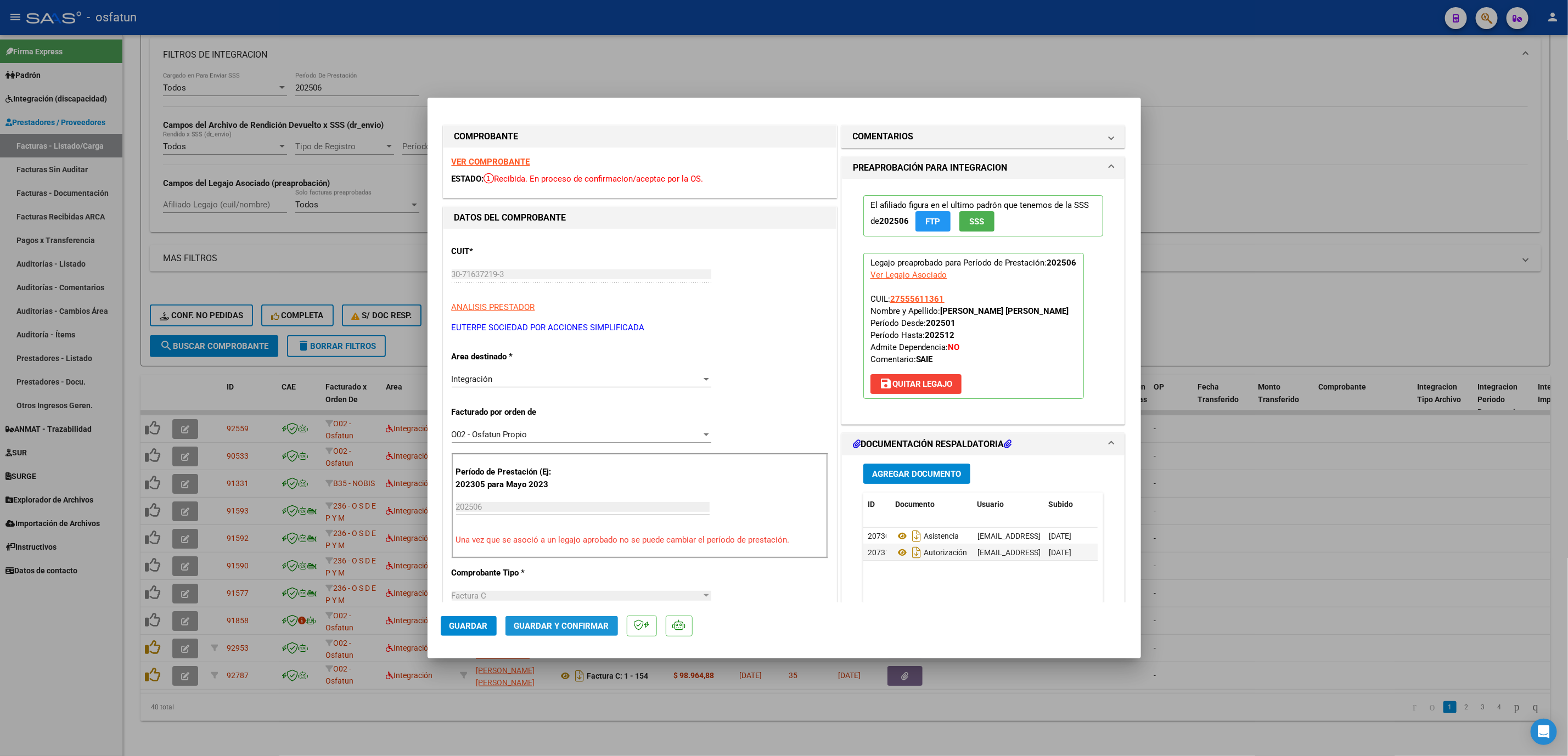
click at [567, 631] on span "Guardar y Confirmar" at bounding box center [562, 626] width 95 height 9
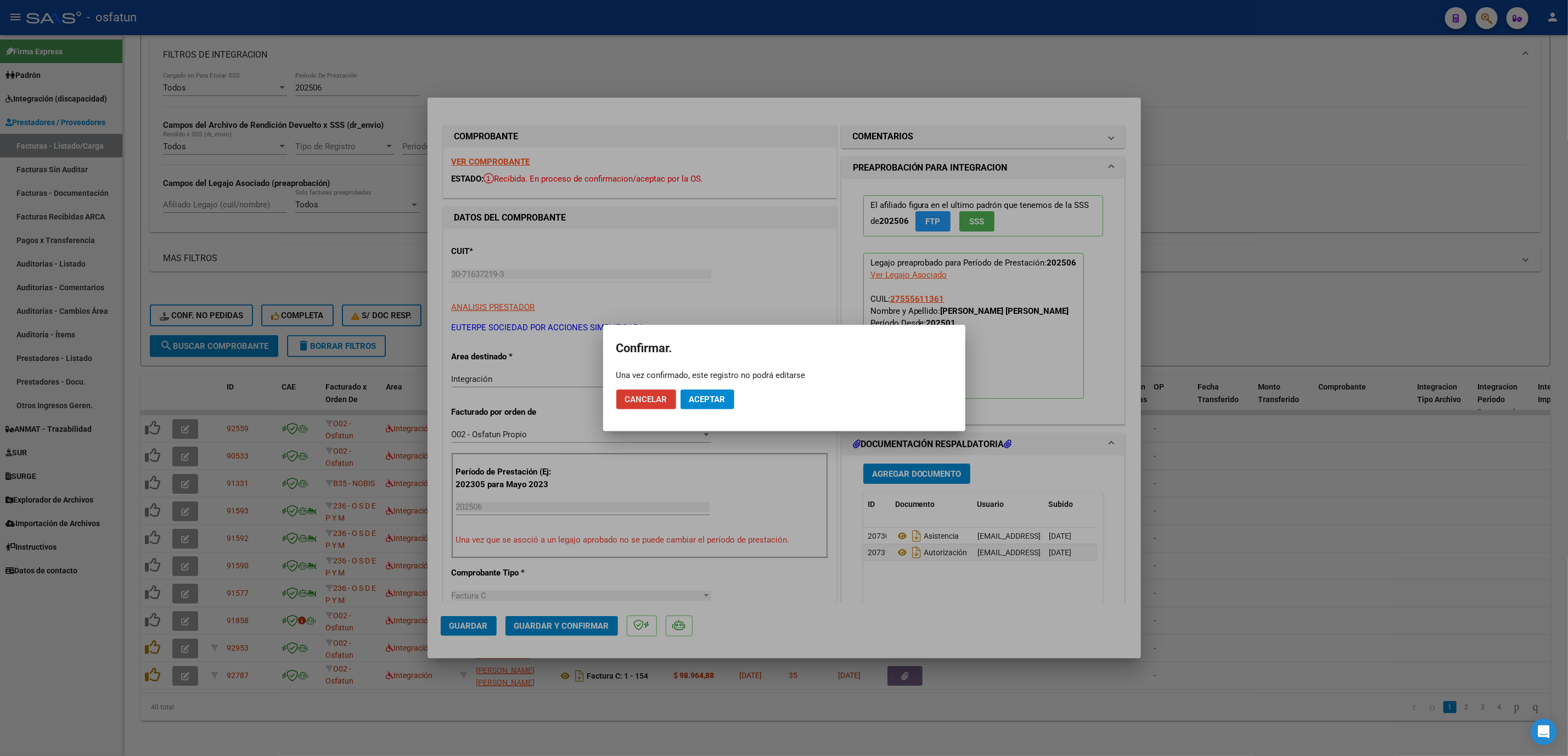
click at [687, 403] on button "Aceptar" at bounding box center [707, 399] width 54 height 20
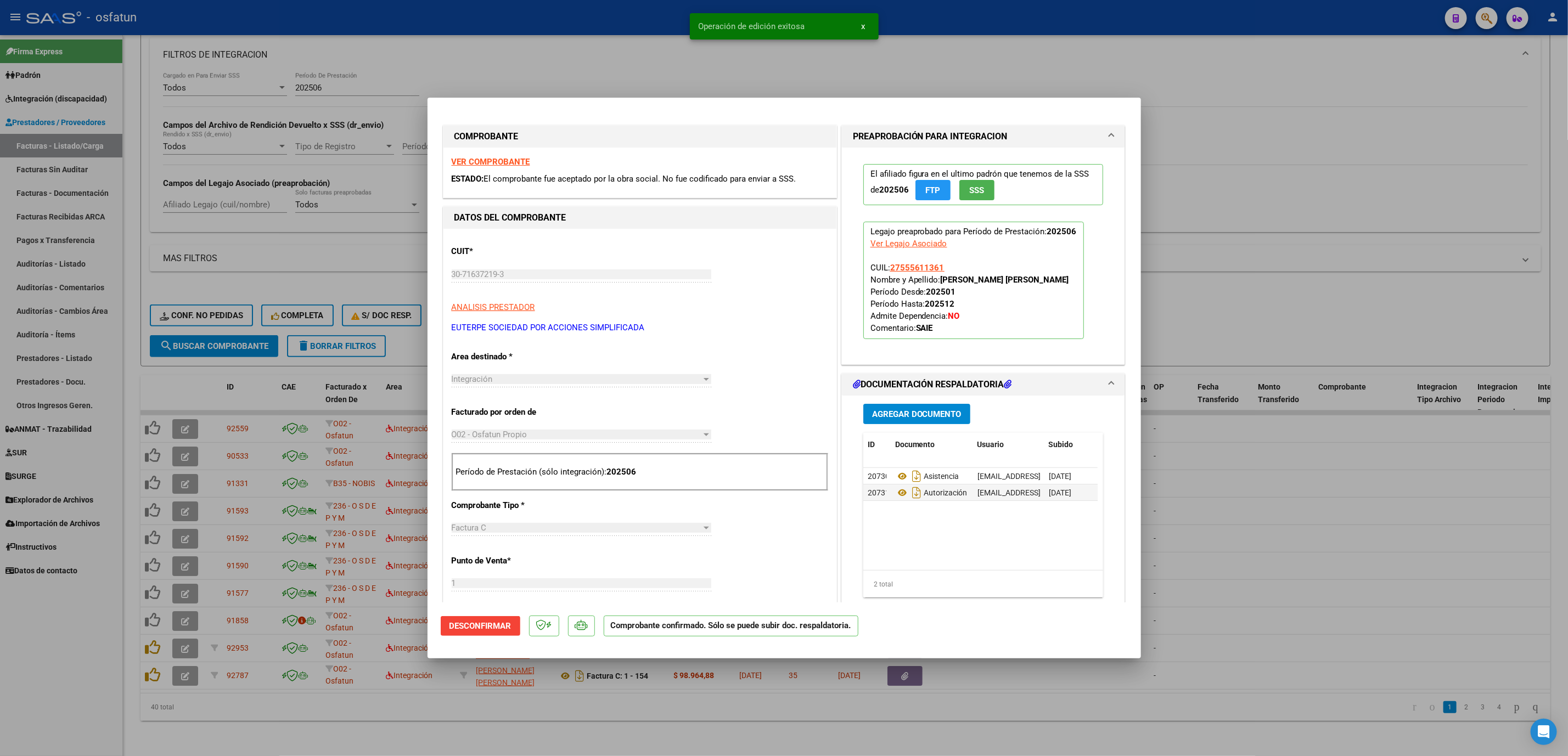
click at [1206, 510] on div at bounding box center [784, 378] width 1568 height 756
type input "$ 0,00"
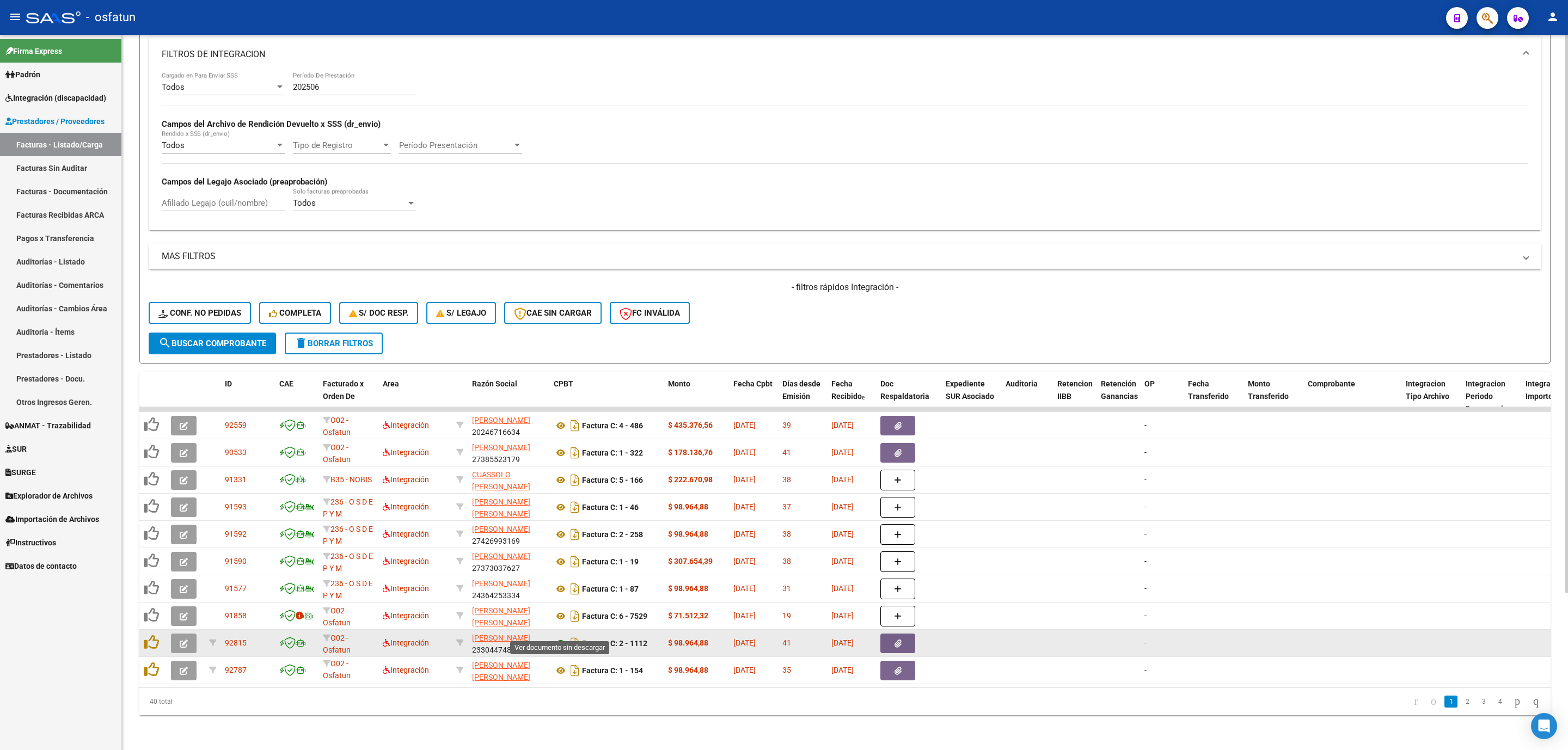
click at [561, 637] on icon at bounding box center [560, 643] width 14 height 13
click at [183, 640] on icon "button" at bounding box center [183, 643] width 8 height 8
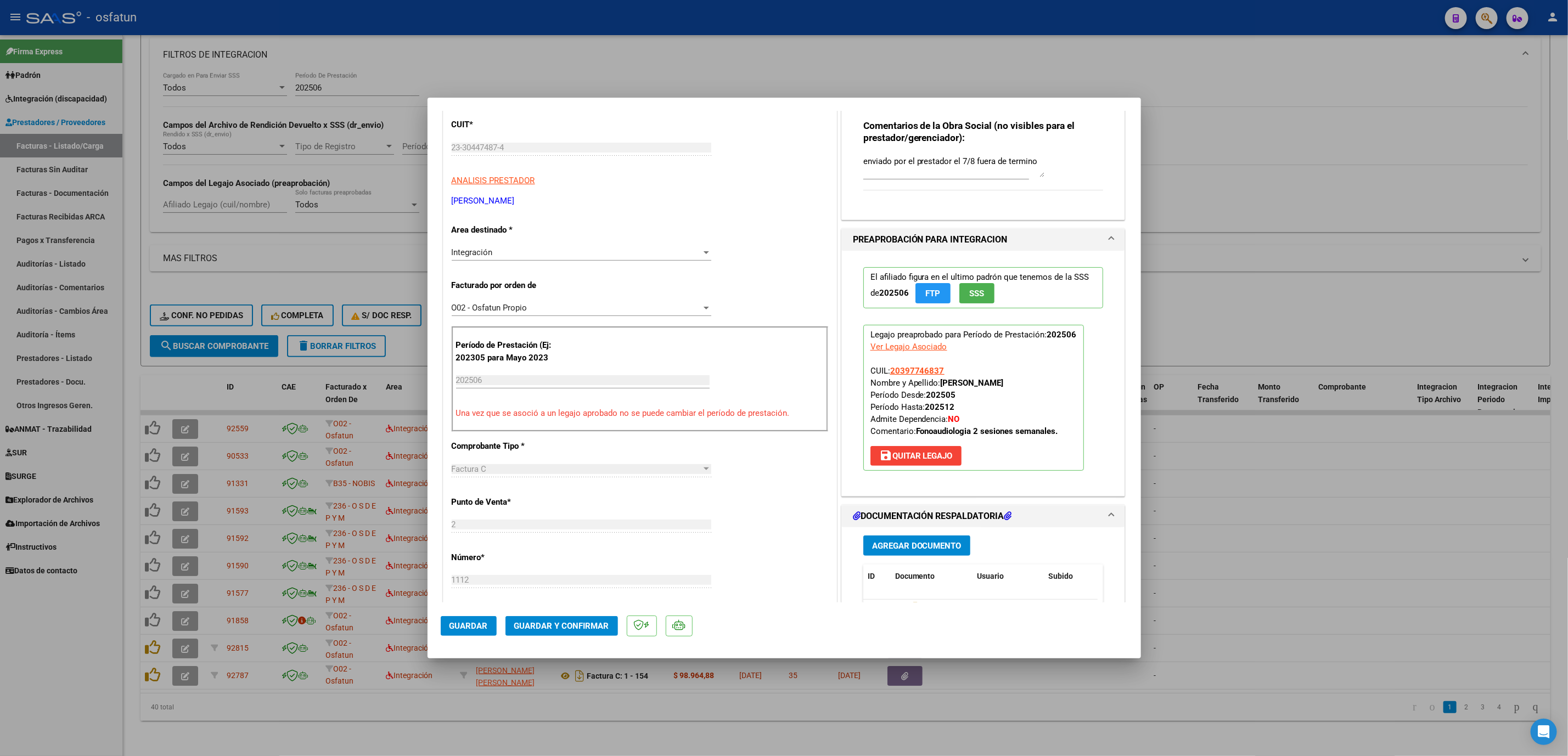
scroll to position [247, 0]
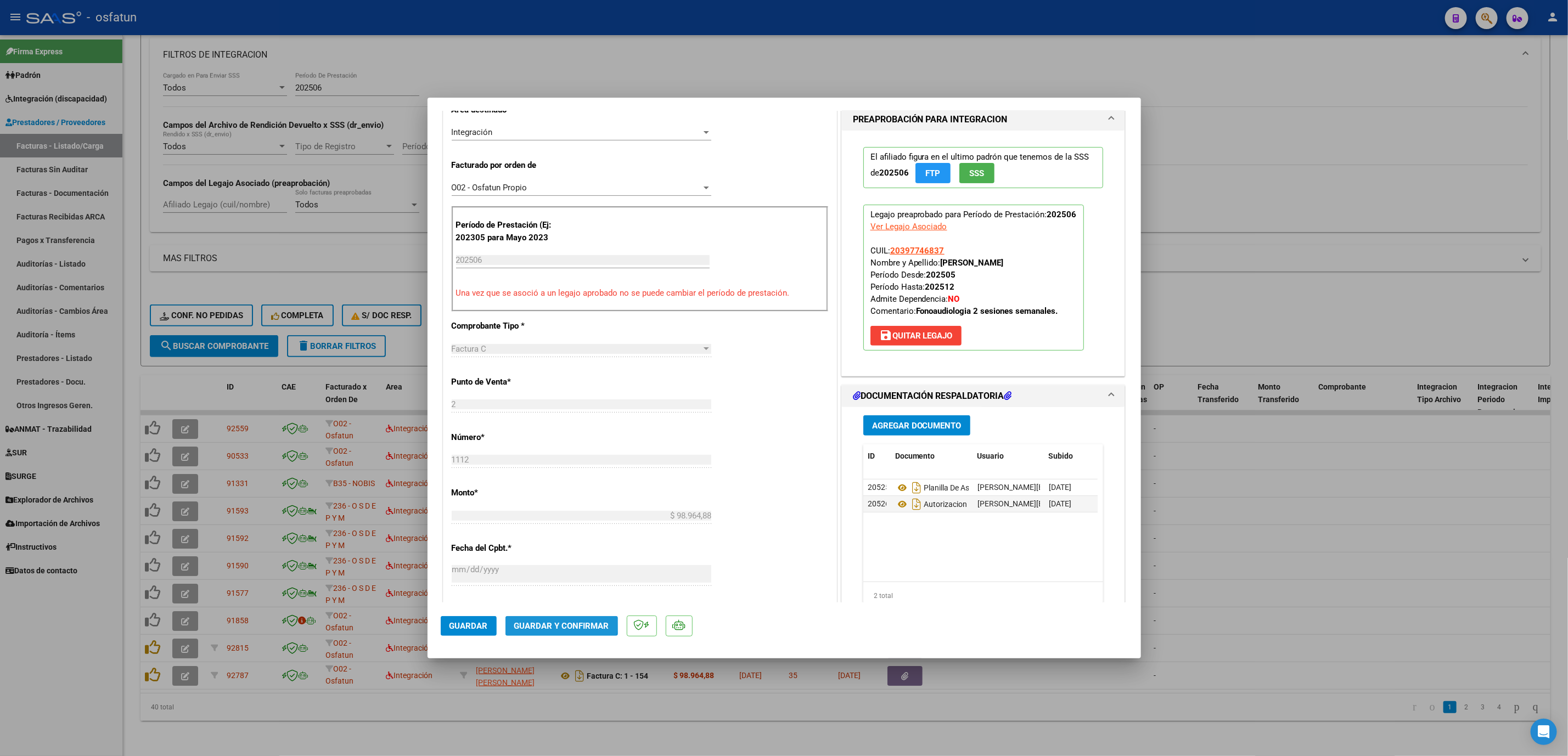
click at [542, 622] on span "Guardar y Confirmar" at bounding box center [562, 626] width 95 height 9
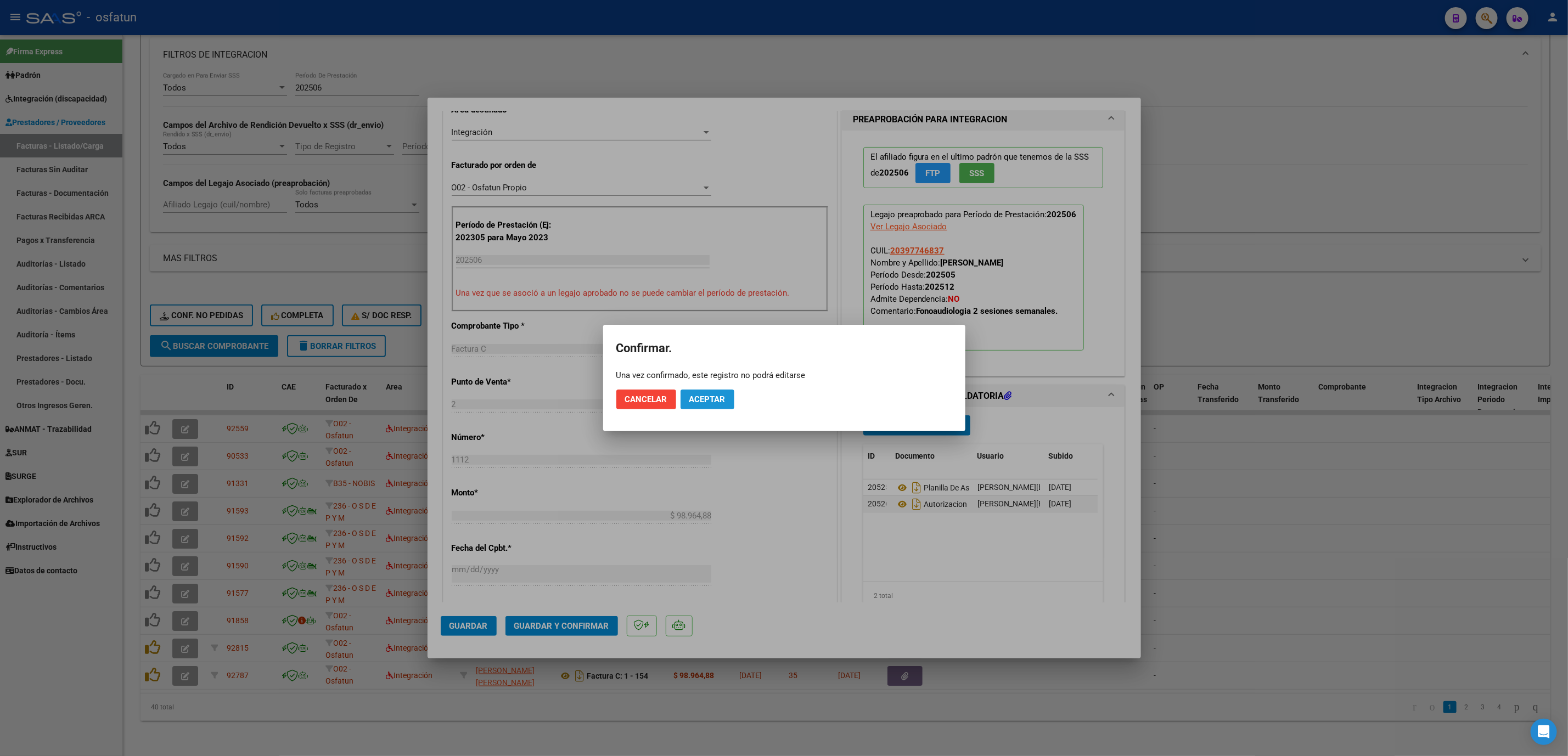
click at [713, 392] on button "Aceptar" at bounding box center [707, 399] width 54 height 20
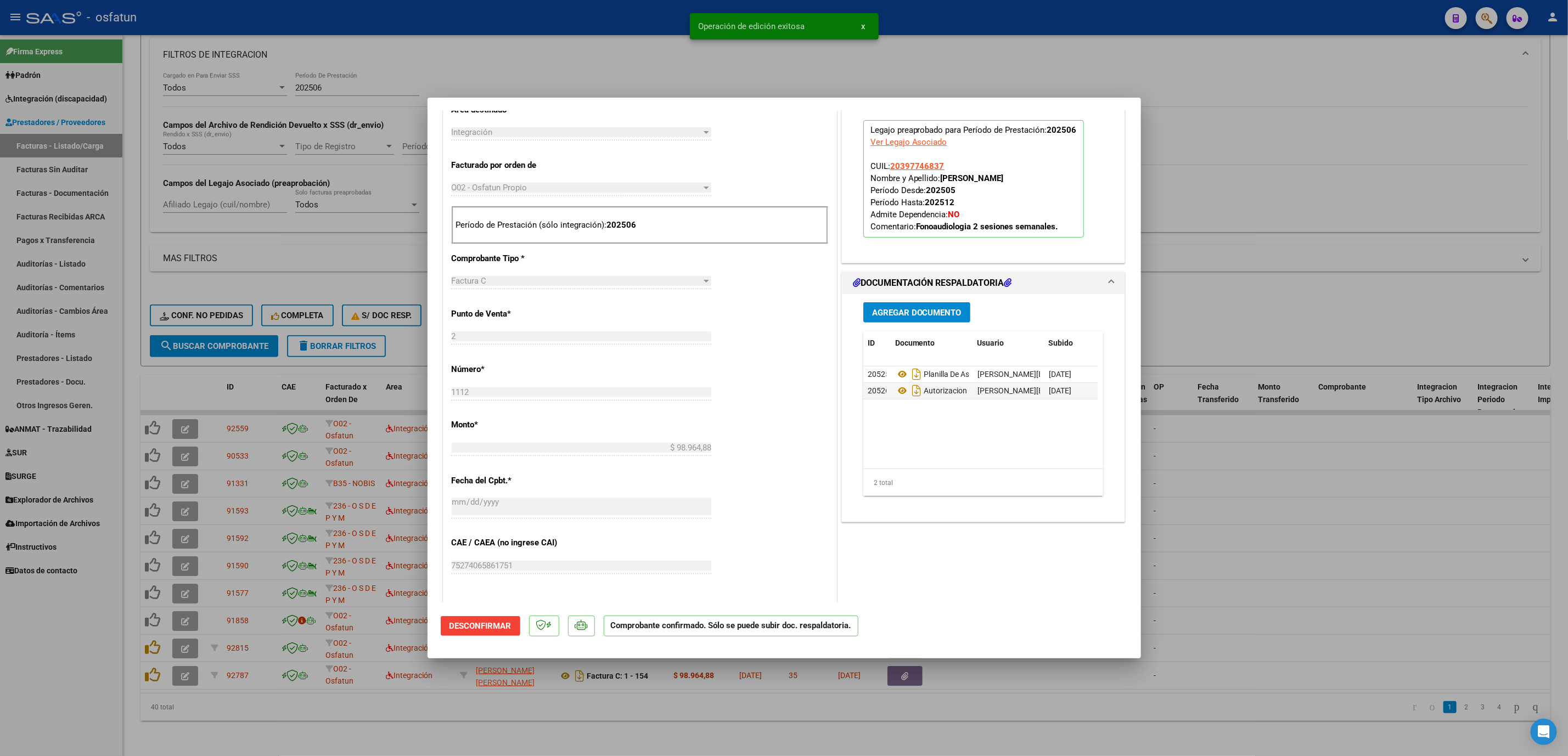
click at [454, 707] on div at bounding box center [784, 378] width 1568 height 756
type input "$ 0,00"
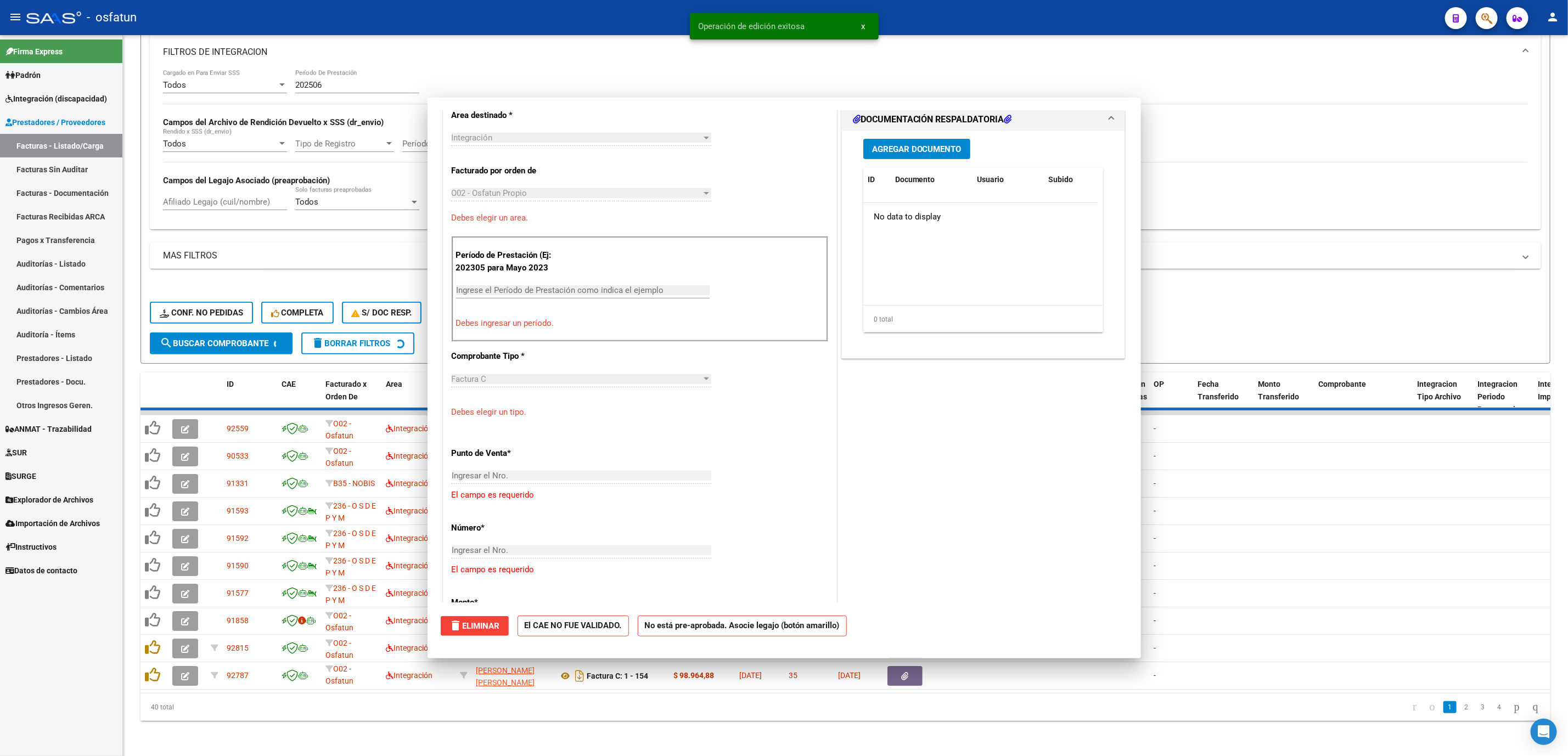
scroll to position [266, 0]
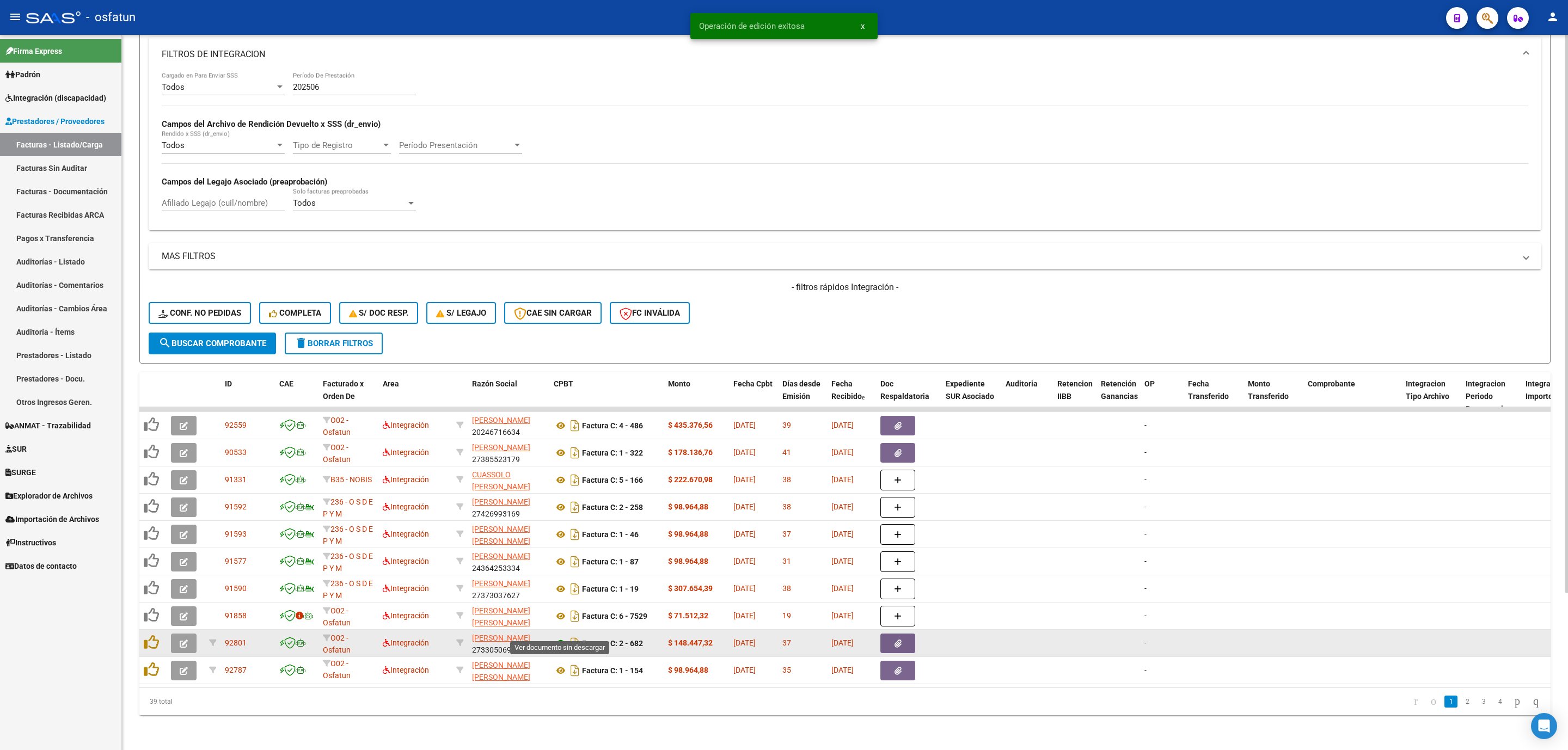
click at [559, 637] on icon at bounding box center [560, 643] width 14 height 13
click at [184, 640] on icon "button" at bounding box center [183, 643] width 8 height 8
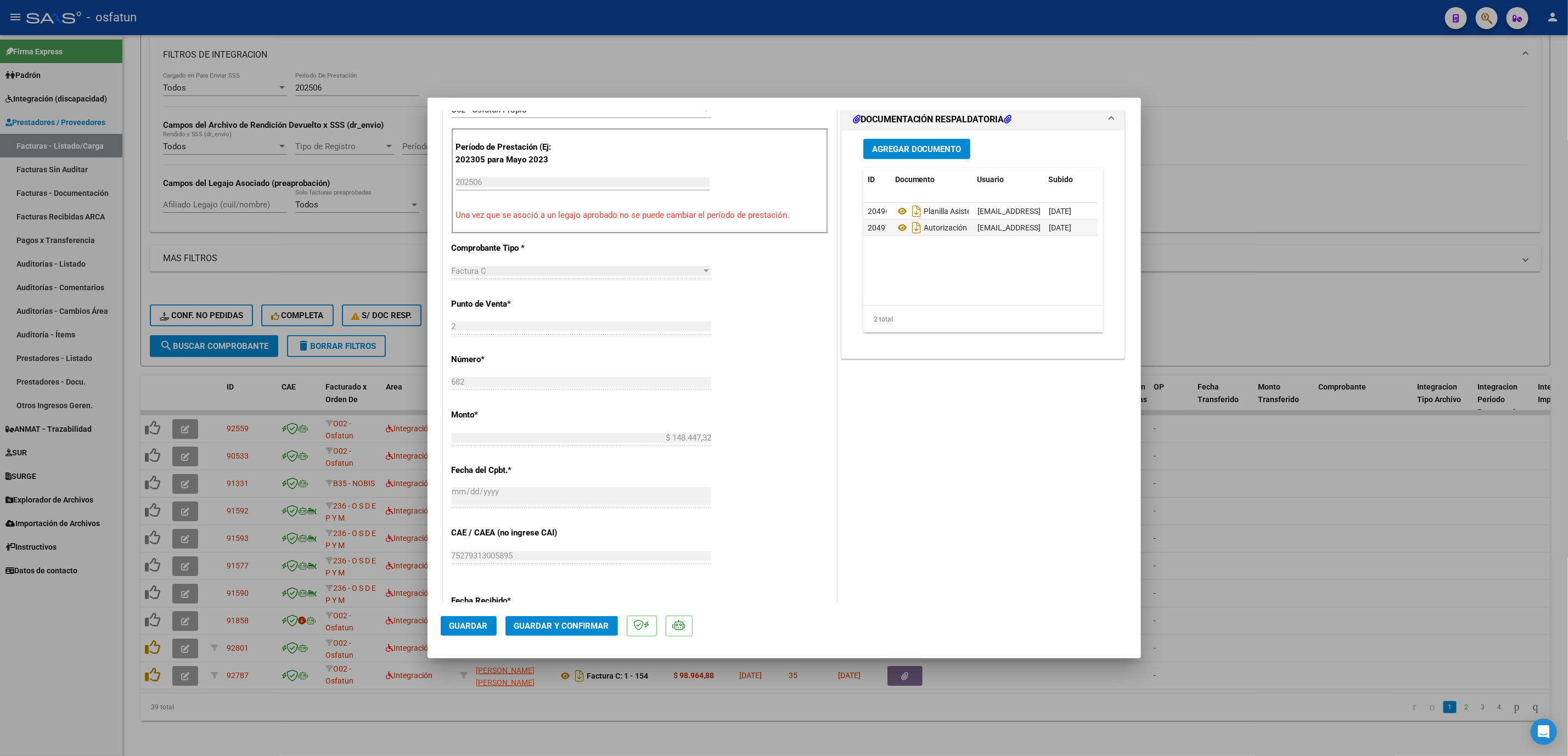
scroll to position [329, 0]
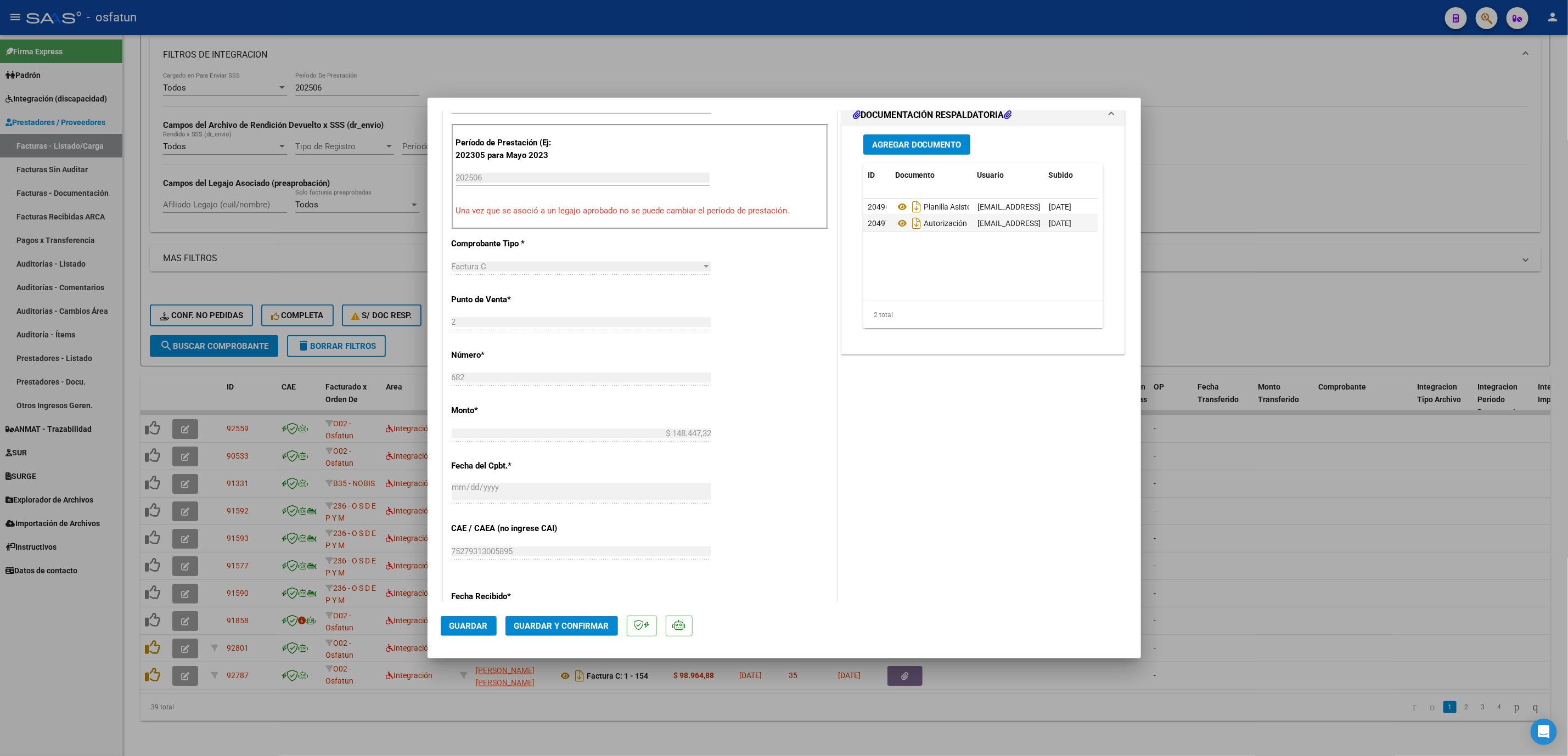
click at [570, 652] on mat-dialog-container "COMPROBANTE VER COMPROBANTE ESTADO: Recibida. En proceso de confirmacion/acepta…" at bounding box center [784, 378] width 714 height 561
click at [583, 630] on span "Guardar y Confirmar" at bounding box center [562, 626] width 95 height 9
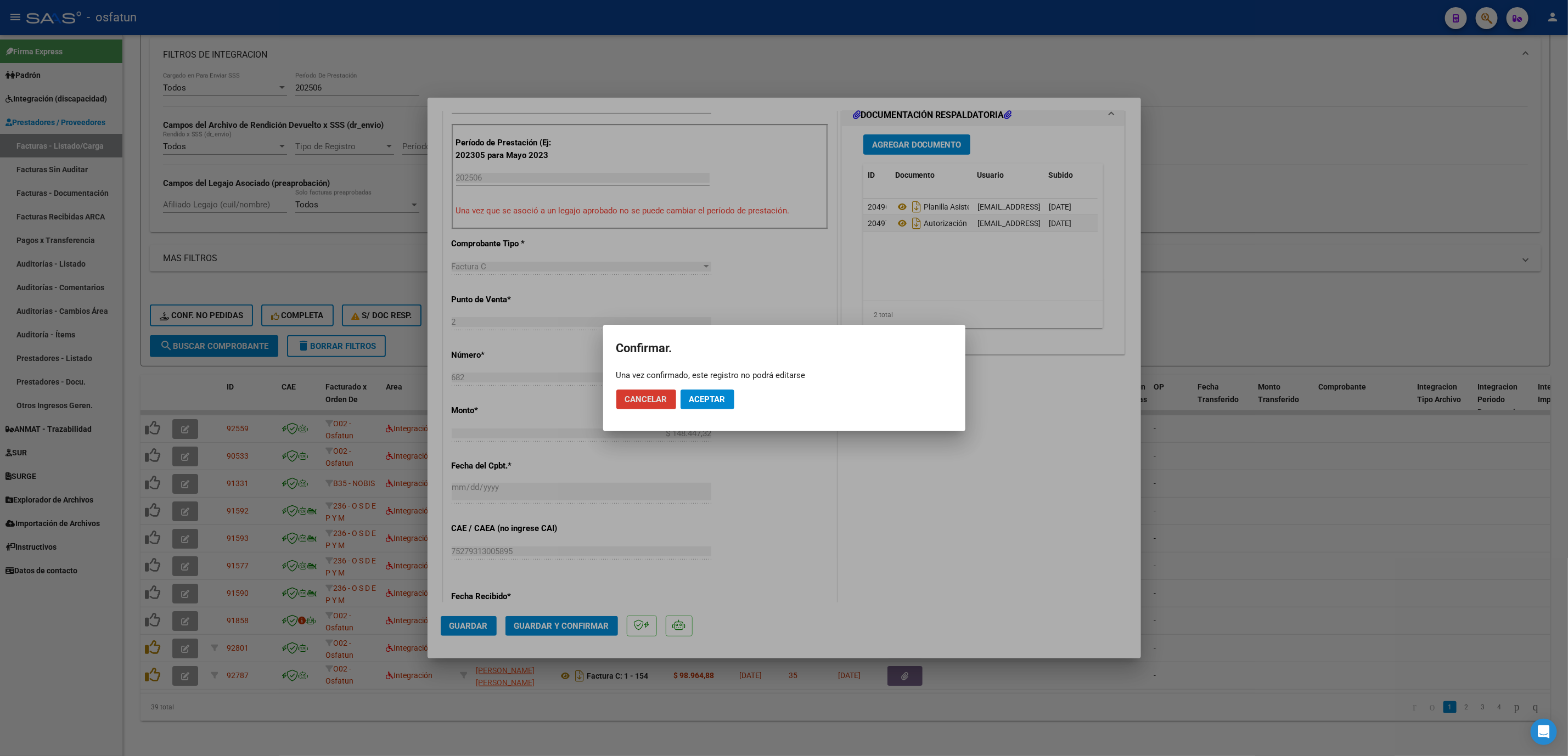
click at [710, 399] on span "Aceptar" at bounding box center [707, 400] width 36 height 9
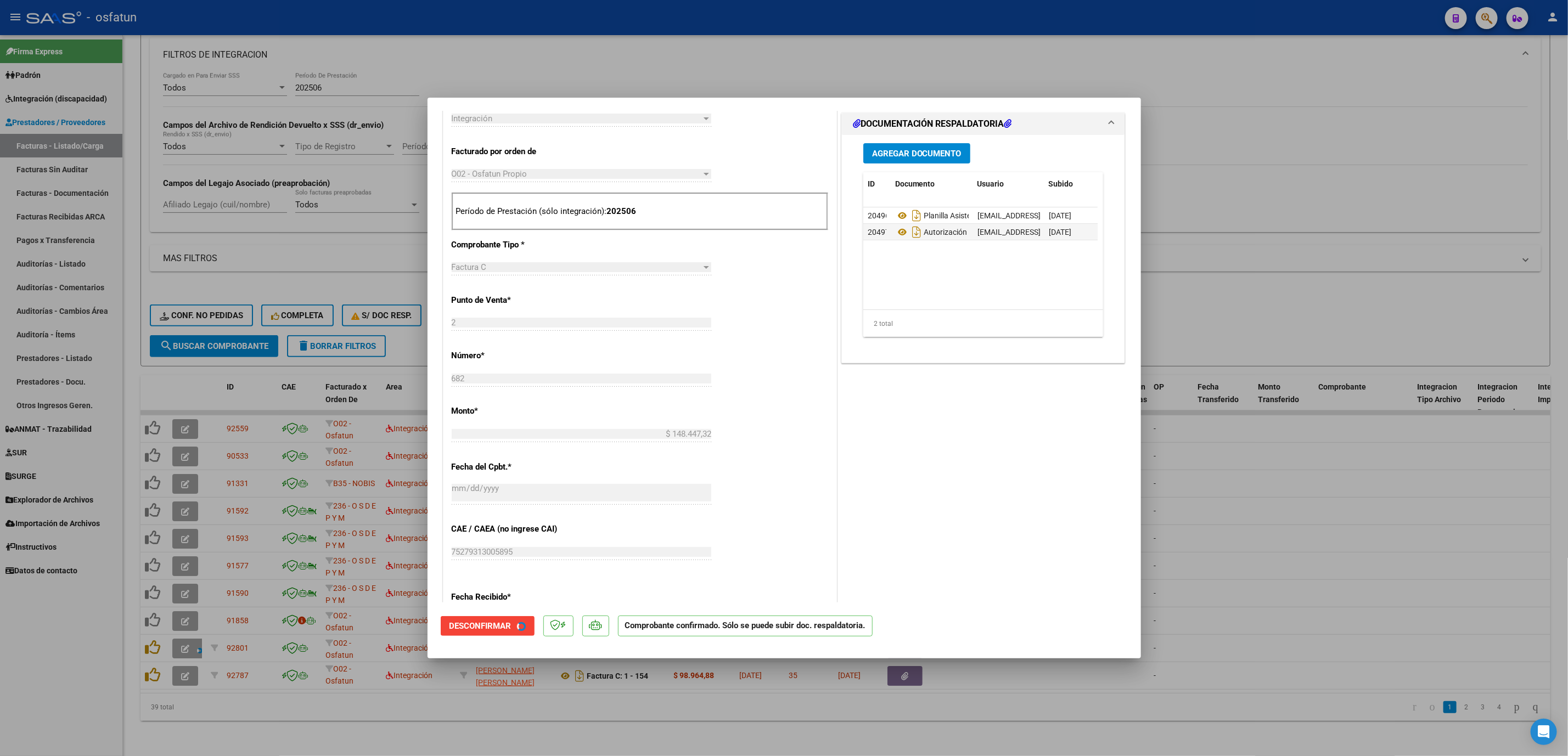
click at [1221, 529] on div at bounding box center [784, 378] width 1568 height 756
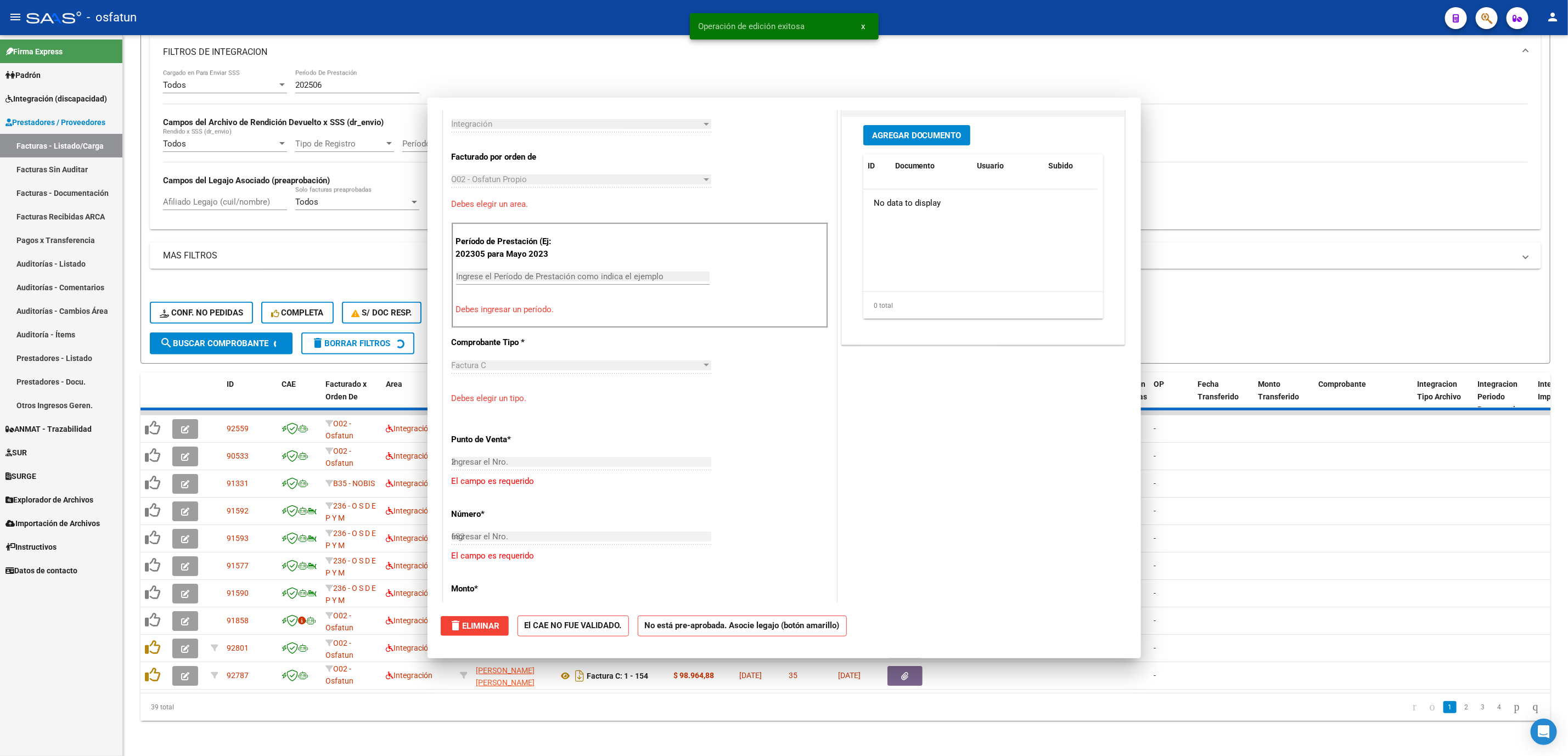
type input "$ 0,00"
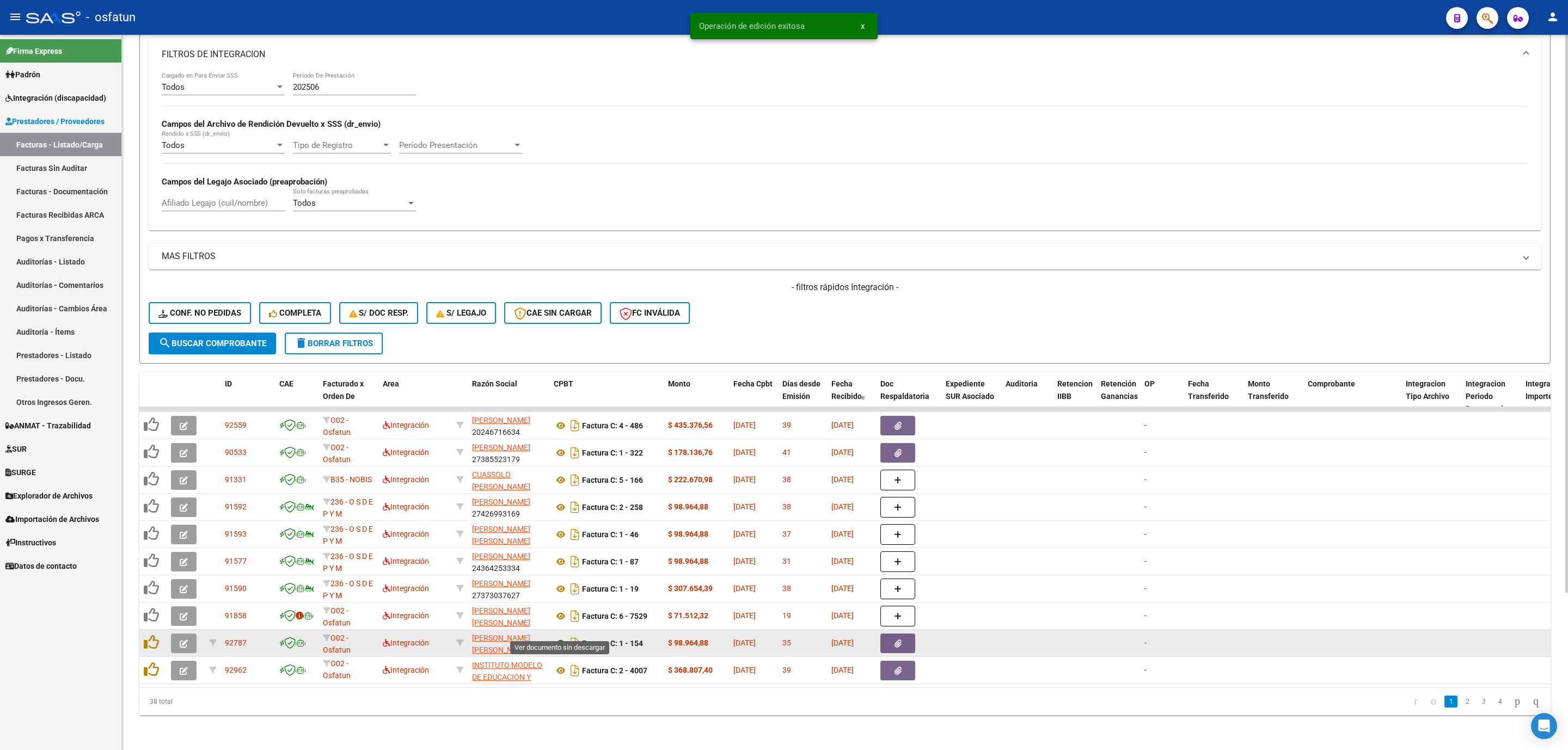
click at [562, 637] on icon at bounding box center [560, 643] width 14 height 13
click at [181, 640] on icon "button" at bounding box center [183, 643] width 8 height 8
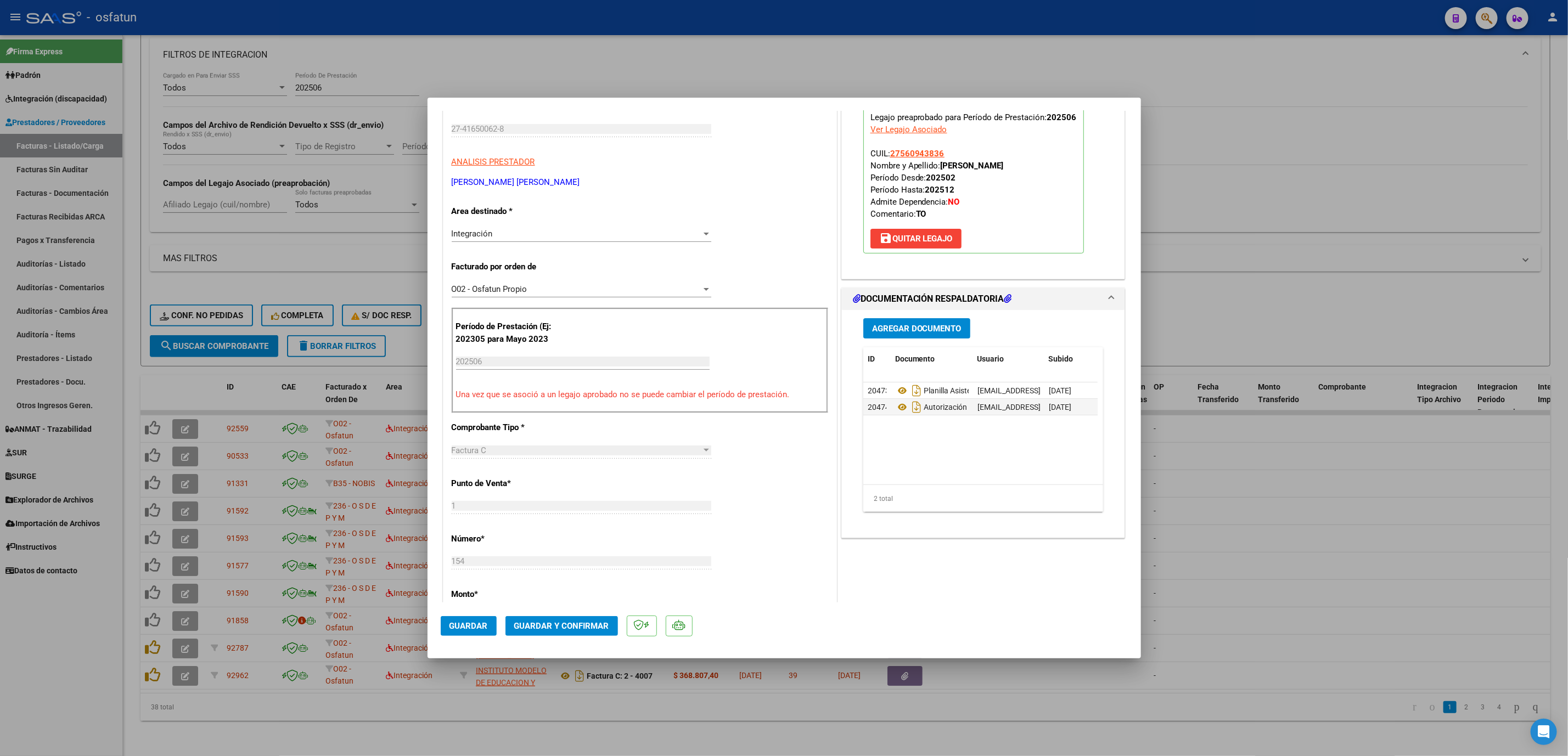
scroll to position [165, 0]
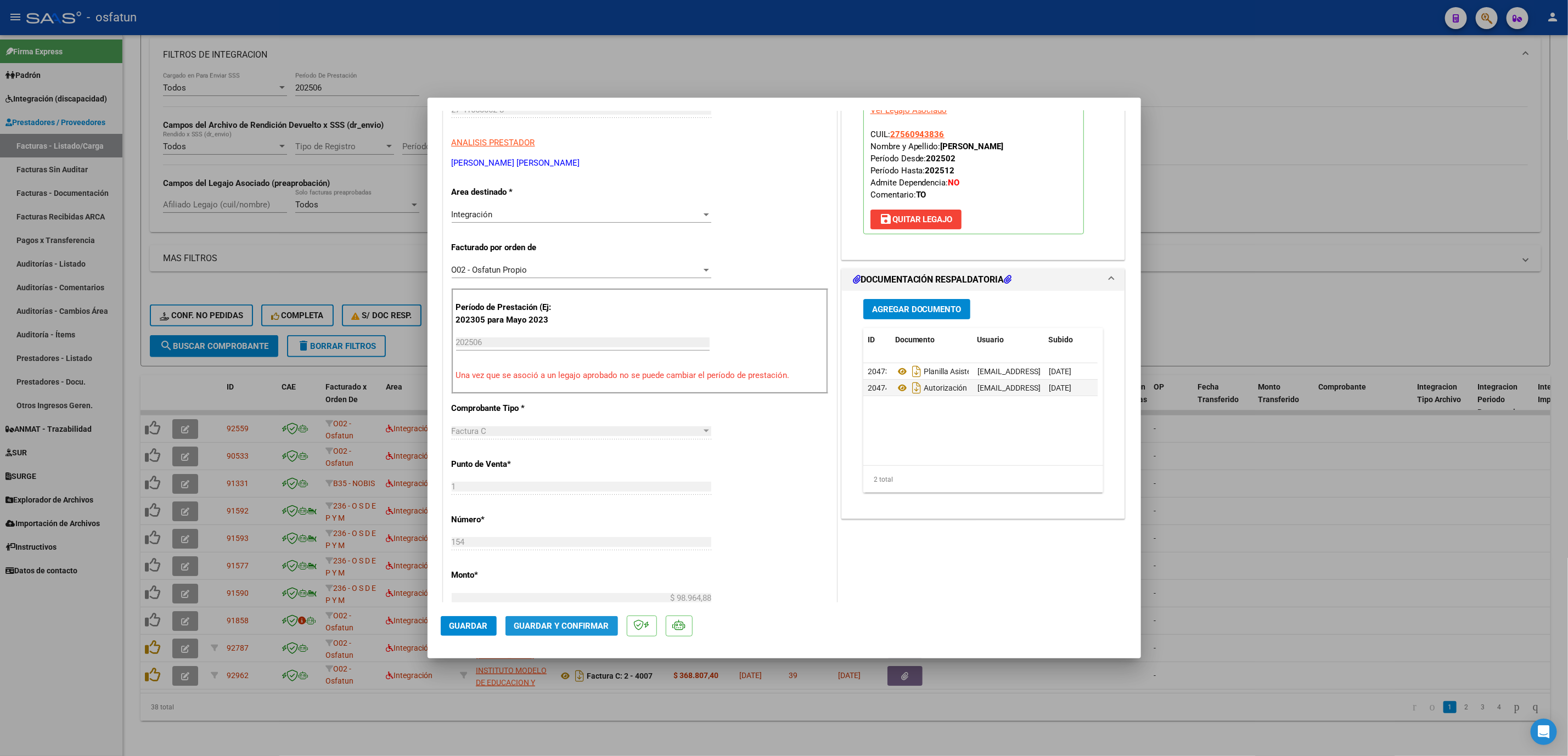
click at [567, 616] on button "Guardar y Confirmar" at bounding box center [561, 626] width 112 height 20
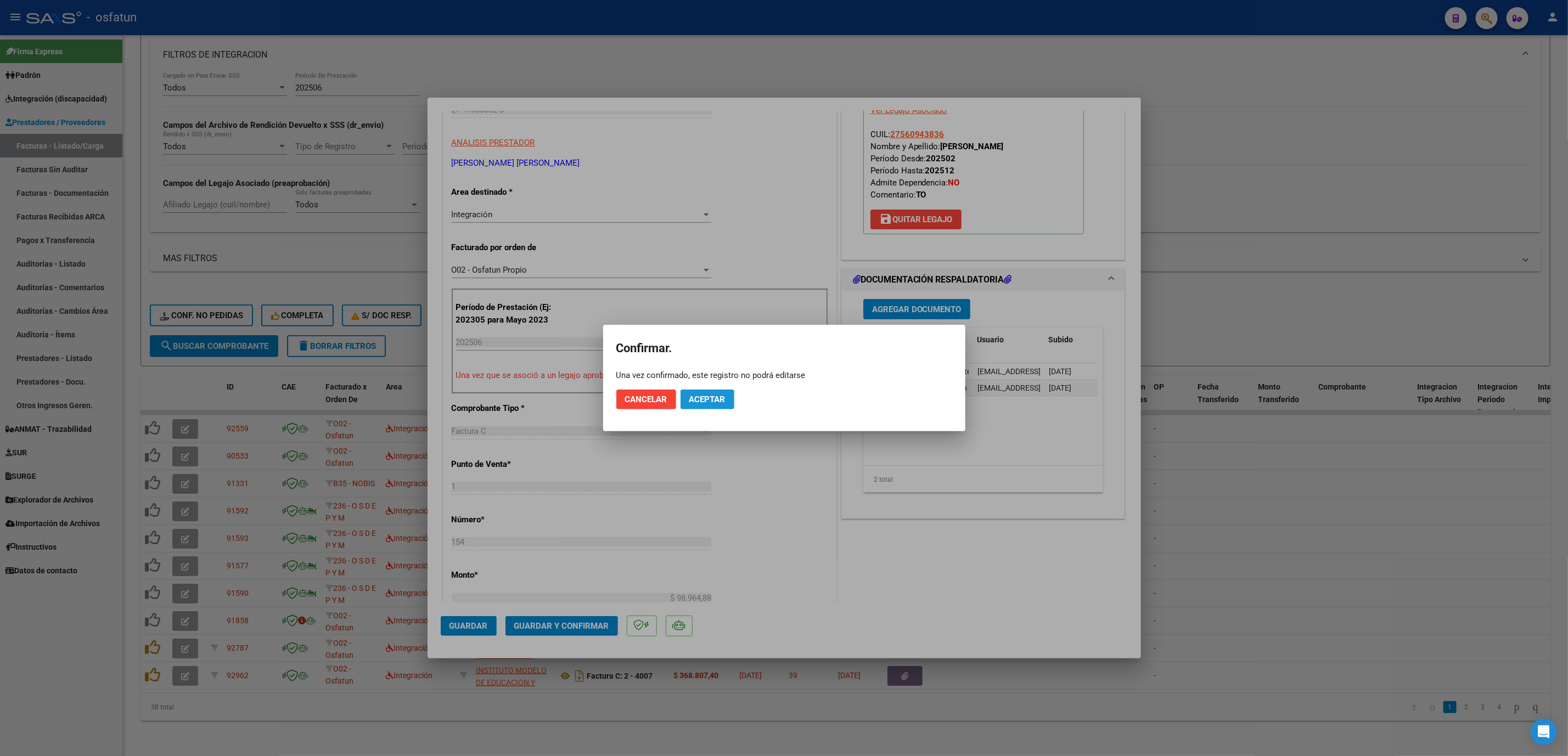
click at [717, 406] on button "Aceptar" at bounding box center [707, 399] width 54 height 20
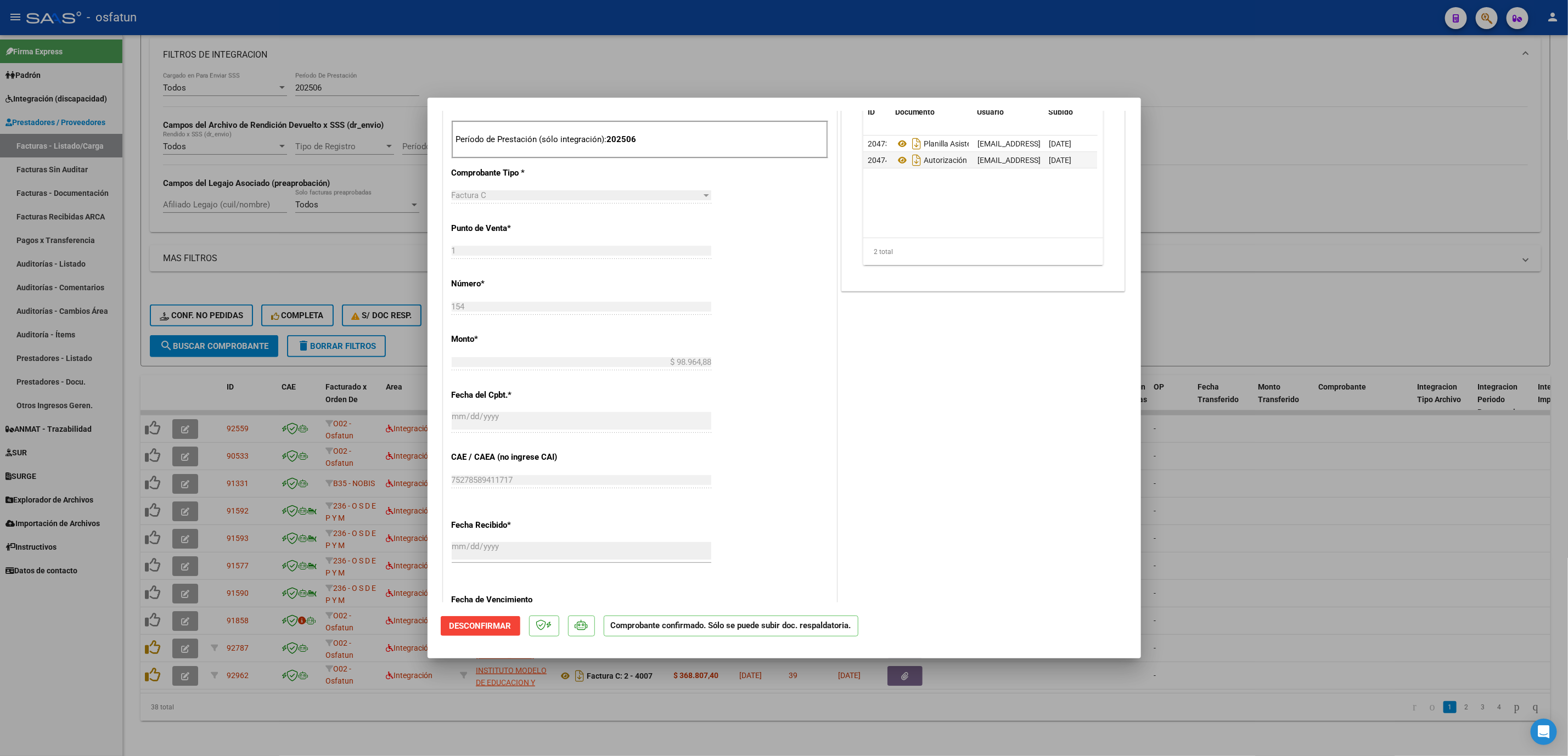
scroll to position [412, 0]
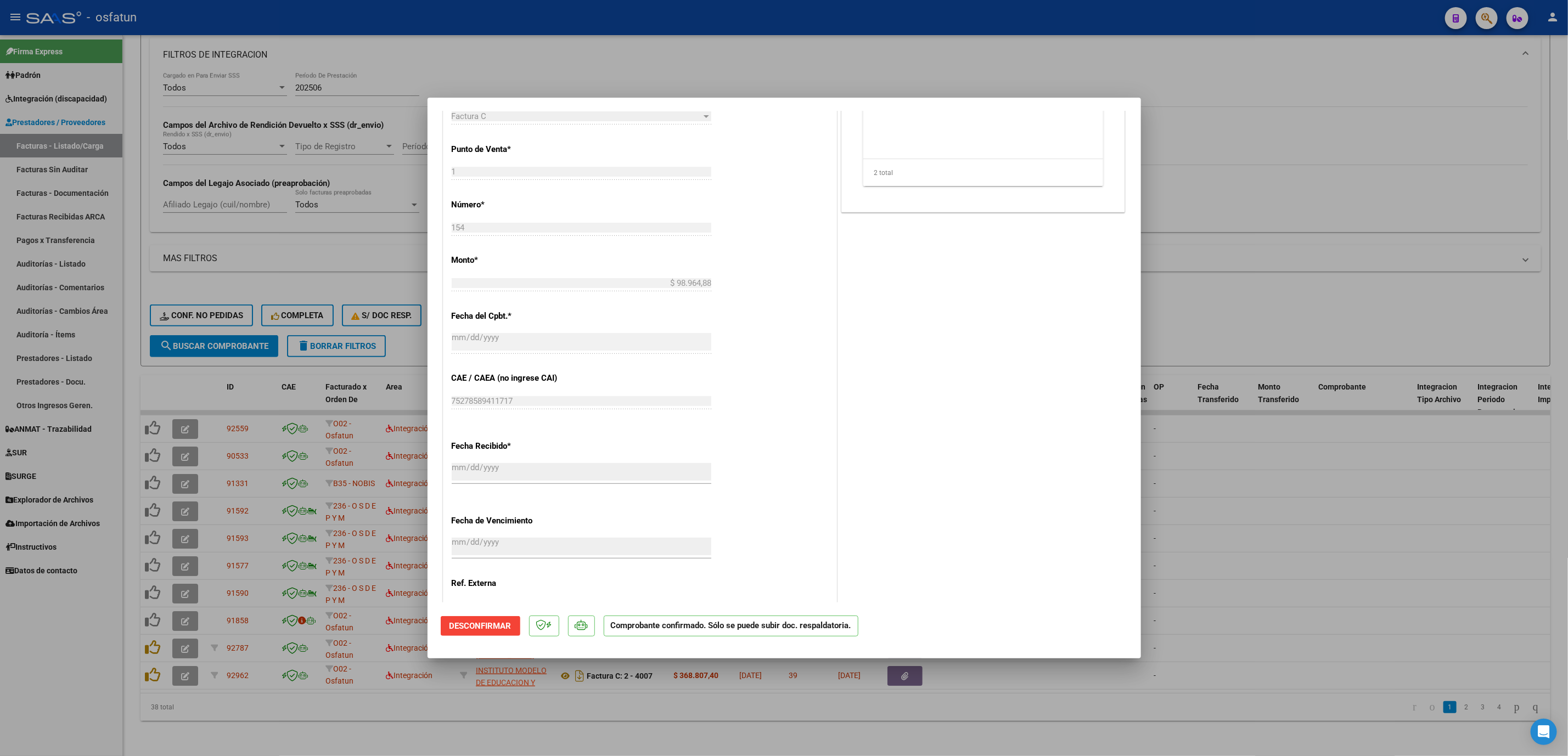
click at [1479, 500] on div at bounding box center [784, 378] width 1568 height 756
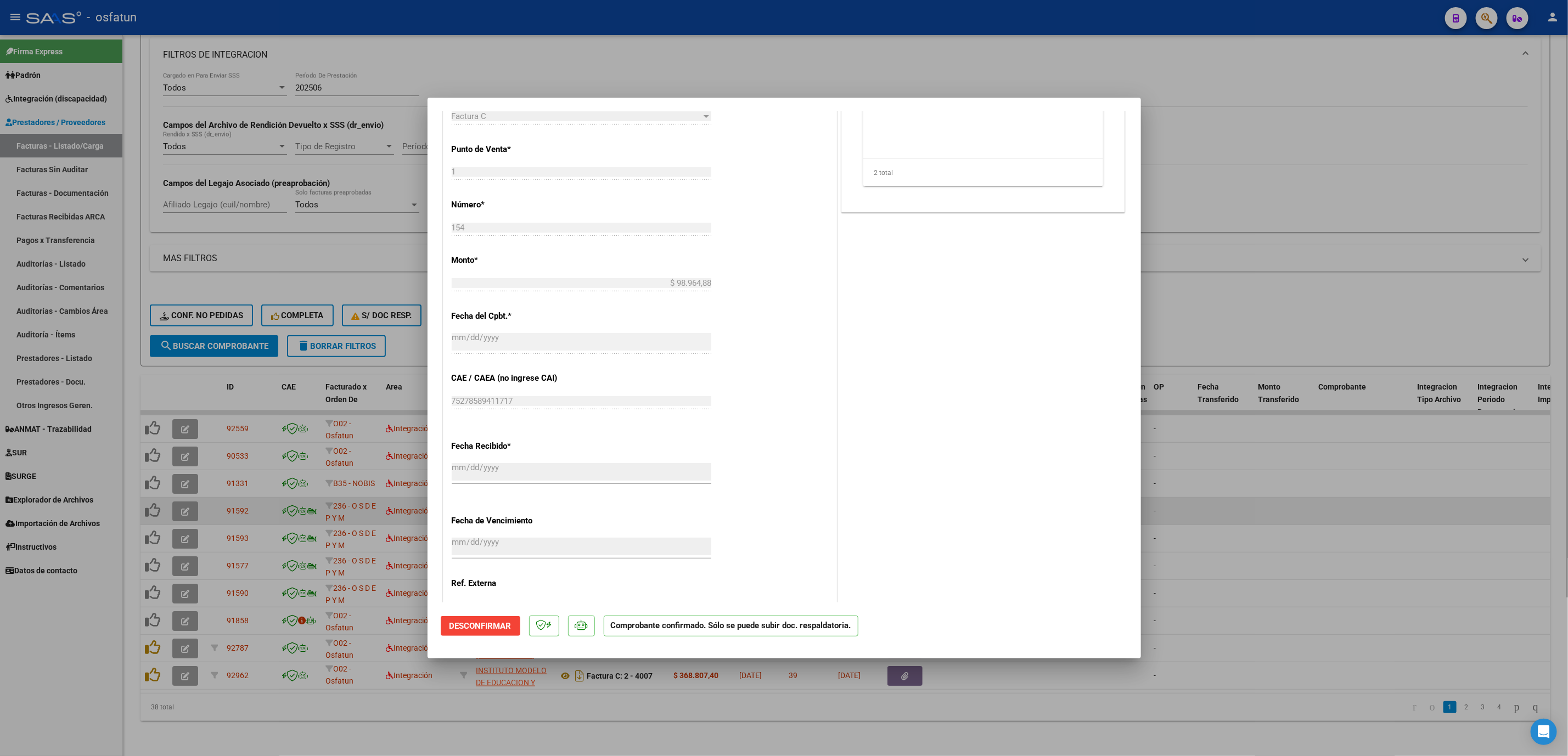
type input "$ 0,00"
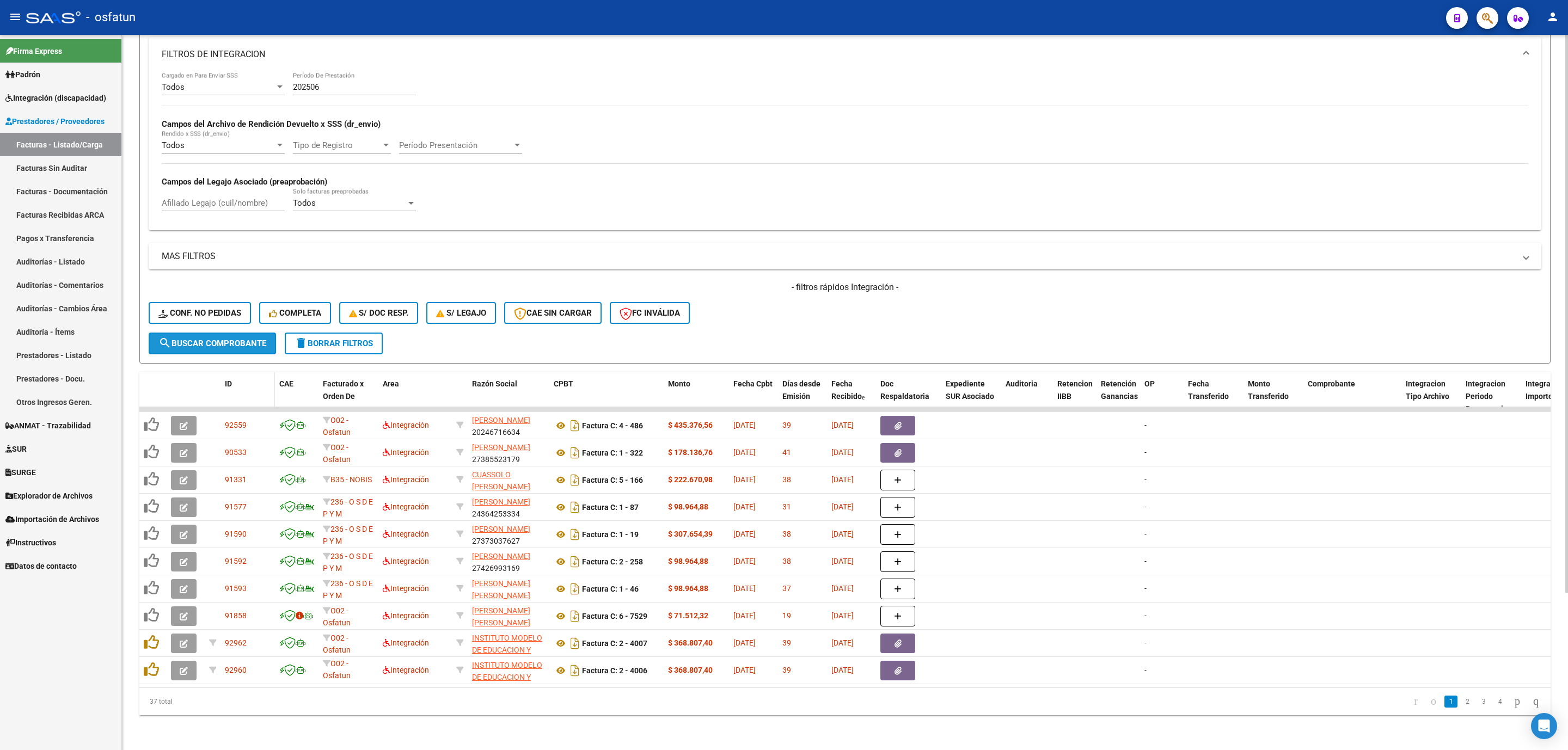
drag, startPoint x: 233, startPoint y: 326, endPoint x: 237, endPoint y: 366, distance: 40.2
click at [233, 339] on span "search Buscar Comprobante" at bounding box center [211, 343] width 108 height 9
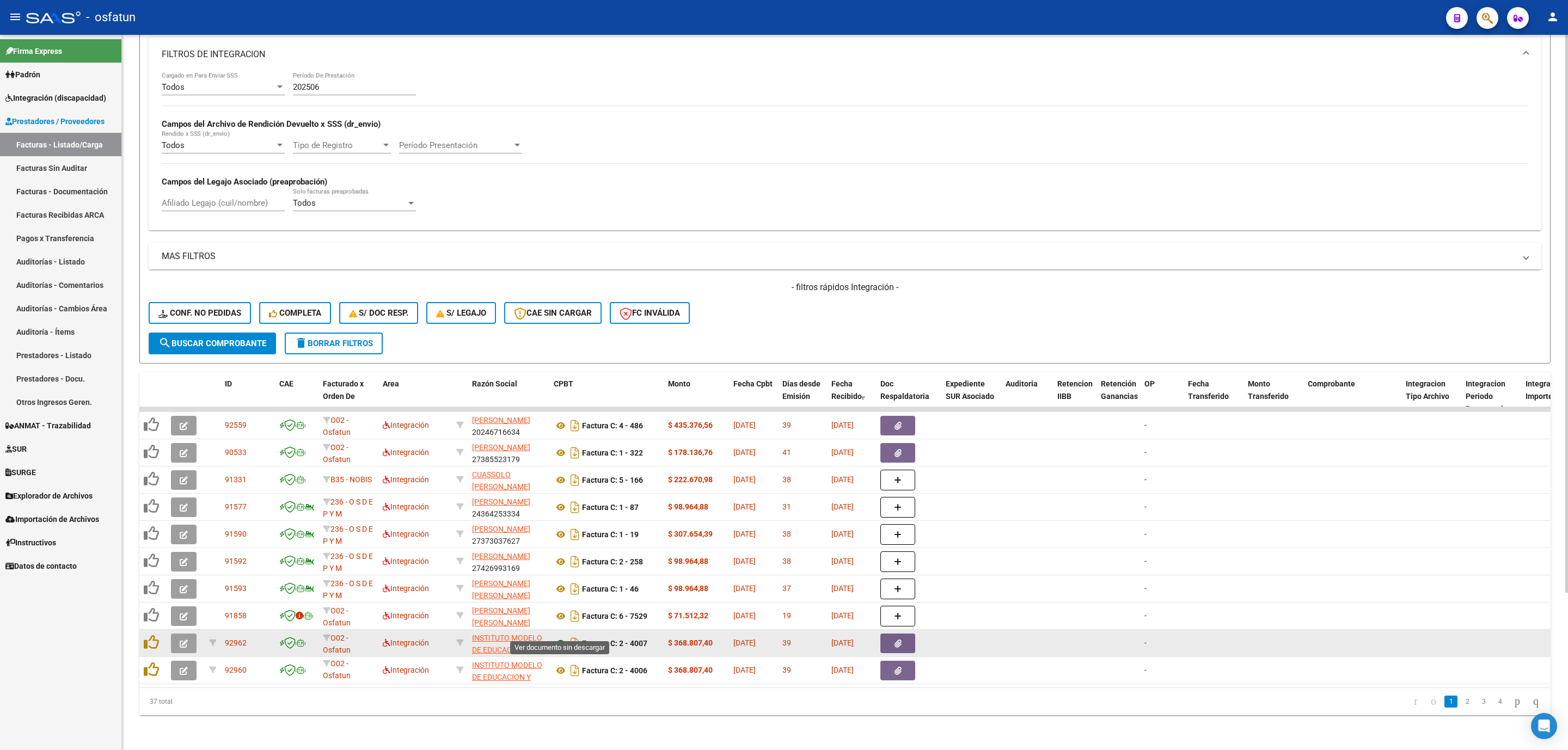
click at [562, 637] on icon at bounding box center [560, 643] width 14 height 13
click at [191, 634] on button "button" at bounding box center [183, 643] width 25 height 20
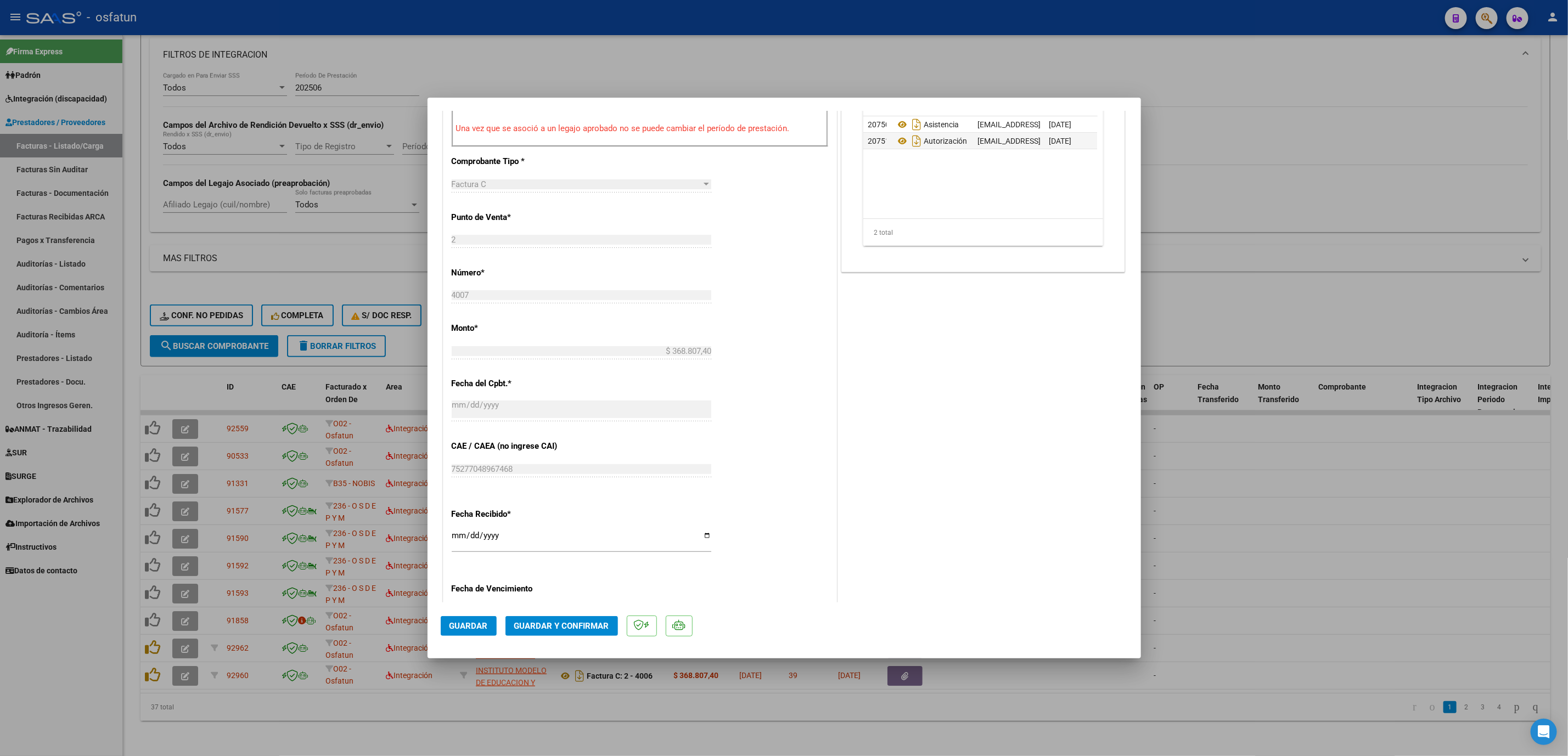
click at [562, 632] on button "Guardar y Confirmar" at bounding box center [561, 626] width 112 height 20
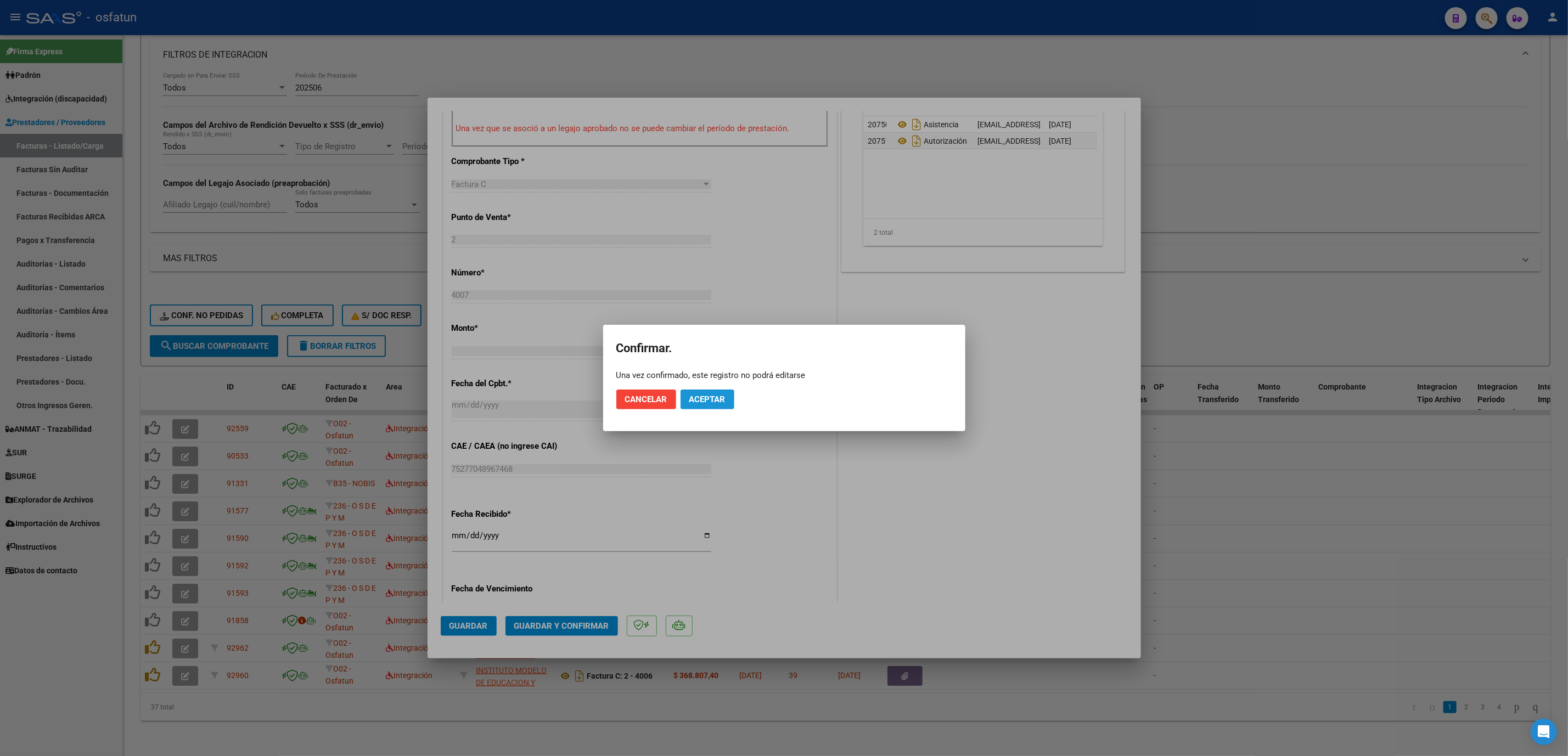
click at [730, 400] on button "Aceptar" at bounding box center [707, 399] width 54 height 20
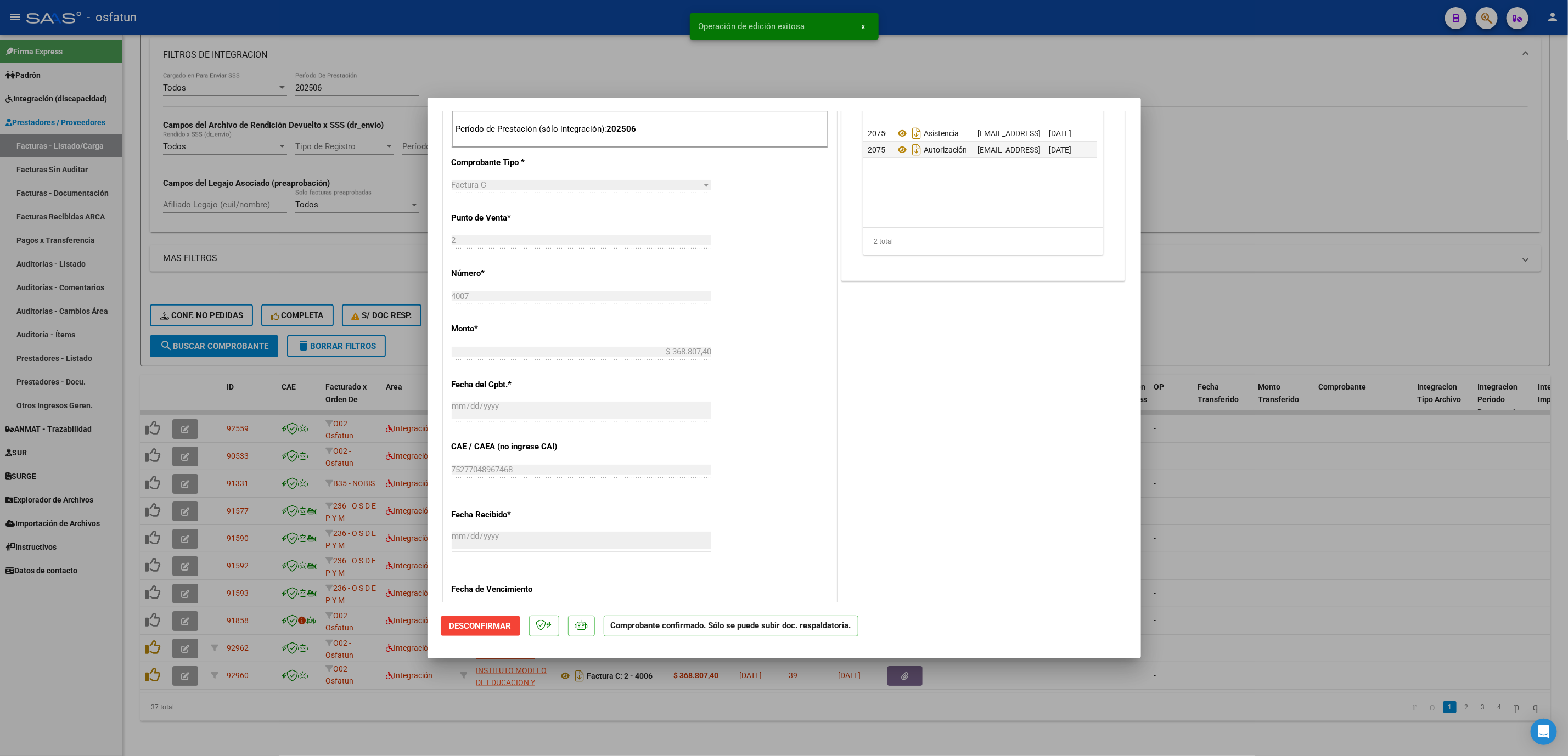
click at [1336, 527] on div at bounding box center [784, 378] width 1568 height 756
type input "$ 0,00"
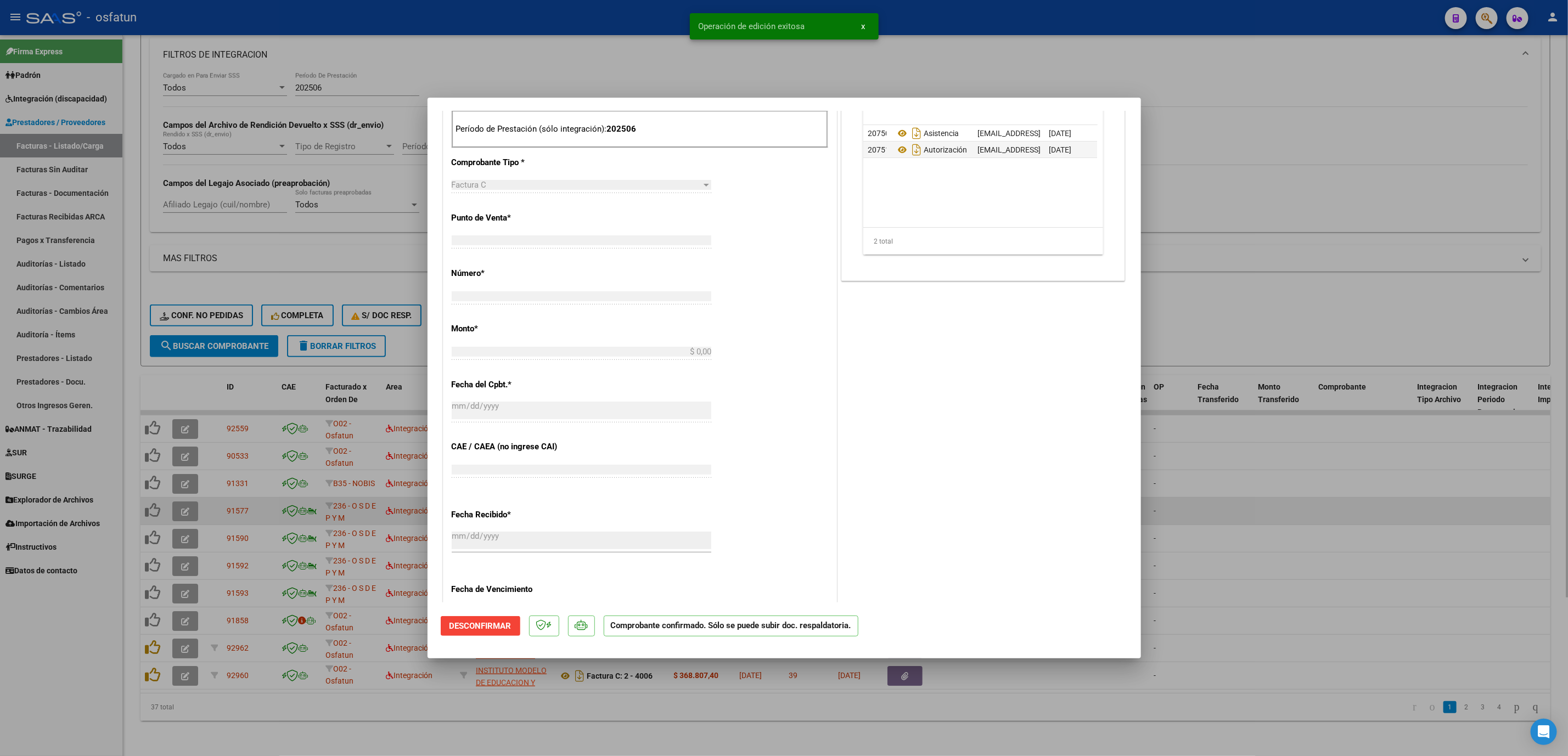
scroll to position [548, 0]
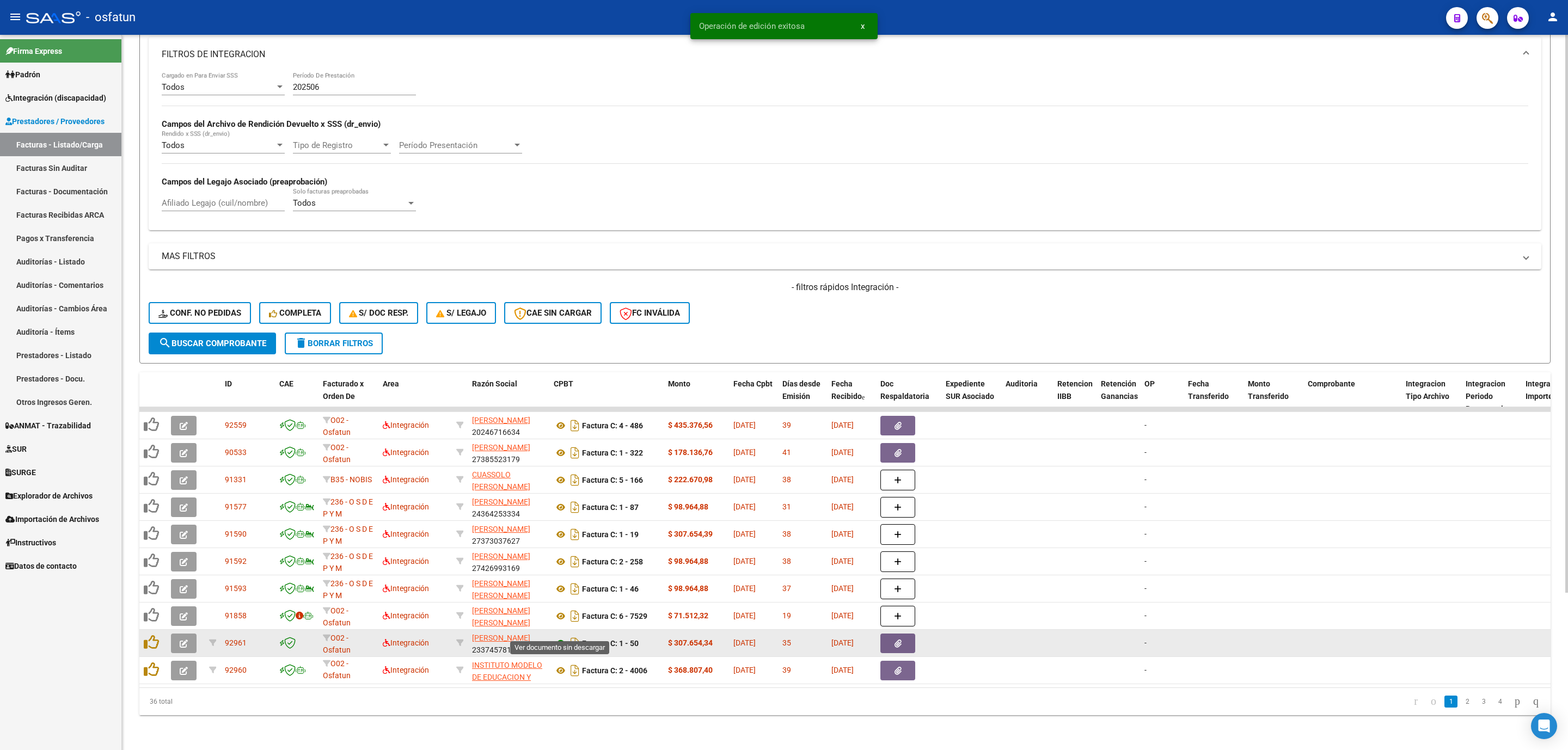
click at [557, 637] on icon at bounding box center [560, 643] width 14 height 13
click at [175, 637] on button "button" at bounding box center [183, 643] width 25 height 20
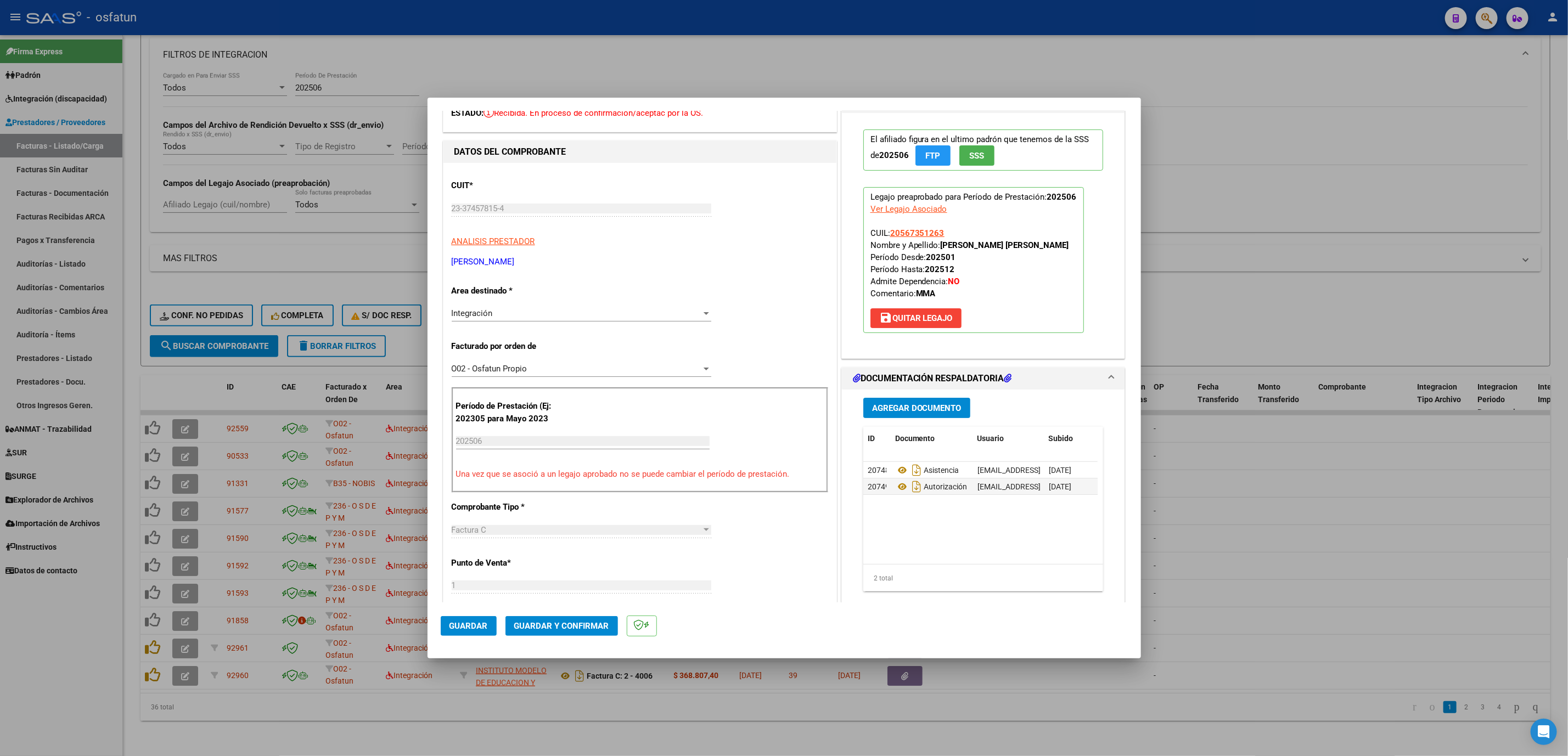
scroll to position [247, 0]
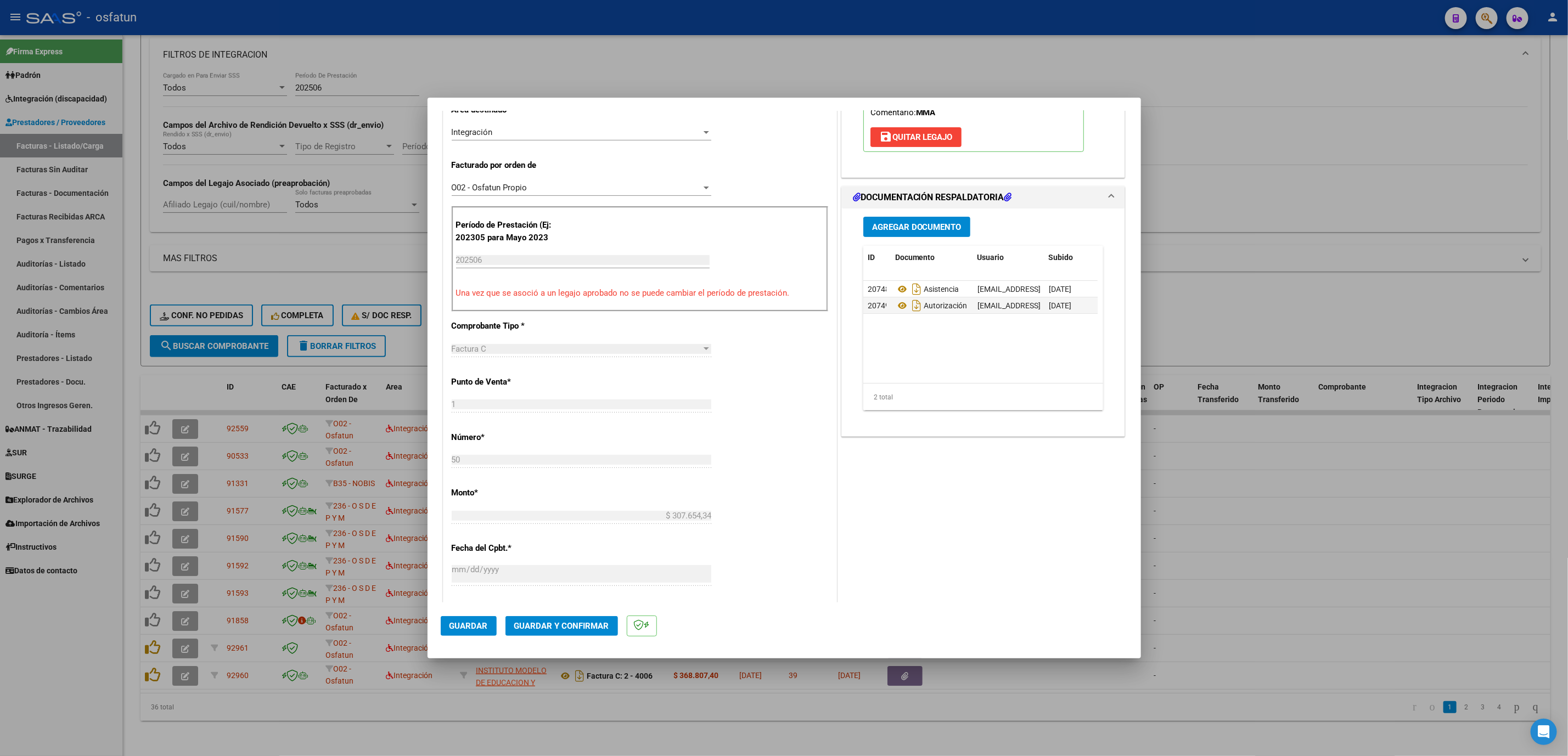
drag, startPoint x: 608, startPoint y: 615, endPoint x: 578, endPoint y: 616, distance: 30.0
click at [586, 616] on mat-dialog-actions "Guardar Guardar y Confirmar" at bounding box center [784, 624] width 687 height 43
click at [576, 616] on button "Guardar y Confirmar" at bounding box center [561, 626] width 112 height 20
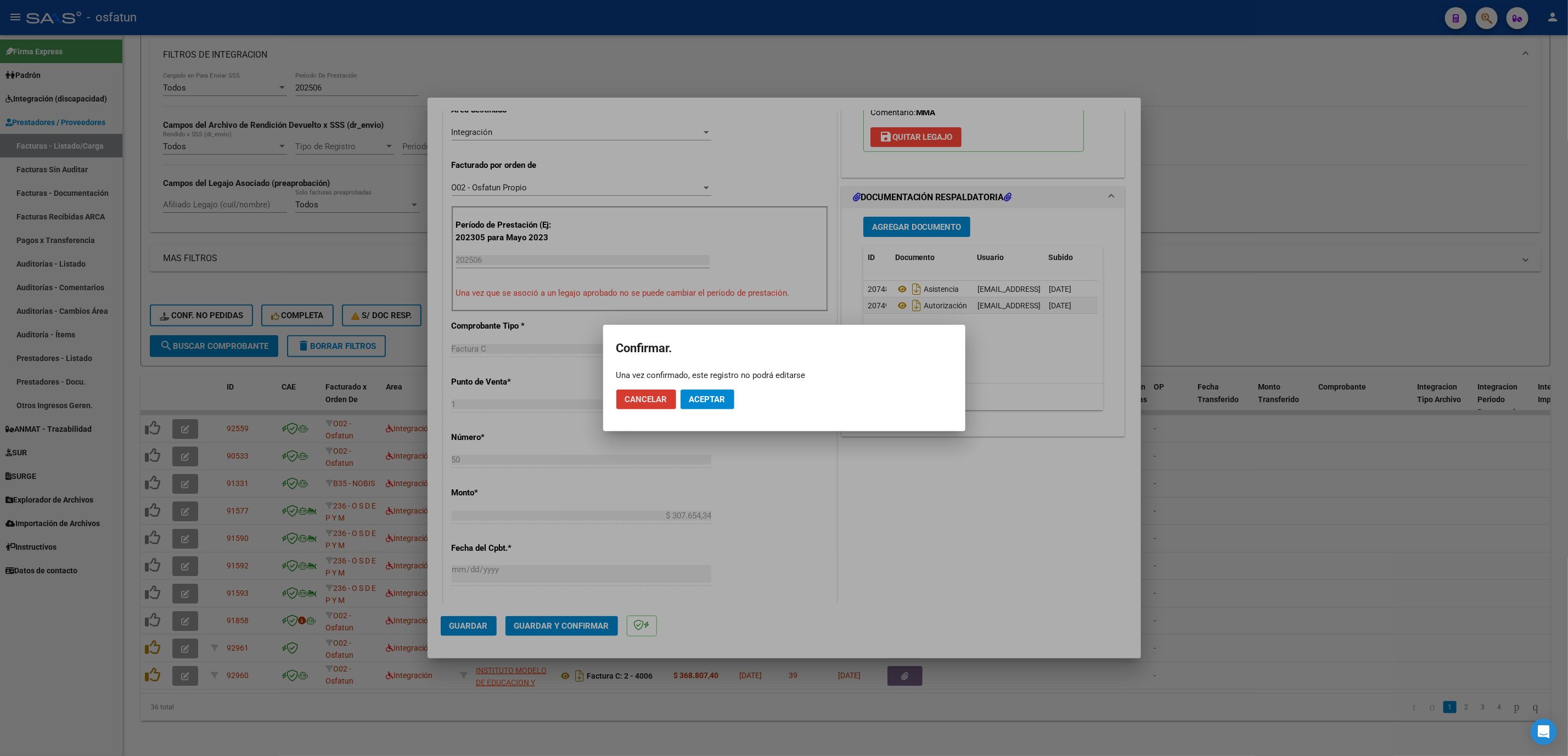
click at [709, 395] on span "Aceptar" at bounding box center [707, 400] width 36 height 9
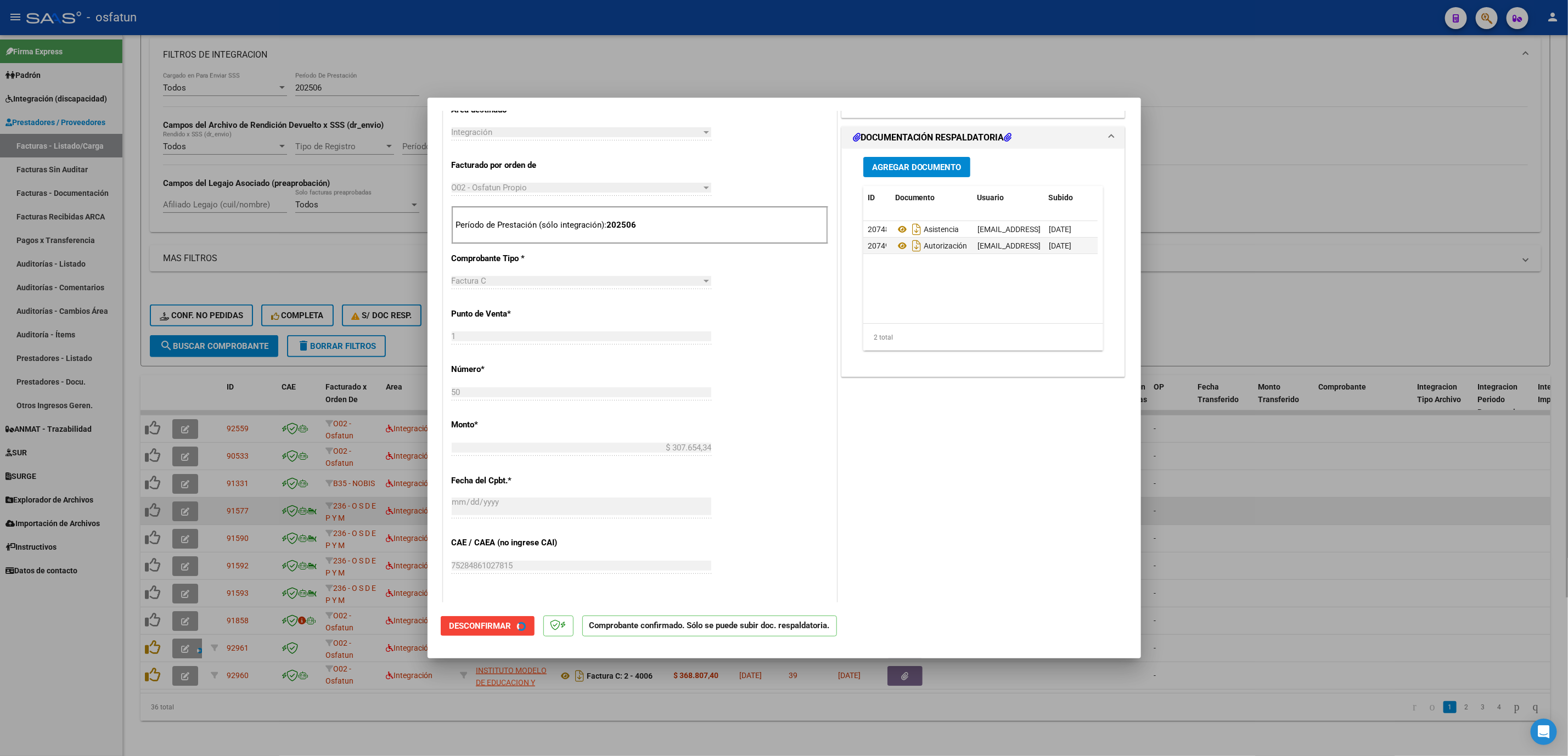
drag, startPoint x: 1183, startPoint y: 479, endPoint x: 1180, endPoint y: 488, distance: 9.5
click at [1180, 486] on div at bounding box center [784, 378] width 1568 height 756
type input "$ 0,00"
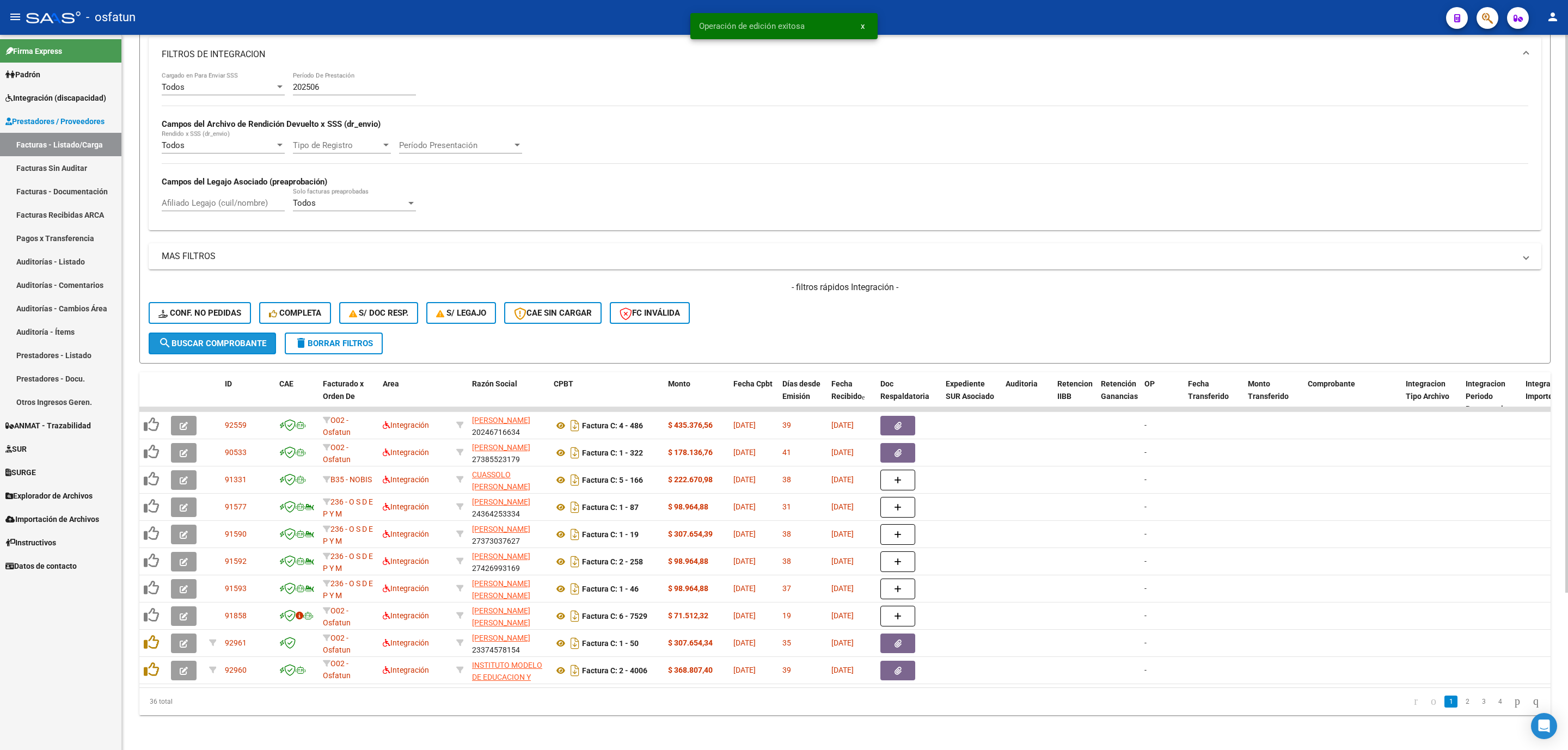
click at [227, 339] on span "search Buscar Comprobante" at bounding box center [211, 343] width 108 height 9
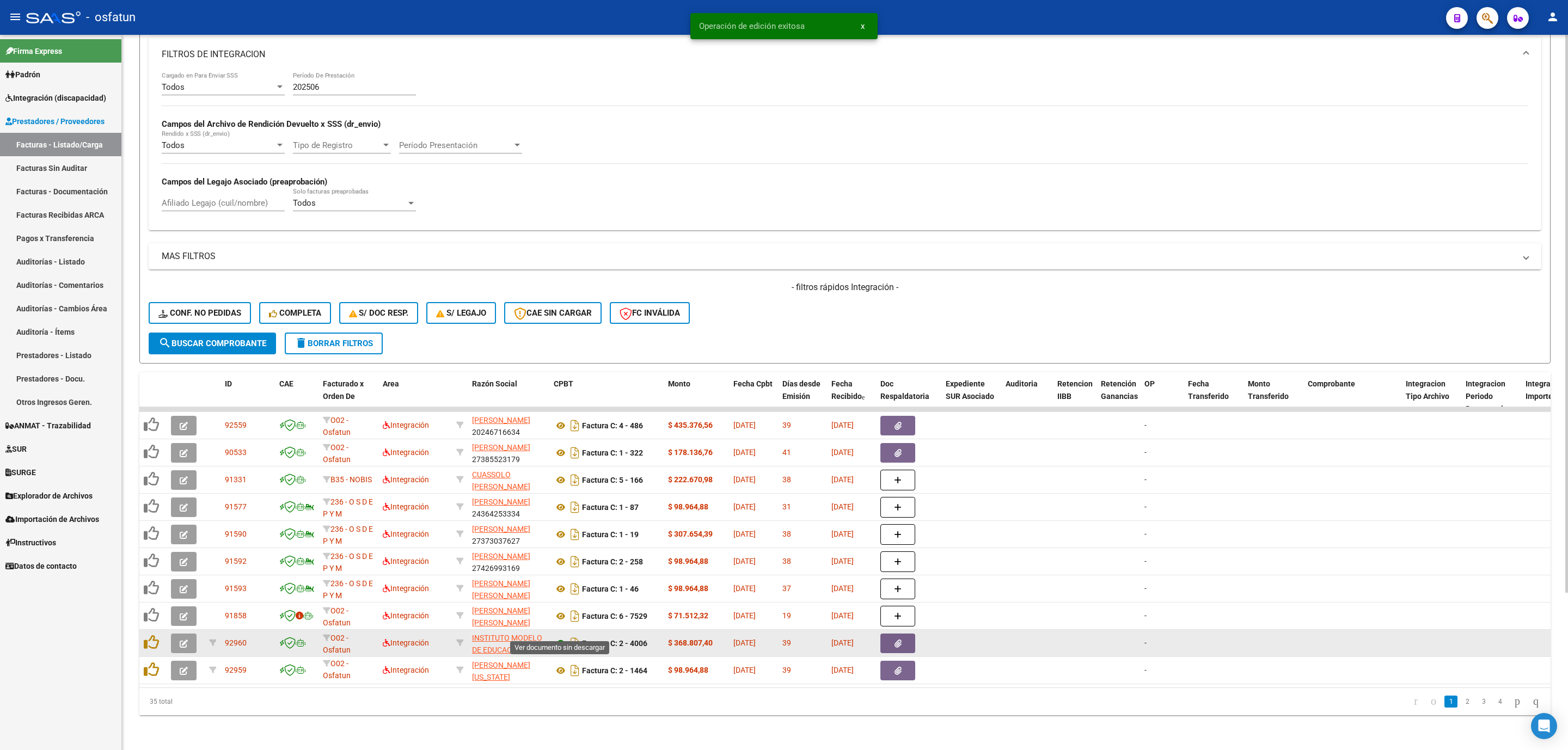
click at [558, 637] on icon at bounding box center [560, 643] width 14 height 13
click at [186, 636] on button "button" at bounding box center [183, 643] width 25 height 20
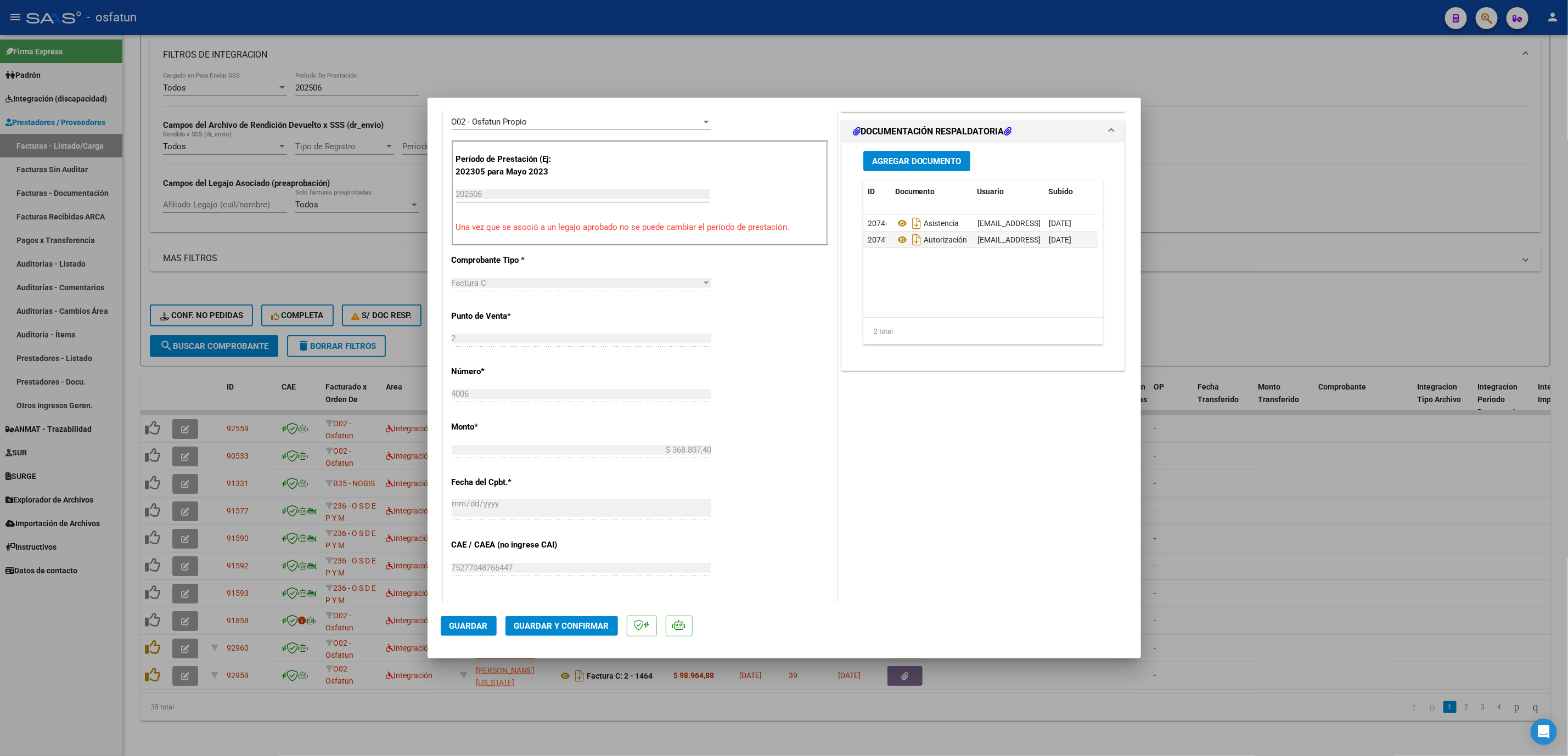
scroll to position [329, 0]
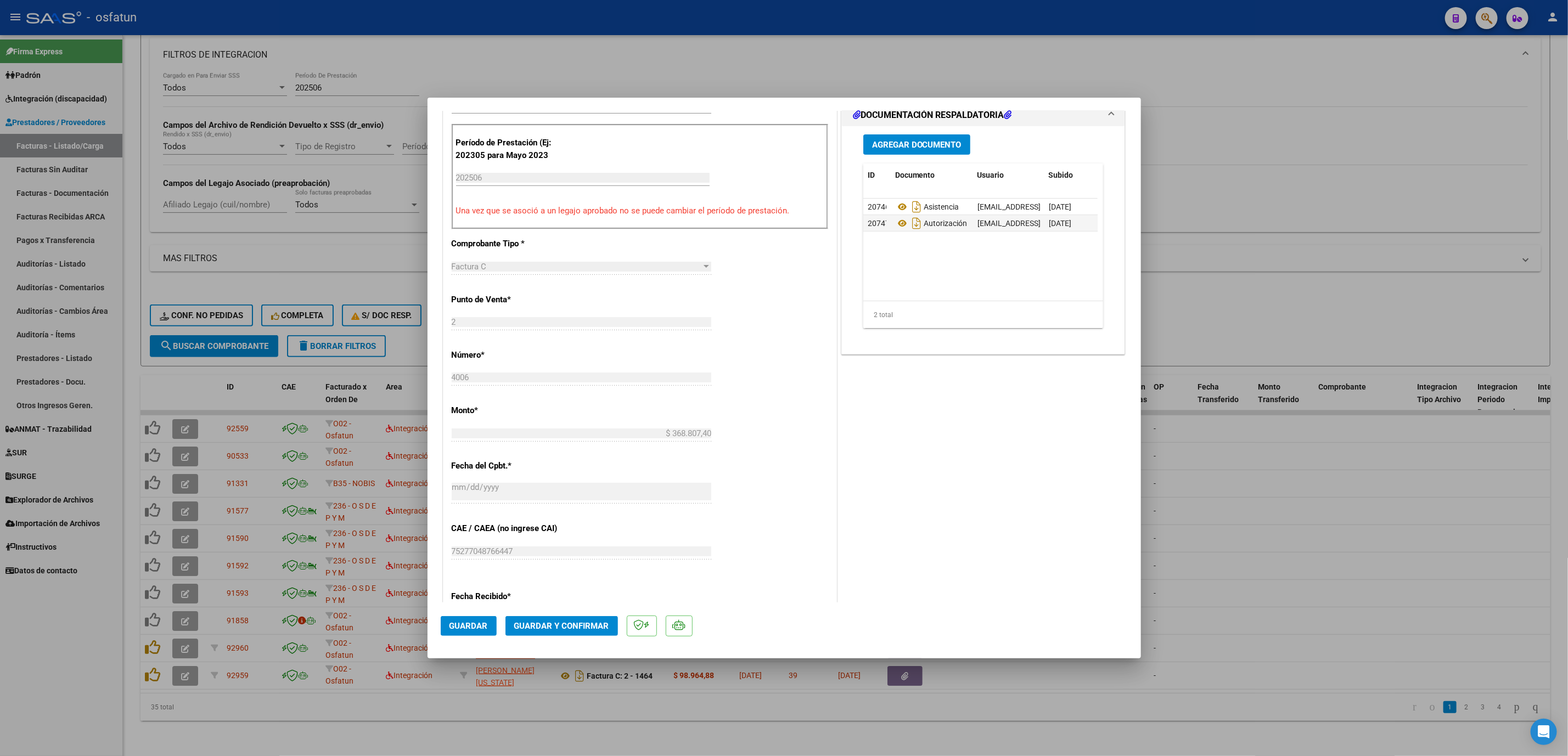
click at [571, 628] on span "Guardar y Confirmar" at bounding box center [562, 626] width 95 height 9
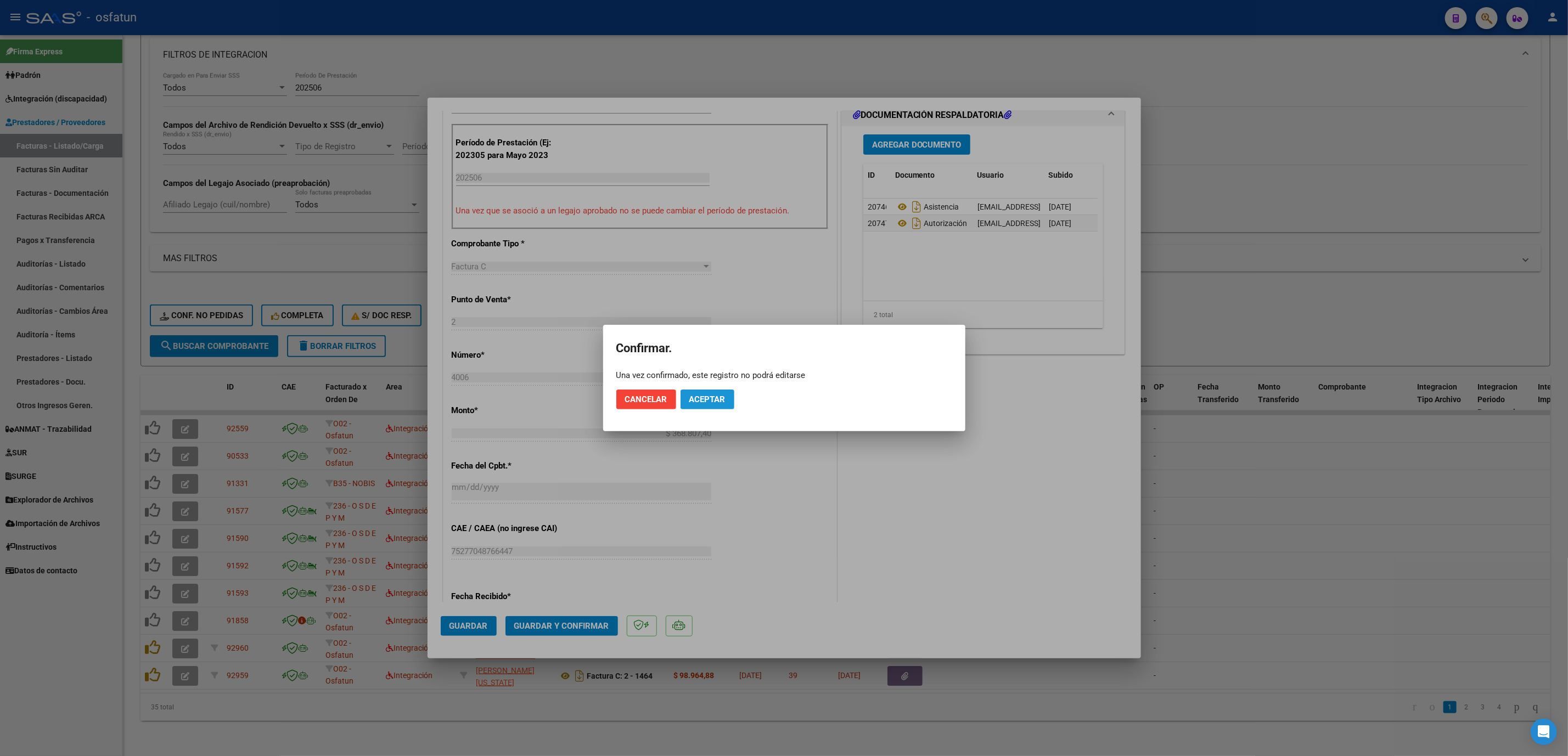
click at [685, 397] on button "Aceptar" at bounding box center [707, 399] width 54 height 20
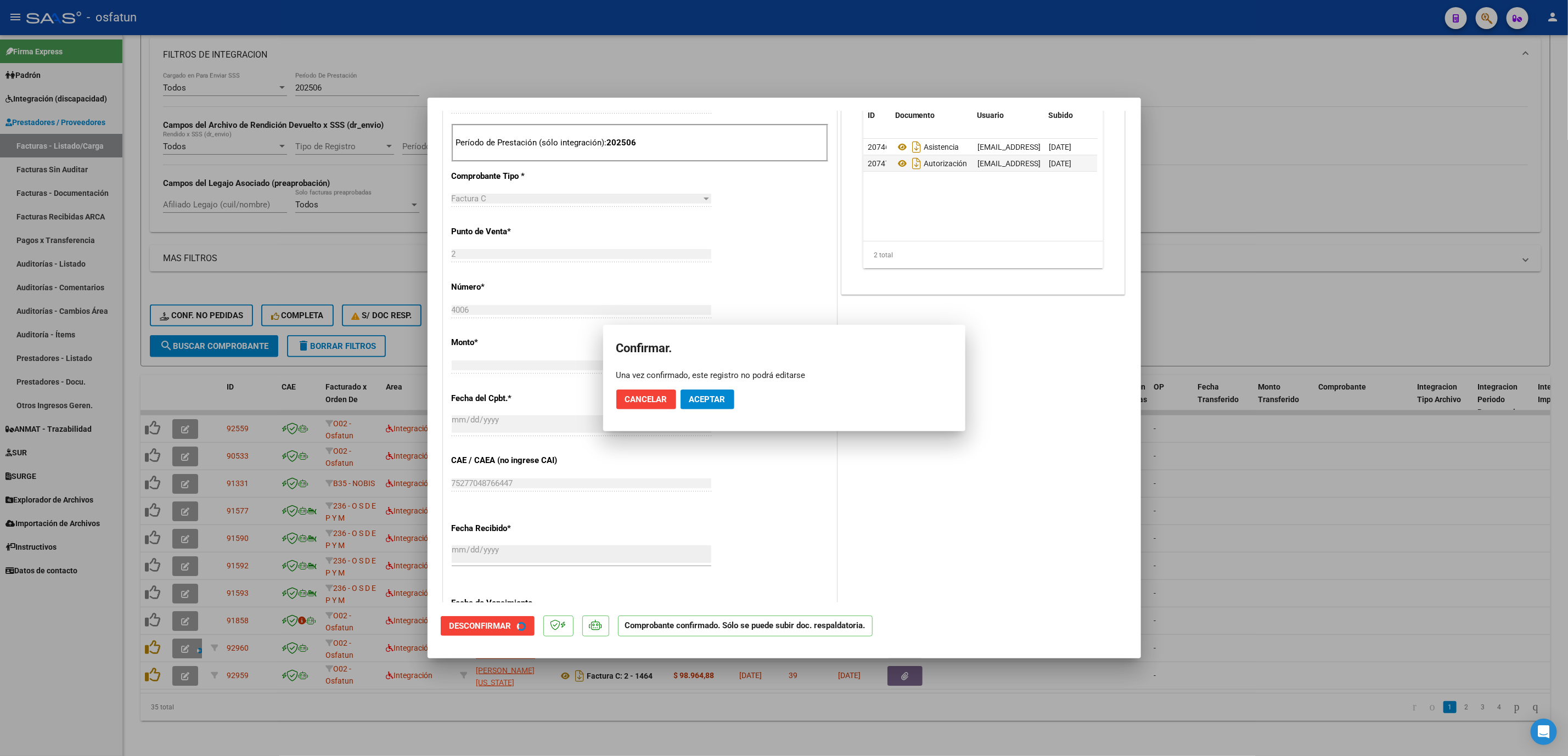
scroll to position [261, 0]
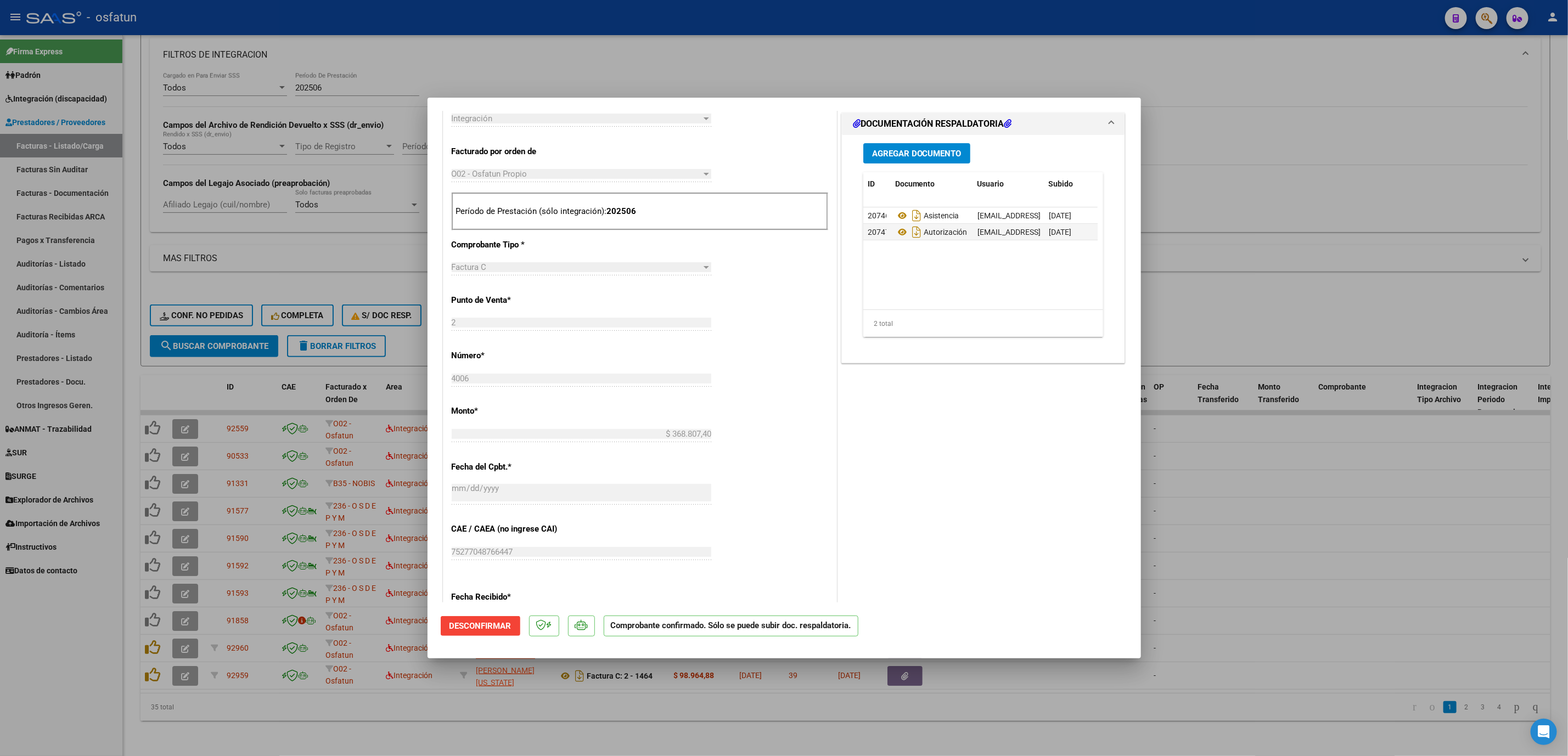
click at [1324, 541] on div at bounding box center [784, 378] width 1568 height 756
type input "$ 0,00"
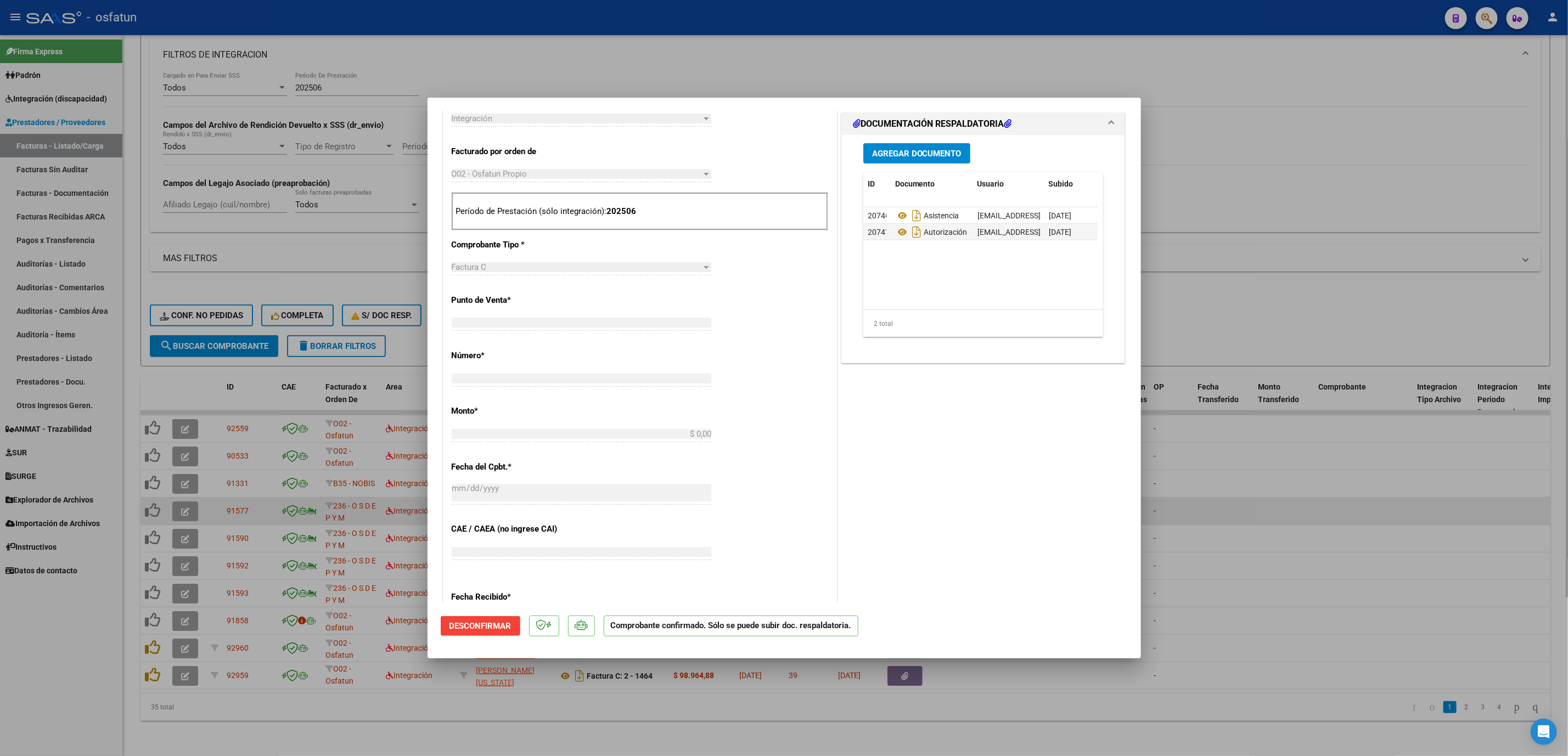
scroll to position [465, 0]
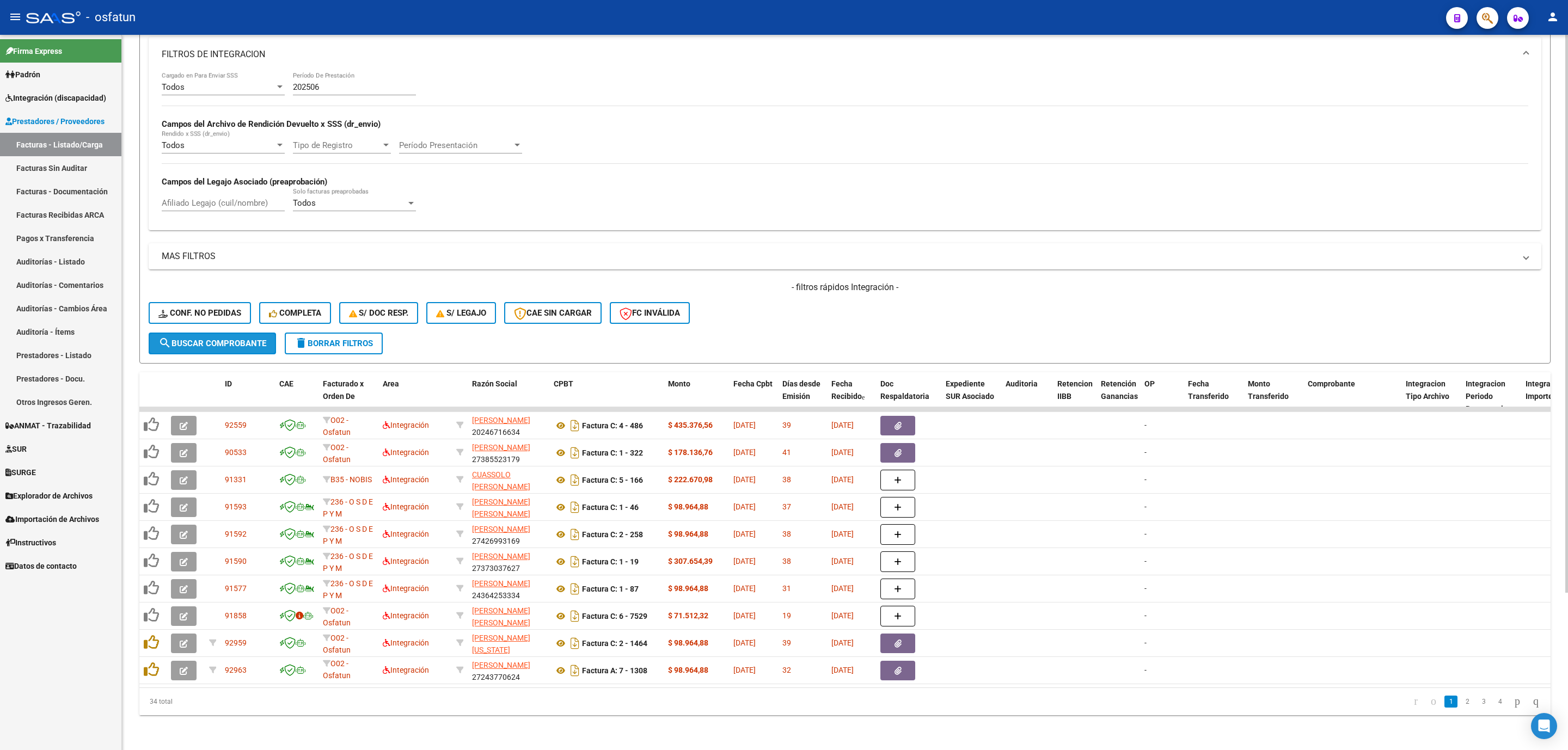
click at [227, 339] on span "search Buscar Comprobante" at bounding box center [211, 343] width 108 height 9
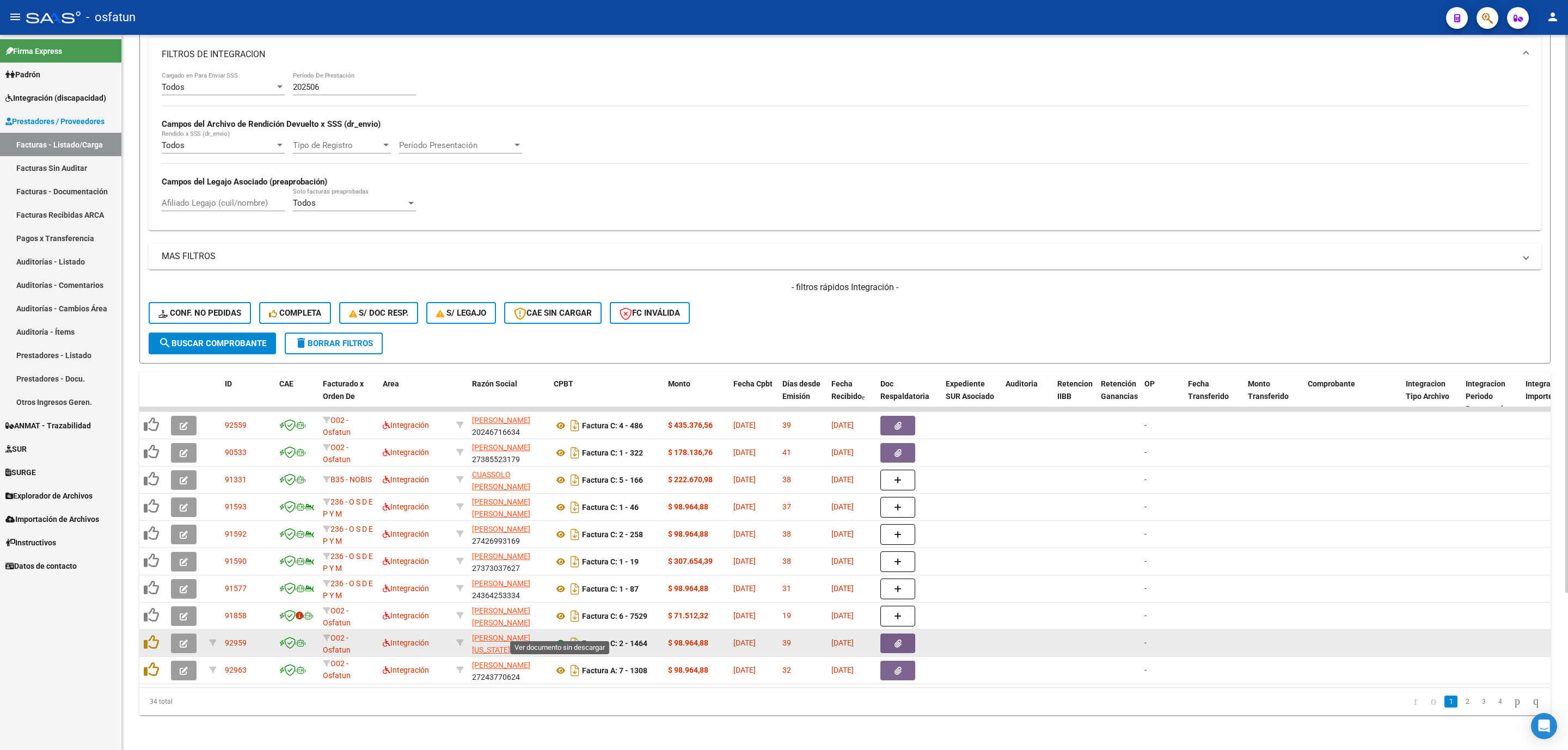
click at [559, 637] on icon at bounding box center [560, 643] width 14 height 13
click at [183, 636] on button "button" at bounding box center [183, 643] width 25 height 20
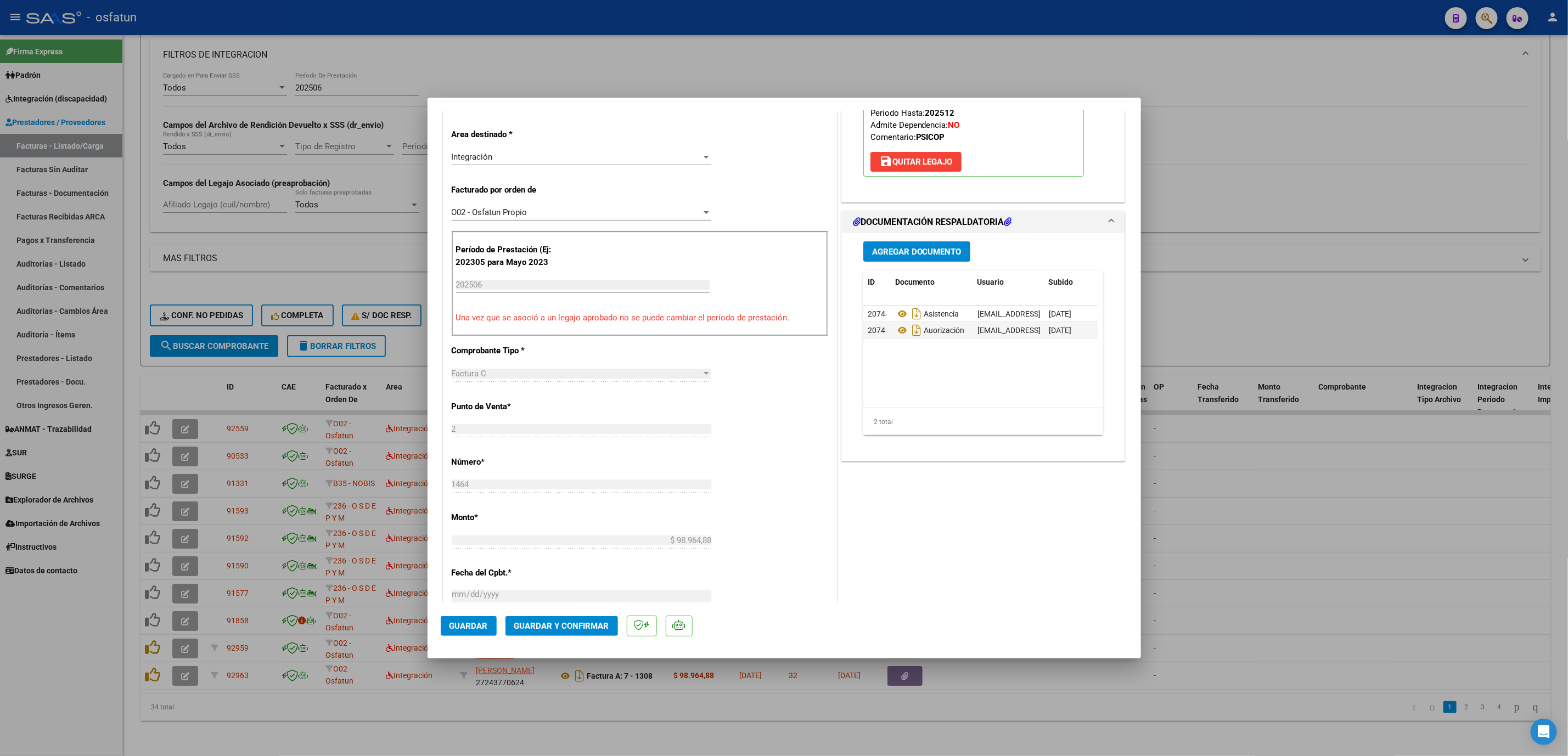
scroll to position [329, 0]
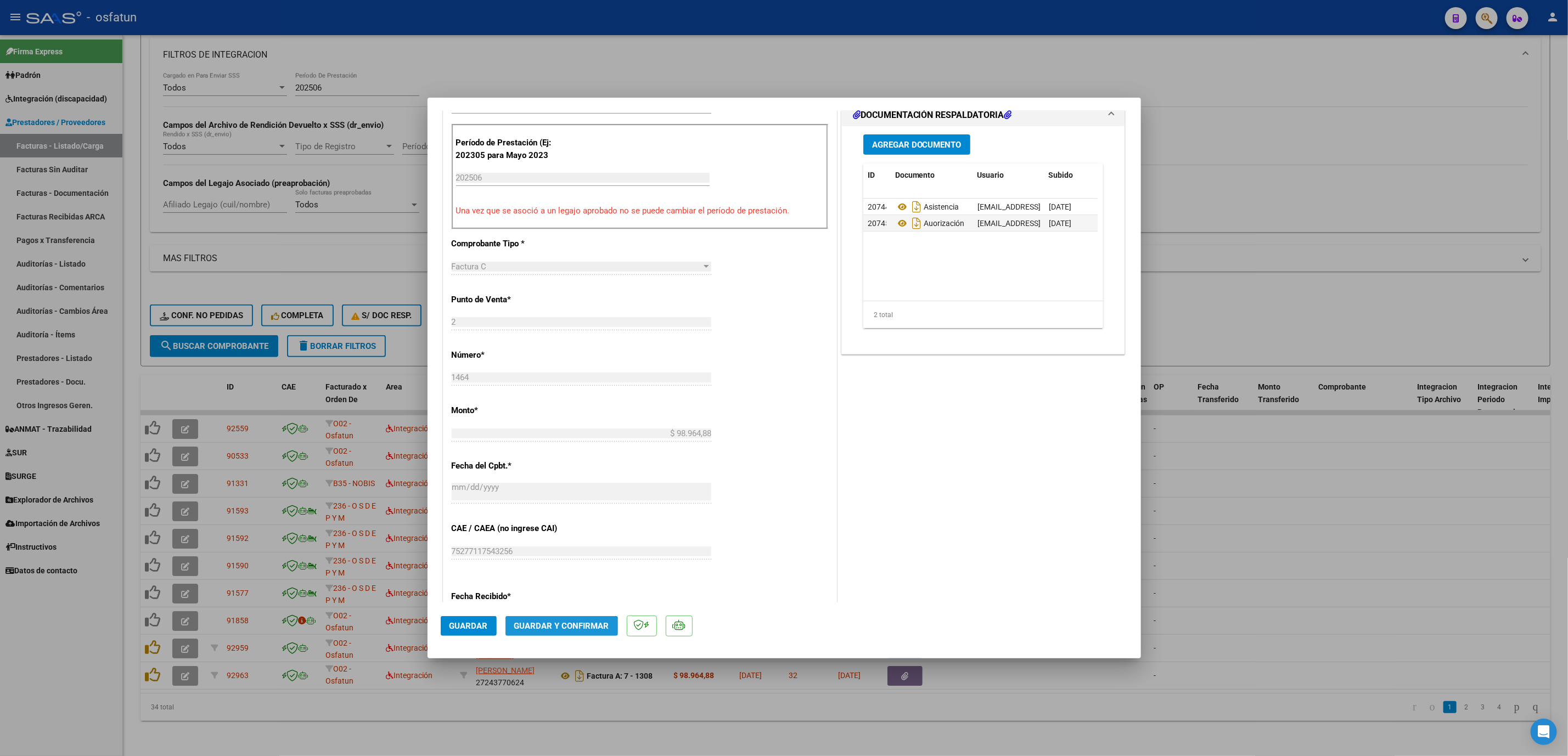
click at [557, 631] on span "Guardar y Confirmar" at bounding box center [562, 626] width 95 height 9
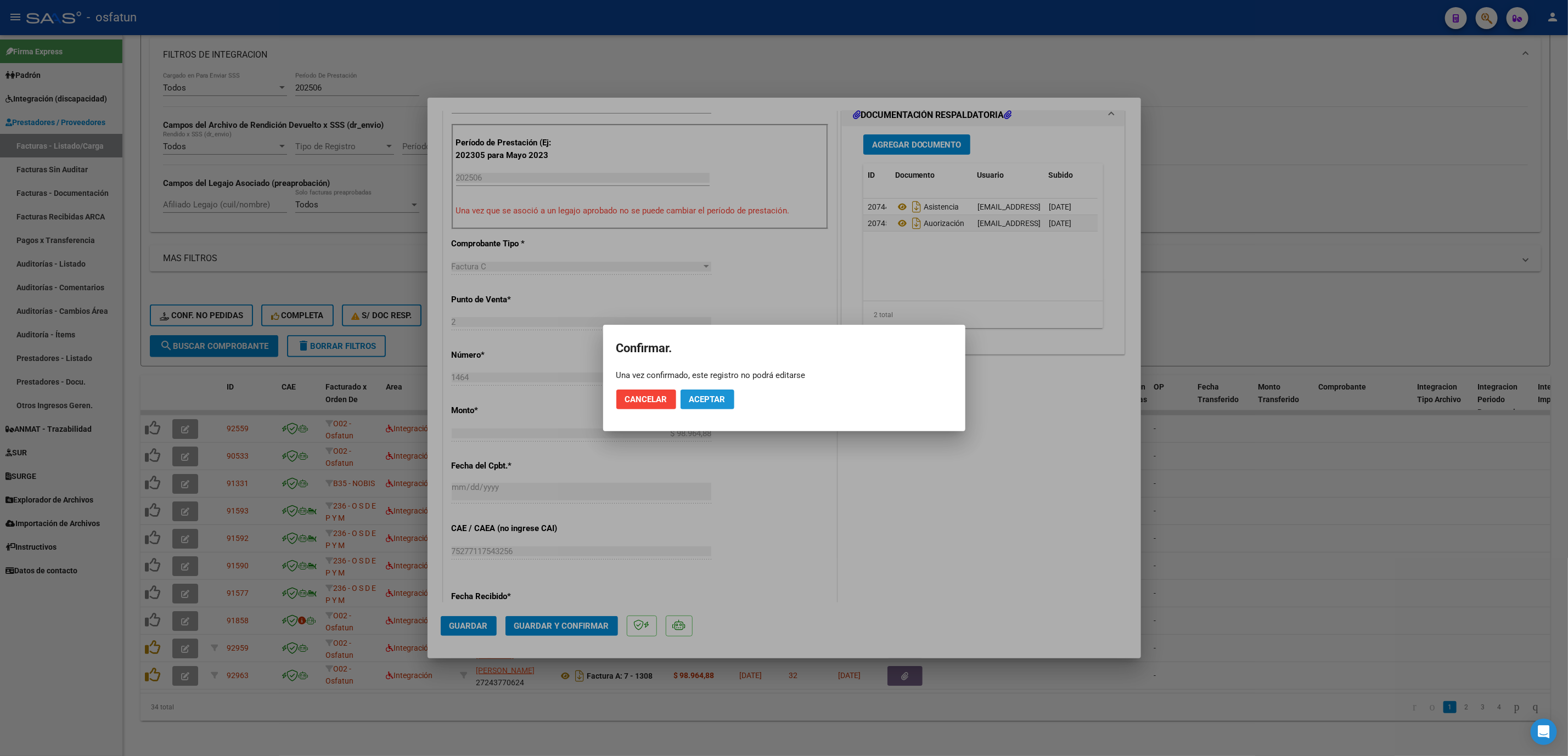
click at [720, 398] on span "Aceptar" at bounding box center [707, 400] width 36 height 9
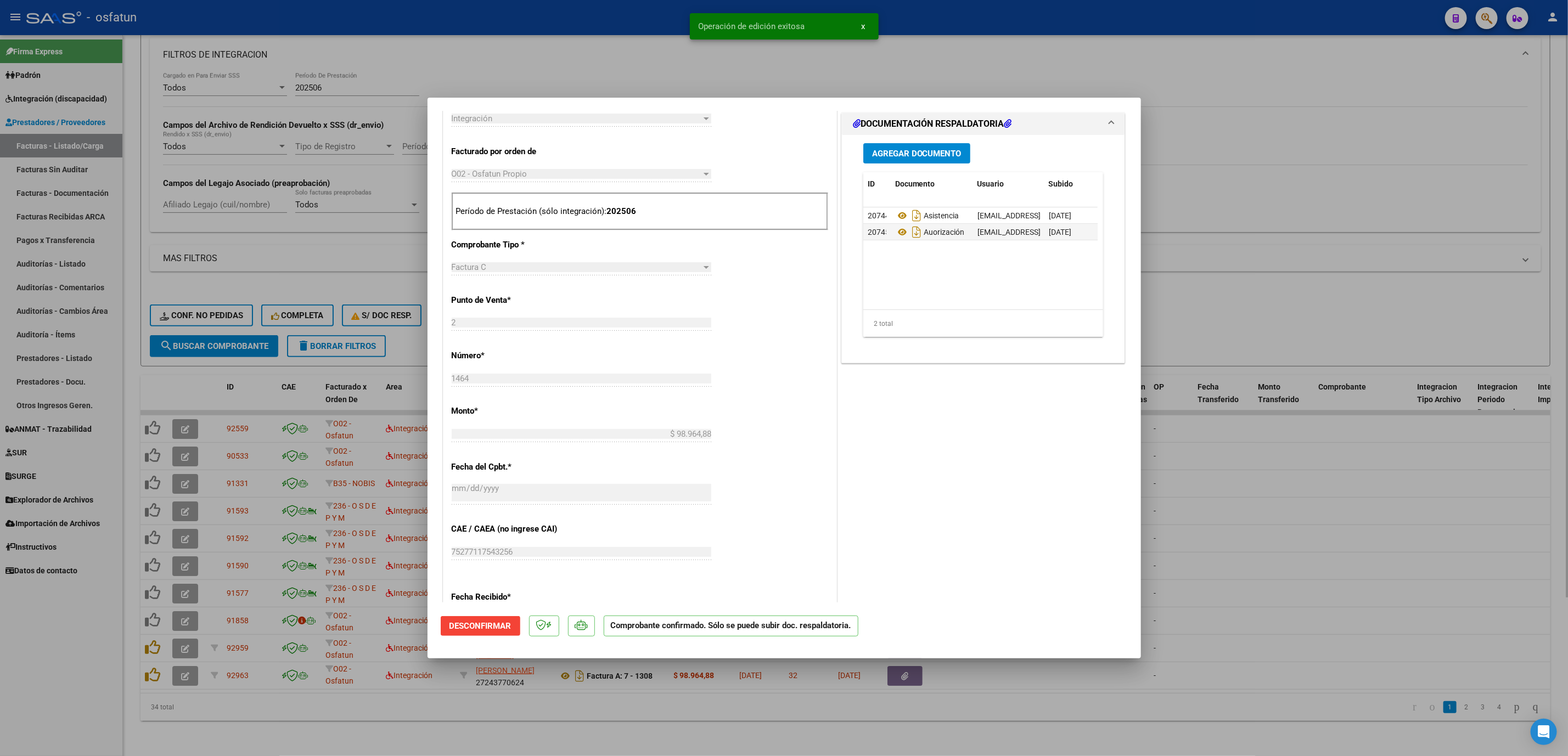
drag, startPoint x: 1279, startPoint y: 518, endPoint x: 770, endPoint y: 730, distance: 551.4
click at [1252, 537] on div at bounding box center [784, 378] width 1568 height 756
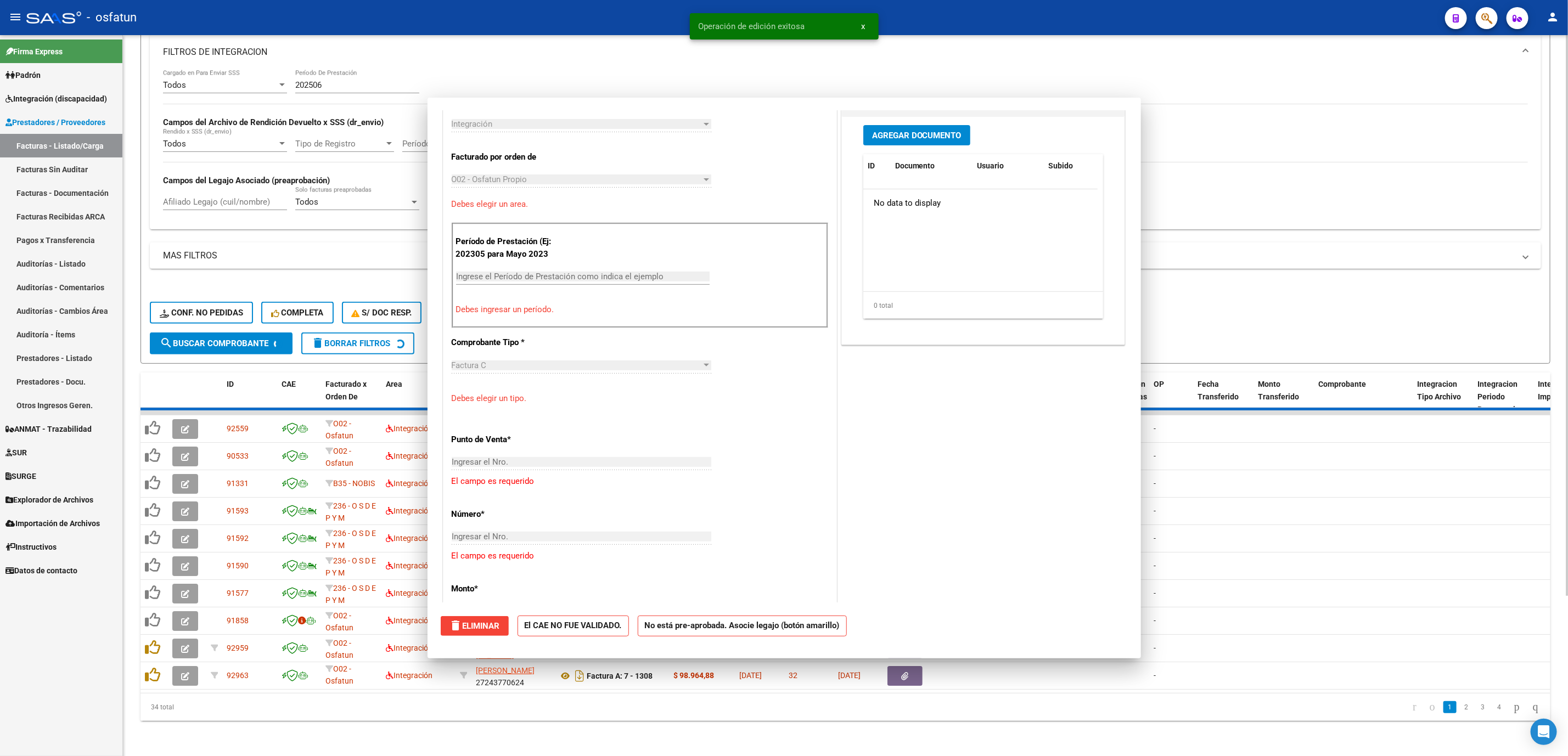
scroll to position [0, 0]
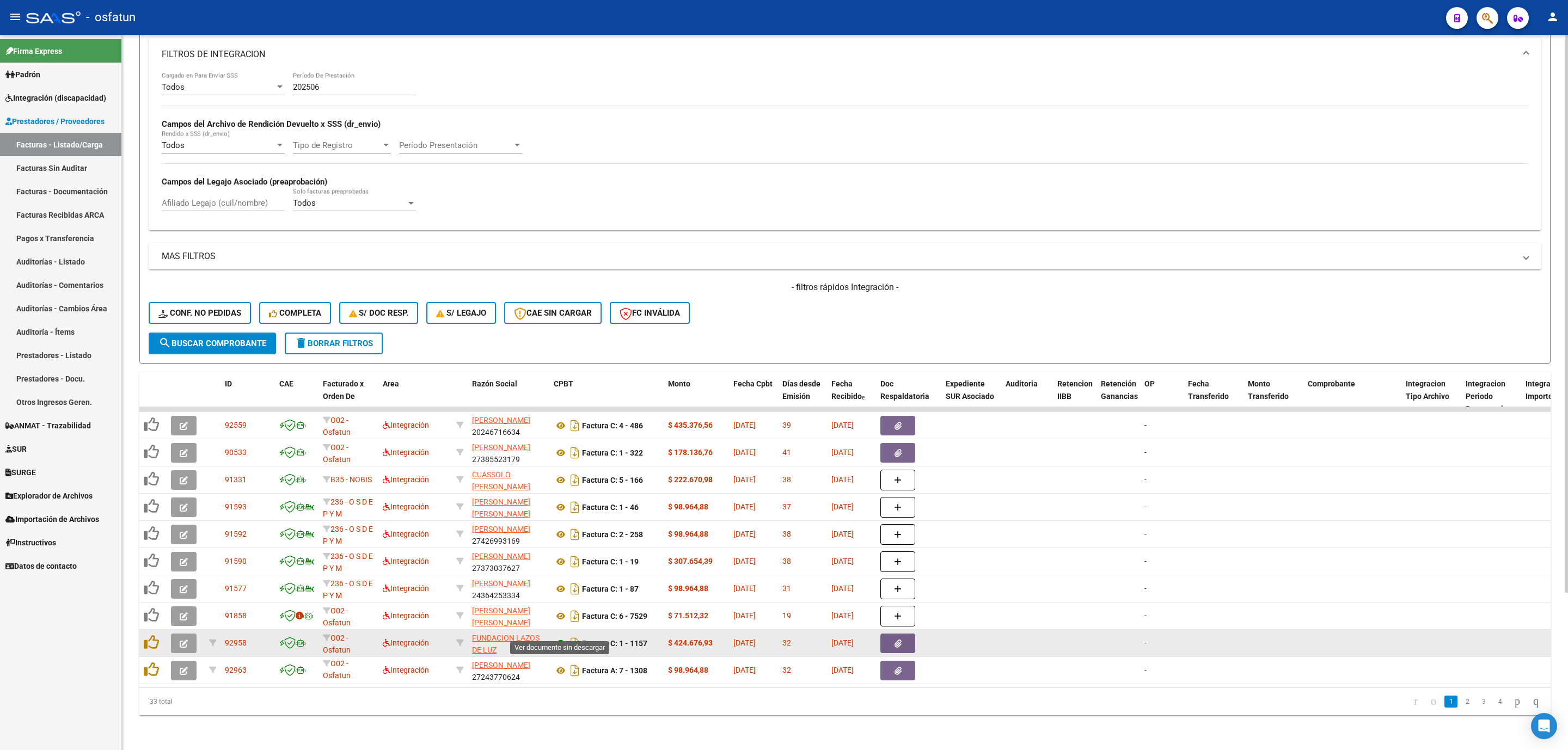
click at [561, 637] on icon at bounding box center [560, 643] width 14 height 13
click at [183, 640] on icon "button" at bounding box center [183, 643] width 8 height 8
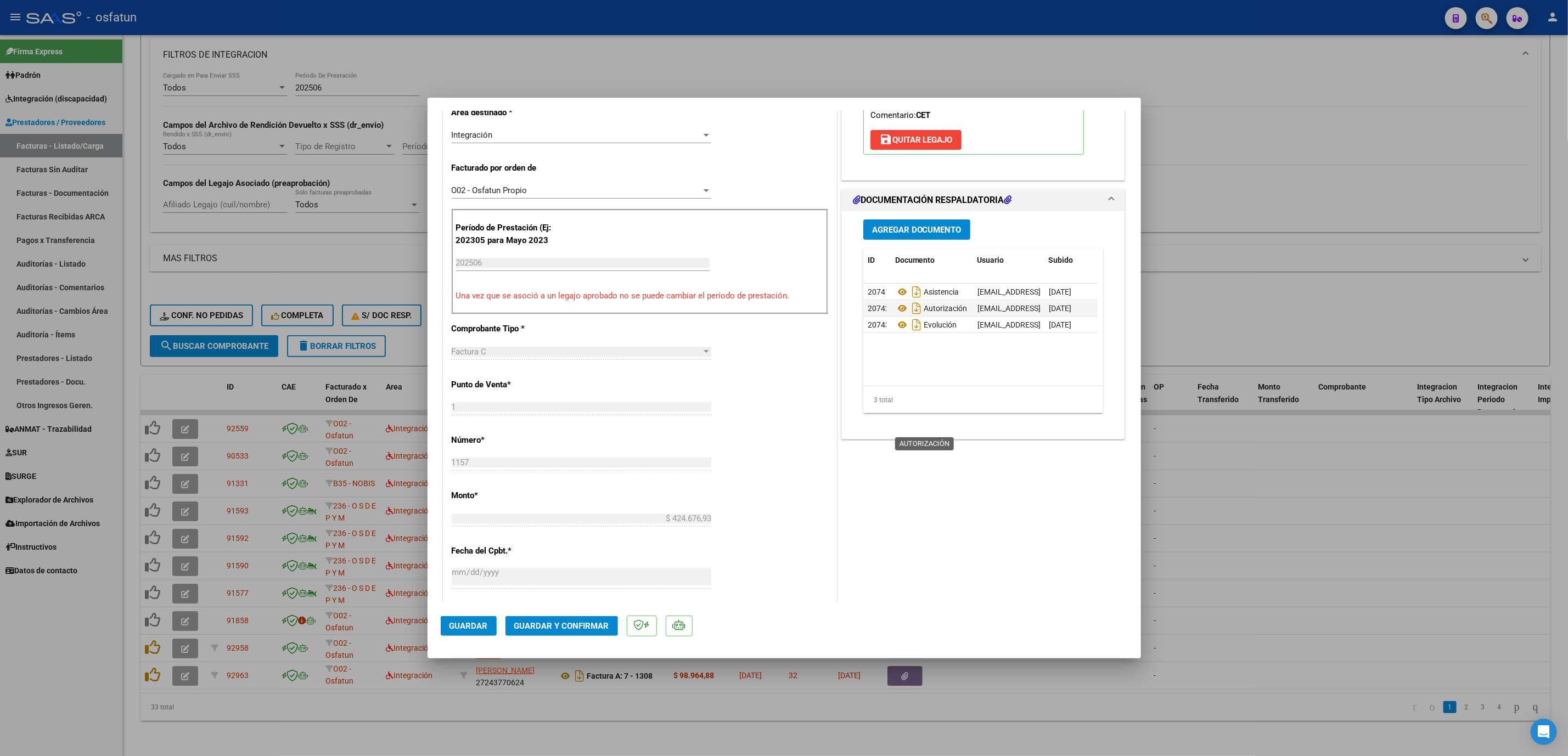
scroll to position [247, 0]
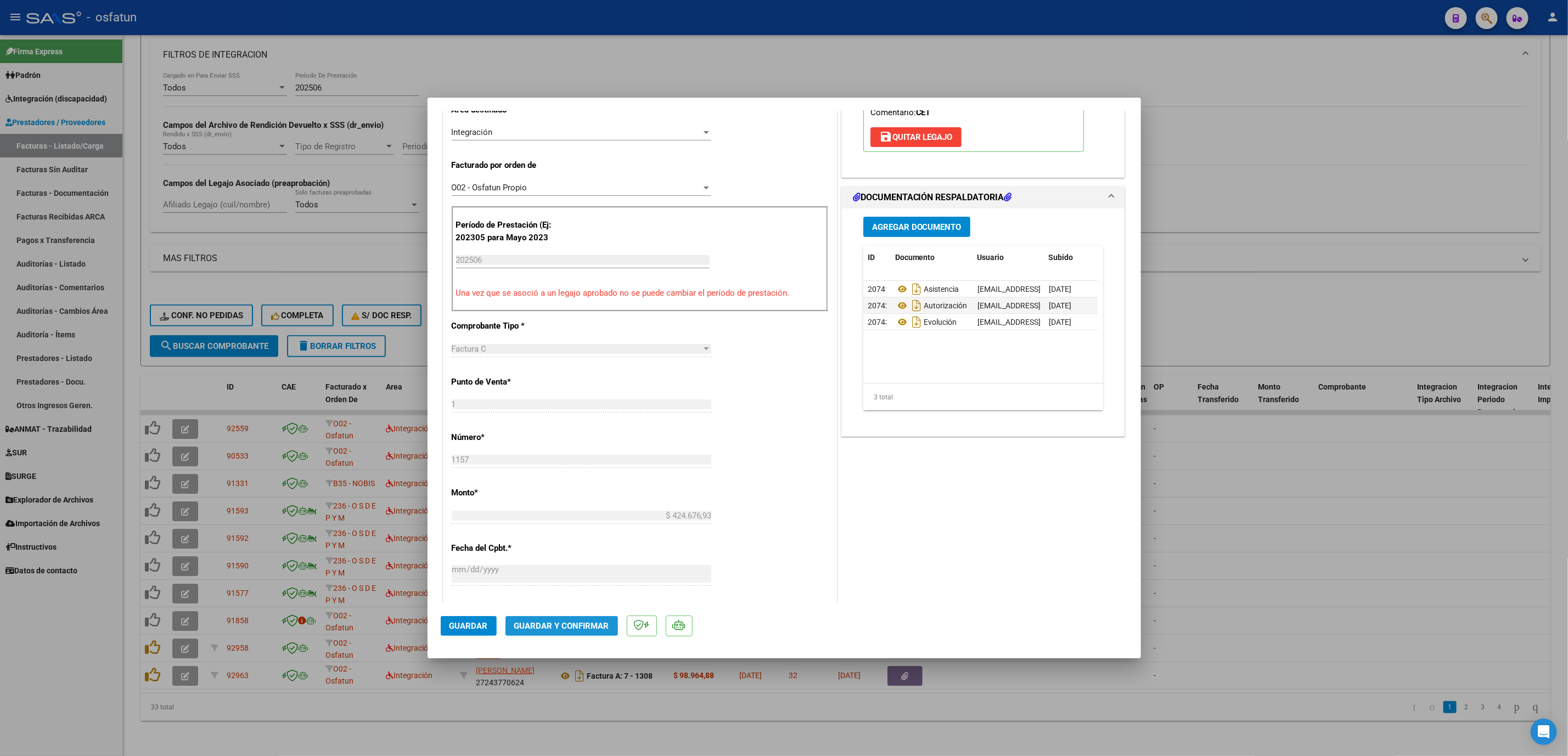
click at [580, 633] on button "Guardar y Confirmar" at bounding box center [561, 626] width 112 height 20
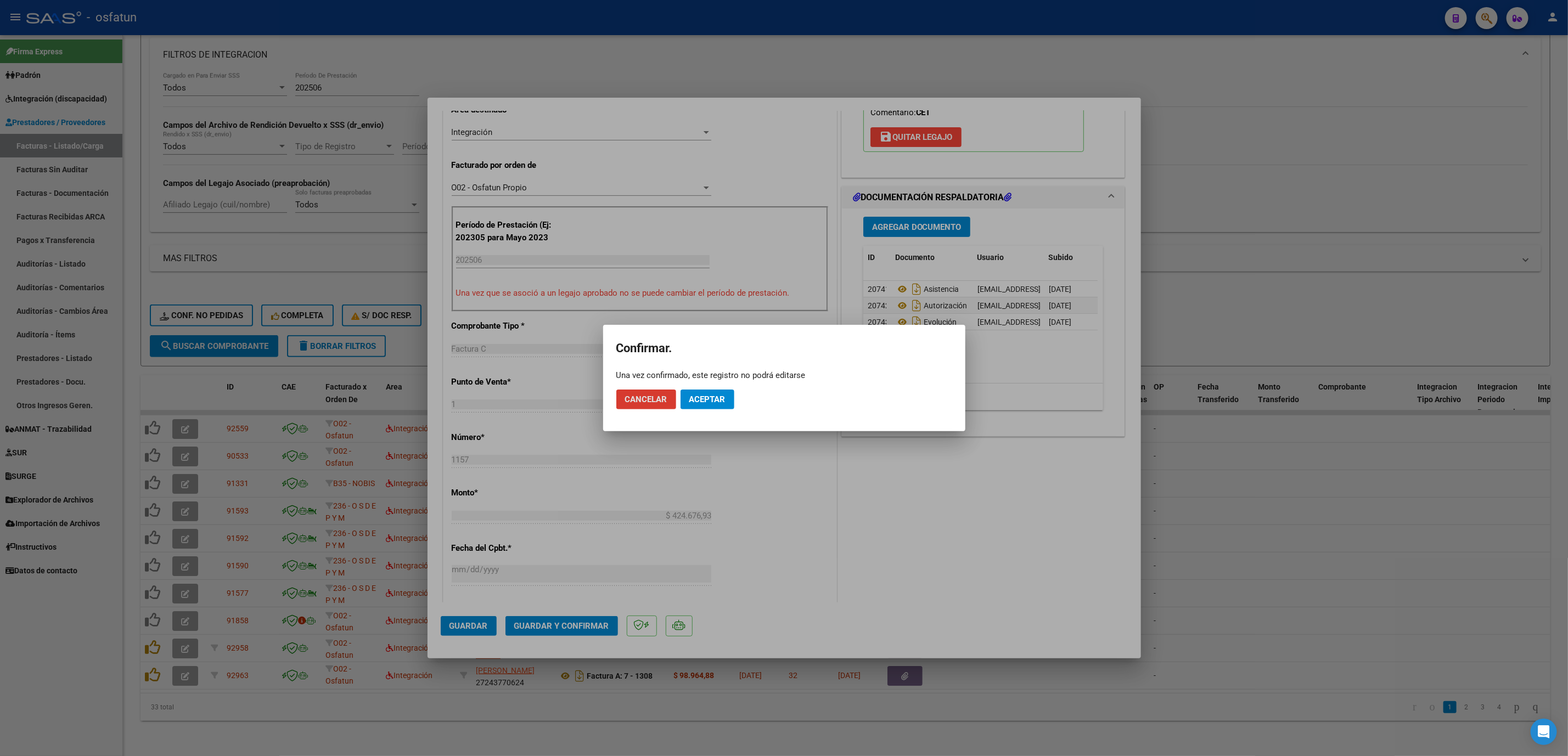
click at [718, 410] on mat-dialog-actions "Cancelar Aceptar" at bounding box center [784, 400] width 336 height 38
click at [710, 404] on span "Aceptar" at bounding box center [707, 400] width 36 height 9
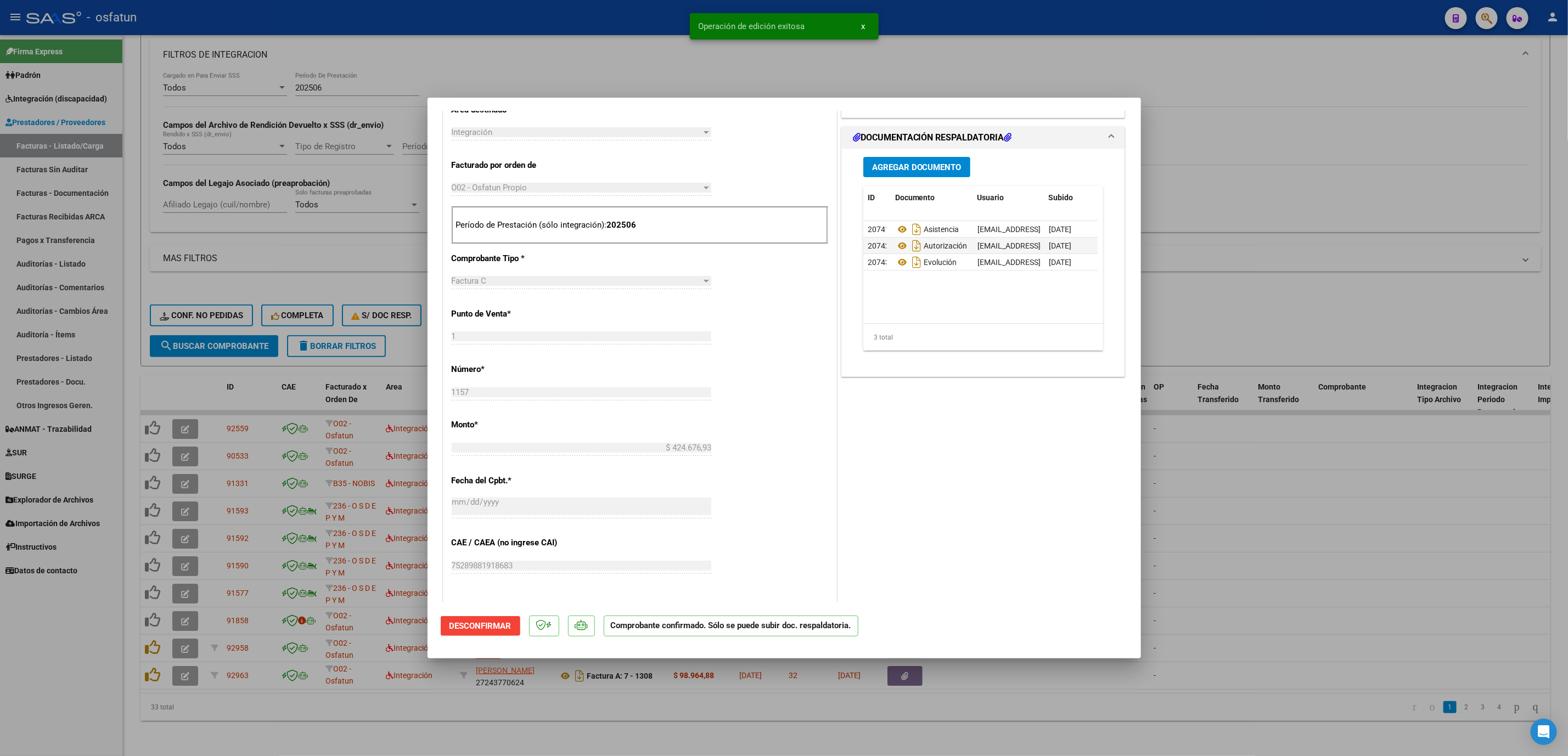
click at [1266, 551] on div at bounding box center [784, 378] width 1568 height 756
type input "$ 0,00"
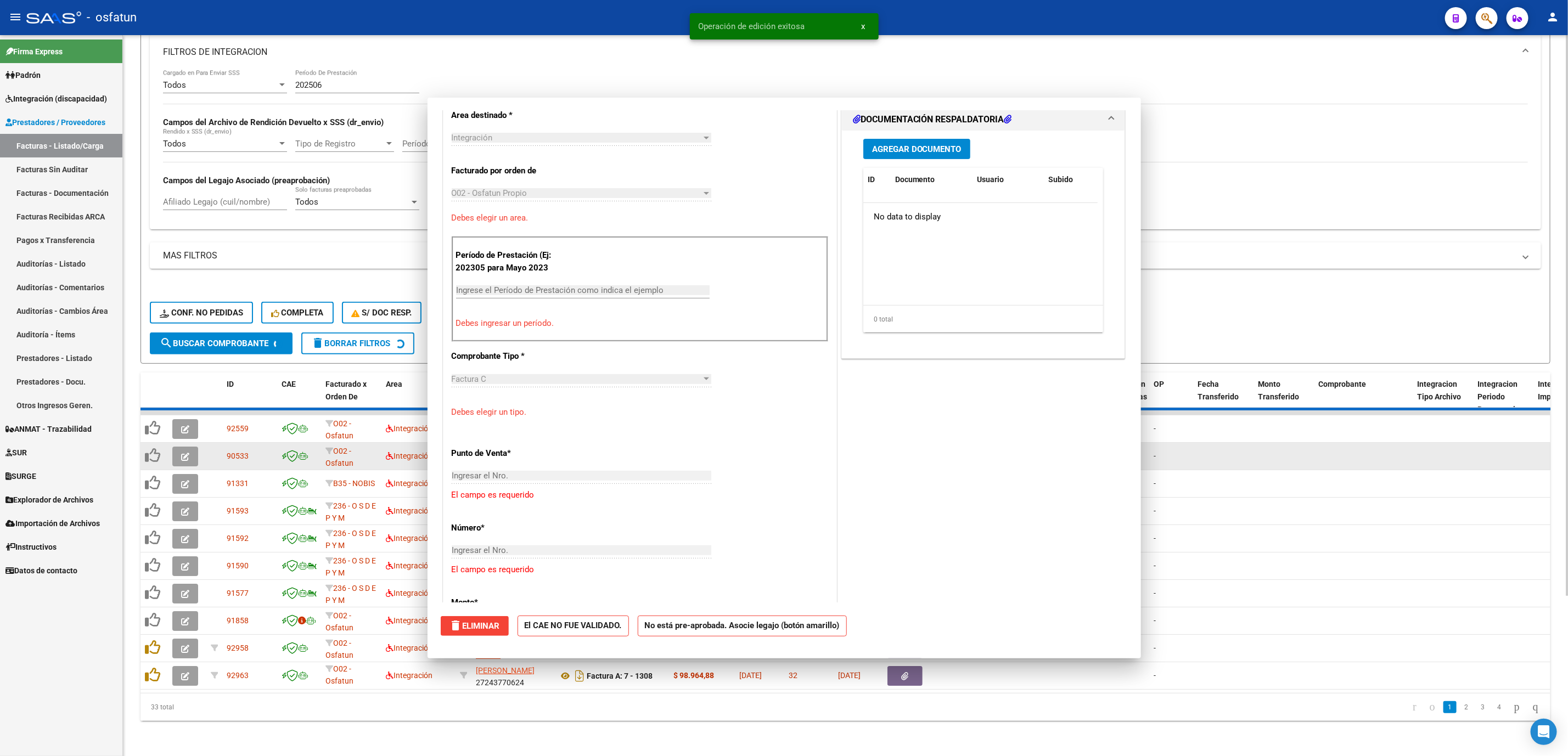
scroll to position [266, 0]
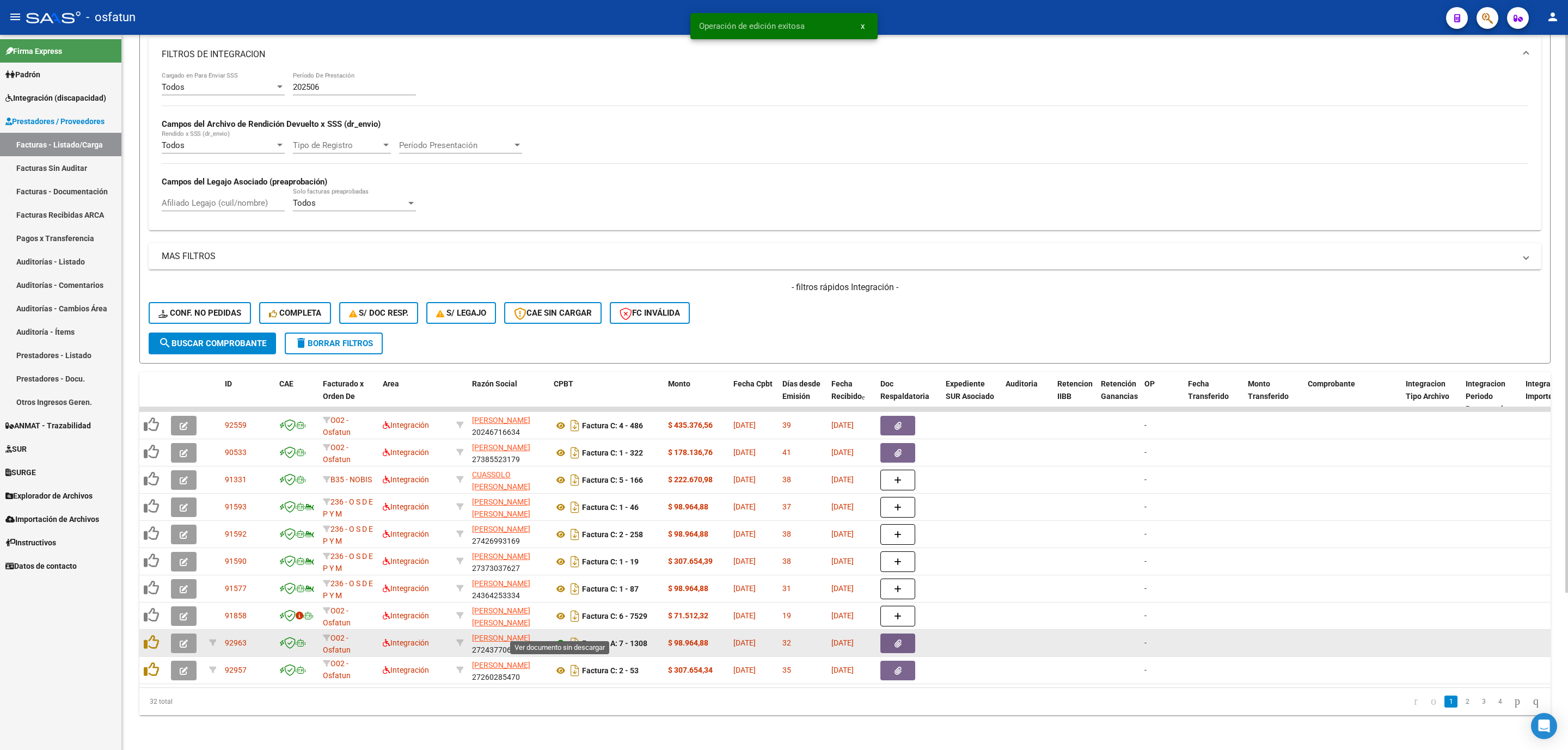
click at [560, 637] on icon at bounding box center [560, 643] width 14 height 13
click at [178, 634] on button "button" at bounding box center [183, 643] width 25 height 20
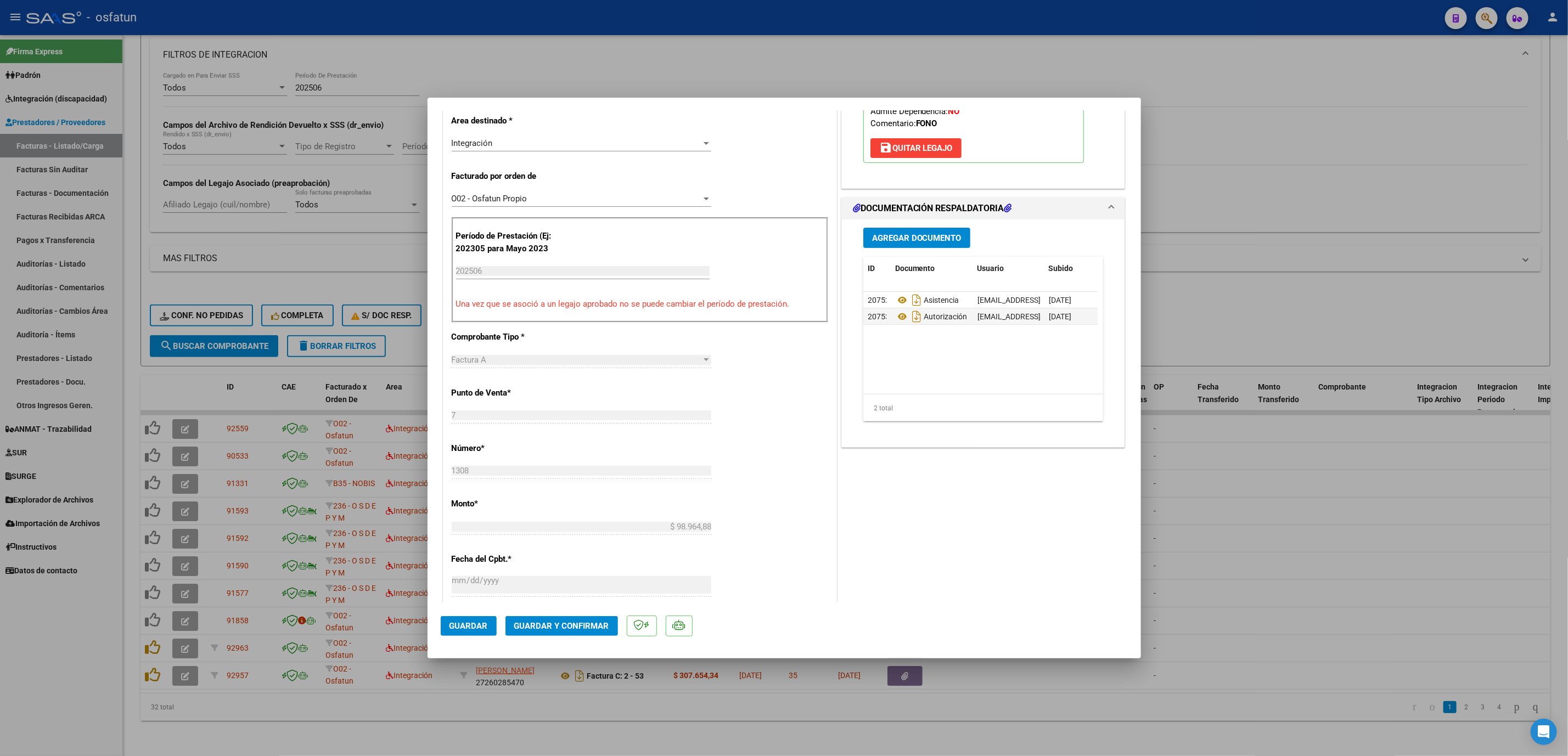
scroll to position [329, 0]
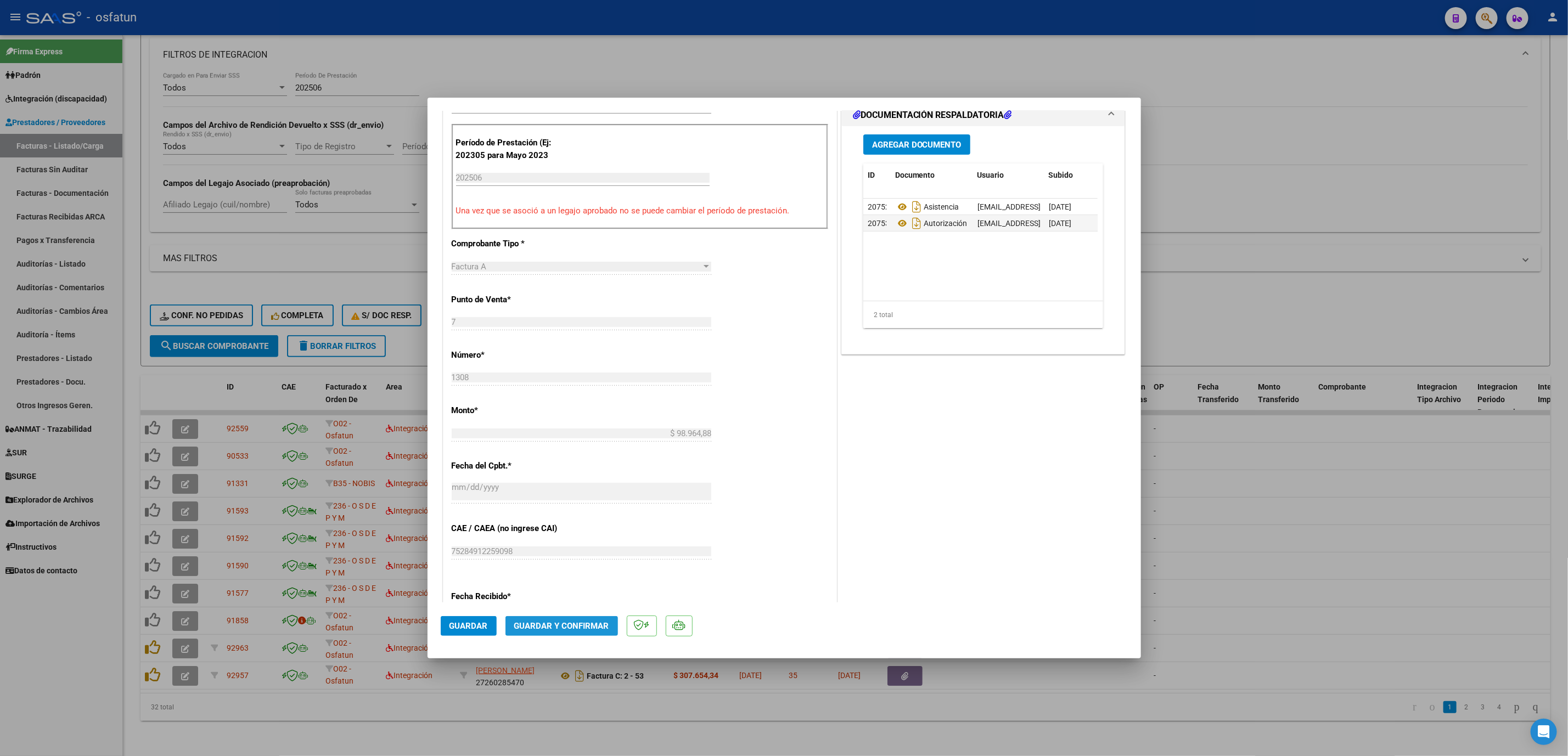
click at [567, 621] on span "Guardar y Confirmar" at bounding box center [562, 626] width 95 height 9
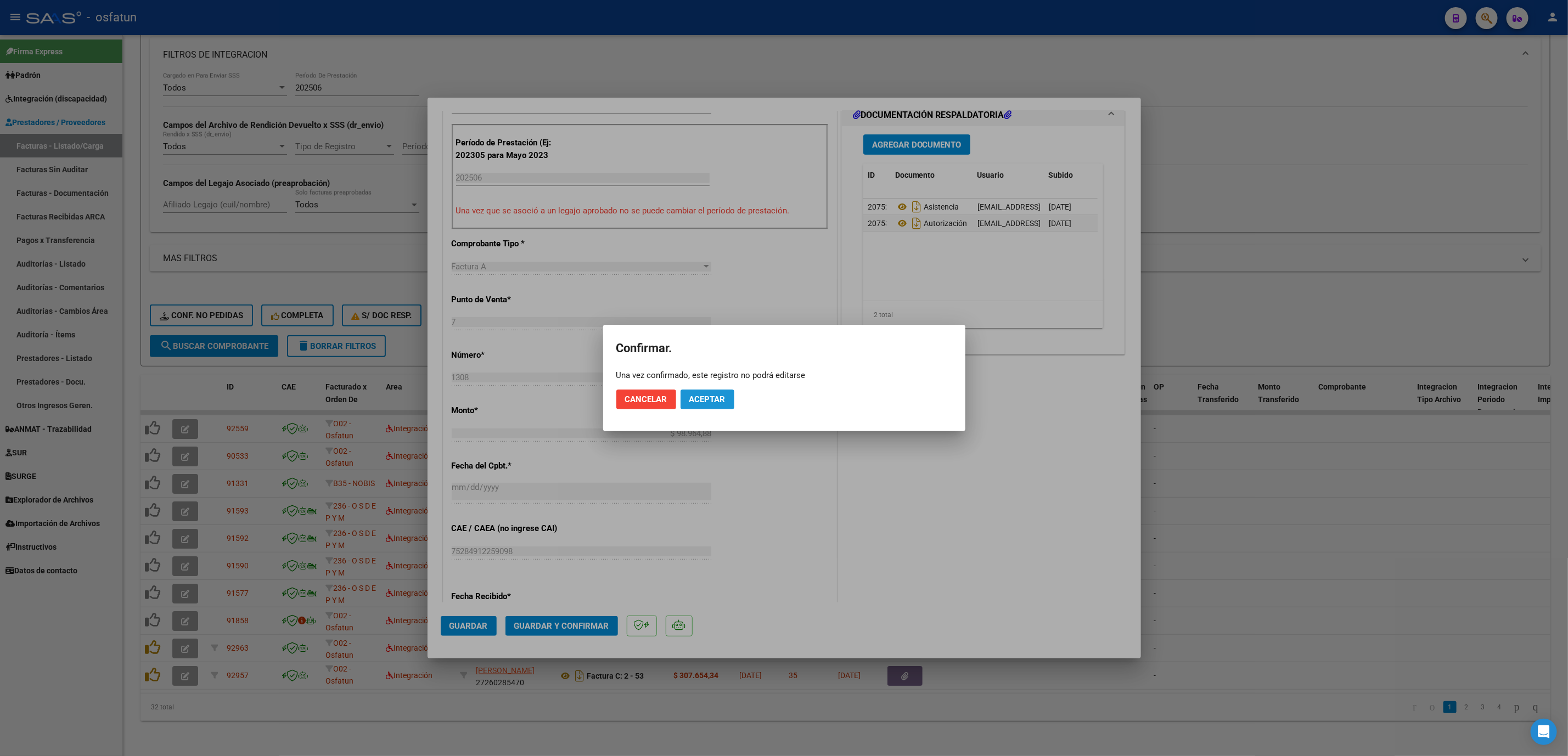
click at [725, 404] on button "Aceptar" at bounding box center [707, 399] width 54 height 20
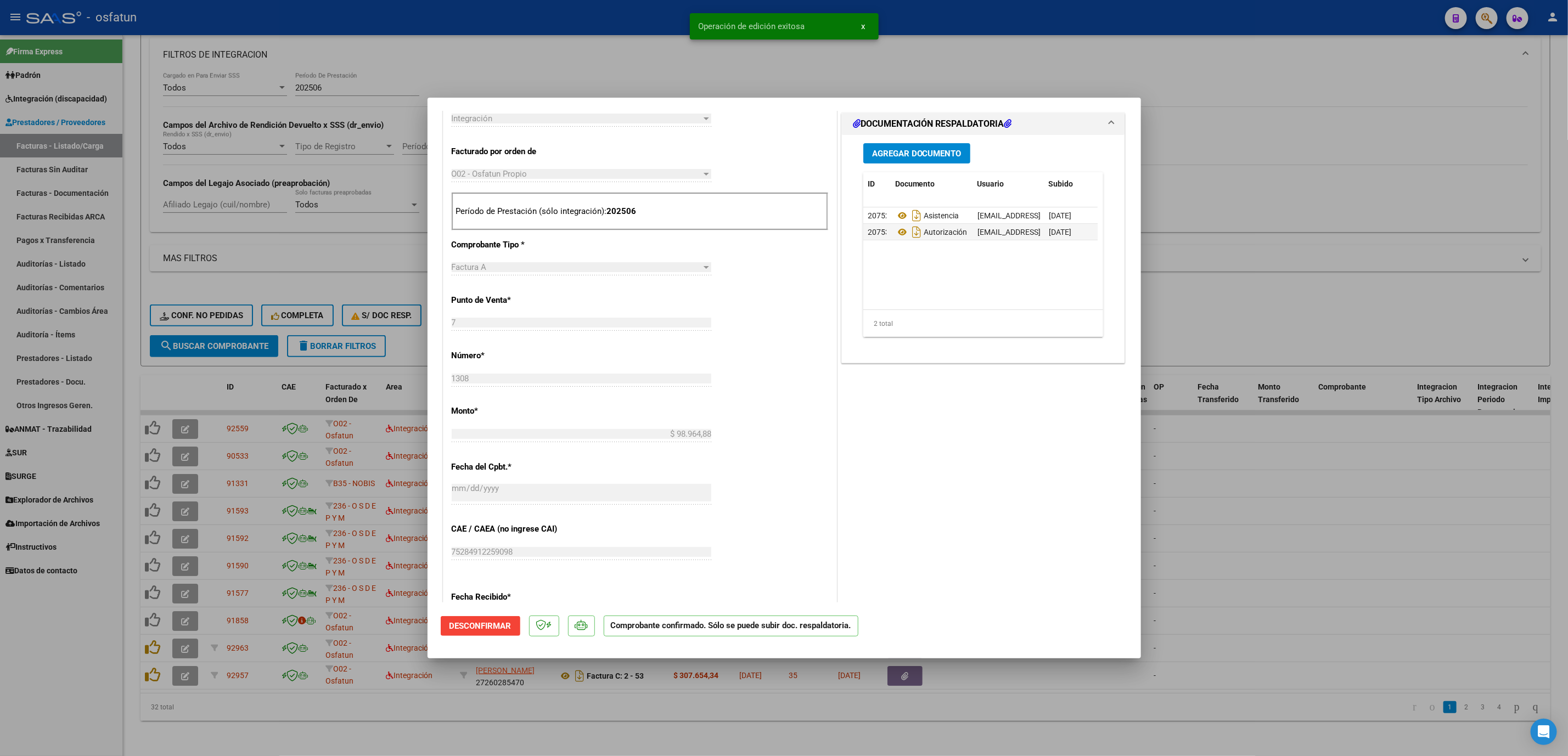
click at [1250, 545] on div at bounding box center [784, 378] width 1568 height 756
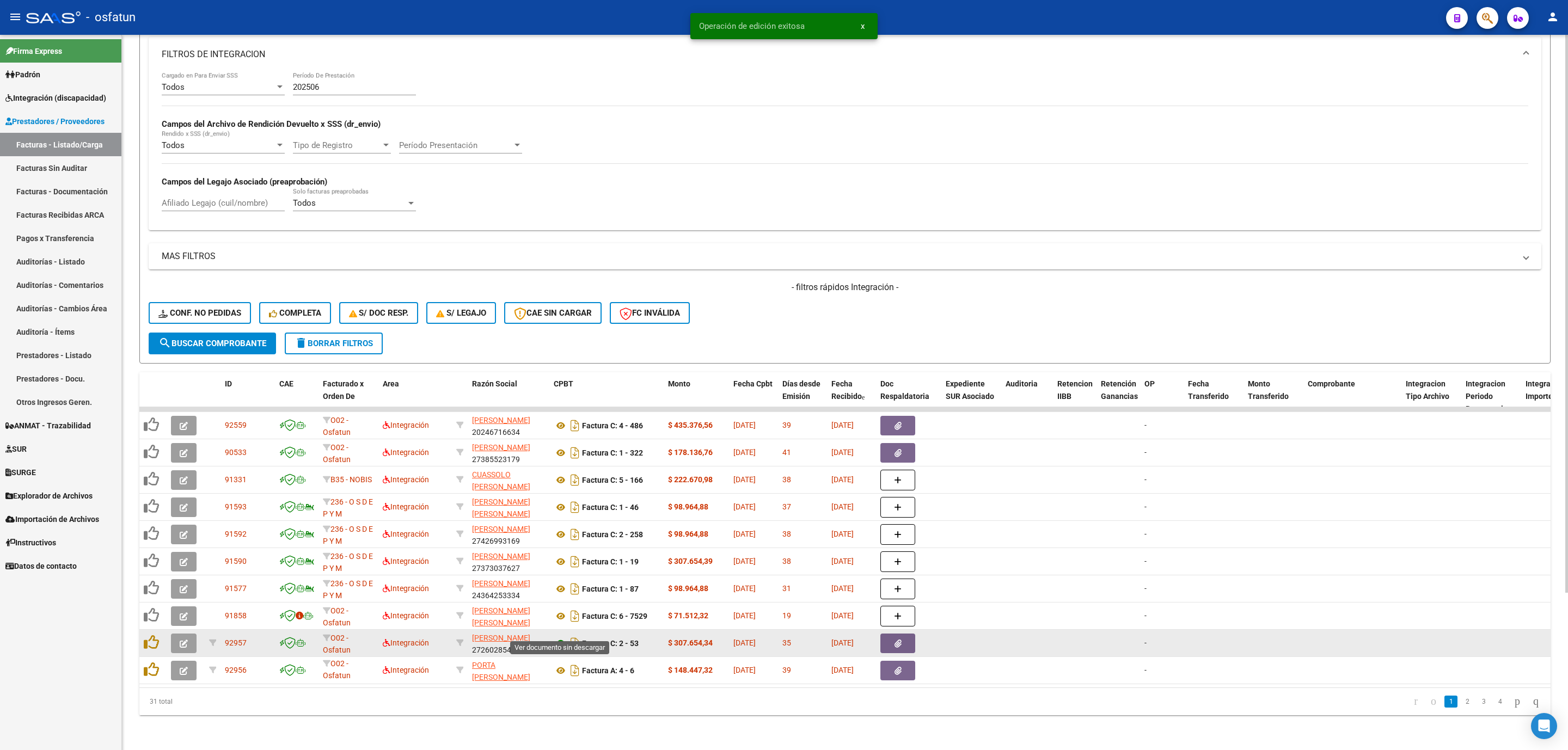
click at [560, 637] on icon at bounding box center [560, 643] width 14 height 13
click at [177, 634] on button "button" at bounding box center [183, 643] width 25 height 20
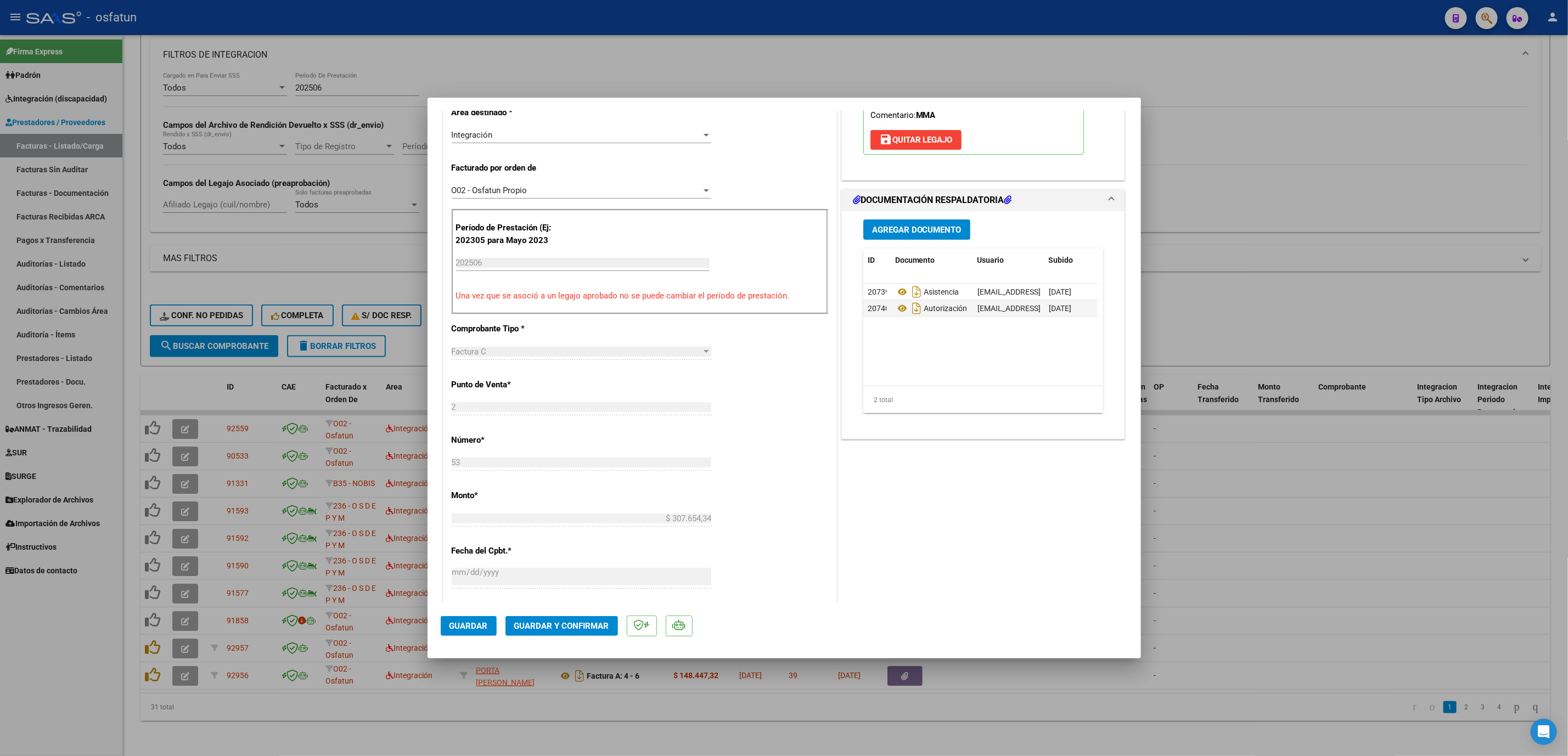
scroll to position [247, 0]
click at [553, 633] on button "Guardar y Confirmar" at bounding box center [561, 626] width 112 height 20
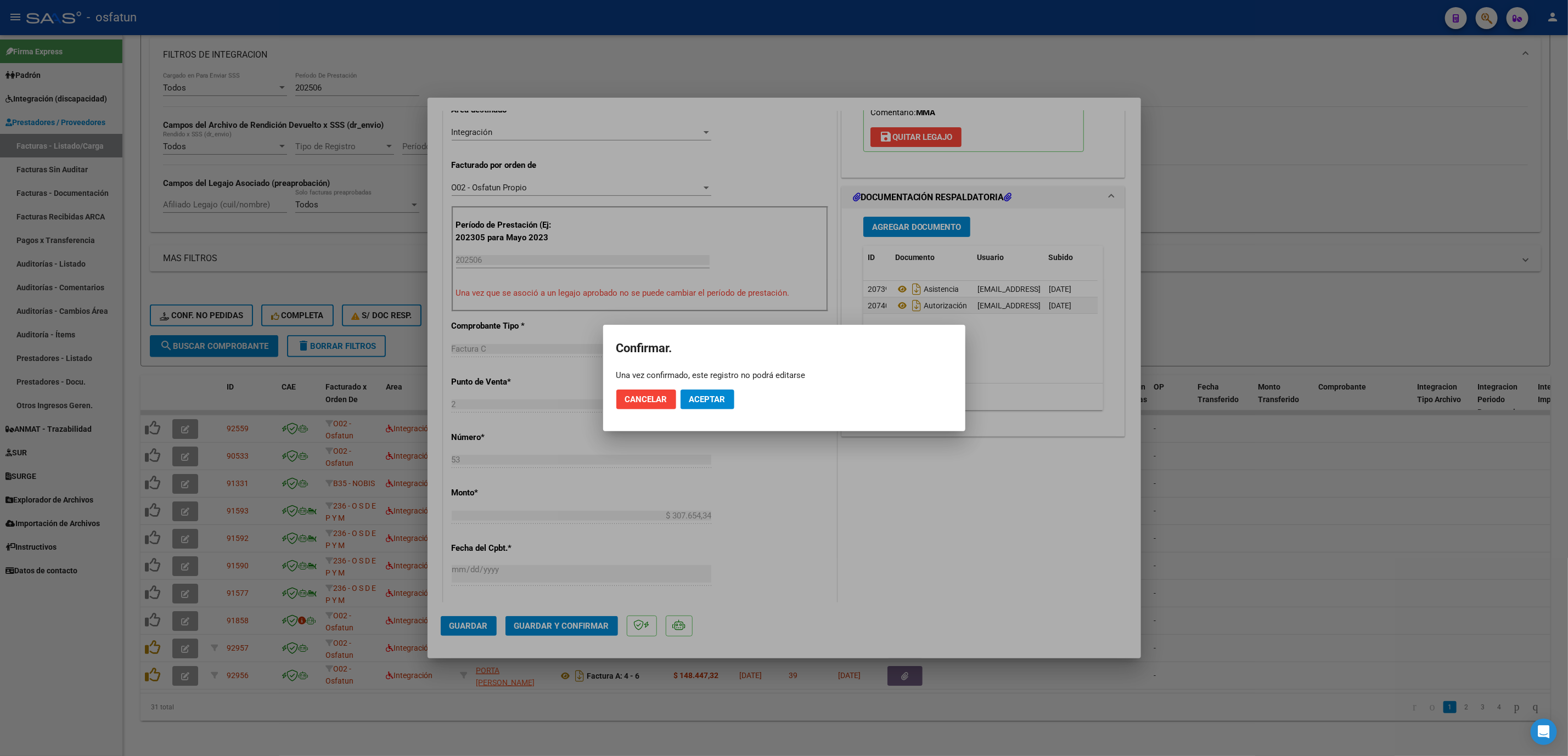
drag, startPoint x: 718, startPoint y: 383, endPoint x: 721, endPoint y: 400, distance: 17.3
click at [720, 396] on mat-dialog-actions "Cancelar Aceptar" at bounding box center [784, 400] width 336 height 38
drag, startPoint x: 721, startPoint y: 400, endPoint x: 902, endPoint y: 432, distance: 183.8
click at [728, 401] on button "Aceptar" at bounding box center [707, 399] width 54 height 20
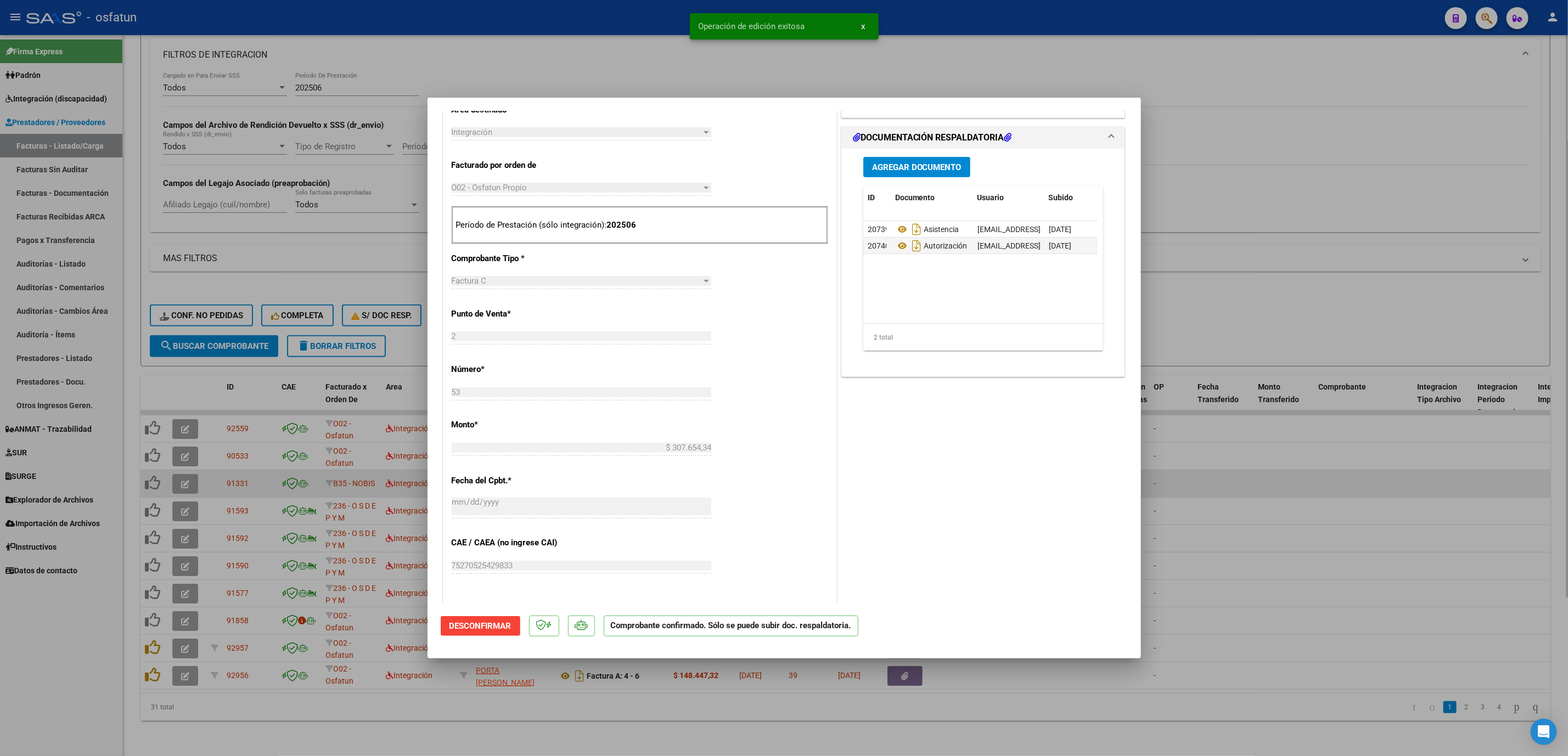
drag, startPoint x: 1263, startPoint y: 467, endPoint x: 1154, endPoint y: 485, distance: 110.5
click at [1263, 468] on div at bounding box center [784, 378] width 1568 height 756
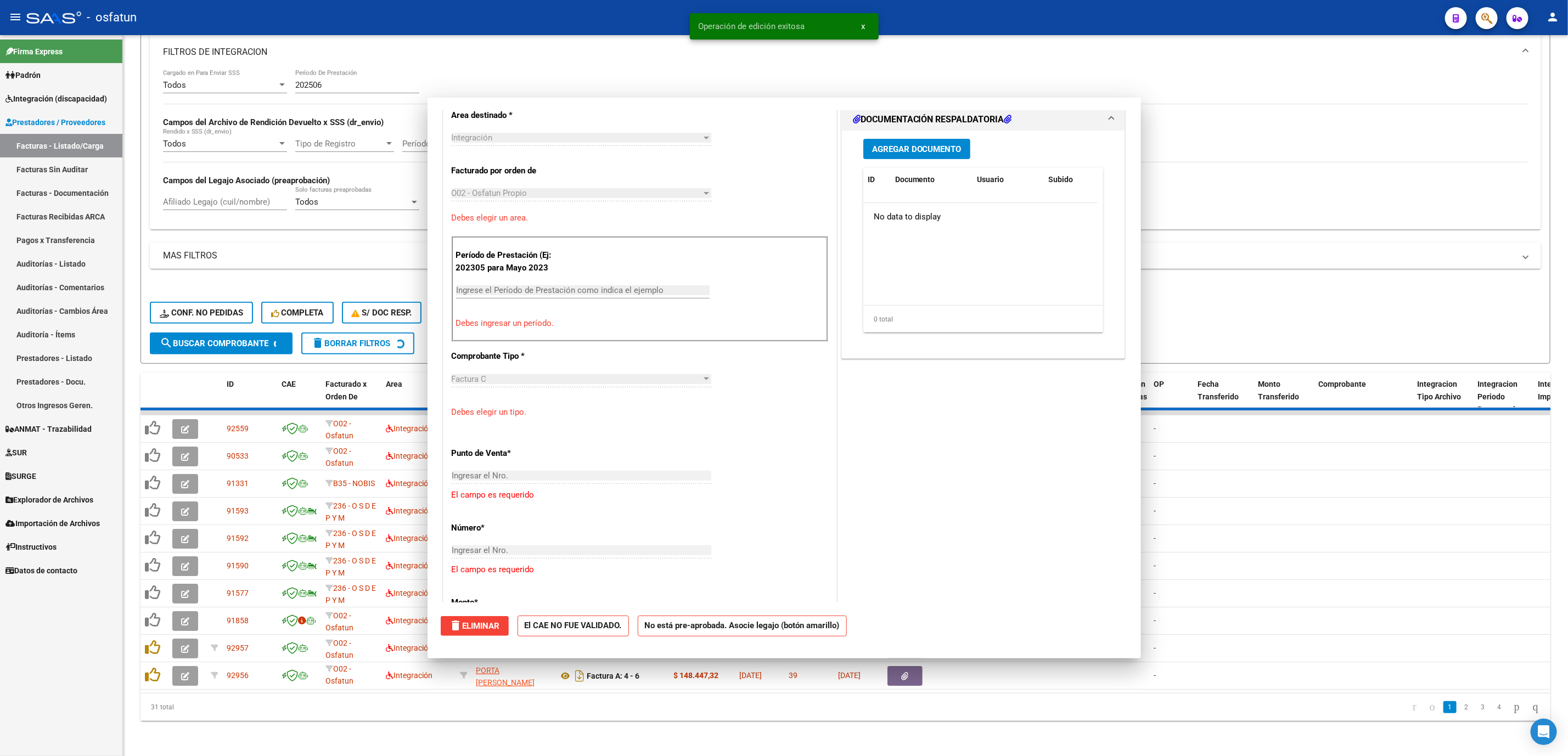
scroll to position [266, 0]
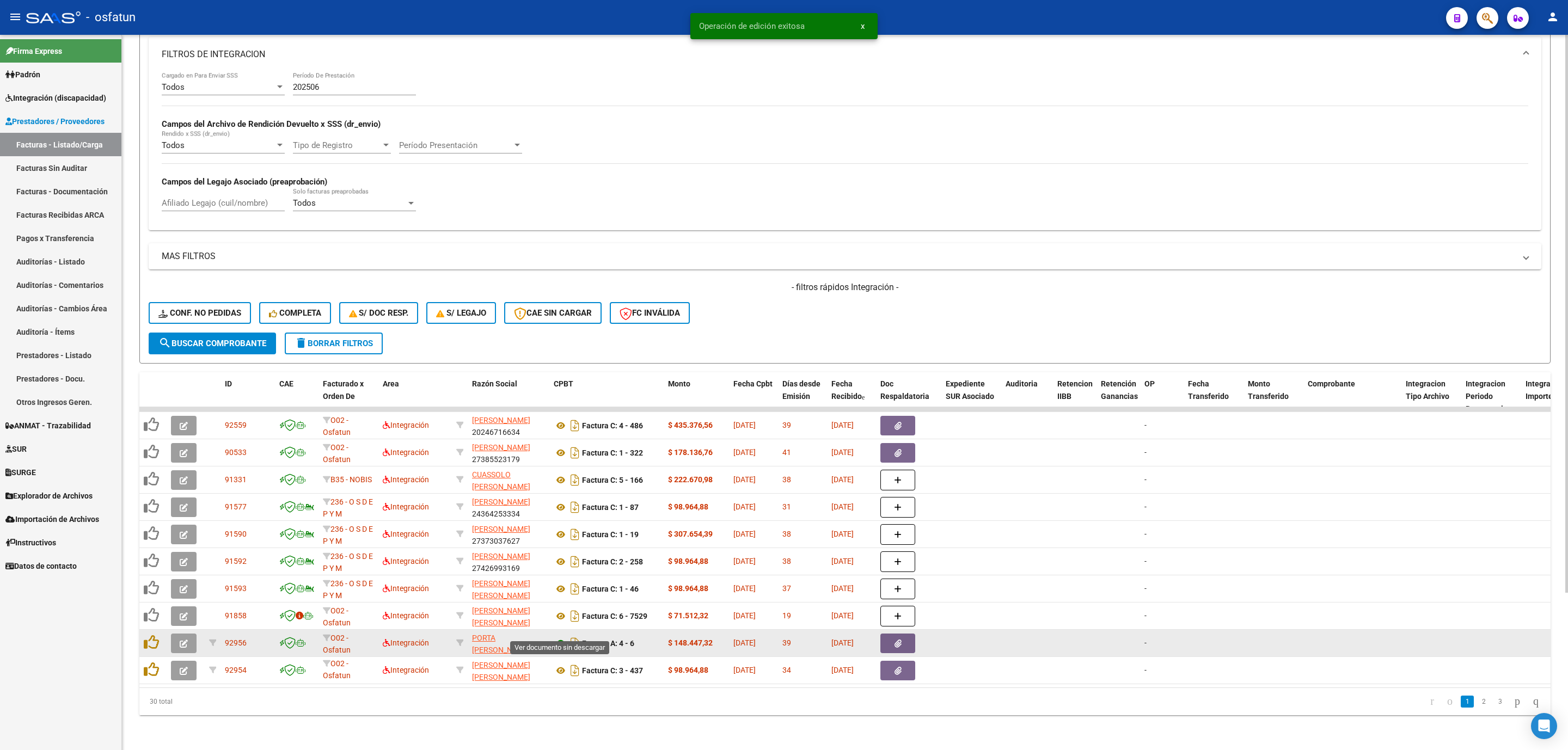
click at [557, 637] on icon at bounding box center [560, 643] width 14 height 13
click at [190, 634] on button "button" at bounding box center [183, 643] width 25 height 20
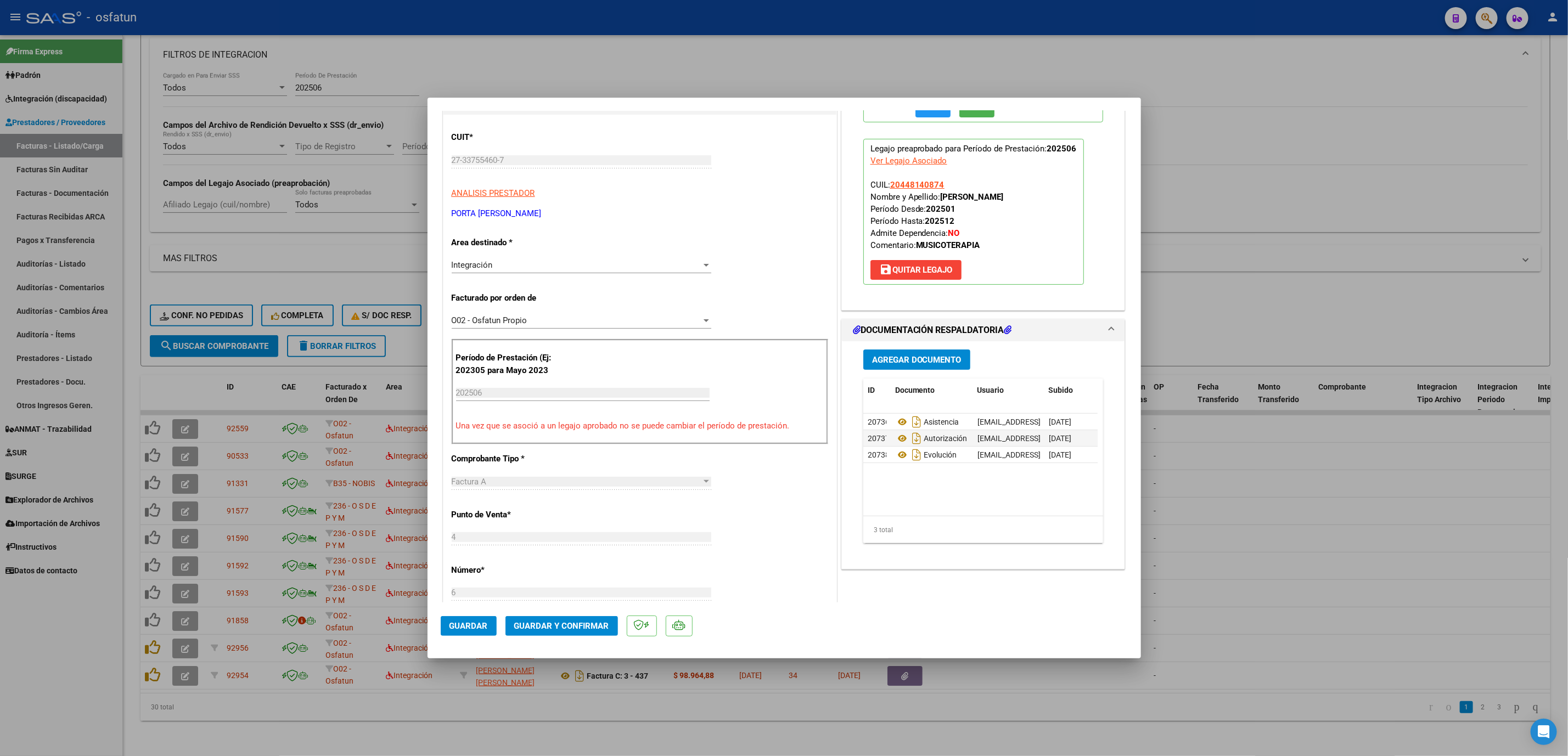
scroll to position [165, 0]
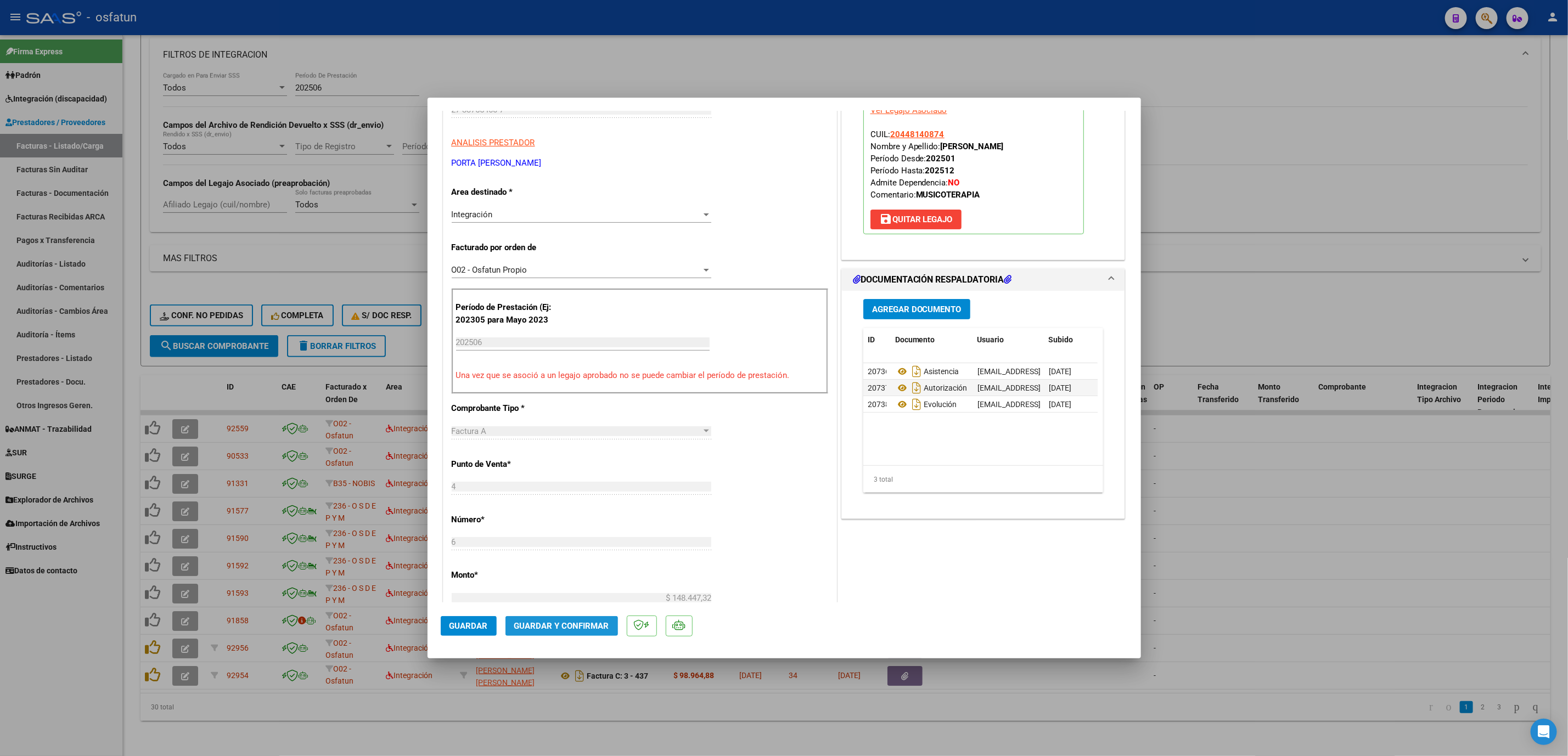
click at [560, 626] on span "Guardar y Confirmar" at bounding box center [562, 626] width 95 height 9
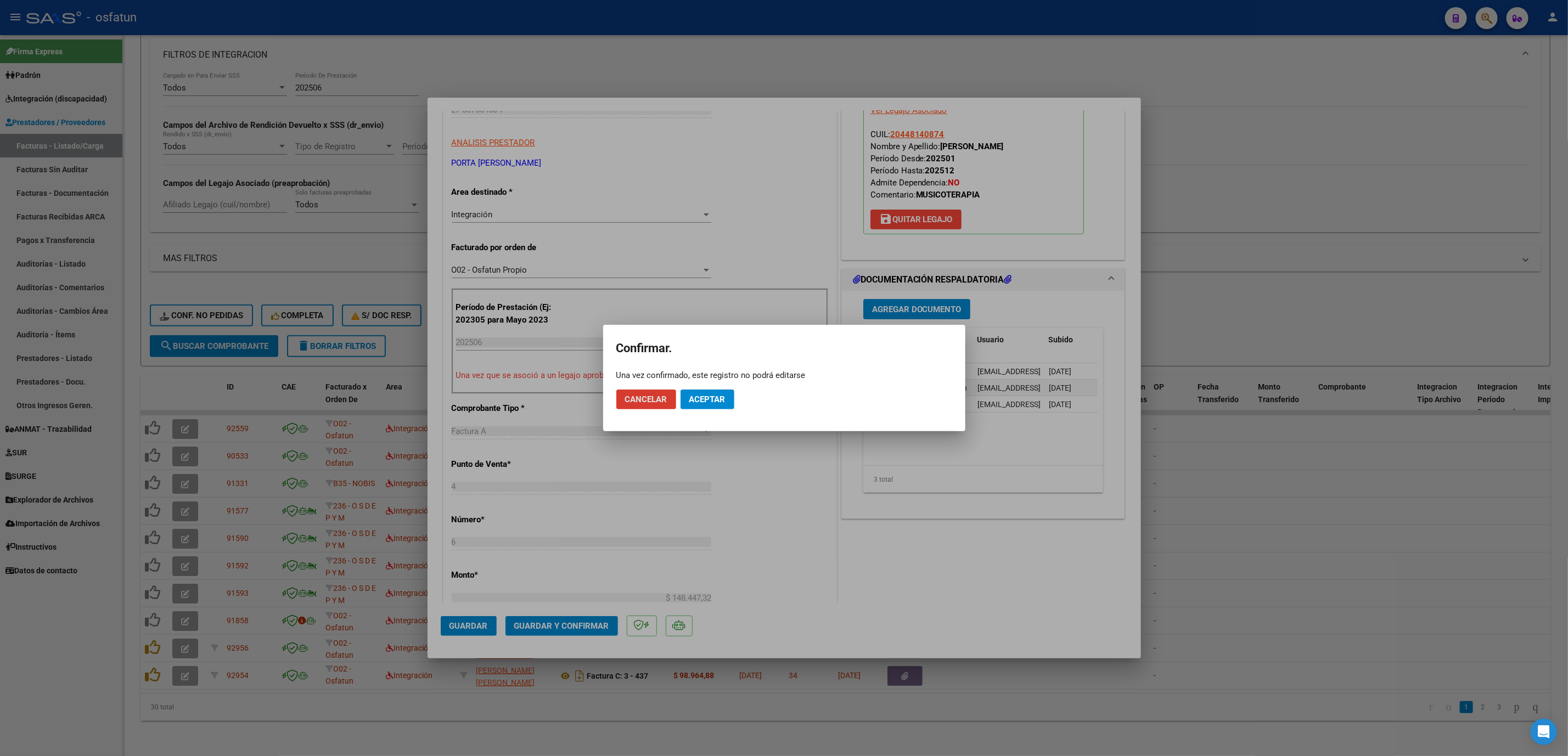
click at [733, 393] on button "Aceptar" at bounding box center [707, 399] width 54 height 20
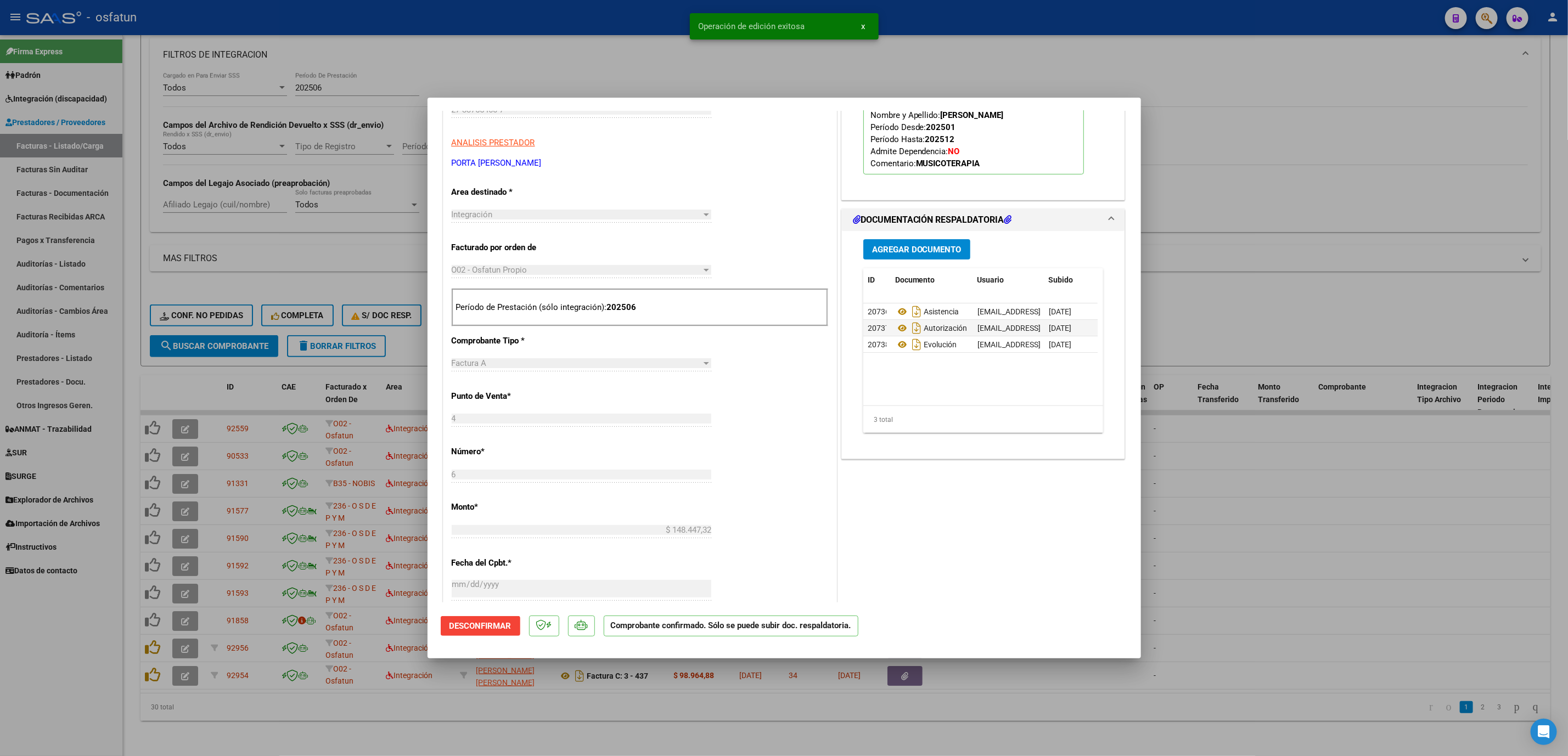
drag, startPoint x: 1312, startPoint y: 516, endPoint x: 934, endPoint y: 514, distance: 378.0
click at [1300, 517] on div at bounding box center [784, 378] width 1568 height 756
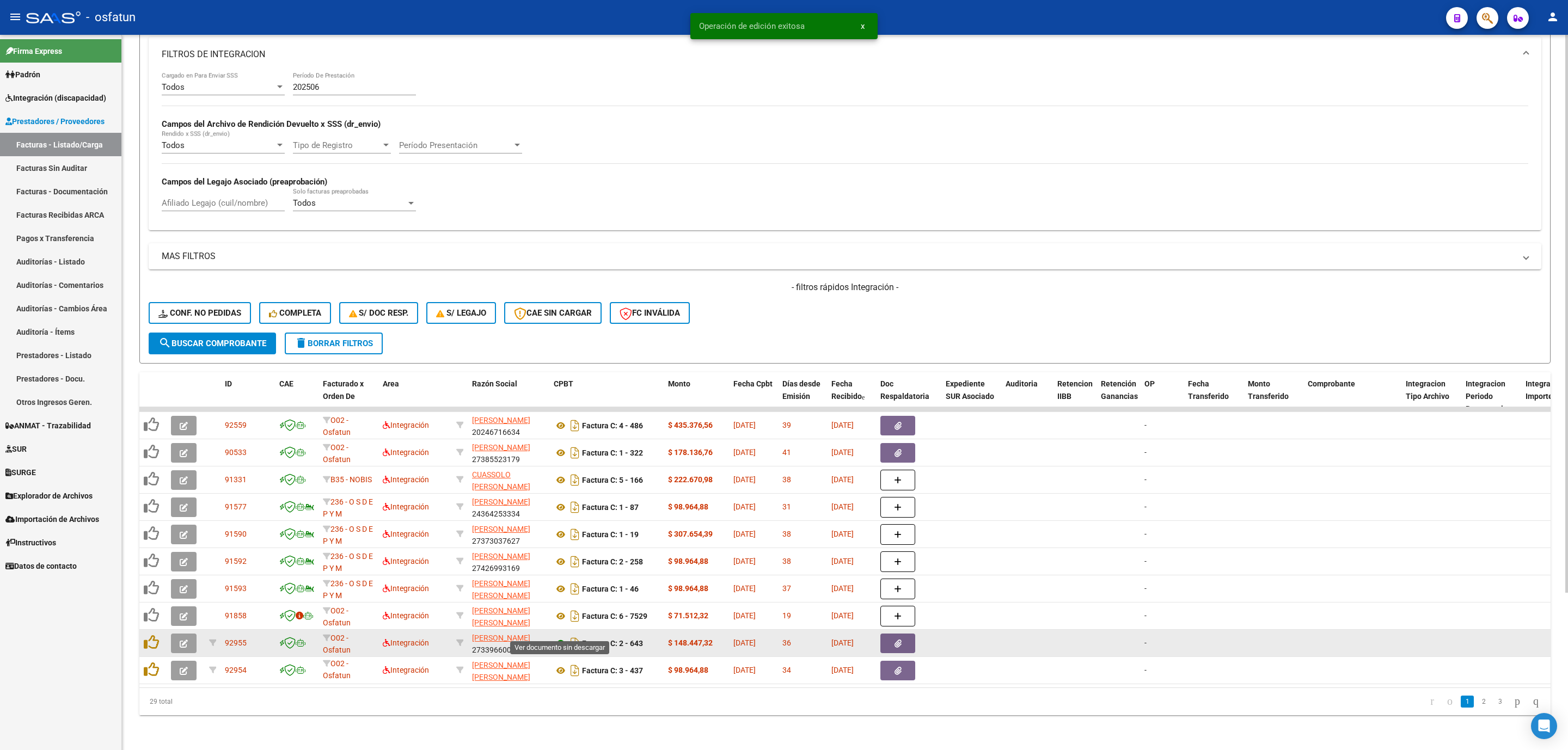
click at [557, 637] on icon at bounding box center [560, 643] width 14 height 13
click at [193, 634] on button "button" at bounding box center [183, 643] width 25 height 20
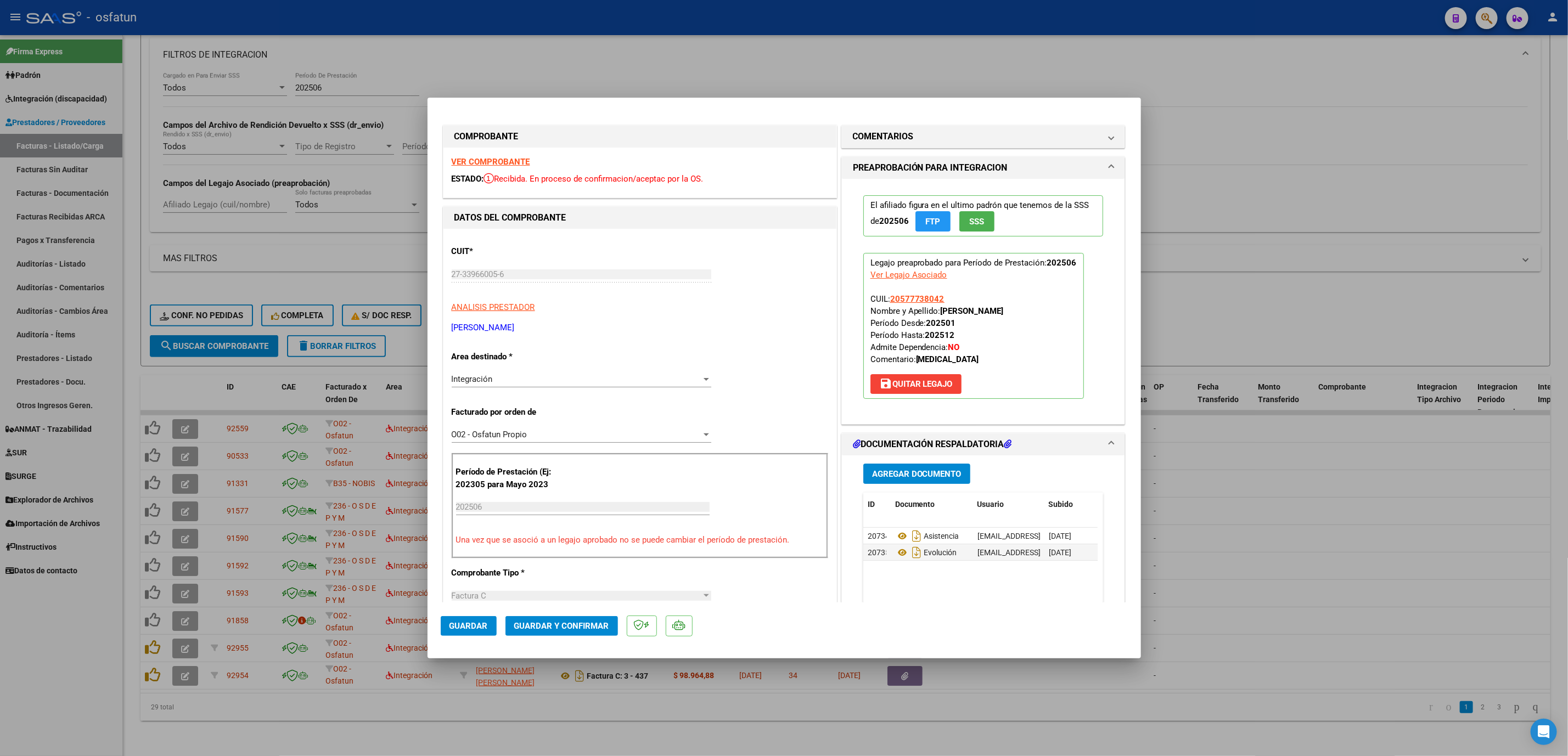
drag, startPoint x: 566, startPoint y: 623, endPoint x: 645, endPoint y: 463, distance: 178.4
click at [645, 465] on mat-dialog-container "COMPROBANTE VER COMPROBANTE ESTADO: Recibida. En proceso de confirmacion/acepta…" at bounding box center [784, 378] width 714 height 561
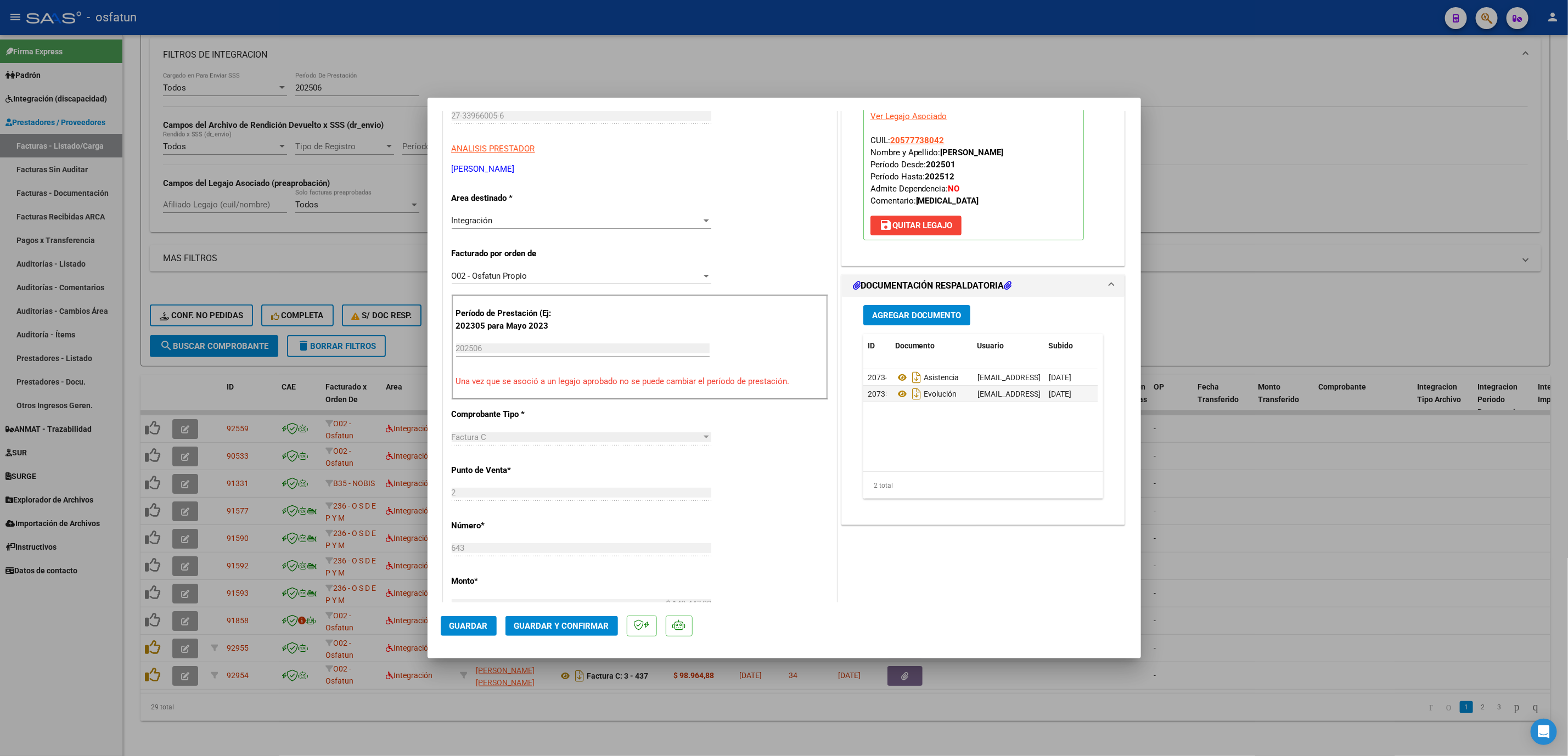
scroll to position [165, 0]
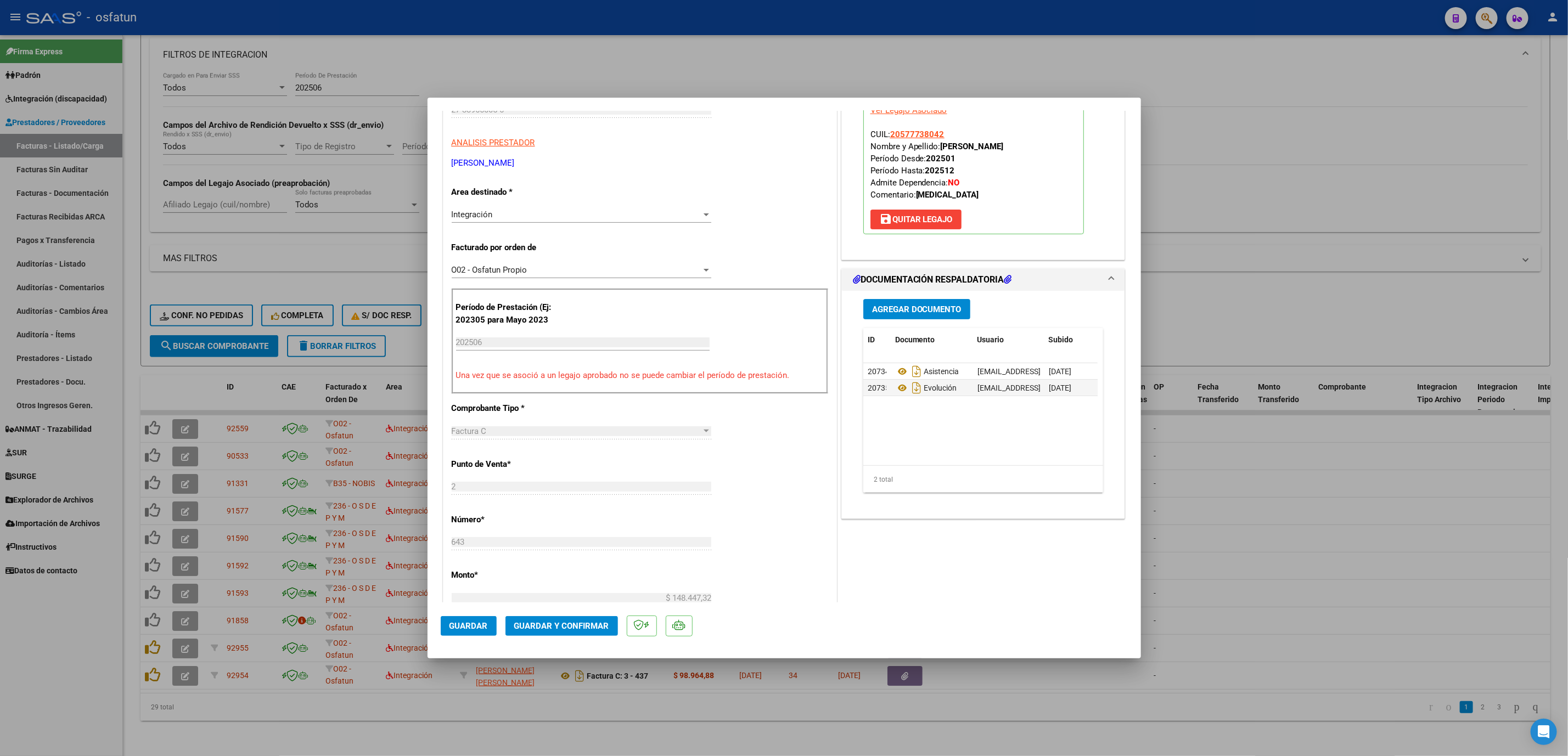
click at [573, 639] on mat-dialog-actions "Guardar Guardar y Confirmar" at bounding box center [784, 624] width 687 height 43
click at [573, 621] on span "Guardar y Confirmar" at bounding box center [562, 626] width 95 height 9
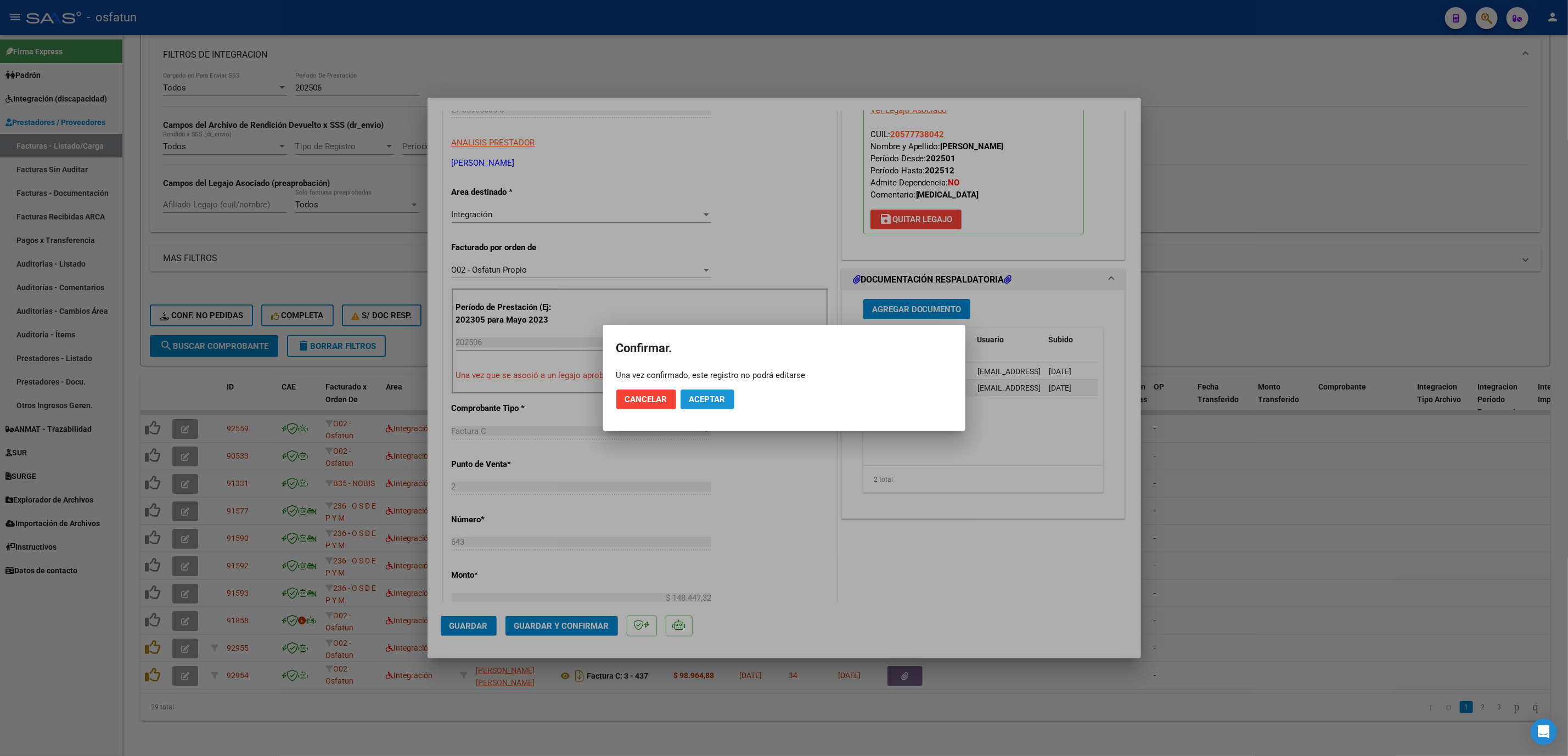
click at [718, 405] on button "Aceptar" at bounding box center [707, 399] width 54 height 20
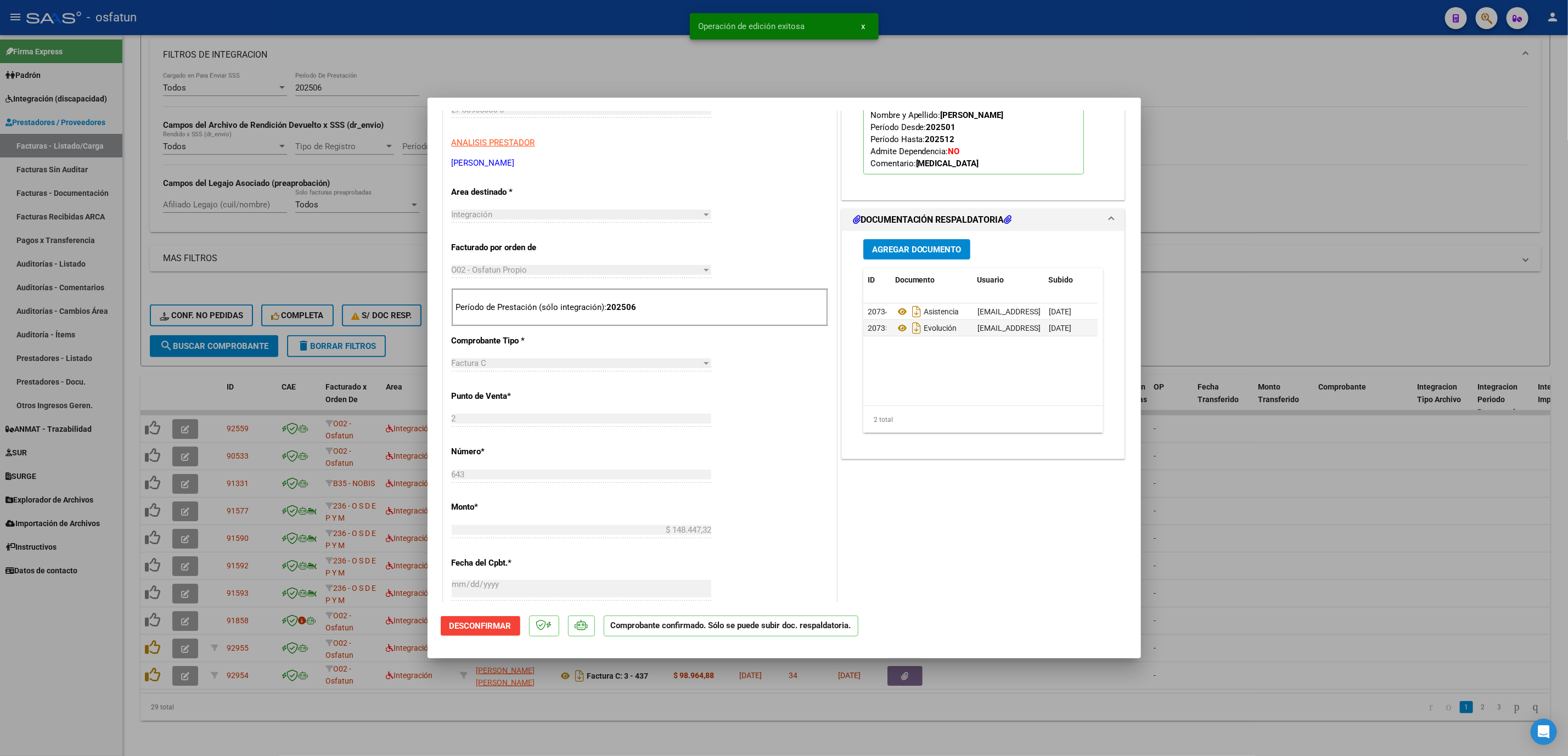
click at [1312, 576] on div at bounding box center [784, 378] width 1568 height 756
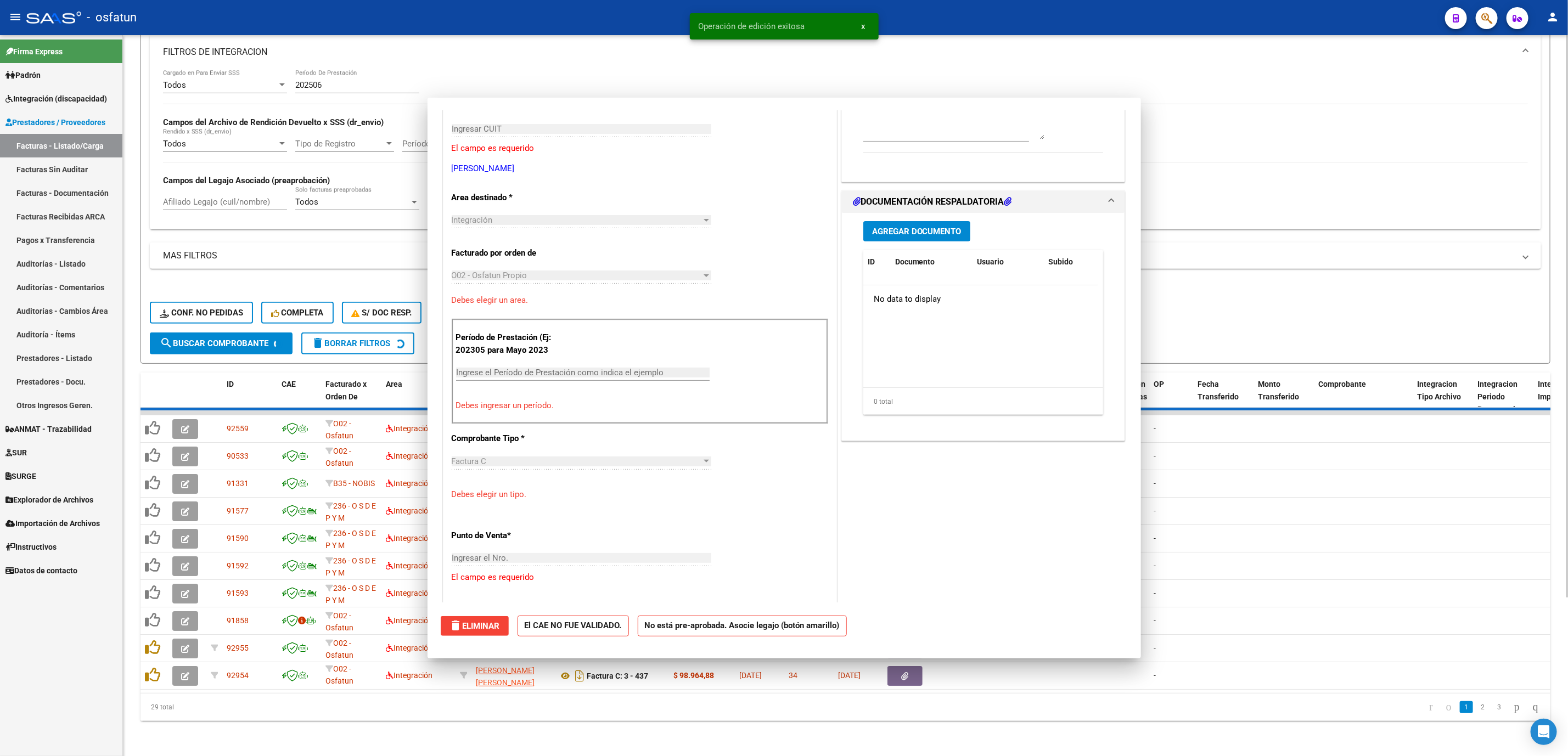
scroll to position [183, 0]
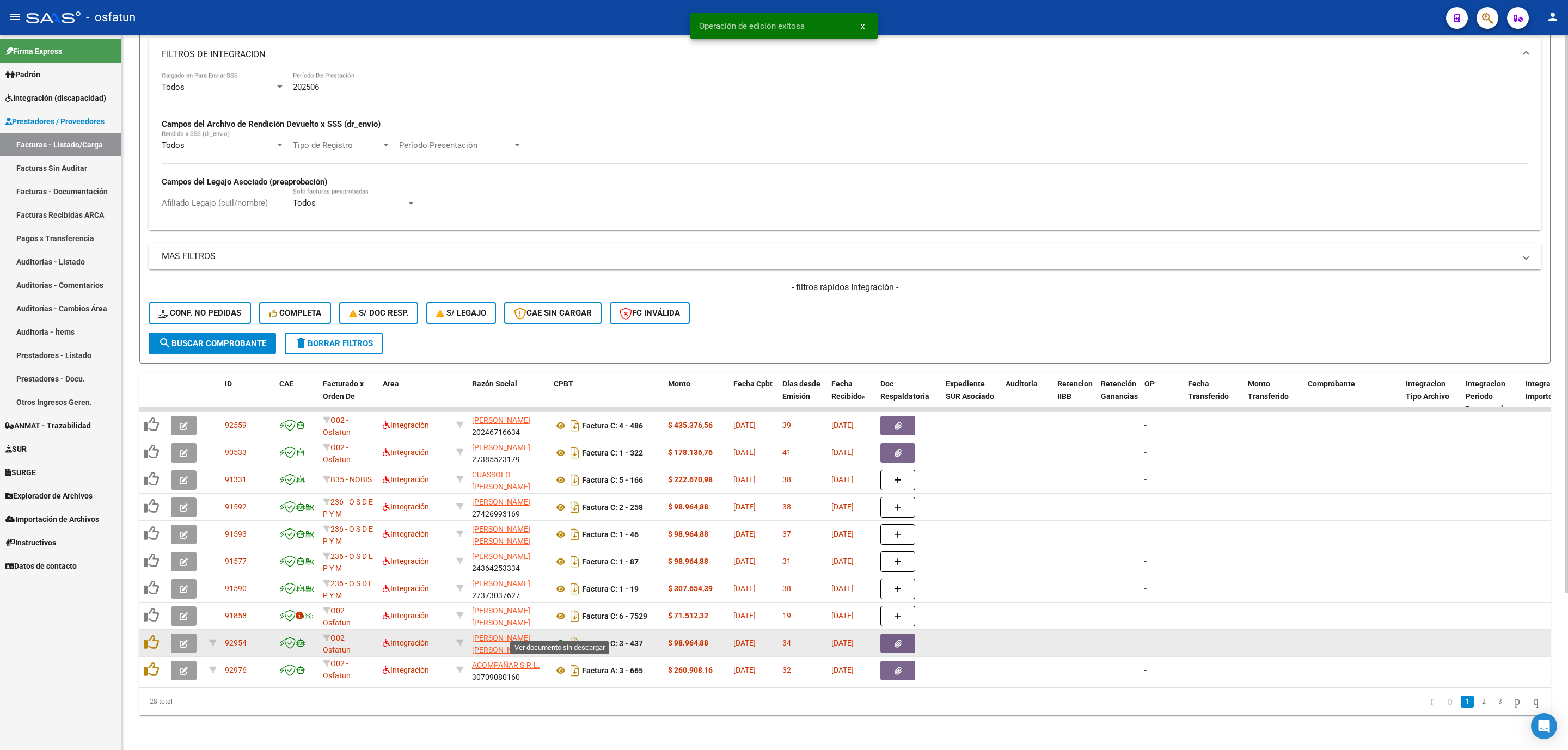
click at [562, 637] on icon at bounding box center [560, 643] width 14 height 13
click at [180, 640] on icon "button" at bounding box center [183, 643] width 8 height 8
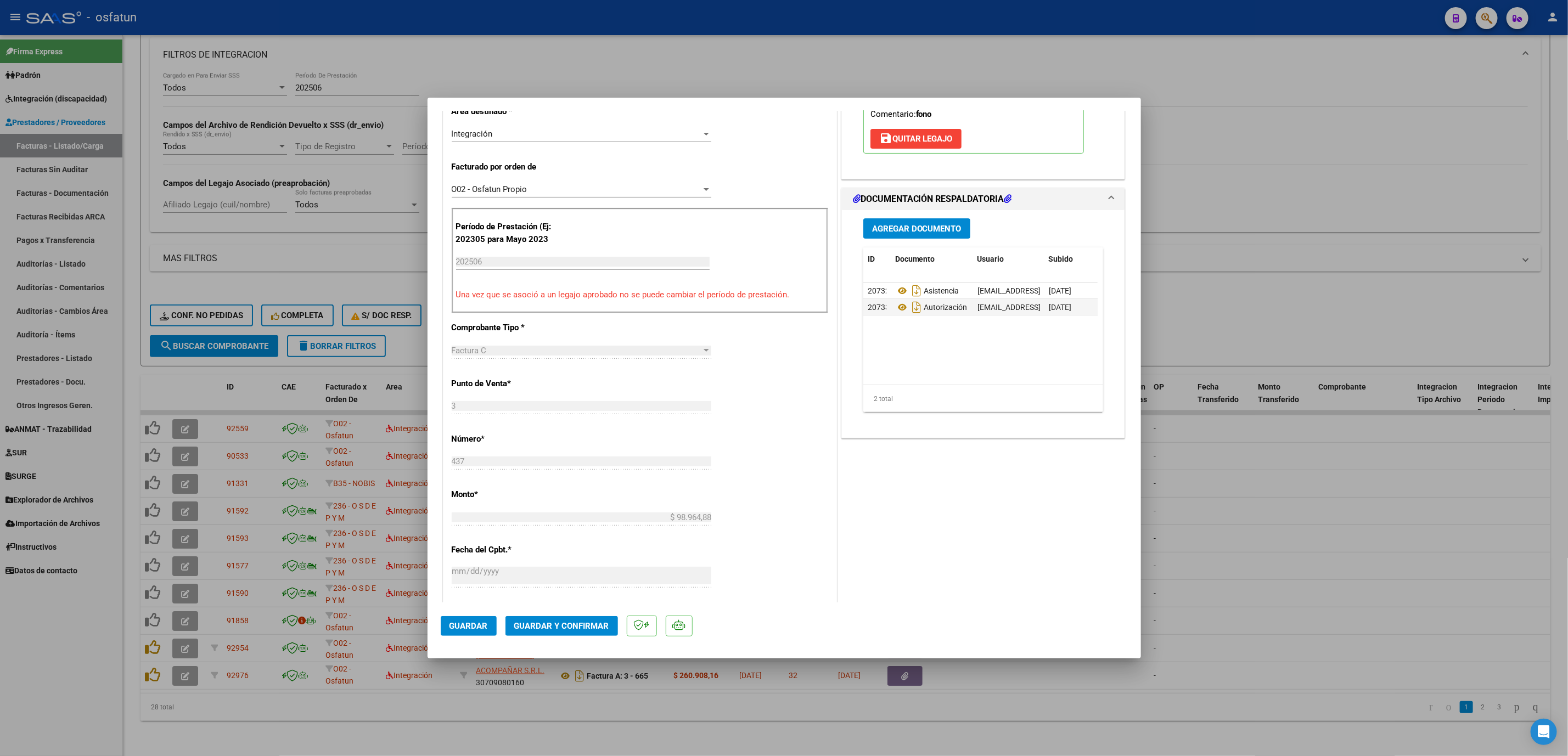
scroll to position [0, 0]
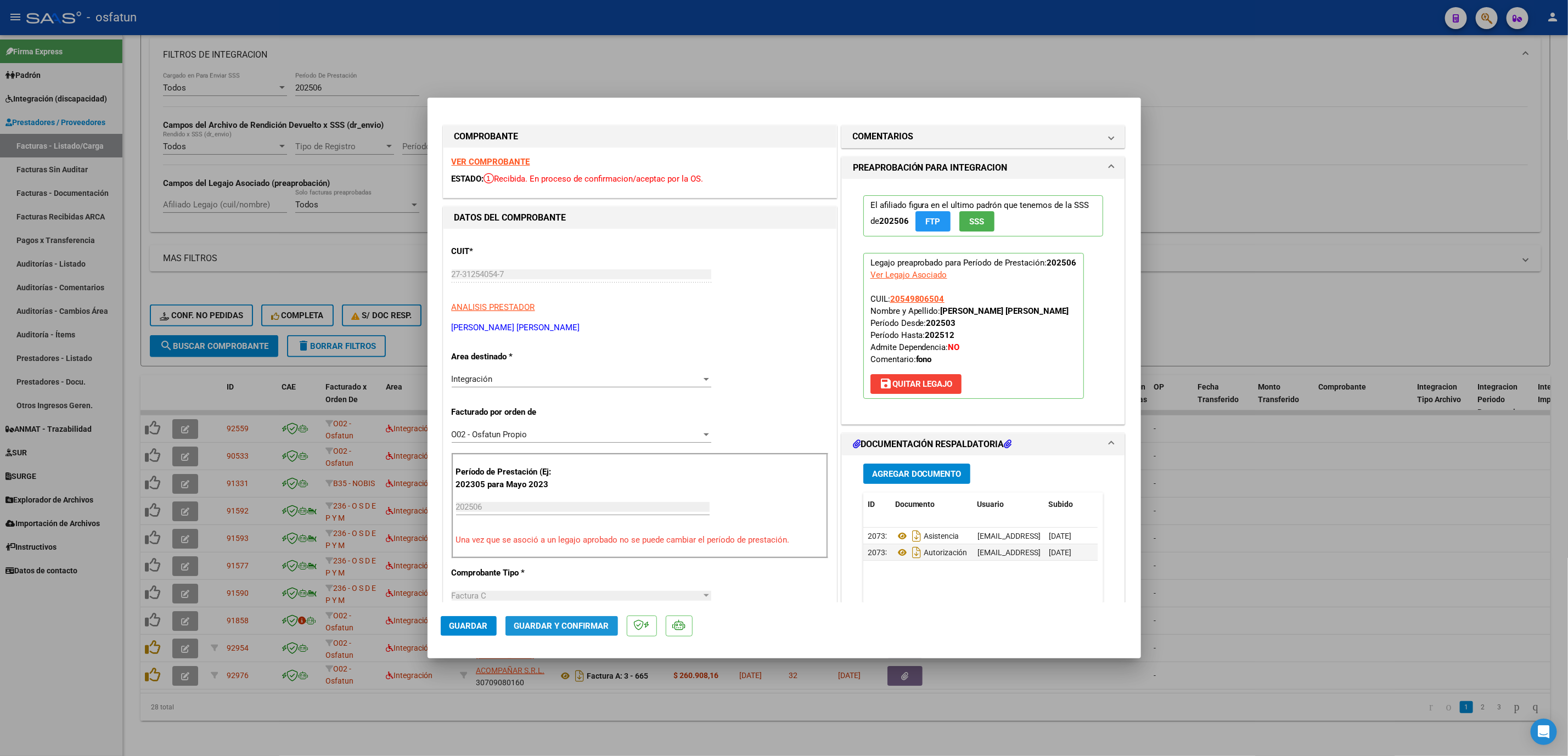
click at [564, 618] on button "Guardar y Confirmar" at bounding box center [561, 626] width 112 height 20
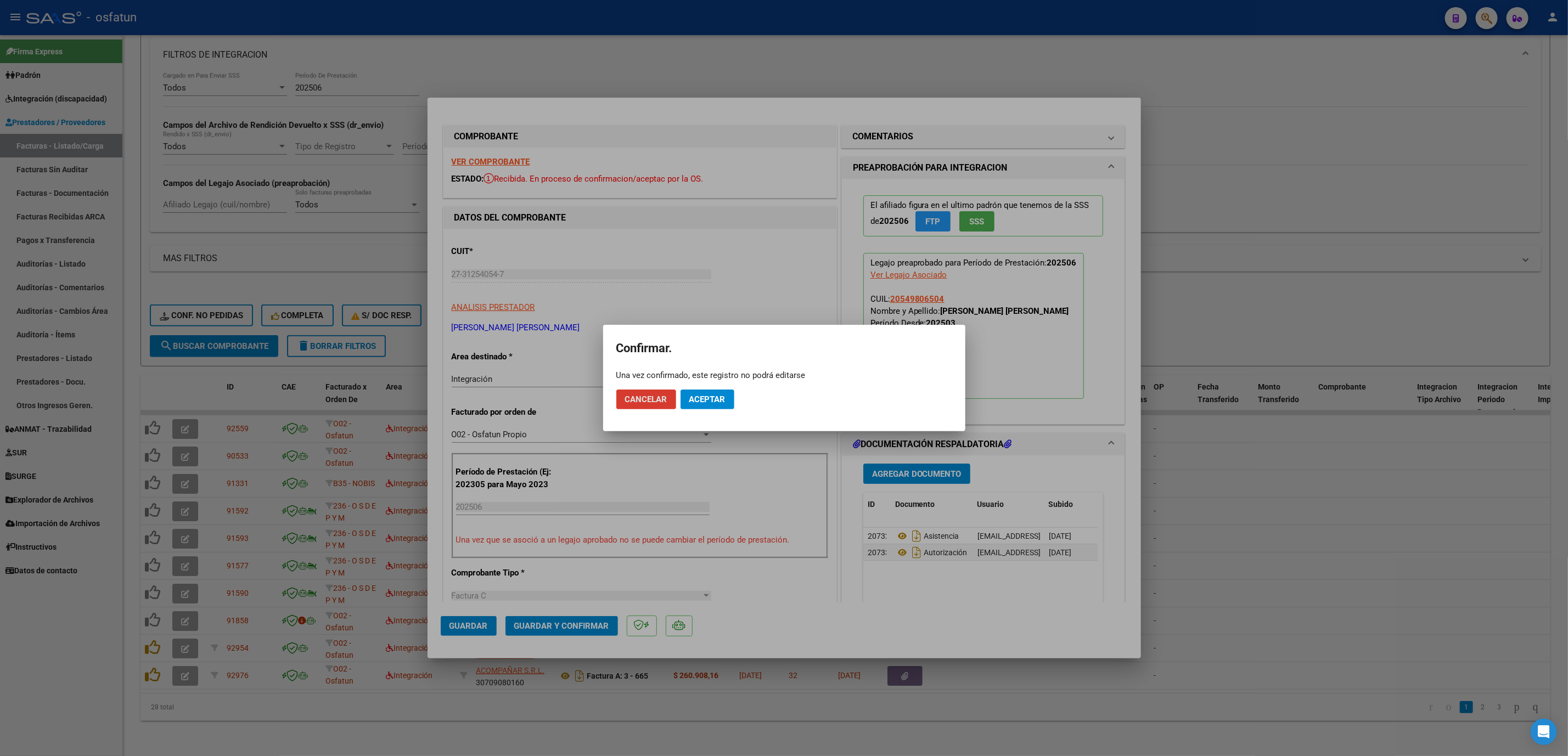
click at [726, 403] on button "Aceptar" at bounding box center [707, 399] width 54 height 20
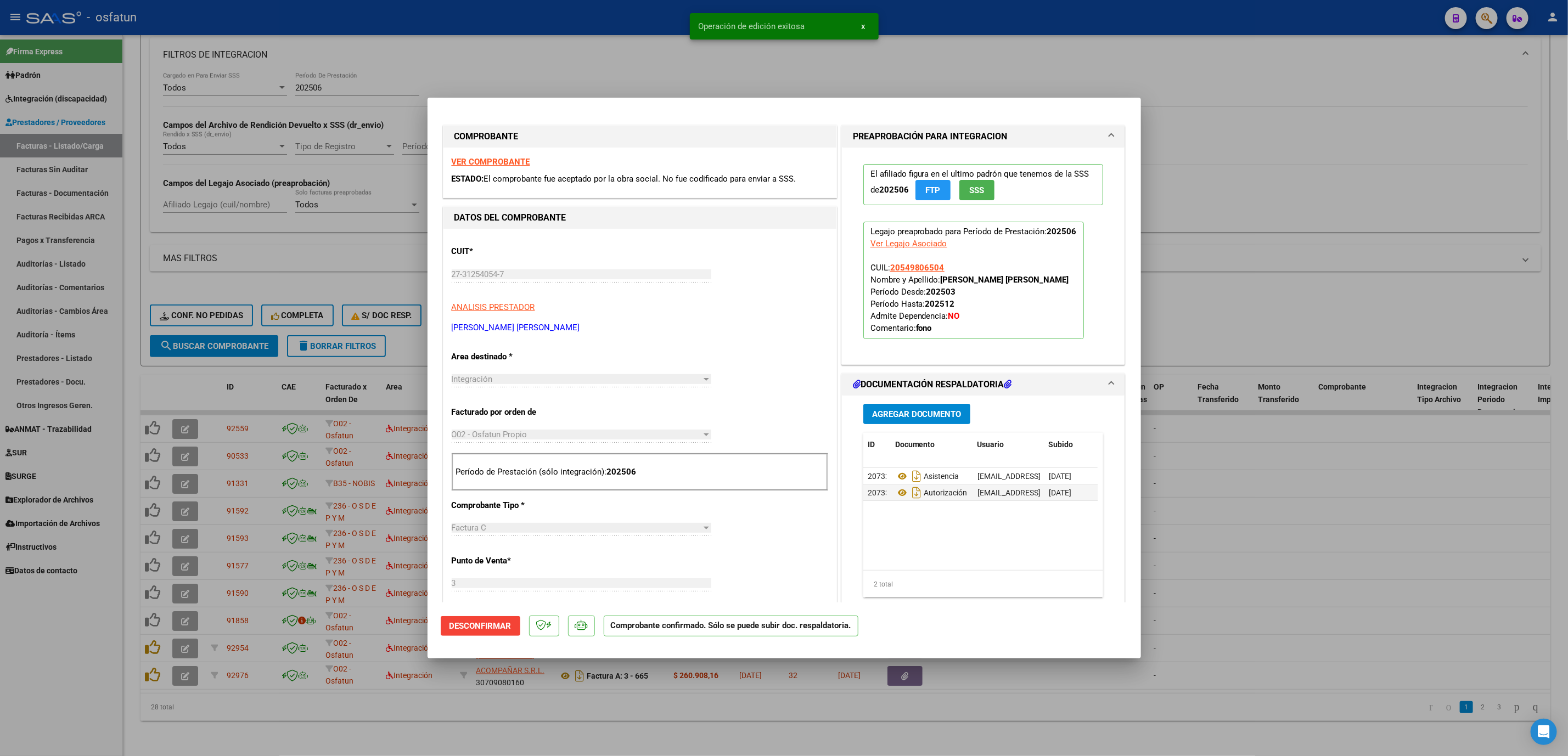
click at [1216, 460] on div at bounding box center [784, 378] width 1568 height 756
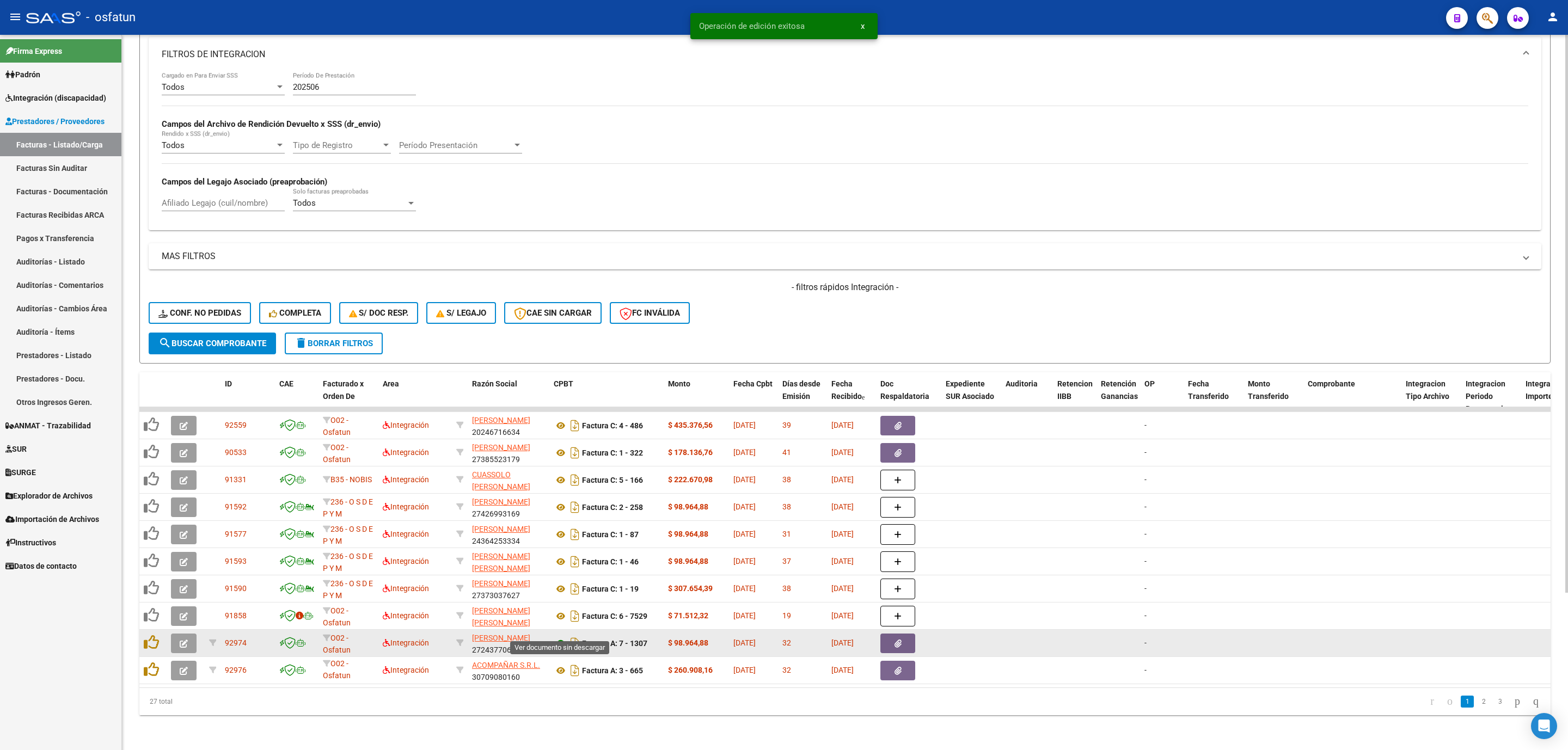
click at [557, 637] on icon at bounding box center [560, 643] width 14 height 13
click at [186, 640] on icon "button" at bounding box center [183, 643] width 8 height 8
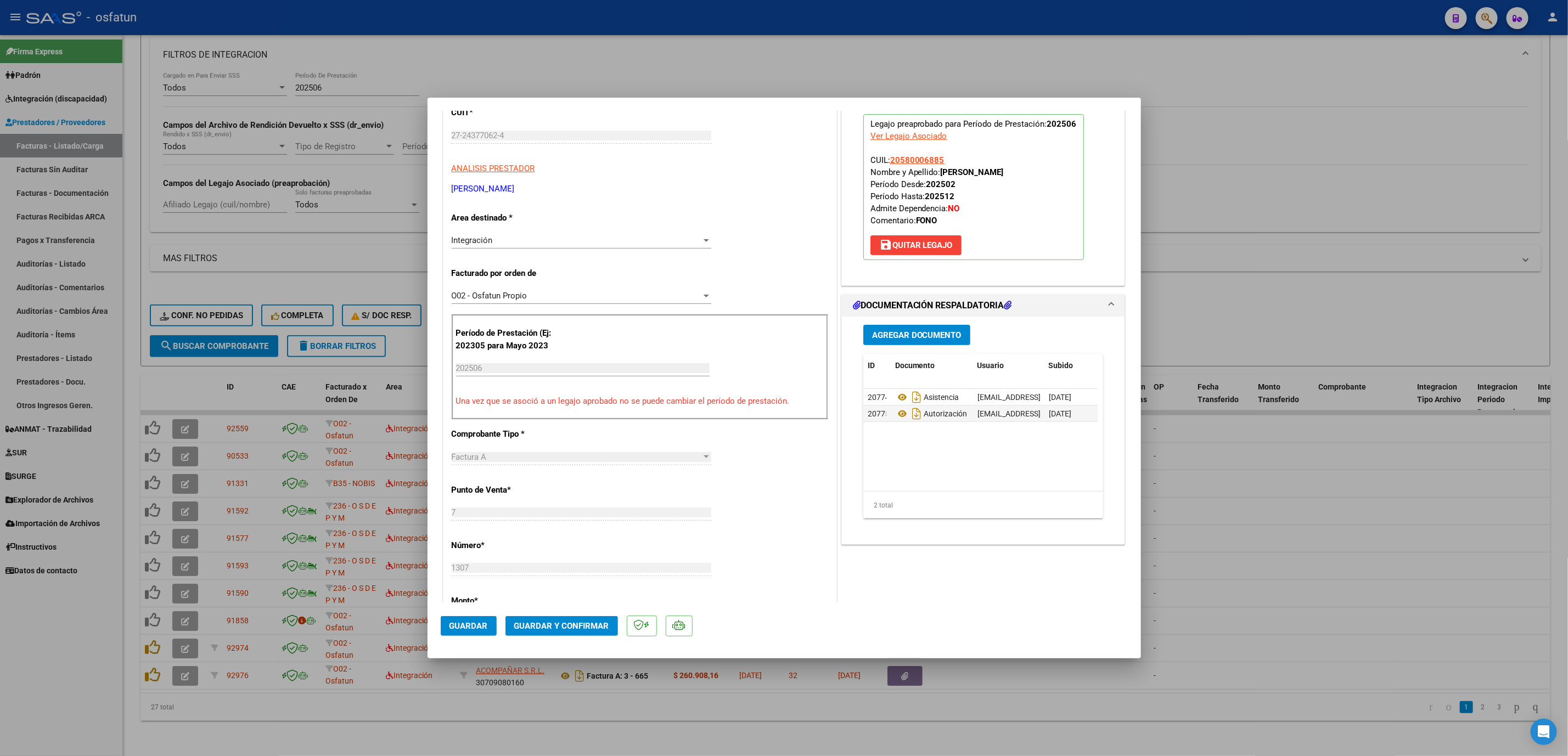
scroll to position [165, 0]
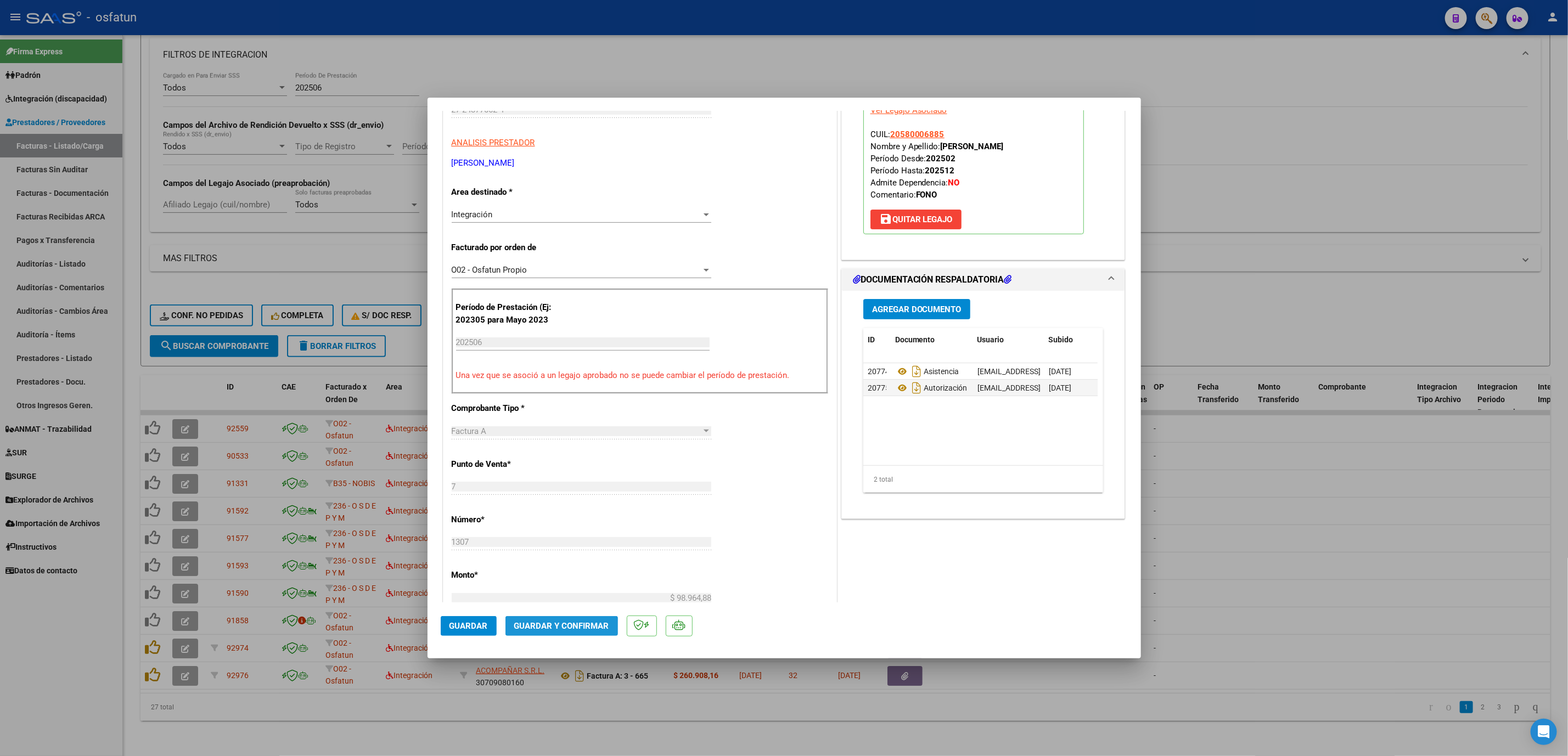
click at [550, 628] on span "Guardar y Confirmar" at bounding box center [562, 626] width 95 height 9
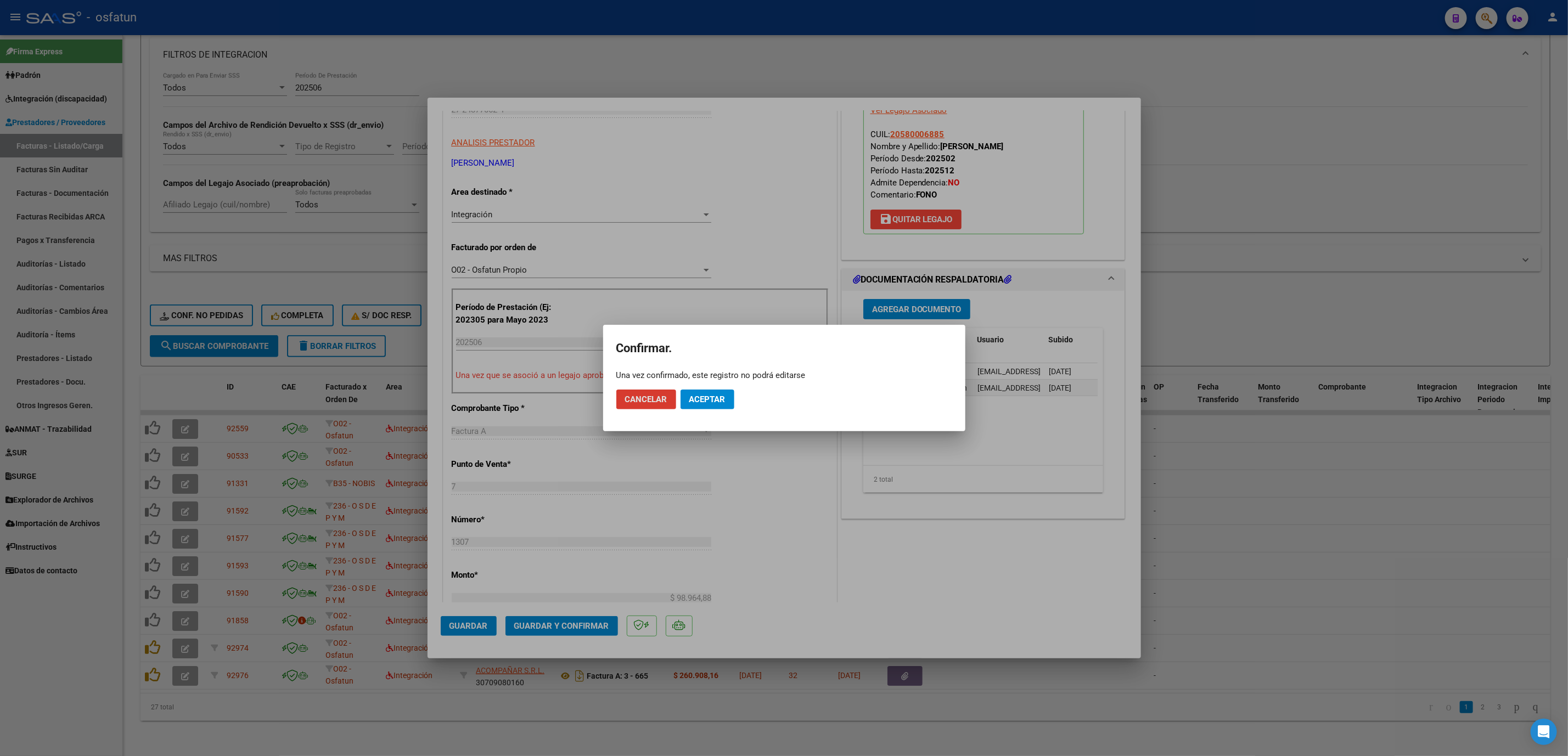
click at [721, 395] on span "Aceptar" at bounding box center [707, 400] width 36 height 9
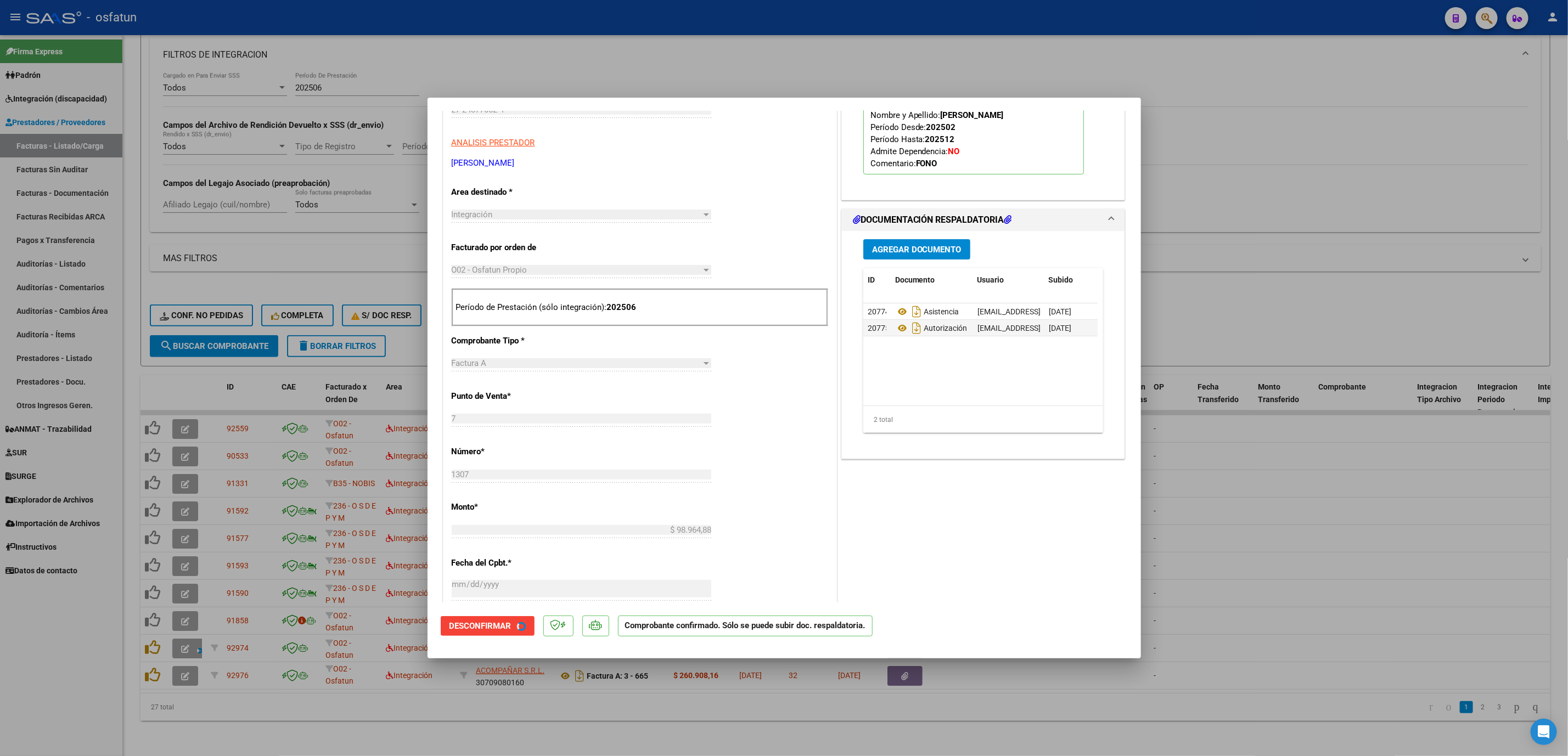
click at [1320, 496] on div at bounding box center [784, 378] width 1568 height 756
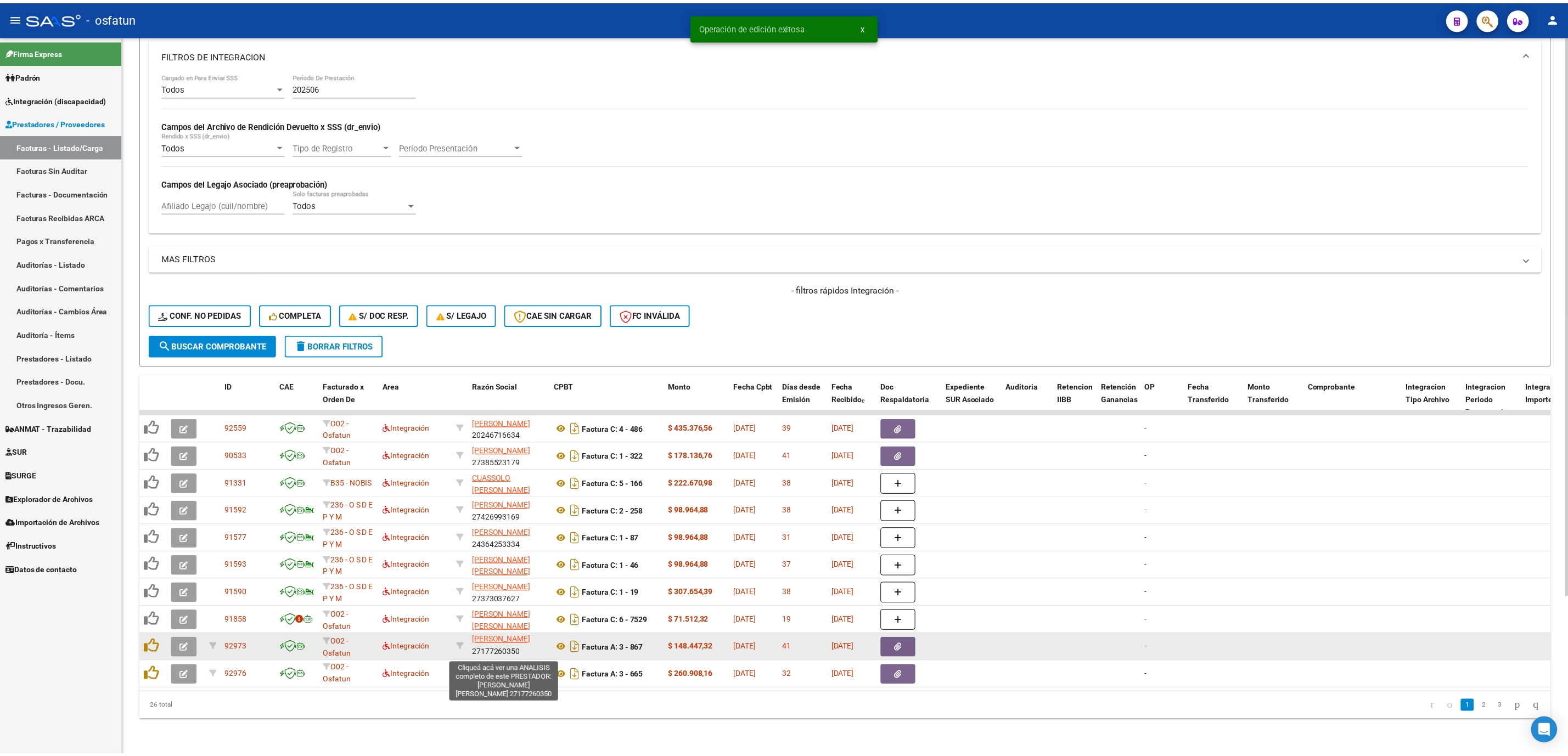
scroll to position [26, 0]
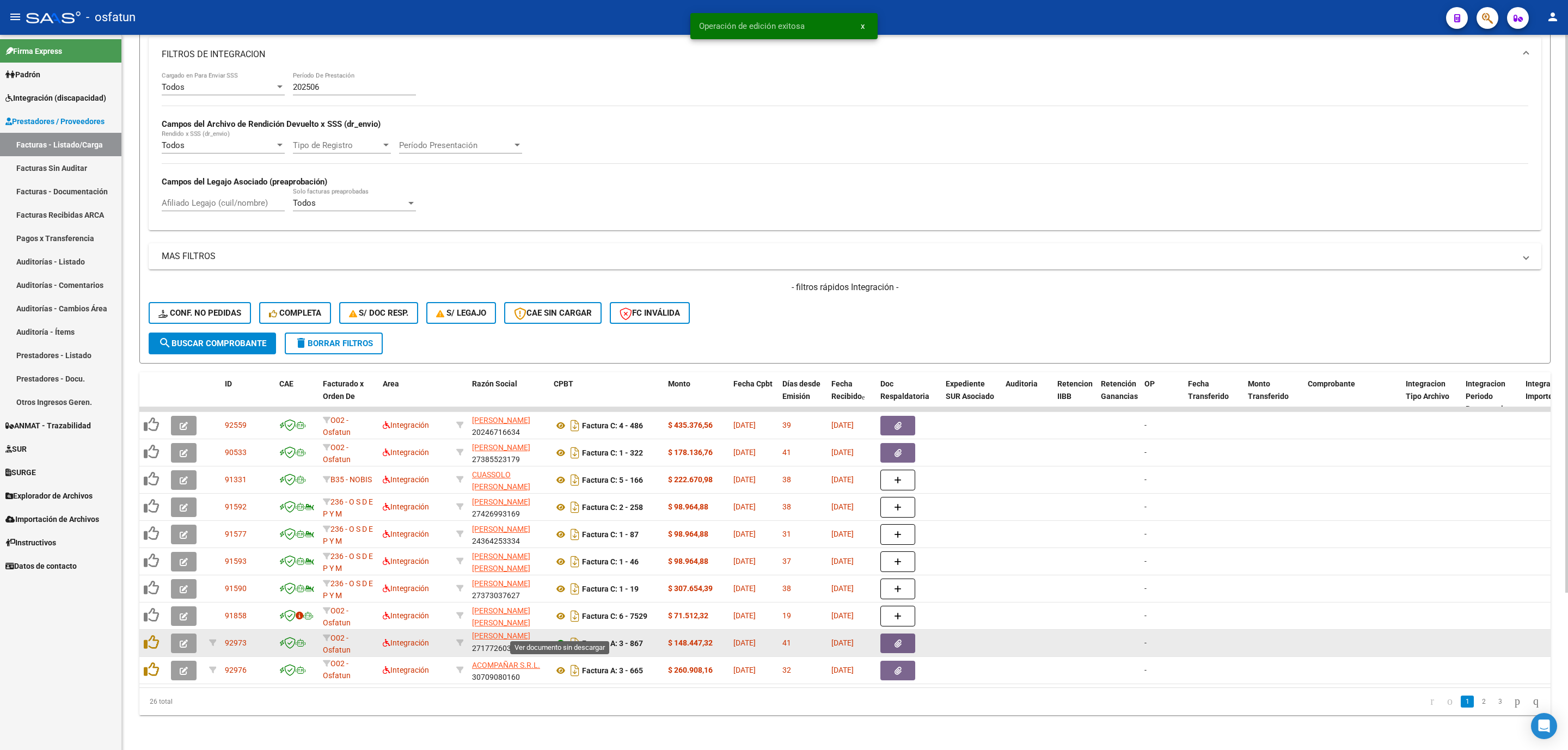
click at [562, 637] on icon at bounding box center [560, 643] width 14 height 13
click at [174, 634] on button "button" at bounding box center [183, 643] width 25 height 20
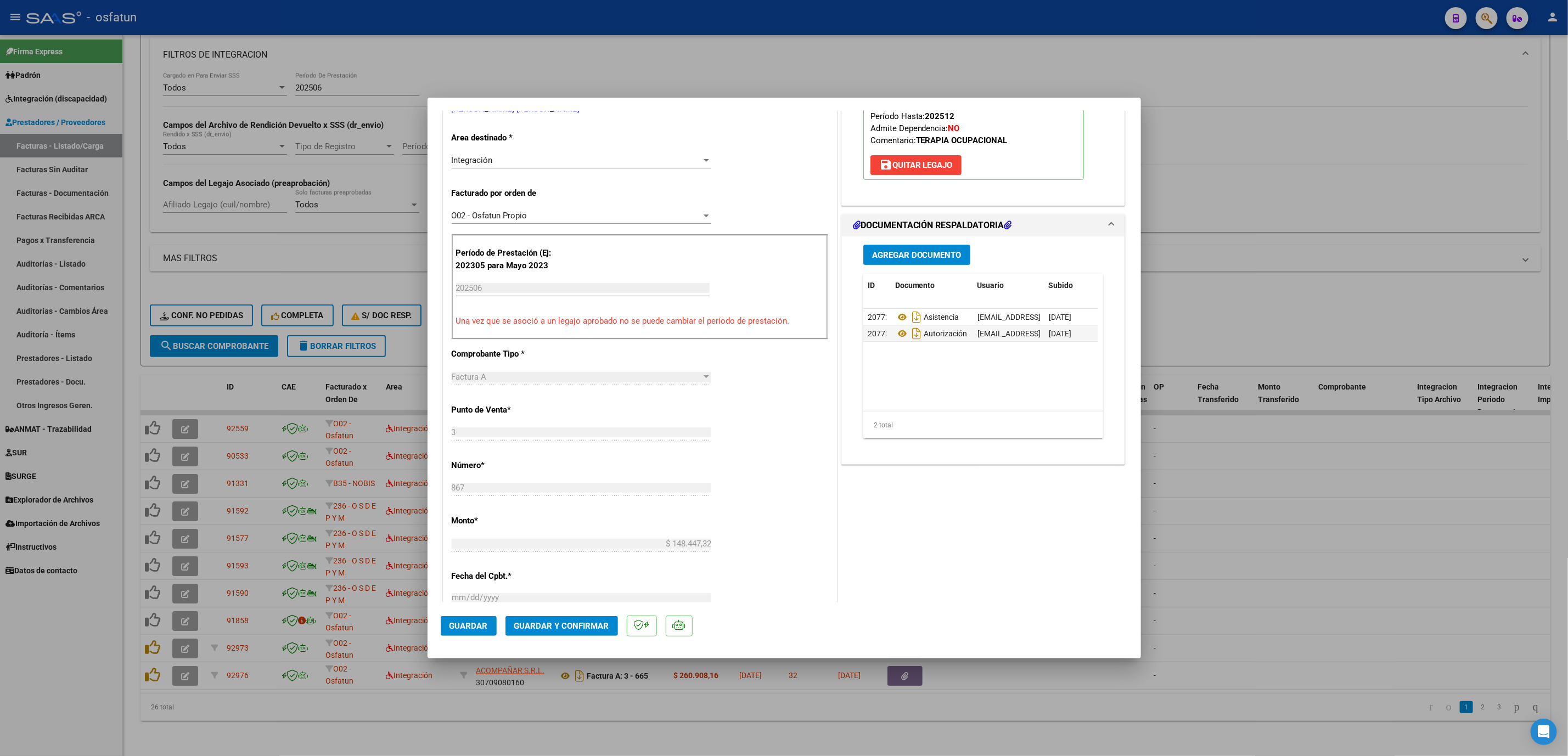
scroll to position [329, 0]
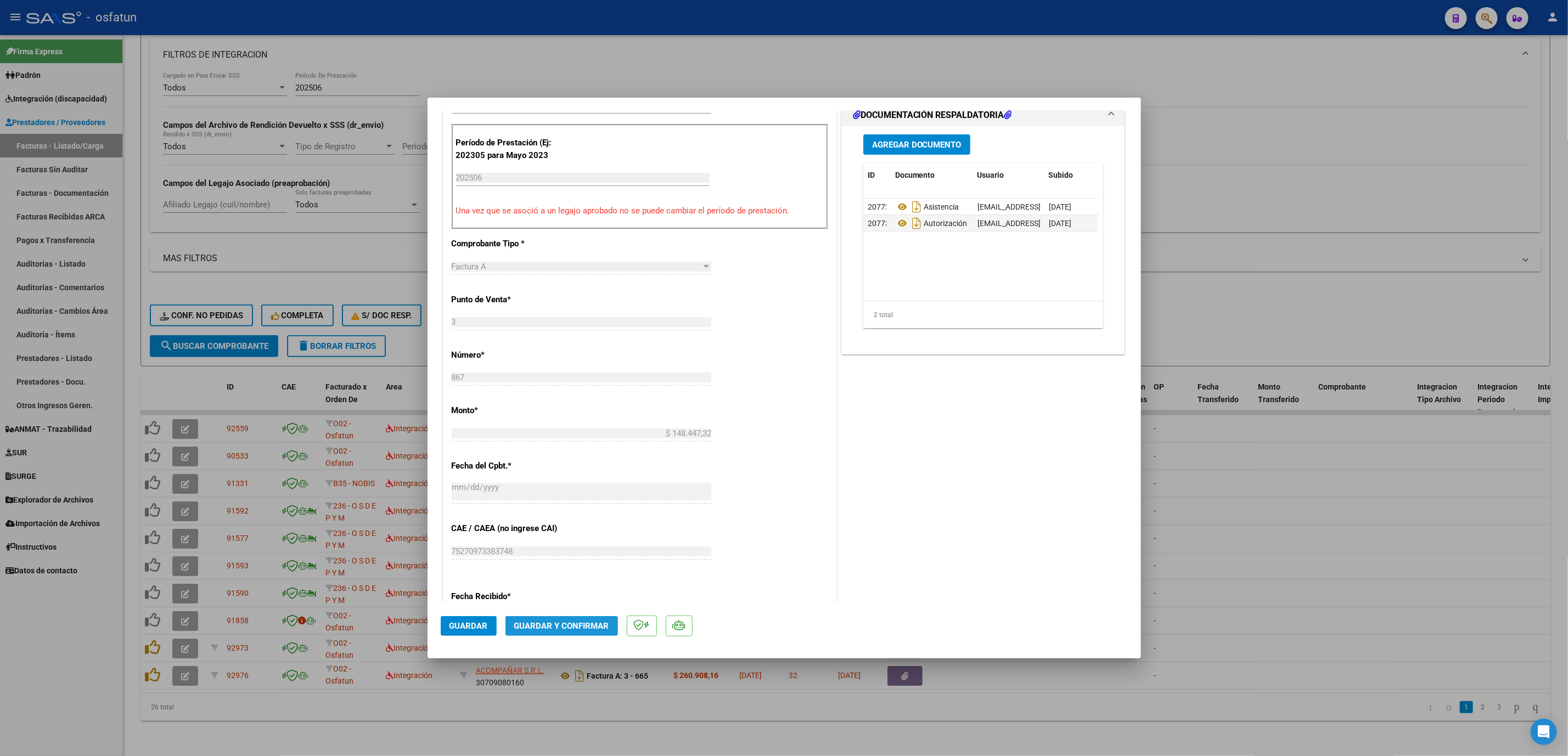
click at [565, 629] on span "Guardar y Confirmar" at bounding box center [562, 626] width 95 height 9
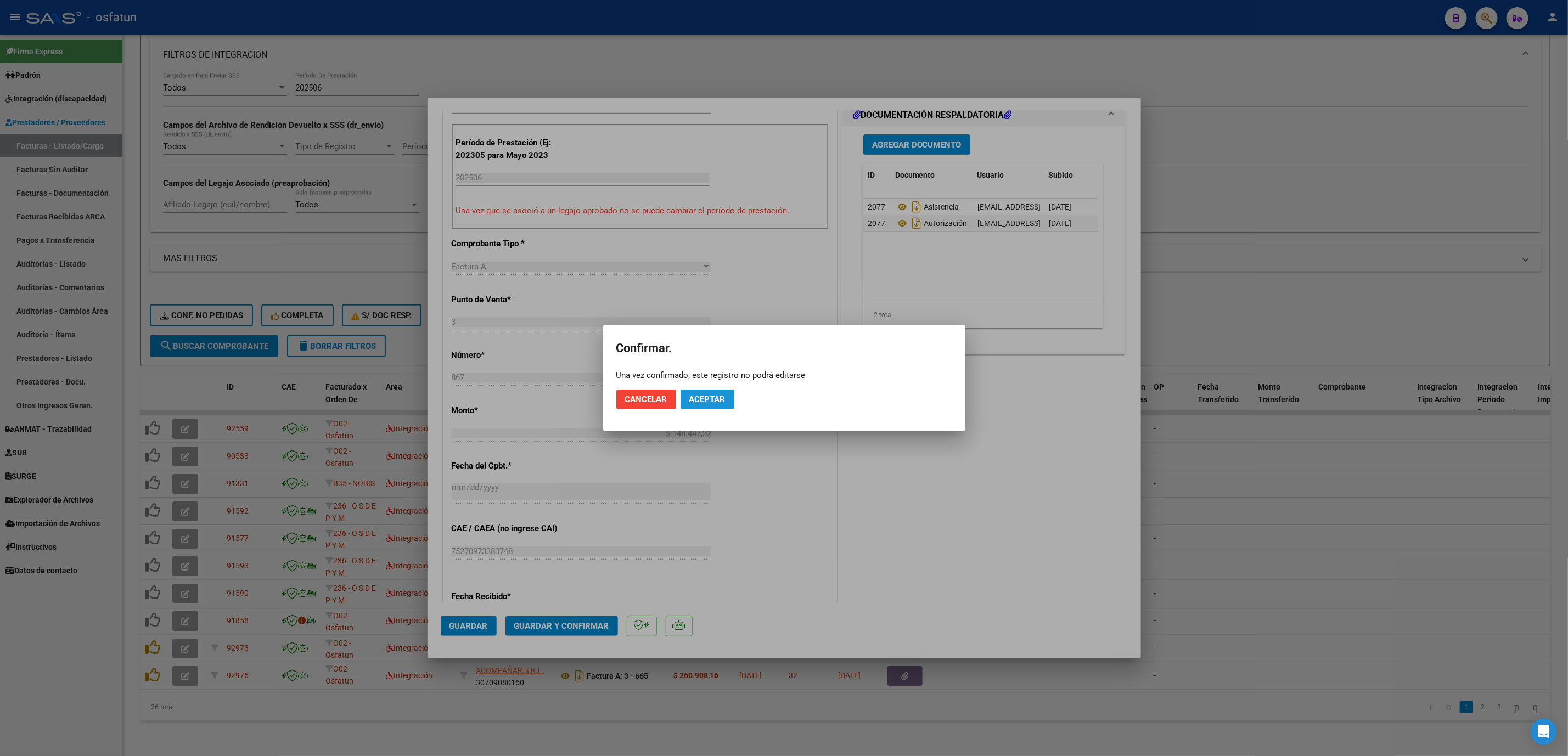
click at [723, 390] on button "Aceptar" at bounding box center [707, 399] width 54 height 20
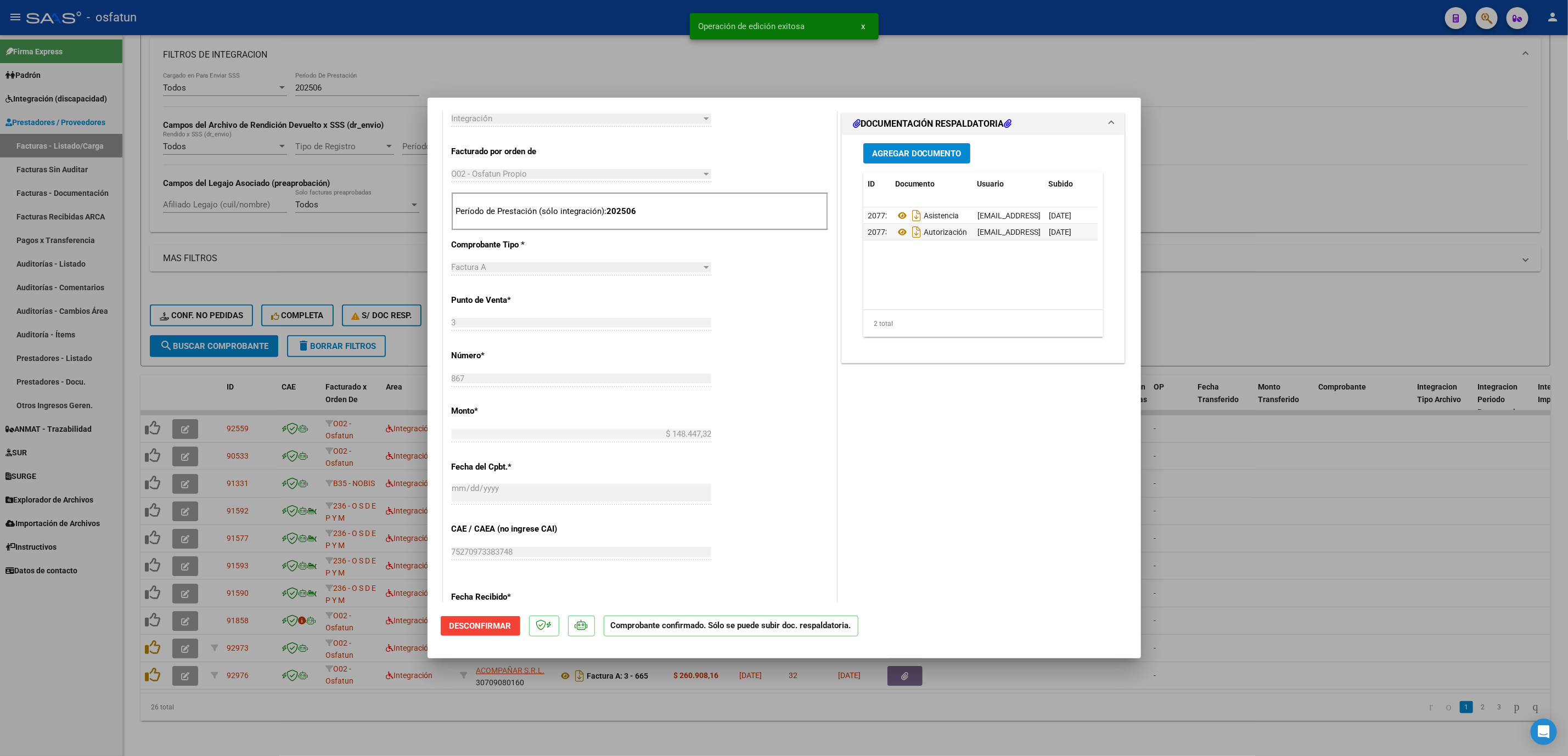
click at [1354, 502] on div at bounding box center [784, 378] width 1568 height 756
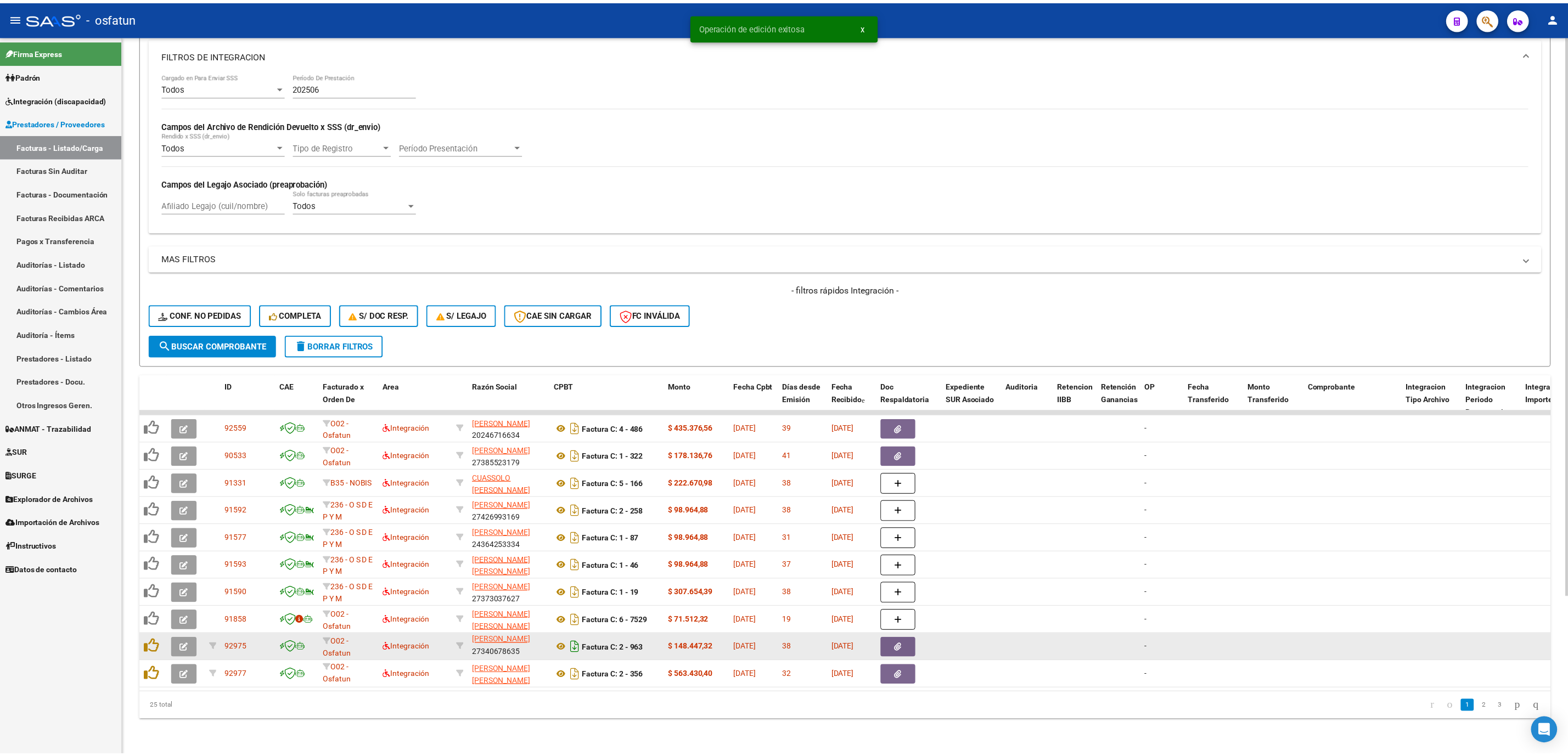
scroll to position [14, 0]
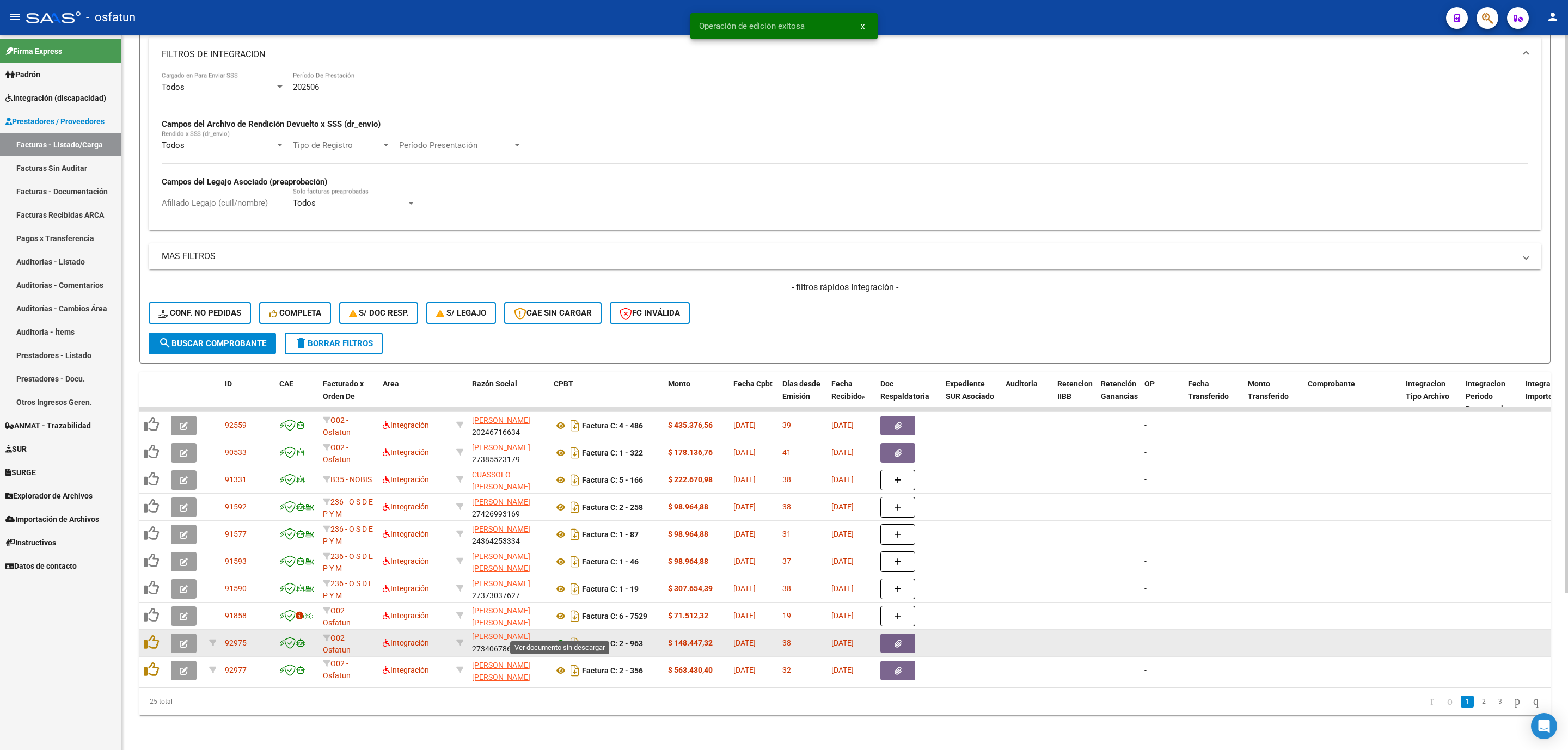
click at [559, 637] on icon at bounding box center [560, 643] width 14 height 13
click at [177, 634] on button "button" at bounding box center [183, 643] width 25 height 20
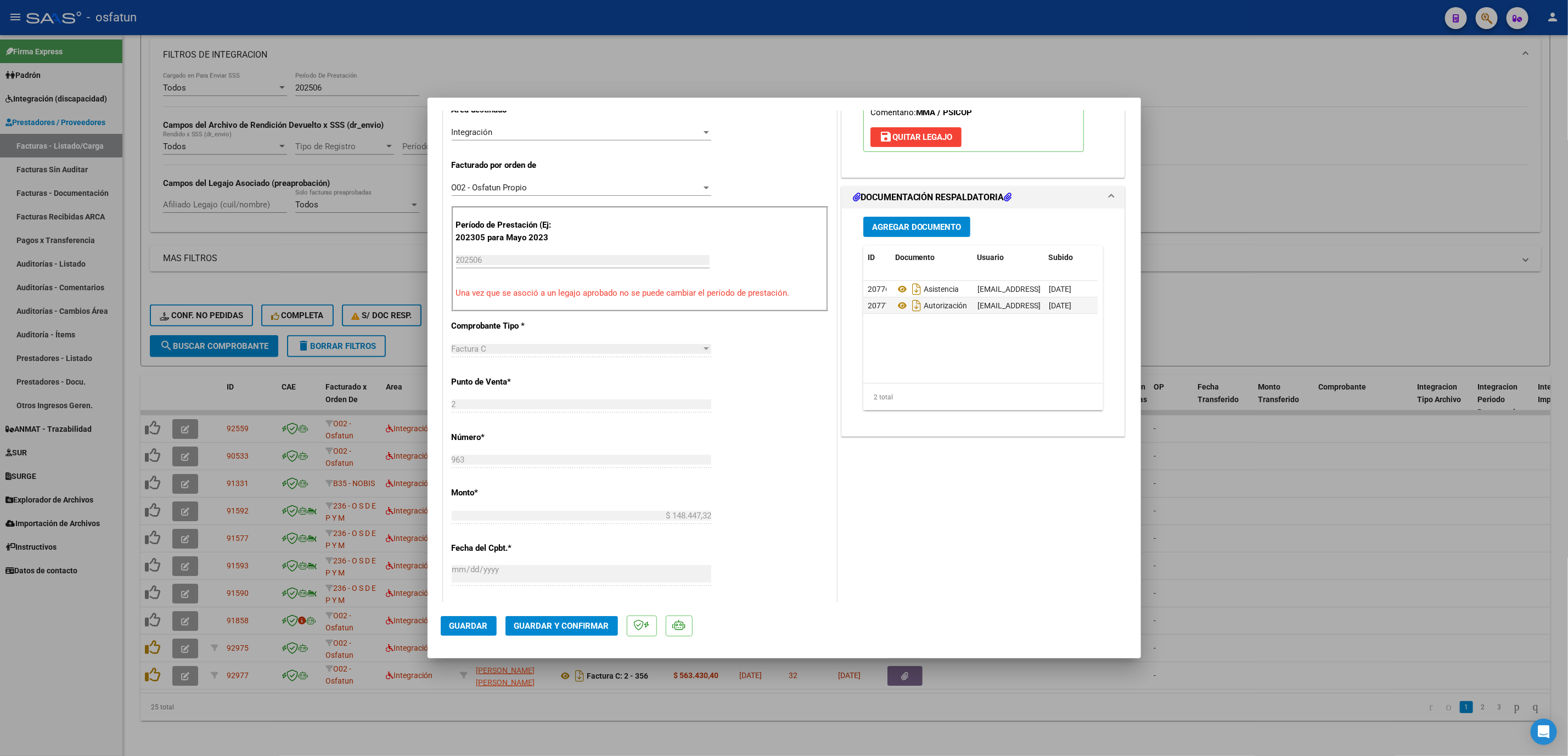
scroll to position [329, 0]
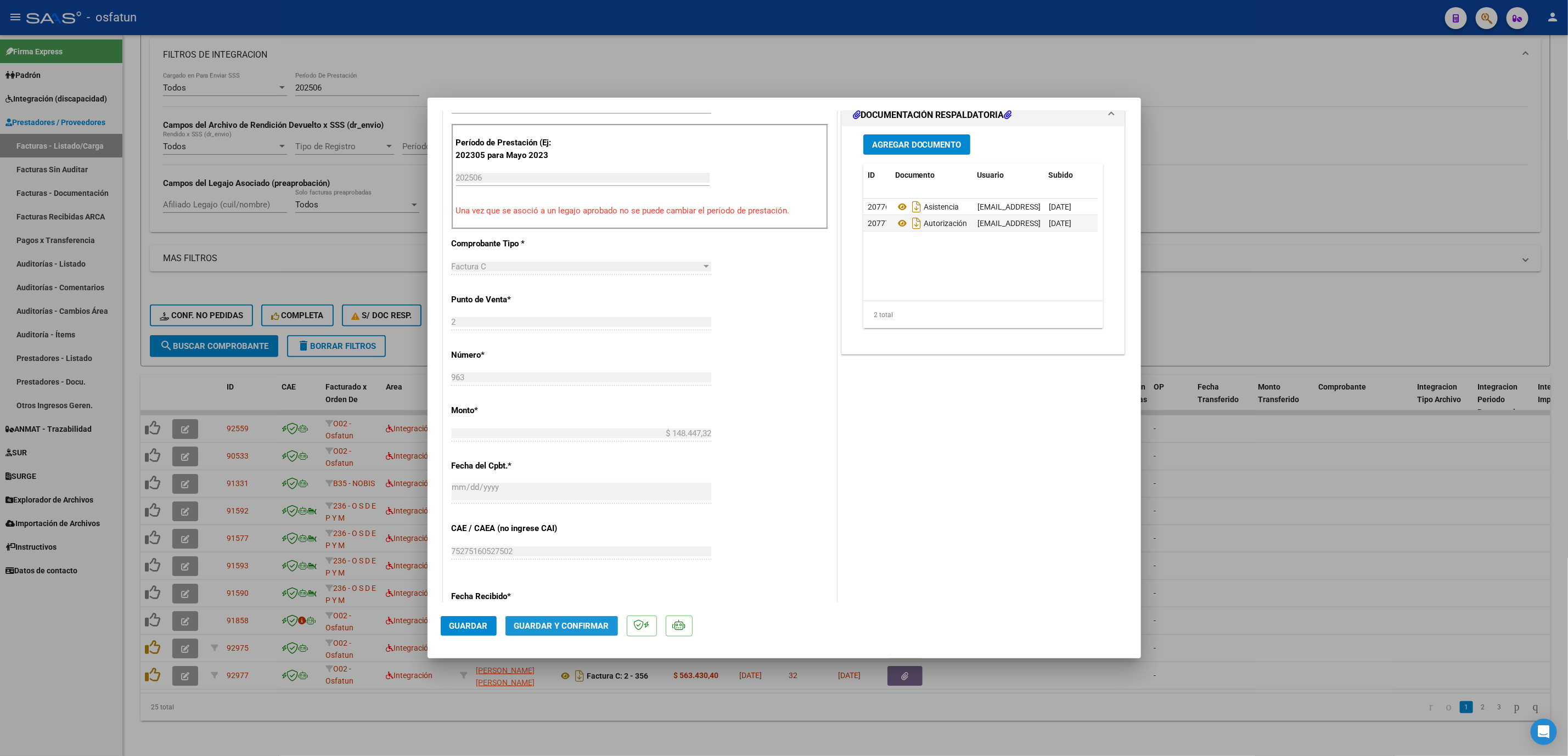
click at [588, 633] on button "Guardar y Confirmar" at bounding box center [561, 626] width 112 height 20
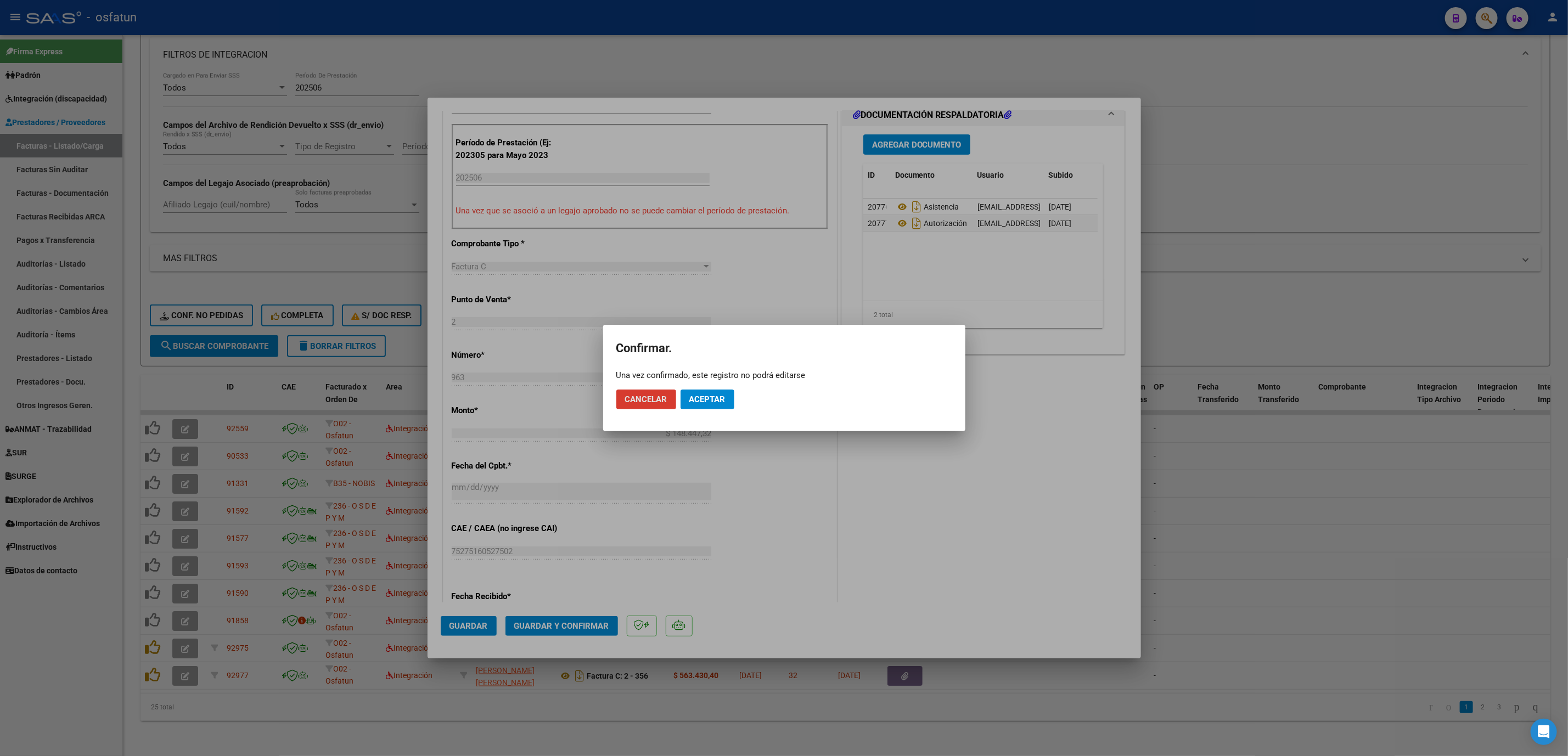
click at [719, 388] on mat-dialog-actions "Cancelar Aceptar" at bounding box center [784, 400] width 336 height 38
click at [723, 396] on span "Aceptar" at bounding box center [707, 400] width 36 height 9
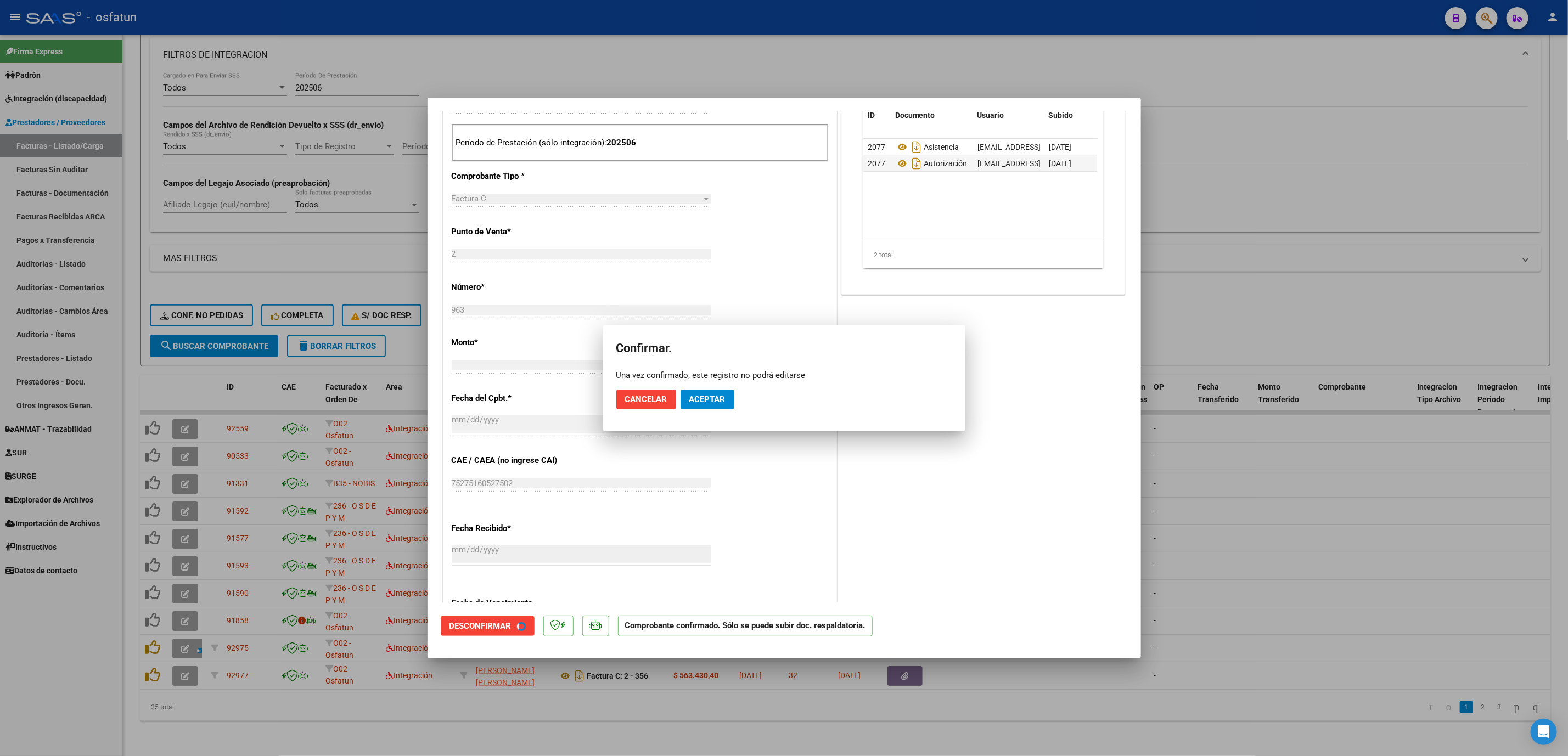
scroll to position [261, 0]
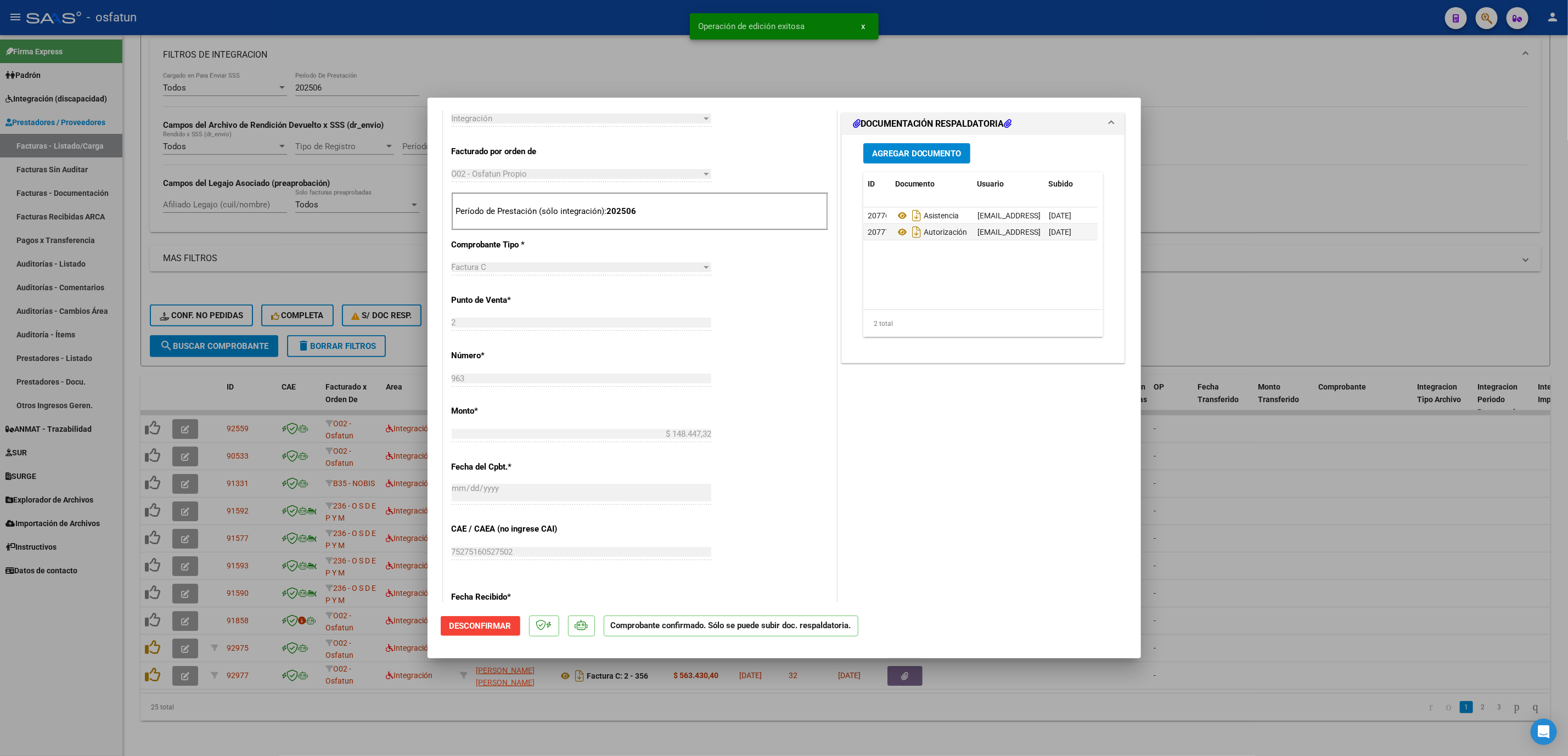
click at [1304, 560] on div at bounding box center [784, 378] width 1568 height 756
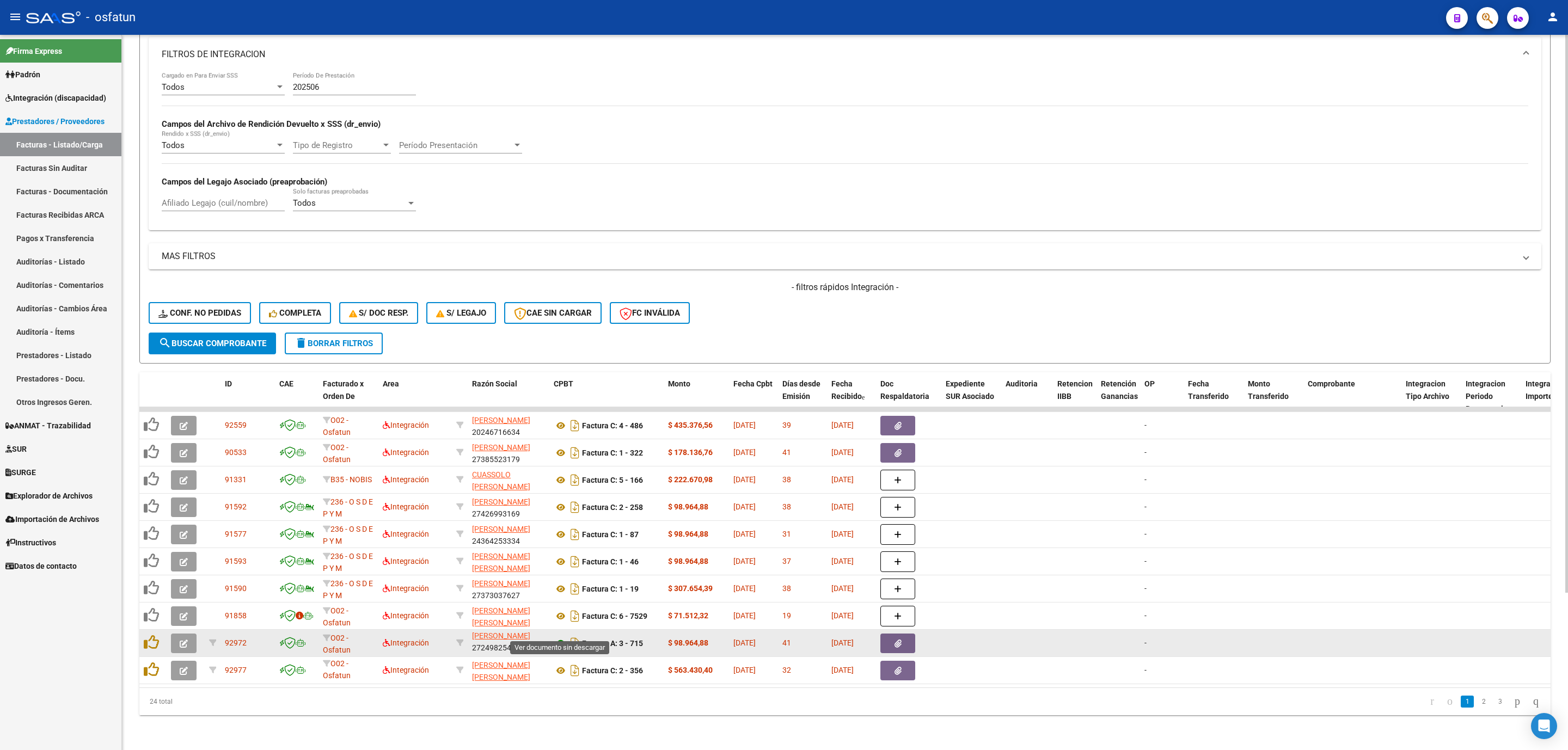
click at [564, 637] on icon at bounding box center [560, 643] width 14 height 13
click at [184, 640] on icon "button" at bounding box center [183, 643] width 8 height 8
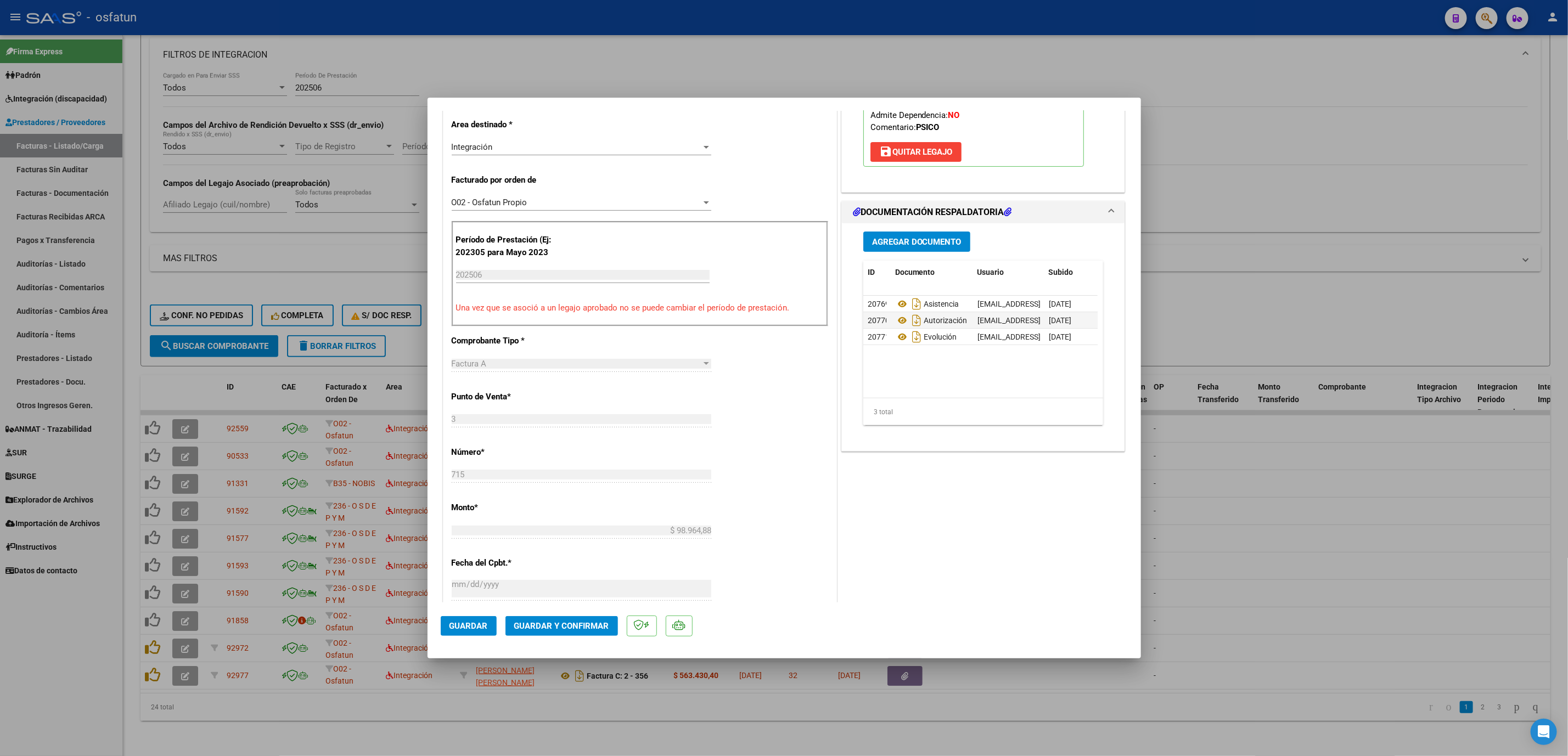
scroll to position [247, 0]
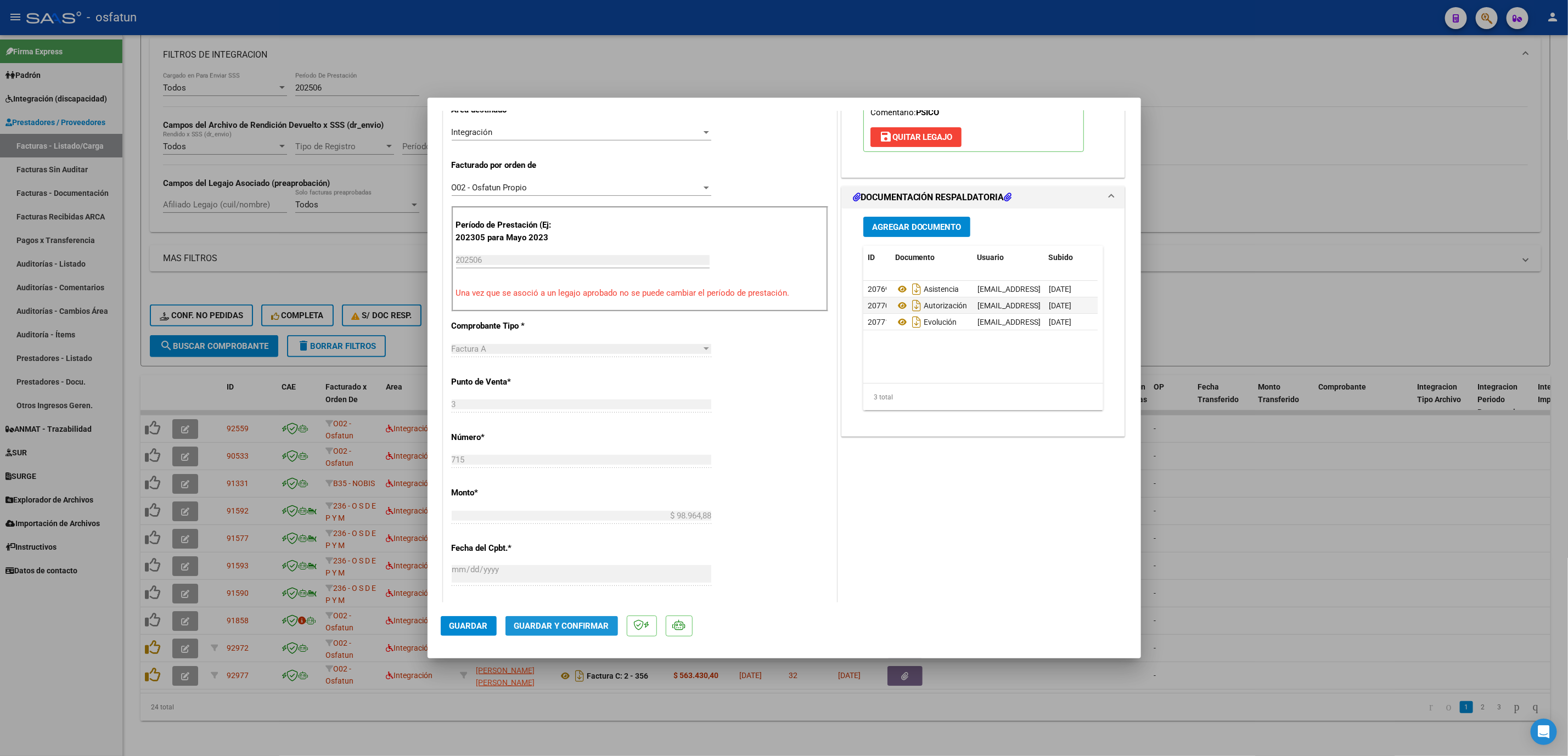
click at [584, 628] on span "Guardar y Confirmar" at bounding box center [562, 626] width 95 height 9
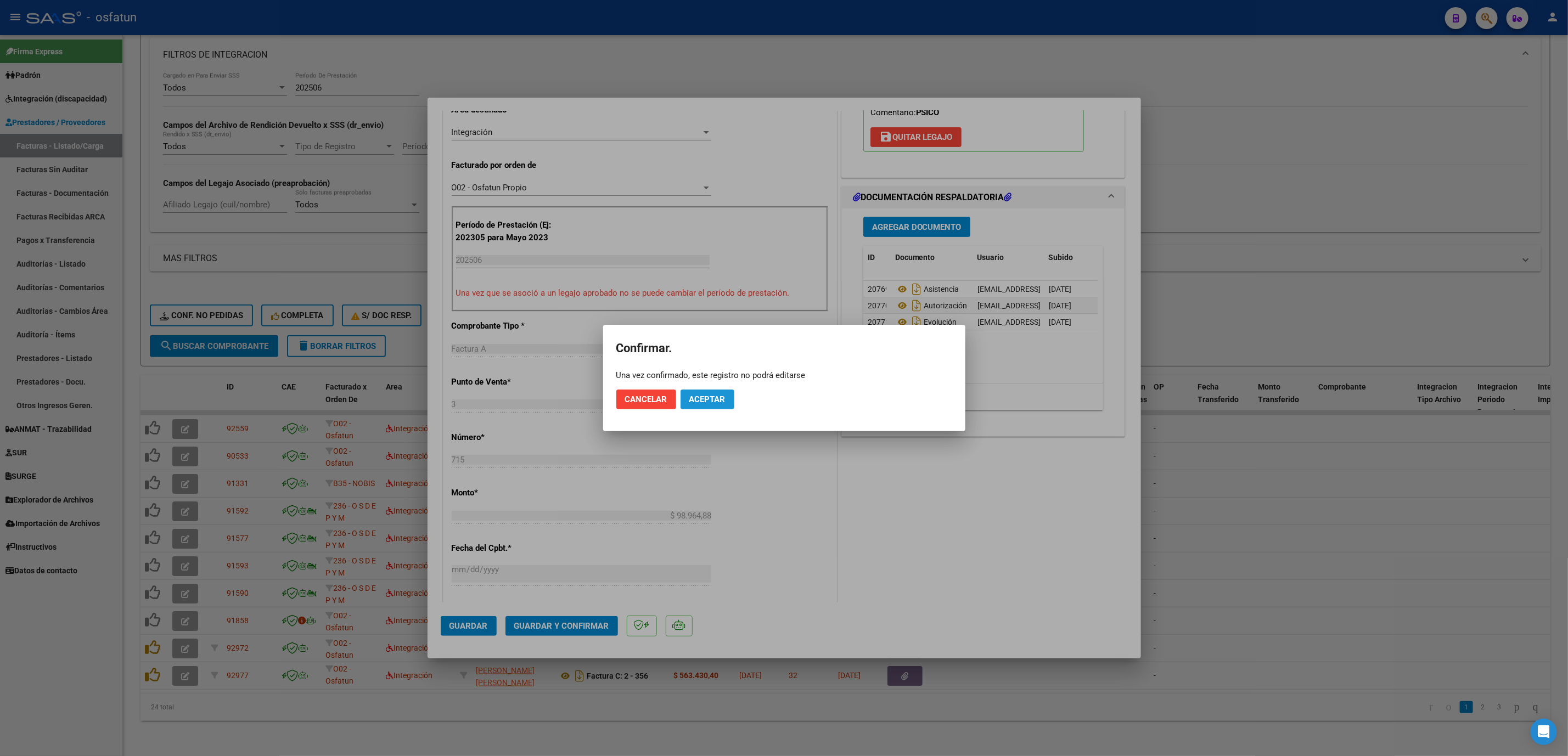
click at [718, 395] on span "Aceptar" at bounding box center [707, 400] width 36 height 9
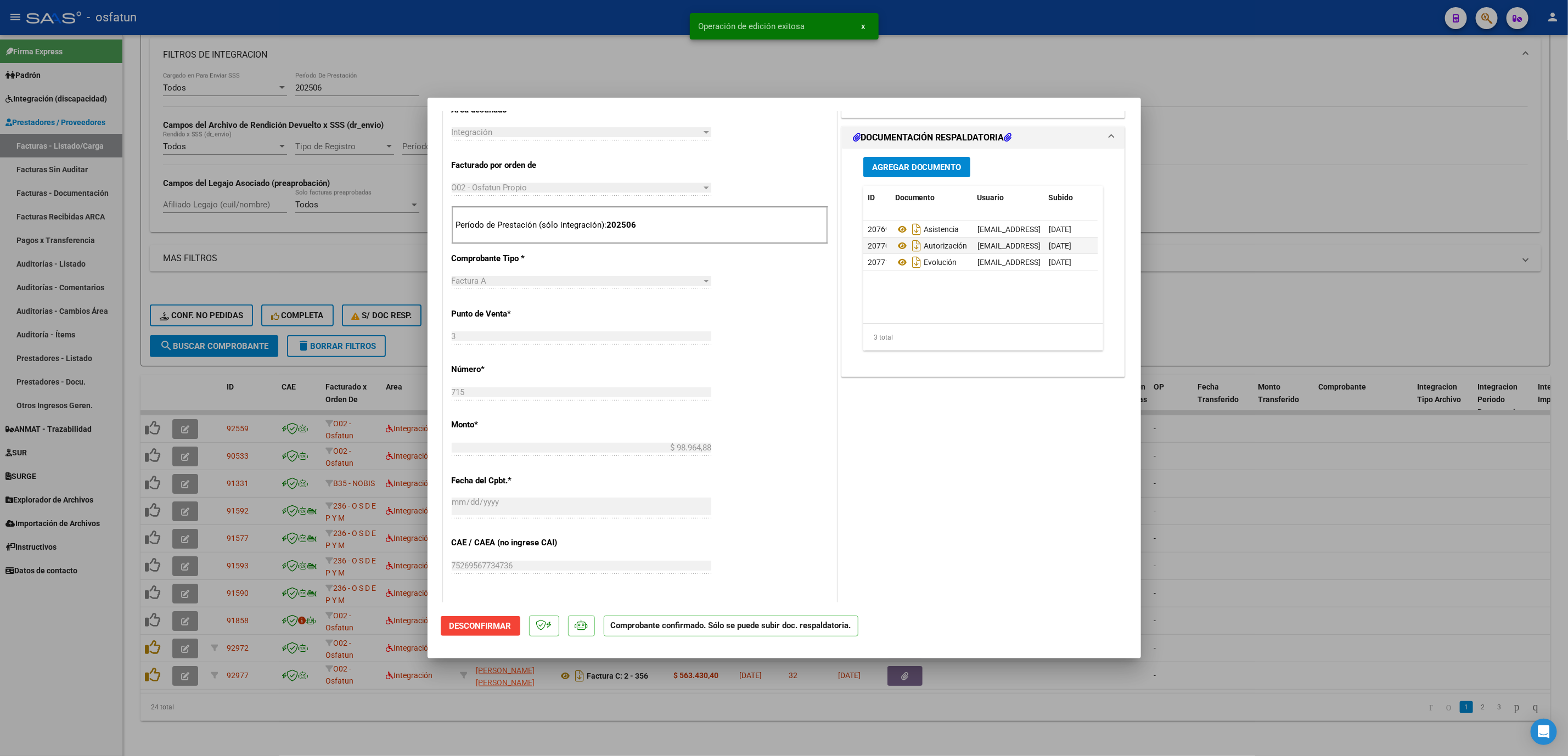
click at [1222, 498] on div at bounding box center [784, 378] width 1568 height 756
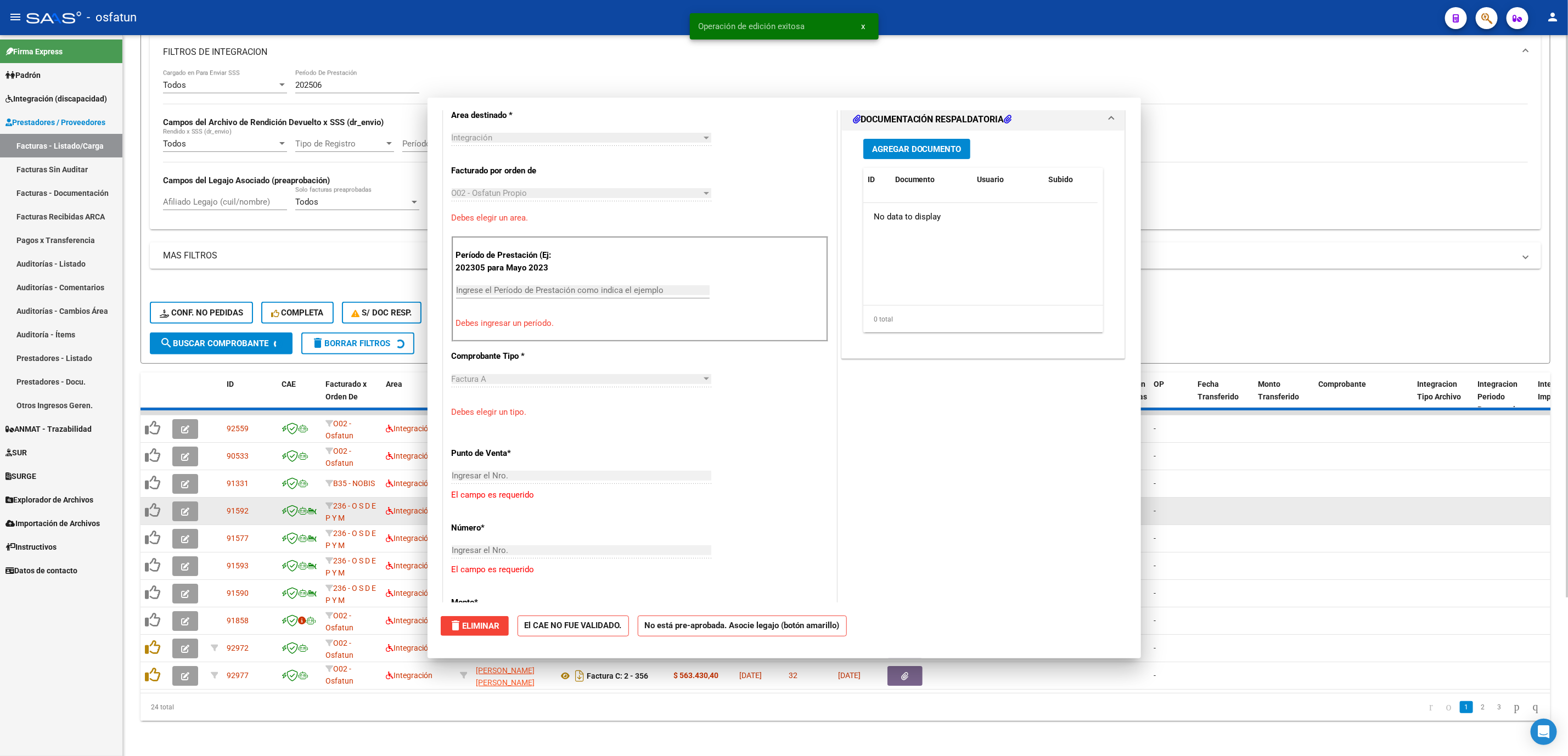
scroll to position [266, 0]
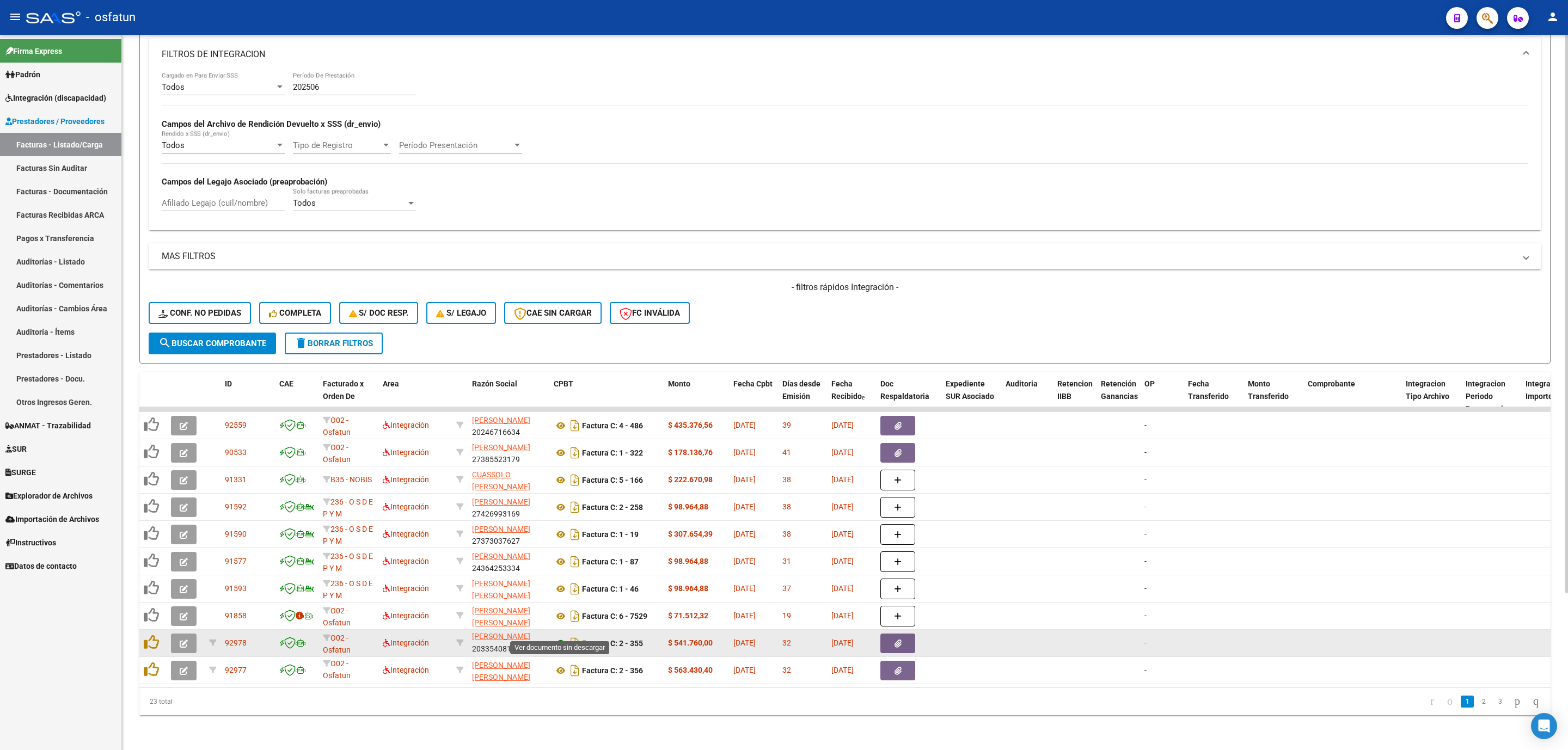
click at [562, 637] on icon at bounding box center [560, 643] width 14 height 13
click at [181, 640] on icon "button" at bounding box center [183, 643] width 8 height 8
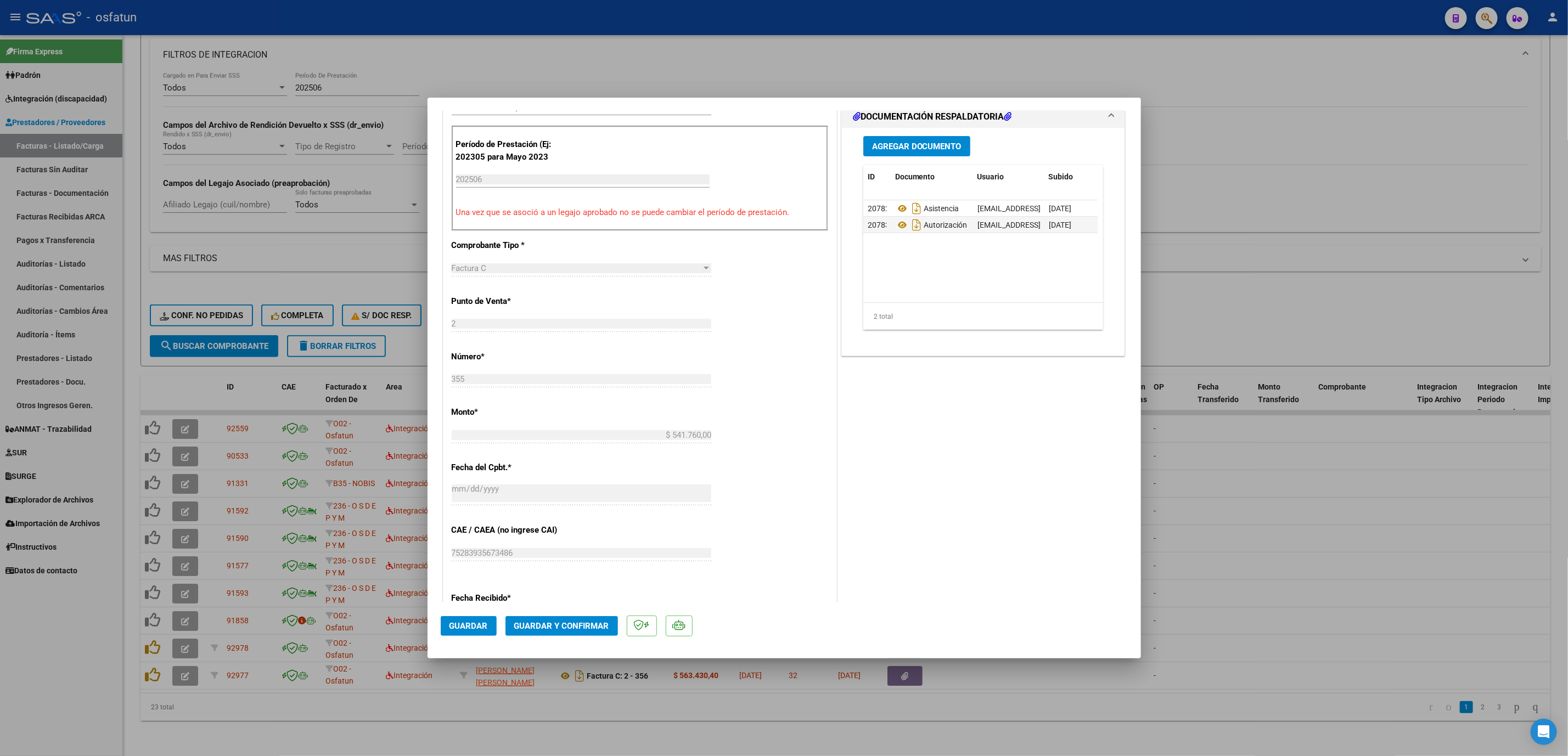
scroll to position [329, 0]
click at [549, 624] on span "Guardar y Confirmar" at bounding box center [562, 626] width 95 height 9
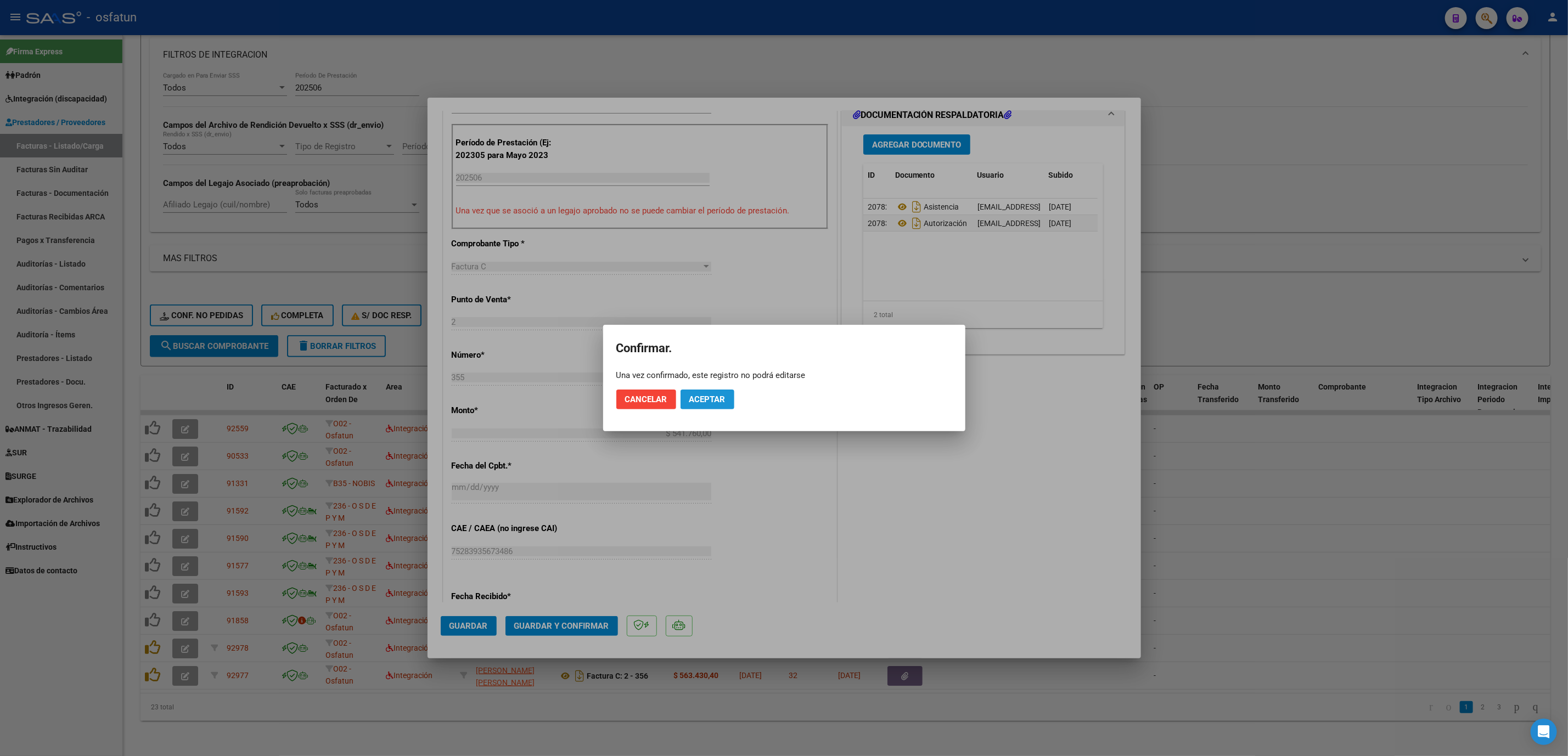
click at [699, 392] on button "Aceptar" at bounding box center [707, 399] width 54 height 20
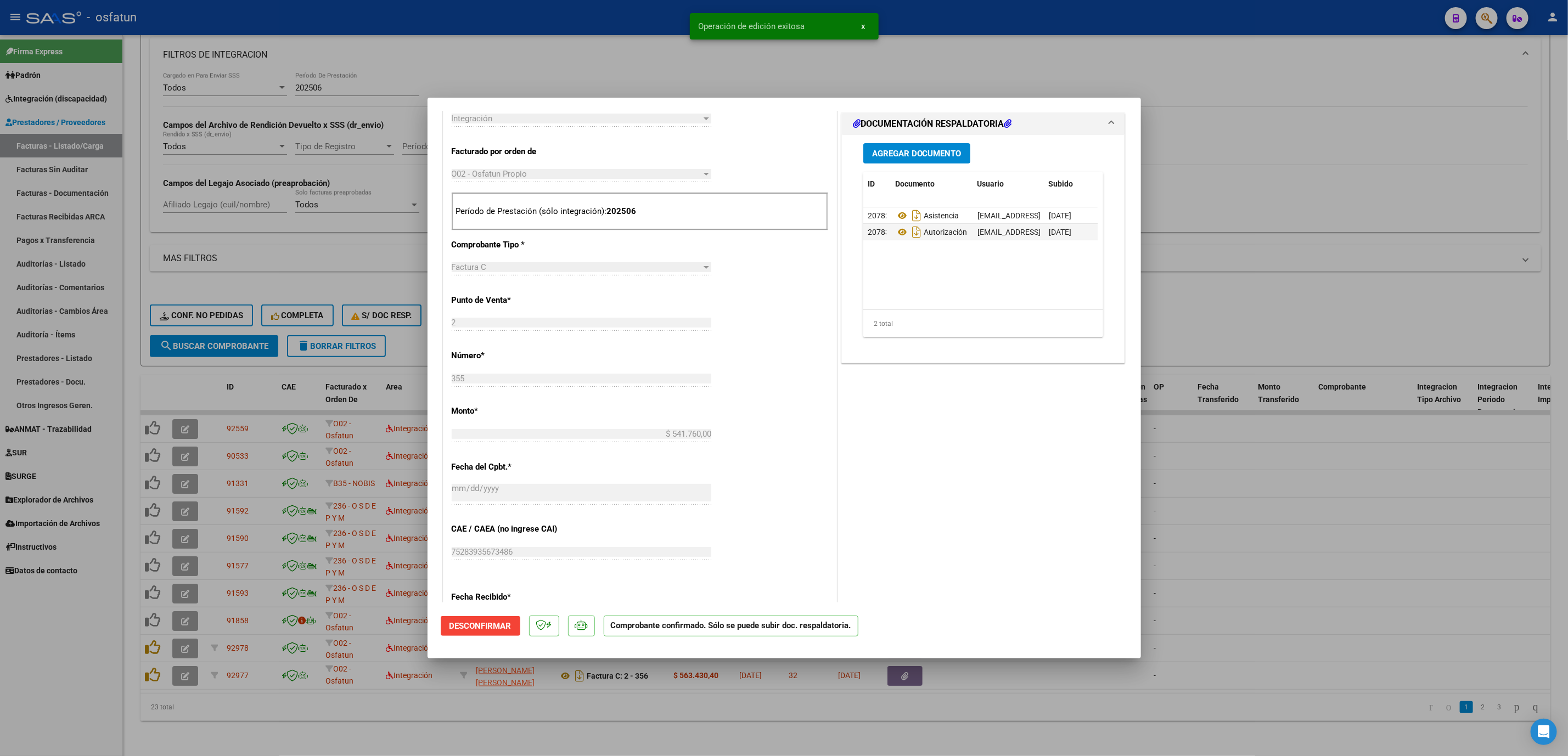
click at [1233, 478] on div at bounding box center [784, 378] width 1568 height 756
type input "$ 0,00"
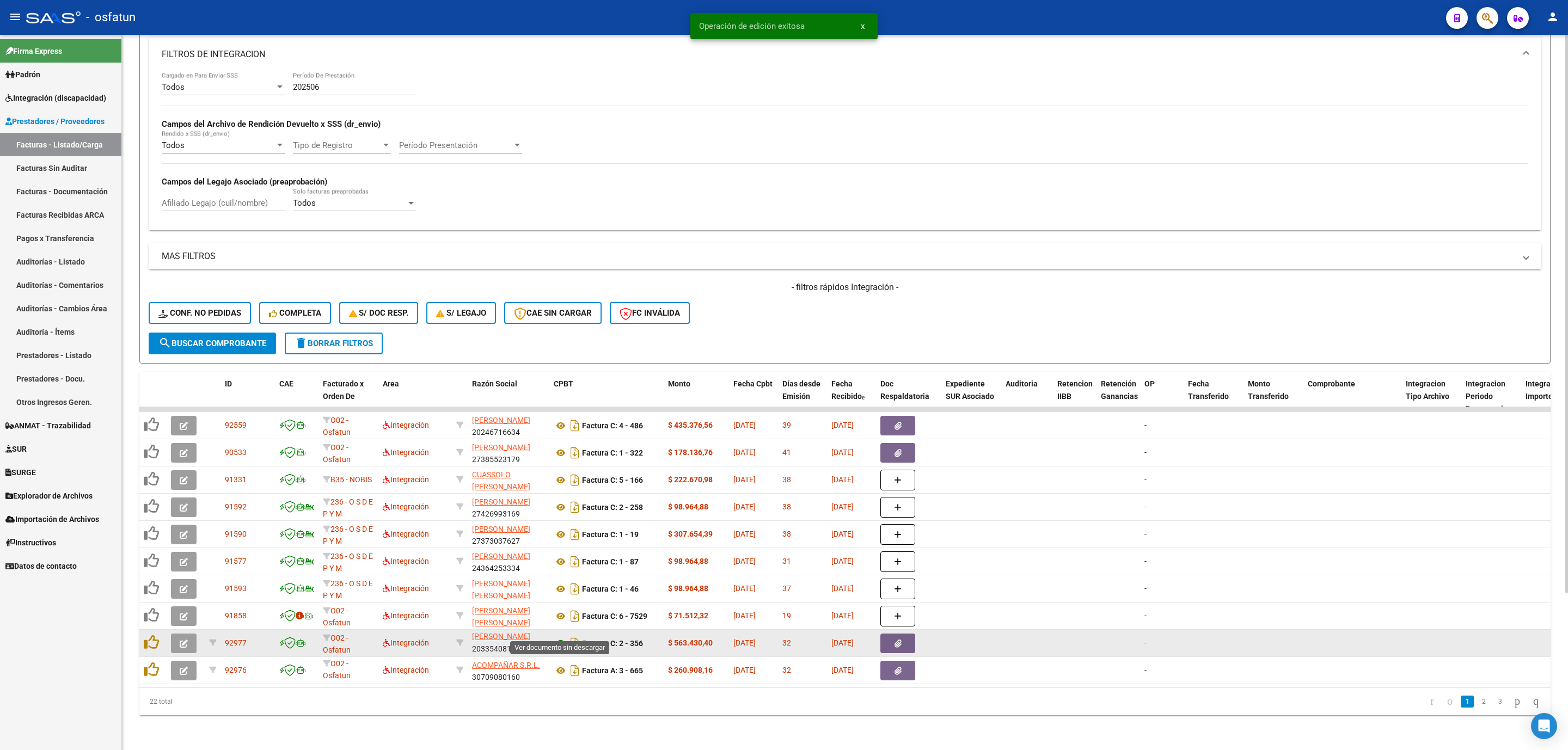
click at [561, 637] on icon at bounding box center [560, 643] width 14 height 13
click at [180, 640] on icon "button" at bounding box center [183, 643] width 8 height 8
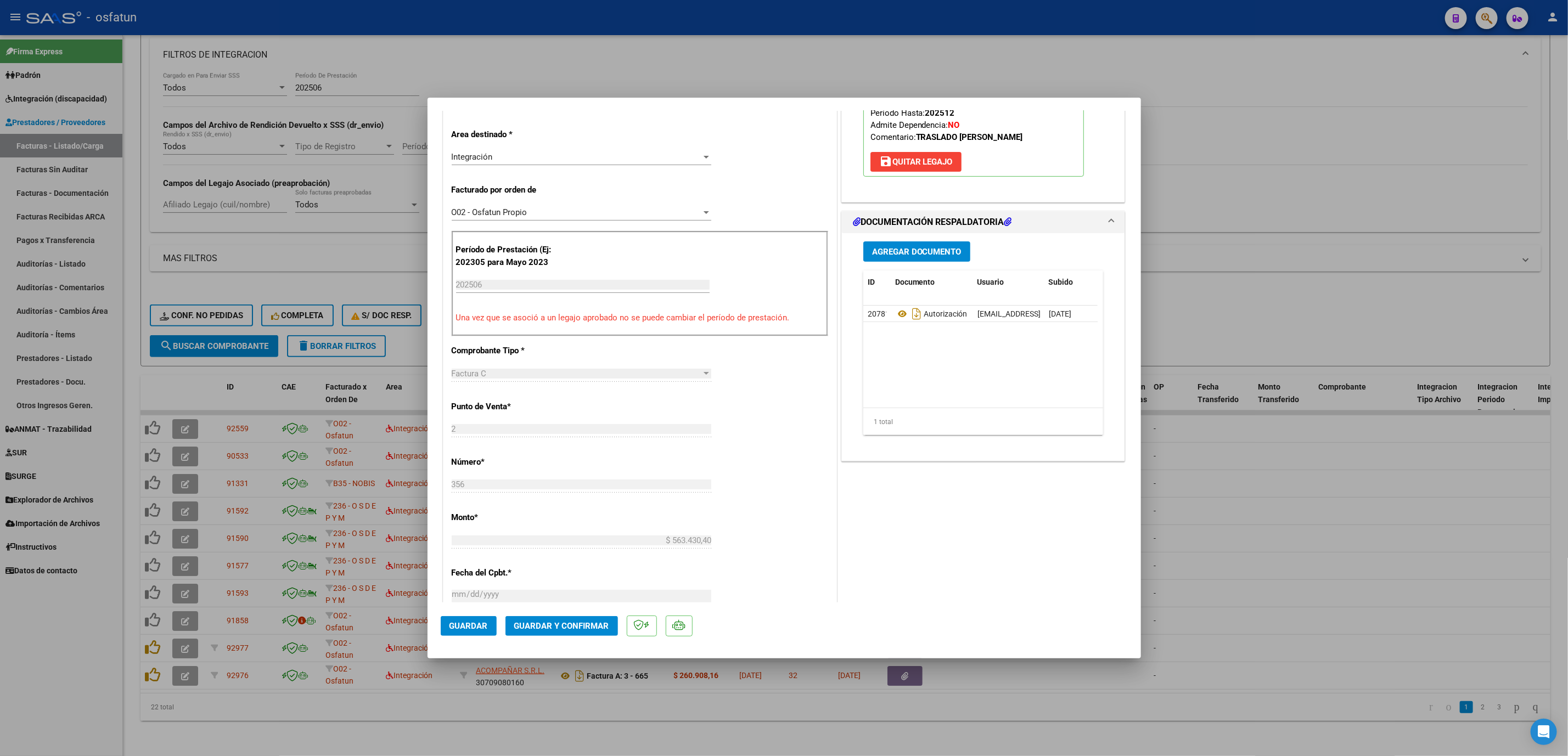
scroll to position [247, 0]
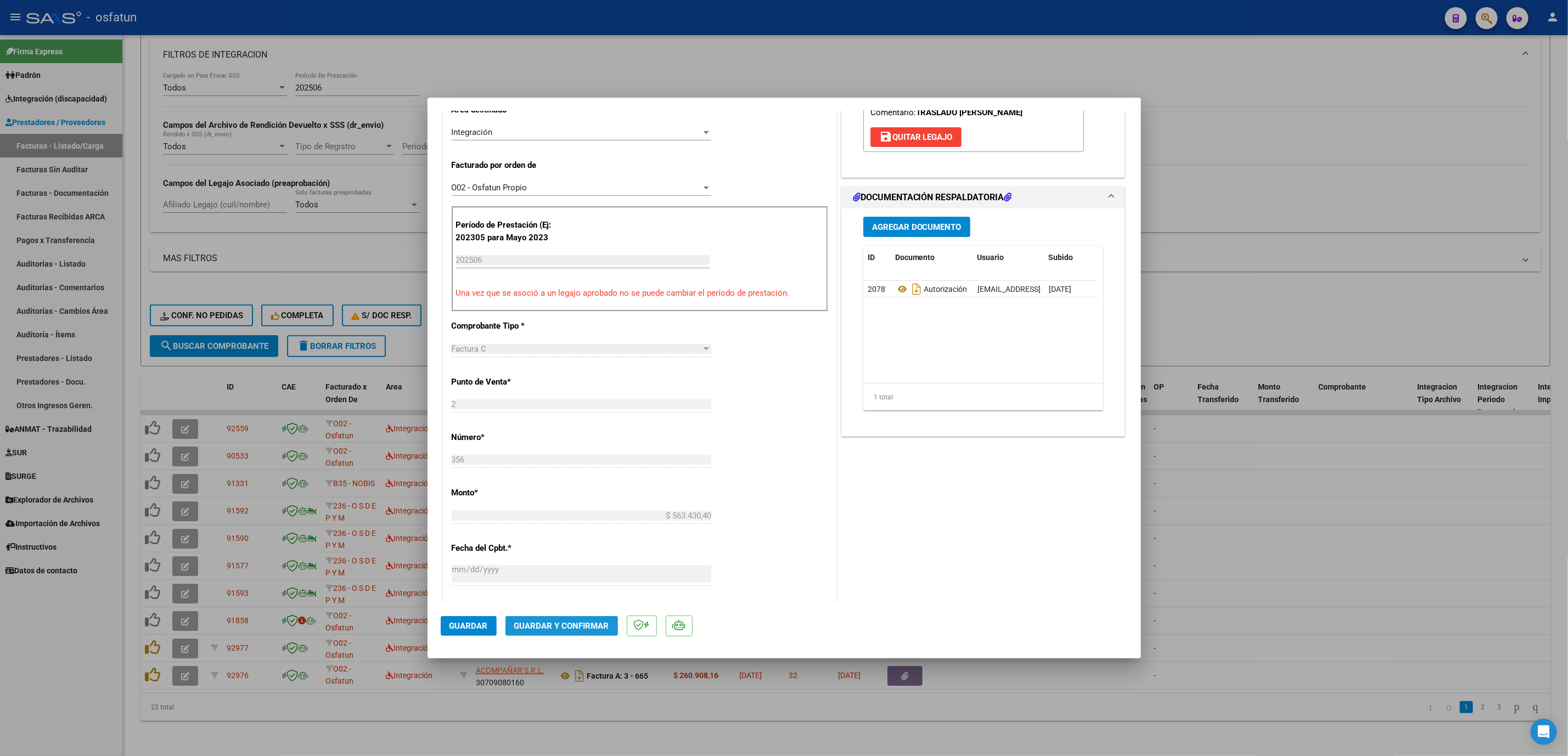
click at [536, 617] on button "Guardar y Confirmar" at bounding box center [561, 626] width 112 height 20
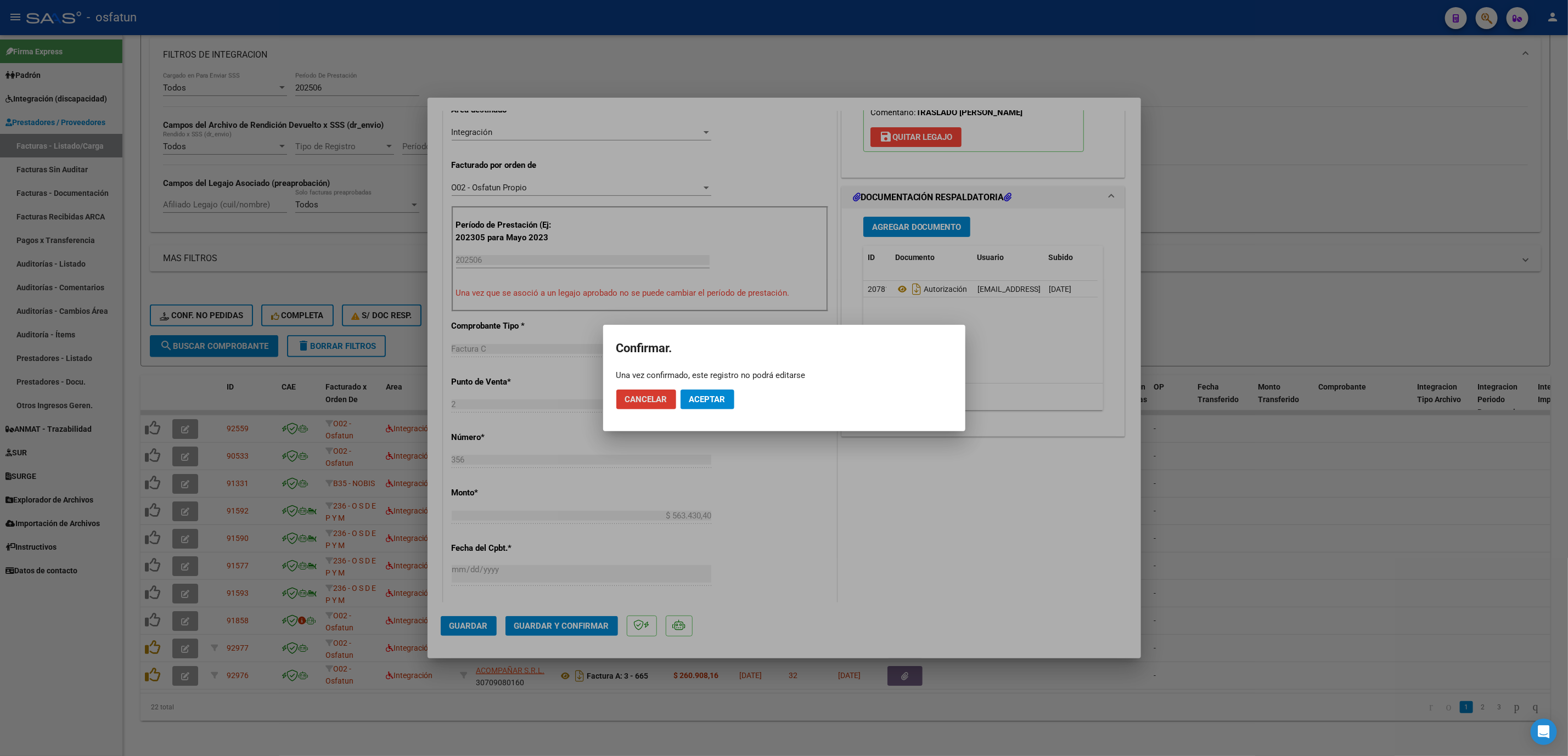
click at [714, 401] on span "Aceptar" at bounding box center [707, 400] width 36 height 9
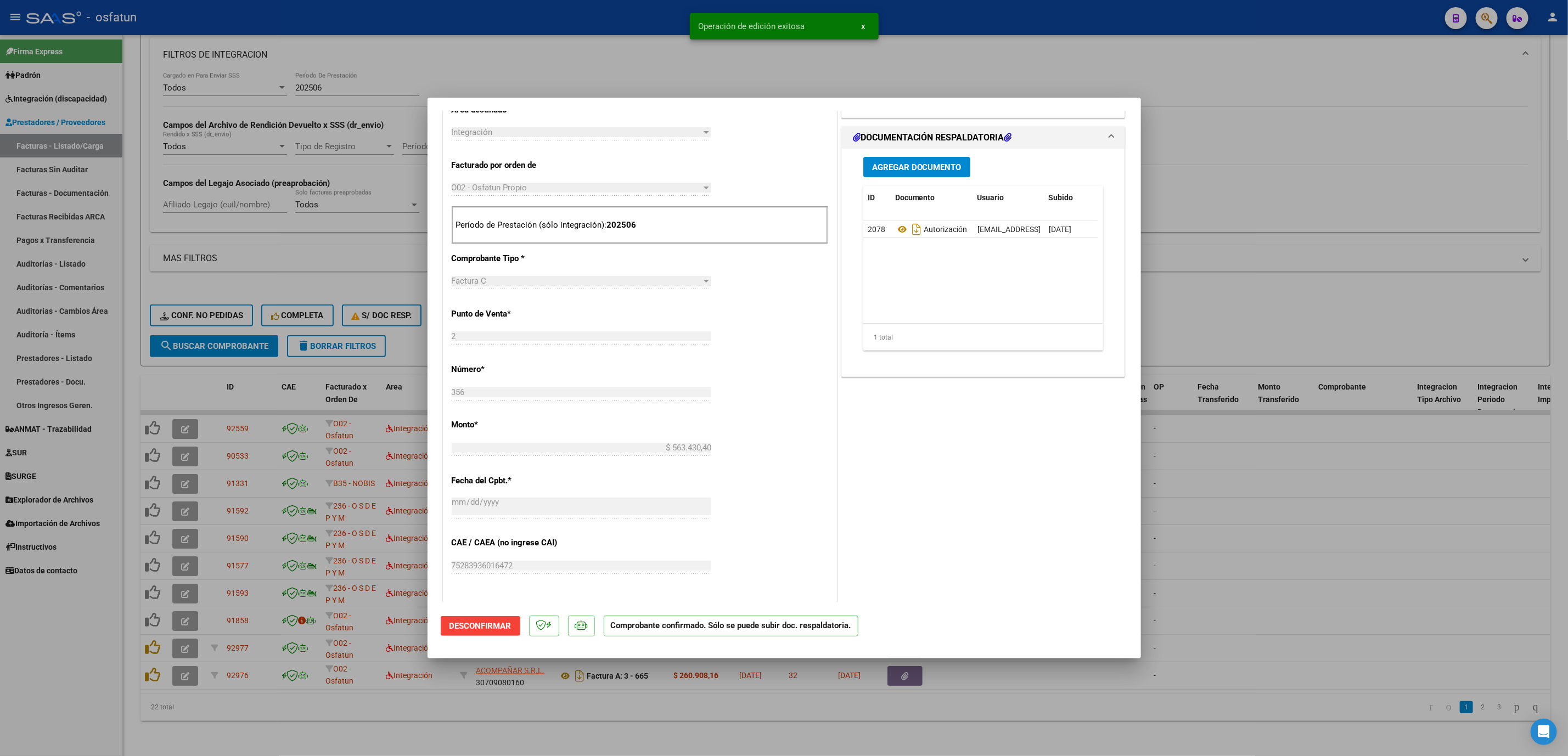
click at [1244, 476] on div at bounding box center [784, 378] width 1568 height 756
type input "$ 0,00"
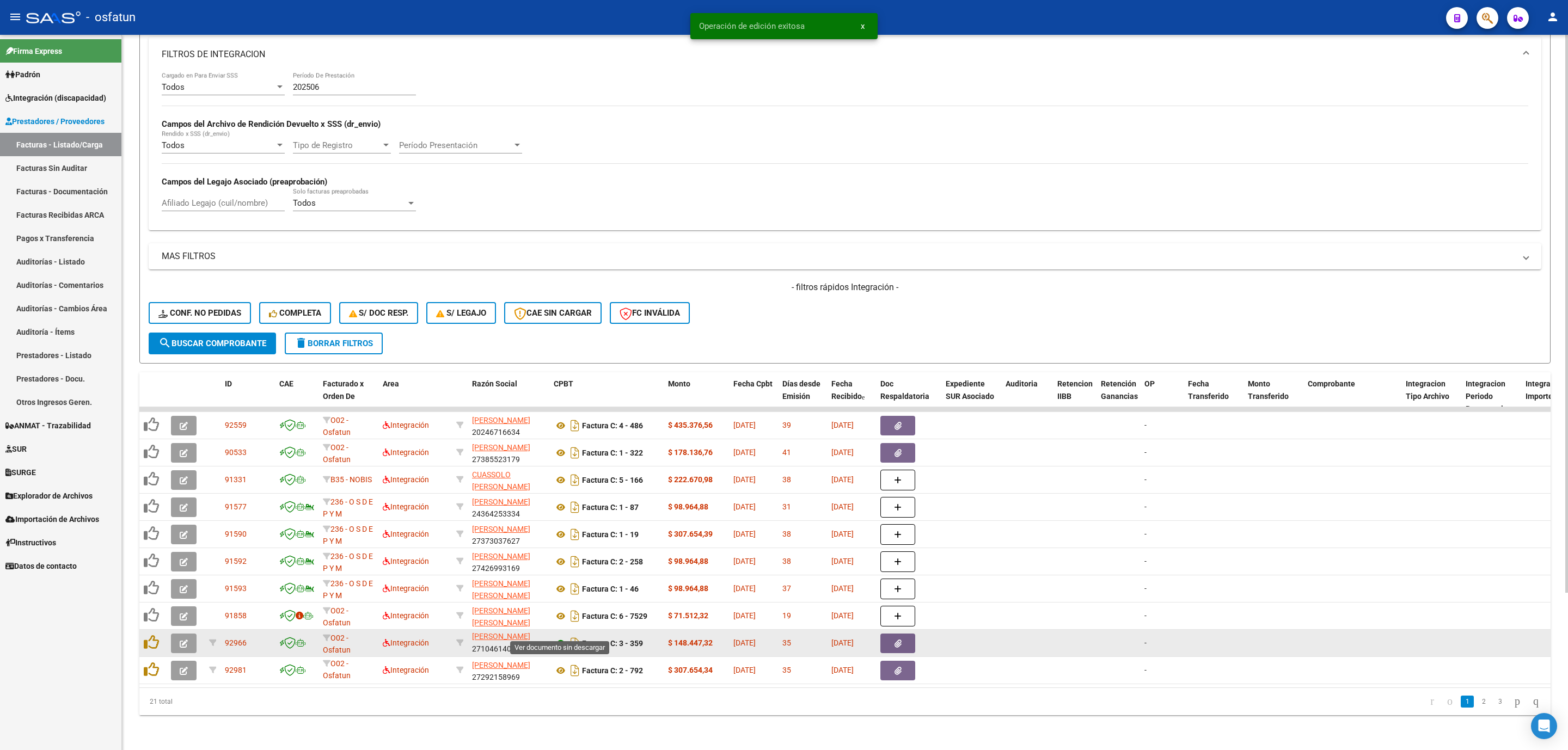
click at [555, 637] on icon at bounding box center [560, 643] width 14 height 13
click at [185, 640] on icon "button" at bounding box center [183, 643] width 8 height 8
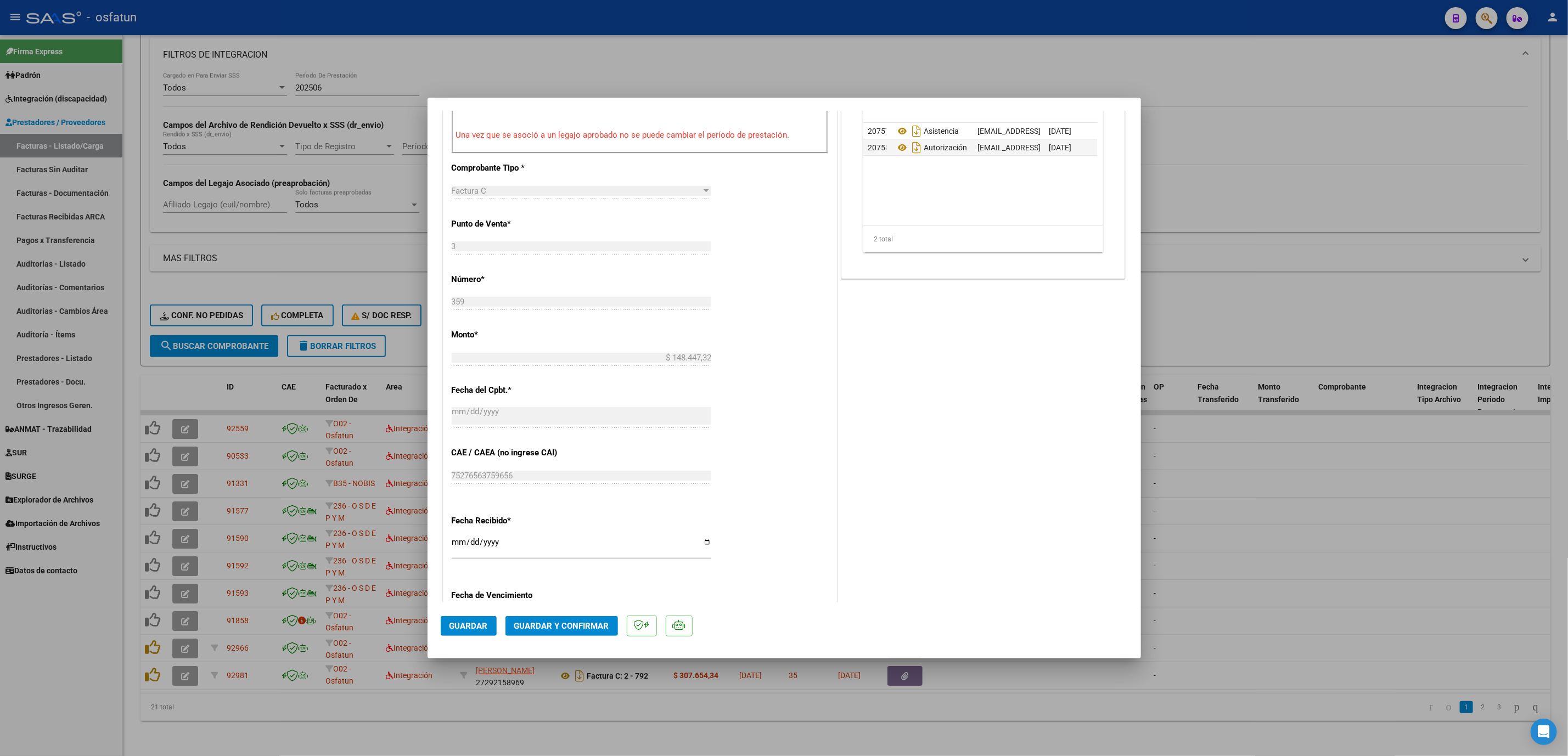
scroll to position [412, 0]
drag, startPoint x: 573, startPoint y: 645, endPoint x: 576, endPoint y: 632, distance: 13.3
click at [573, 640] on mat-dialog-actions "Guardar Guardar y Confirmar" at bounding box center [784, 624] width 687 height 43
click at [579, 622] on span "Guardar y Confirmar" at bounding box center [562, 626] width 95 height 9
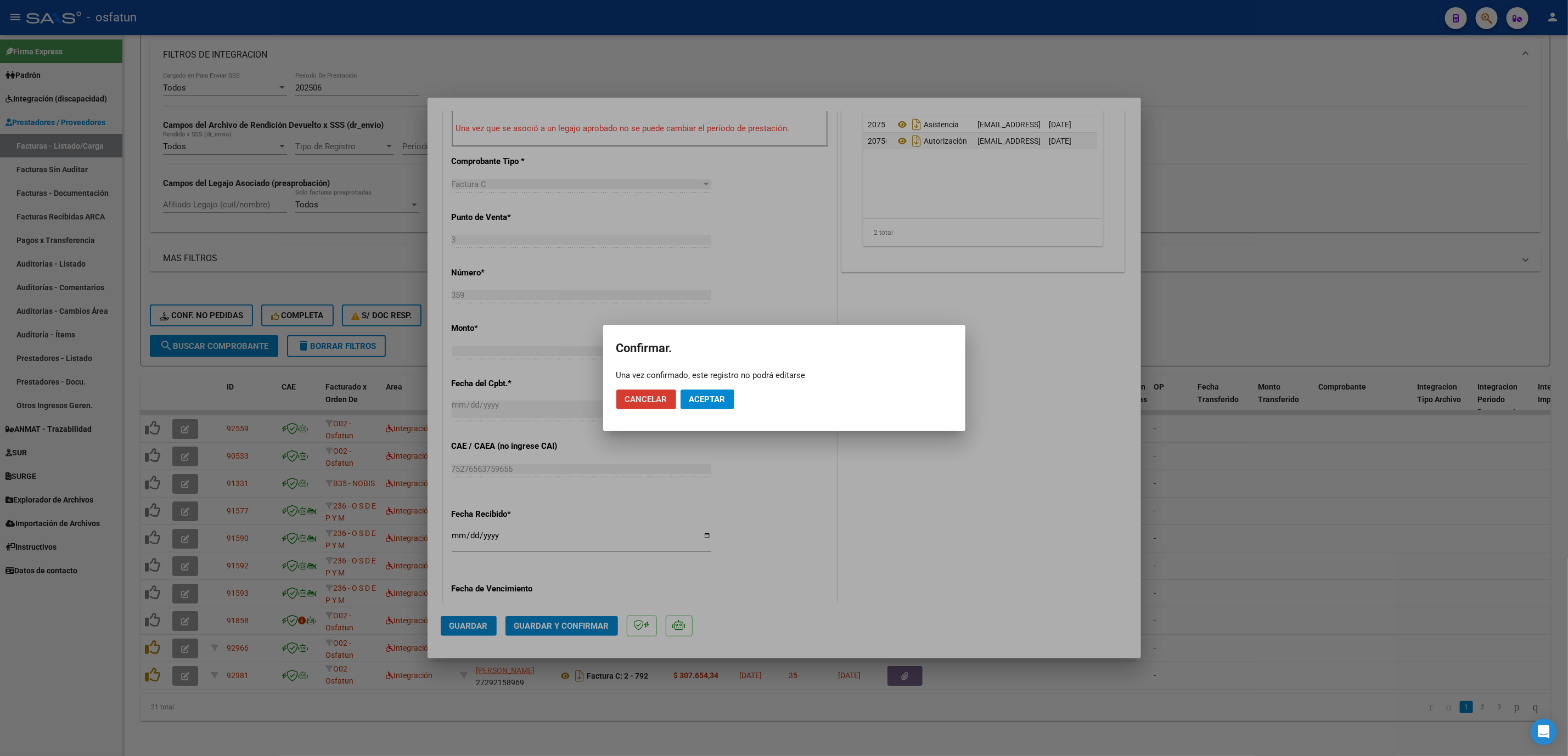
click at [703, 390] on button "Aceptar" at bounding box center [707, 399] width 54 height 20
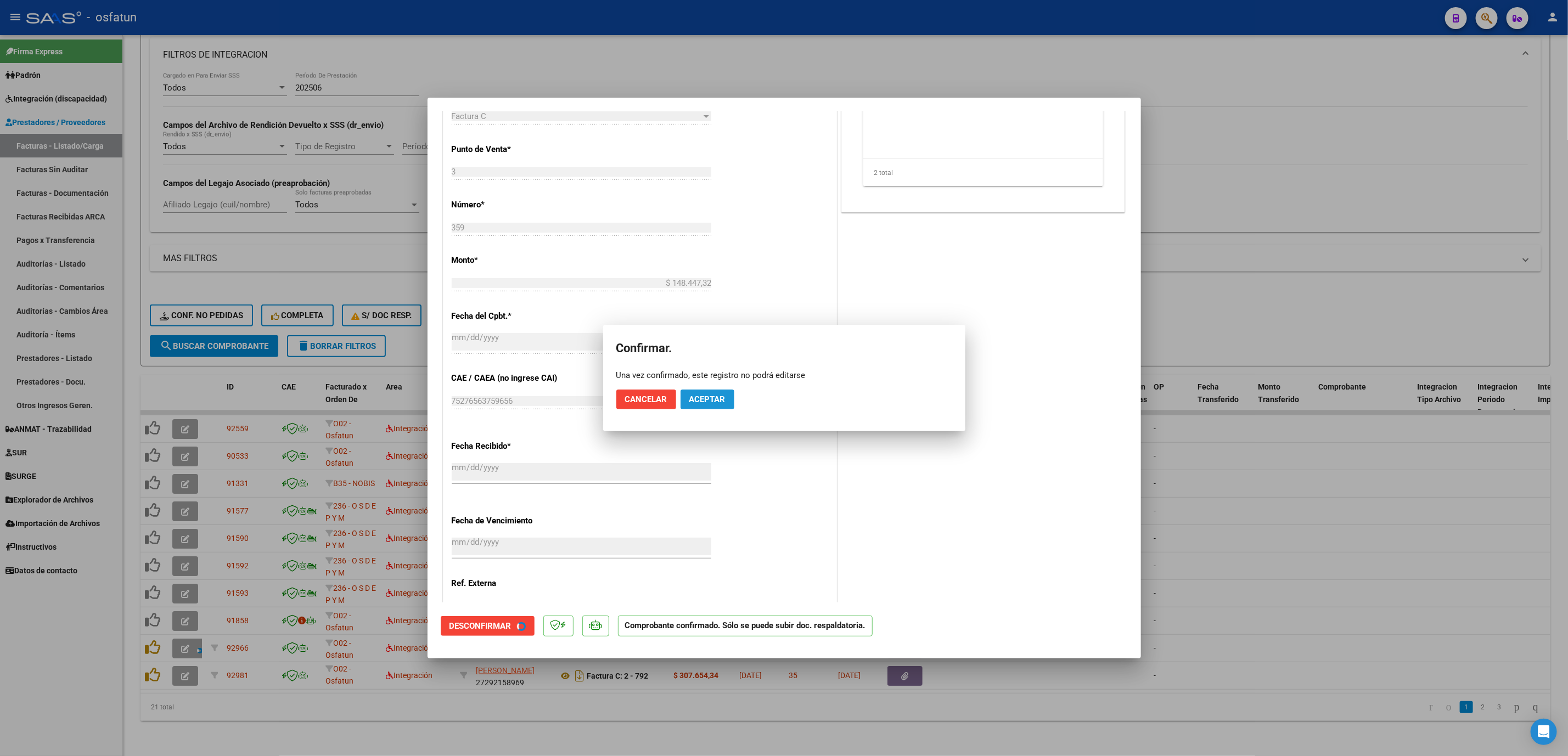
scroll to position [343, 0]
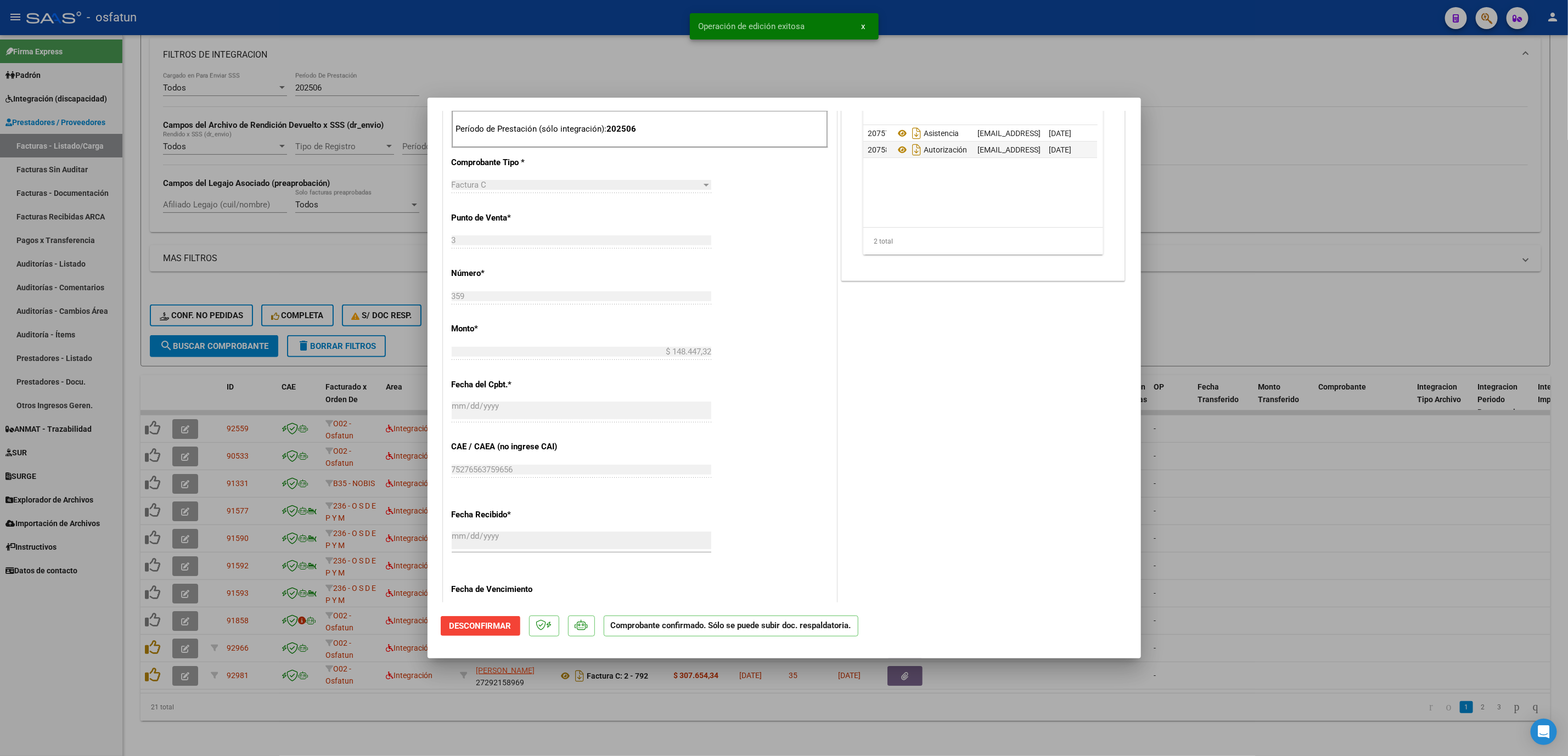
click at [1320, 273] on div at bounding box center [784, 378] width 1568 height 756
type input "$ 0,00"
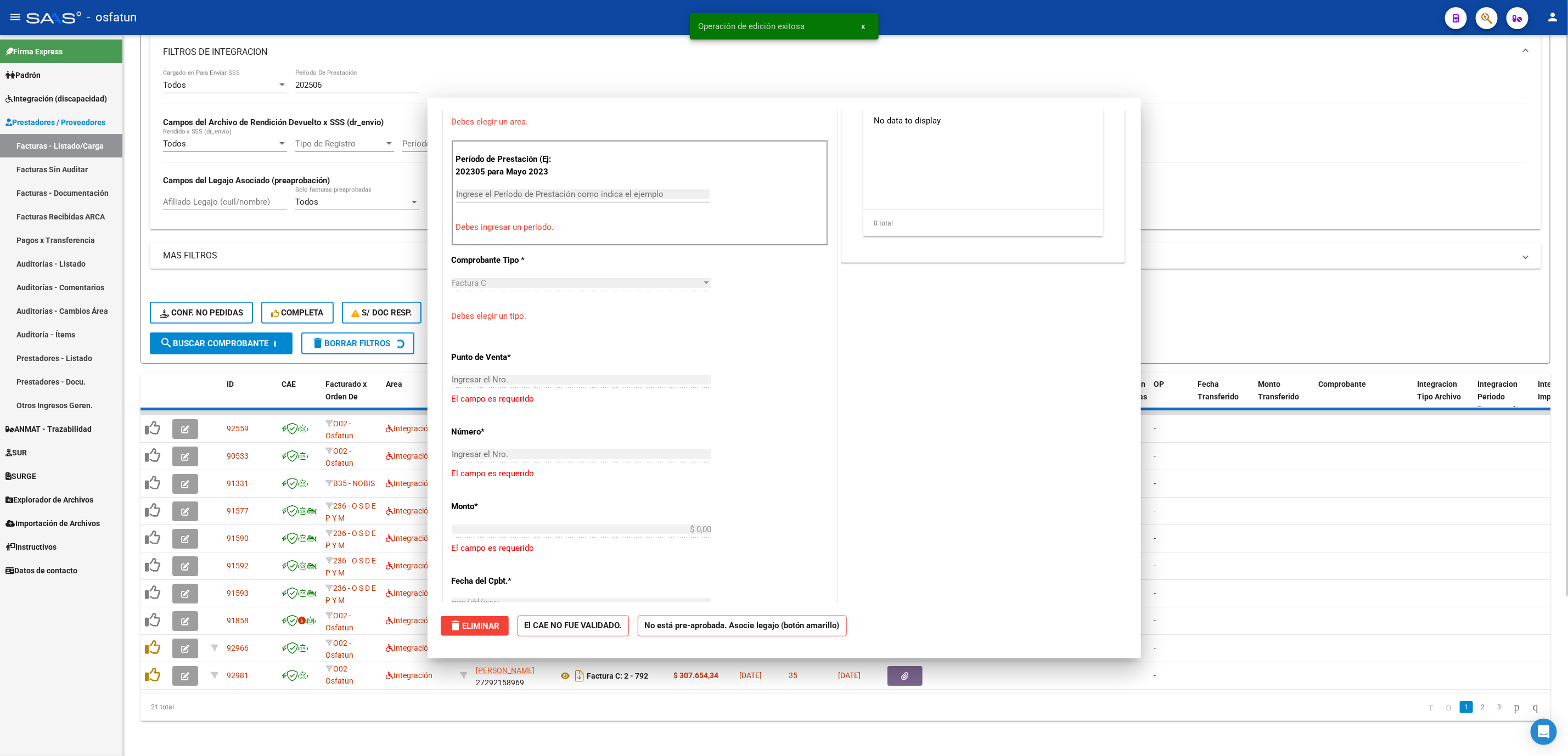
scroll to position [548, 0]
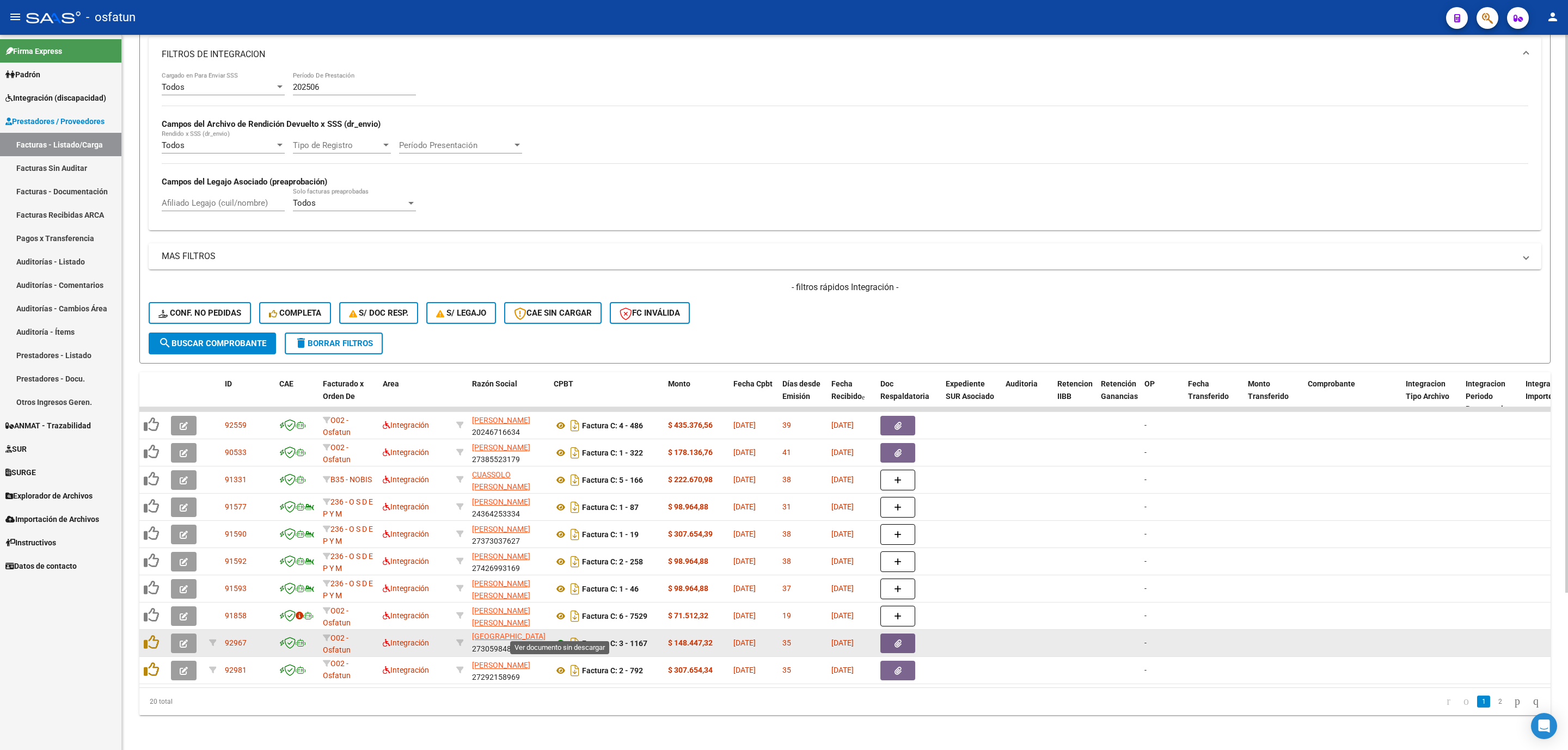
click at [555, 637] on icon at bounding box center [560, 643] width 14 height 13
click at [181, 635] on button "button" at bounding box center [183, 643] width 25 height 20
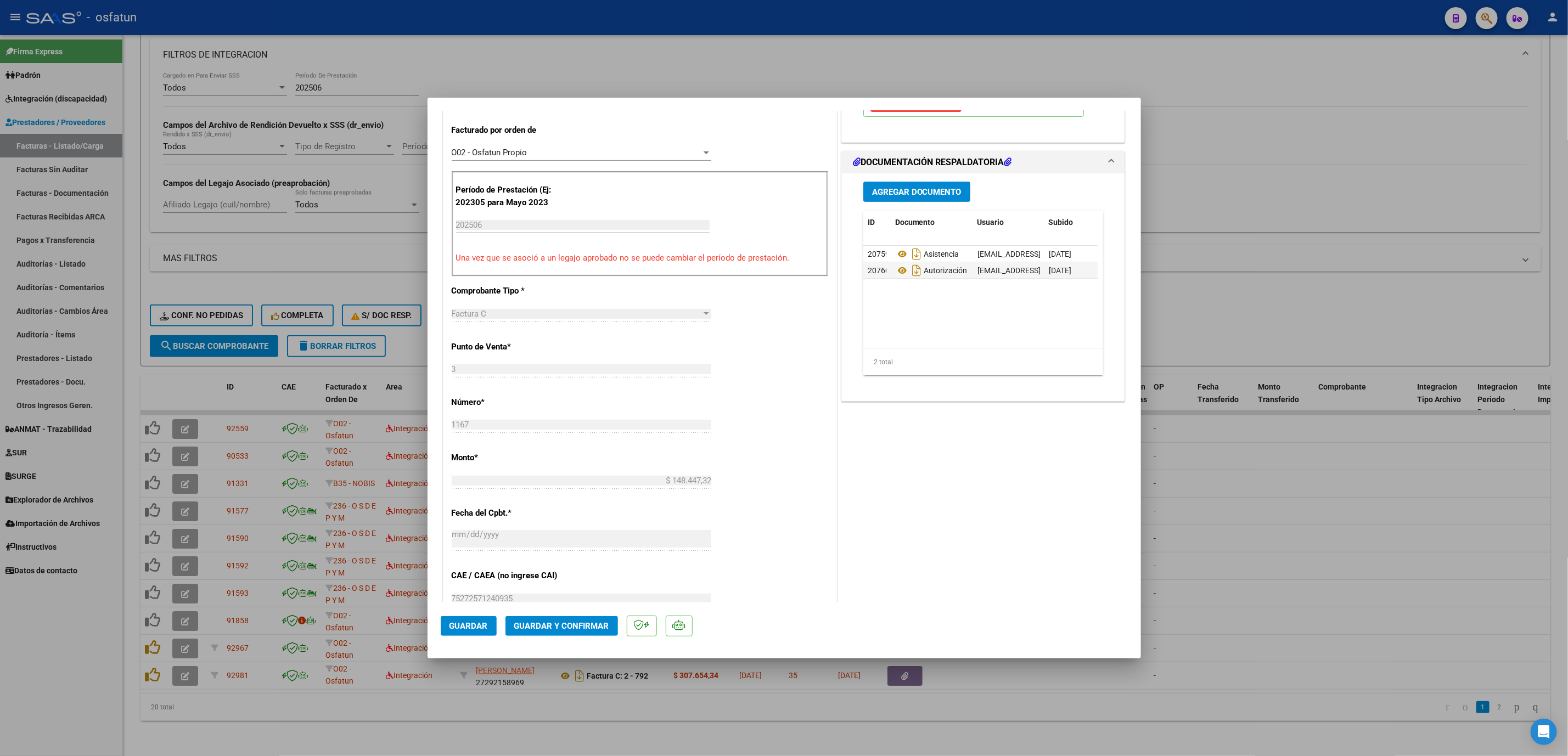
scroll to position [329, 0]
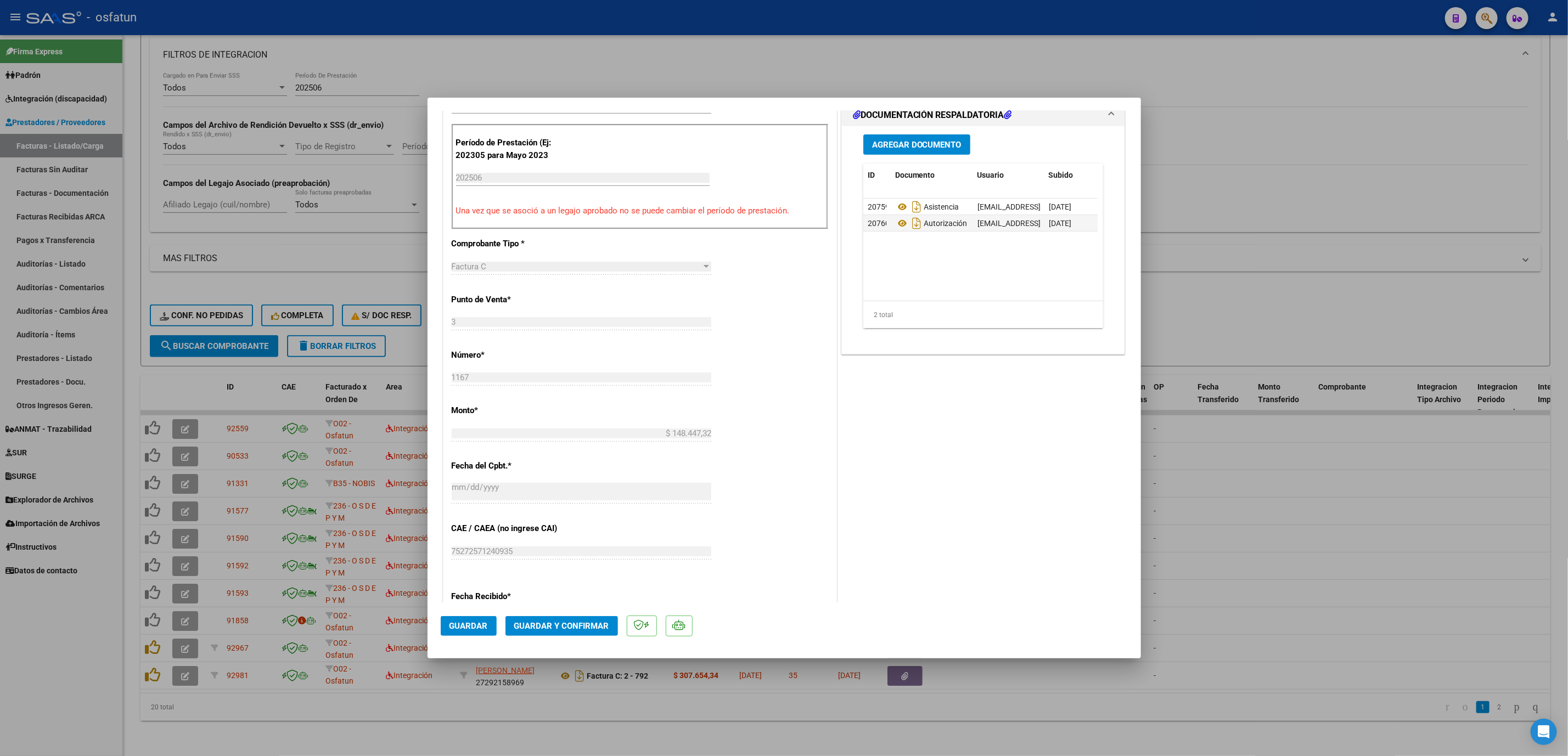
click at [586, 616] on button "Guardar y Confirmar" at bounding box center [561, 626] width 112 height 20
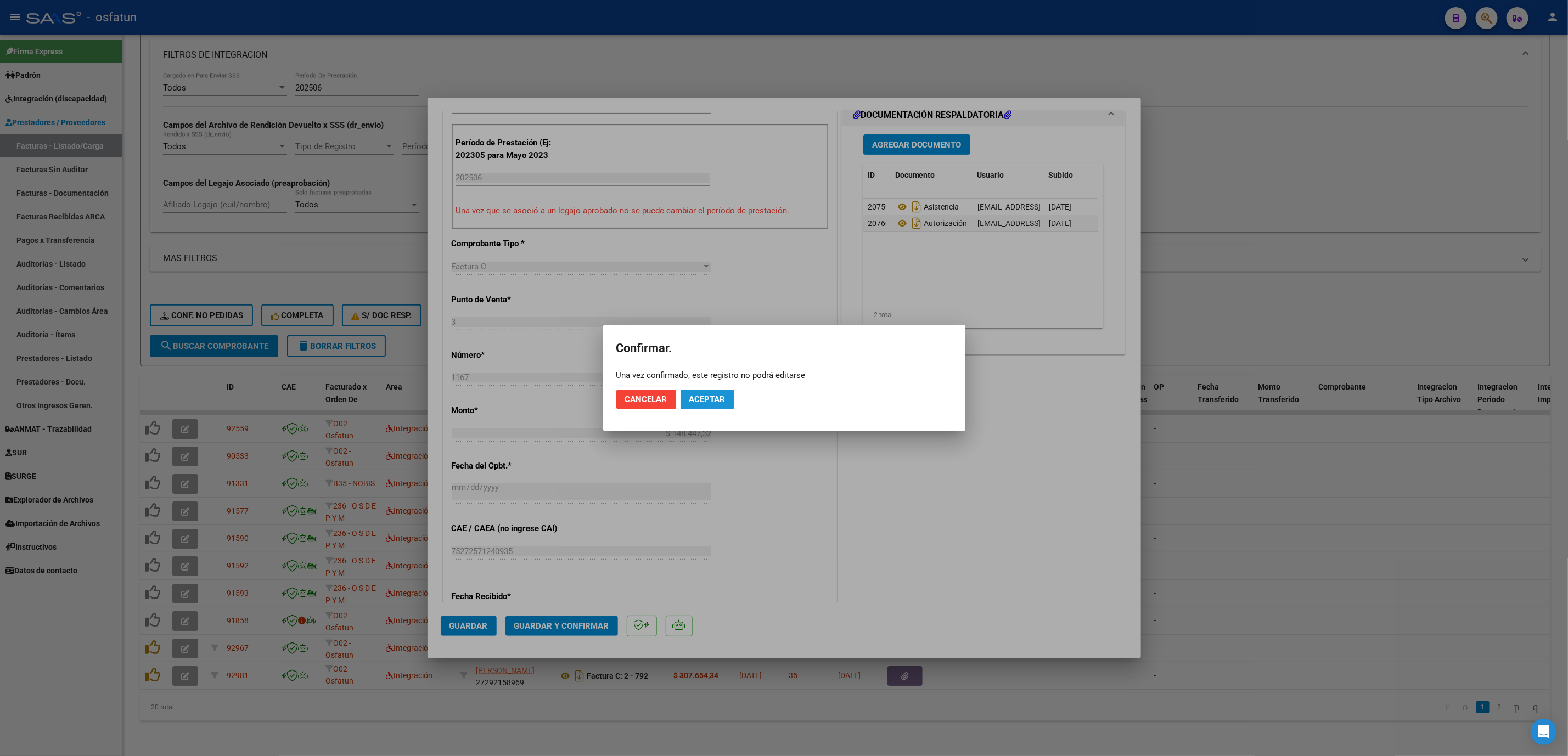
drag, startPoint x: 692, startPoint y: 406, endPoint x: 987, endPoint y: 376, distance: 296.5
click at [693, 403] on button "Aceptar" at bounding box center [707, 399] width 54 height 20
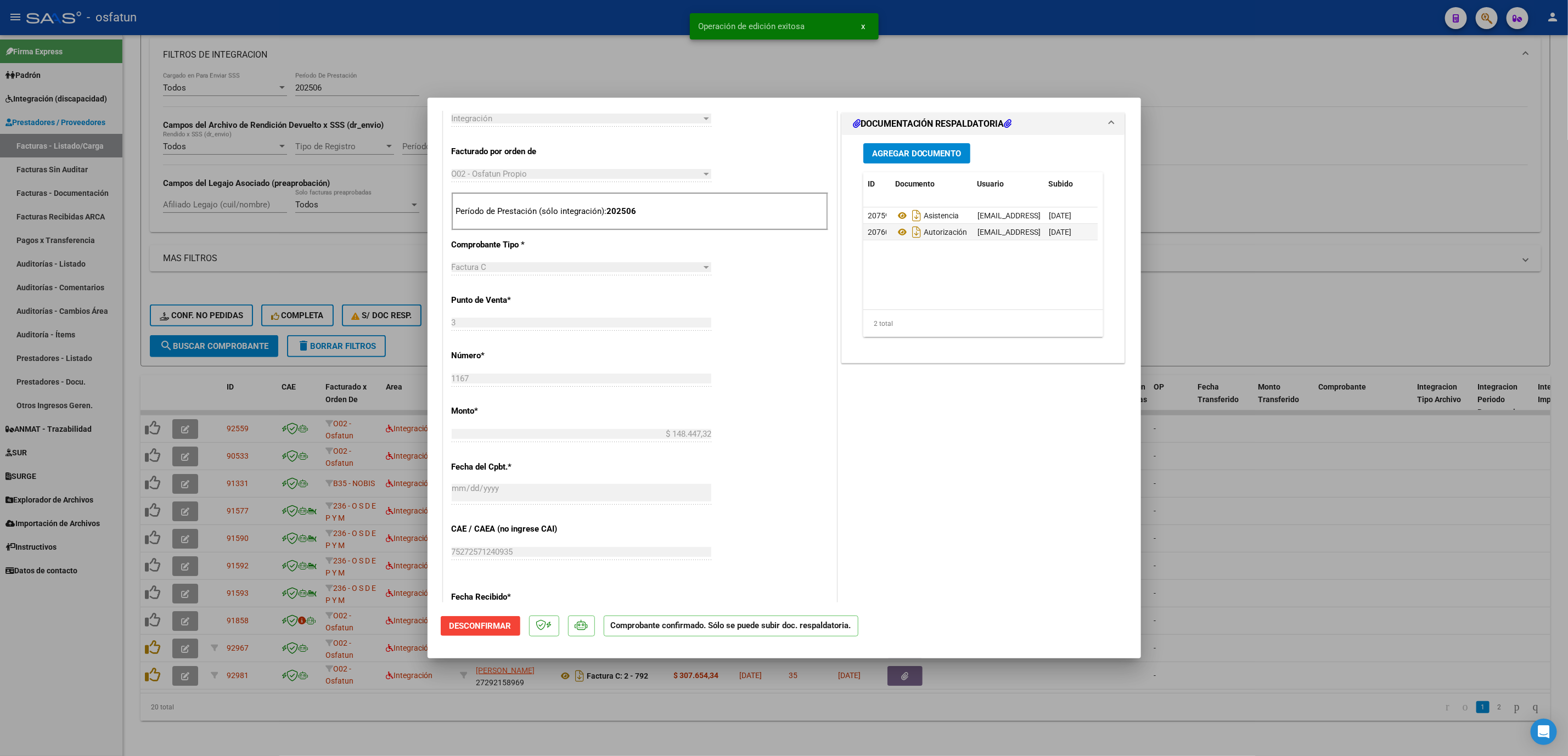
click at [1228, 441] on div at bounding box center [784, 378] width 1568 height 756
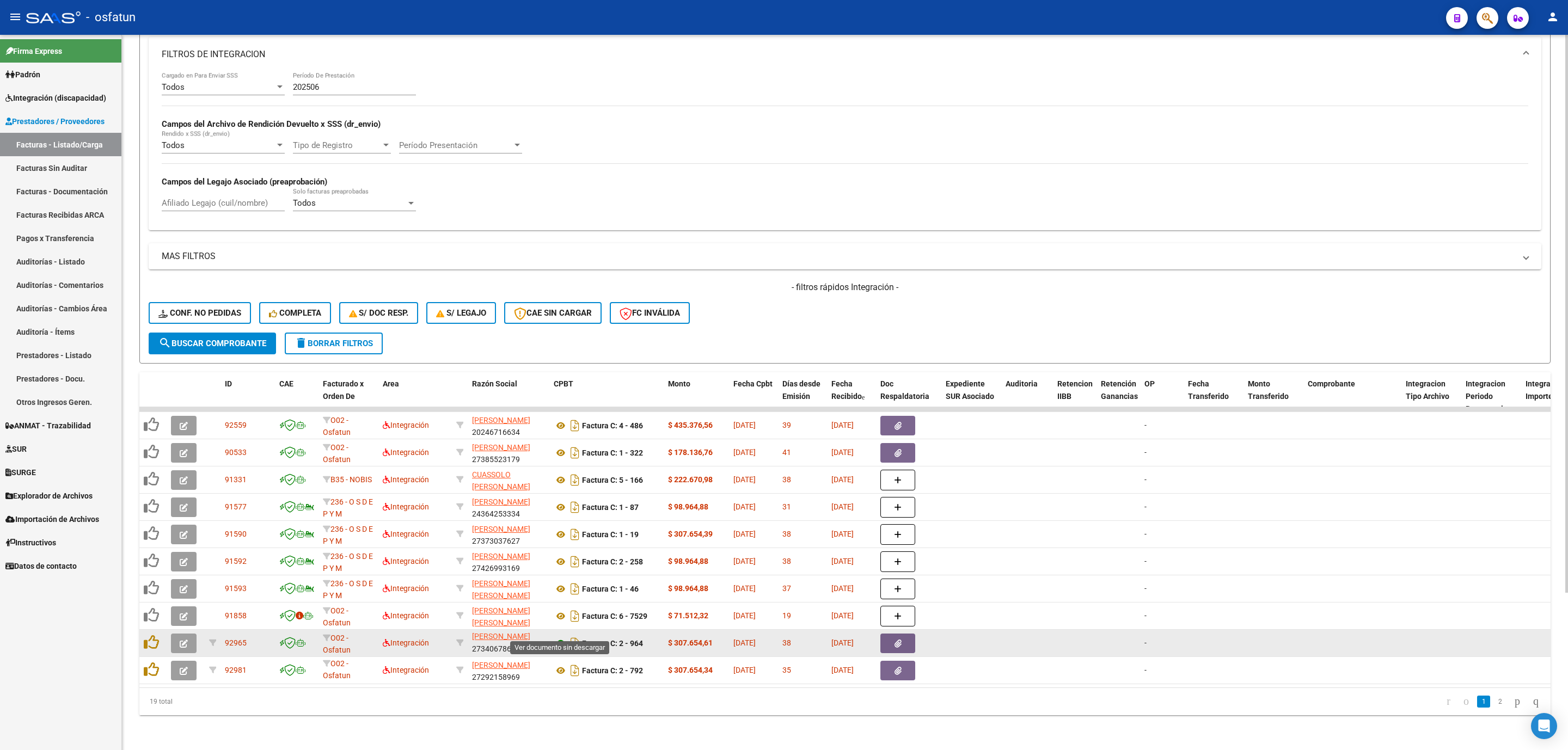
click at [561, 637] on icon at bounding box center [560, 643] width 14 height 13
click at [180, 636] on button "button" at bounding box center [183, 643] width 25 height 20
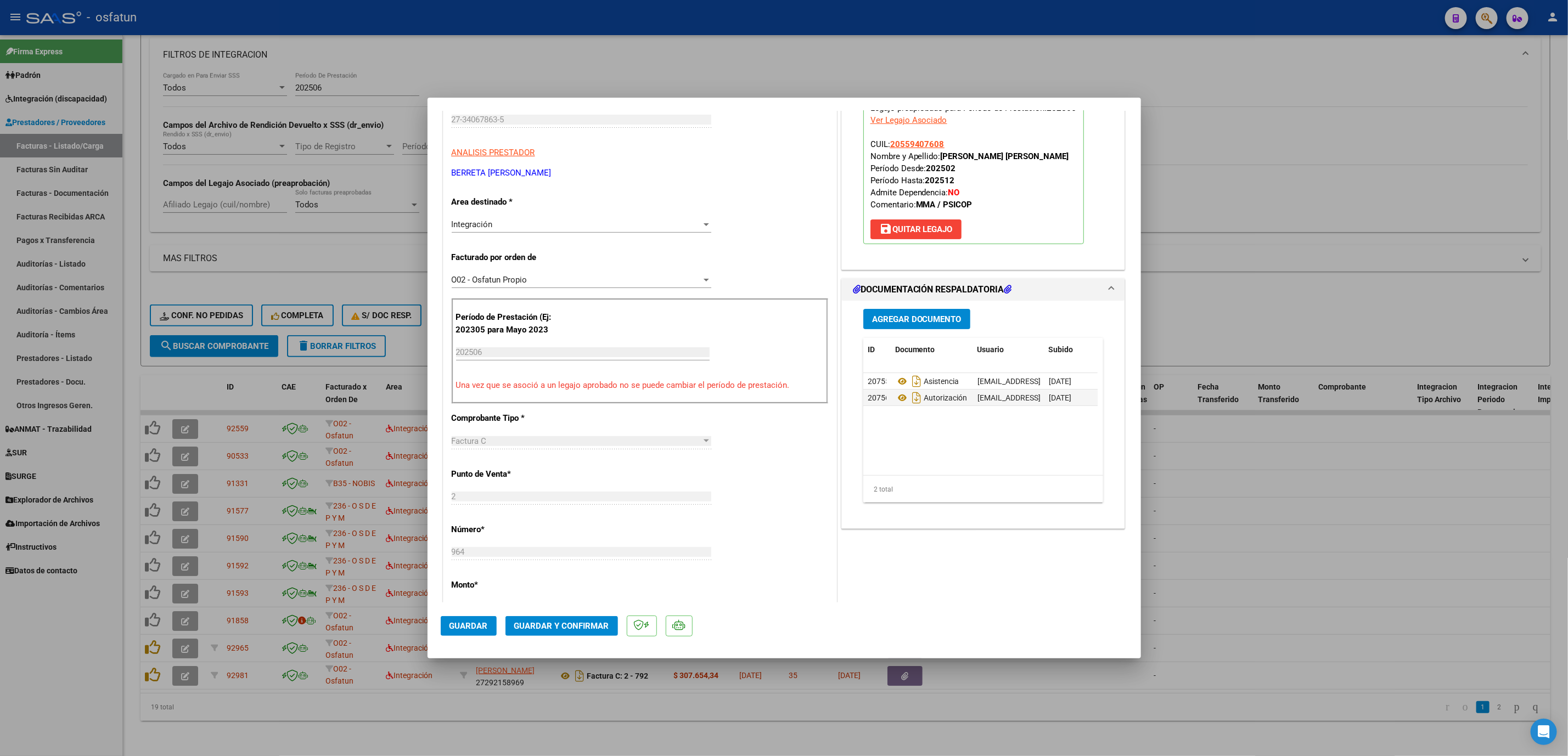
scroll to position [247, 0]
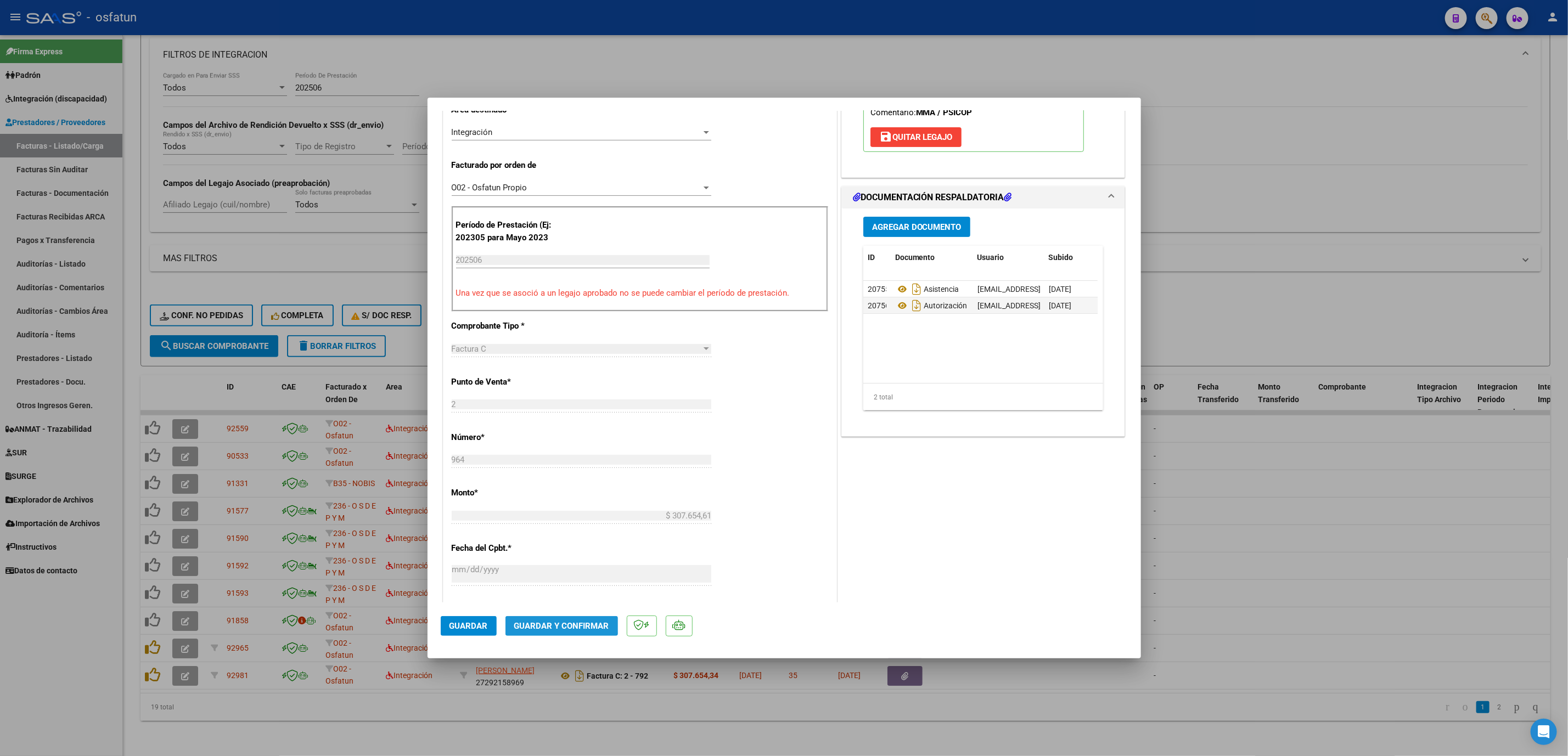
click at [556, 621] on span "Guardar y Confirmar" at bounding box center [562, 626] width 95 height 9
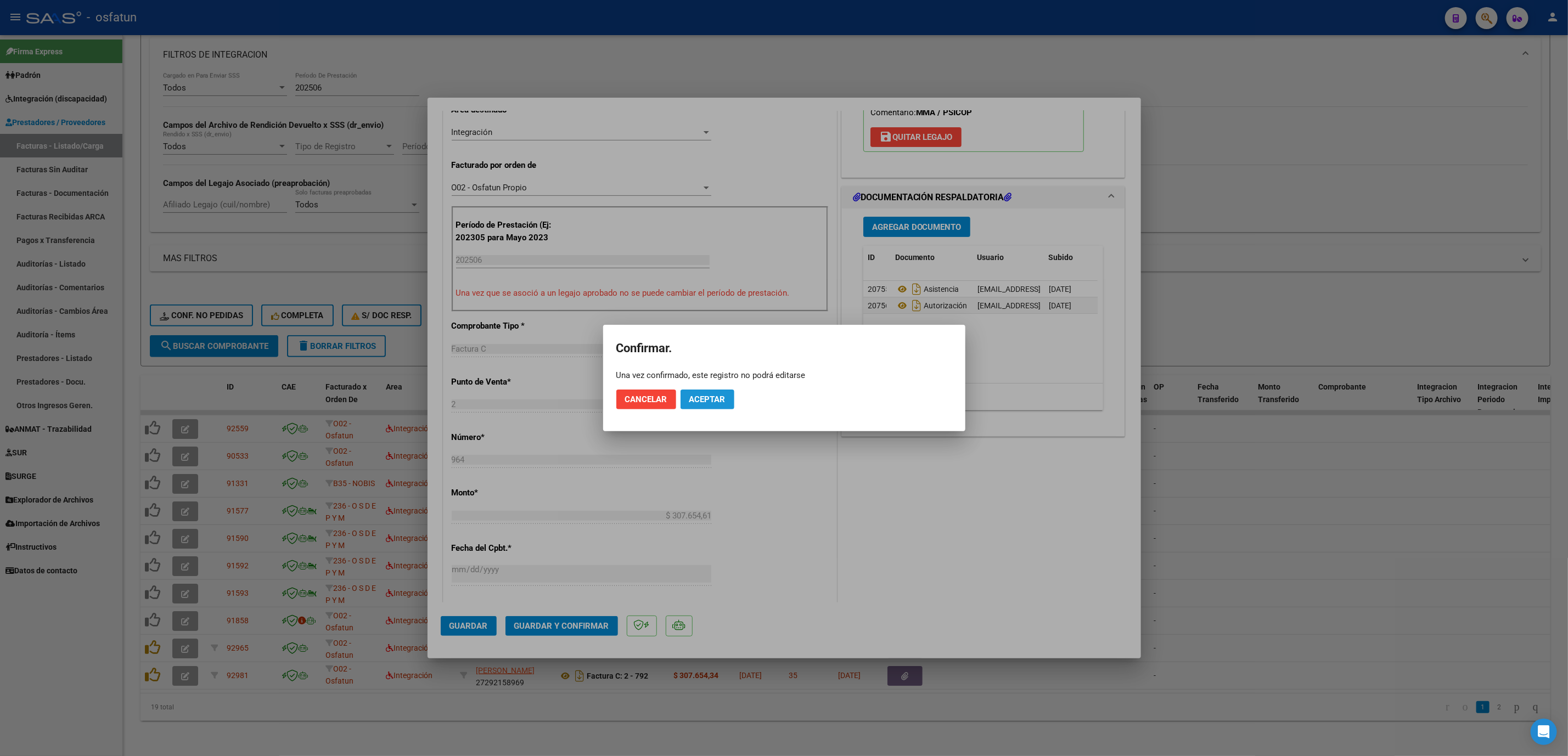
click at [699, 405] on button "Aceptar" at bounding box center [707, 399] width 54 height 20
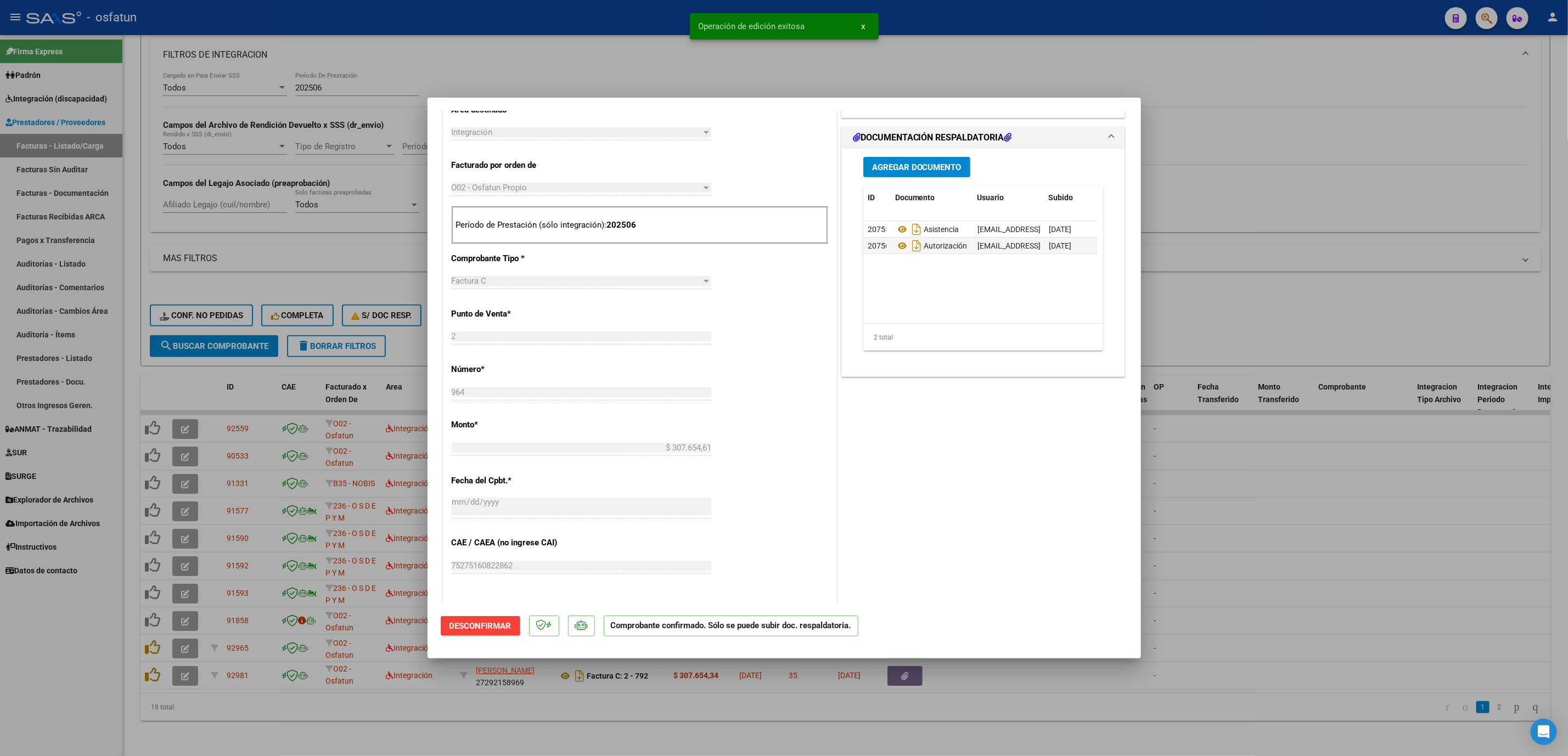
click at [1469, 580] on div at bounding box center [784, 378] width 1568 height 756
type input "$ 0,00"
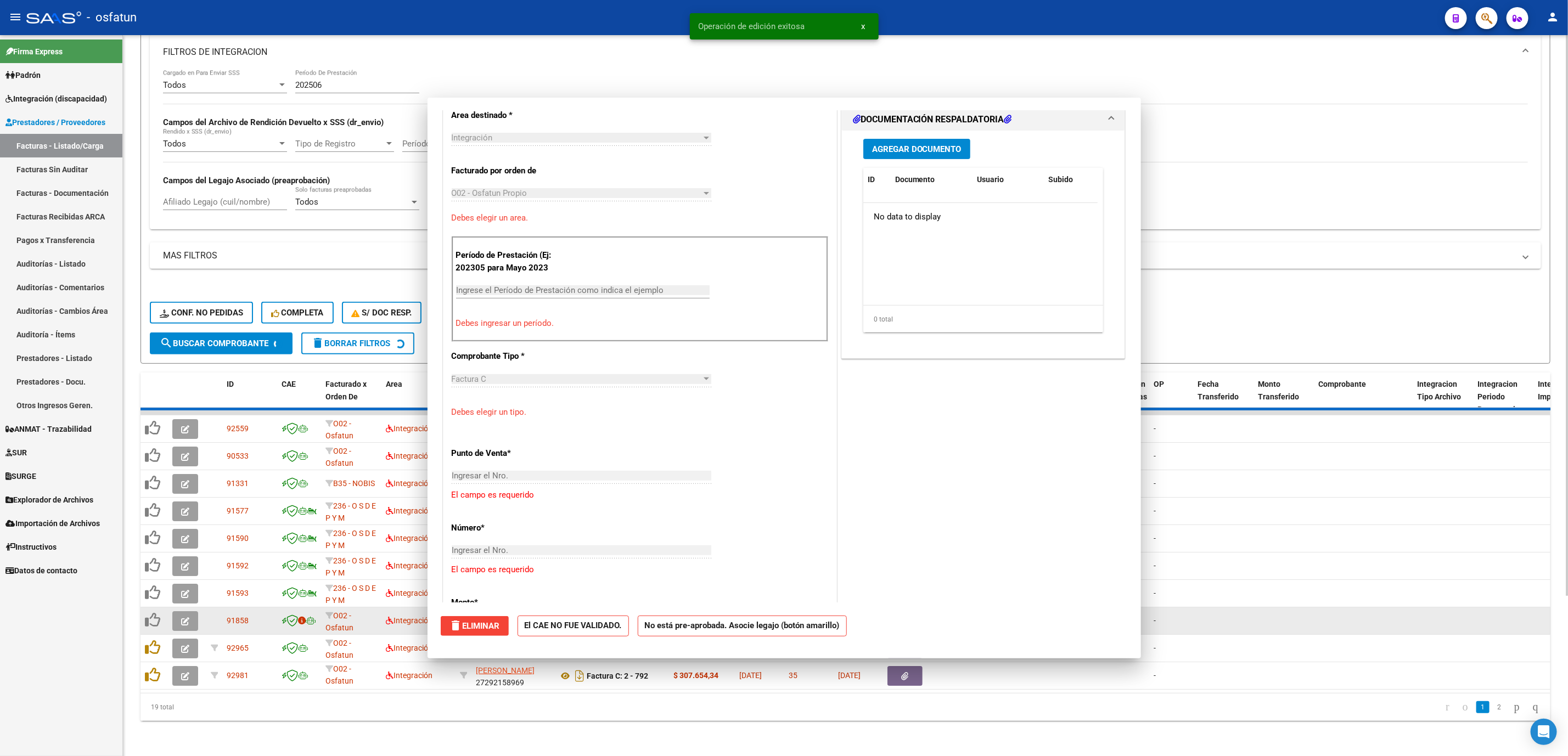
scroll to position [266, 0]
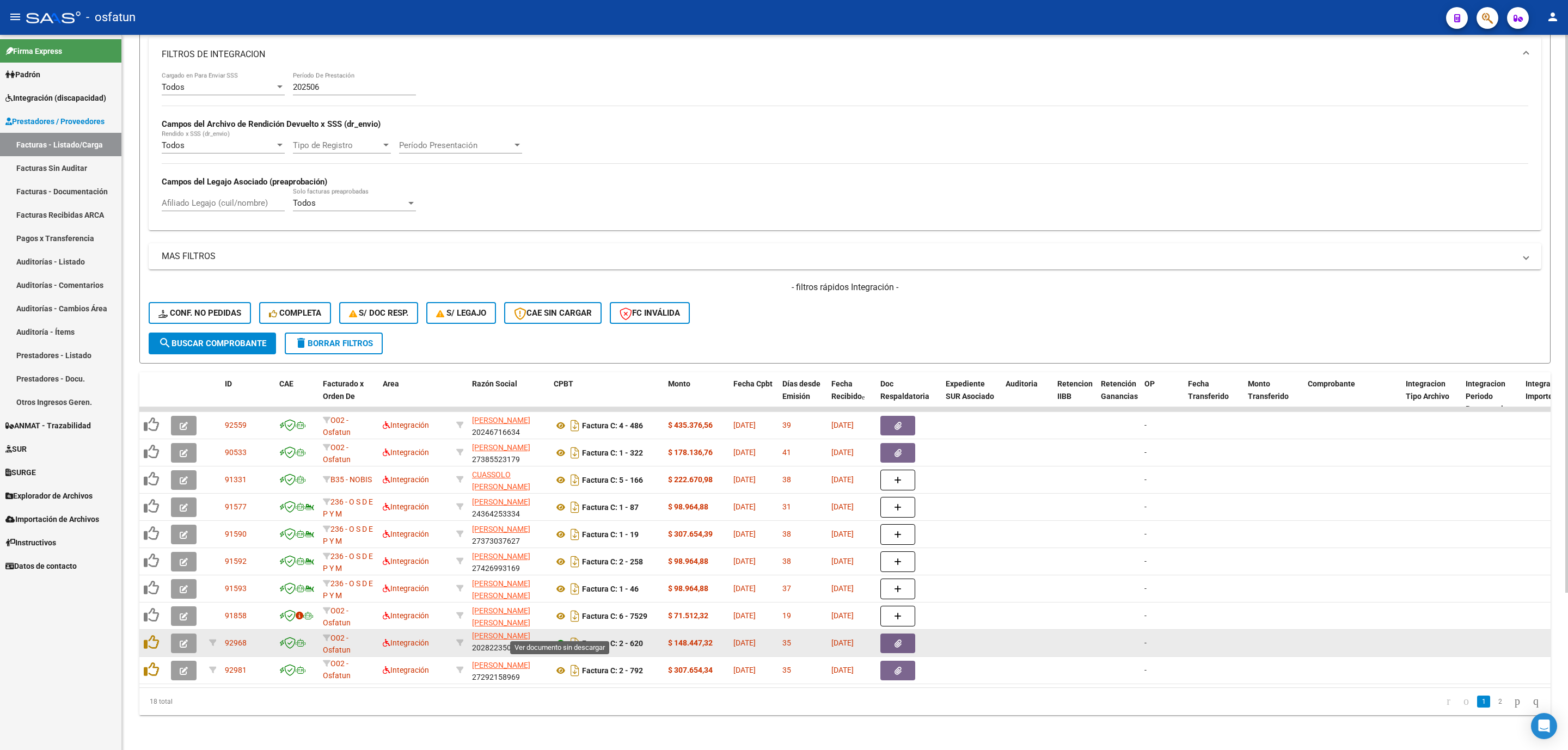
click at [564, 637] on icon at bounding box center [560, 643] width 14 height 13
click at [562, 637] on icon at bounding box center [560, 643] width 14 height 13
click at [190, 634] on button "button" at bounding box center [183, 643] width 25 height 20
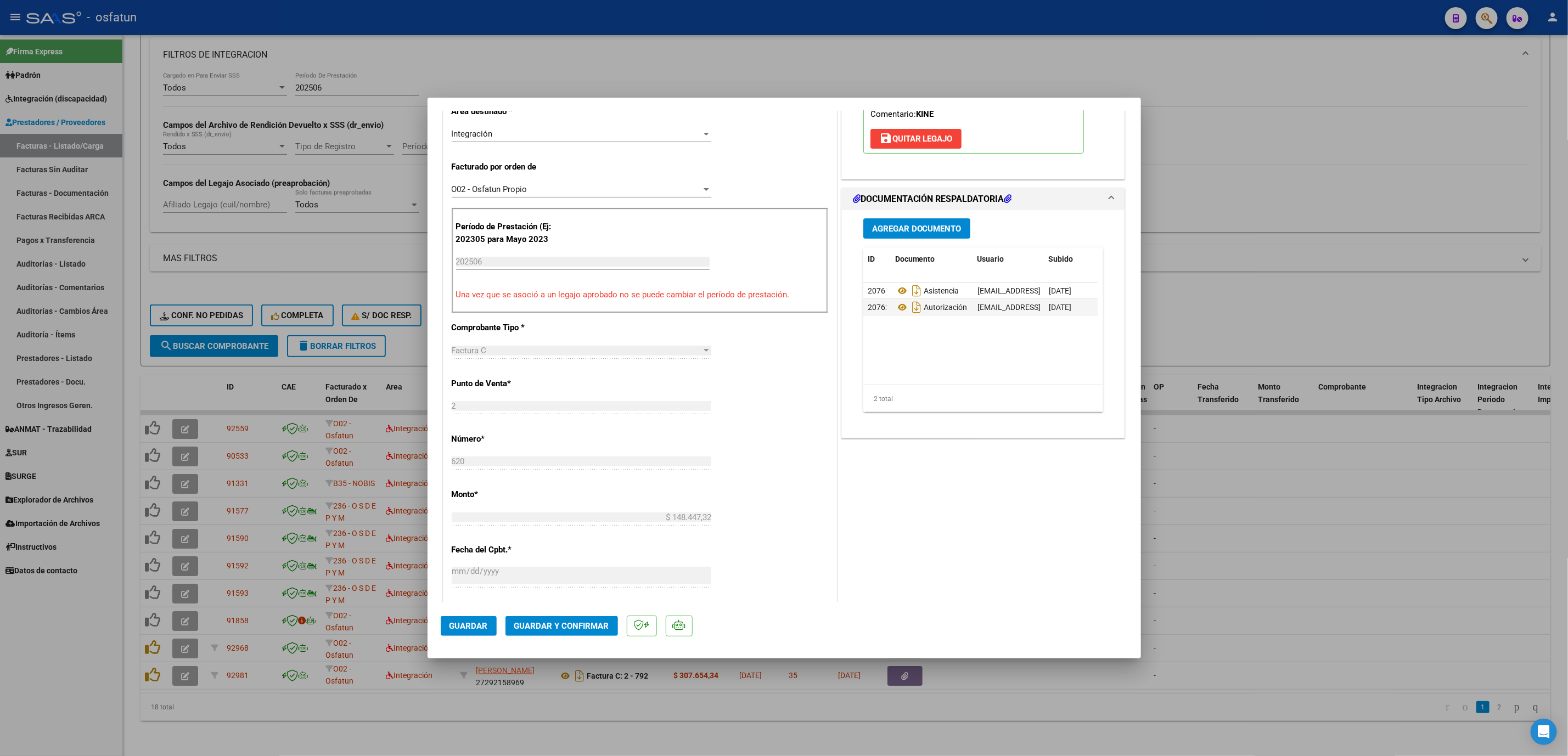
scroll to position [329, 0]
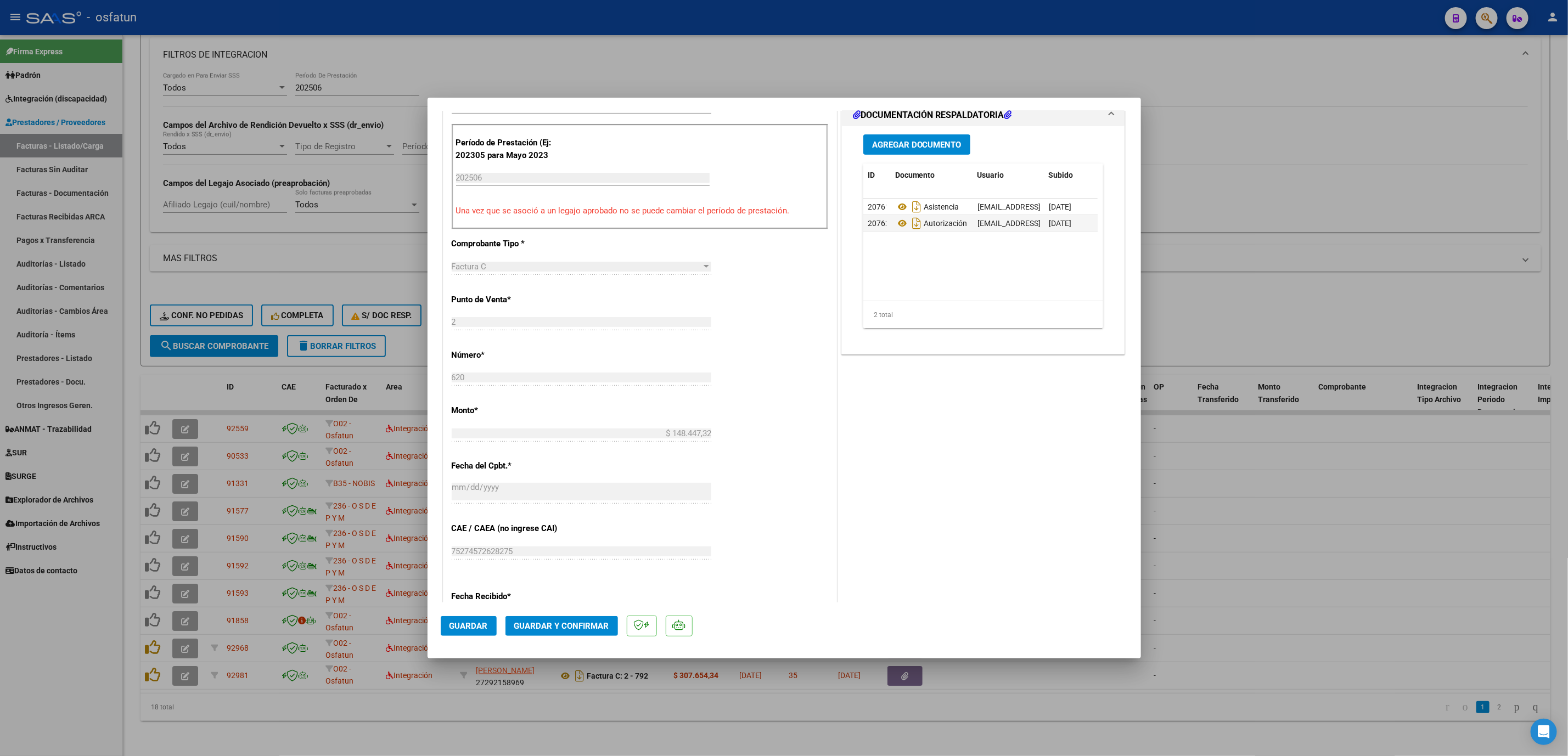
click at [567, 628] on span "Guardar y Confirmar" at bounding box center [562, 626] width 95 height 9
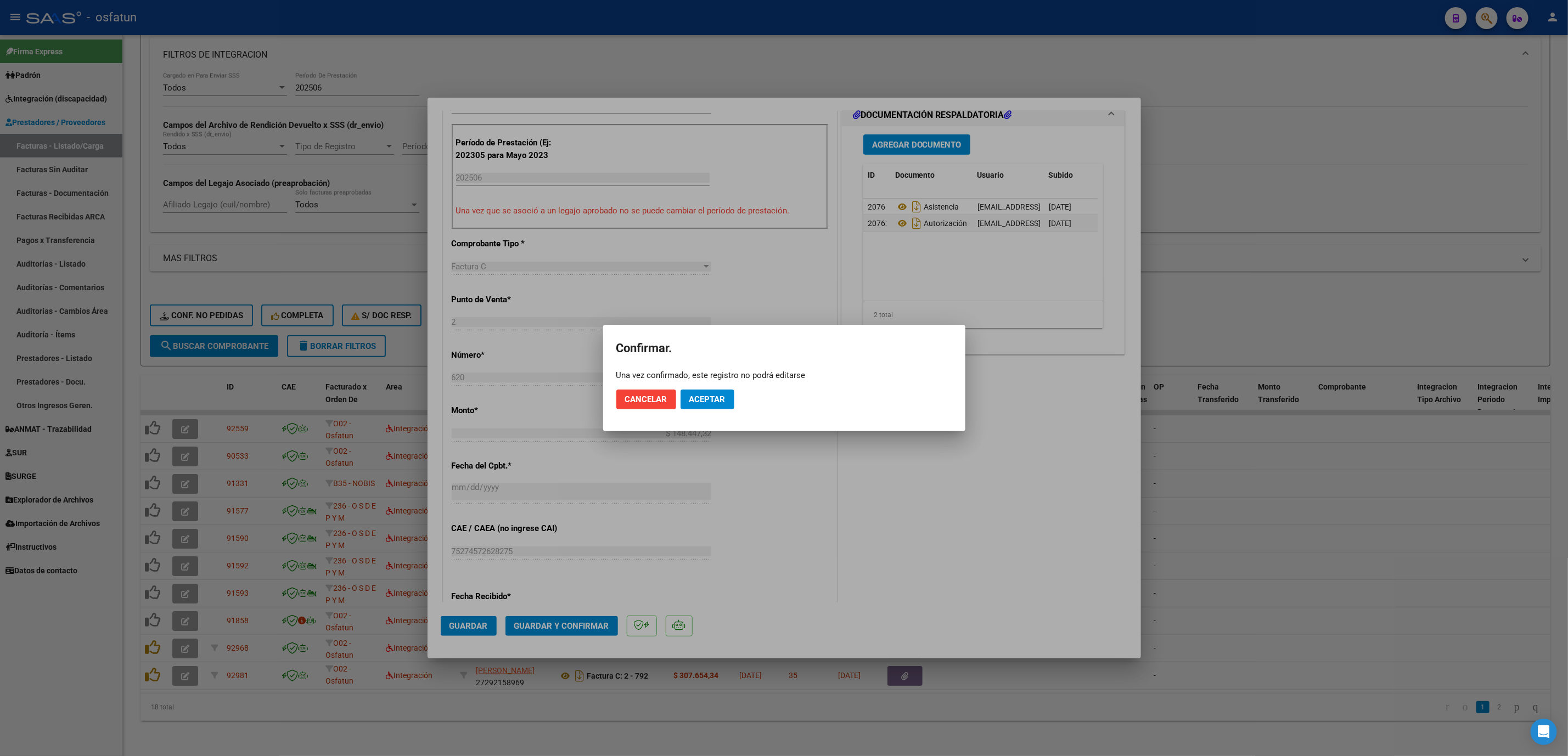
click at [719, 379] on div "Una vez confirmado, este registro no podrá editarse" at bounding box center [784, 375] width 336 height 11
click at [727, 392] on button "Aceptar" at bounding box center [707, 399] width 54 height 20
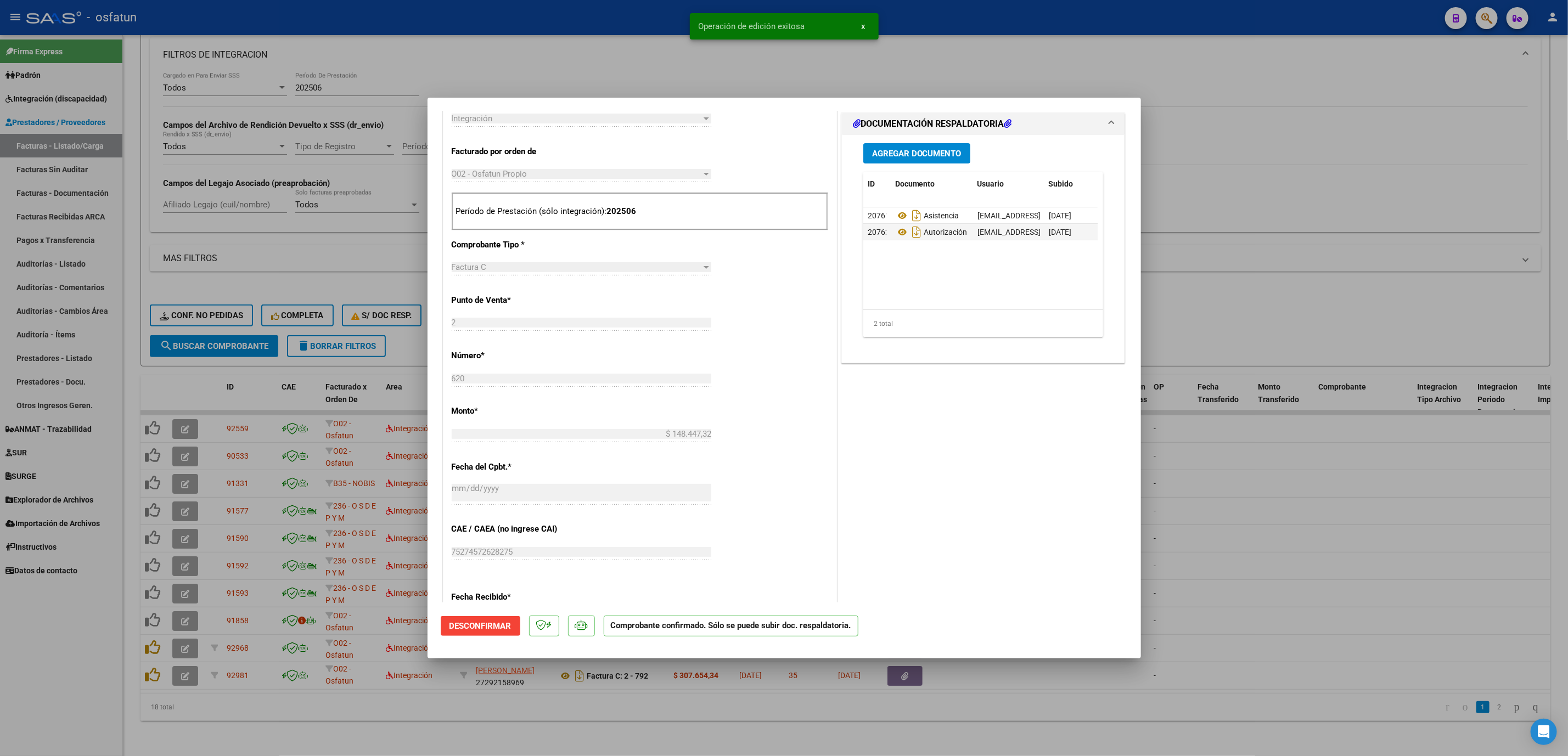
click at [1278, 604] on div at bounding box center [784, 378] width 1568 height 756
type input "$ 0,00"
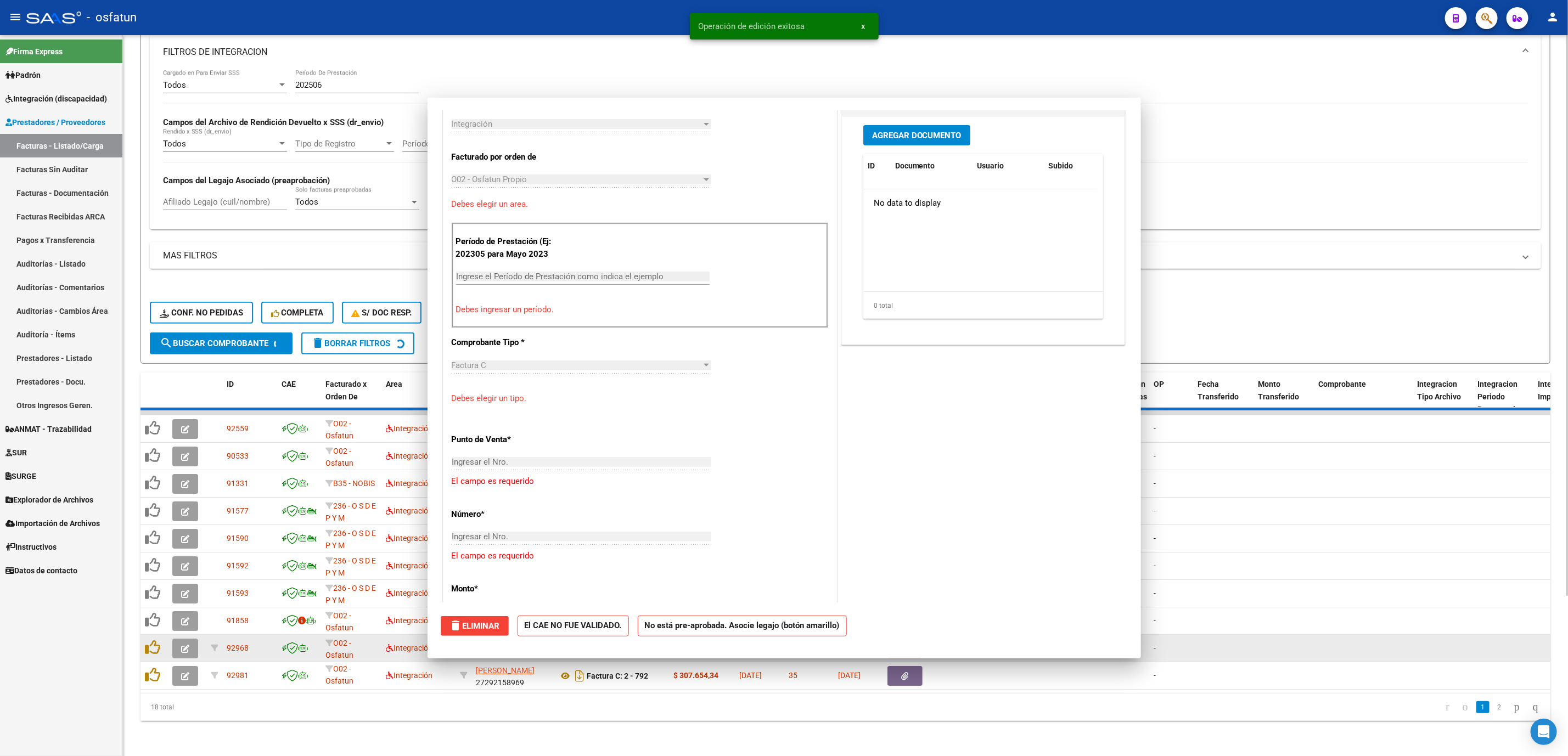
scroll to position [465, 0]
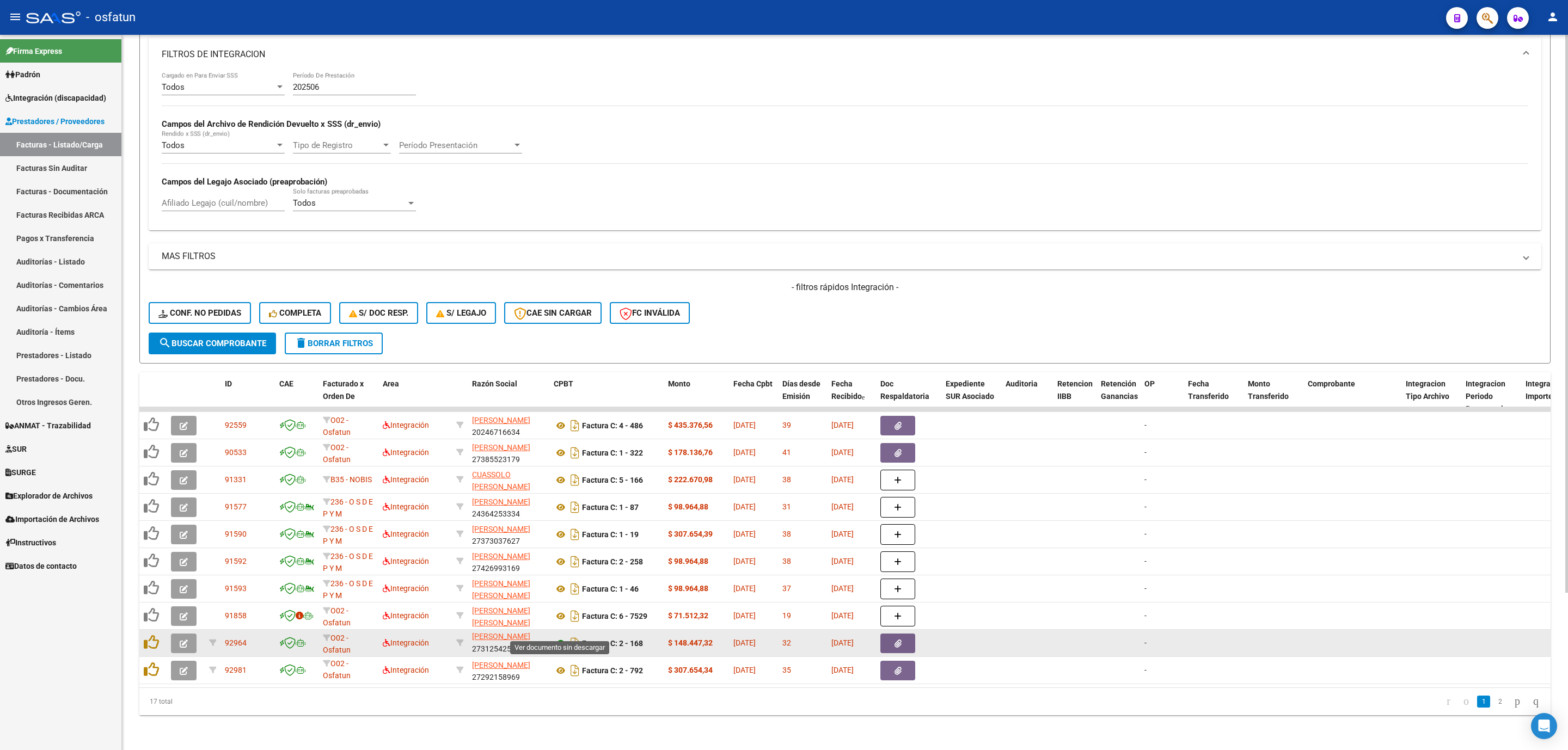
click at [561, 637] on icon at bounding box center [560, 643] width 14 height 13
click at [180, 640] on icon "button" at bounding box center [183, 643] width 8 height 8
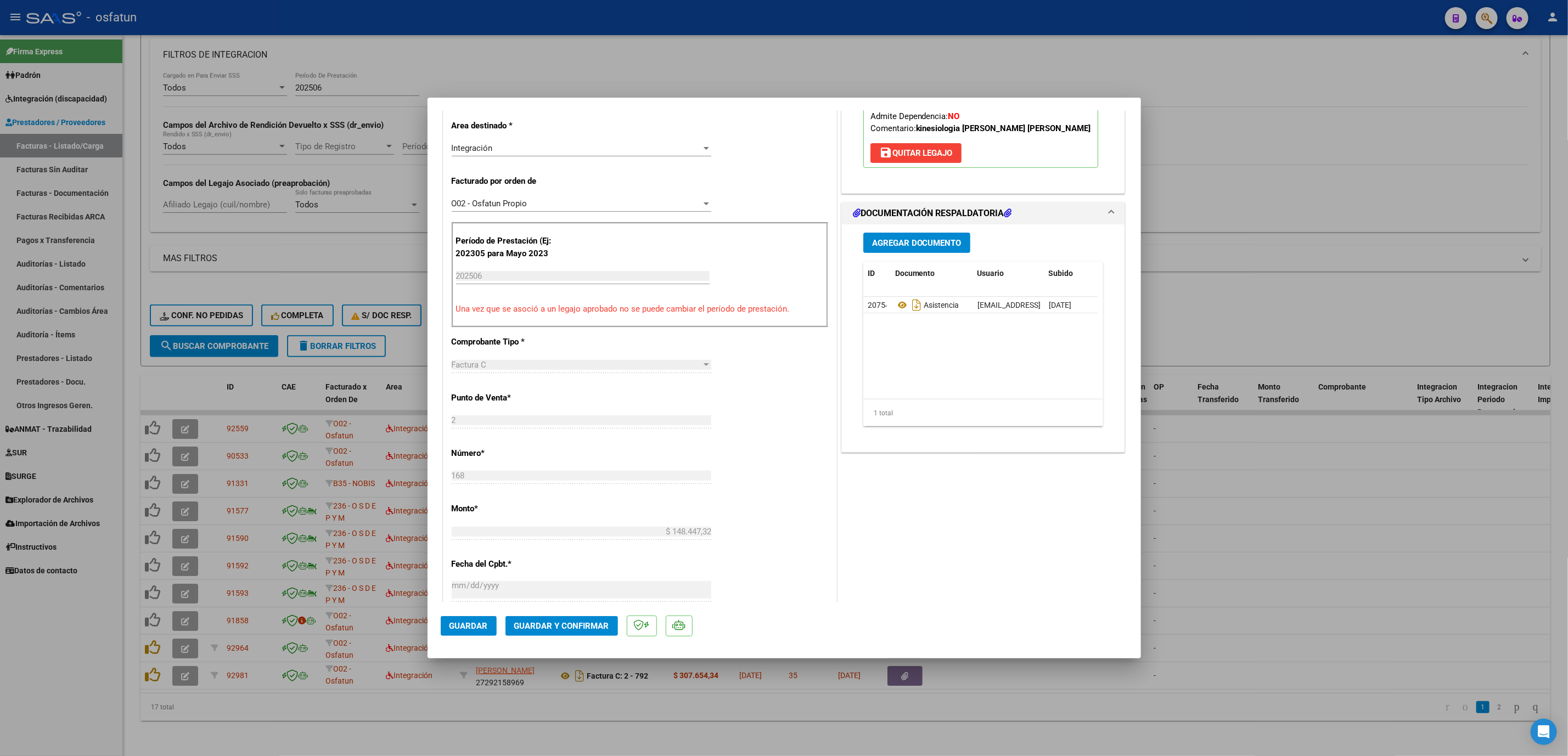
scroll to position [247, 0]
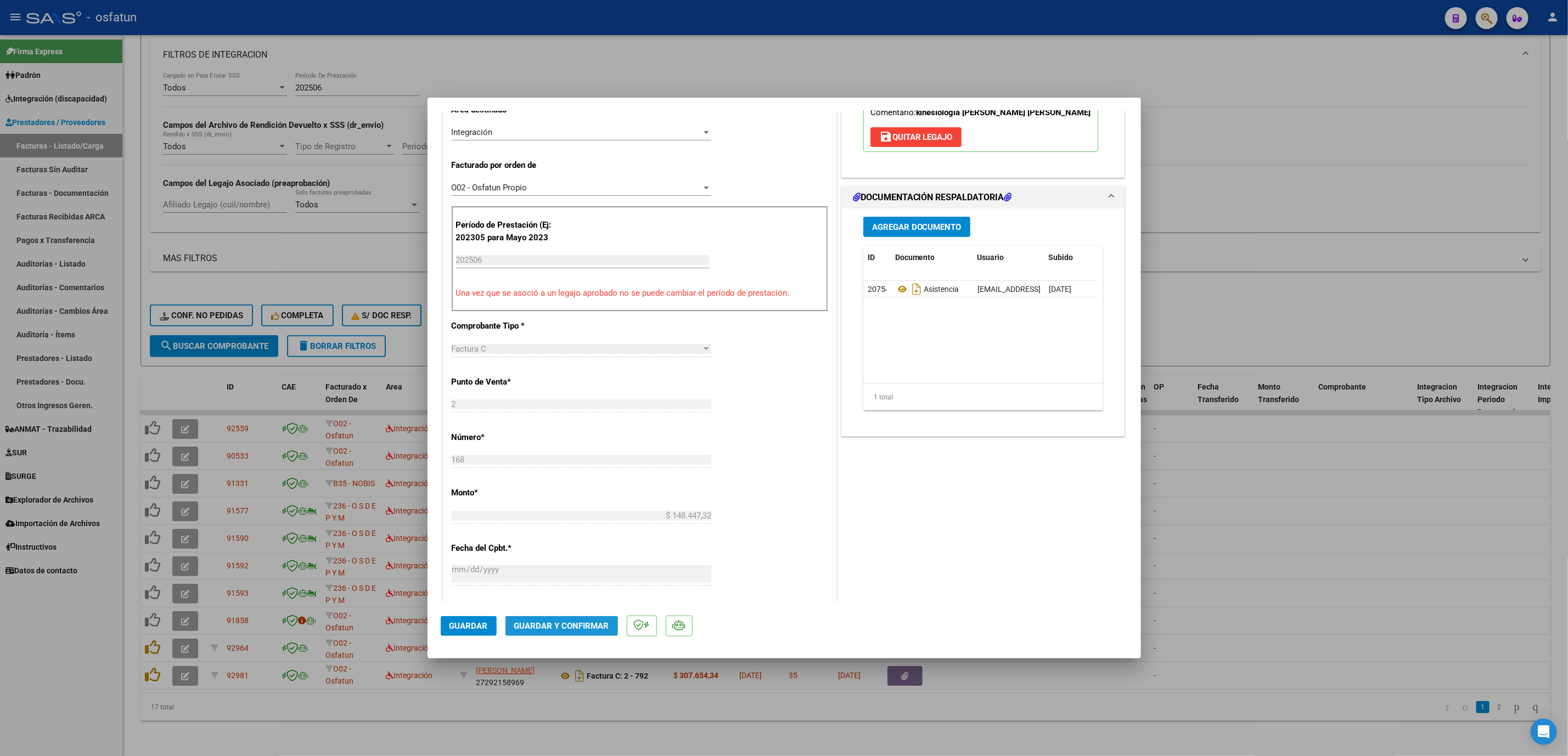
click at [588, 624] on span "Guardar y Confirmar" at bounding box center [562, 626] width 95 height 9
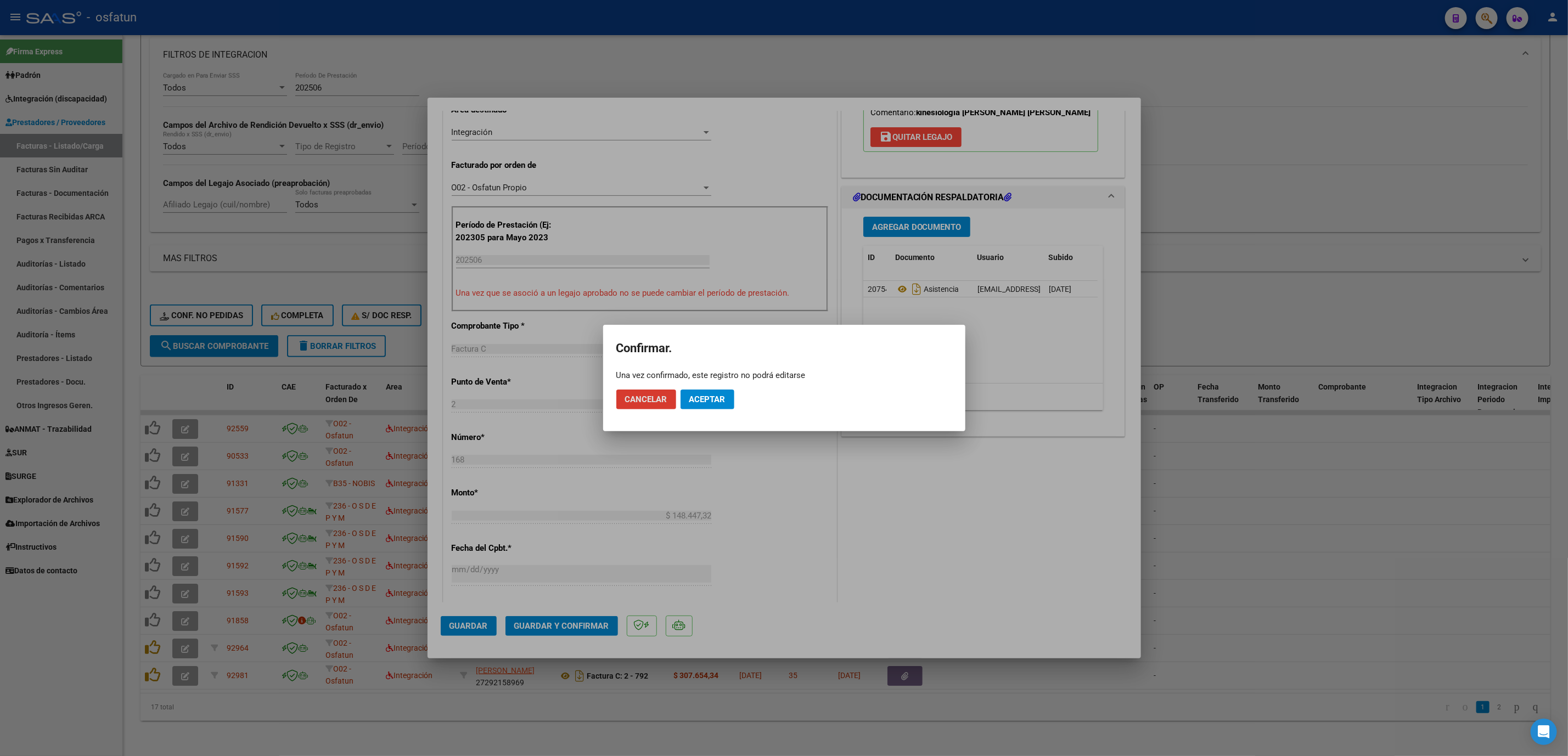
click at [703, 407] on button "Aceptar" at bounding box center [707, 399] width 54 height 20
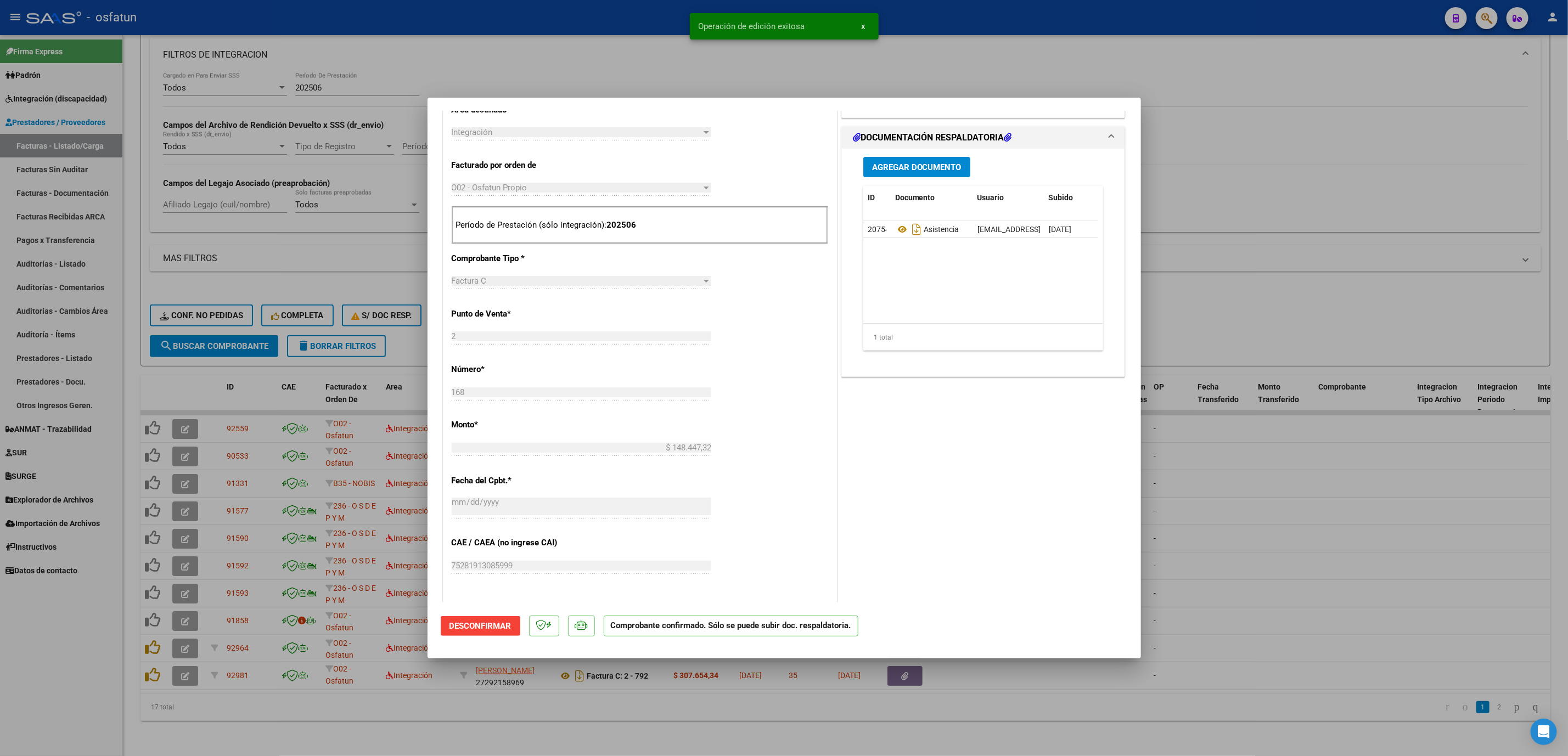
click at [1384, 518] on div at bounding box center [784, 378] width 1568 height 756
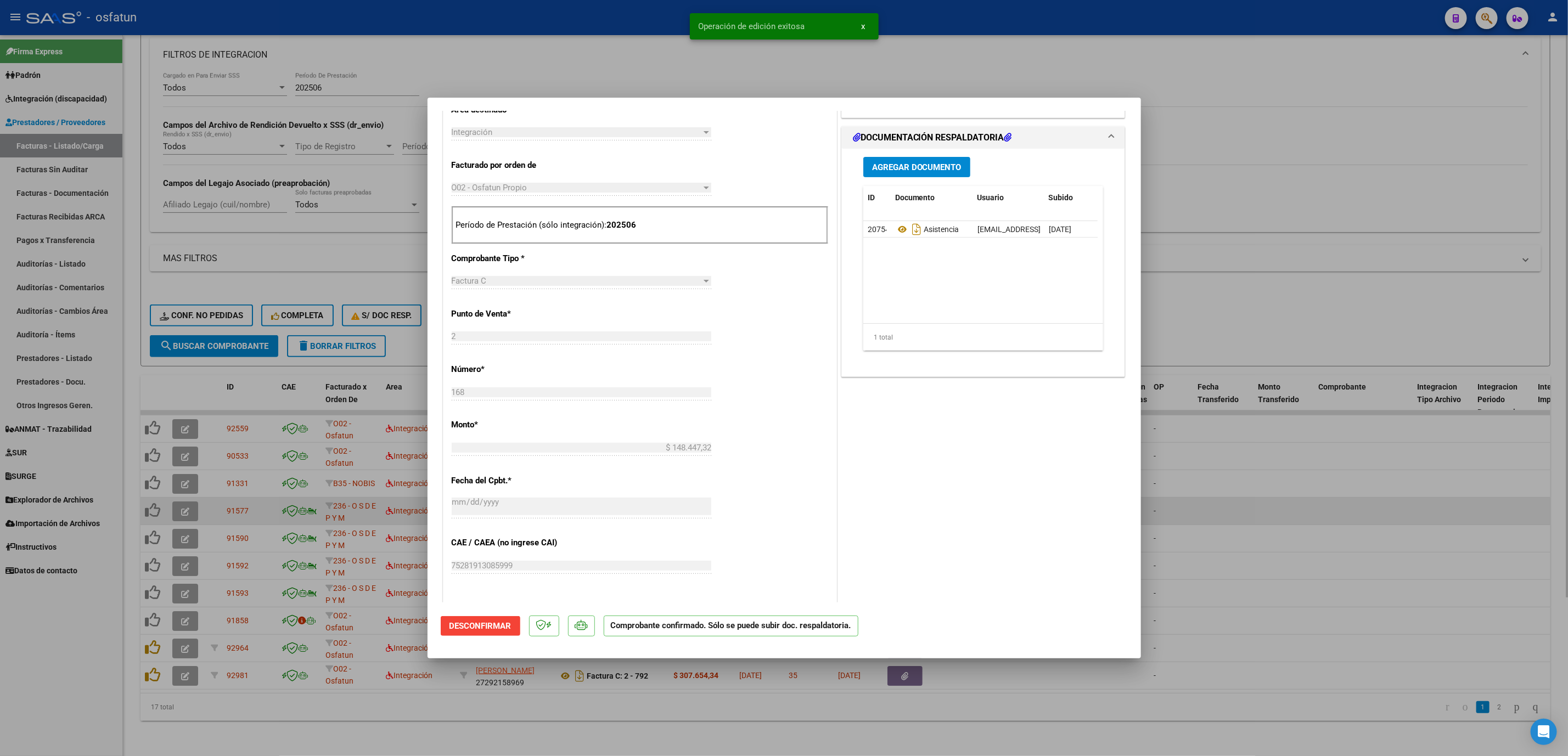
type input "$ 0,00"
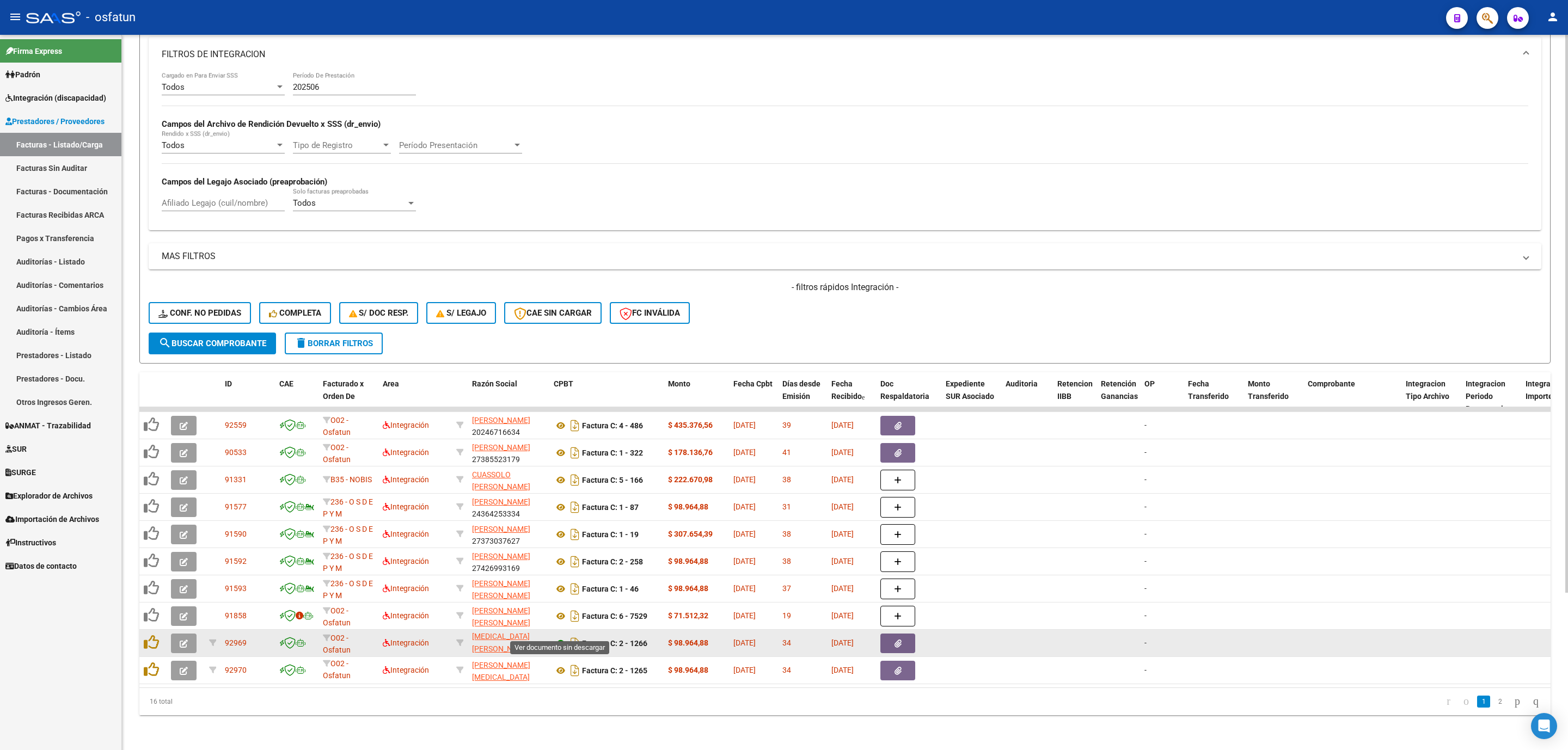
click at [562, 637] on icon at bounding box center [560, 643] width 14 height 13
click at [174, 634] on button "button" at bounding box center [183, 643] width 25 height 20
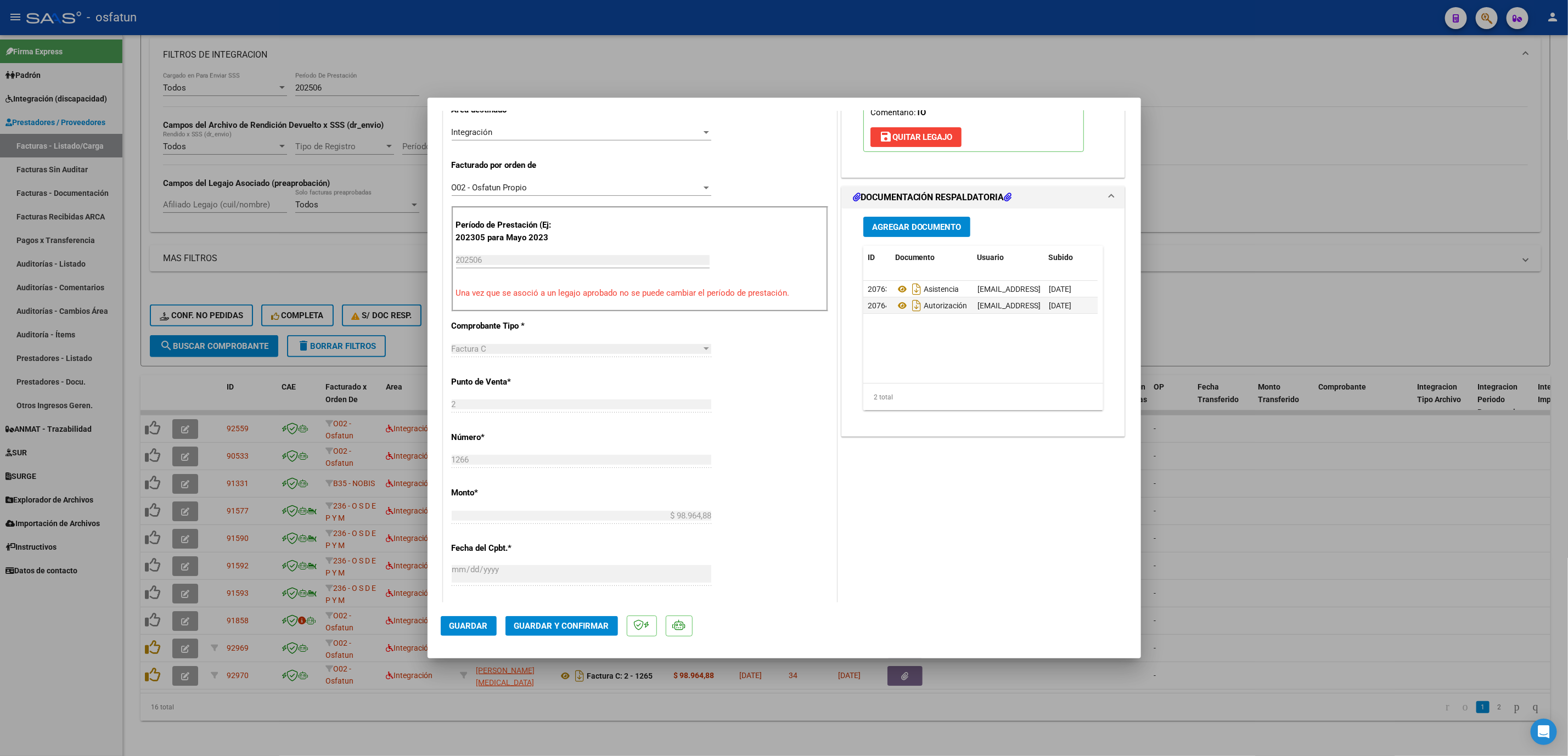
scroll to position [329, 0]
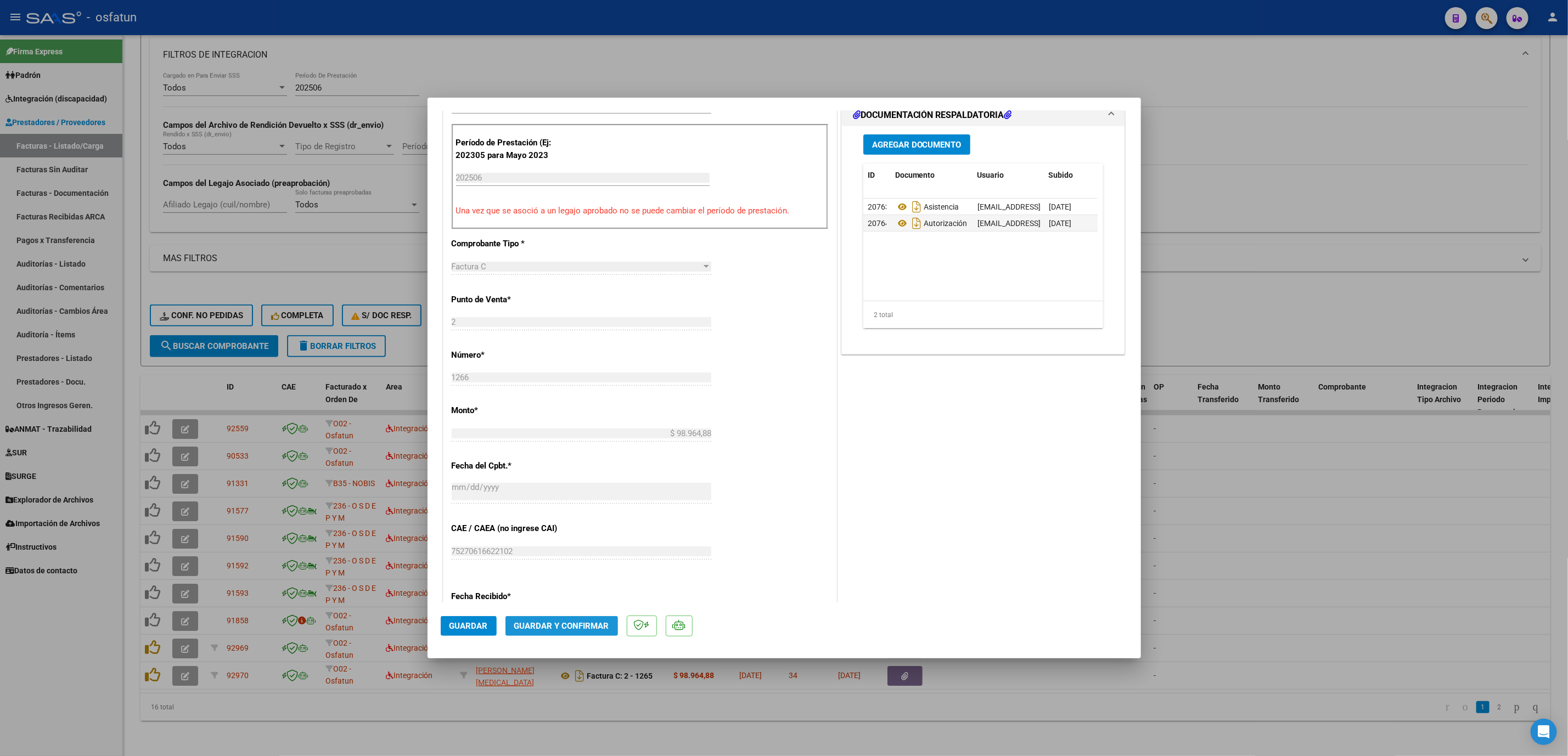
click at [582, 619] on button "Guardar y Confirmar" at bounding box center [561, 626] width 112 height 20
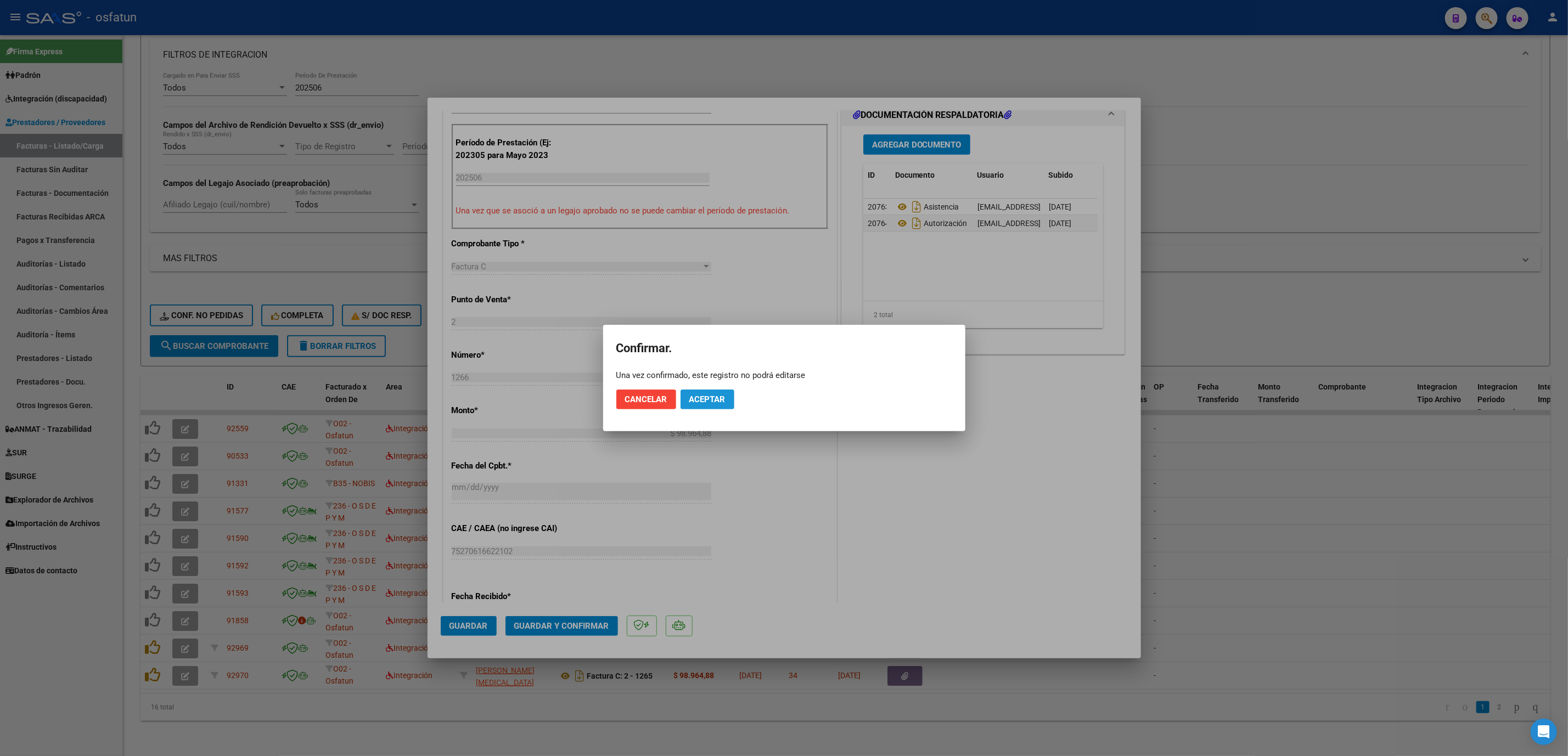
click at [703, 391] on button "Aceptar" at bounding box center [707, 399] width 54 height 20
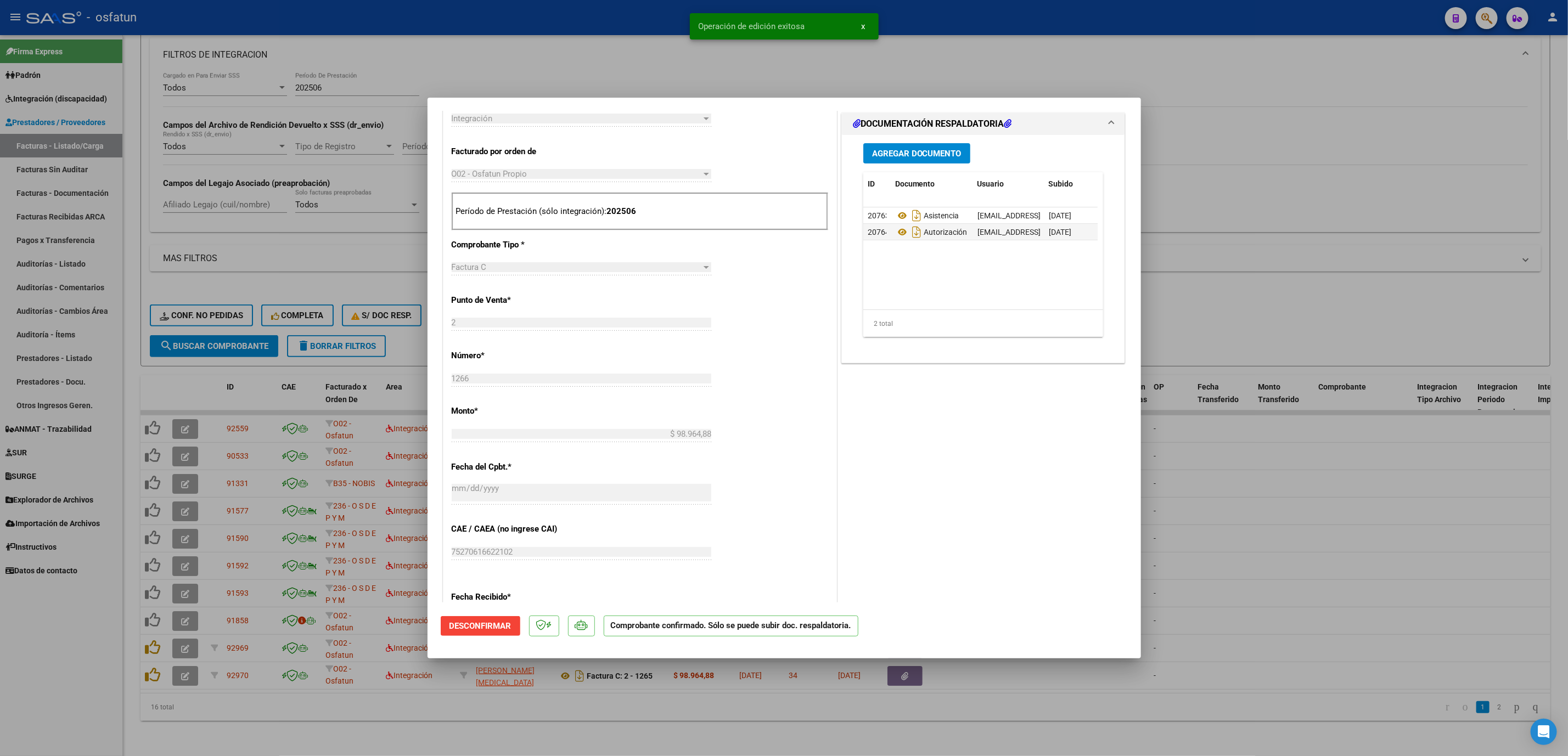
click at [1477, 454] on div at bounding box center [784, 378] width 1568 height 756
type input "$ 0,00"
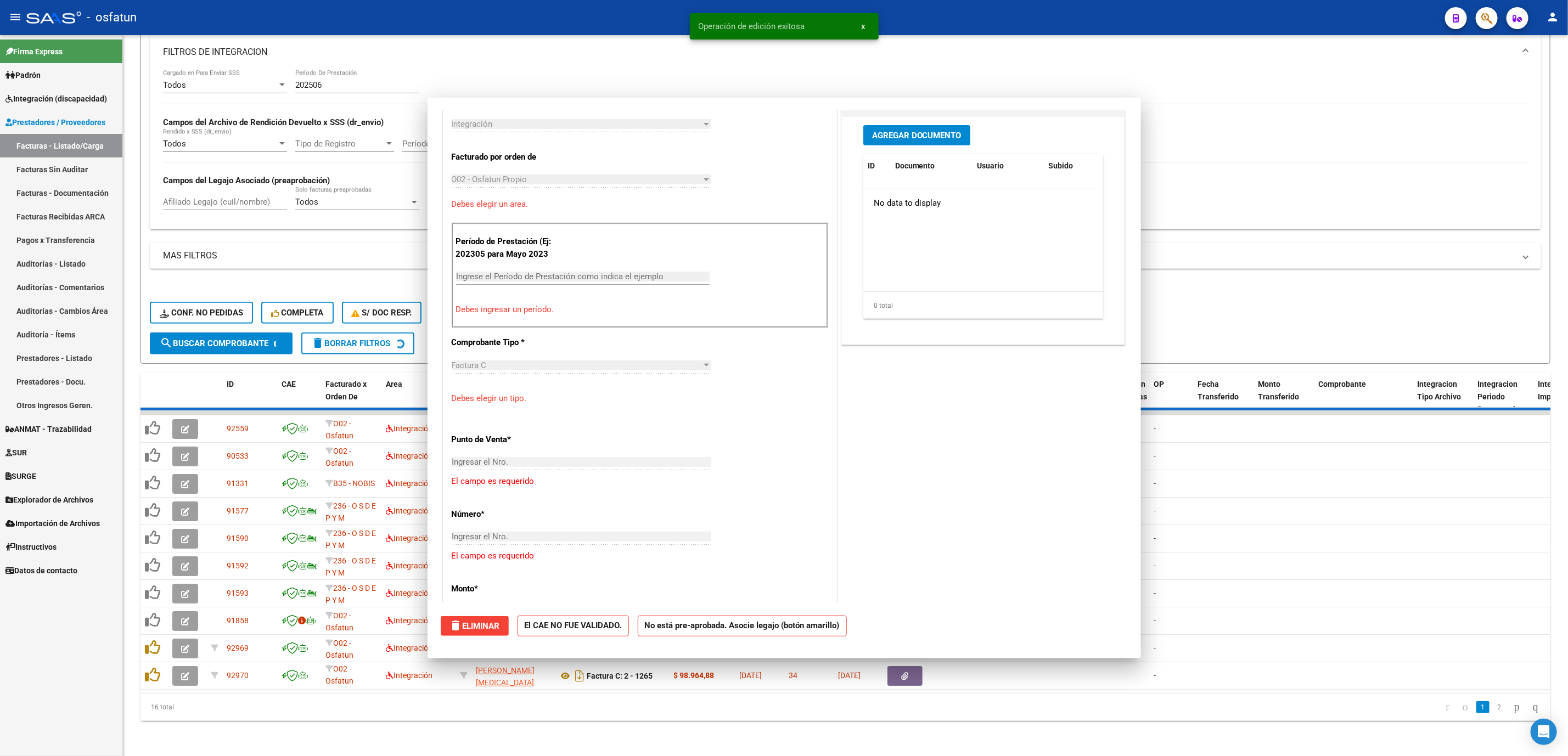
scroll to position [465, 0]
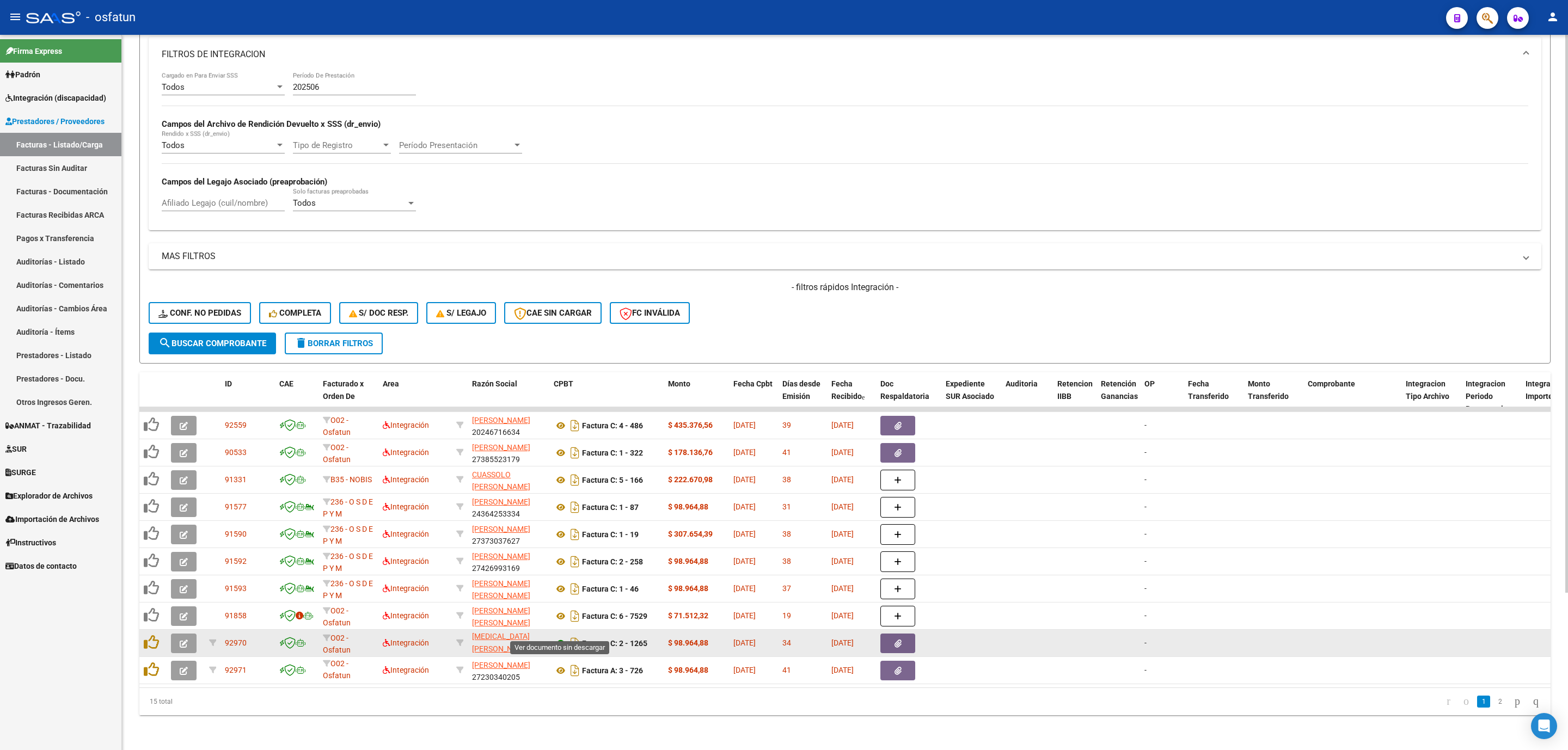
click at [562, 637] on icon at bounding box center [560, 643] width 14 height 13
click at [187, 640] on icon "button" at bounding box center [183, 643] width 8 height 8
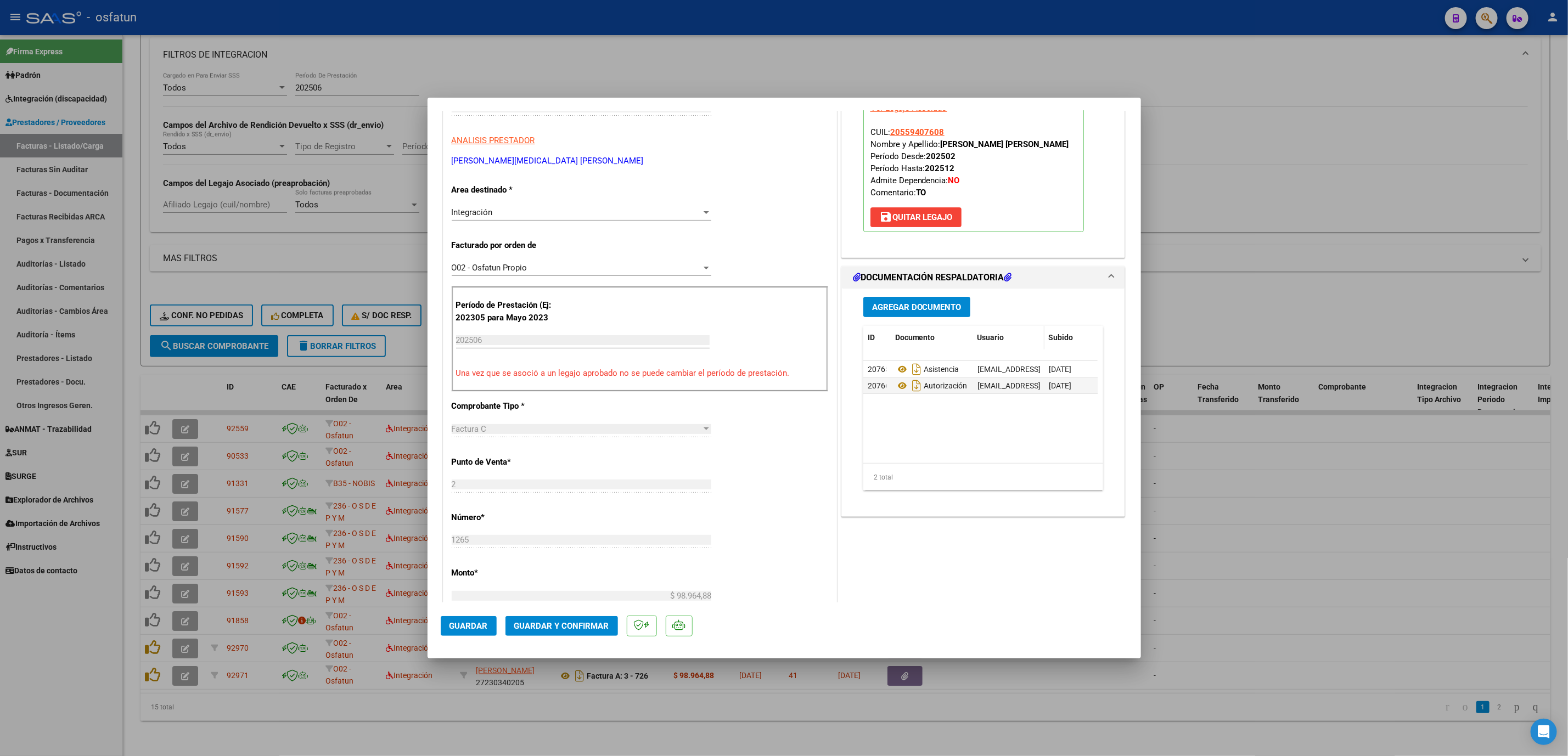
scroll to position [247, 0]
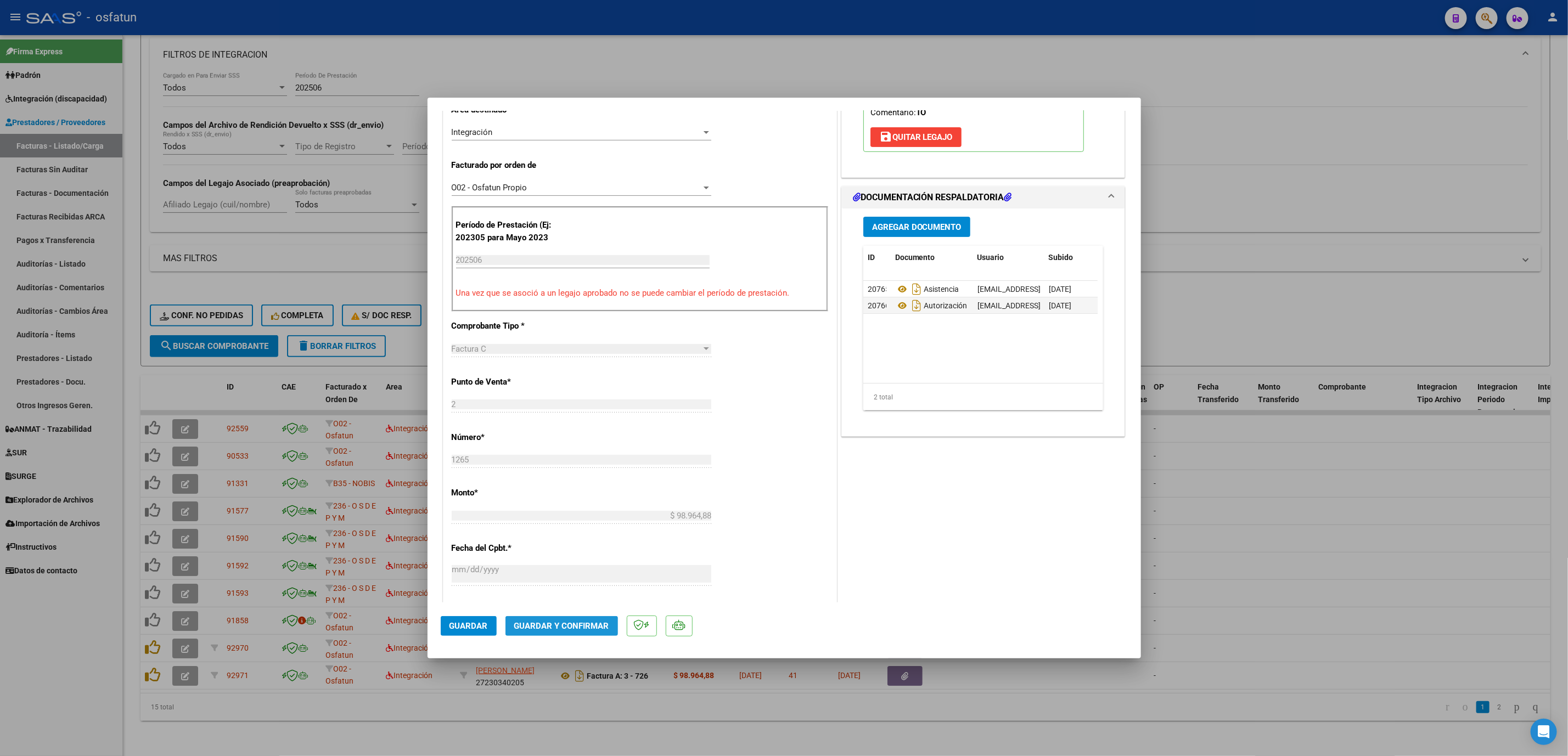
drag, startPoint x: 553, startPoint y: 634, endPoint x: 553, endPoint y: 629, distance: 5.0
click at [553, 629] on button "Guardar y Confirmar" at bounding box center [561, 626] width 112 height 20
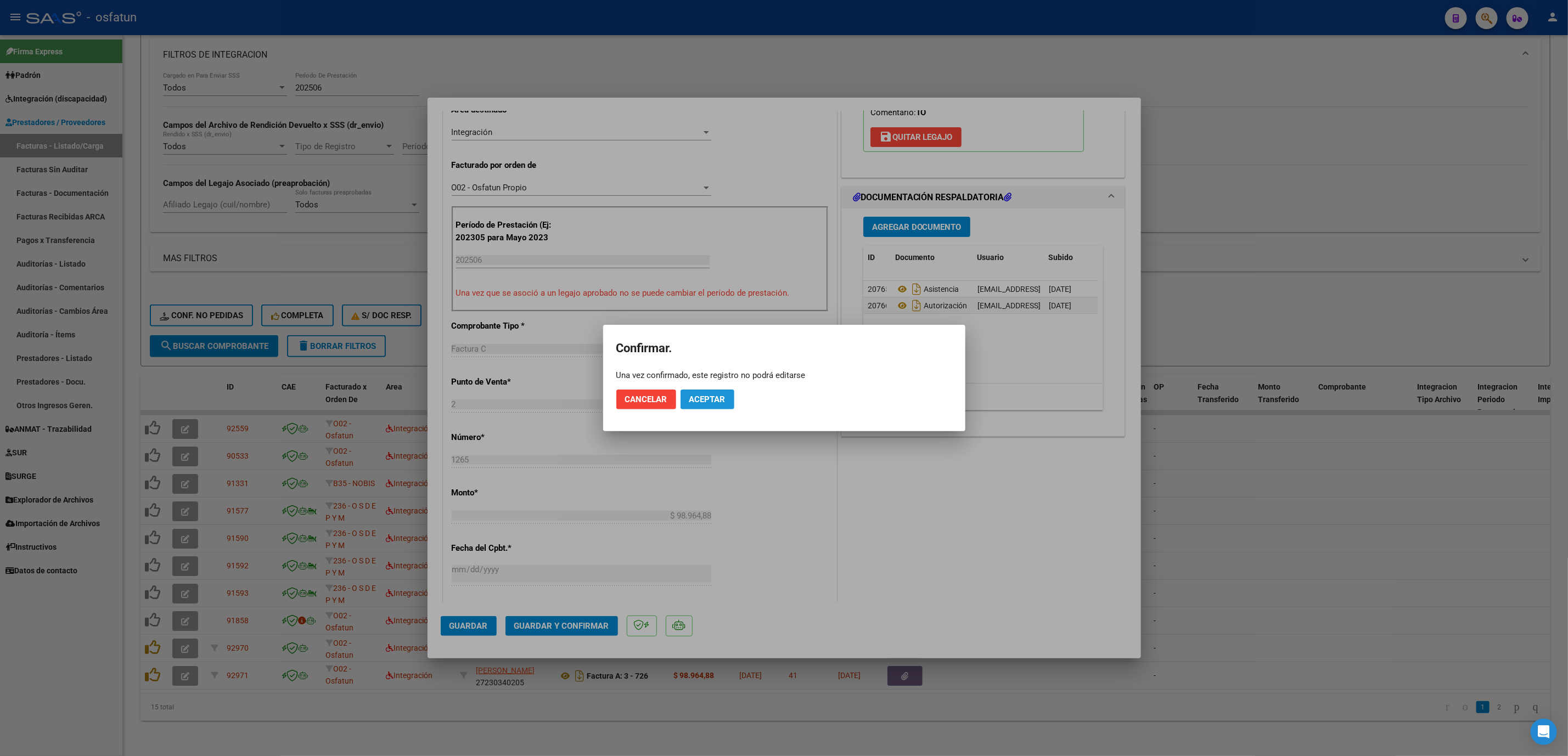
click at [702, 405] on button "Aceptar" at bounding box center [707, 399] width 54 height 20
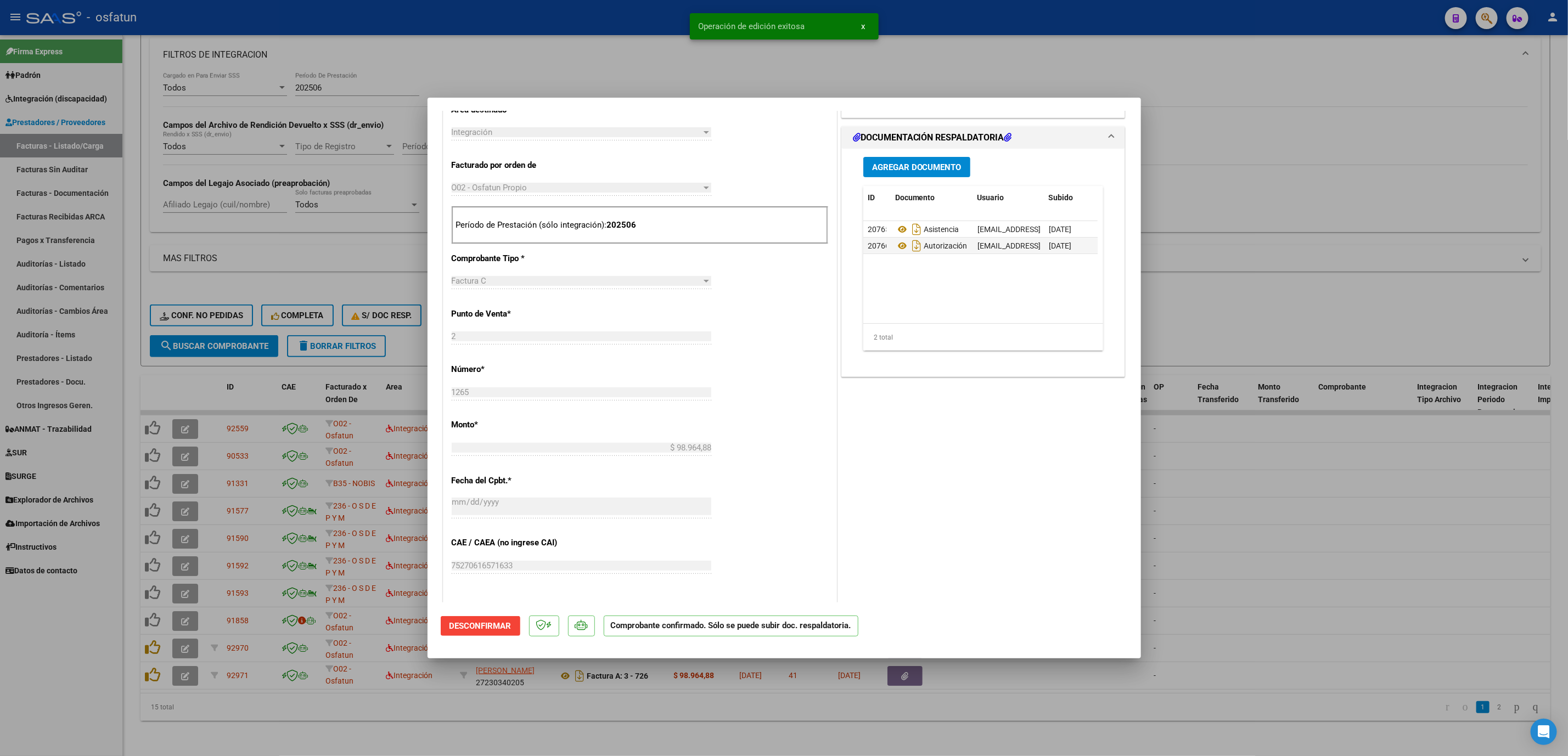
click at [1366, 557] on div at bounding box center [784, 378] width 1568 height 756
type input "$ 0,00"
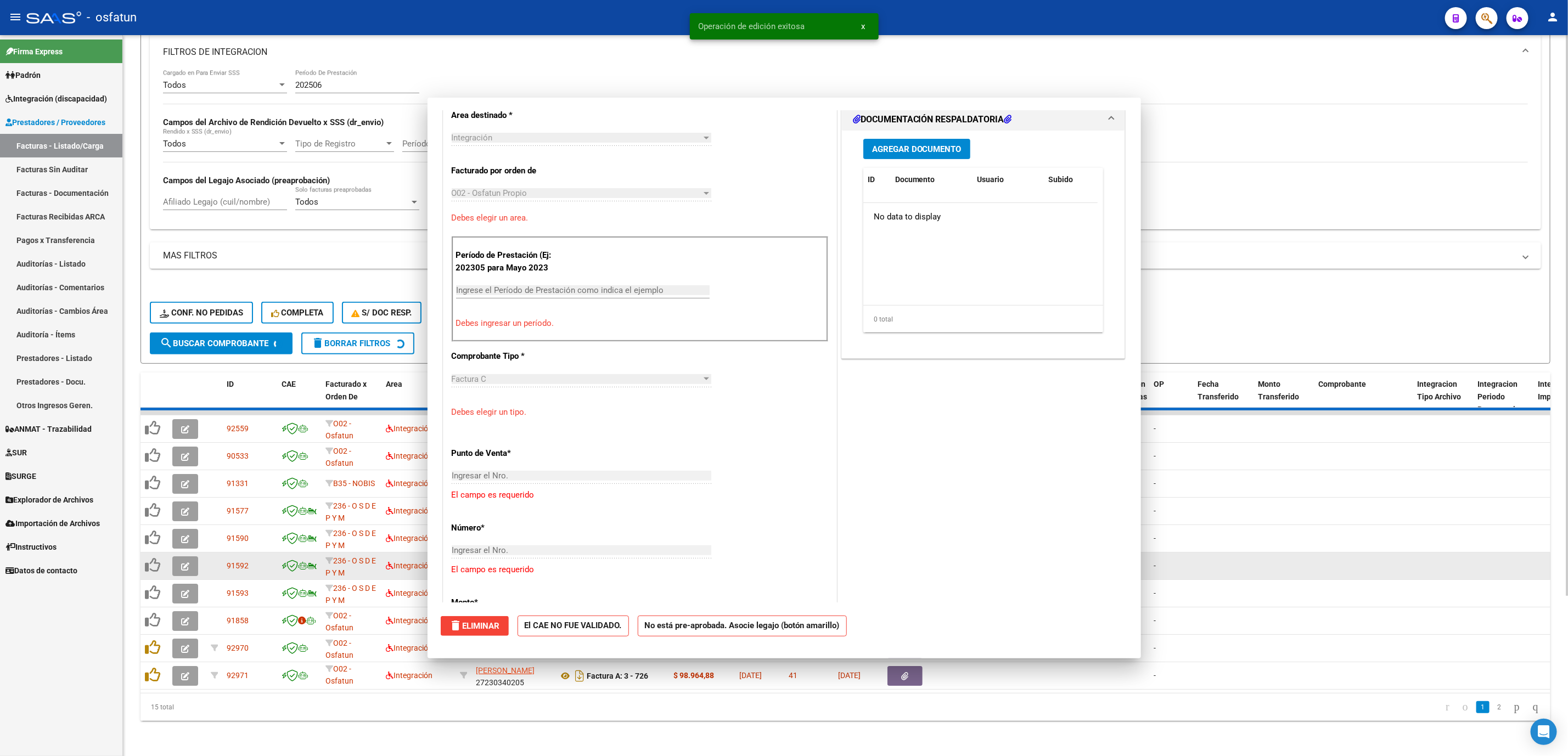
scroll to position [266, 0]
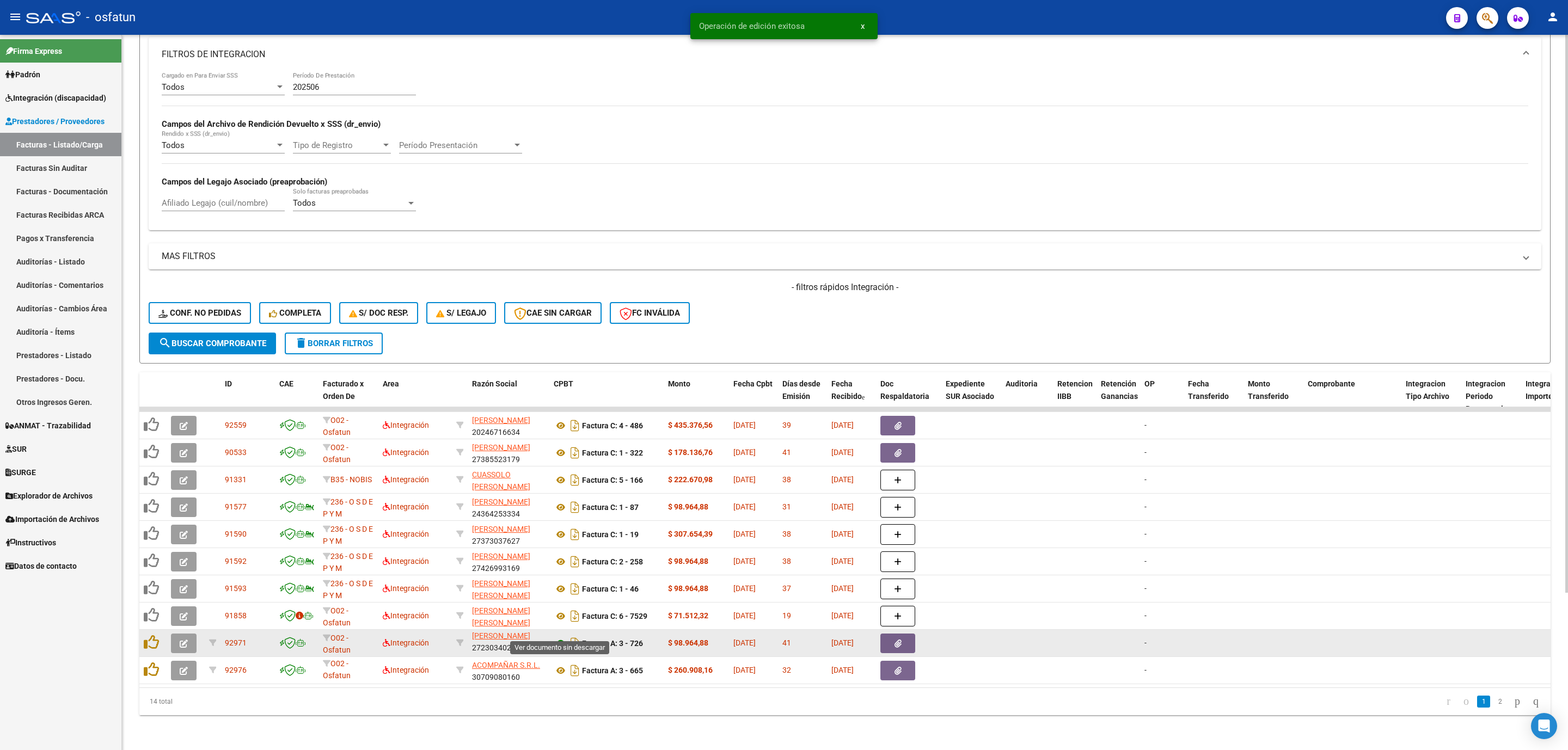
click at [562, 637] on icon at bounding box center [560, 643] width 14 height 13
click at [180, 640] on icon "button" at bounding box center [183, 643] width 8 height 8
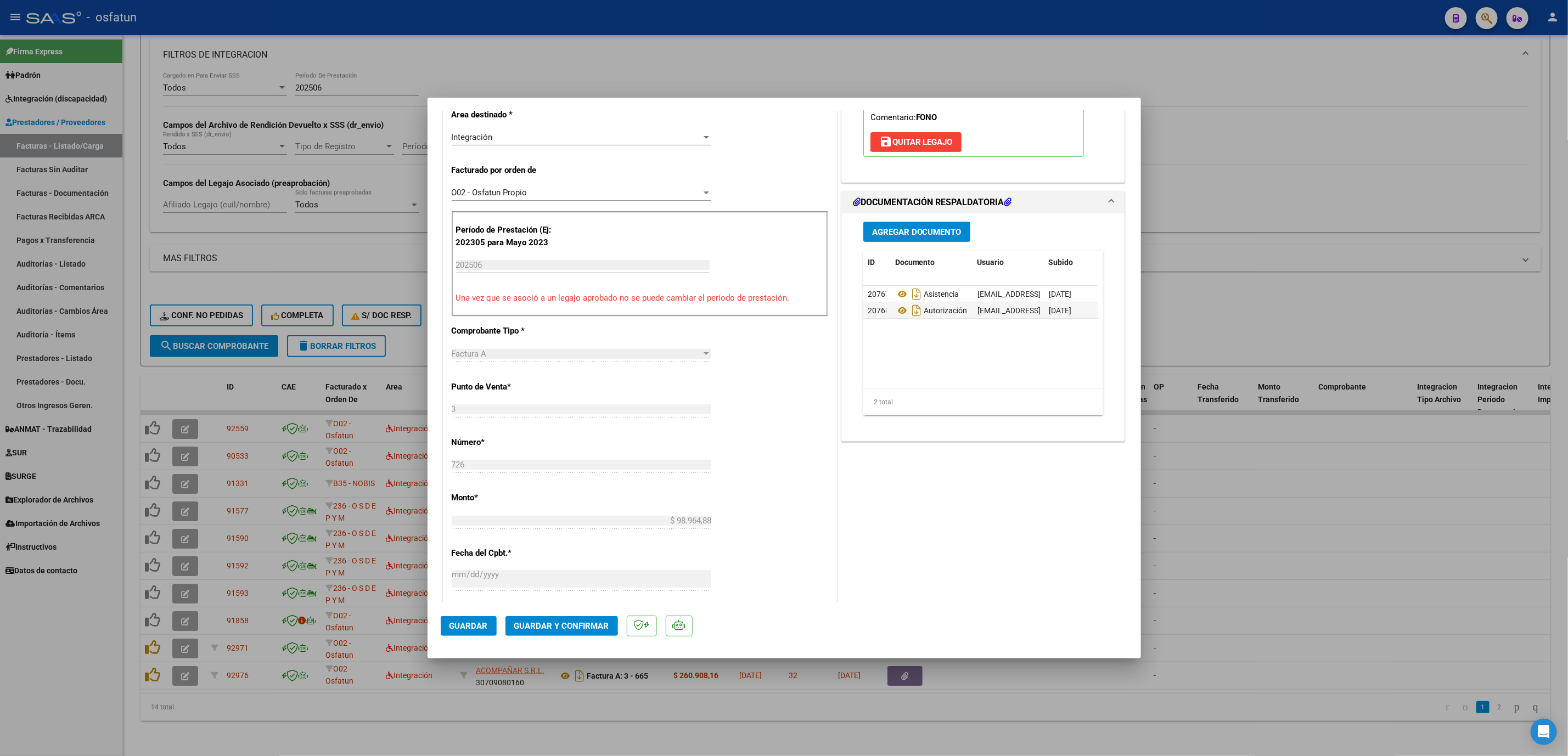
scroll to position [247, 0]
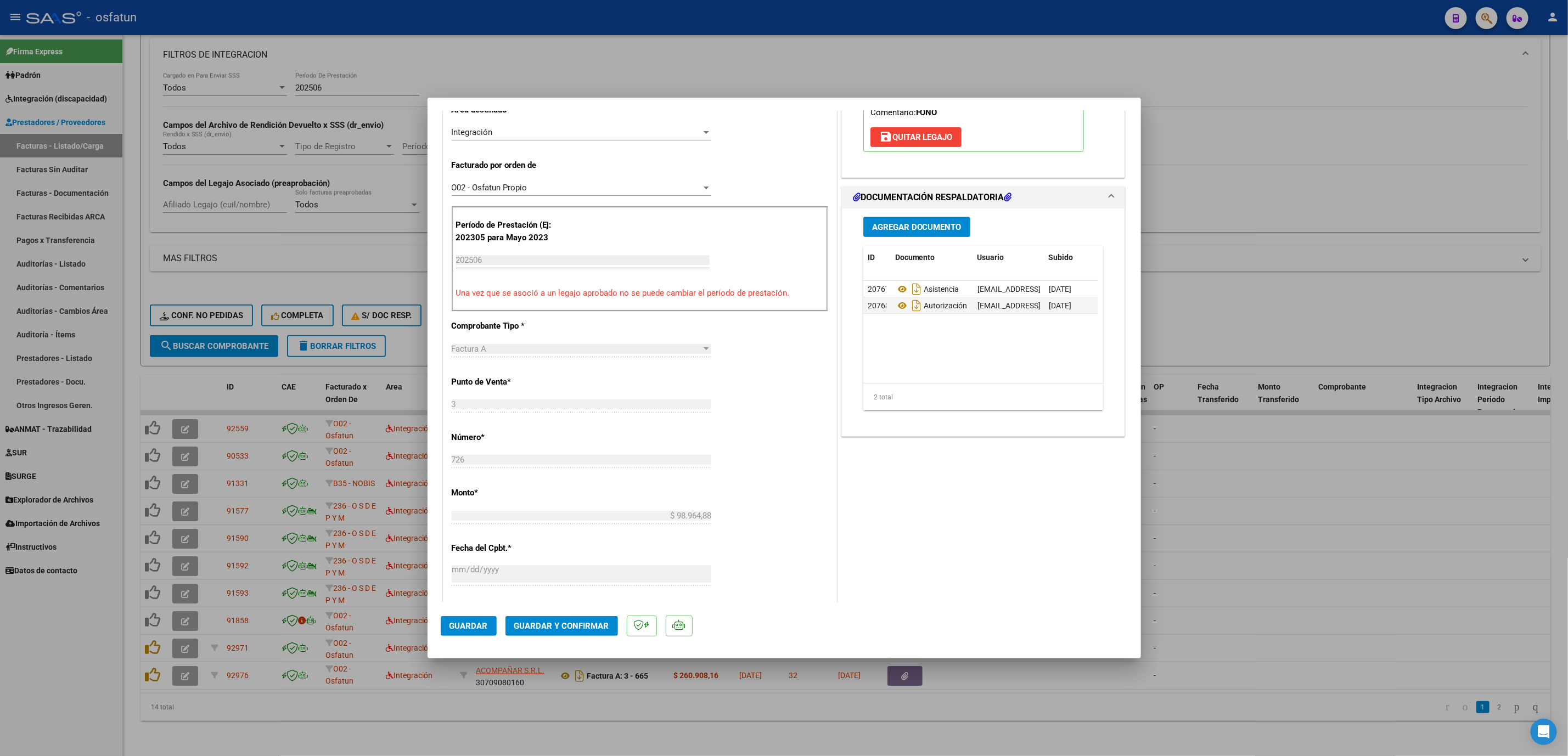
click at [535, 635] on button "Guardar y Confirmar" at bounding box center [561, 626] width 112 height 20
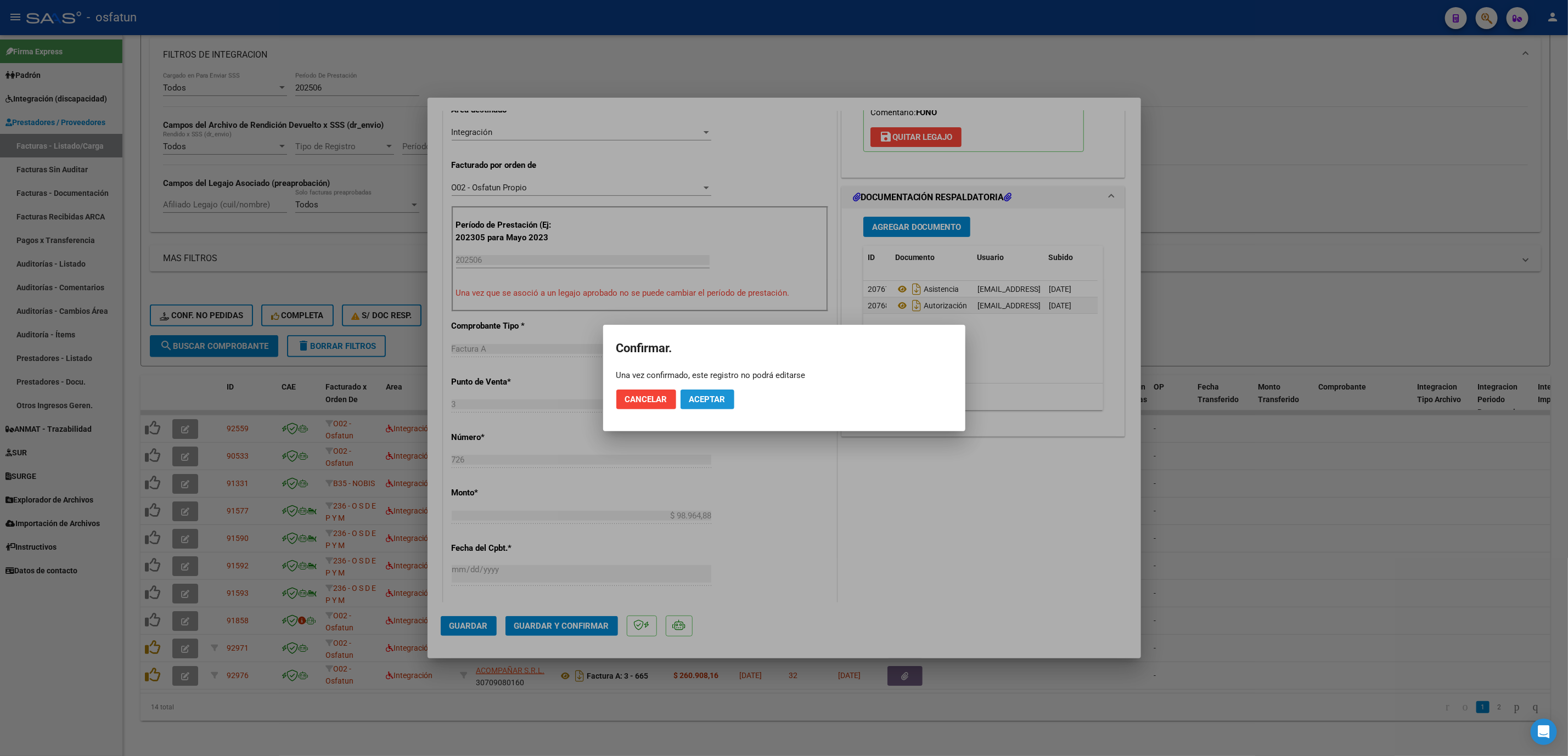
click at [703, 390] on button "Aceptar" at bounding box center [707, 399] width 54 height 20
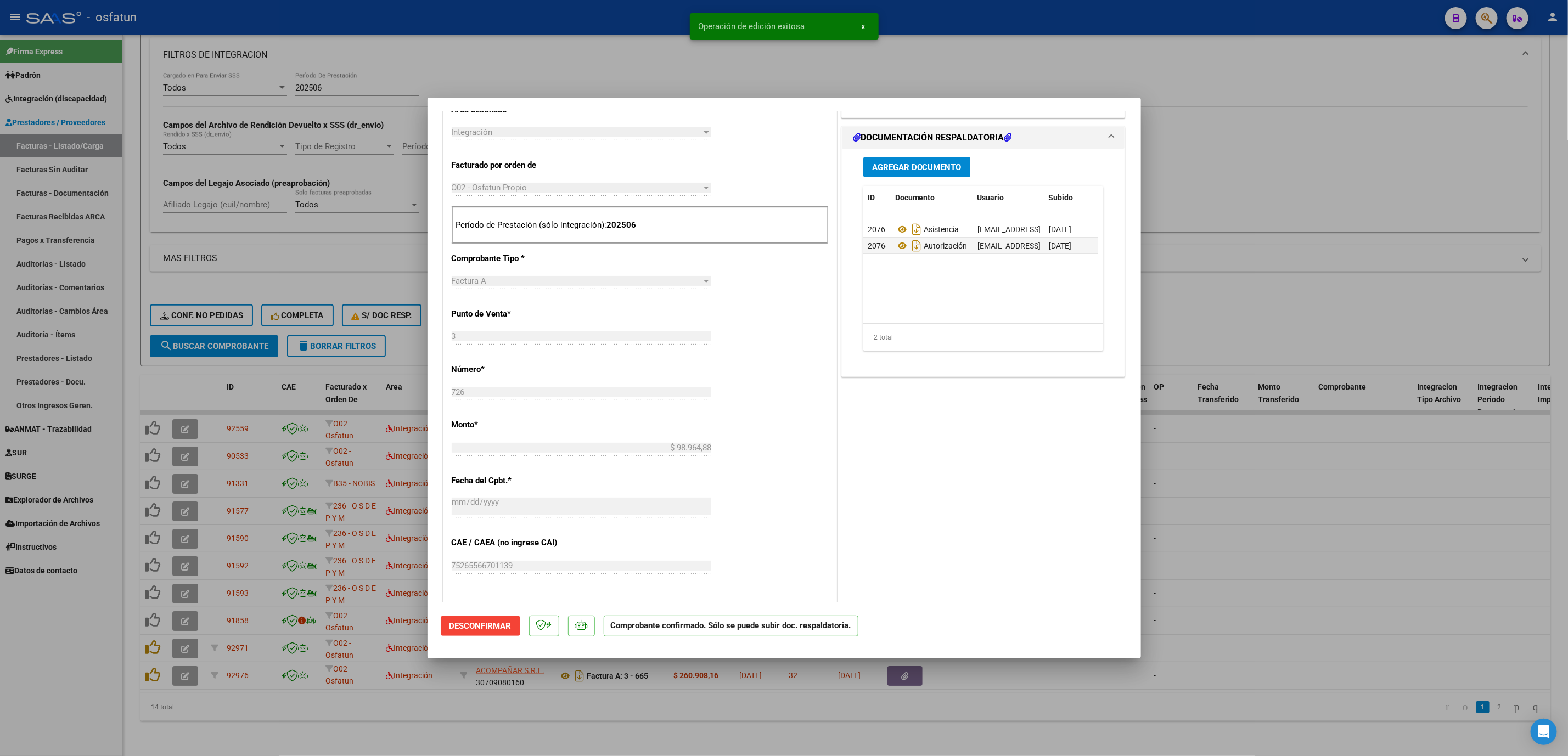
click at [1391, 407] on div at bounding box center [784, 378] width 1568 height 756
type input "$ 0,00"
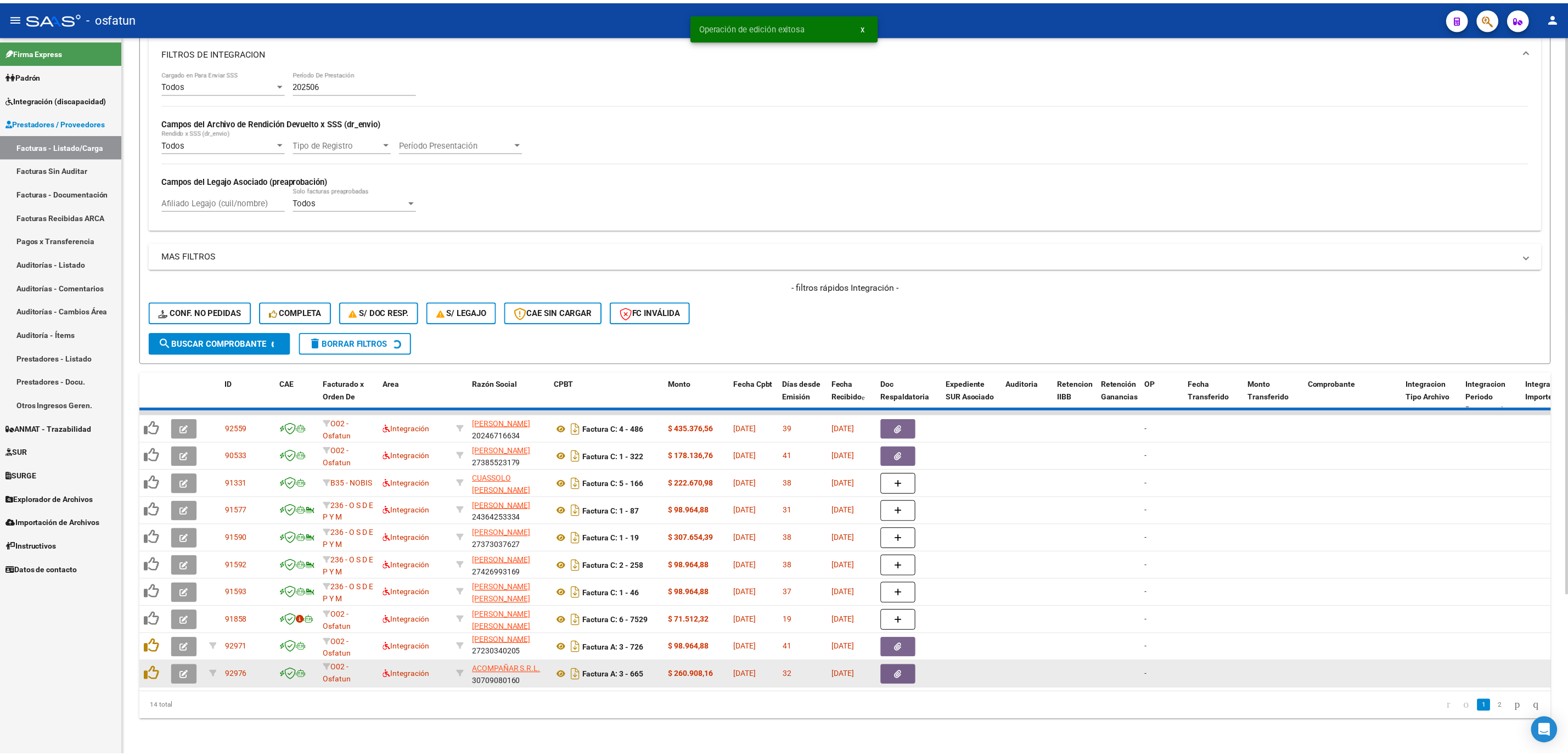
scroll to position [2, 0]
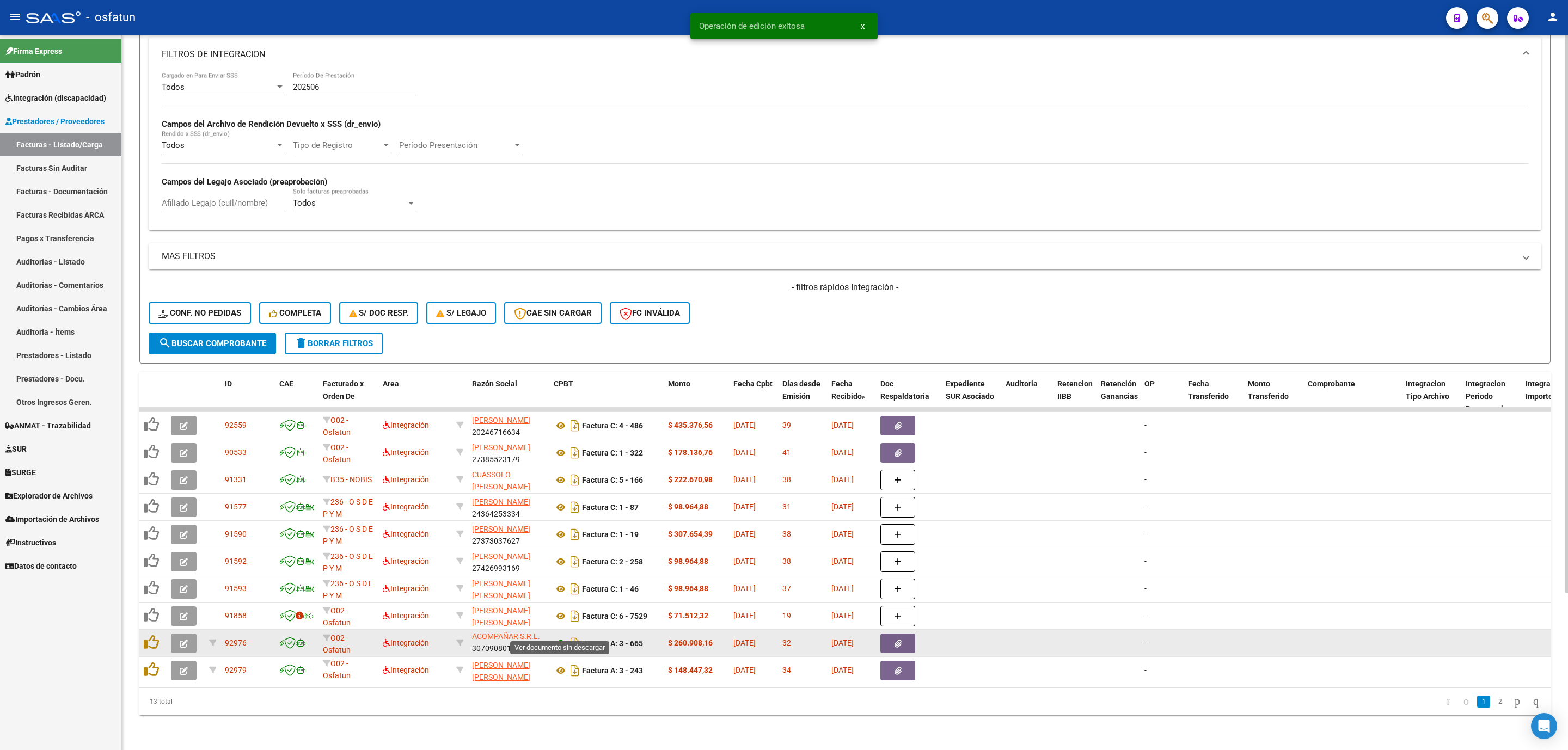
click at [560, 637] on icon at bounding box center [560, 643] width 14 height 13
click at [178, 635] on button "button" at bounding box center [183, 643] width 25 height 20
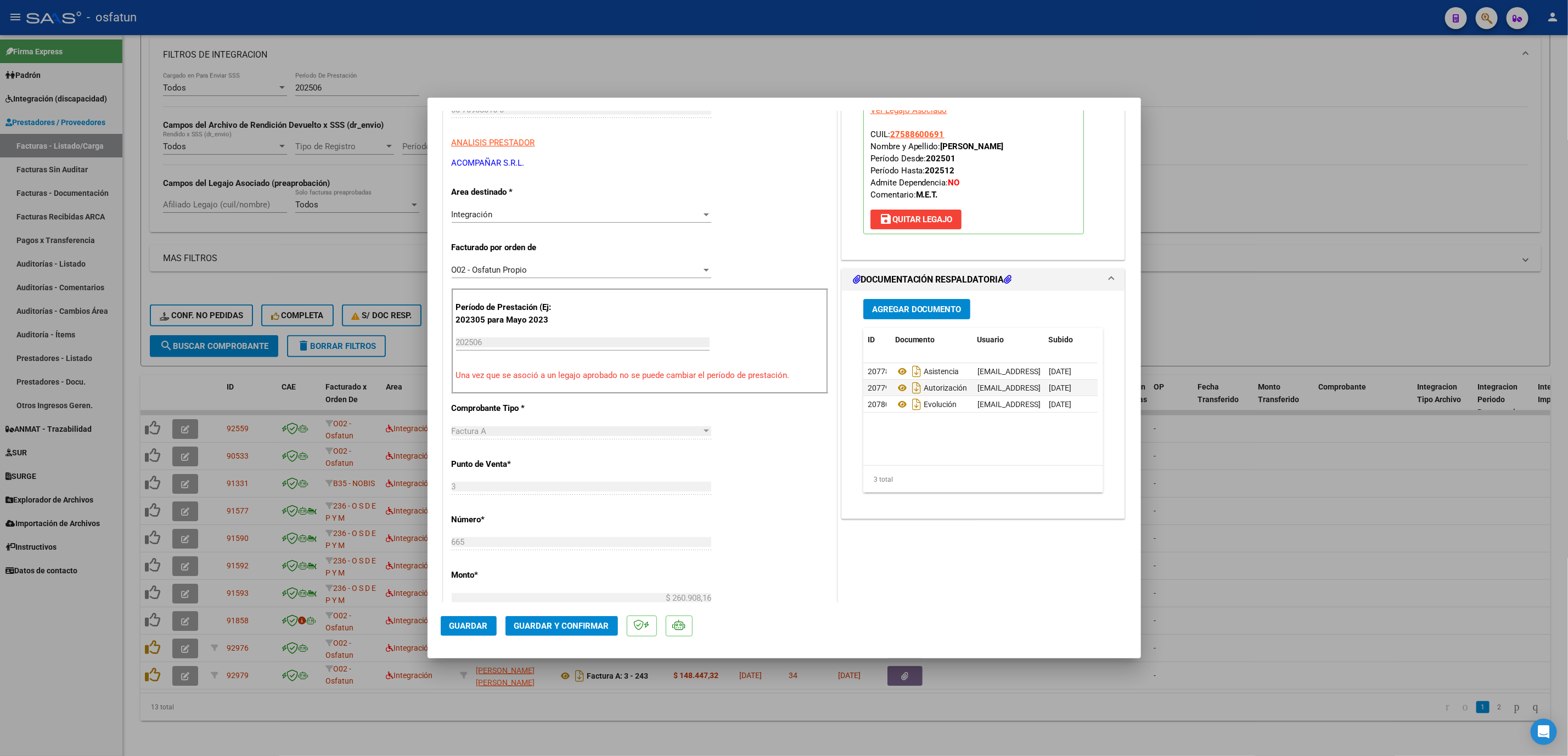
scroll to position [247, 0]
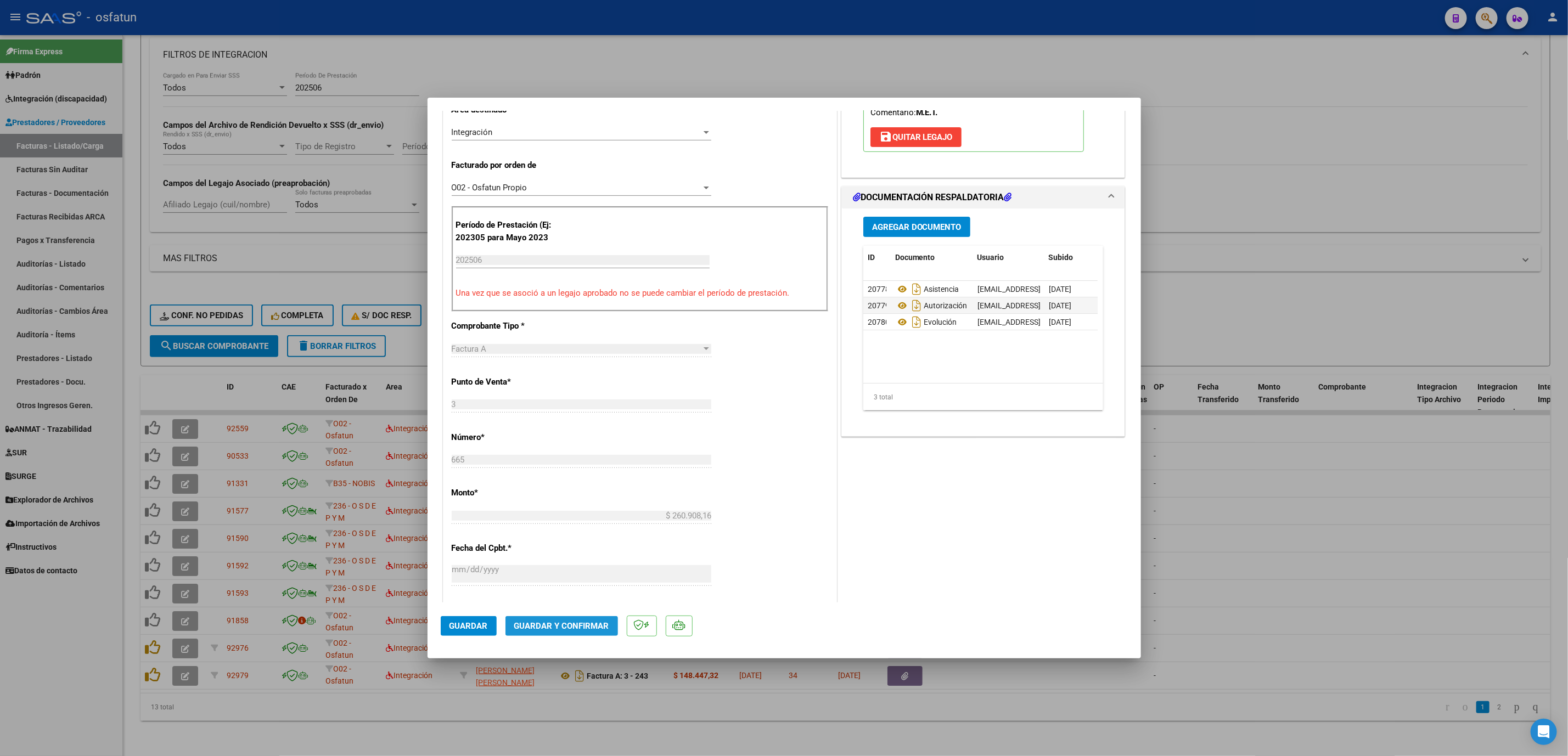
click at [575, 621] on span "Guardar y Confirmar" at bounding box center [562, 626] width 95 height 9
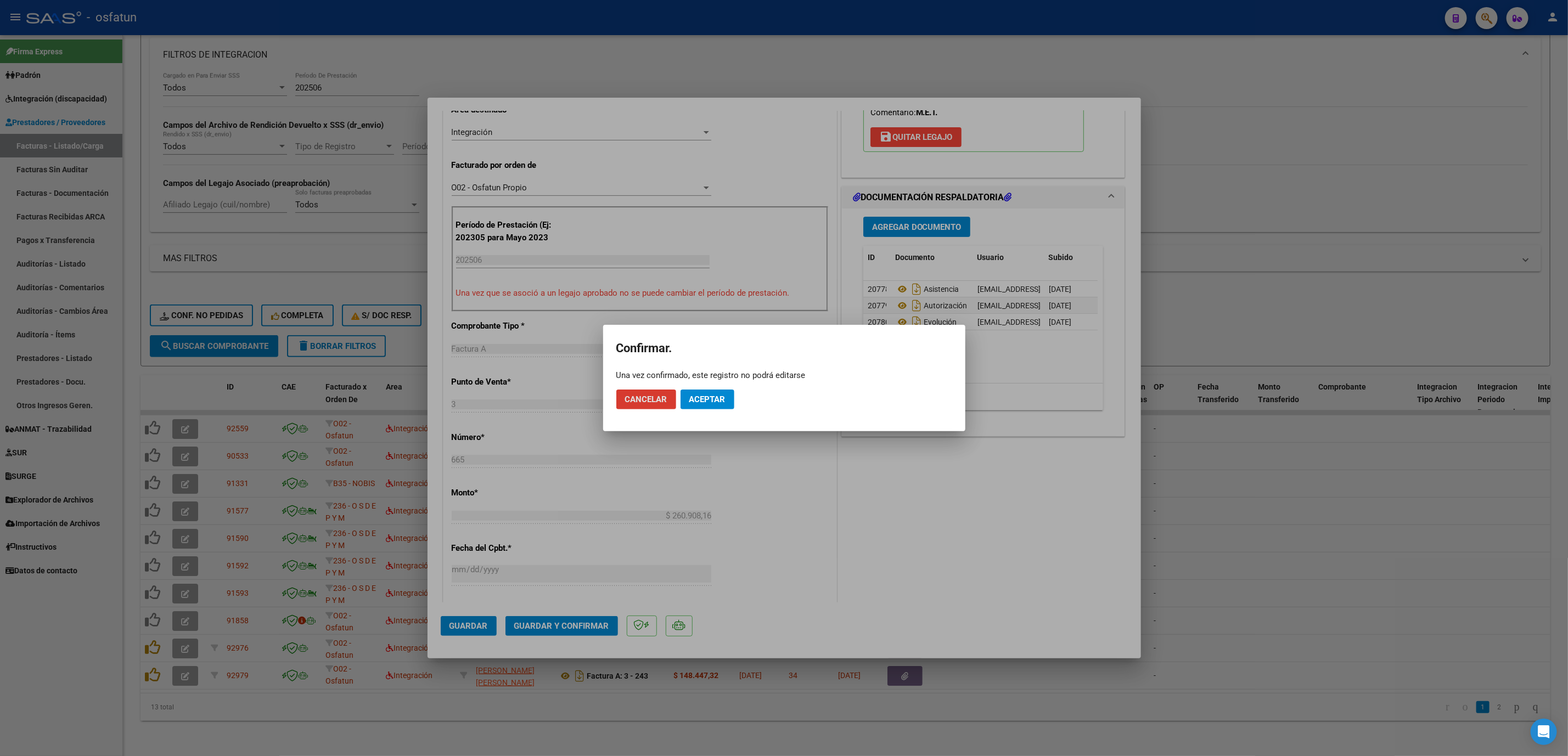
click at [717, 397] on span "Aceptar" at bounding box center [707, 400] width 36 height 9
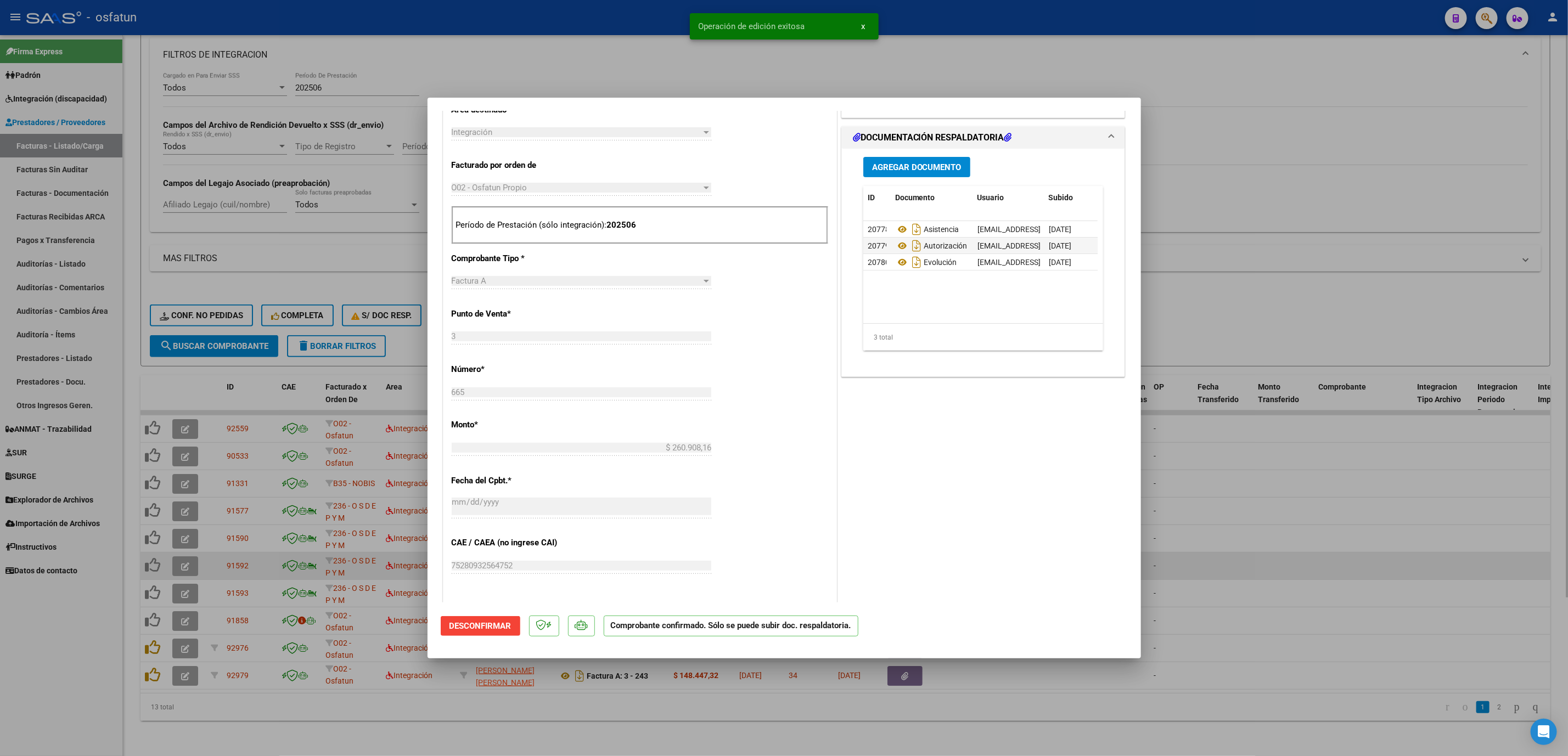
drag, startPoint x: 1323, startPoint y: 584, endPoint x: 1292, endPoint y: 567, distance: 35.4
click at [1310, 582] on div at bounding box center [784, 378] width 1568 height 756
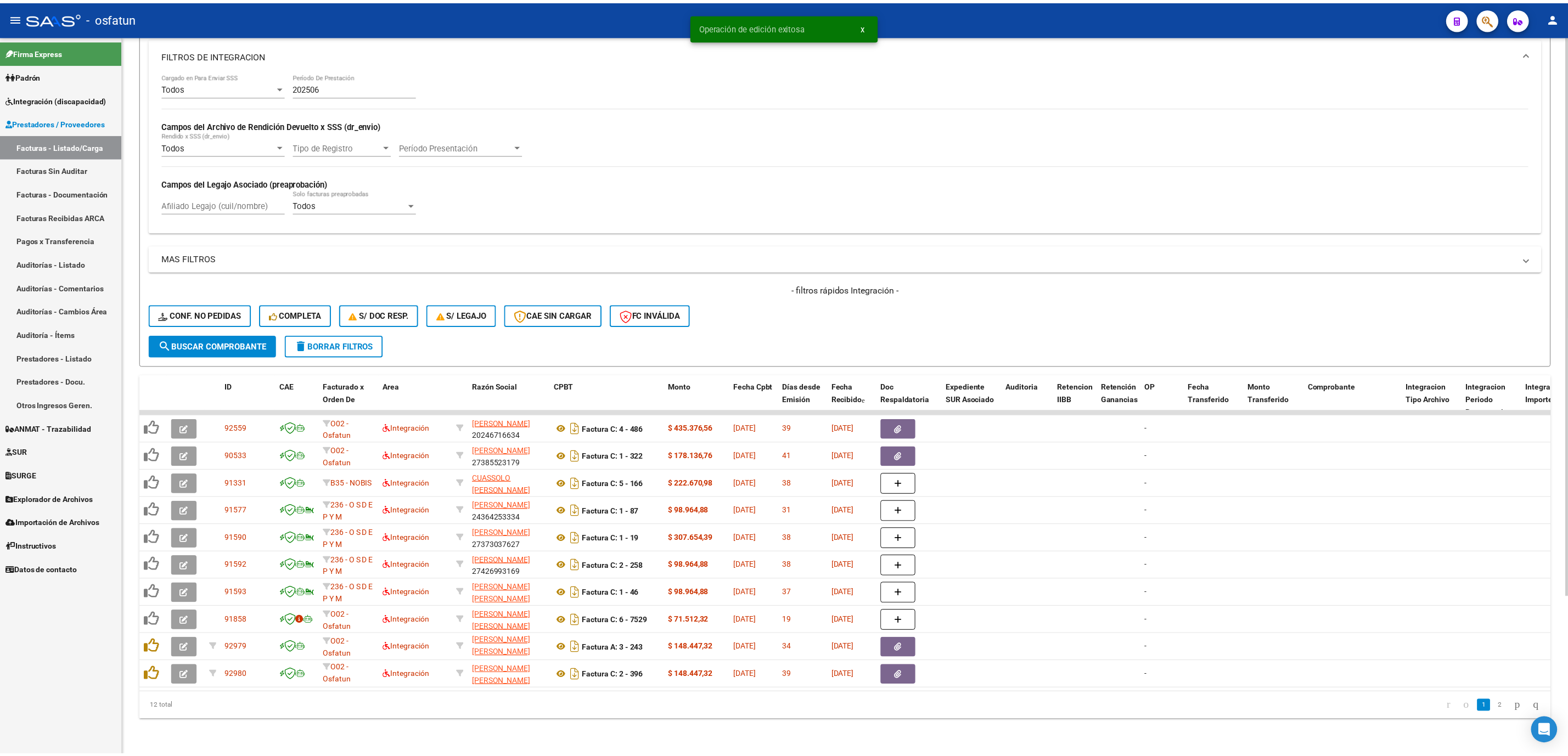
scroll to position [14, 0]
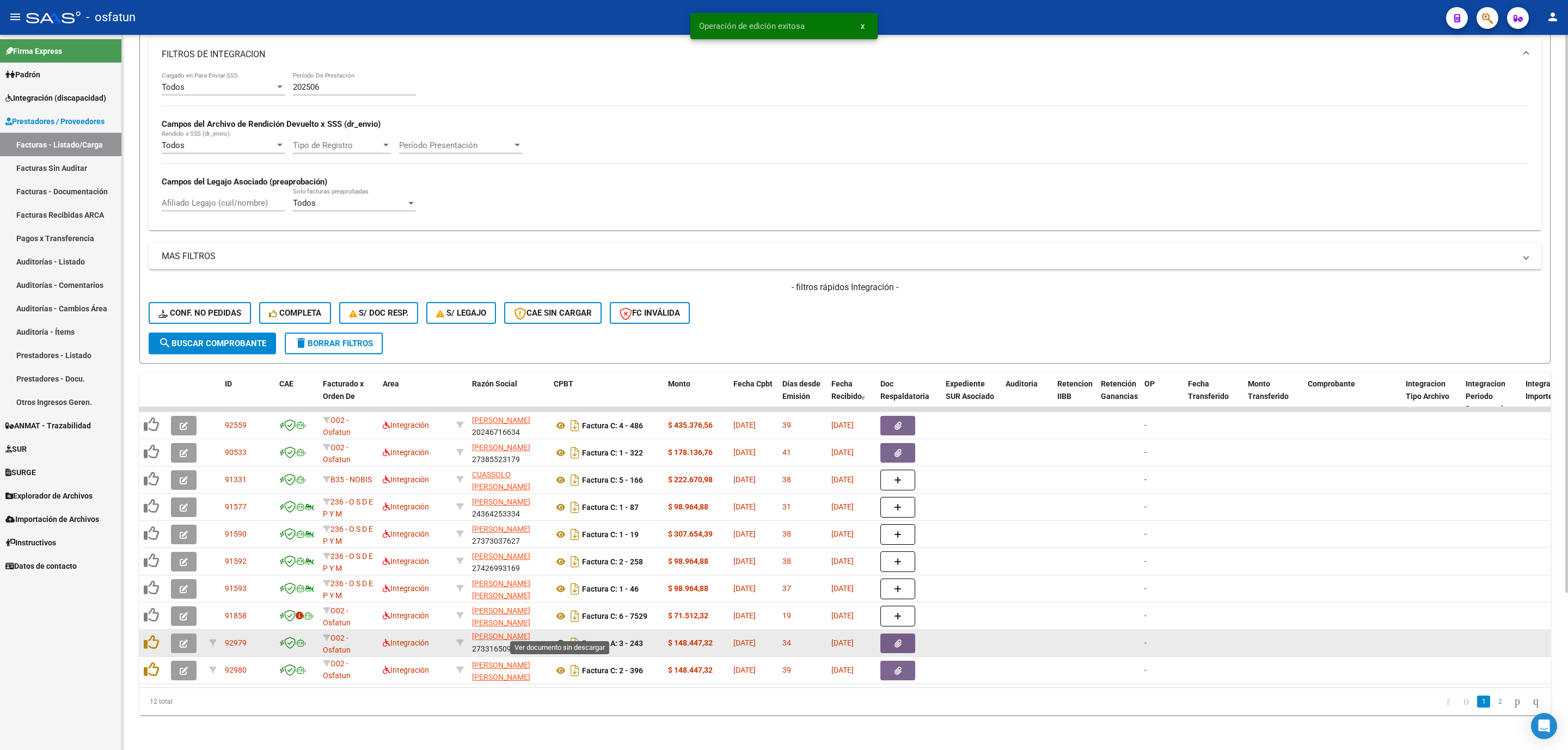
click at [555, 637] on icon at bounding box center [560, 643] width 14 height 13
click at [178, 634] on button "button" at bounding box center [183, 643] width 25 height 20
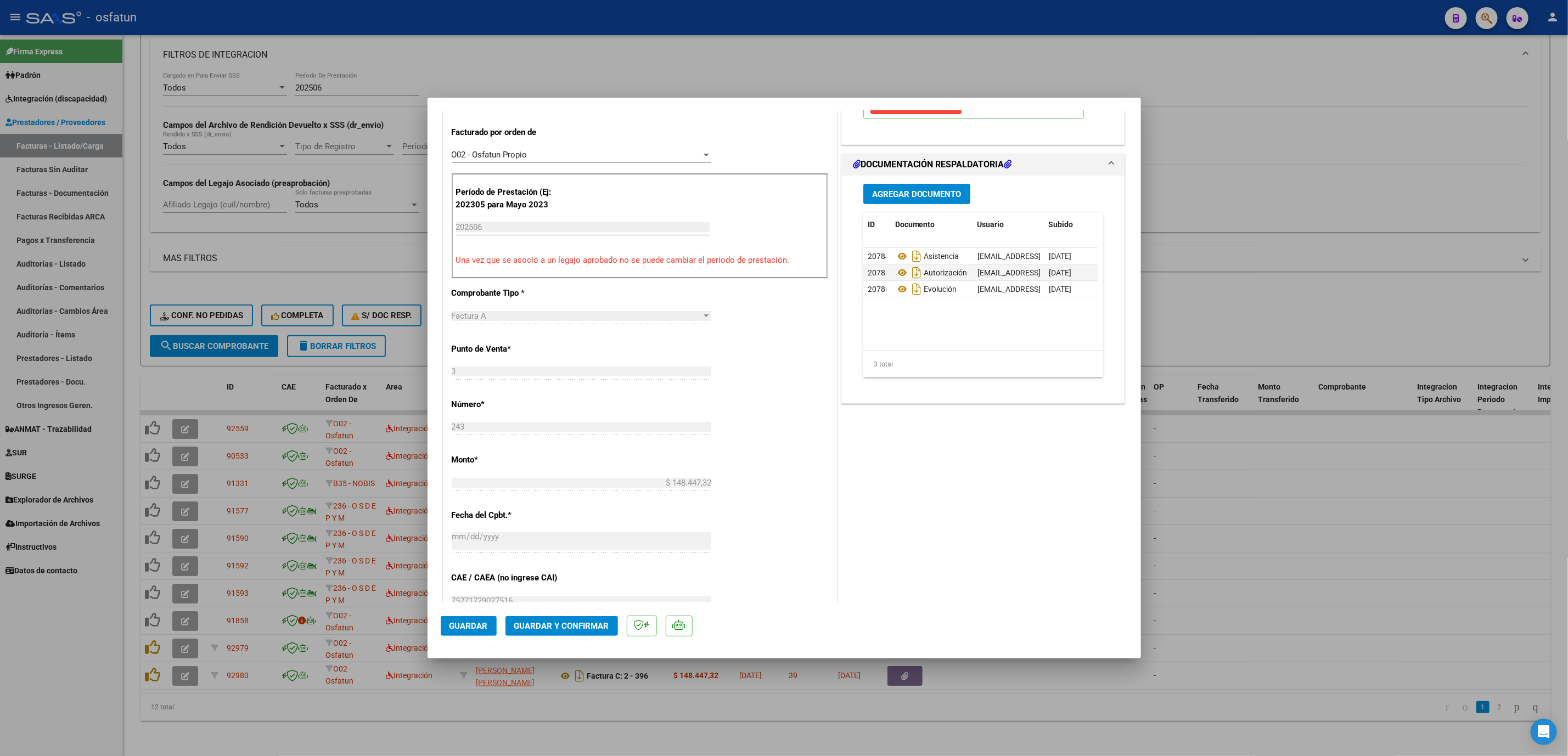
scroll to position [329, 0]
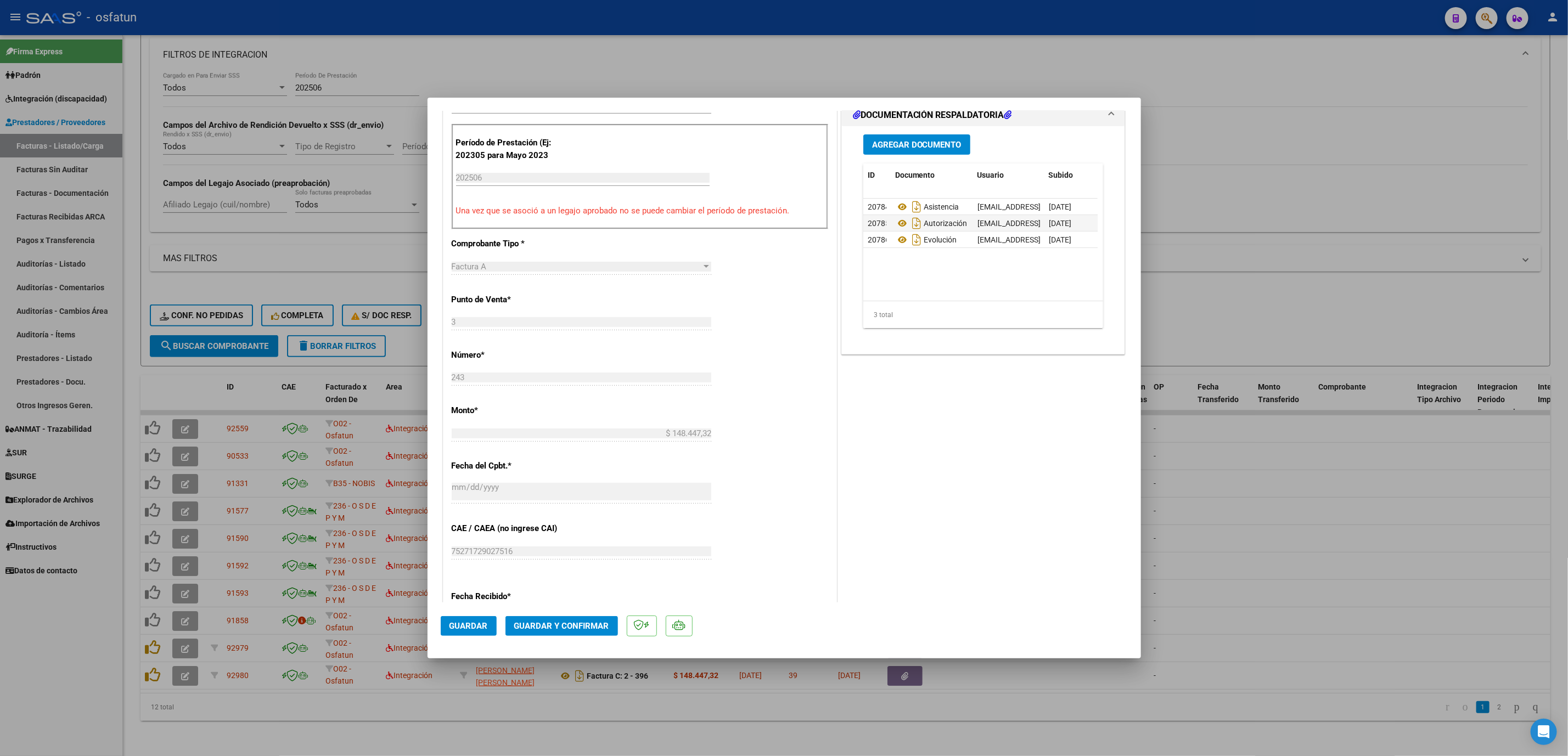
click at [551, 621] on span "Guardar y Confirmar" at bounding box center [562, 626] width 95 height 9
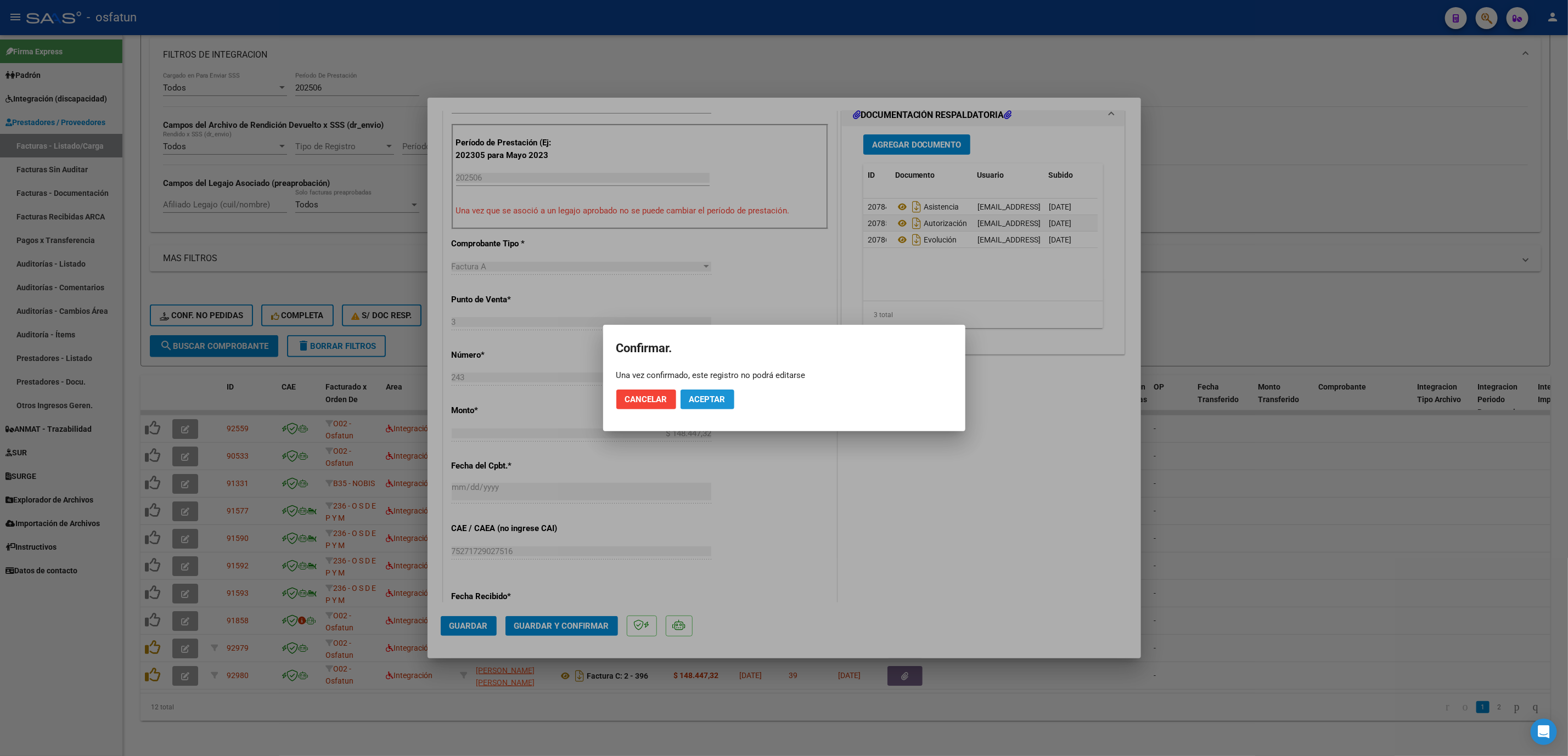
click at [699, 395] on span "Aceptar" at bounding box center [707, 400] width 36 height 9
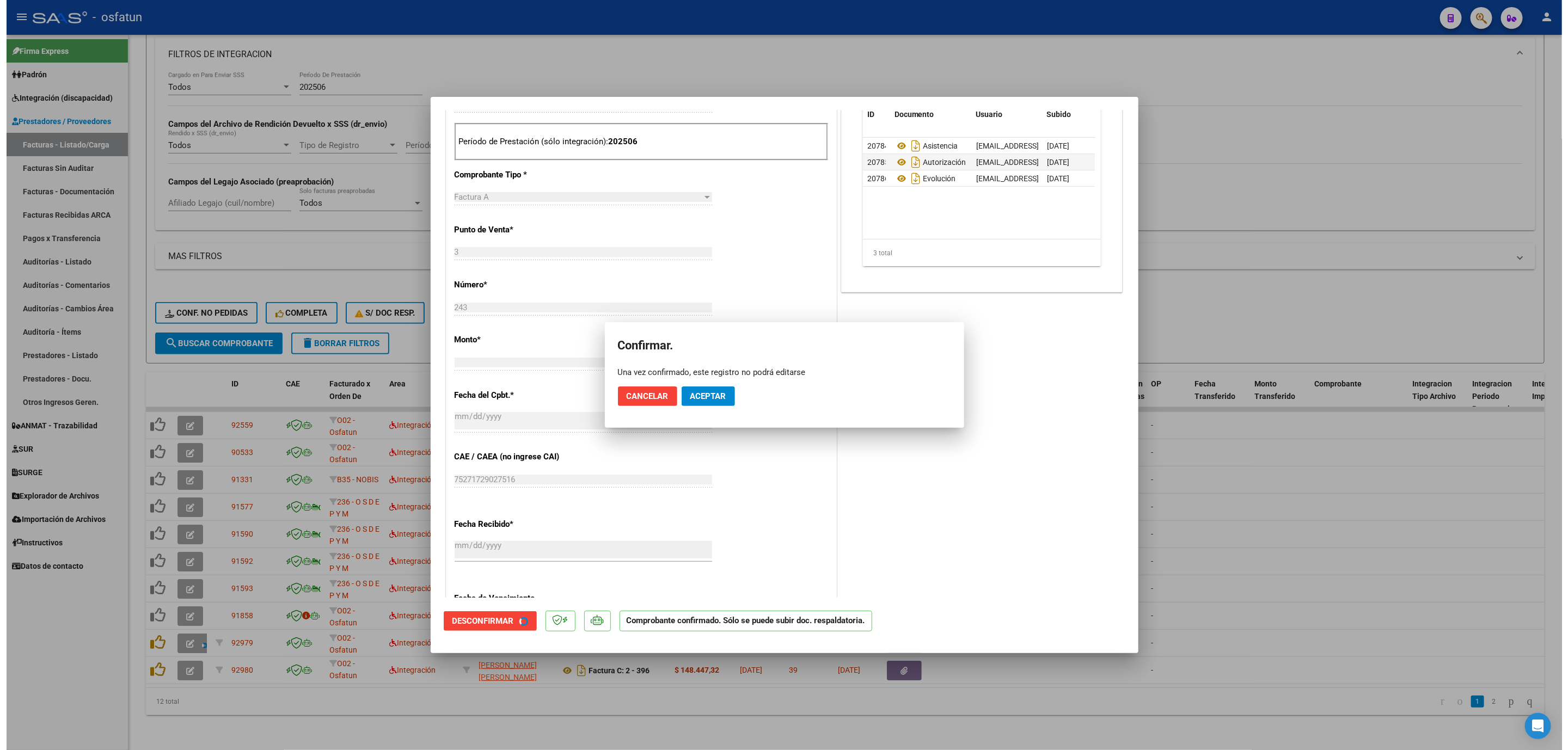
scroll to position [259, 0]
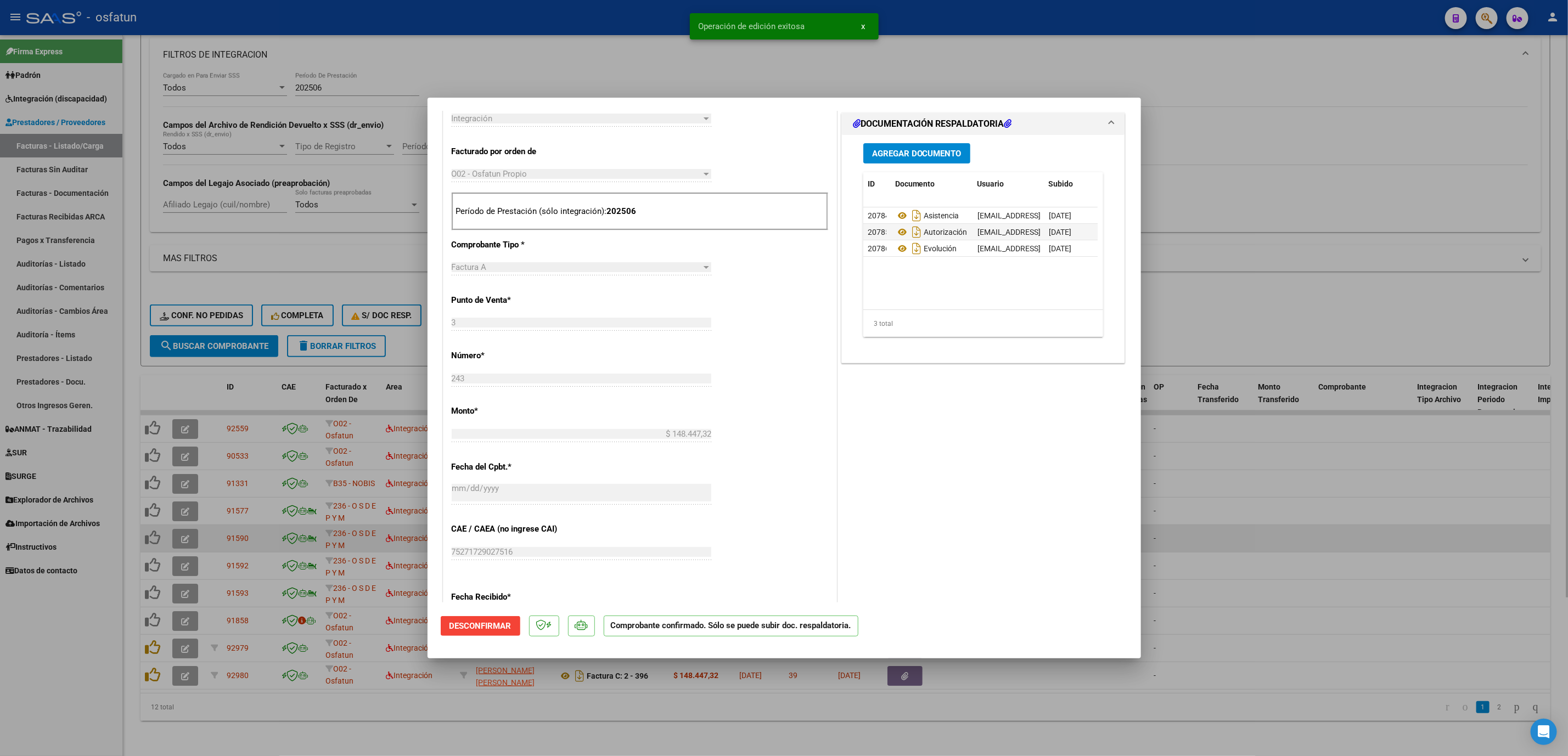
drag, startPoint x: 1444, startPoint y: 505, endPoint x: 1184, endPoint y: 540, distance: 262.3
click at [1440, 508] on div at bounding box center [784, 378] width 1568 height 756
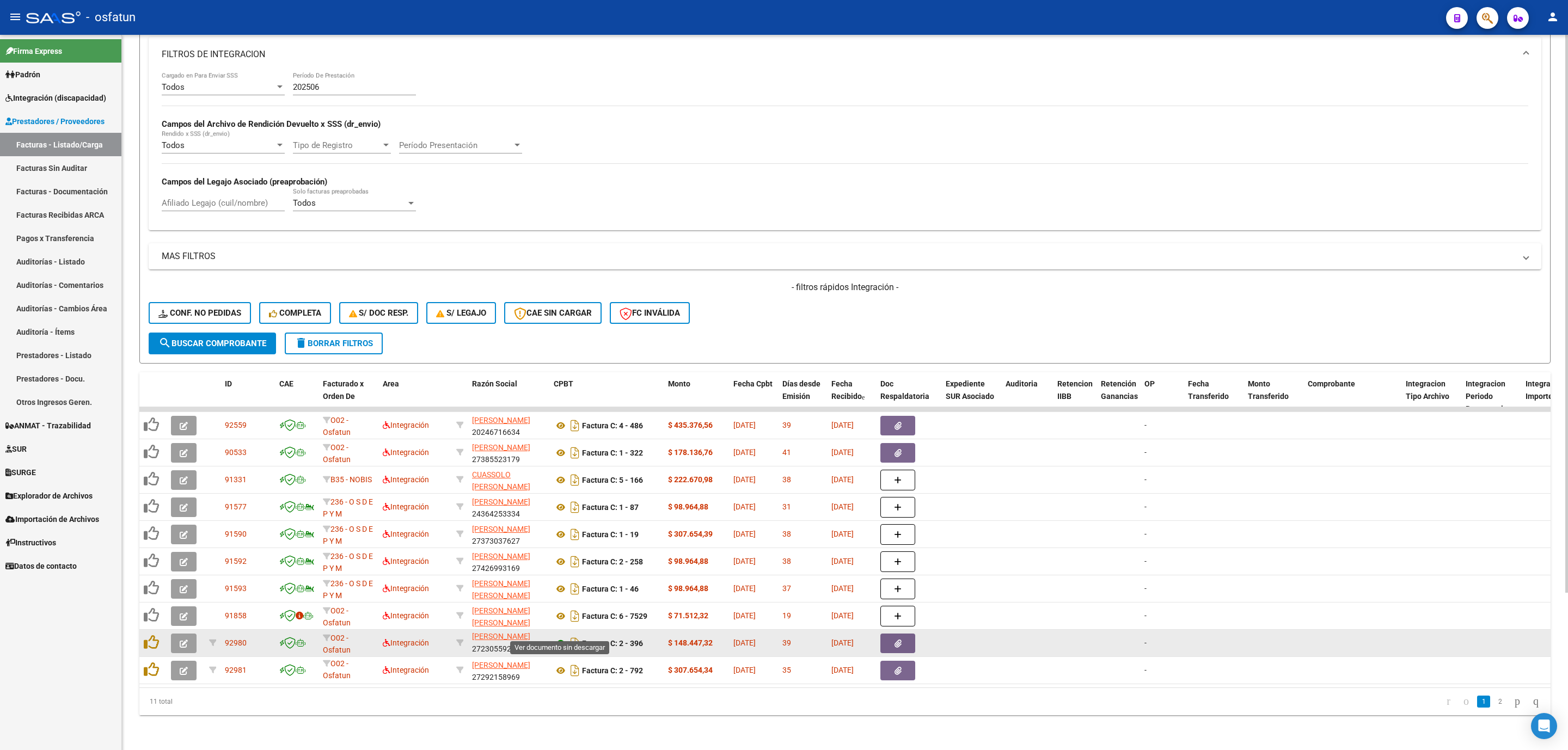
click at [558, 637] on icon at bounding box center [560, 643] width 14 height 13
click at [188, 634] on button "button" at bounding box center [183, 643] width 25 height 20
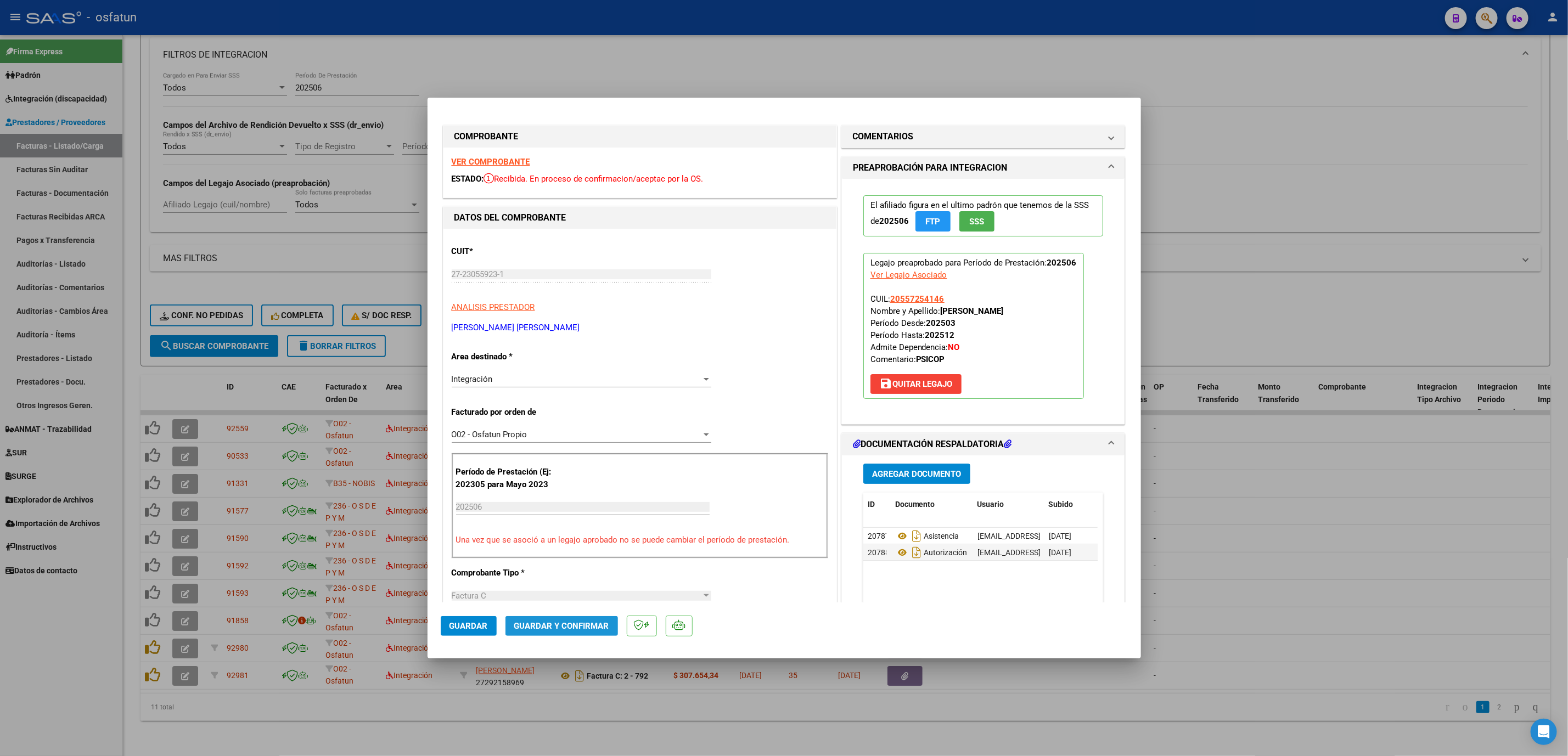
click at [569, 626] on span "Guardar y Confirmar" at bounding box center [562, 626] width 95 height 9
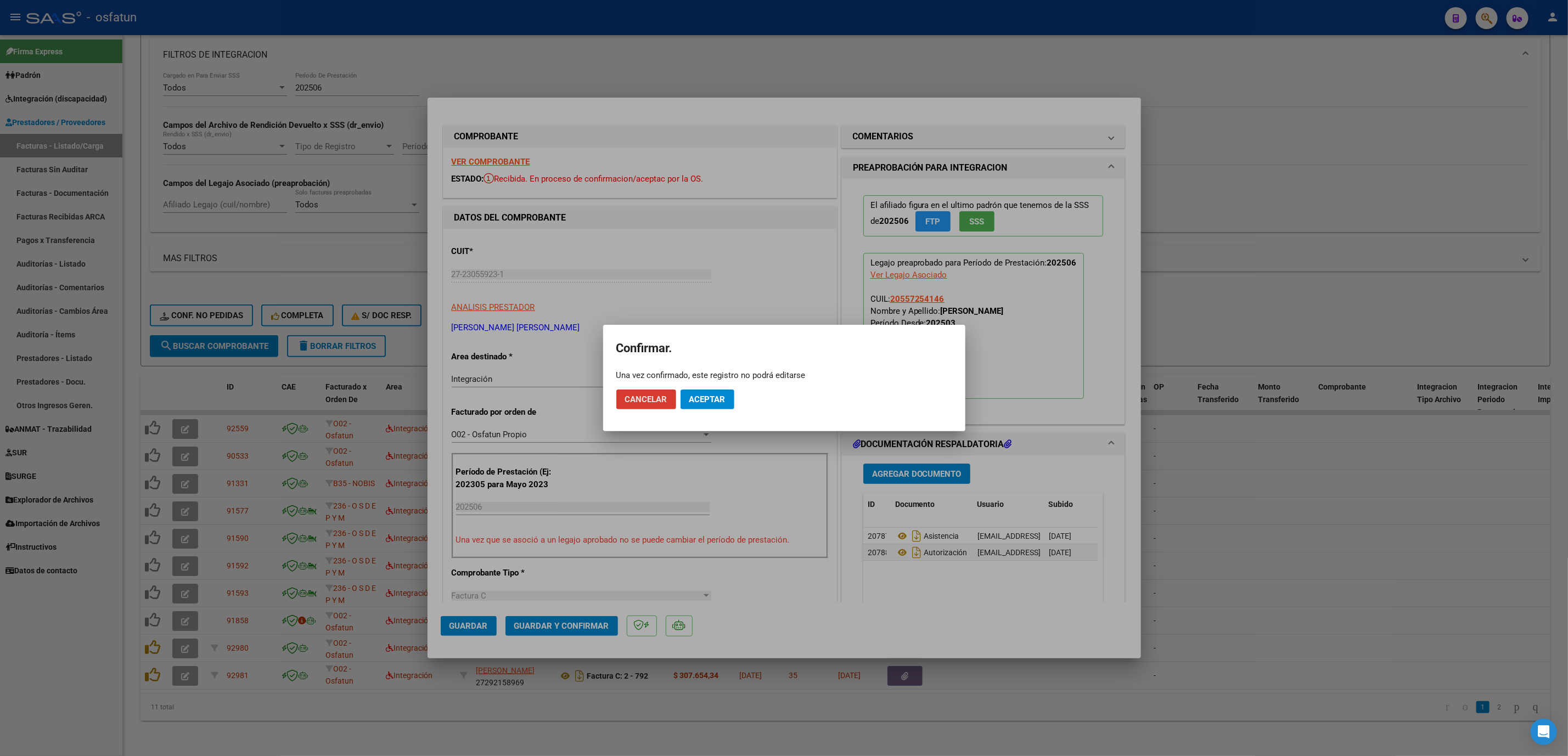
click at [712, 405] on button "Aceptar" at bounding box center [707, 399] width 54 height 20
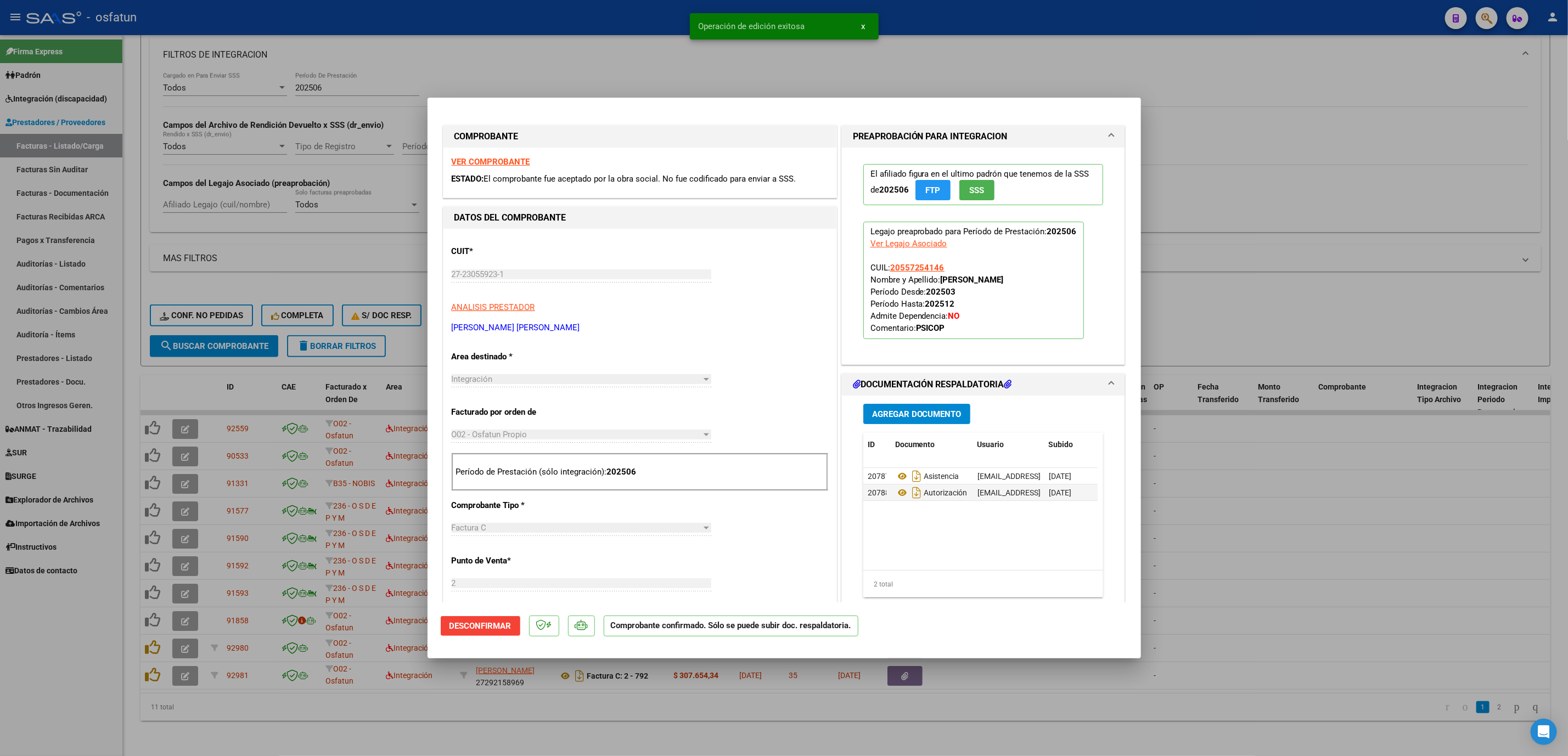
click at [1302, 518] on div at bounding box center [784, 378] width 1568 height 756
type input "$ 0,00"
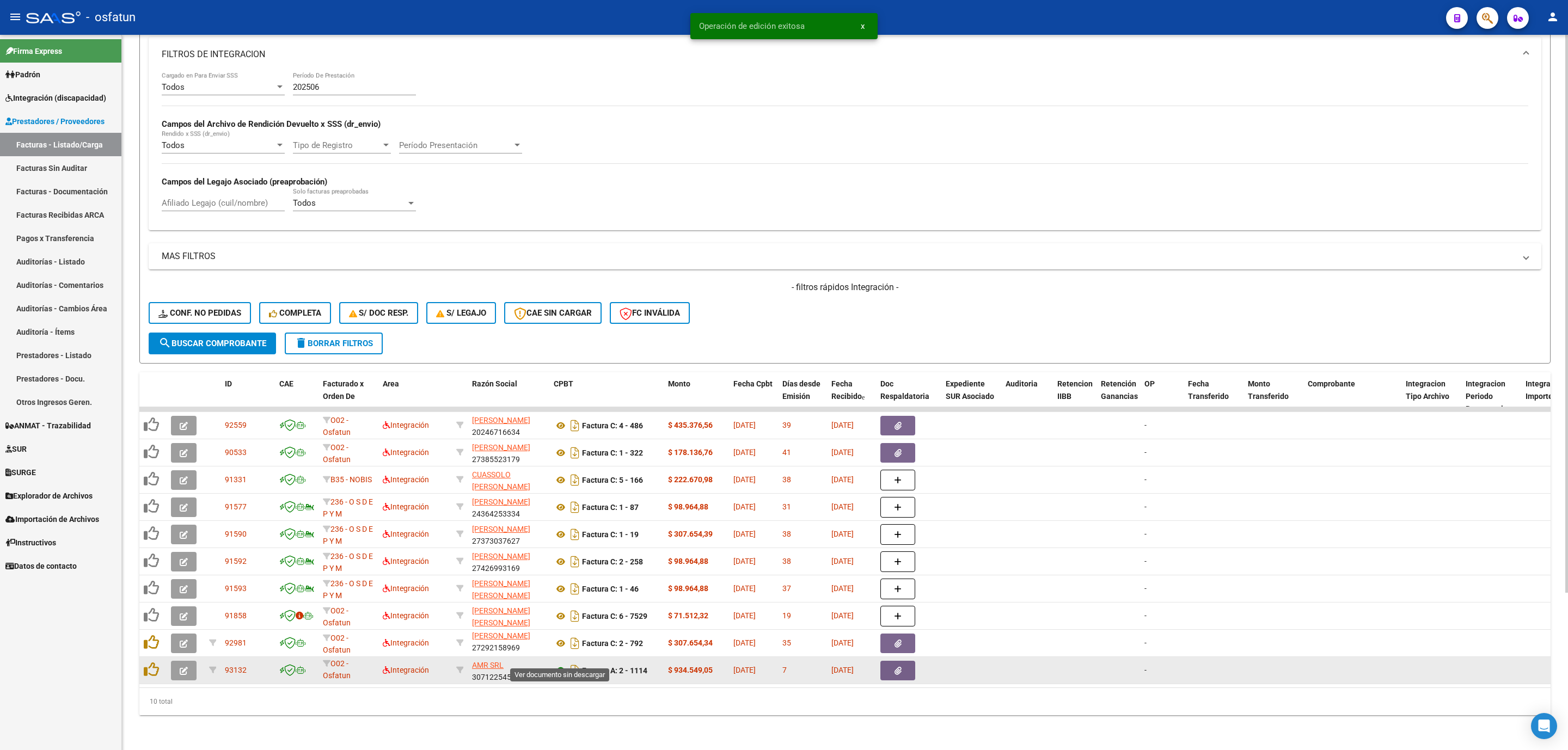
click at [554, 664] on icon at bounding box center [560, 671] width 14 height 13
click at [180, 667] on icon "button" at bounding box center [183, 671] width 8 height 8
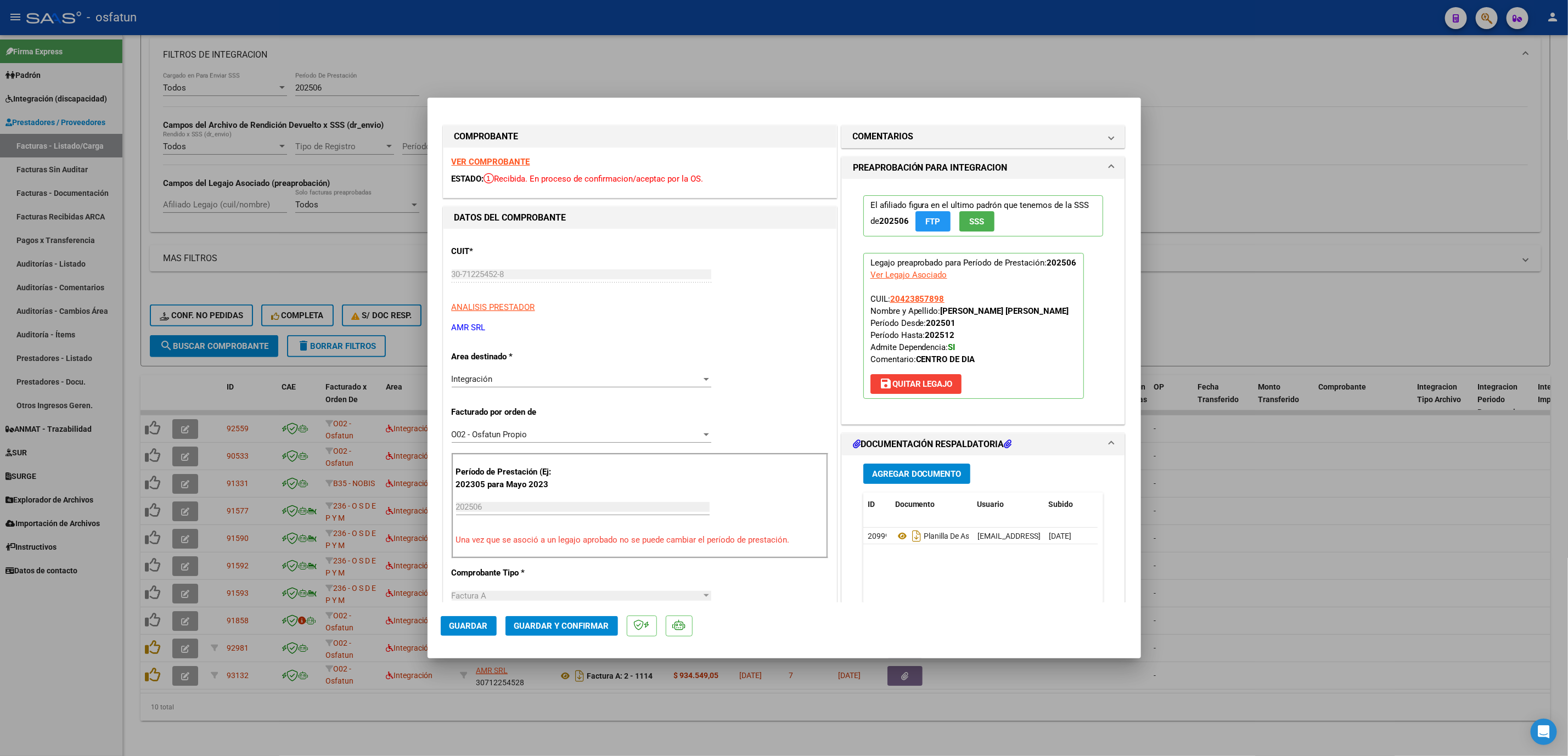
click at [549, 637] on mat-dialog-actions "Guardar Guardar y Confirmar" at bounding box center [784, 624] width 687 height 43
click at [558, 624] on span "Guardar y Confirmar" at bounding box center [562, 626] width 95 height 9
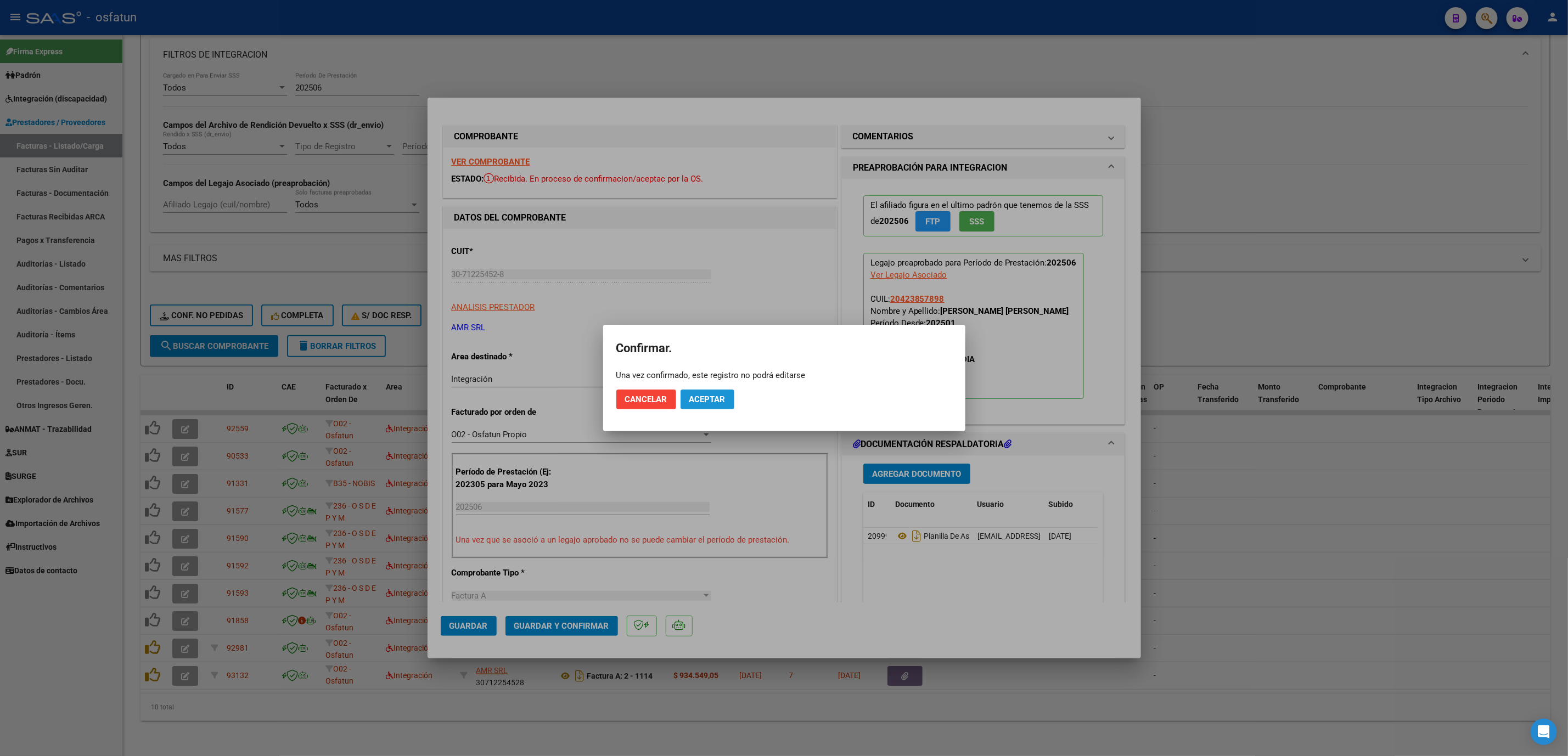
click at [712, 395] on span "Aceptar" at bounding box center [707, 400] width 36 height 9
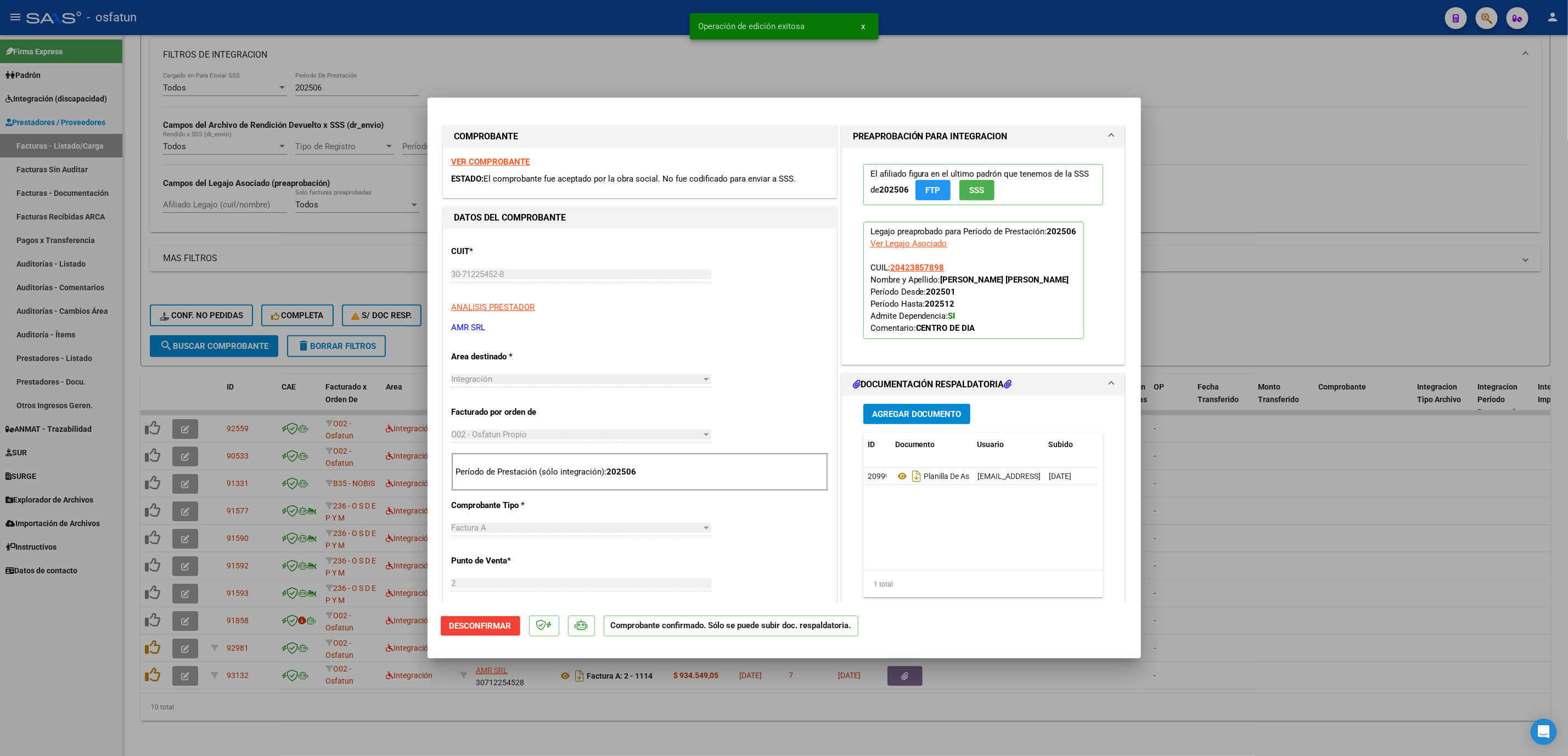
click at [1438, 571] on div at bounding box center [784, 378] width 1568 height 756
type input "$ 0,00"
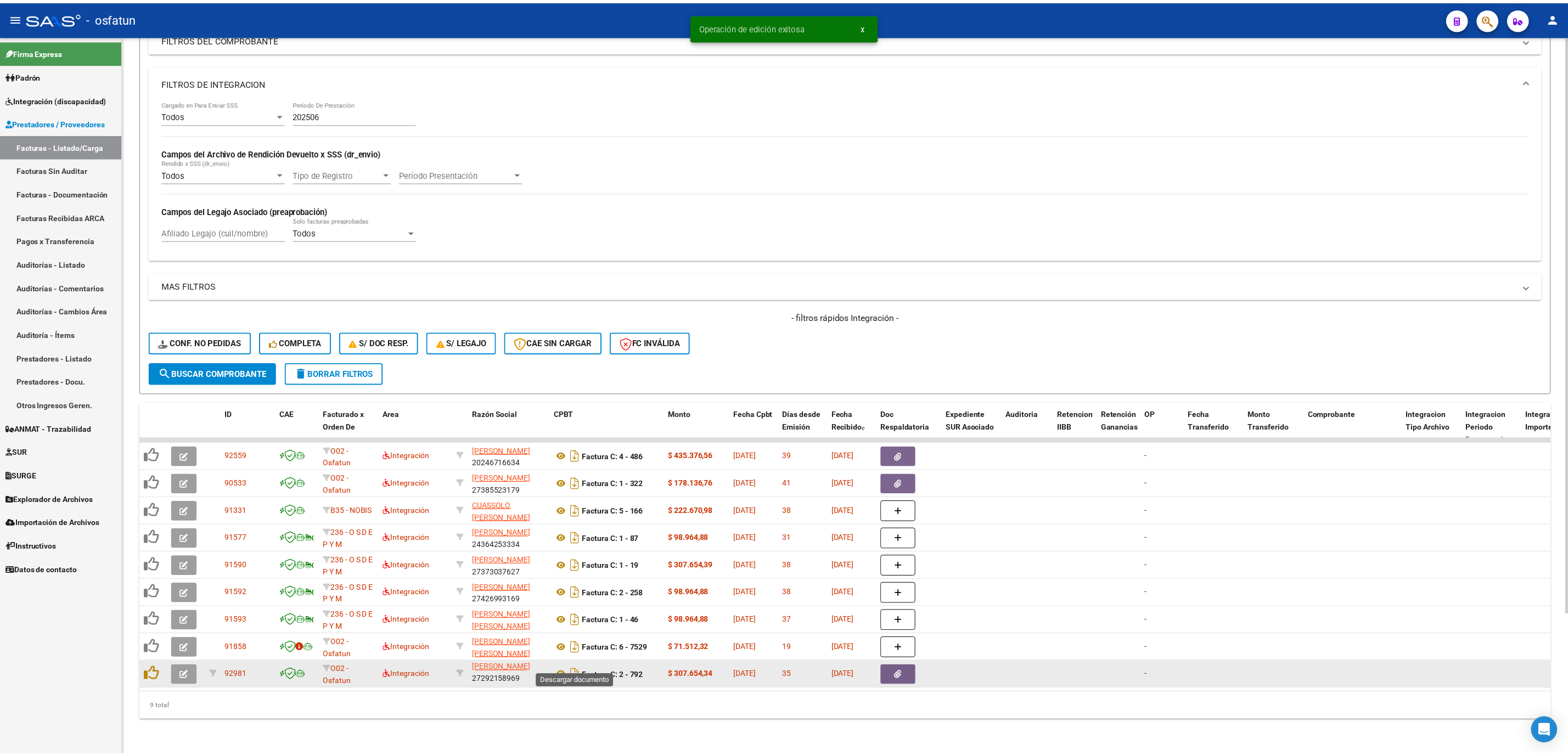
scroll to position [176, 0]
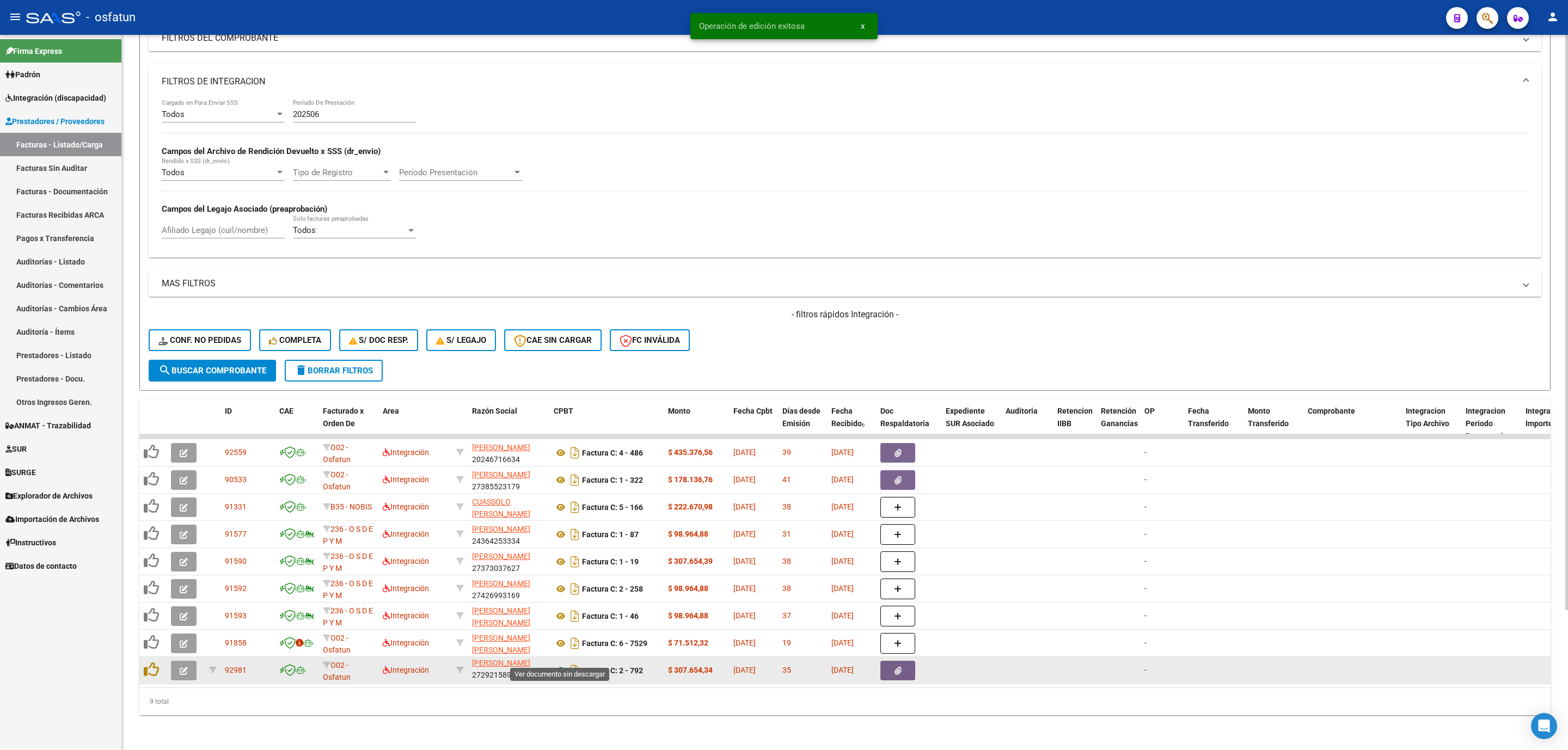
click at [564, 664] on icon at bounding box center [560, 671] width 14 height 13
click at [177, 661] on button "button" at bounding box center [183, 671] width 25 height 20
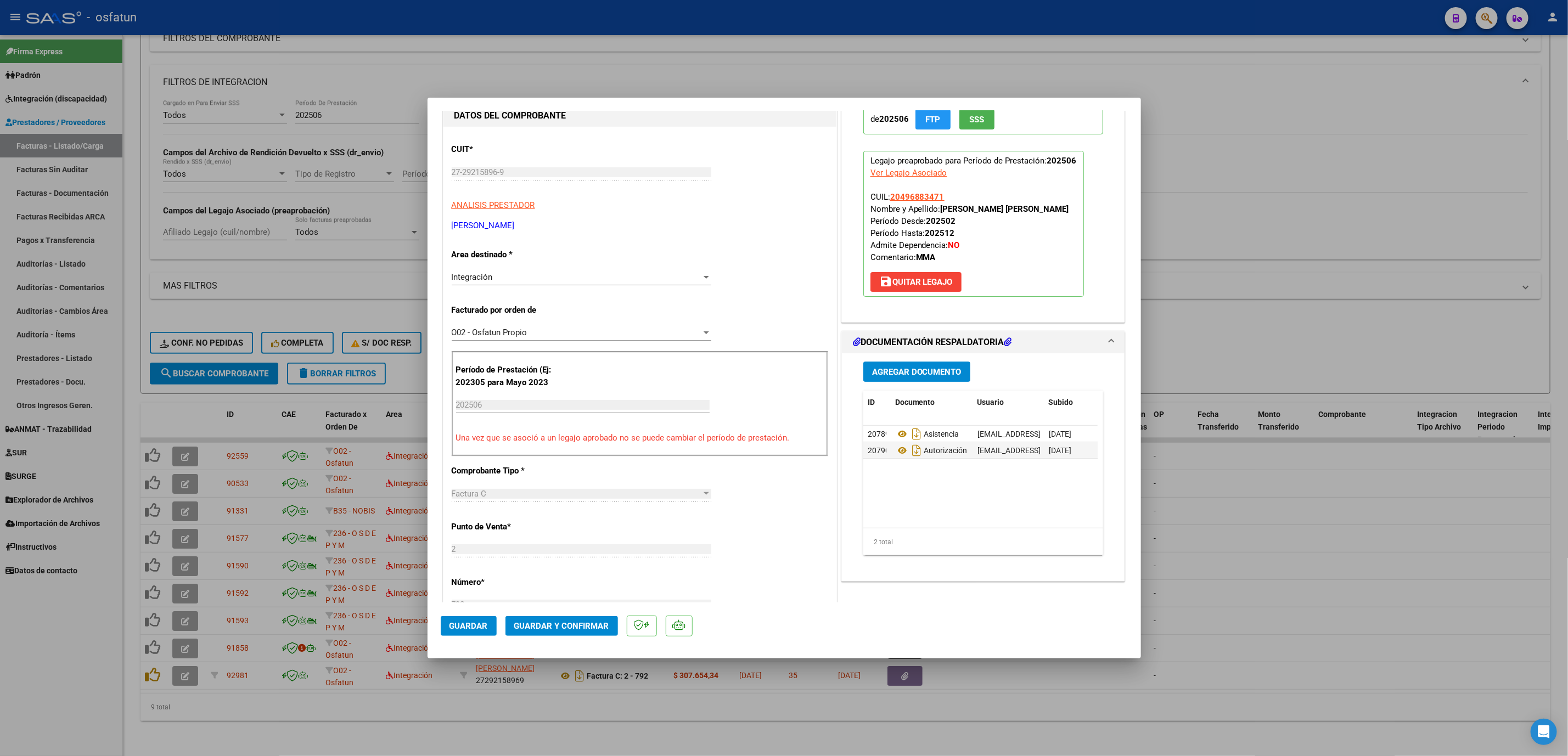
scroll to position [247, 0]
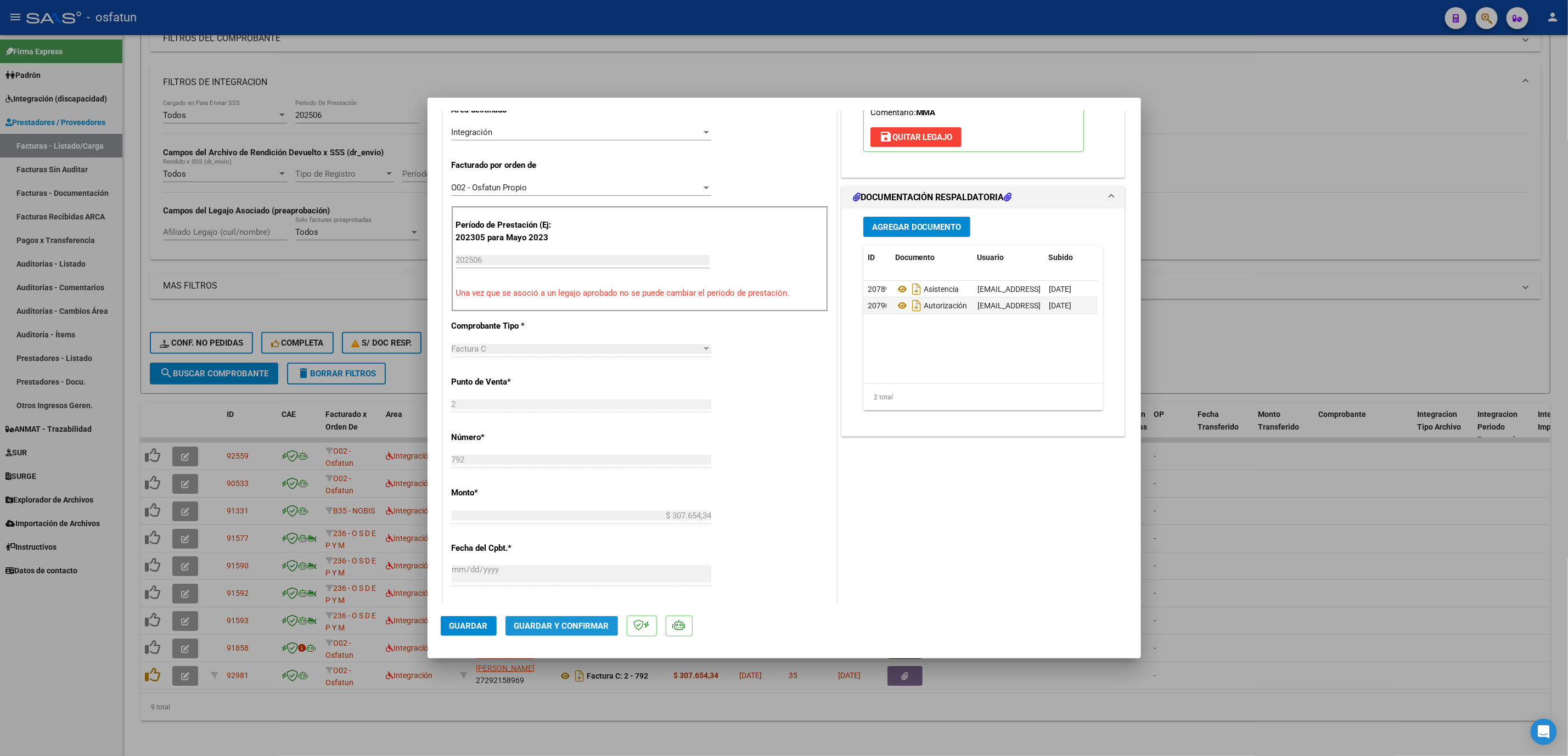
click at [545, 622] on span "Guardar y Confirmar" at bounding box center [562, 626] width 95 height 9
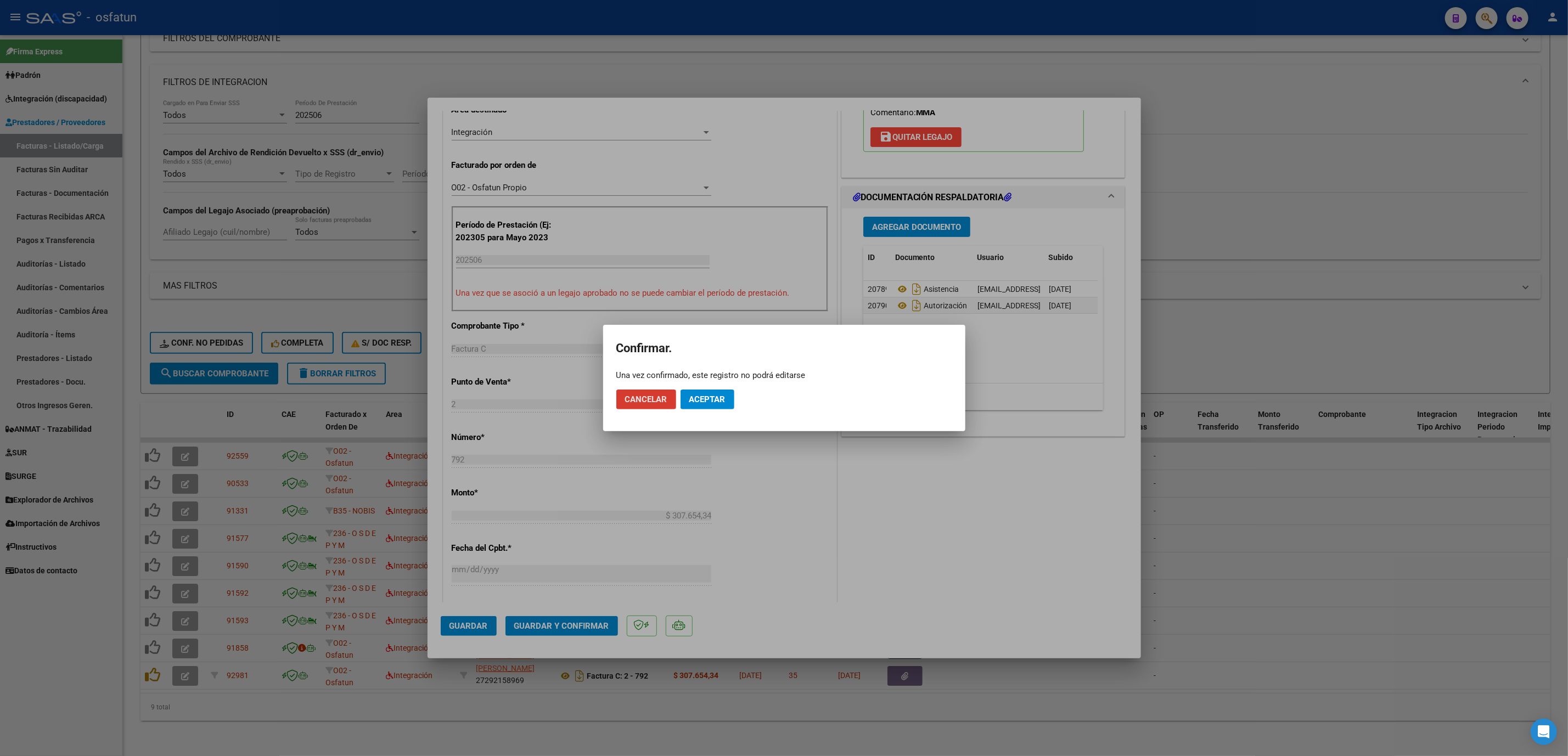
click at [718, 400] on span "Aceptar" at bounding box center [707, 400] width 36 height 9
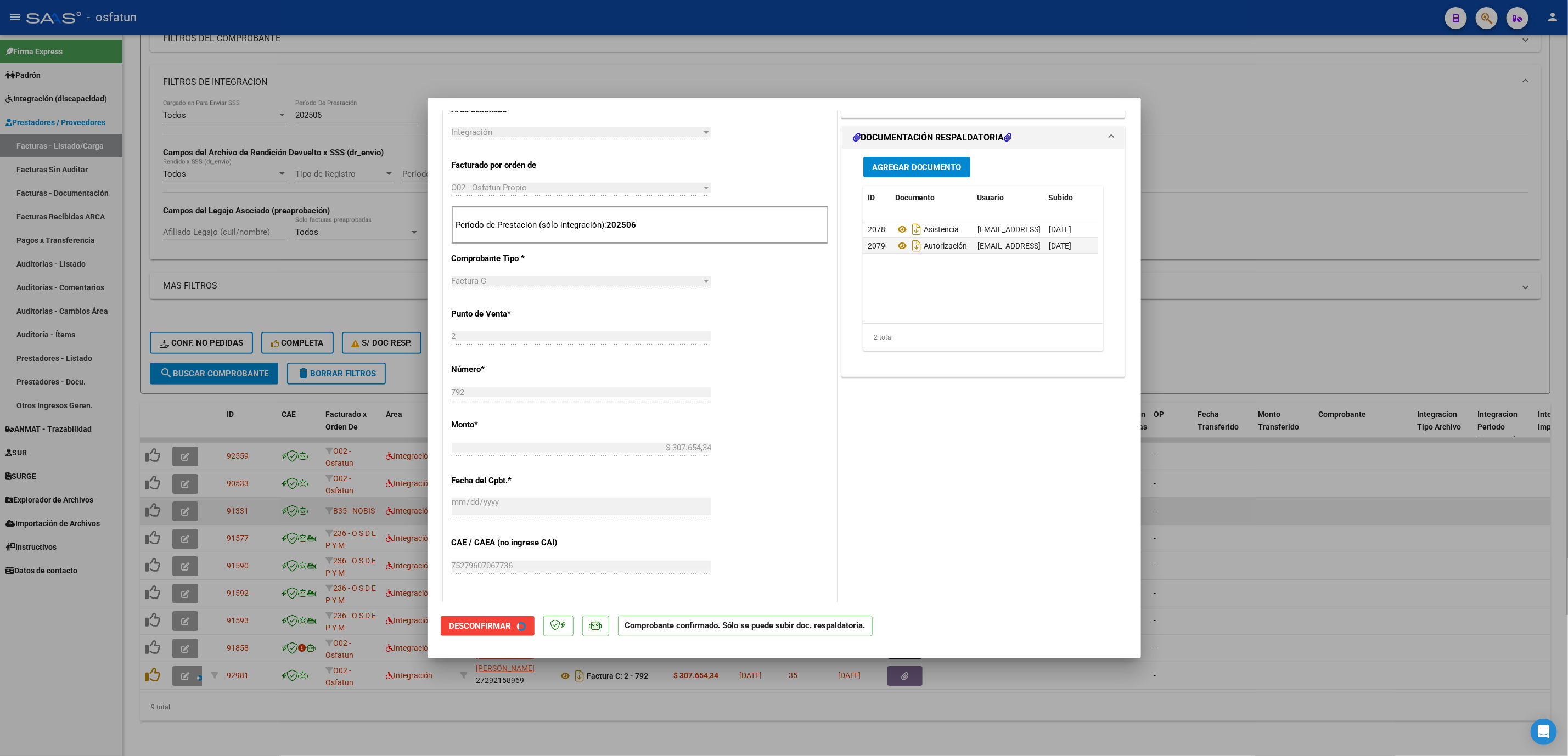
drag, startPoint x: 1349, startPoint y: 495, endPoint x: 1230, endPoint y: 496, distance: 119.0
click at [1349, 496] on div at bounding box center [784, 378] width 1568 height 756
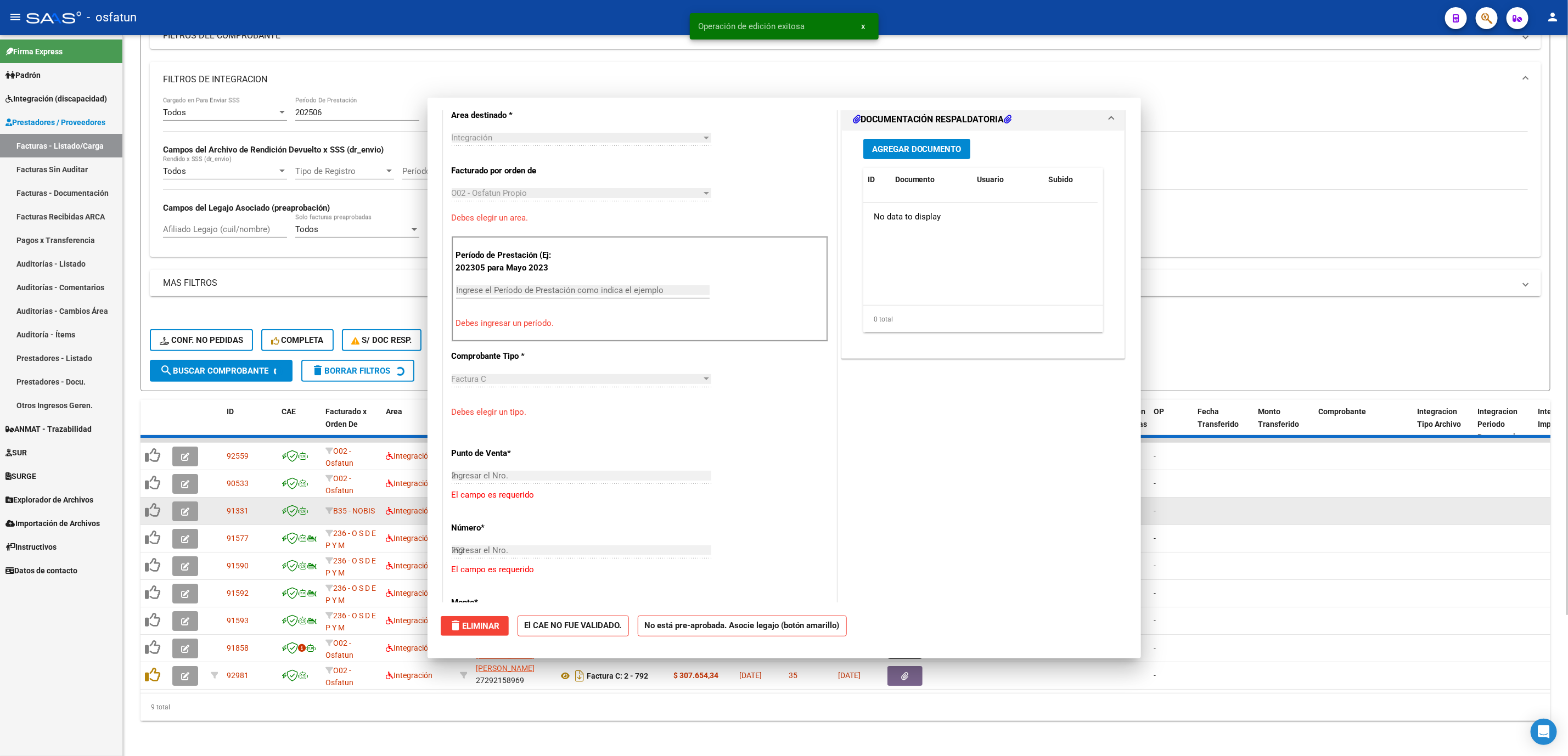
type input "$ 0,00"
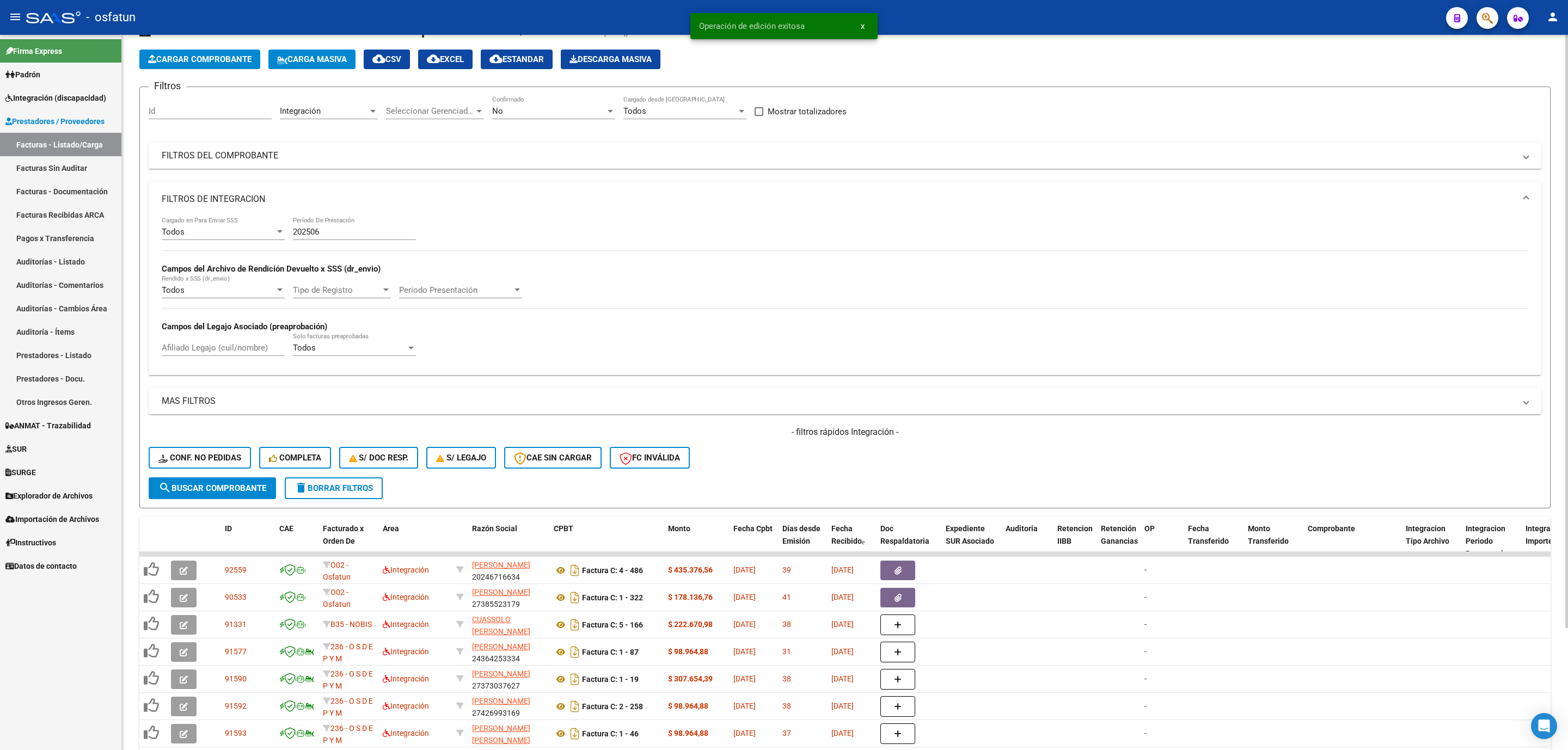
scroll to position [0, 0]
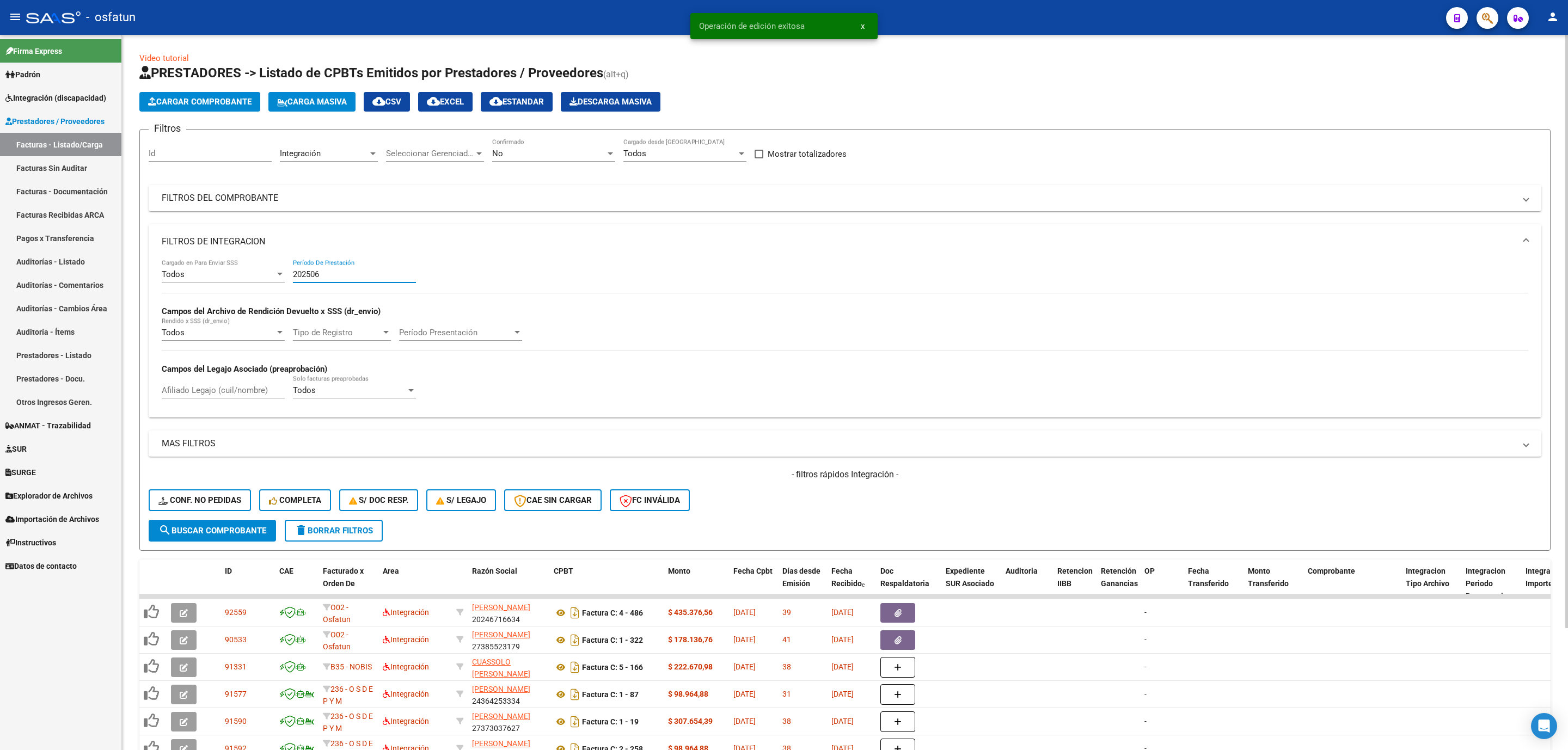
click at [325, 273] on input "202506" at bounding box center [354, 274] width 123 height 9
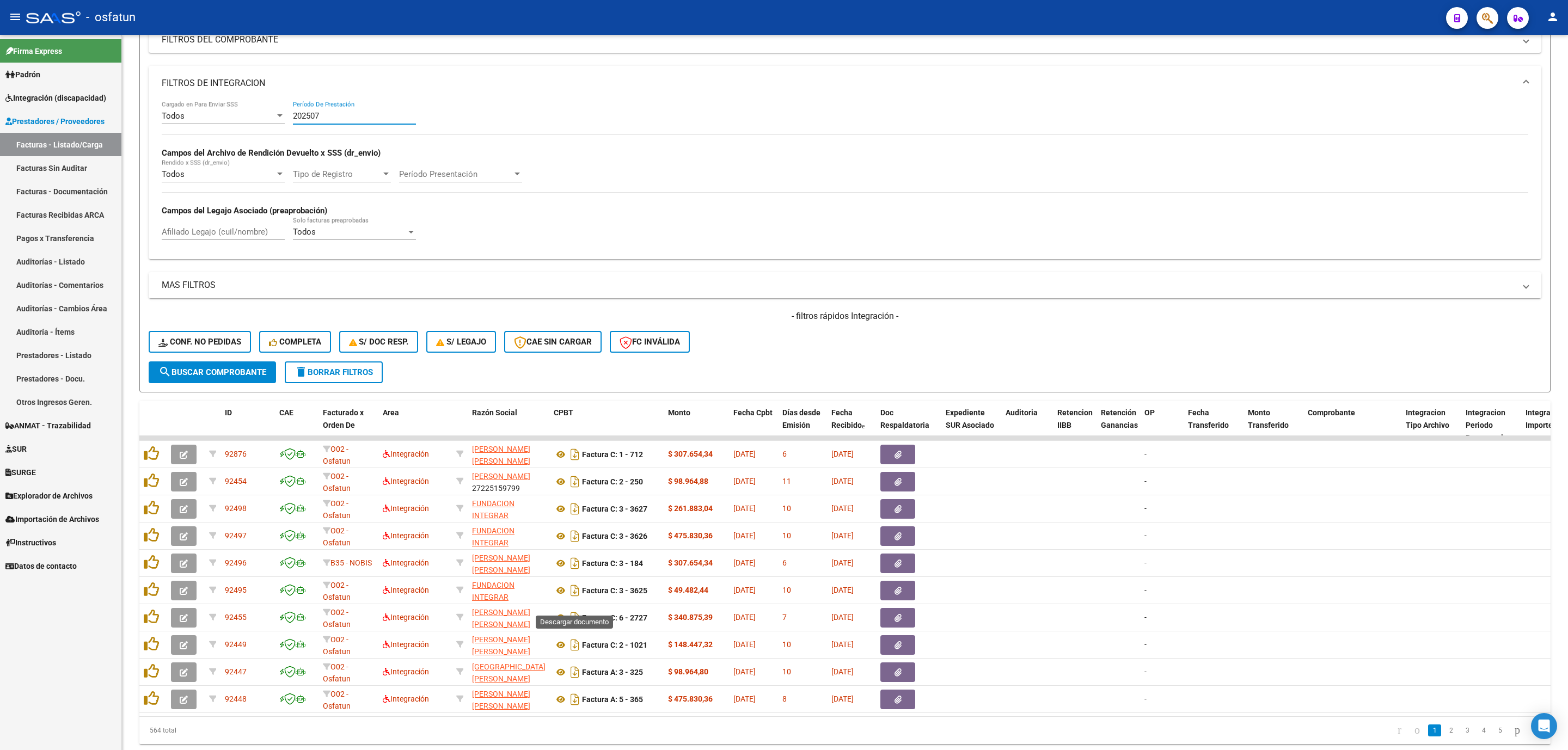
scroll to position [201, 0]
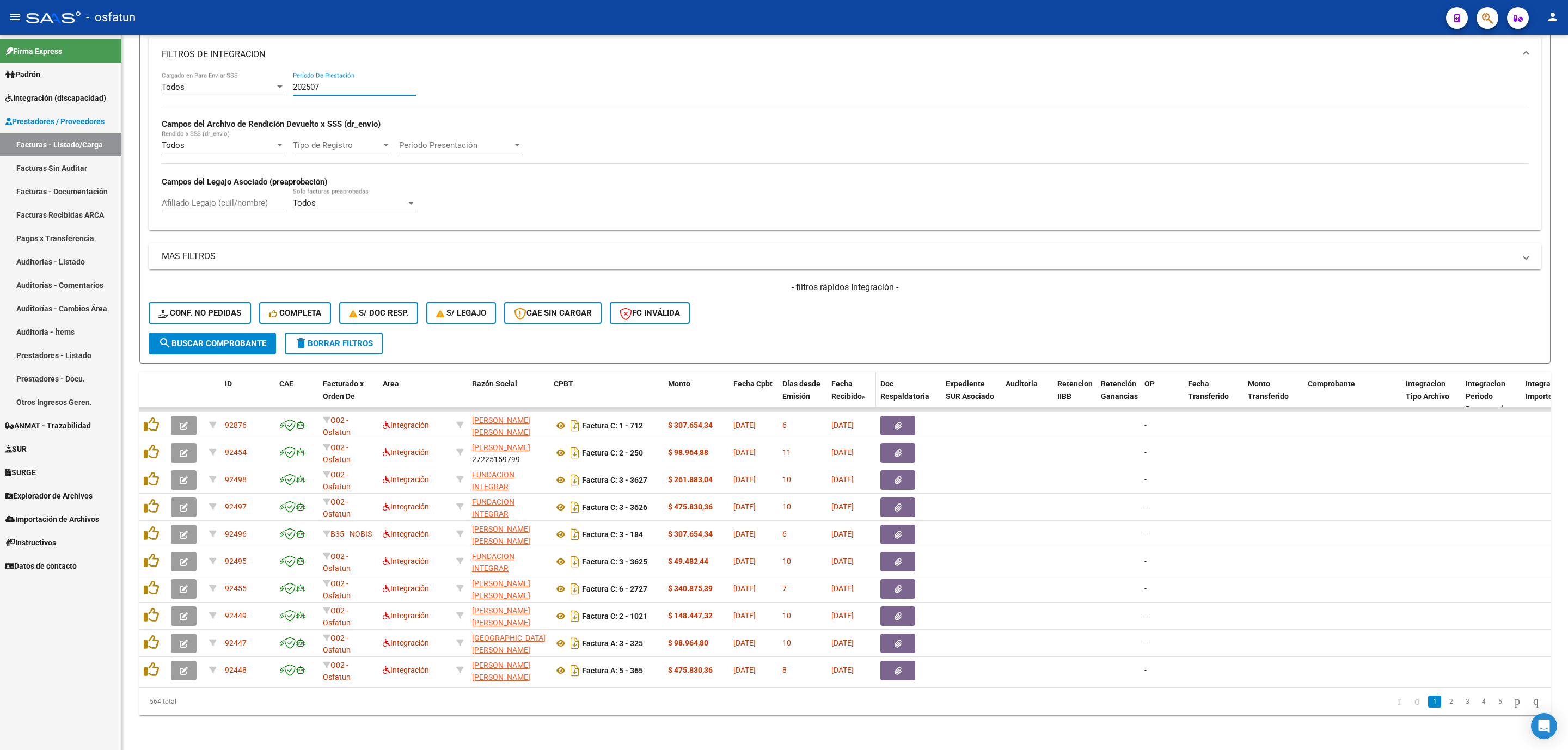
type input "202507"
click at [842, 380] on span "Fecha Recibido" at bounding box center [846, 390] width 31 height 22
click at [846, 380] on span "Fecha Recibido" at bounding box center [846, 390] width 31 height 22
click at [848, 382] on span "Fecha Recibido" at bounding box center [846, 390] width 31 height 22
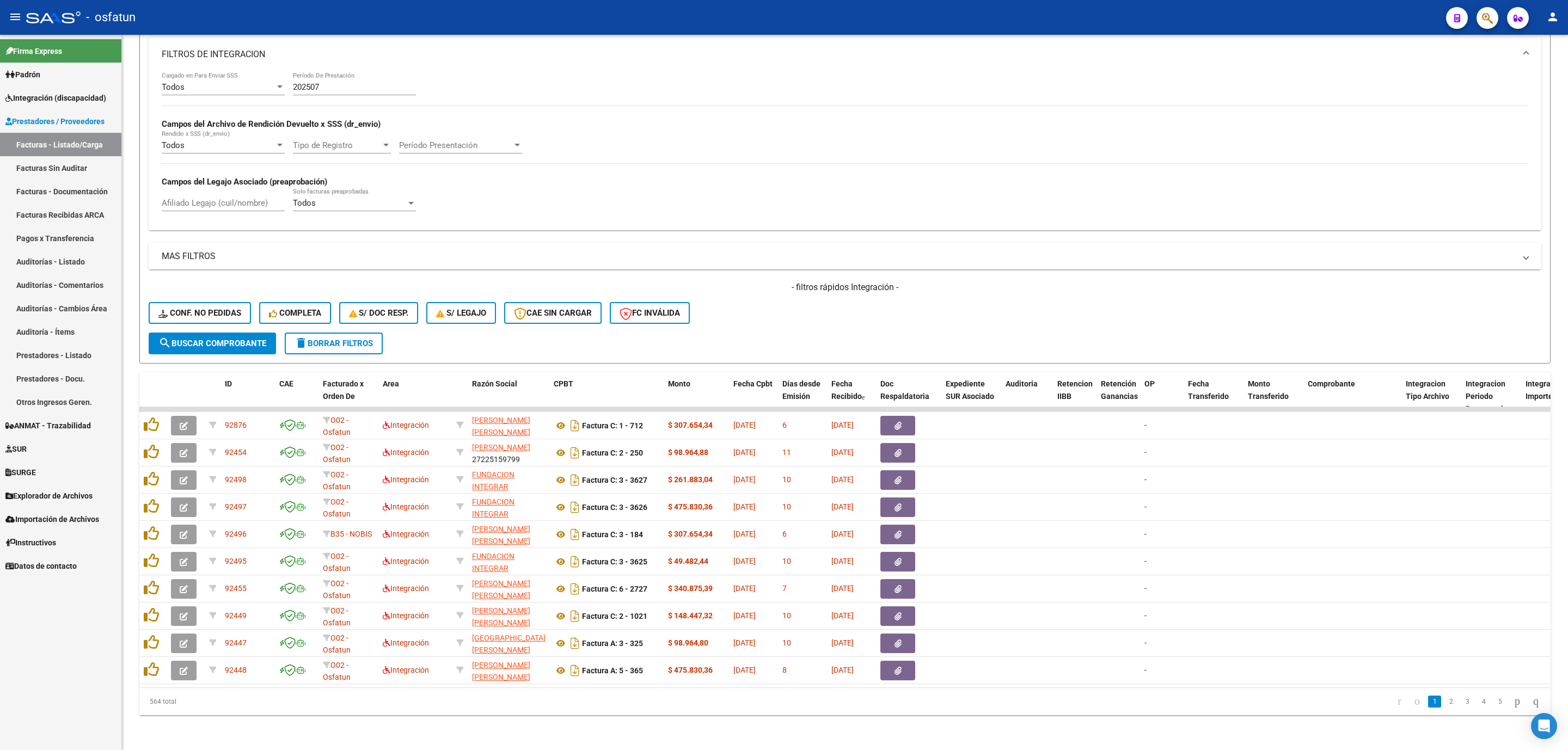
click at [714, 192] on div "Todos Cargado en Para Enviar SSS 202507 Período De Prestación Campos del Archiv…" at bounding box center [844, 147] width 1366 height 150
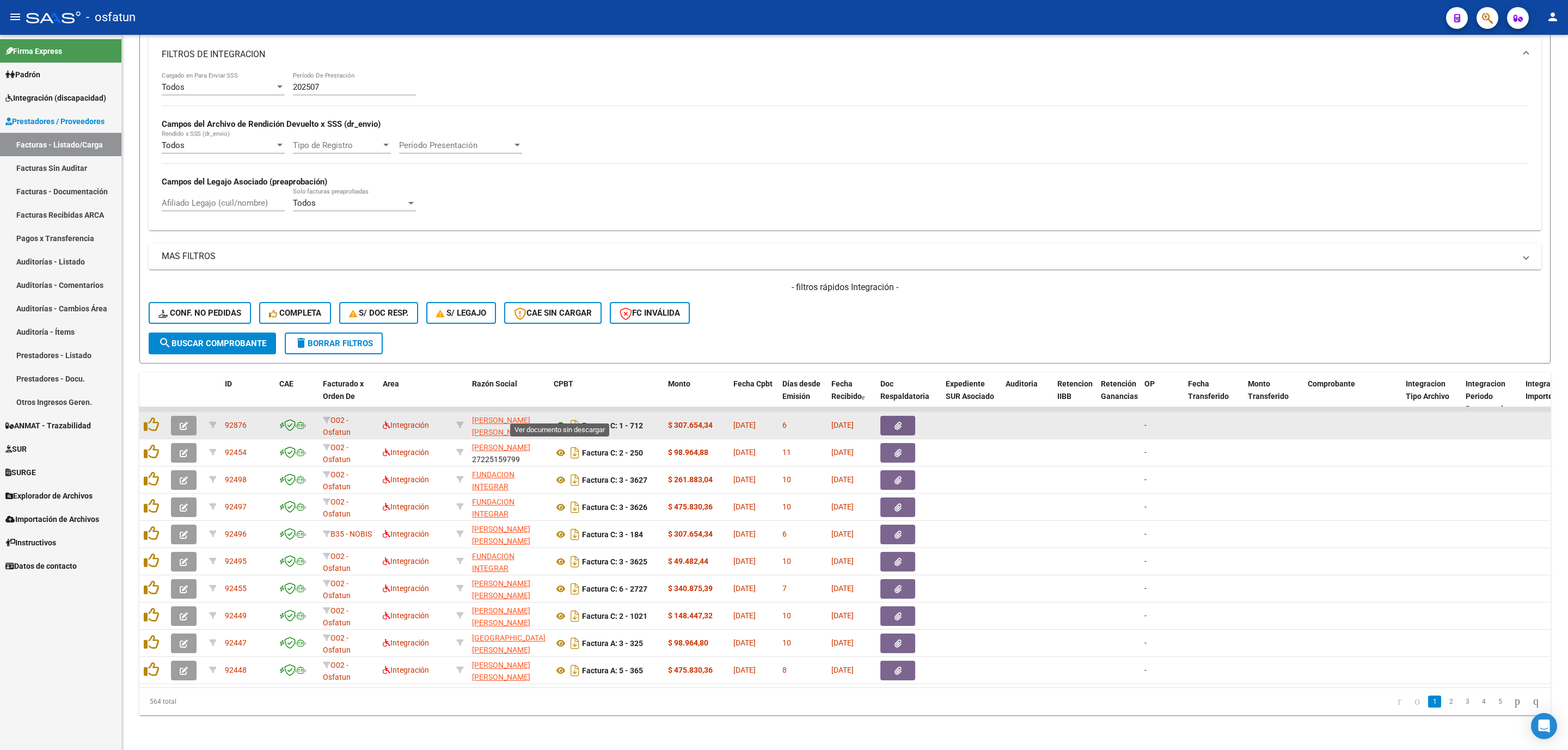
click at [557, 419] on icon at bounding box center [560, 425] width 14 height 13
click at [183, 422] on icon "button" at bounding box center [183, 425] width 8 height 8
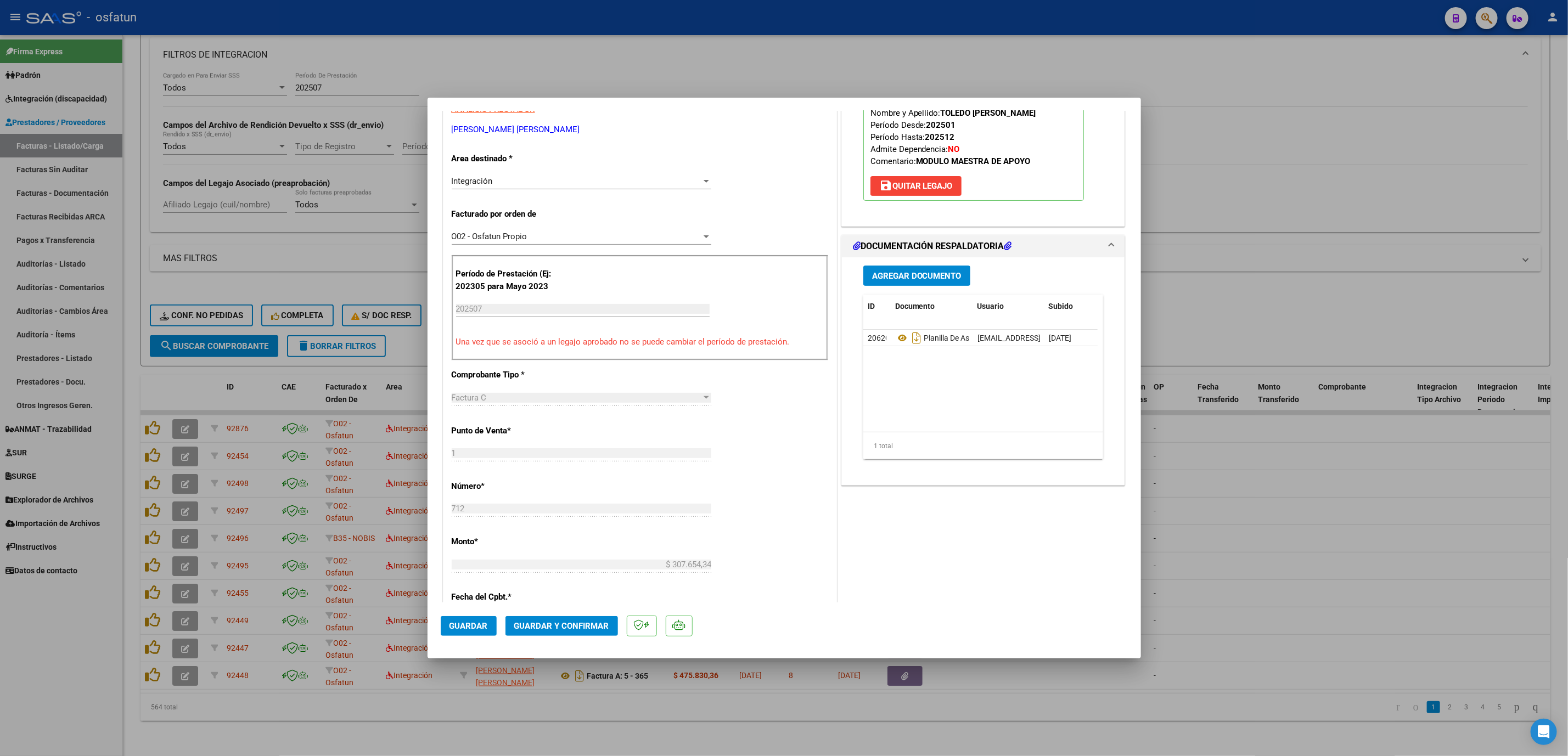
scroll to position [247, 0]
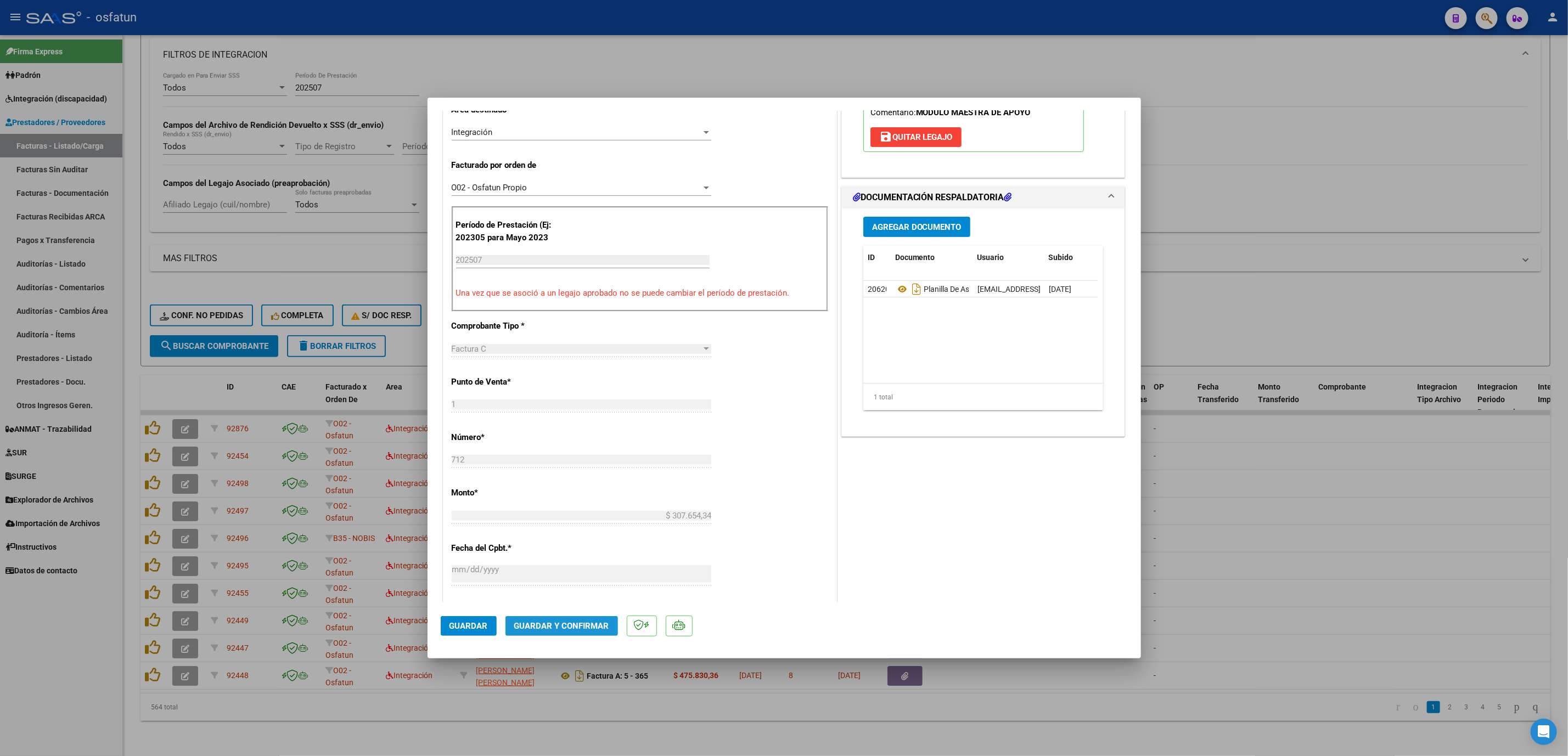
click at [576, 619] on button "Guardar y Confirmar" at bounding box center [561, 626] width 112 height 20
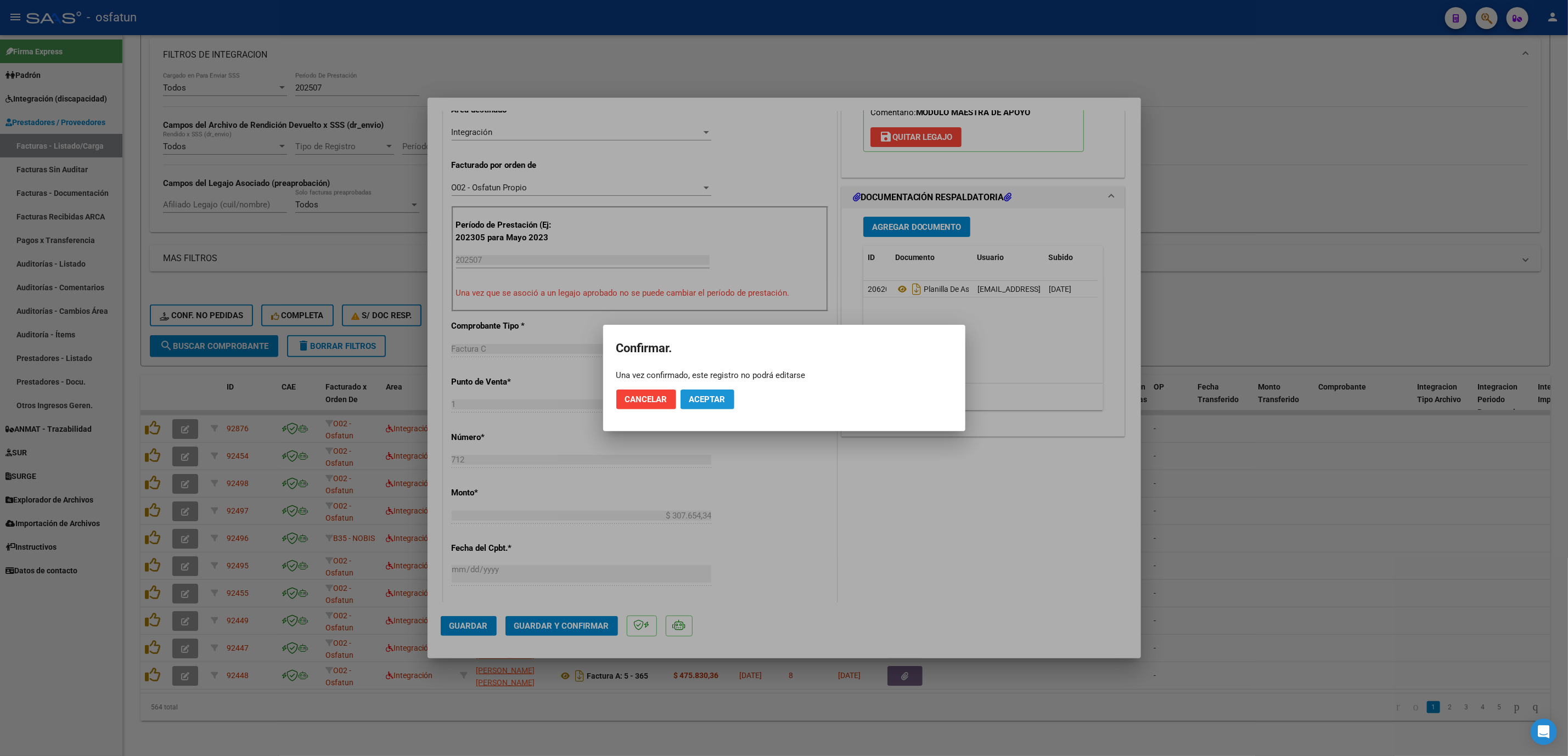
click at [708, 396] on span "Aceptar" at bounding box center [707, 400] width 36 height 9
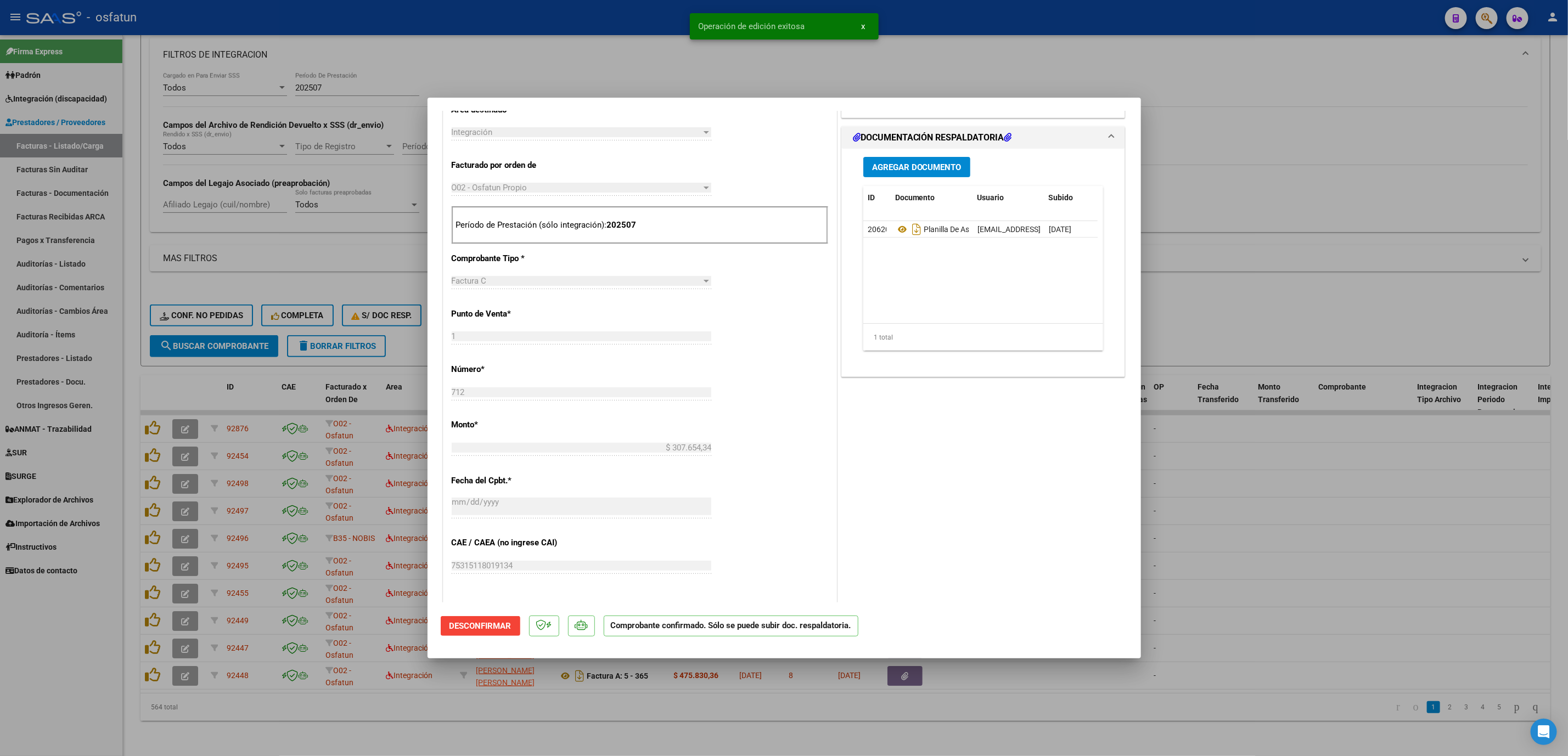
click at [1289, 478] on div at bounding box center [784, 378] width 1568 height 756
type input "$ 0,00"
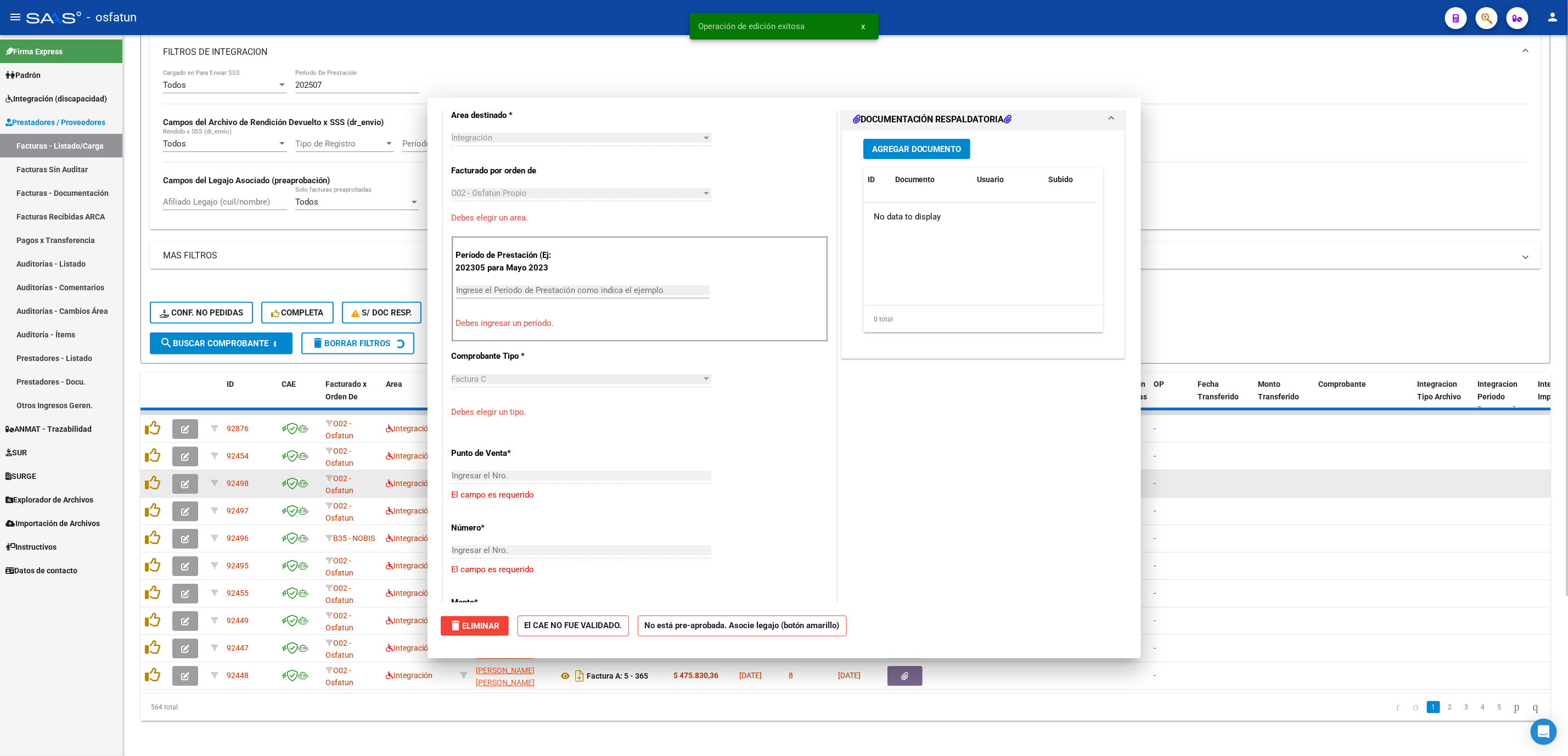
scroll to position [266, 0]
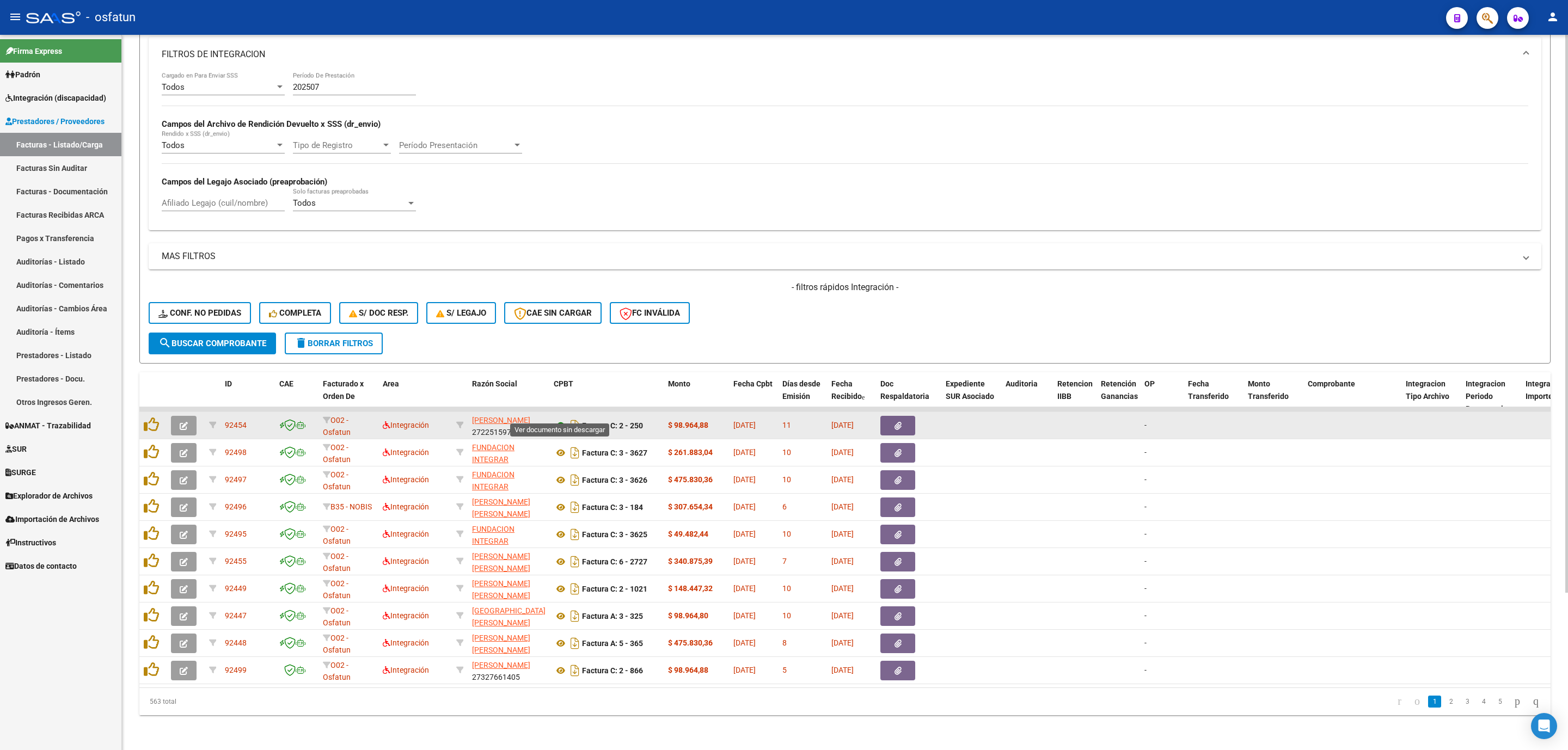
click at [554, 419] on icon at bounding box center [560, 425] width 14 height 13
click at [191, 420] on button "button" at bounding box center [183, 425] width 25 height 20
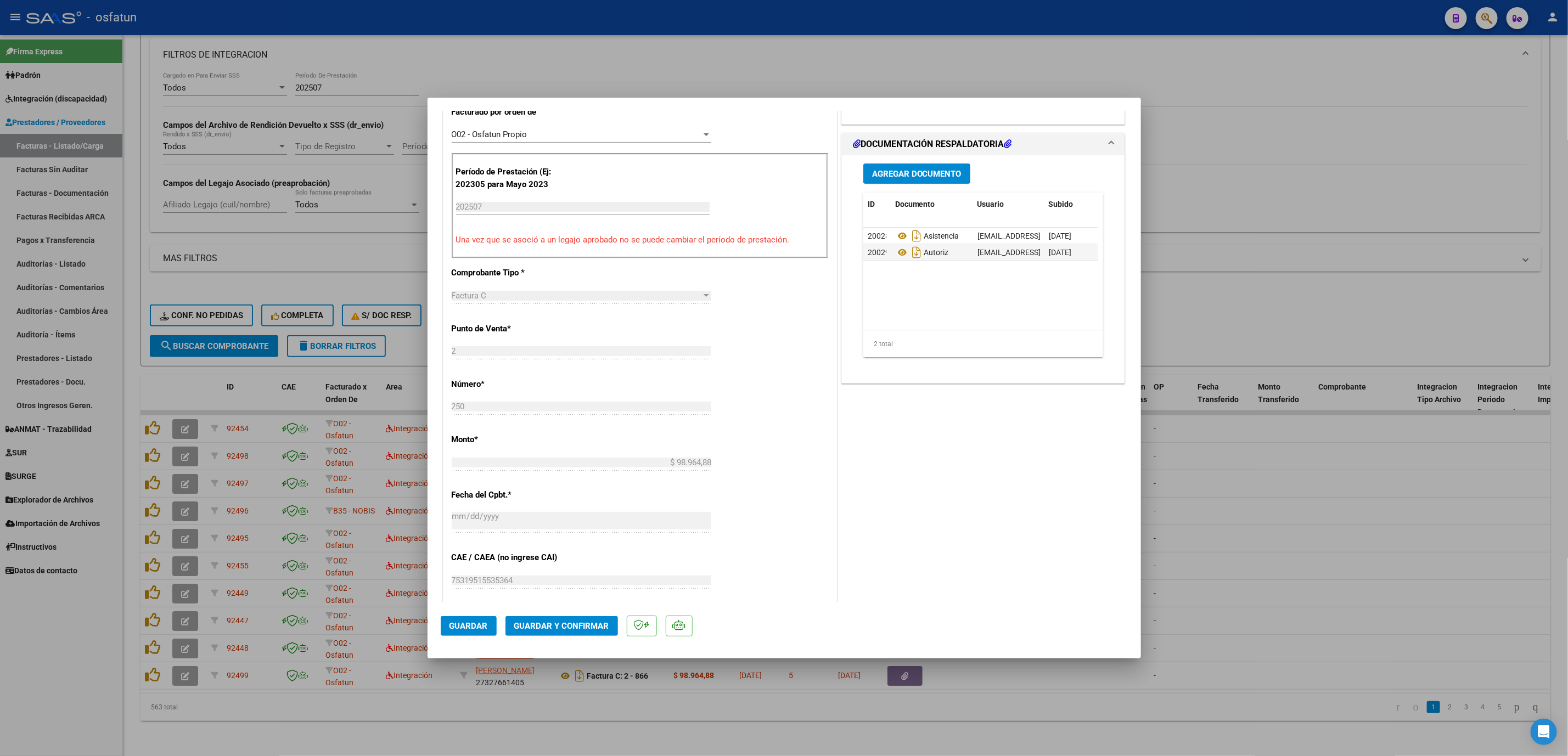
scroll to position [329, 0]
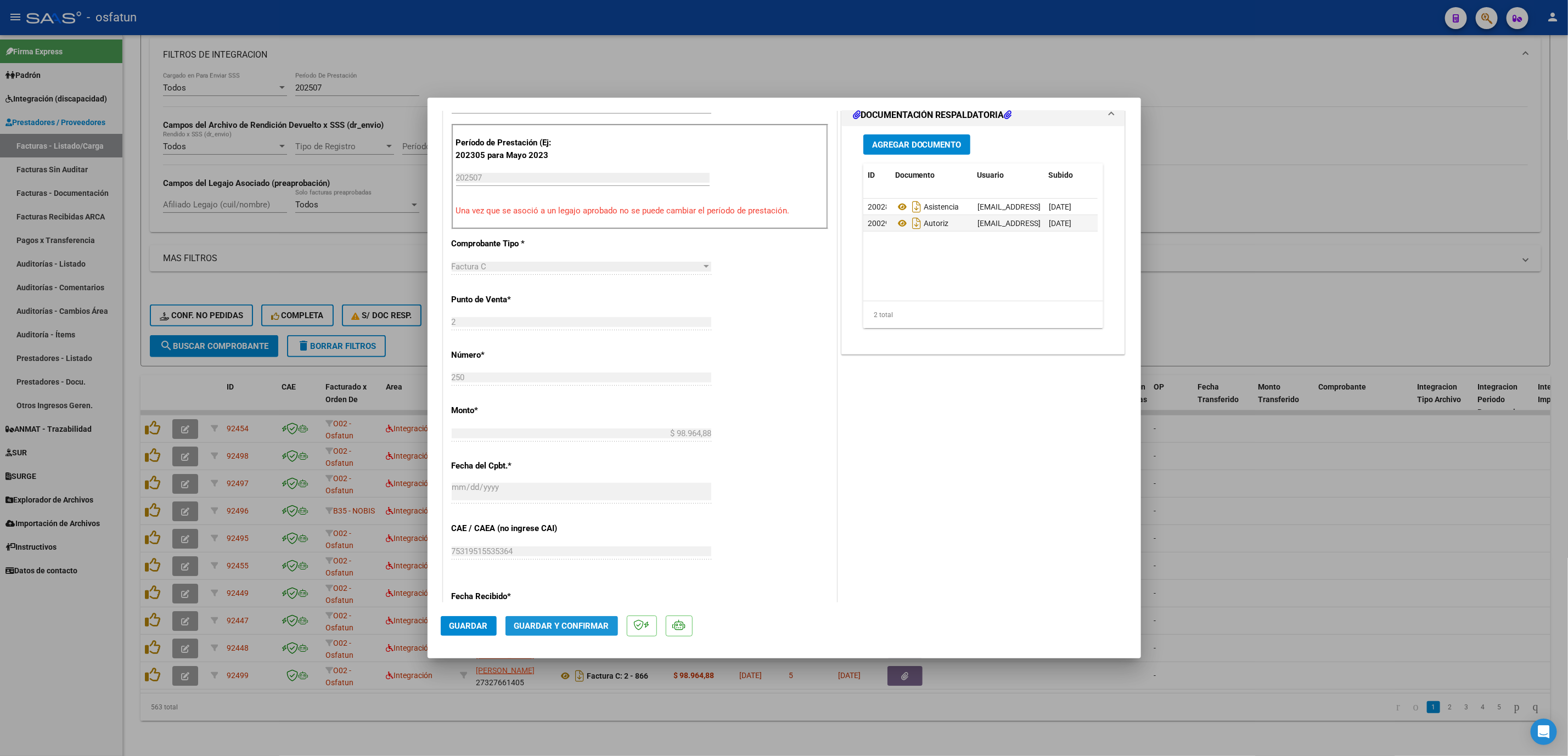
click at [562, 628] on span "Guardar y Confirmar" at bounding box center [562, 626] width 95 height 9
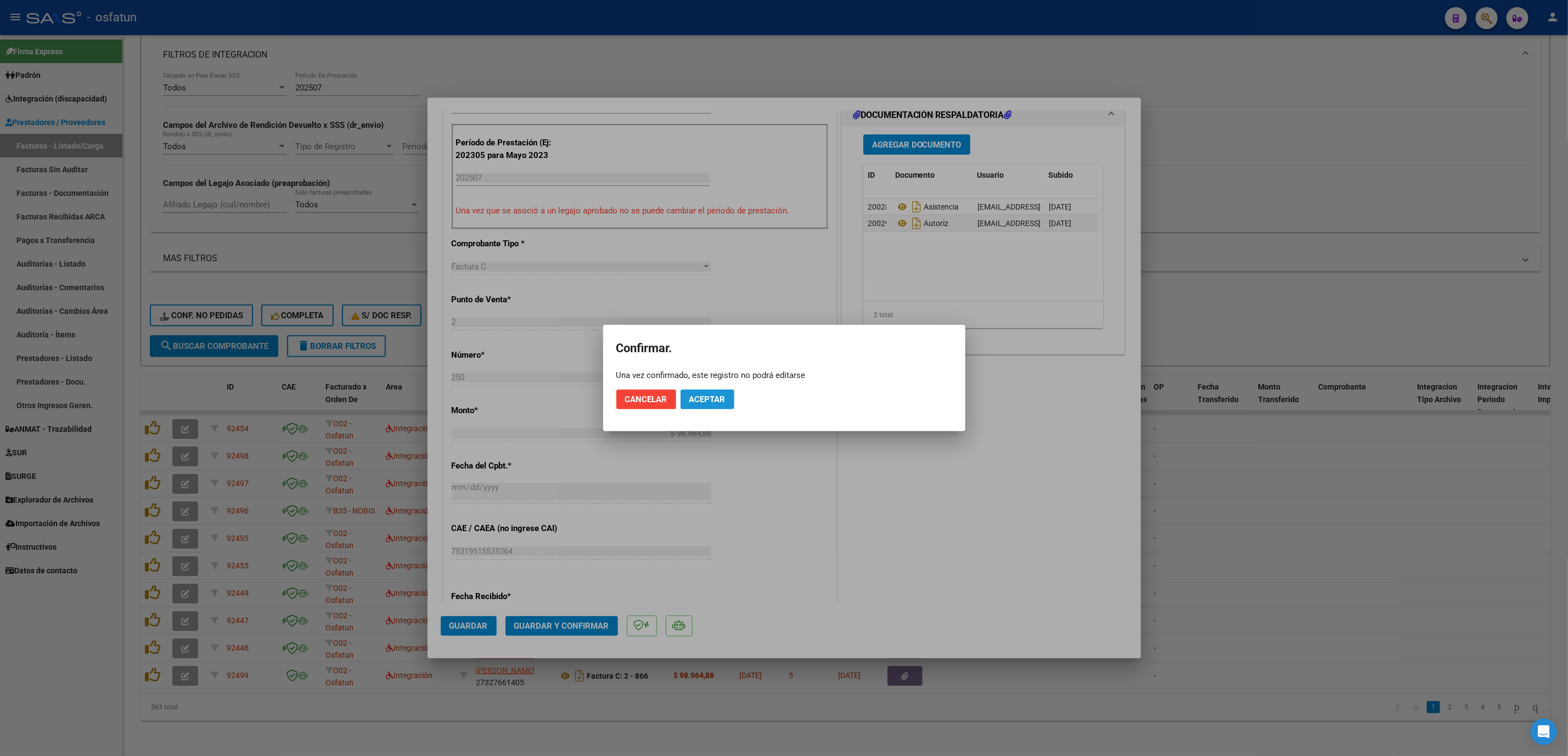
click at [712, 395] on span "Aceptar" at bounding box center [707, 400] width 36 height 9
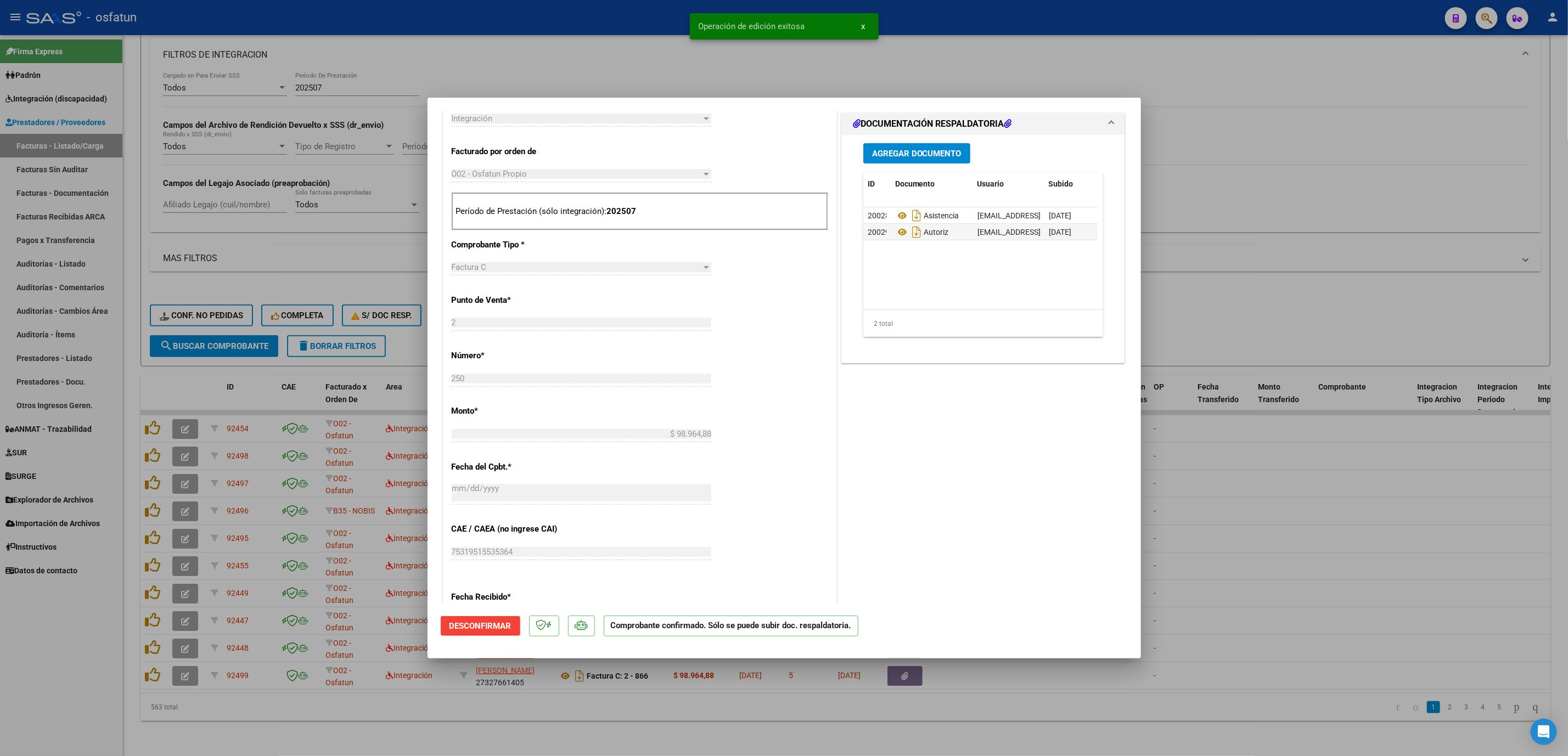
click at [1204, 502] on div at bounding box center [784, 378] width 1568 height 756
type input "$ 0,00"
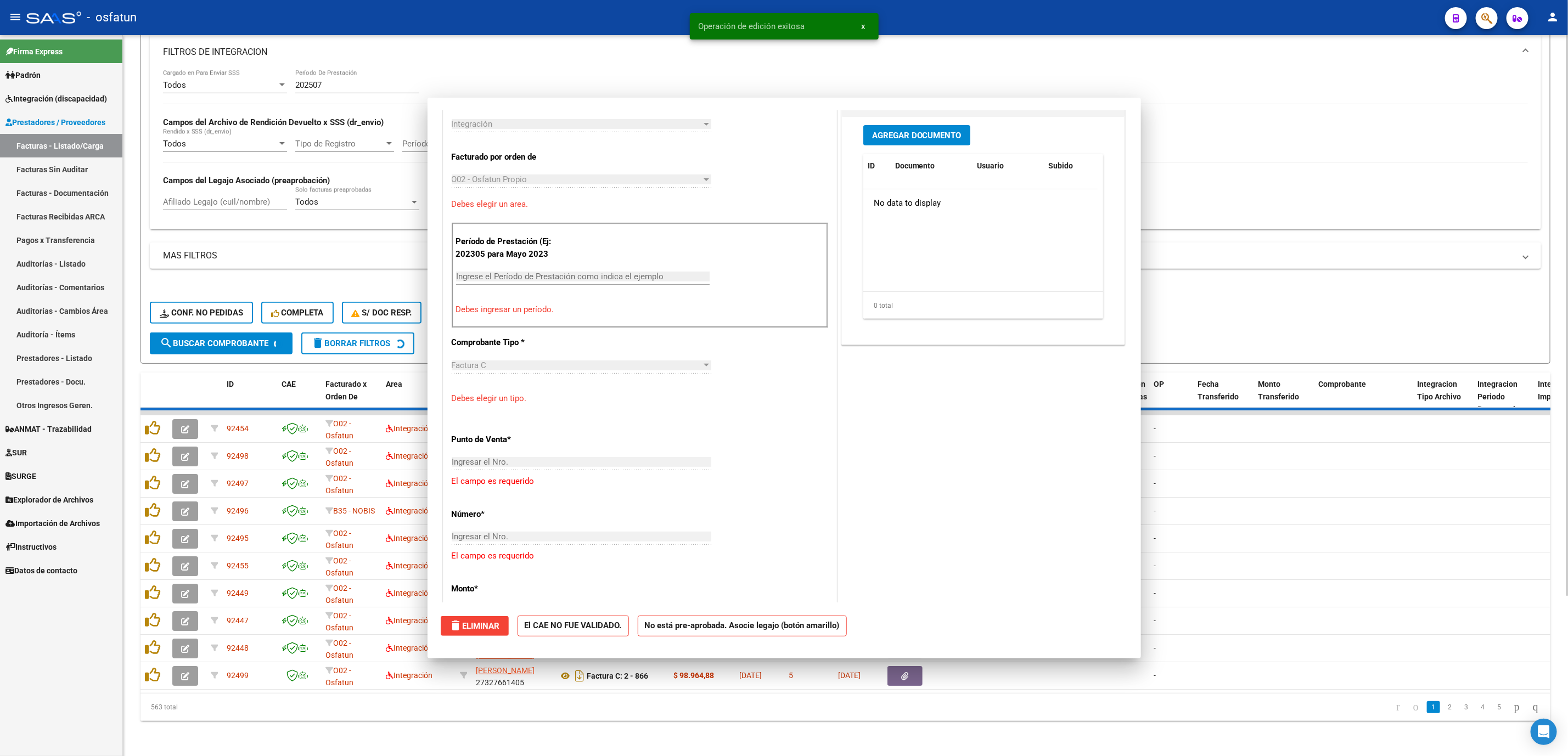
scroll to position [465, 0]
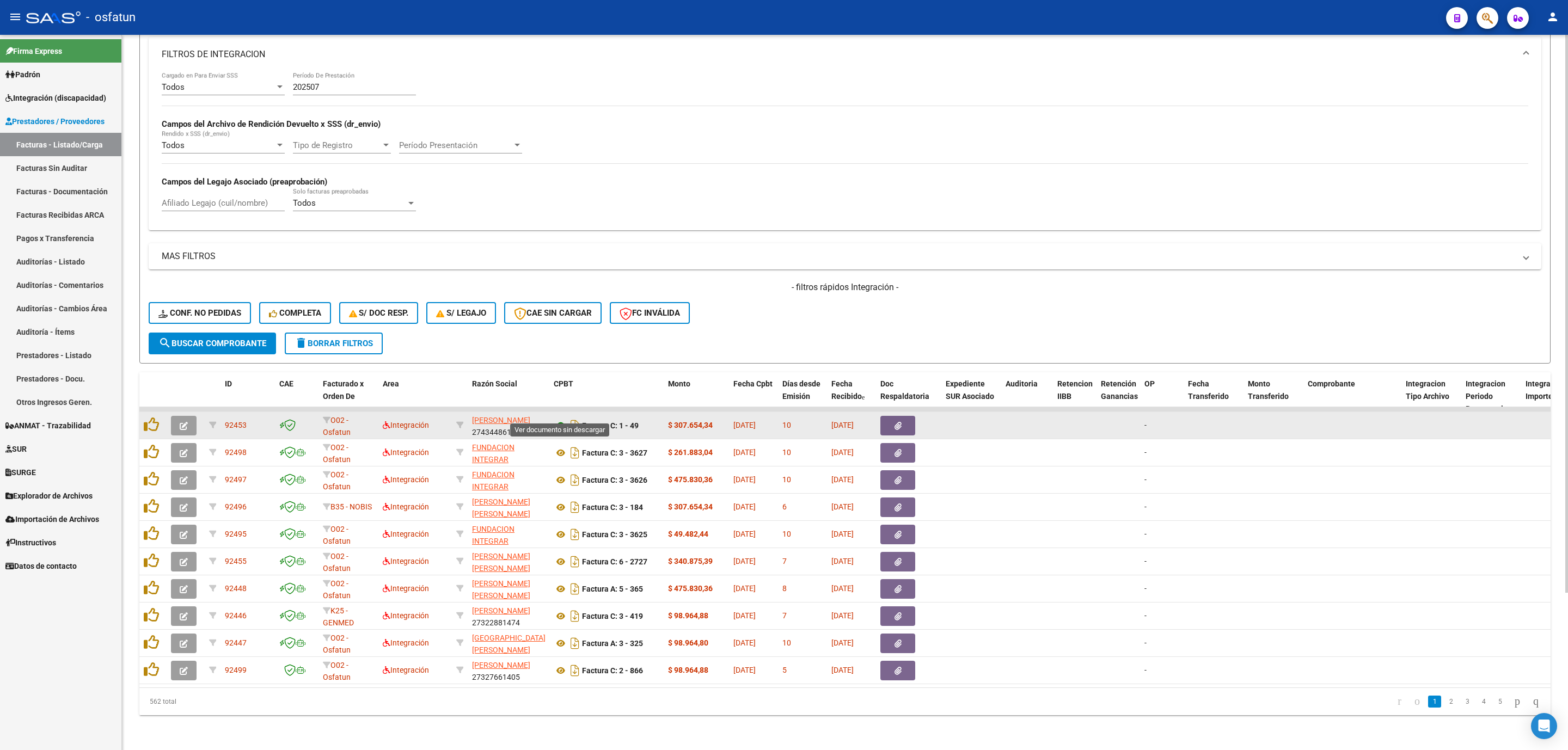
click at [554, 419] on icon at bounding box center [560, 425] width 14 height 13
click at [180, 422] on icon "button" at bounding box center [183, 425] width 8 height 8
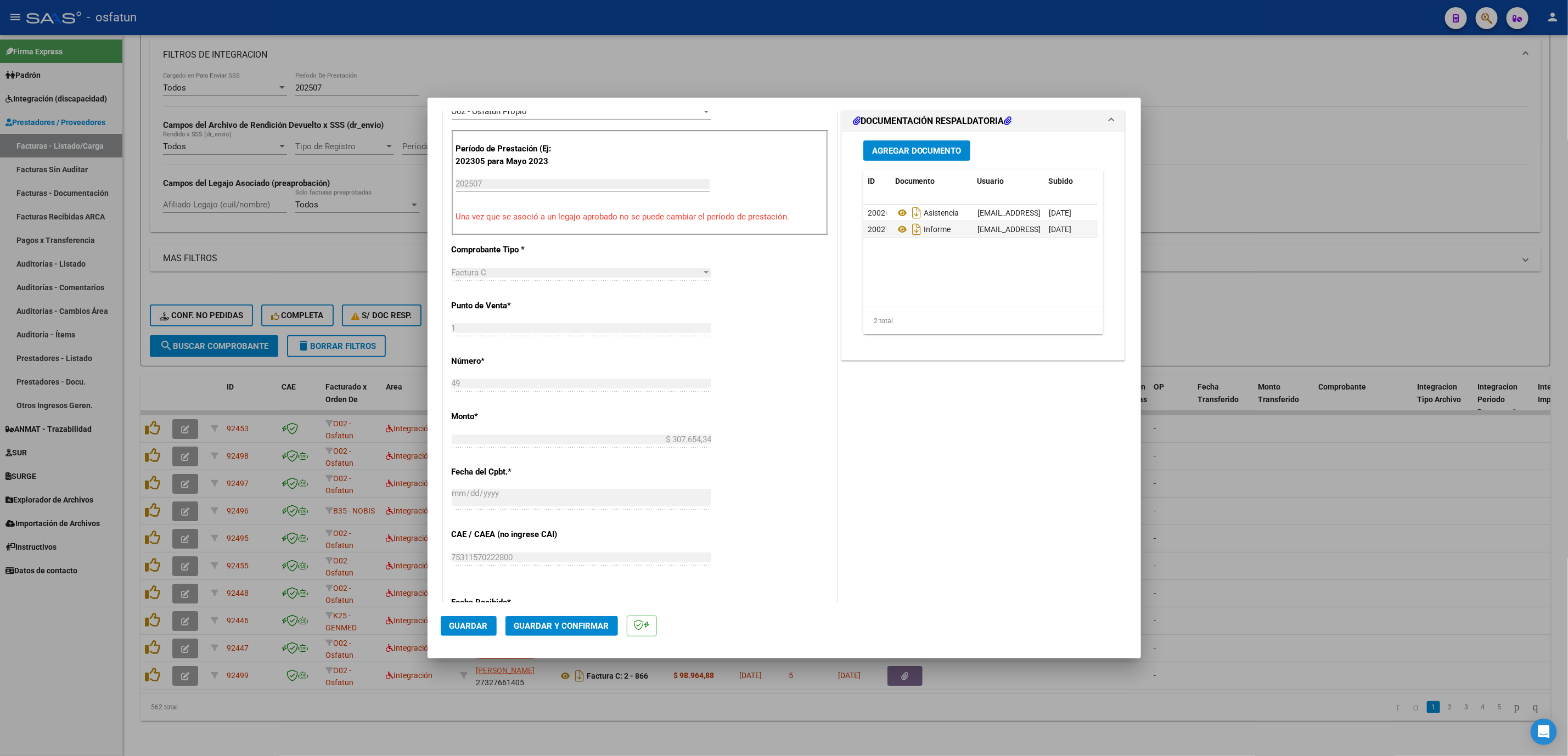
scroll to position [329, 0]
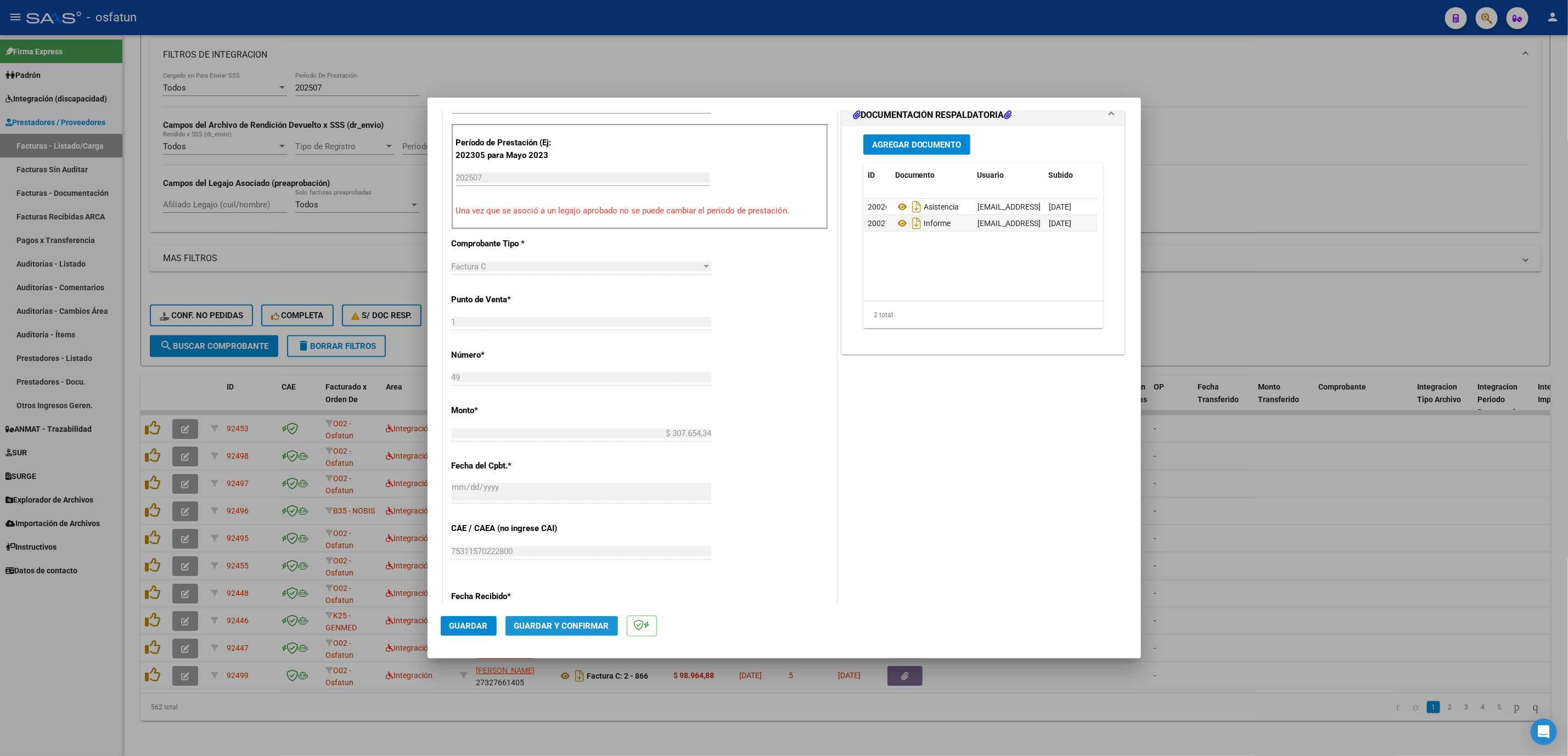
click at [577, 628] on span "Guardar y Confirmar" at bounding box center [562, 626] width 95 height 9
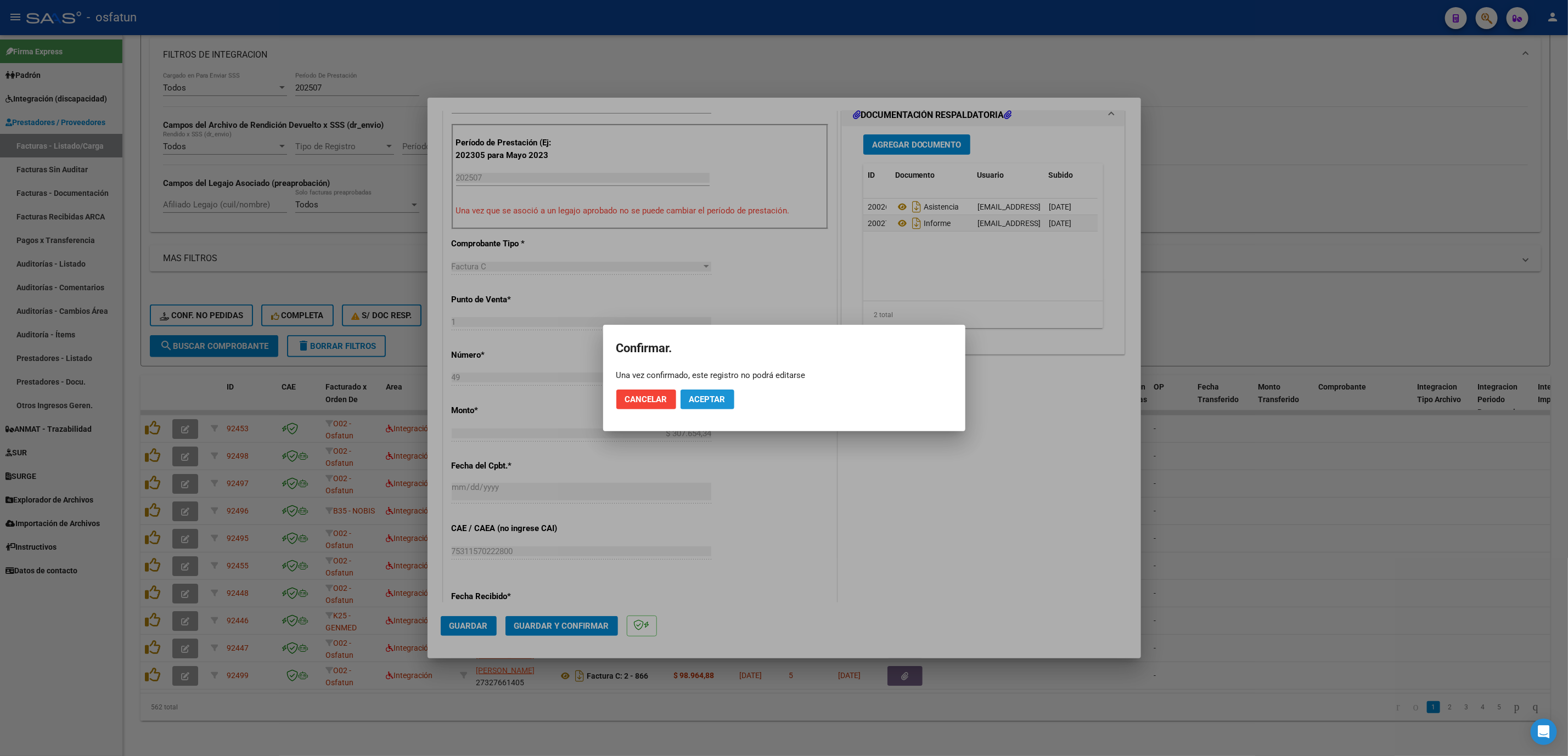
click at [702, 395] on span "Aceptar" at bounding box center [707, 400] width 36 height 9
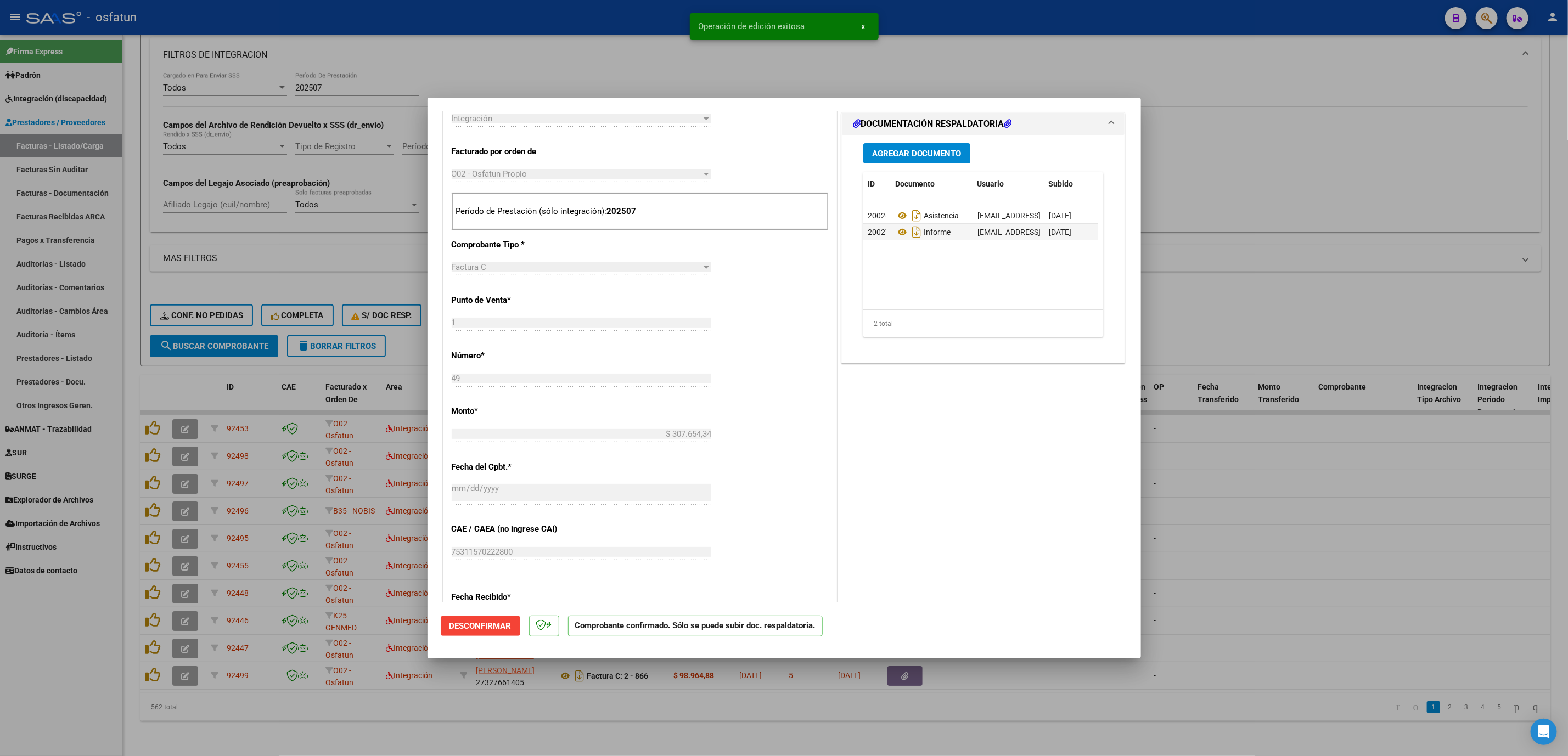
click at [1261, 600] on div at bounding box center [784, 378] width 1568 height 756
type input "$ 0,00"
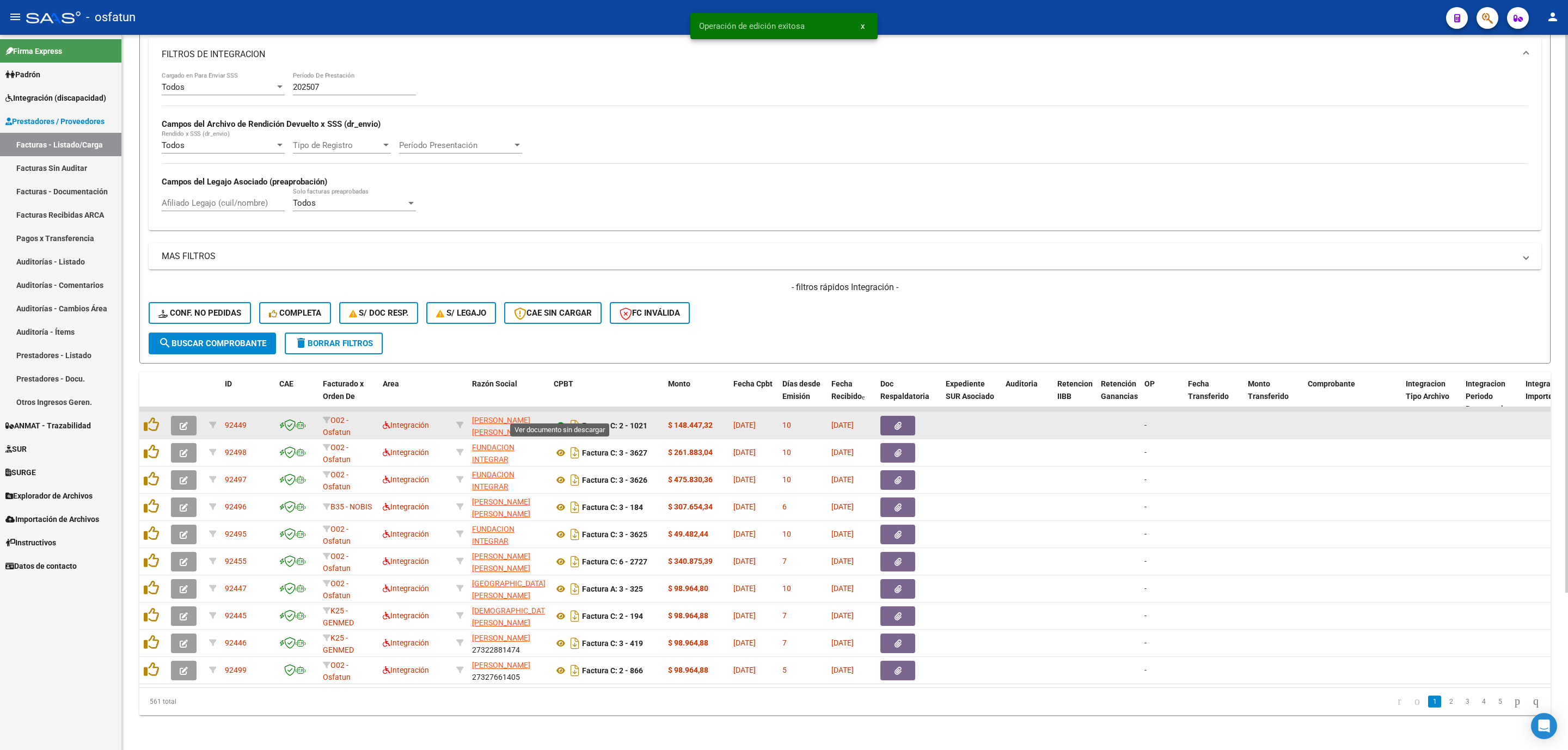
click at [559, 419] on icon at bounding box center [560, 425] width 14 height 13
click at [167, 412] on datatable-body-cell at bounding box center [185, 425] width 38 height 27
click at [174, 416] on button "button" at bounding box center [183, 425] width 25 height 20
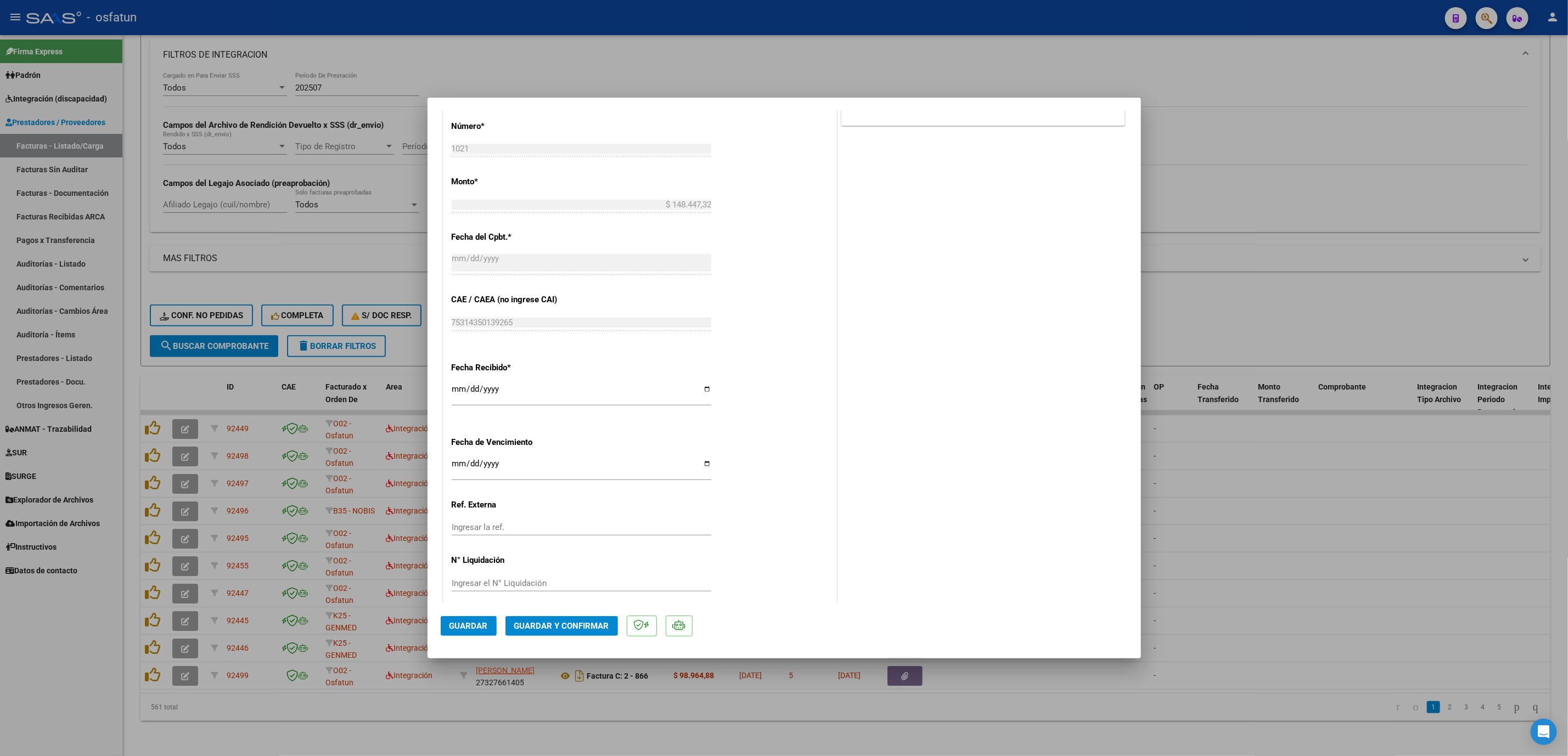
scroll to position [570, 0]
click at [585, 630] on span "Guardar y Confirmar" at bounding box center [562, 626] width 95 height 9
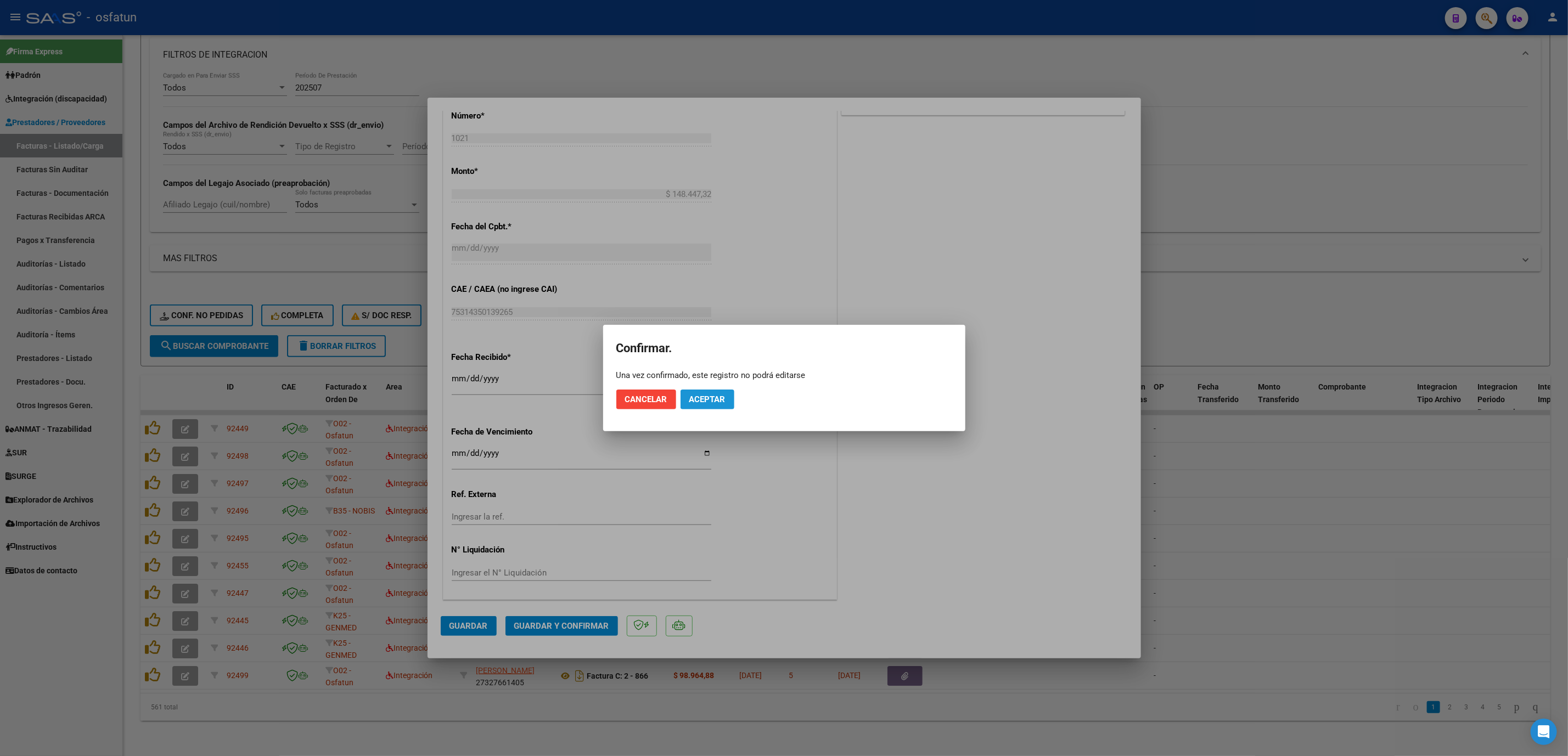
click at [732, 404] on button "Aceptar" at bounding box center [707, 399] width 54 height 20
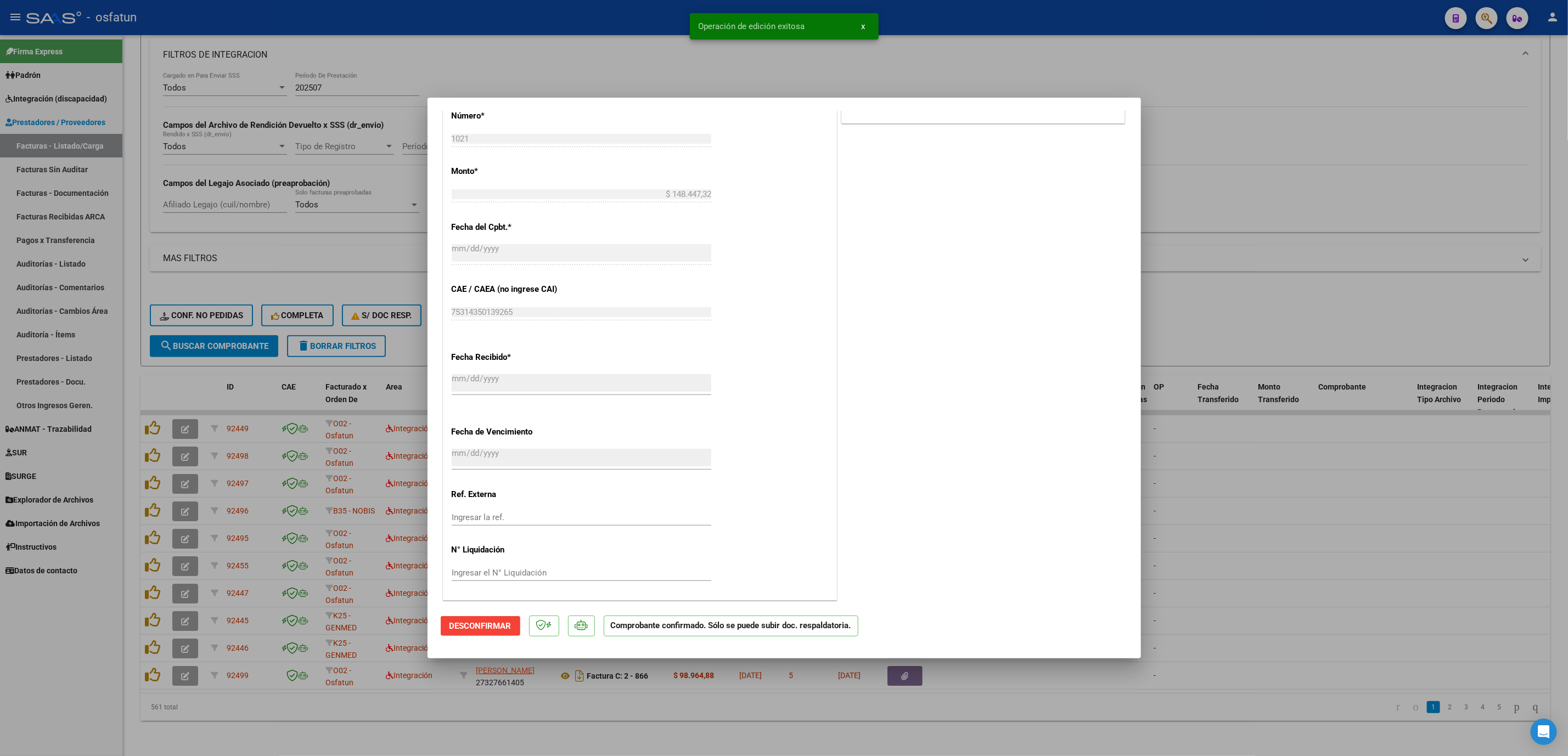
click at [1334, 613] on div at bounding box center [784, 378] width 1568 height 756
type input "$ 0,00"
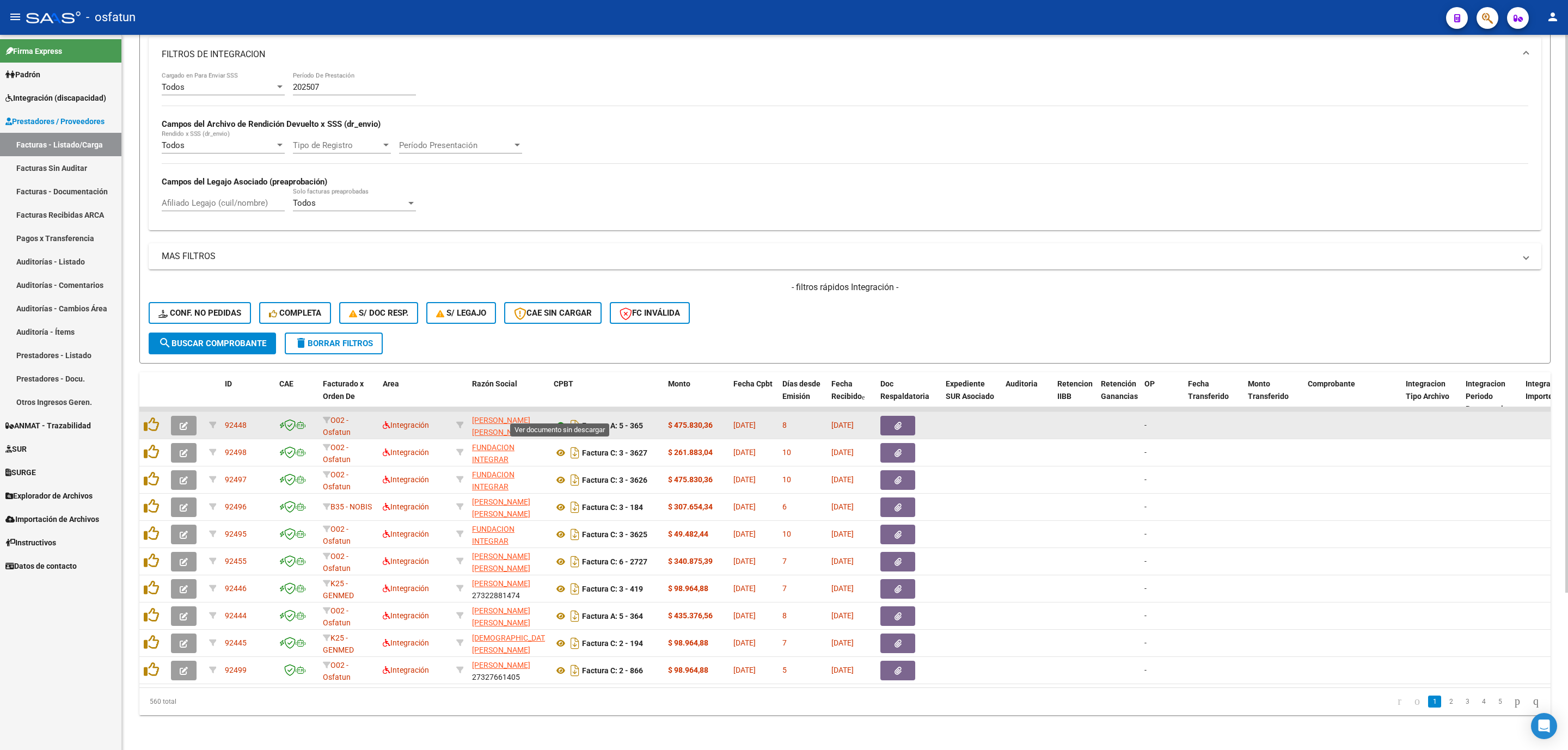
click at [562, 419] on icon at bounding box center [560, 425] width 14 height 13
click at [188, 416] on button "button" at bounding box center [183, 425] width 25 height 20
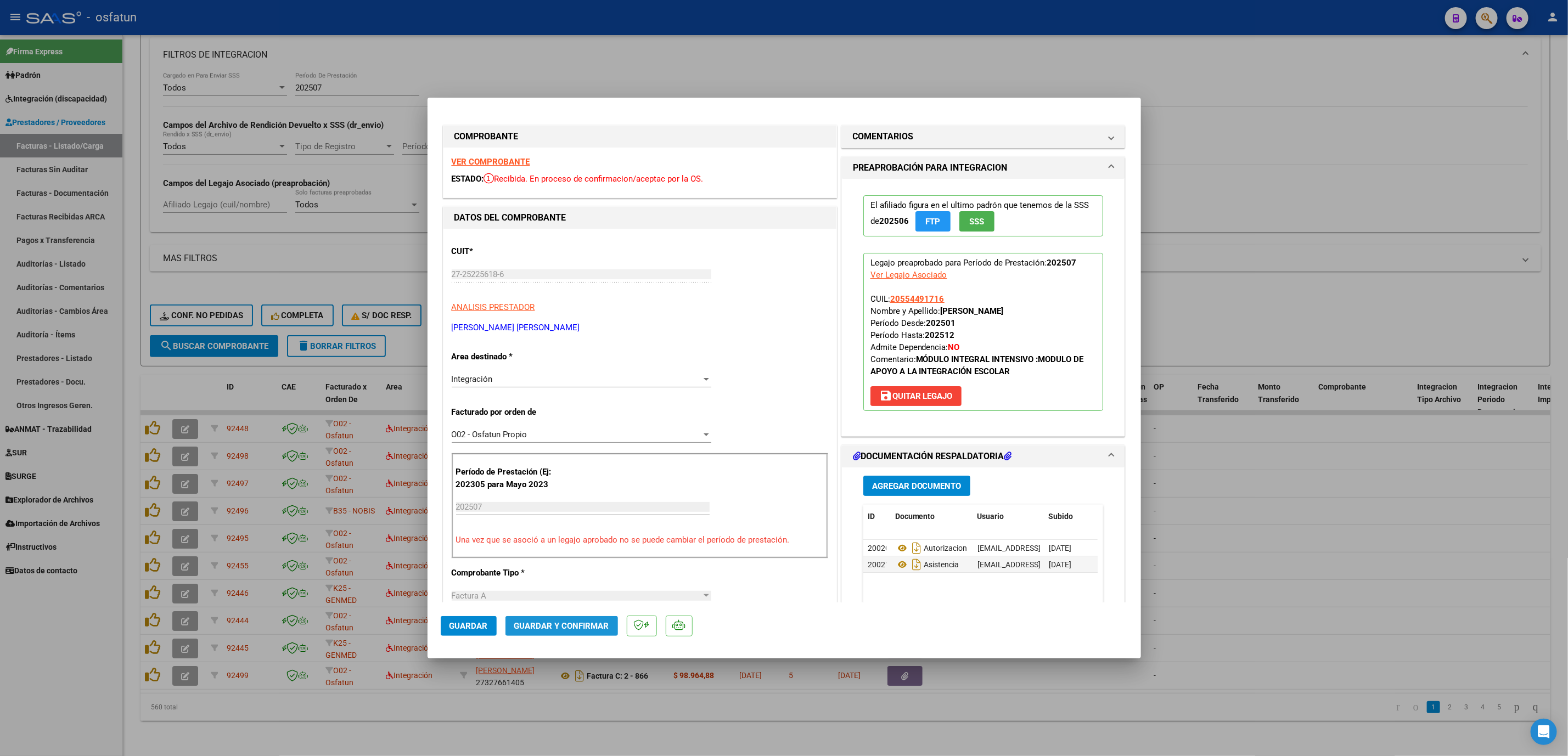
click at [583, 628] on span "Guardar y Confirmar" at bounding box center [562, 626] width 95 height 9
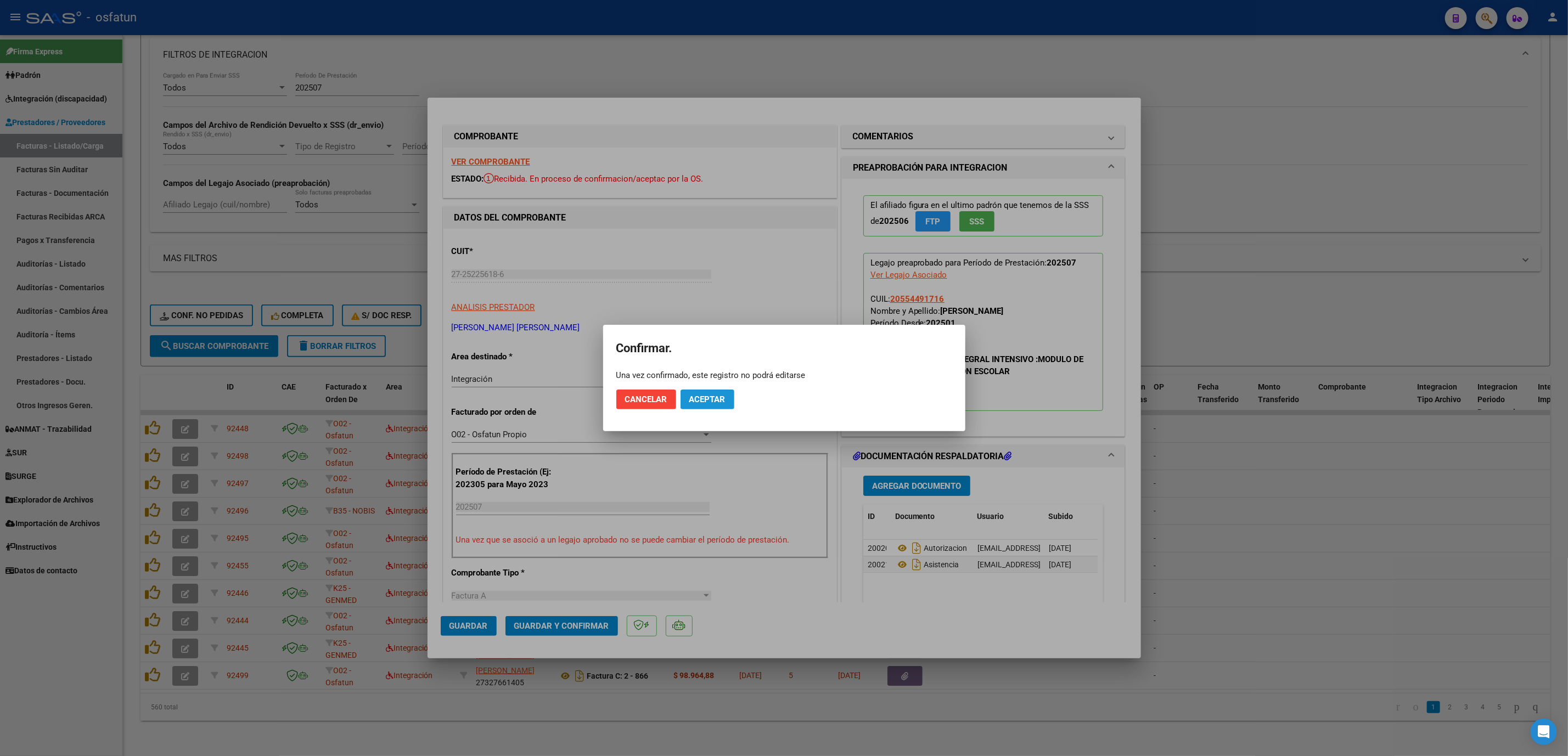
click at [692, 397] on span "Aceptar" at bounding box center [707, 400] width 36 height 9
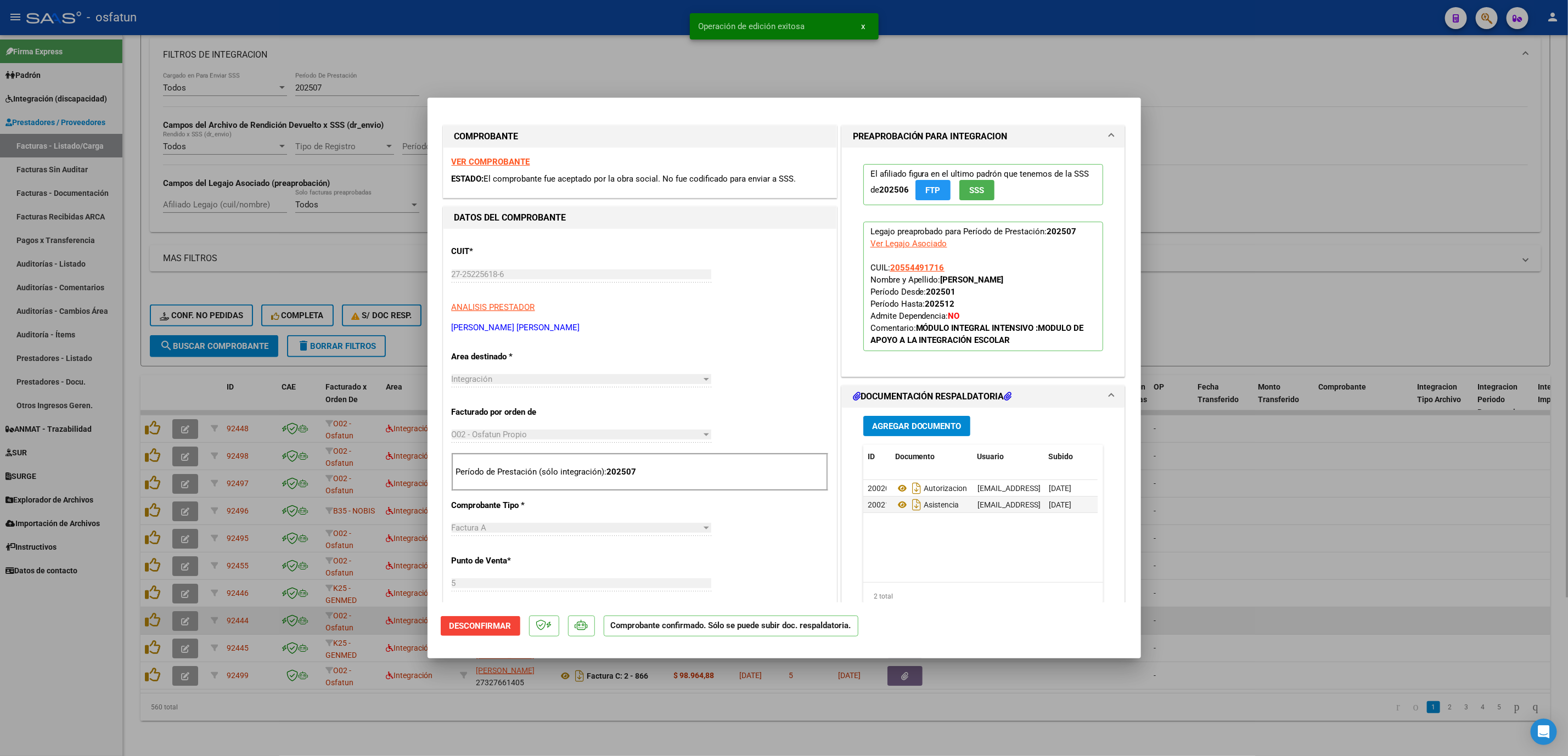
drag, startPoint x: 1330, startPoint y: 625, endPoint x: 1319, endPoint y: 608, distance: 20.2
click at [1329, 625] on div at bounding box center [784, 378] width 1568 height 756
type input "$ 0,00"
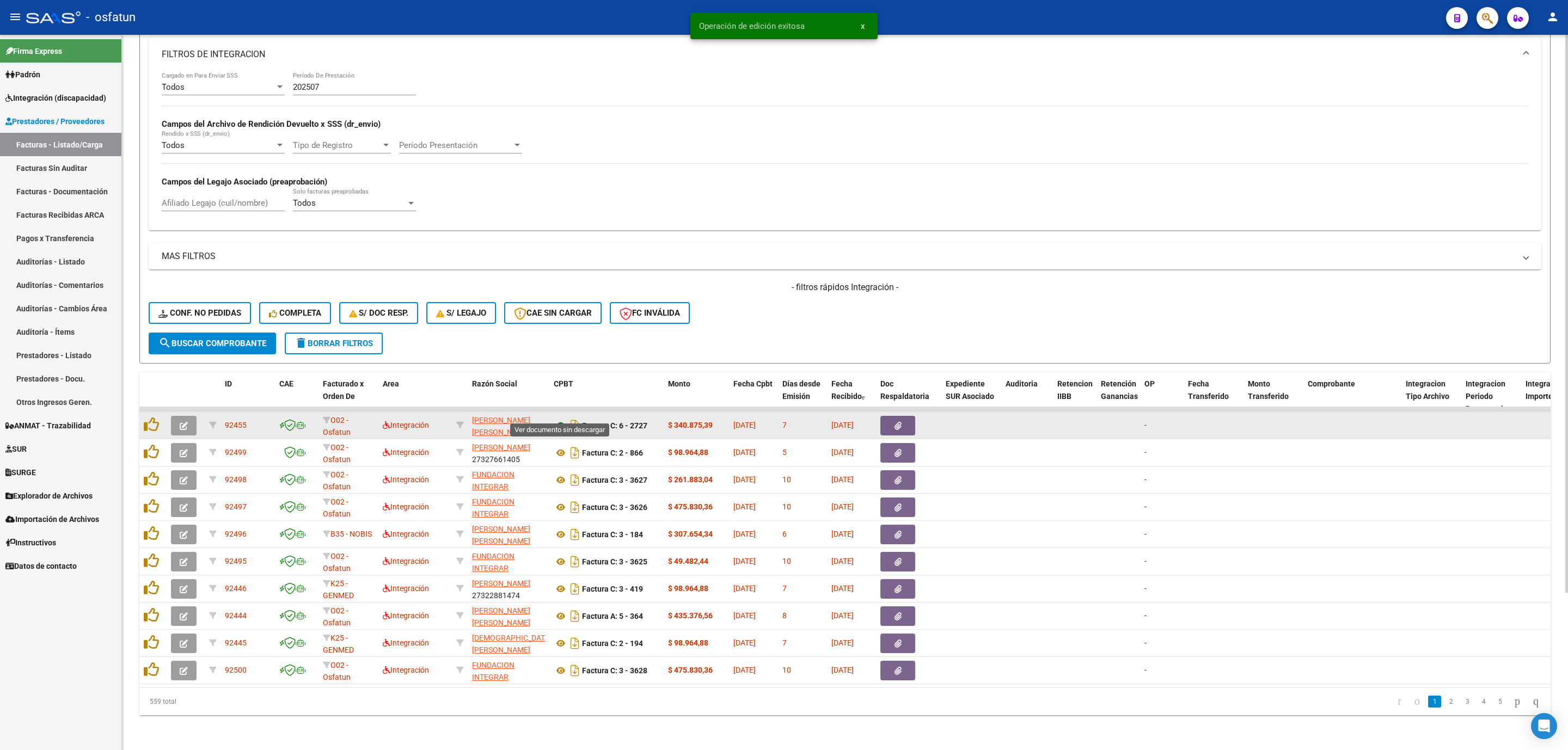
click at [557, 419] on icon at bounding box center [560, 425] width 14 height 13
click at [183, 419] on button "button" at bounding box center [183, 425] width 25 height 20
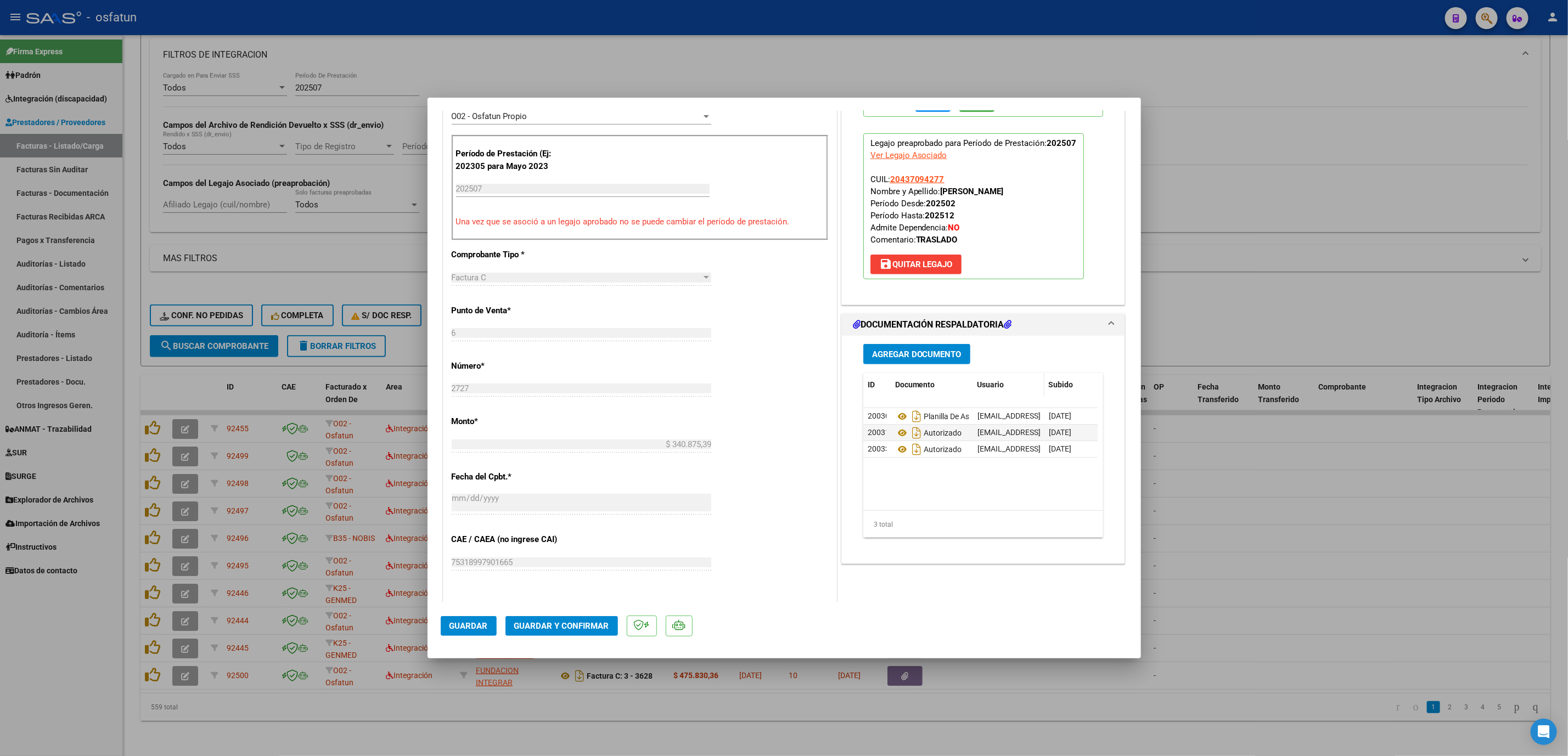
scroll to position [329, 0]
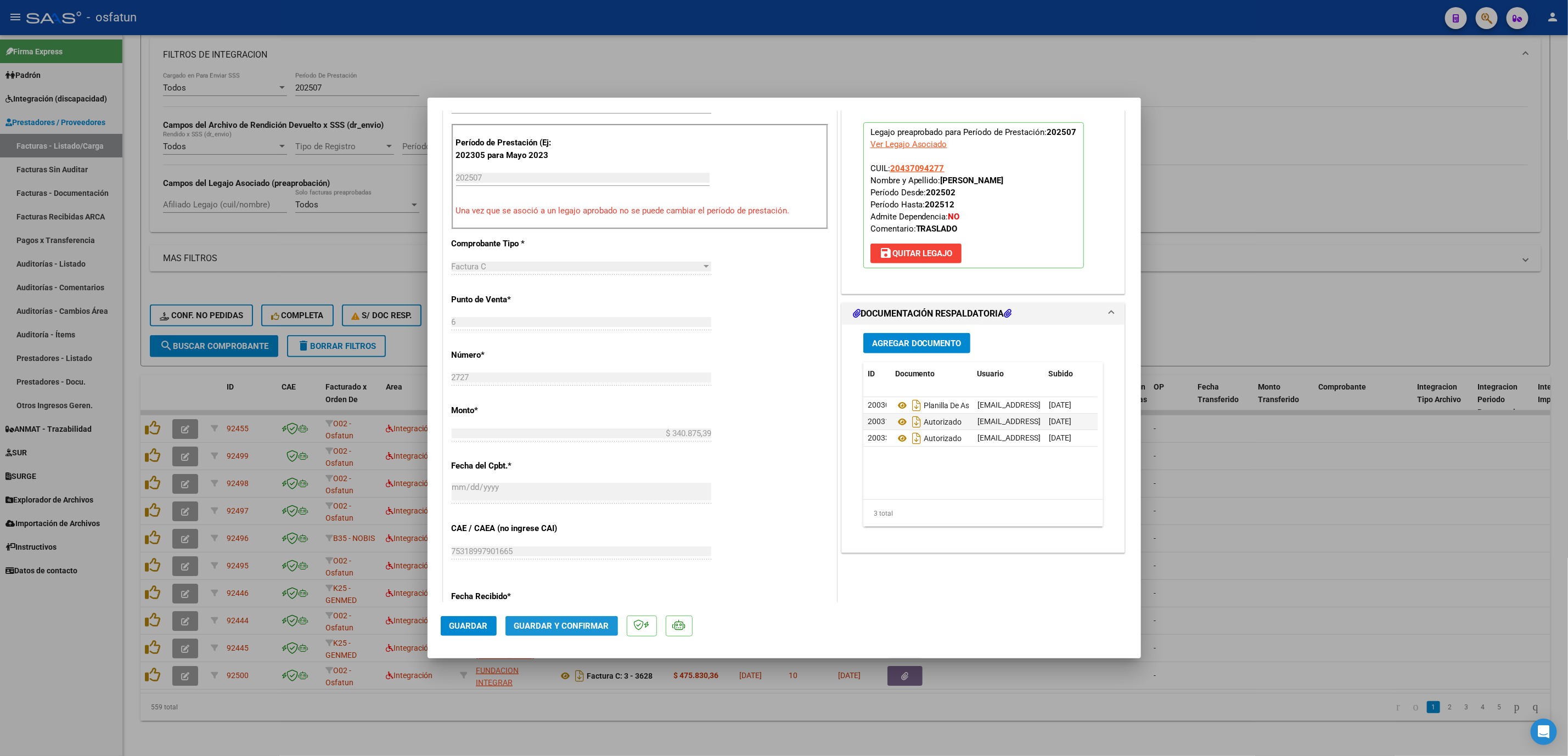
click at [553, 622] on span "Guardar y Confirmar" at bounding box center [562, 626] width 95 height 9
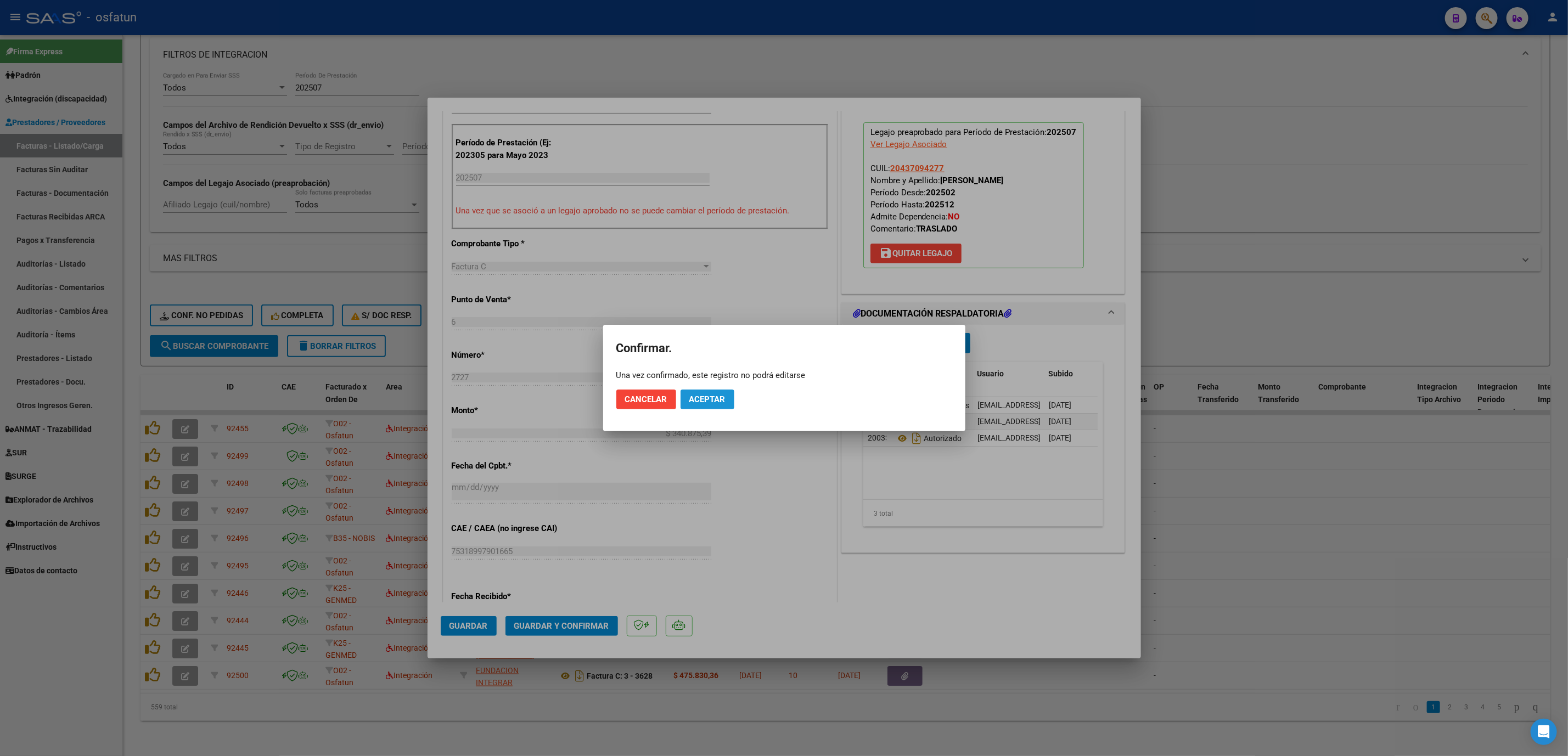
click at [702, 396] on span "Aceptar" at bounding box center [707, 400] width 36 height 9
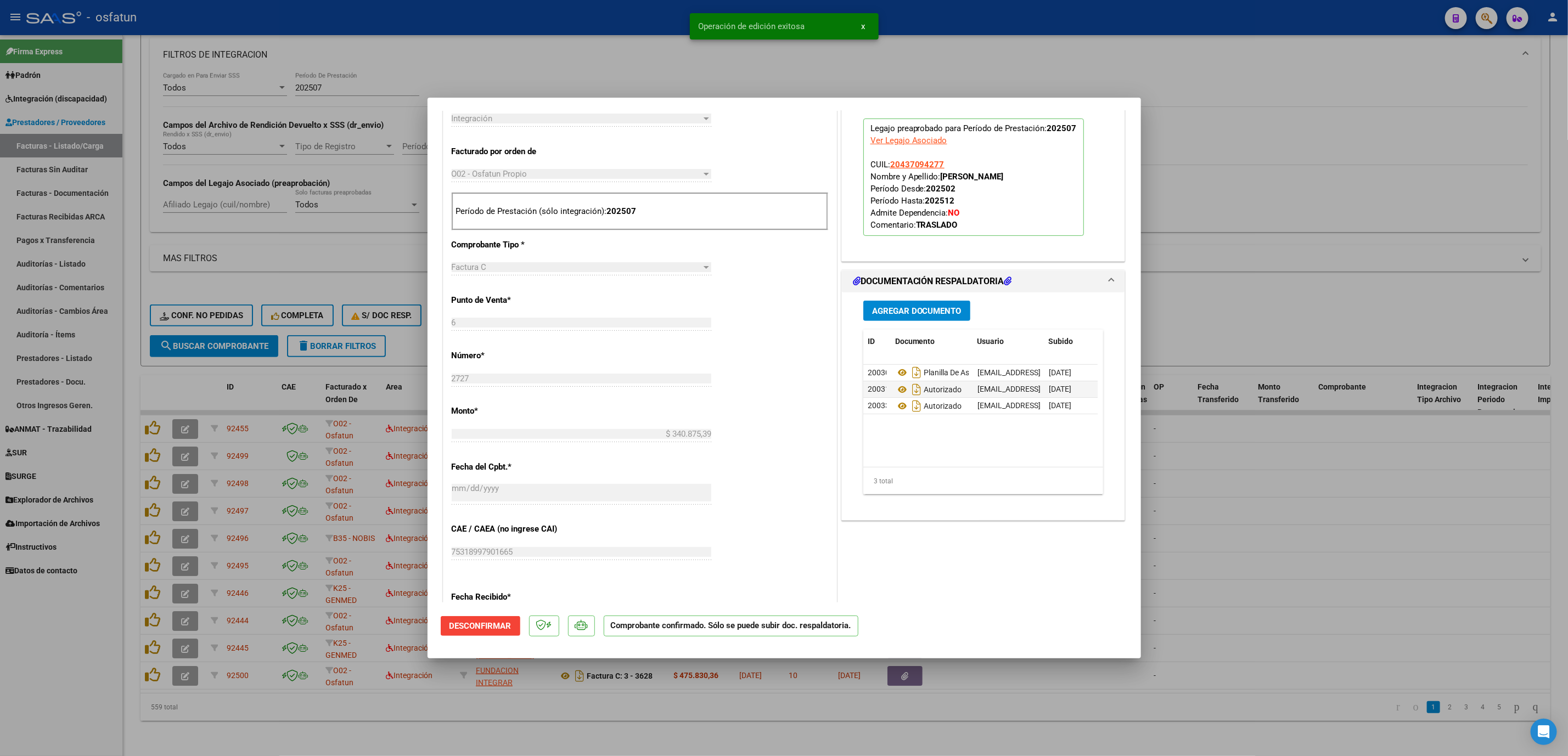
click at [1270, 560] on div at bounding box center [784, 378] width 1568 height 756
type input "$ 0,00"
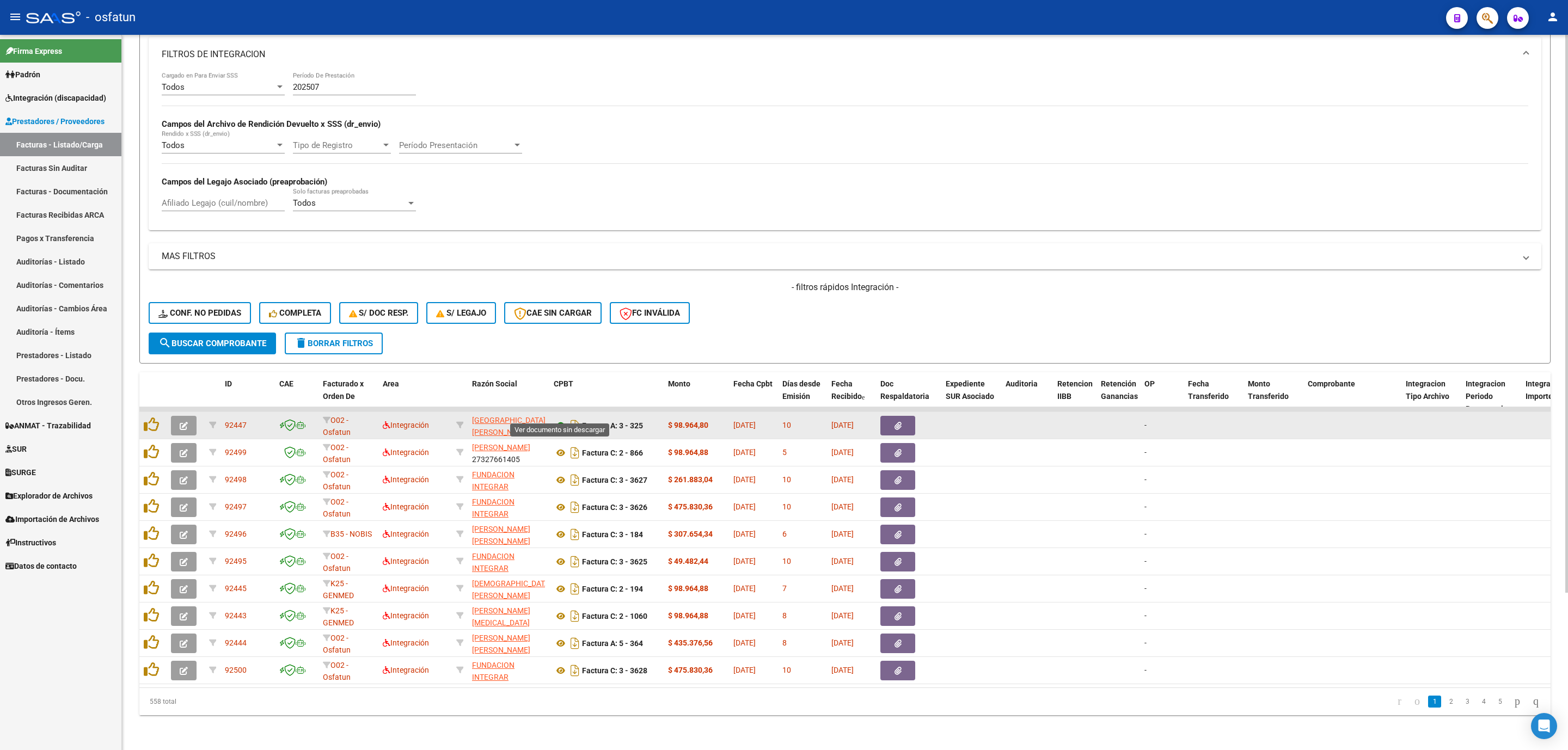
click at [560, 419] on icon at bounding box center [560, 425] width 14 height 13
click at [193, 416] on button "button" at bounding box center [183, 425] width 25 height 20
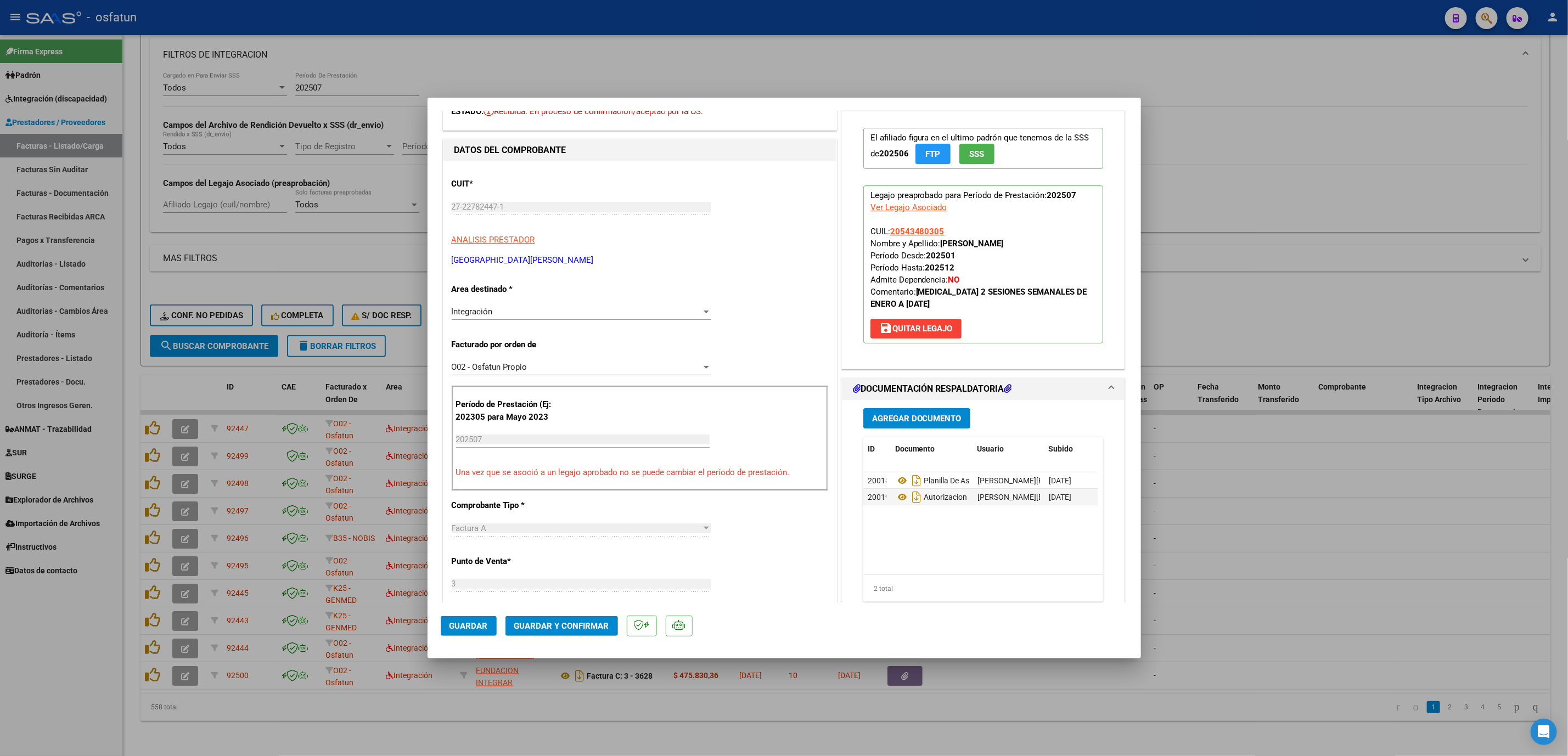
scroll to position [82, 0]
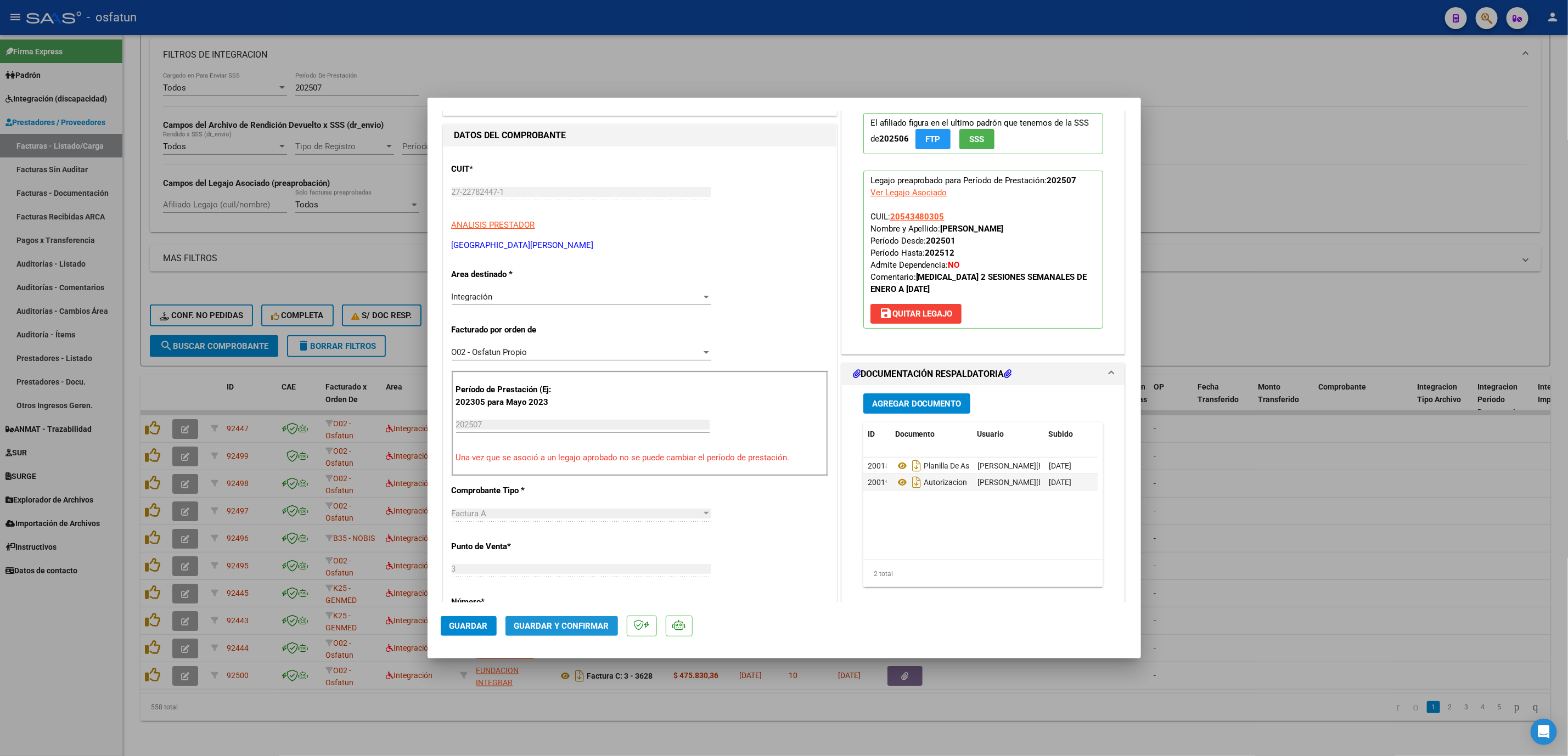
click at [588, 634] on button "Guardar y Confirmar" at bounding box center [561, 626] width 112 height 20
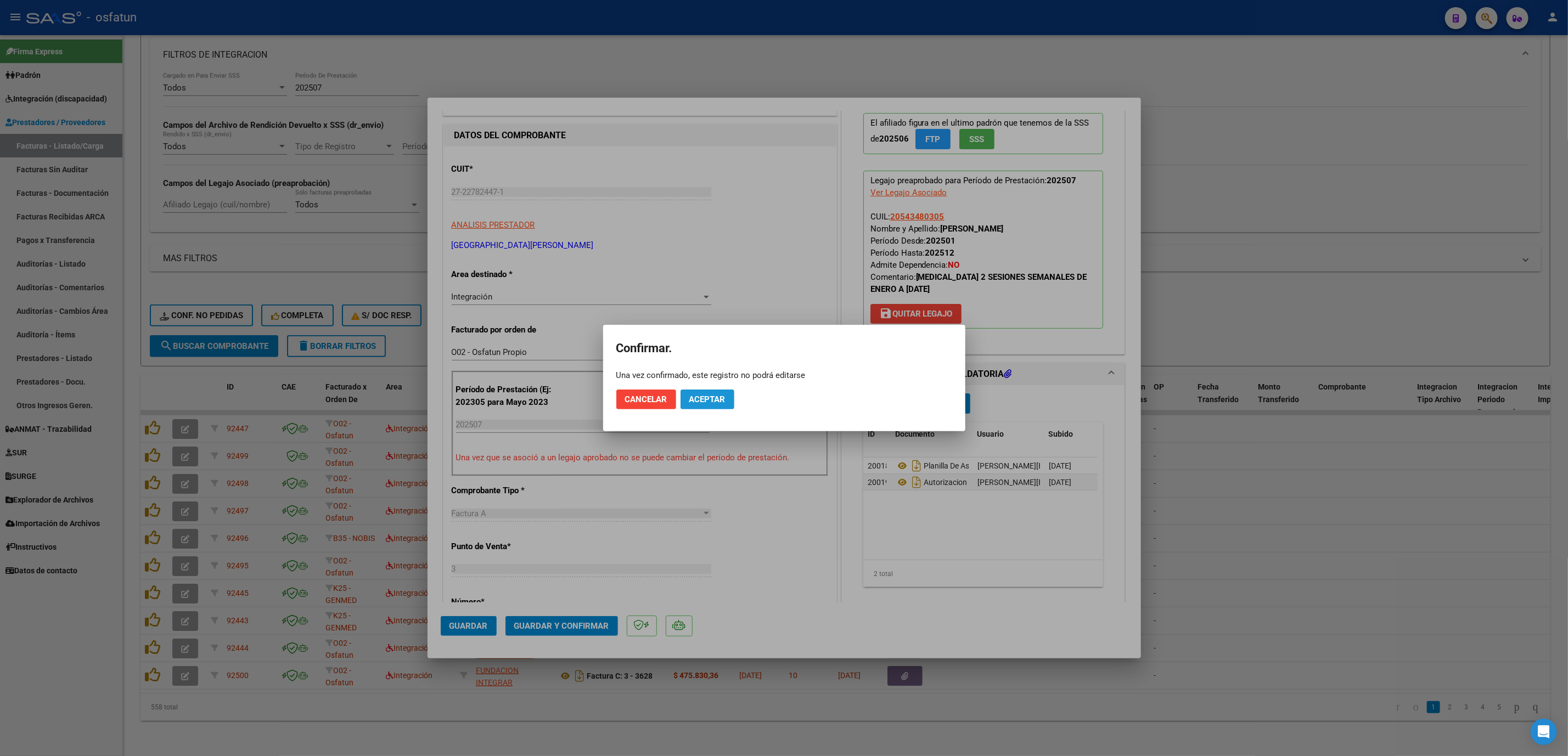
click at [715, 403] on span "Aceptar" at bounding box center [707, 400] width 36 height 9
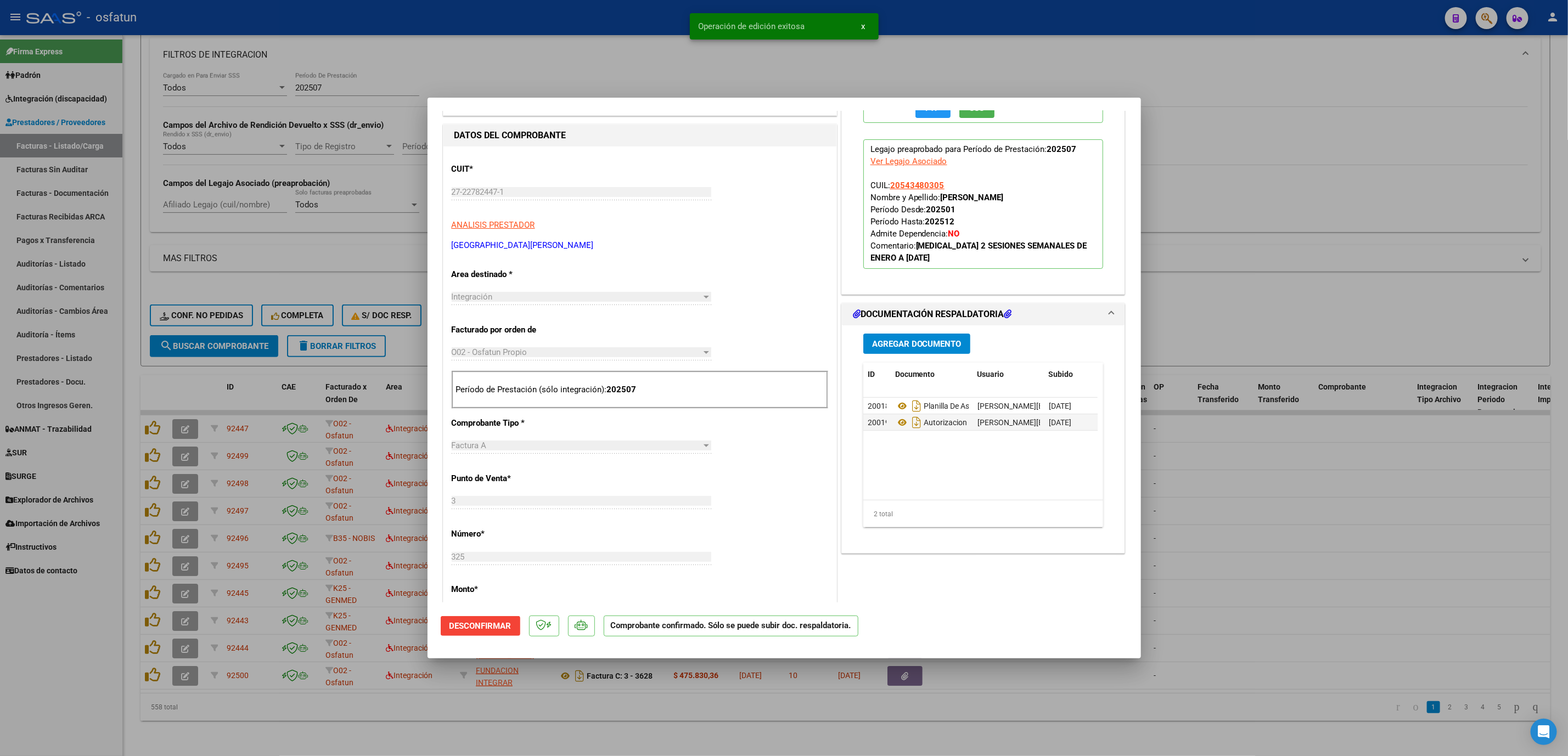
click at [600, 92] on div at bounding box center [784, 378] width 1568 height 756
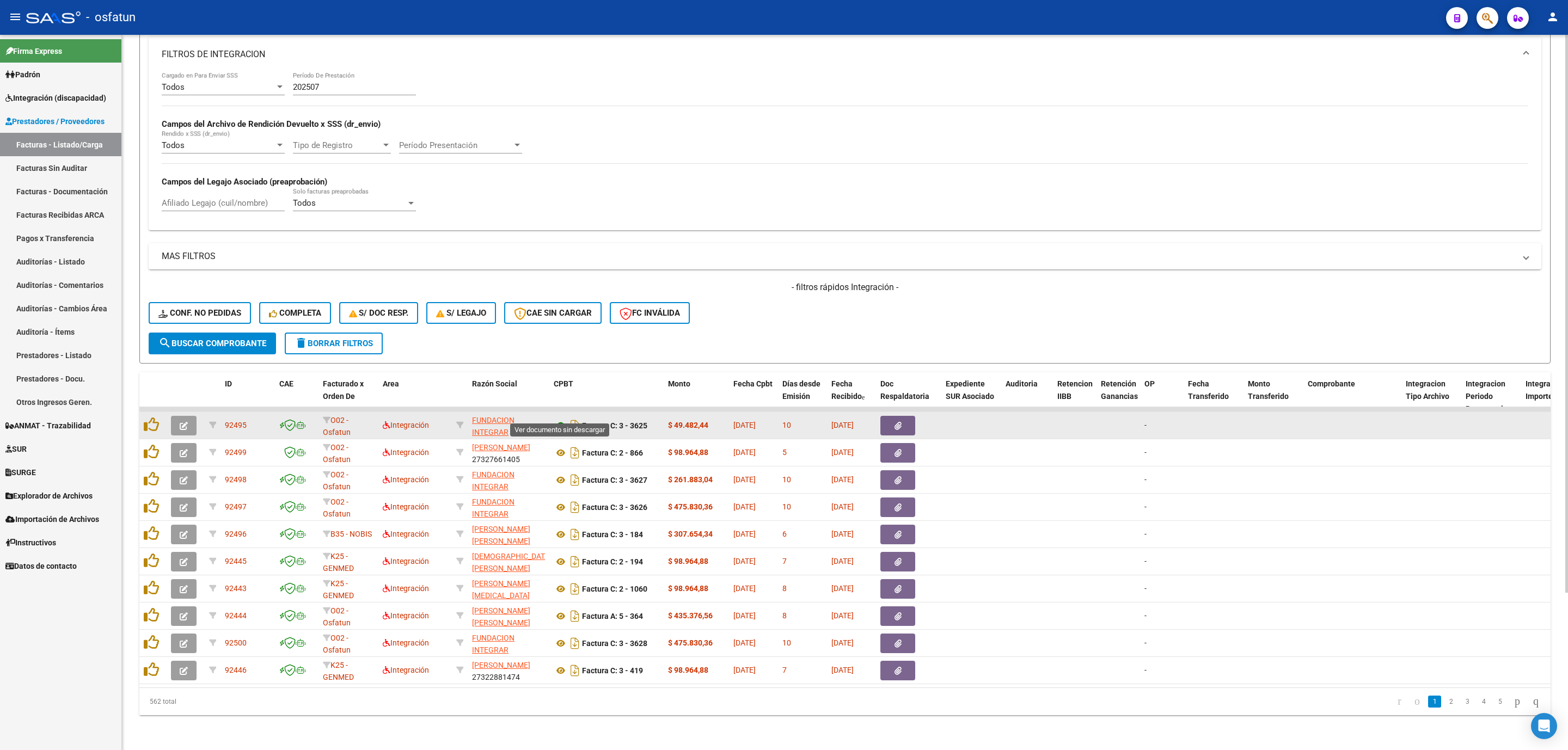
click at [555, 419] on icon at bounding box center [560, 425] width 14 height 13
click at [562, 419] on icon at bounding box center [560, 425] width 14 height 13
click at [187, 421] on span "button" at bounding box center [183, 425] width 8 height 9
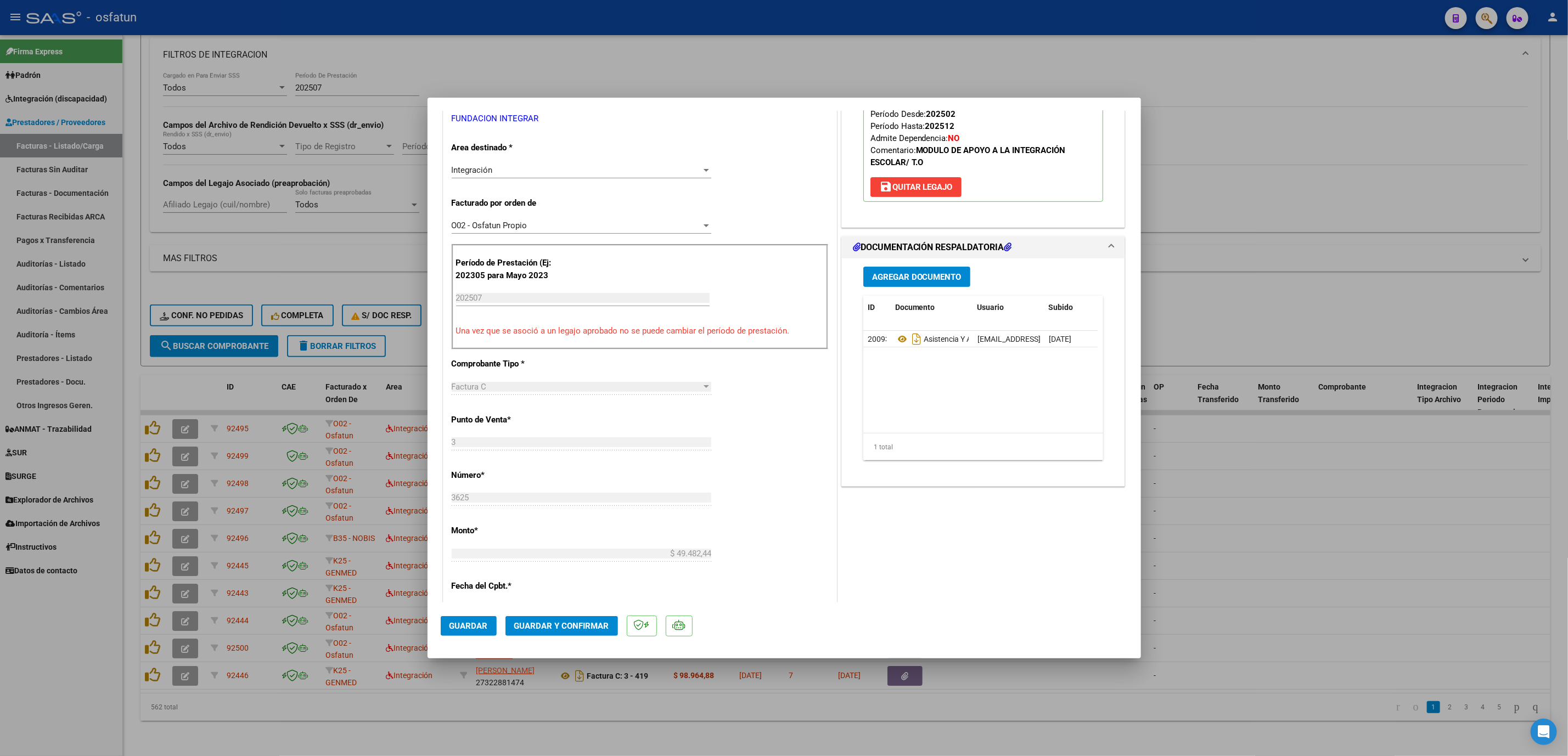
scroll to position [247, 0]
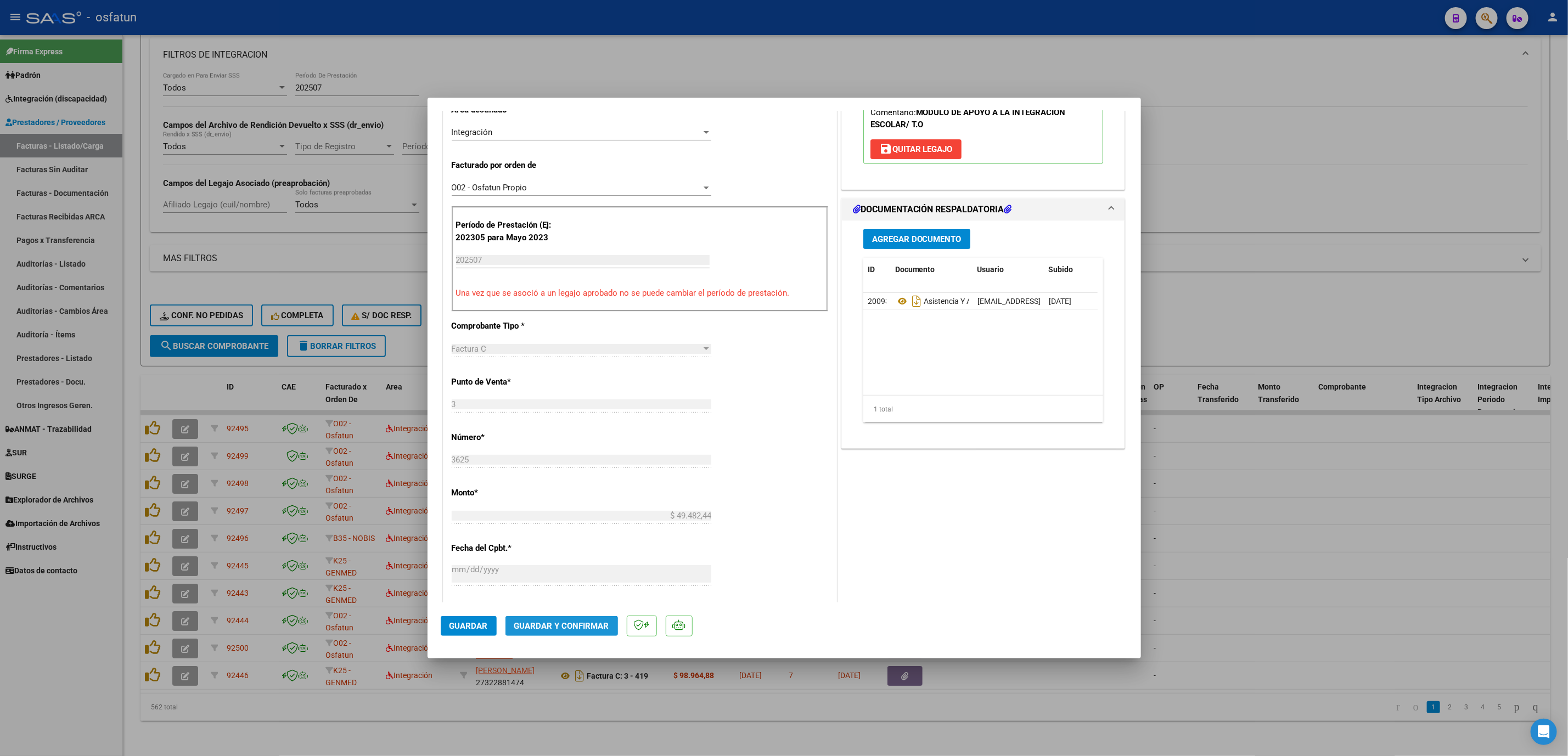
click at [539, 628] on span "Guardar y Confirmar" at bounding box center [562, 626] width 95 height 9
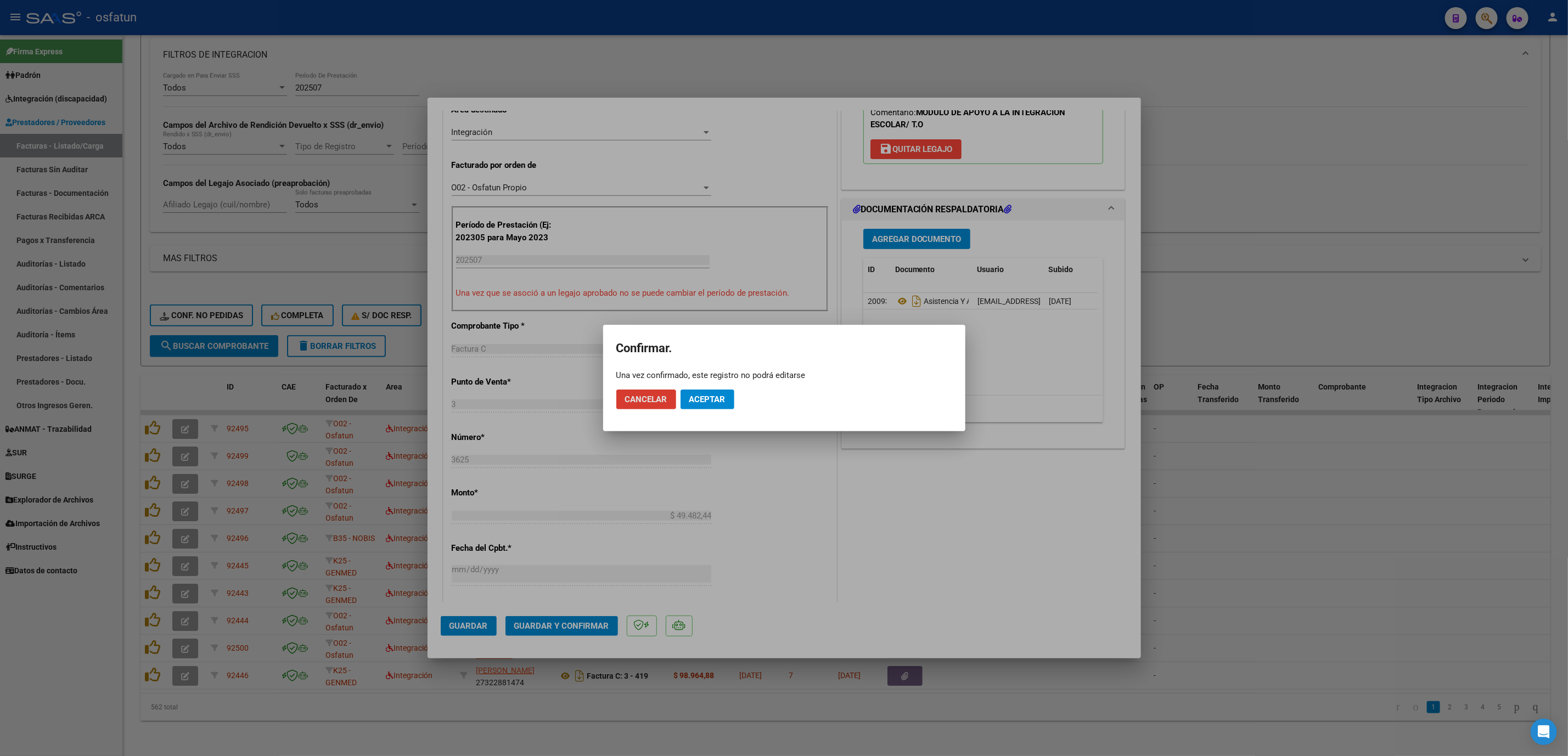
click at [715, 408] on button "Aceptar" at bounding box center [707, 399] width 54 height 20
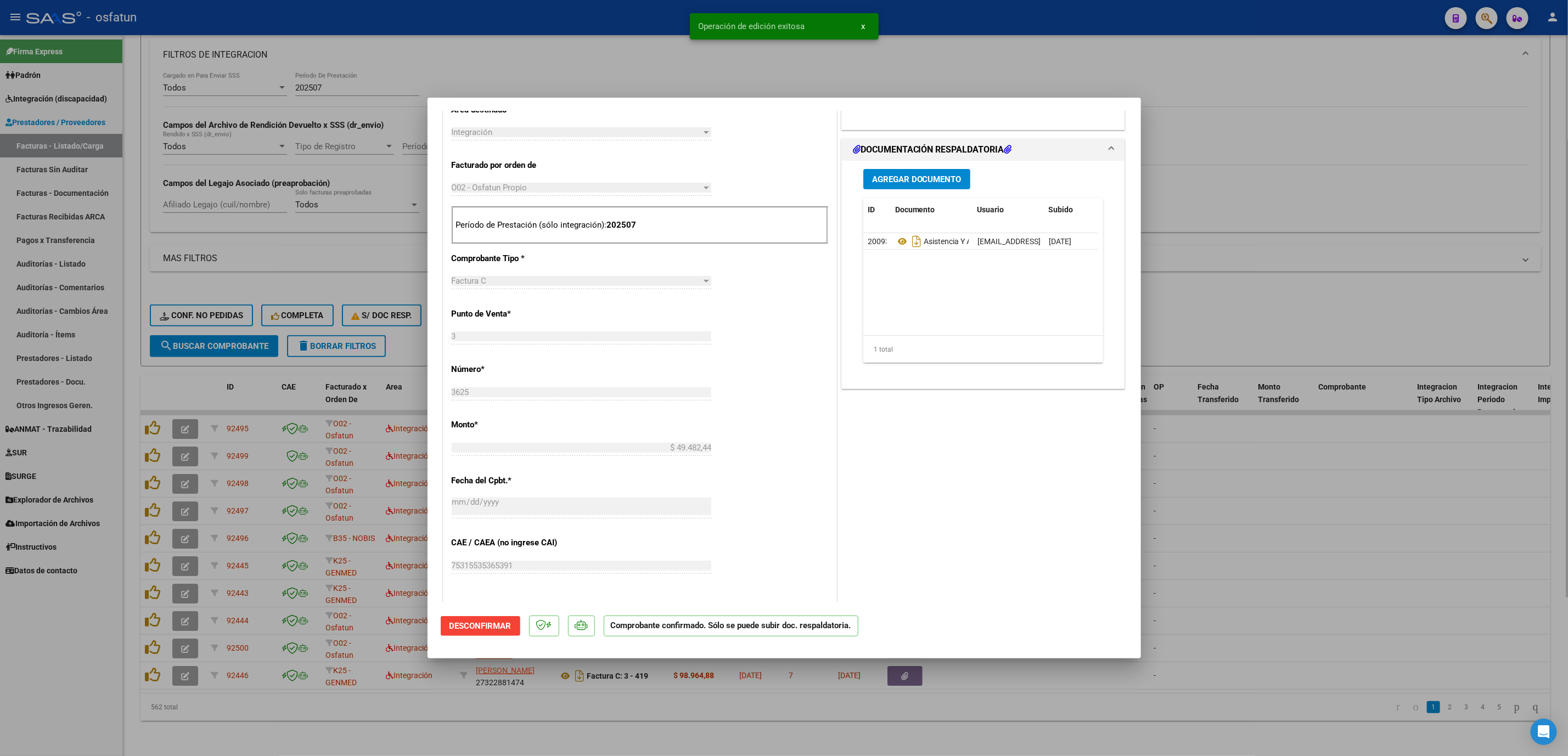
drag, startPoint x: 761, startPoint y: 62, endPoint x: 733, endPoint y: 96, distance: 44.0
click at [761, 63] on div at bounding box center [784, 378] width 1568 height 756
type input "$ 0,00"
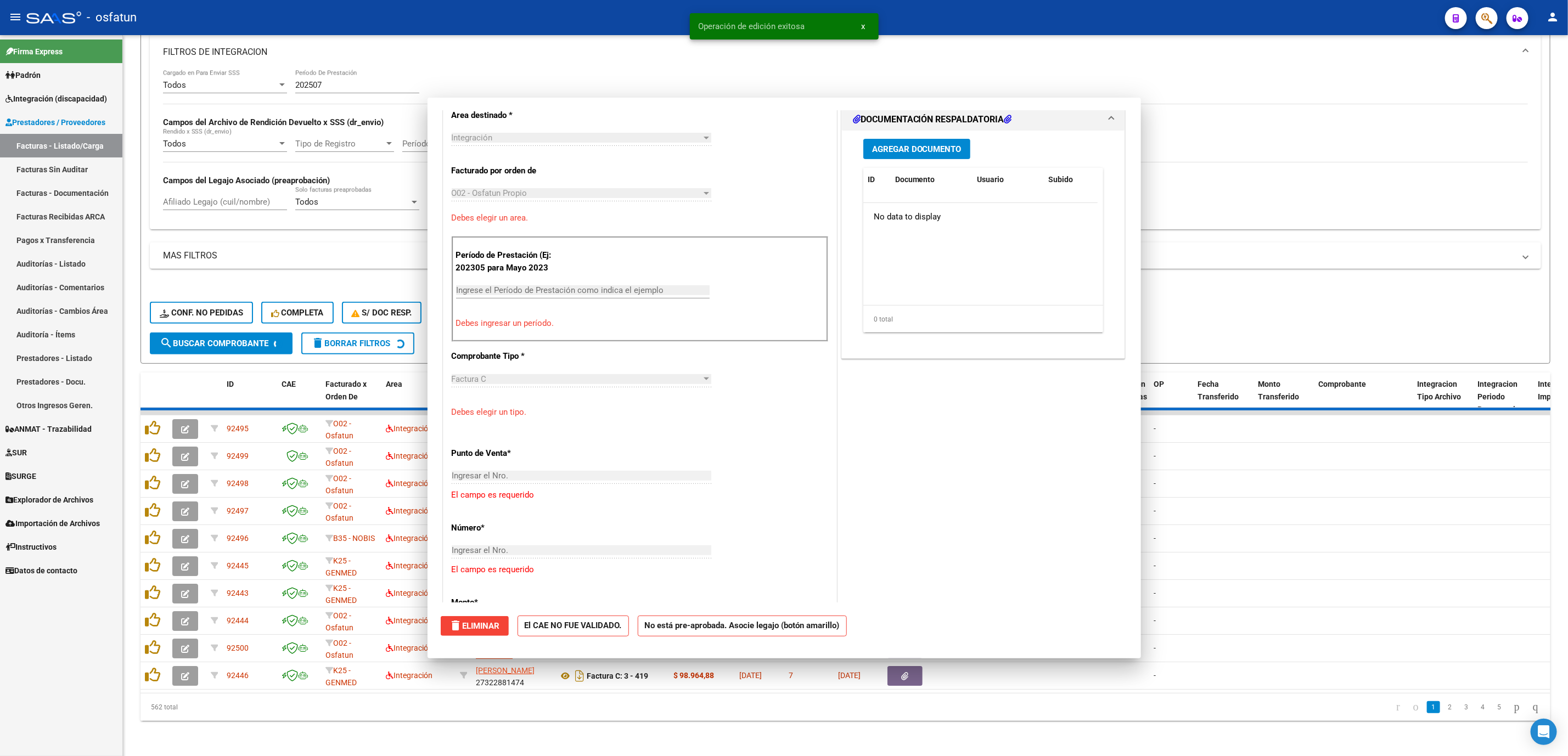
scroll to position [266, 0]
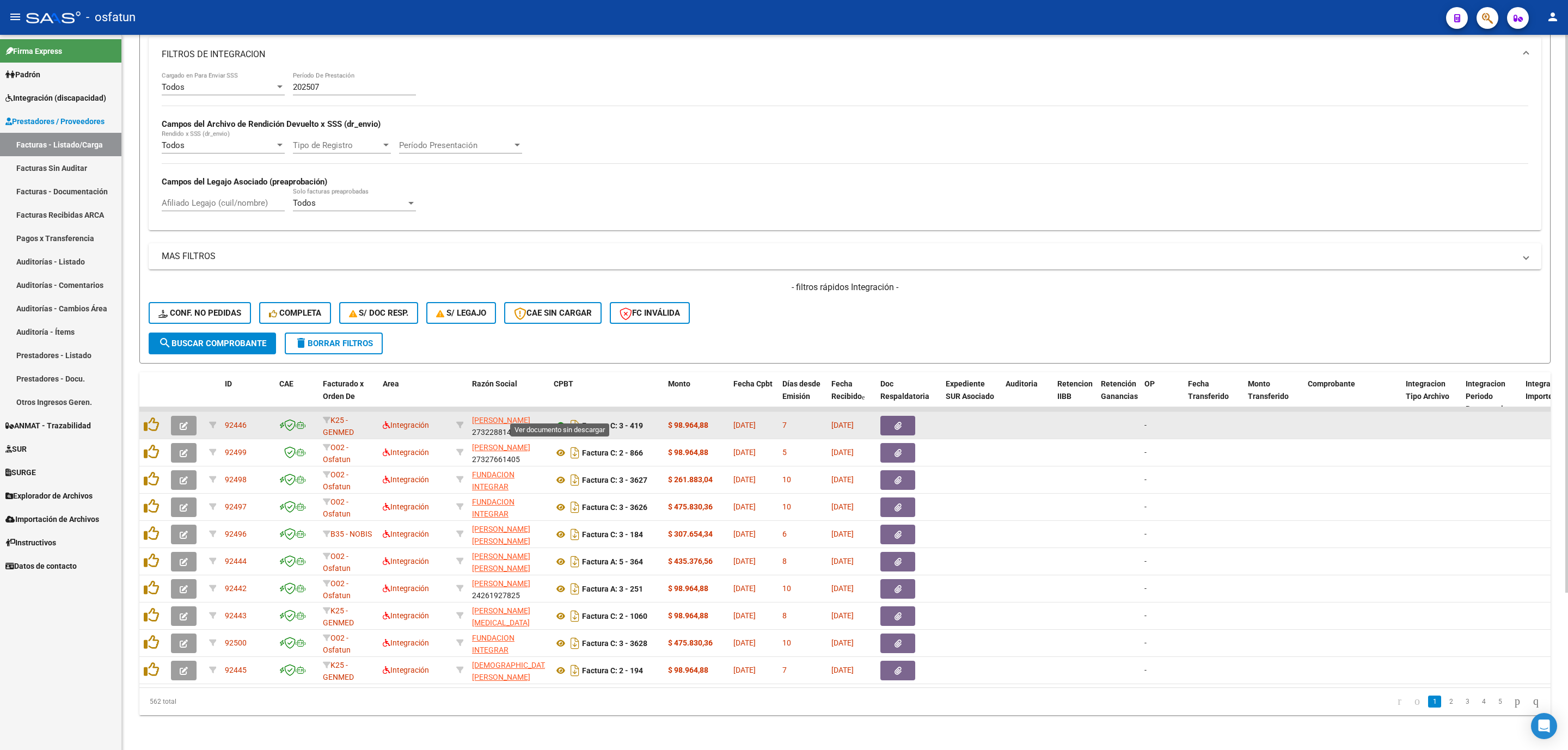
click at [557, 419] on icon at bounding box center [560, 425] width 14 height 13
click at [174, 416] on button "button" at bounding box center [183, 425] width 25 height 20
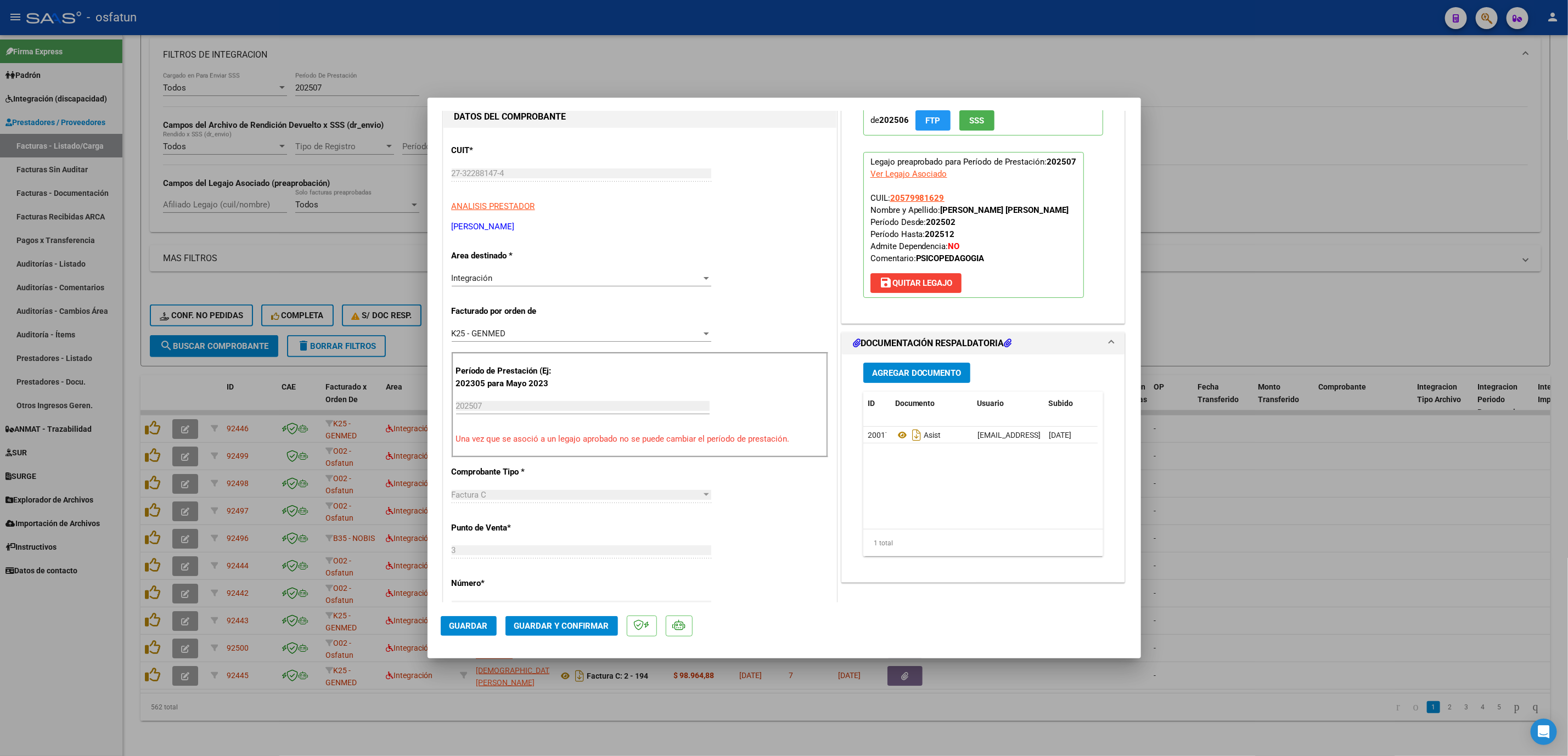
scroll to position [165, 0]
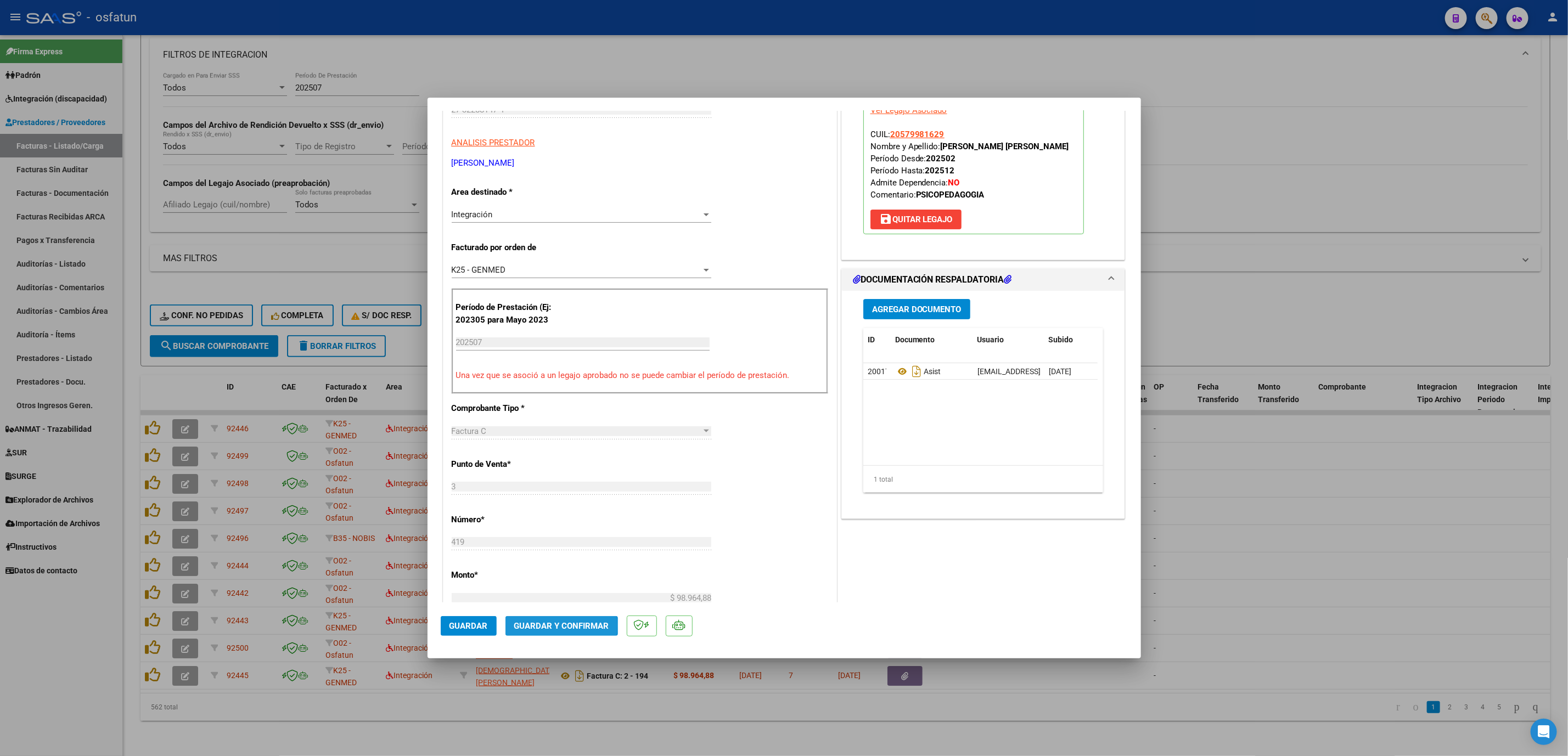
click at [548, 626] on span "Guardar y Confirmar" at bounding box center [562, 626] width 95 height 9
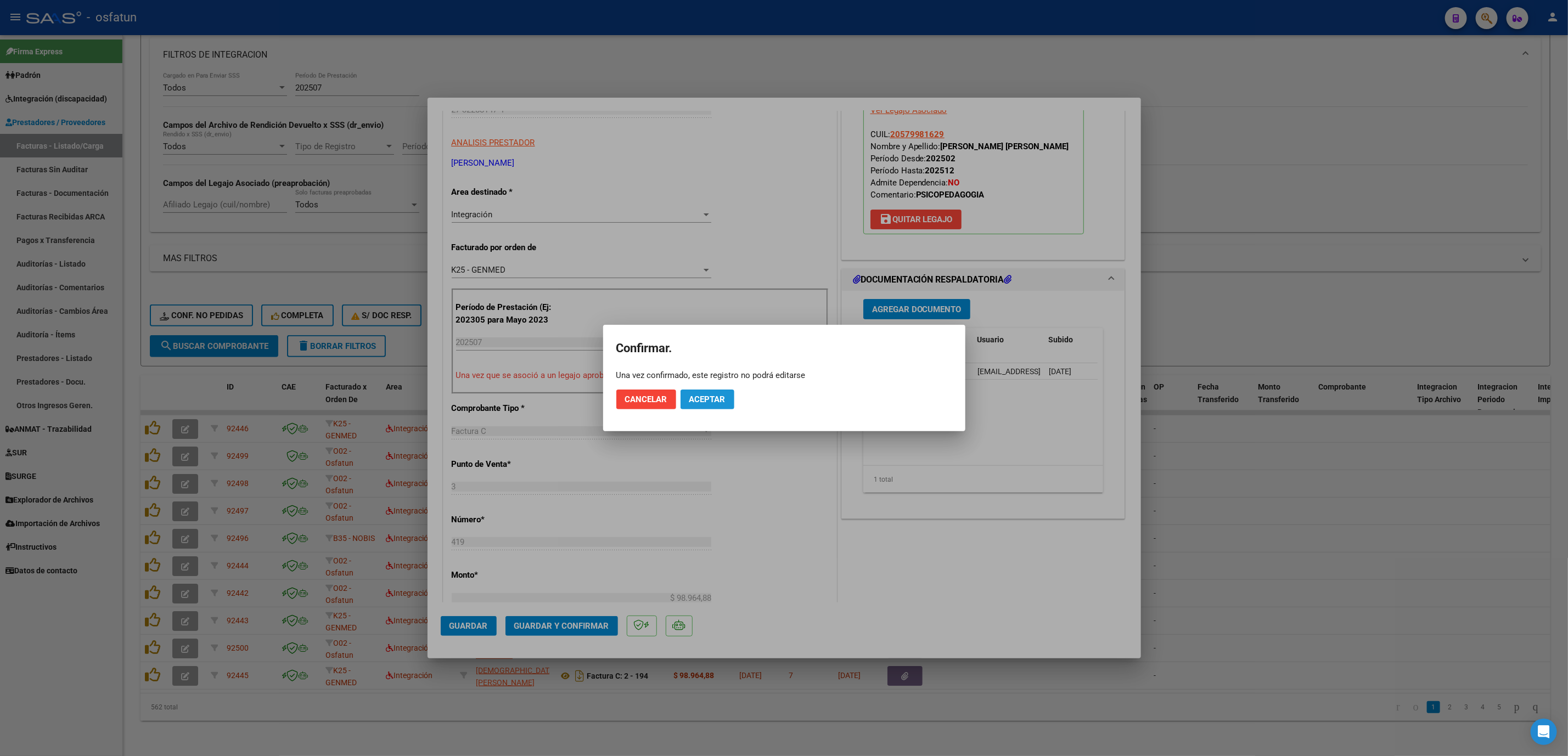
click at [710, 405] on button "Aceptar" at bounding box center [707, 399] width 54 height 20
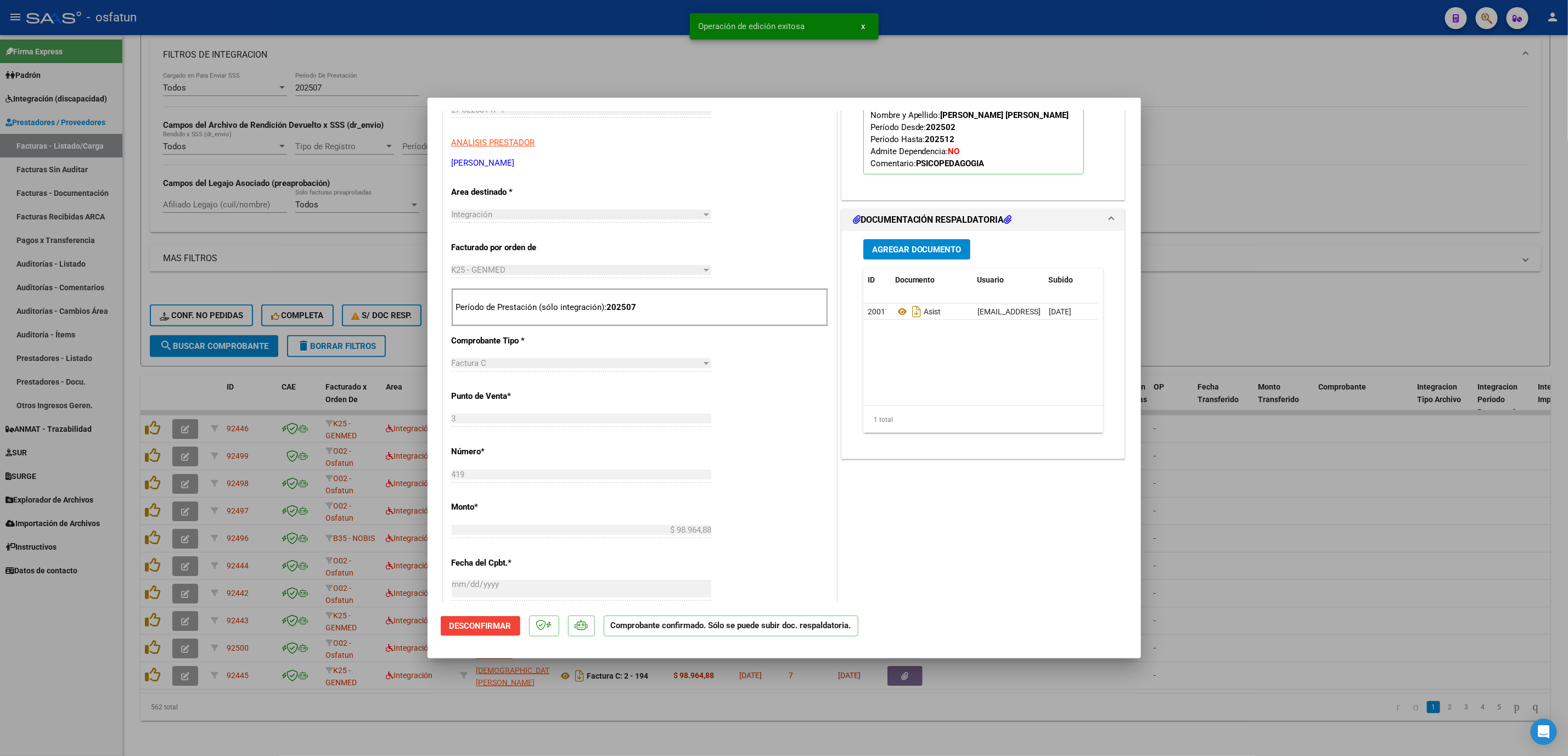
click at [1387, 534] on div at bounding box center [784, 378] width 1568 height 756
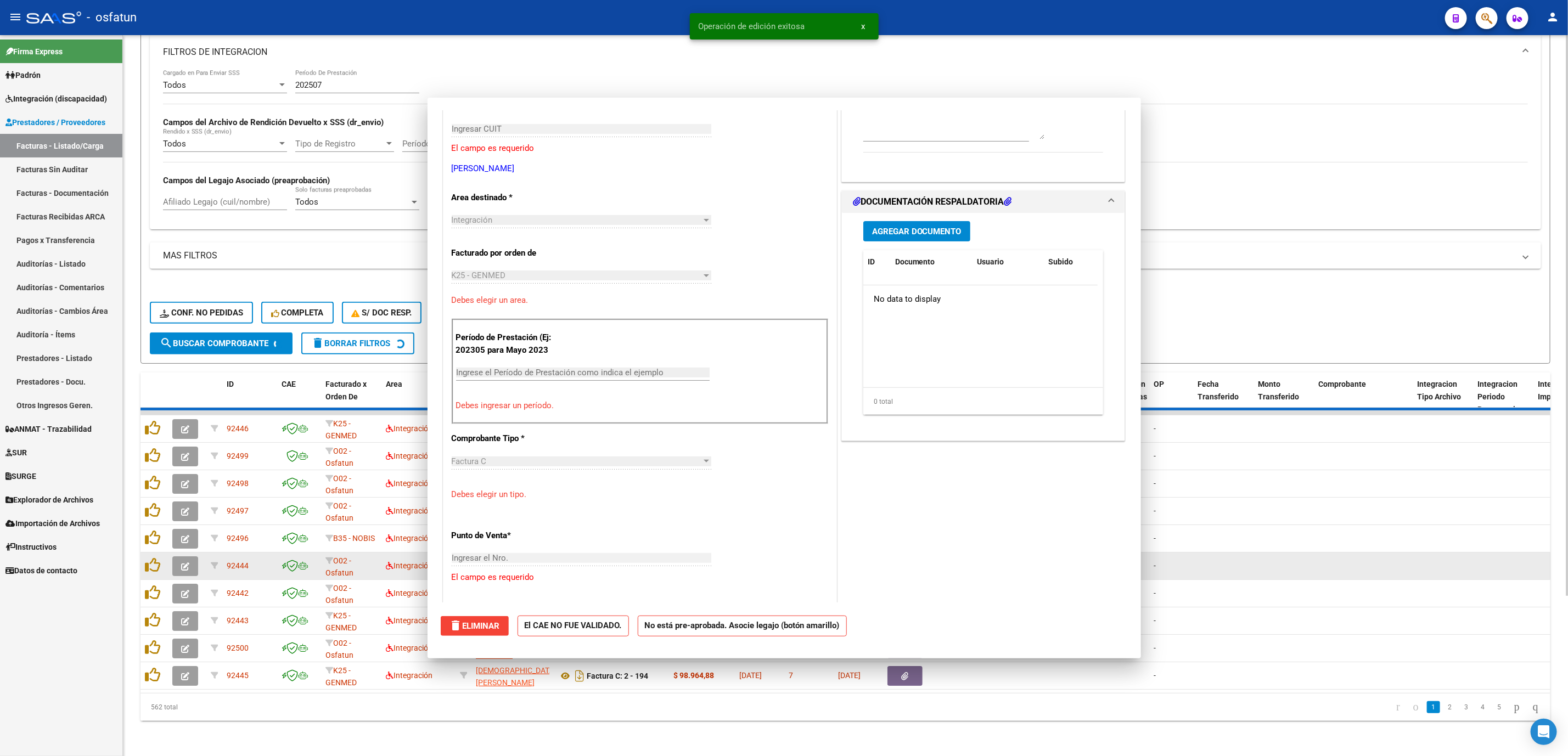
scroll to position [0, 0]
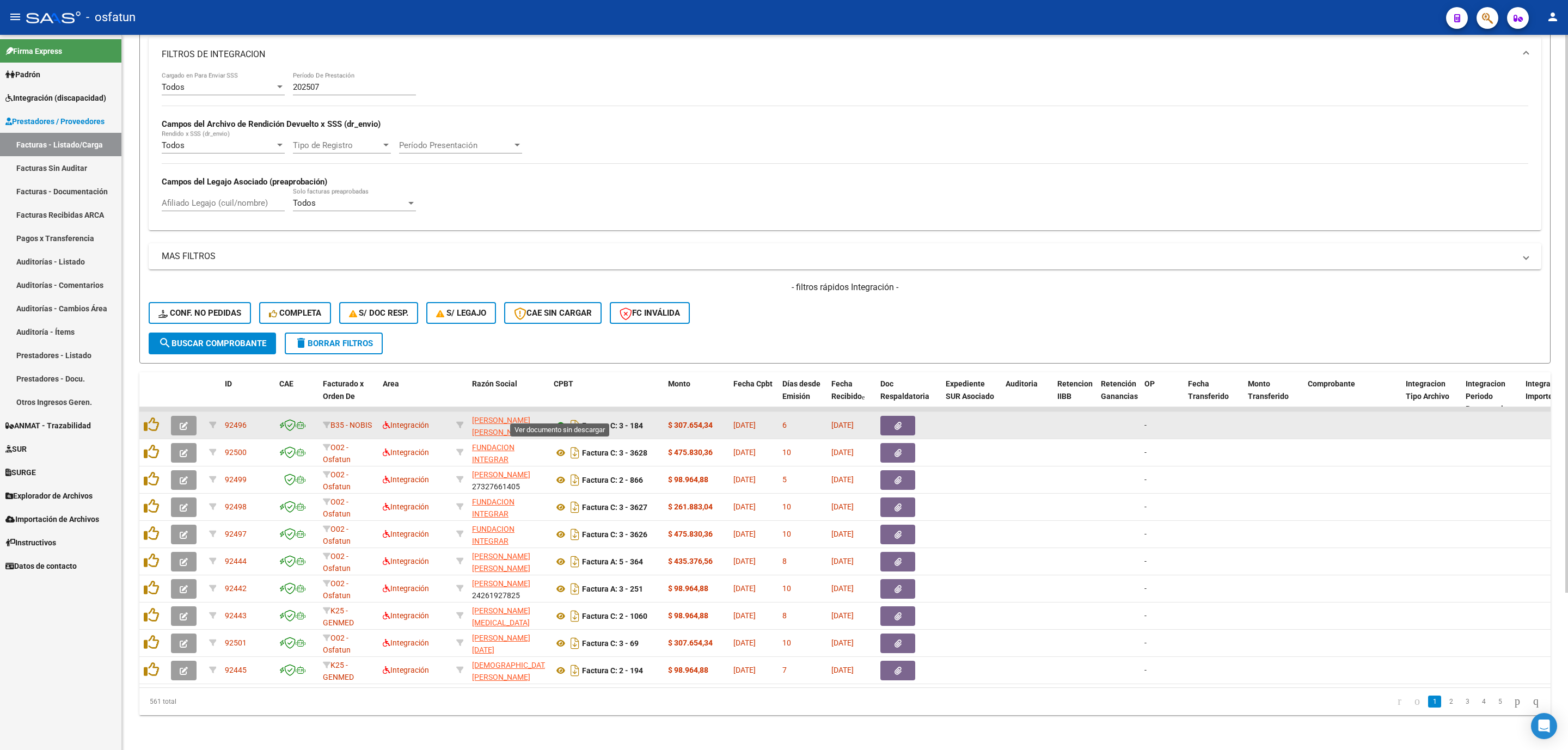
click at [558, 419] on icon at bounding box center [560, 425] width 14 height 13
click at [181, 422] on icon "button" at bounding box center [183, 425] width 8 height 8
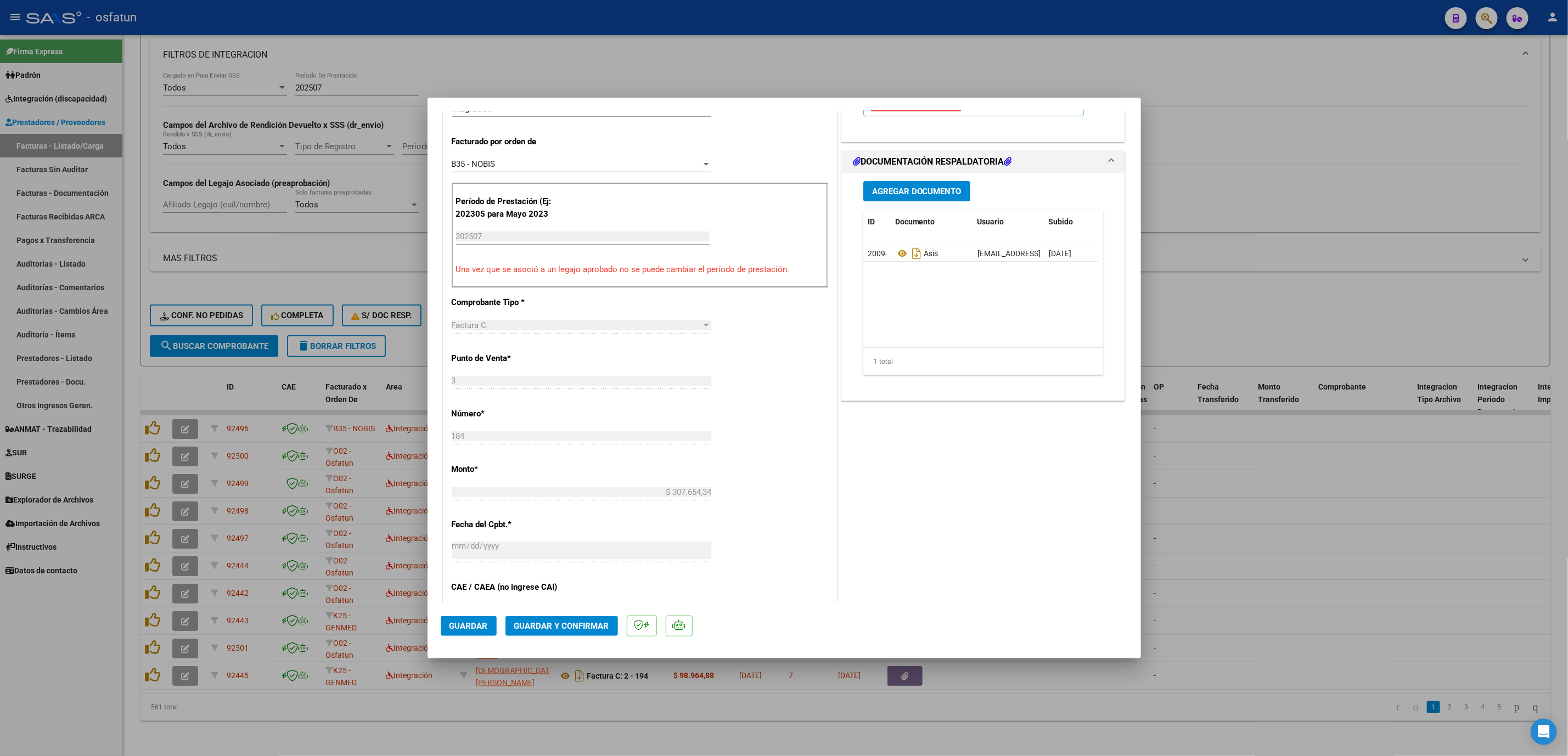
scroll to position [329, 0]
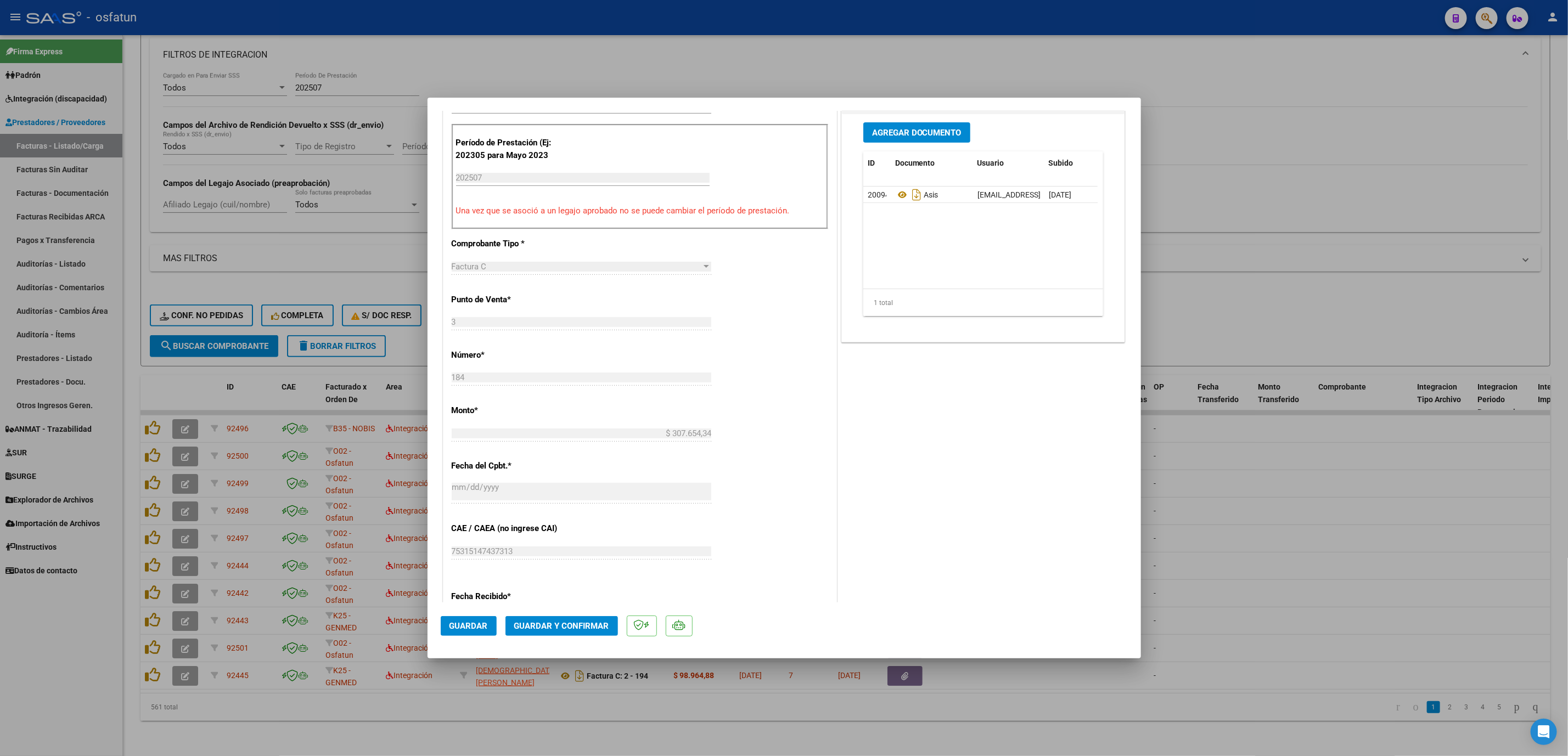
click at [569, 632] on button "Guardar y Confirmar" at bounding box center [561, 626] width 112 height 20
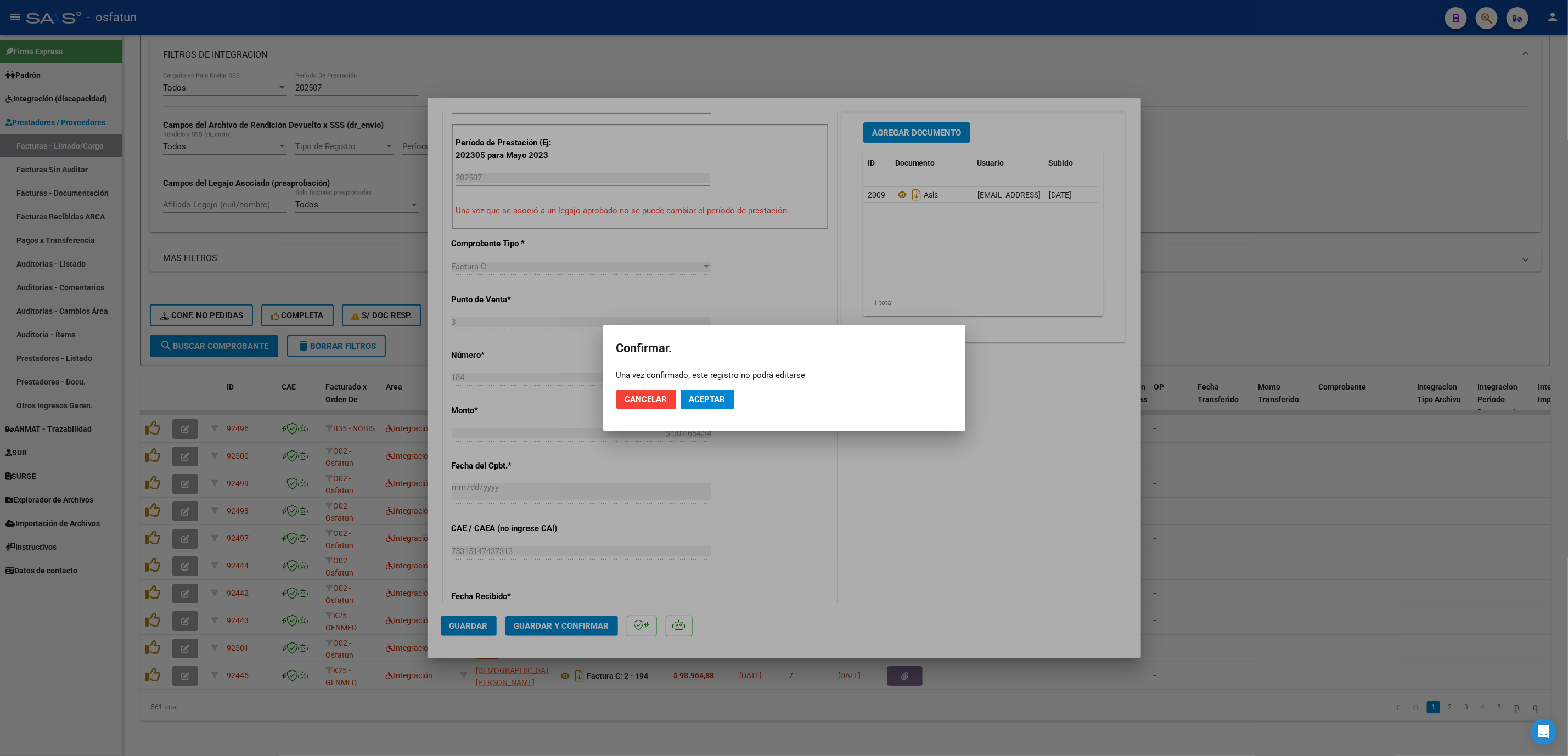
click at [570, 625] on div at bounding box center [784, 378] width 1568 height 756
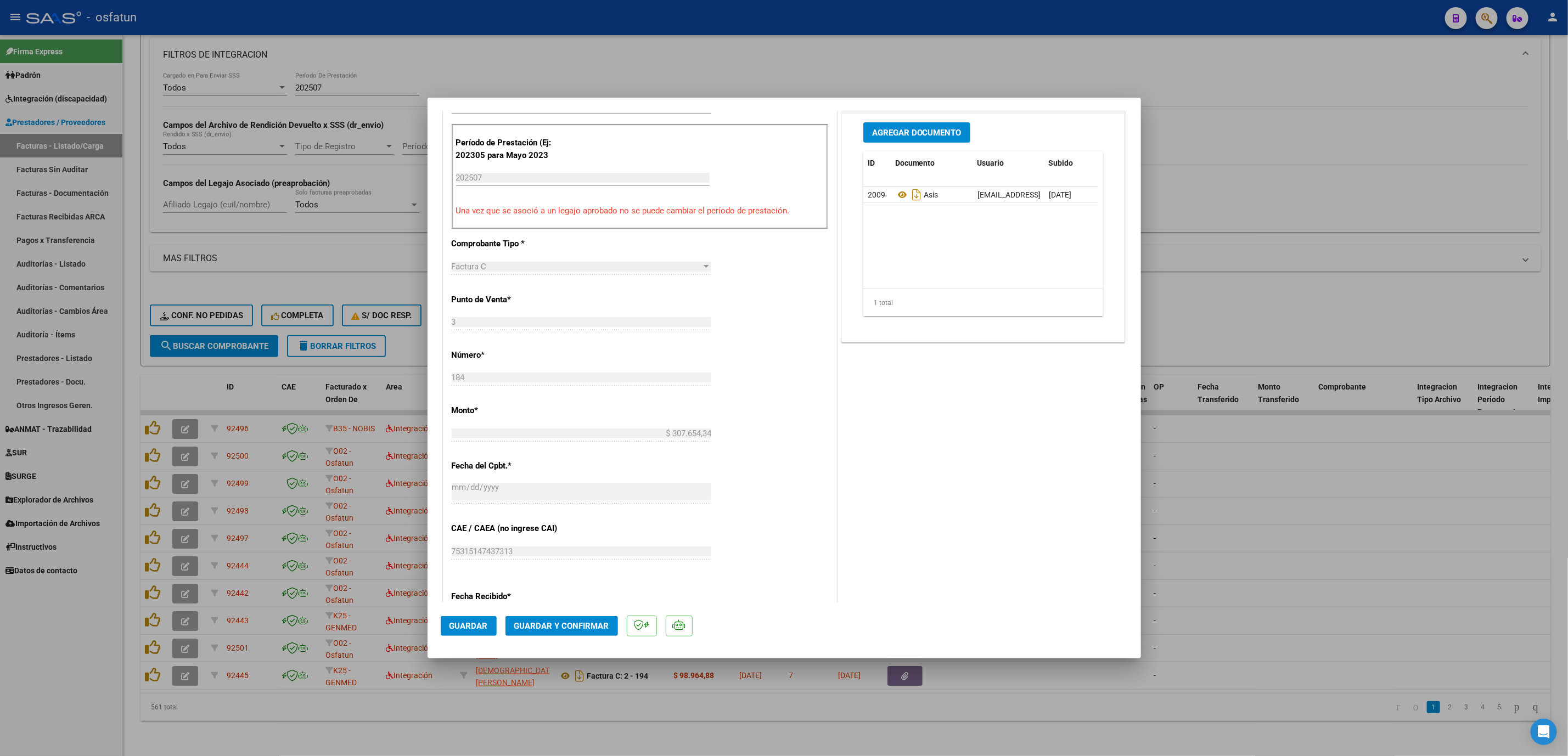
click at [570, 625] on span "Guardar y Confirmar" at bounding box center [562, 626] width 95 height 9
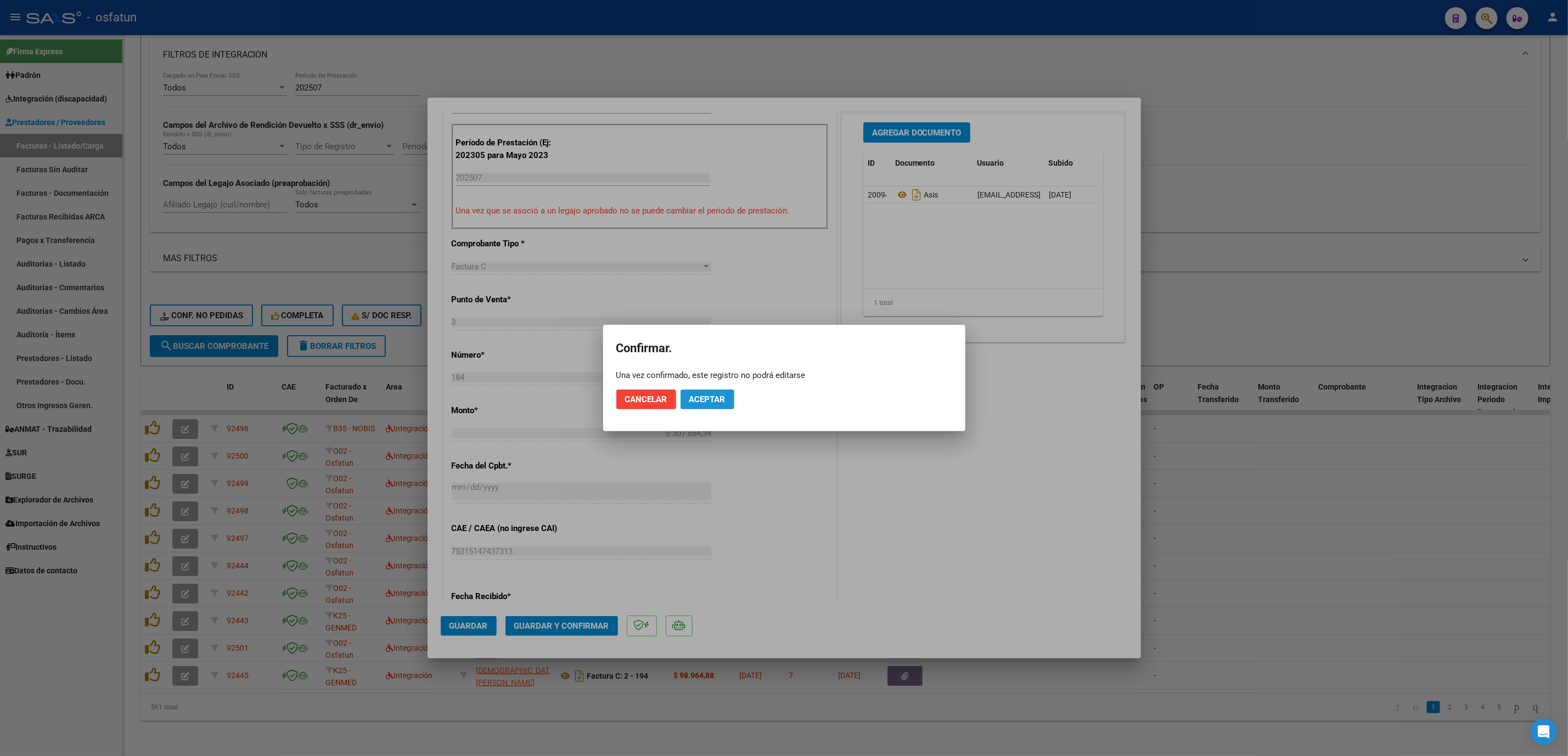
click at [708, 392] on button "Aceptar" at bounding box center [707, 399] width 54 height 20
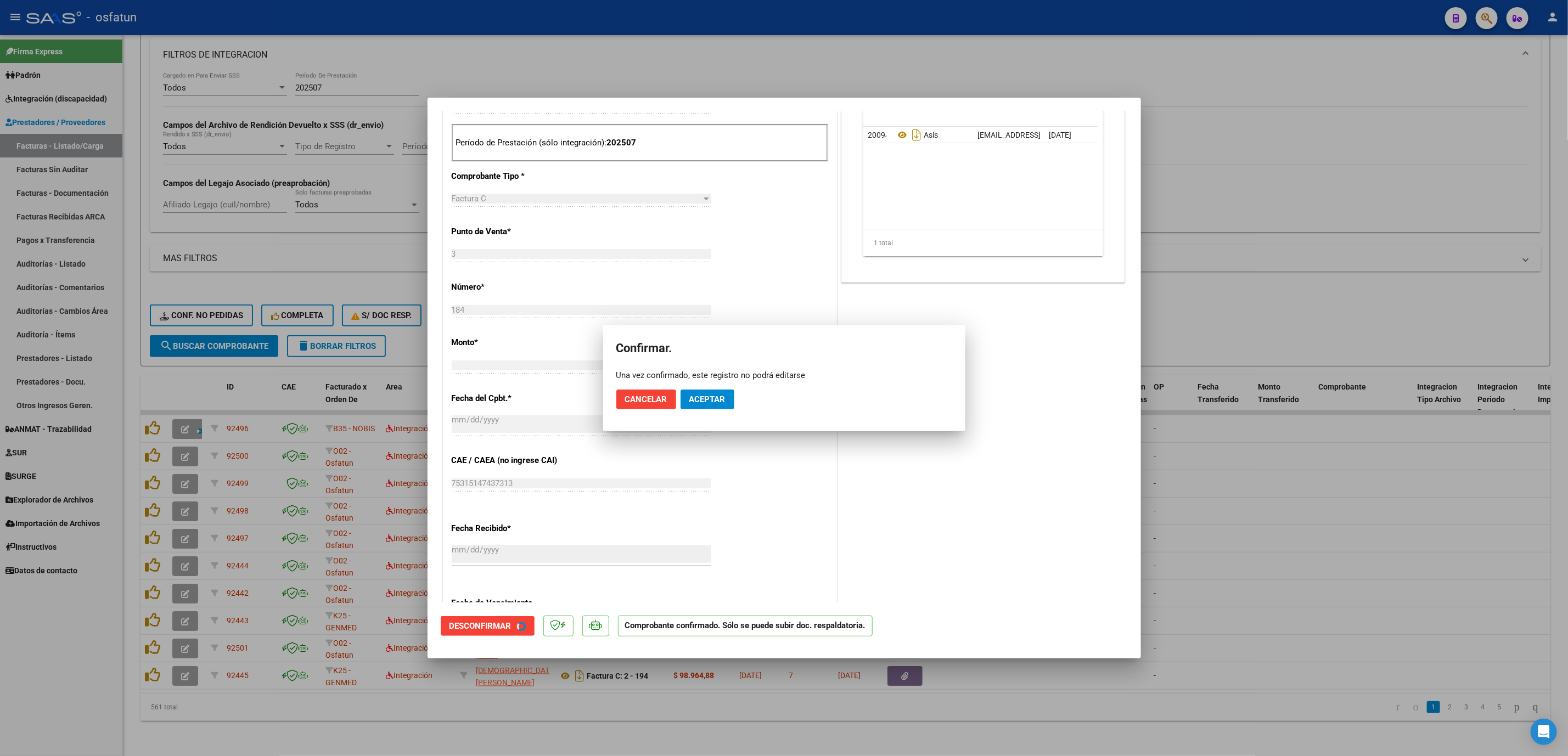
scroll to position [261, 0]
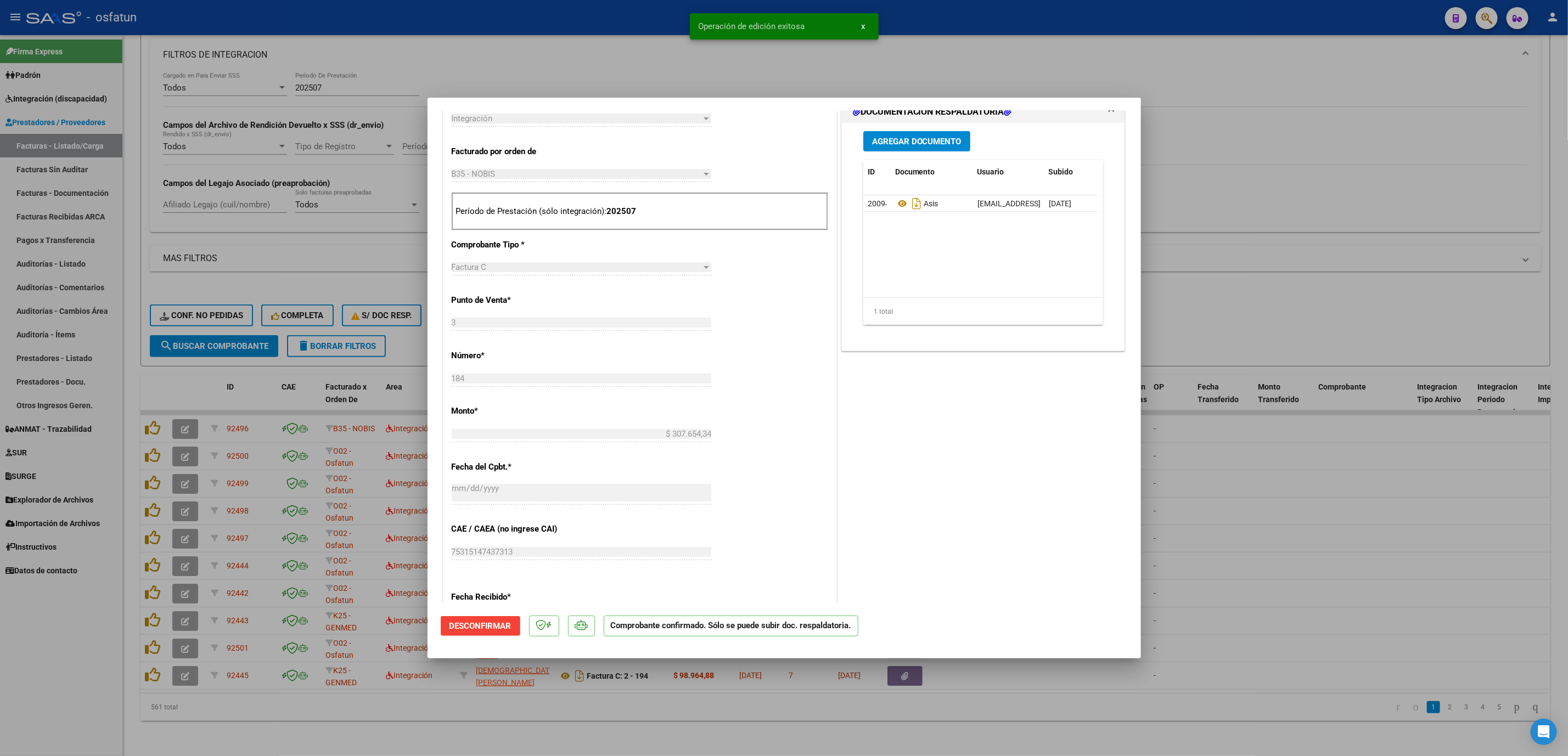
click at [1332, 498] on div at bounding box center [784, 378] width 1568 height 756
type input "$ 0,00"
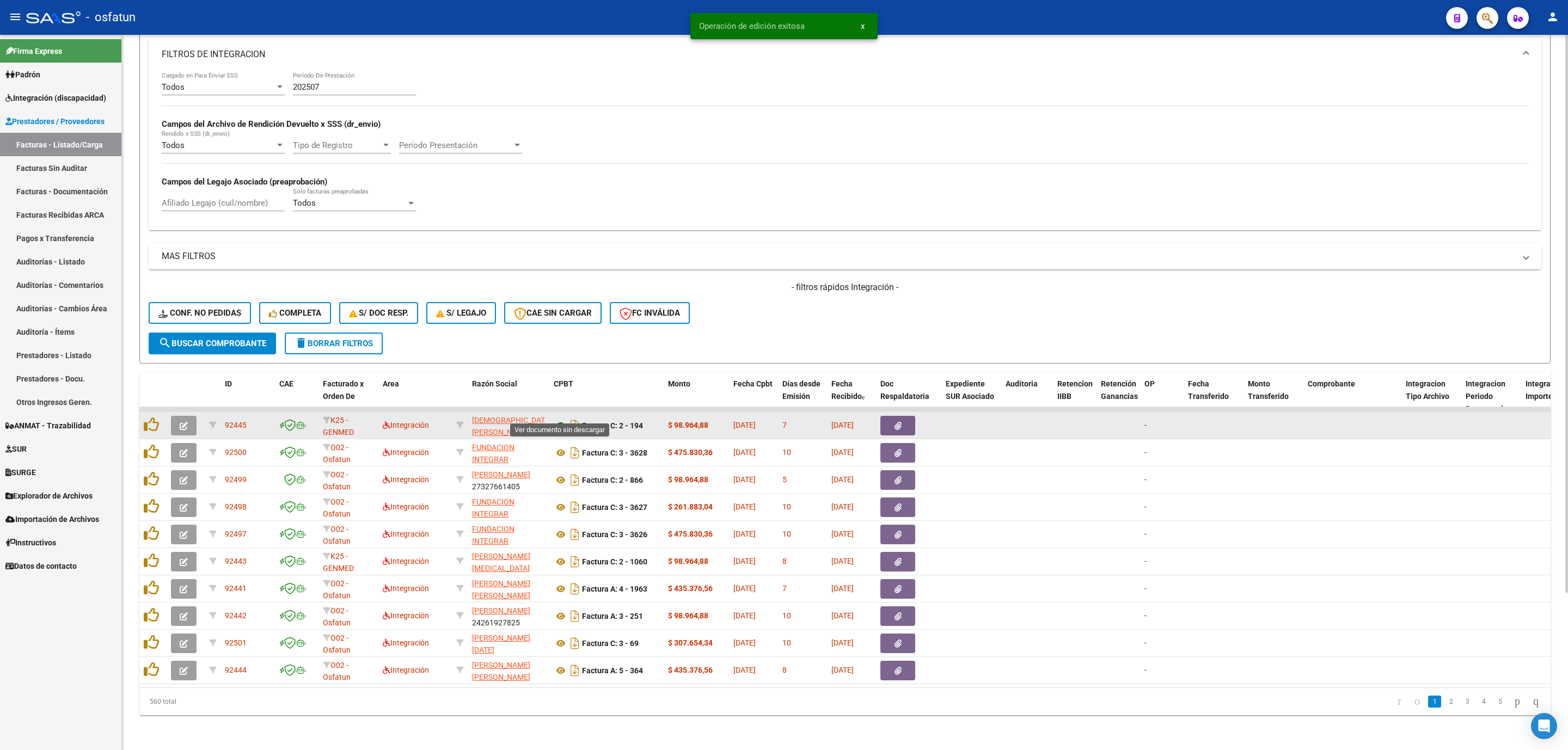
click at [561, 419] on icon at bounding box center [560, 425] width 14 height 13
click at [190, 416] on button "button" at bounding box center [183, 425] width 25 height 20
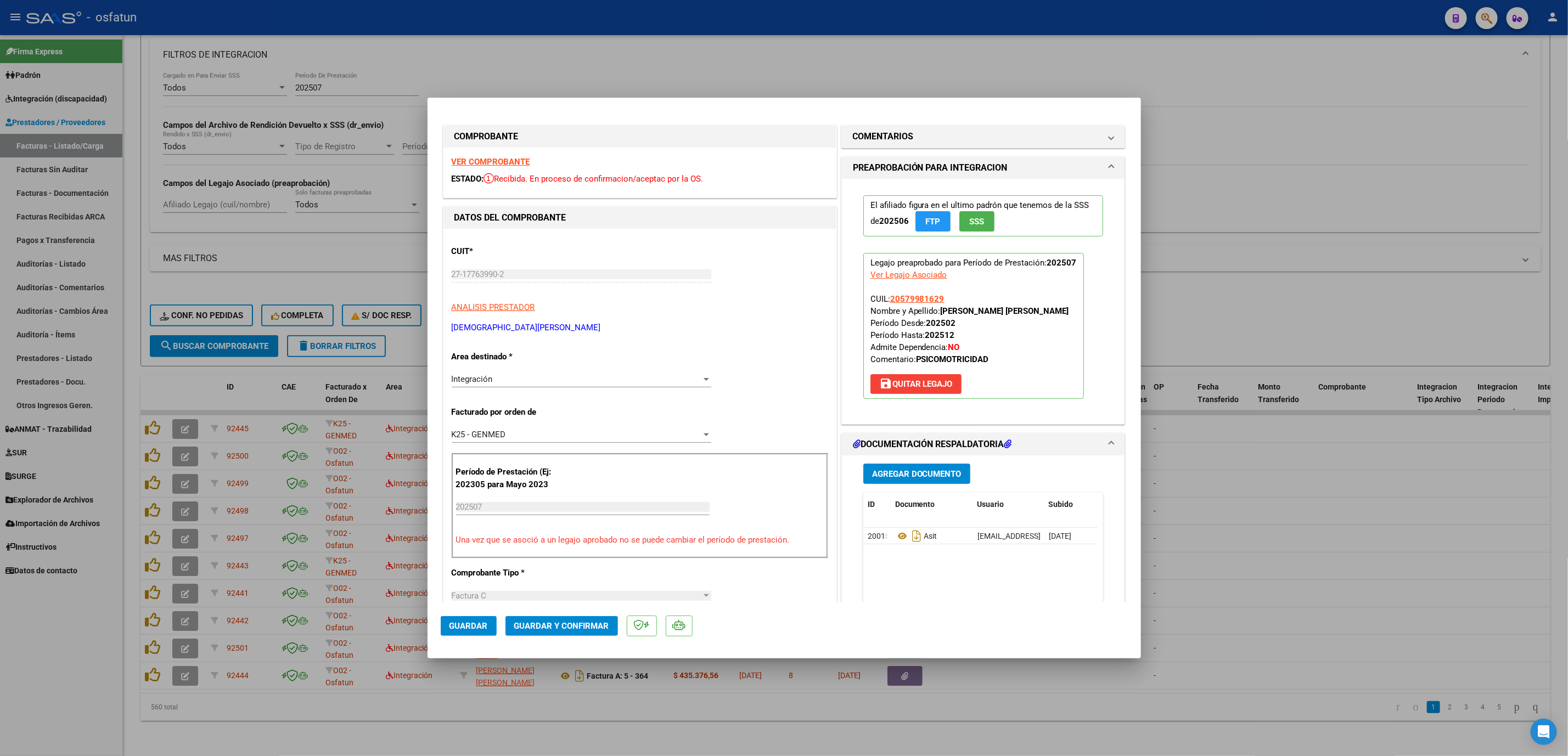
click at [546, 631] on span "Guardar y Confirmar" at bounding box center [562, 626] width 95 height 9
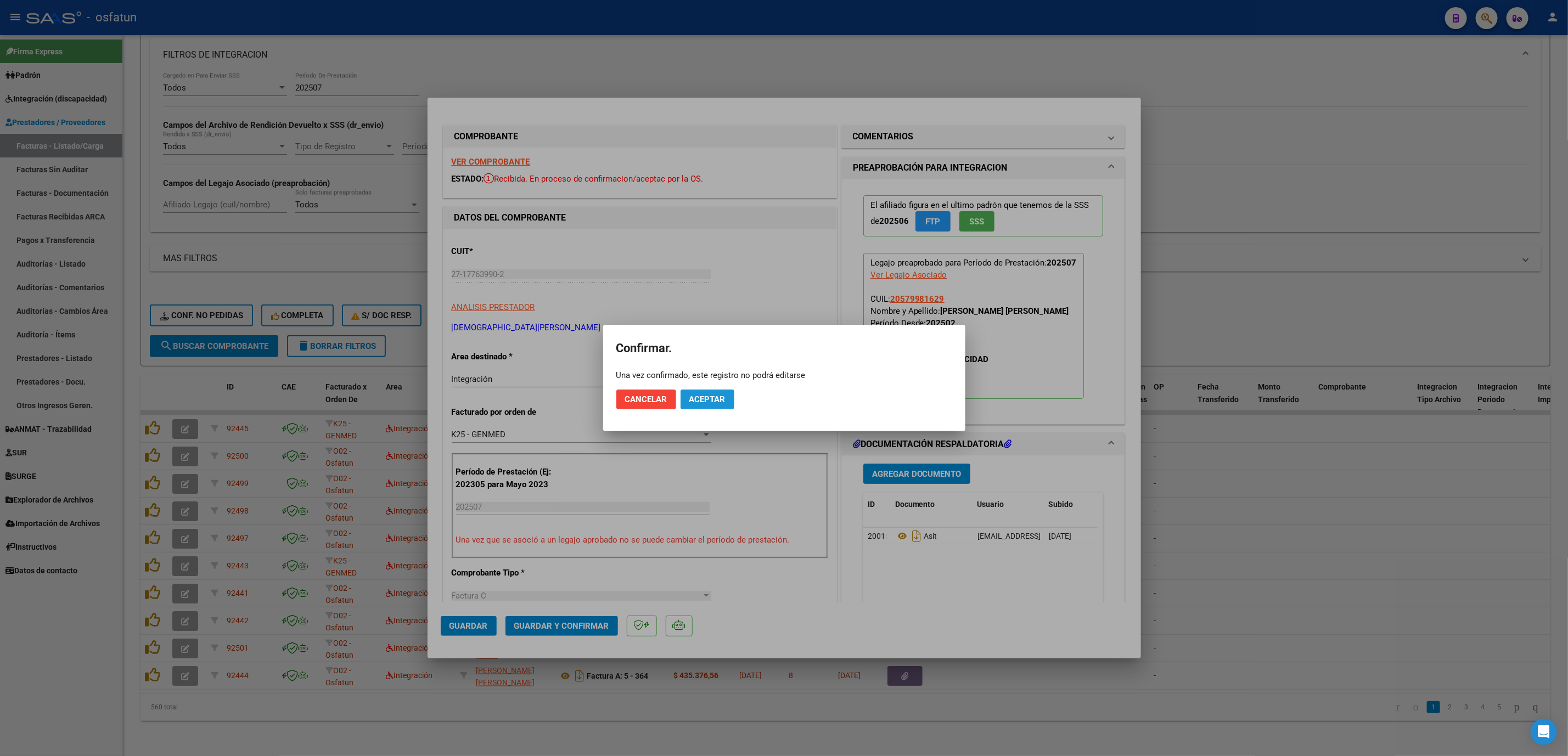
click at [706, 395] on span "Aceptar" at bounding box center [707, 400] width 36 height 9
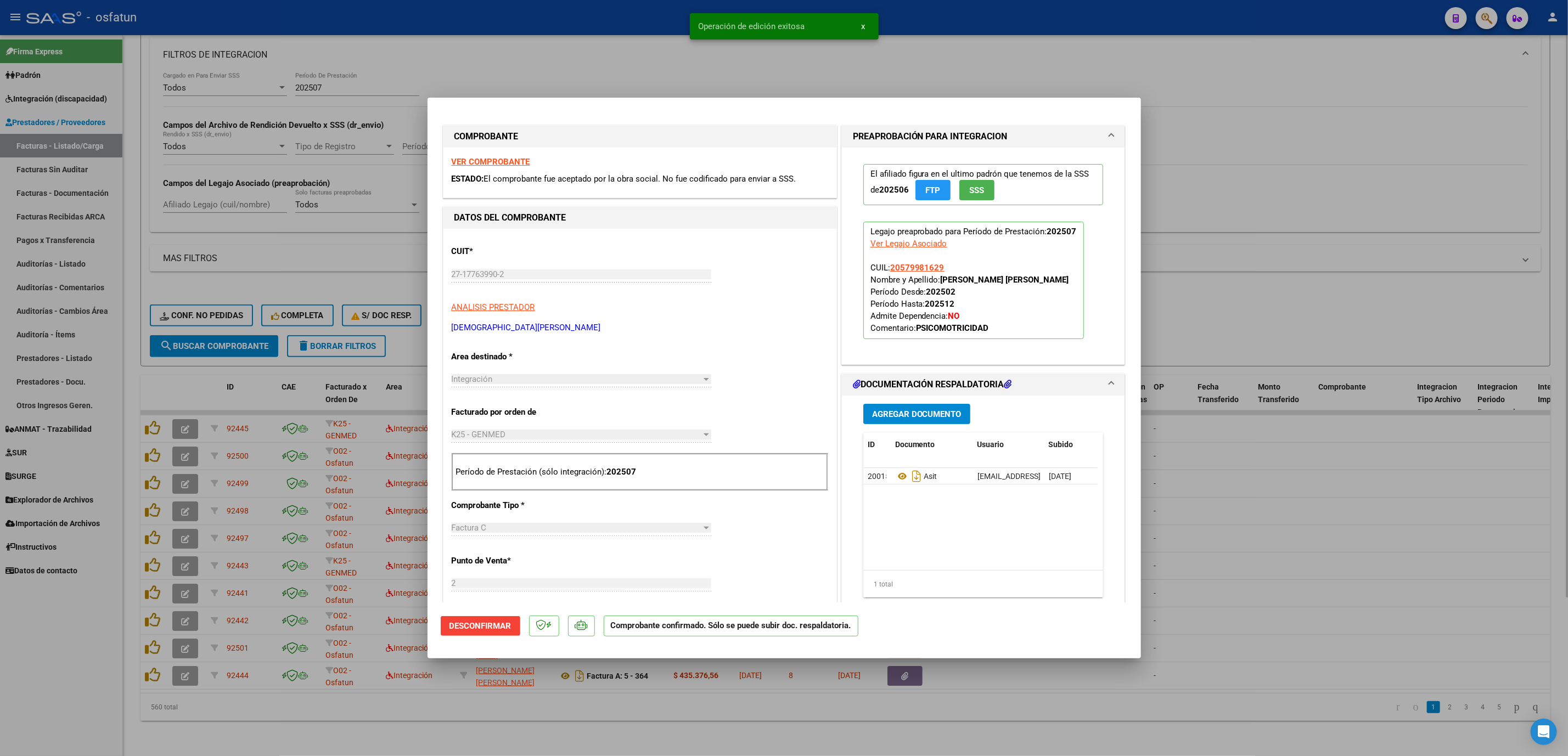
drag, startPoint x: 589, startPoint y: 27, endPoint x: 579, endPoint y: 48, distance: 23.3
click at [586, 35] on div at bounding box center [784, 378] width 1568 height 756
type input "$ 0,00"
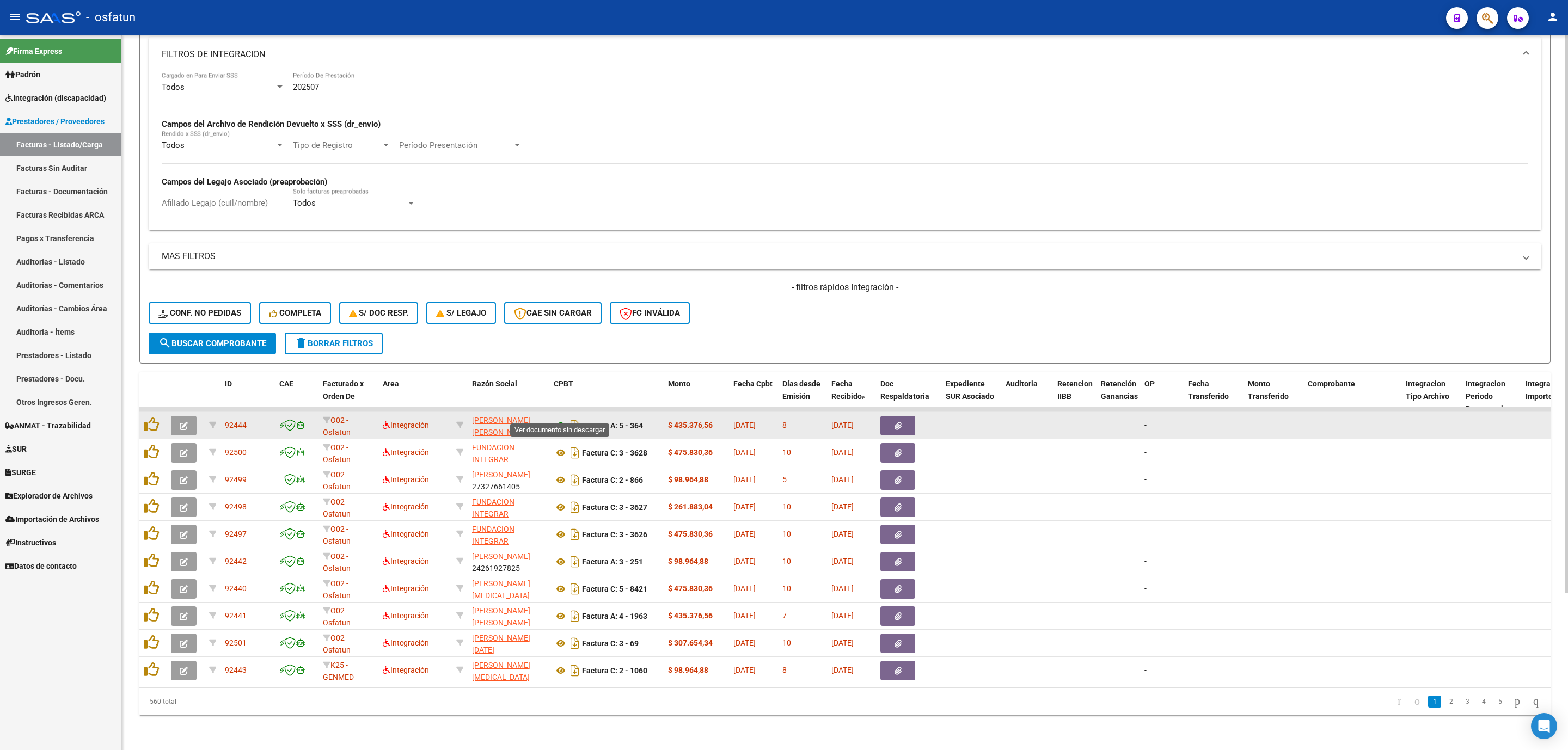
click at [557, 419] on icon at bounding box center [560, 425] width 14 height 13
click at [187, 422] on icon "button" at bounding box center [183, 425] width 8 height 8
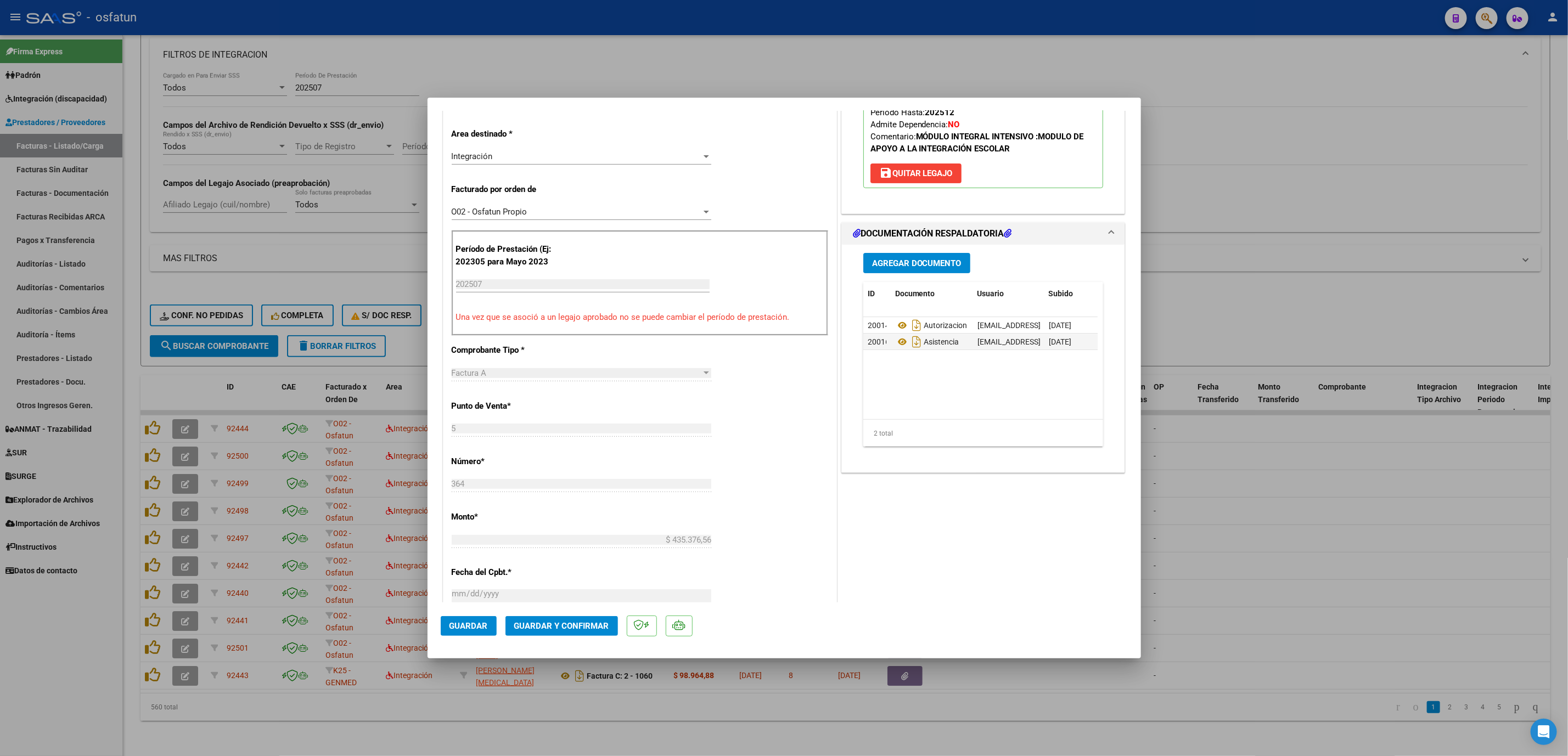
scroll to position [247, 0]
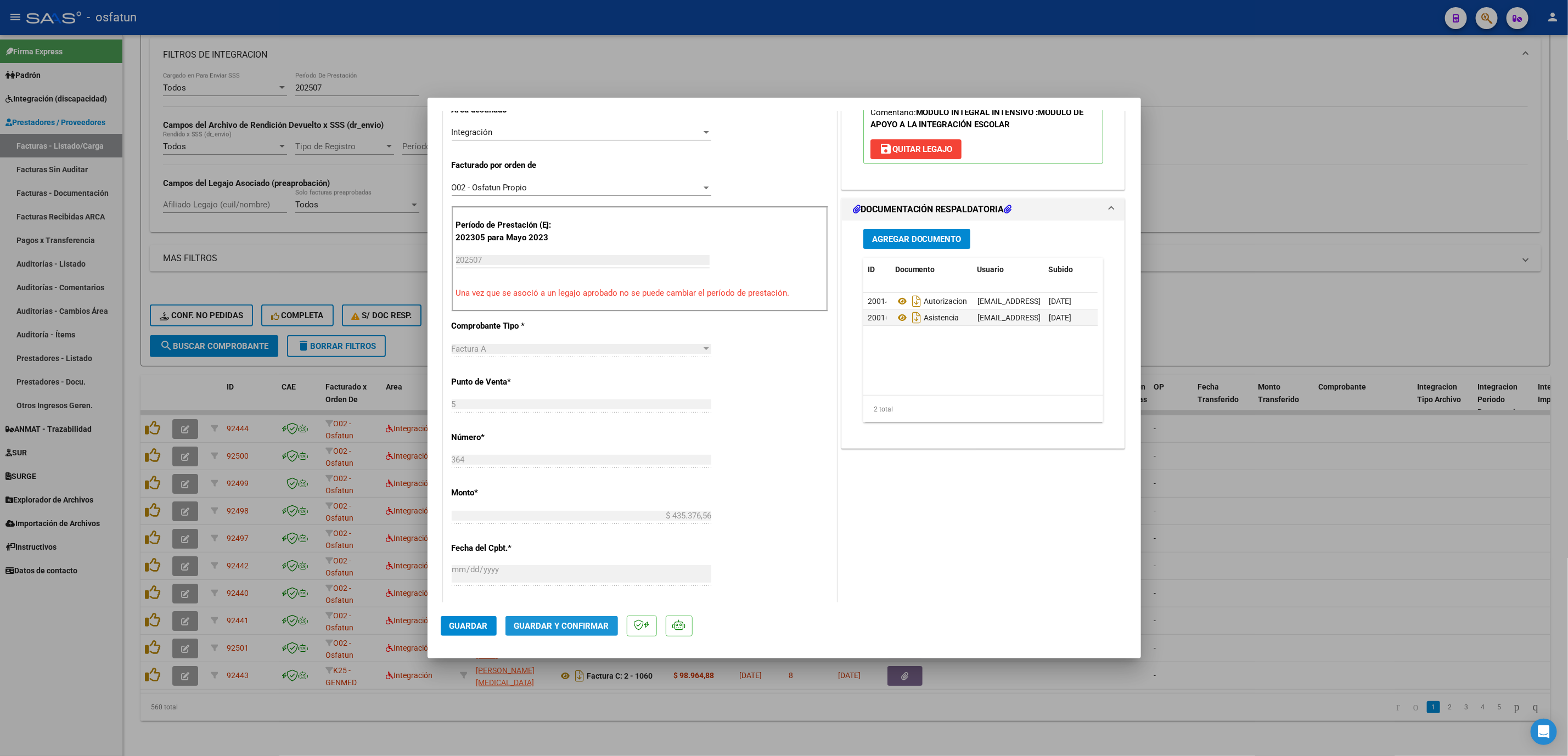
click at [593, 624] on span "Guardar y Confirmar" at bounding box center [562, 626] width 95 height 9
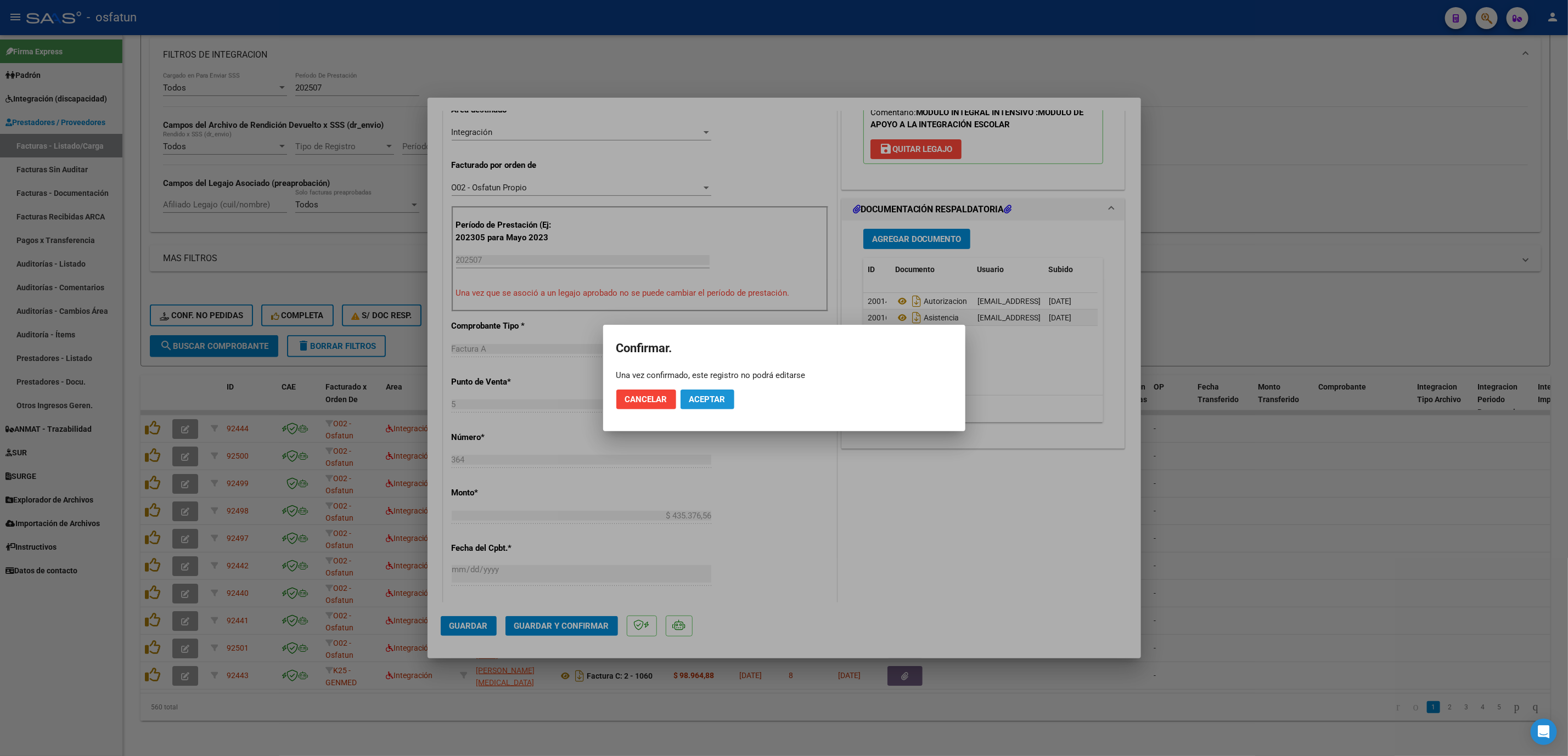
click at [706, 392] on button "Aceptar" at bounding box center [707, 399] width 54 height 20
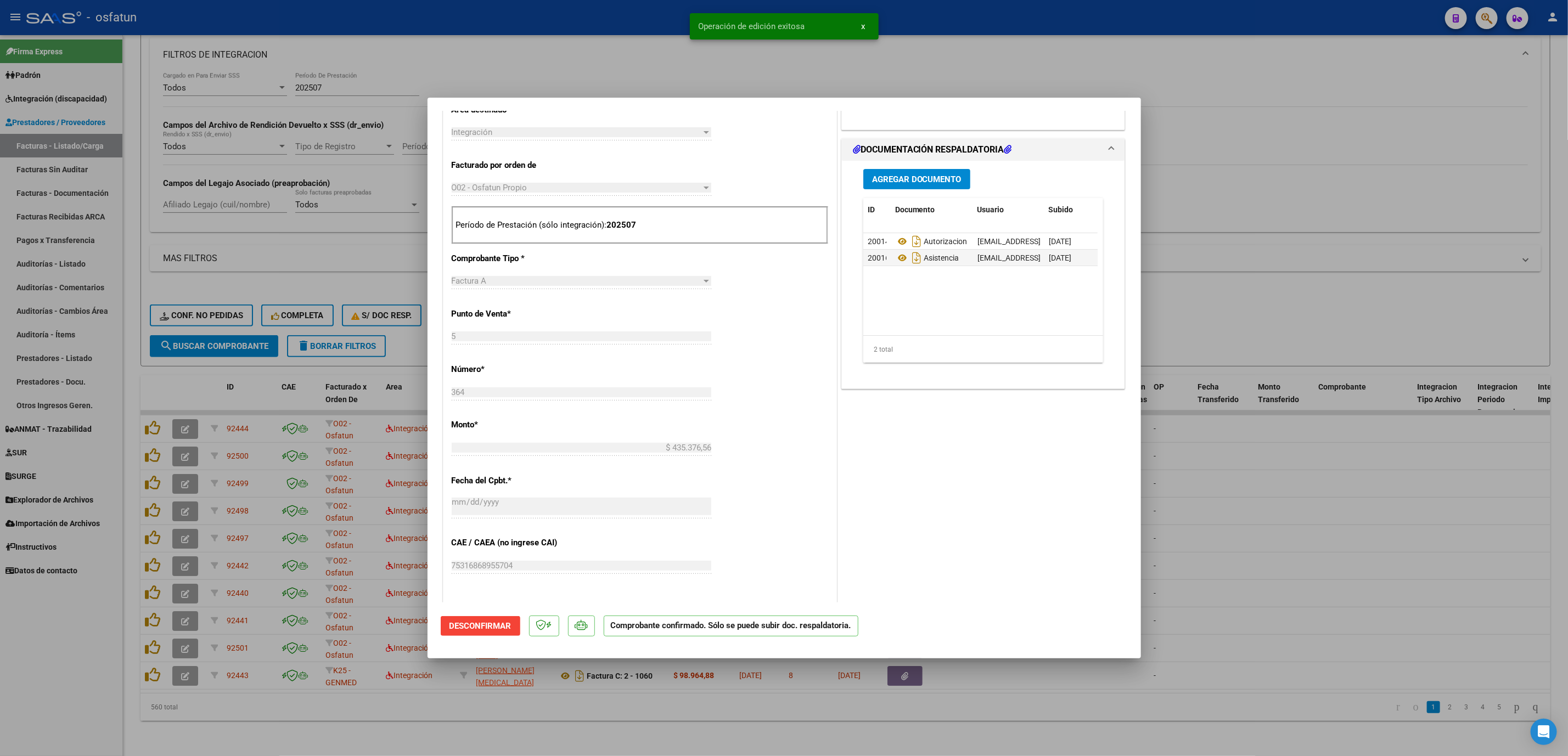
click at [1229, 487] on div at bounding box center [784, 378] width 1568 height 756
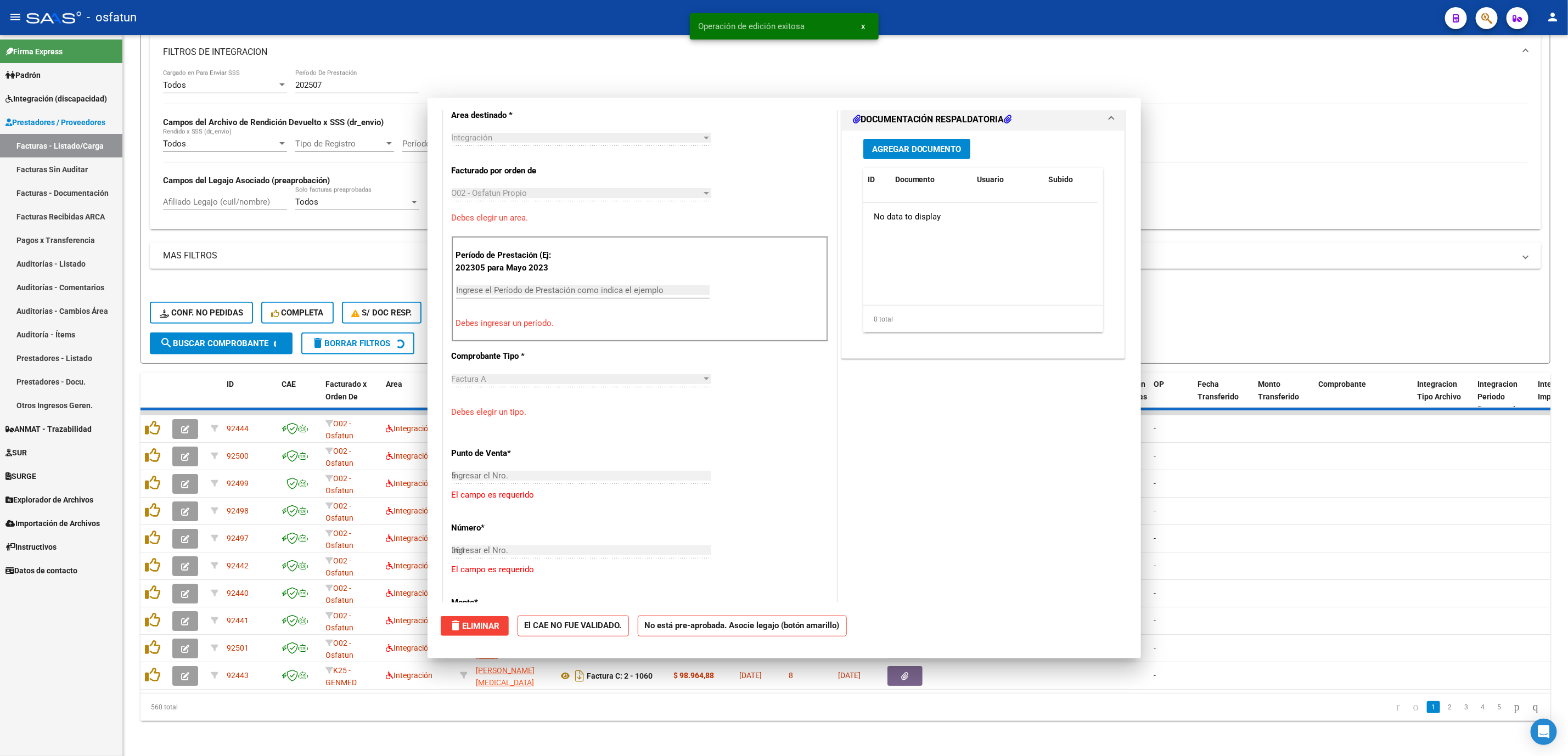
type input "$ 0,00"
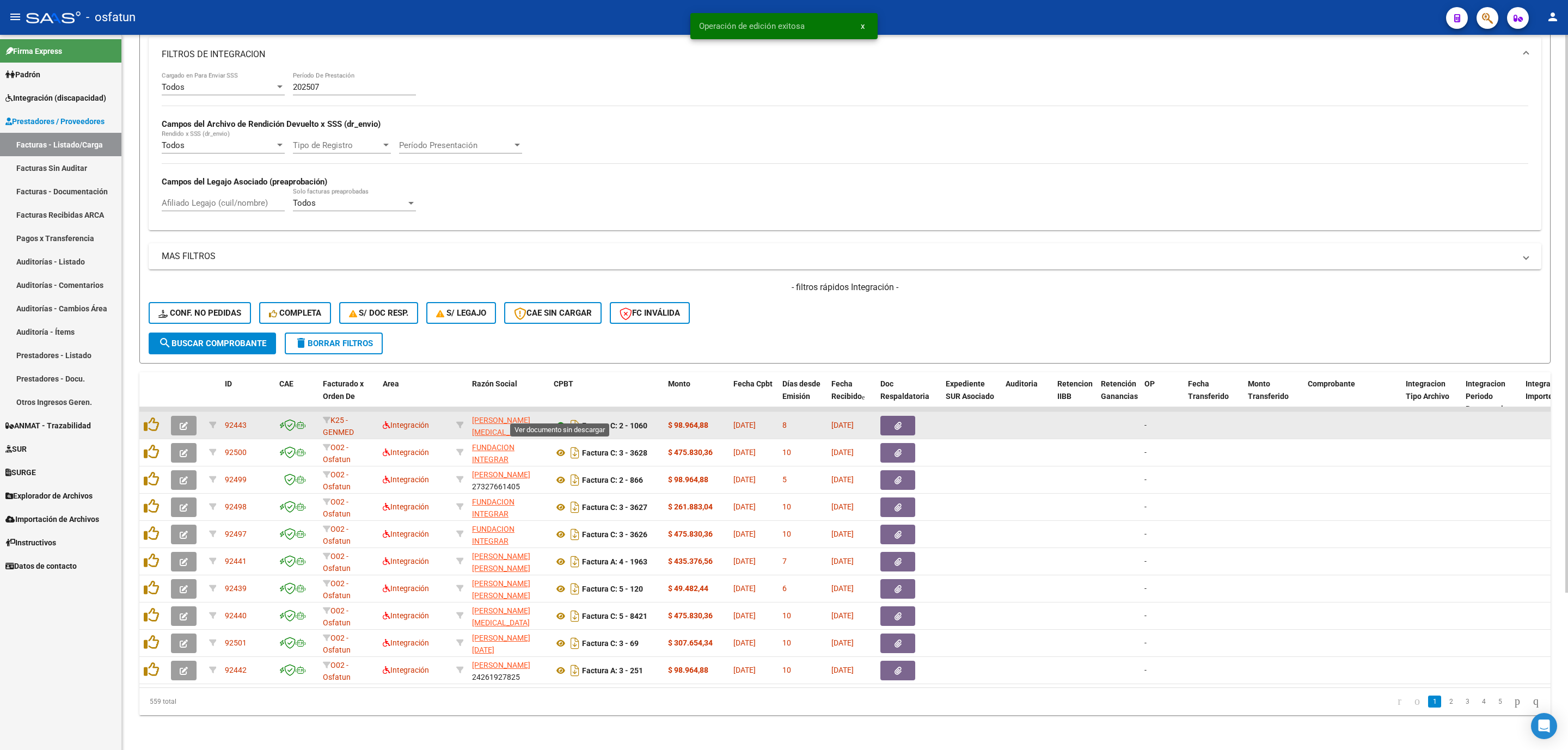
click at [560, 419] on icon at bounding box center [560, 425] width 14 height 13
click at [183, 422] on icon "button" at bounding box center [183, 425] width 8 height 8
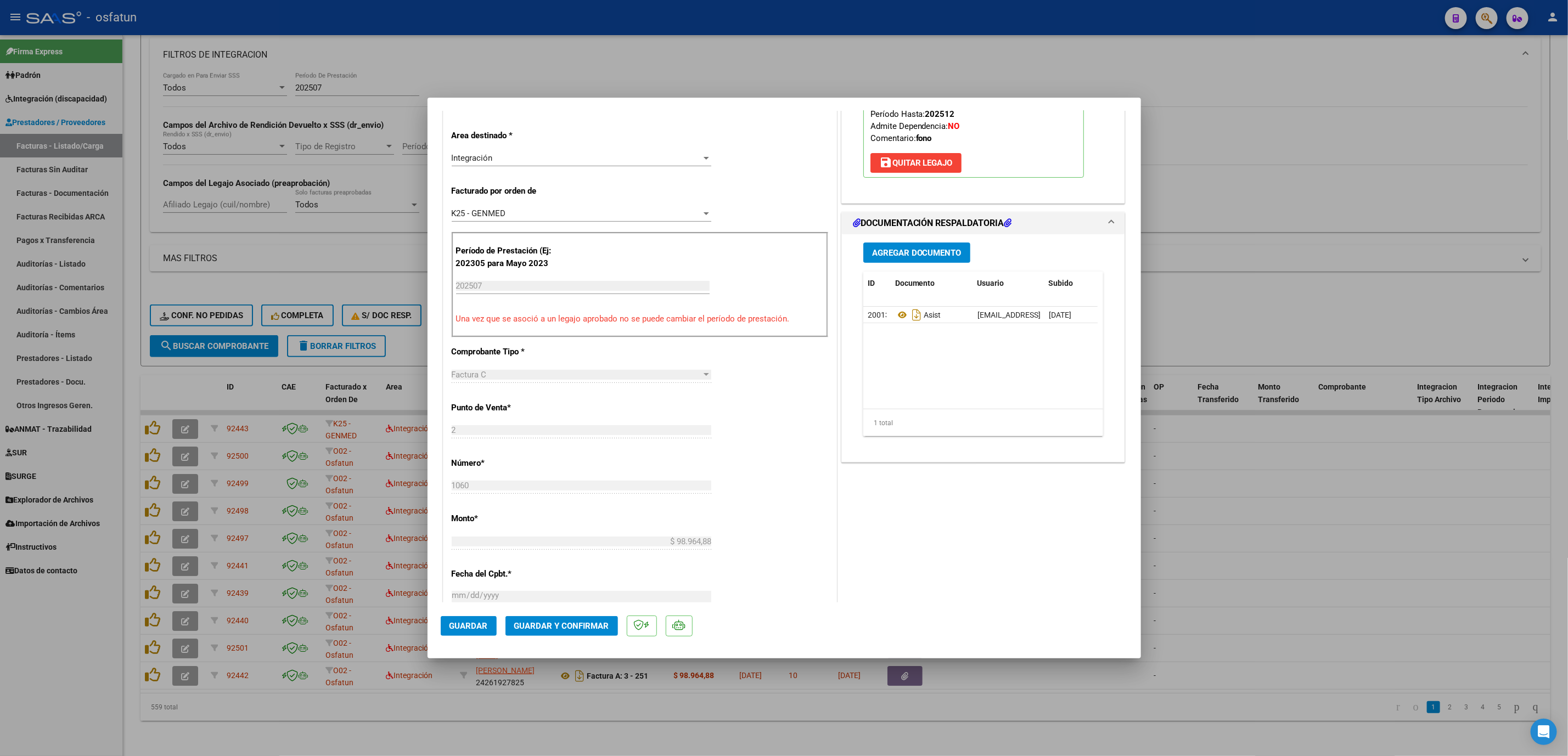
scroll to position [247, 0]
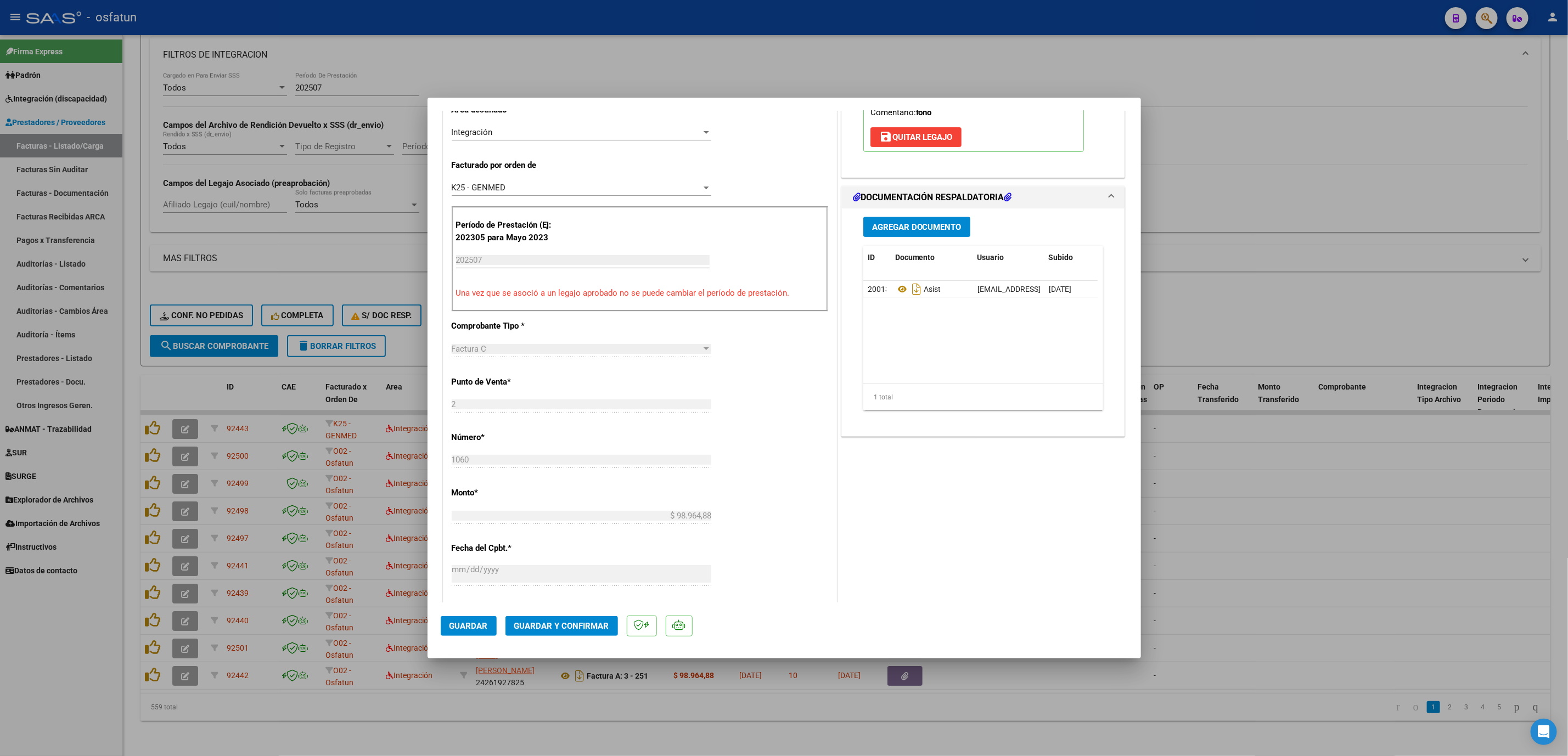
click at [578, 613] on mat-dialog-actions "Guardar Guardar y Confirmar" at bounding box center [784, 624] width 687 height 43
click at [579, 625] on span "Guardar y Confirmar" at bounding box center [562, 626] width 95 height 9
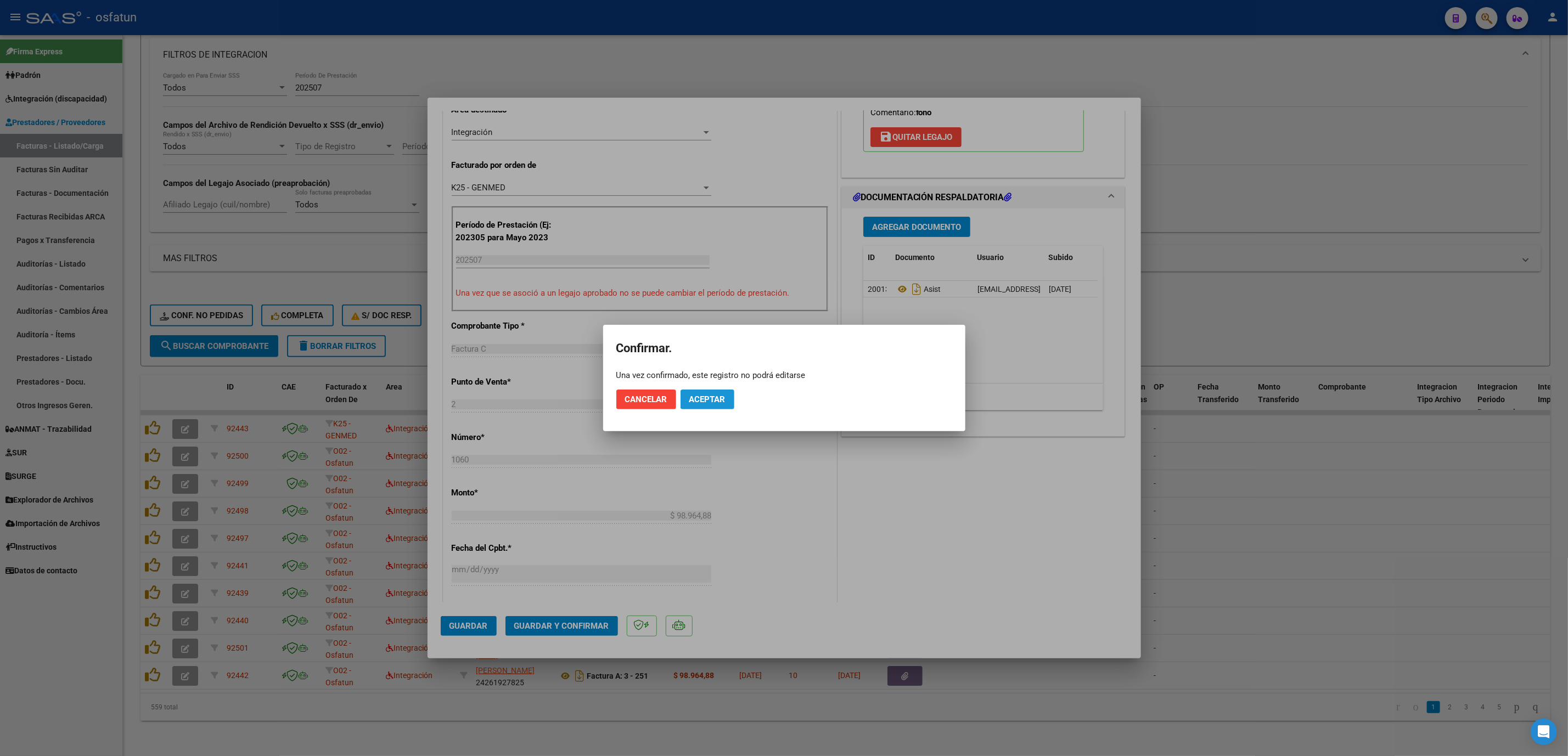
click at [712, 398] on span "Aceptar" at bounding box center [707, 400] width 36 height 9
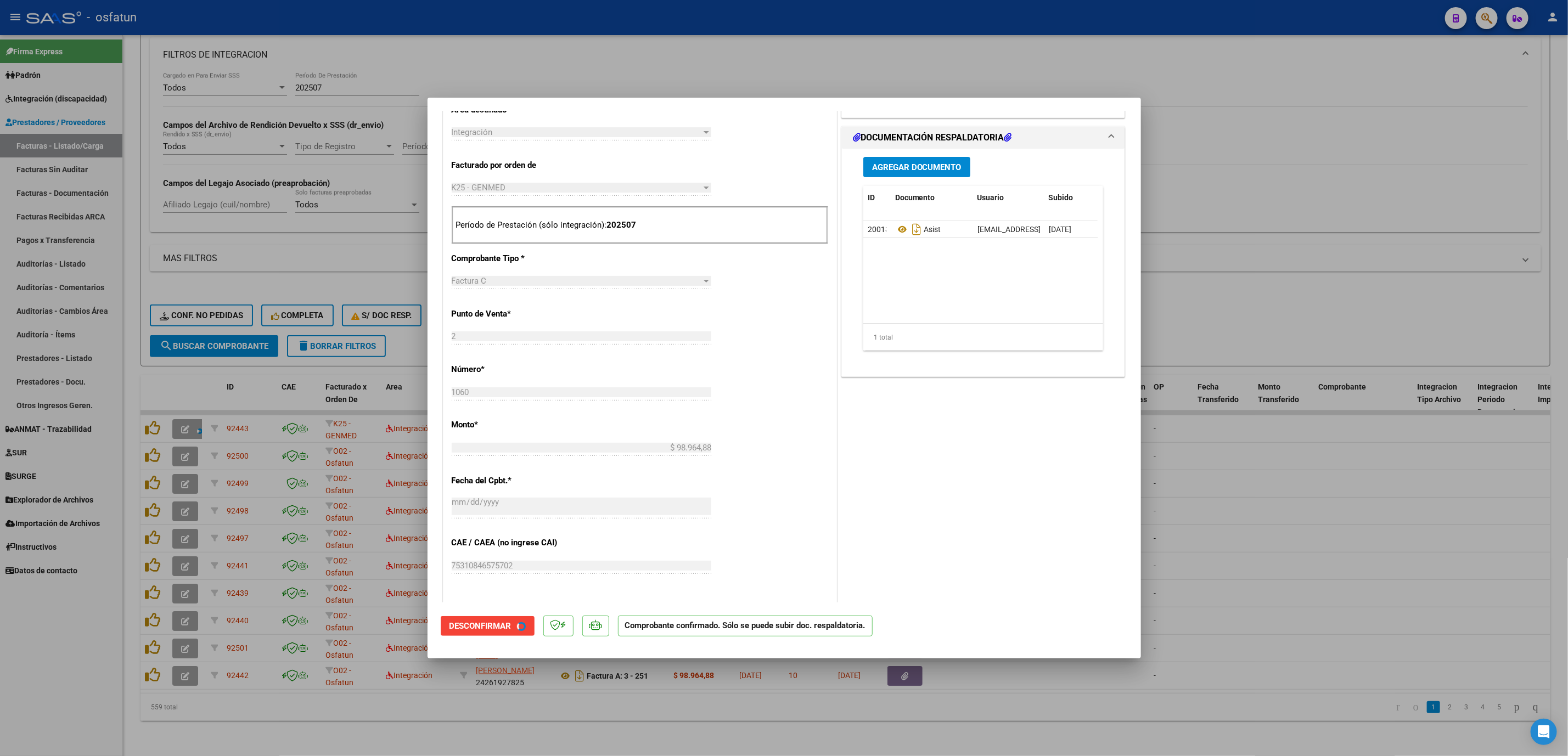
click at [1265, 550] on div at bounding box center [784, 378] width 1568 height 756
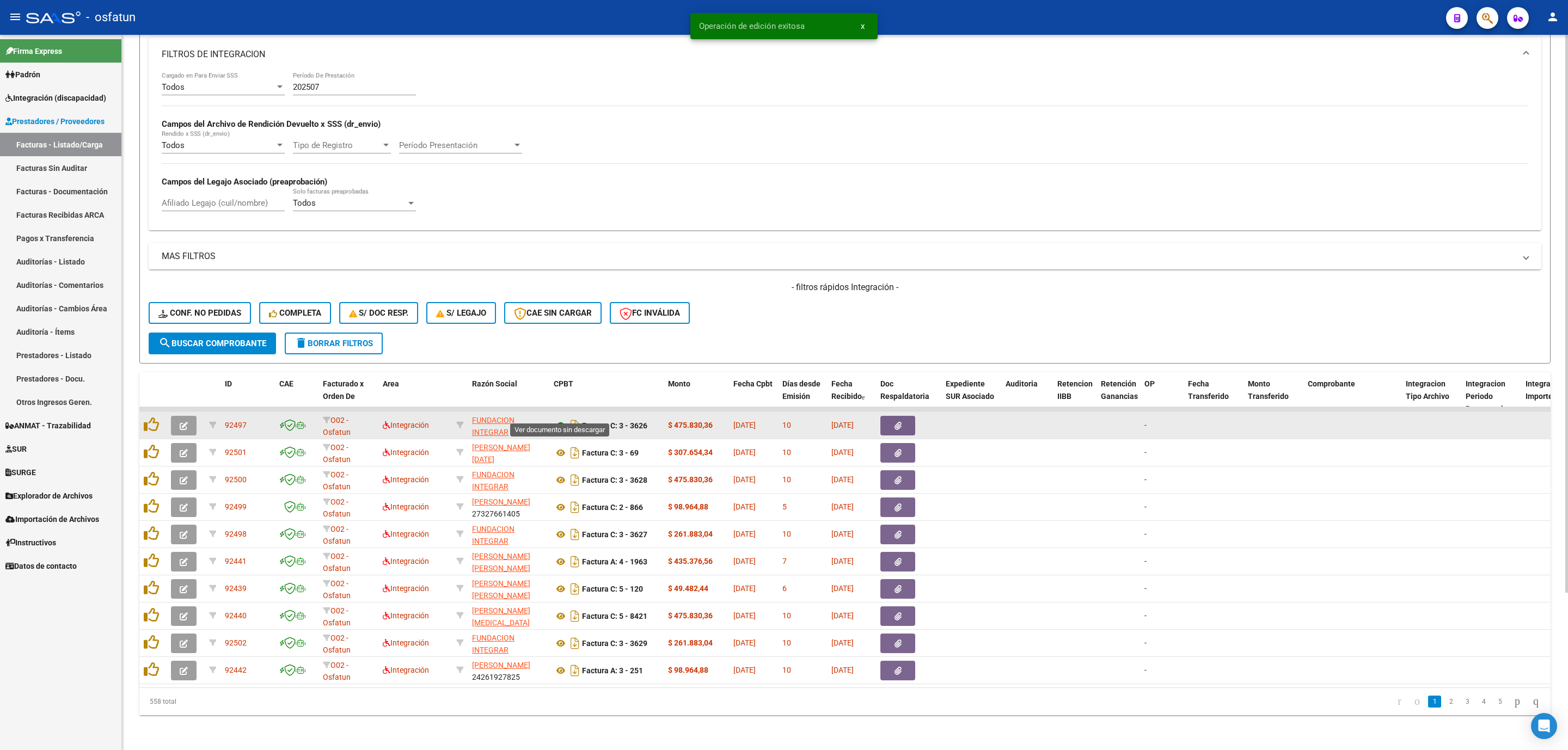
click at [560, 419] on icon at bounding box center [560, 425] width 14 height 13
click at [183, 421] on span "button" at bounding box center [183, 425] width 8 height 9
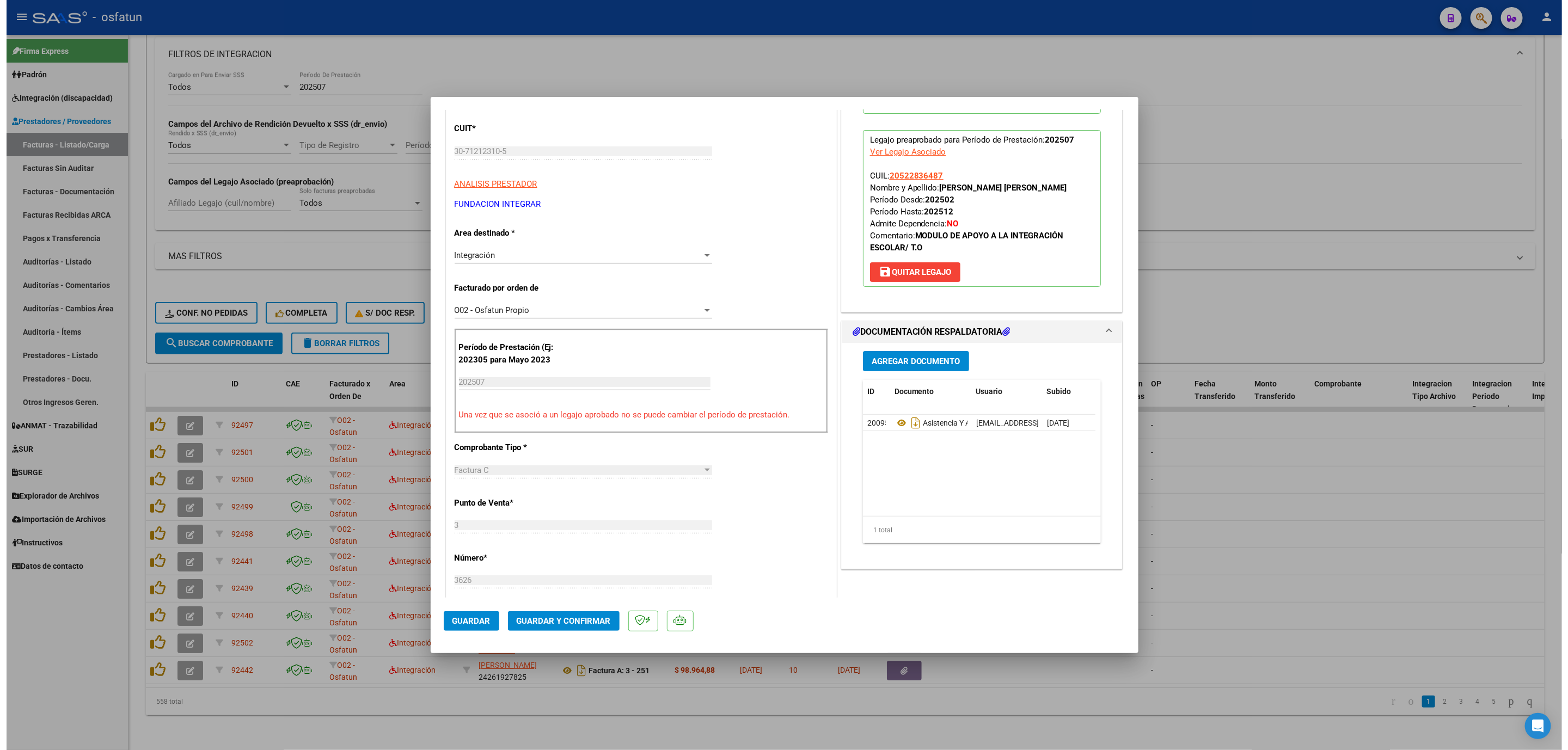
scroll to position [164, 0]
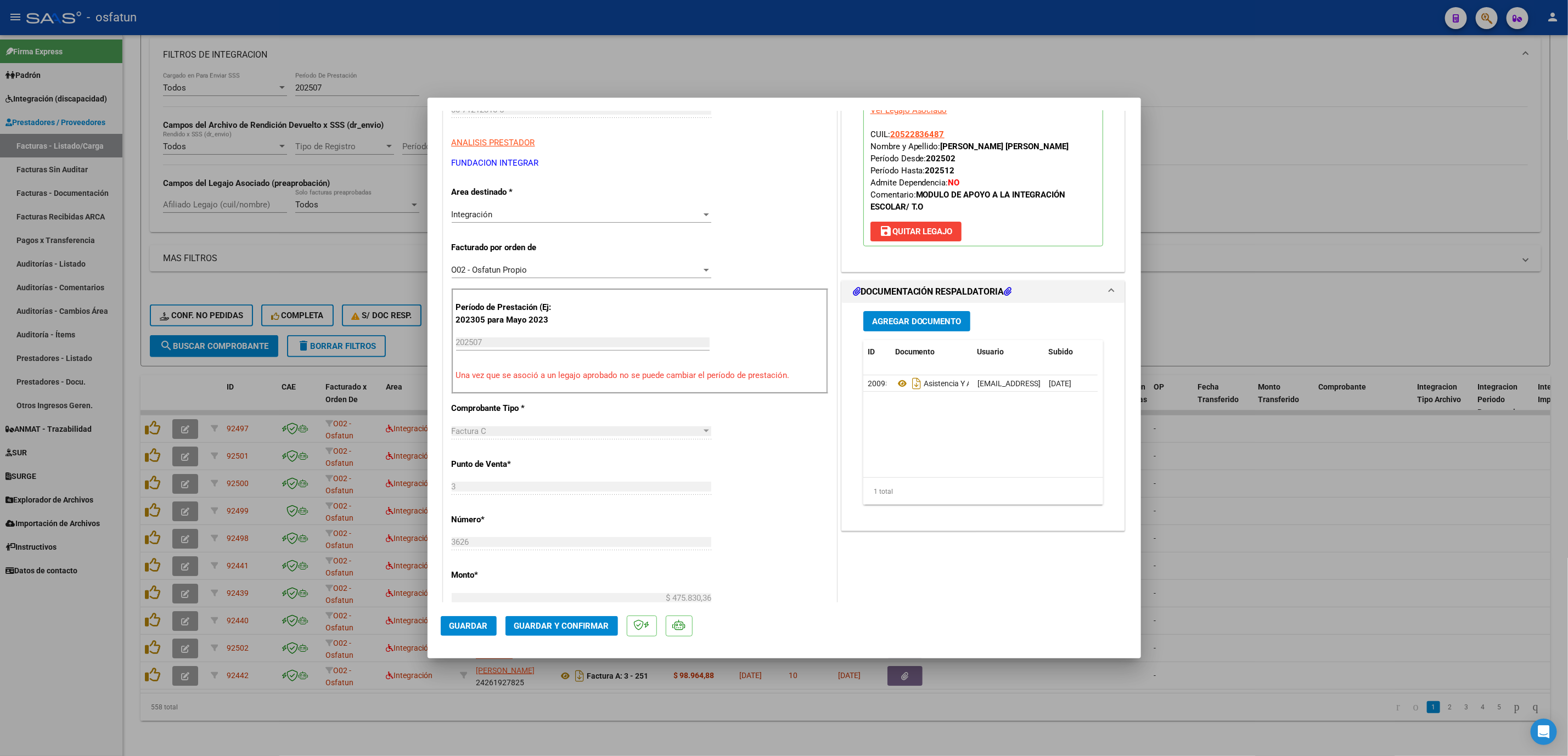
click at [560, 622] on span "Guardar y Confirmar" at bounding box center [562, 626] width 95 height 9
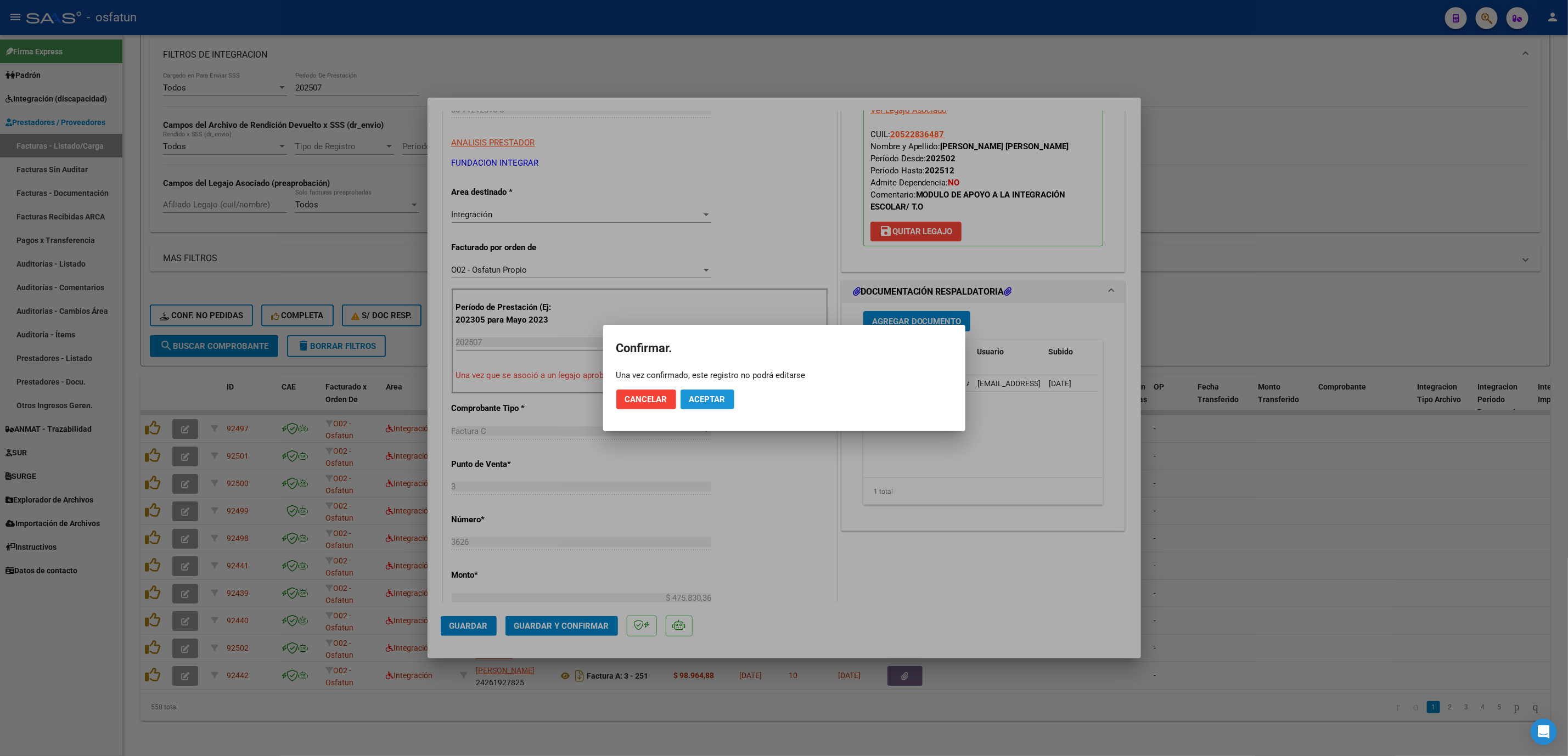
click at [705, 404] on span "Aceptar" at bounding box center [707, 400] width 36 height 9
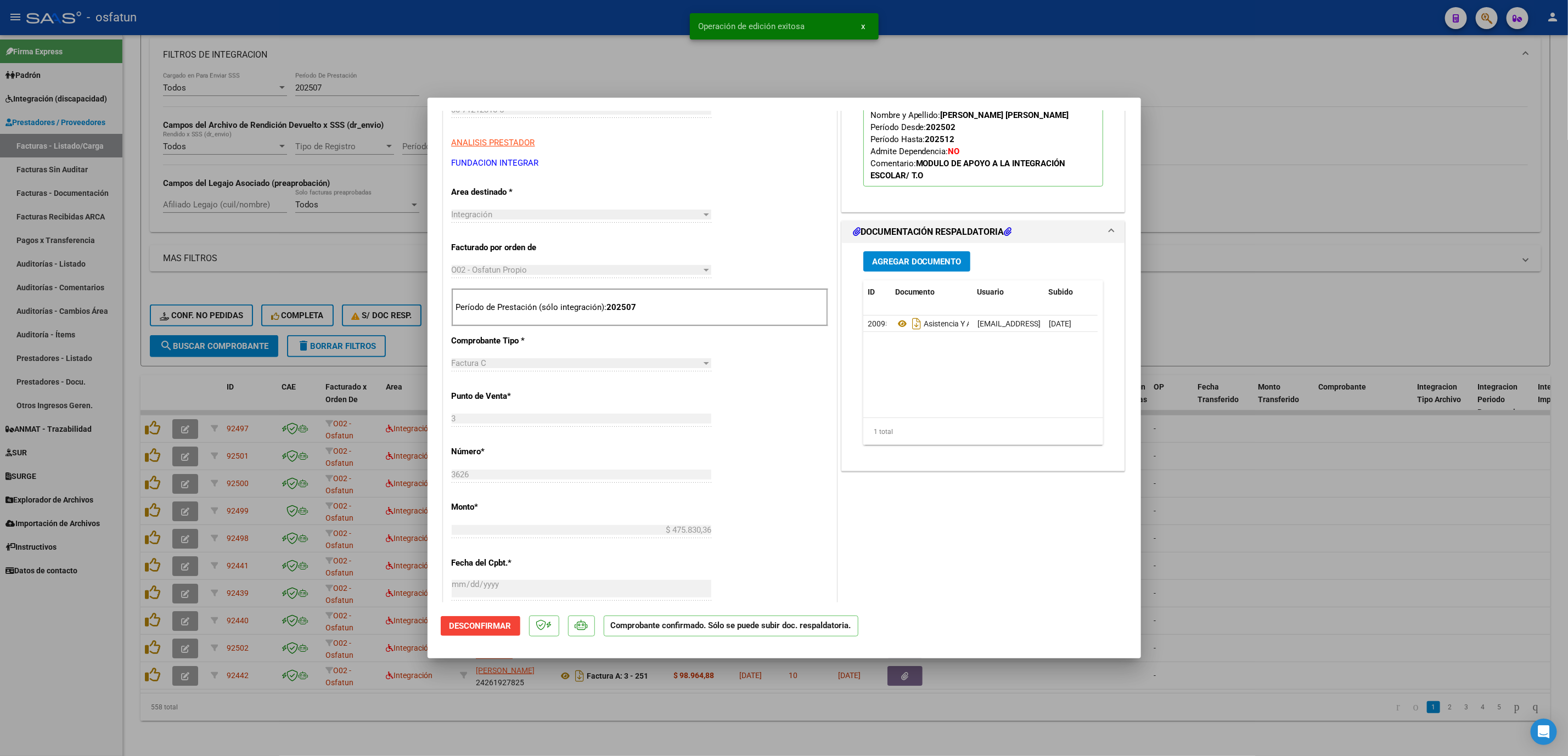
drag, startPoint x: 1122, startPoint y: 573, endPoint x: 1100, endPoint y: 573, distance: 22.0
click at [1122, 573] on mat-dialog-content "COMPROBANTE VER COMPROBANTE ESTADO: El comprobante fue aceptado por la obra soc…" at bounding box center [784, 357] width 714 height 492
click at [1204, 519] on div at bounding box center [784, 378] width 1568 height 756
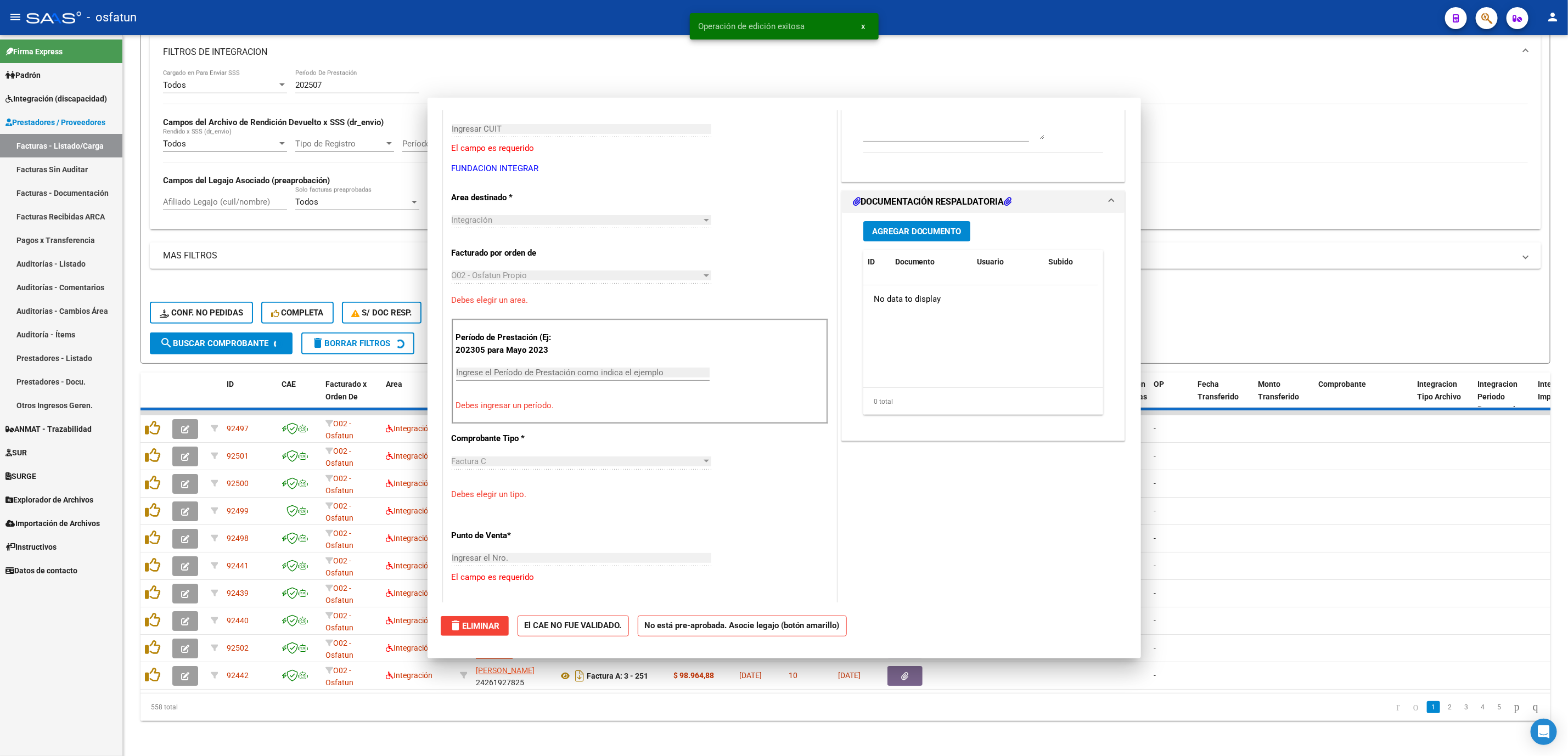
scroll to position [0, 0]
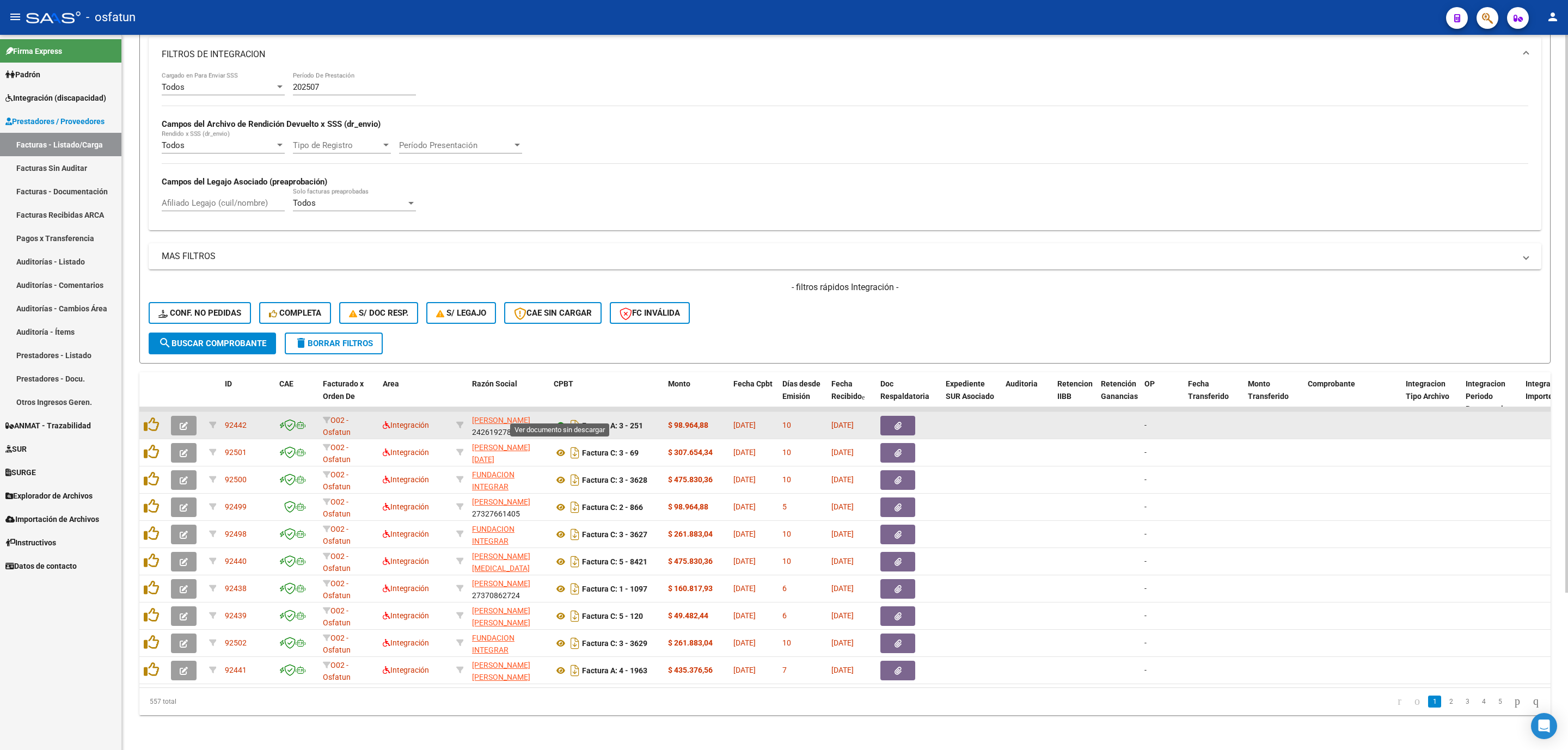
click at [557, 419] on icon at bounding box center [560, 425] width 14 height 13
click at [188, 416] on button "button" at bounding box center [183, 425] width 25 height 20
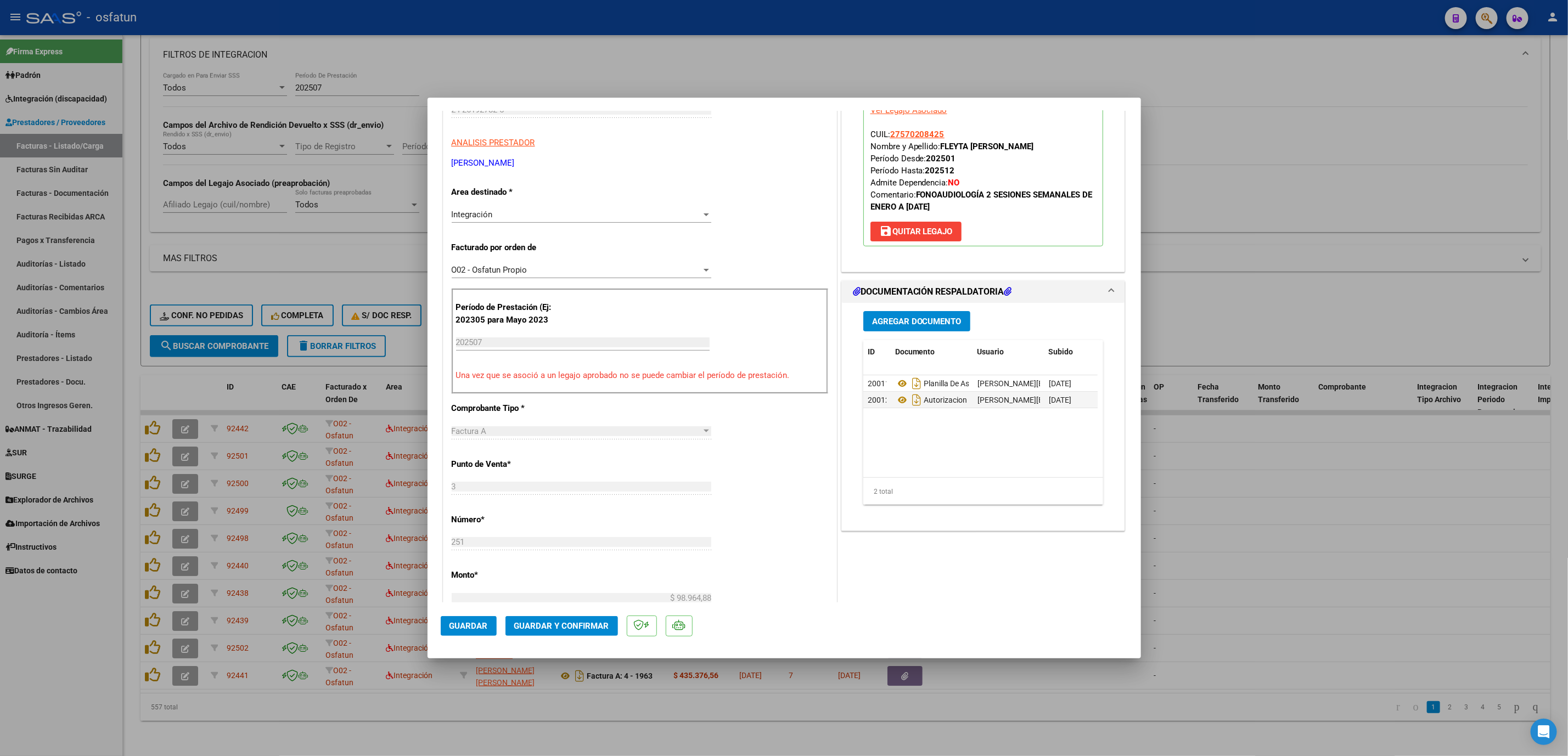
scroll to position [247, 0]
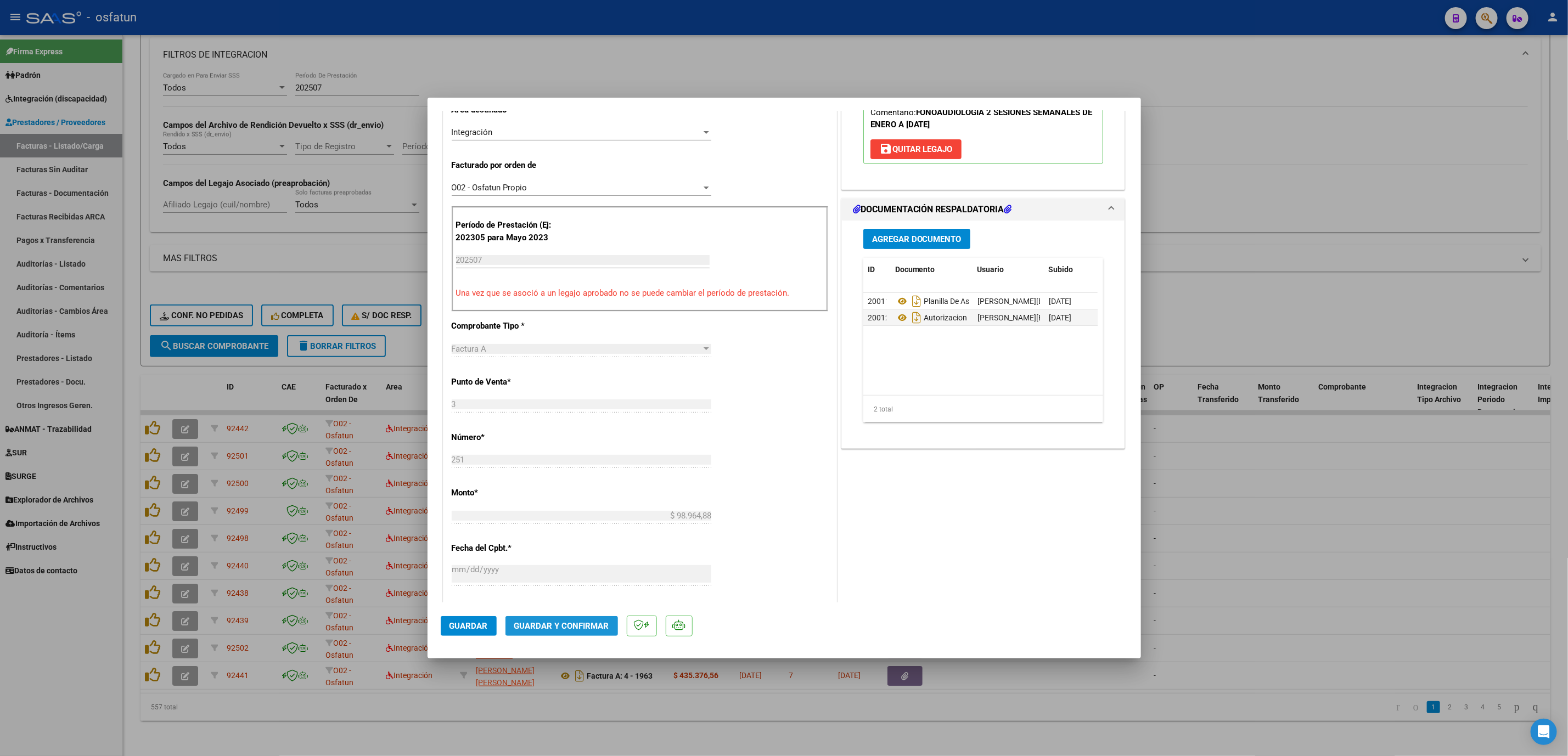
click at [569, 619] on button "Guardar y Confirmar" at bounding box center [561, 626] width 112 height 20
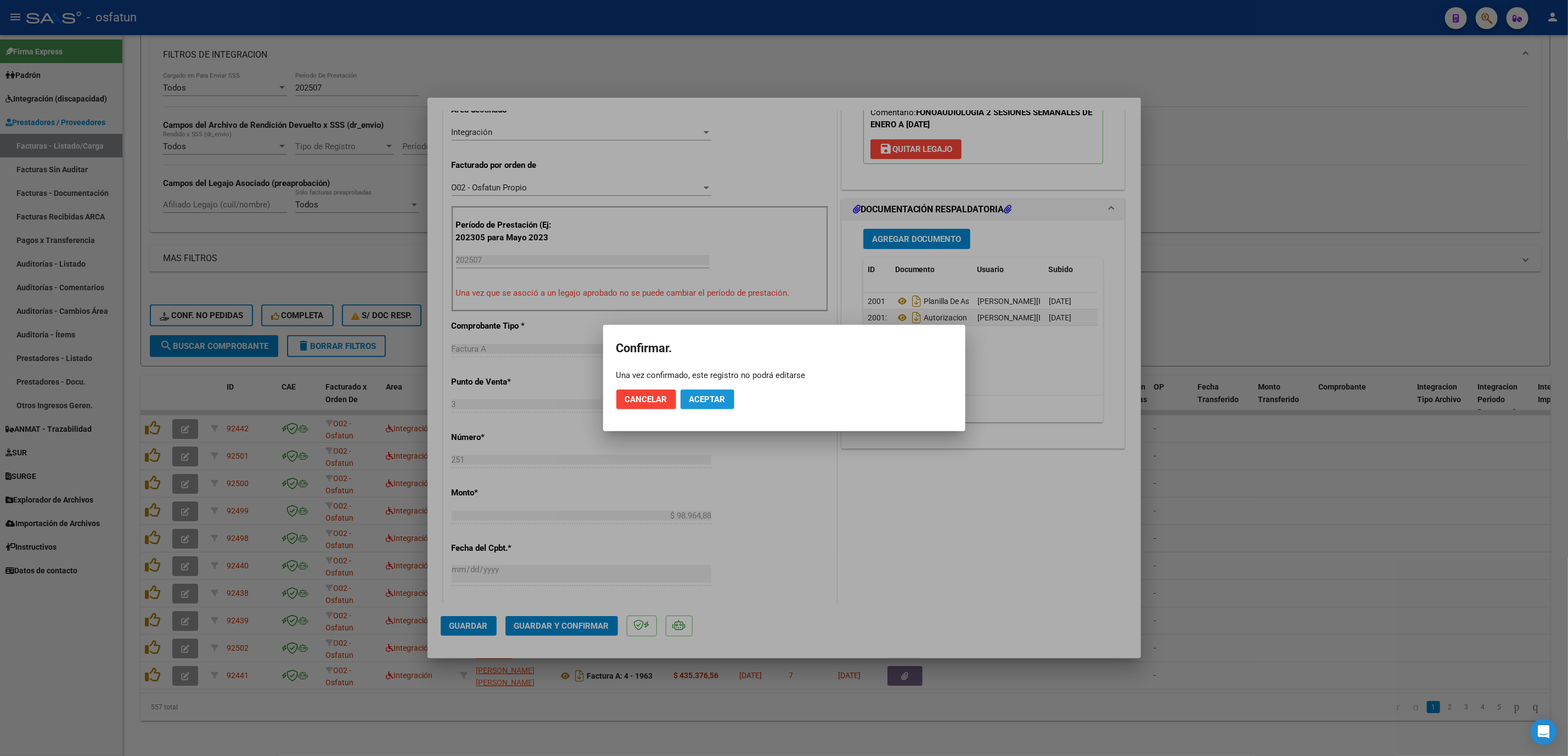
click at [708, 402] on span "Aceptar" at bounding box center [707, 400] width 36 height 9
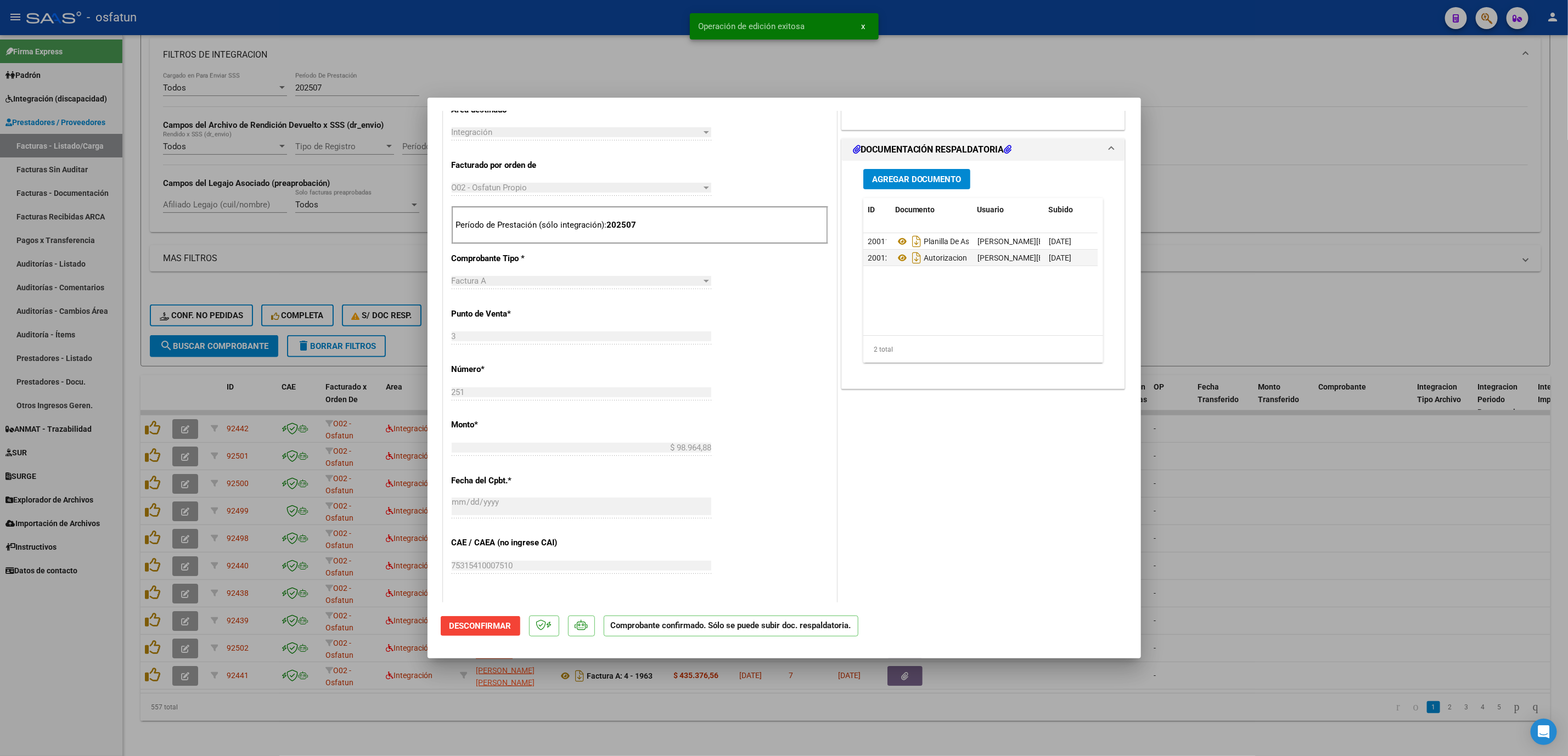
click at [1359, 531] on div at bounding box center [784, 378] width 1568 height 756
type input "$ 0,00"
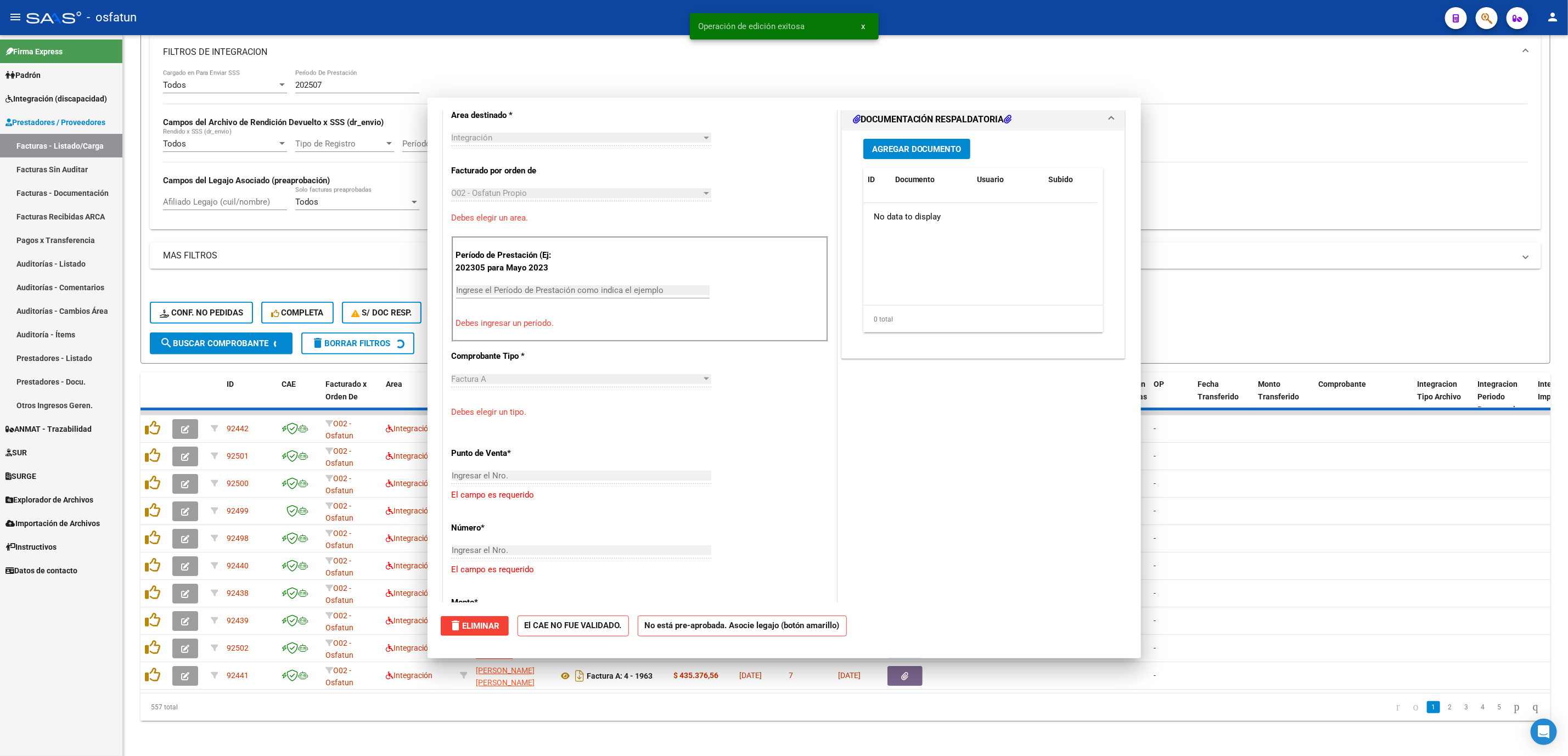
scroll to position [266, 0]
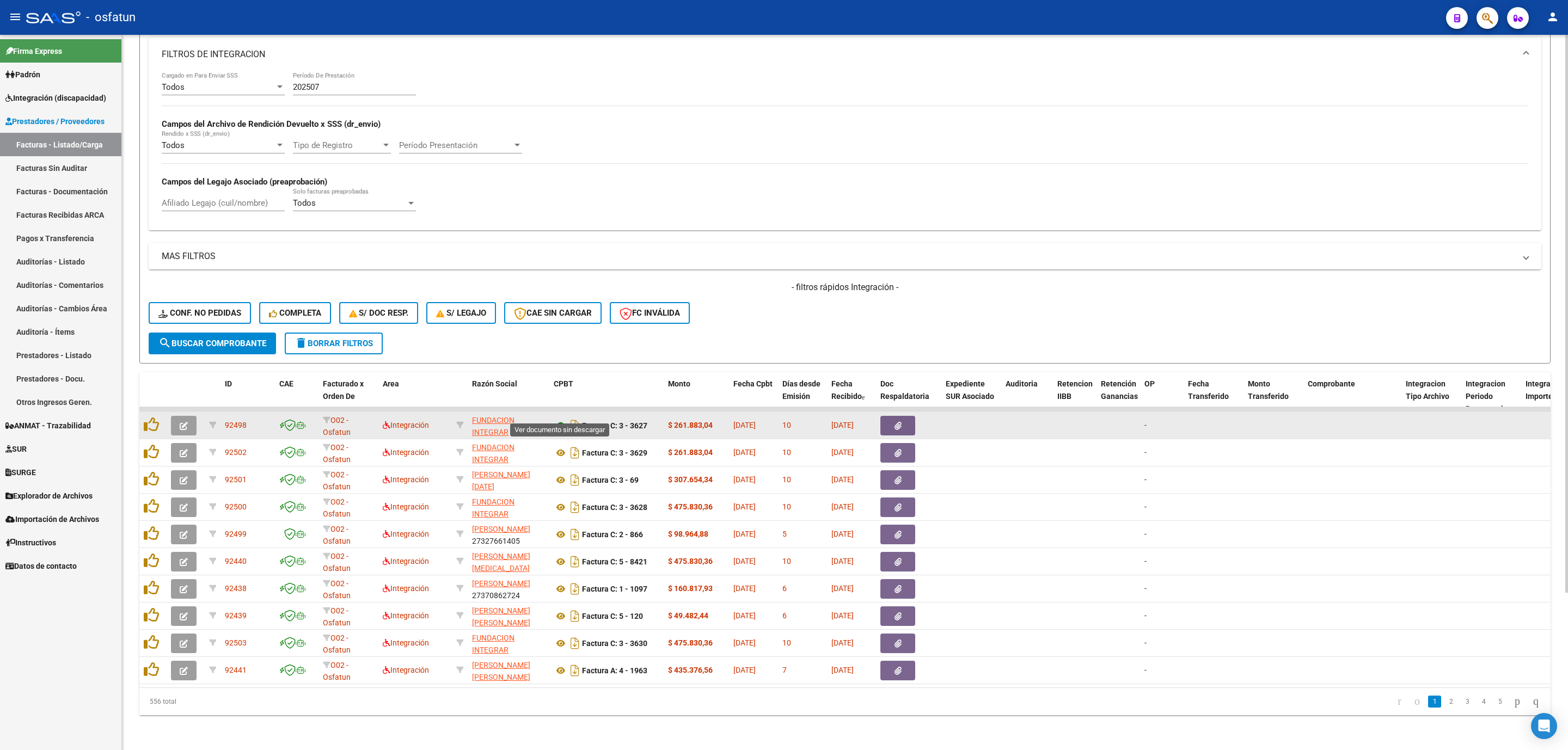
click at [557, 419] on icon at bounding box center [560, 425] width 14 height 13
click at [181, 412] on datatable-body-cell at bounding box center [185, 425] width 38 height 27
click at [183, 422] on icon "button" at bounding box center [183, 425] width 8 height 8
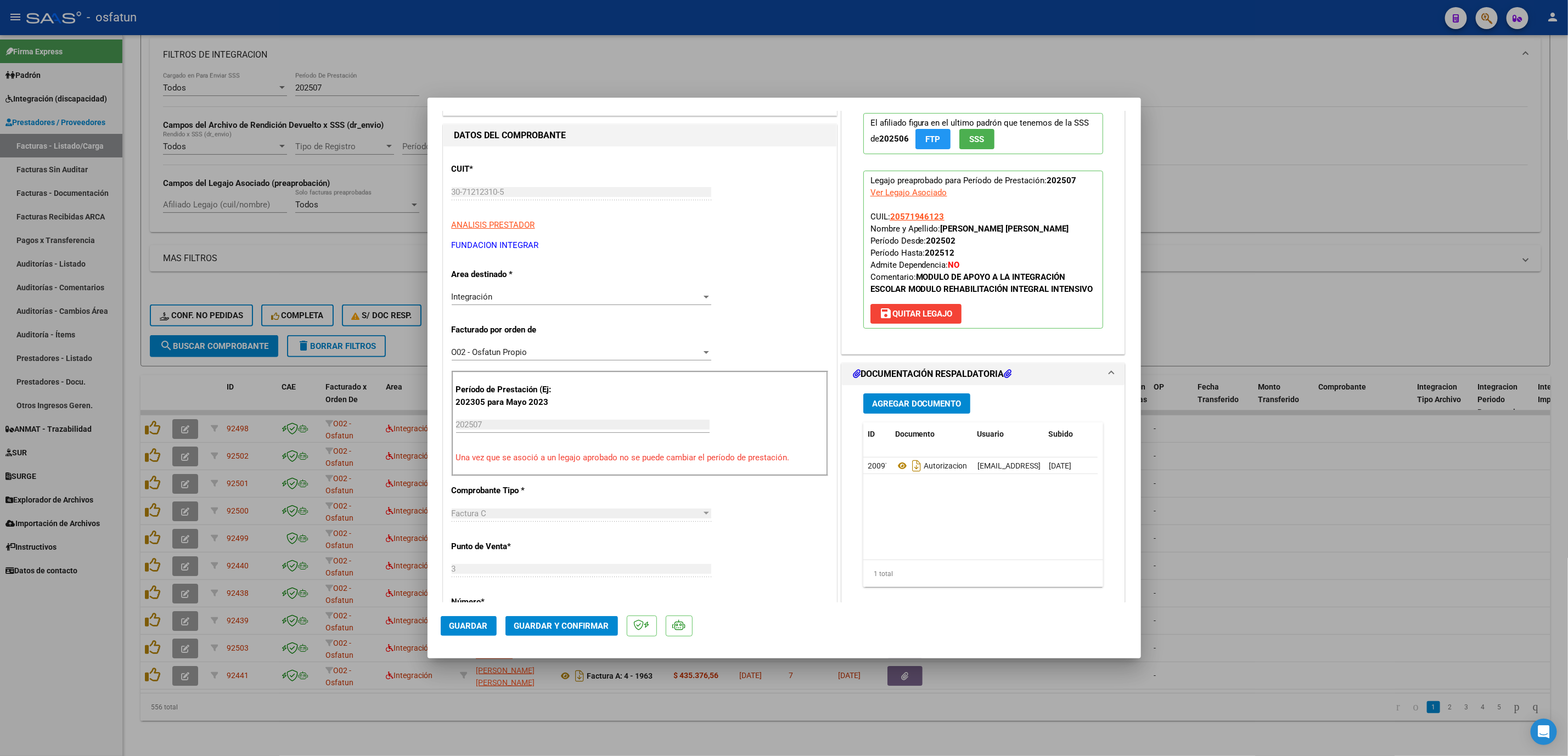
scroll to position [165, 0]
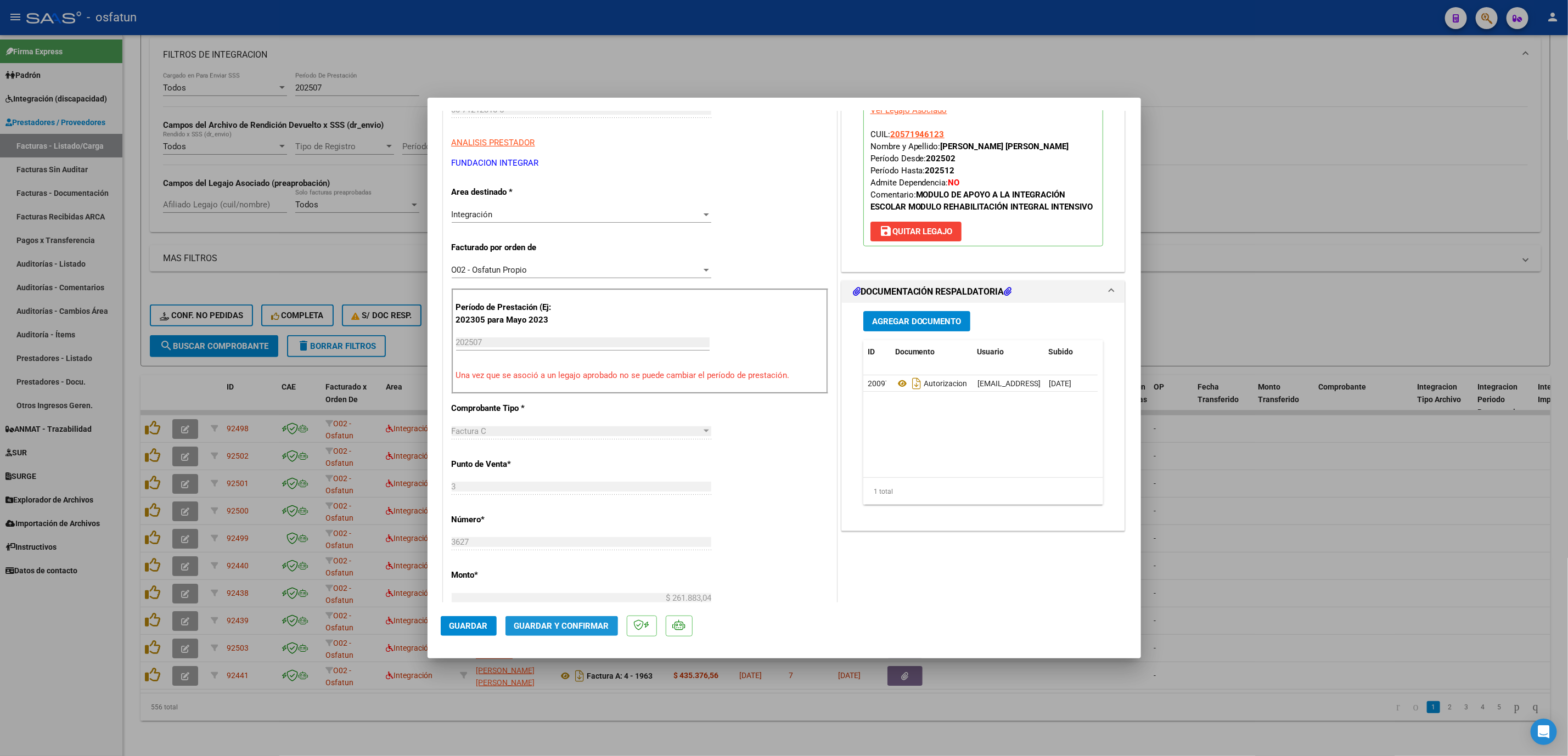
click at [555, 629] on span "Guardar y Confirmar" at bounding box center [562, 626] width 95 height 9
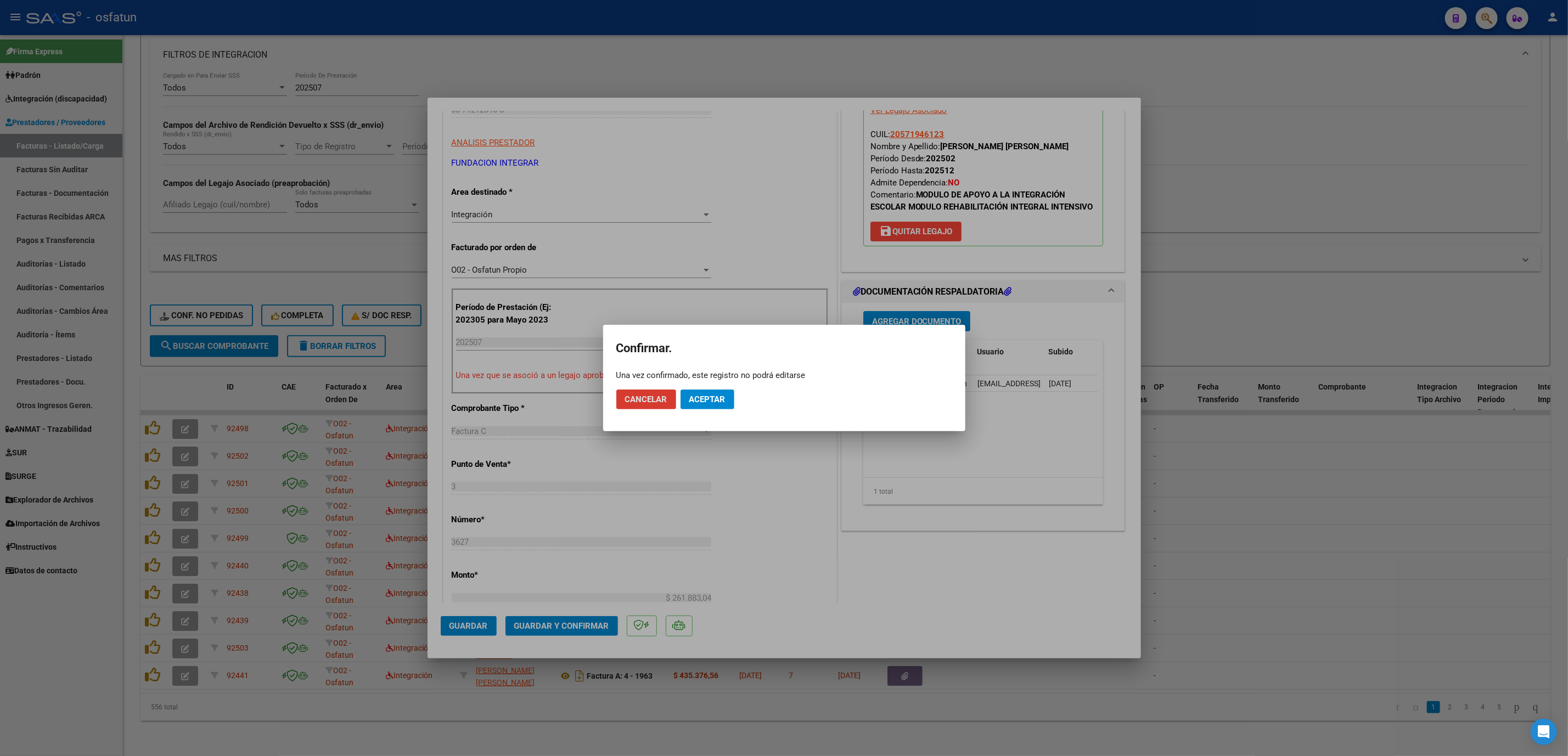
click at [700, 397] on span "Aceptar" at bounding box center [707, 400] width 36 height 9
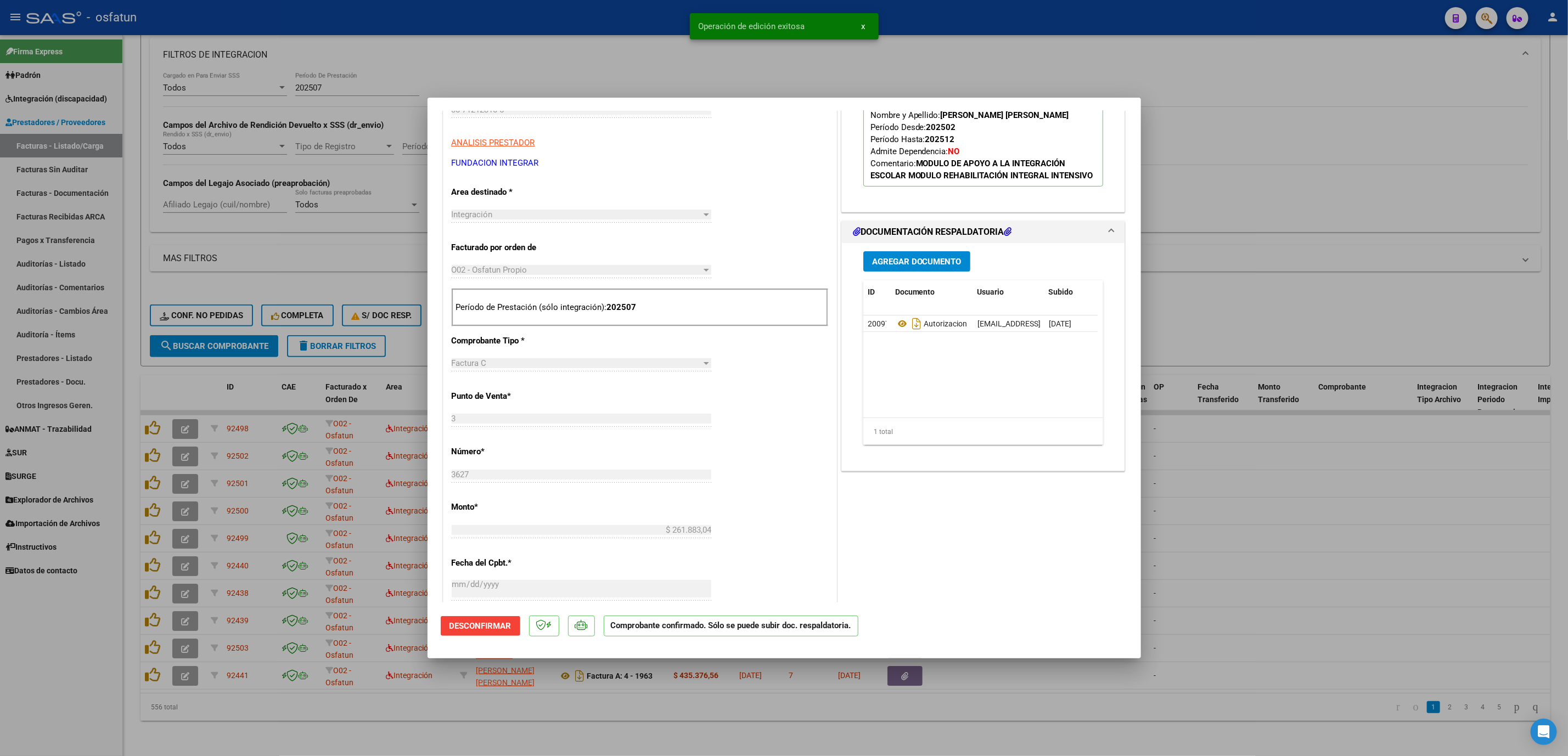
click at [1309, 511] on div at bounding box center [784, 378] width 1568 height 756
type input "$ 0,00"
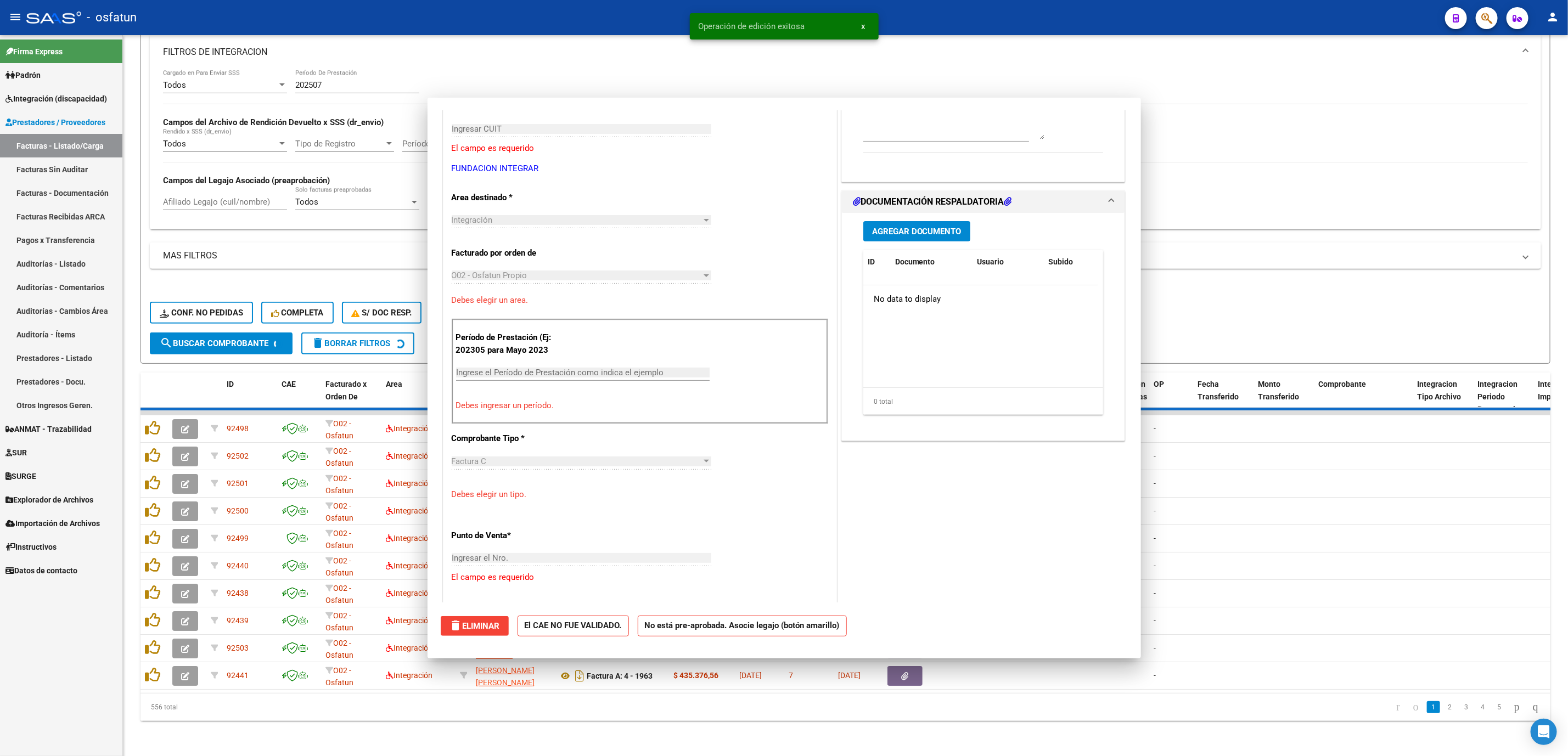
scroll to position [183, 0]
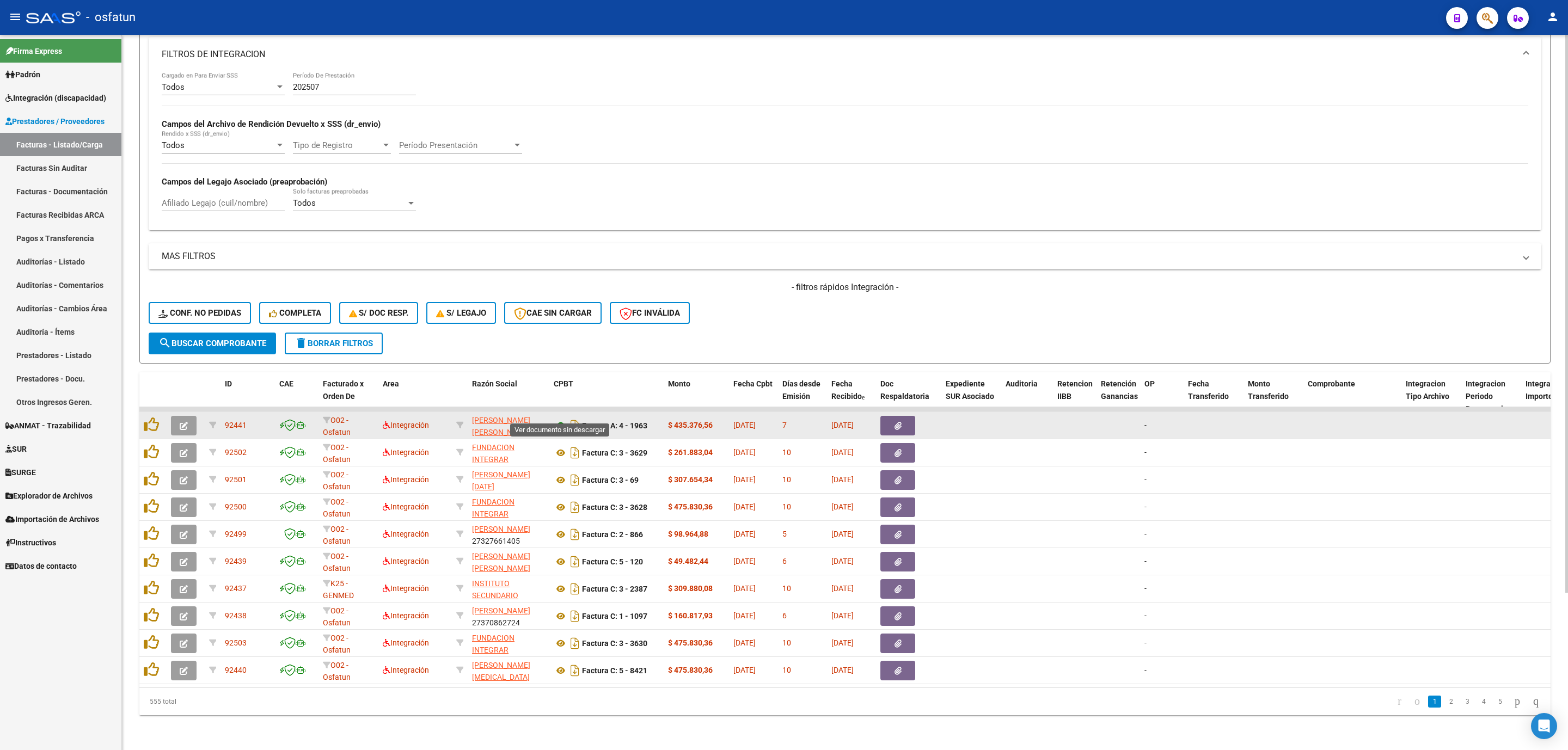
click at [557, 419] on icon at bounding box center [560, 425] width 14 height 13
click at [184, 420] on button "button" at bounding box center [183, 425] width 25 height 20
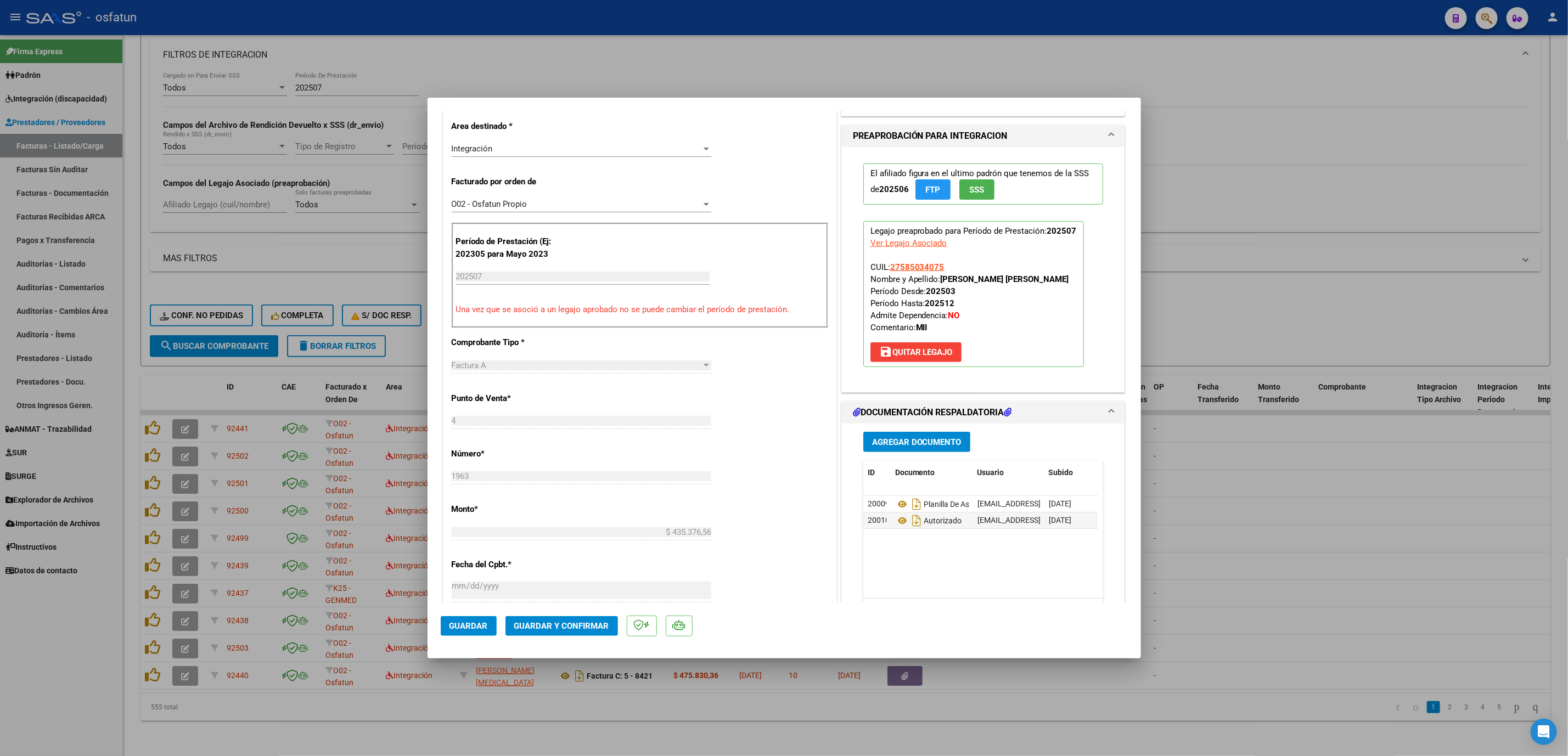
scroll to position [247, 0]
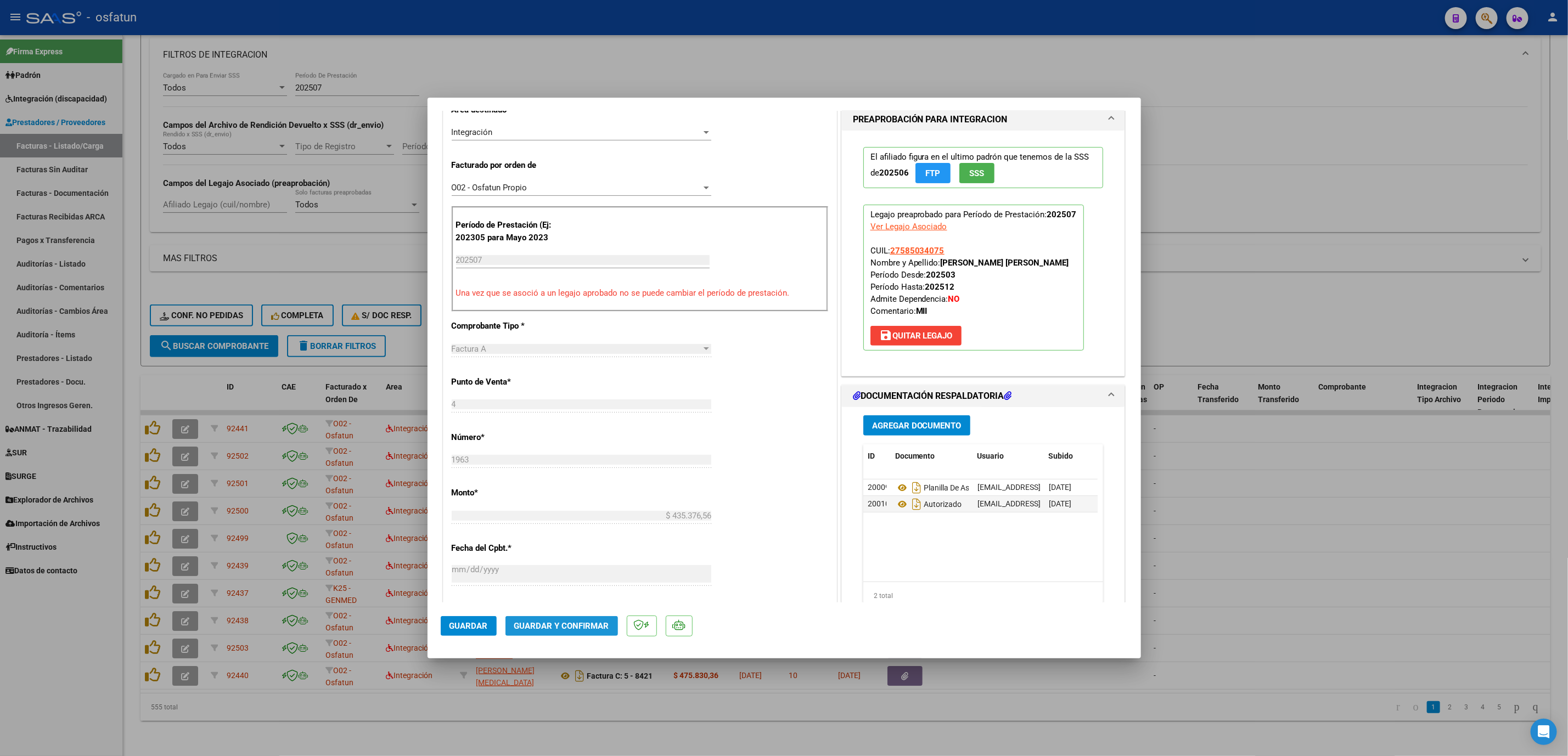
click at [571, 628] on span "Guardar y Confirmar" at bounding box center [562, 626] width 95 height 9
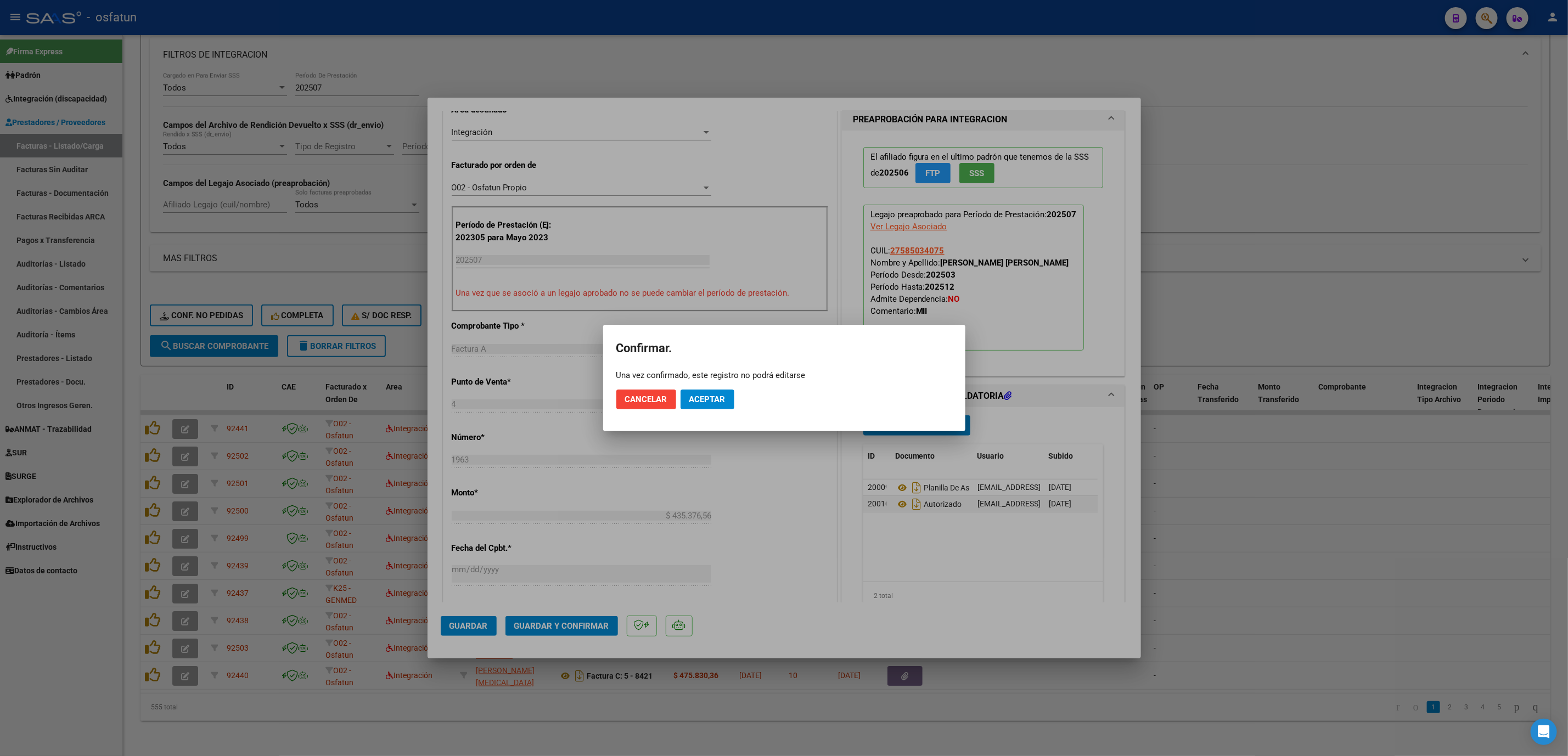
click at [702, 387] on mat-dialog-actions "Cancelar Aceptar" at bounding box center [784, 400] width 336 height 38
click at [730, 398] on button "Aceptar" at bounding box center [707, 399] width 54 height 20
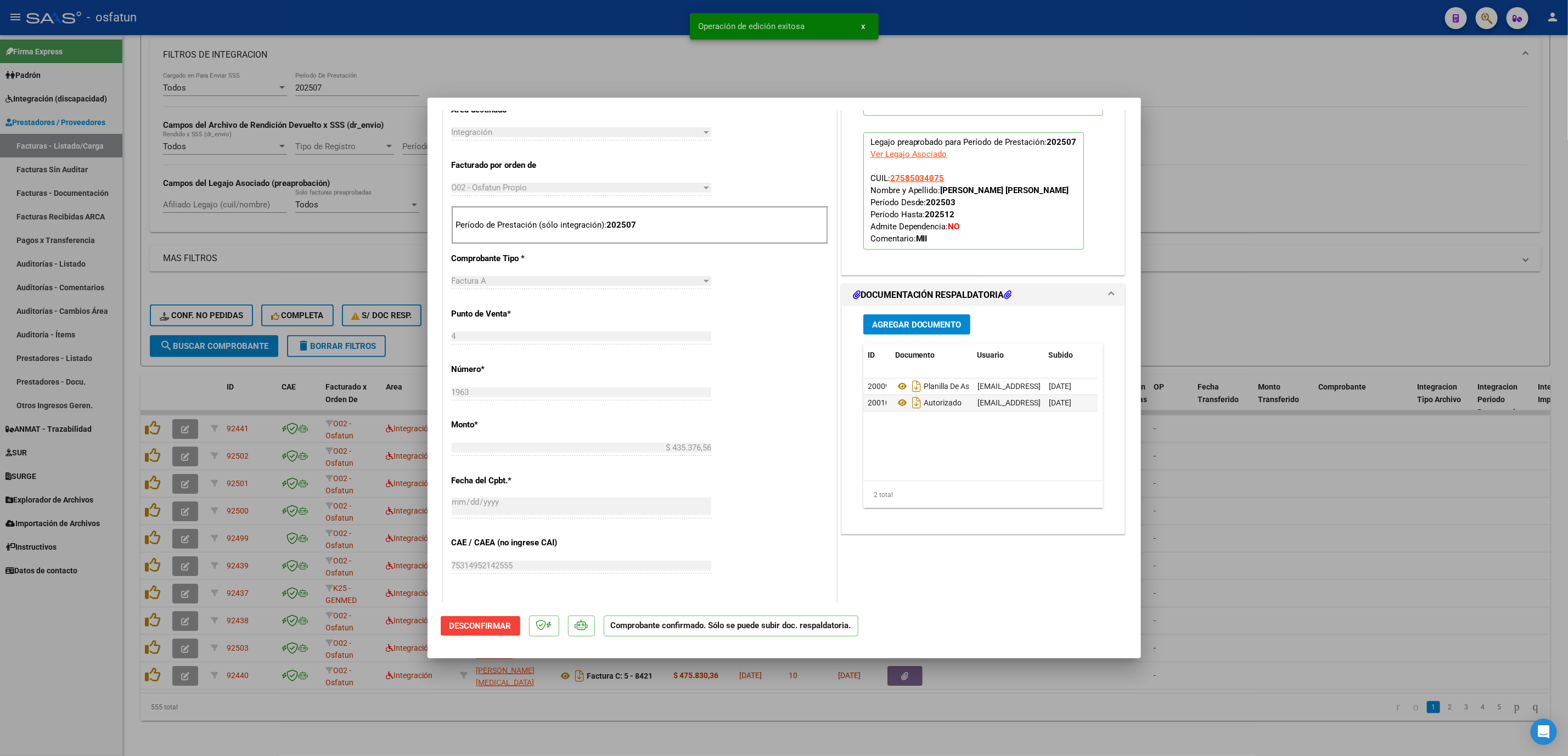
click at [1006, 693] on div at bounding box center [784, 378] width 1568 height 756
type input "$ 0,00"
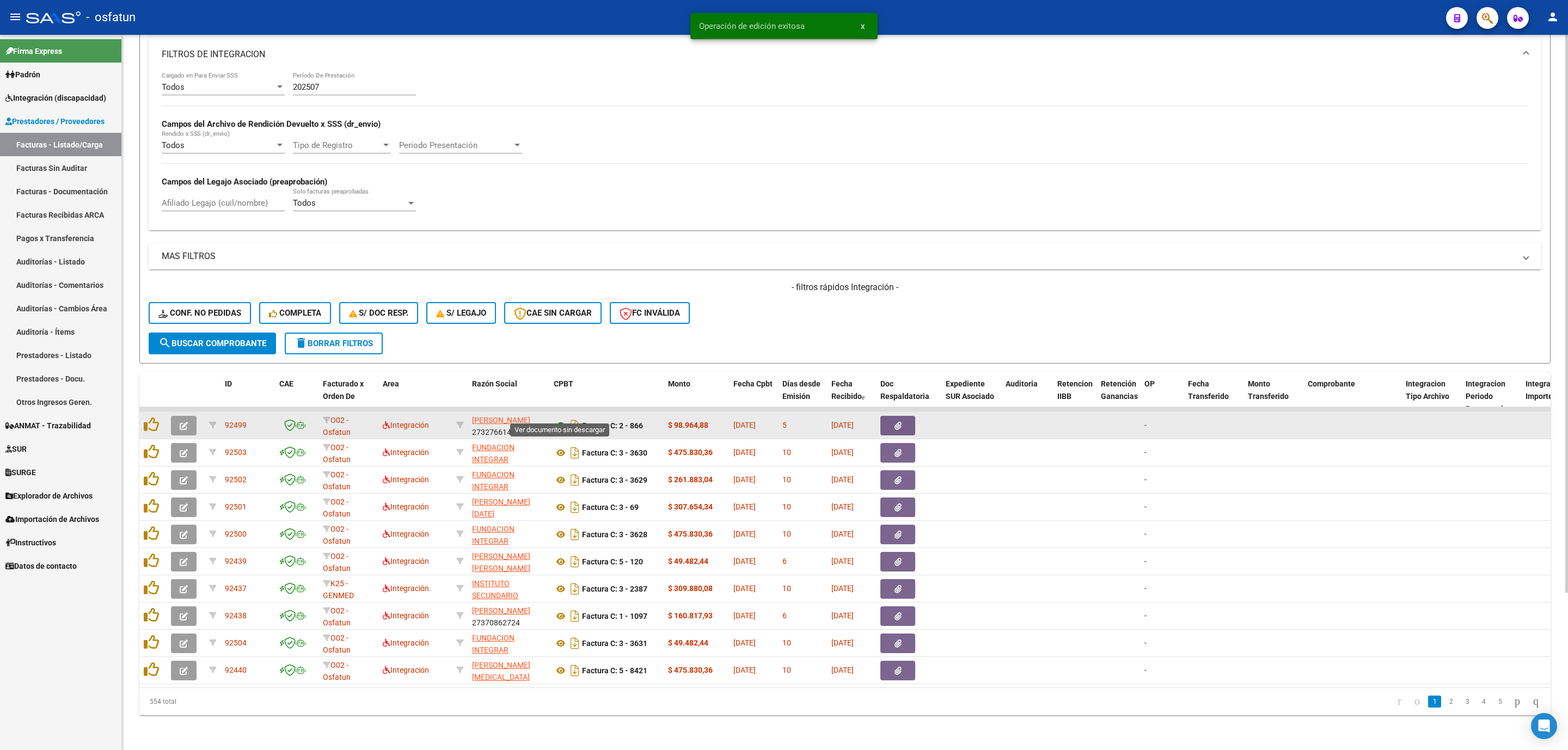
click at [559, 419] on icon at bounding box center [560, 425] width 14 height 13
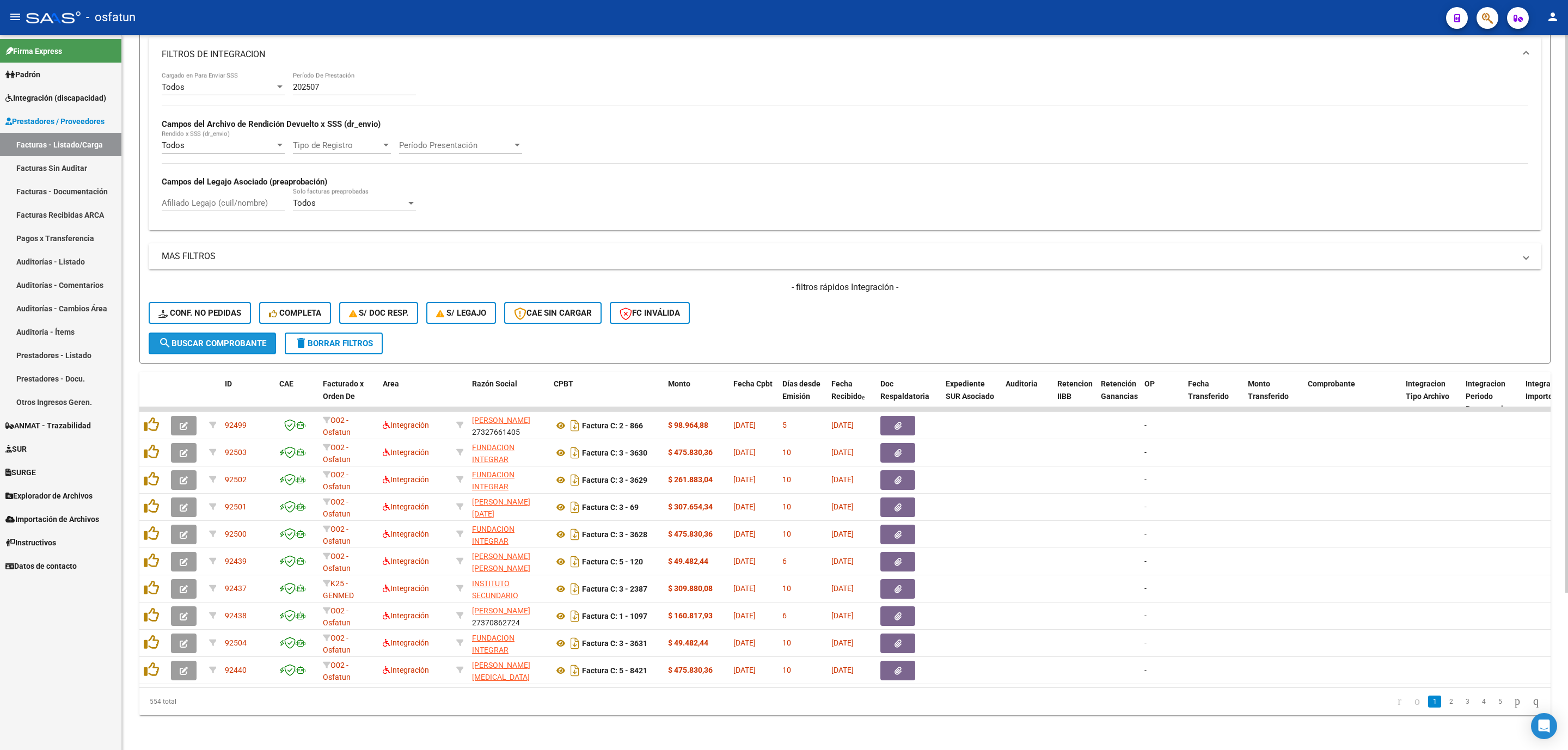
click at [247, 339] on span "search Buscar Comprobante" at bounding box center [211, 343] width 108 height 9
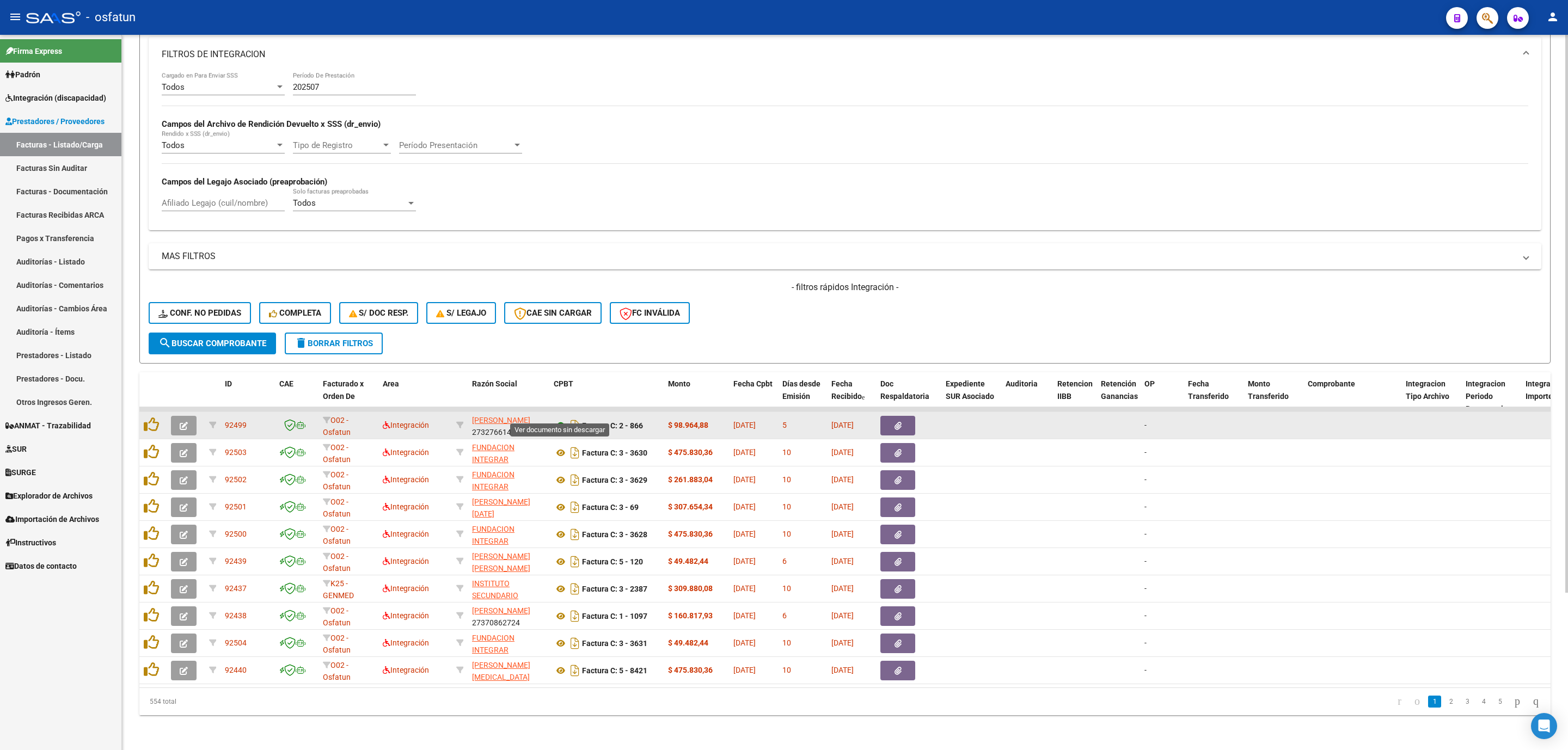
click at [554, 419] on icon at bounding box center [560, 425] width 14 height 13
click at [190, 416] on button "button" at bounding box center [183, 425] width 25 height 20
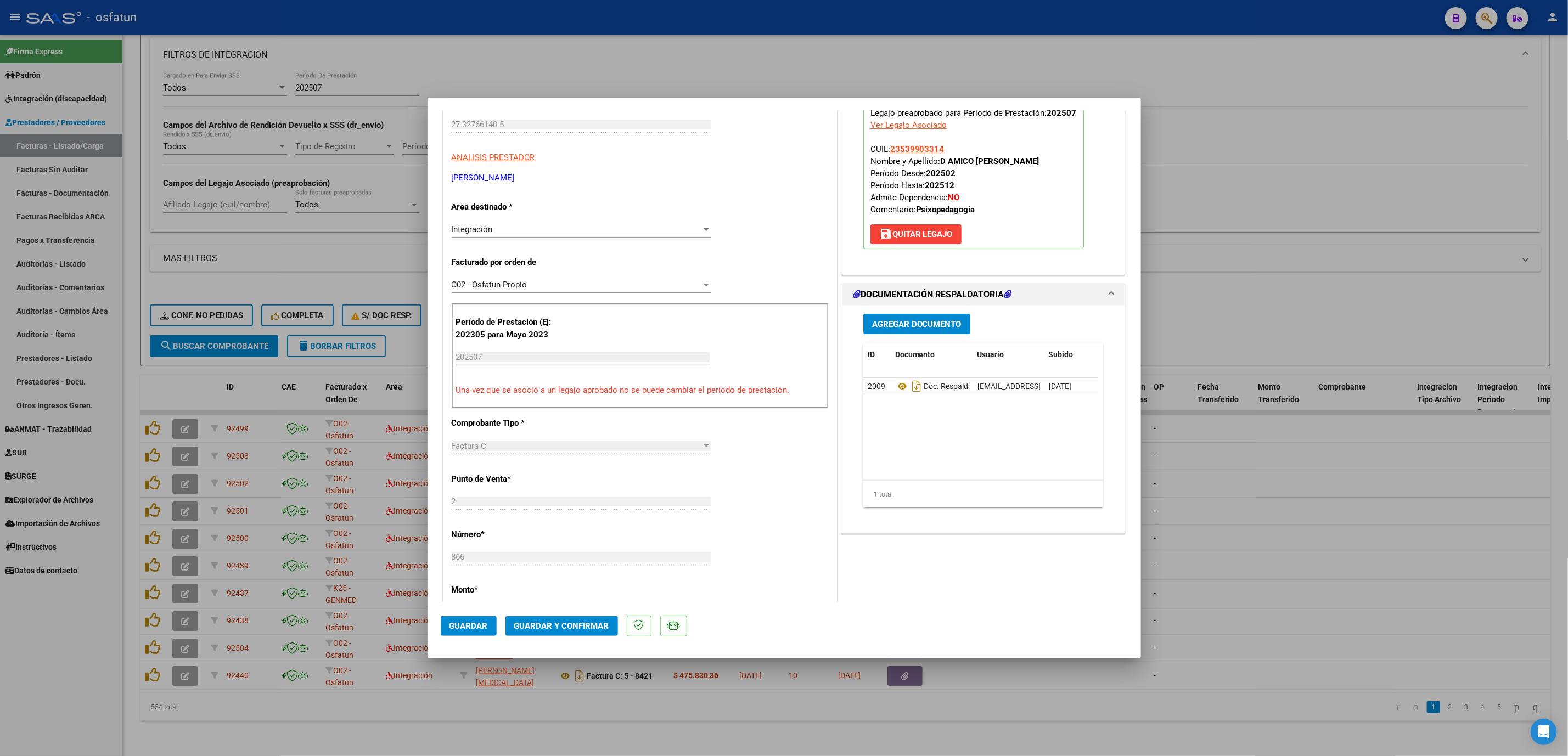
scroll to position [247, 0]
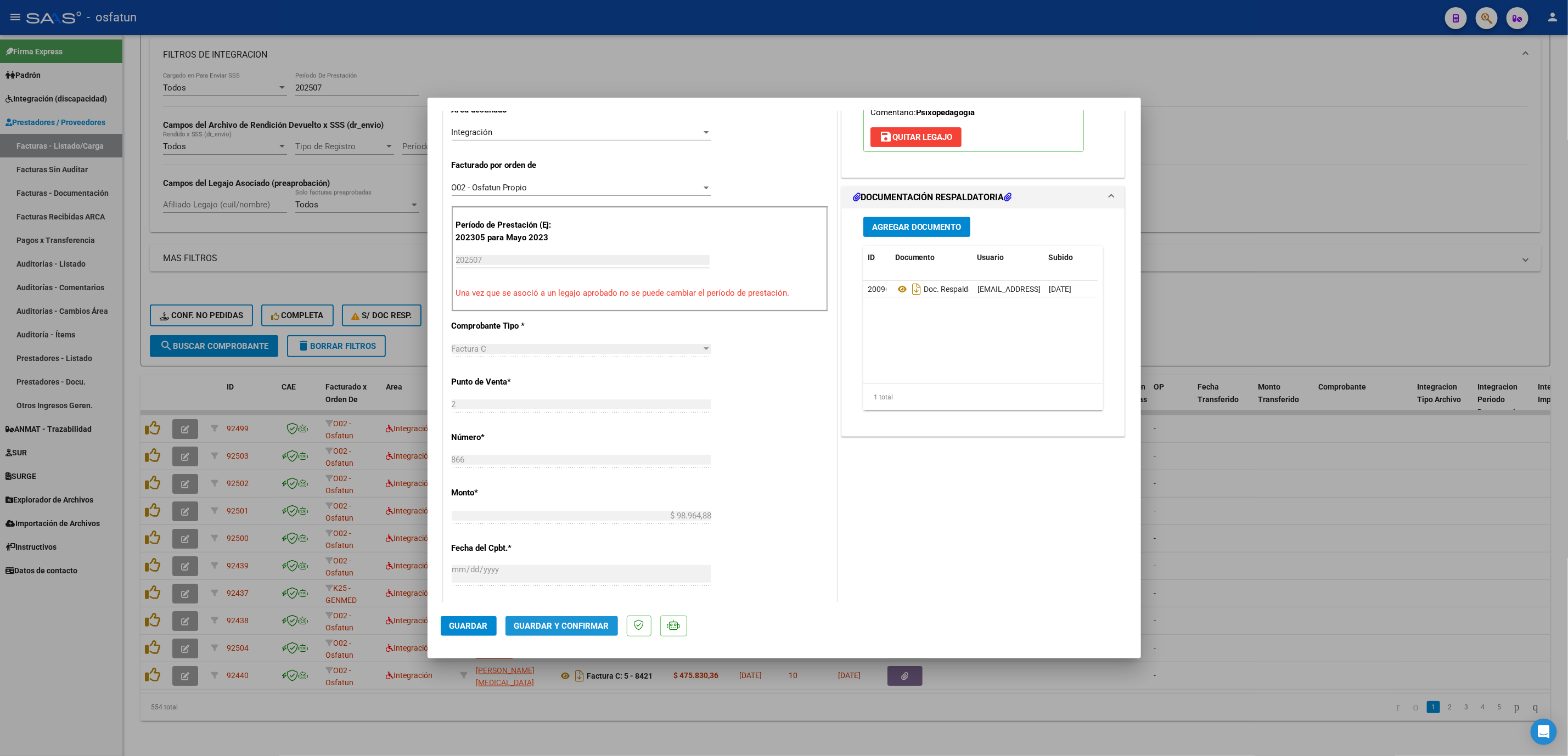
click at [569, 618] on button "Guardar y Confirmar" at bounding box center [561, 626] width 112 height 20
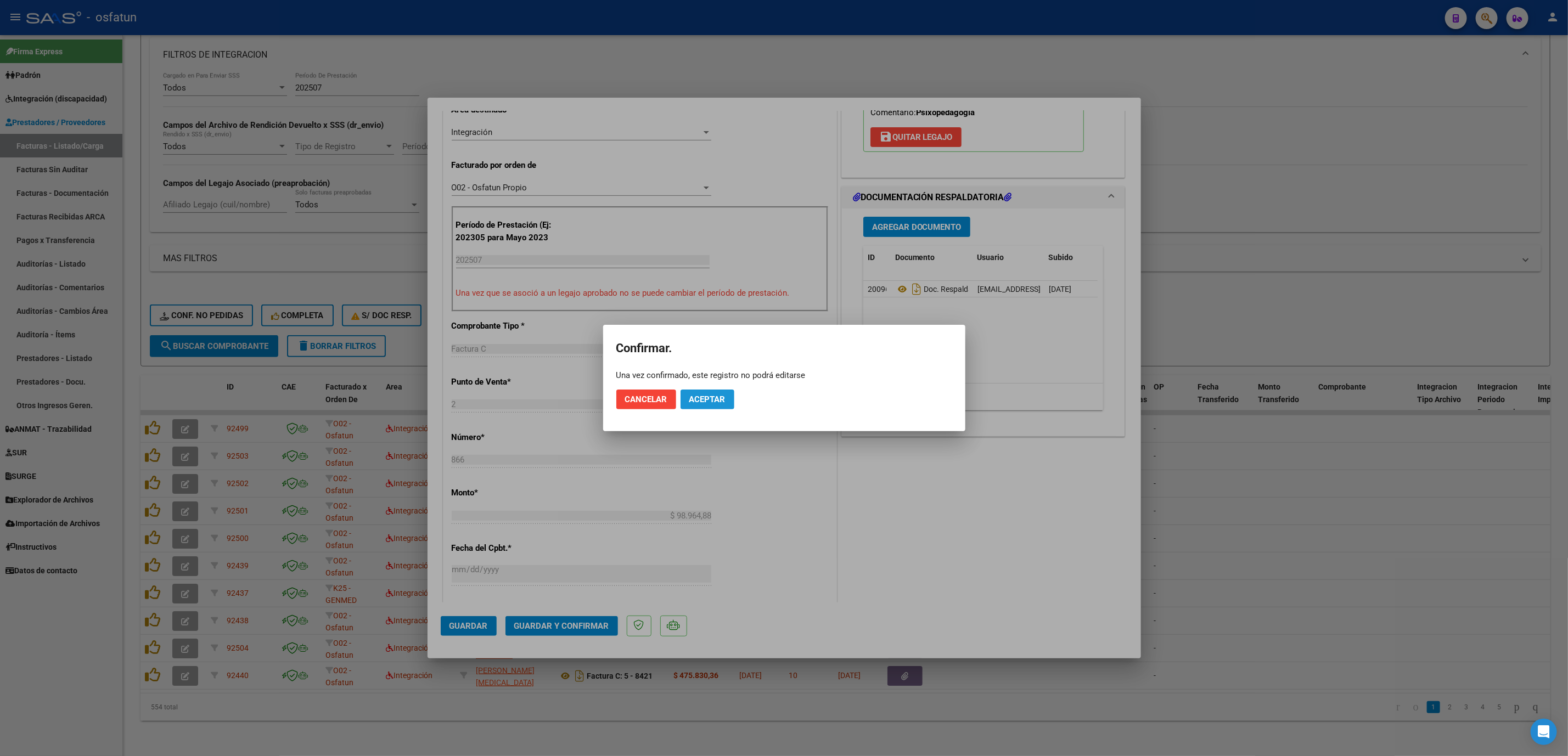
click at [689, 401] on span "Aceptar" at bounding box center [707, 400] width 36 height 9
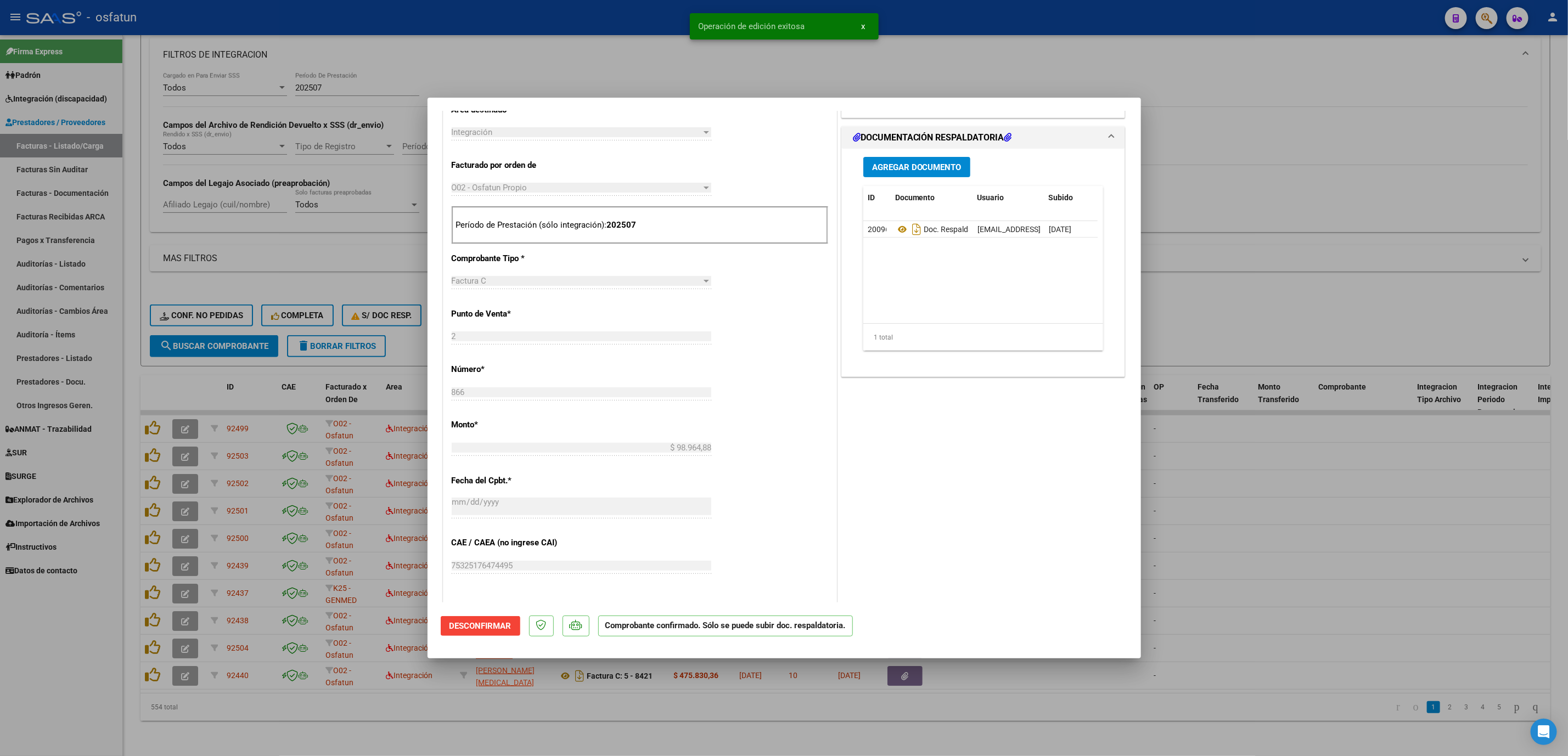
click at [1350, 545] on div at bounding box center [784, 378] width 1568 height 756
type input "$ 0,00"
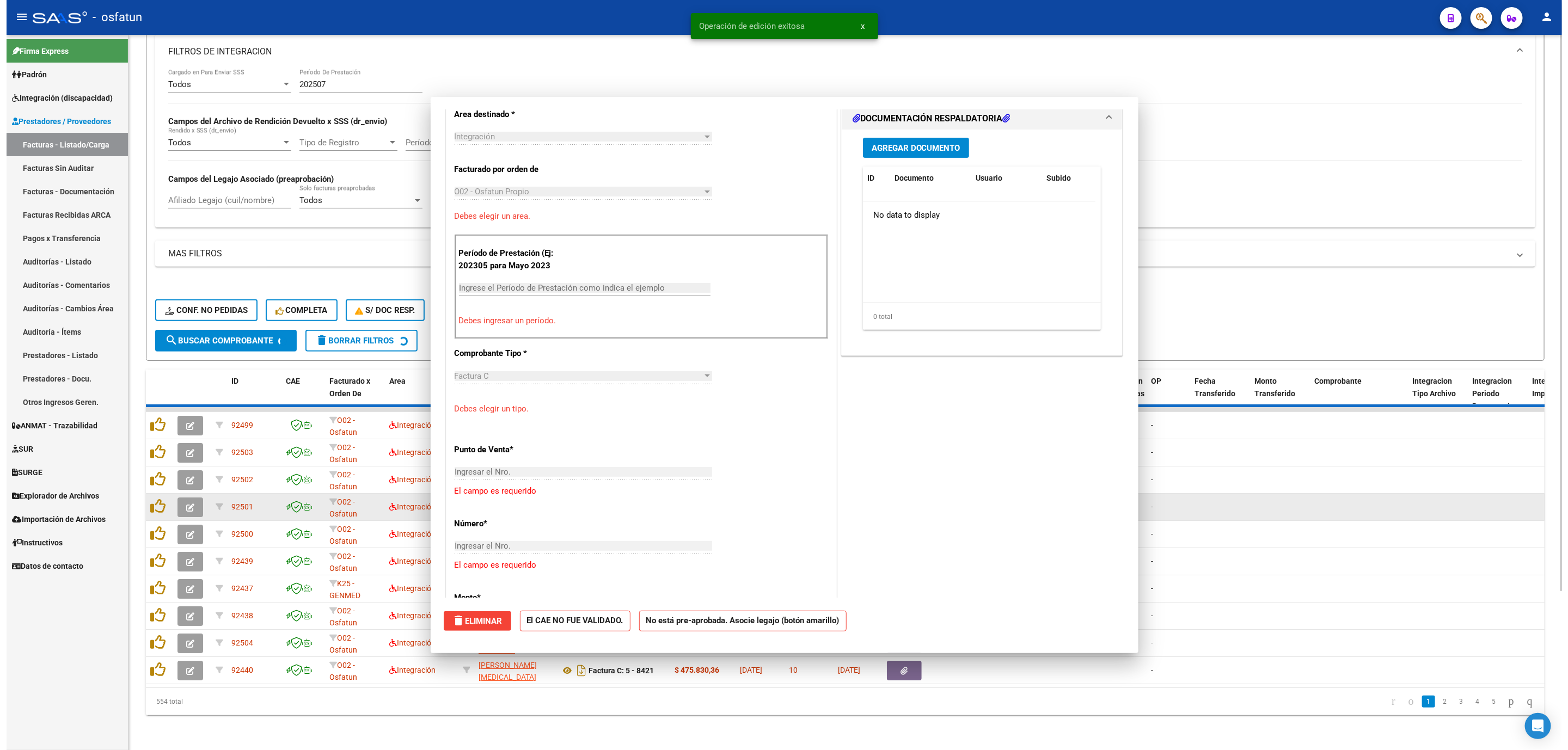
scroll to position [264, 0]
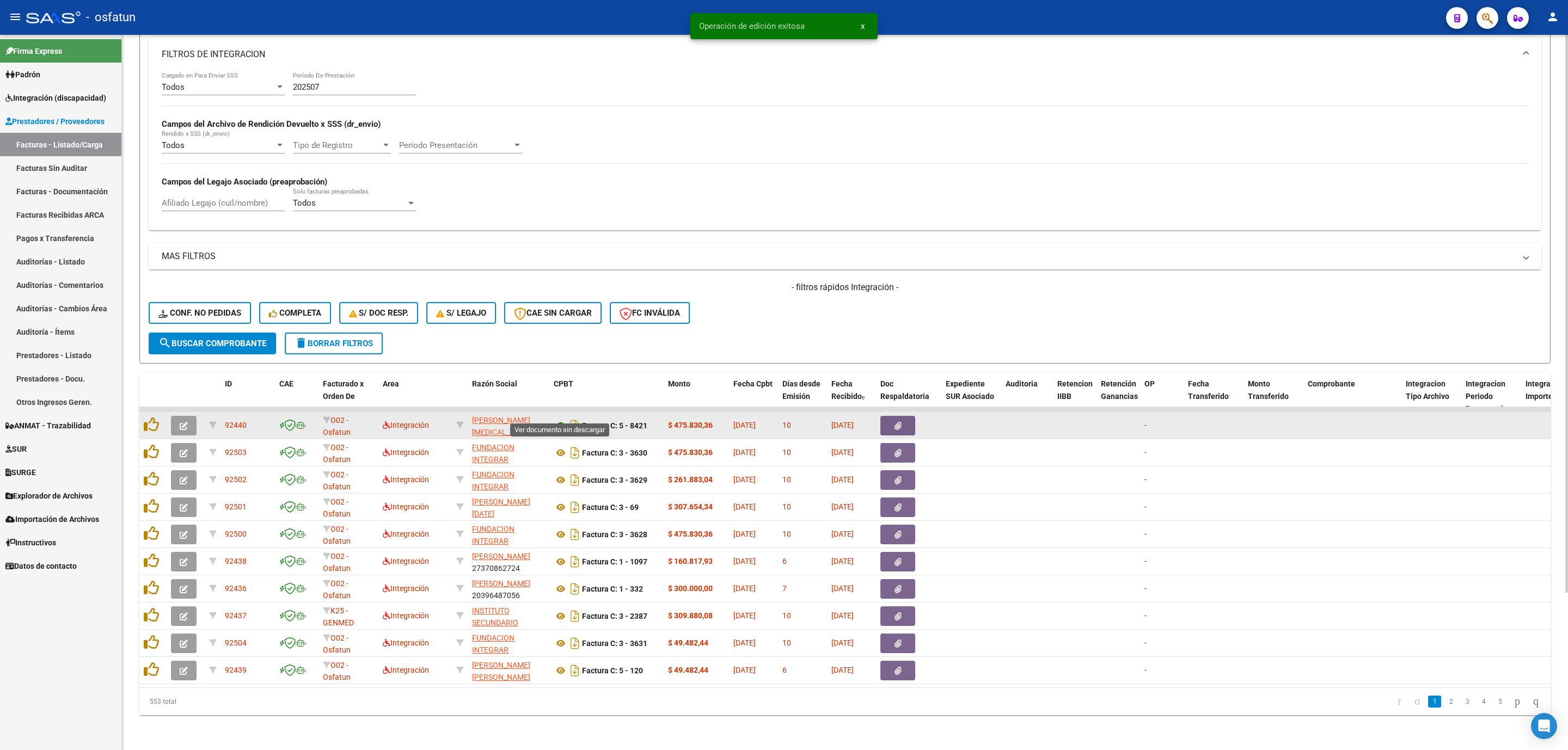
click at [554, 419] on icon at bounding box center [560, 425] width 14 height 13
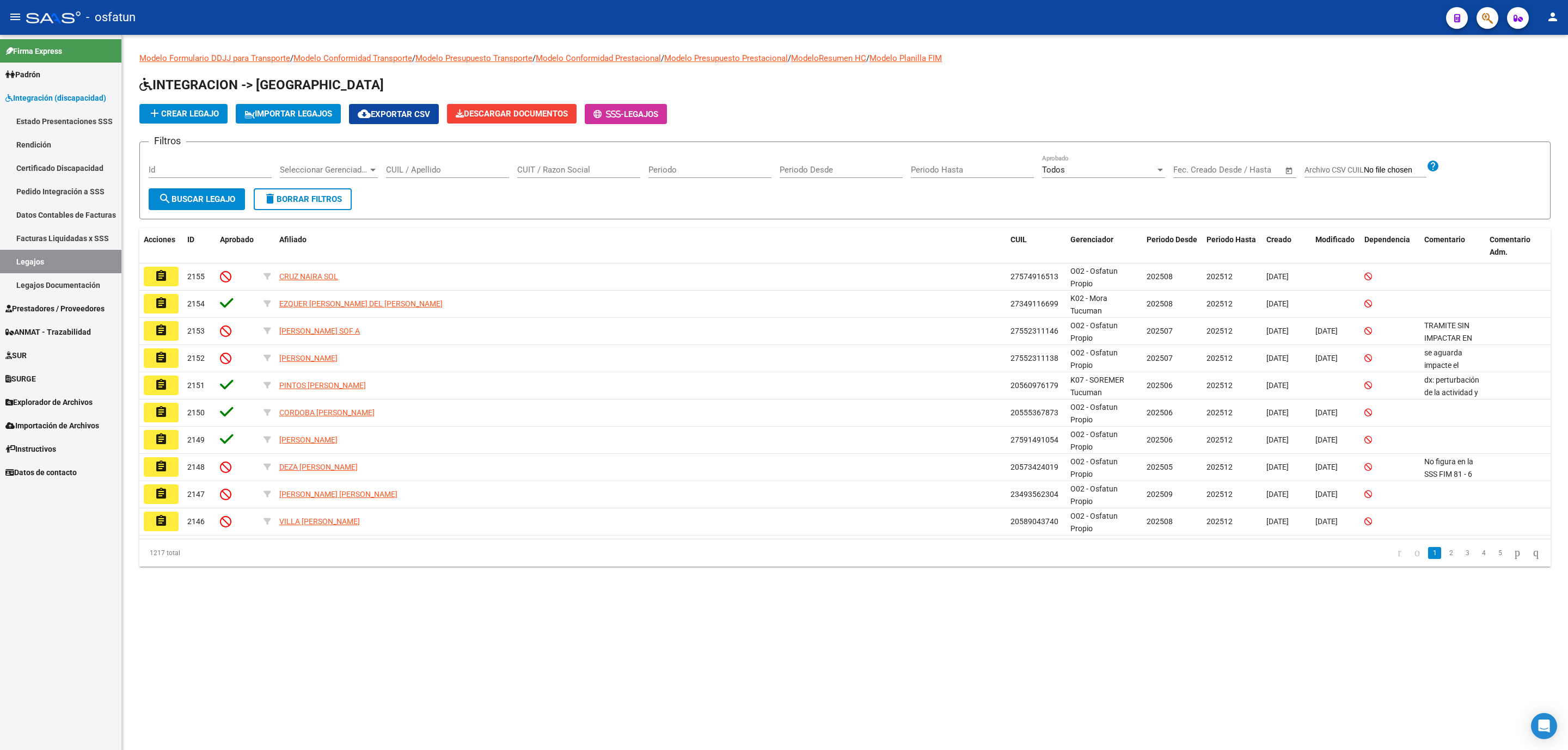
click at [451, 161] on div "CUIL / Apellido" at bounding box center [448, 166] width 123 height 23
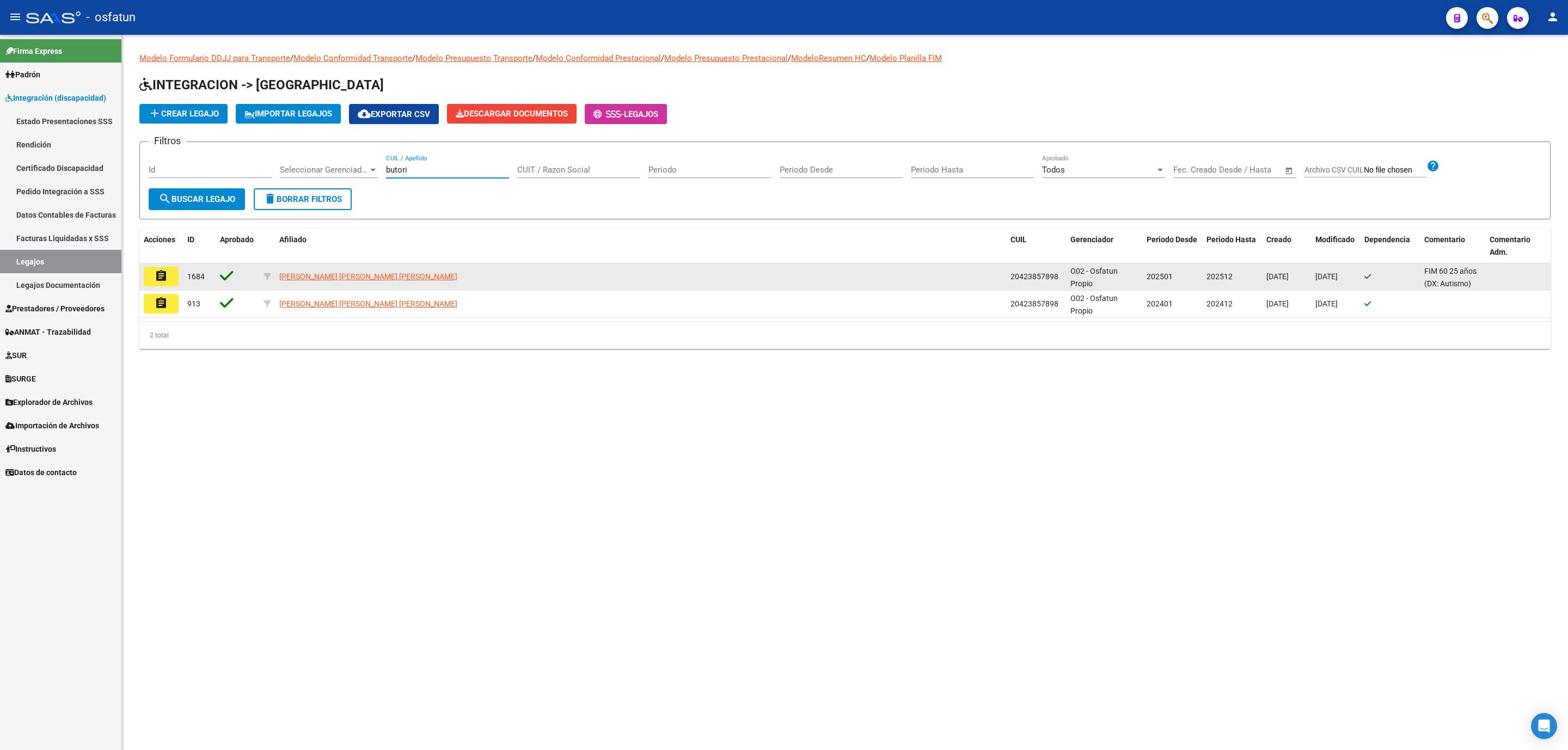
type input "butori"
click at [159, 273] on mat-icon "assignment" at bounding box center [161, 276] width 13 height 13
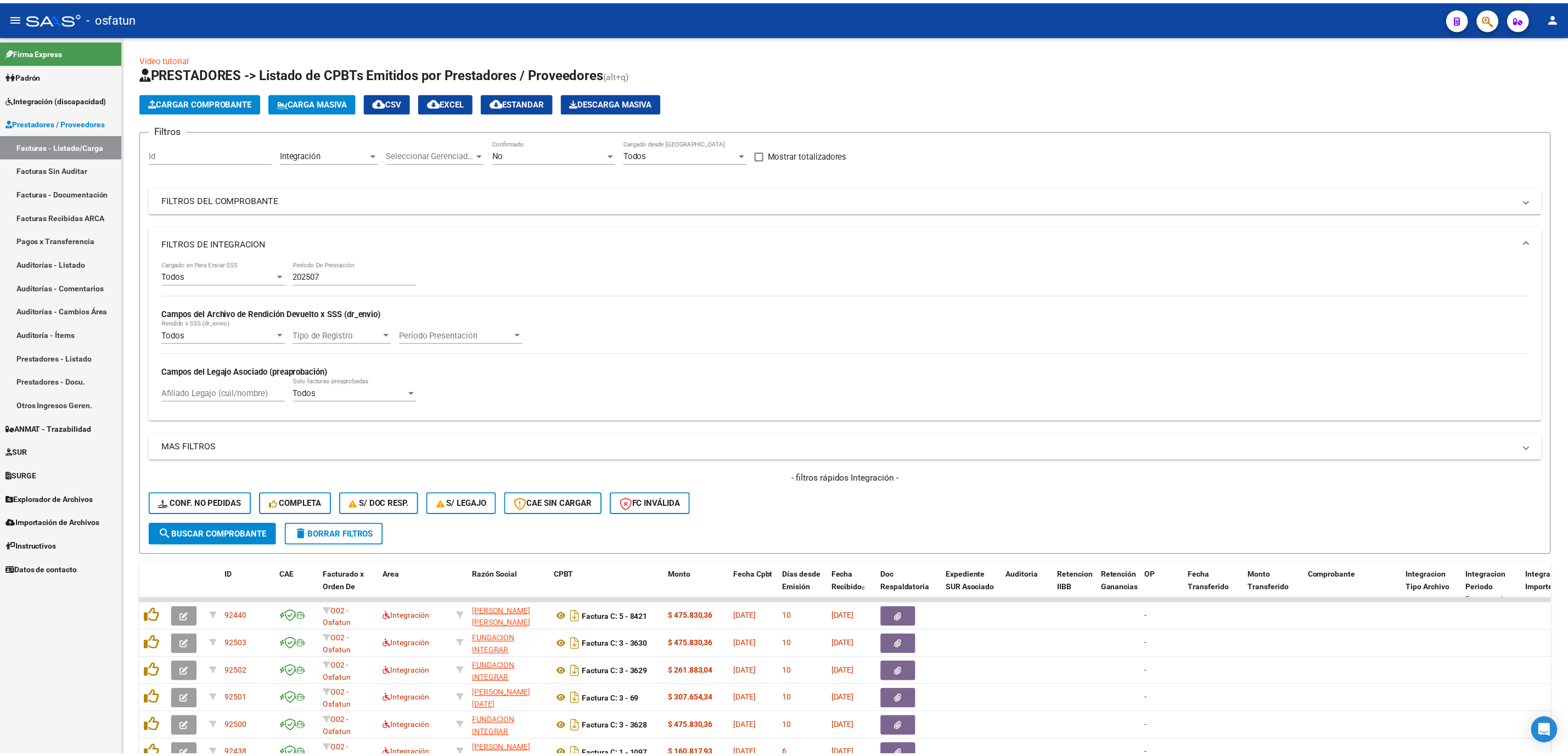
scroll to position [203, 0]
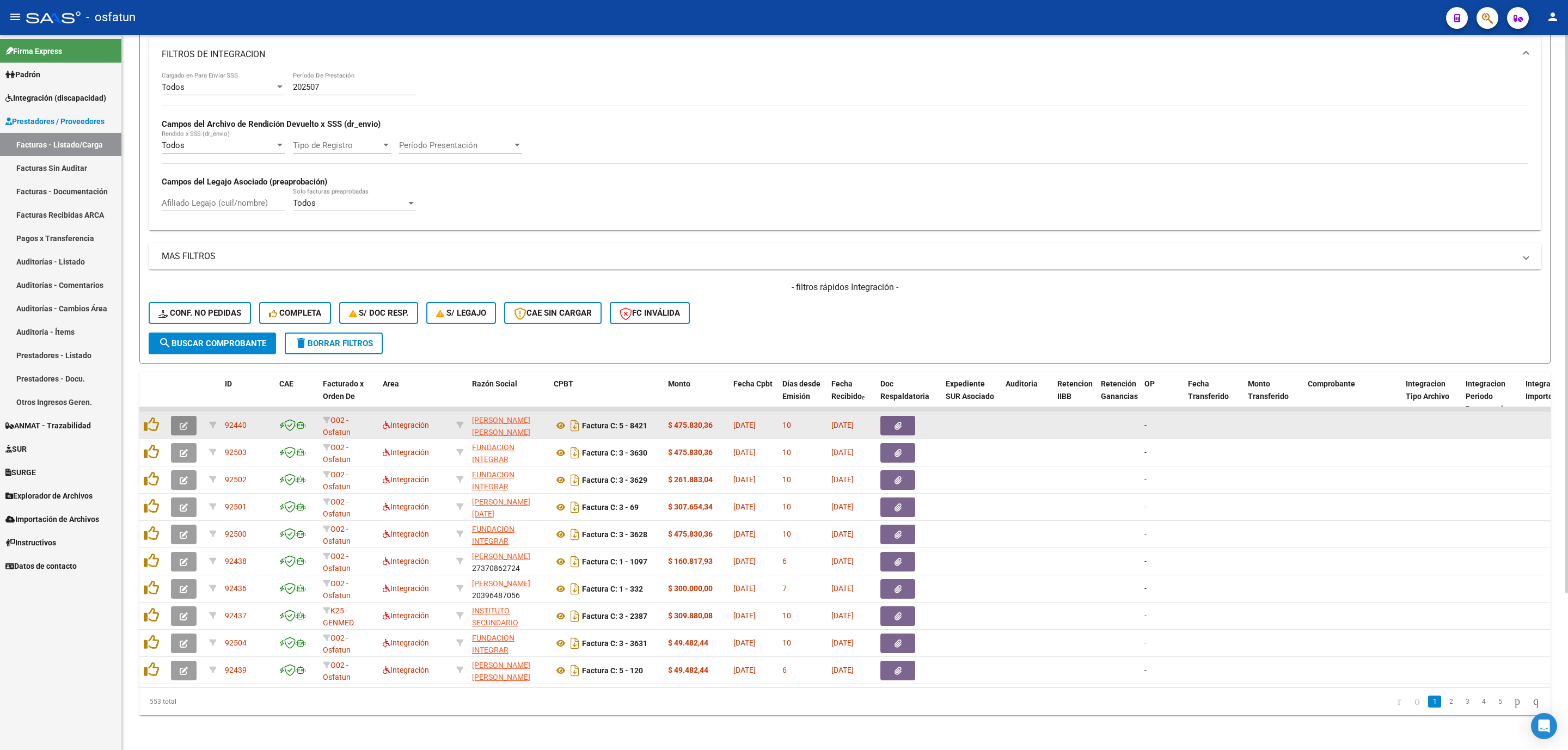
click at [184, 422] on icon "button" at bounding box center [183, 425] width 8 height 8
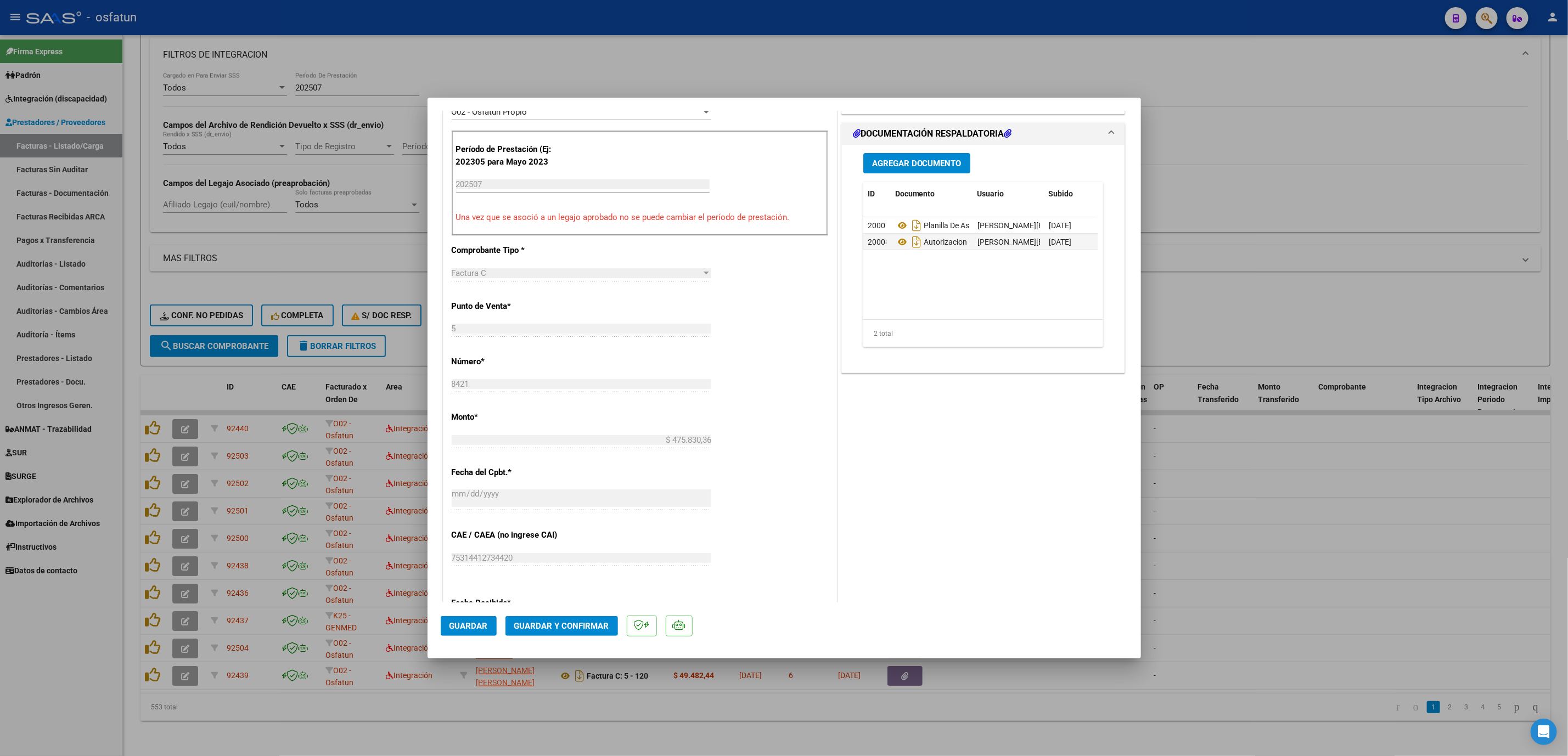
scroll to position [329, 0]
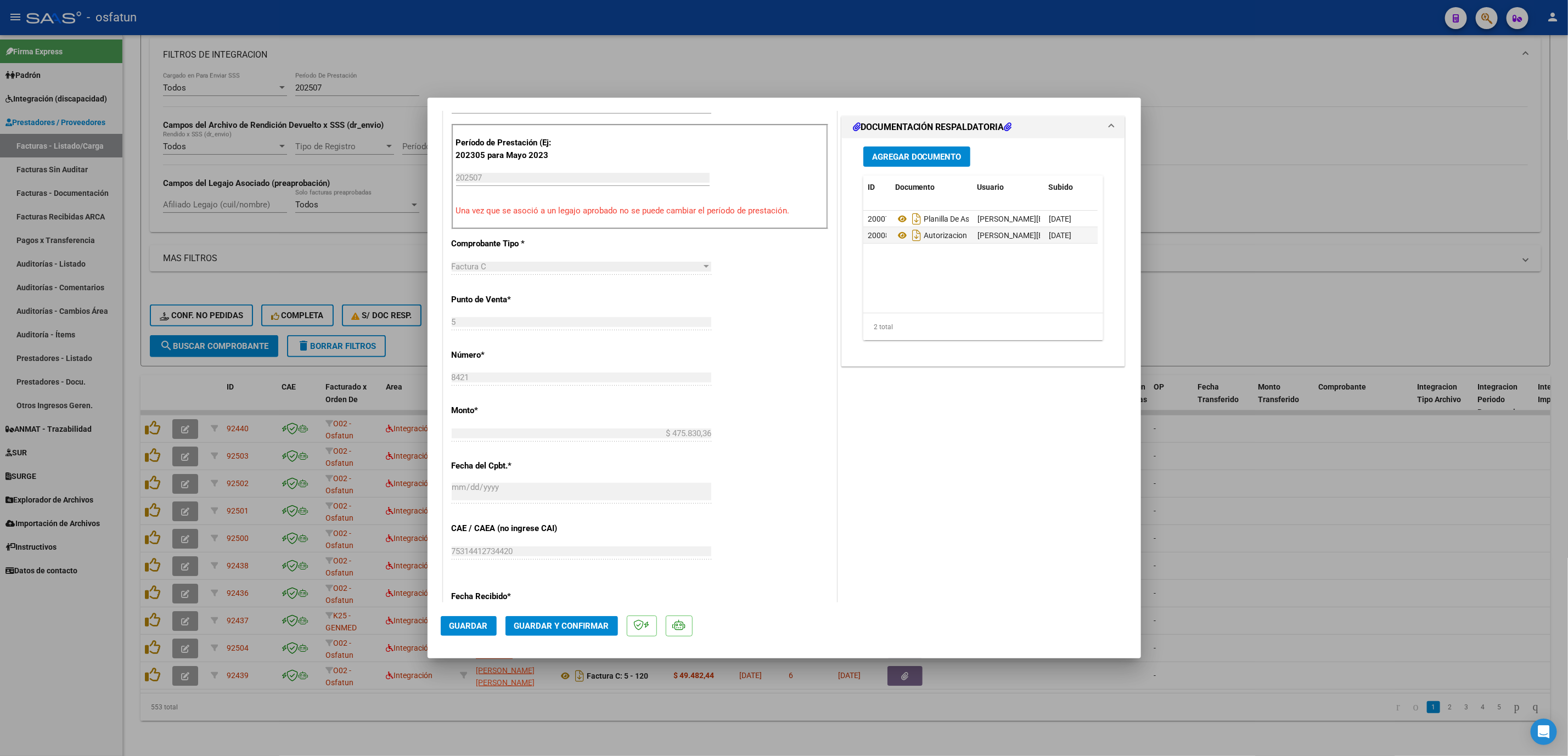
click at [559, 606] on mat-dialog-actions "Guardar Guardar y Confirmar" at bounding box center [784, 624] width 687 height 43
click at [580, 616] on button "Guardar y Confirmar" at bounding box center [561, 626] width 112 height 20
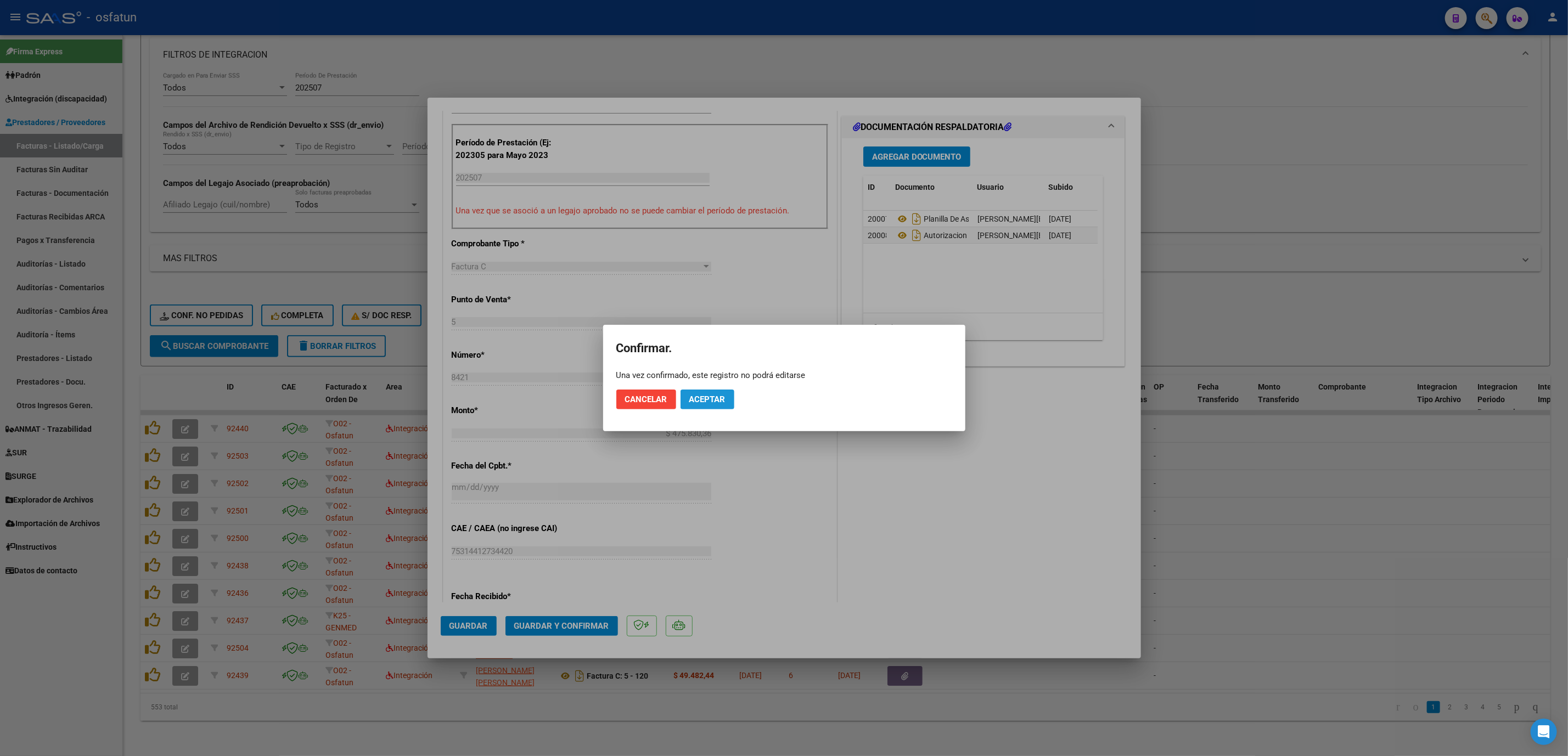
click at [703, 395] on span "Aceptar" at bounding box center [707, 400] width 36 height 9
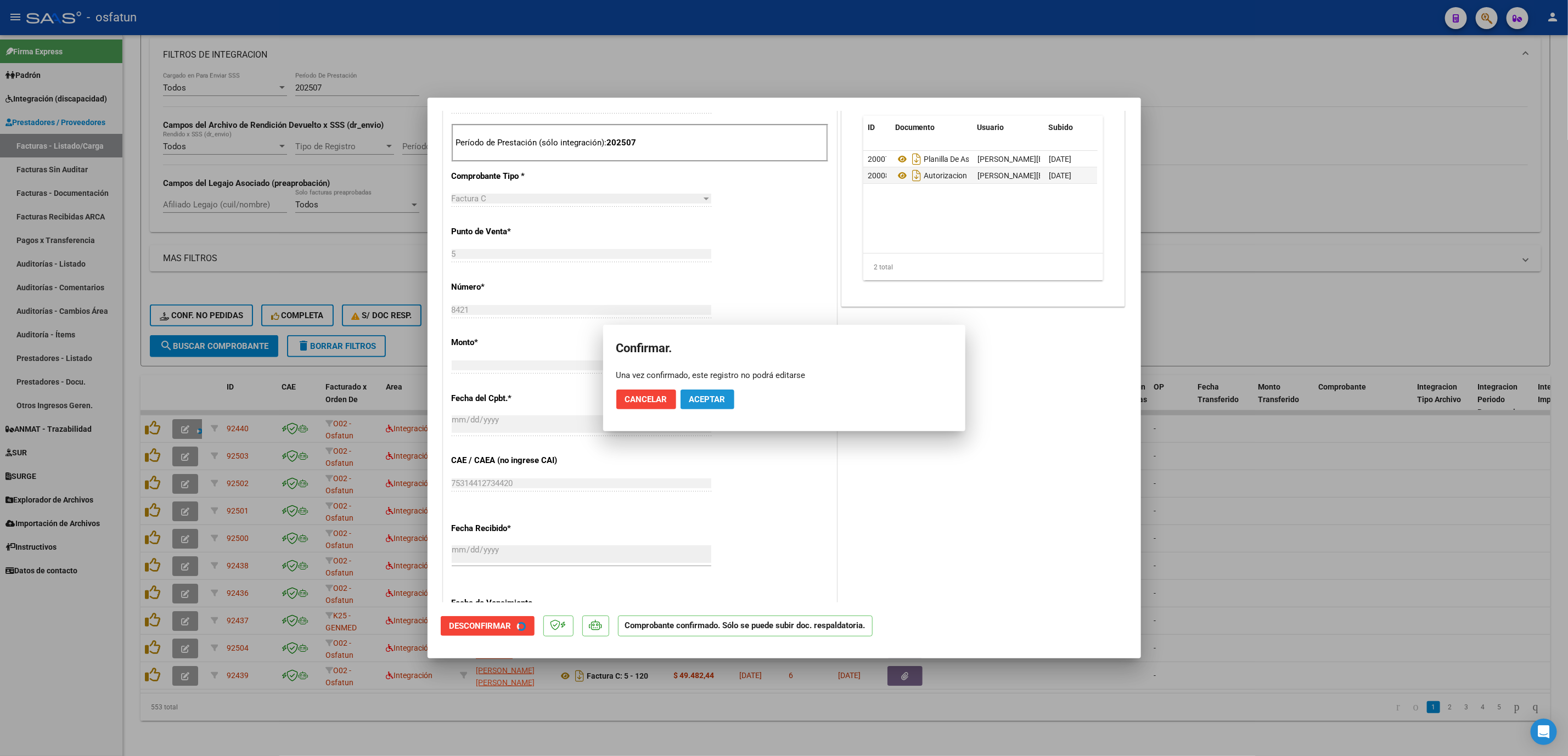
scroll to position [261, 0]
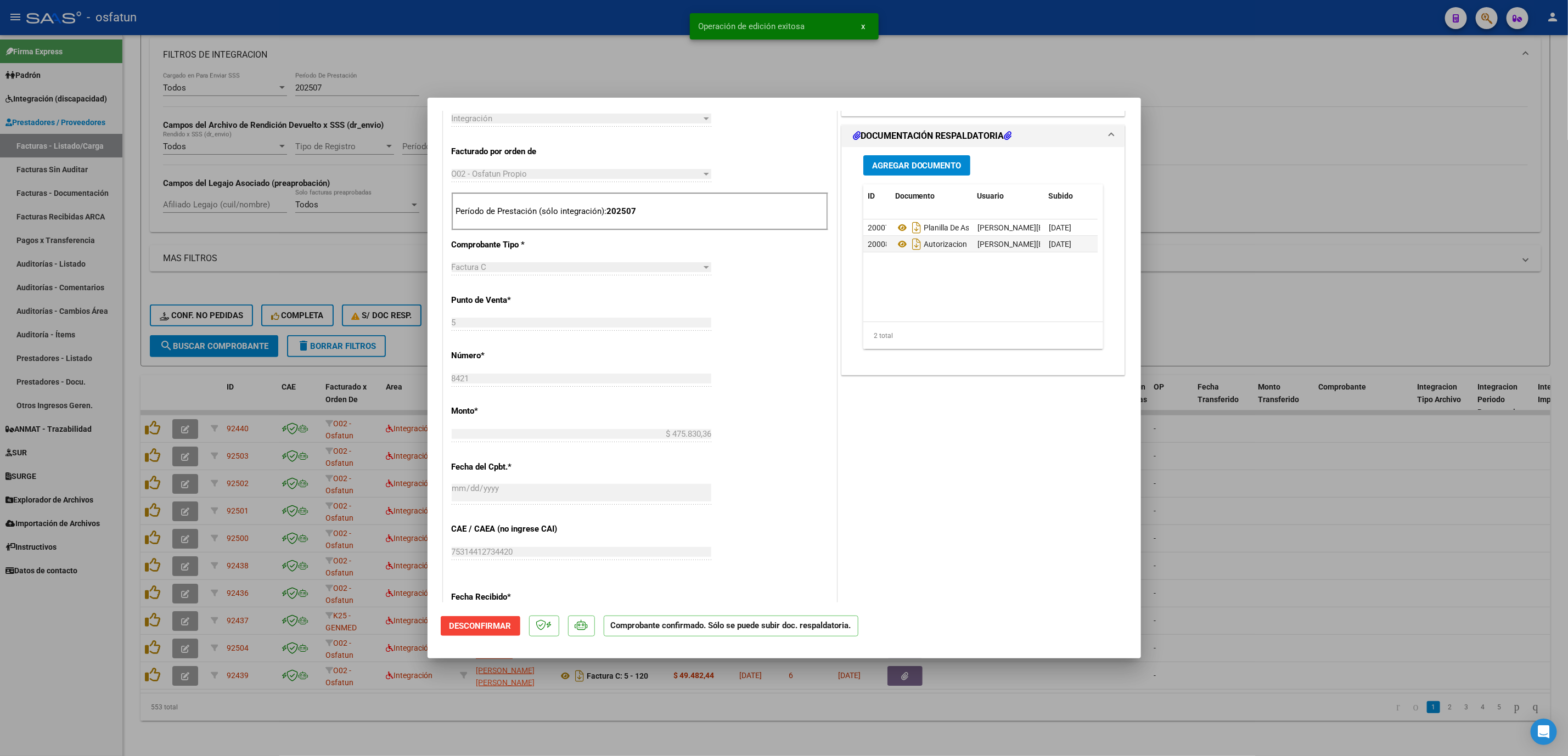
drag, startPoint x: 361, startPoint y: 681, endPoint x: 364, endPoint y: 693, distance: 12.4
click at [364, 693] on div at bounding box center [784, 378] width 1568 height 756
type input "$ 0,00"
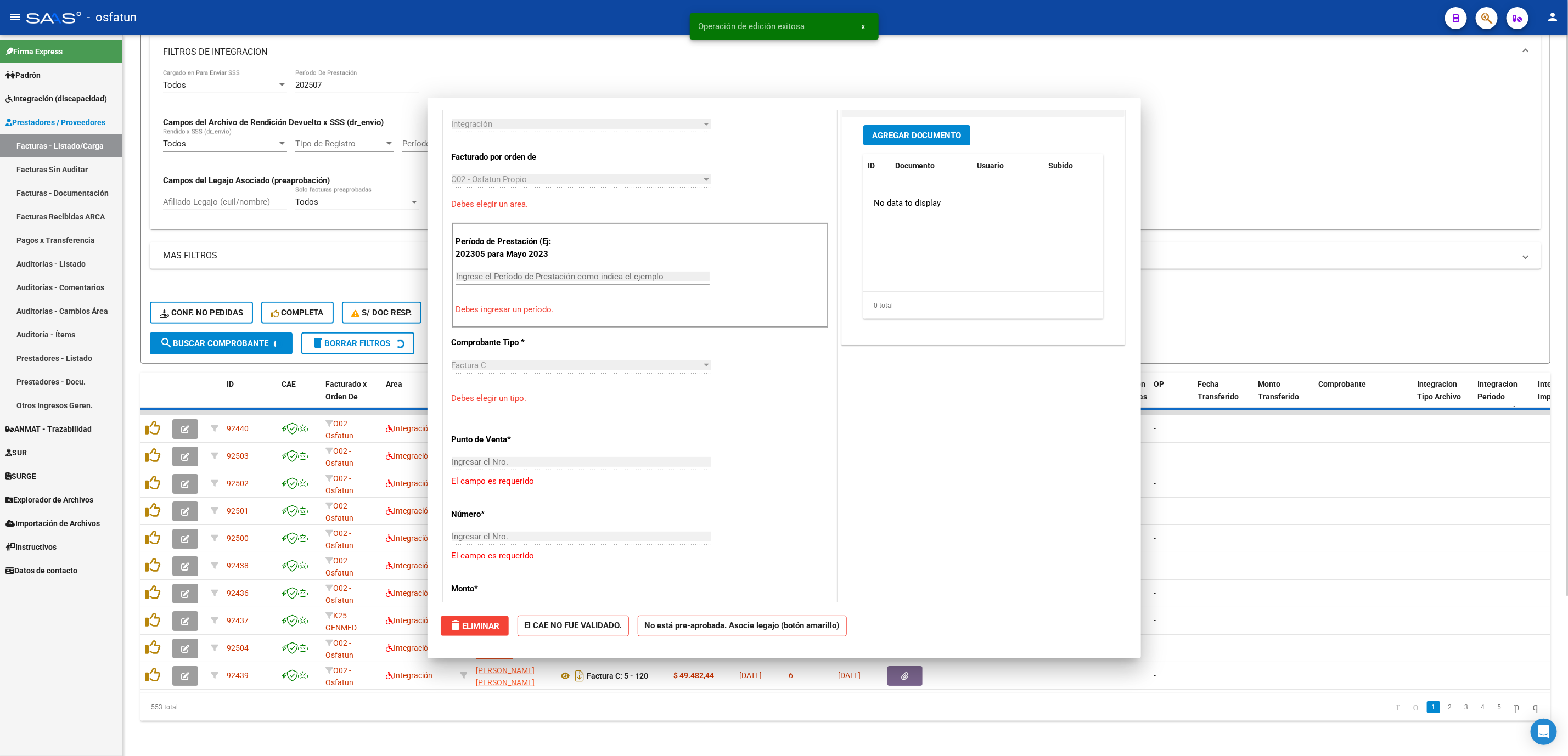
scroll to position [465, 0]
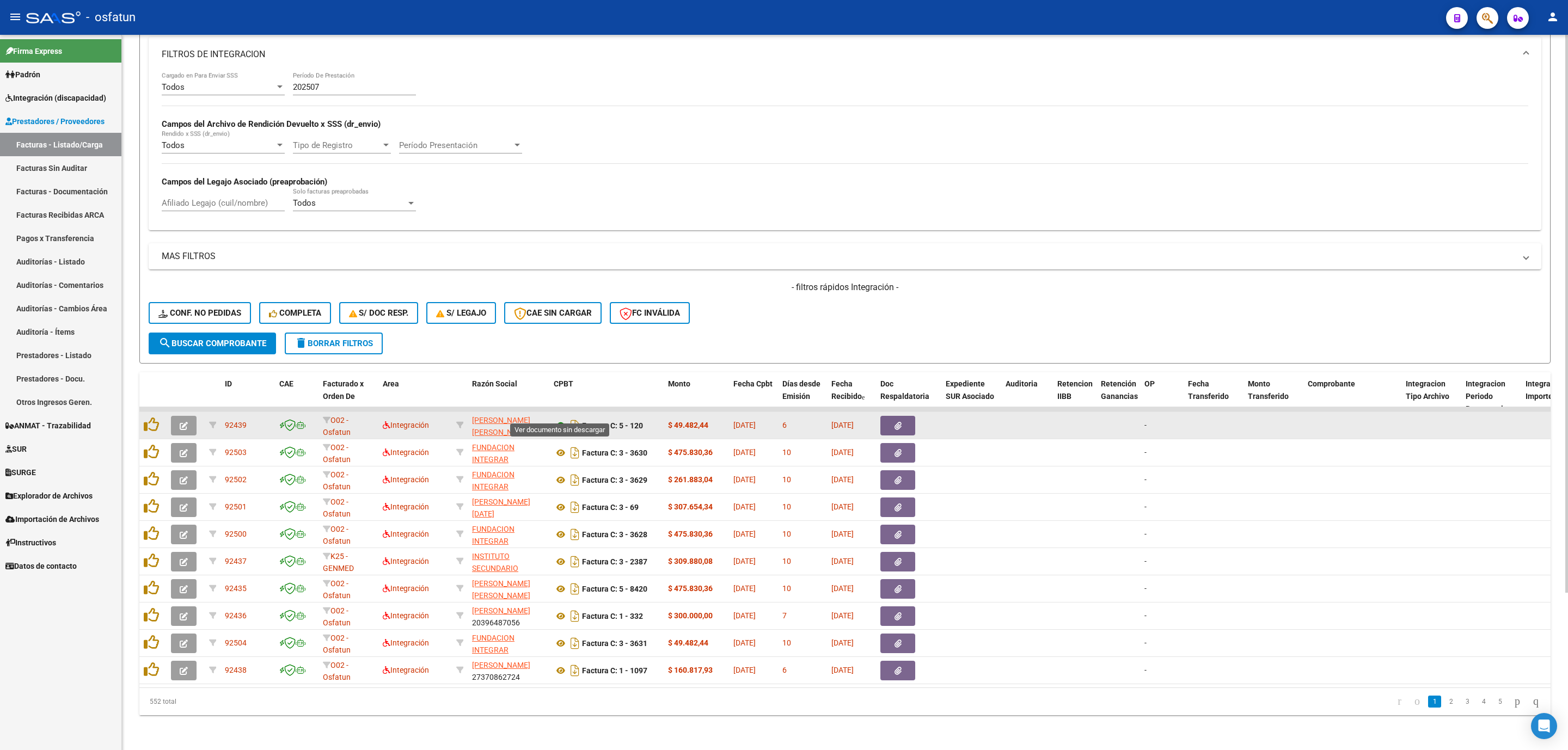
click at [557, 419] on icon at bounding box center [560, 425] width 14 height 13
click at [190, 416] on button "button" at bounding box center [183, 425] width 25 height 20
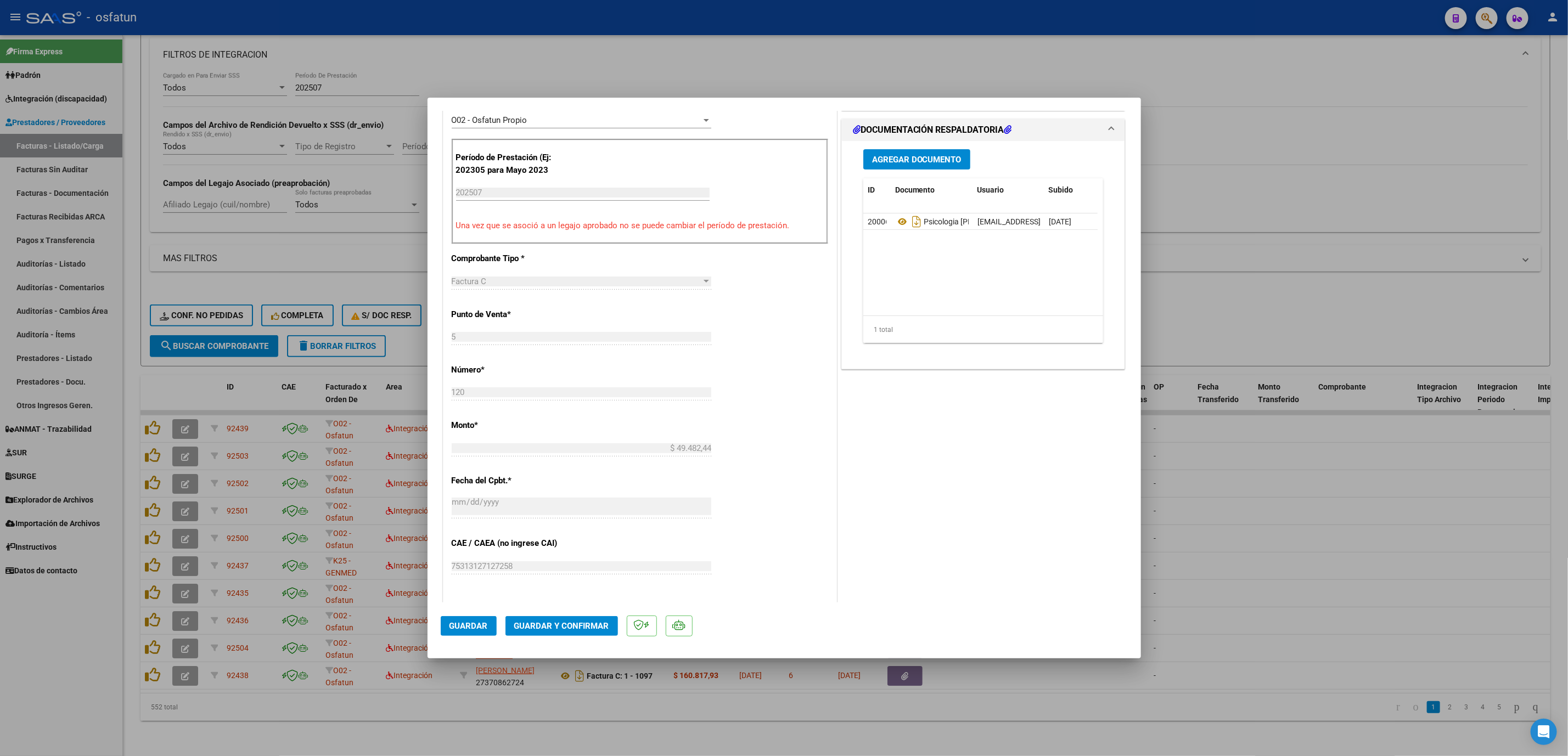
scroll to position [329, 0]
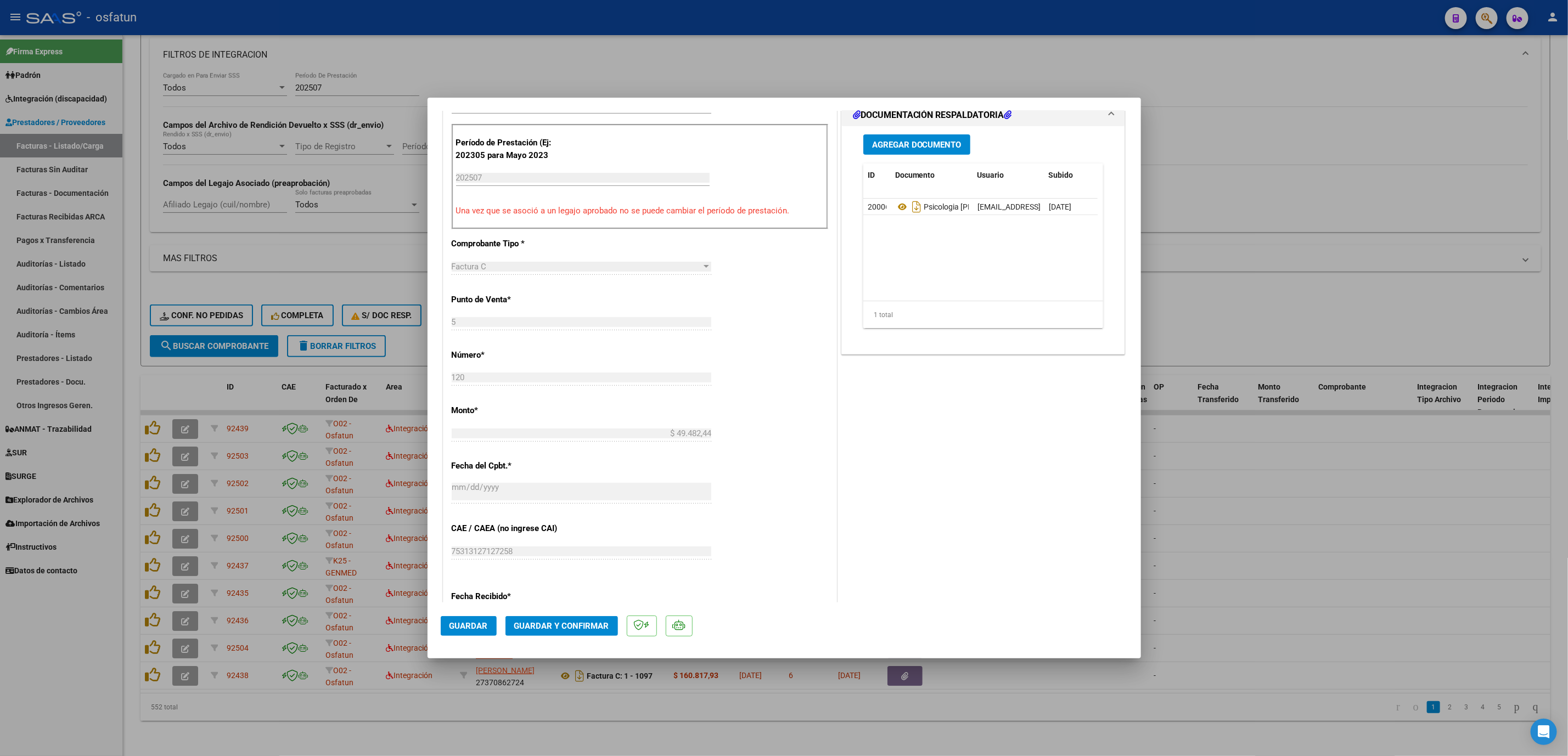
click at [573, 621] on span "Guardar y Confirmar" at bounding box center [562, 626] width 95 height 9
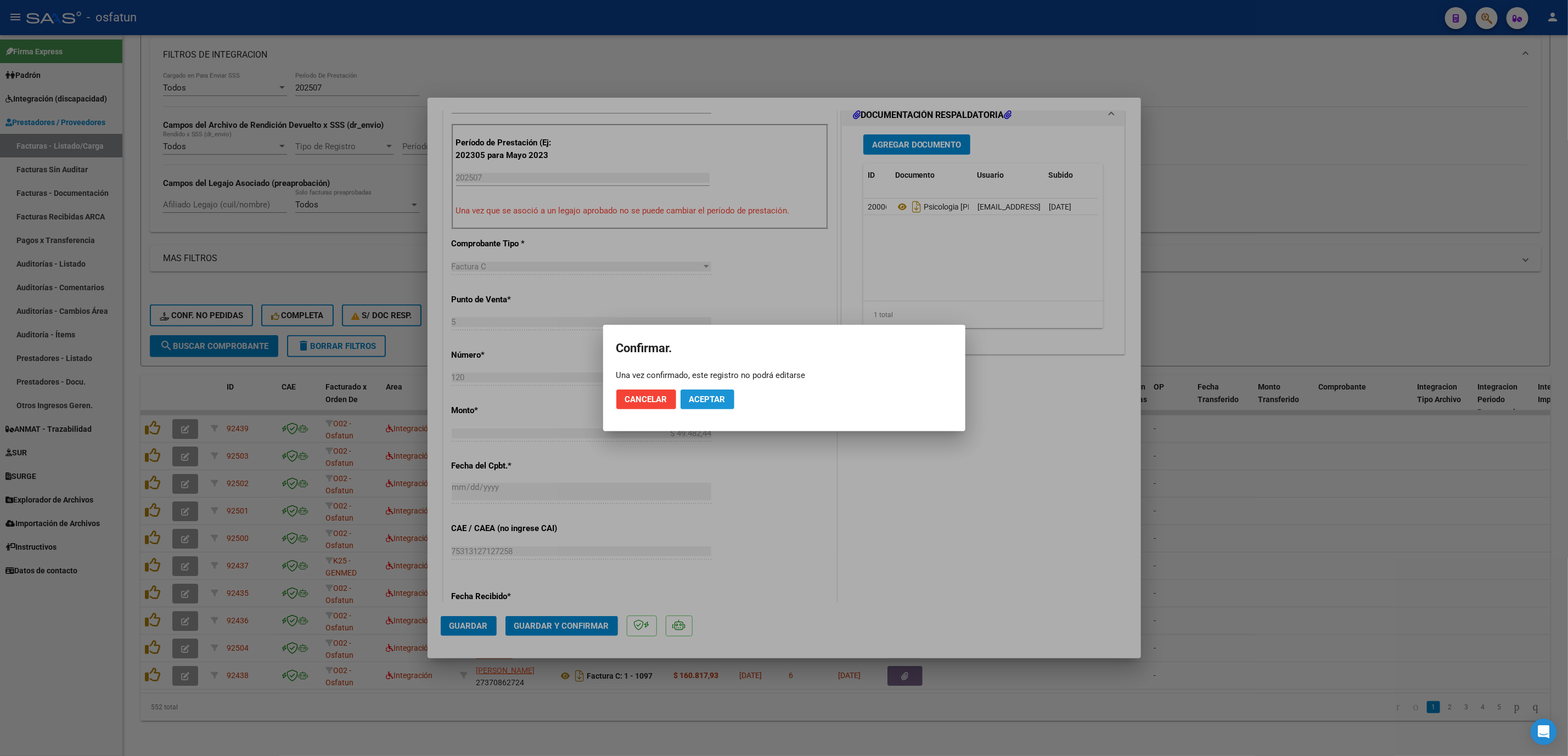
click at [725, 400] on span "Aceptar" at bounding box center [707, 400] width 36 height 9
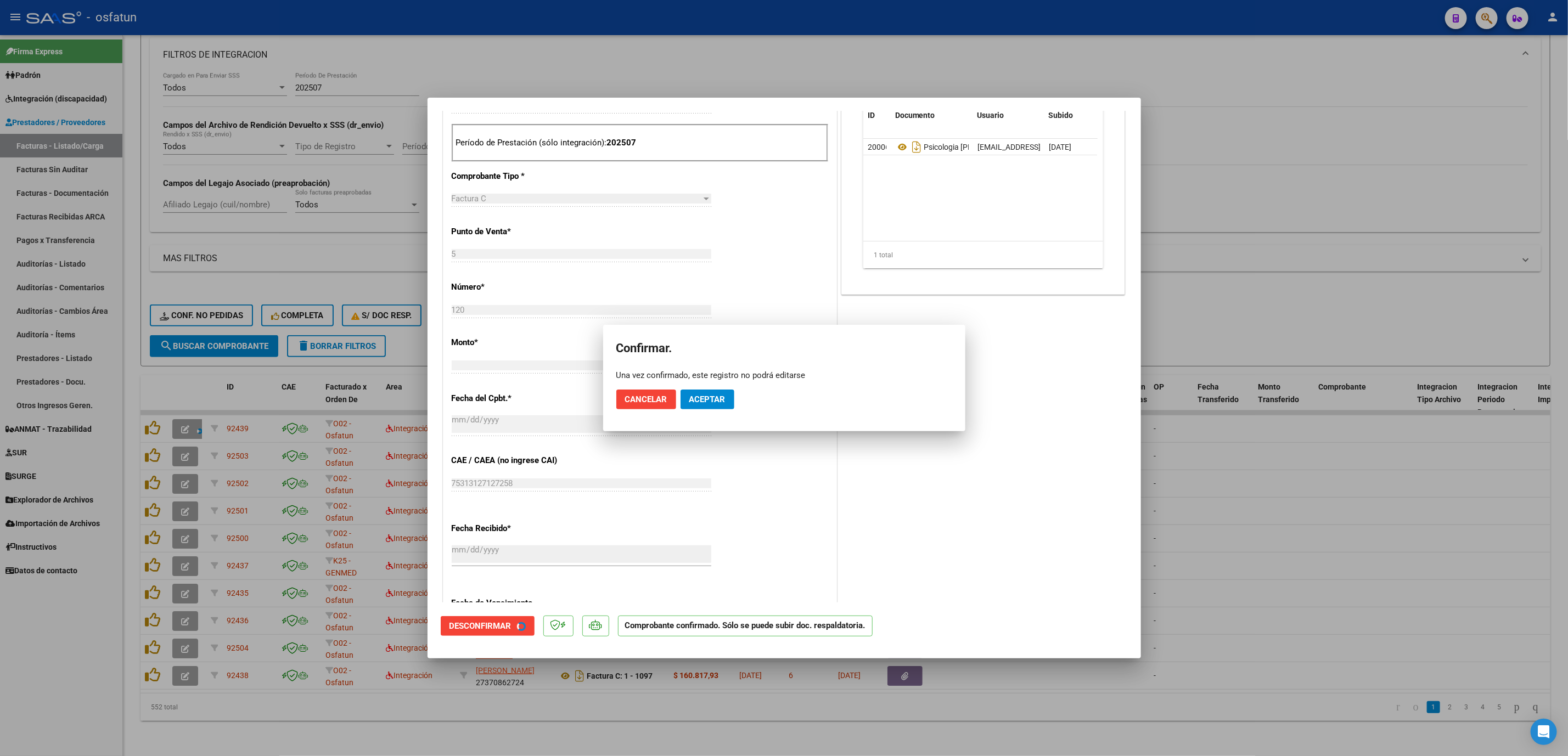
scroll to position [261, 0]
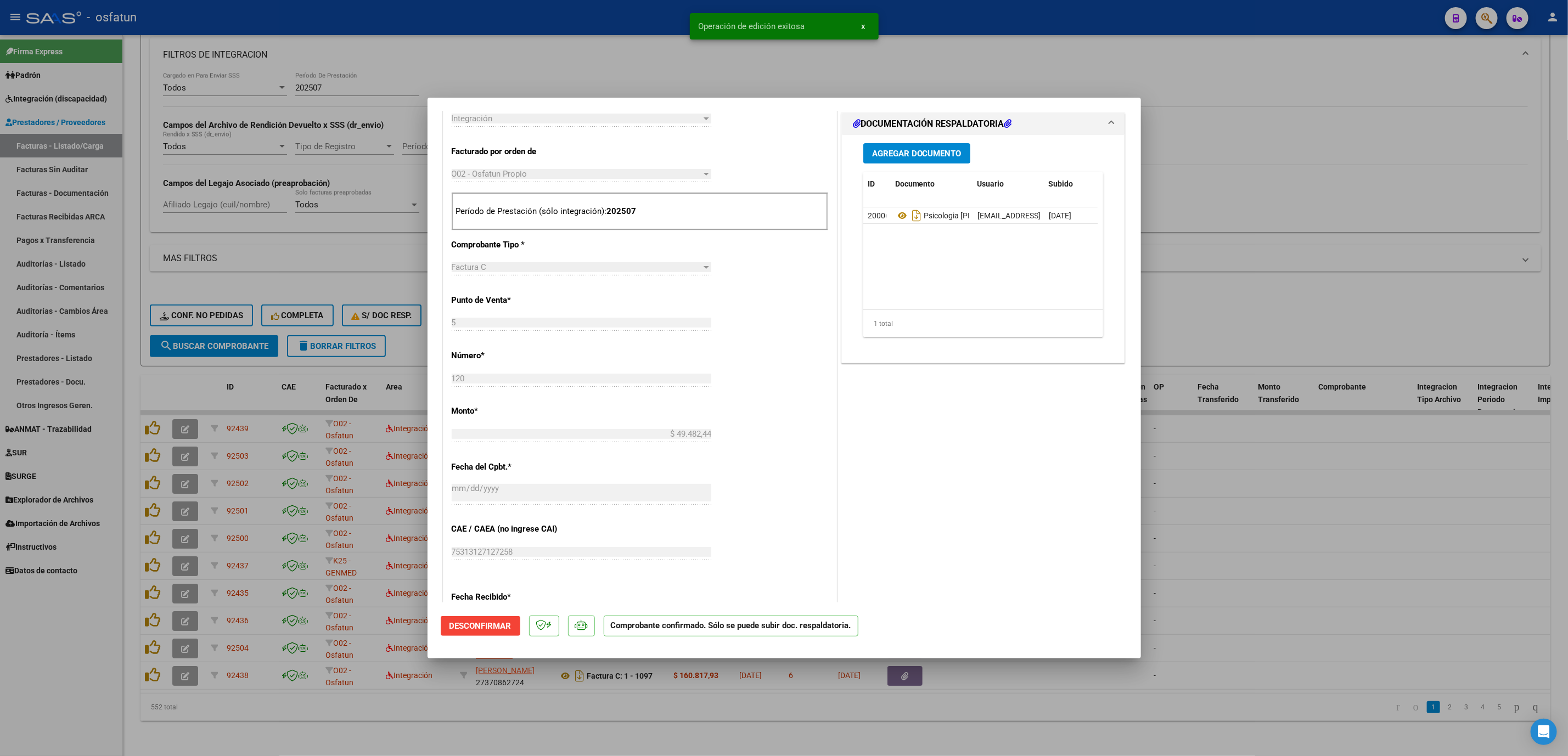
click at [445, 53] on div at bounding box center [784, 378] width 1568 height 756
type input "$ 0,00"
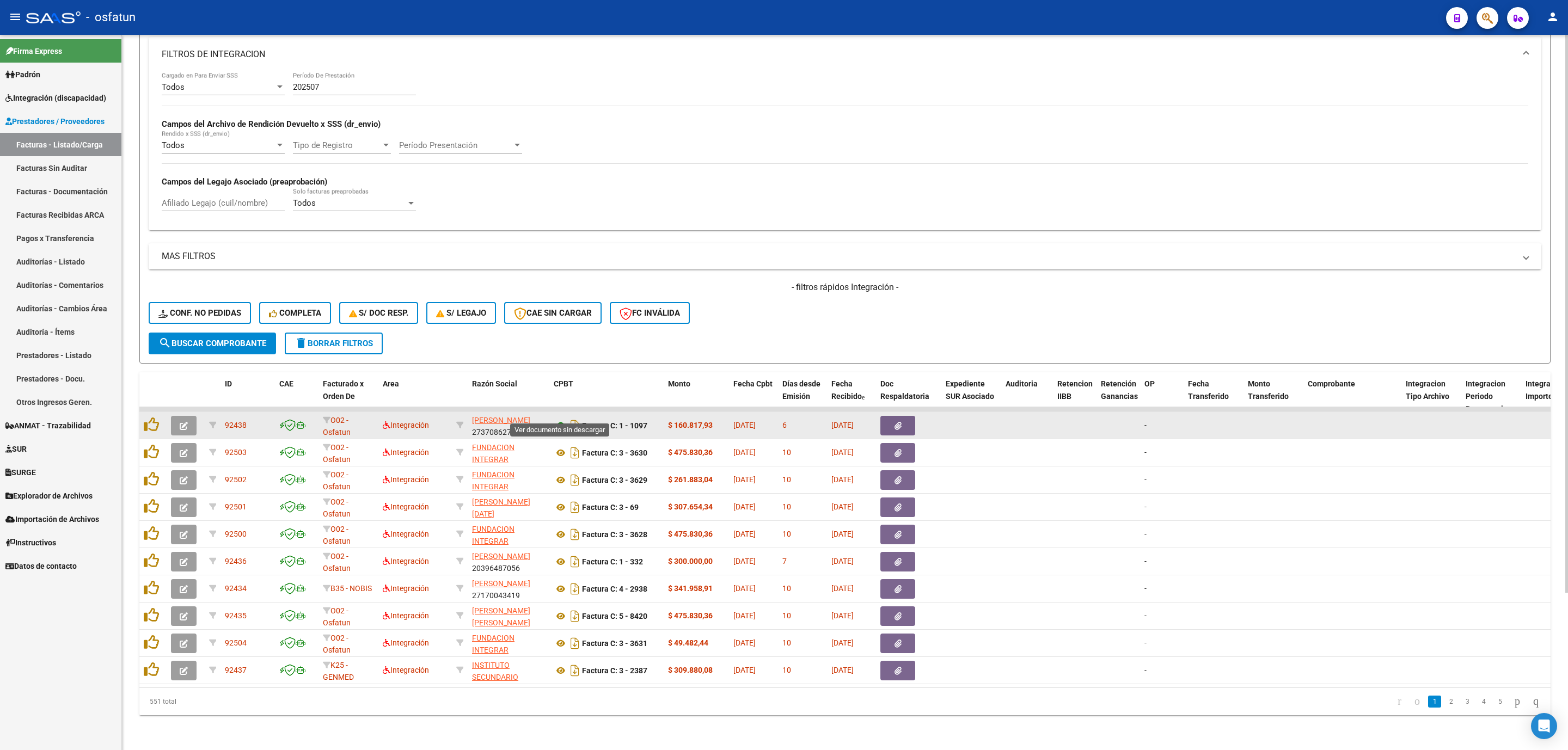
click at [559, 419] on icon at bounding box center [560, 425] width 14 height 13
click at [194, 420] on button "button" at bounding box center [183, 425] width 25 height 20
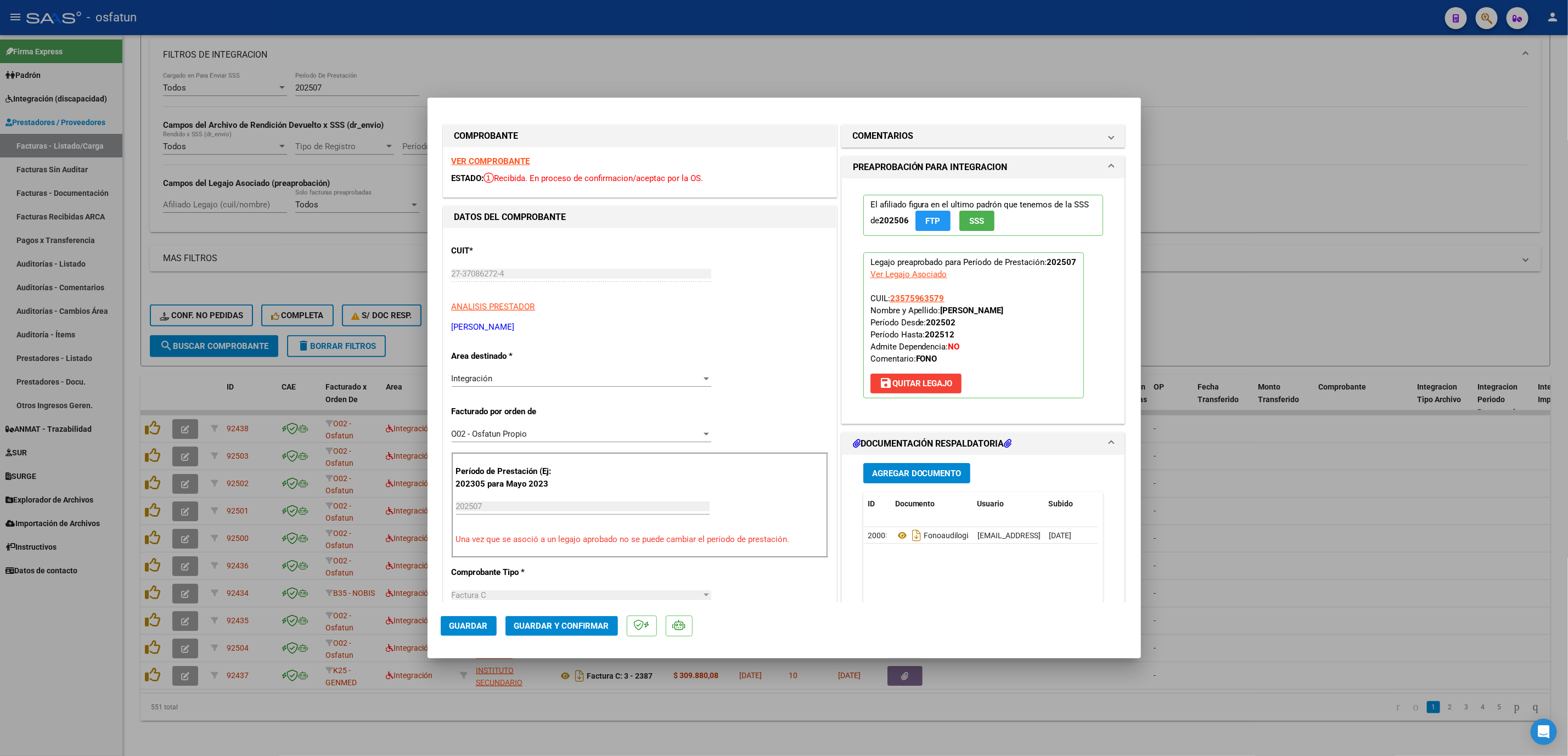
scroll to position [0, 0]
click at [580, 628] on span "Guardar y Confirmar" at bounding box center [562, 626] width 95 height 9
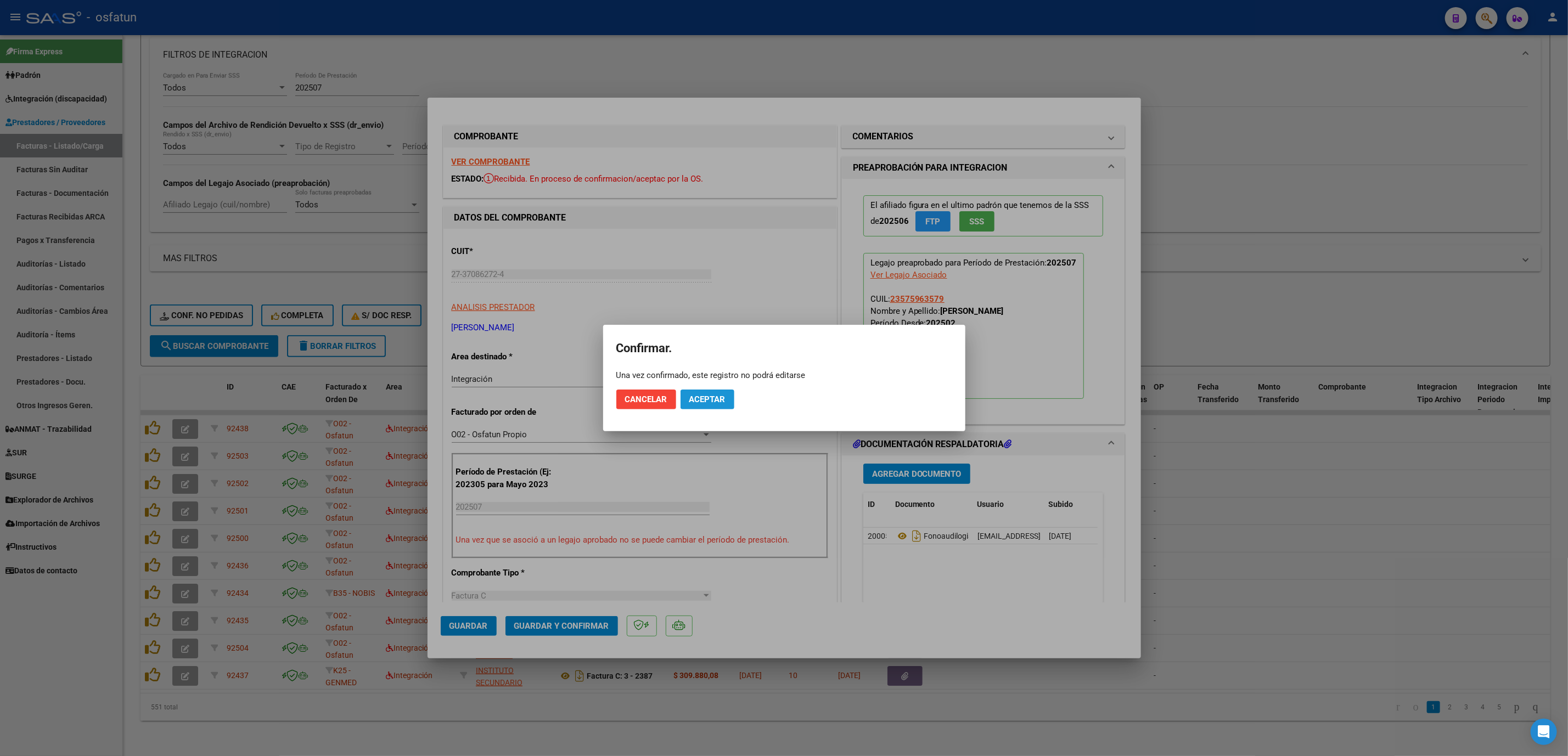
click at [696, 399] on span "Aceptar" at bounding box center [707, 400] width 36 height 9
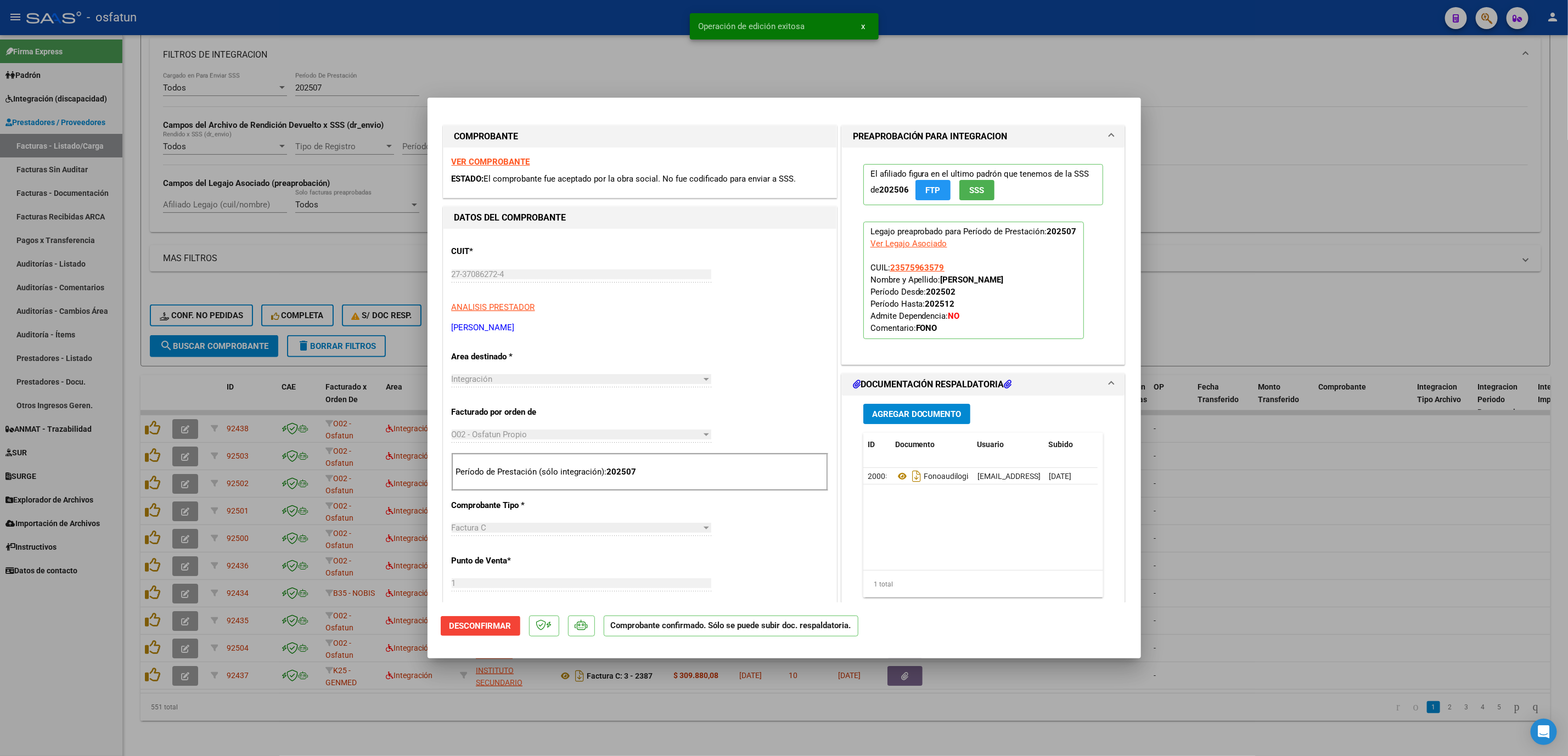
click at [1397, 509] on div at bounding box center [784, 378] width 1568 height 756
type input "$ 0,00"
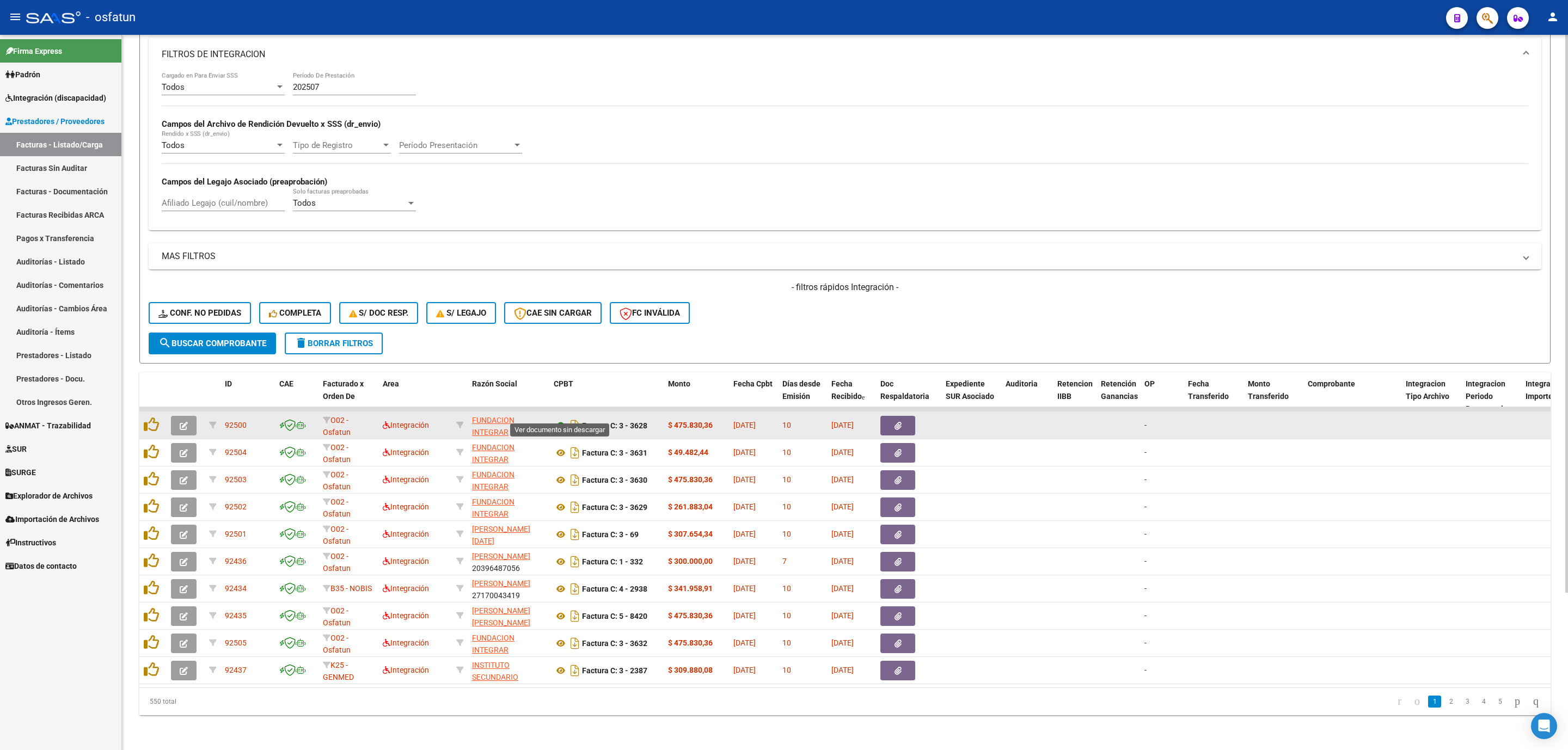
click at [555, 419] on icon at bounding box center [560, 425] width 14 height 13
click at [190, 416] on button "button" at bounding box center [183, 425] width 25 height 20
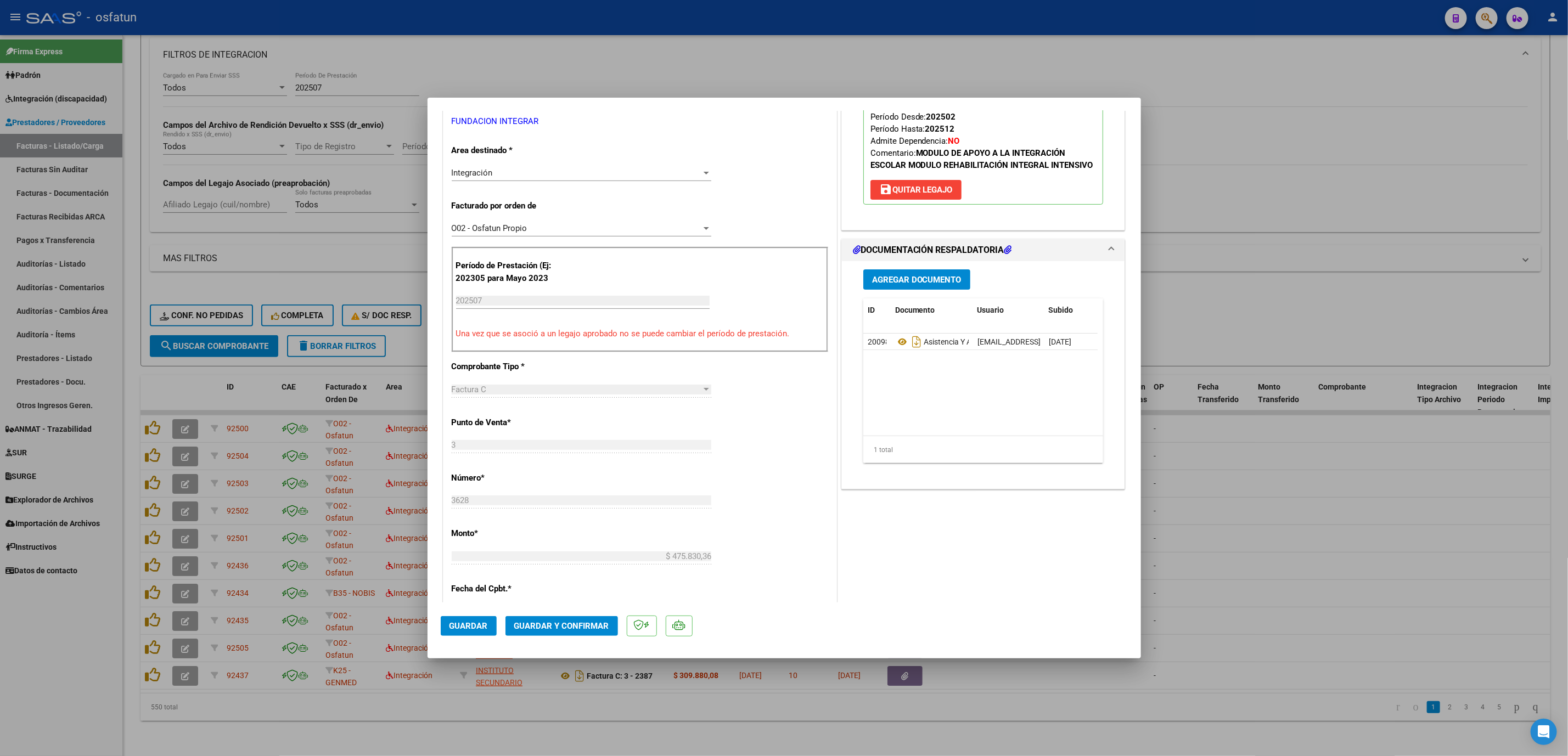
scroll to position [329, 0]
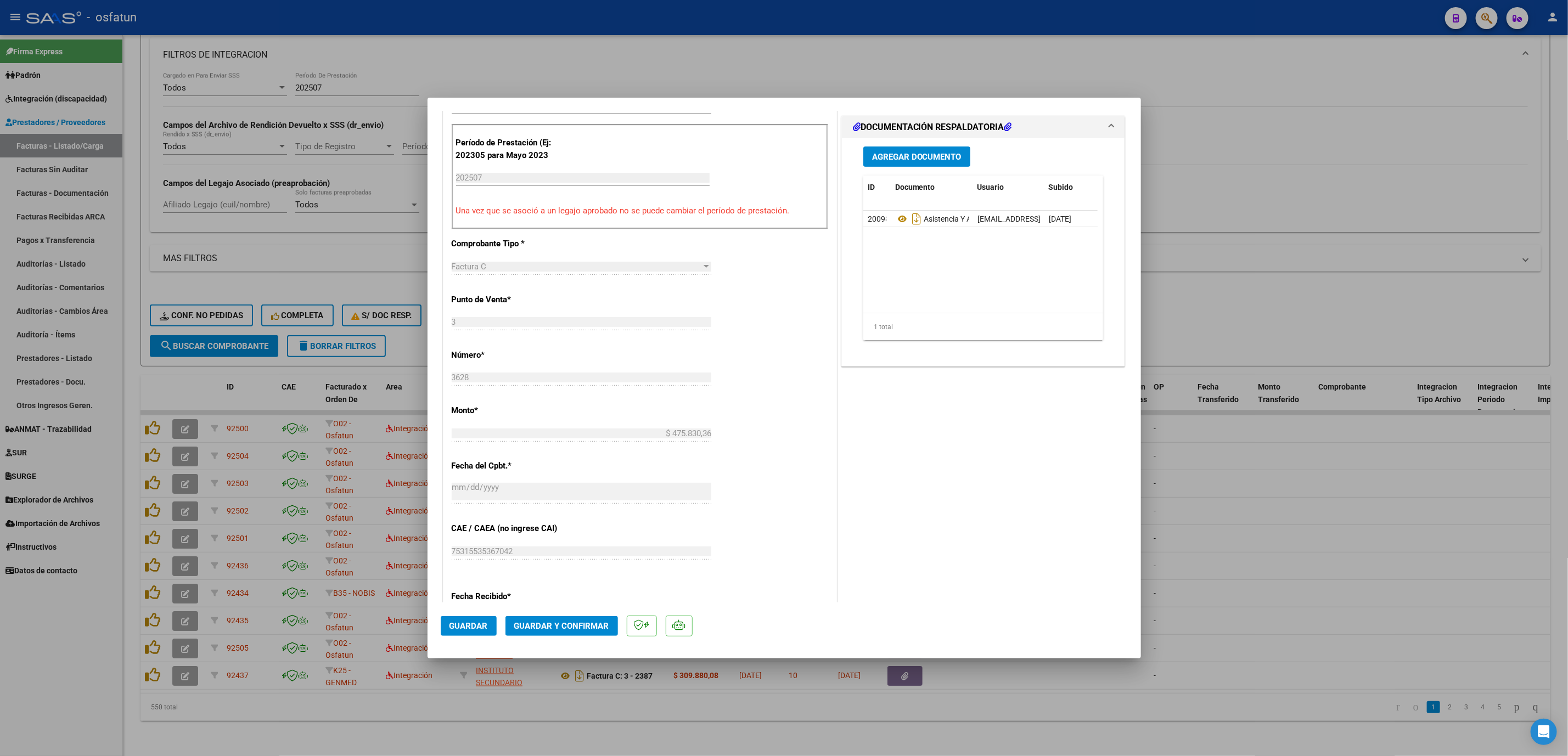
click at [580, 613] on mat-dialog-actions "Guardar Guardar y Confirmar" at bounding box center [784, 624] width 687 height 43
click at [595, 621] on span "Guardar y Confirmar" at bounding box center [562, 626] width 95 height 9
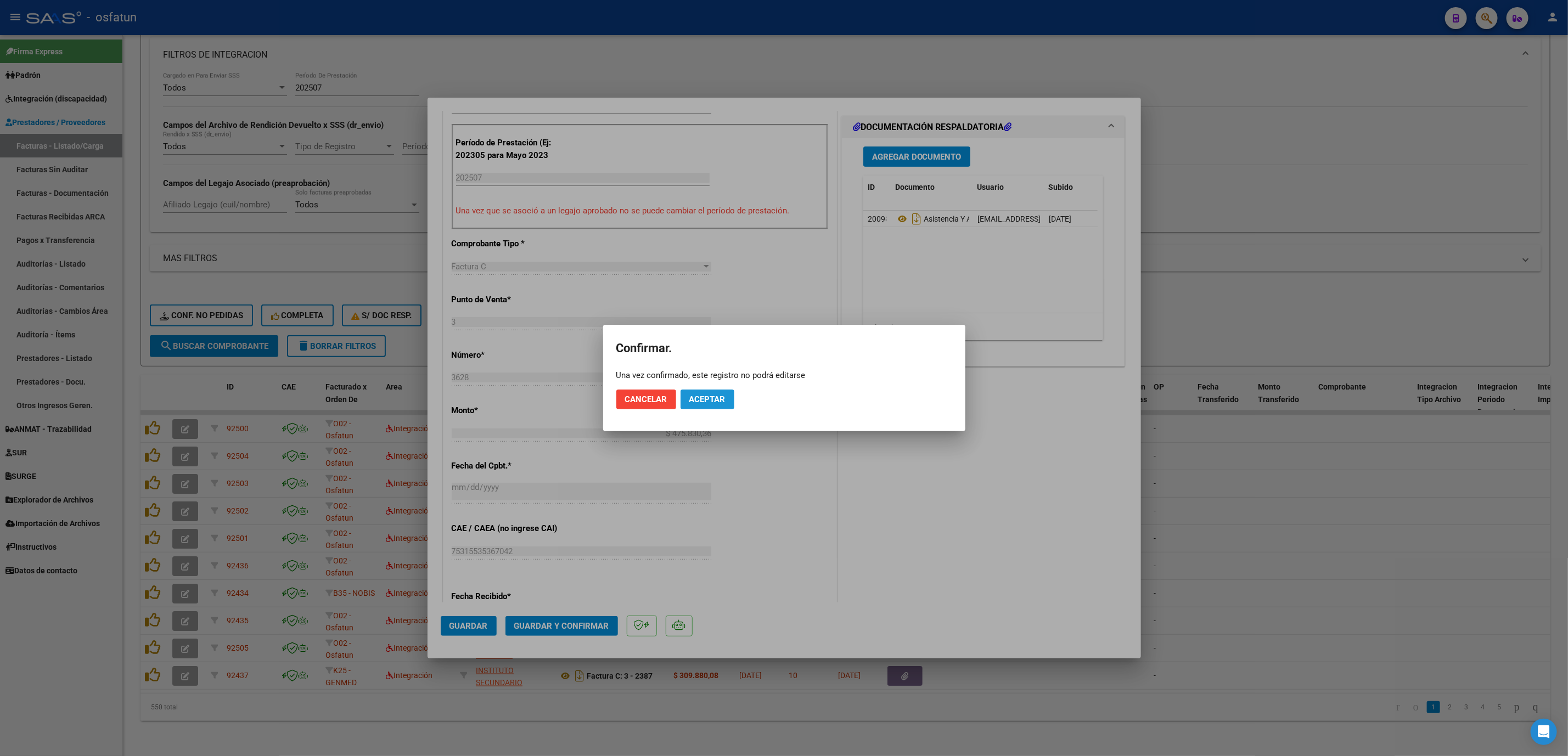
click at [712, 395] on span "Aceptar" at bounding box center [707, 400] width 36 height 9
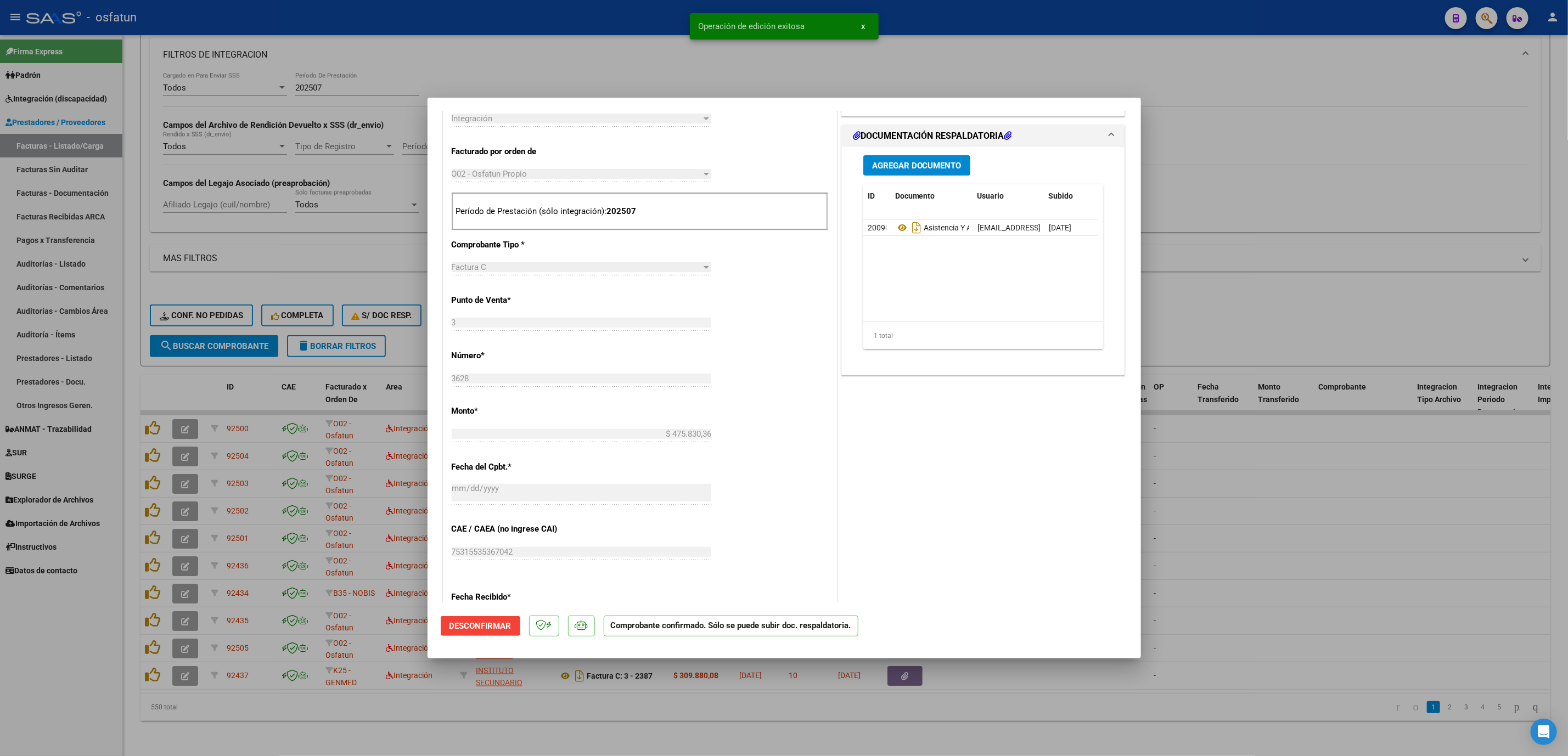
click at [1159, 446] on div at bounding box center [784, 378] width 1568 height 756
type input "$ 0,00"
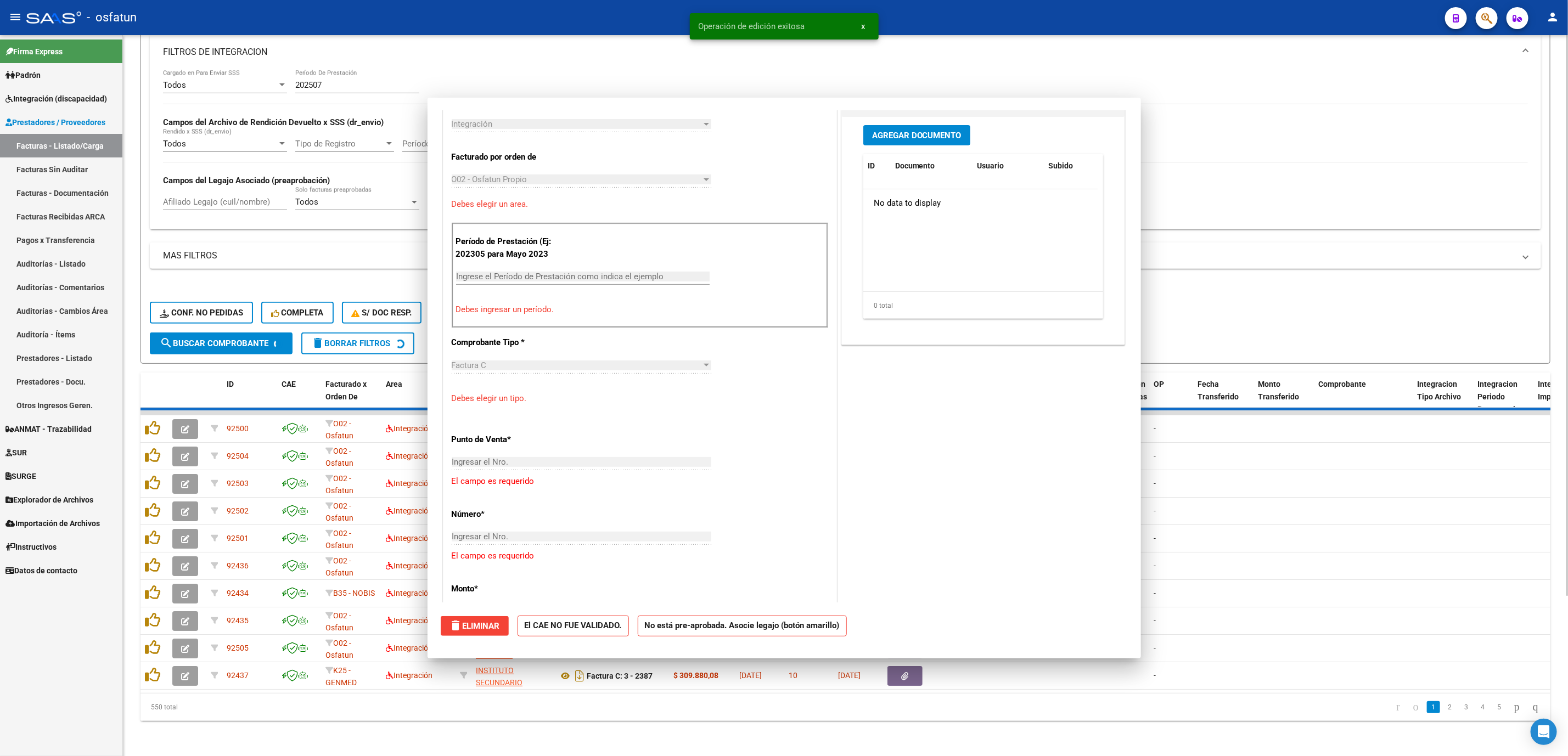
scroll to position [465, 0]
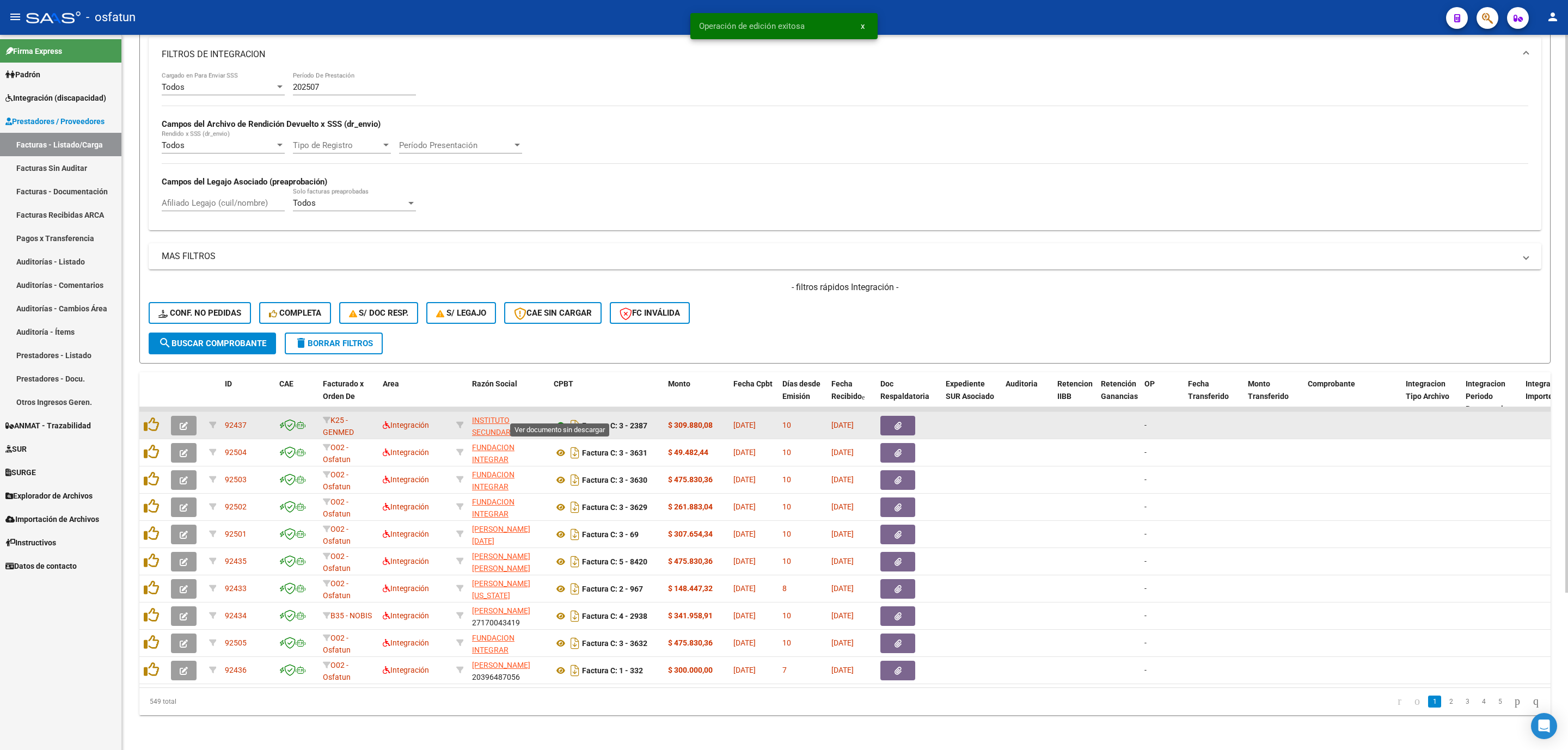
click at [557, 419] on icon at bounding box center [560, 425] width 14 height 13
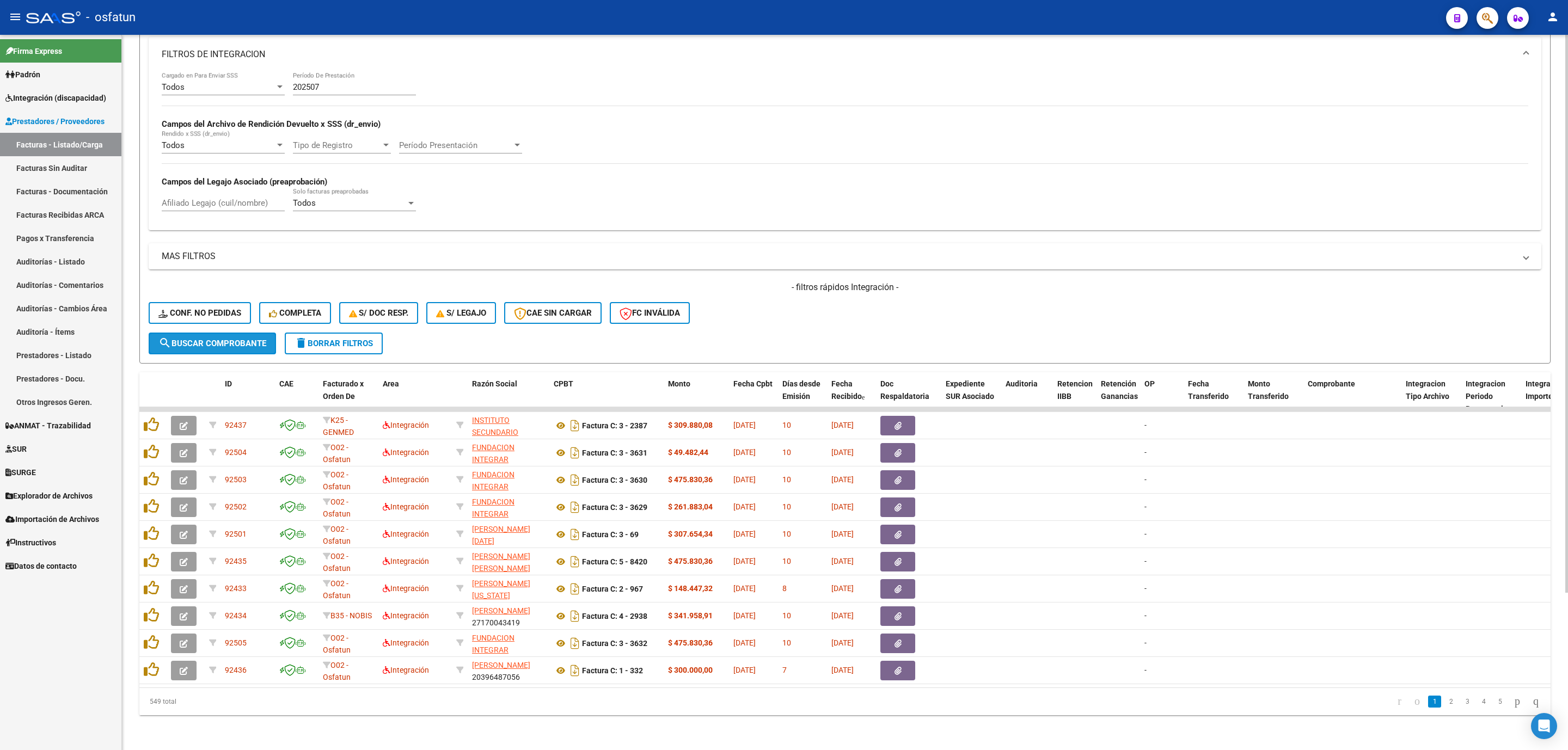
click at [216, 339] on span "search Buscar Comprobante" at bounding box center [211, 343] width 108 height 9
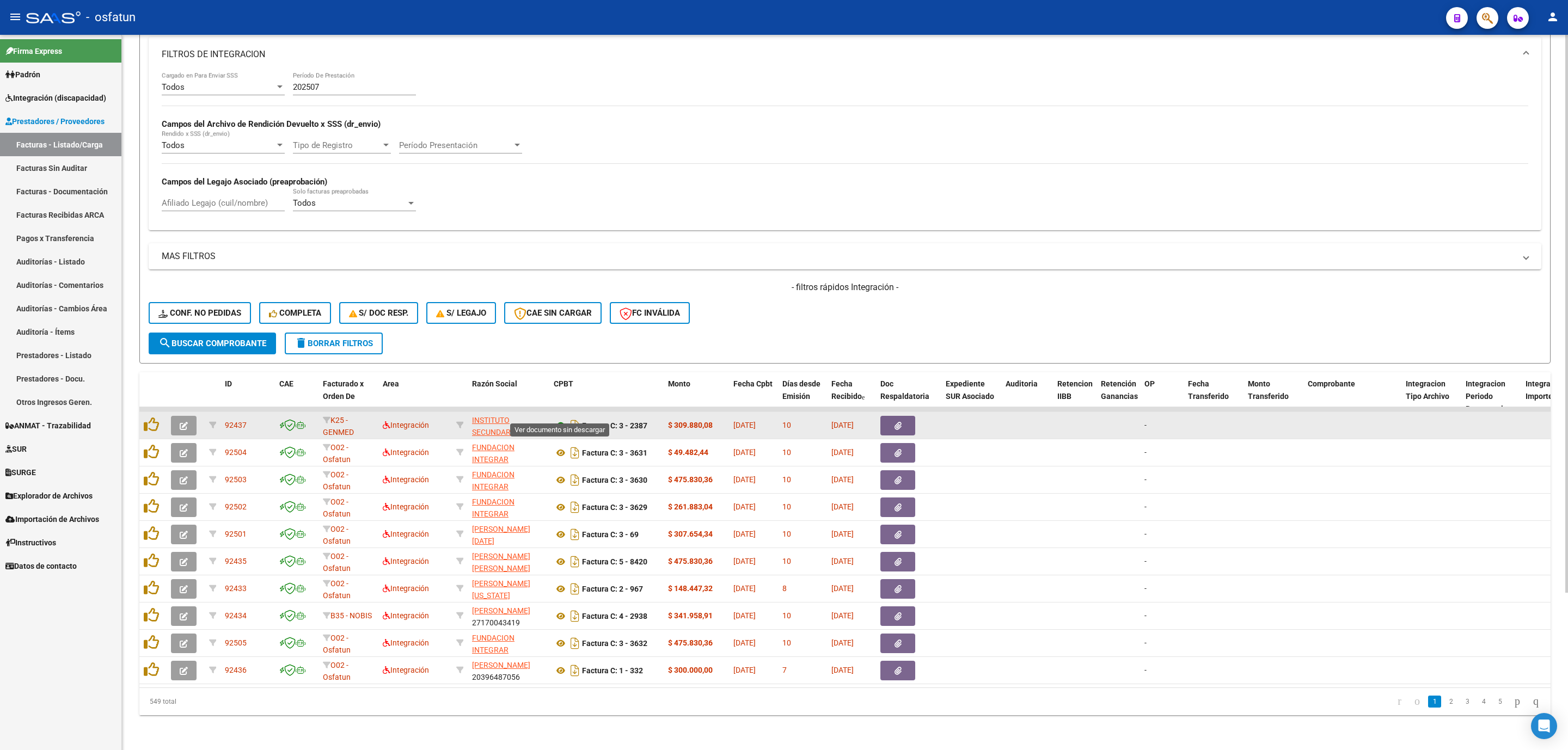
click at [559, 419] on icon at bounding box center [560, 425] width 14 height 13
click at [185, 422] on icon "button" at bounding box center [183, 425] width 8 height 8
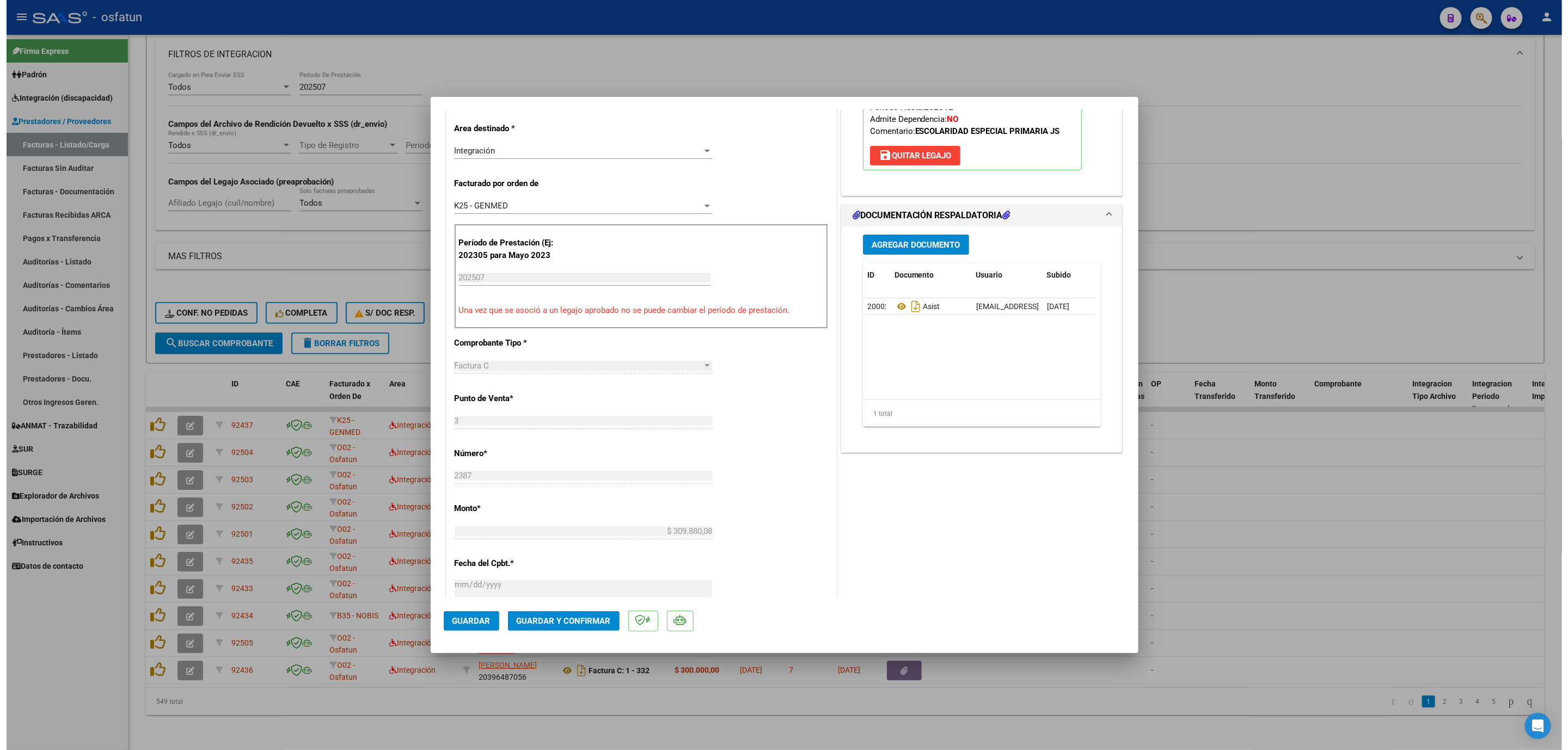
scroll to position [245, 0]
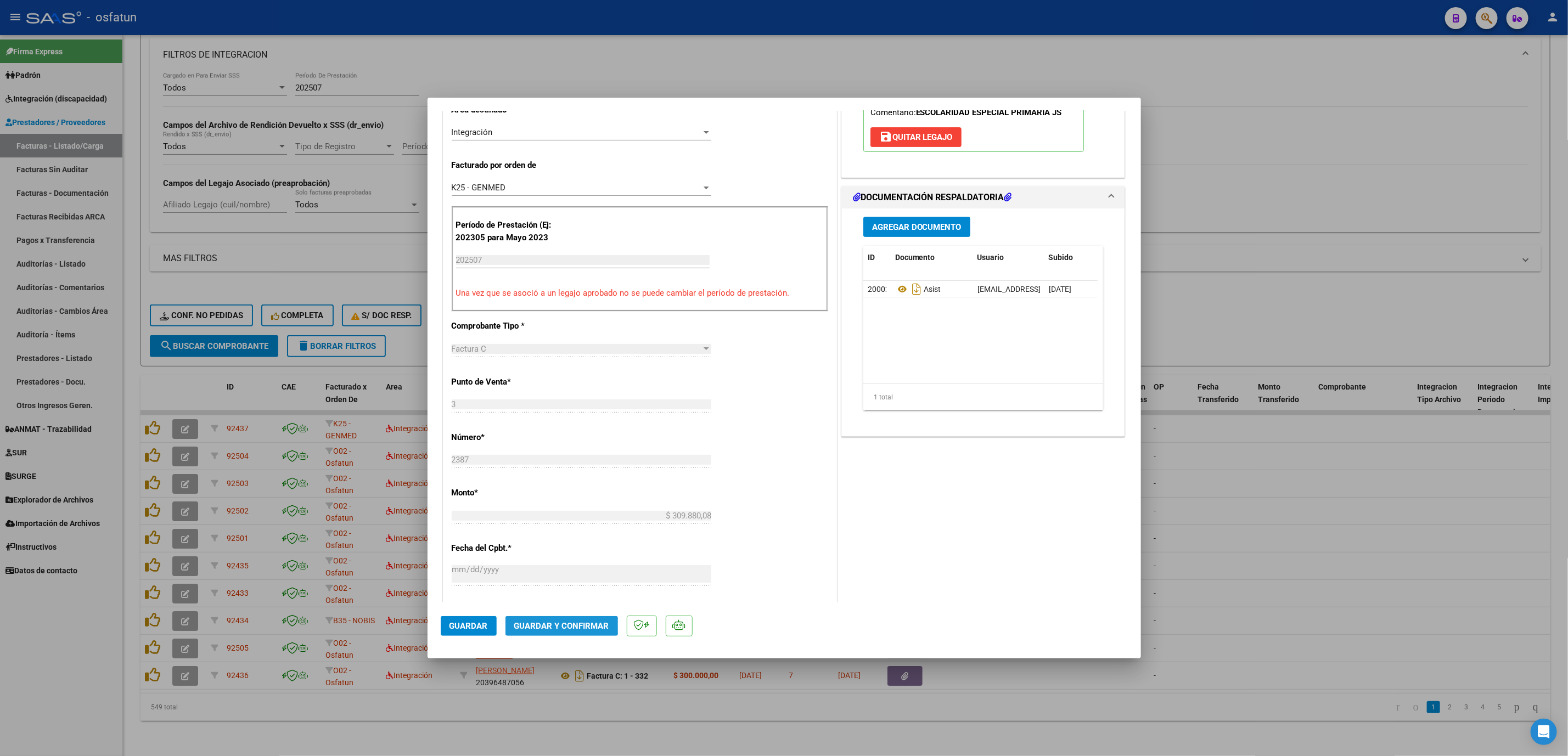
click at [550, 624] on span "Guardar y Confirmar" at bounding box center [562, 626] width 95 height 9
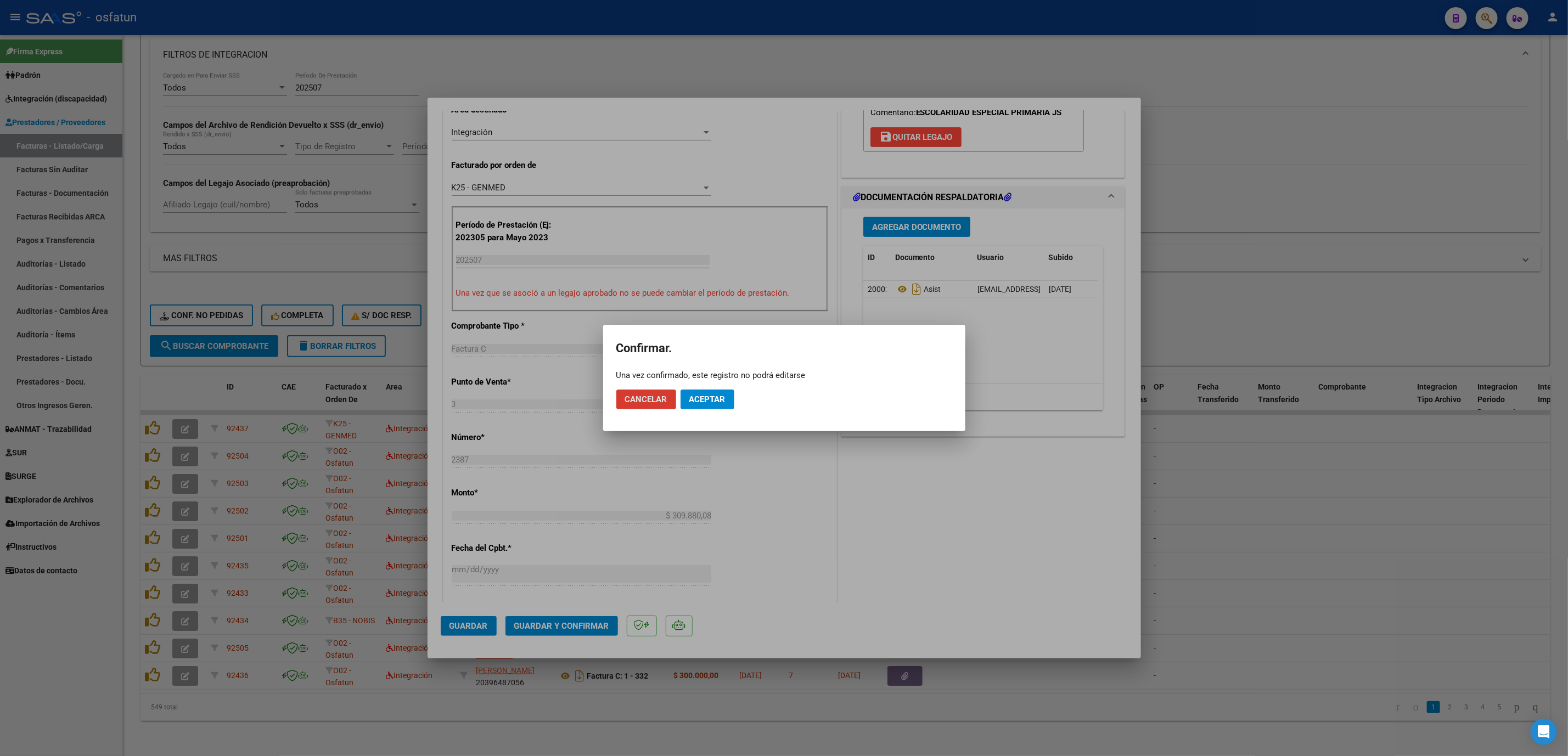
drag, startPoint x: 714, startPoint y: 404, endPoint x: 702, endPoint y: 392, distance: 17.0
click at [712, 404] on span "Aceptar" at bounding box center [707, 400] width 36 height 9
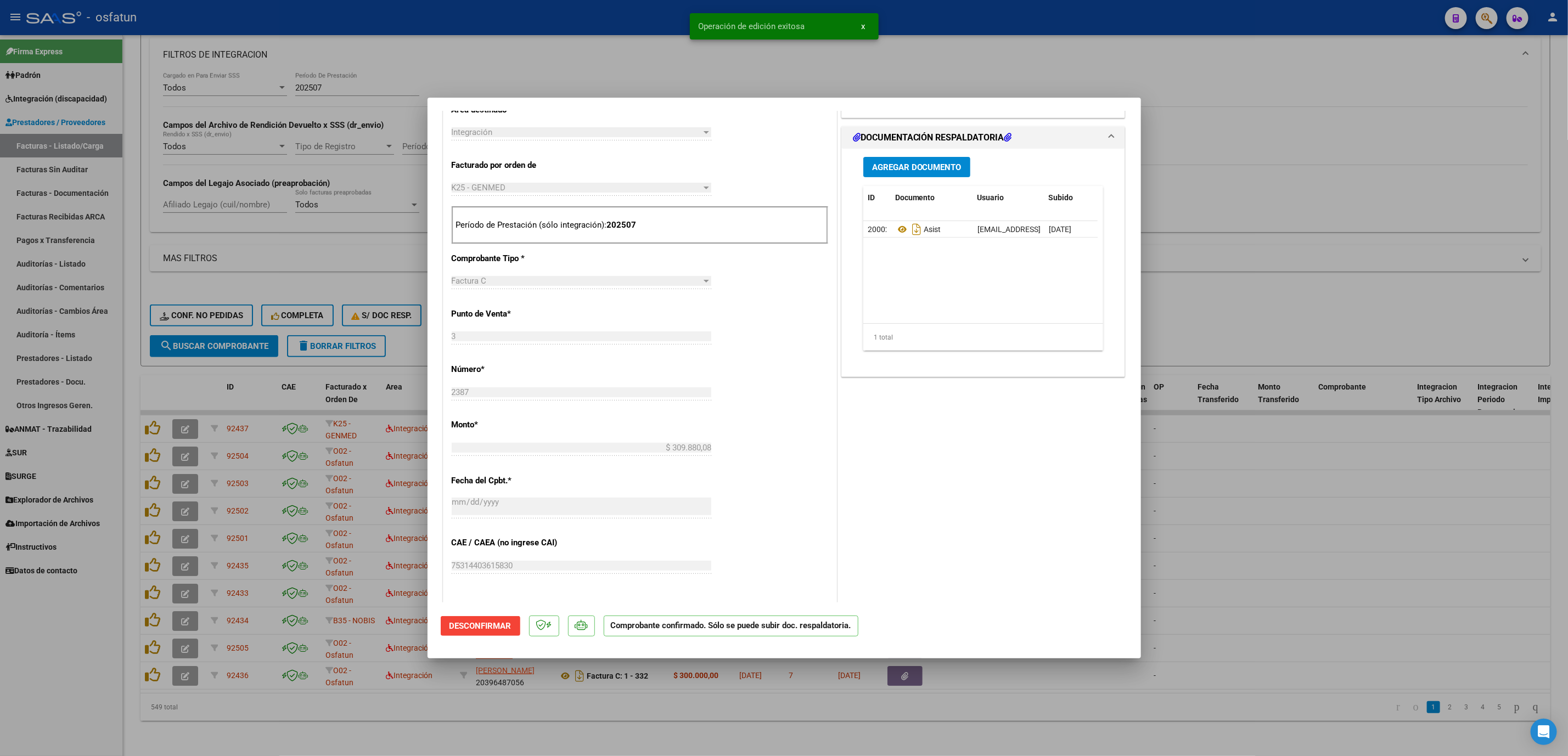
click at [1323, 294] on div at bounding box center [784, 378] width 1568 height 756
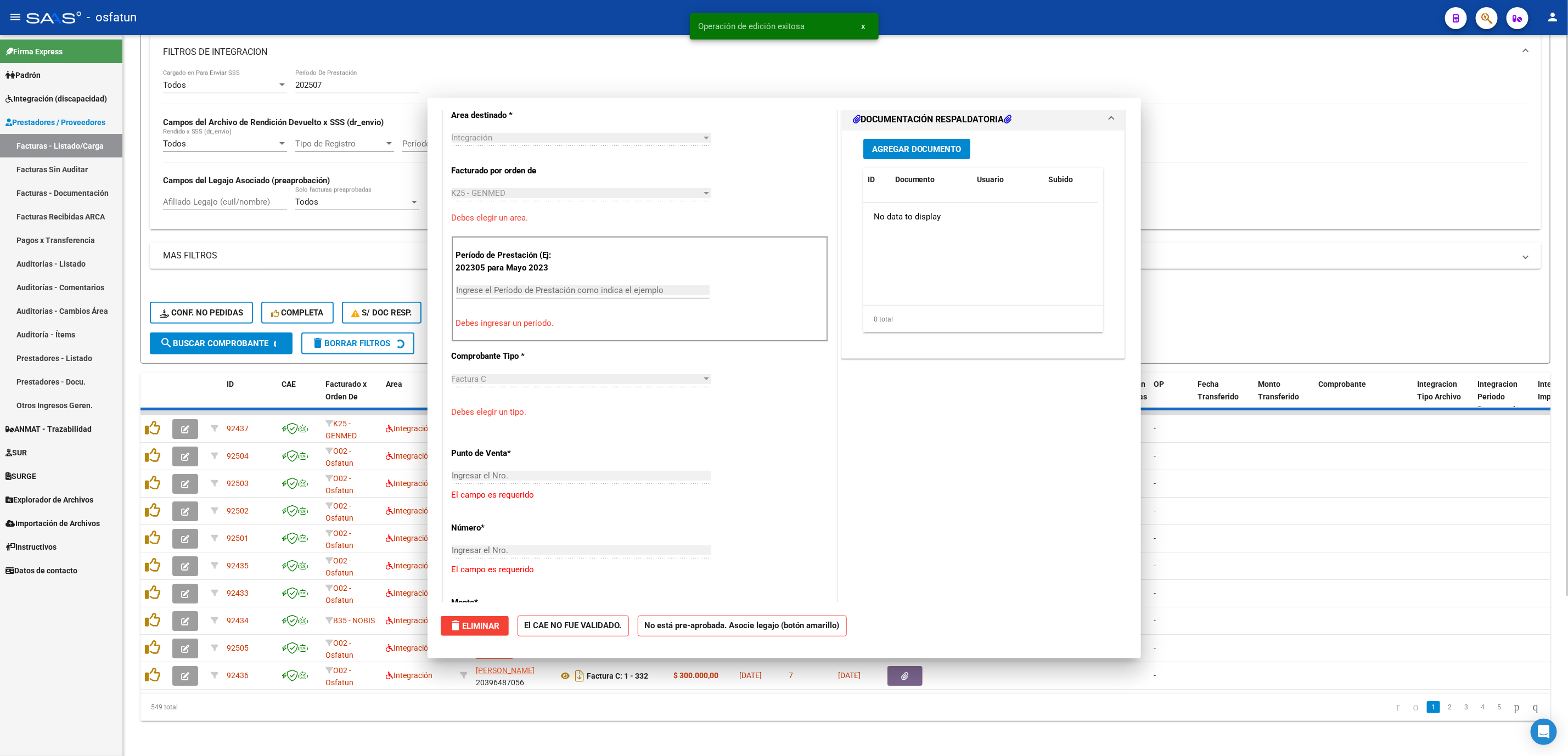
scroll to position [0, 0]
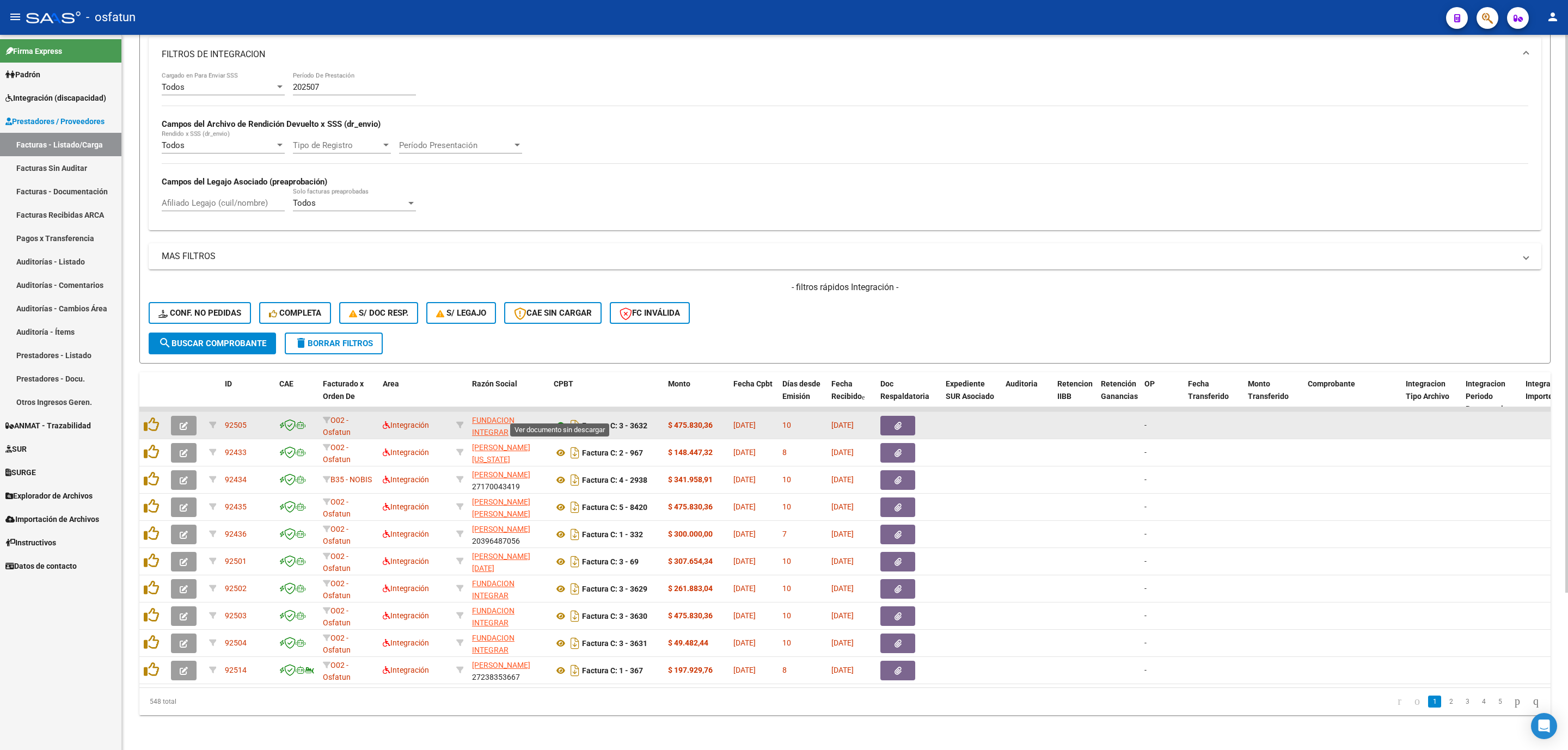
click at [562, 419] on icon at bounding box center [560, 425] width 14 height 13
click at [183, 422] on icon "button" at bounding box center [183, 425] width 8 height 8
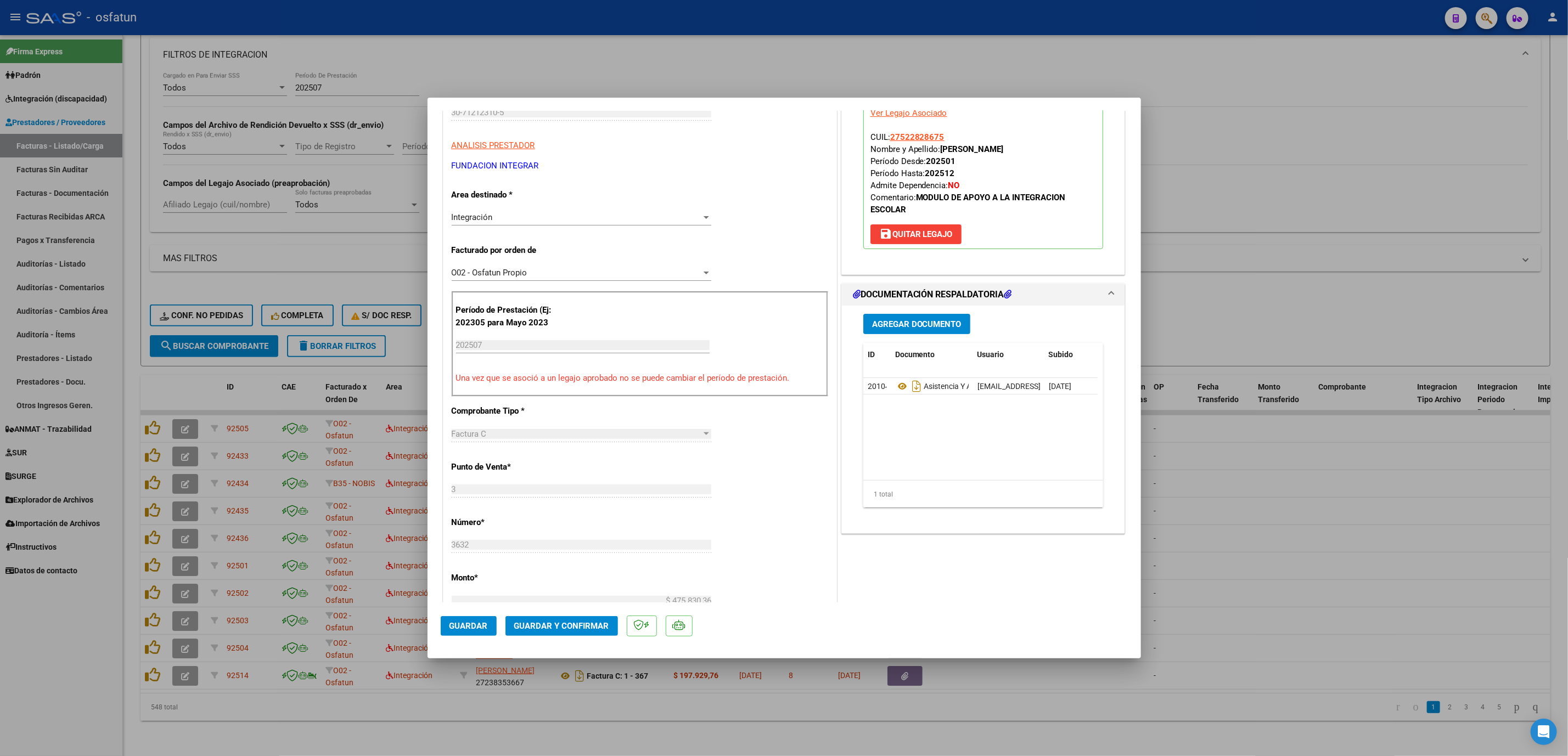
scroll to position [247, 0]
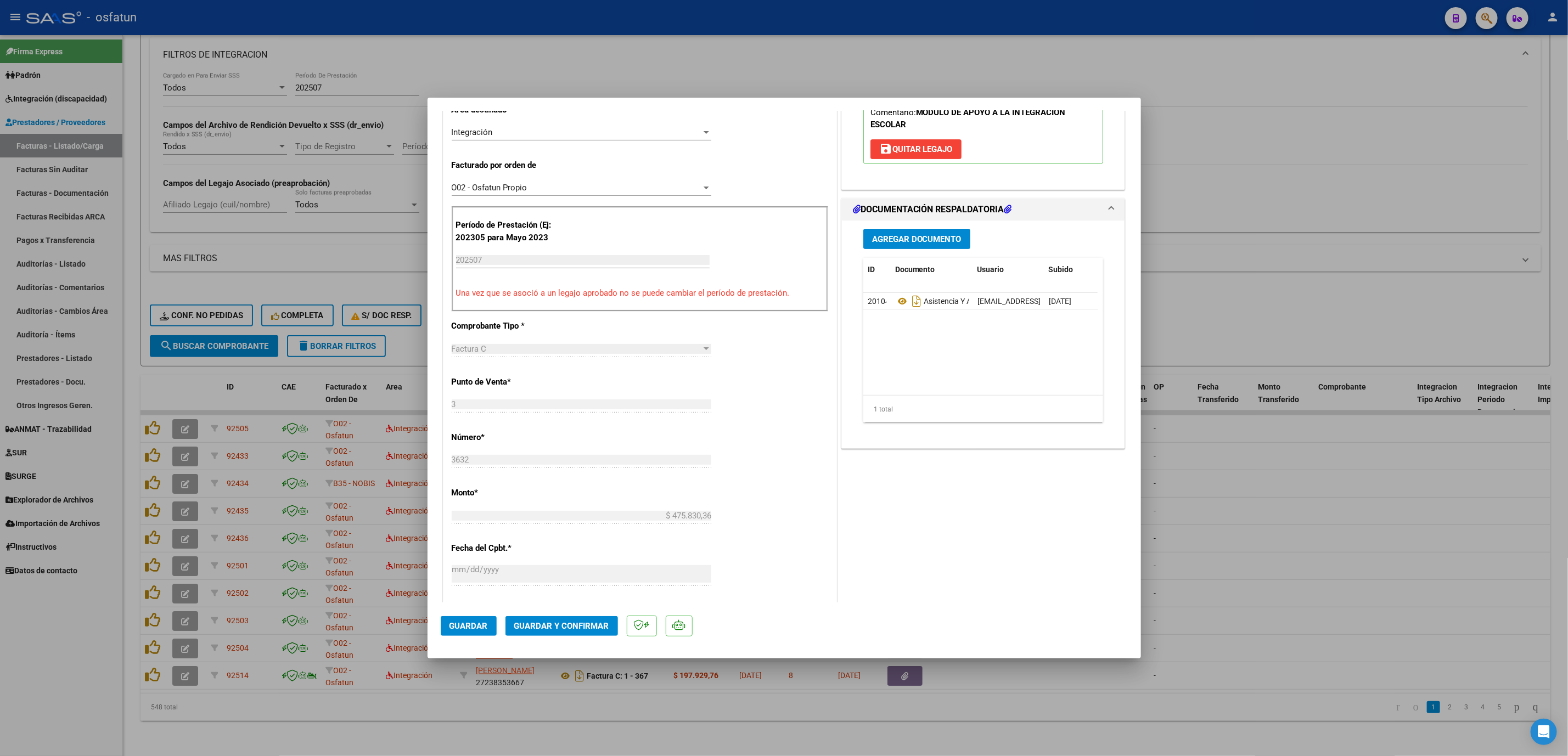
click at [570, 633] on button "Guardar y Confirmar" at bounding box center [561, 626] width 112 height 20
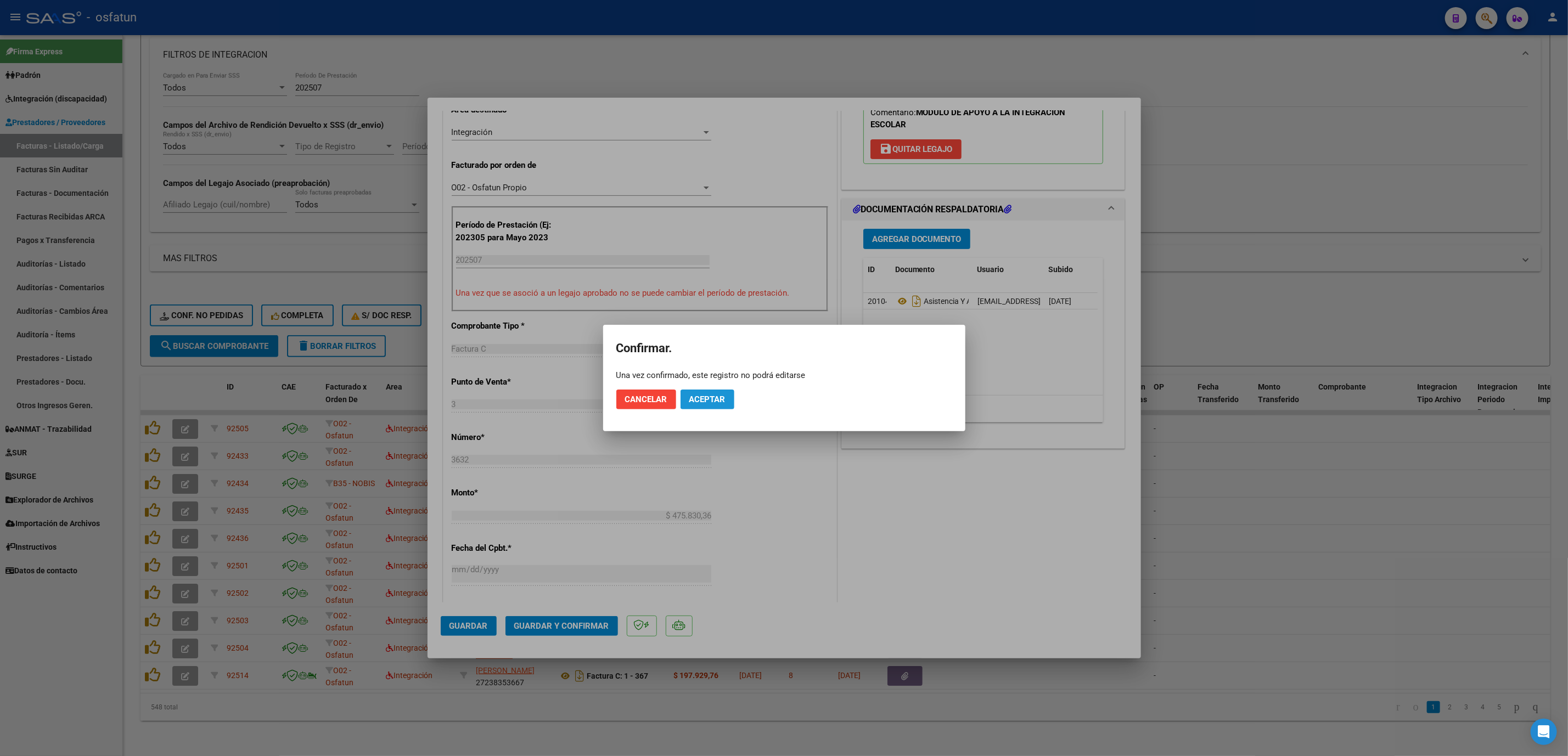
drag, startPoint x: 709, startPoint y: 399, endPoint x: 602, endPoint y: 269, distance: 168.4
click at [708, 397] on span "Aceptar" at bounding box center [707, 400] width 36 height 9
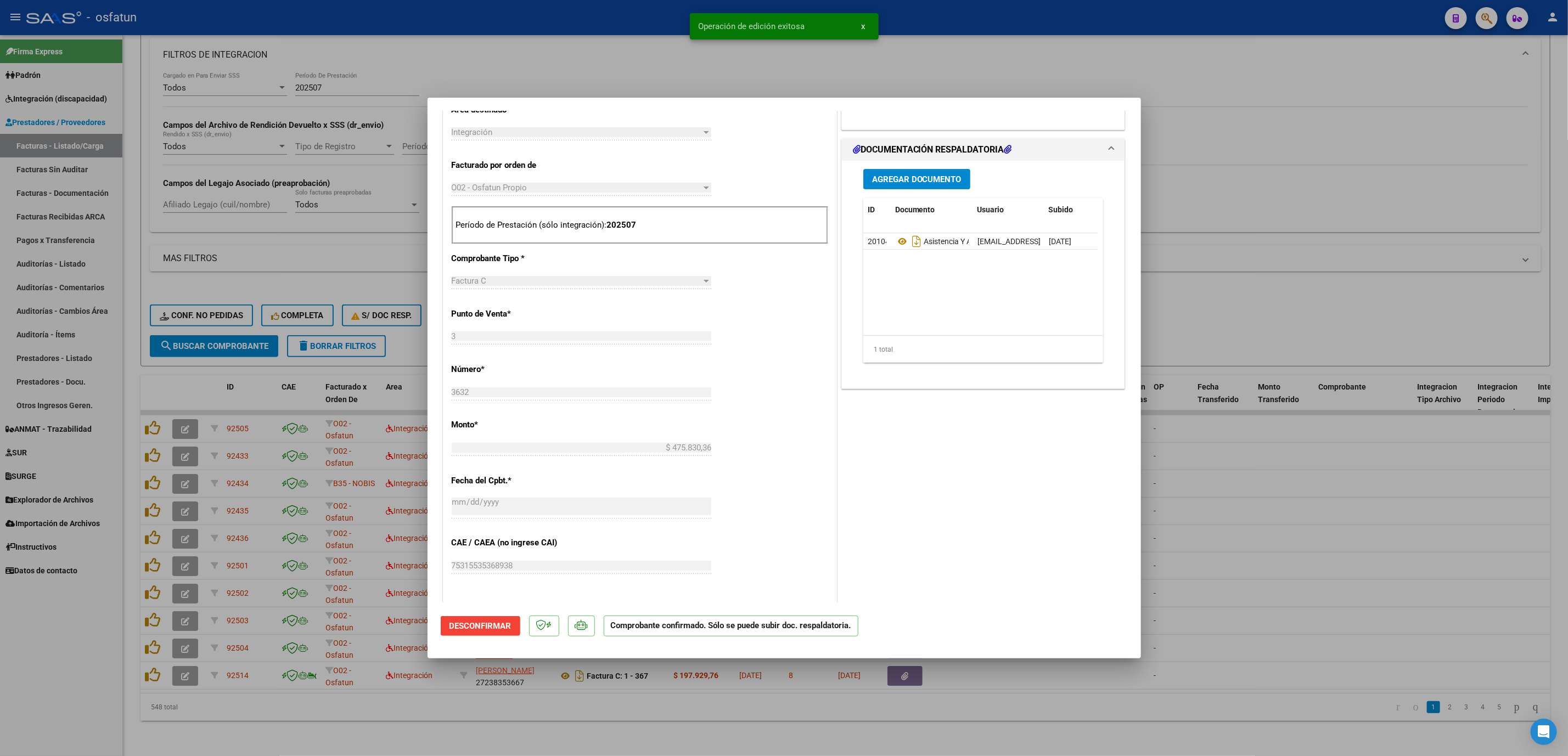
click at [553, 71] on div at bounding box center [784, 378] width 1568 height 756
type input "$ 0,00"
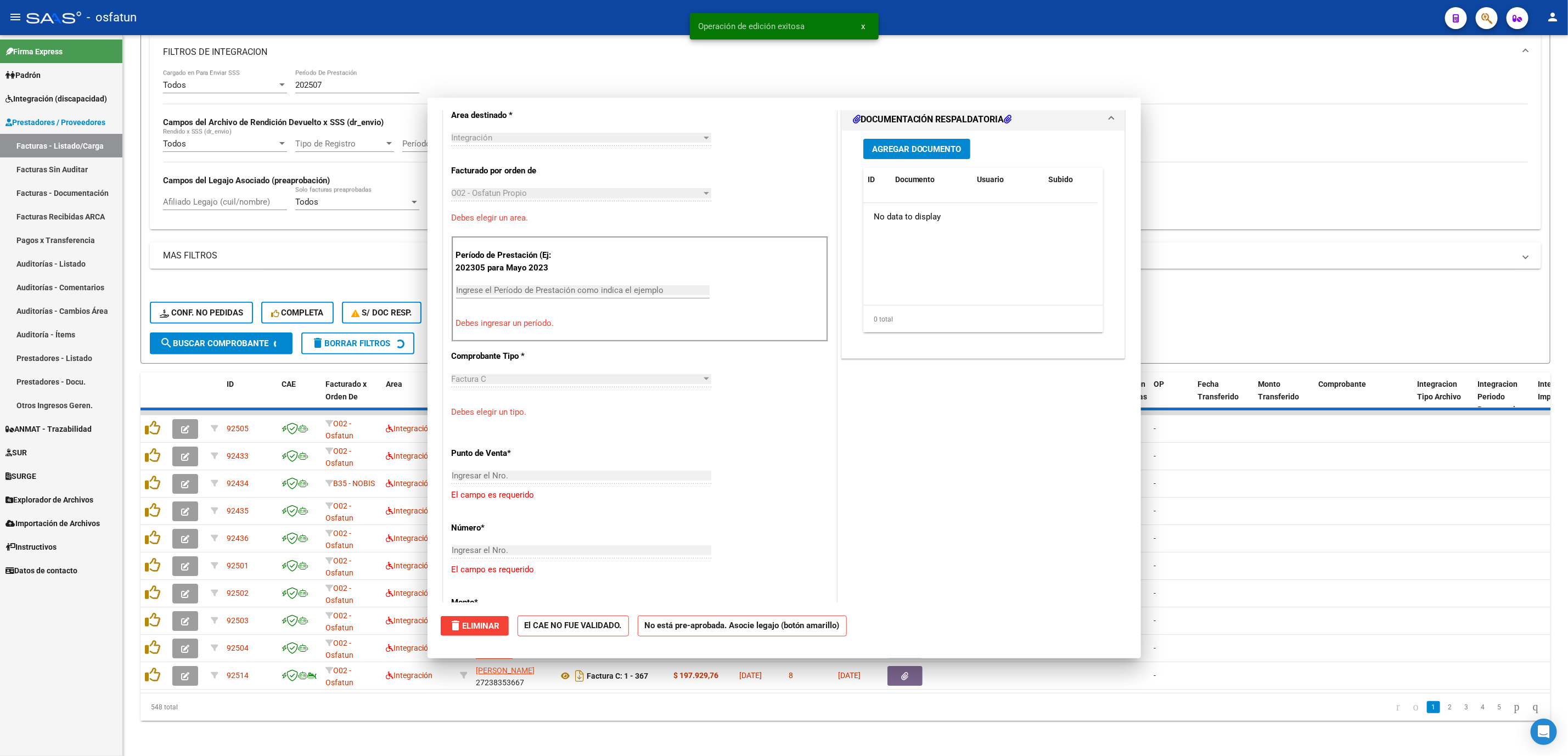
scroll to position [266, 0]
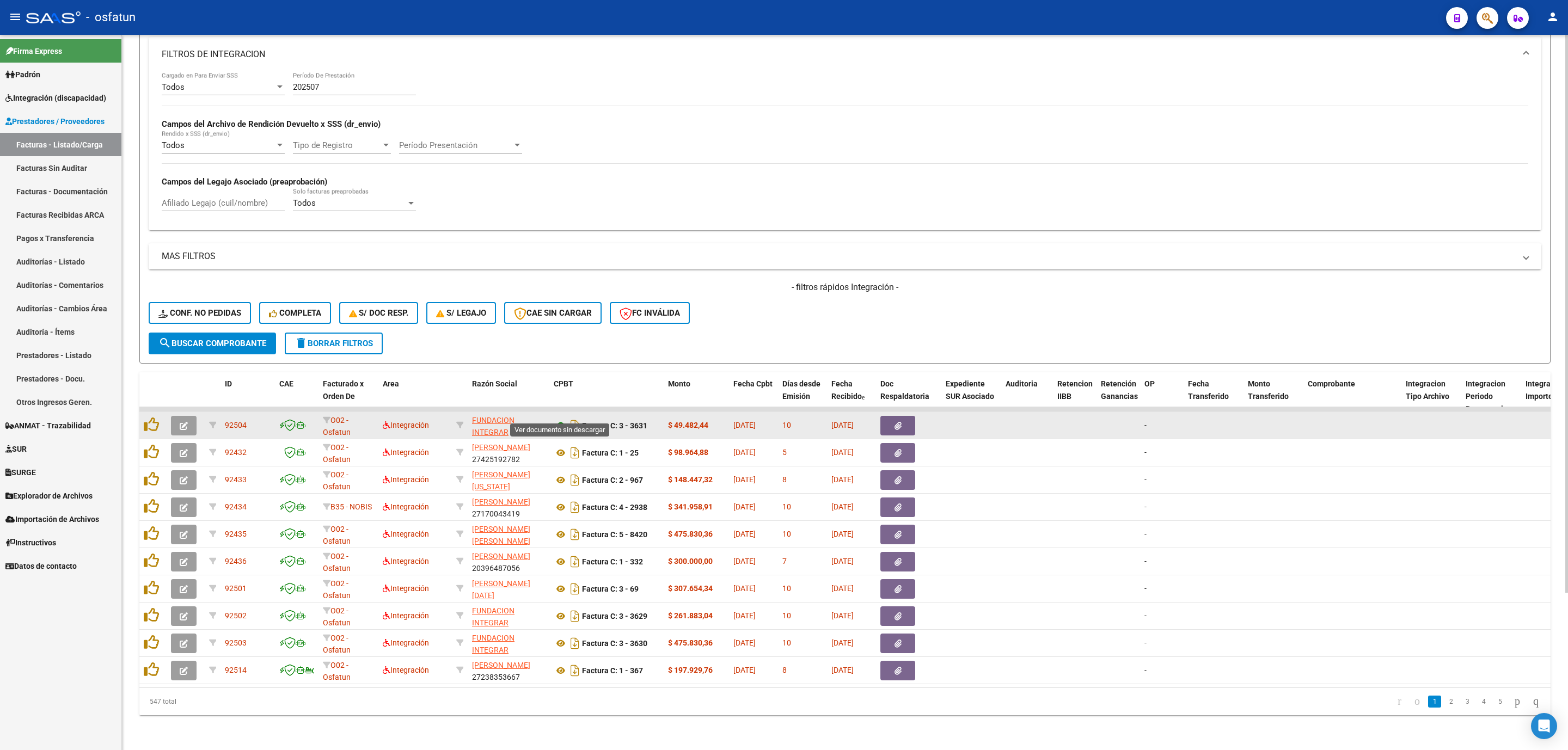
click at [555, 419] on icon at bounding box center [560, 425] width 14 height 13
click at [562, 419] on icon at bounding box center [560, 425] width 14 height 13
click at [184, 421] on span "button" at bounding box center [183, 425] width 8 height 9
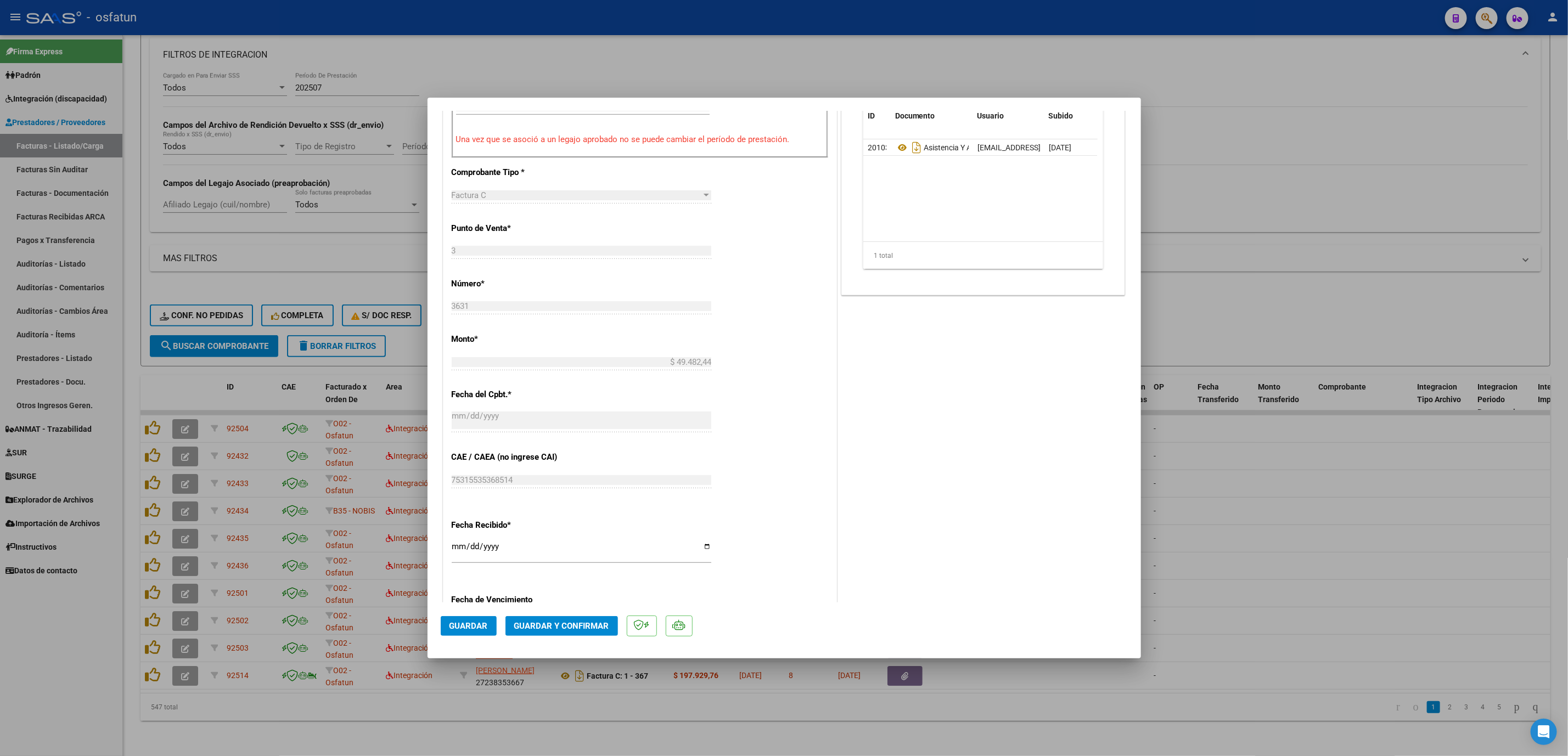
scroll to position [412, 0]
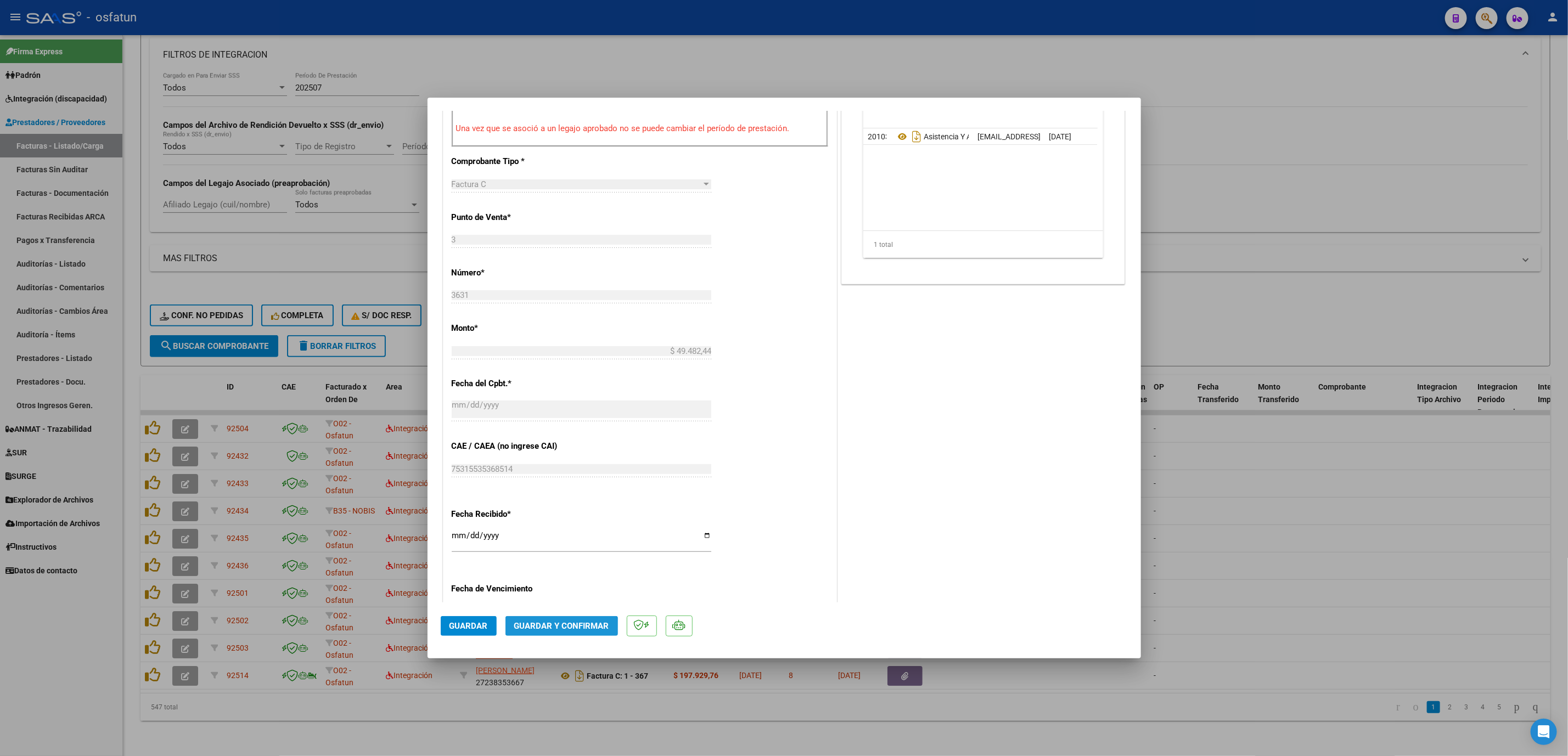
click at [537, 630] on span "Guardar y Confirmar" at bounding box center [562, 626] width 95 height 9
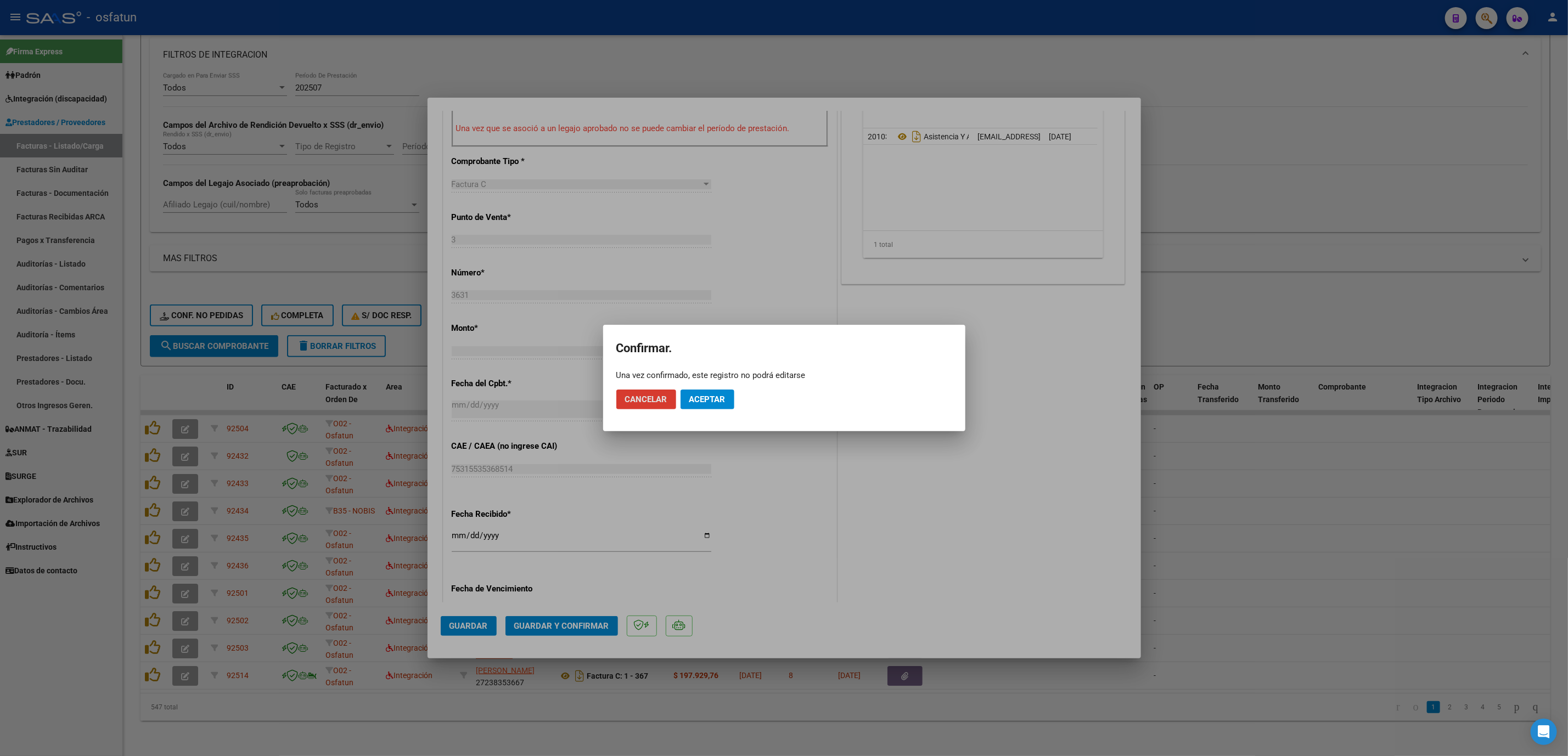
click at [713, 403] on span "Aceptar" at bounding box center [707, 400] width 36 height 9
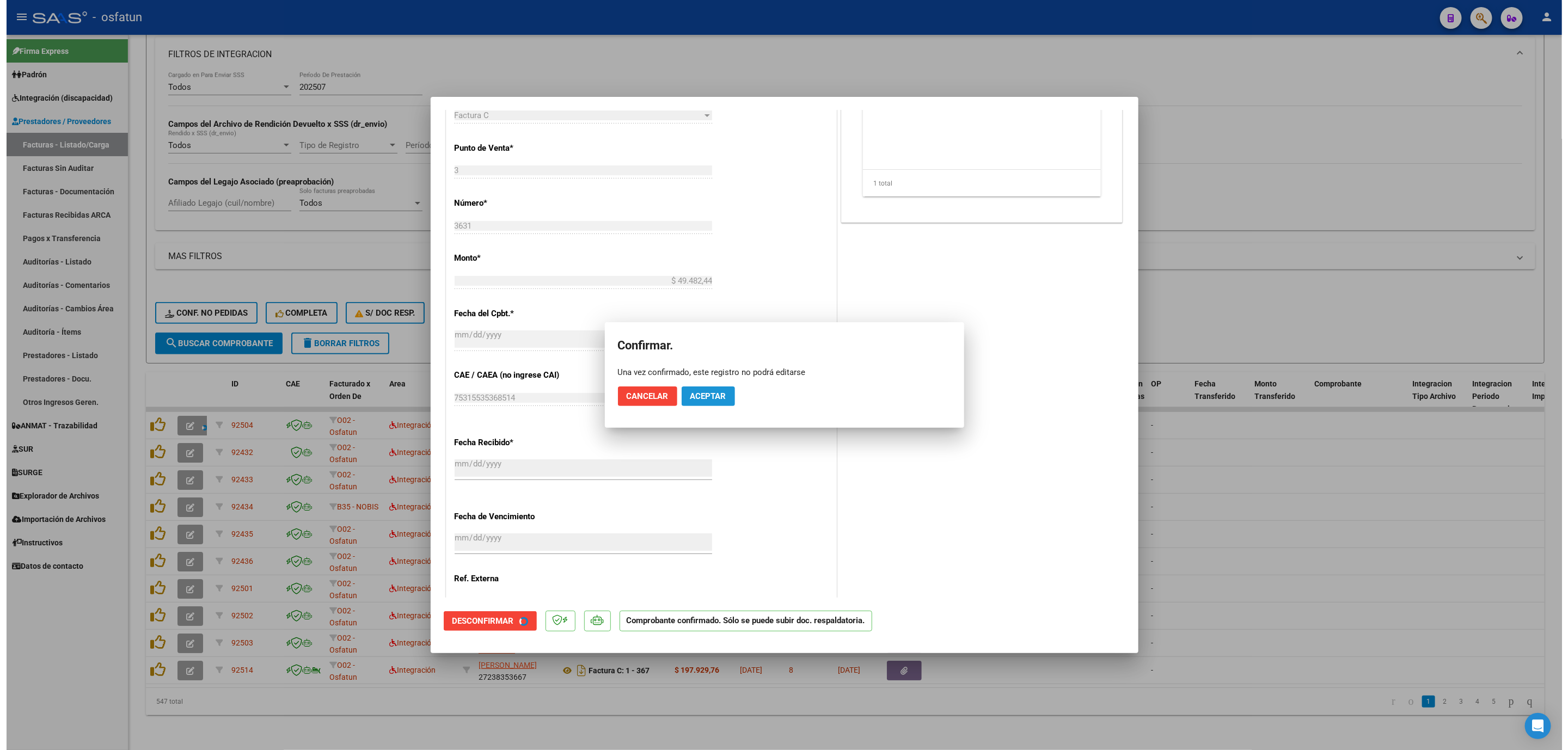
scroll to position [340, 0]
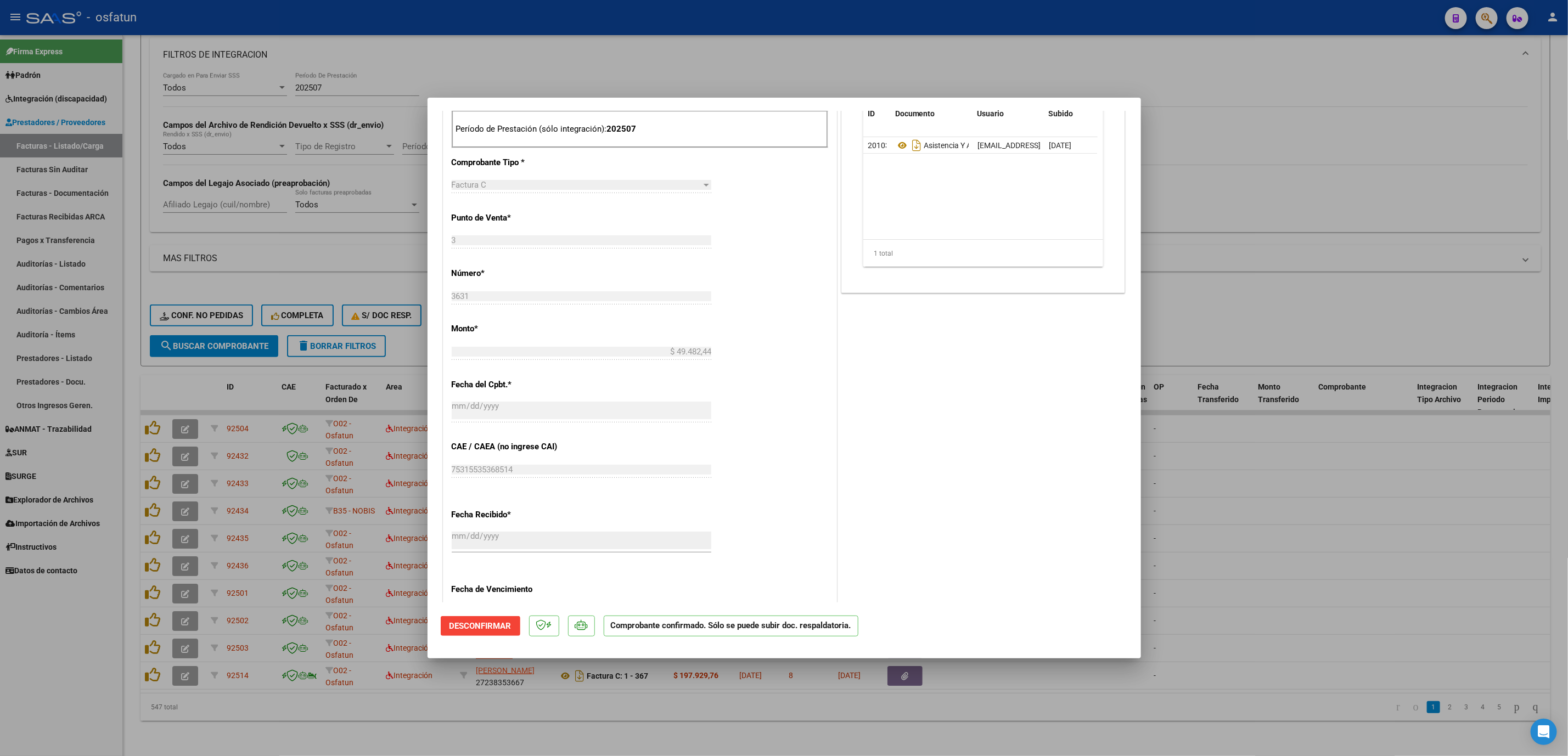
click at [1458, 468] on div at bounding box center [784, 378] width 1568 height 756
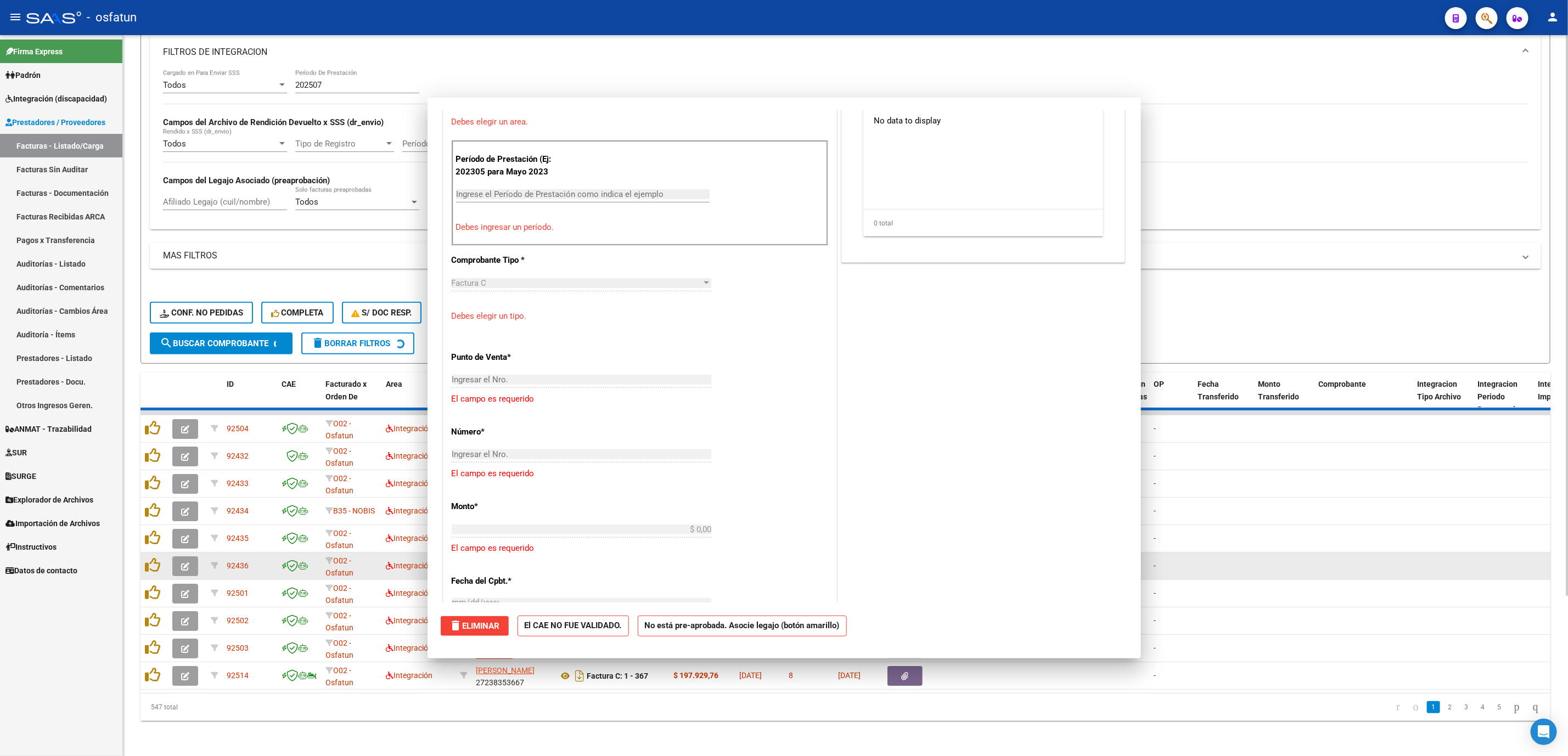
scroll to position [0, 0]
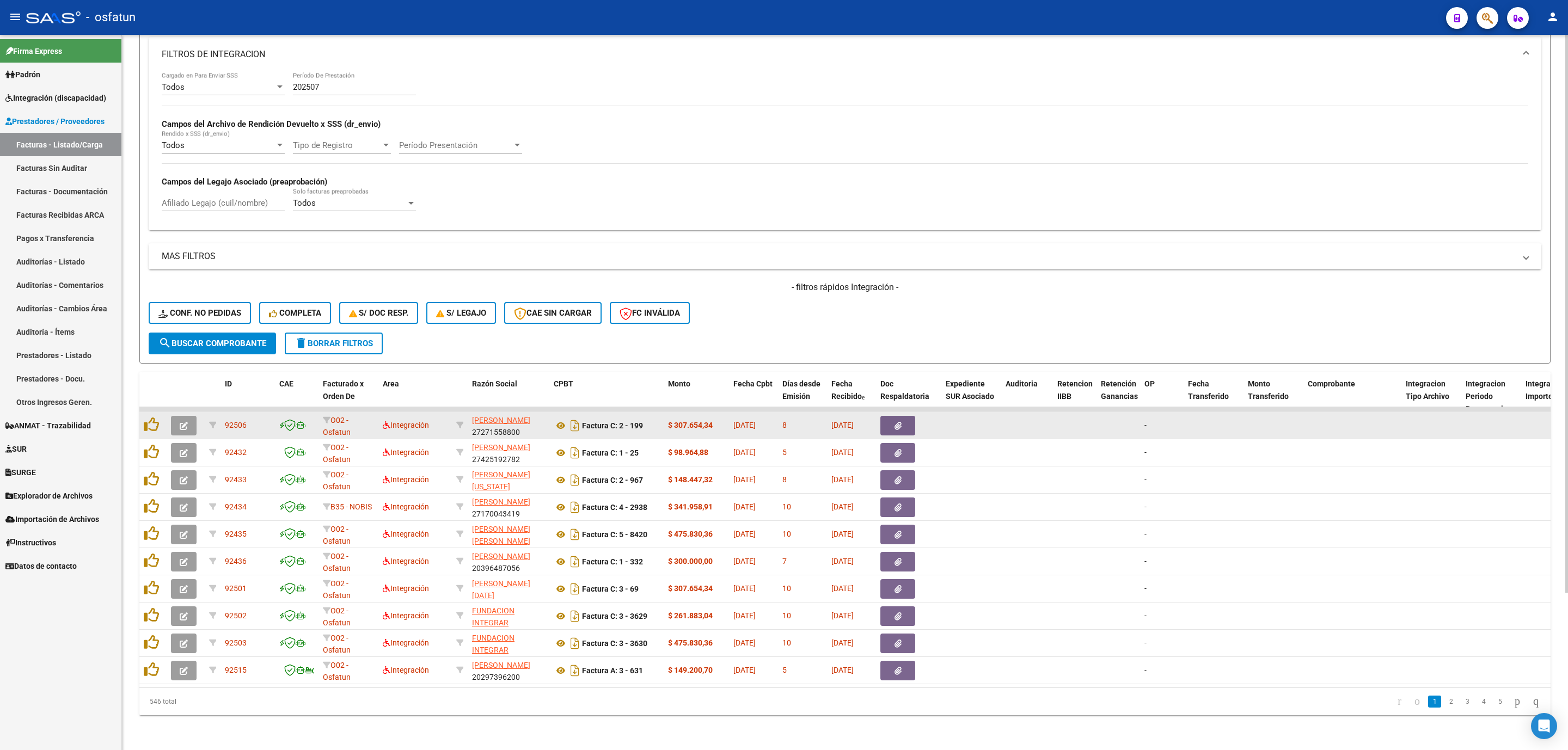
click at [560, 420] on div "Factura C: 2 - 199" at bounding box center [606, 425] width 106 height 18
click at [554, 419] on icon at bounding box center [560, 425] width 14 height 13
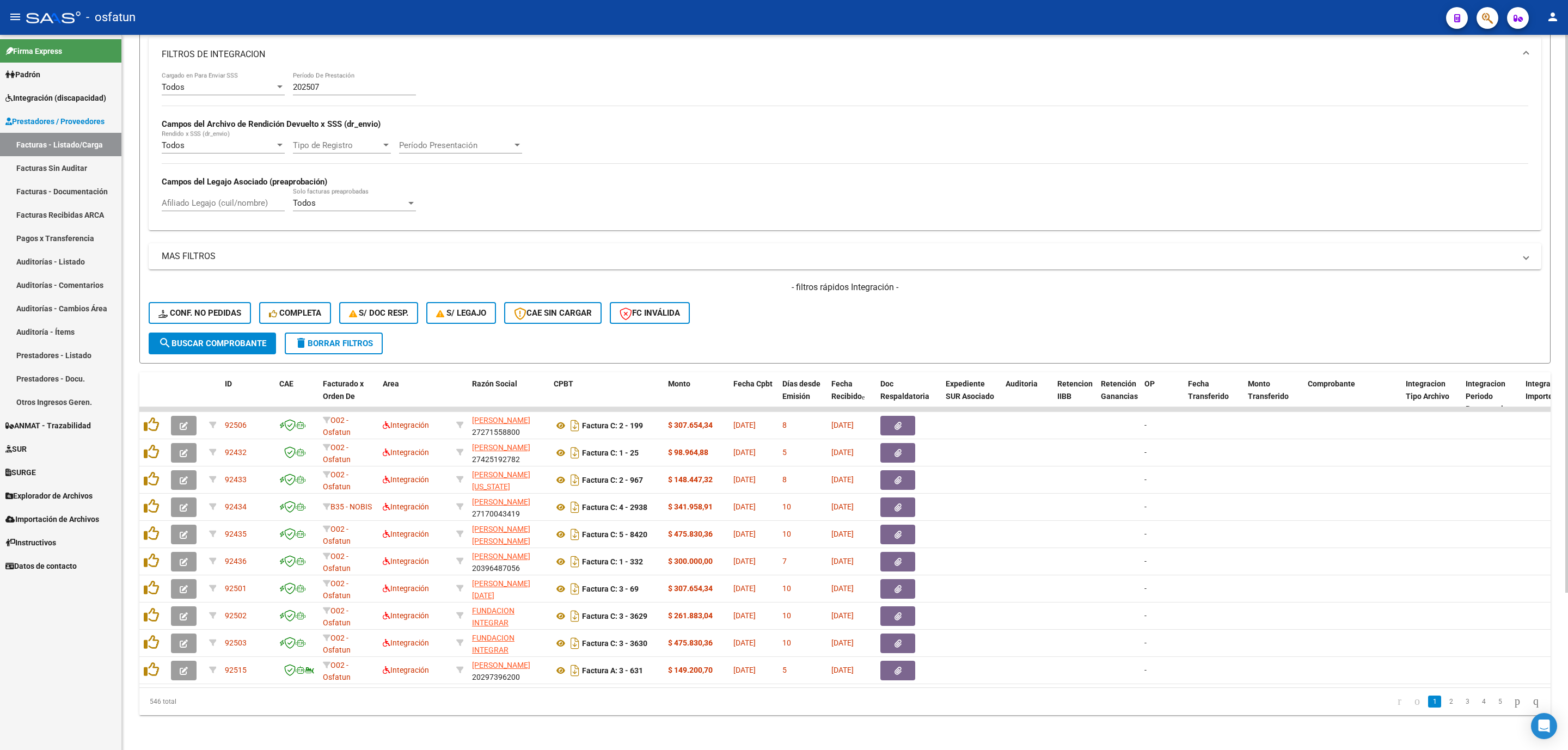
click at [206, 333] on button "search Buscar Comprobante" at bounding box center [212, 343] width 127 height 22
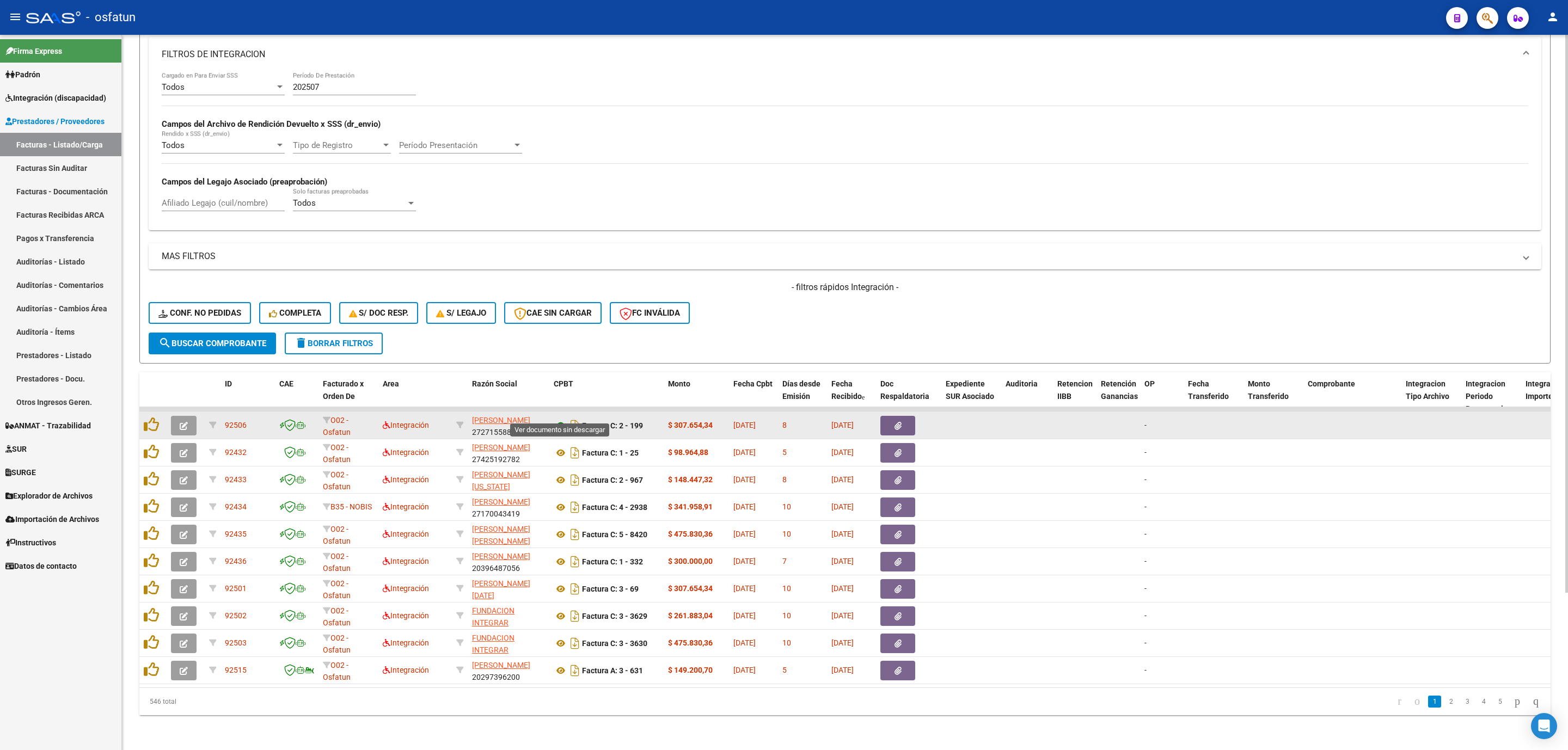
click at [561, 419] on icon at bounding box center [560, 425] width 14 height 13
click at [173, 419] on button "button" at bounding box center [183, 425] width 25 height 20
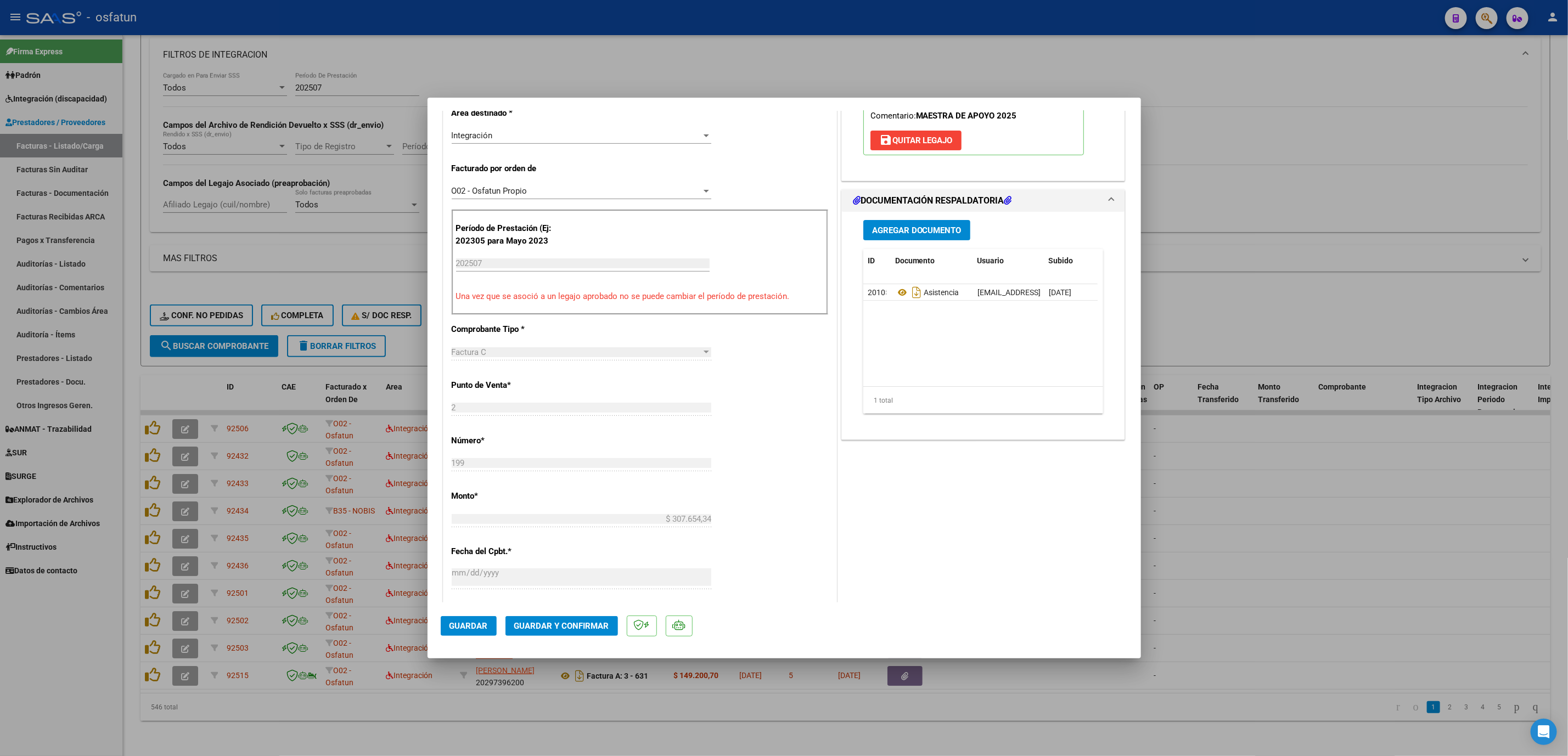
scroll to position [247, 0]
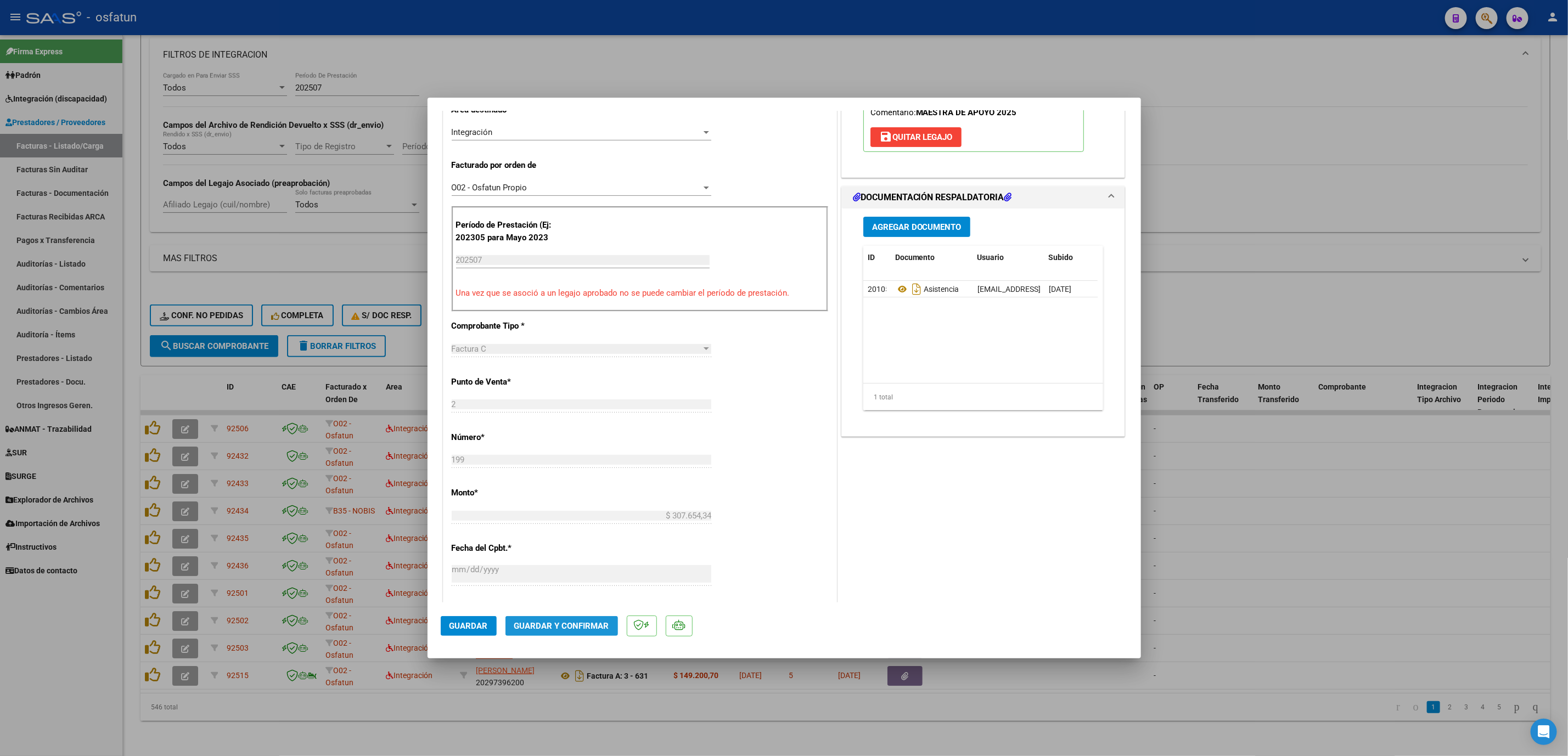
click at [564, 622] on span "Guardar y Confirmar" at bounding box center [562, 626] width 95 height 9
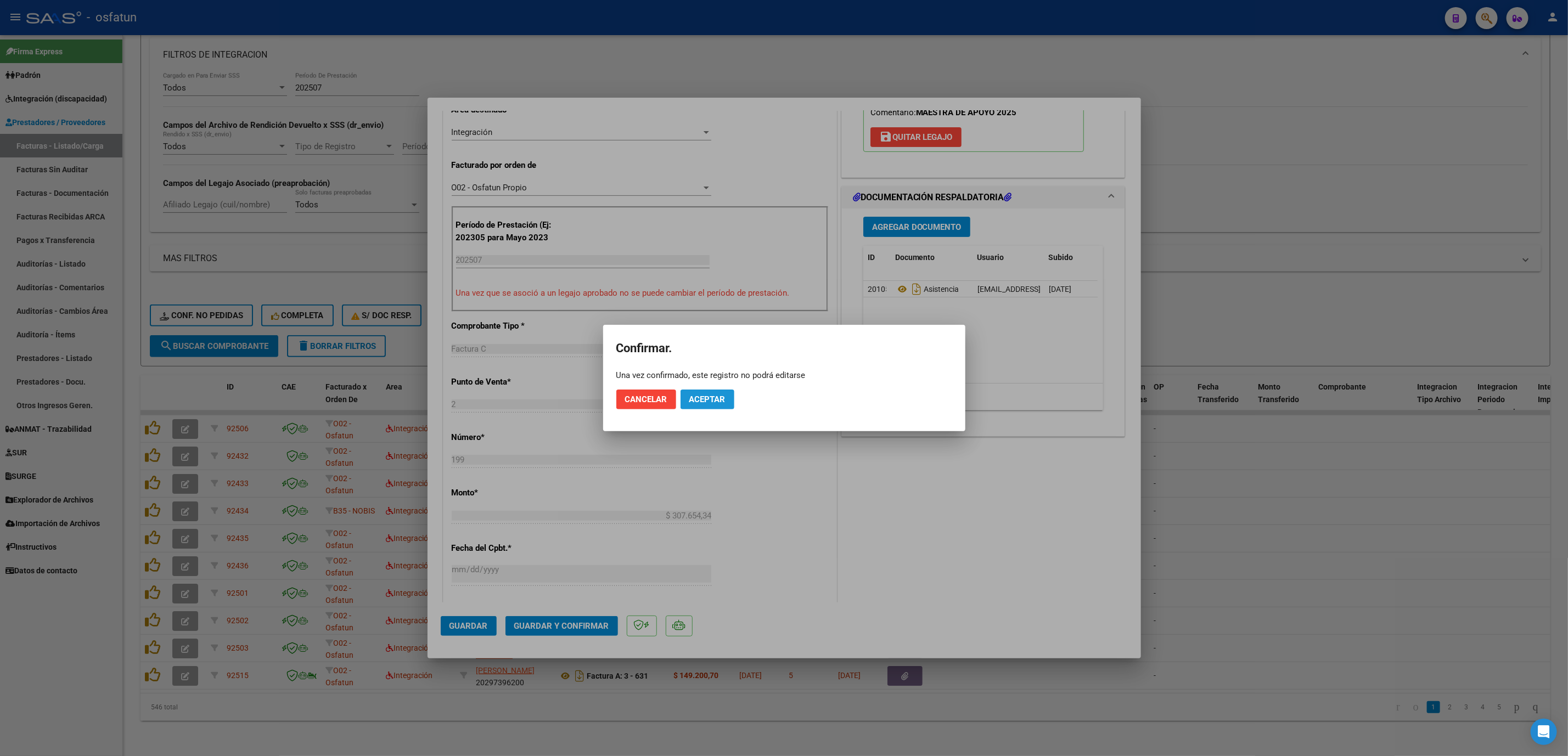
click at [692, 403] on span "Aceptar" at bounding box center [707, 400] width 36 height 9
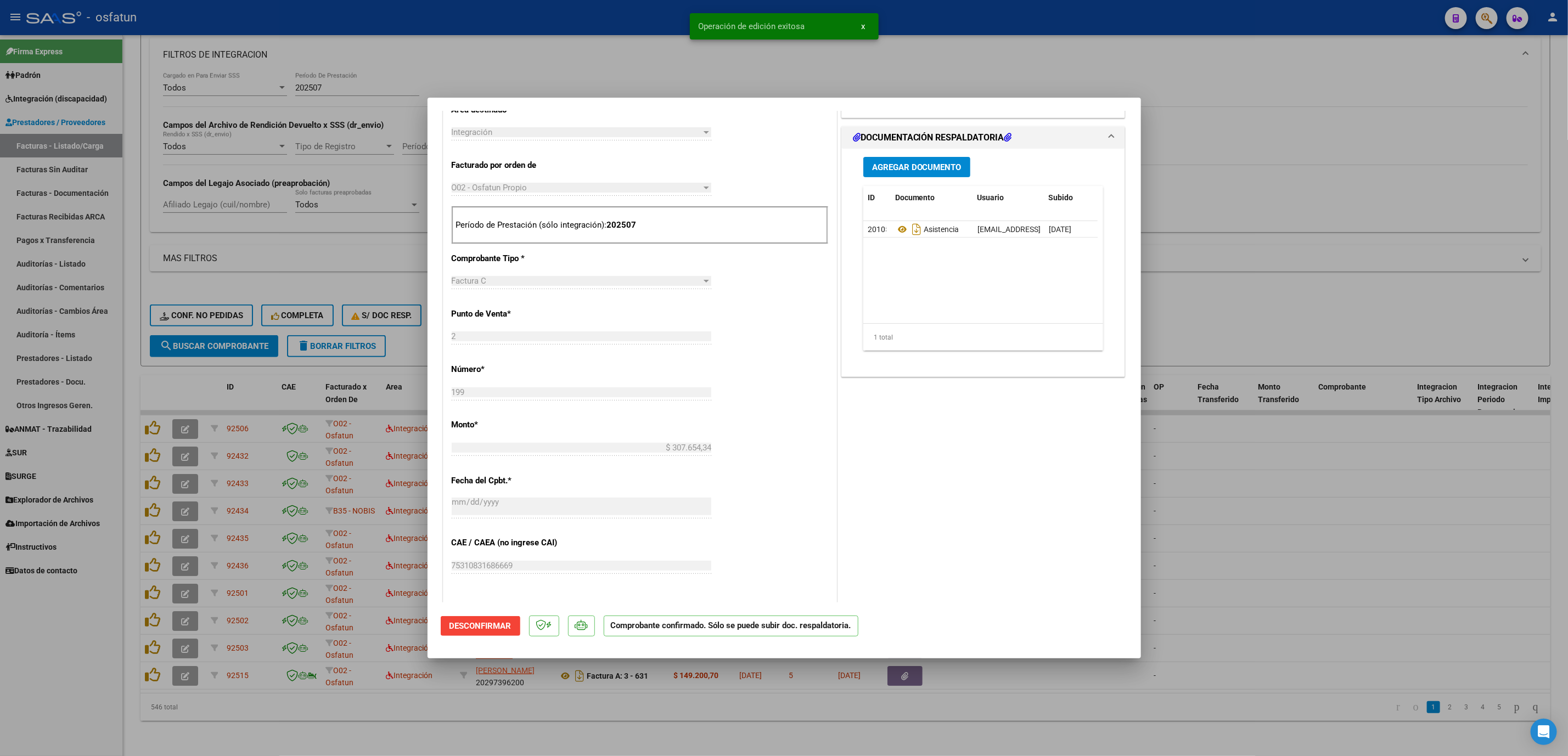
click at [507, 61] on div at bounding box center [784, 378] width 1568 height 756
type input "$ 0,00"
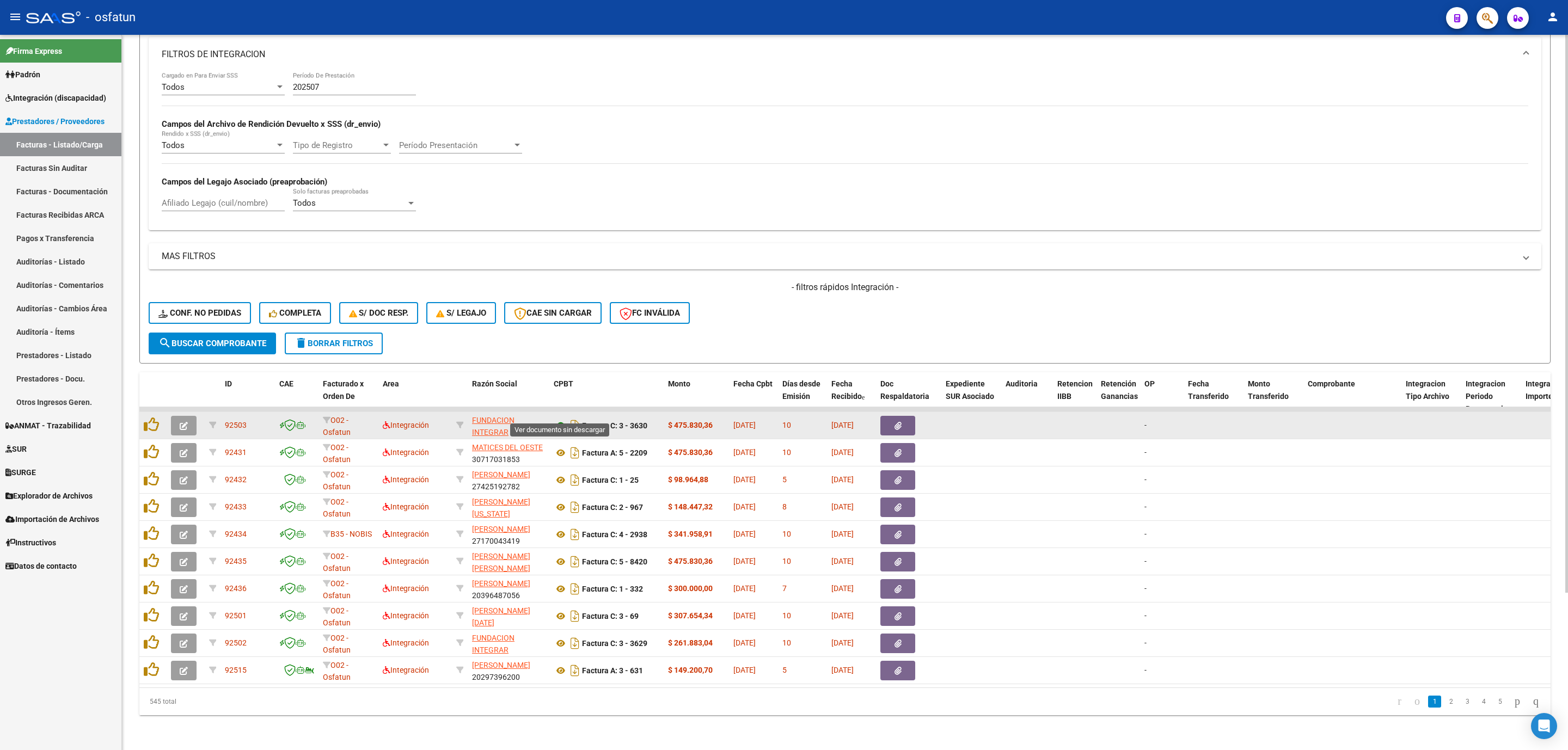
click at [561, 419] on icon at bounding box center [560, 425] width 14 height 13
click at [181, 422] on icon "button" at bounding box center [183, 425] width 8 height 8
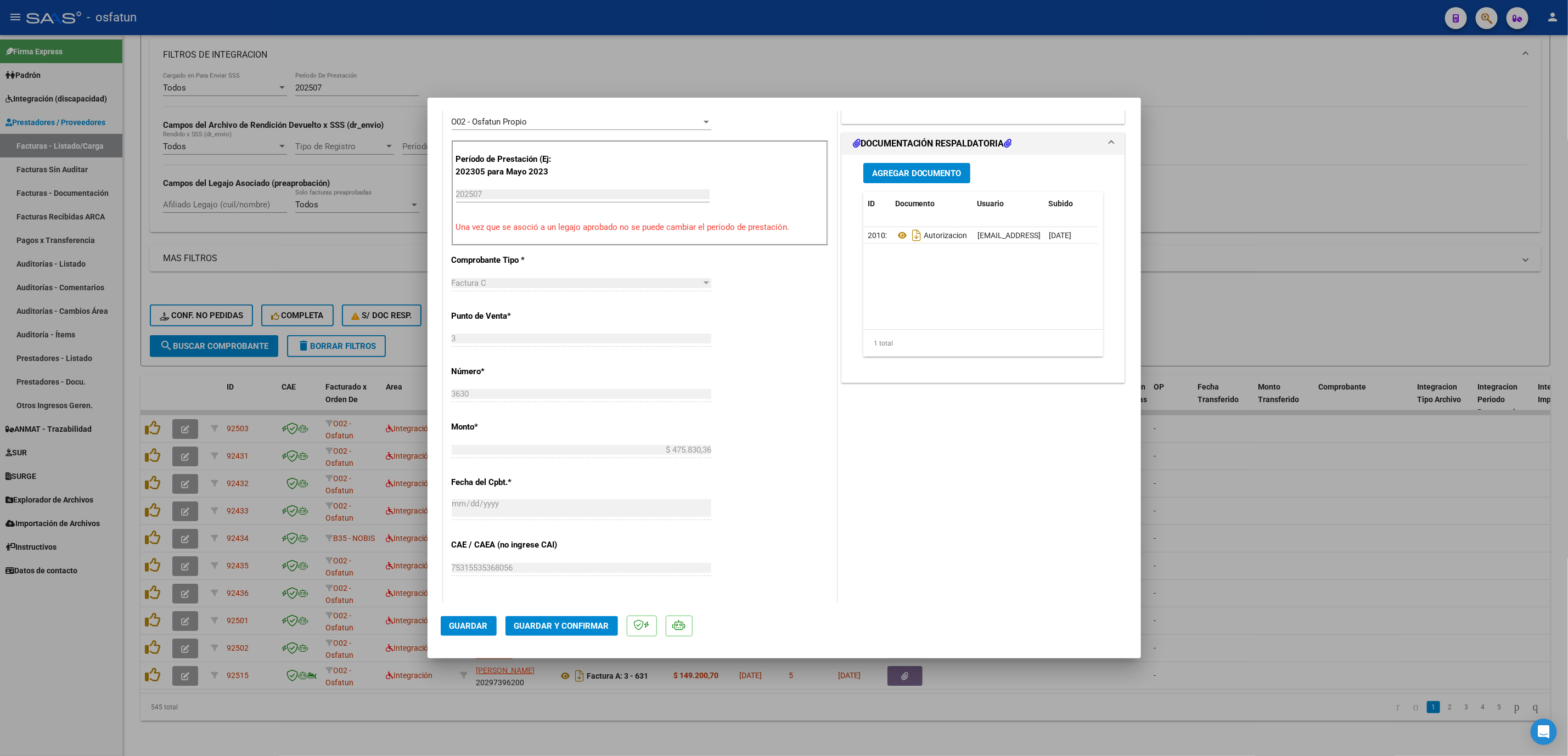
scroll to position [329, 0]
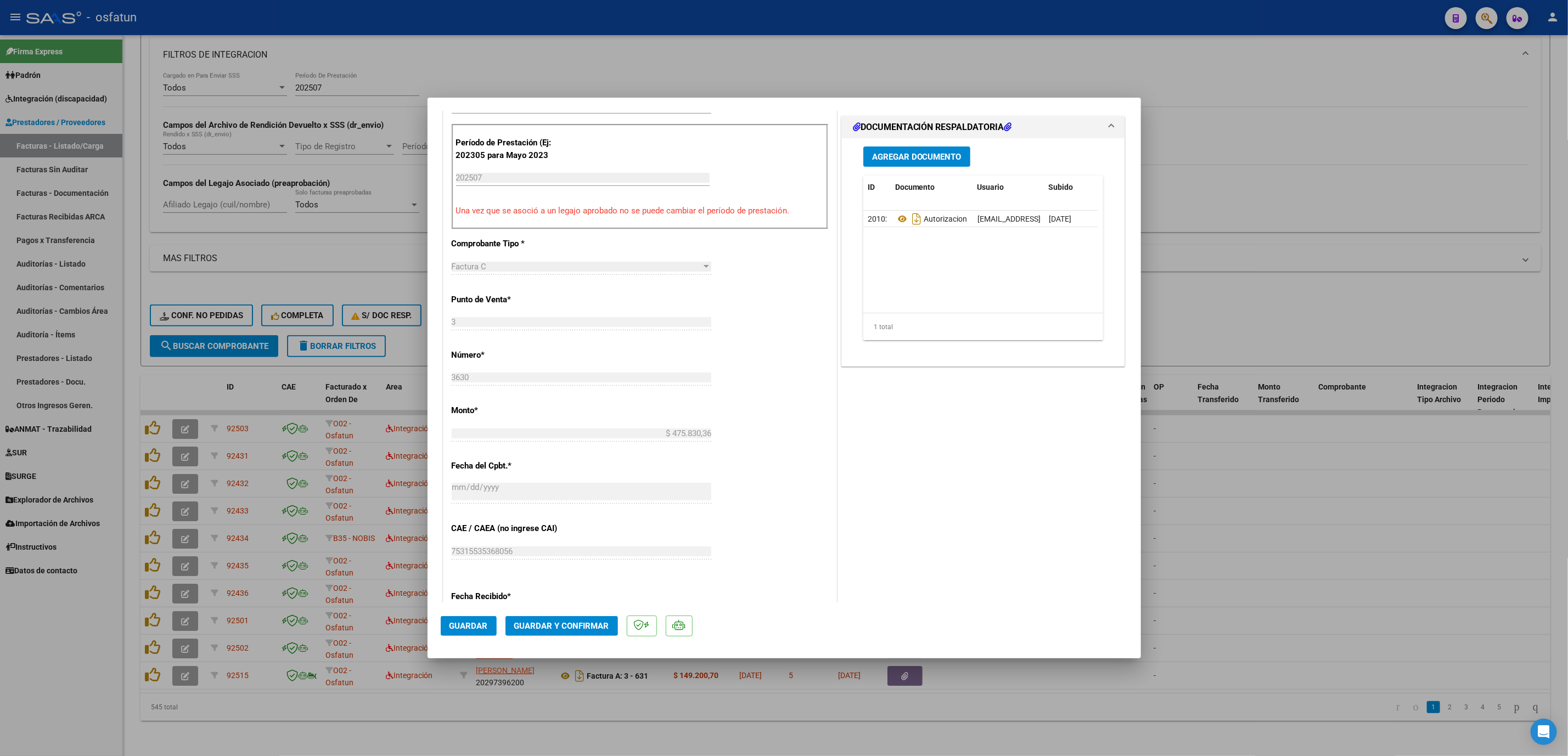
click at [569, 623] on span "Guardar y Confirmar" at bounding box center [562, 626] width 95 height 9
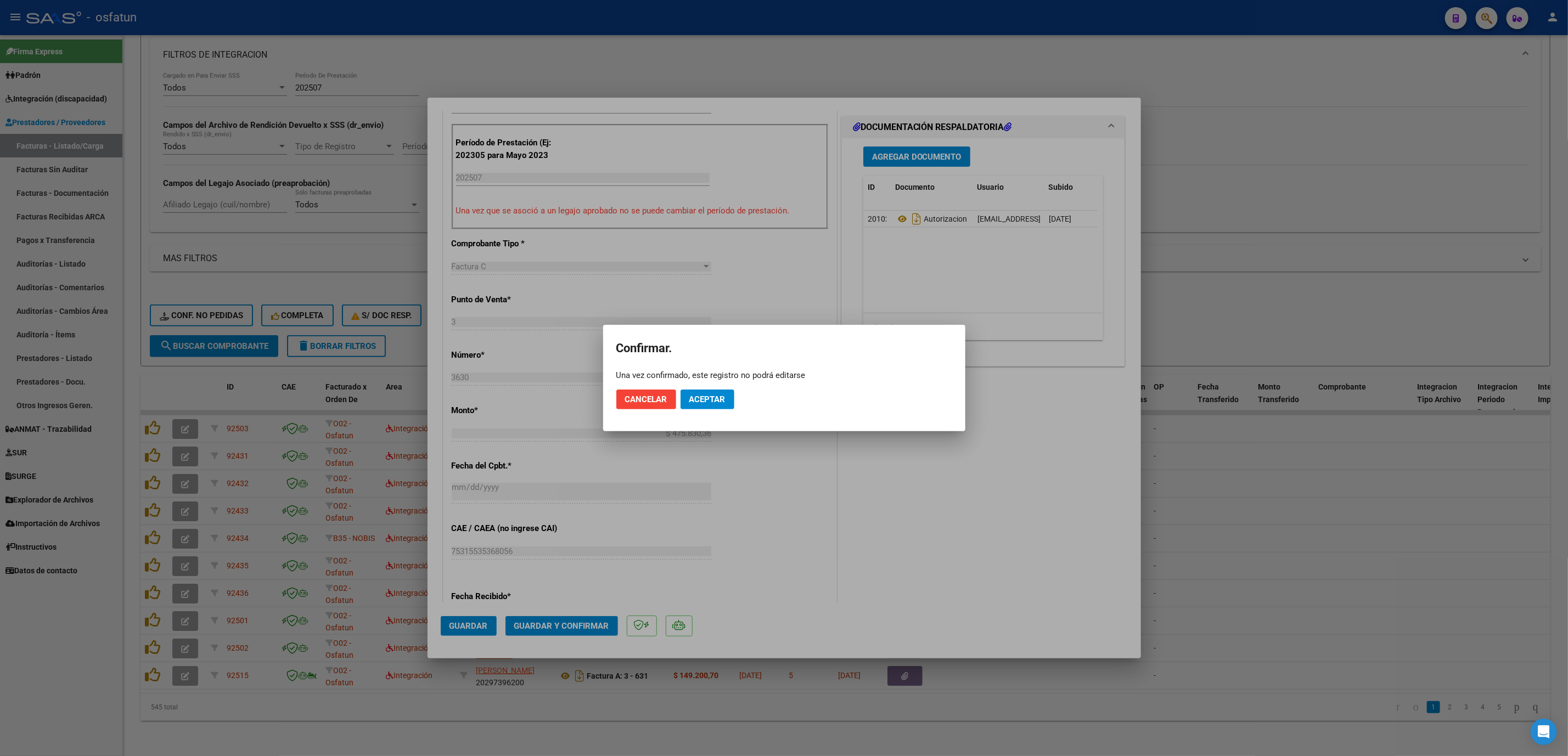
click at [703, 386] on mat-dialog-actions "Cancelar Aceptar" at bounding box center [784, 400] width 336 height 38
drag, startPoint x: 685, startPoint y: 399, endPoint x: 734, endPoint y: 399, distance: 49.0
click at [692, 399] on button "Aceptar" at bounding box center [707, 399] width 54 height 20
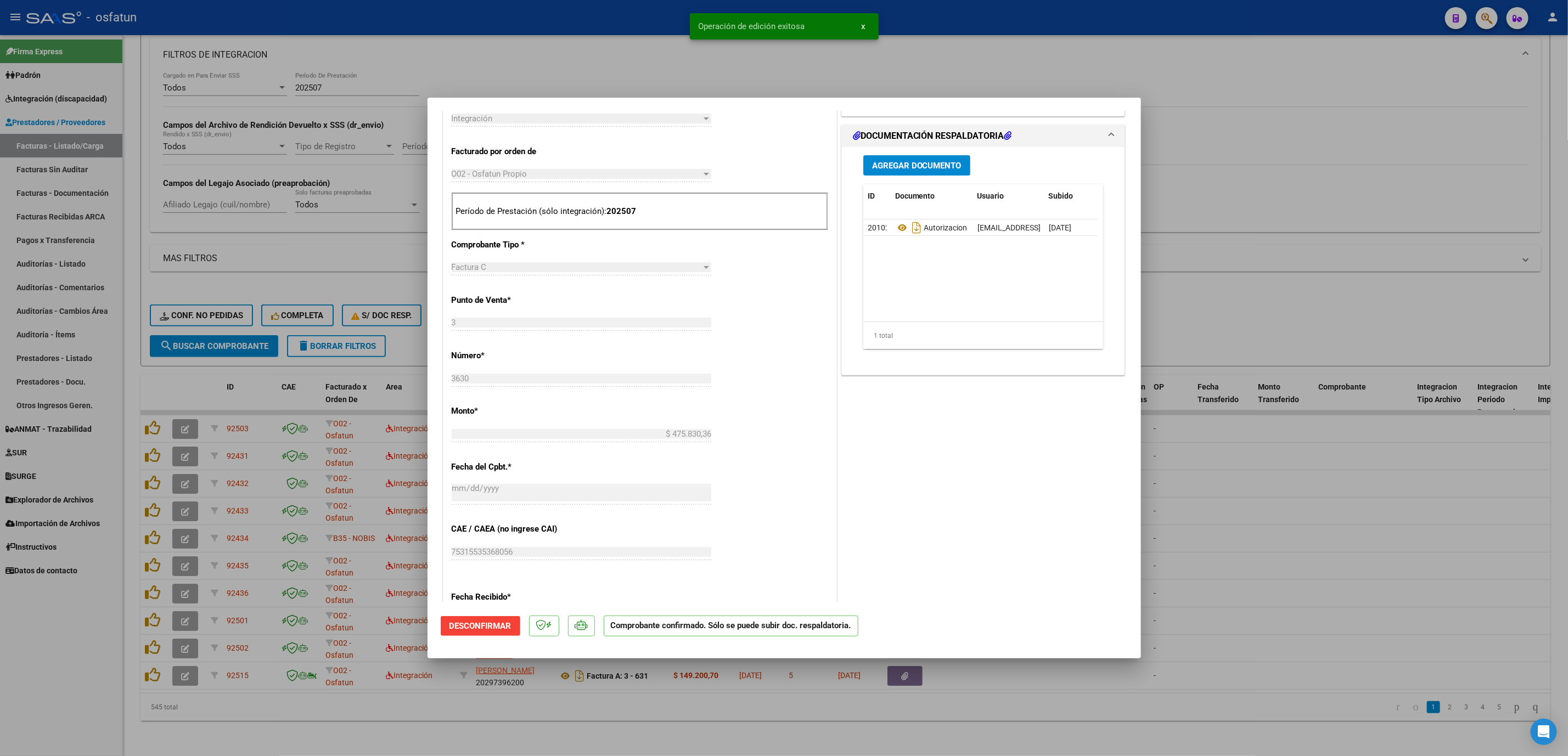
click at [1415, 509] on div at bounding box center [784, 378] width 1568 height 756
type input "$ 0,00"
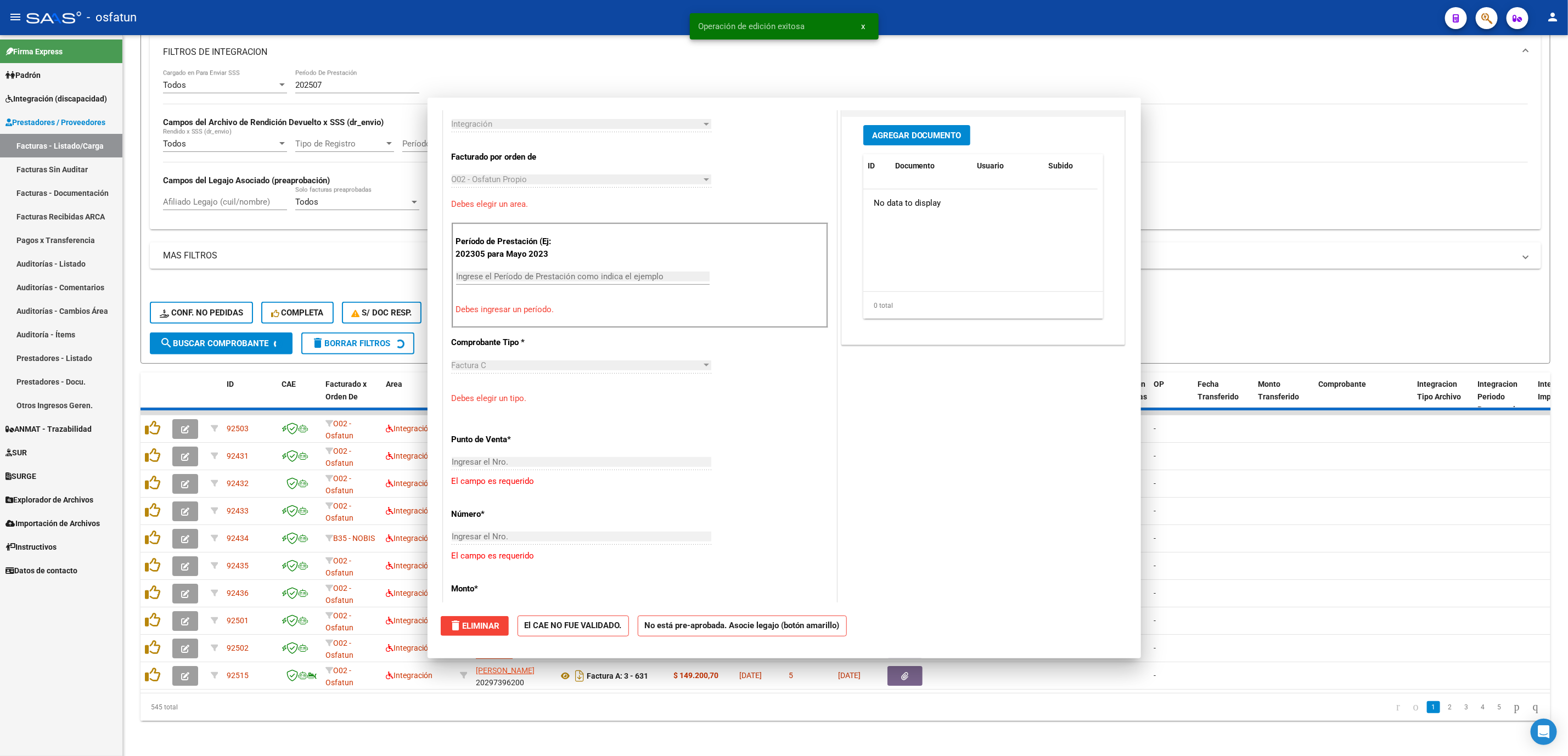
scroll to position [465, 0]
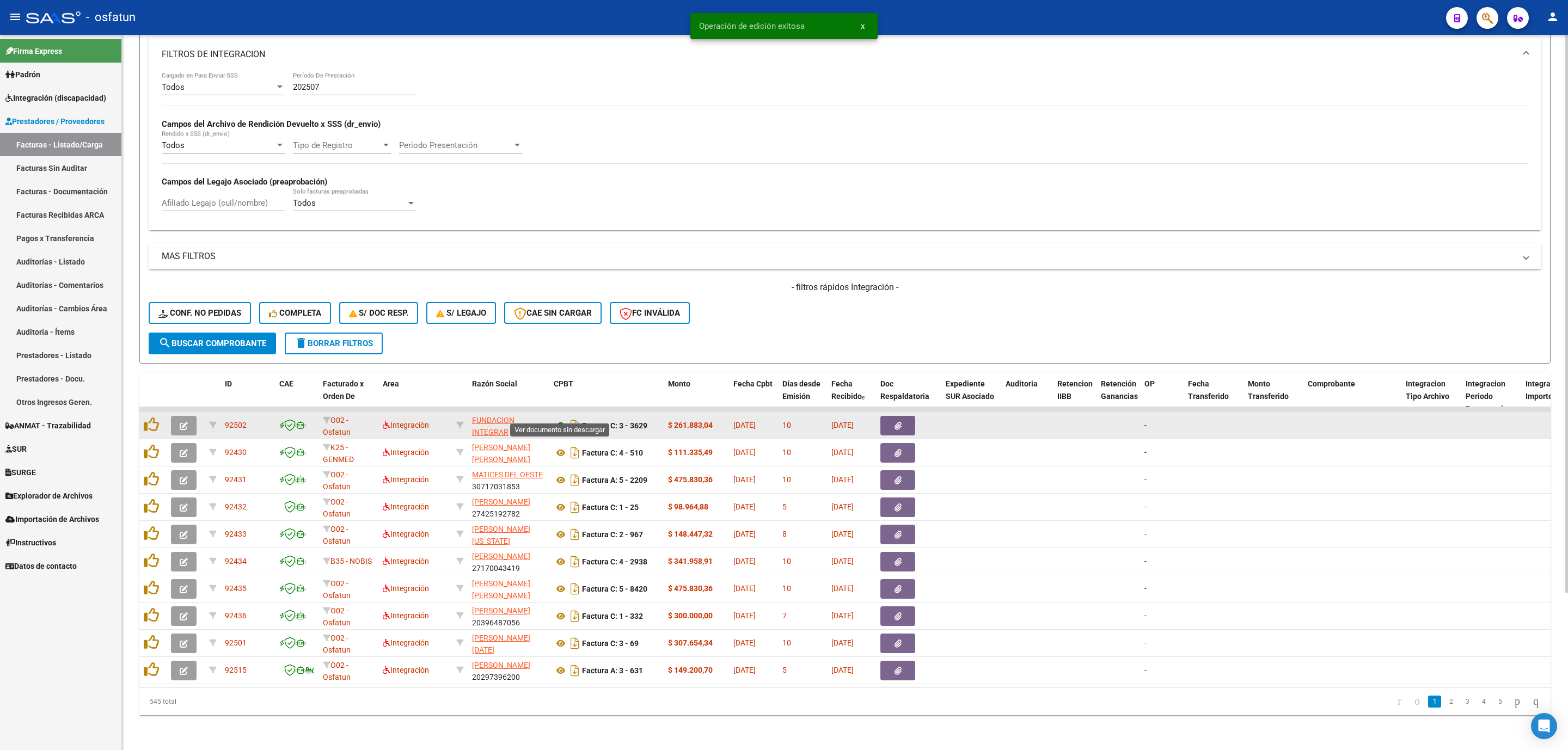
click at [555, 419] on icon at bounding box center [560, 425] width 14 height 13
click at [183, 422] on icon "button" at bounding box center [183, 425] width 8 height 8
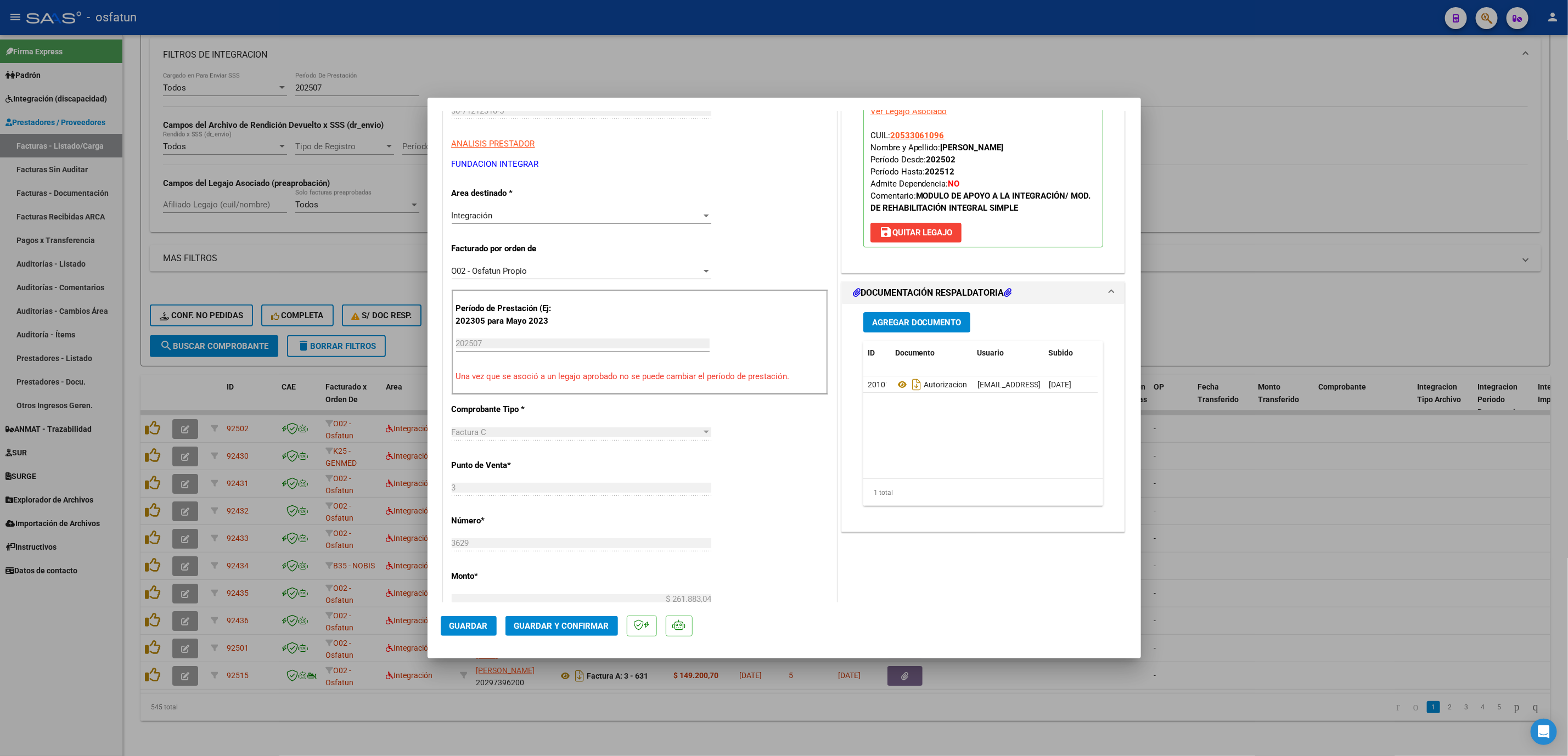
scroll to position [165, 0]
click at [589, 634] on button "Guardar y Confirmar" at bounding box center [561, 626] width 112 height 20
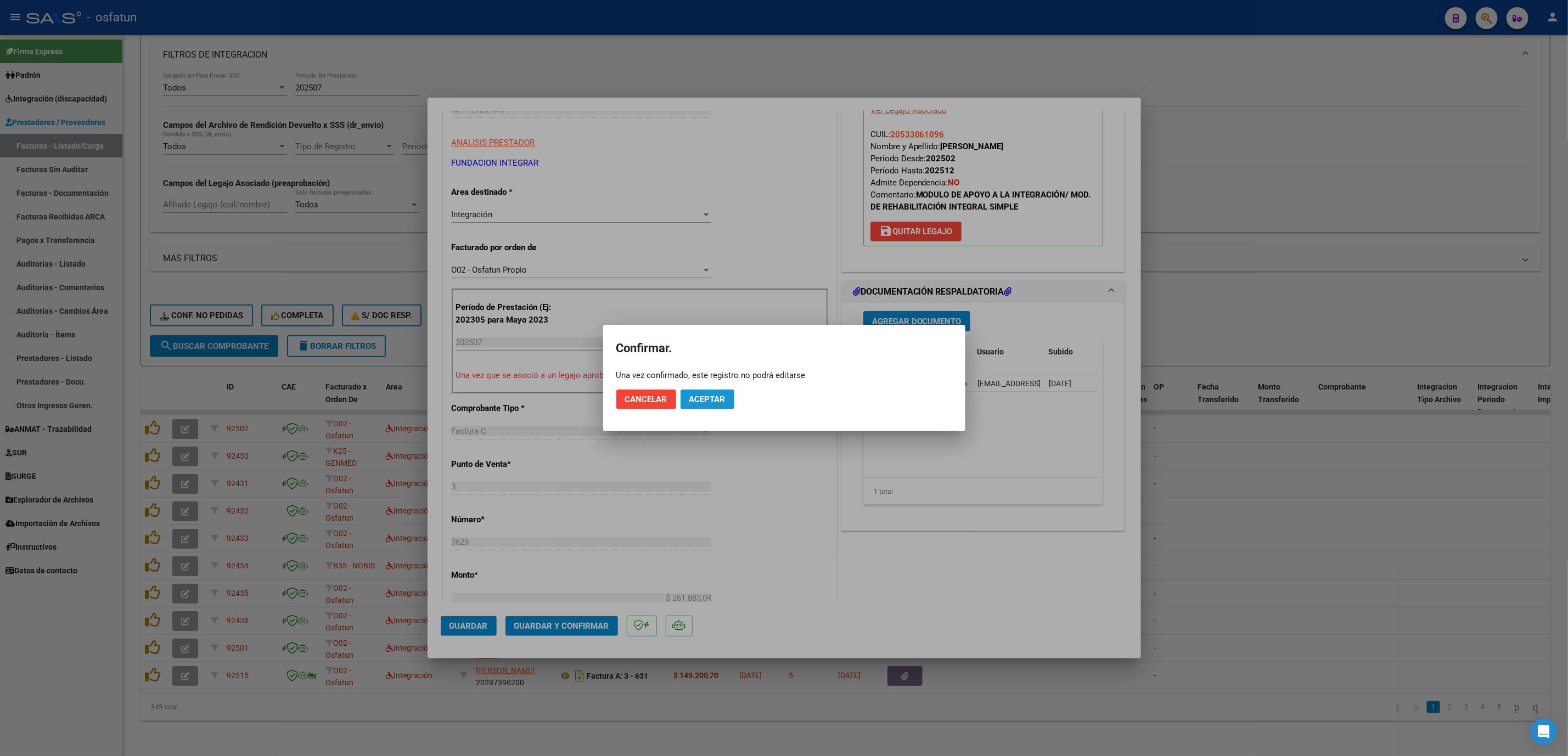
click at [710, 392] on button "Aceptar" at bounding box center [707, 399] width 54 height 20
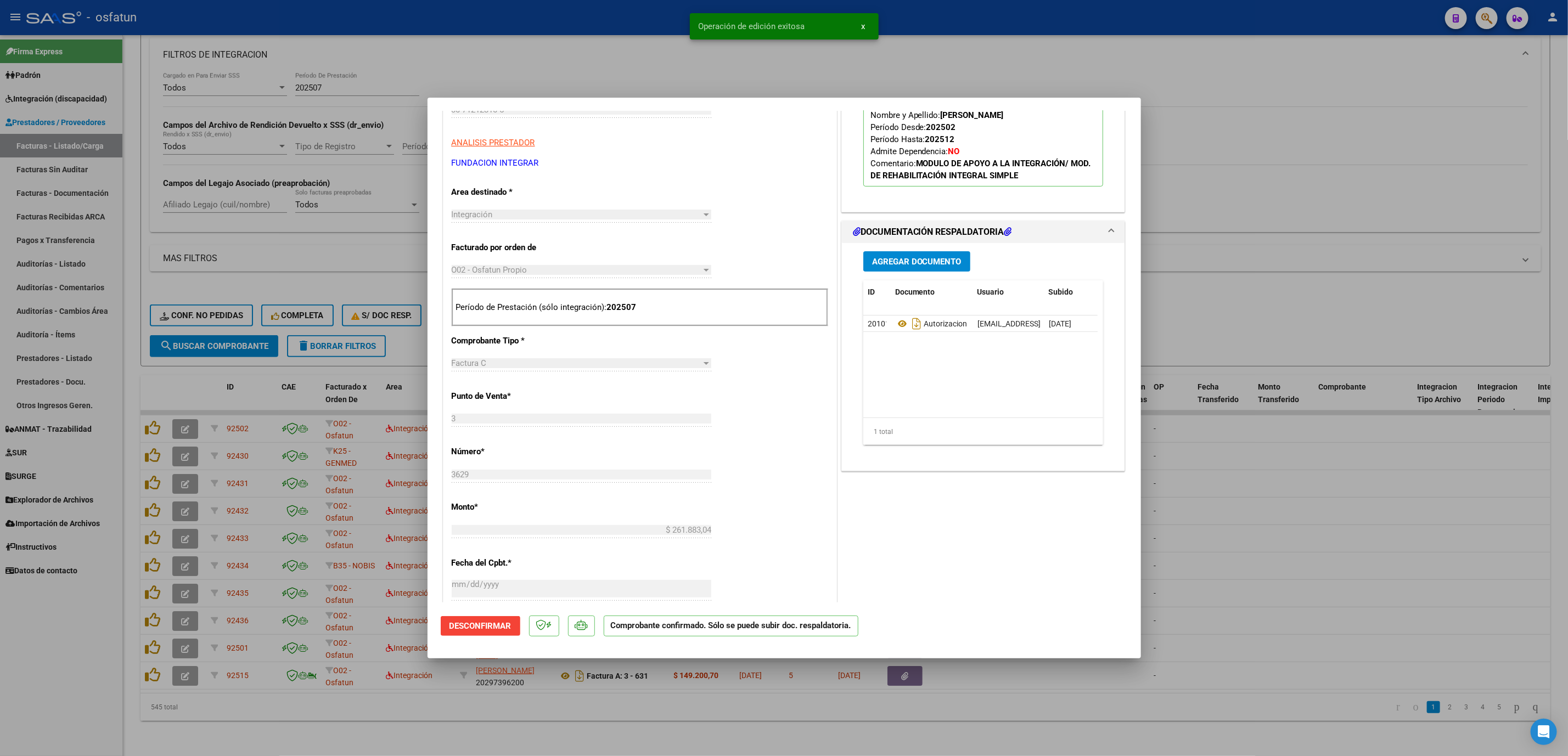
click at [1302, 513] on div at bounding box center [784, 378] width 1568 height 756
type input "$ 0,00"
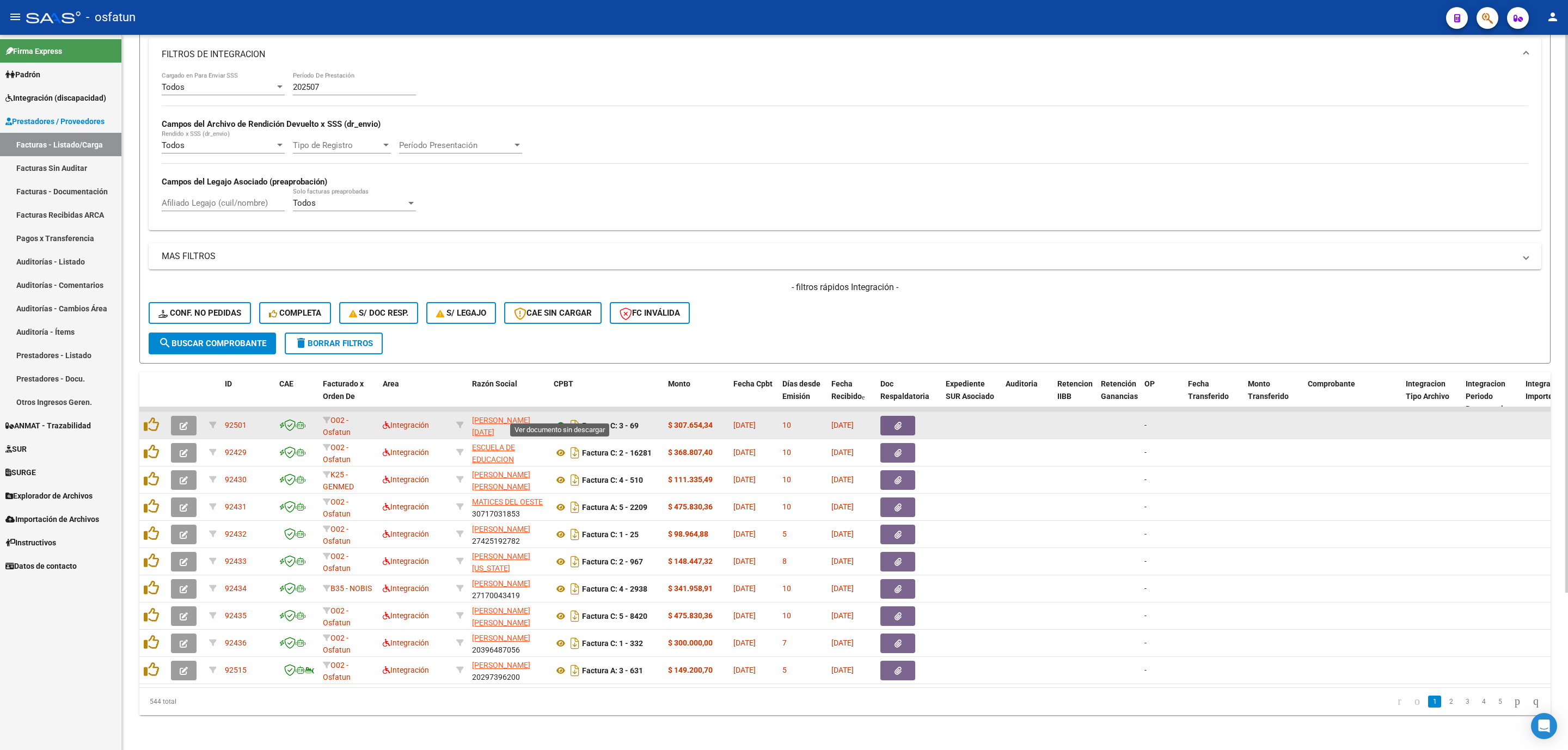
click at [564, 419] on icon at bounding box center [560, 425] width 14 height 13
click at [187, 421] on span "button" at bounding box center [183, 425] width 8 height 9
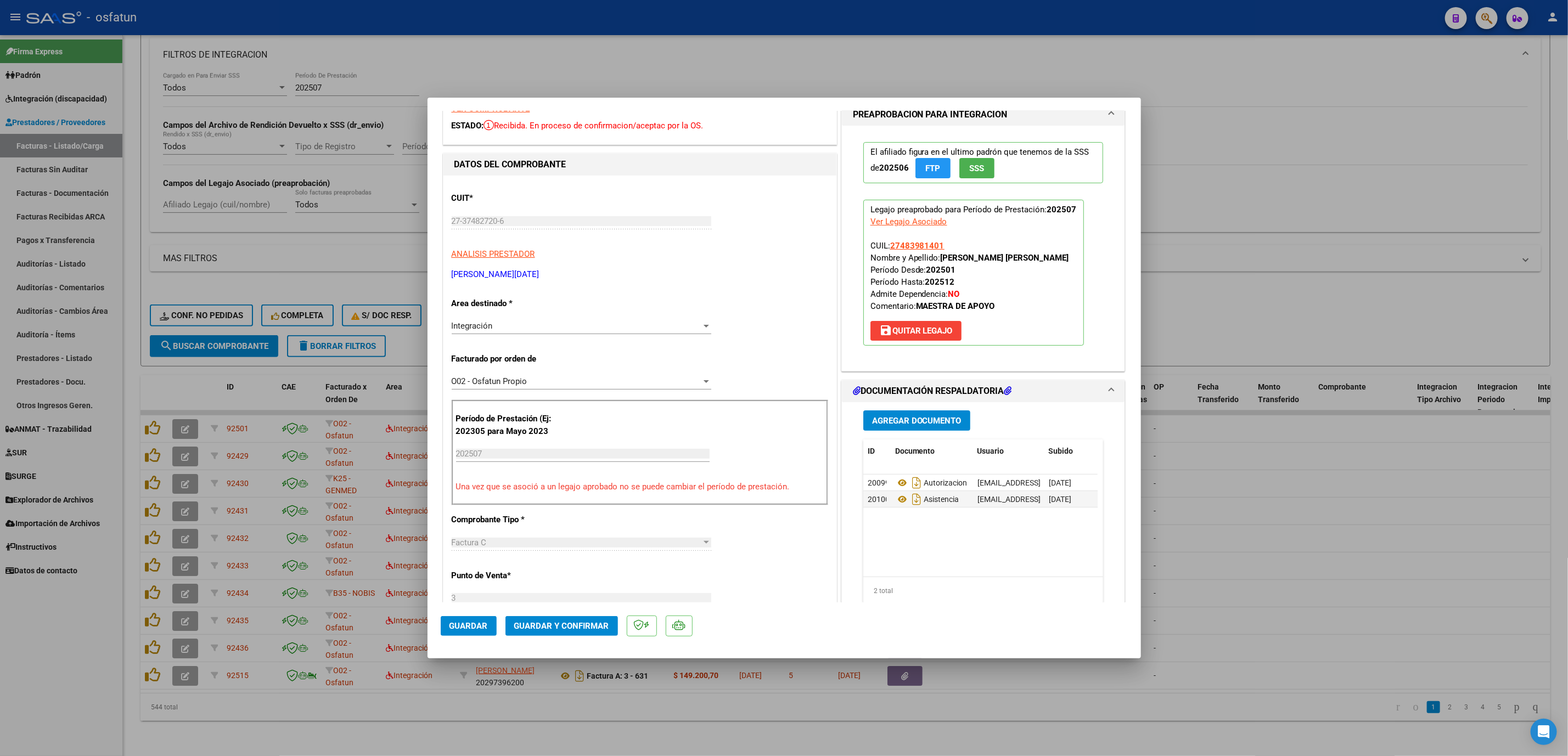
scroll to position [82, 0]
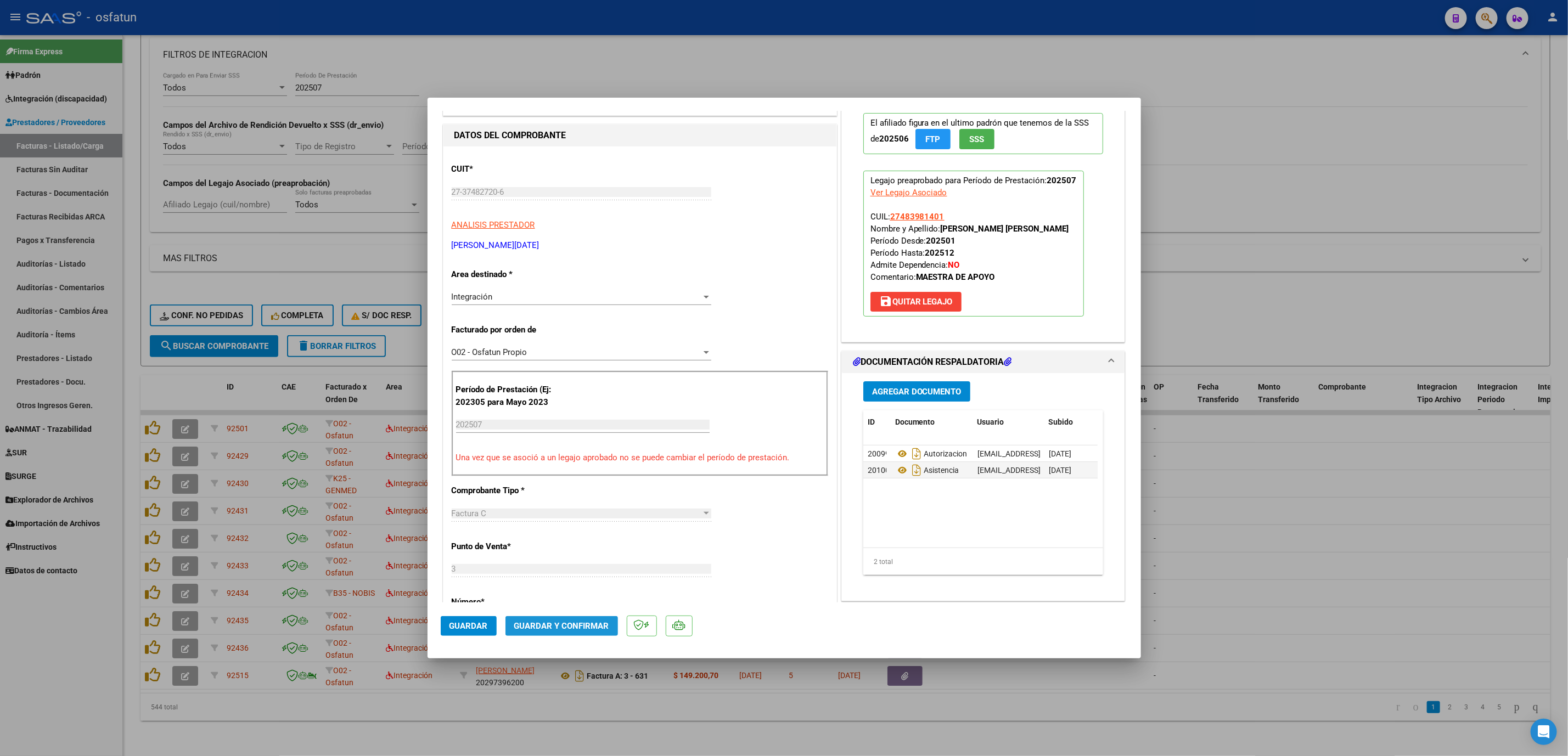
click at [567, 631] on span "Guardar y Confirmar" at bounding box center [562, 626] width 95 height 9
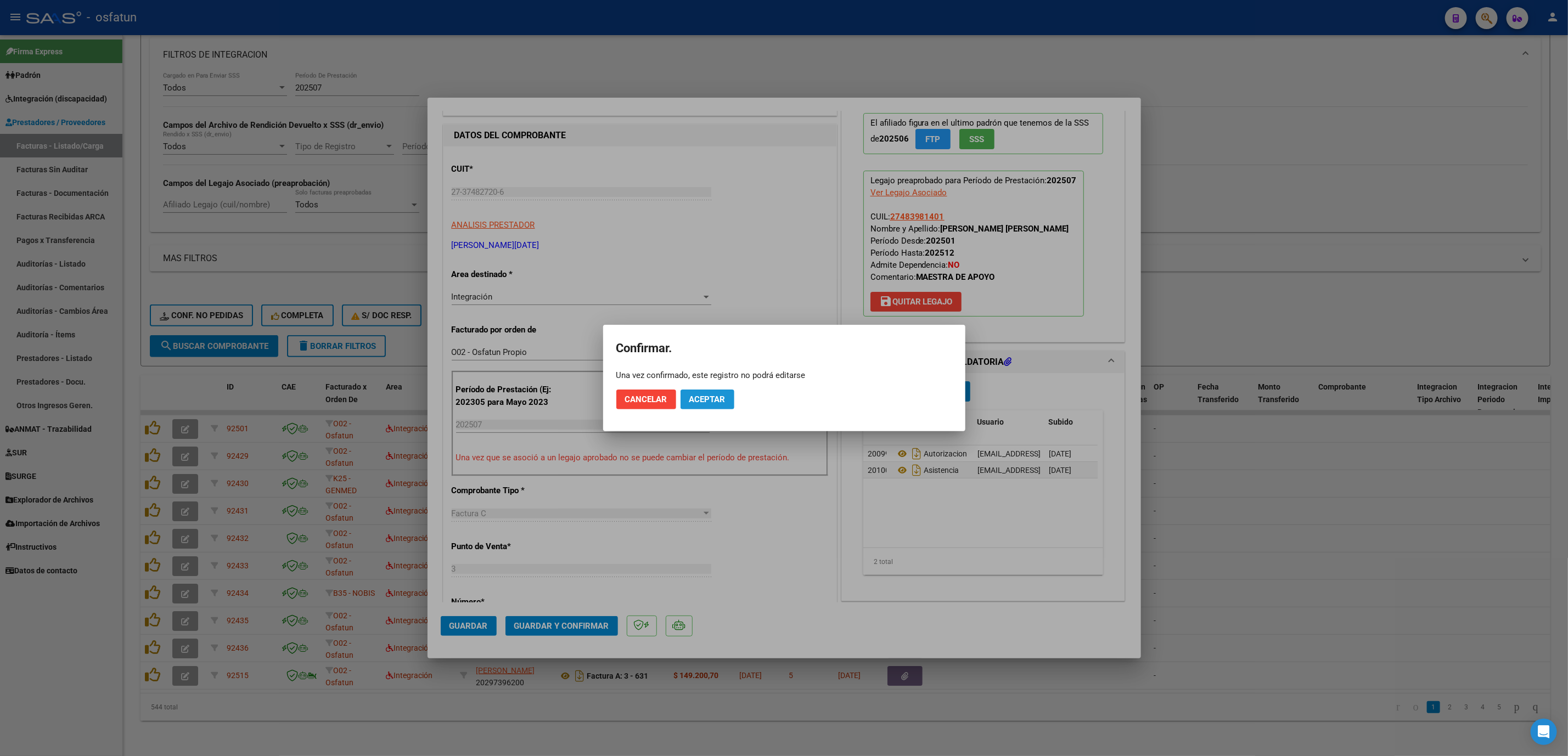
click at [696, 399] on span "Aceptar" at bounding box center [707, 400] width 36 height 9
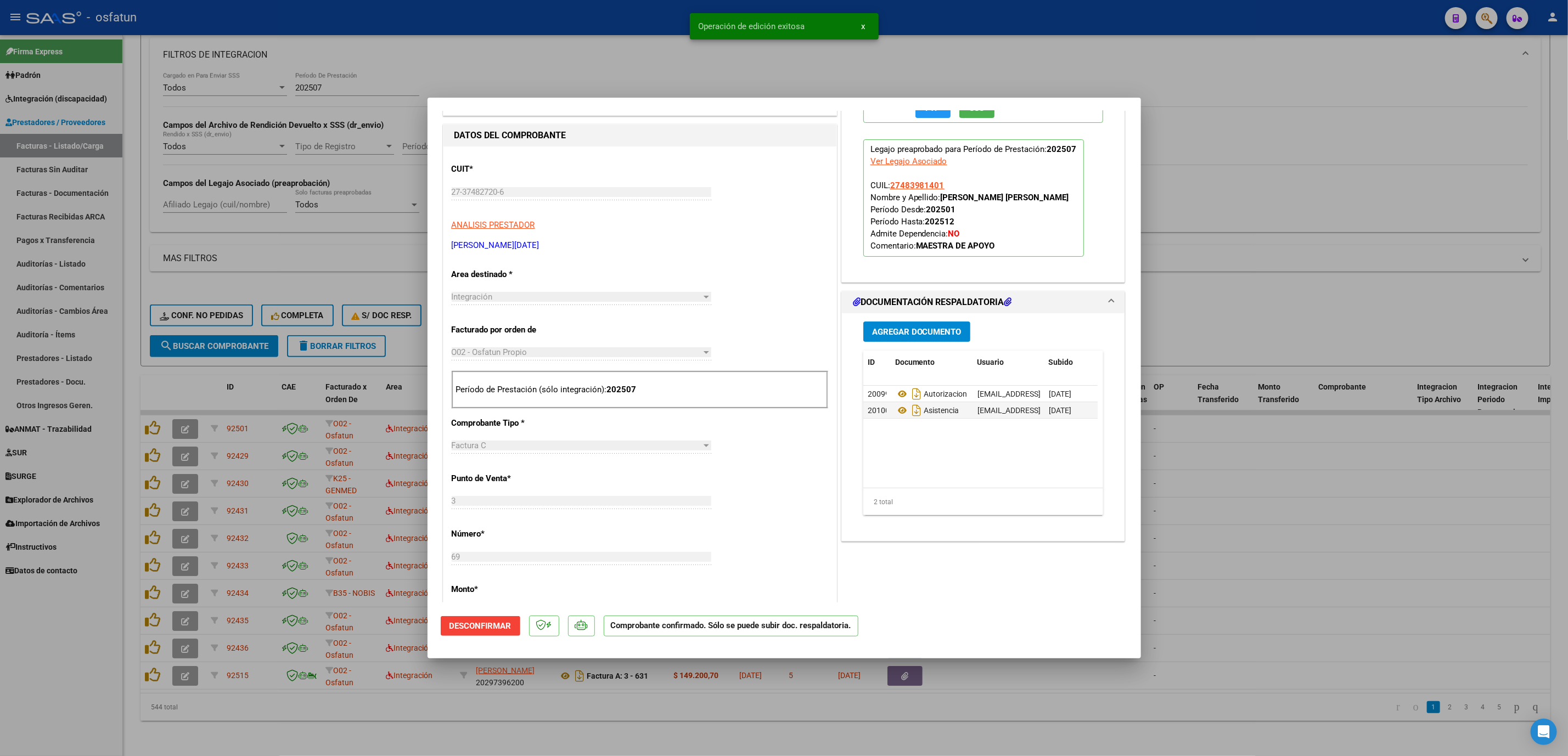
click at [1190, 488] on div at bounding box center [784, 378] width 1568 height 756
type input "$ 0,00"
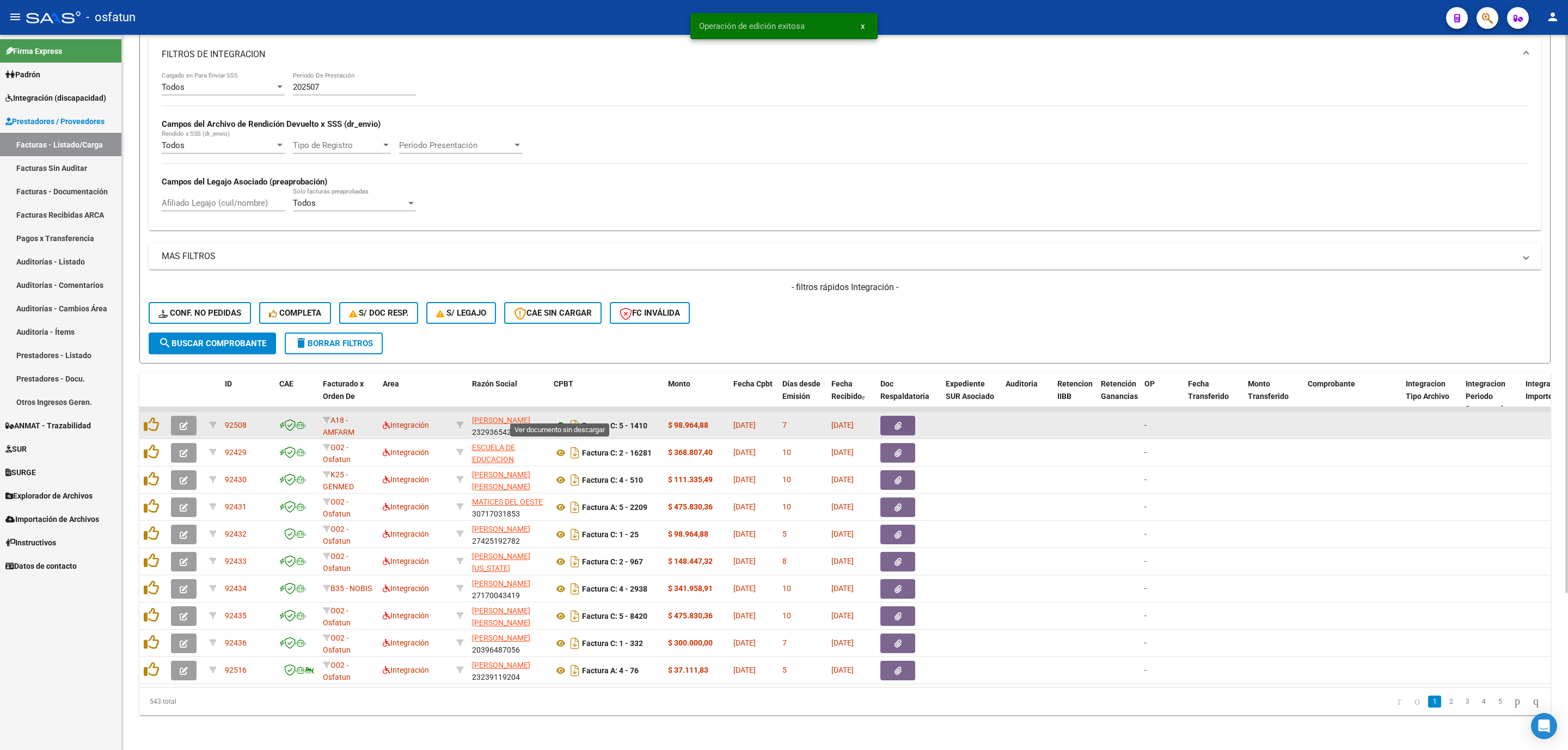
click at [560, 419] on icon at bounding box center [560, 425] width 14 height 13
click at [180, 421] on span "button" at bounding box center [183, 425] width 8 height 9
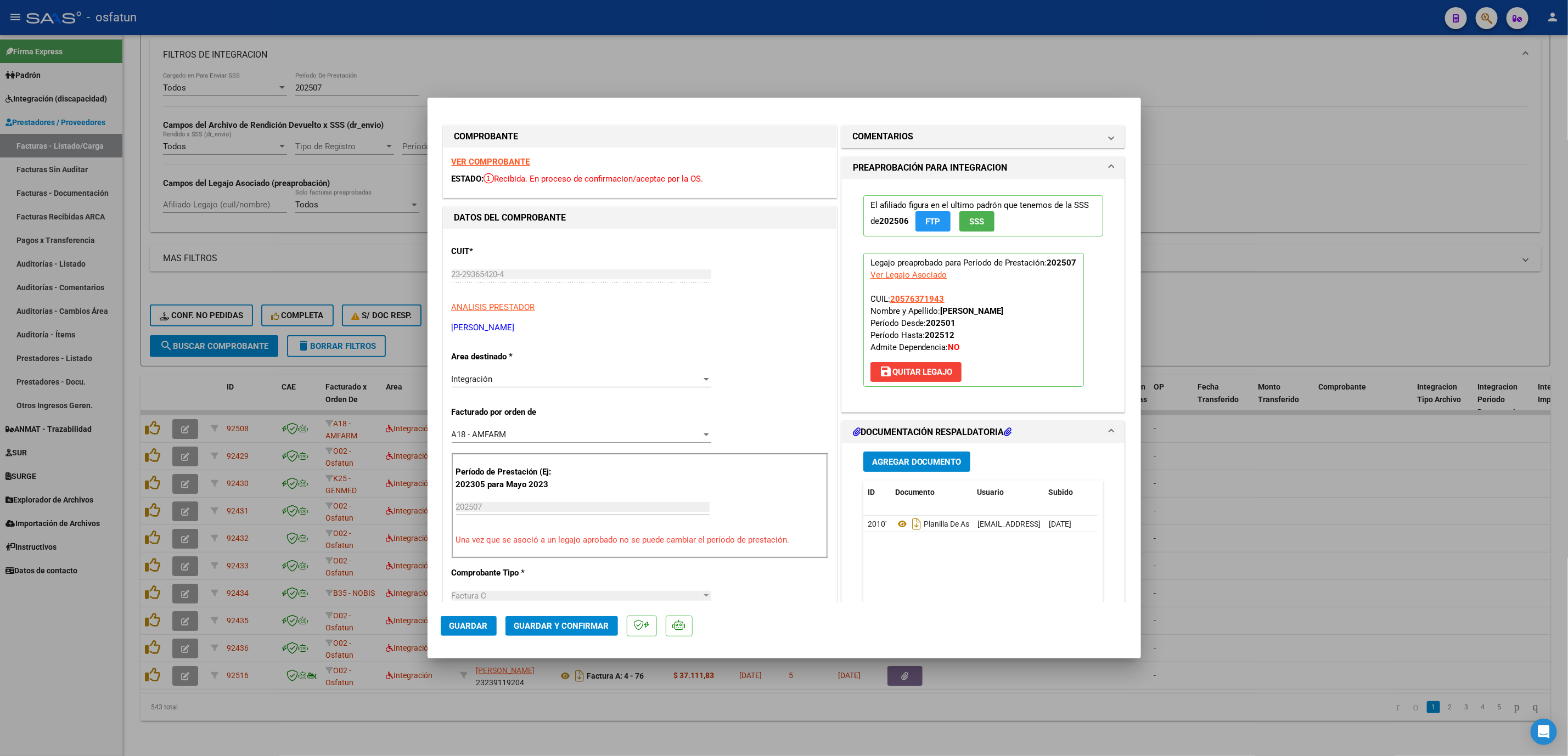
drag, startPoint x: 941, startPoint y: 302, endPoint x: 884, endPoint y: 297, distance: 57.2
click at [884, 297] on p "Legajo preaprobado para Período de Prestación: 202507 Ver Legajo Asociado CUIL:…" at bounding box center [974, 320] width 221 height 134
copy span "20576371943"
drag, startPoint x: 569, startPoint y: 611, endPoint x: 569, endPoint y: 626, distance: 15.0
click at [569, 612] on mat-dialog-actions "Guardar Guardar y Confirmar" at bounding box center [784, 624] width 687 height 43
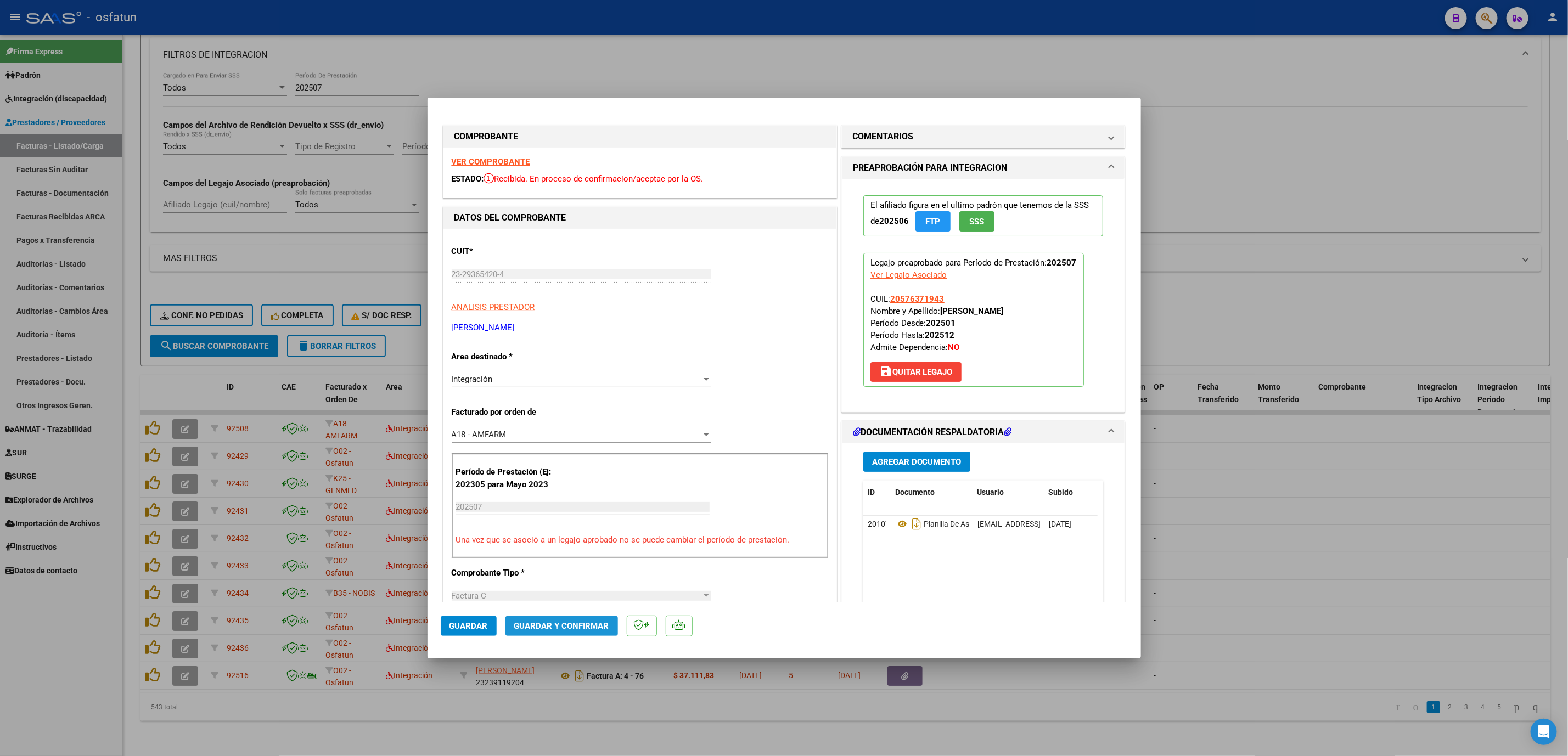
click at [569, 626] on span "Guardar y Confirmar" at bounding box center [562, 626] width 95 height 9
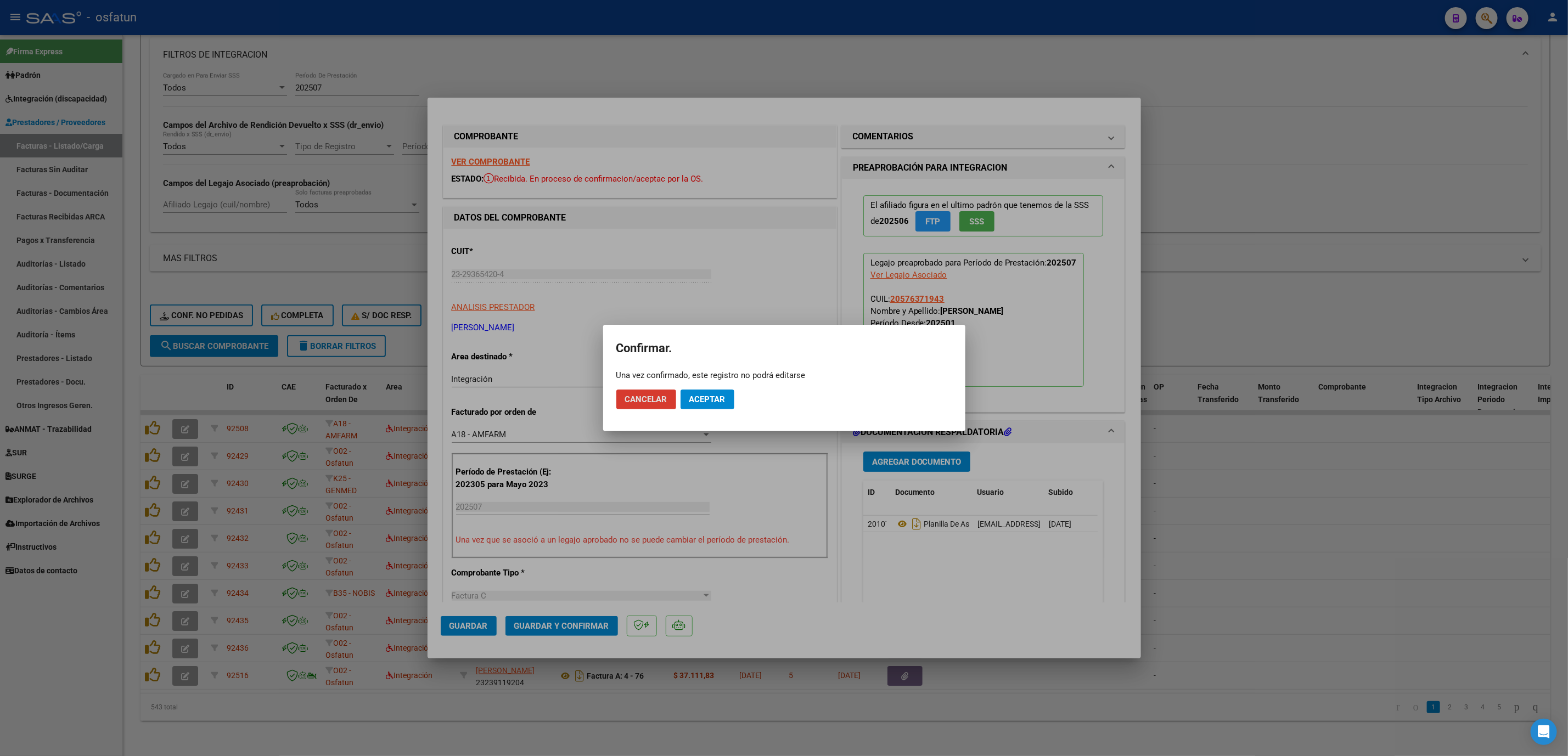
drag, startPoint x: 695, startPoint y: 397, endPoint x: 710, endPoint y: 398, distance: 15.0
click at [697, 398] on span "Aceptar" at bounding box center [707, 400] width 36 height 9
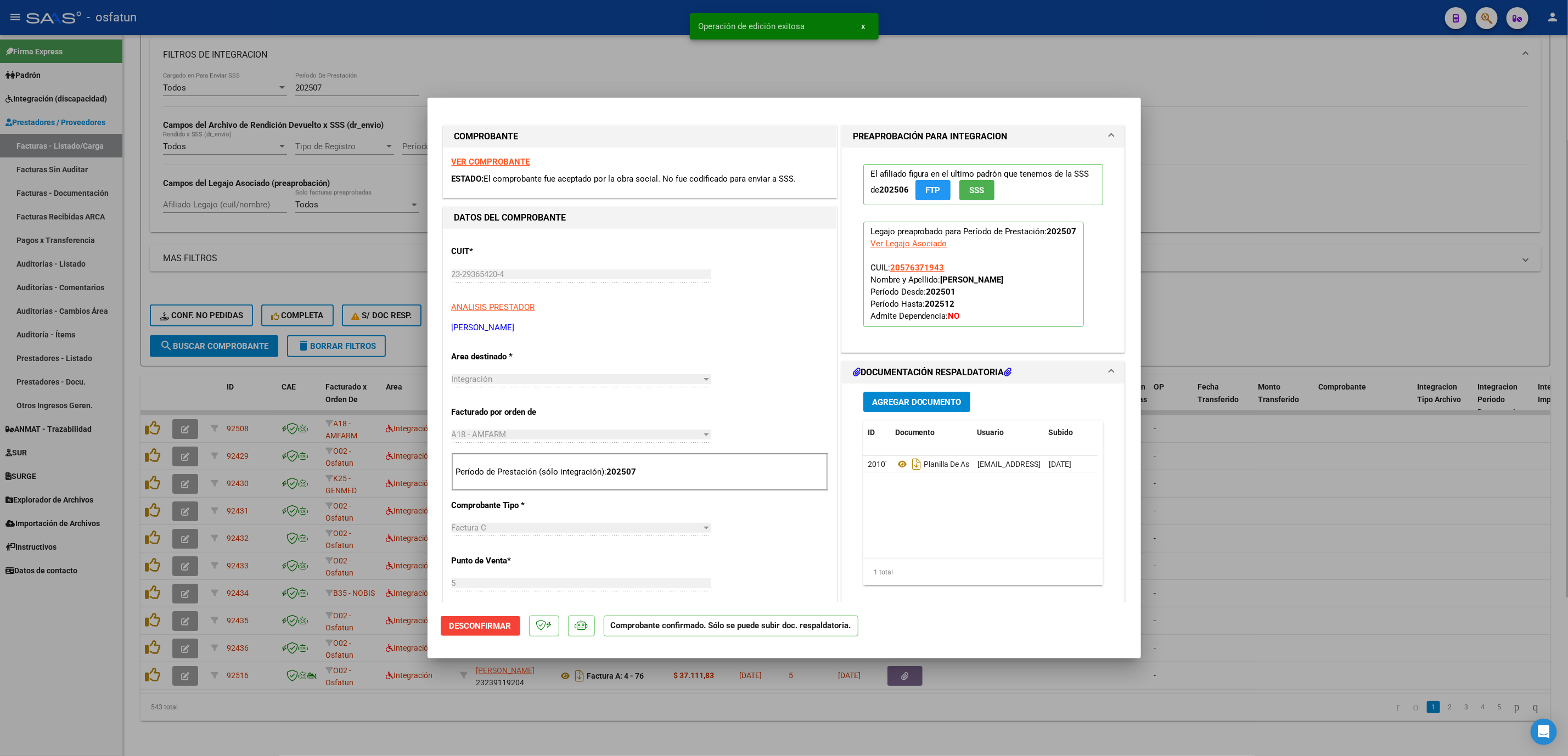
drag, startPoint x: 1329, startPoint y: 203, endPoint x: 1246, endPoint y: 273, distance: 108.6
click at [1329, 203] on div at bounding box center [784, 378] width 1568 height 756
type input "$ 0,00"
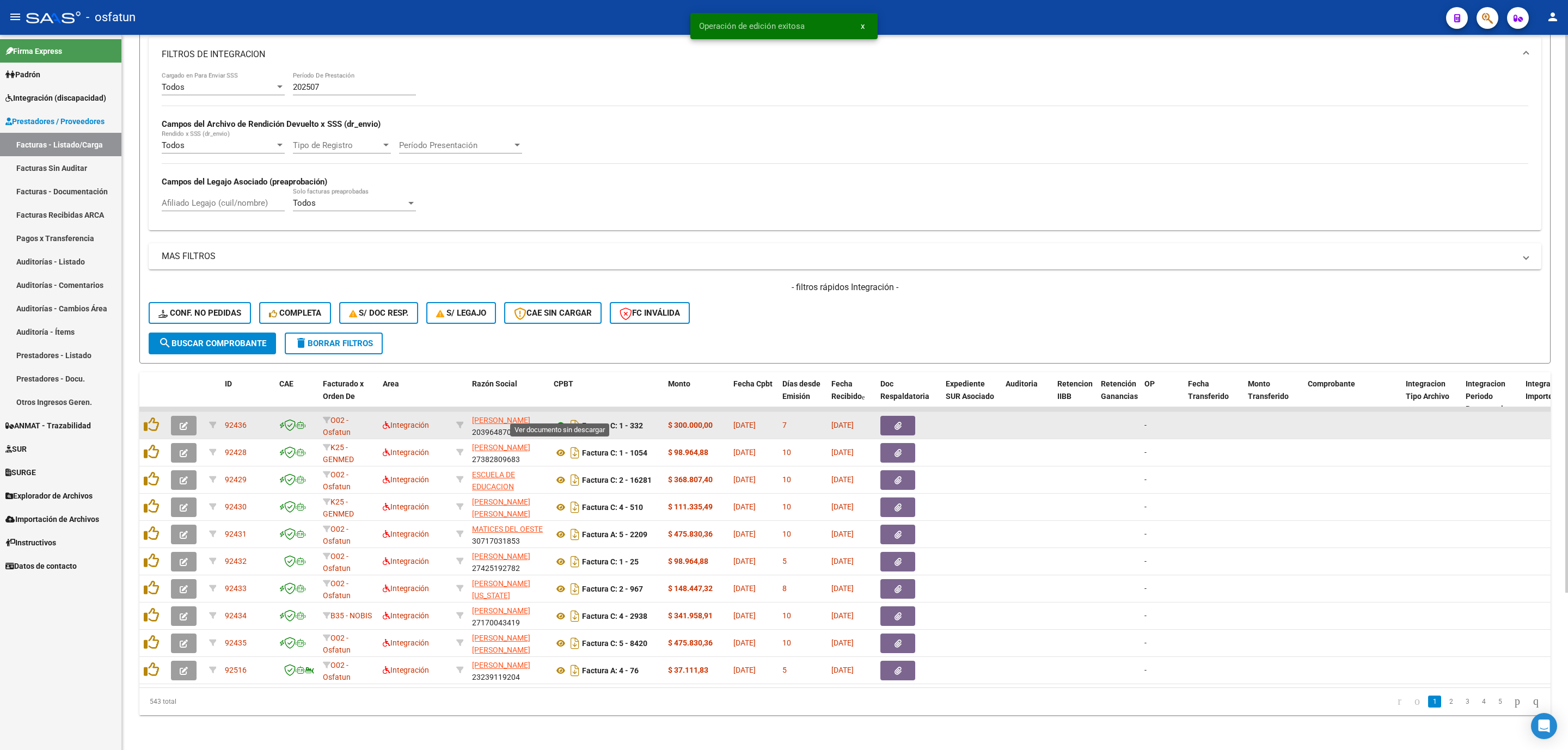
click at [559, 419] on icon at bounding box center [560, 425] width 14 height 13
click at [174, 416] on button "button" at bounding box center [183, 425] width 25 height 20
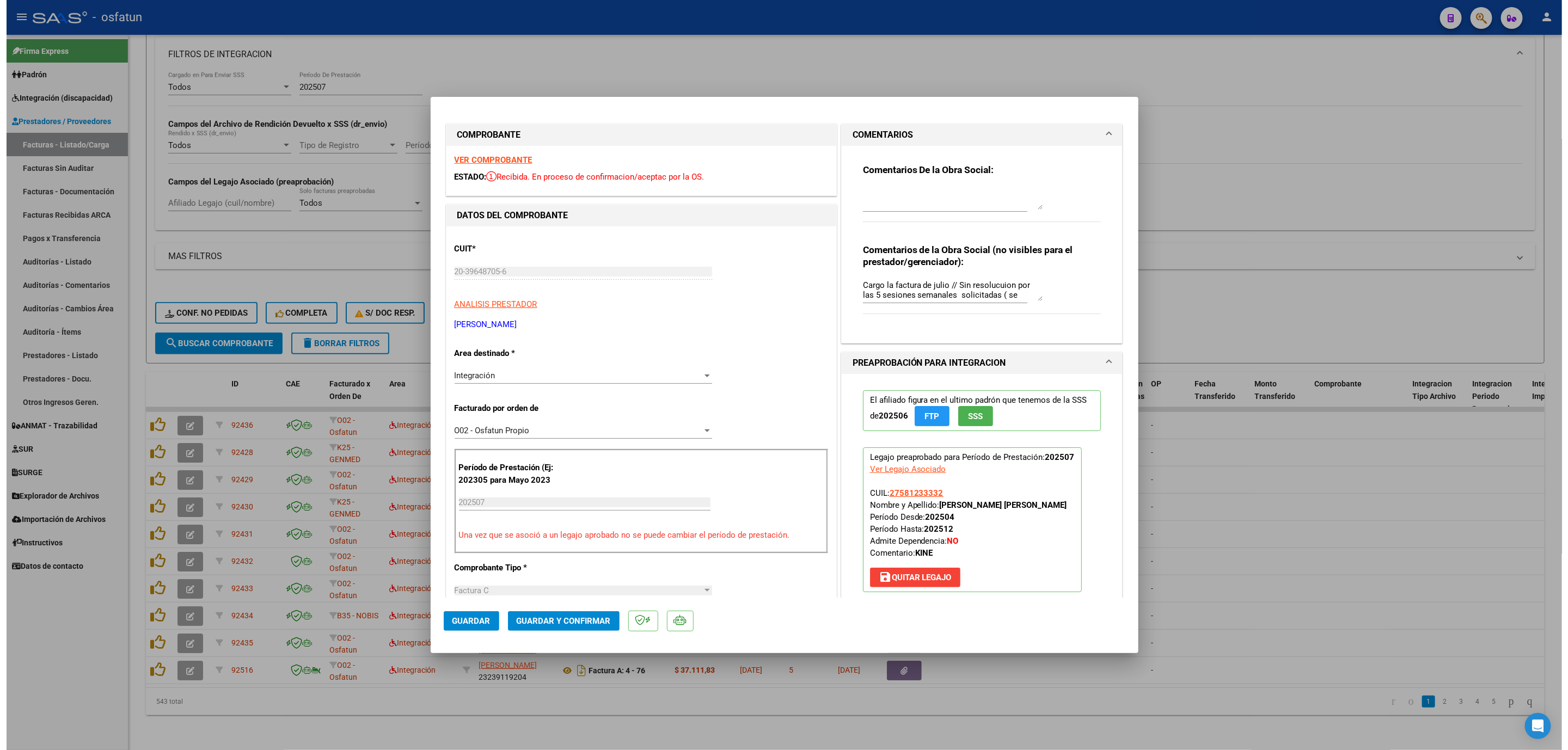
scroll to position [0, 0]
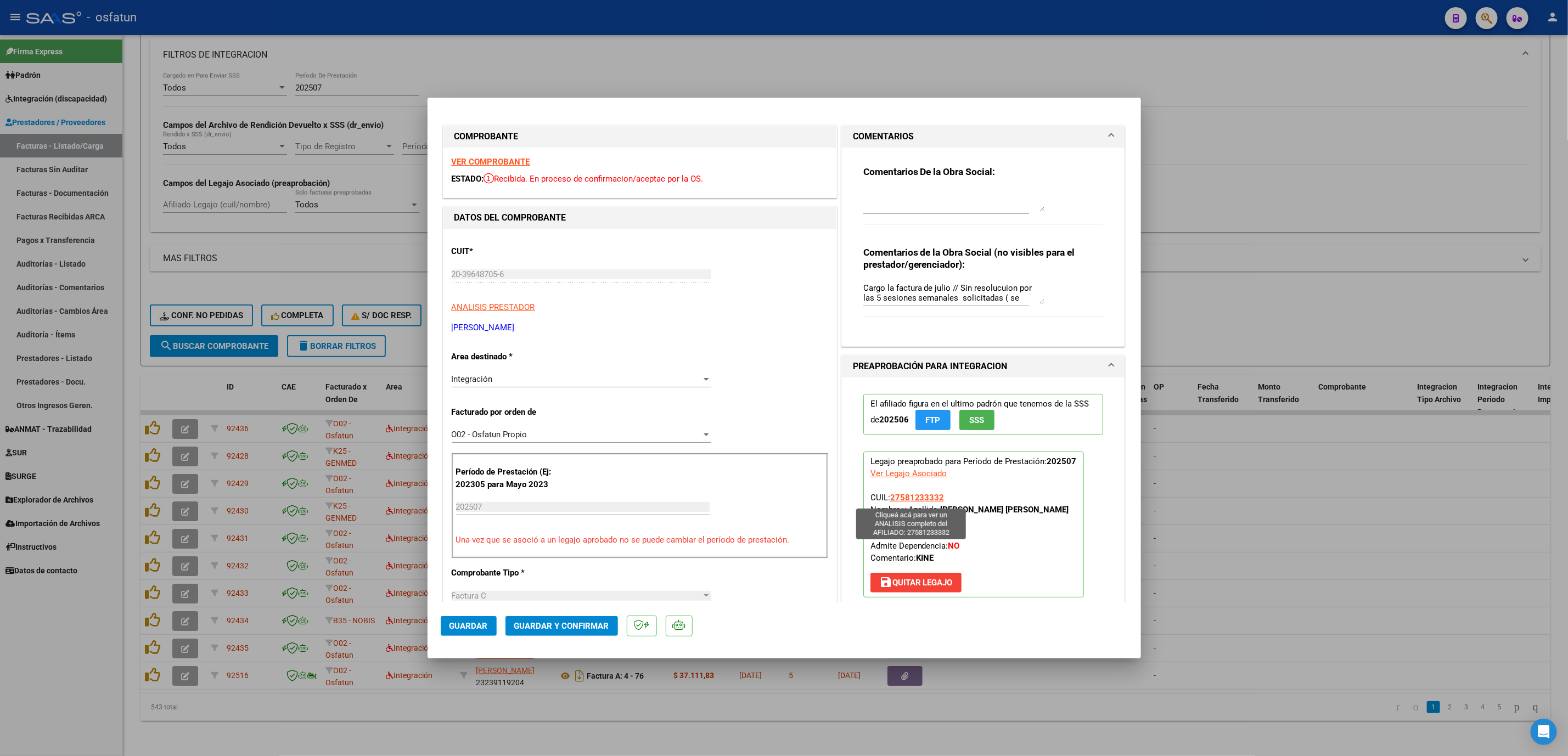
drag, startPoint x: 956, startPoint y: 506, endPoint x: 885, endPoint y: 493, distance: 72.2
click at [885, 493] on span "CUIL: 27581233332 Nombre y Apellido: [PERSON_NAME] [PERSON_NAME] Período Desde:…" at bounding box center [969, 528] width 199 height 71
drag, startPoint x: 972, startPoint y: 528, endPoint x: 906, endPoint y: 489, distance: 76.7
click at [970, 526] on p "Legajo preaprobado para Período de Prestación: 202507 Ver Legajo Asociado CUIL:…" at bounding box center [974, 524] width 221 height 146
drag, startPoint x: 944, startPoint y: 496, endPoint x: 886, endPoint y: 498, distance: 58.0
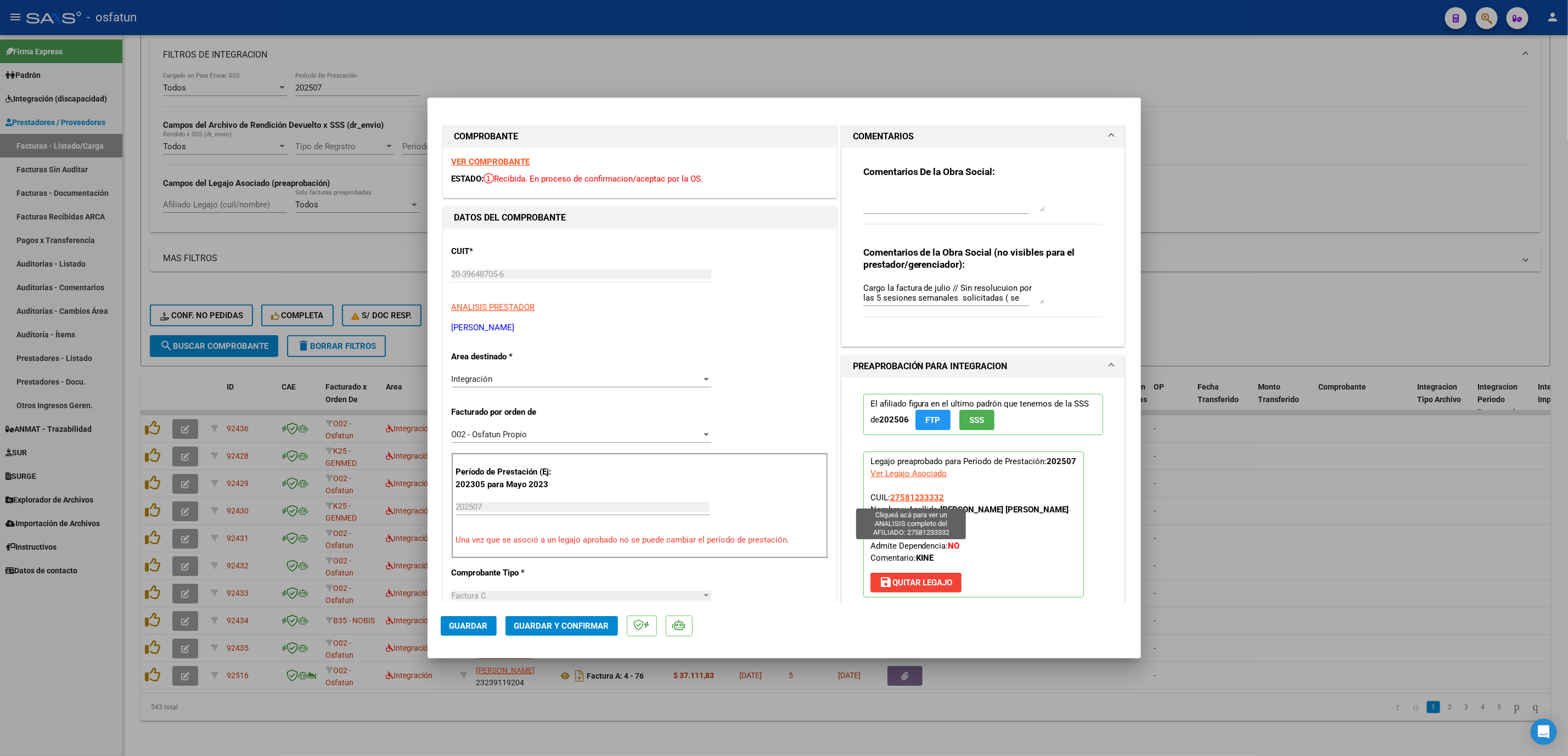
click at [886, 498] on p "Legajo preaprobado para Período de Prestación: 202507 Ver Legajo Asociado CUIL:…" at bounding box center [974, 524] width 221 height 146
copy span "27581233332"
click at [1331, 553] on div at bounding box center [784, 378] width 1568 height 756
type input "$ 0,00"
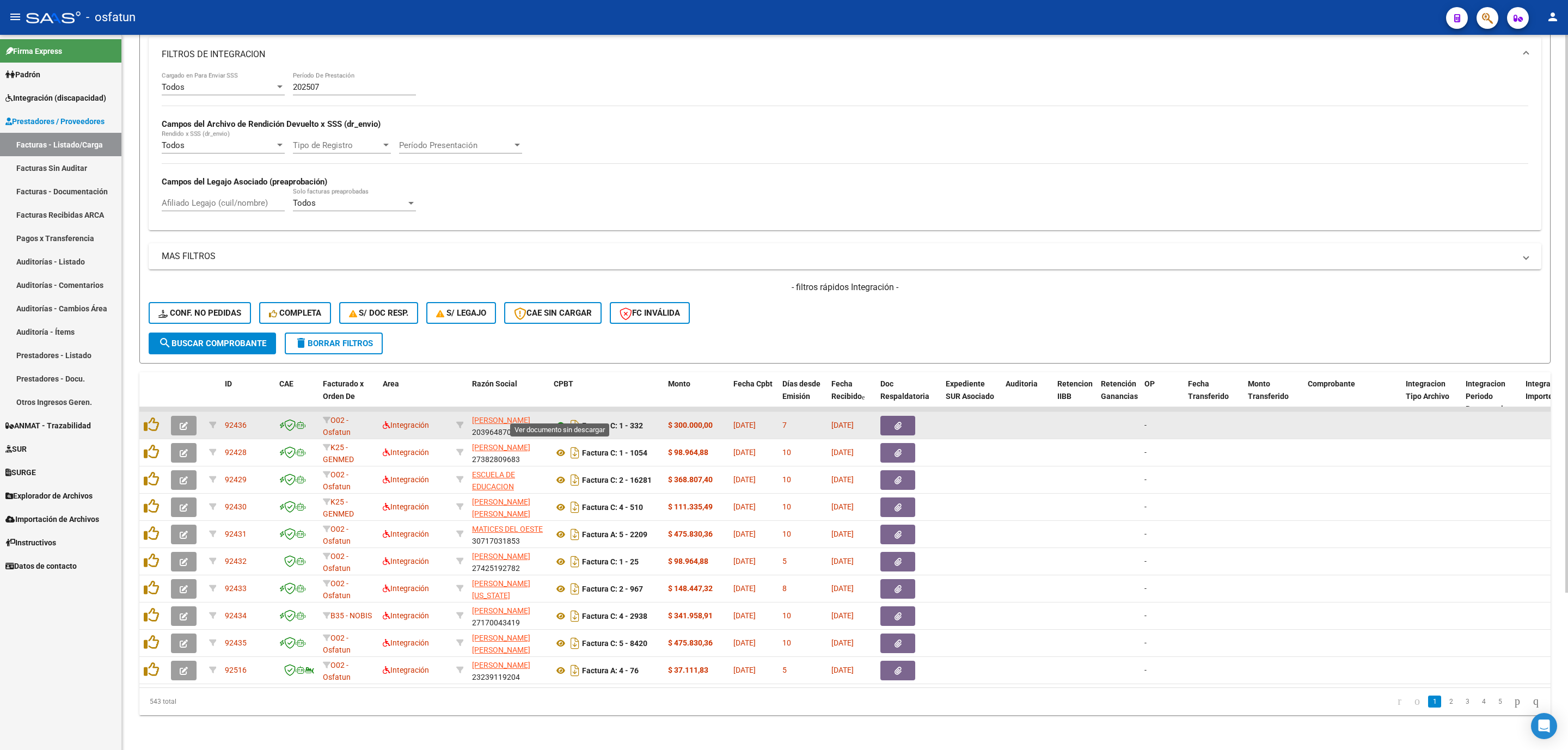
click at [558, 419] on icon at bounding box center [560, 425] width 14 height 13
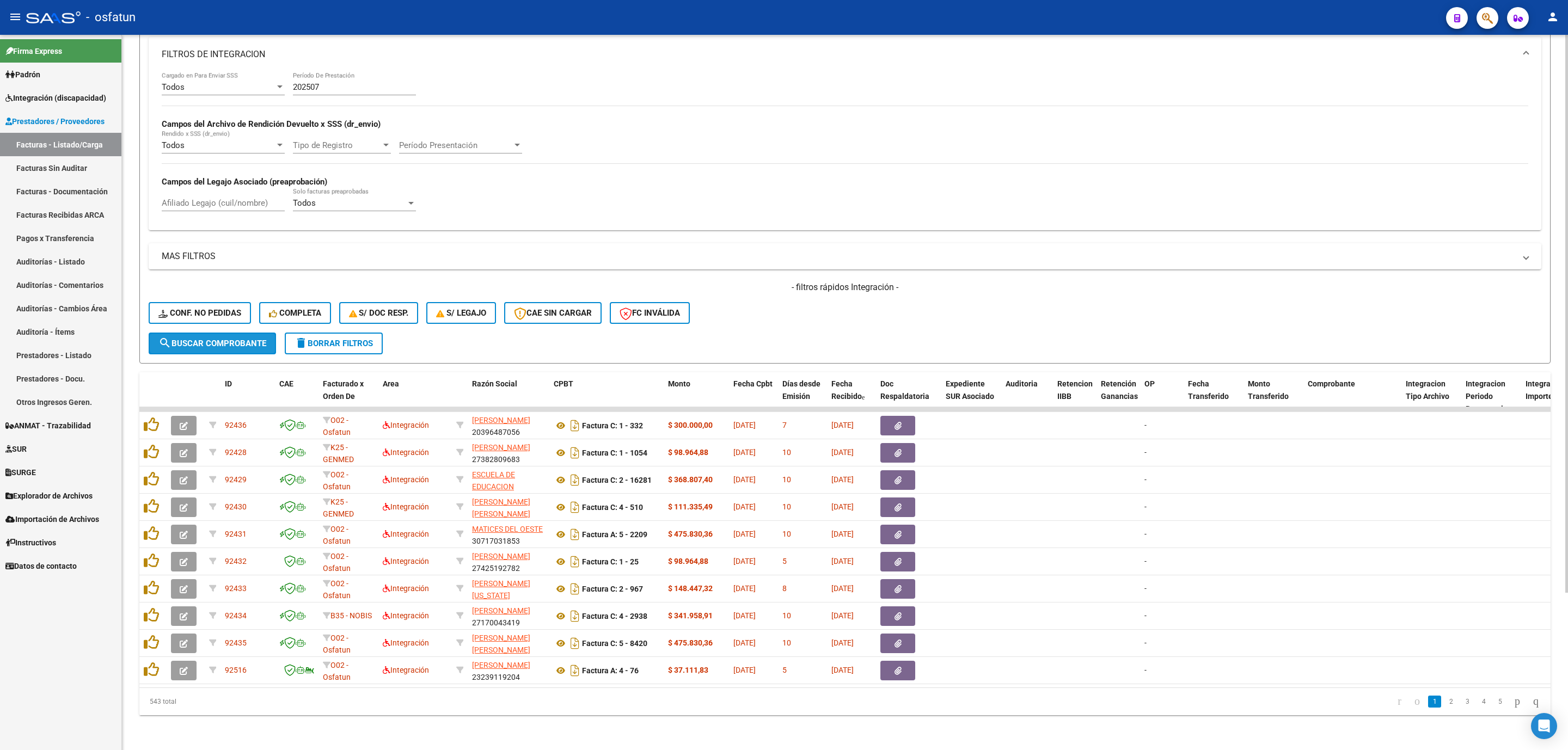
click at [232, 339] on span "search Buscar Comprobante" at bounding box center [211, 343] width 108 height 9
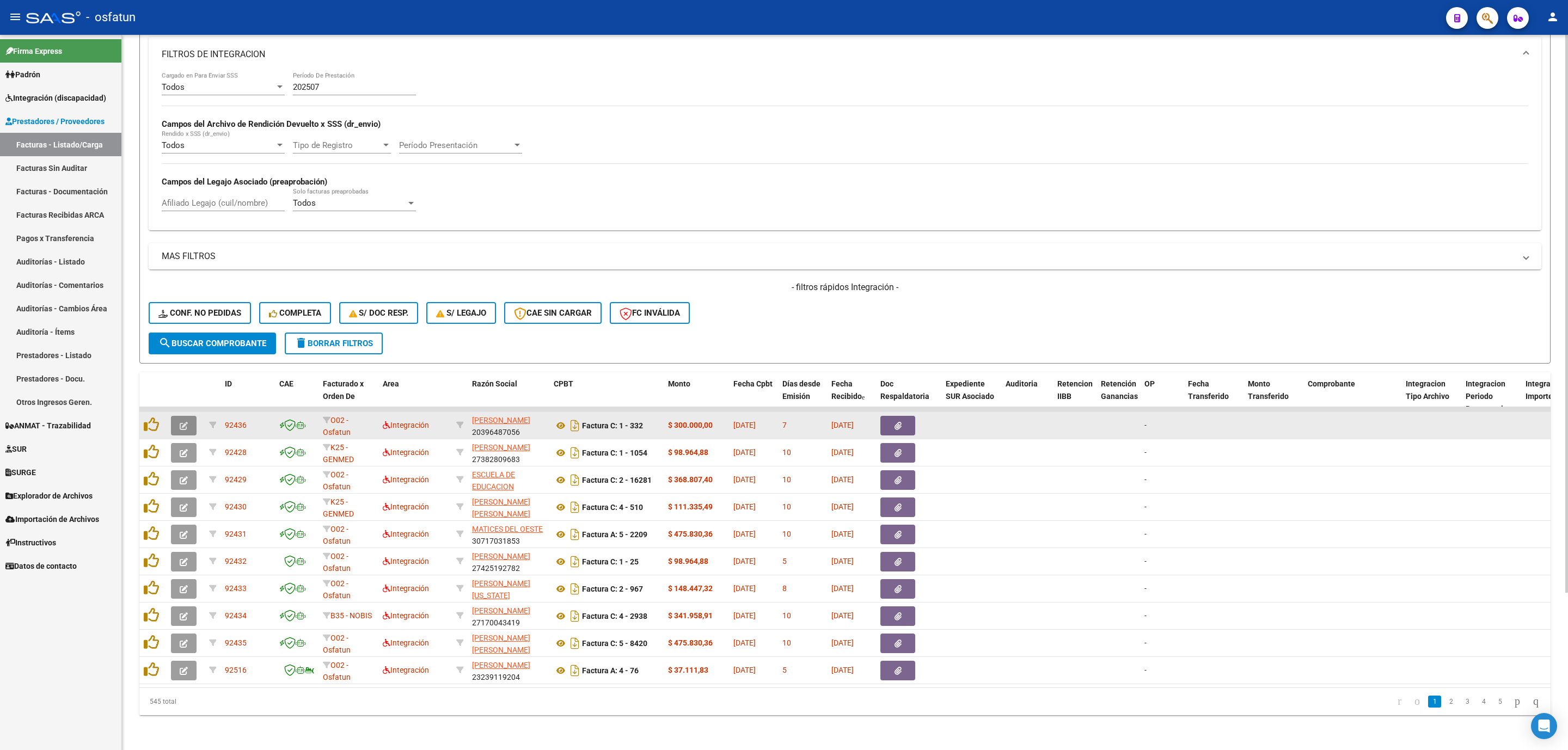
click at [187, 422] on icon "button" at bounding box center [183, 425] width 8 height 8
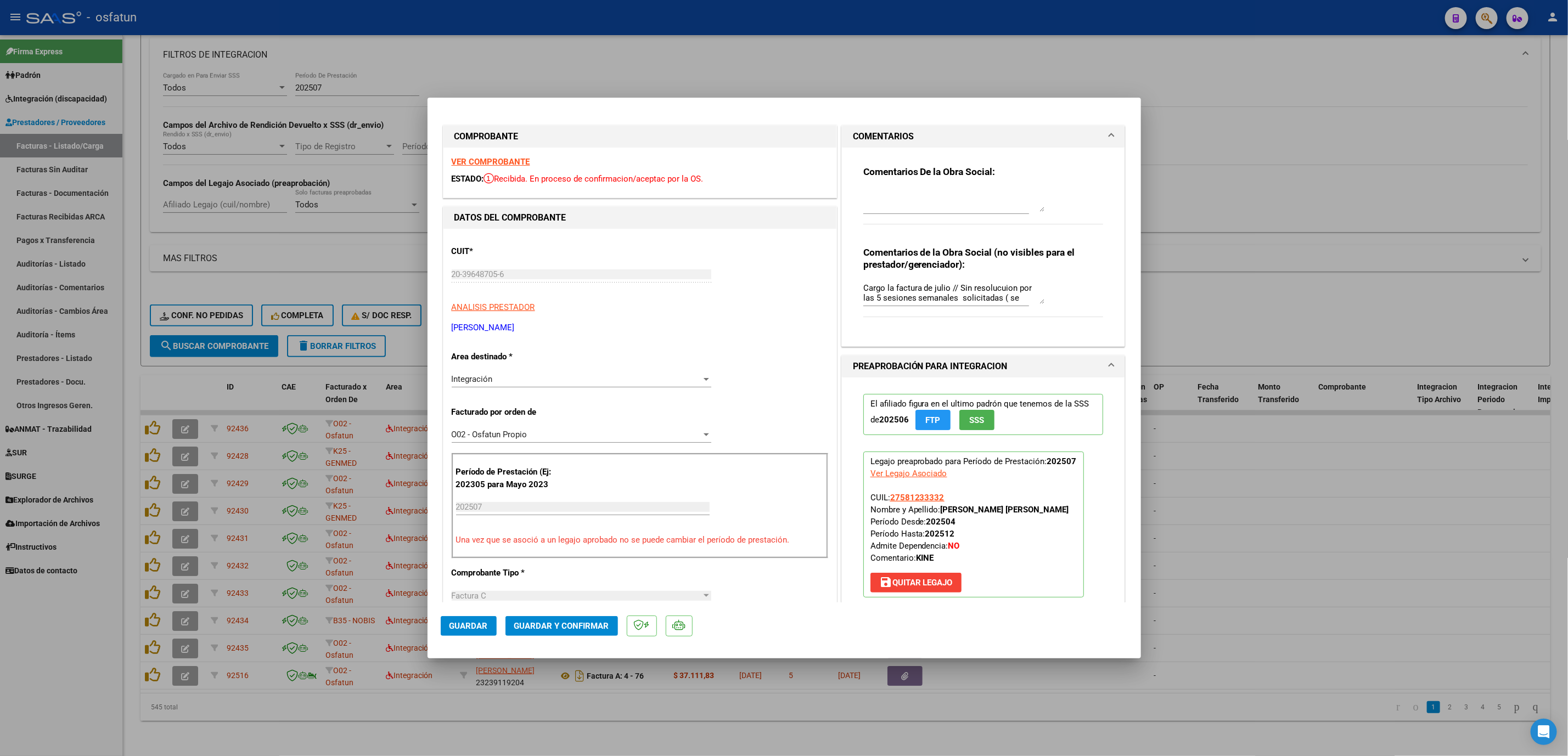
click at [900, 183] on div "Comentarios De la Obra Social:" at bounding box center [983, 201] width 240 height 71
click at [907, 195] on textarea at bounding box center [954, 200] width 181 height 22
type textarea "ERROR DE VALOR"
click at [999, 291] on textarea "Cargo la factura de julio // Sin resolucuion por las 5 sesiones semanales solic…" at bounding box center [954, 292] width 181 height 22
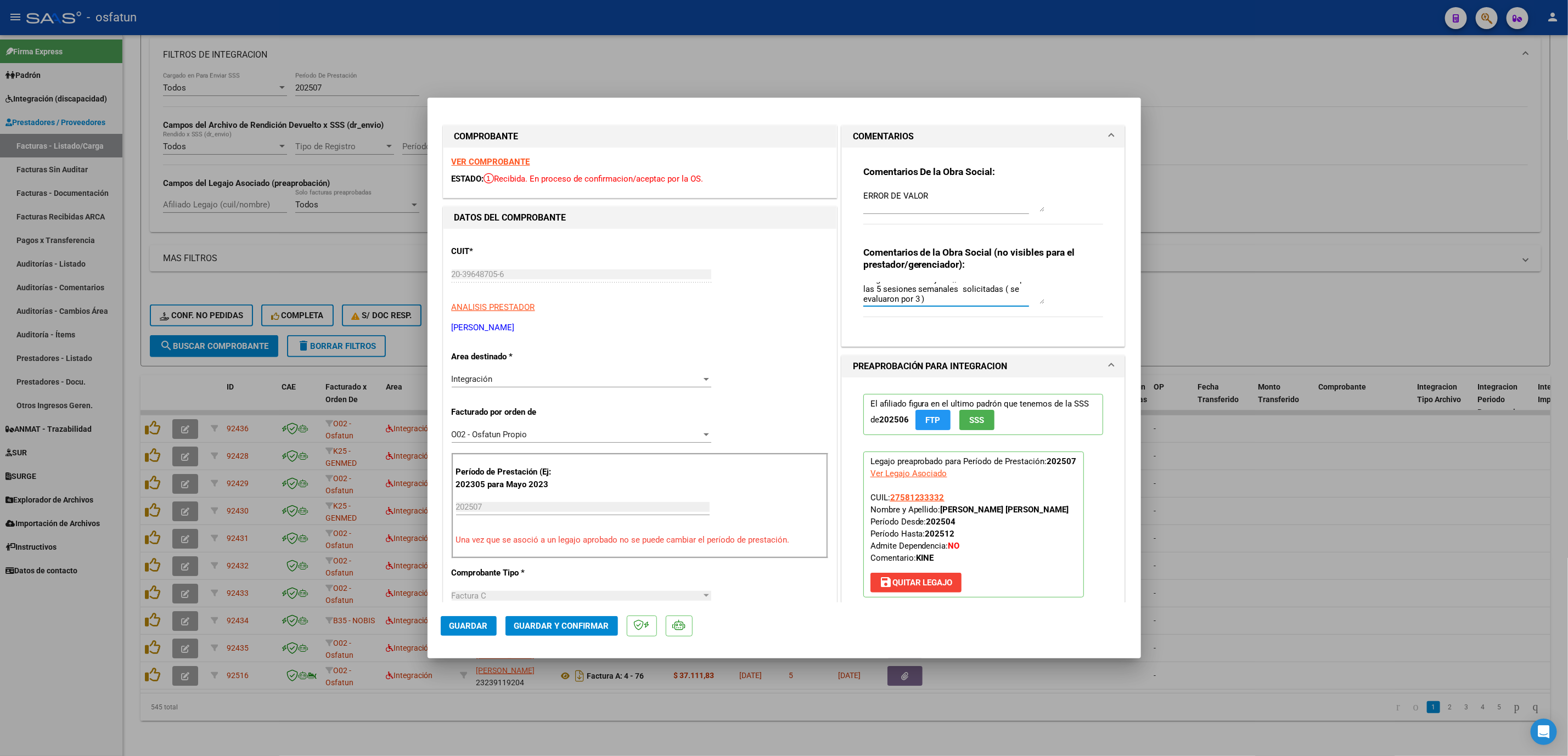
click at [476, 628] on span "Guardar" at bounding box center [469, 626] width 39 height 9
drag, startPoint x: 835, startPoint y: 741, endPoint x: 812, endPoint y: 721, distance: 30.5
click at [835, 740] on div at bounding box center [784, 378] width 1568 height 756
type input "$ 0,00"
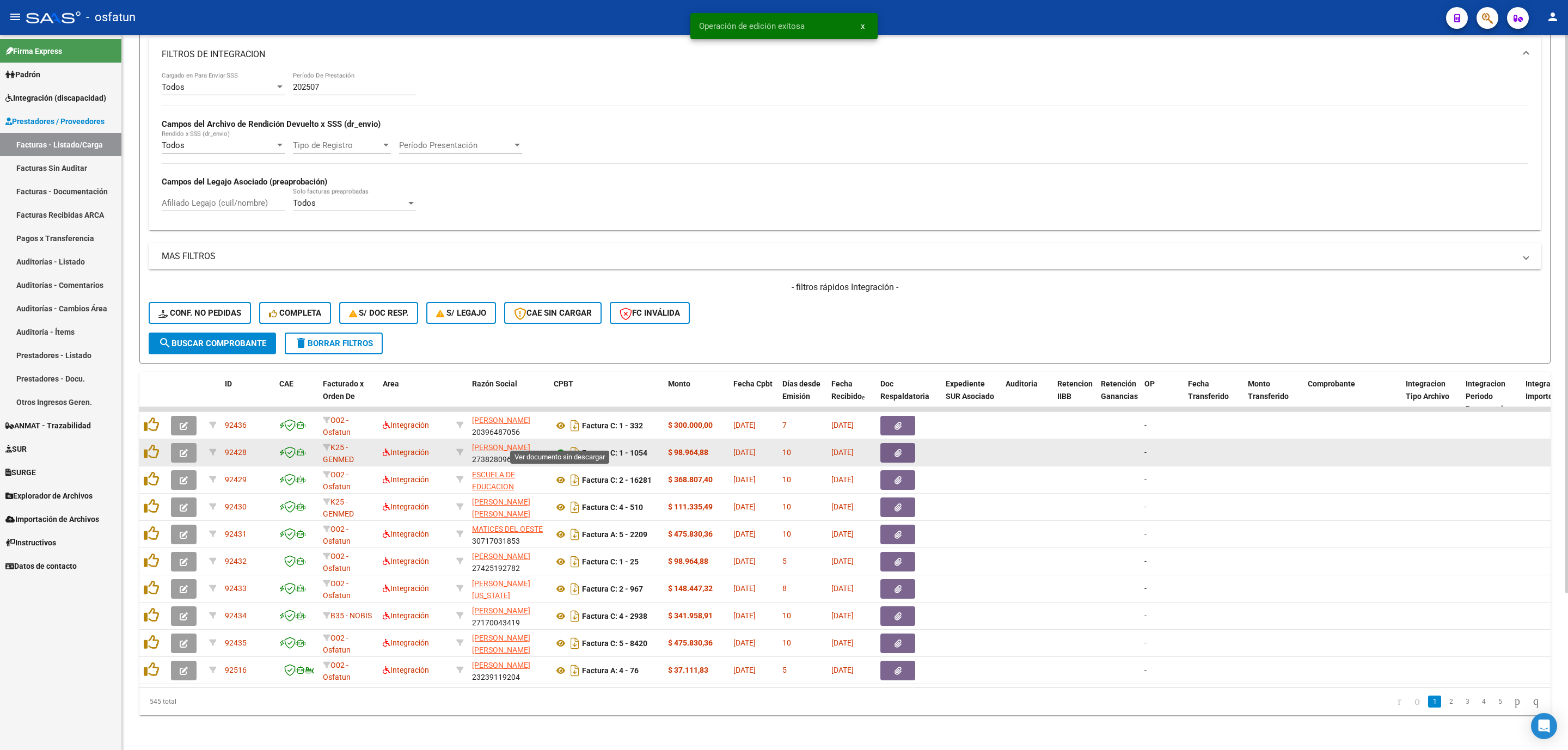
click at [562, 446] on icon at bounding box center [560, 453] width 14 height 13
click at [180, 449] on icon "button" at bounding box center [183, 453] width 8 height 8
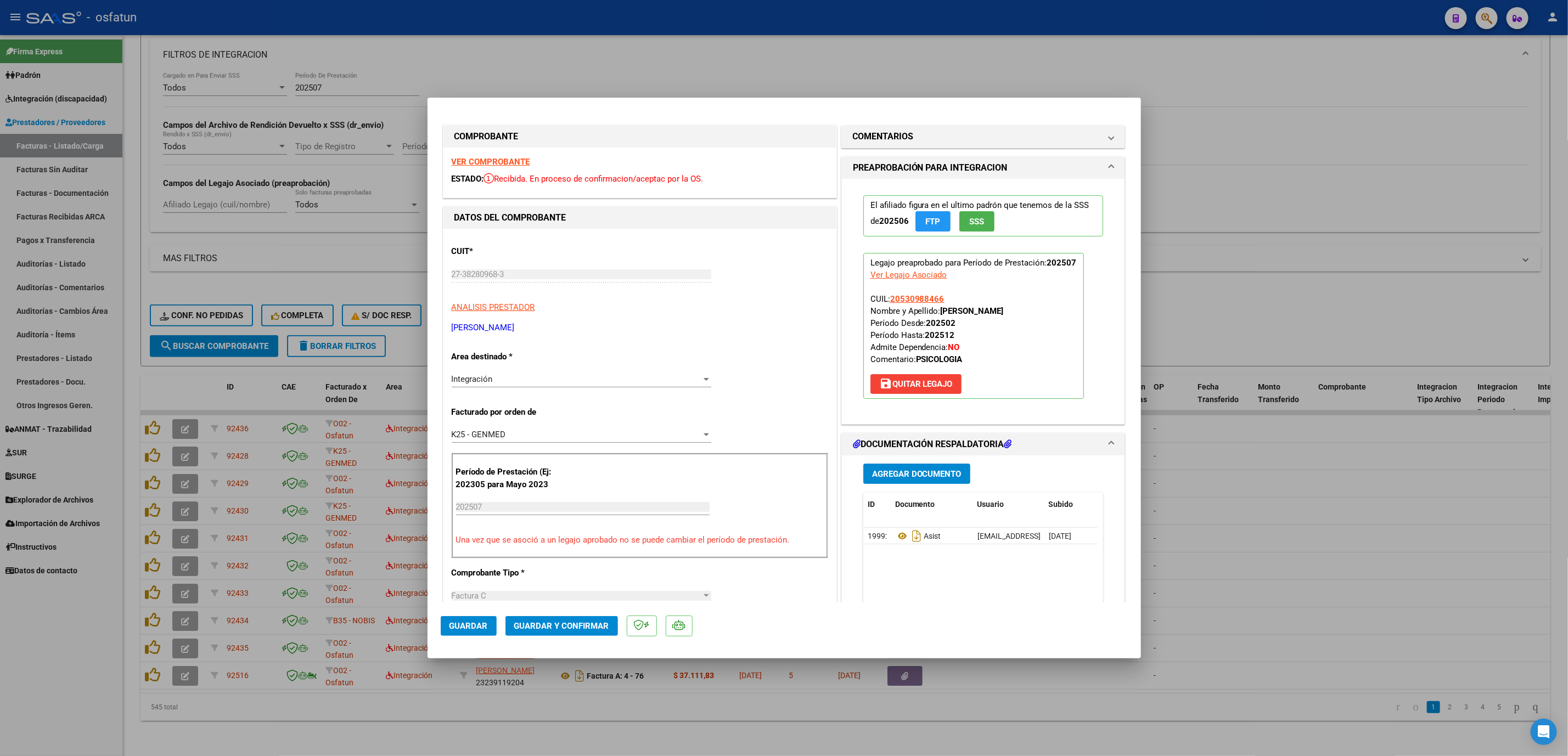
click at [527, 621] on span "Guardar y Confirmar" at bounding box center [562, 626] width 95 height 9
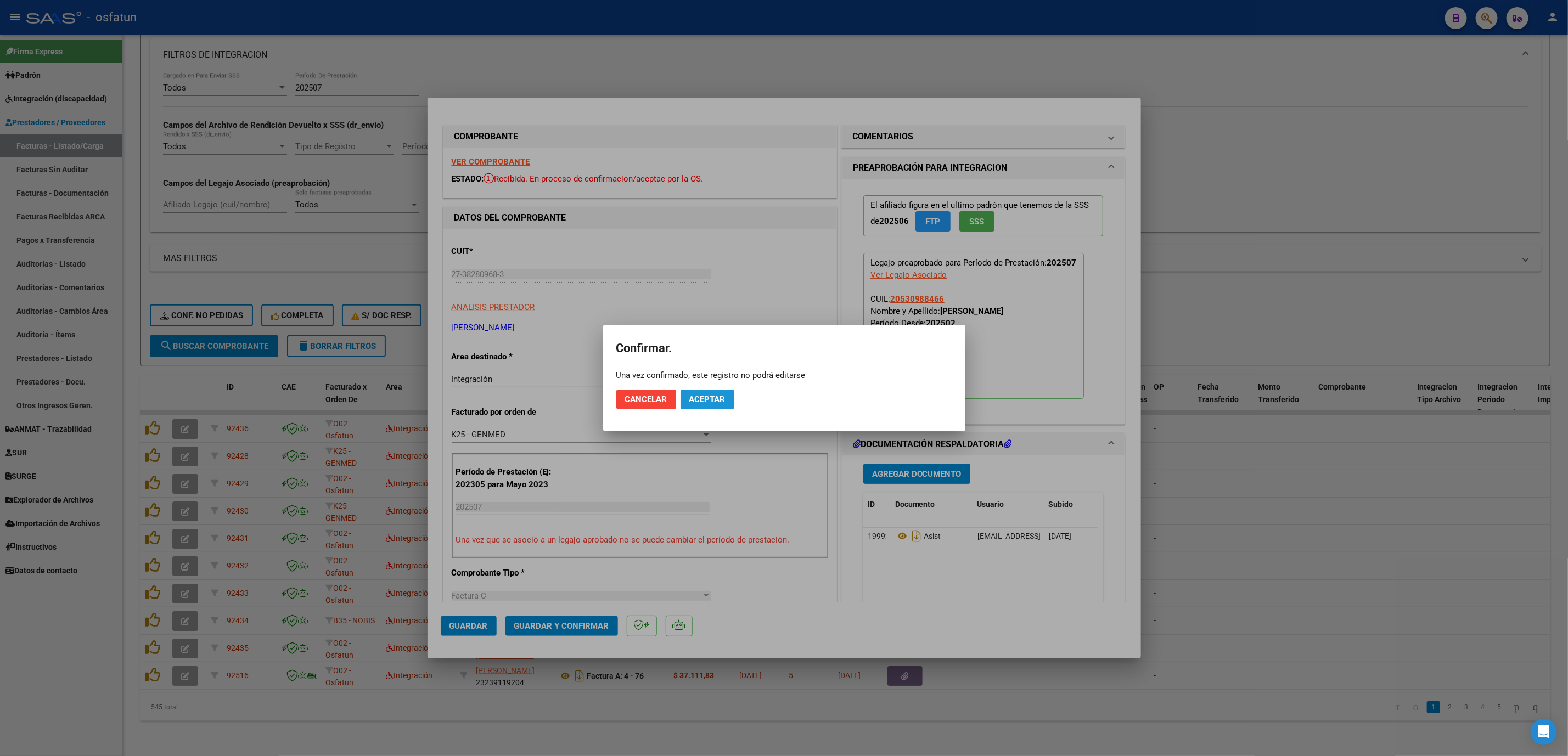
click at [703, 402] on span "Aceptar" at bounding box center [707, 400] width 36 height 9
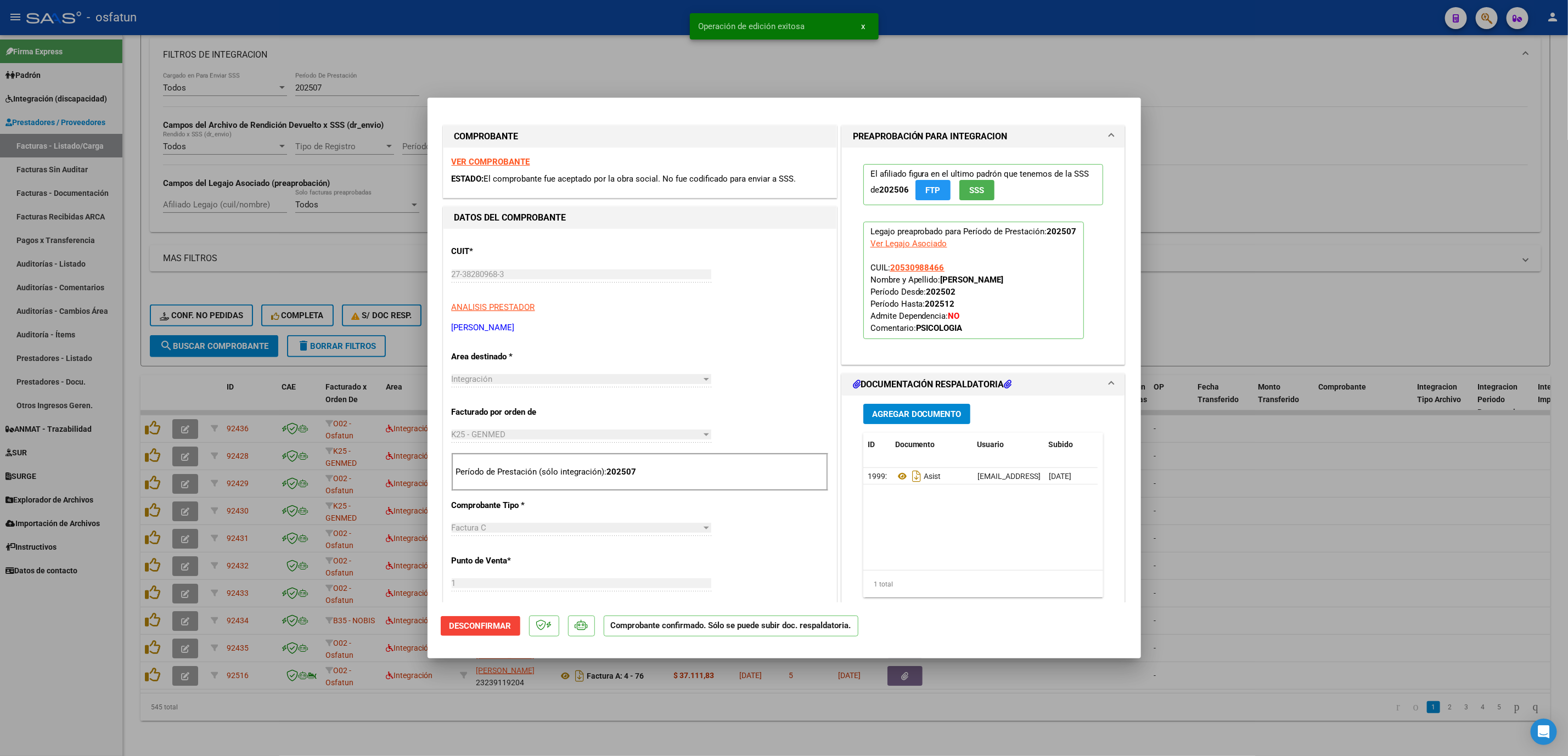
click at [1510, 632] on div at bounding box center [784, 378] width 1568 height 756
type input "$ 0,00"
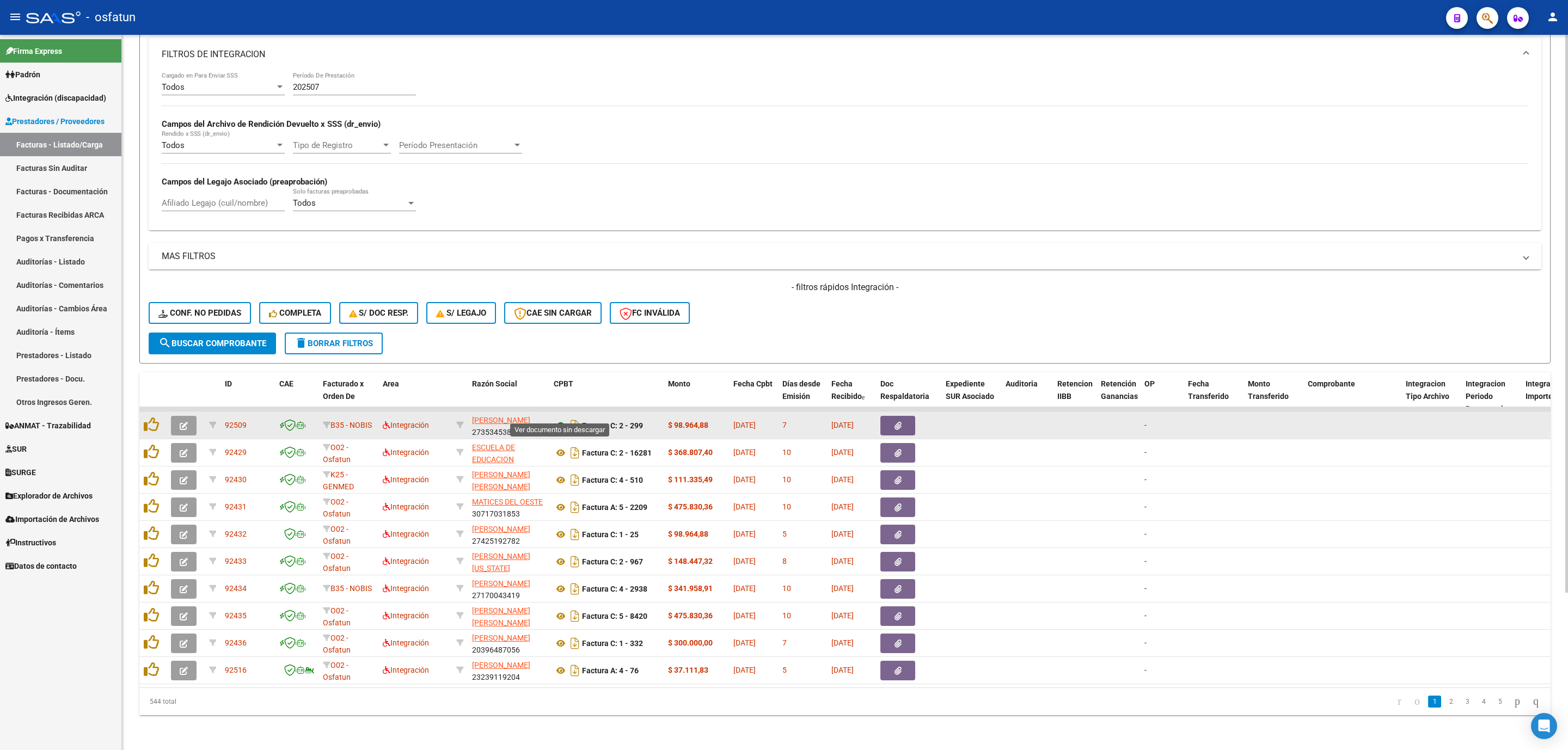
click at [562, 419] on icon at bounding box center [560, 425] width 14 height 13
click at [184, 422] on icon "button" at bounding box center [183, 425] width 8 height 8
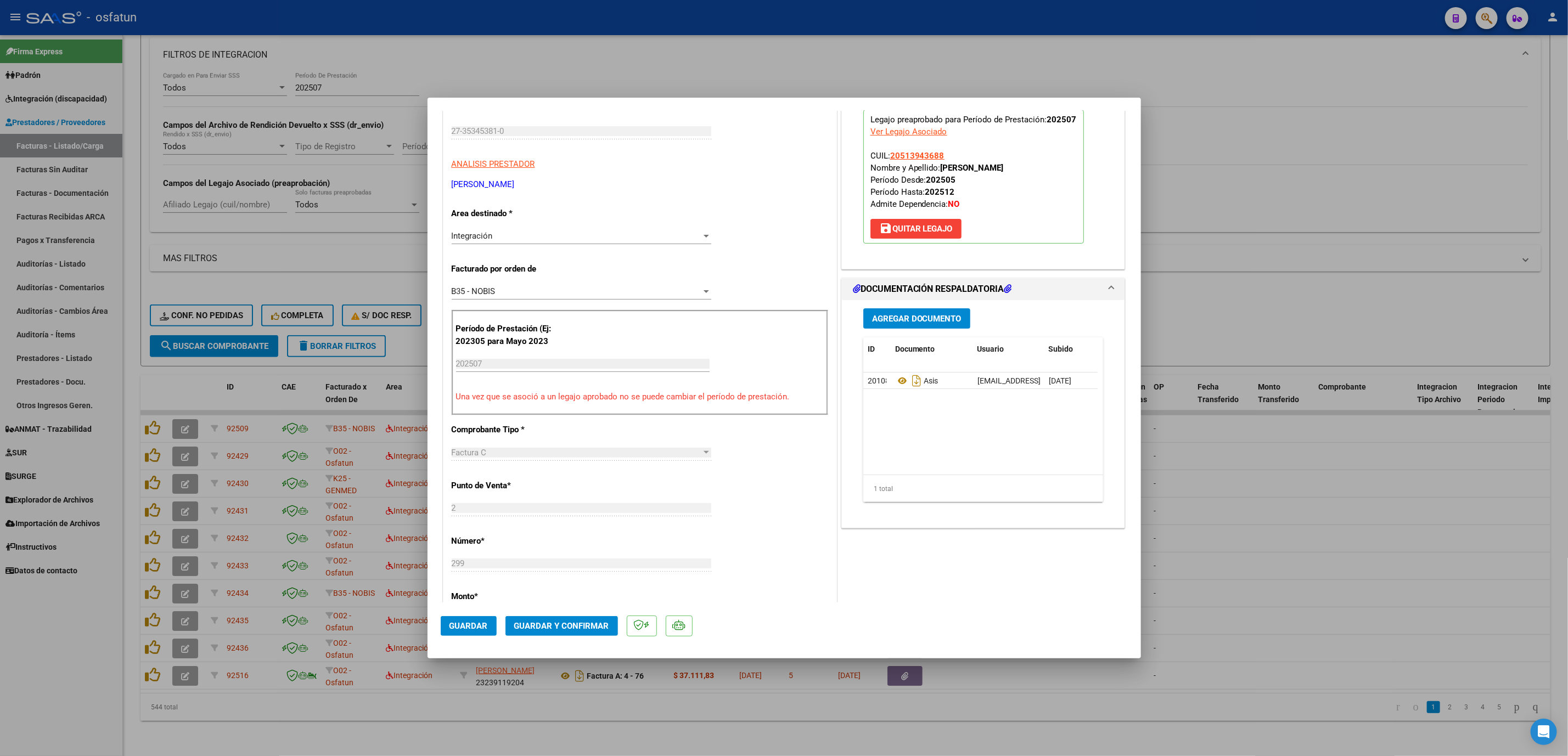
scroll to position [82, 0]
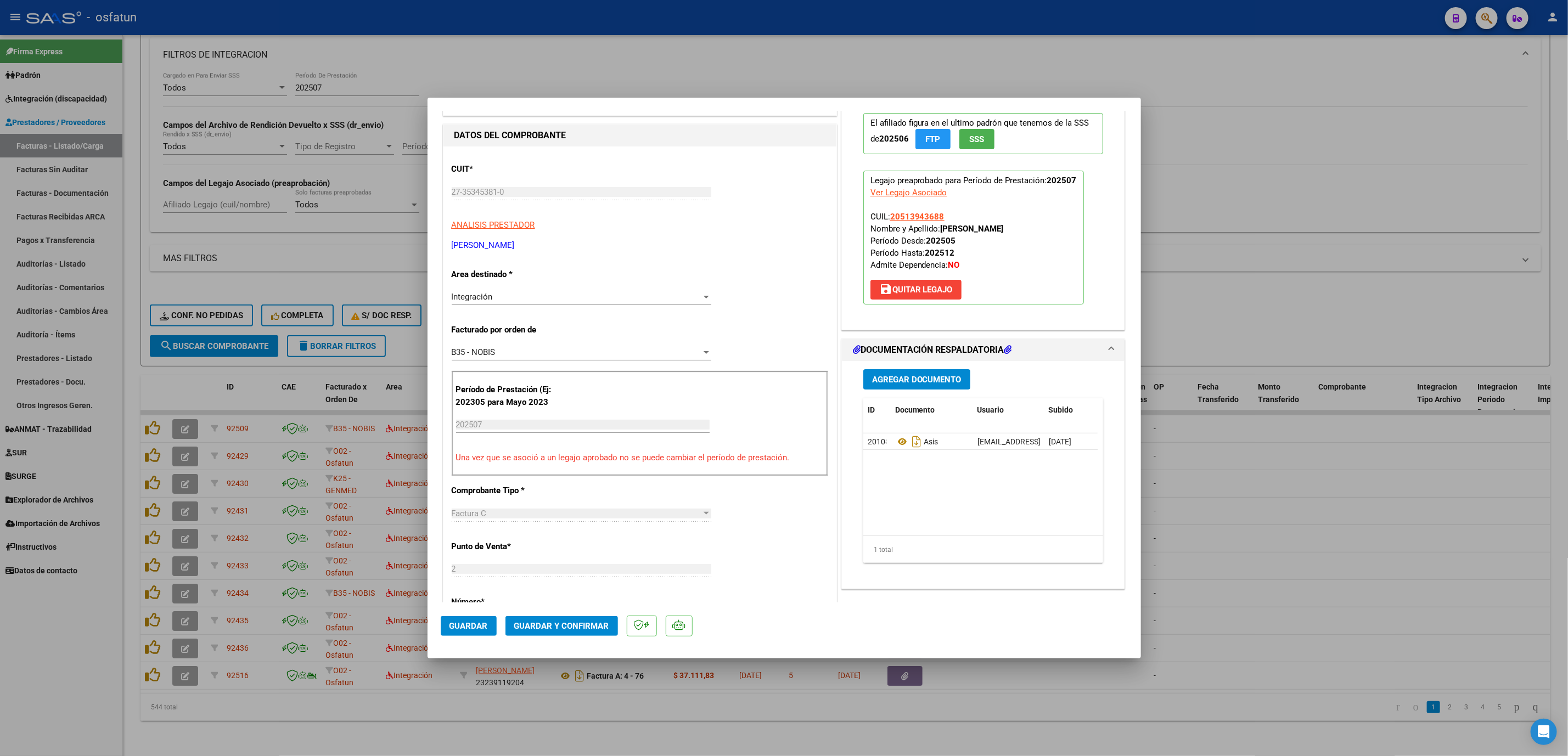
click at [571, 630] on span "Guardar y Confirmar" at bounding box center [562, 626] width 95 height 9
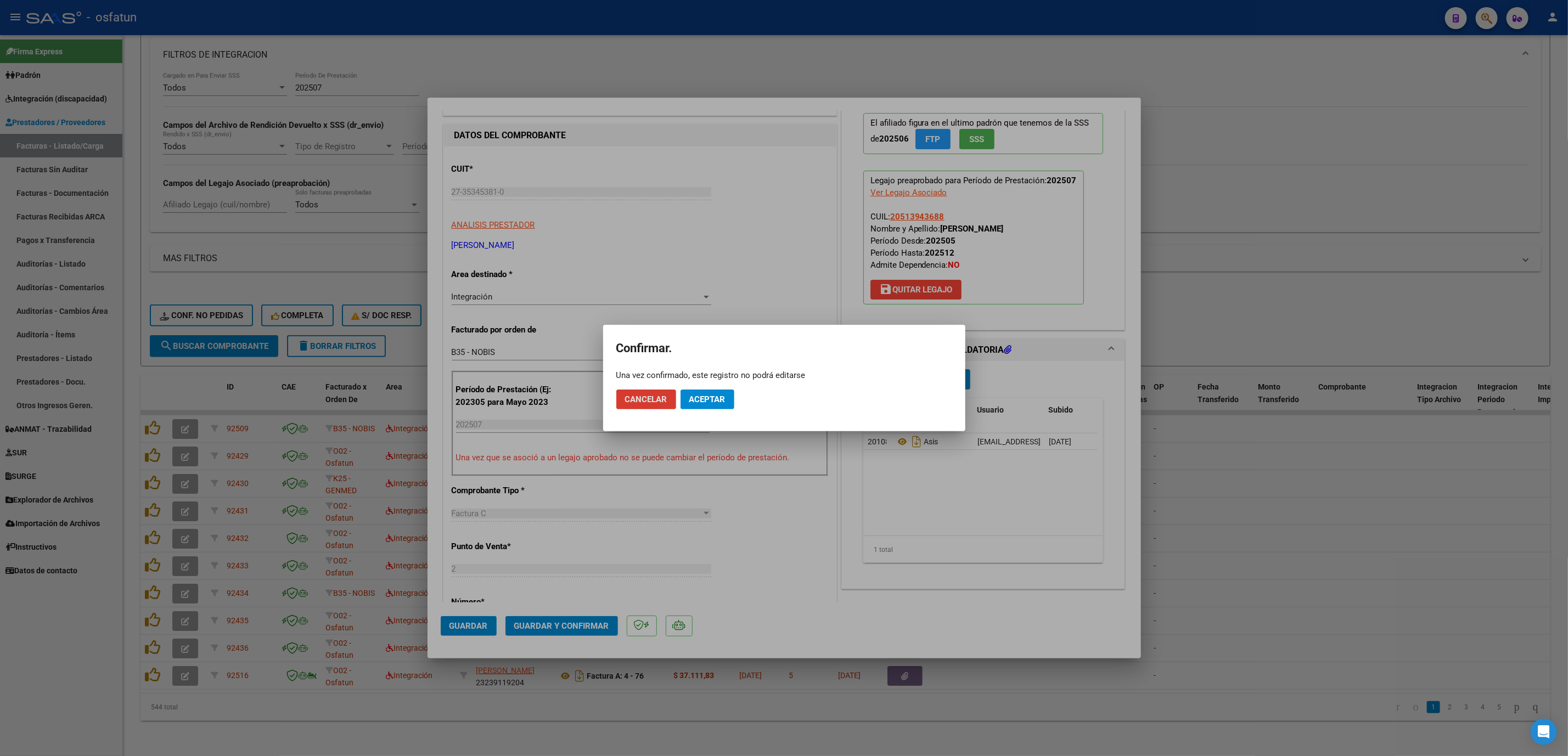
click at [717, 415] on mat-dialog-actions "Cancelar Aceptar" at bounding box center [784, 400] width 336 height 38
click at [717, 409] on button "Aceptar" at bounding box center [707, 399] width 54 height 20
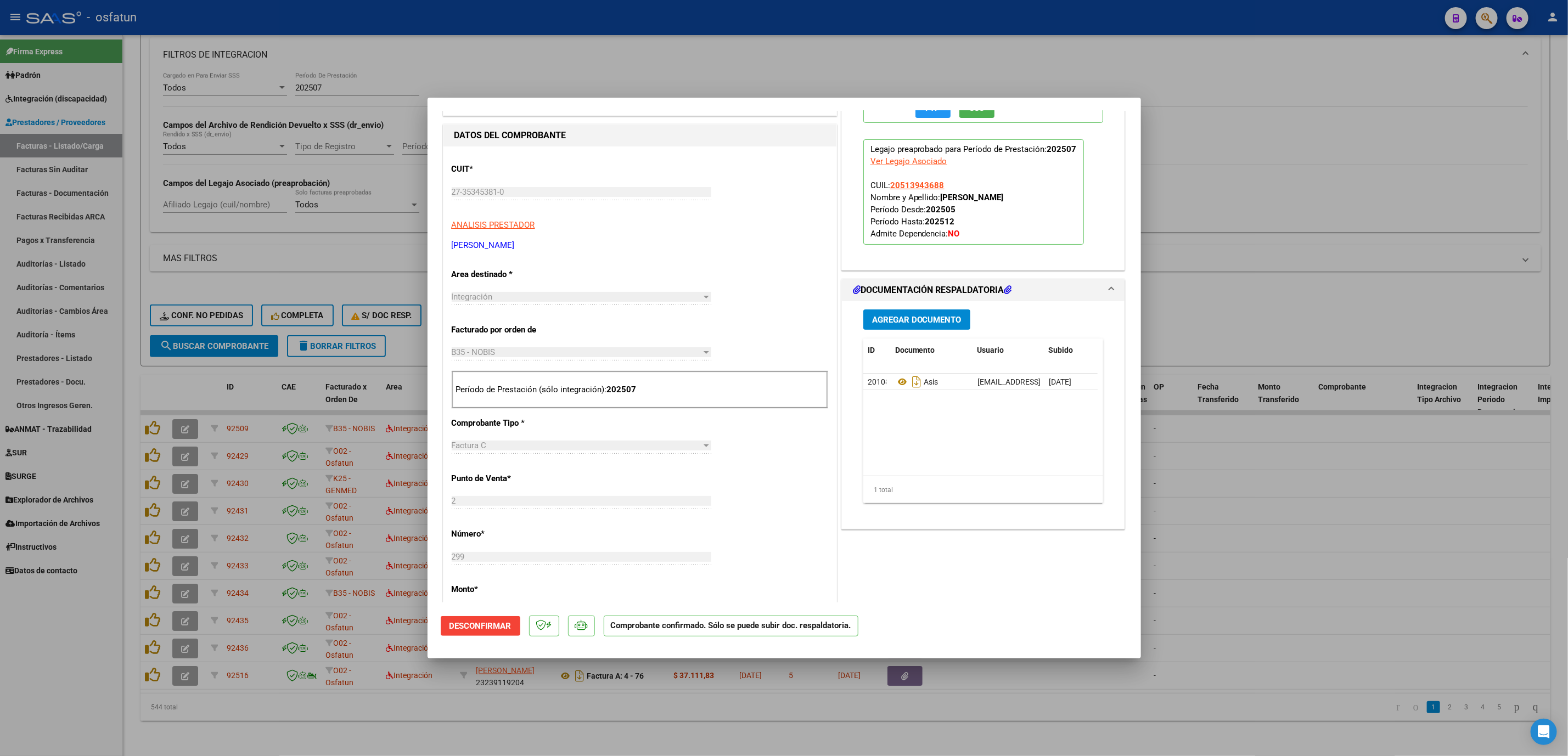
click at [1347, 432] on div at bounding box center [784, 378] width 1568 height 756
type input "$ 0,00"
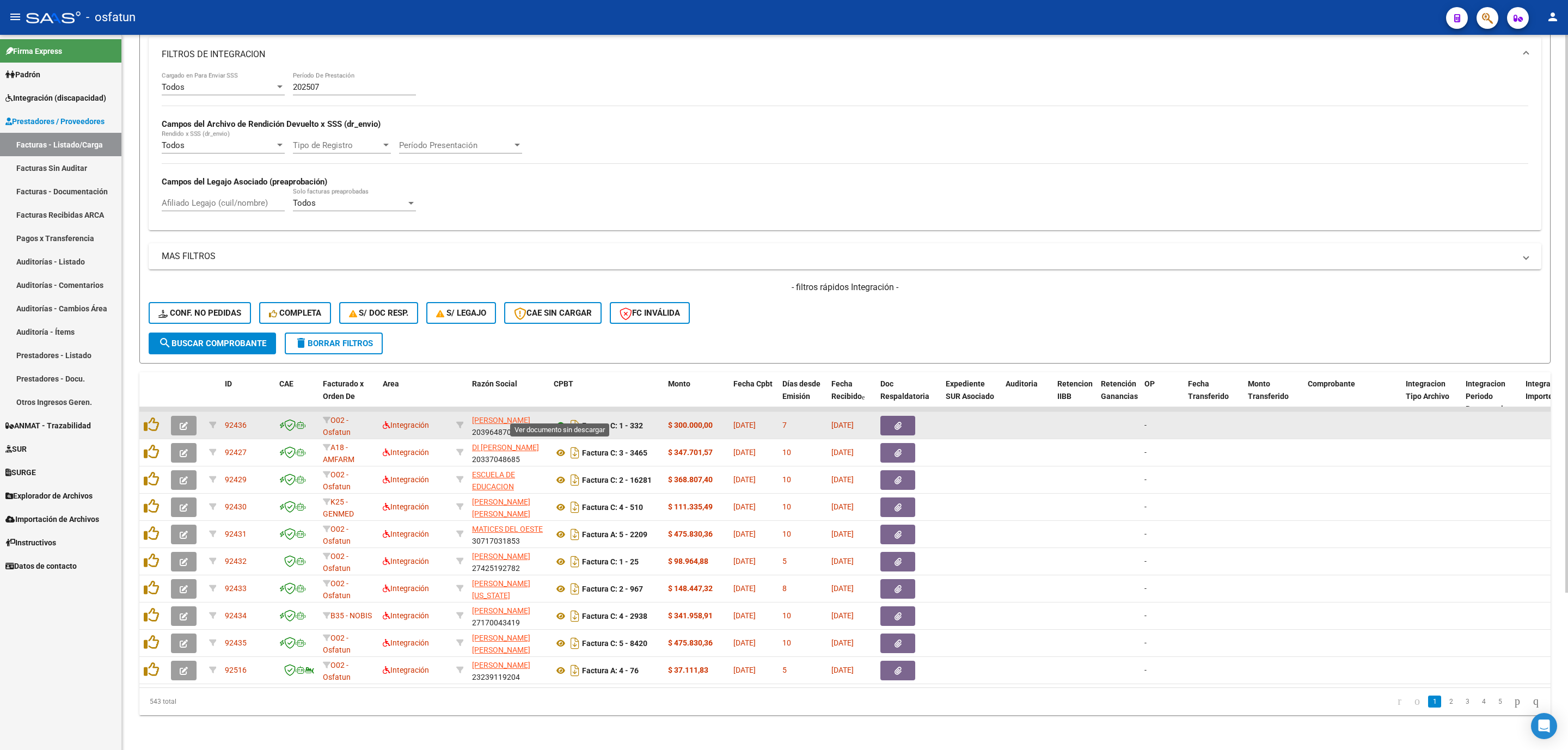
click at [561, 419] on icon at bounding box center [560, 425] width 14 height 13
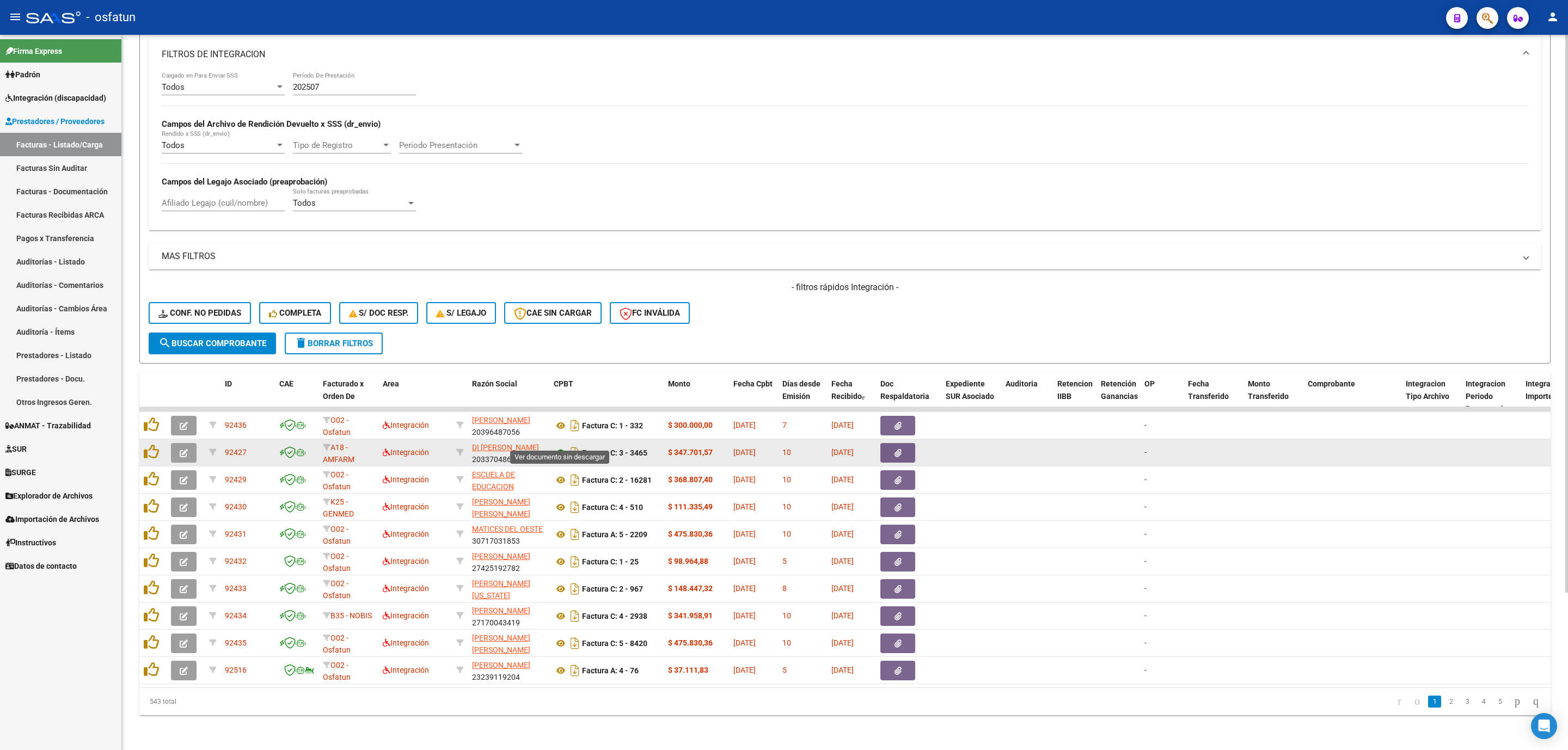
click at [561, 446] on icon at bounding box center [560, 453] width 14 height 13
click at [191, 444] on button "button" at bounding box center [183, 453] width 25 height 20
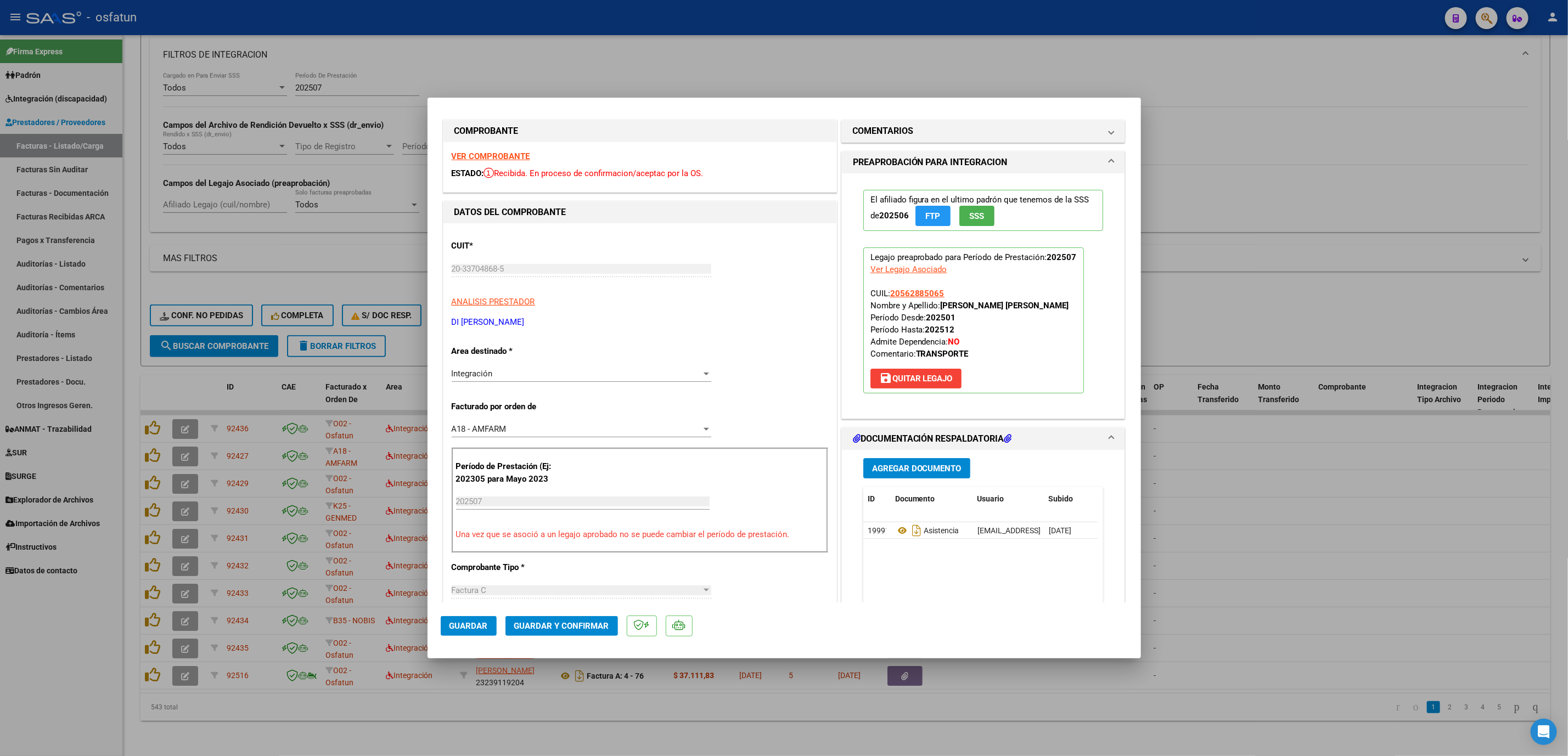
scroll to position [0, 0]
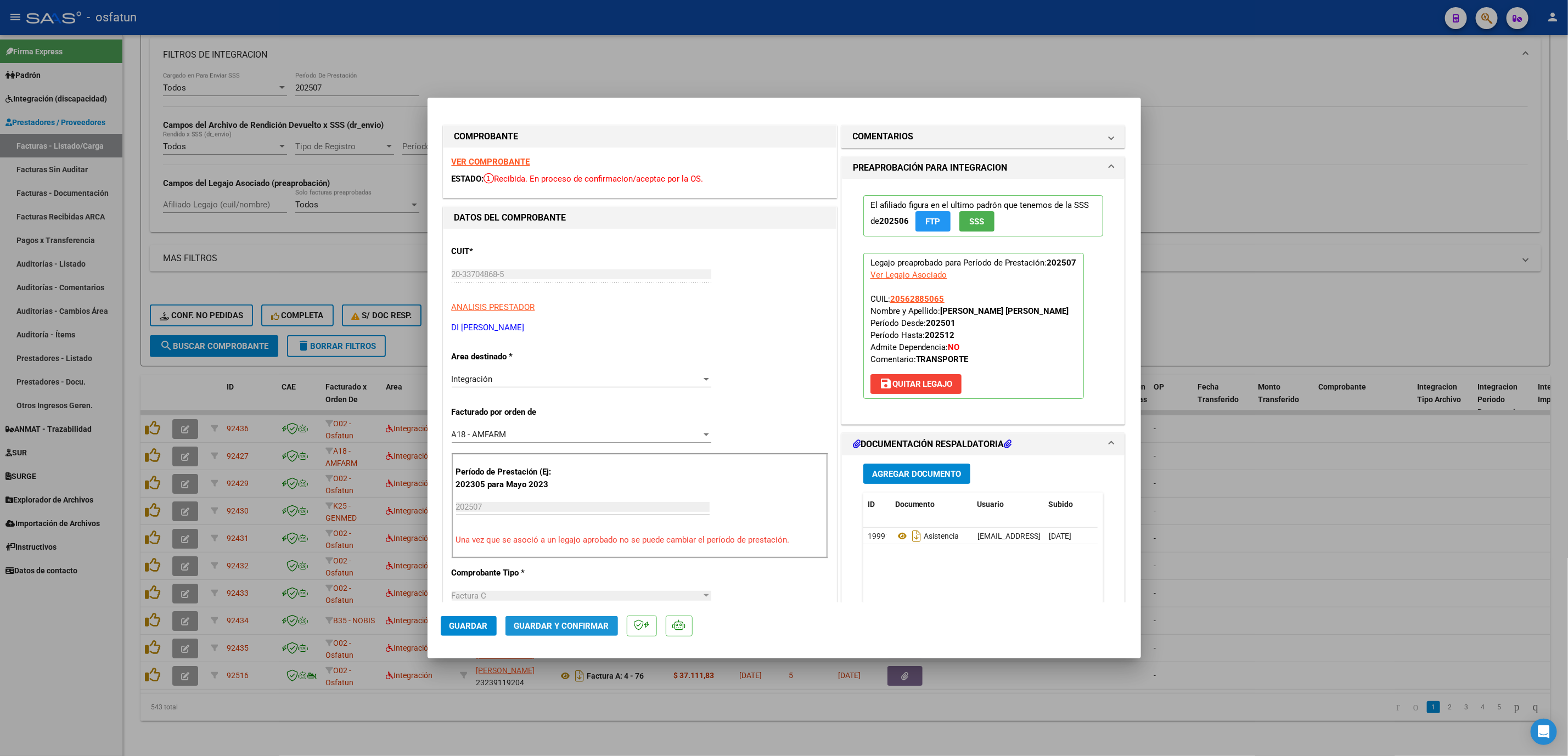
click at [582, 628] on span "Guardar y Confirmar" at bounding box center [562, 626] width 95 height 9
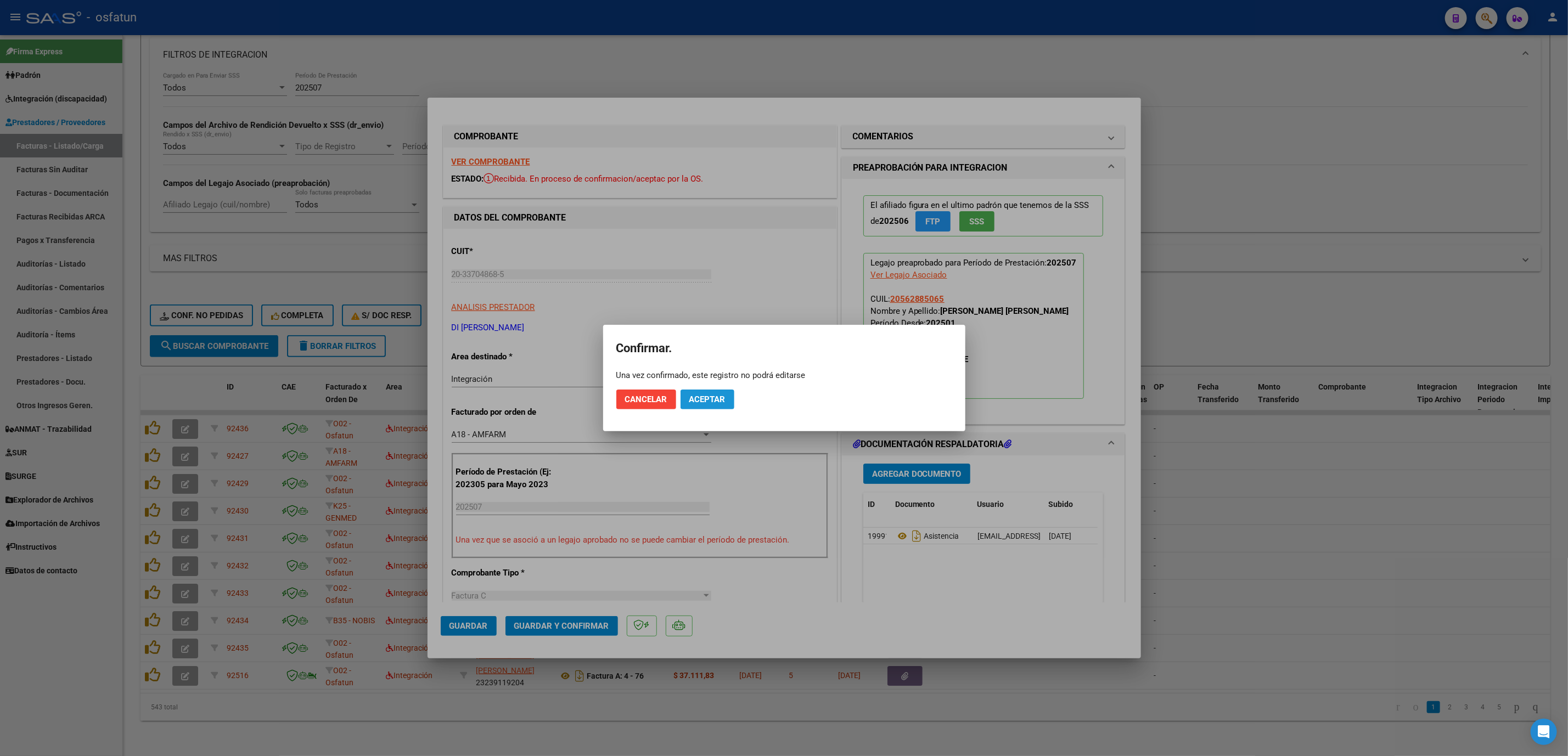
click at [699, 404] on span "Aceptar" at bounding box center [707, 400] width 36 height 9
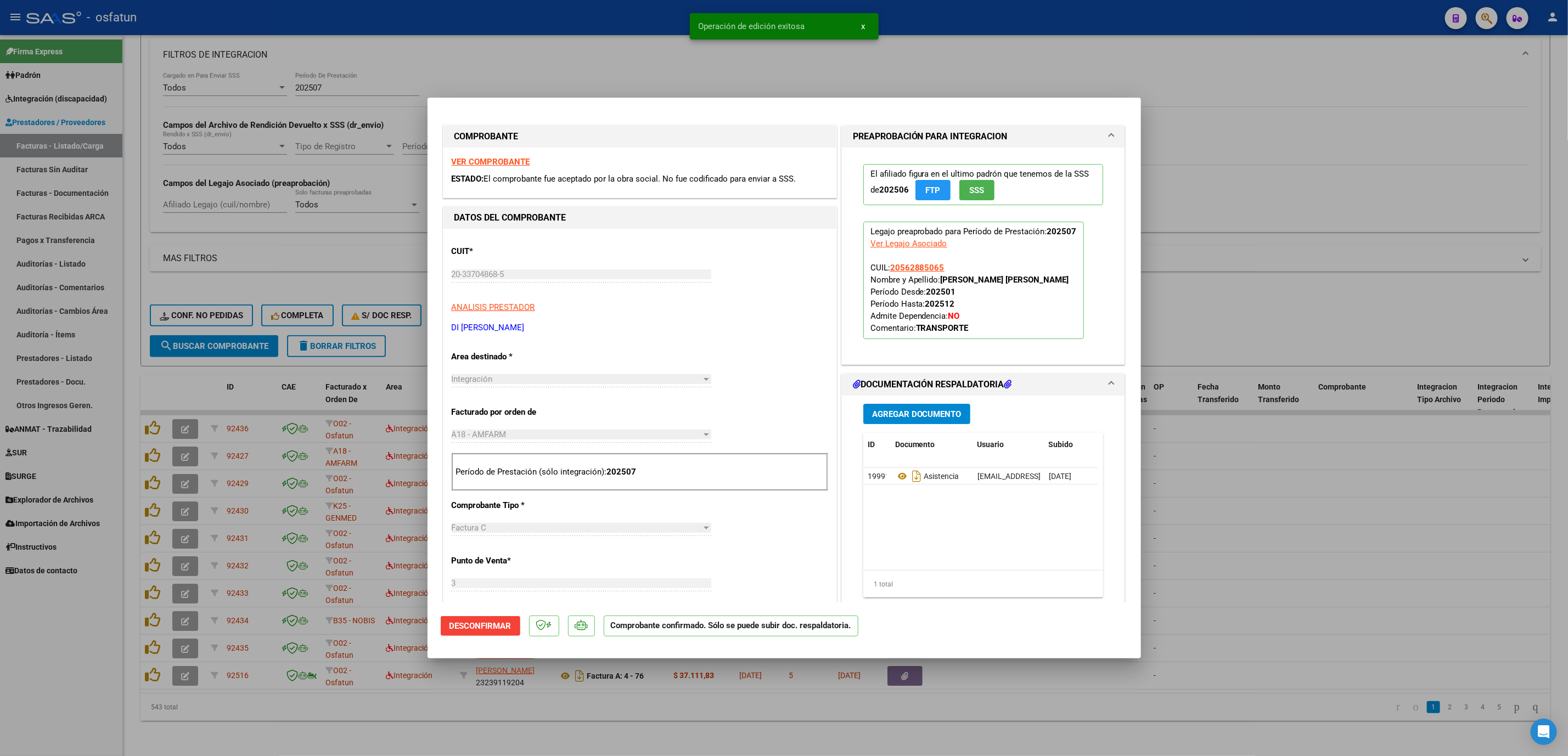
click at [1237, 475] on div at bounding box center [784, 378] width 1568 height 756
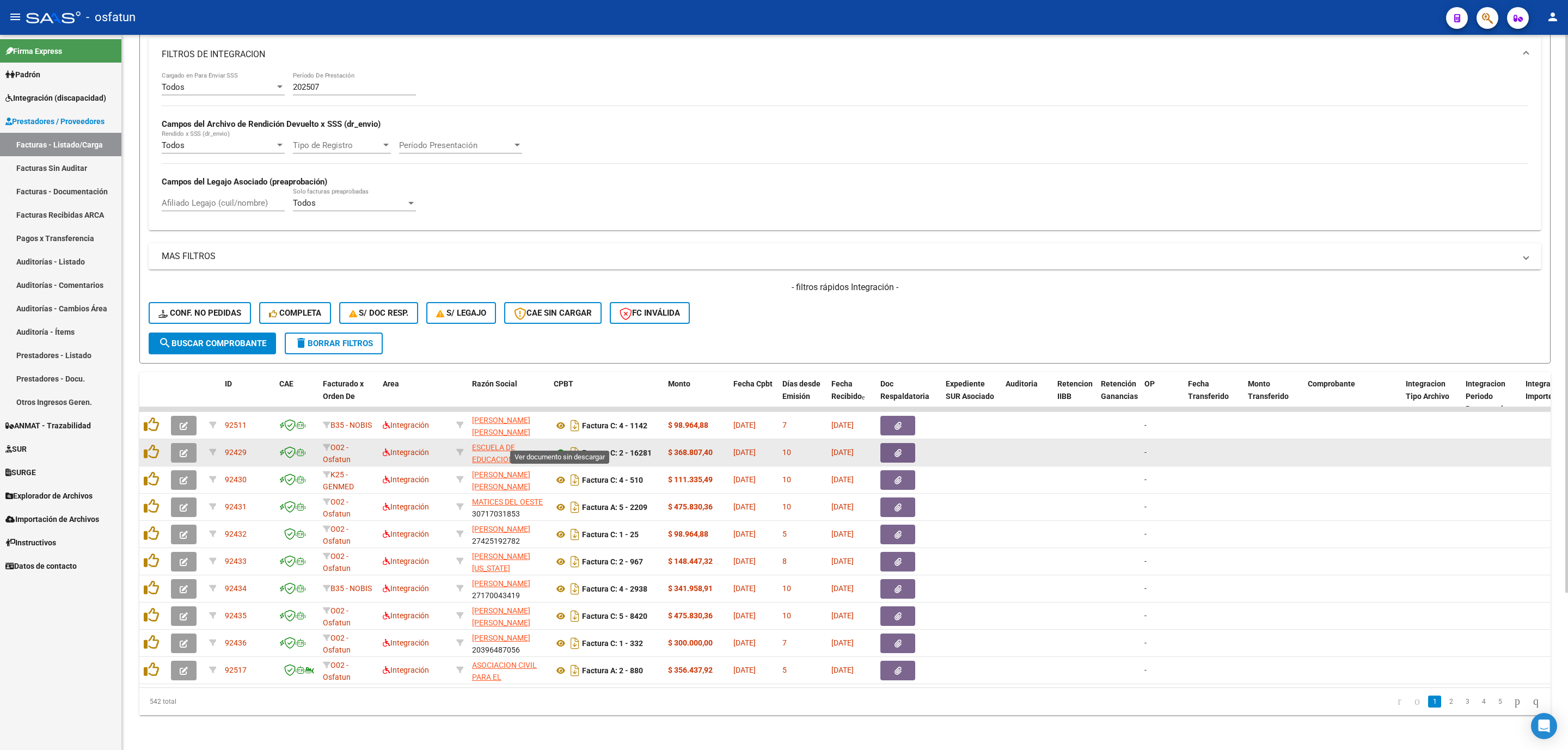
click at [560, 446] on icon at bounding box center [560, 453] width 14 height 13
click at [185, 449] on icon "button" at bounding box center [183, 453] width 8 height 8
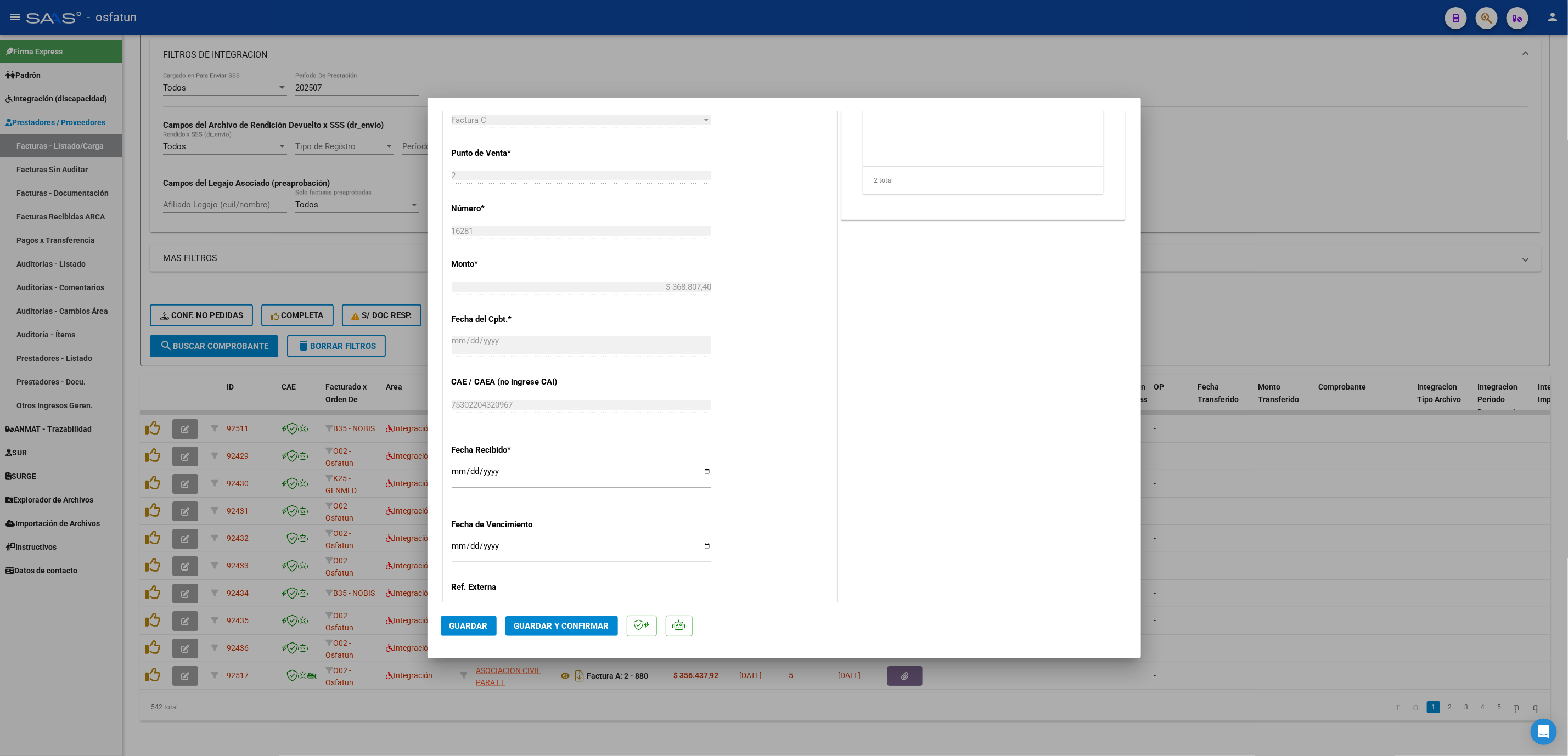
scroll to position [494, 0]
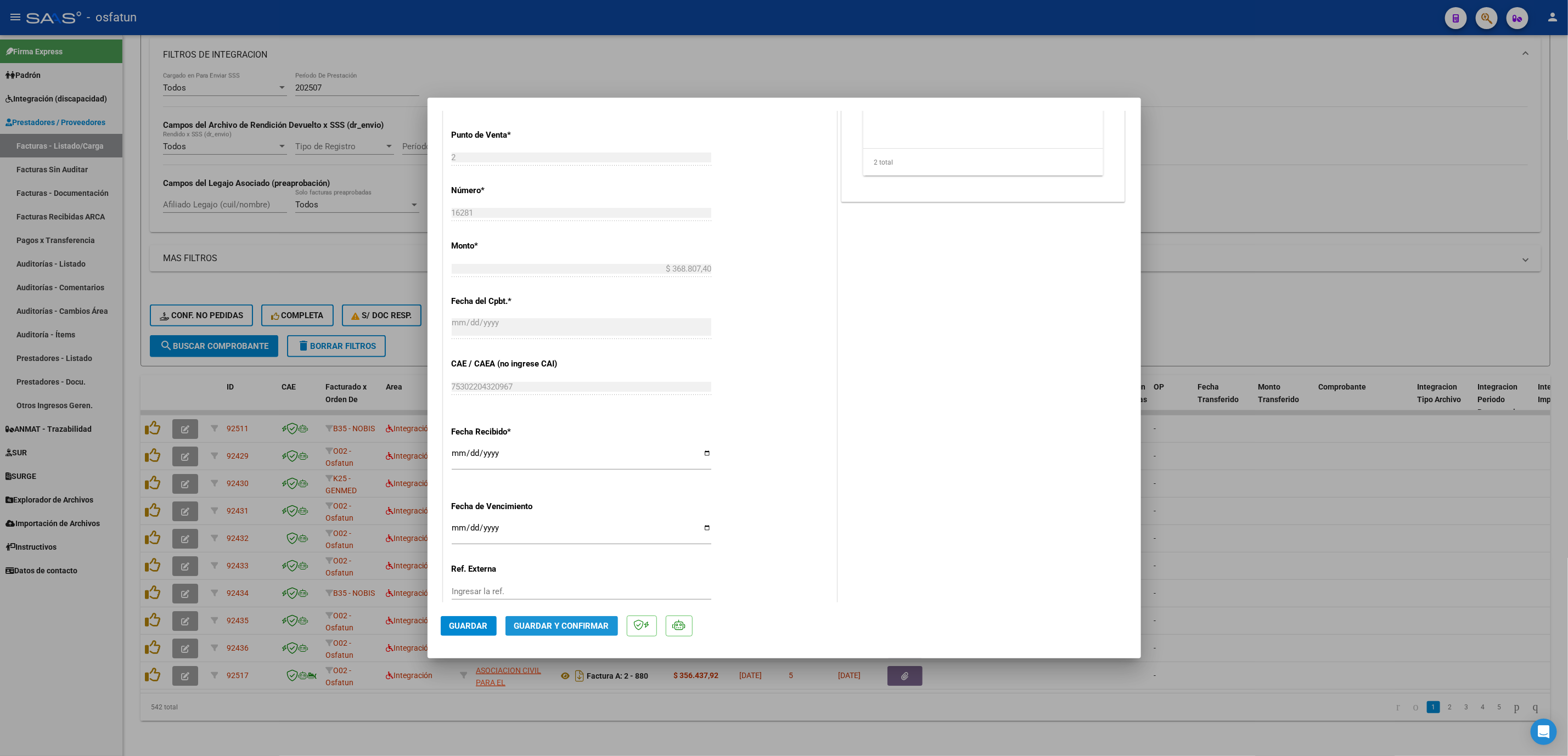
click at [580, 634] on button "Guardar y Confirmar" at bounding box center [561, 626] width 112 height 20
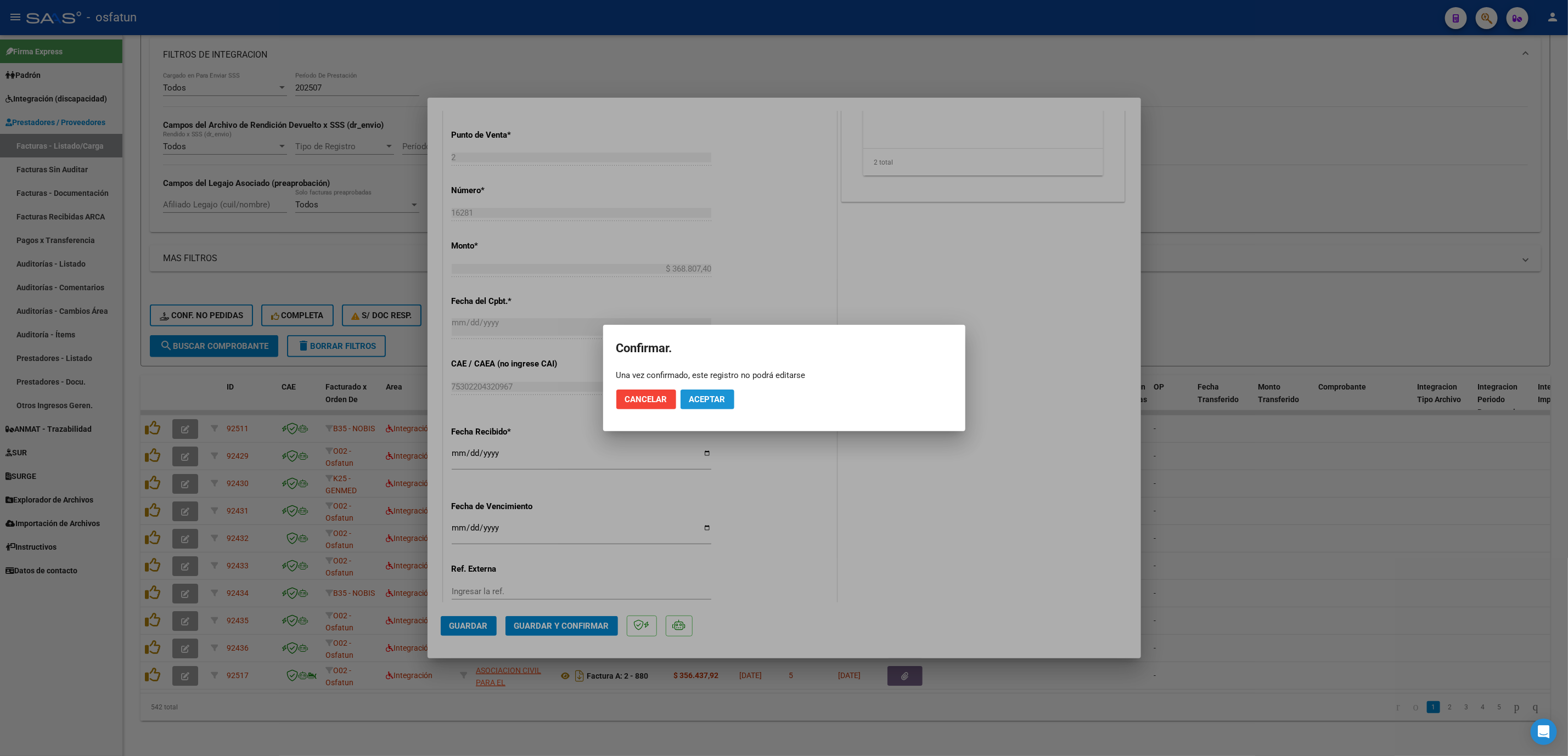
drag, startPoint x: 703, startPoint y: 401, endPoint x: 1003, endPoint y: 439, distance: 302.4
click at [706, 400] on span "Aceptar" at bounding box center [707, 400] width 36 height 9
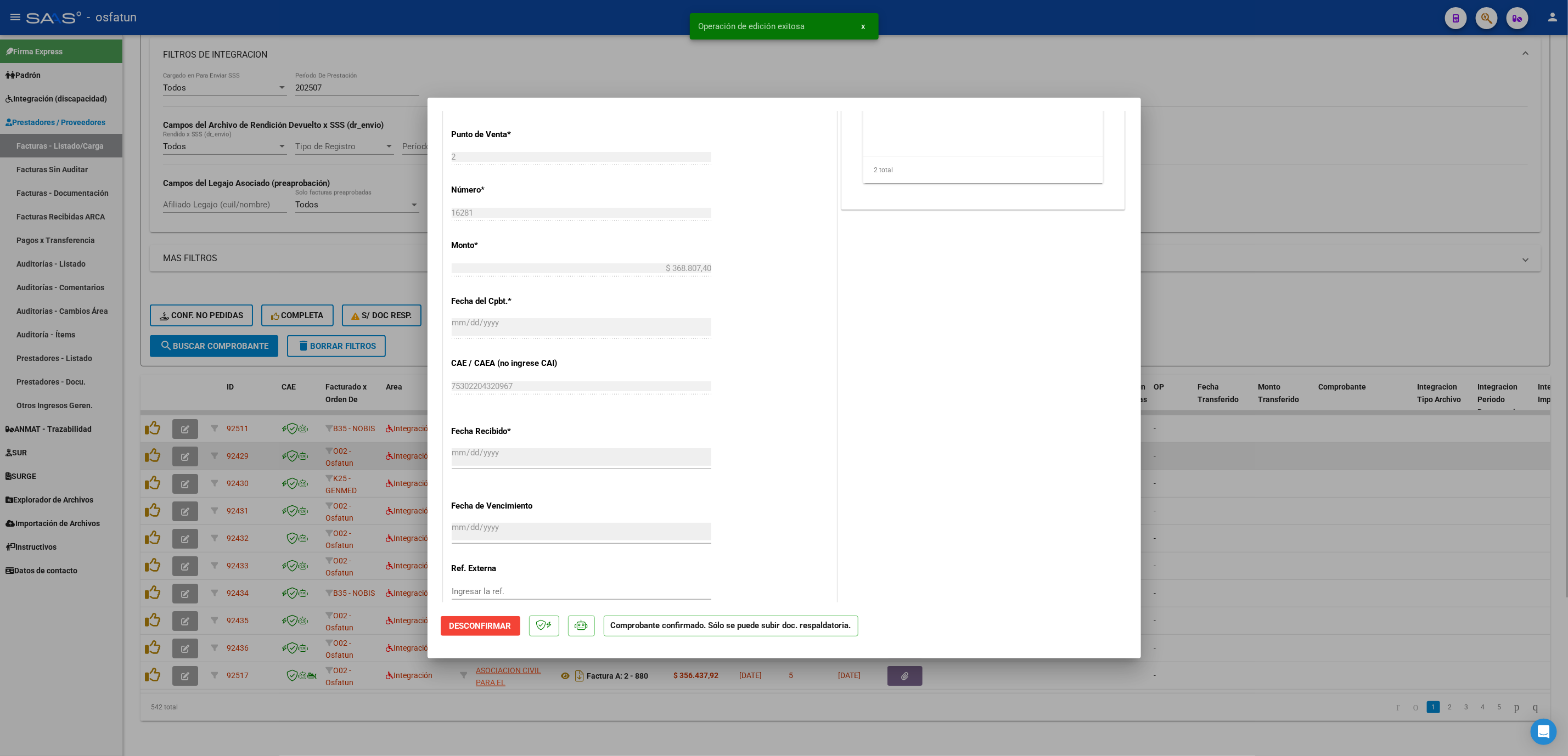
drag, startPoint x: 1302, startPoint y: 447, endPoint x: 1287, endPoint y: 443, distance: 15.5
click at [1303, 446] on div at bounding box center [784, 378] width 1568 height 756
type input "$ 0,00"
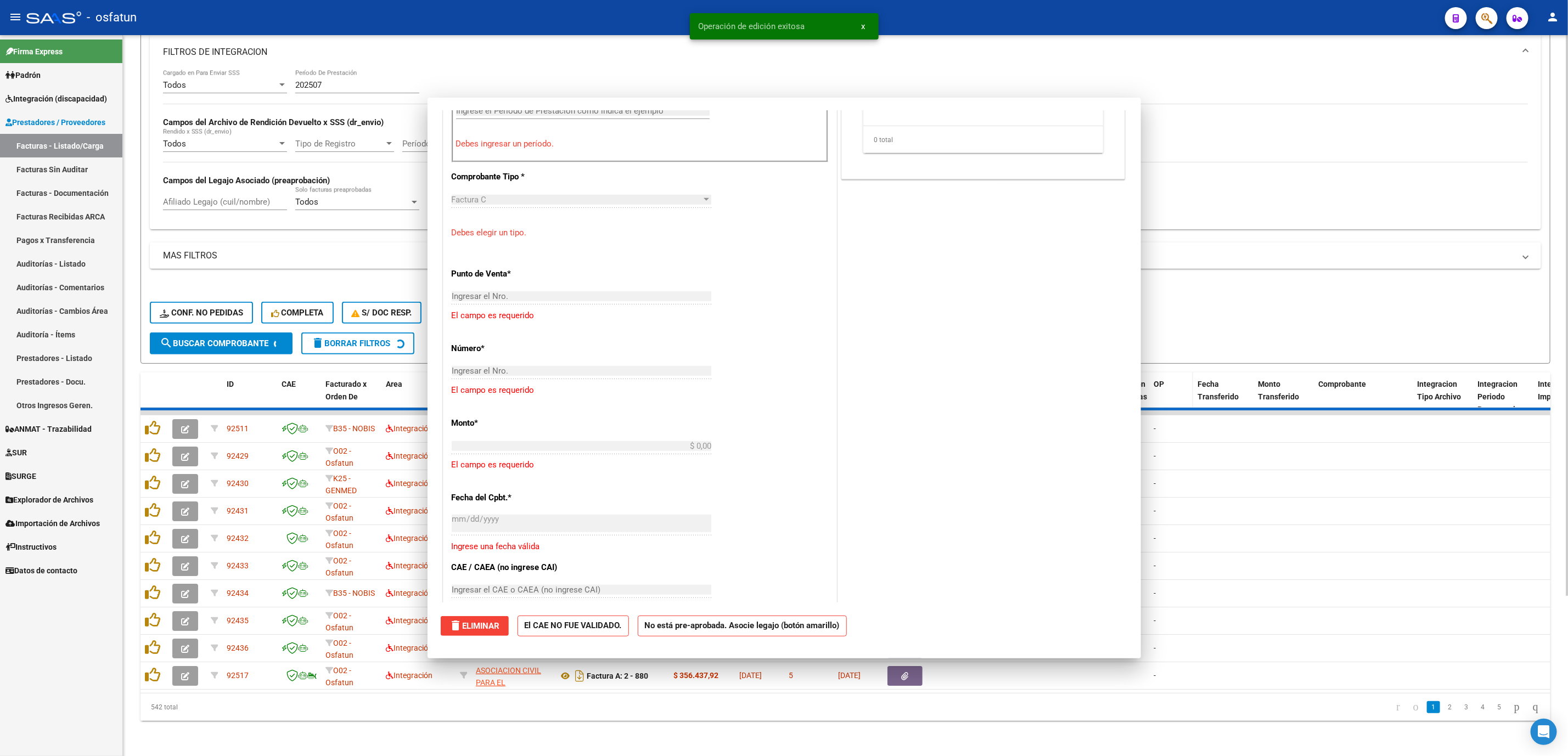
scroll to position [524, 0]
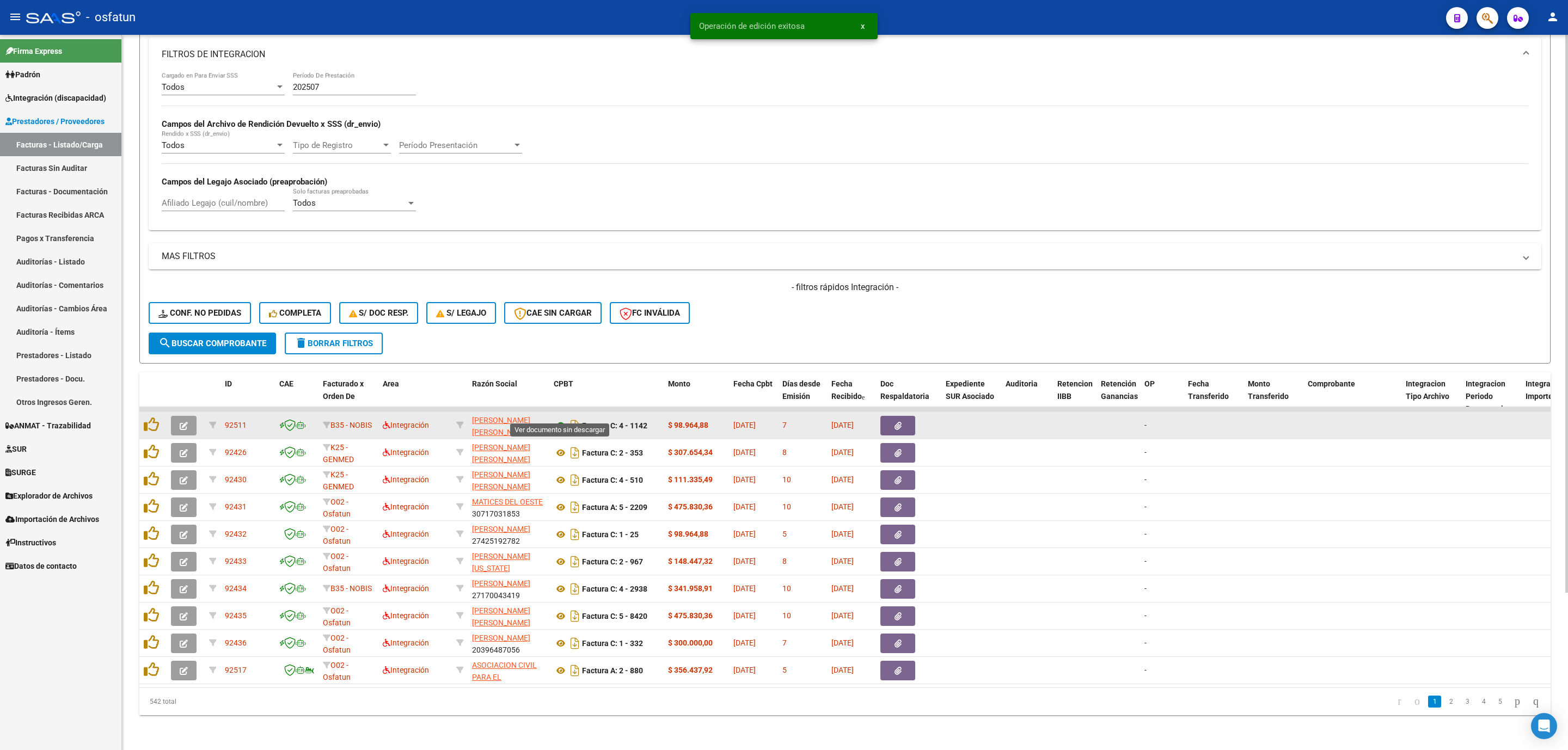
click at [564, 419] on icon at bounding box center [560, 425] width 14 height 13
click at [180, 422] on icon "button" at bounding box center [183, 425] width 8 height 8
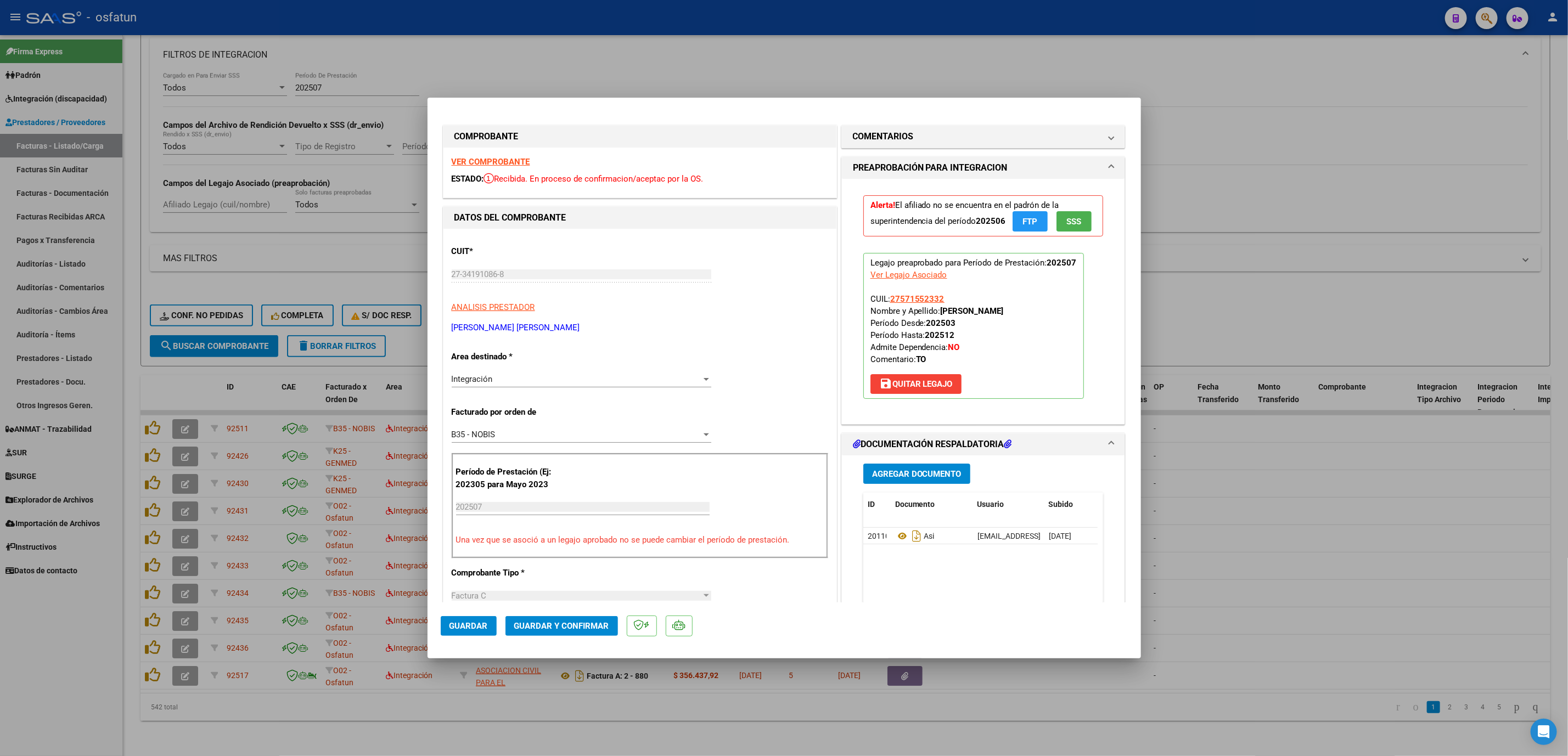
drag, startPoint x: 910, startPoint y: 405, endPoint x: 997, endPoint y: 342, distance: 107.4
click at [997, 342] on p "Legajo preaprobado para Período de Prestación: 202507 Ver Legajo Asociado CUIL:…" at bounding box center [974, 325] width 221 height 146
drag, startPoint x: 1007, startPoint y: 333, endPoint x: 904, endPoint y: 365, distance: 107.9
click at [888, 324] on p "Legajo preaprobado para Período de Prestación: 202507 Ver Legajo Asociado CUIL:…" at bounding box center [974, 325] width 221 height 146
copy span "7571552332 Nombre y Apellido: LOPEZ RIOS ISSA"
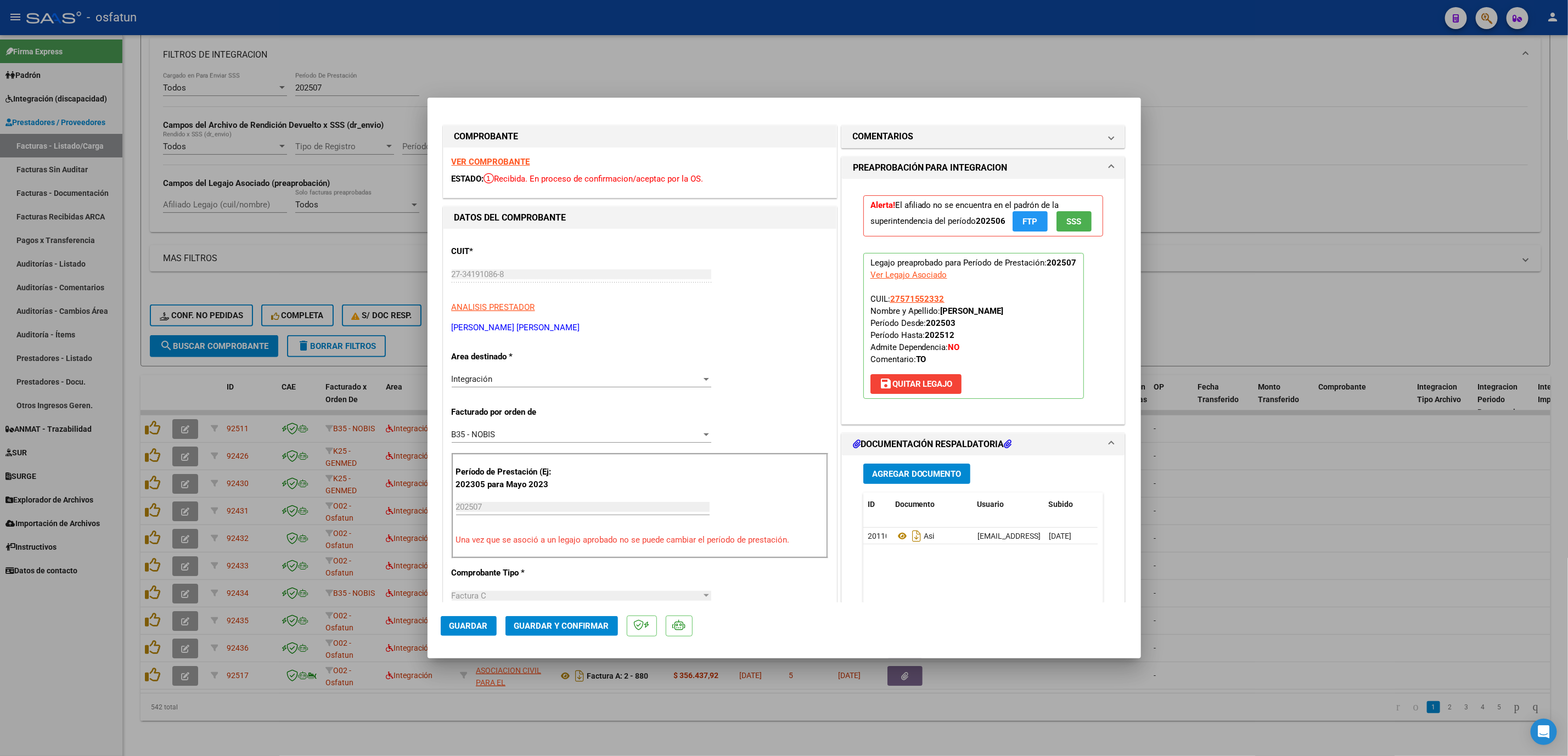
drag, startPoint x: 918, startPoint y: 403, endPoint x: 1005, endPoint y: 348, distance: 102.9
click at [1003, 352] on p "Legajo preaprobado para Período de Prestación: 202507 Ver Legajo Asociado CUIL:…" at bounding box center [974, 325] width 221 height 146
click at [1009, 341] on p "Legajo preaprobado para Período de Prestación: 202507 Ver Legajo Asociado CUIL:…" at bounding box center [974, 325] width 221 height 146
drag, startPoint x: 983, startPoint y: 335, endPoint x: 878, endPoint y: 398, distance: 122.4
click at [883, 326] on p "Legajo preaprobado para Período de Prestación: 202507 Ver Legajo Asociado CUIL:…" at bounding box center [974, 325] width 221 height 146
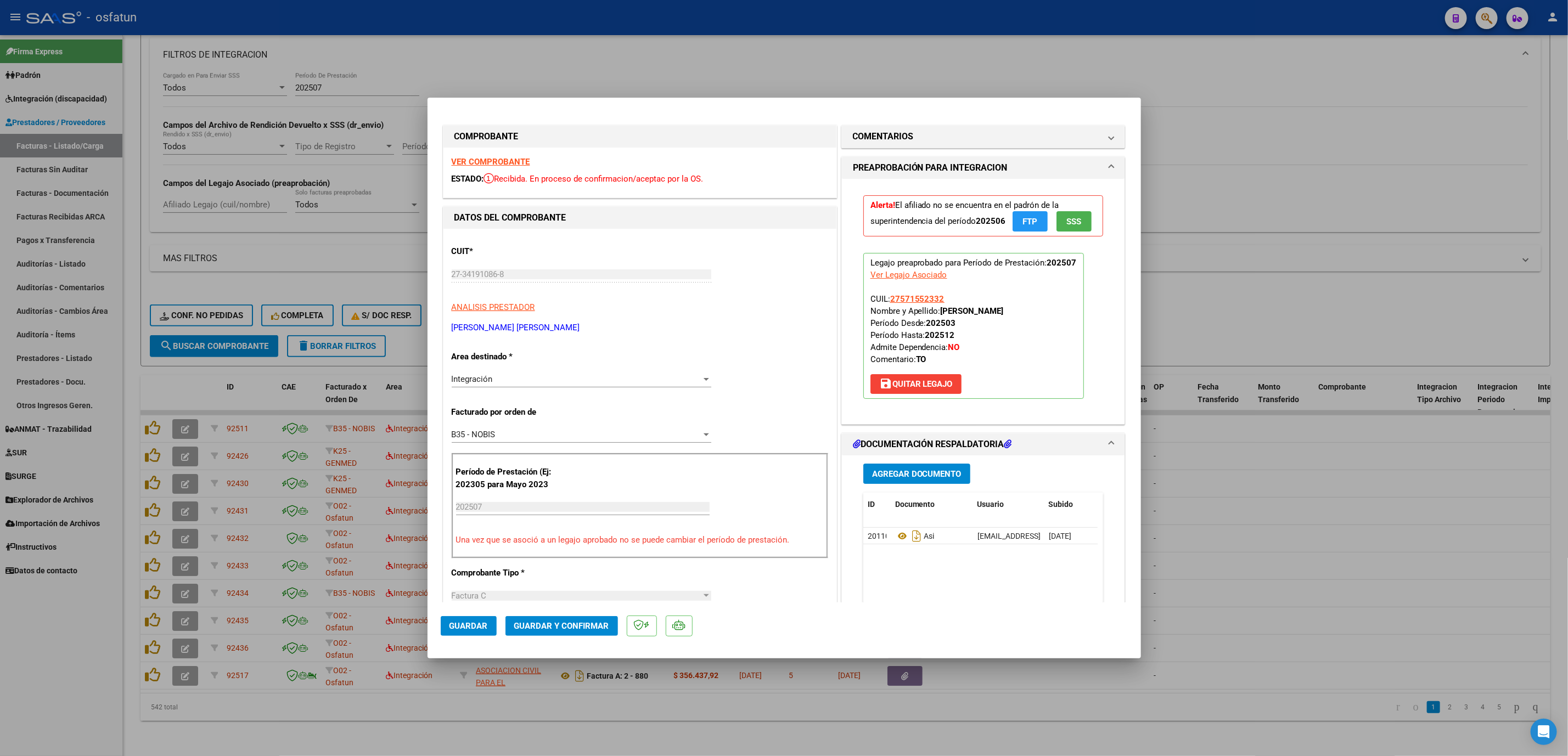
copy span "27571552332 Nombre y Apellido: LOPEZ RIOS ISSA"
click at [883, 390] on mat-icon "save" at bounding box center [886, 384] width 13 height 13
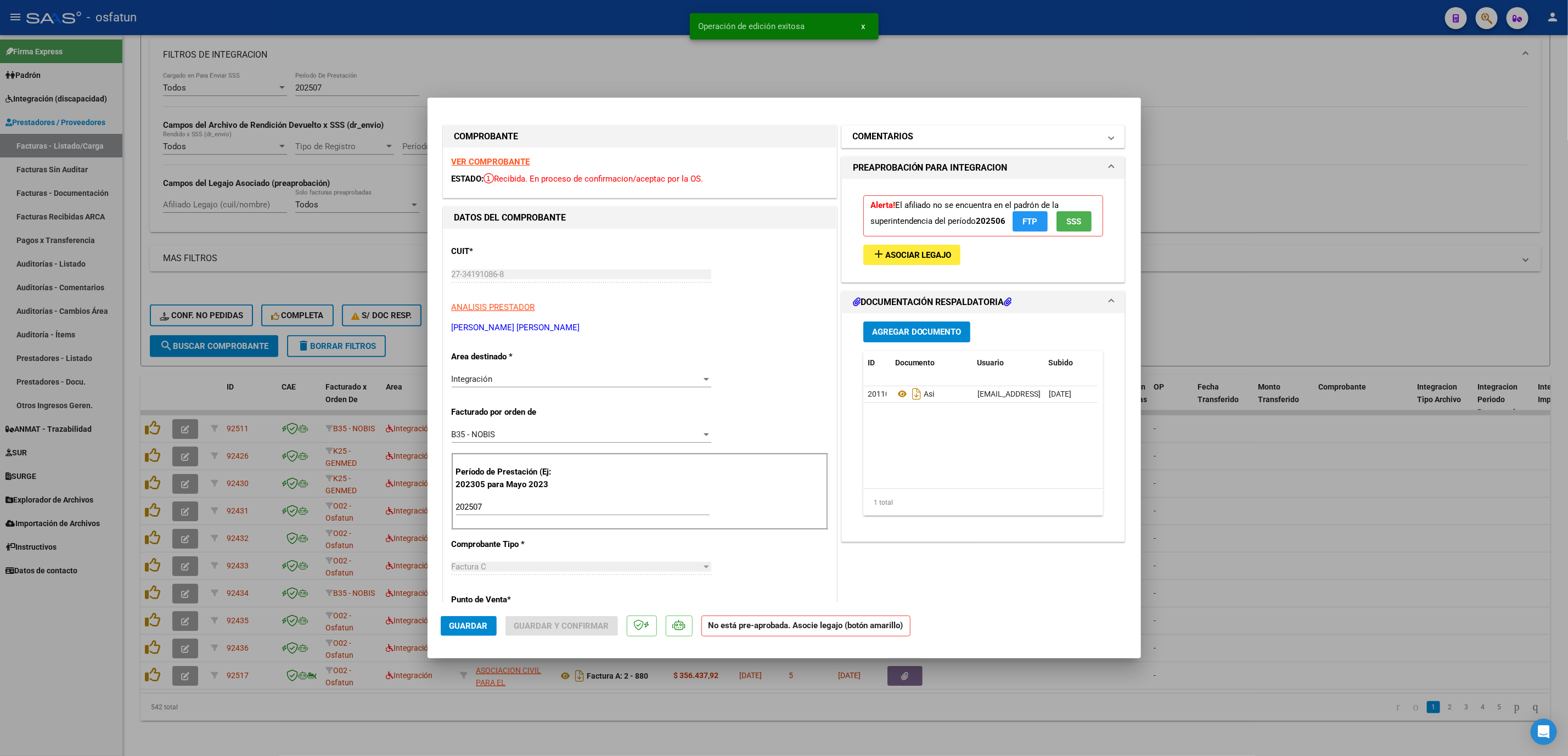
click at [873, 137] on h1 "COMENTARIOS" at bounding box center [883, 137] width 61 height 13
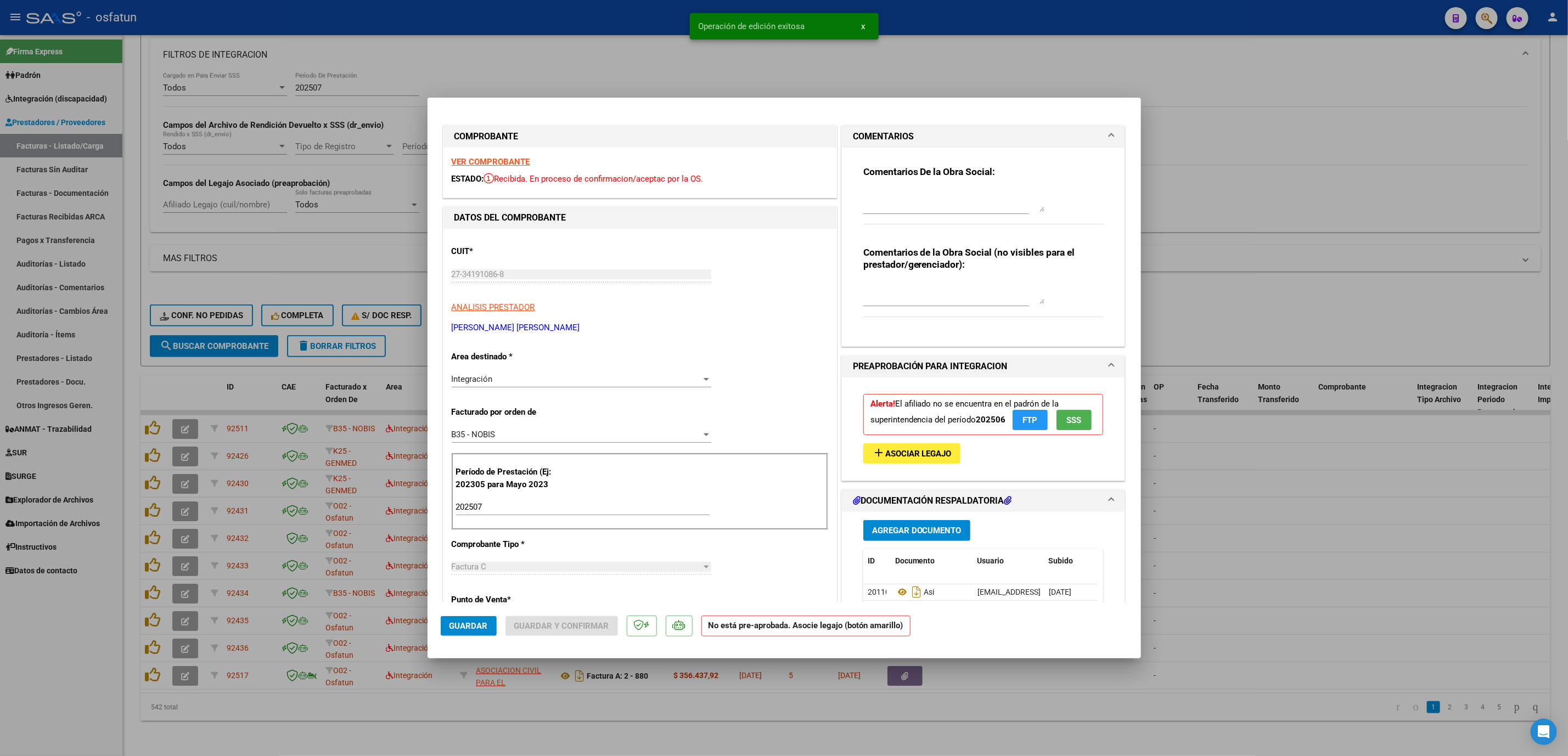
click at [924, 196] on textarea at bounding box center [954, 200] width 181 height 22
type textarea "Y"
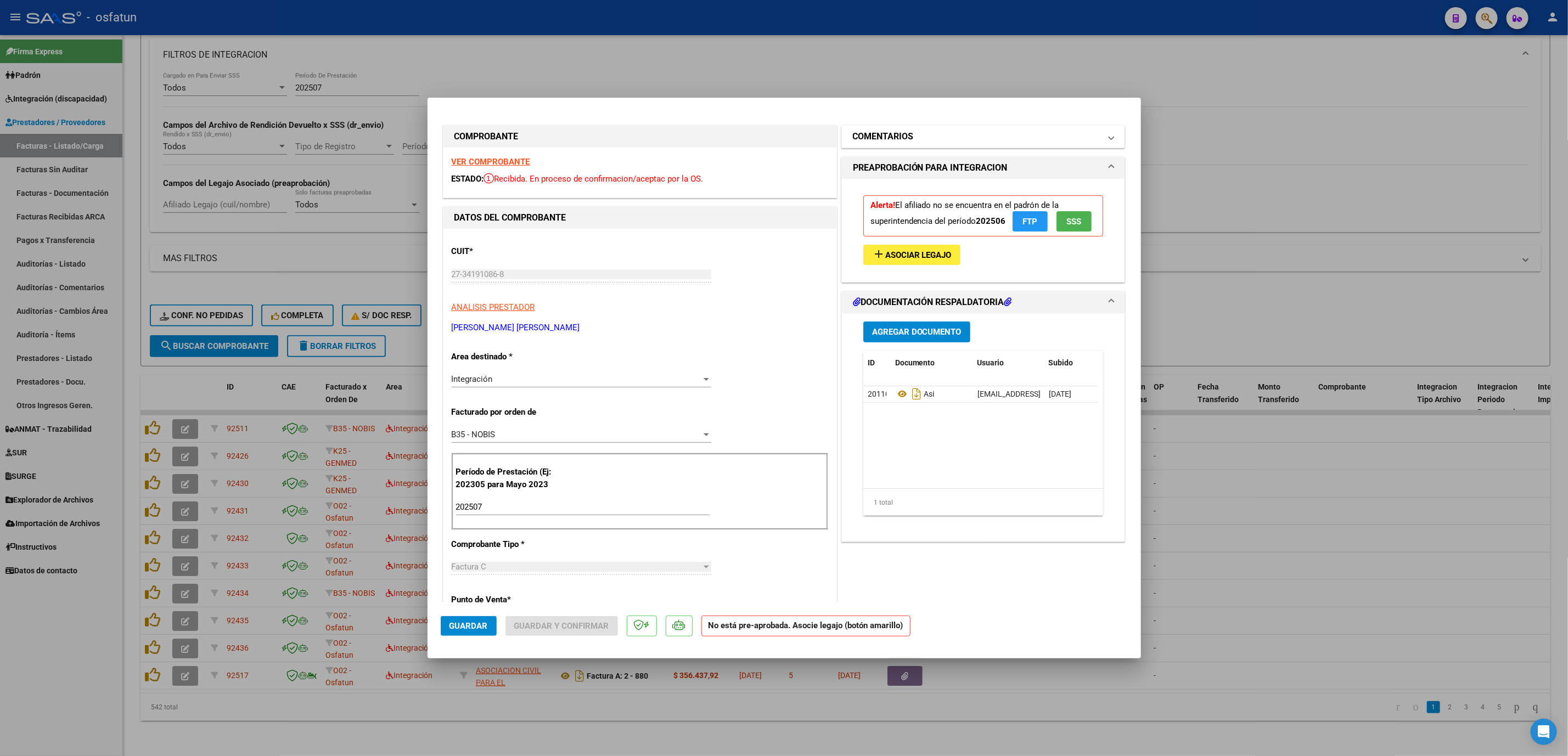
click at [906, 136] on h1 "COMENTARIOS" at bounding box center [883, 137] width 61 height 13
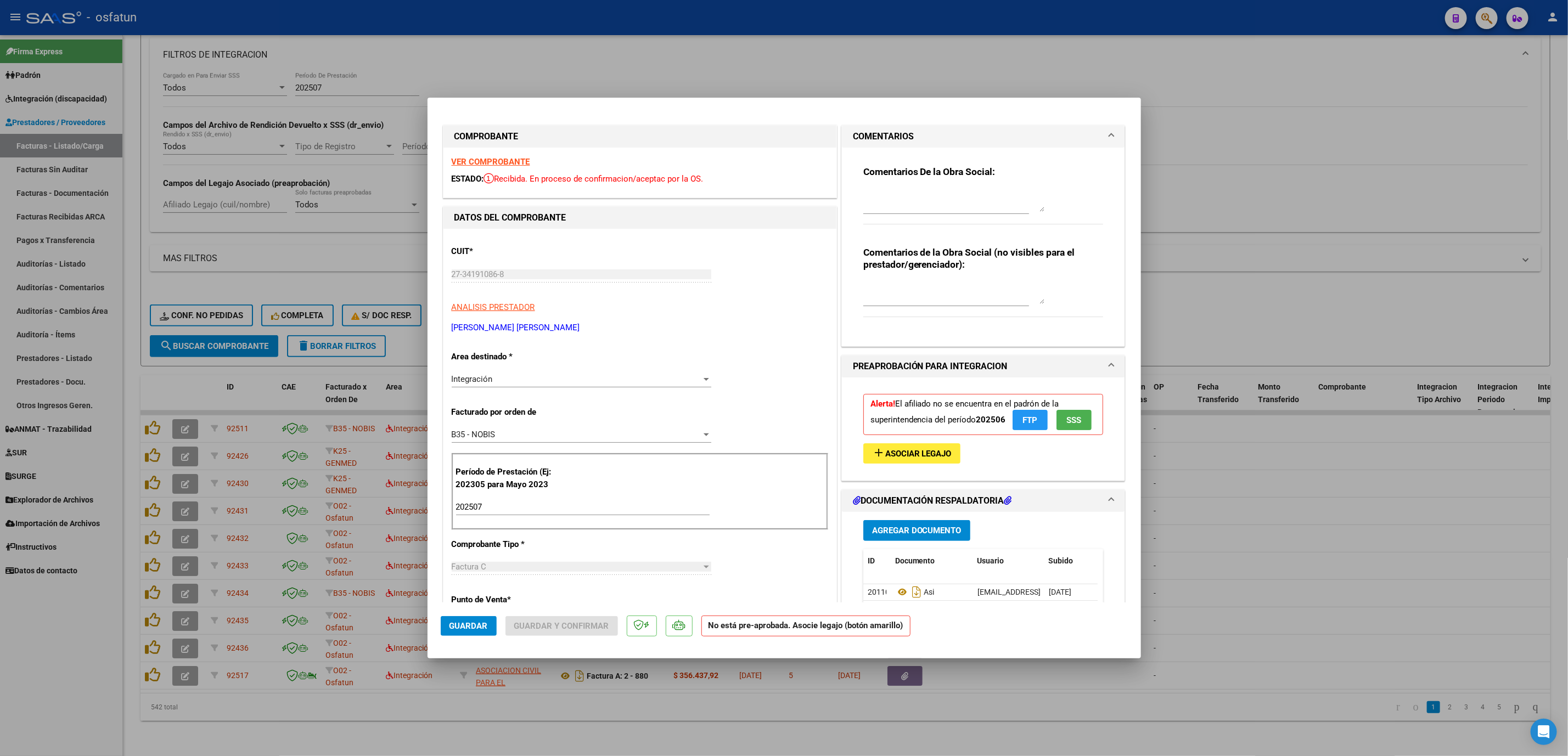
click at [930, 196] on textarea at bounding box center [954, 200] width 181 height 22
type textarea "-"
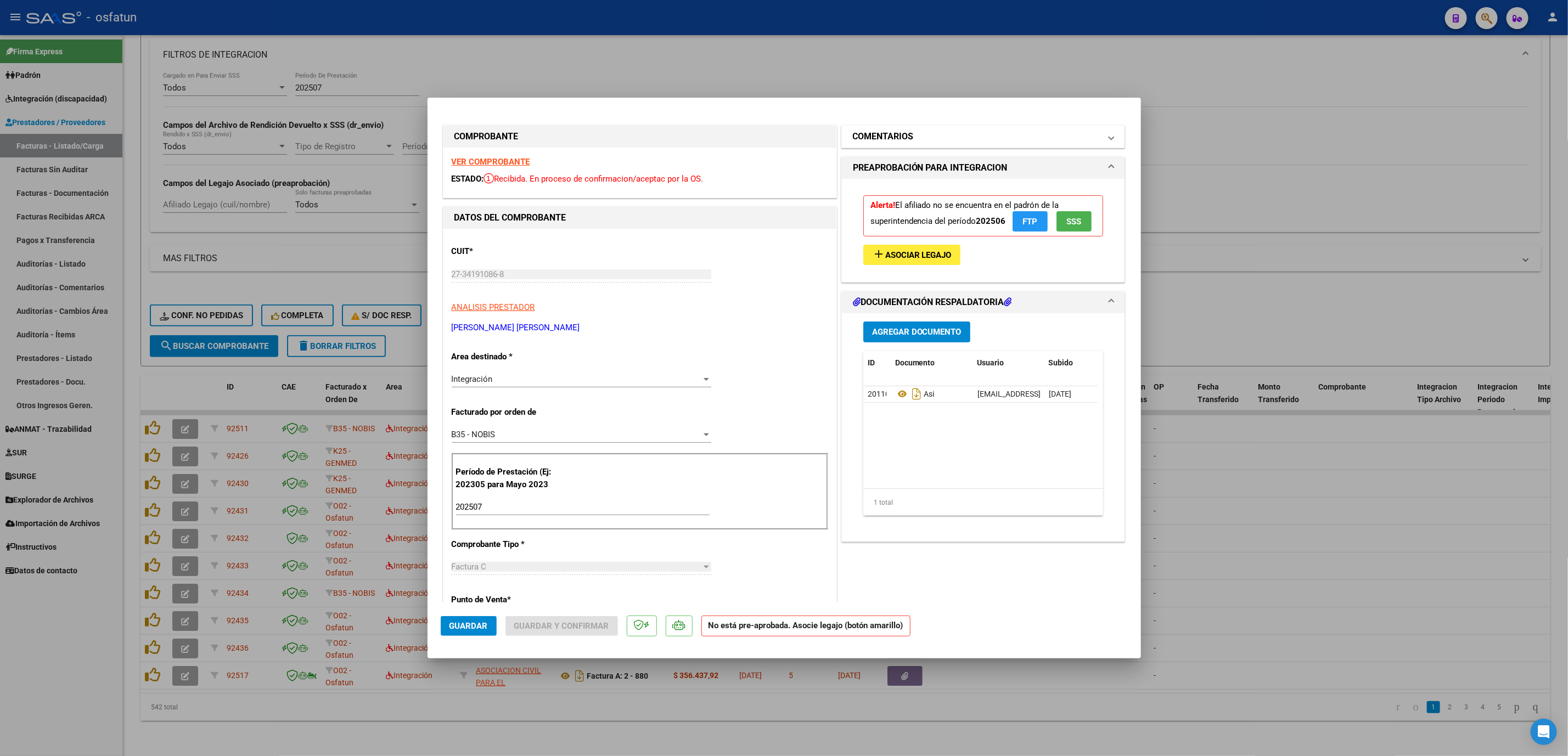
click at [926, 134] on mat-panel-title "COMENTARIOS" at bounding box center [977, 137] width 248 height 13
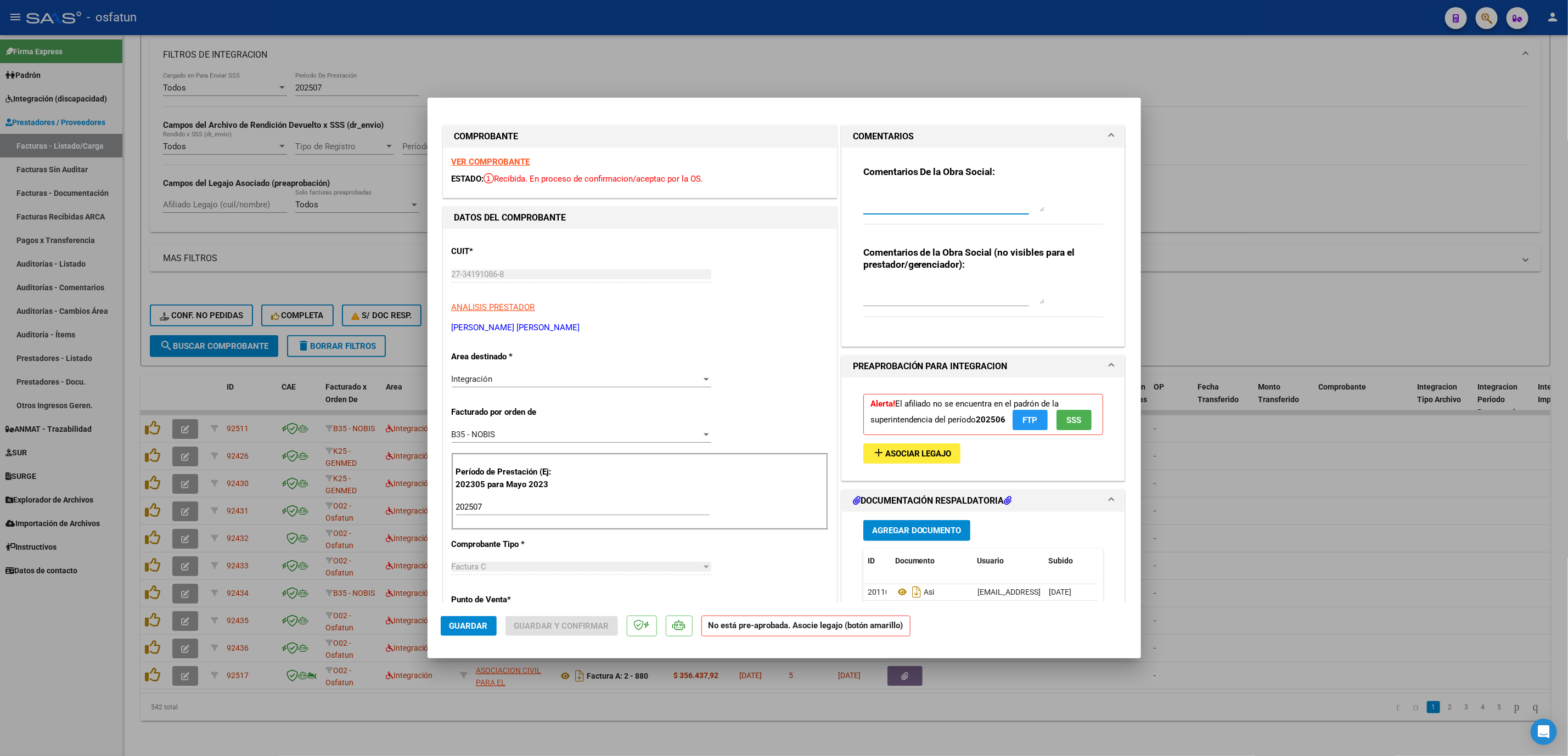
click at [913, 193] on textarea at bounding box center [954, 200] width 181 height 22
paste textarea "27571552332 Nombre y Apellido: LOPEZ RIOS ISSA"
type textarea "Pertenece a NOBIS. 27571552332 Nombre y Apellido: LOPEZ RIOS ISSA Se le pide NC"
click at [522, 379] on div "Integración" at bounding box center [576, 379] width 250 height 9
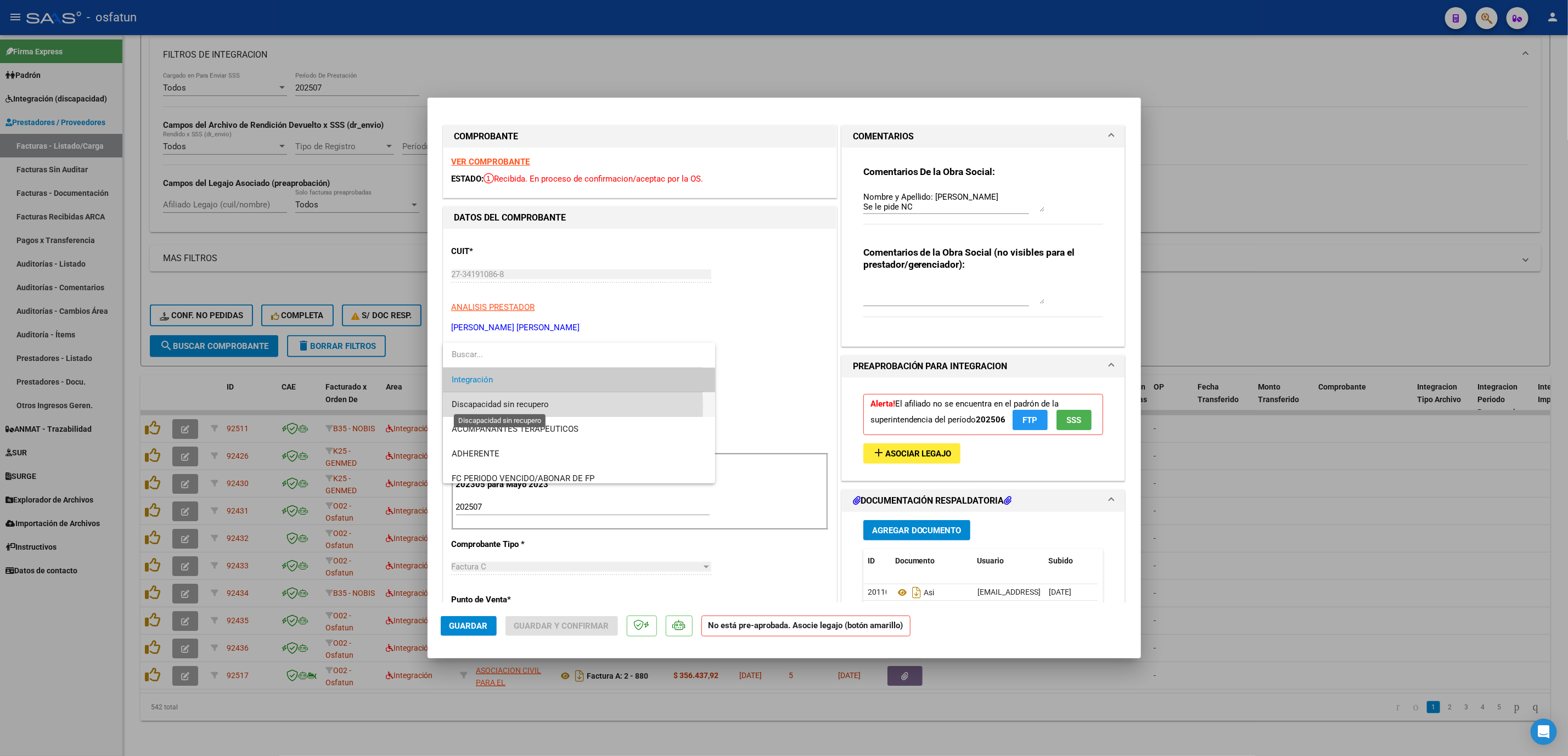
click at [491, 407] on span "Discapacidad sin recupero" at bounding box center [500, 404] width 97 height 9
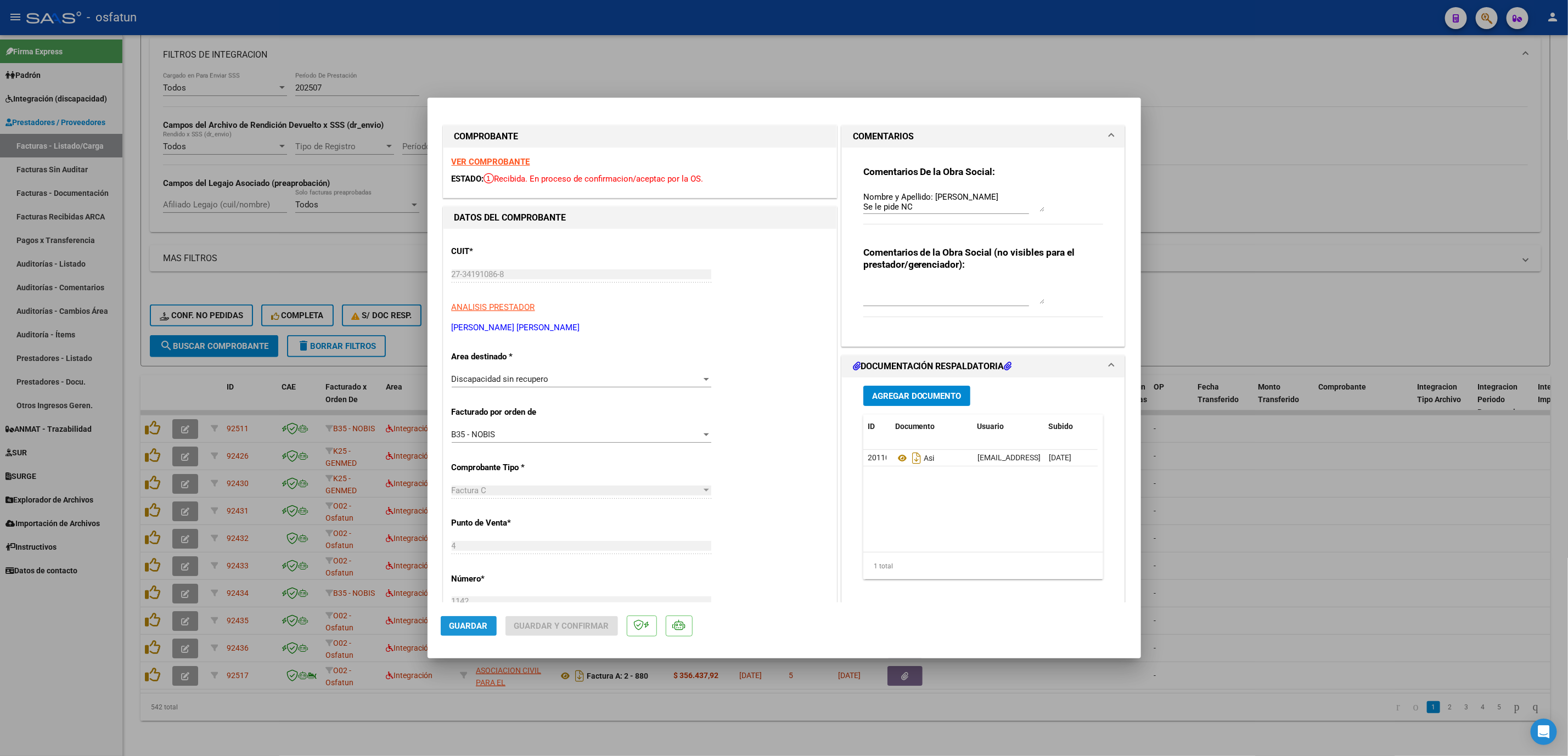
click at [459, 628] on span "Guardar" at bounding box center [469, 626] width 39 height 9
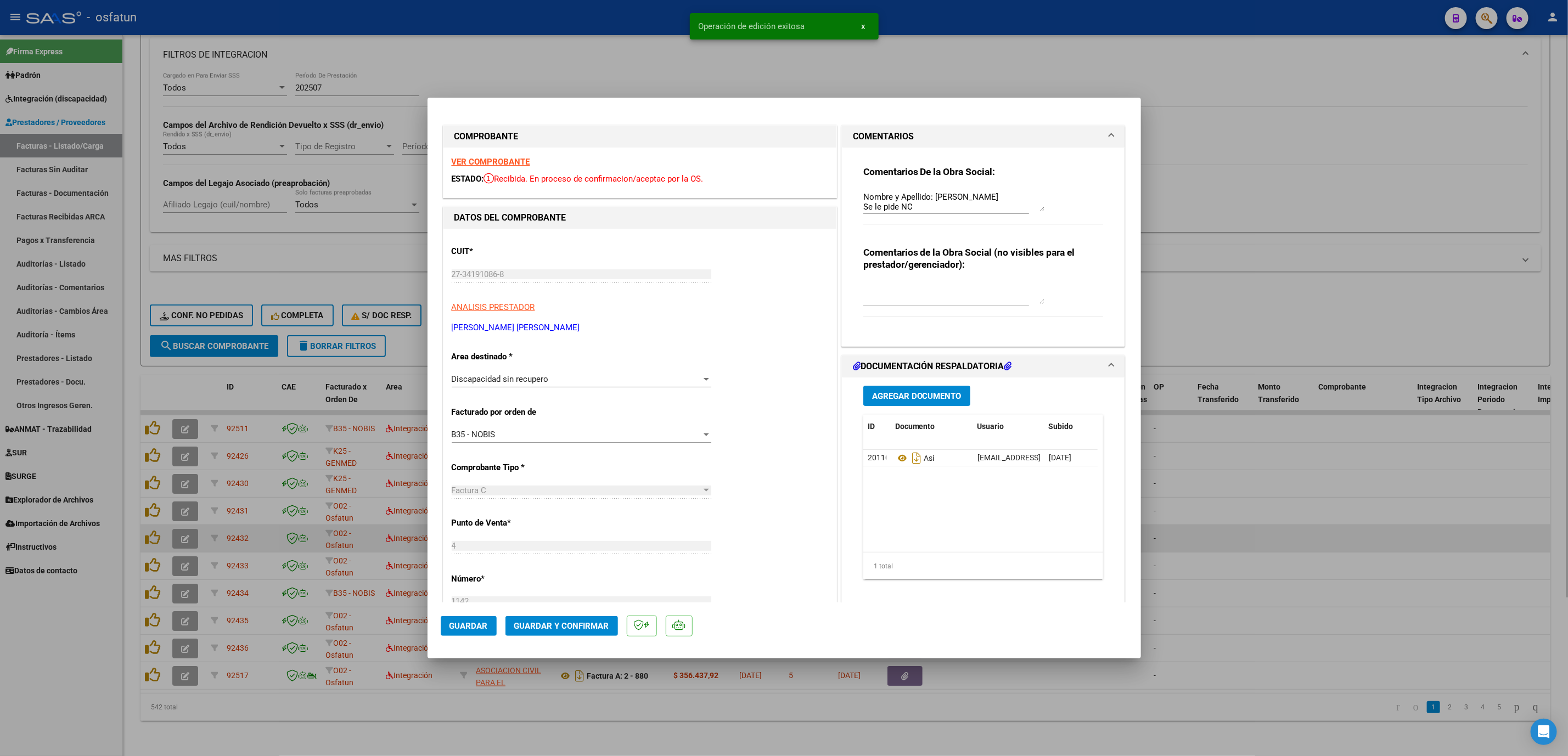
click at [1341, 518] on div at bounding box center [784, 378] width 1568 height 756
type input "$ 0,00"
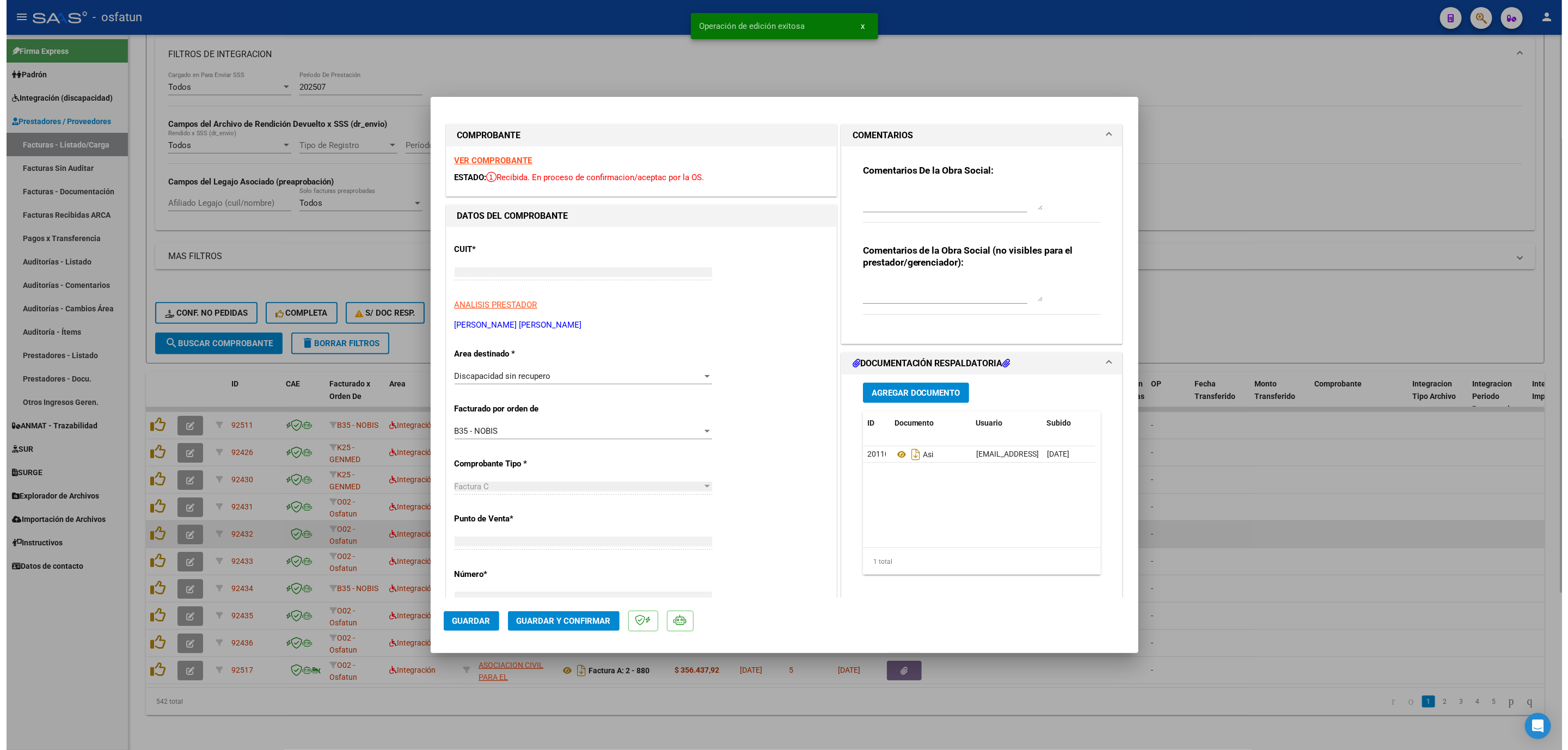
scroll to position [0, 0]
